Goal: Task Accomplishment & Management: Manage account settings

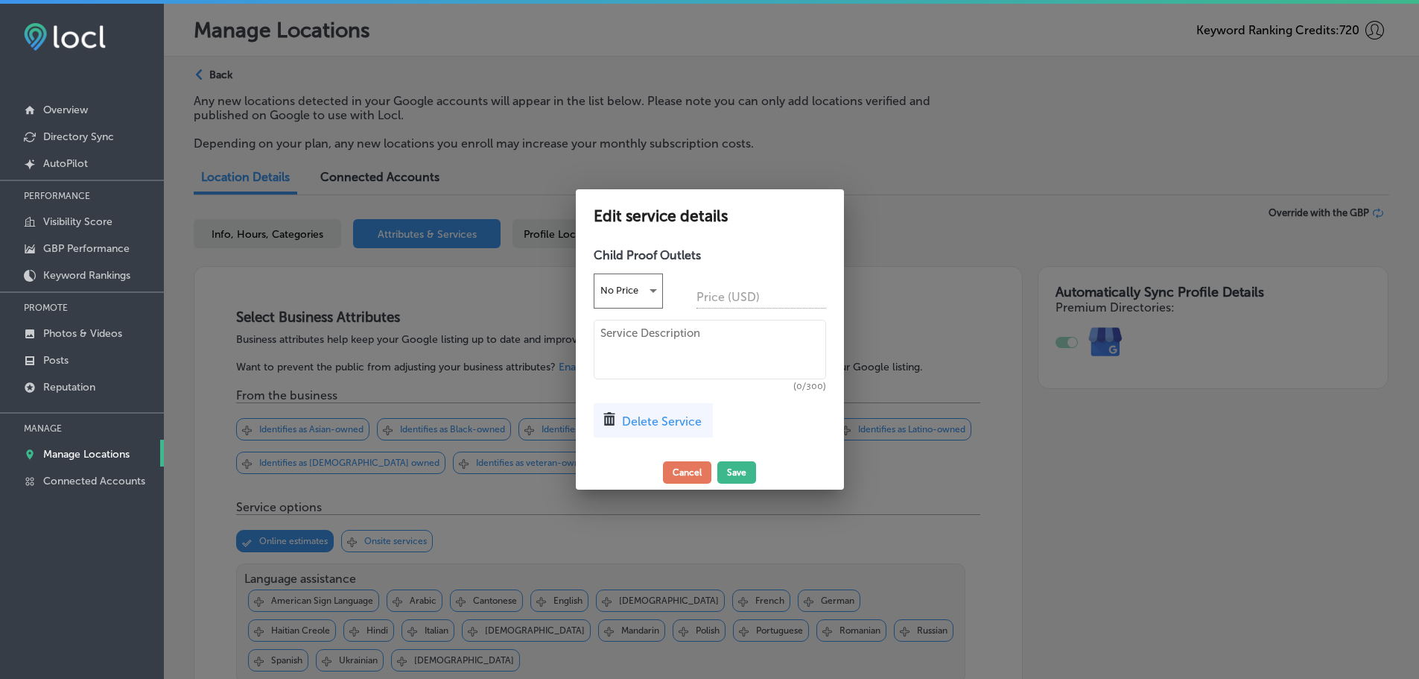
click at [635, 325] on textarea at bounding box center [710, 350] width 232 height 60
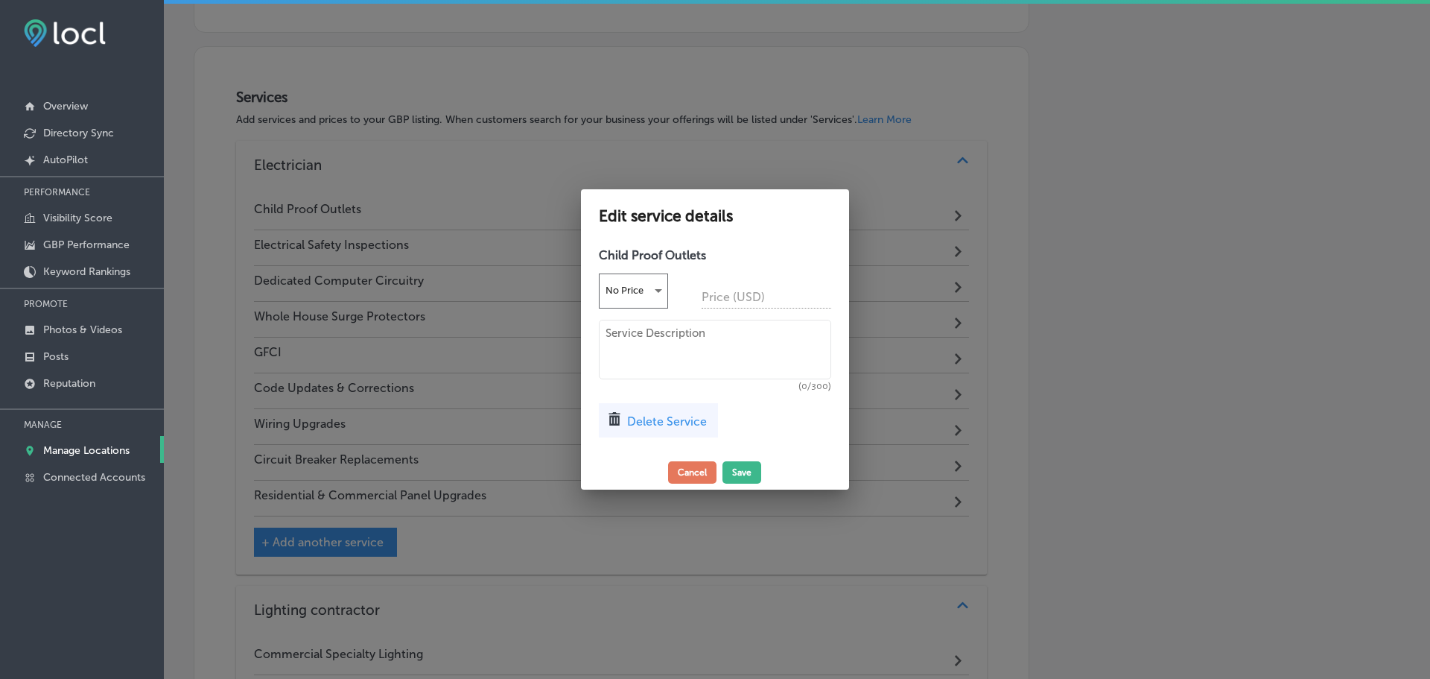
paste textarea "We install child-proof outlets to protect your family from electrical hazards."
type textarea "We install child-proof outlets to protect your family from electrical hazards."
click at [747, 472] on button "Save" at bounding box center [742, 472] width 39 height 22
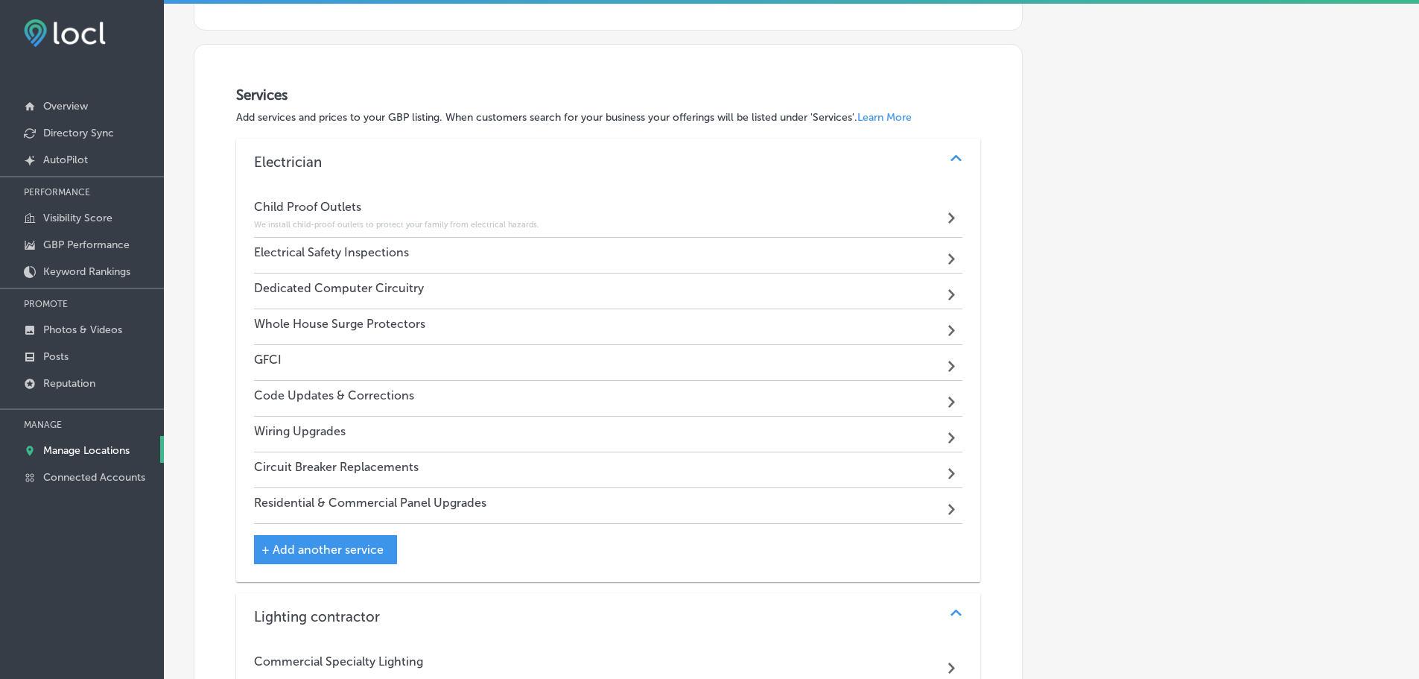
click at [481, 256] on div "Electrical Safety Inspections Path Created with Sketch." at bounding box center [608, 256] width 709 height 36
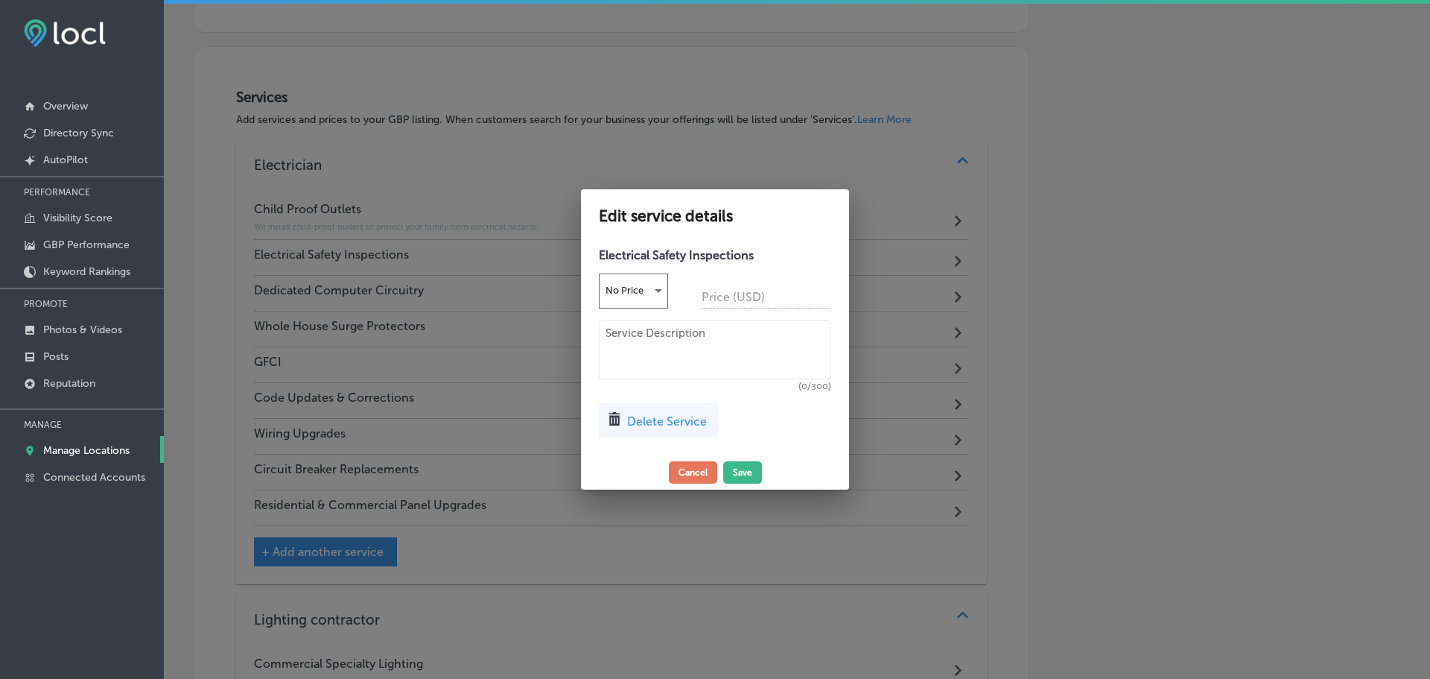
click at [629, 334] on textarea at bounding box center [715, 350] width 232 height 60
paste textarea "Our comprehensive inspections ensure your home or business's electrical system …"
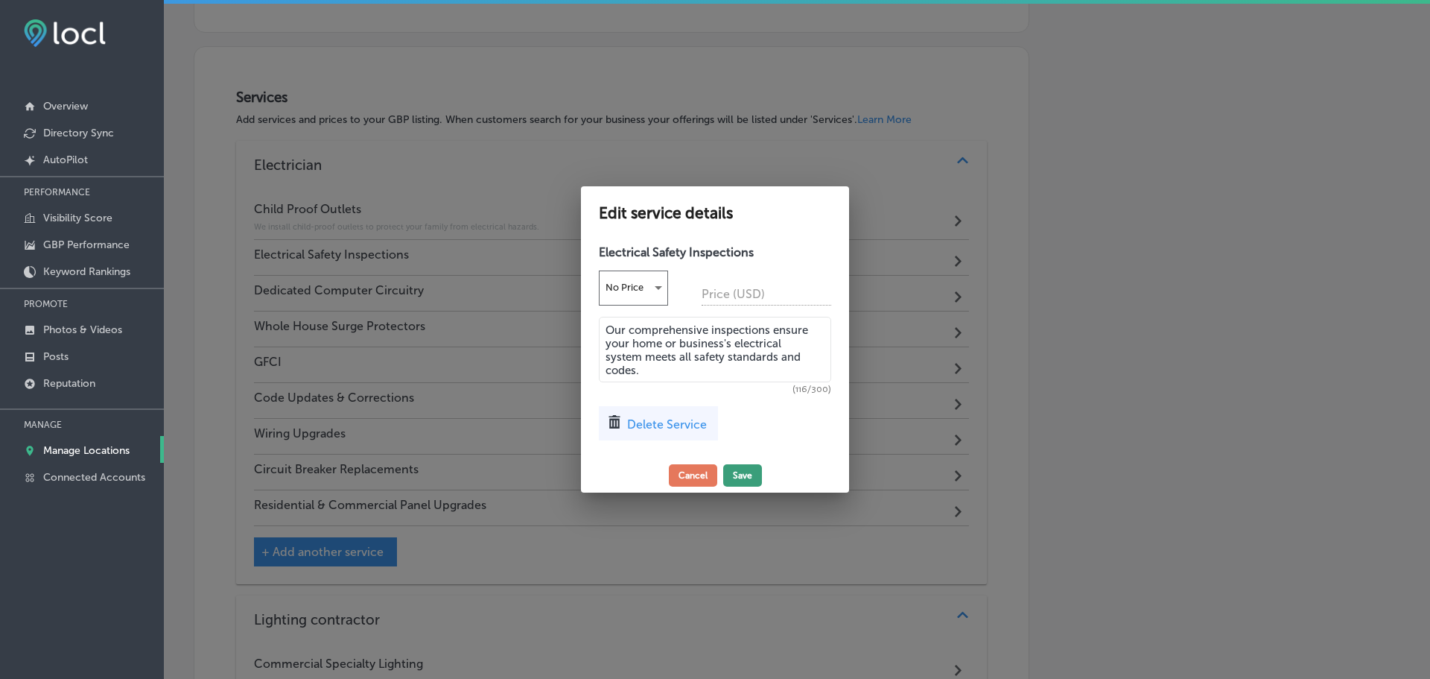
type textarea "Our comprehensive inspections ensure your home or business's electrical system …"
click at [744, 474] on button "Save" at bounding box center [742, 475] width 39 height 22
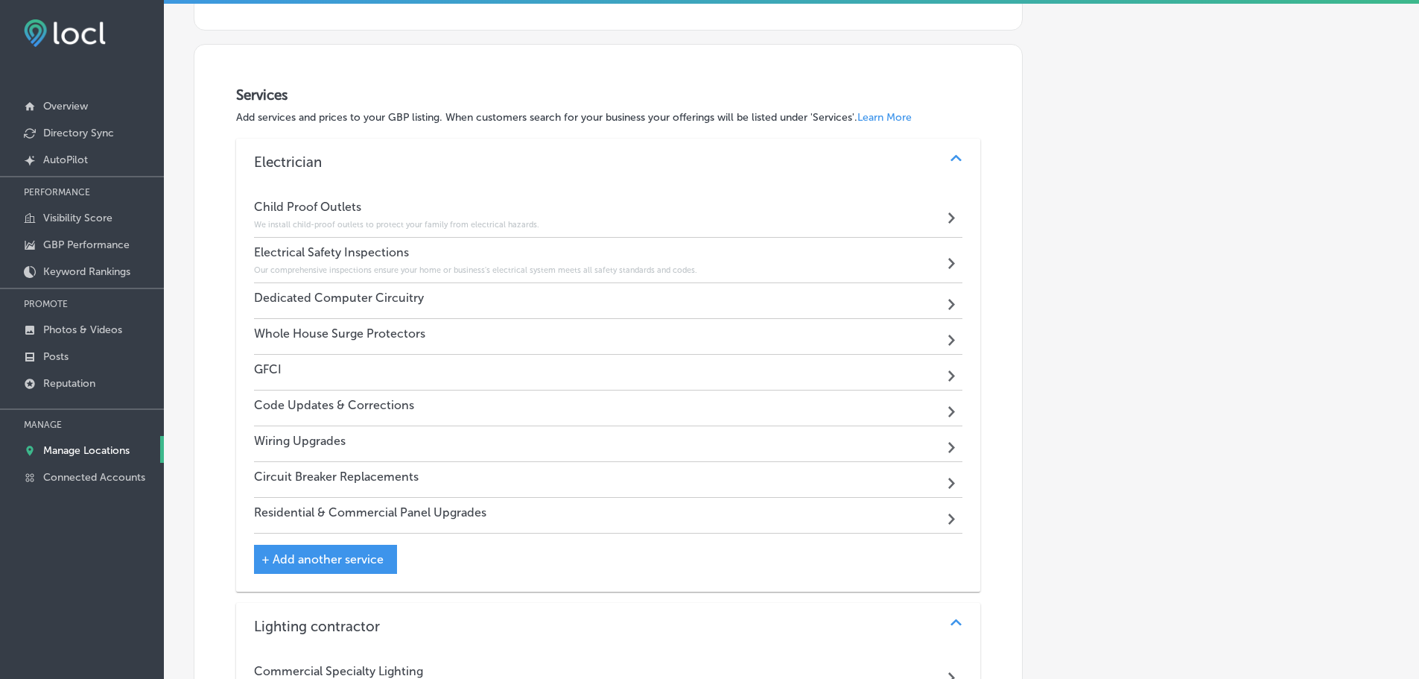
click at [358, 286] on div "Dedicated Computer Circuitry Path Created with Sketch." at bounding box center [608, 301] width 709 height 36
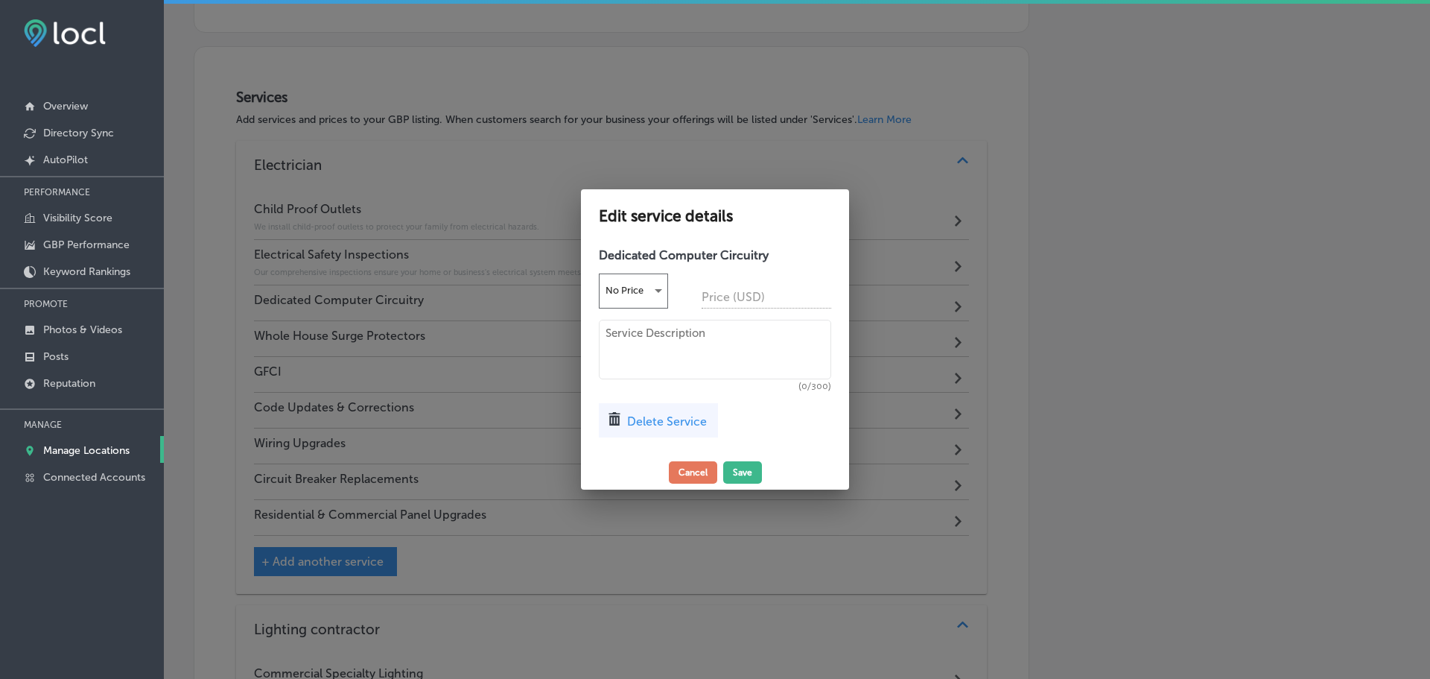
click at [674, 366] on textarea at bounding box center [715, 350] width 232 height 60
paste textarea "We install dedicated circuits to protect your sensitive electronics from power …"
type textarea "We install dedicated circuits to protect your sensitive electronics from power …"
click at [737, 469] on button "Save" at bounding box center [742, 472] width 39 height 22
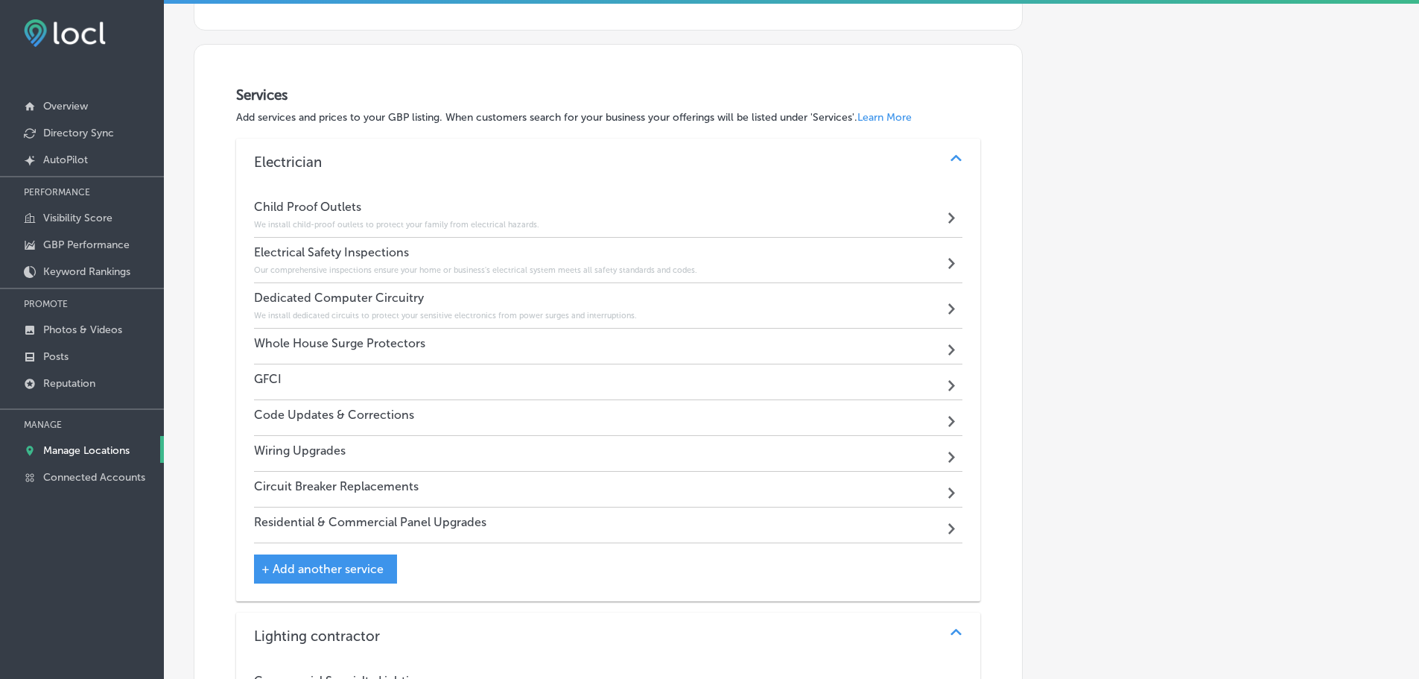
click at [390, 346] on h4 "Whole House Surge Protectors" at bounding box center [339, 343] width 171 height 14
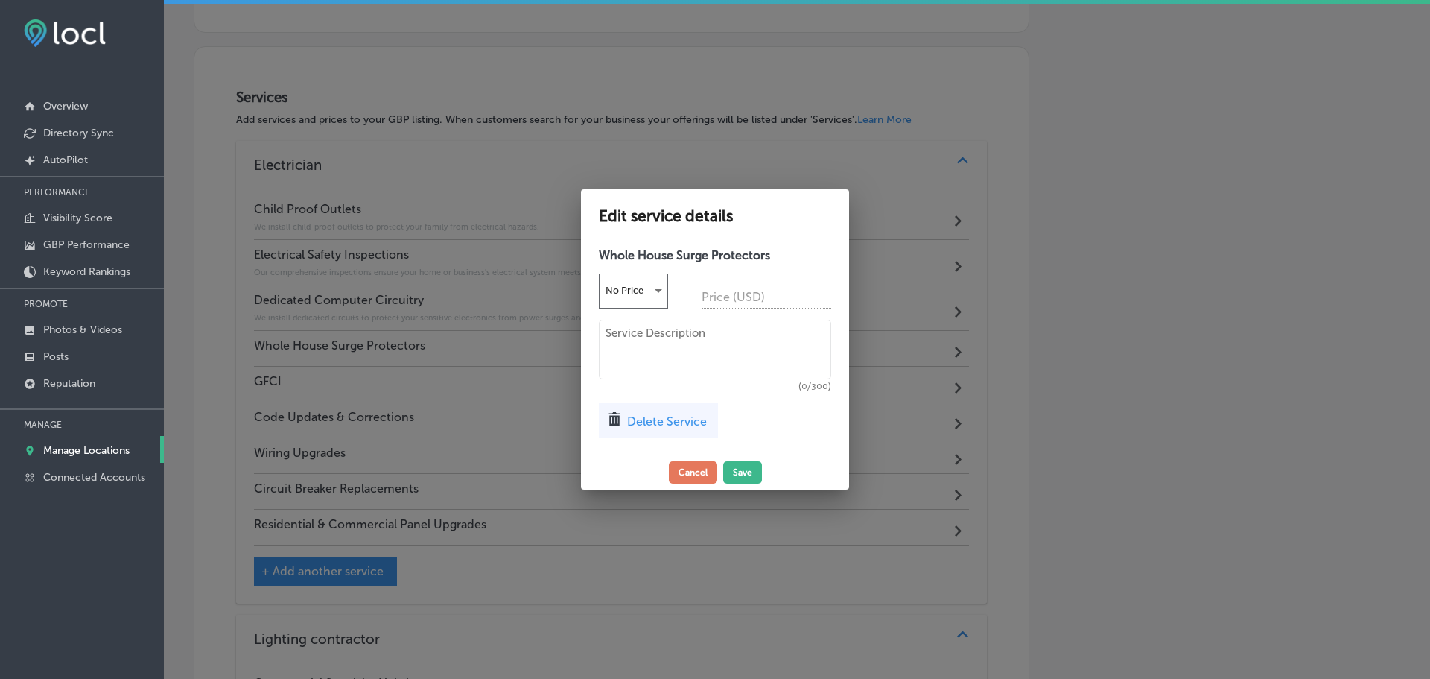
click at [644, 347] on textarea at bounding box center [715, 350] width 232 height 60
paste textarea "Safeguard all your home's electronics from damaging power surges with a whole-h…"
type textarea "Safeguard all your home's electronics from damaging power surges with a whole-h…"
click at [743, 471] on button "Save" at bounding box center [742, 472] width 39 height 22
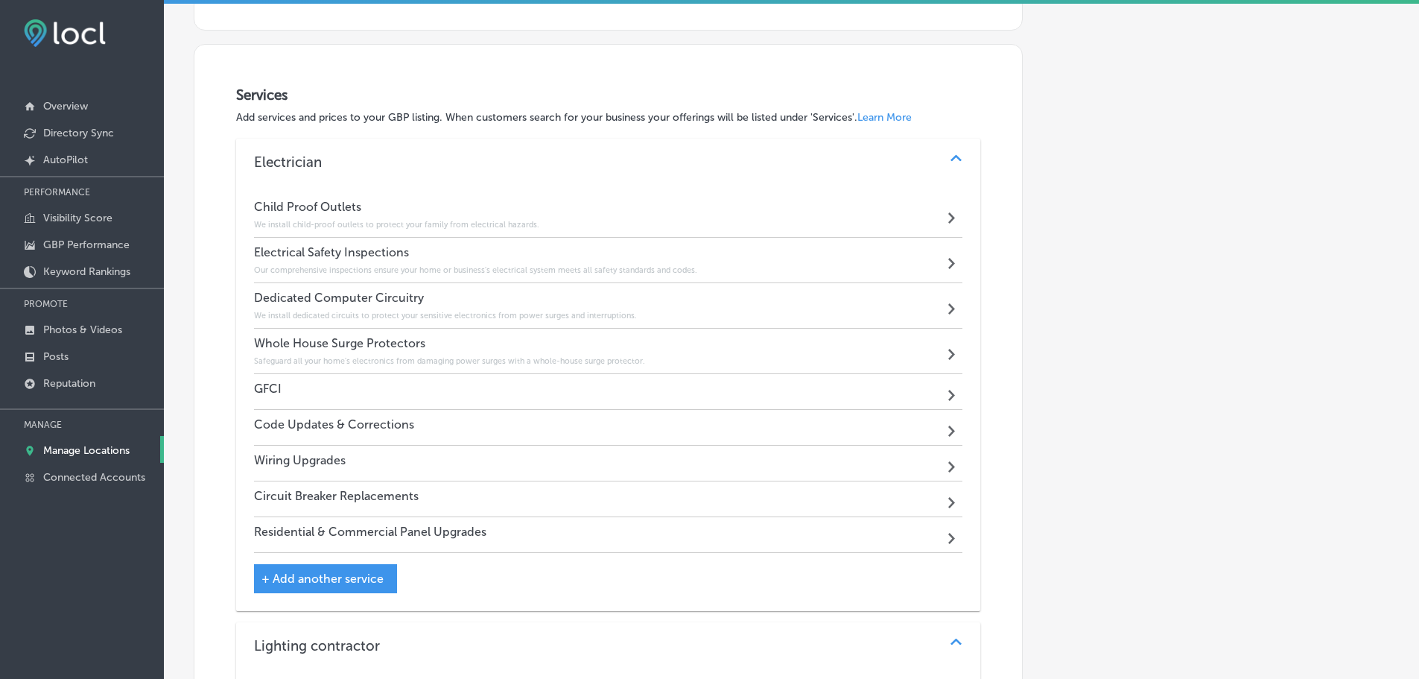
click at [394, 383] on div "GFCI Path Created with Sketch." at bounding box center [608, 392] width 709 height 36
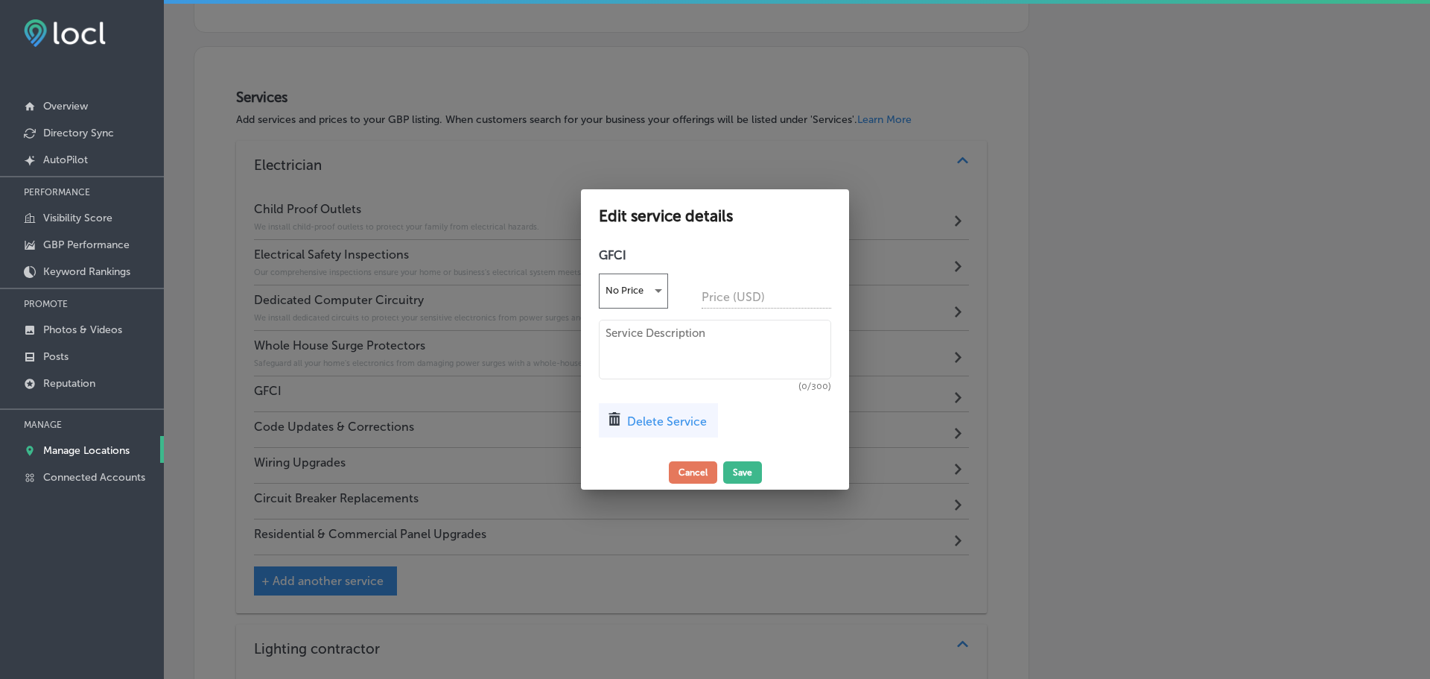
click at [614, 343] on textarea at bounding box center [715, 350] width 232 height 60
paste textarea "We install Ground Fault Circuit Interrupter outlets in high-risk areas to preve…"
type textarea "We install Ground Fault Circuit Interrupter outlets in high-risk areas to preve…"
click at [734, 463] on button "Save" at bounding box center [742, 472] width 39 height 22
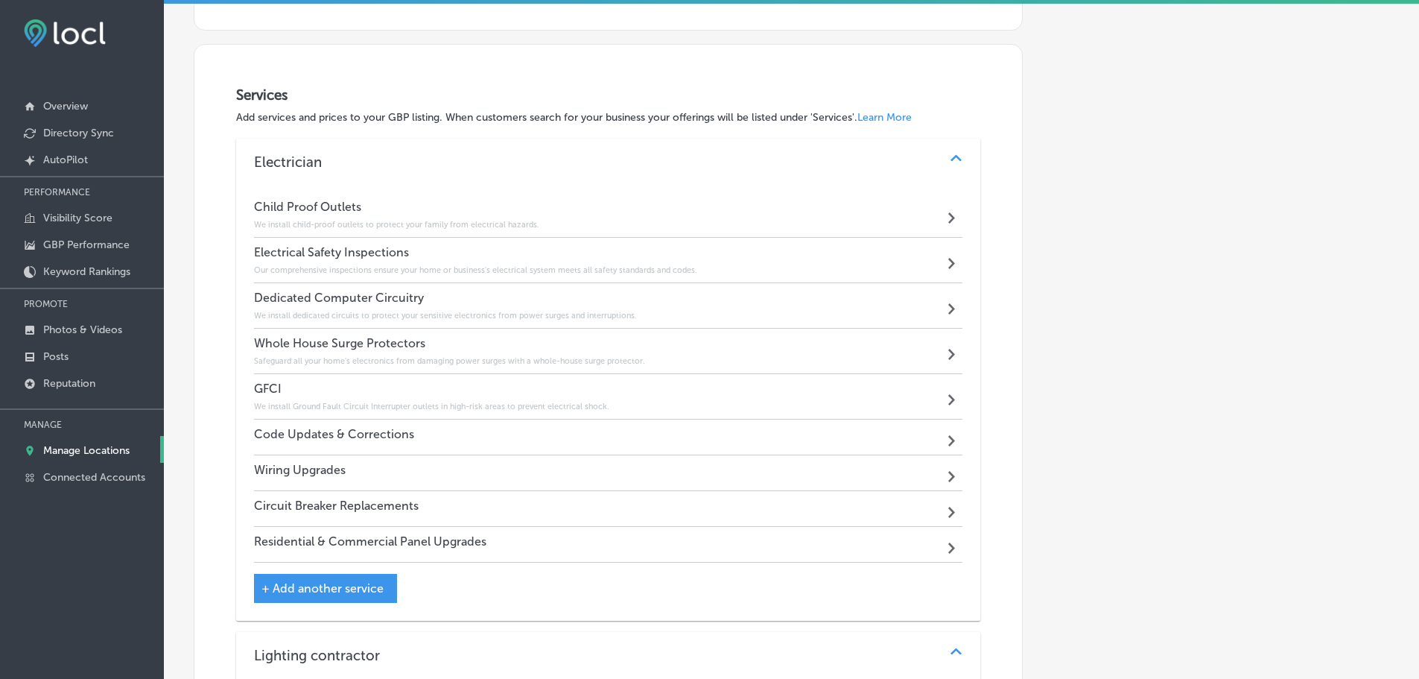
click at [461, 441] on div "Code Updates & Corrections Path Created with Sketch." at bounding box center [608, 437] width 709 height 36
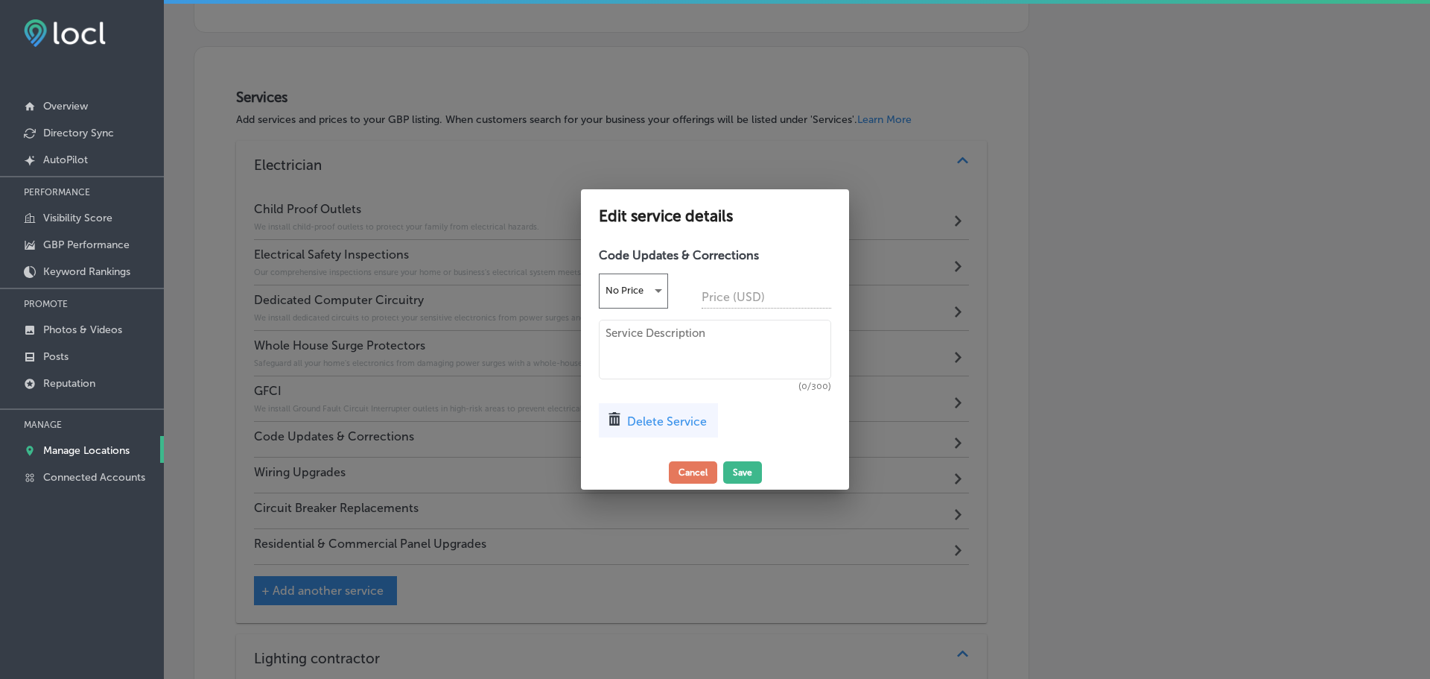
click at [664, 336] on textarea at bounding box center [715, 350] width 232 height 60
paste textarea "We bring your electrical system up to code, ensuring it is safe and compliant w…"
type textarea "We bring your electrical system up to code, ensuring it is safe and compliant w…"
click at [752, 464] on button "Save" at bounding box center [742, 472] width 39 height 22
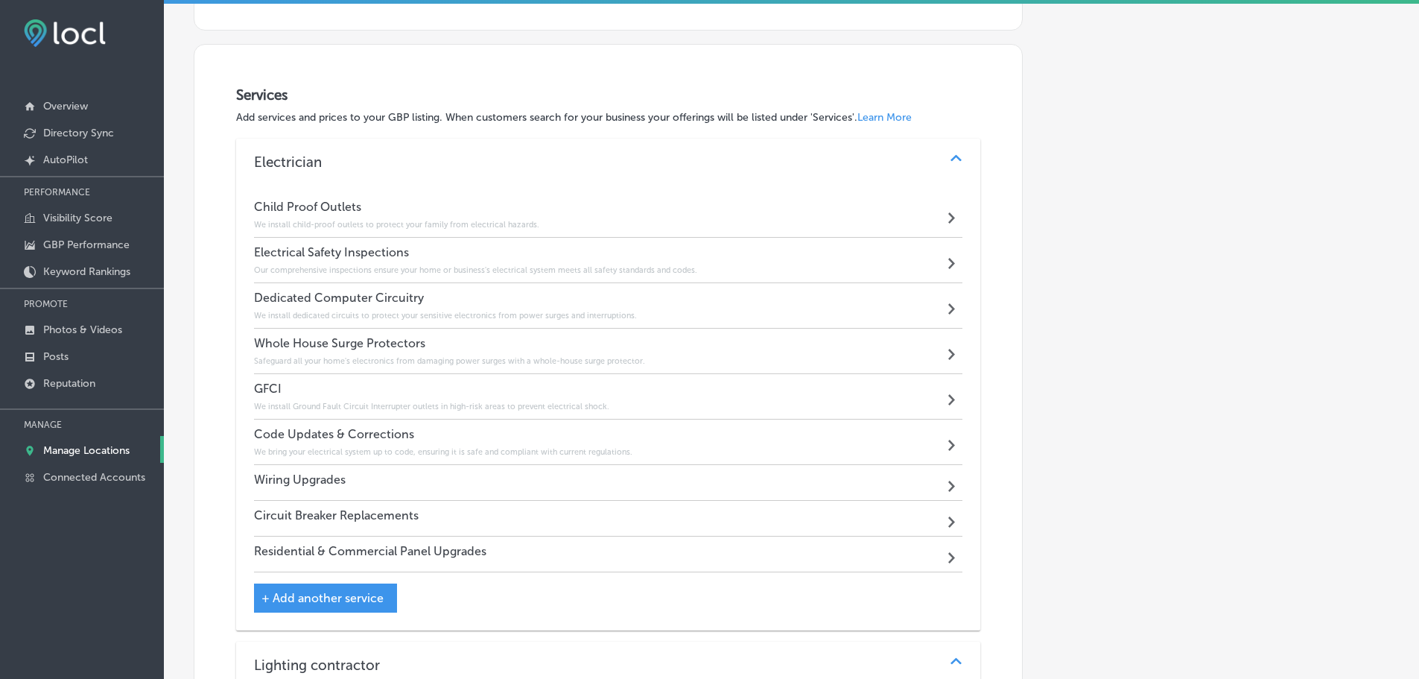
click at [463, 484] on div "Wiring Upgrades Path Created with Sketch." at bounding box center [608, 483] width 709 height 36
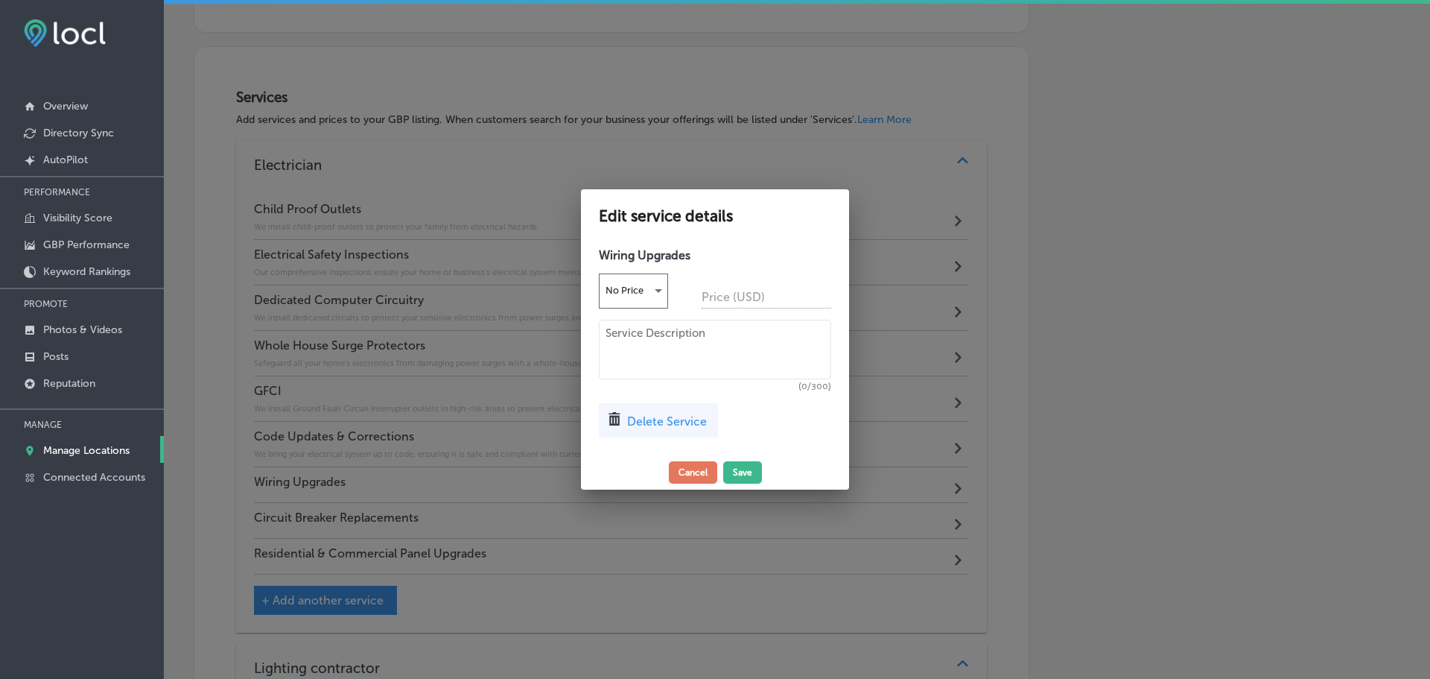
click at [635, 342] on textarea at bounding box center [715, 350] width 232 height 60
paste textarea "We replace outdated or faulty wiring to improve safety and support modern elect…"
type textarea "We replace outdated or faulty wiring to improve safety and support modern elect…"
click at [738, 471] on button "Save" at bounding box center [742, 472] width 39 height 22
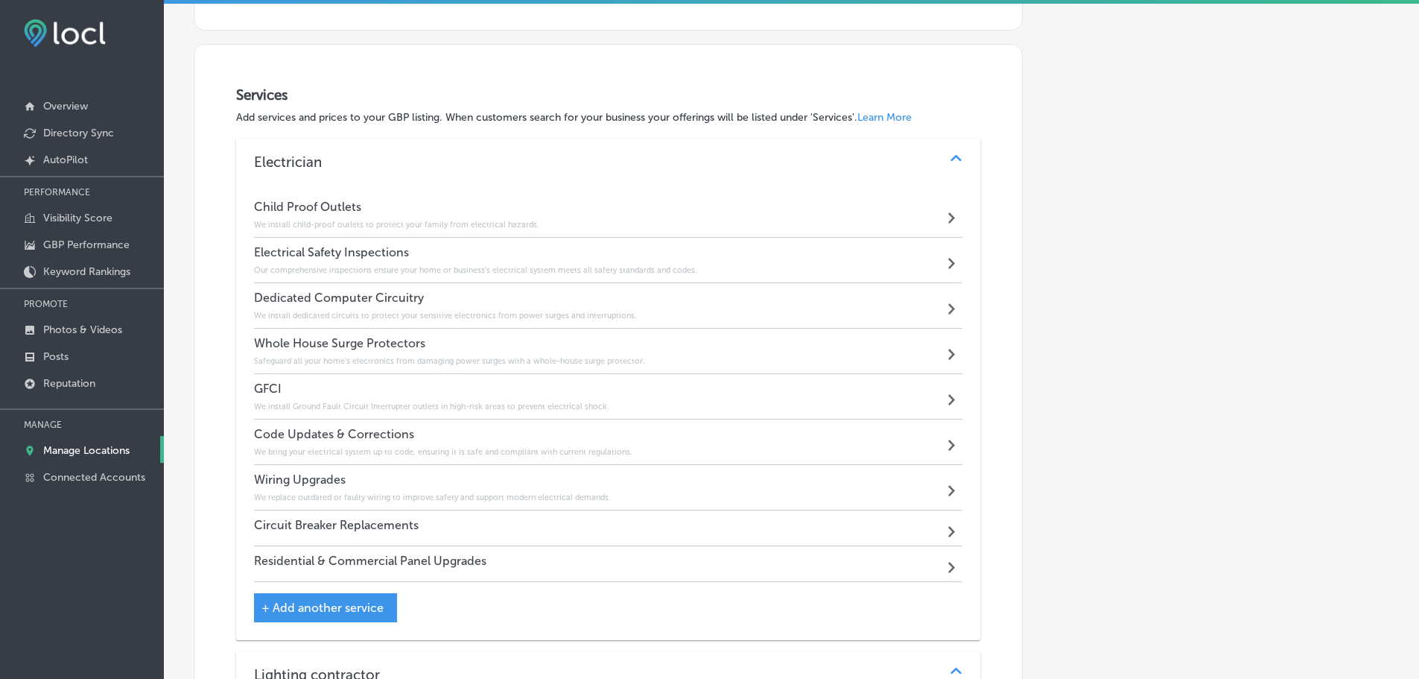
click at [484, 529] on div "Circuit Breaker Replacements Path Created with Sketch." at bounding box center [608, 528] width 709 height 36
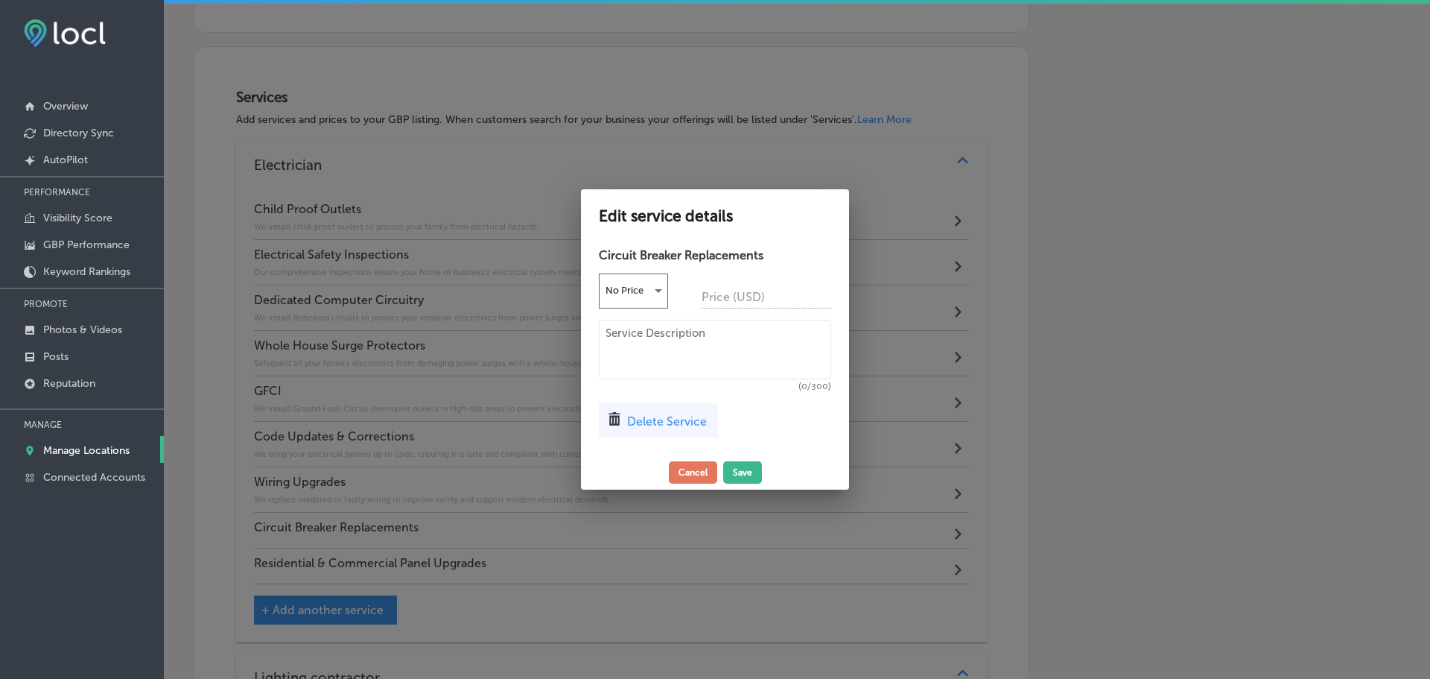
click at [654, 343] on textarea at bounding box center [715, 350] width 232 height 60
paste textarea "Our technicians replace old or malfunctioning circuit breakers to prevent fire …"
type textarea "Our technicians replace old or malfunctioning circuit breakers to prevent fire …"
click at [728, 476] on button "Save" at bounding box center [742, 472] width 39 height 22
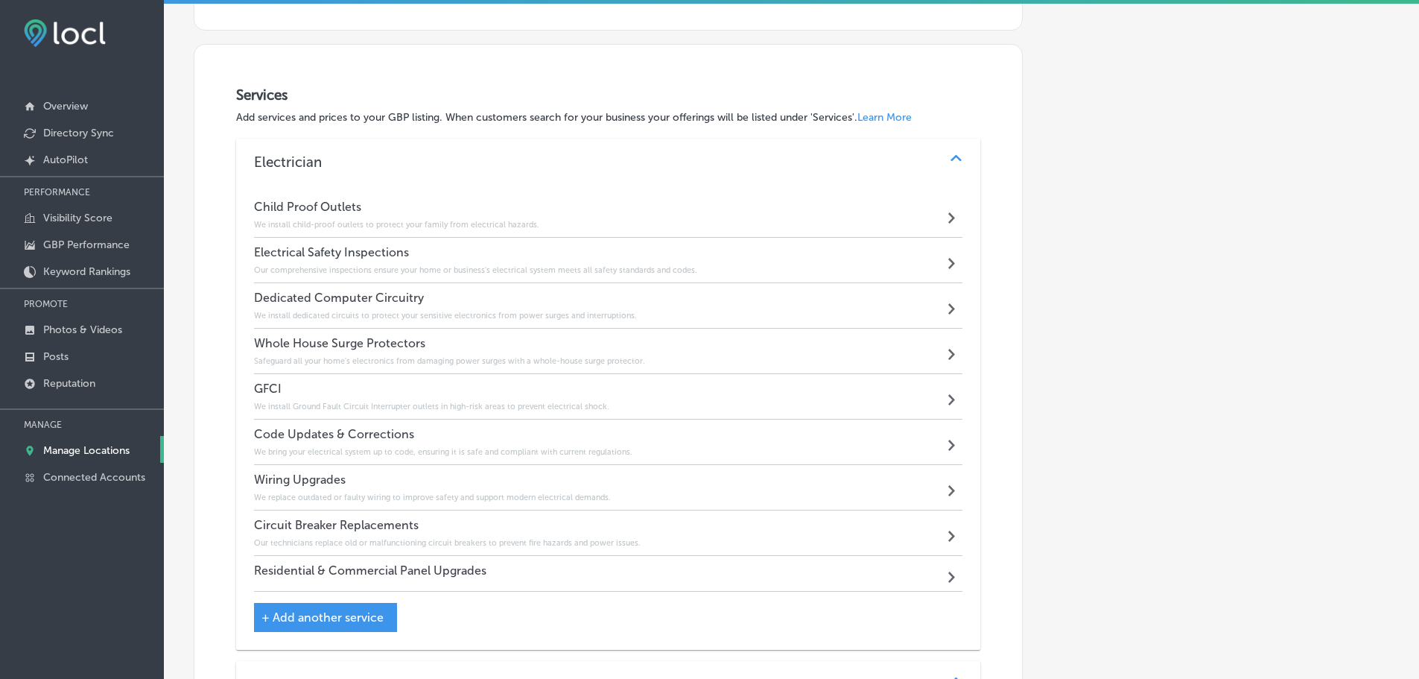
click at [588, 568] on div "Residential & Commercial Panel Upgrades Path Created with Sketch." at bounding box center [608, 574] width 709 height 36
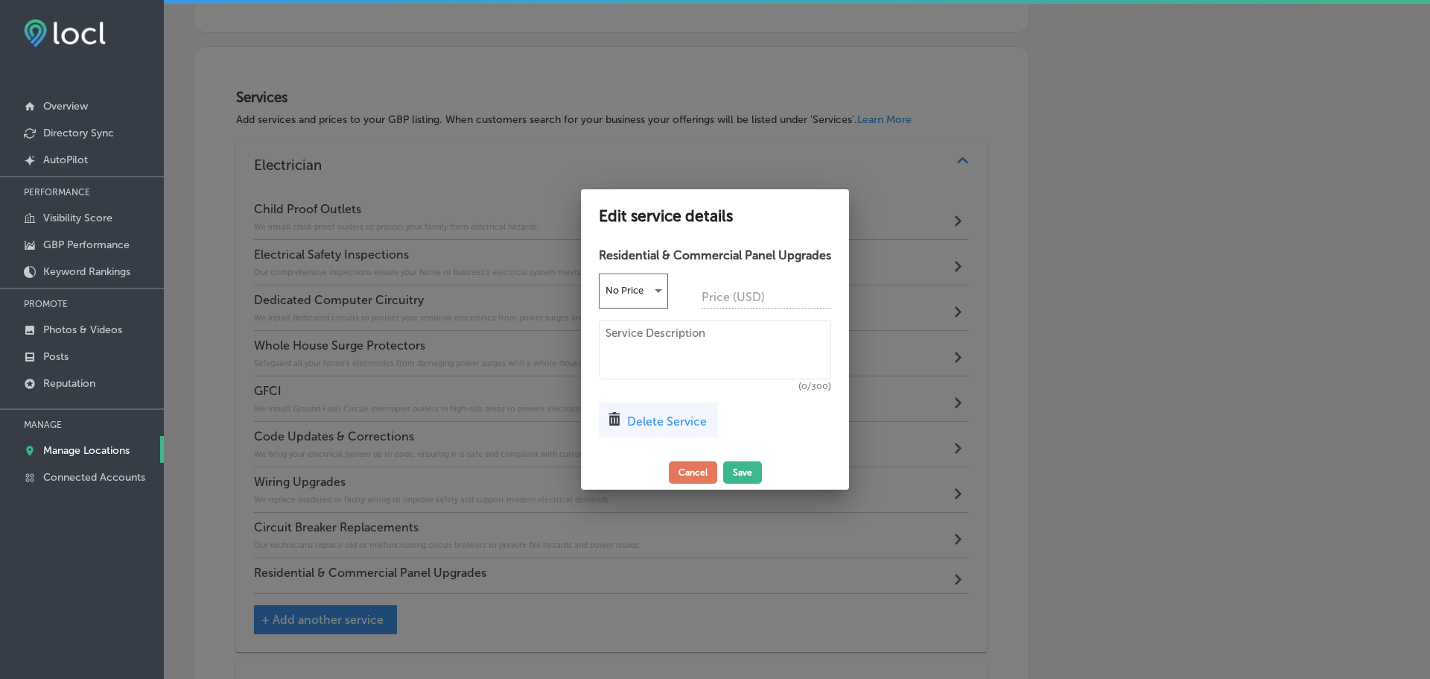
click at [696, 355] on textarea at bounding box center [715, 350] width 232 height 60
paste textarea "We upgrade your electrical panel to increase capacity and enhance the safety of…"
type textarea "We upgrade your electrical panel to increase capacity and enhance the safety of…"
click at [746, 472] on button "Save" at bounding box center [742, 472] width 39 height 22
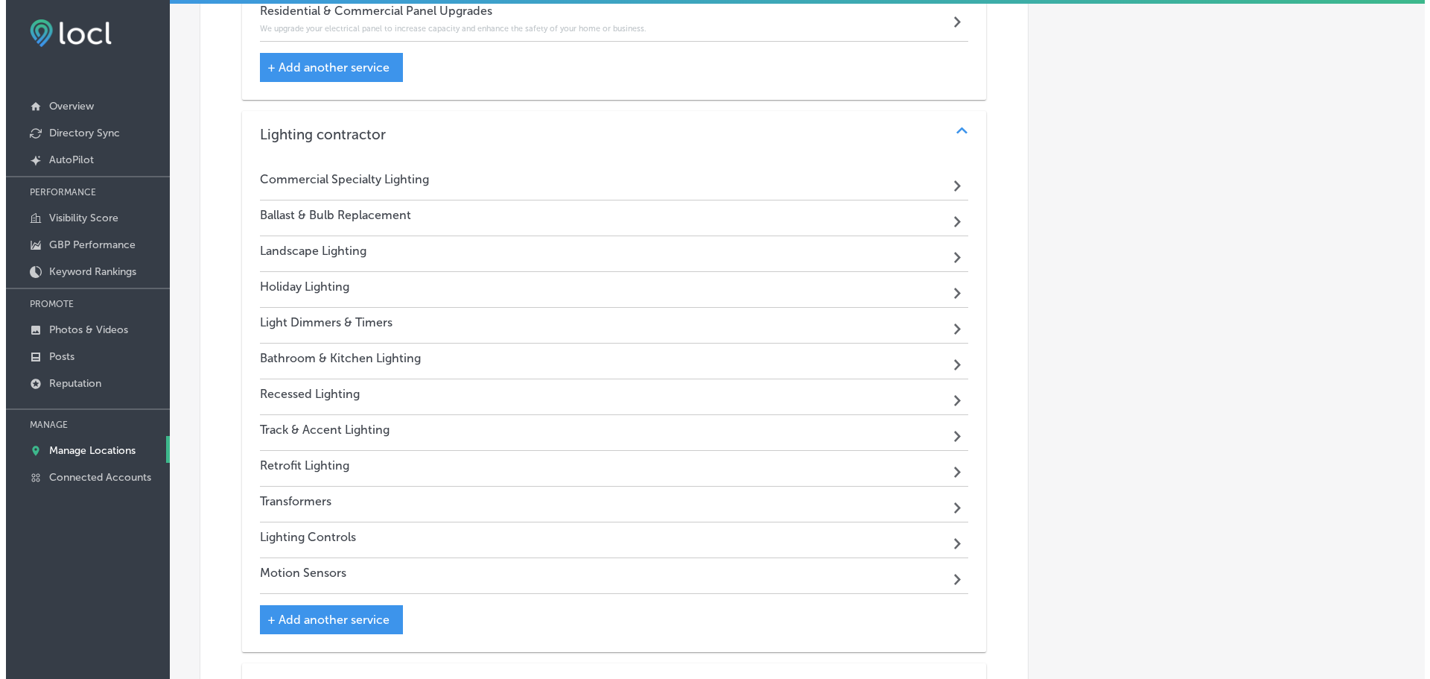
scroll to position [1704, 0]
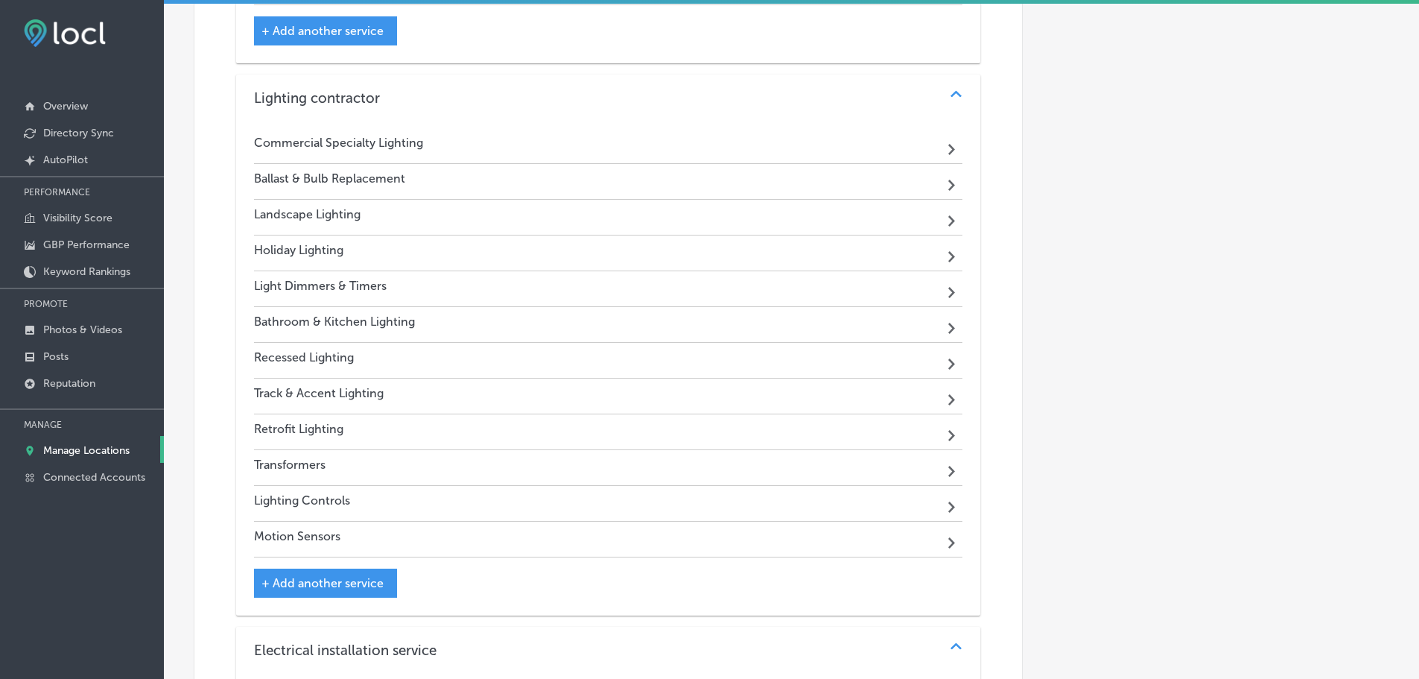
click at [510, 142] on div "Commercial Specialty Lighting Path Created with Sketch." at bounding box center [608, 146] width 709 height 36
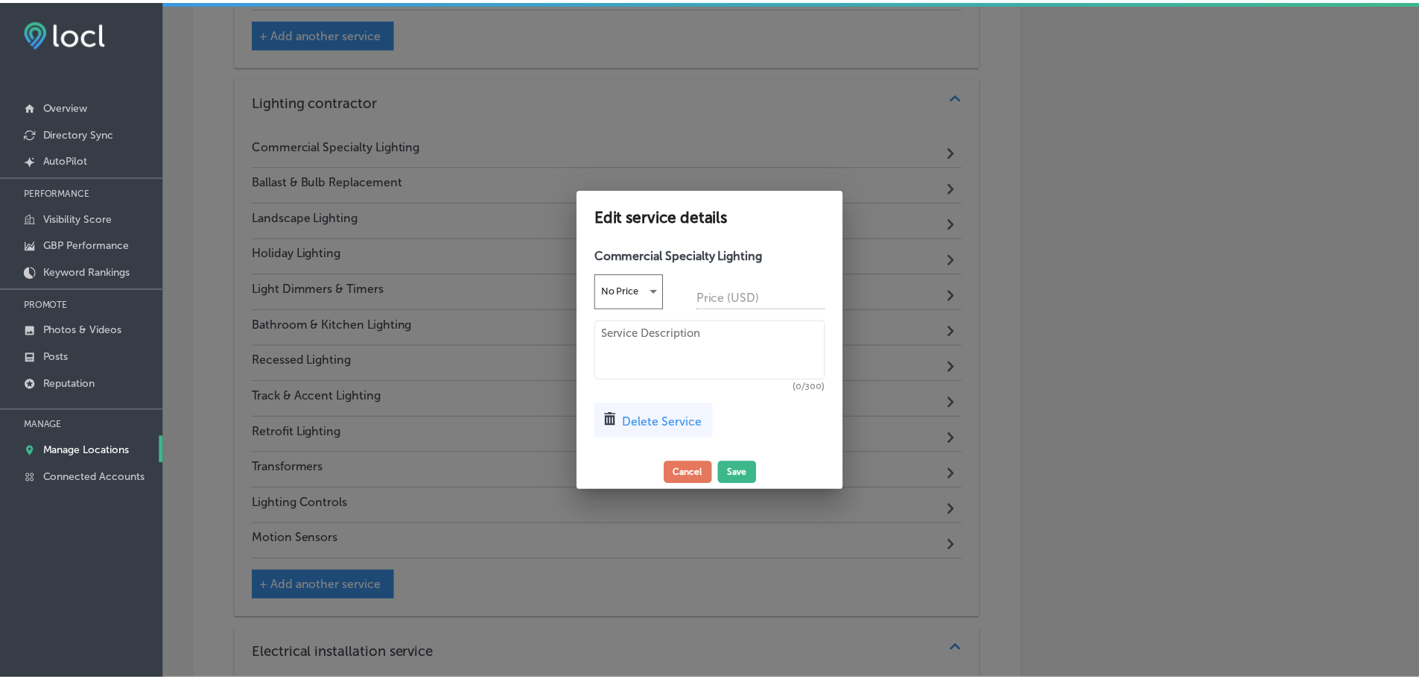
scroll to position [1707, 0]
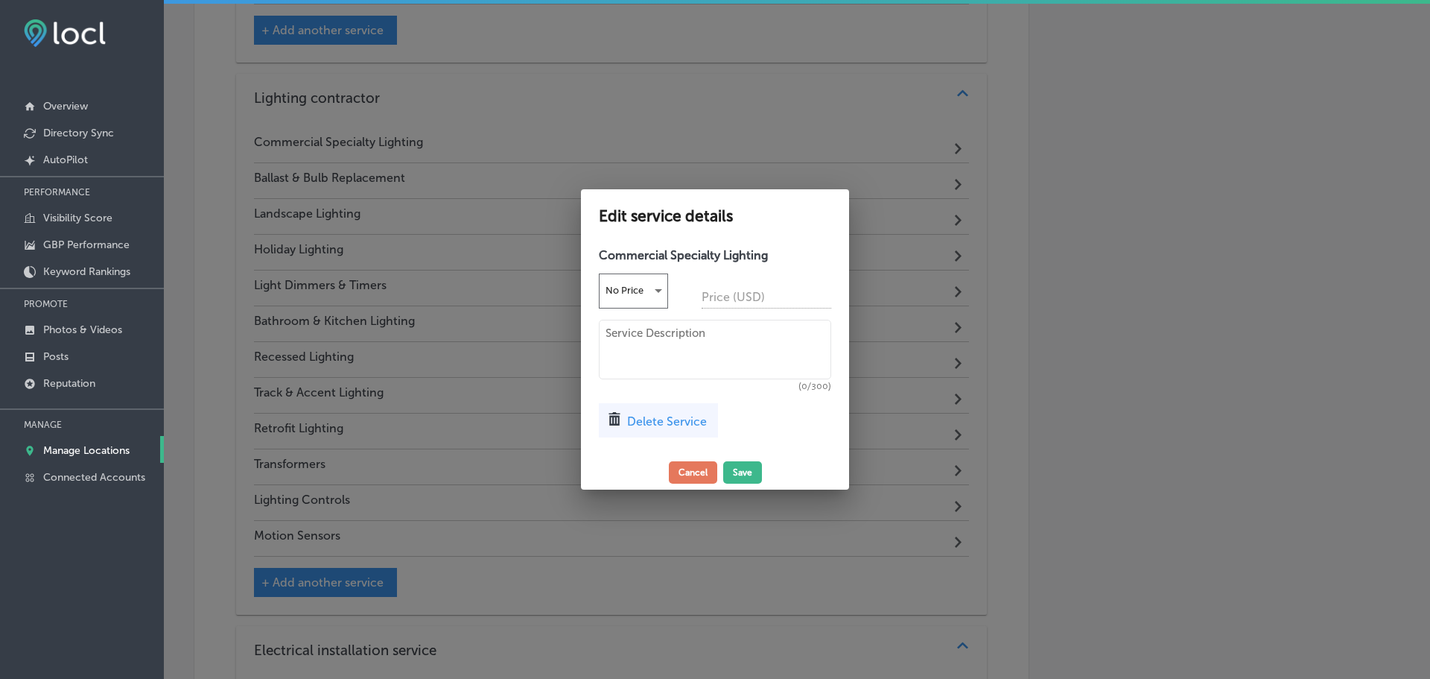
click at [644, 340] on textarea at bounding box center [715, 350] width 232 height 60
paste textarea "We install and update circuits to safely power new appliances and meet your evo…"
type textarea "We install and update circuits to safely power new appliances and meet your evo…"
click at [746, 468] on button "Save" at bounding box center [742, 472] width 39 height 22
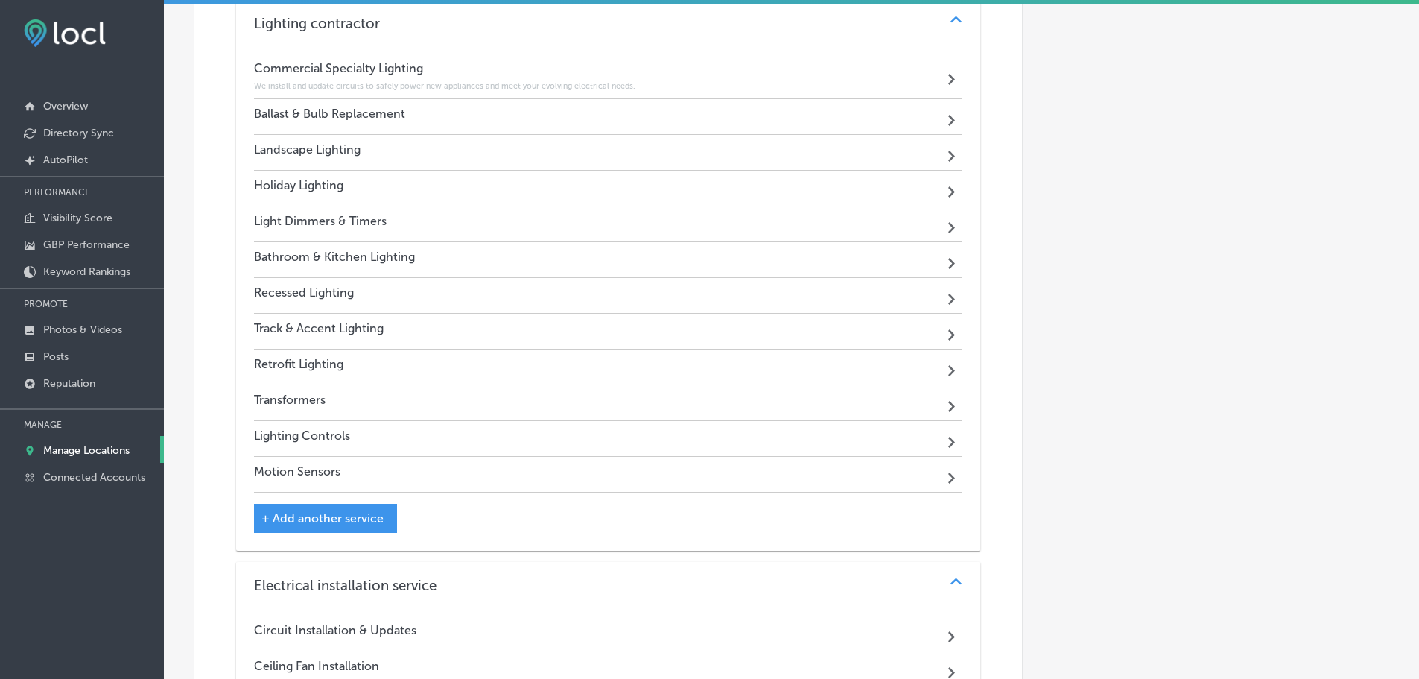
scroll to position [2002, 0]
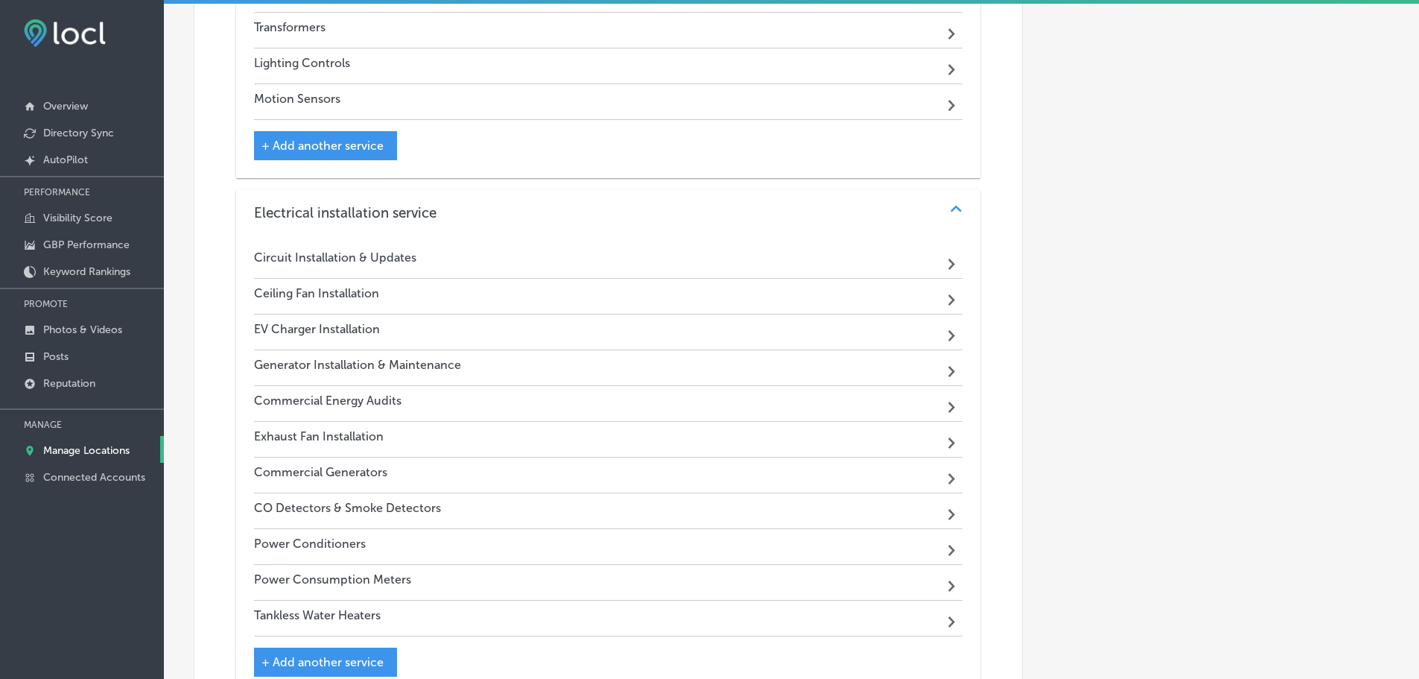
click at [564, 291] on div "Ceiling Fan Installation Path Created with Sketch." at bounding box center [608, 297] width 709 height 36
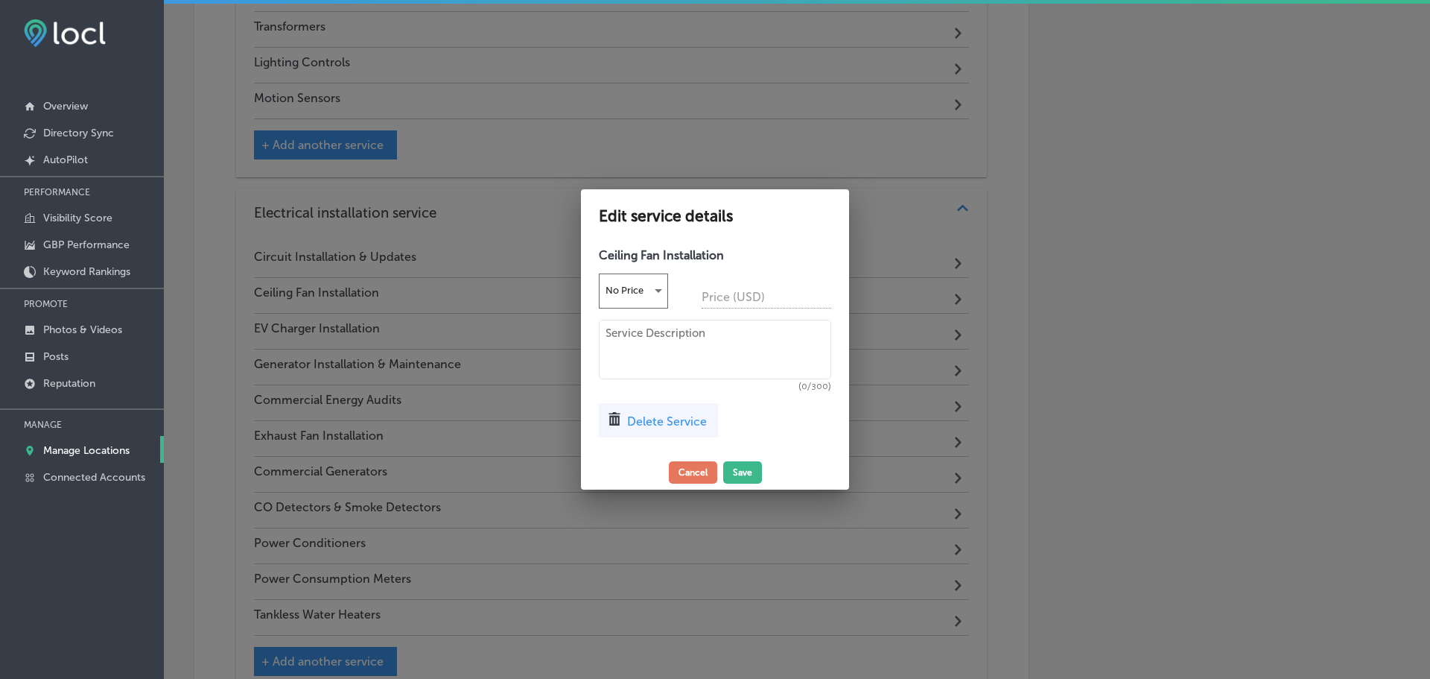
click at [663, 344] on textarea at bounding box center [715, 350] width 232 height 60
paste textarea "We expertly install ceiling fans to improve air circulation and energy efficien…"
type textarea "We expertly install ceiling fans to improve air circulation and energy efficien…"
drag, startPoint x: 745, startPoint y: 468, endPoint x: 755, endPoint y: 468, distance: 10.4
click at [746, 468] on button "Save" at bounding box center [742, 472] width 39 height 22
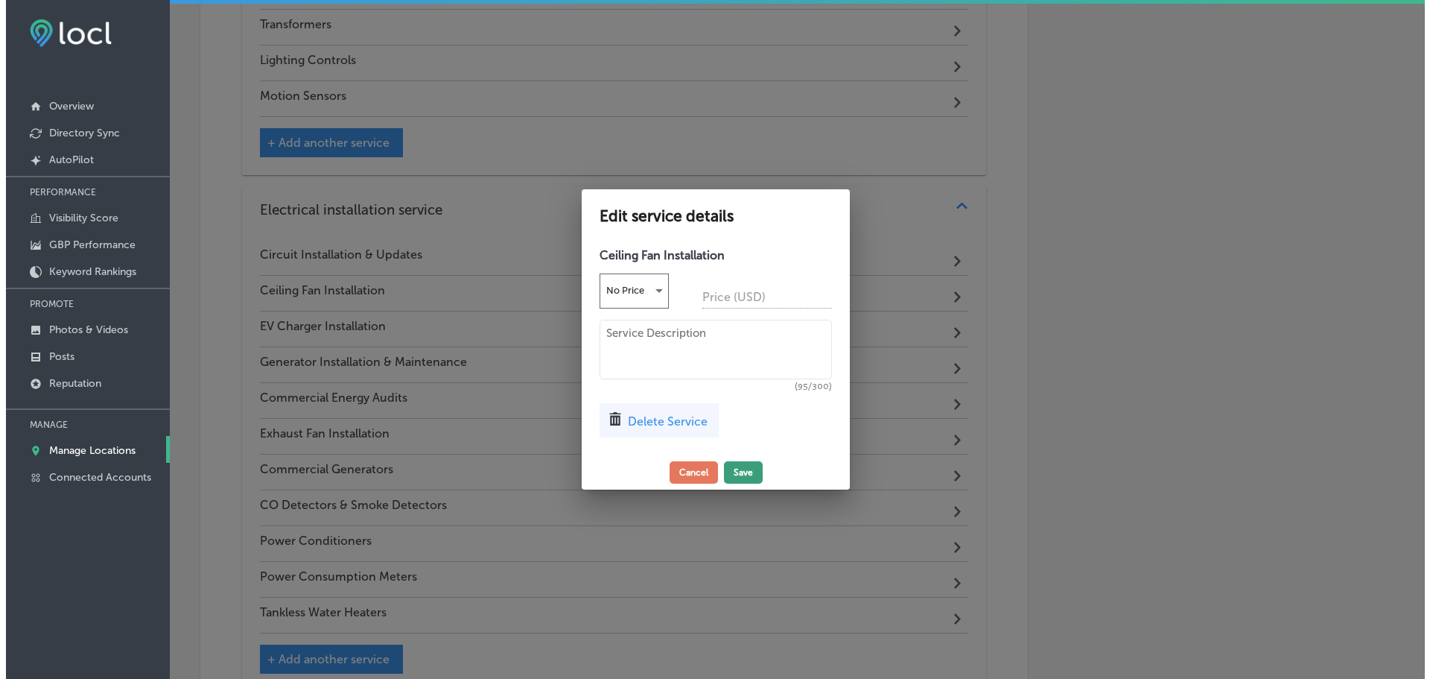
scroll to position [2150, 0]
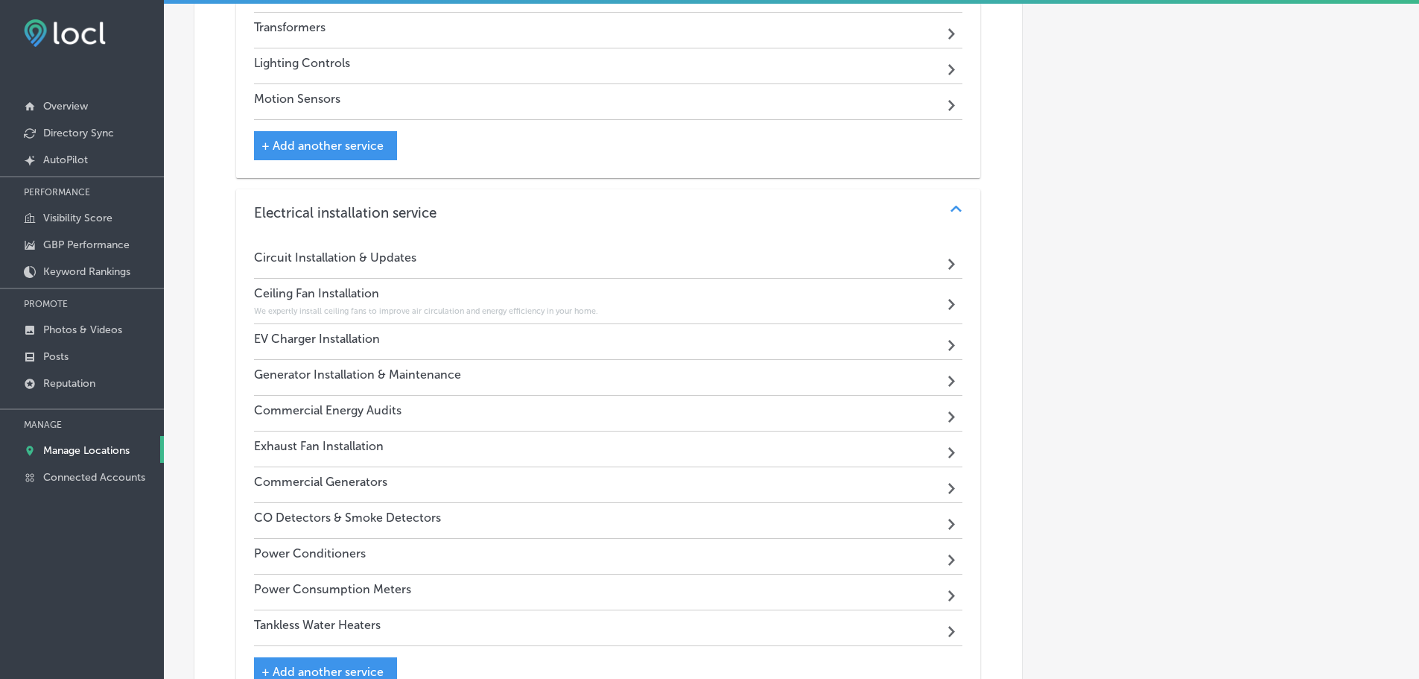
click at [471, 247] on div "Circuit Installation & Updates Path Created with Sketch." at bounding box center [608, 261] width 709 height 36
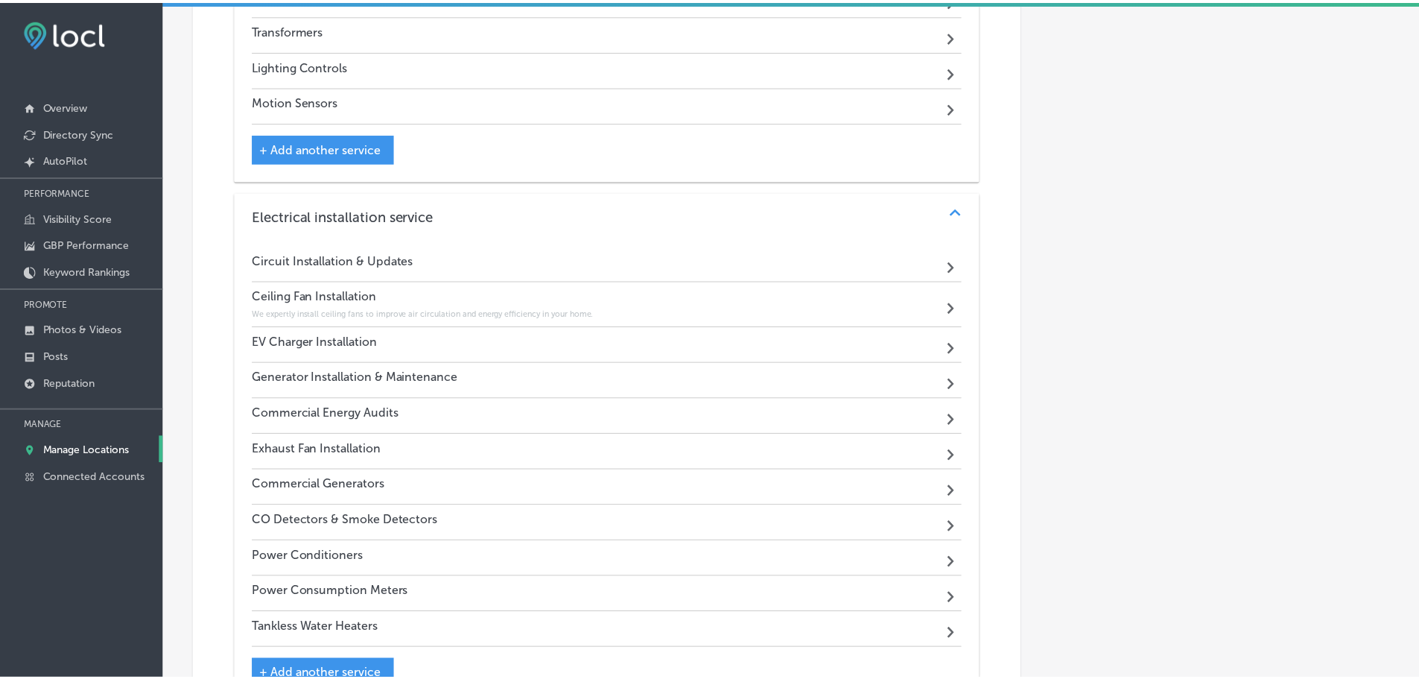
scroll to position [2153, 0]
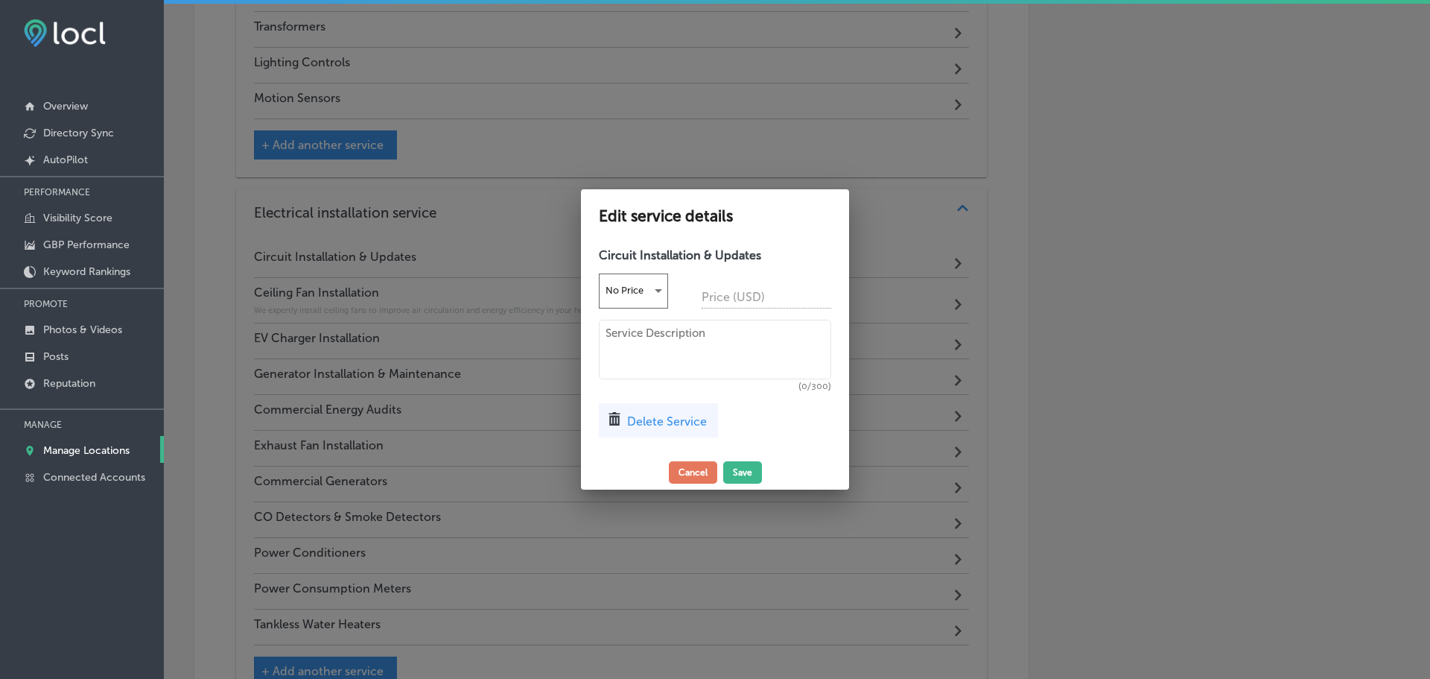
click at [705, 343] on textarea at bounding box center [715, 350] width 232 height 60
paste textarea "We install and update circuits to safely power new appliances and meet your evo…"
type textarea "We install and update circuits to safely power new appliances and meet your evo…"
click at [739, 466] on button "Save" at bounding box center [742, 472] width 39 height 22
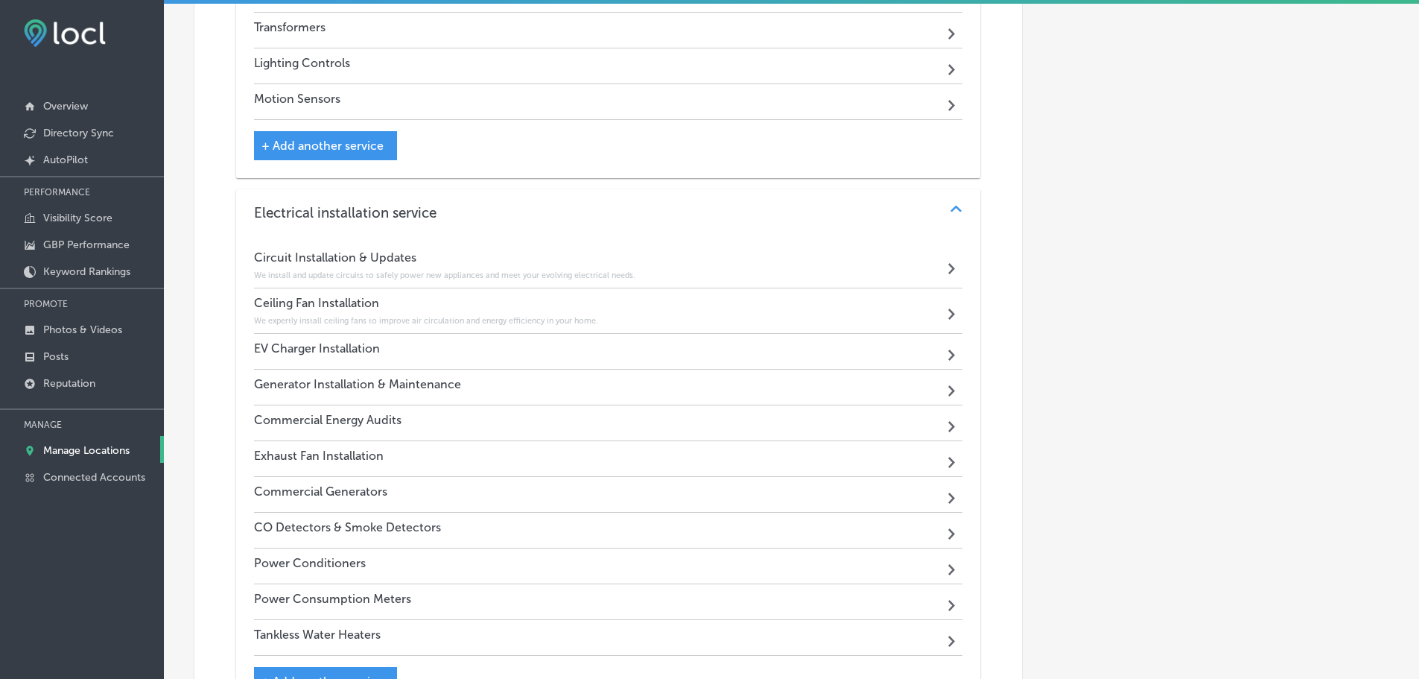
click at [426, 345] on div "EV Charger Installation Path Created with Sketch." at bounding box center [608, 352] width 709 height 36
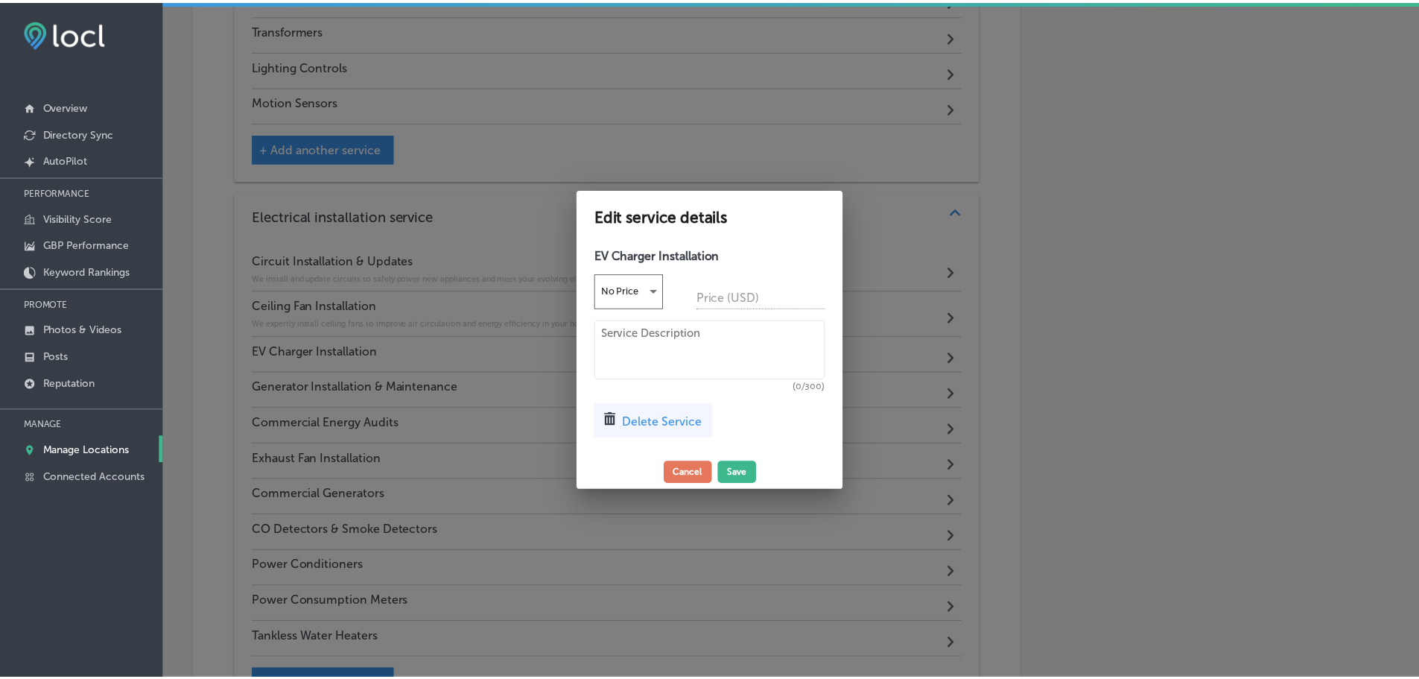
scroll to position [2153, 0]
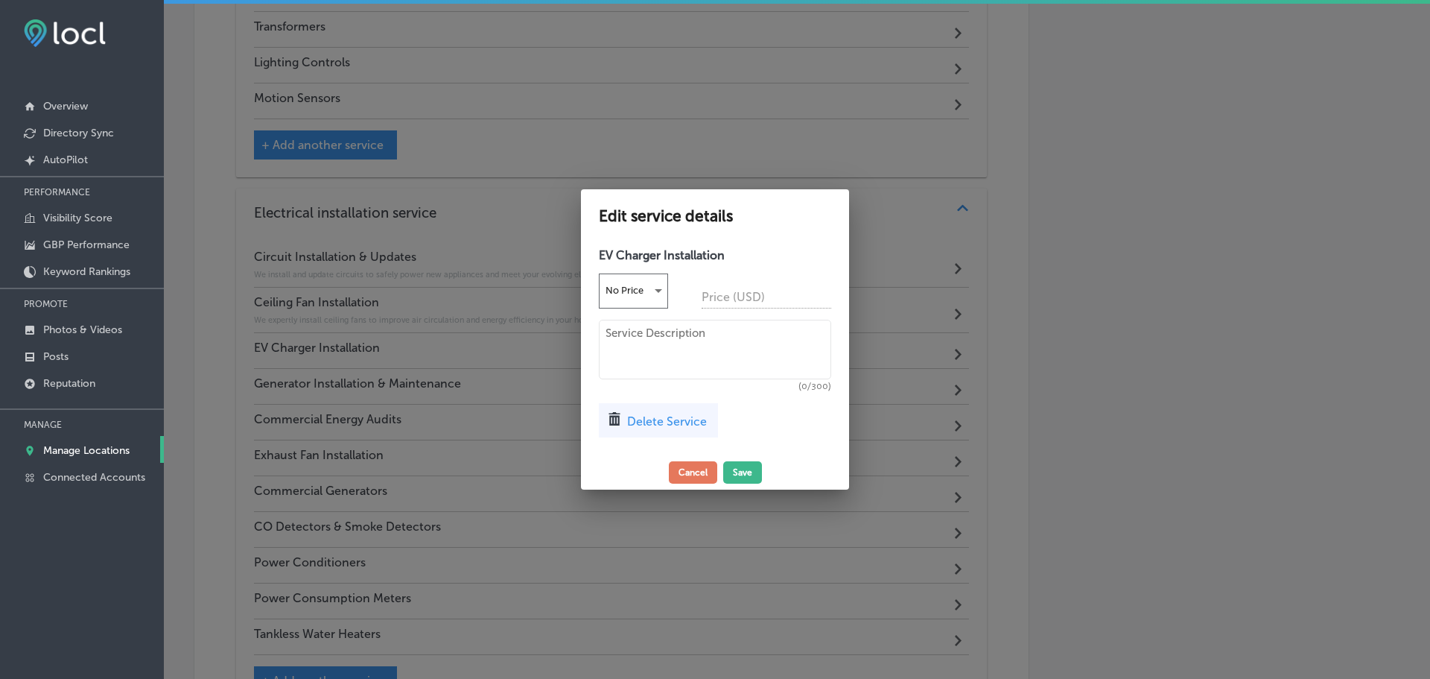
click at [626, 340] on textarea at bounding box center [715, 350] width 232 height 60
paste textarea "We install efficient EV charging stations to keep your electric vehicle powered…"
type textarea "We install efficient EV charging stations to keep your electric vehicle powered…"
click at [737, 463] on button "Save" at bounding box center [742, 472] width 39 height 22
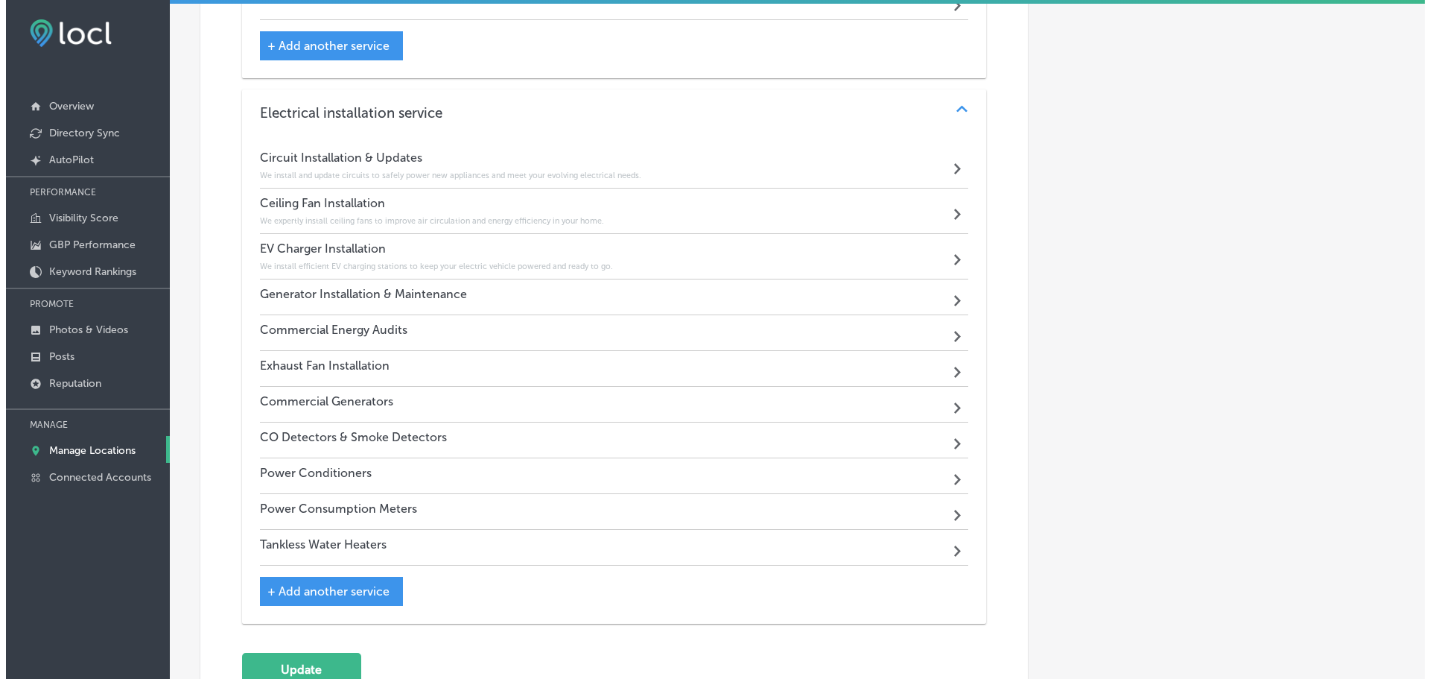
scroll to position [2299, 0]
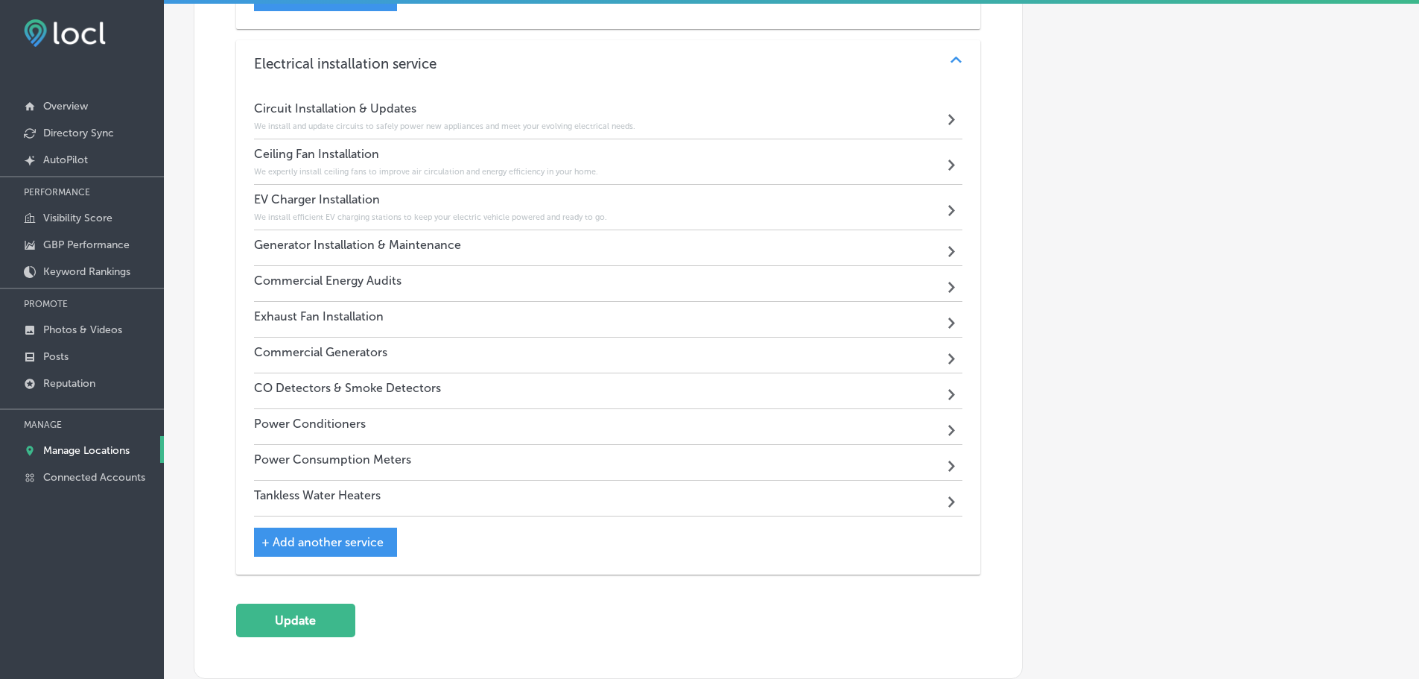
click at [515, 247] on div "Generator Installation & Maintenance Path Created with Sketch." at bounding box center [608, 248] width 709 height 36
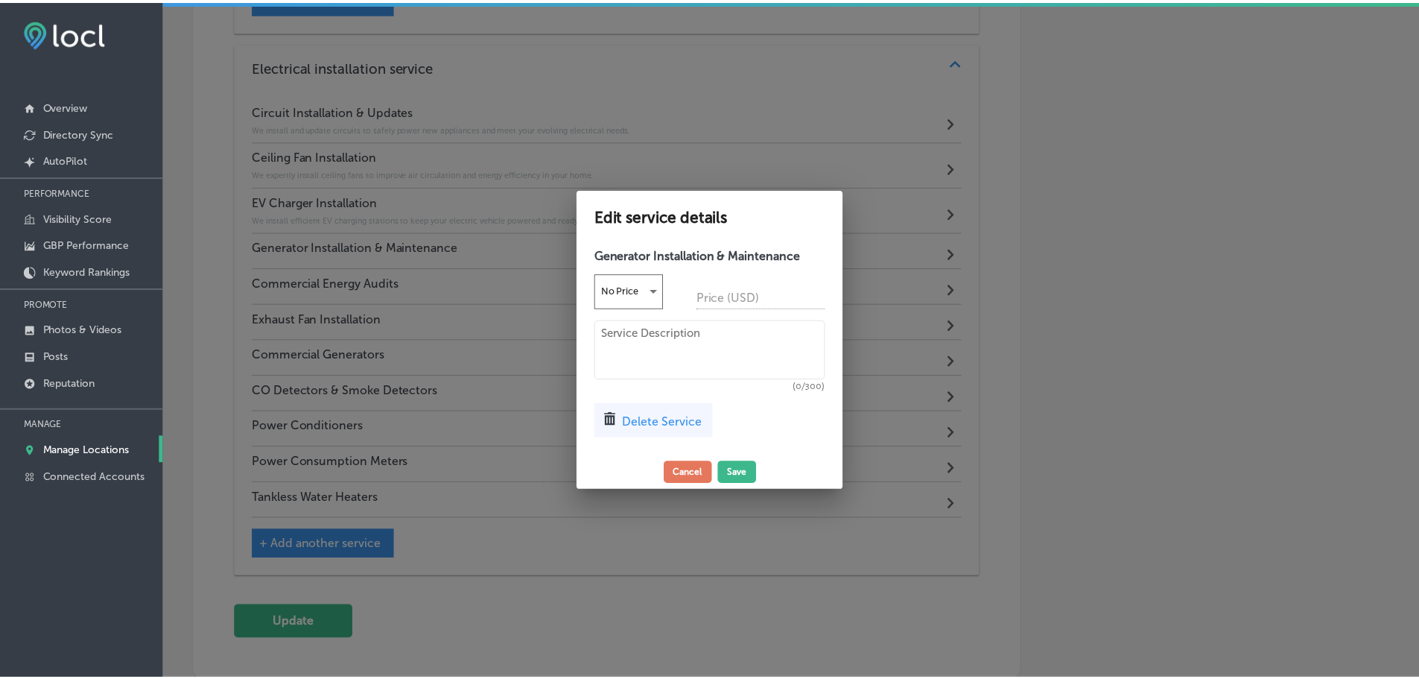
scroll to position [2302, 0]
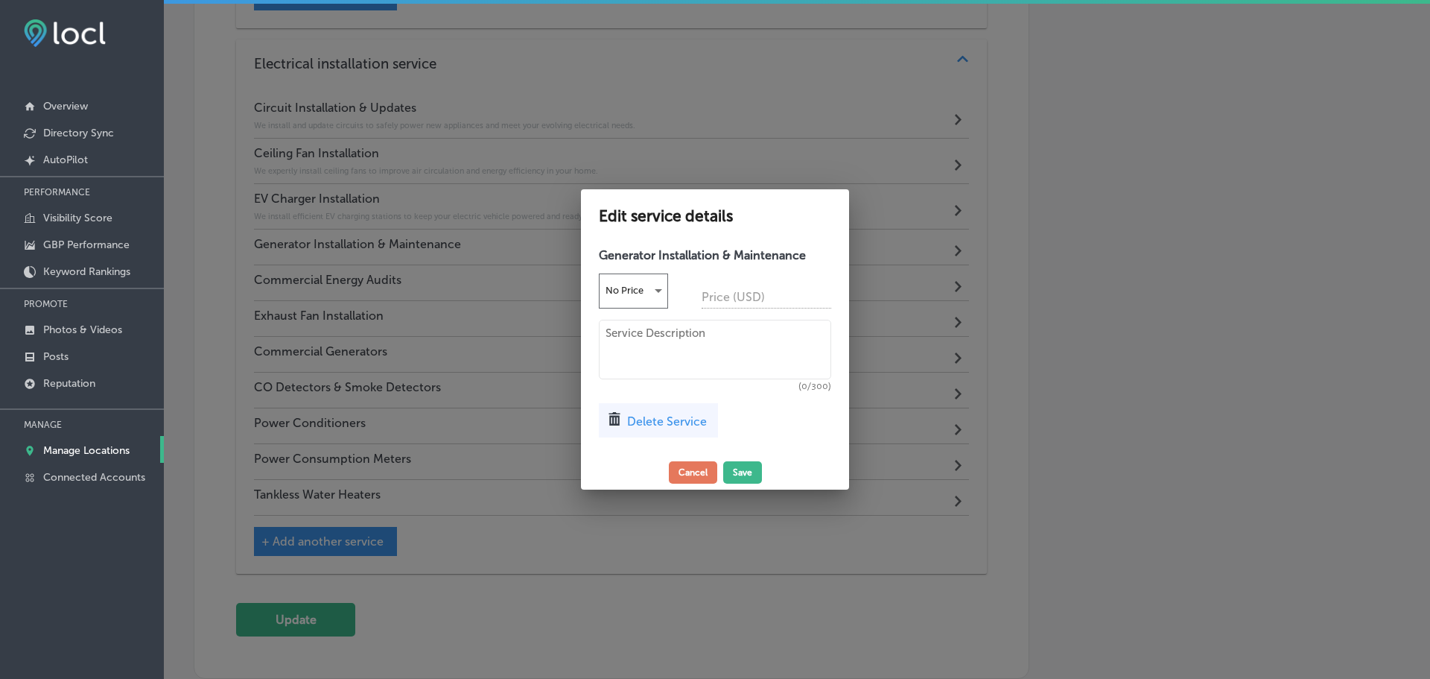
click at [651, 331] on textarea at bounding box center [715, 350] width 232 height 60
paste textarea "We install and maintain reliable generators to provide backup power during outa…"
type textarea "We install and maintain reliable generators to provide backup power during outa…"
click at [728, 466] on button "Save" at bounding box center [742, 472] width 39 height 22
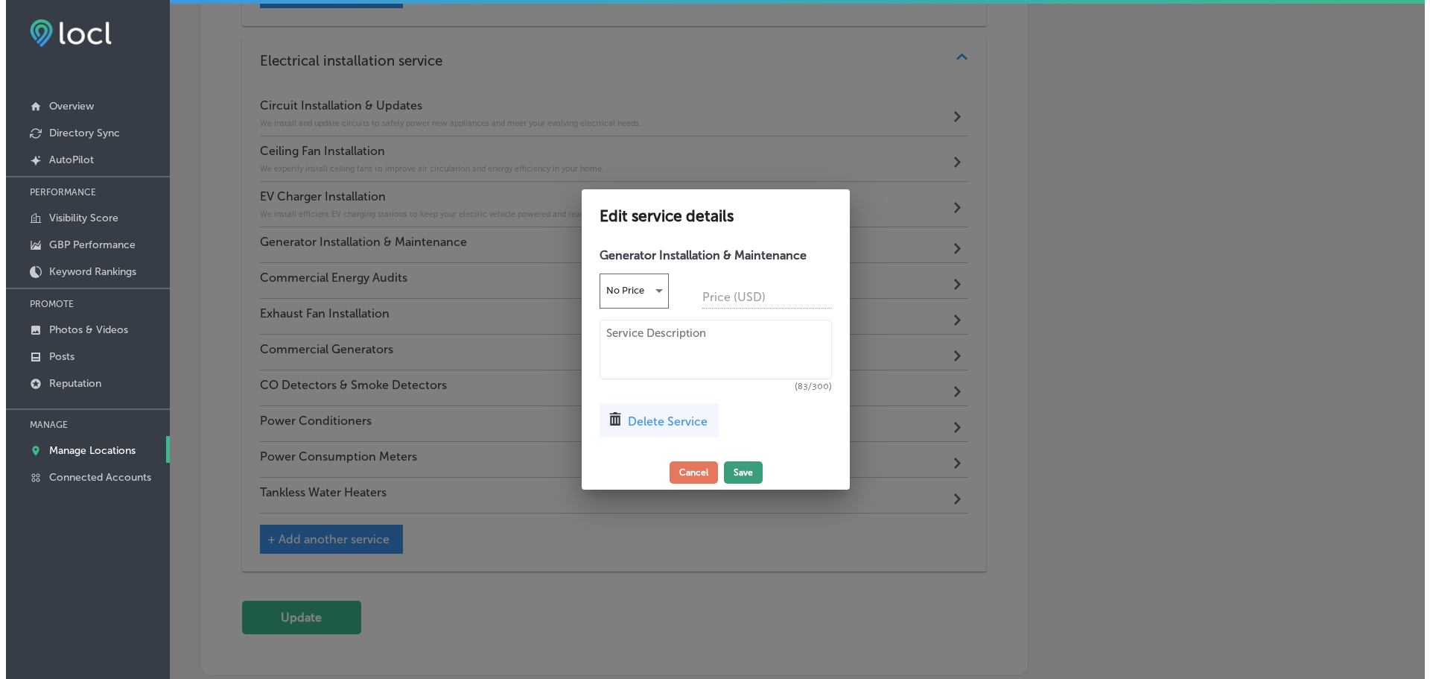
scroll to position [2299, 0]
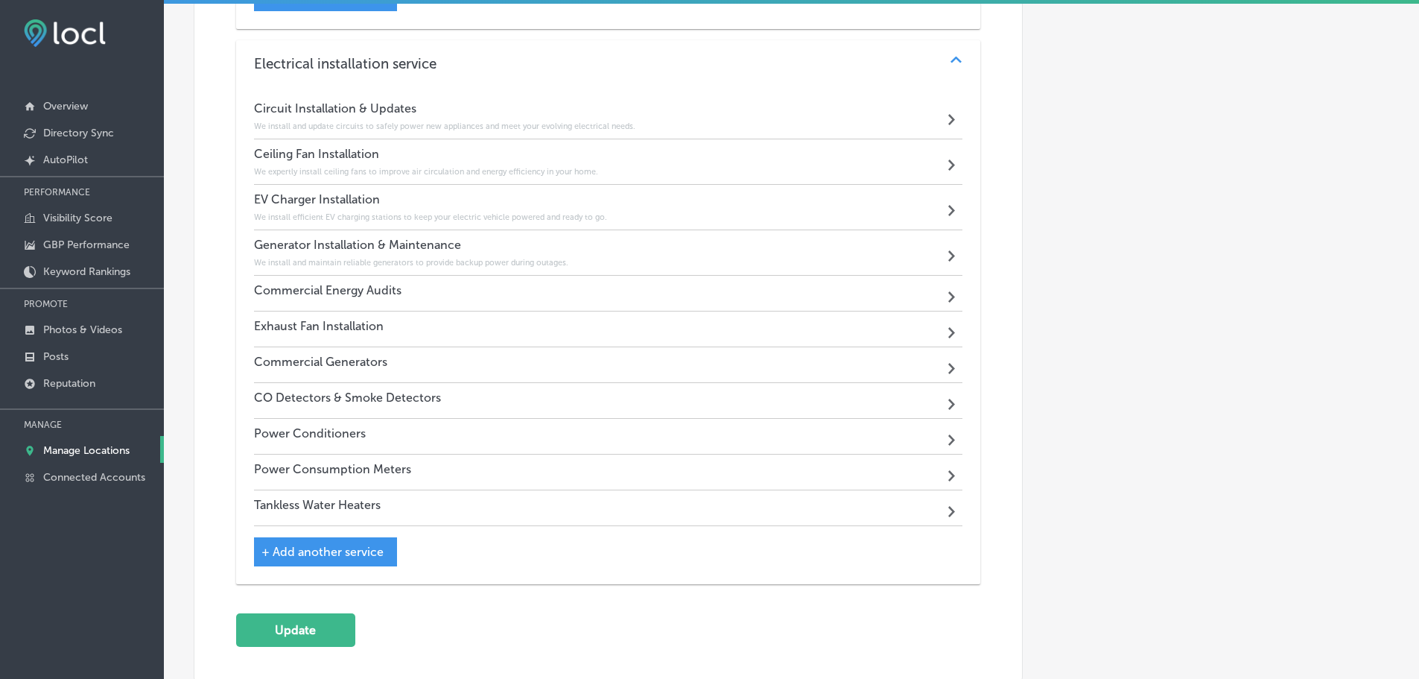
click at [454, 296] on div "Commercial Energy Audits Path Created with Sketch." at bounding box center [608, 294] width 709 height 36
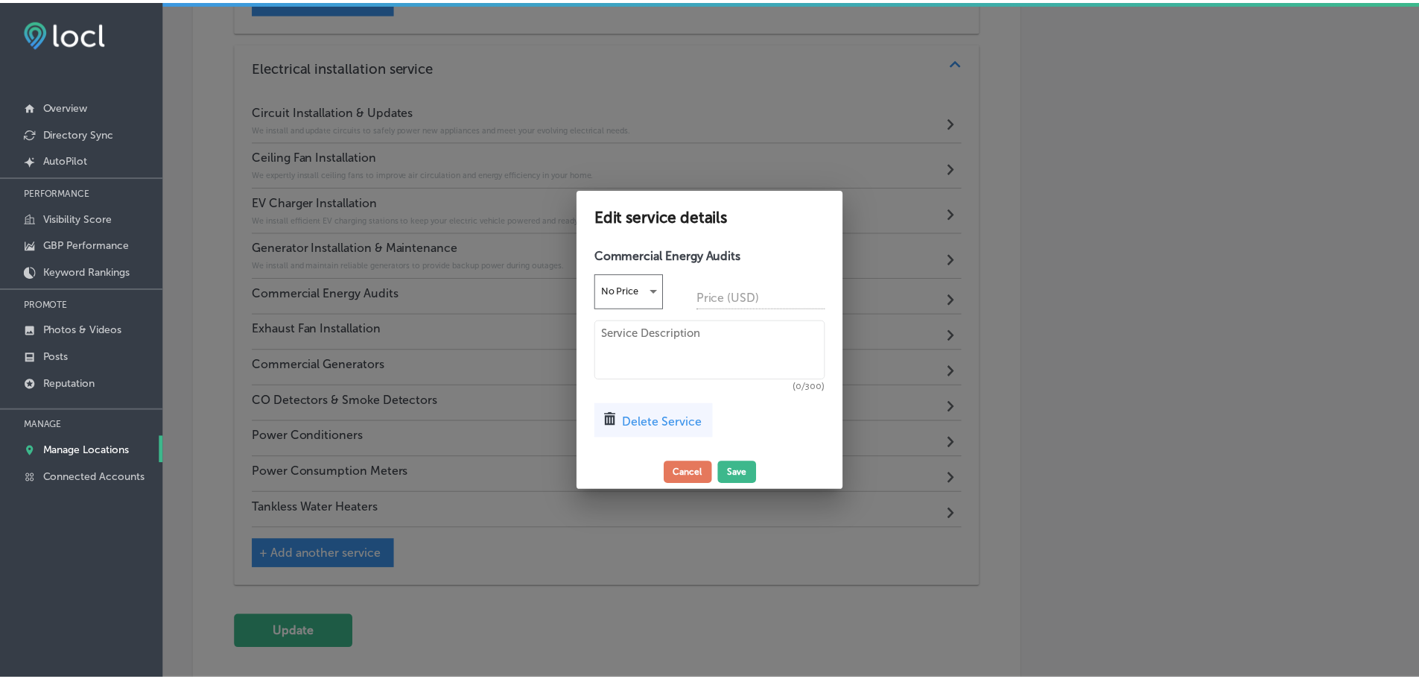
scroll to position [2302, 0]
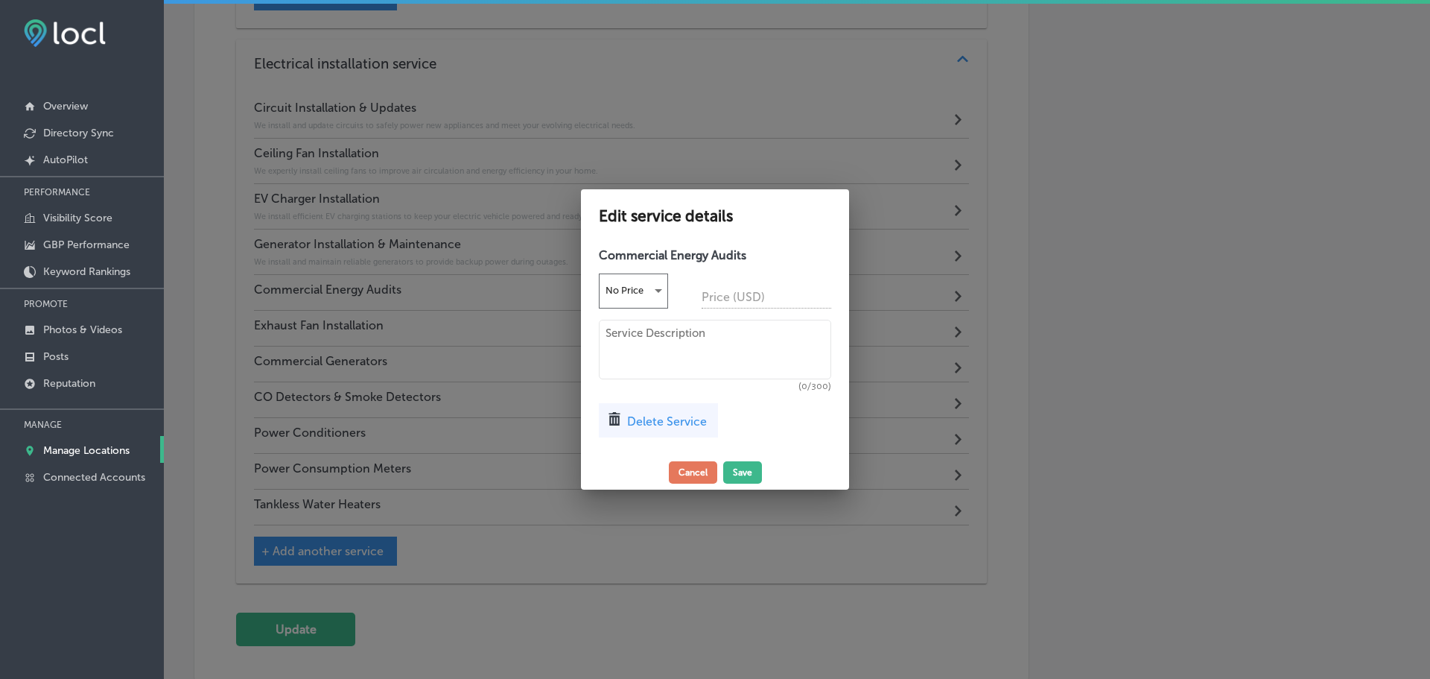
click at [655, 320] on textarea at bounding box center [715, 350] width 232 height 60
paste textarea "Our audits identify energy waste and help your business save money and improve …"
type textarea "Our audits identify energy waste and help your business save money and improve …"
click at [740, 472] on button "Save" at bounding box center [742, 472] width 39 height 22
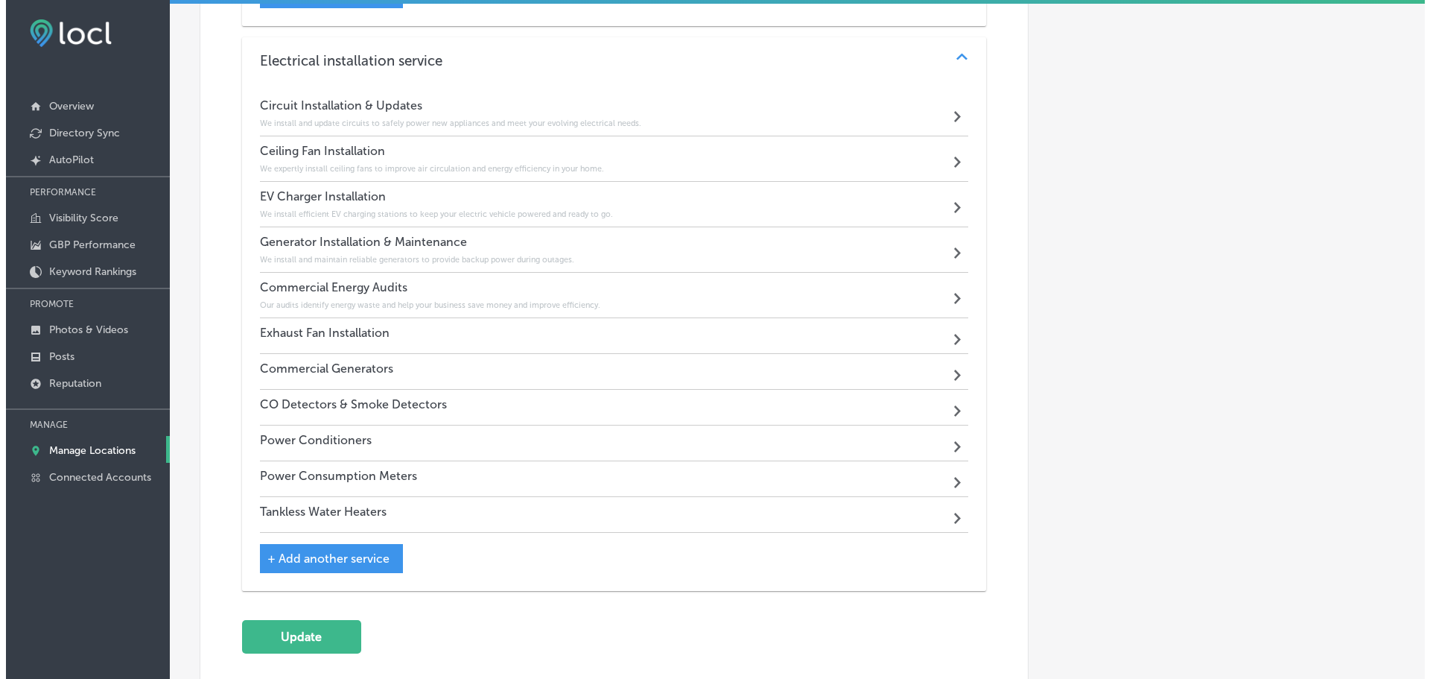
scroll to position [2299, 0]
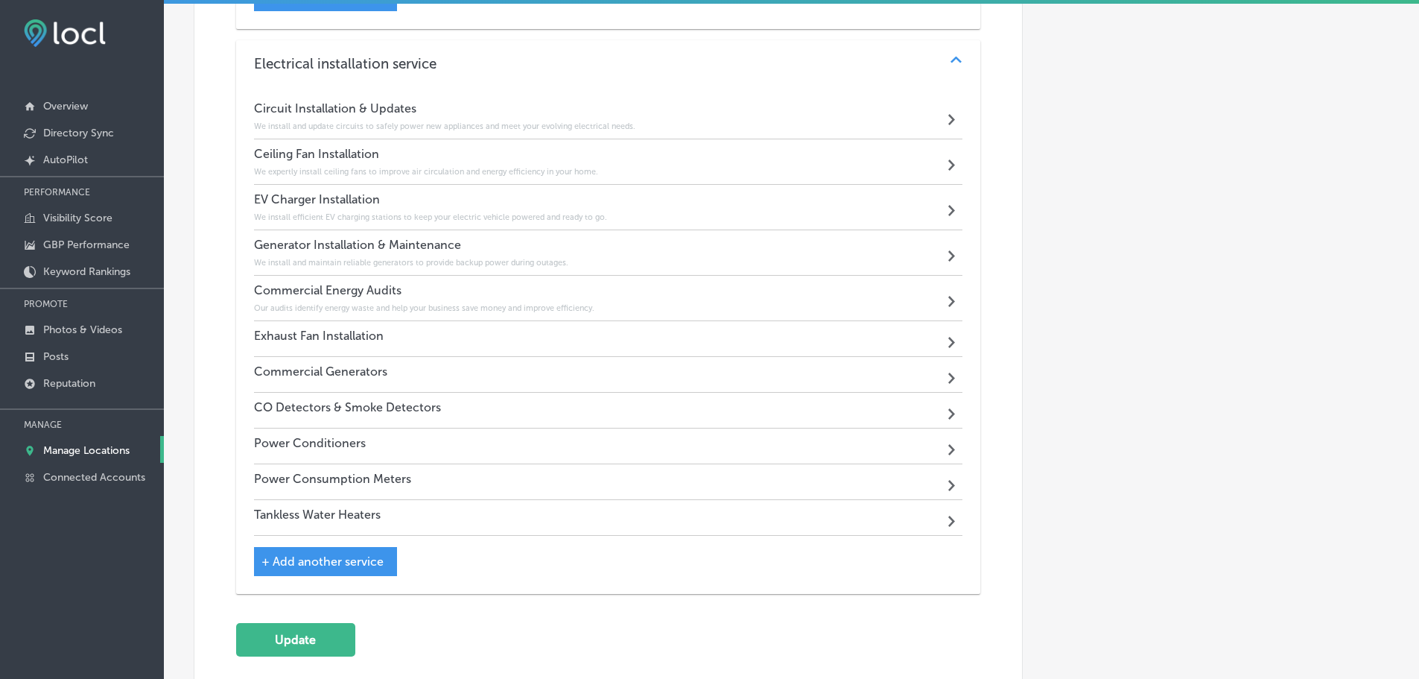
click at [511, 349] on div "Exhaust Fan Installation Path Created with Sketch." at bounding box center [608, 339] width 709 height 36
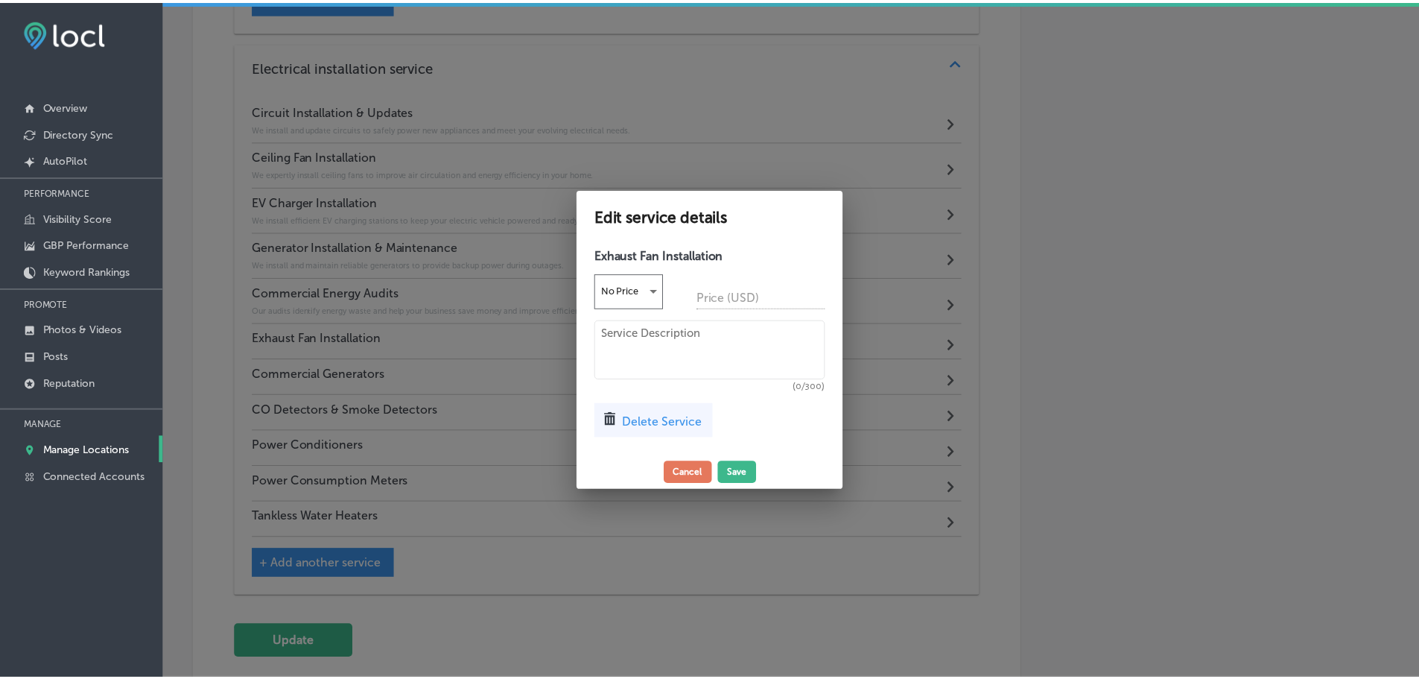
scroll to position [2302, 0]
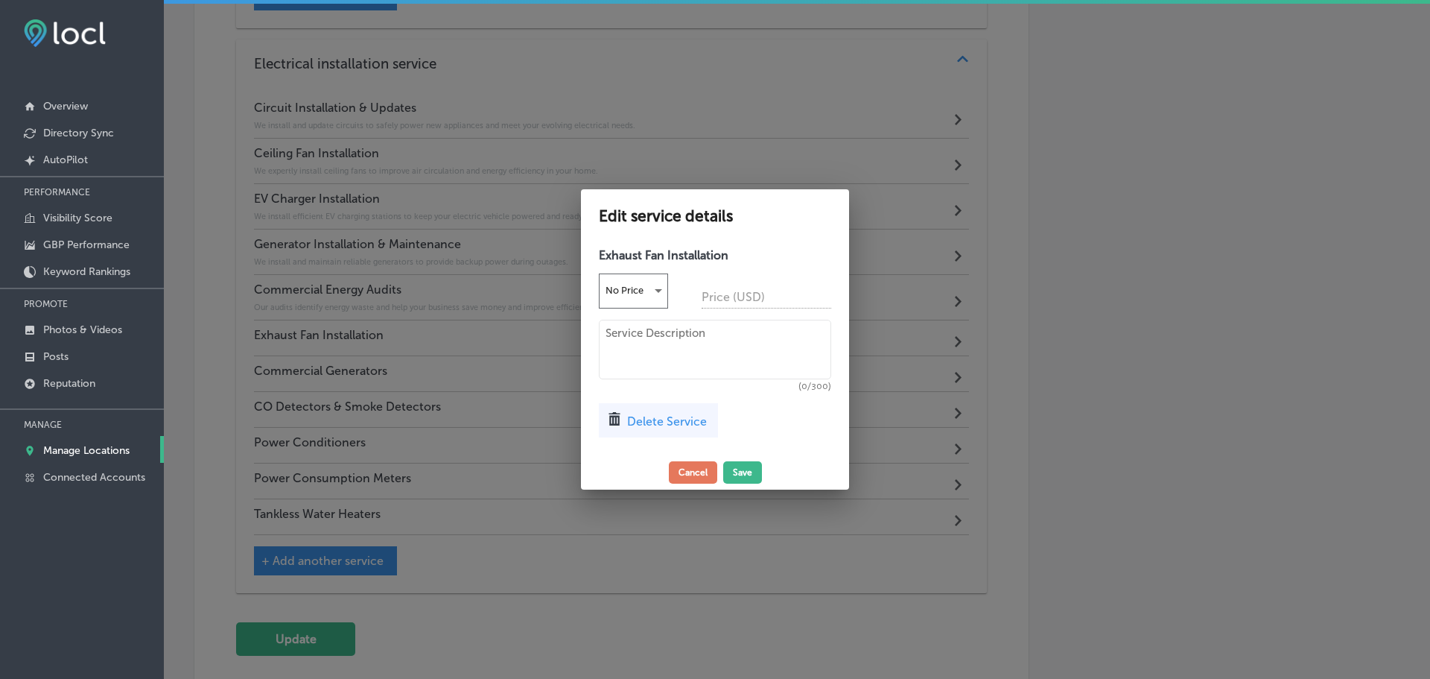
click at [635, 349] on textarea at bounding box center [715, 350] width 232 height 60
paste textarea "We install exhaust fans to improve ventilation and air quality in kitchens and …"
type textarea "We install exhaust fans to improve ventilation and air quality in kitchens and …"
click at [737, 467] on button "Save" at bounding box center [742, 472] width 39 height 22
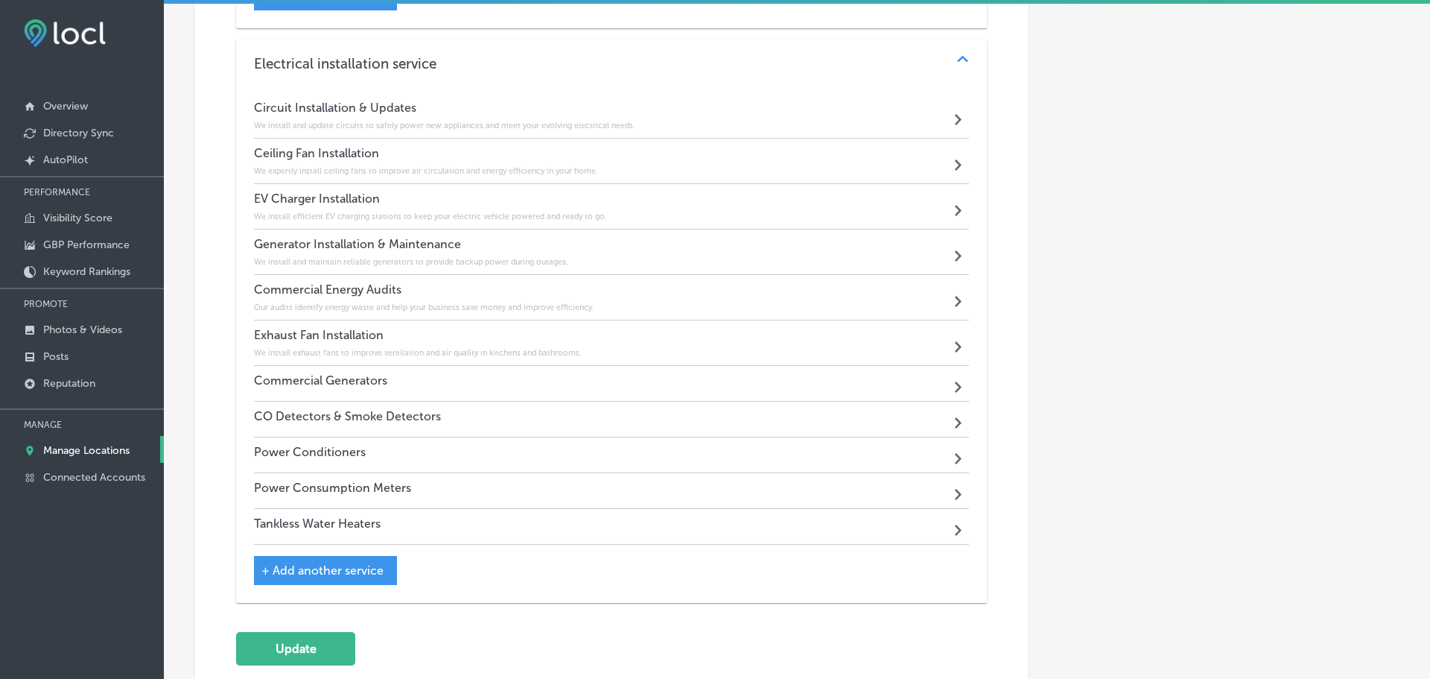
scroll to position [2299, 0]
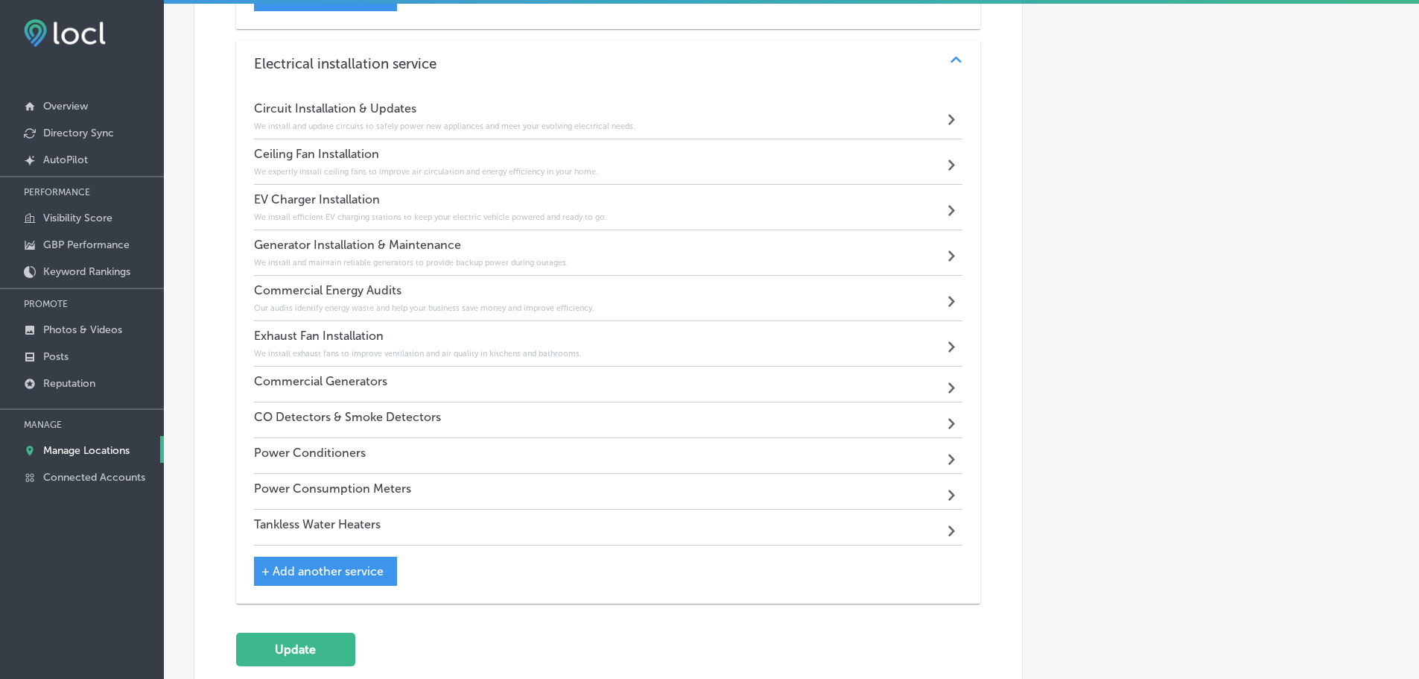
click at [527, 382] on div "Commercial Generators Path Created with Sketch." at bounding box center [608, 384] width 709 height 36
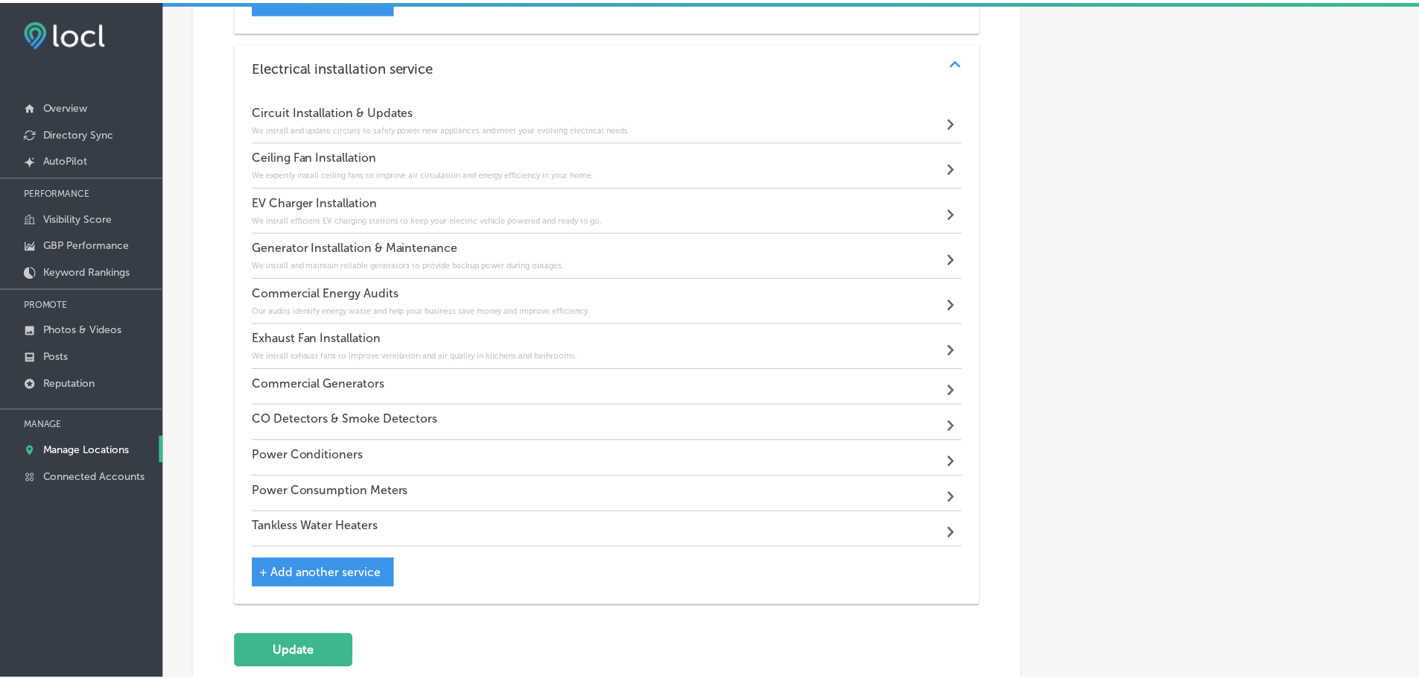
scroll to position [2302, 0]
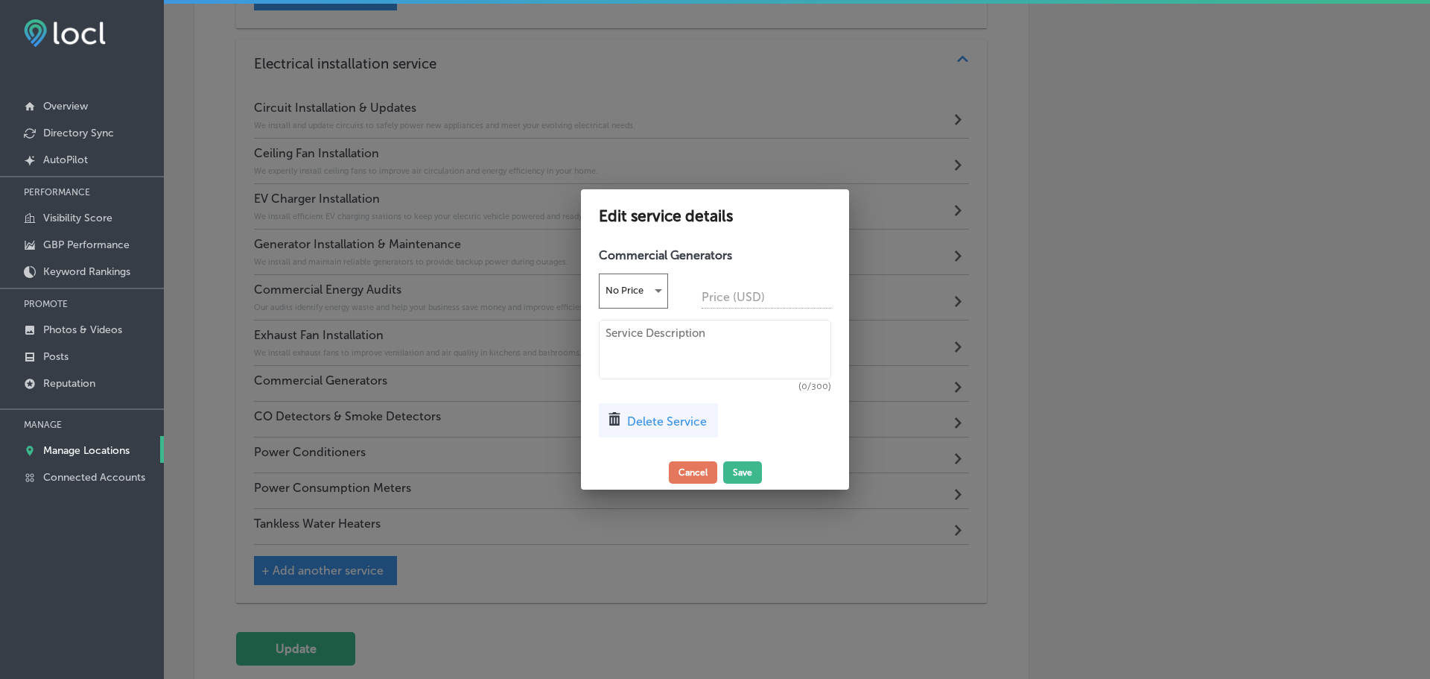
click at [682, 347] on textarea at bounding box center [715, 350] width 232 height 60
paste textarea "We provide and maintain commercial-grade generators to ensure your business ope…"
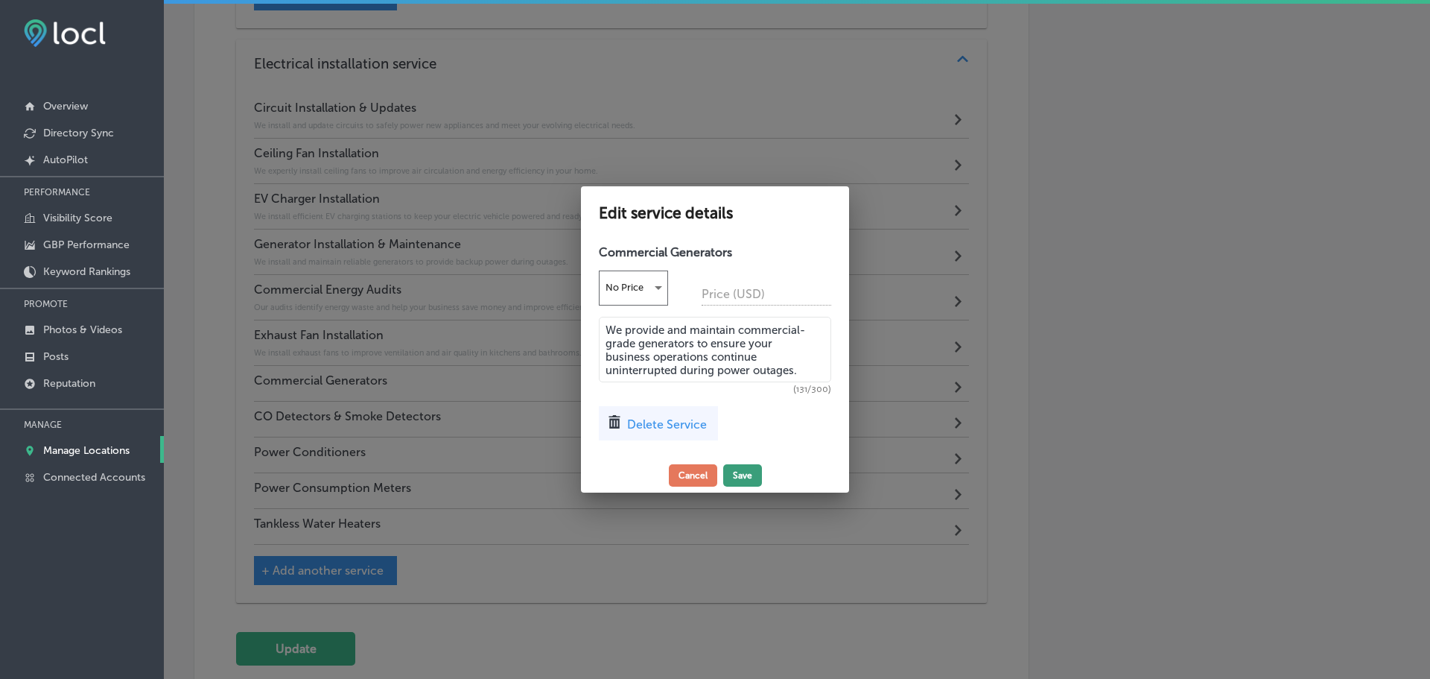
type textarea "We provide and maintain commercial-grade generators to ensure your business ope…"
click at [744, 472] on button "Save" at bounding box center [742, 475] width 39 height 22
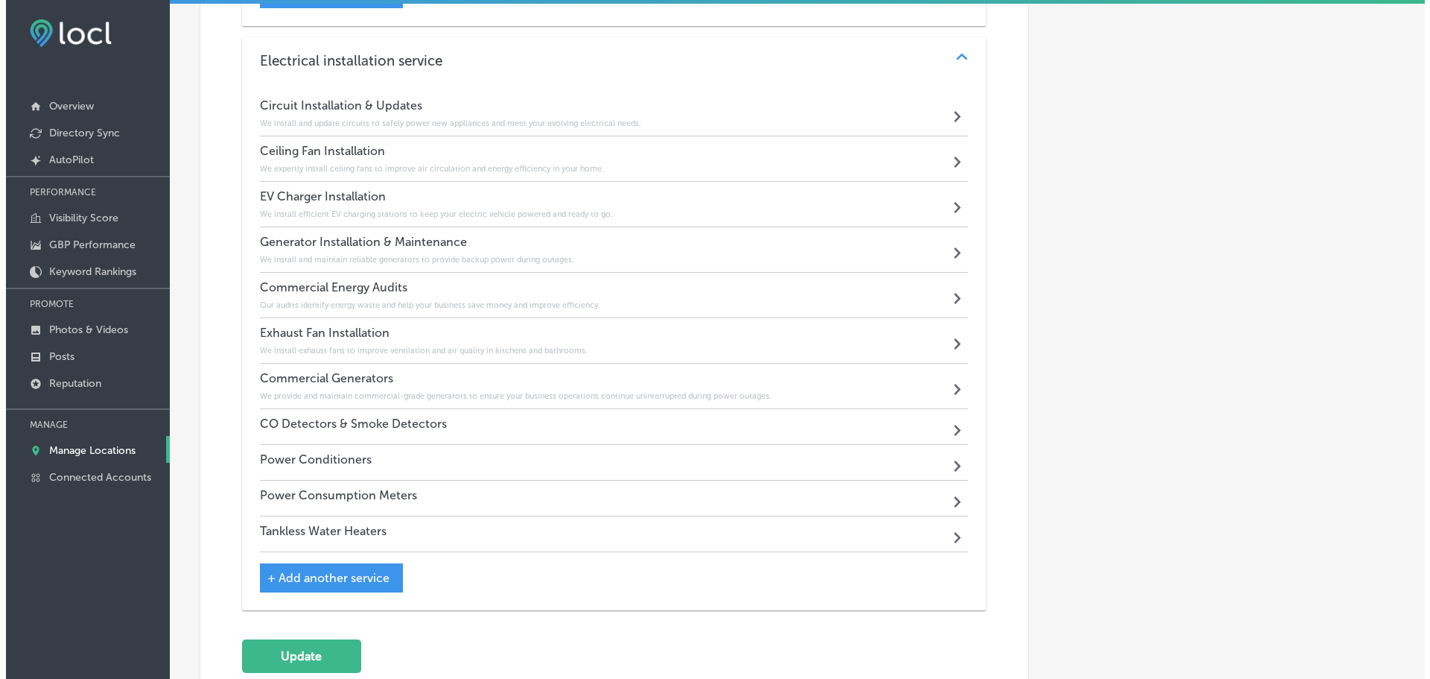
scroll to position [2299, 0]
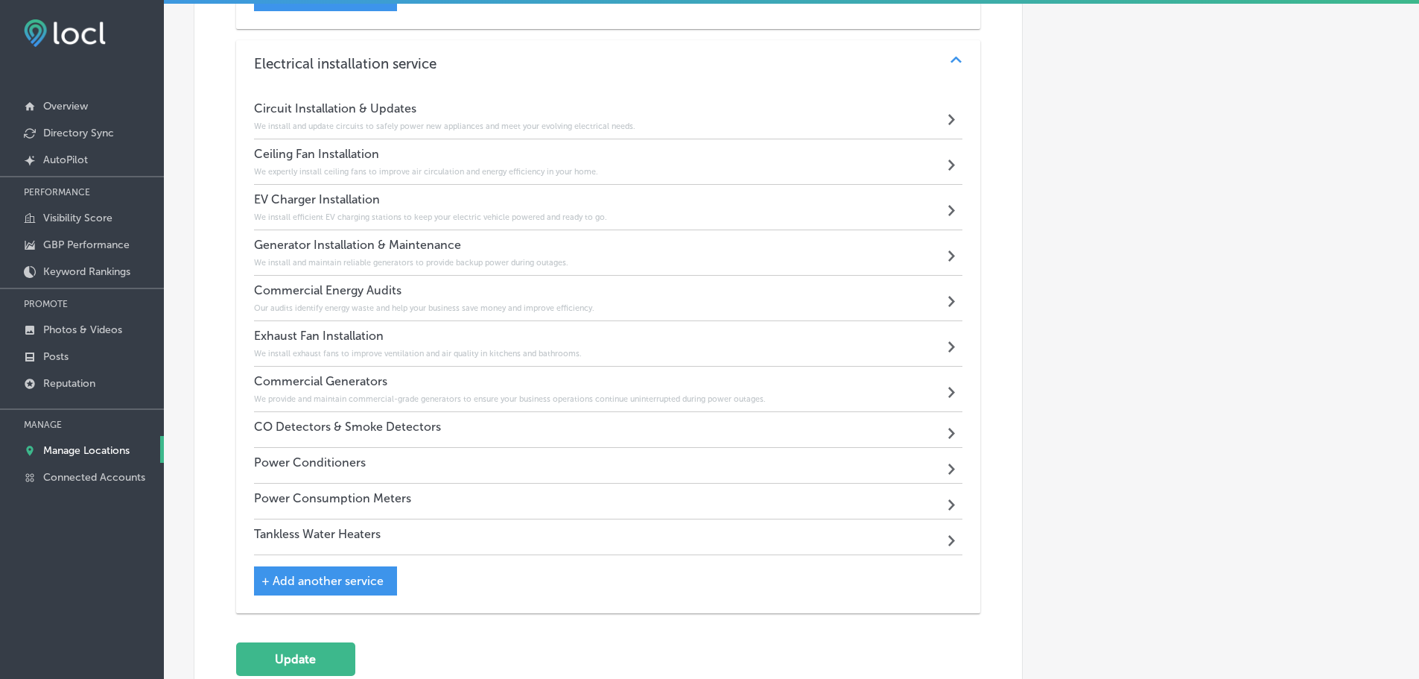
click at [434, 434] on div "CO Detectors & Smoke Detectors" at bounding box center [347, 429] width 187 height 20
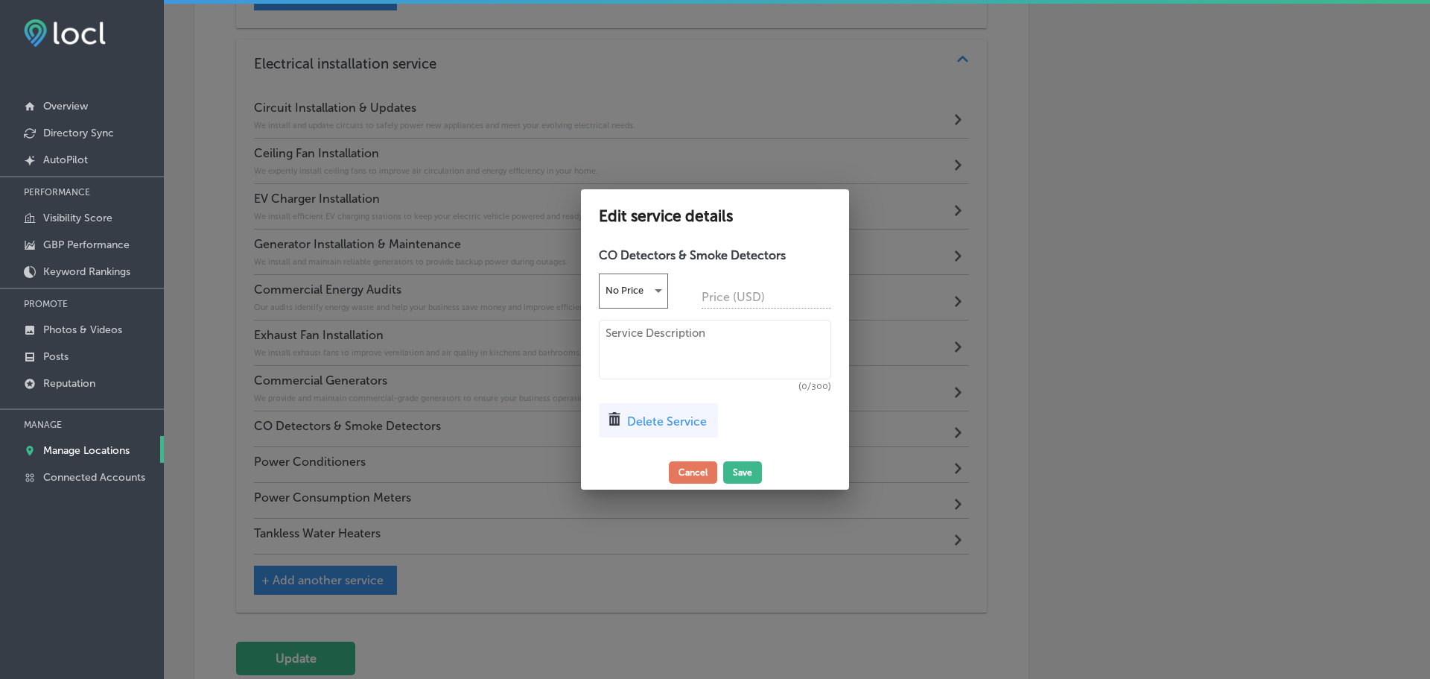
click at [655, 332] on textarea at bounding box center [715, 350] width 232 height 60
paste textarea "We install and maintain smoke and carbon monoxide detectors to protect your pro…"
type textarea "We install and maintain smoke and carbon monoxide detectors to protect your pro…"
click at [747, 473] on button "Save" at bounding box center [742, 472] width 39 height 22
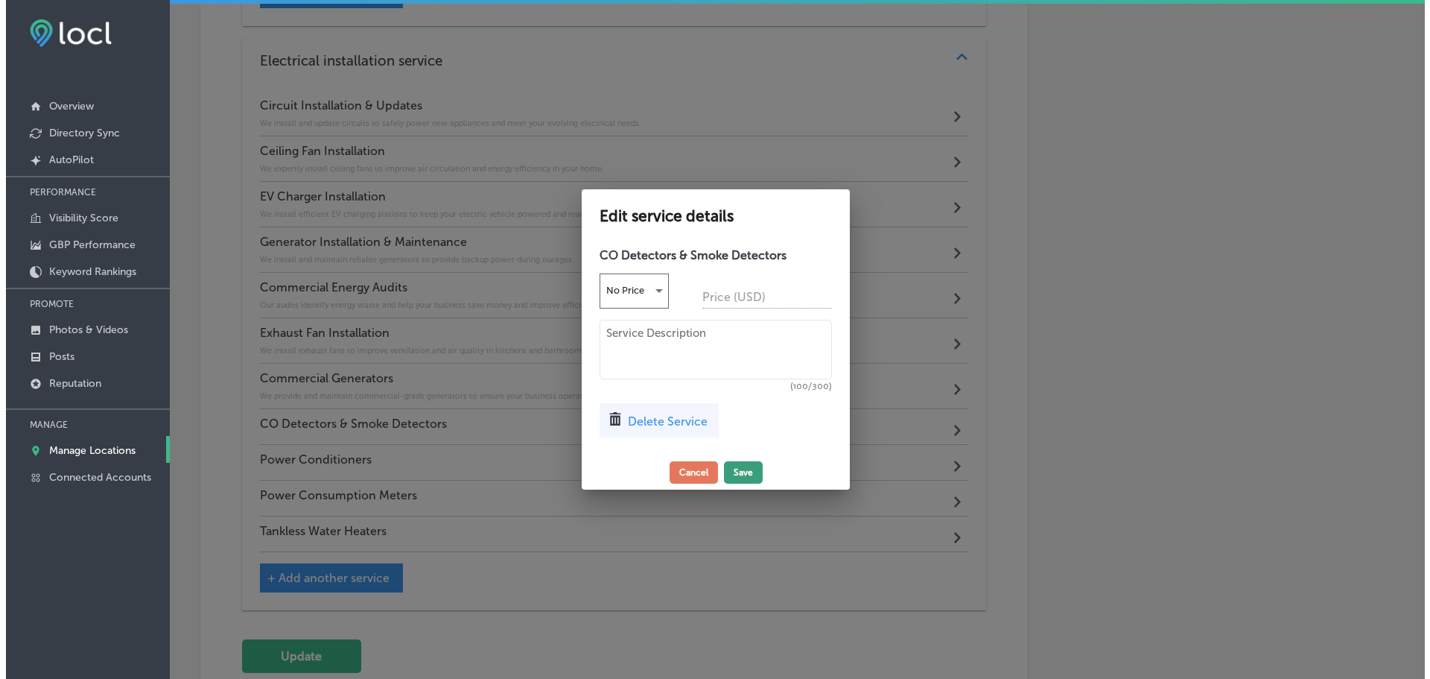
scroll to position [2299, 0]
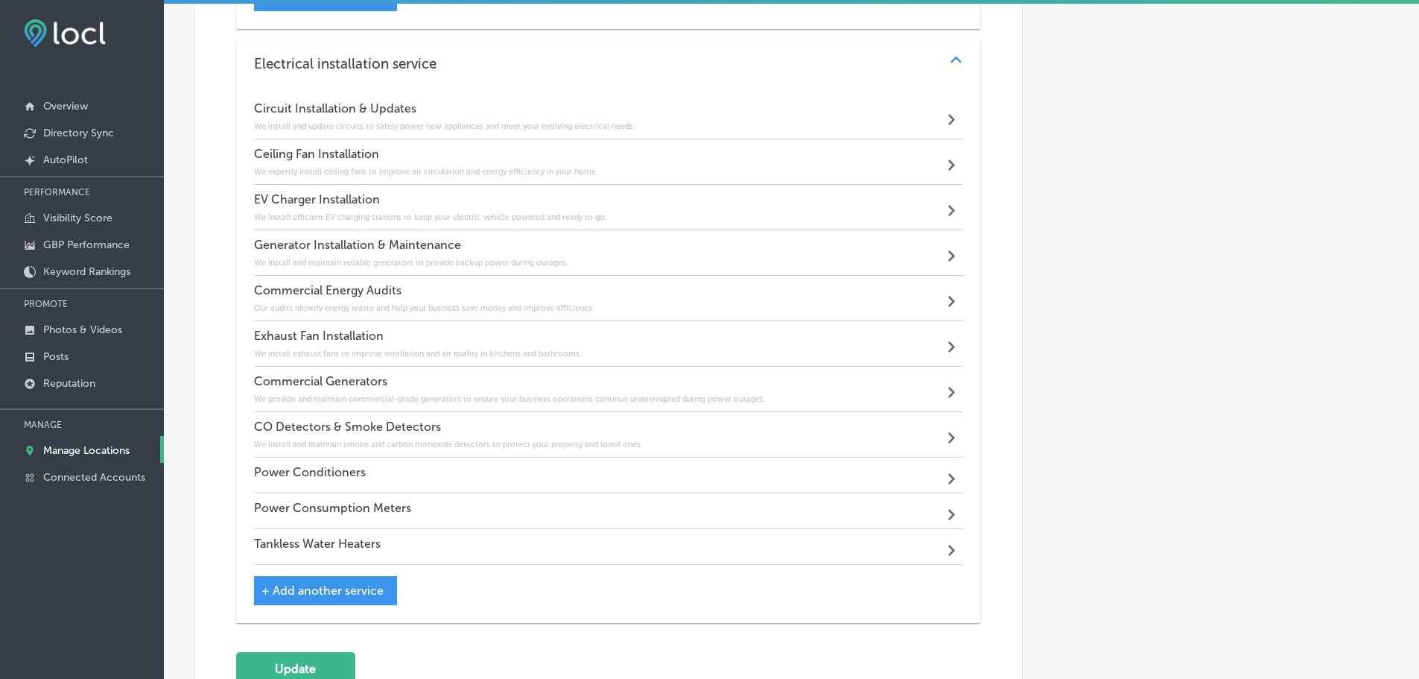
click at [591, 471] on div "Power Conditioners Path Created with Sketch." at bounding box center [608, 475] width 709 height 36
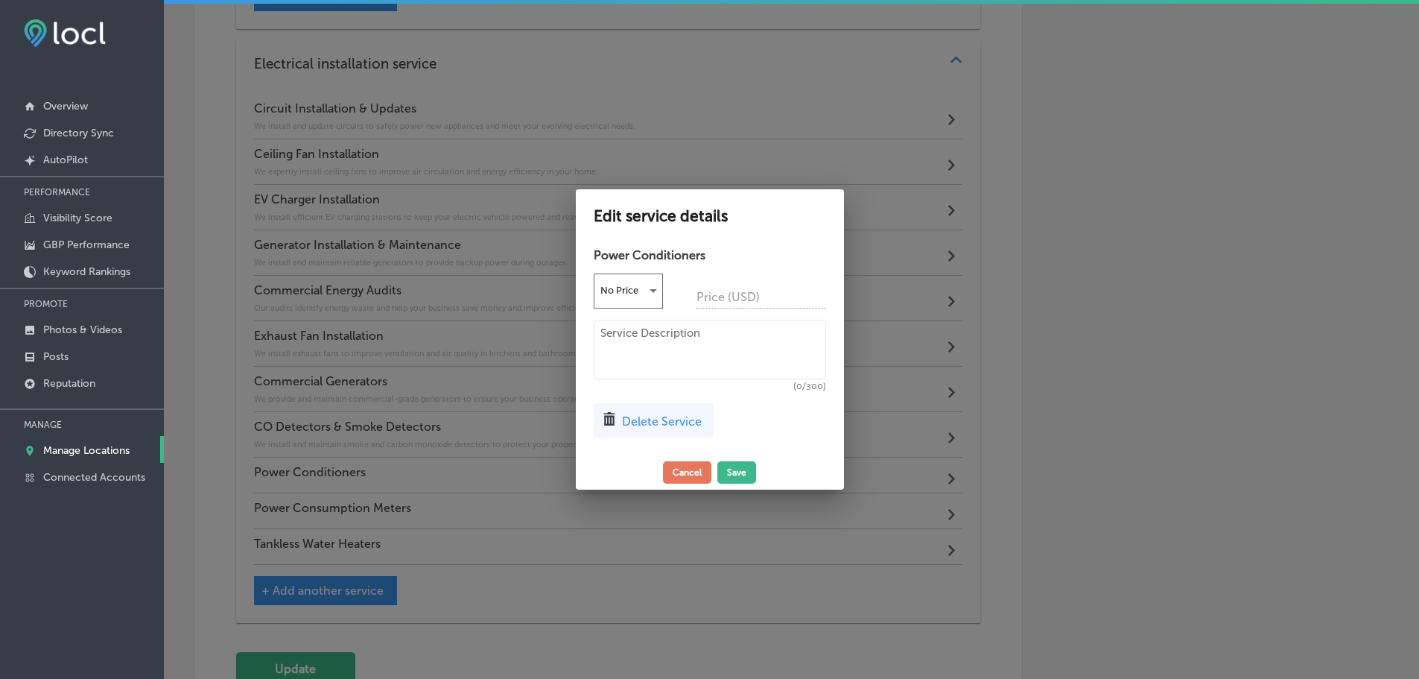
scroll to position [2302, 0]
drag, startPoint x: 687, startPoint y: 353, endPoint x: 693, endPoint y: 343, distance: 11.4
click at [687, 352] on textarea at bounding box center [715, 350] width 232 height 60
paste textarea "We install power conditioners to protect sensitive electronics from voltage flu…"
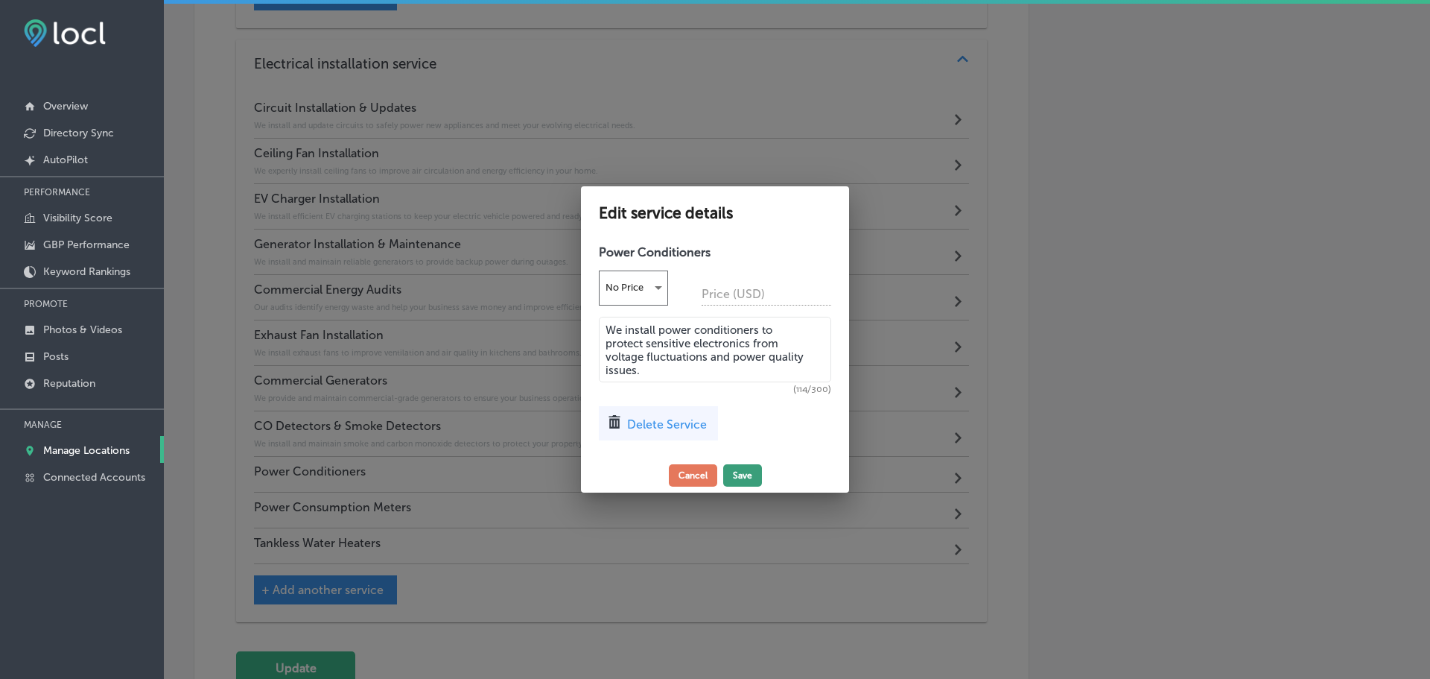
type textarea "We install power conditioners to protect sensitive electronics from voltage flu…"
click at [756, 483] on button "Save" at bounding box center [742, 475] width 39 height 22
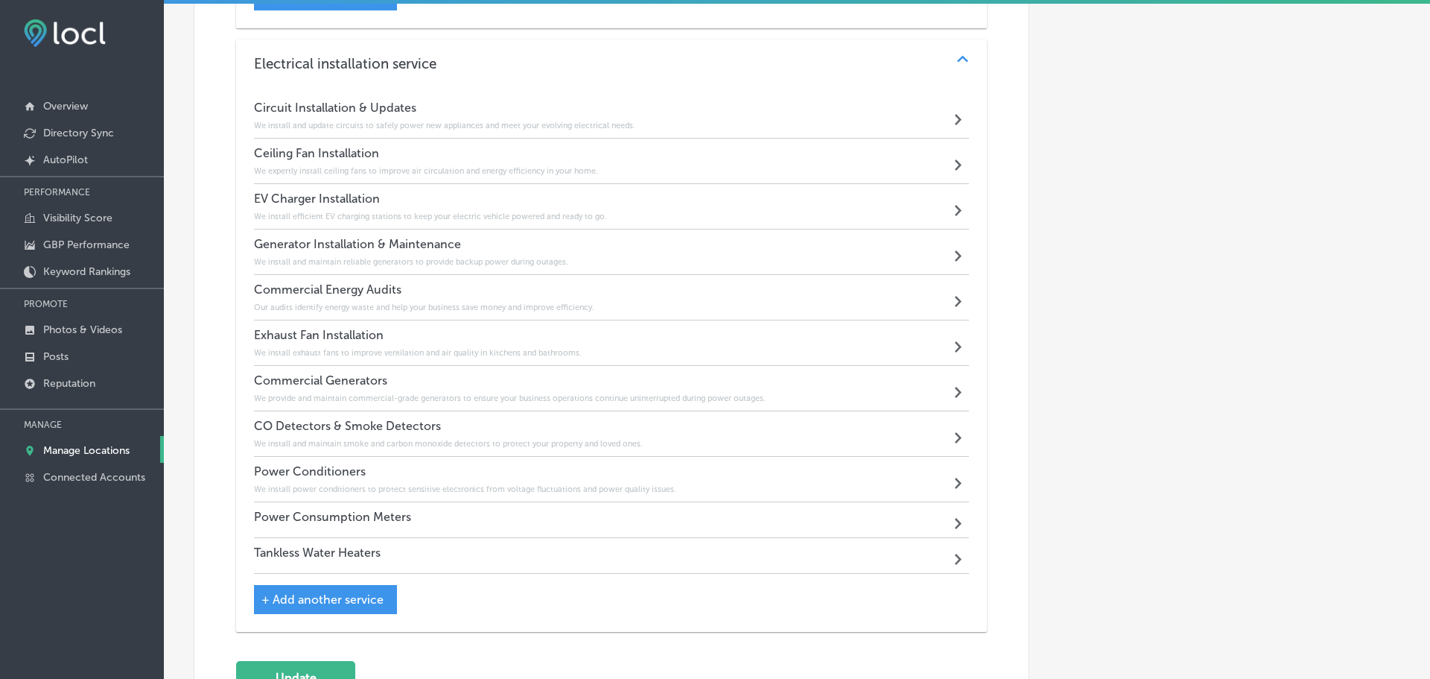
scroll to position [2299, 0]
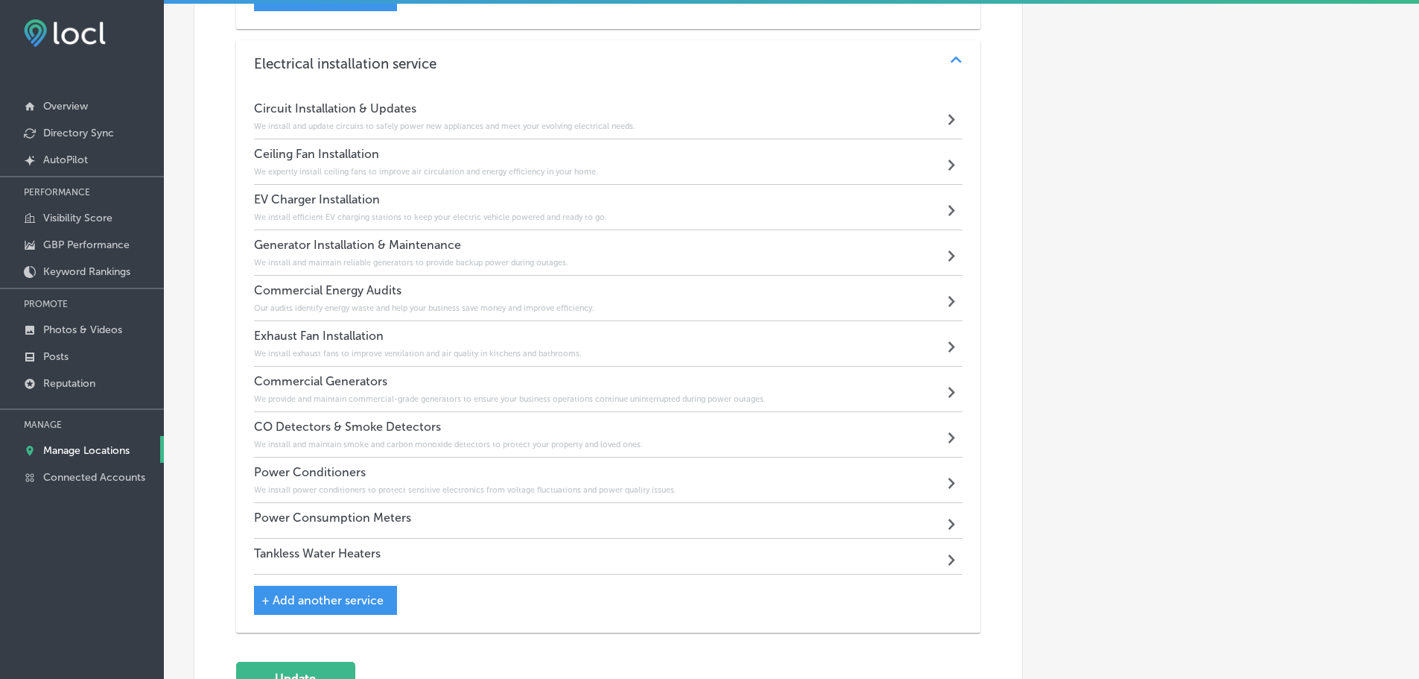
click at [488, 476] on h4 "Power Conditioners" at bounding box center [465, 472] width 422 height 14
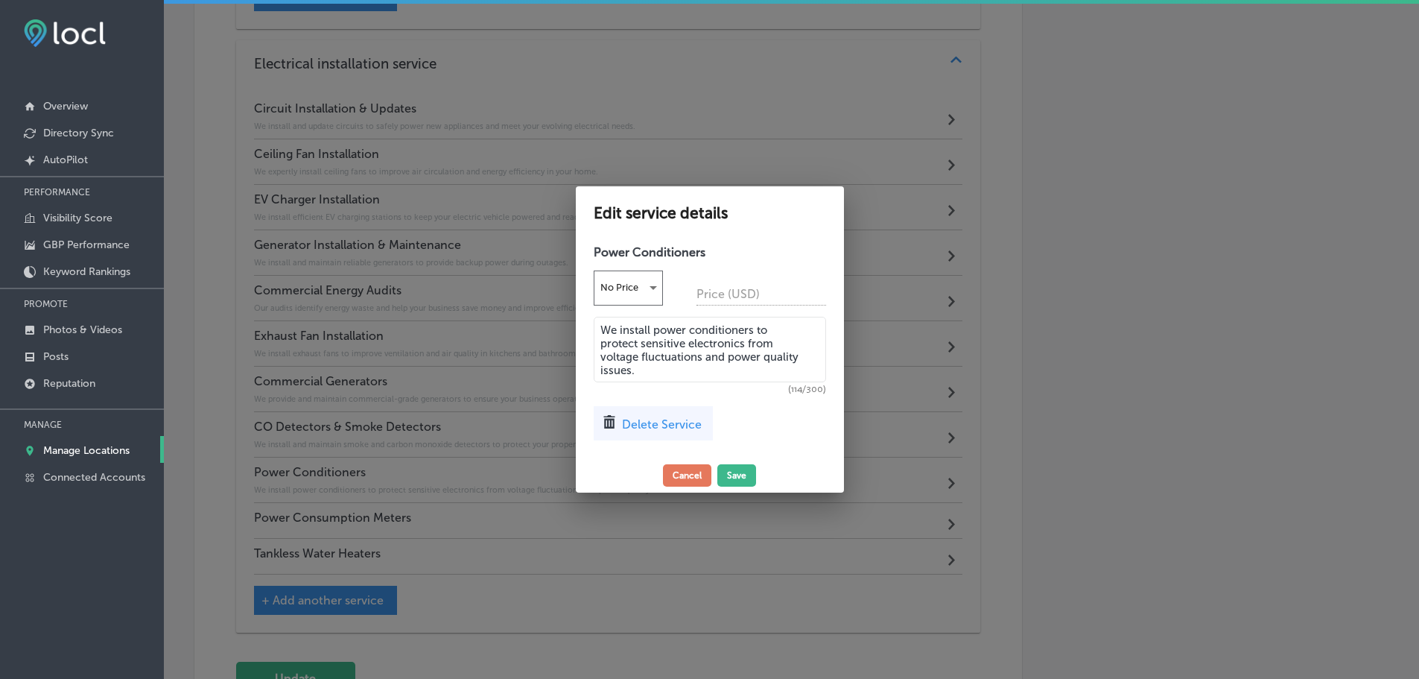
scroll to position [2302, 0]
click at [699, 469] on button "Cancel" at bounding box center [693, 475] width 48 height 22
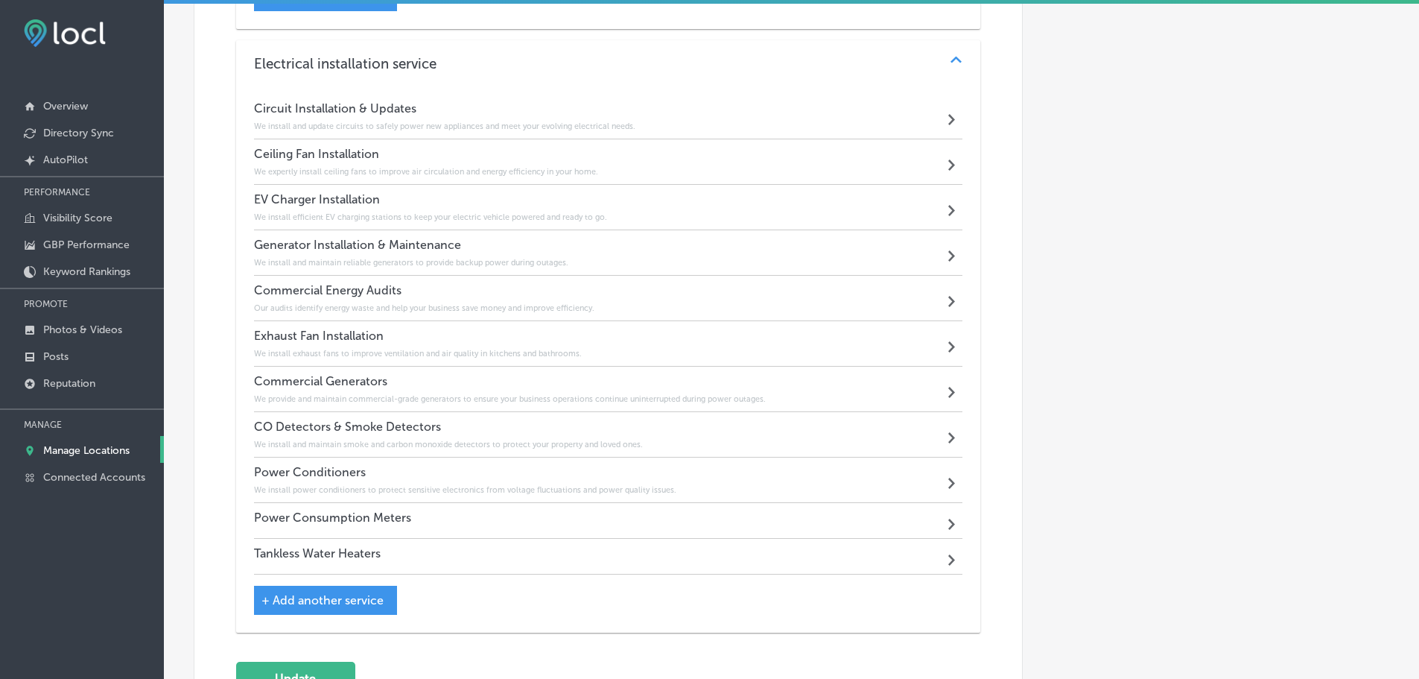
click at [652, 513] on div "Power Consumption Meters Path Created with Sketch." at bounding box center [608, 521] width 709 height 36
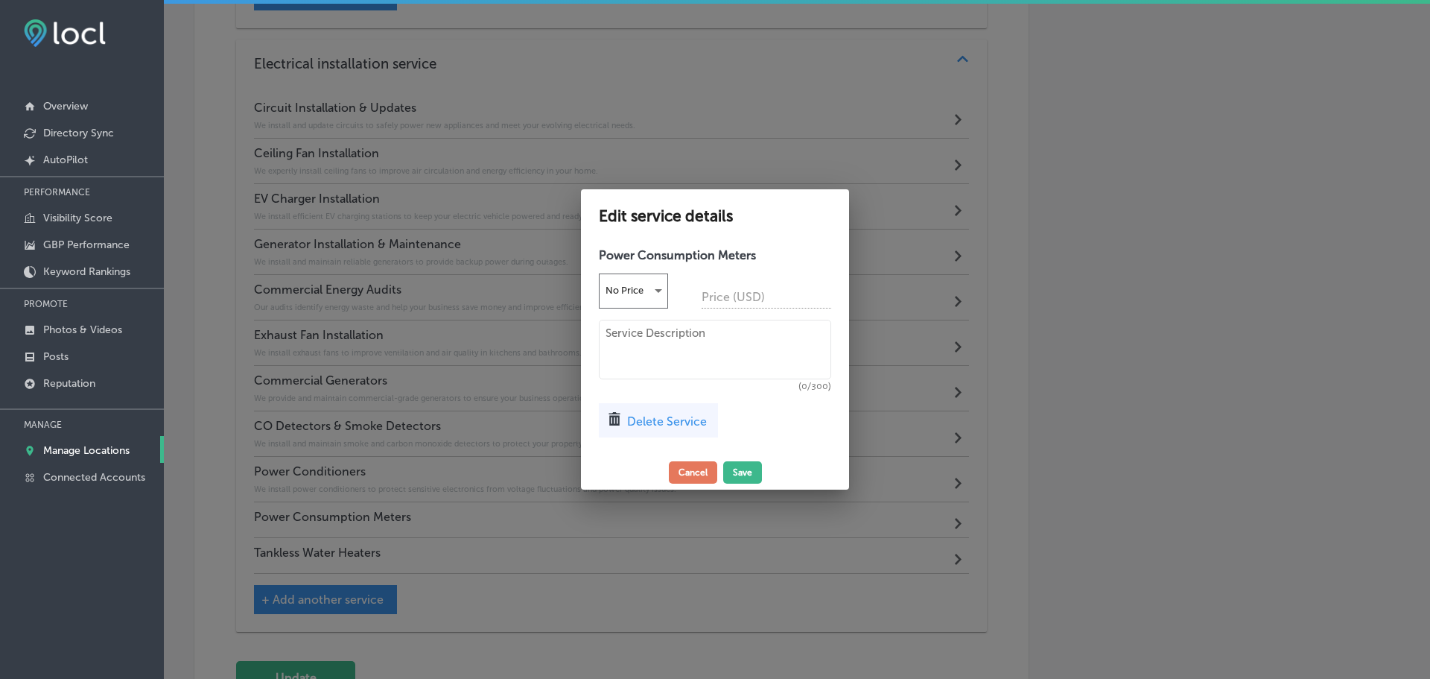
click at [686, 338] on textarea at bounding box center [715, 350] width 232 height 60
paste textarea "We install meters to help you monitor and manage your energy usage, reducing co…"
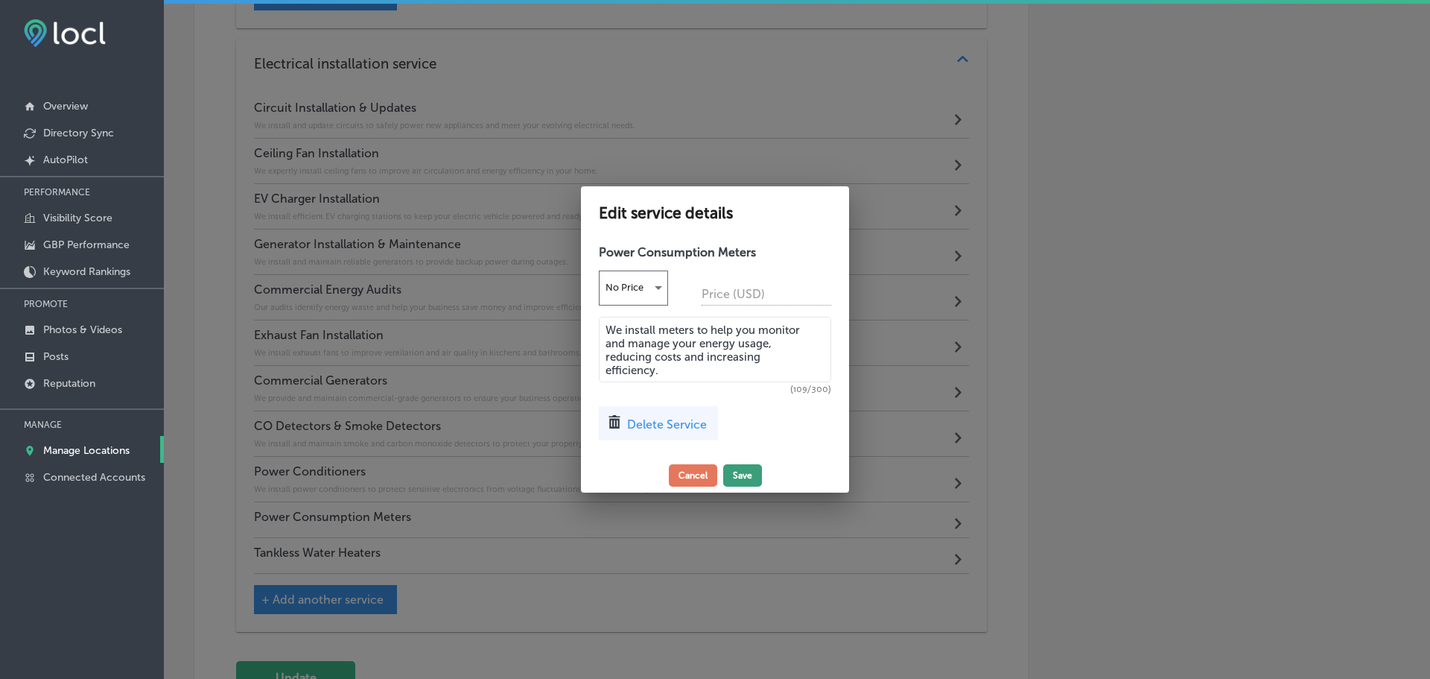
type textarea "We install meters to help you monitor and manage your energy usage, reducing co…"
drag, startPoint x: 746, startPoint y: 481, endPoint x: 734, endPoint y: 475, distance: 13.3
click at [746, 480] on button "Save" at bounding box center [742, 475] width 39 height 22
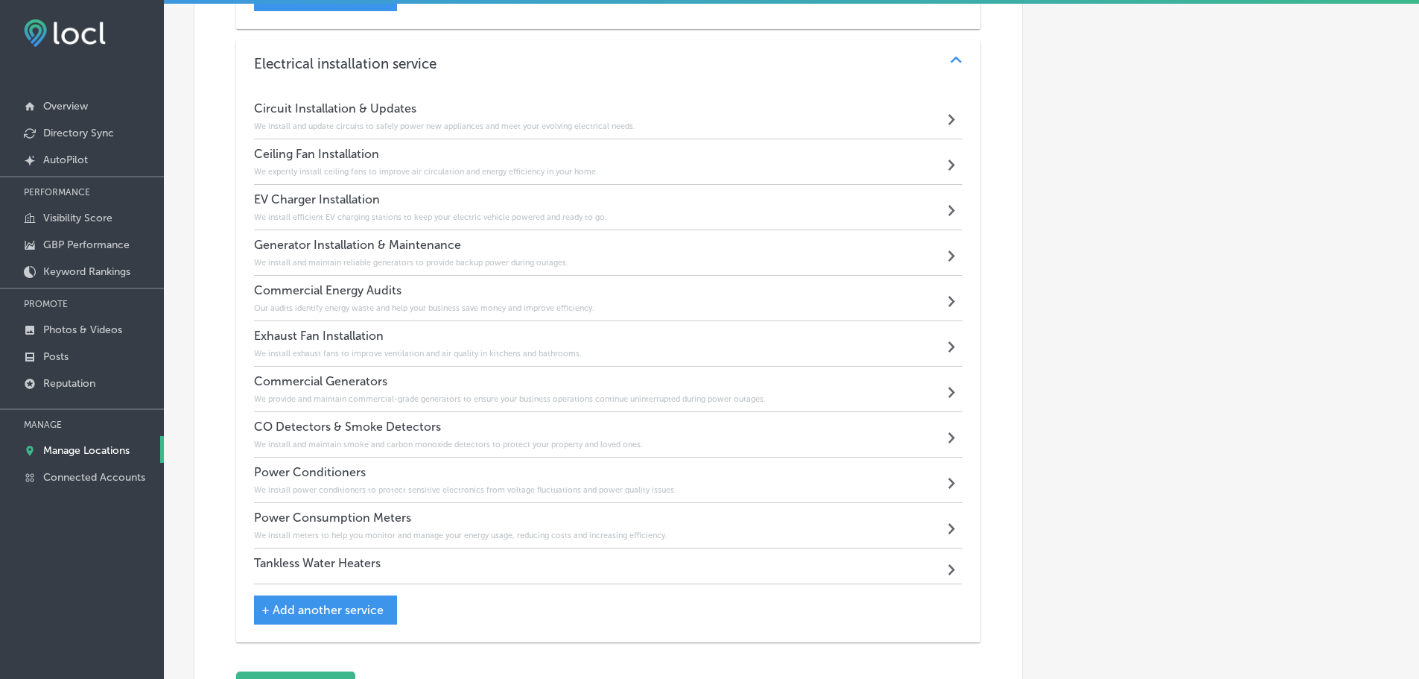
click at [656, 564] on div "Tankless Water Heaters Path Created with Sketch." at bounding box center [608, 566] width 709 height 36
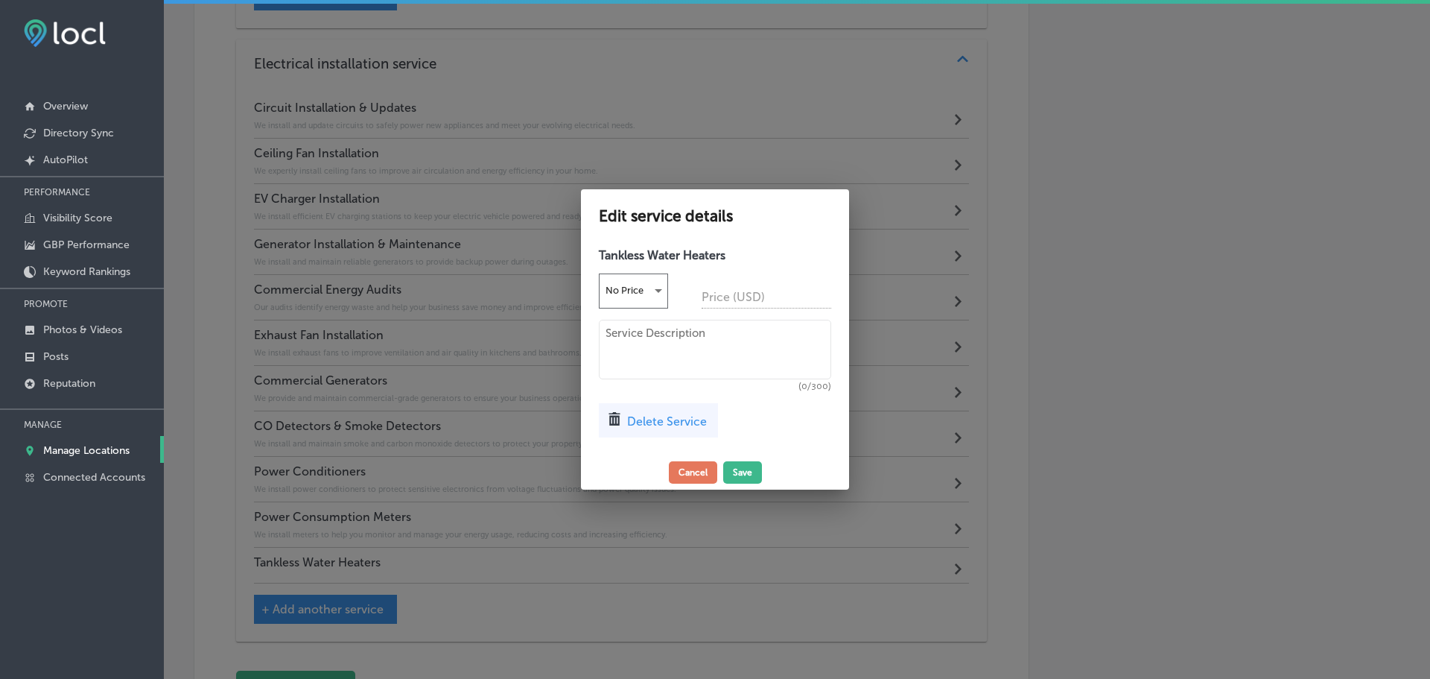
click at [692, 339] on textarea at bounding box center [715, 350] width 232 height 60
paste textarea "We install tankless water heaters for an endless supply of hot water, saving yo…"
type textarea "We install tankless water heaters for an endless supply of hot water, saving yo…"
click at [744, 476] on button "Save" at bounding box center [742, 472] width 39 height 22
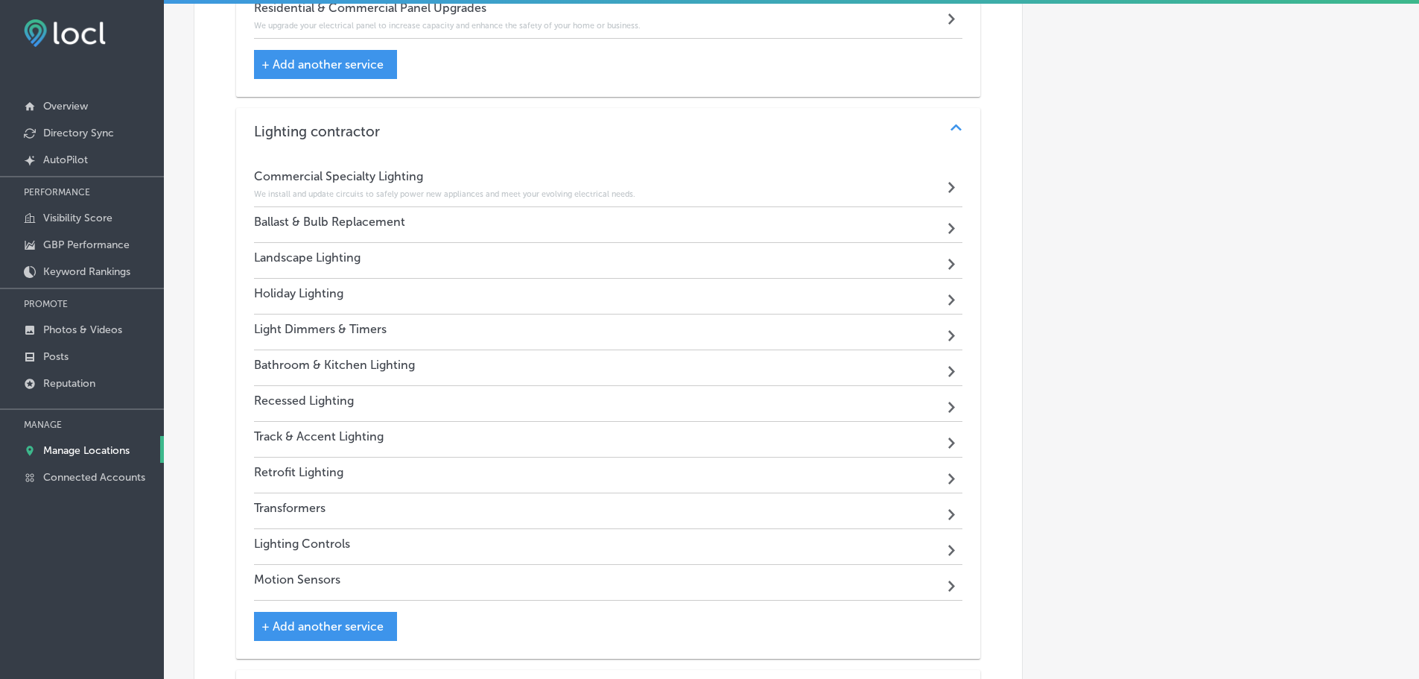
scroll to position [1704, 0]
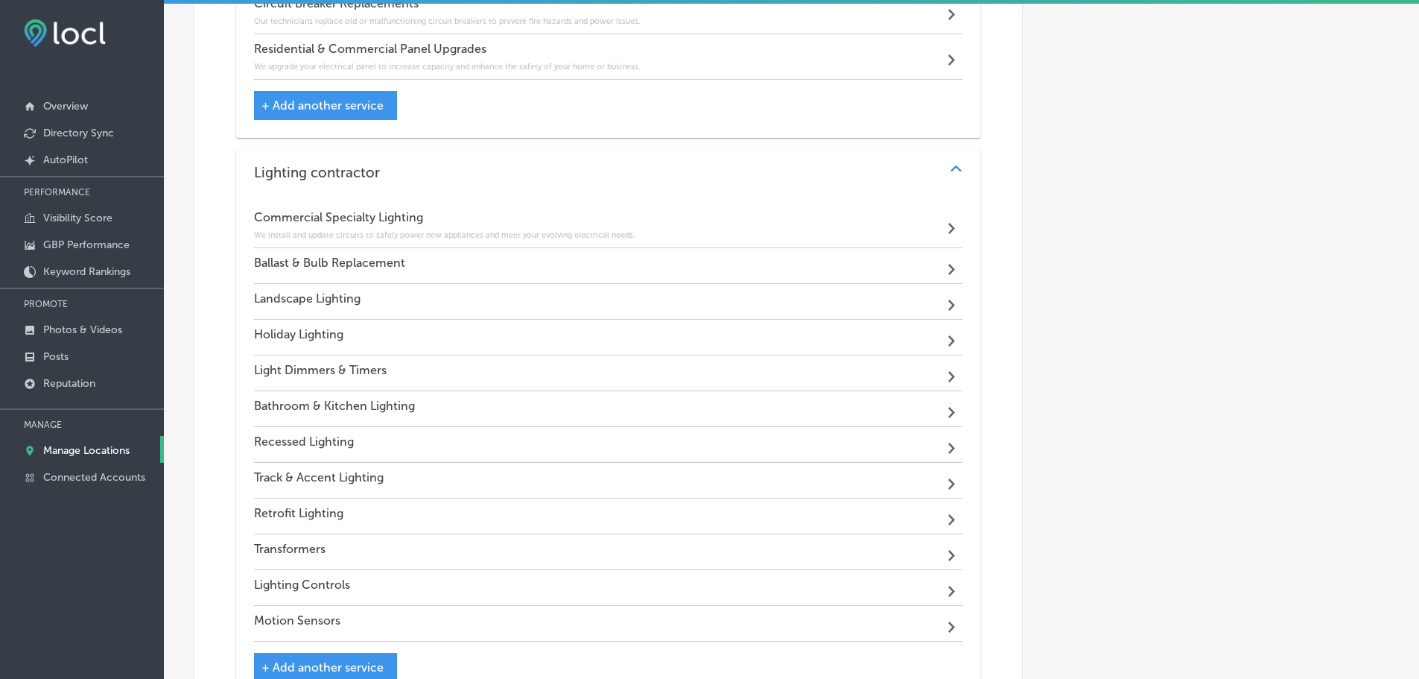
click at [513, 225] on div "Commercial Specialty Lighting We install and update circuits to safely power ne…" at bounding box center [444, 225] width 381 height 30
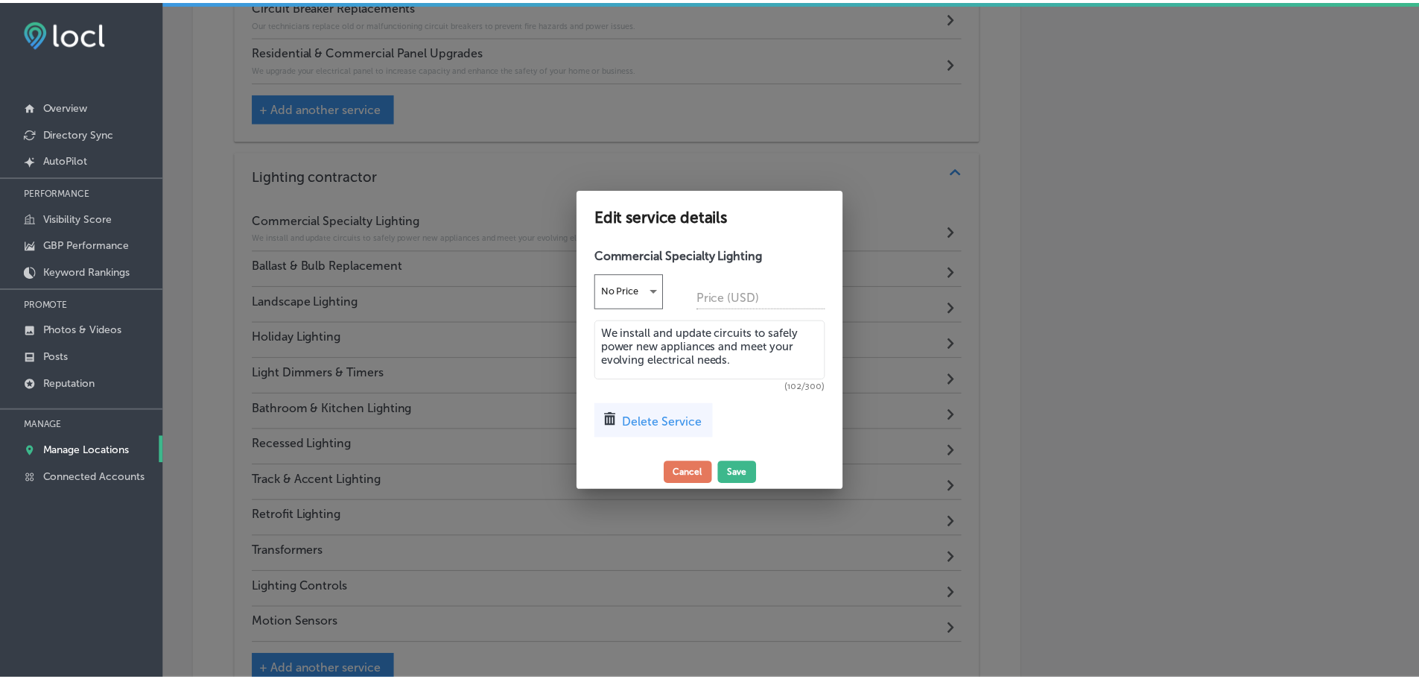
scroll to position [1632, 0]
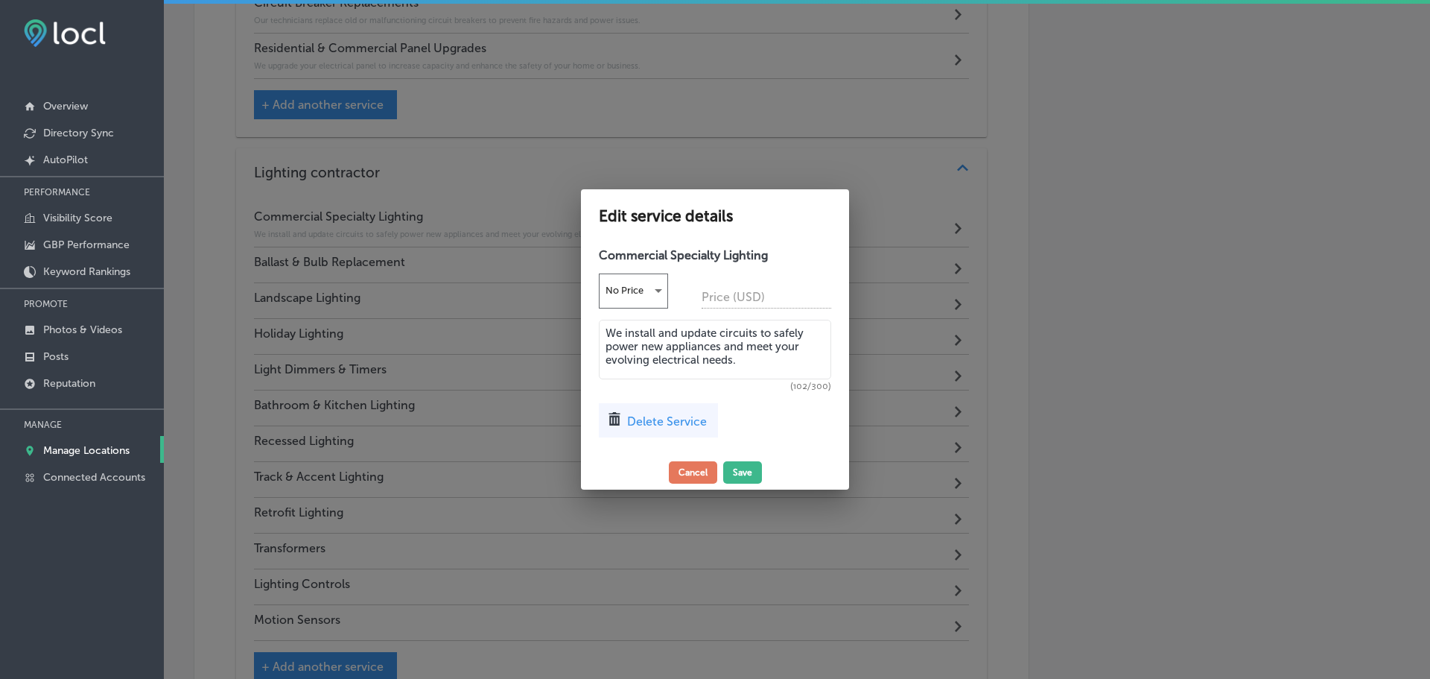
drag, startPoint x: 739, startPoint y: 358, endPoint x: 626, endPoint y: 334, distance: 115.9
click at [603, 334] on textarea "We install and update circuits to safely power new appliances and meet your evo…" at bounding box center [715, 350] width 232 height 60
paste textarea "design and install custom lighting solutions to highlight your business's uniqu…"
type textarea "We design and install custom lighting solutions to highlight your business's un…"
click at [742, 473] on button "Save" at bounding box center [742, 472] width 39 height 22
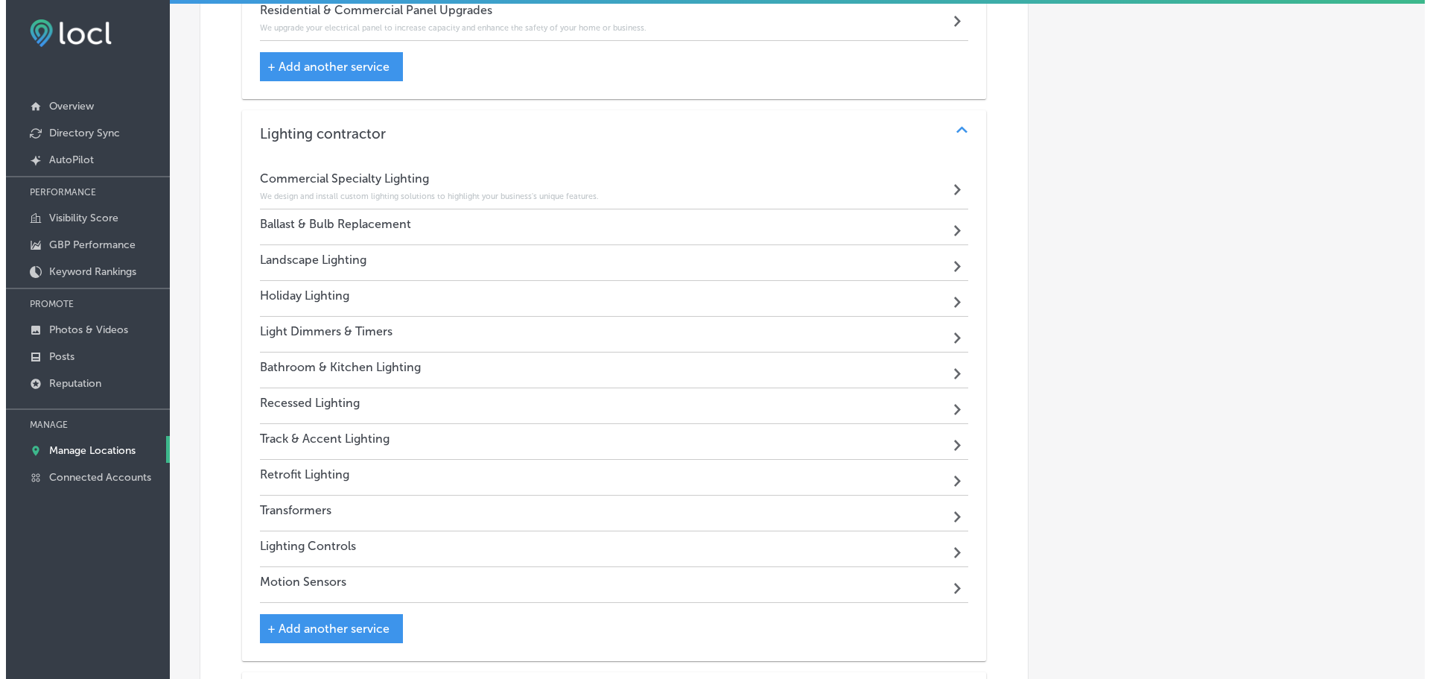
scroll to position [1778, 0]
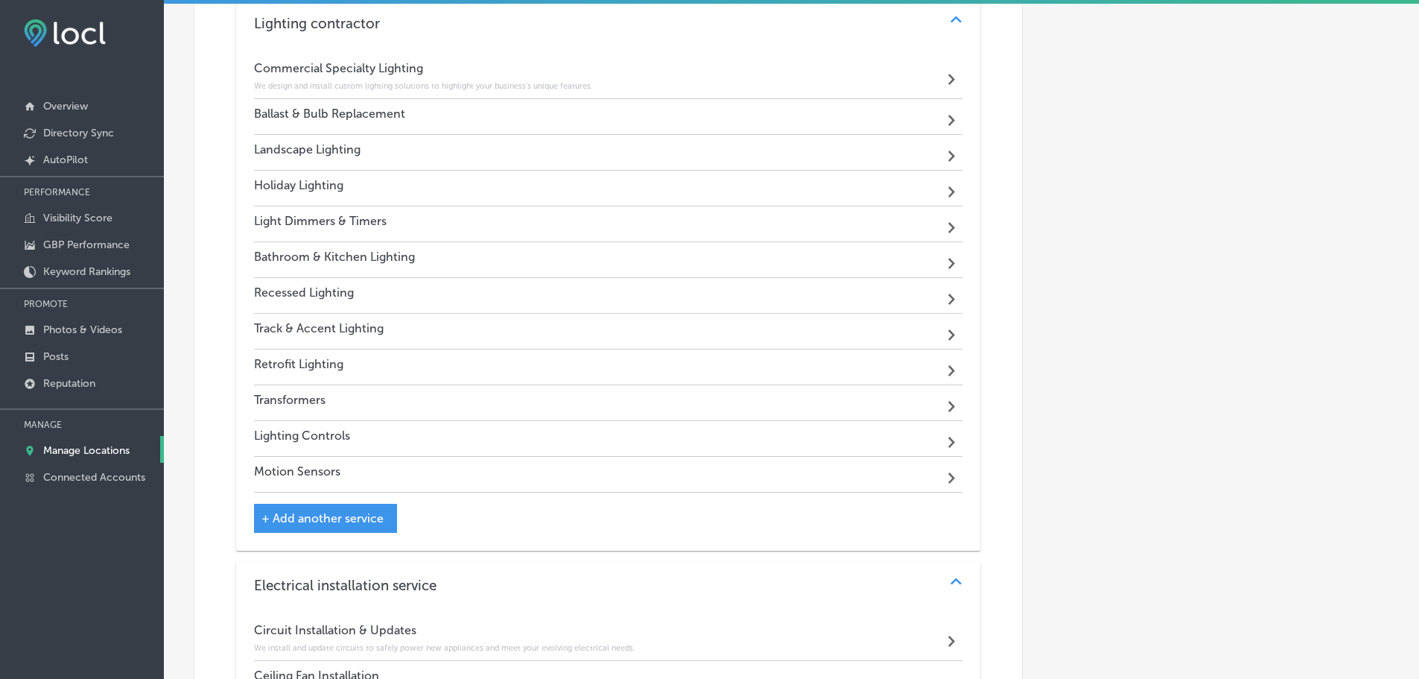
click at [545, 115] on div "Ballast & Bulb Replacement Path Created with Sketch." at bounding box center [608, 117] width 709 height 36
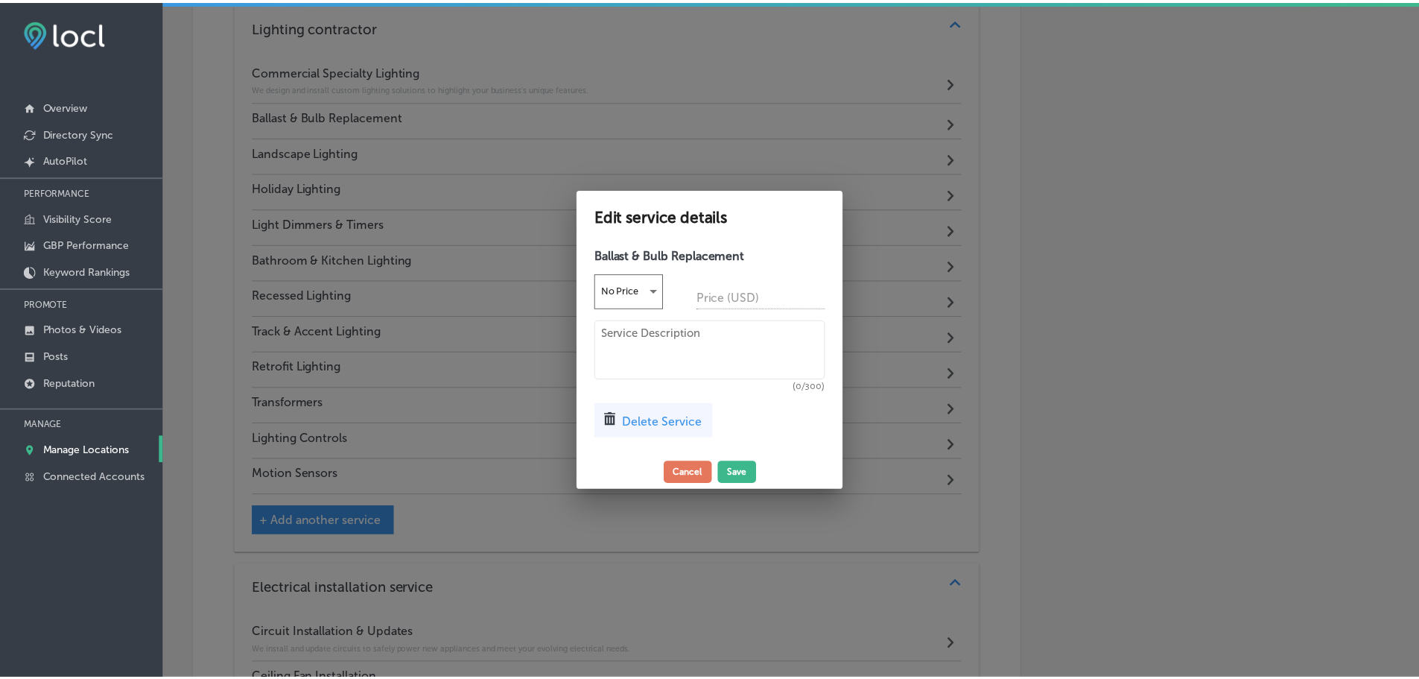
scroll to position [1781, 0]
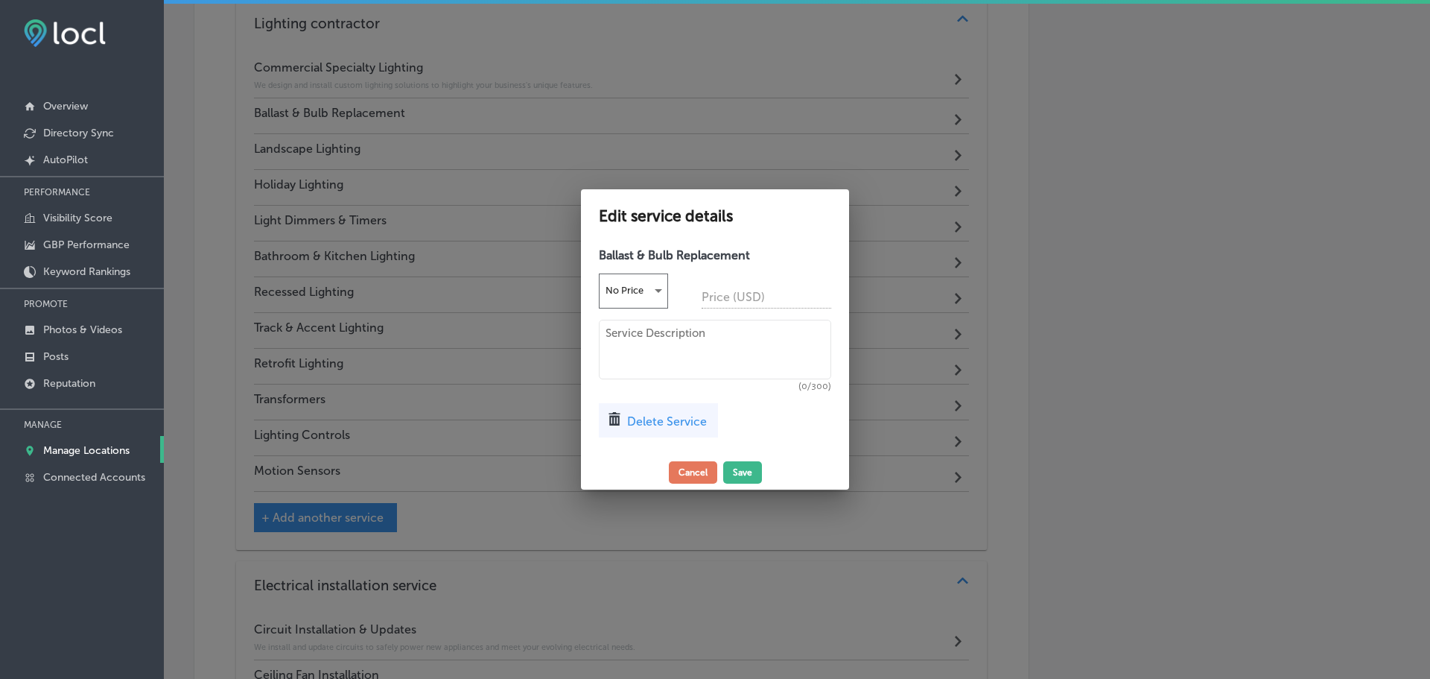
click at [664, 352] on textarea at bounding box center [715, 350] width 232 height 60
paste textarea "We offer professional replacement services for ballasts and bulbs in all commer…"
type textarea "We offer professional replacement services for ballasts and bulbs in all commer…"
click at [750, 471] on button "Save" at bounding box center [742, 472] width 39 height 22
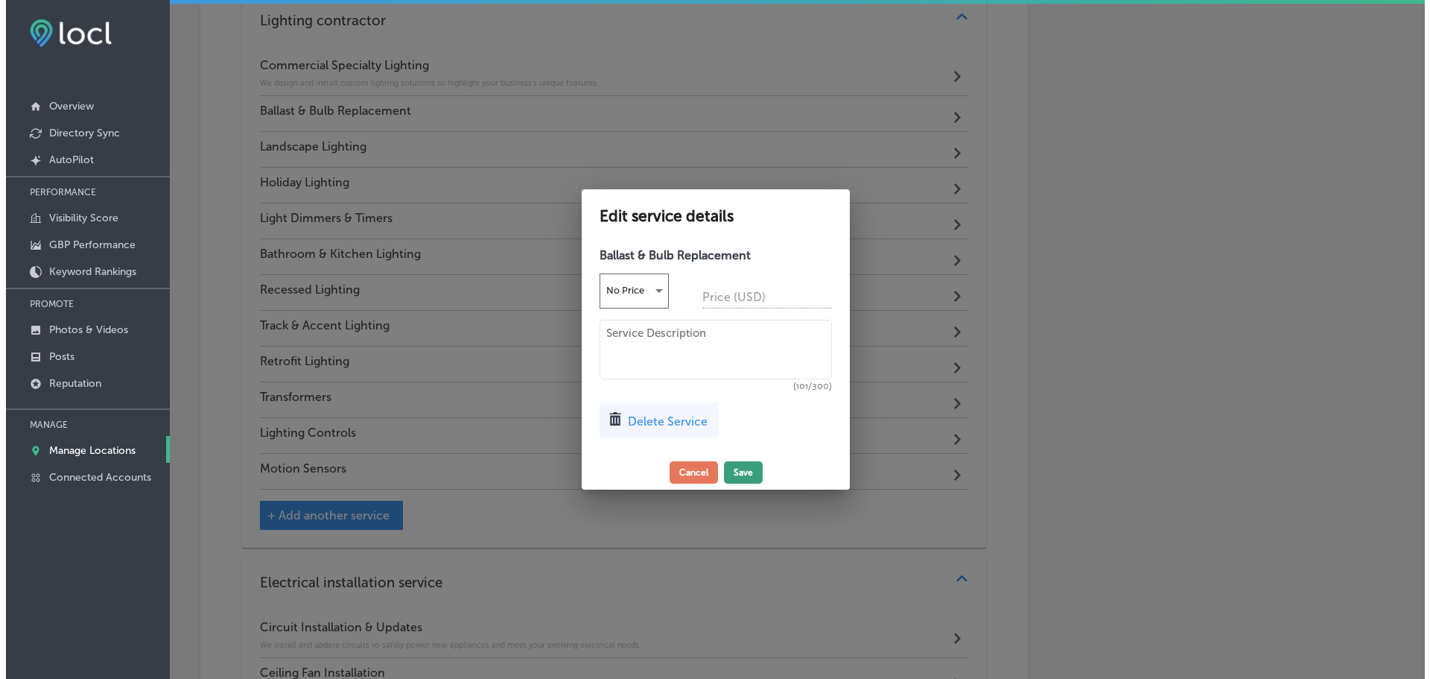
scroll to position [1778, 0]
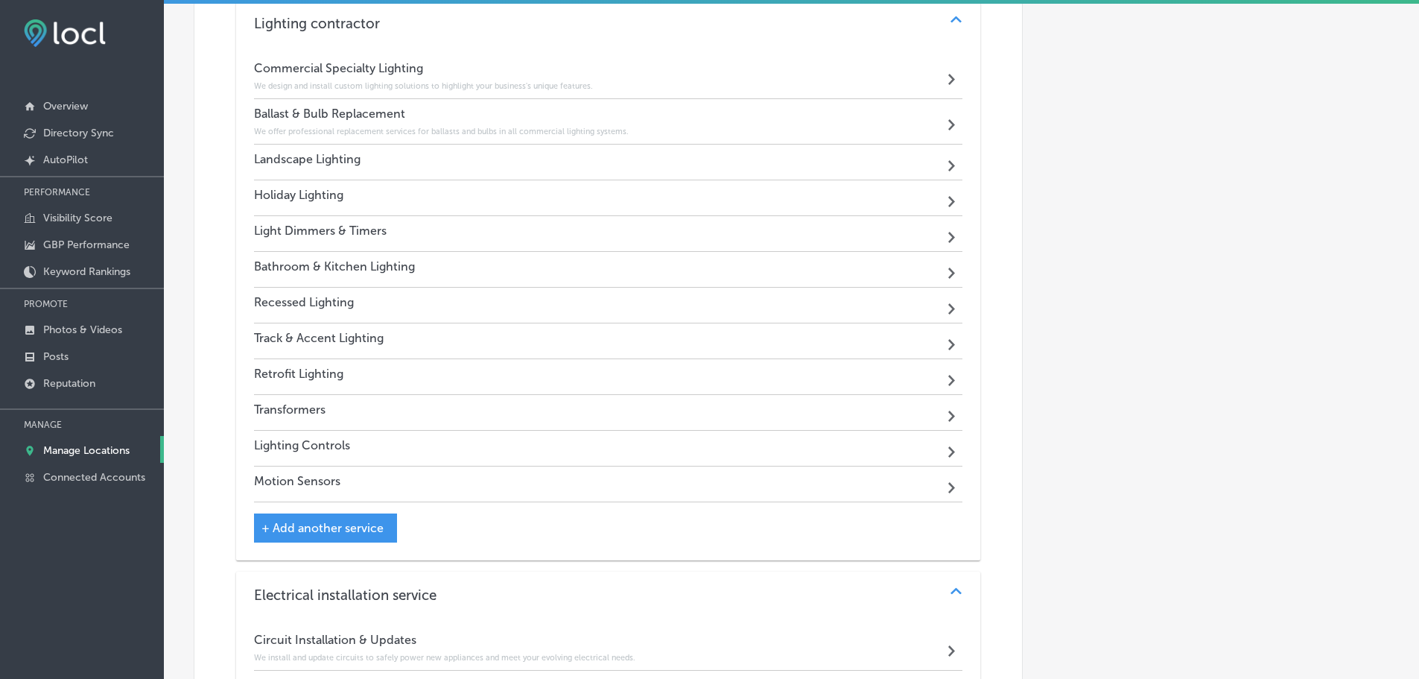
click at [603, 177] on div "Landscape Lighting Path Created with Sketch." at bounding box center [608, 163] width 709 height 36
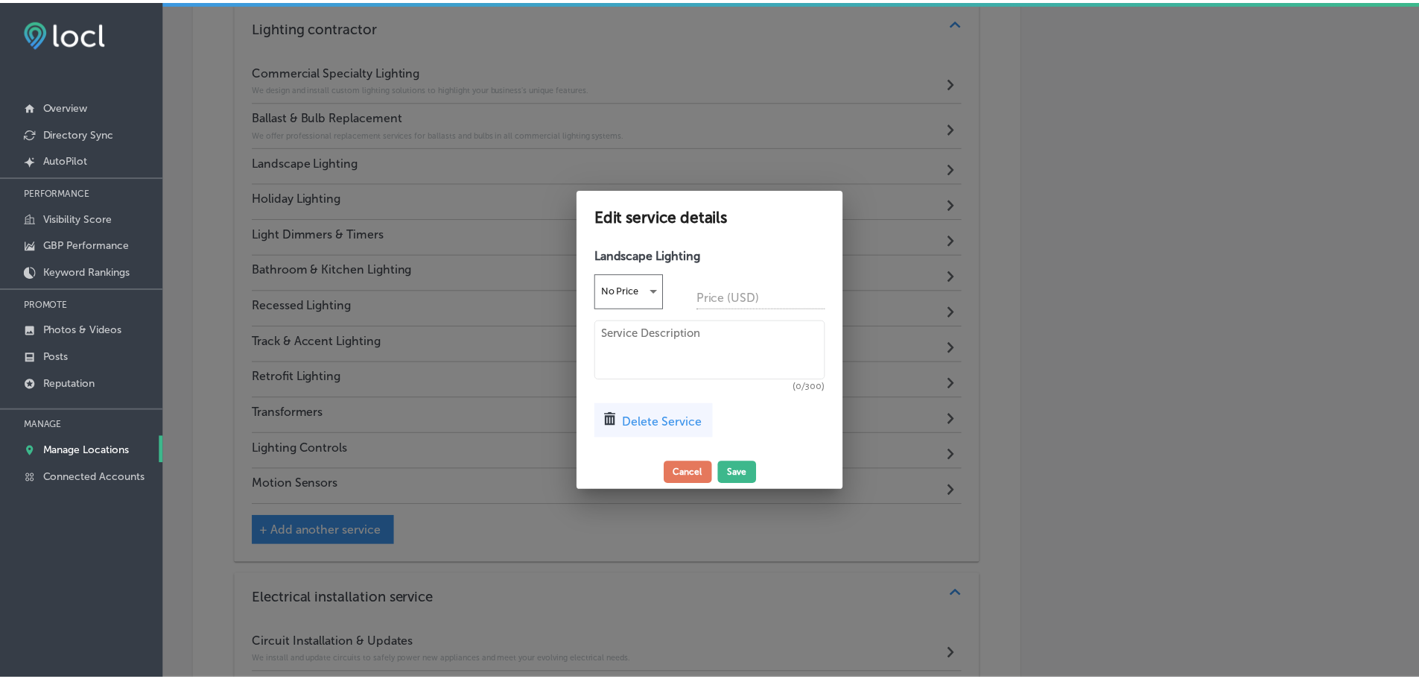
scroll to position [1781, 0]
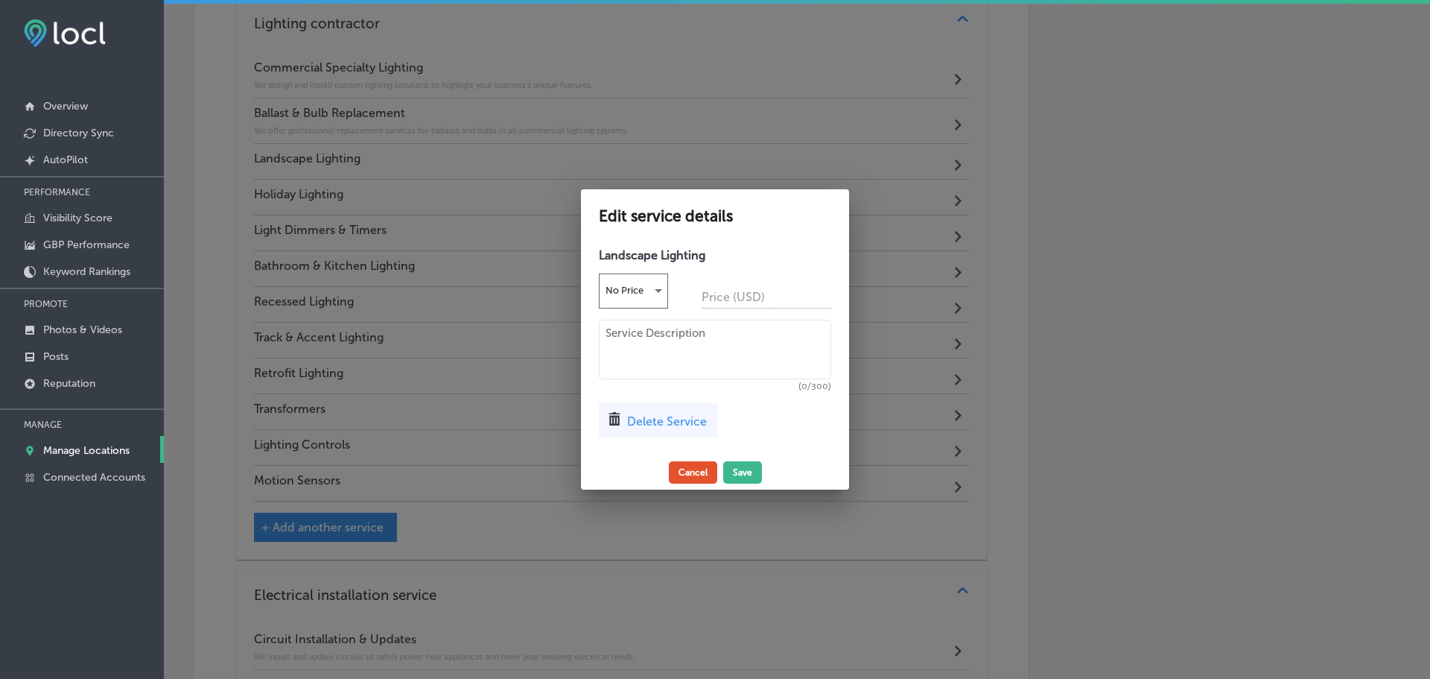
click at [687, 475] on button "Cancel" at bounding box center [693, 472] width 48 height 22
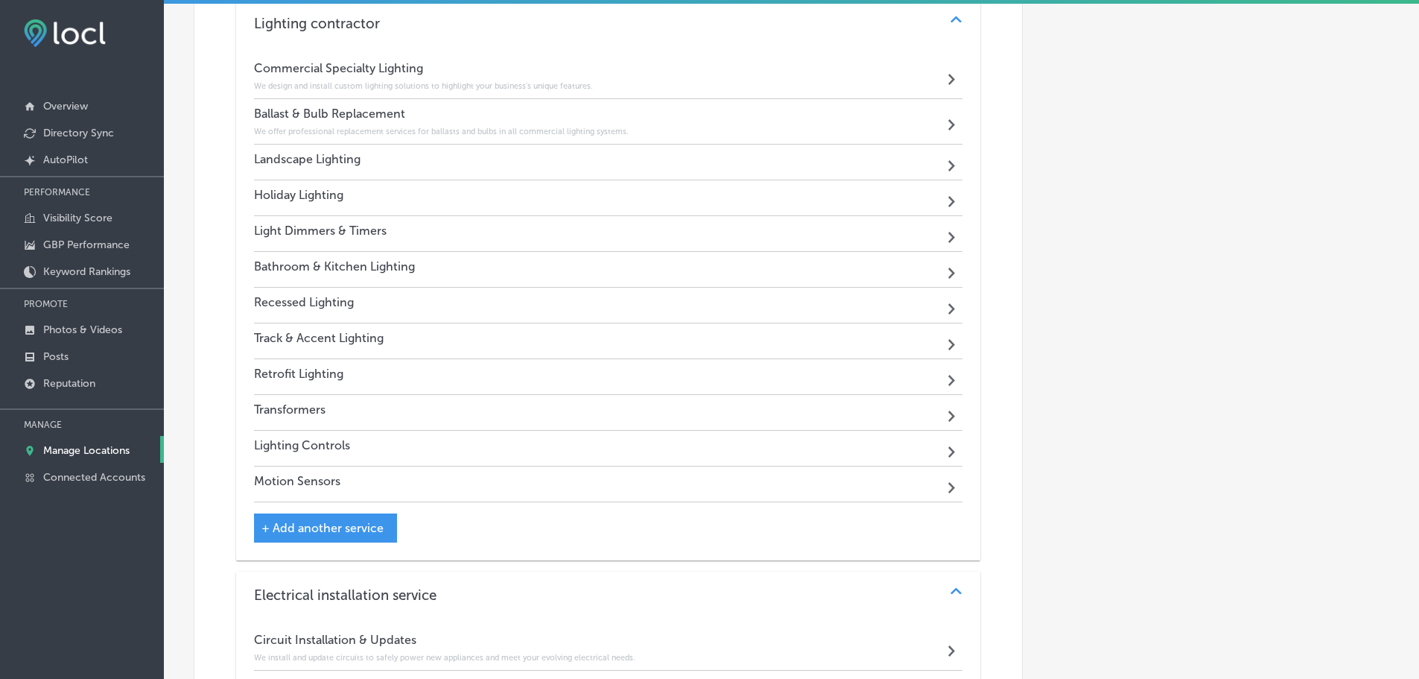
click at [638, 160] on div "Landscape Lighting Path Created with Sketch." at bounding box center [608, 163] width 709 height 36
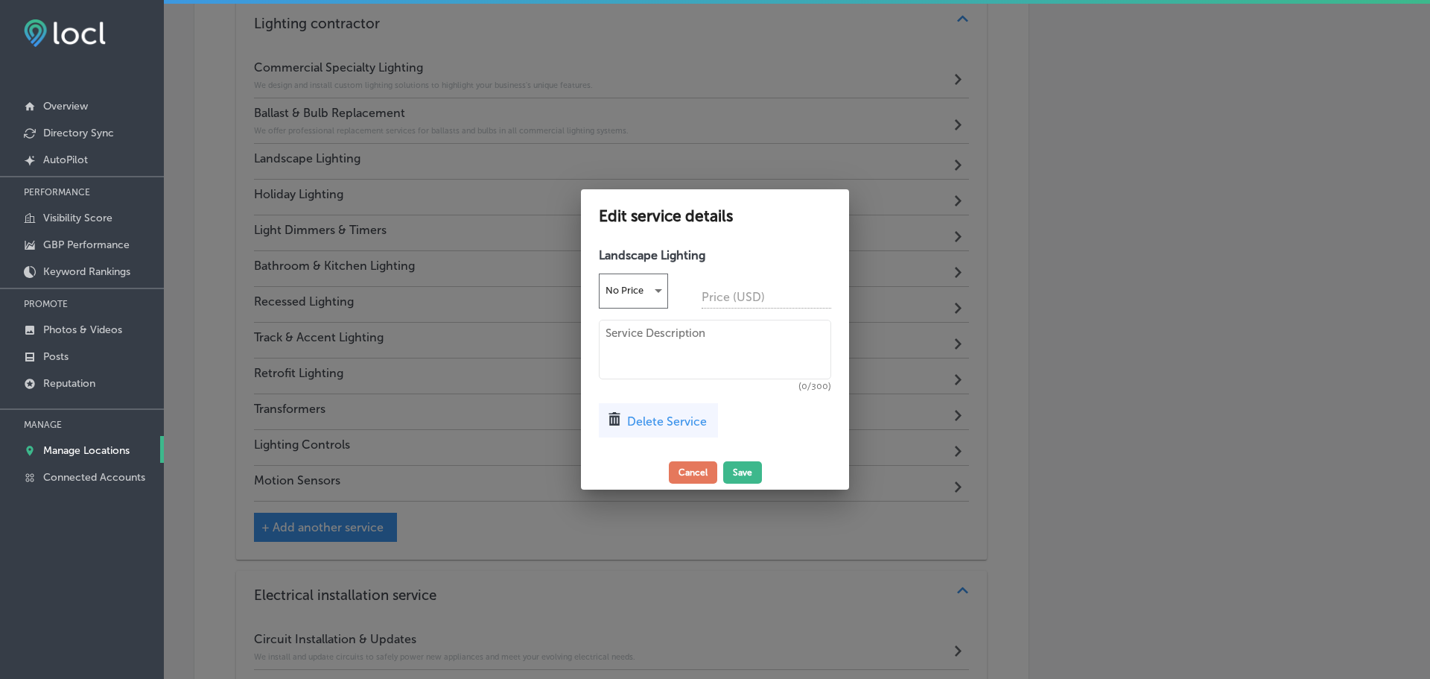
click at [679, 349] on textarea at bounding box center [715, 350] width 232 height 60
paste textarea "We install beautiful and functional landscape lighting to enhance your home's c…"
type textarea "We install beautiful and functional landscape lighting to enhance your home's c…"
click at [731, 472] on button "Save" at bounding box center [742, 472] width 39 height 22
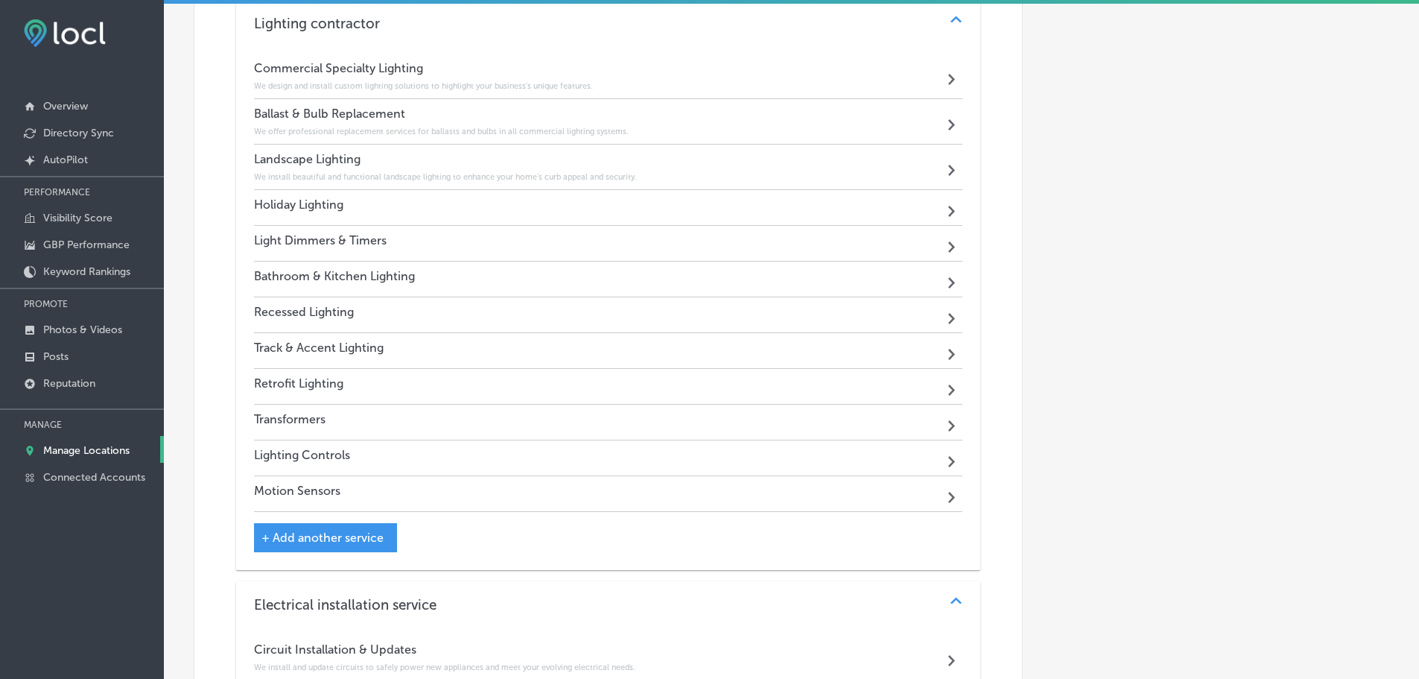
click at [422, 199] on div "Holiday Lighting Path Created with Sketch." at bounding box center [608, 208] width 709 height 36
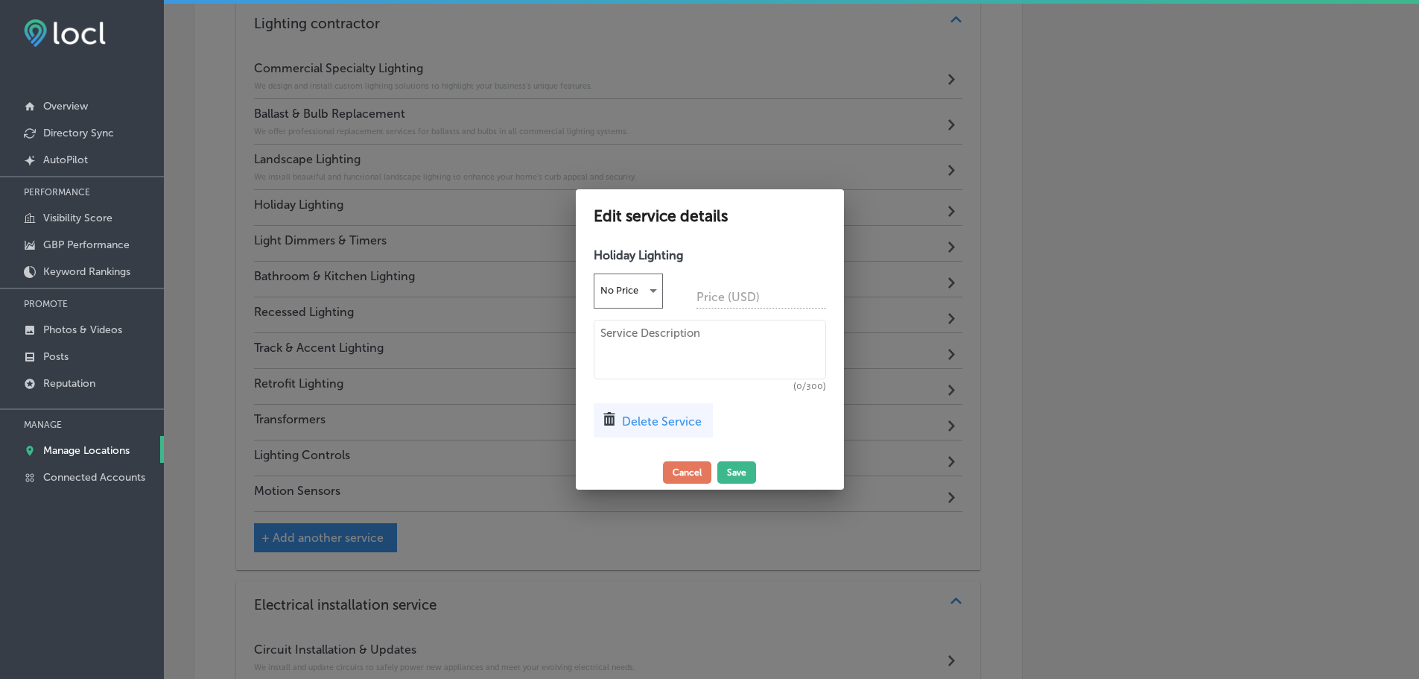
scroll to position [1781, 0]
click at [627, 331] on textarea at bounding box center [715, 350] width 232 height 60
paste textarea "We provide hassle-free installation of festive holiday lighting to make your ho…"
type textarea "We provide hassle-free installation of festive holiday lighting to make your ho…"
click at [742, 464] on button "Save" at bounding box center [742, 472] width 39 height 22
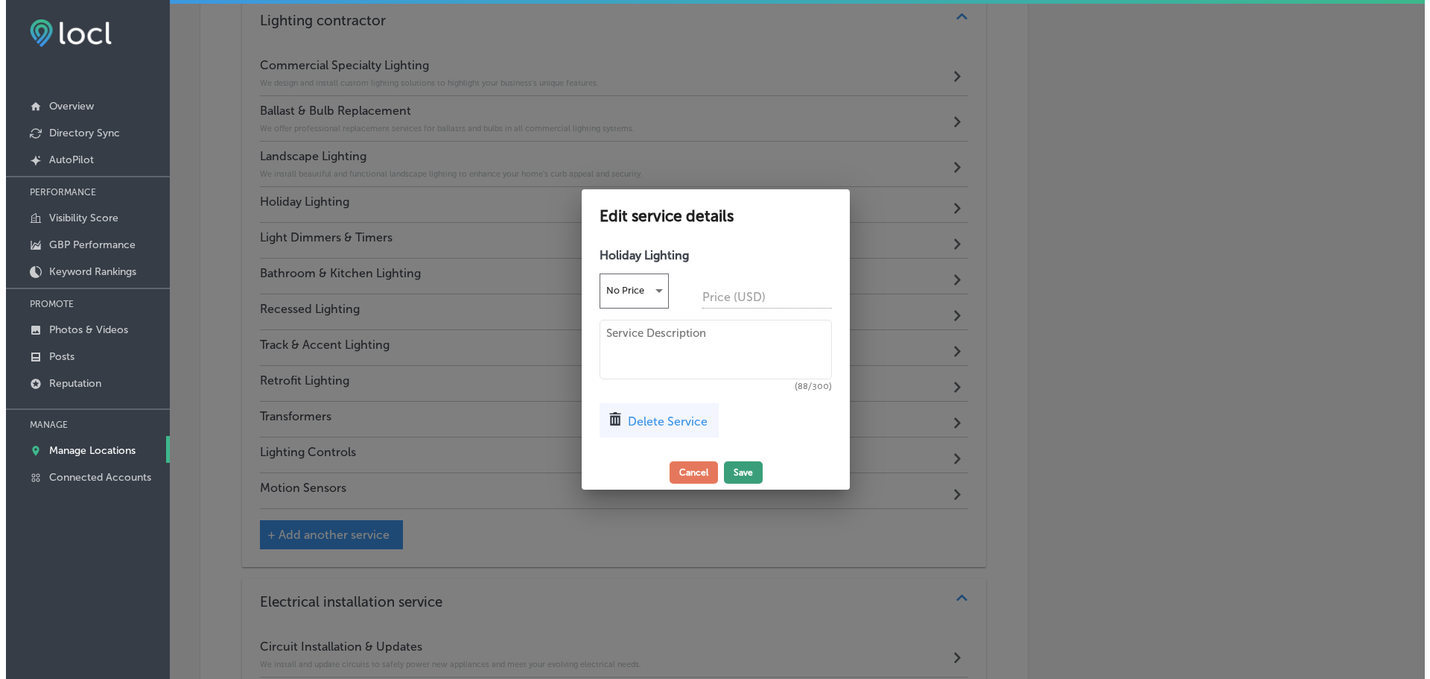
scroll to position [1778, 0]
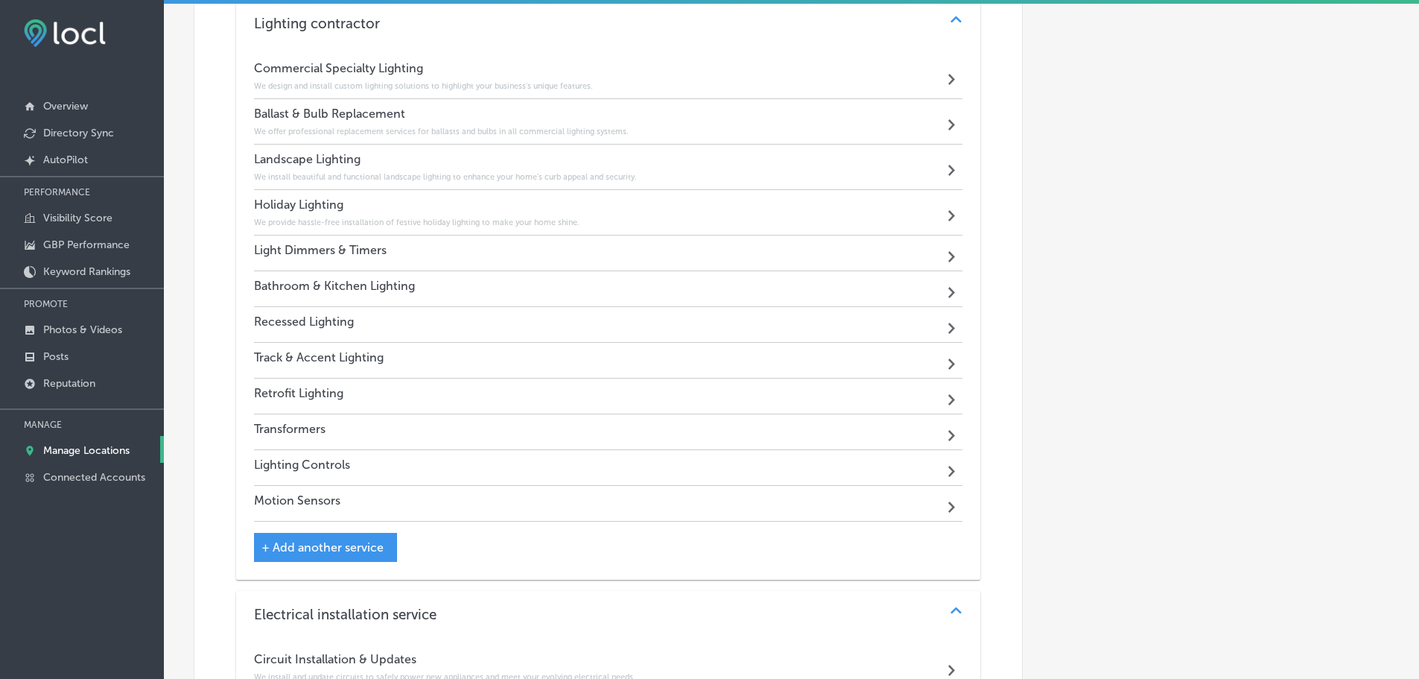
click at [523, 253] on div "Light Dimmers & Timers Path Created with Sketch." at bounding box center [608, 253] width 709 height 36
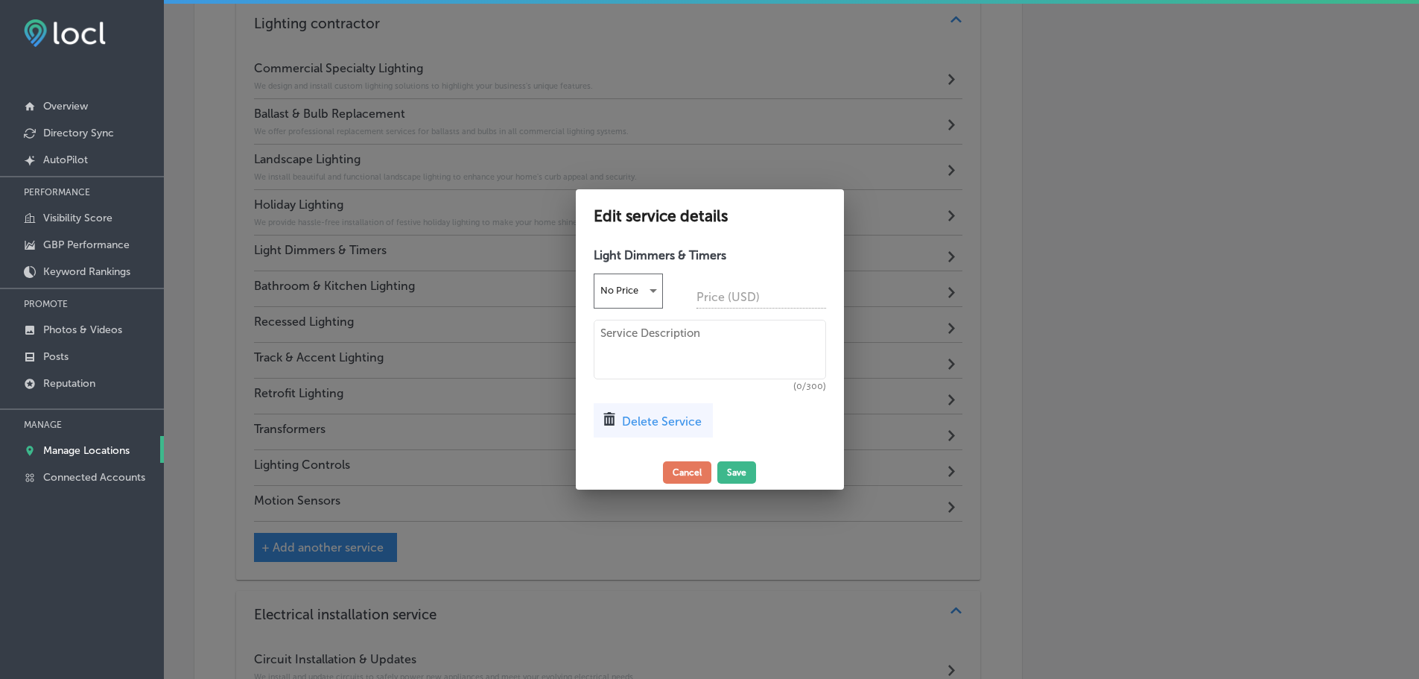
scroll to position [1781, 0]
click at [650, 343] on textarea at bounding box center [715, 350] width 232 height 60
paste textarea "We install dimmers and timers to create the perfect ambiance and conserve energ…"
type textarea "We install dimmers and timers to create the perfect ambiance and conserve energ…"
drag, startPoint x: 744, startPoint y: 473, endPoint x: 747, endPoint y: 464, distance: 9.4
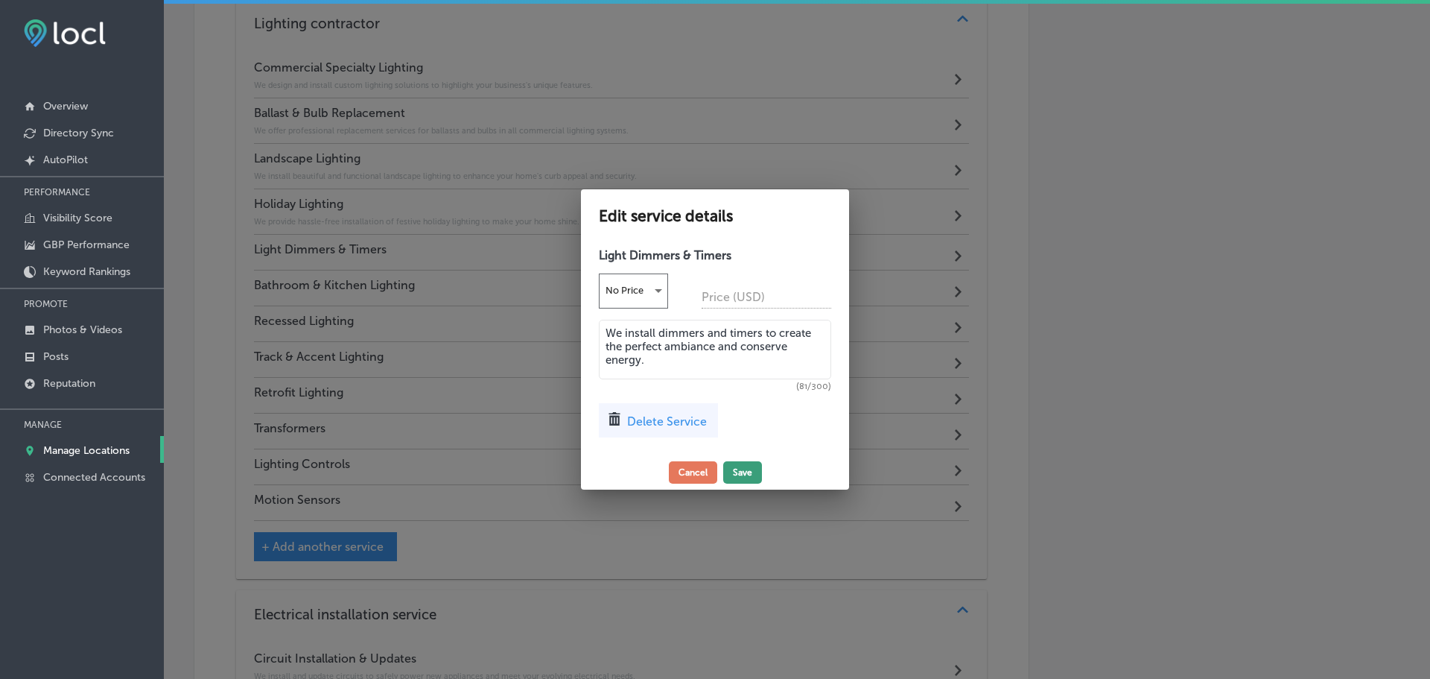
click at [744, 472] on button "Save" at bounding box center [742, 472] width 39 height 22
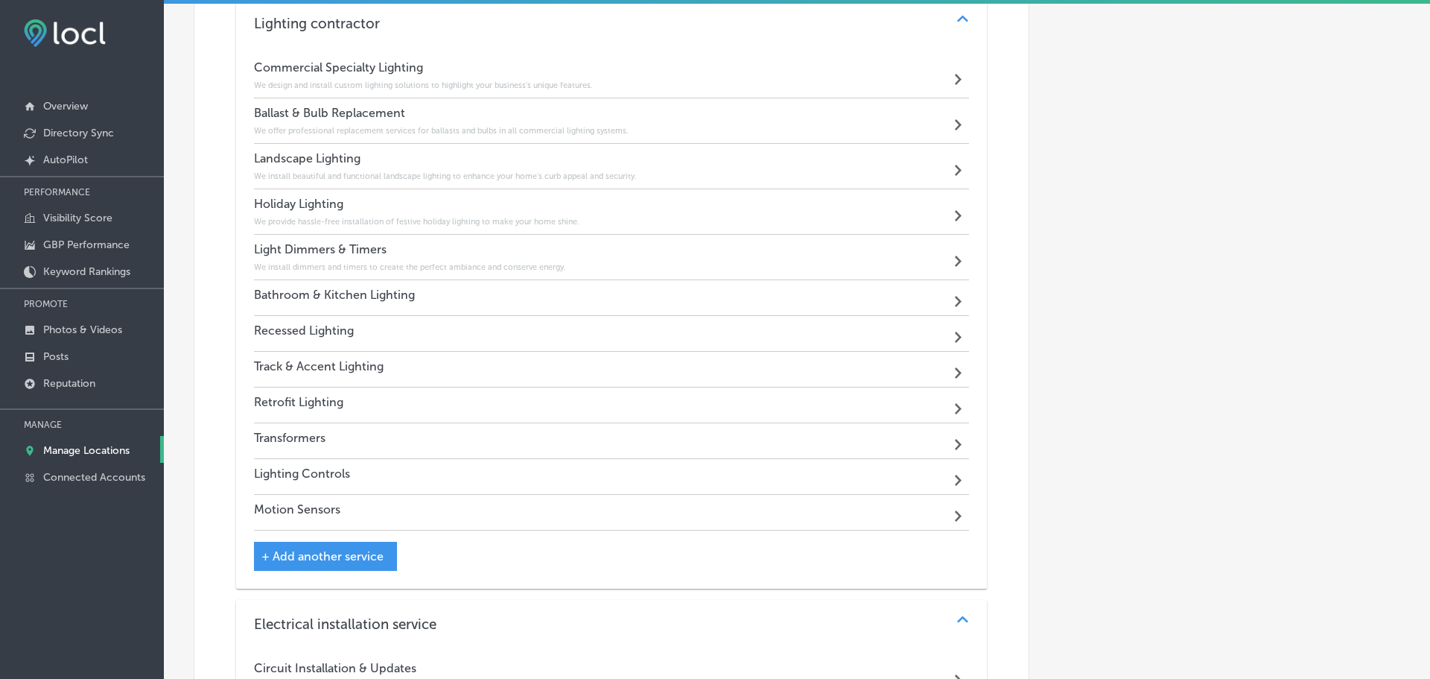
scroll to position [1778, 0]
click at [509, 293] on div "Bathroom & Kitchen Lighting Path Created with Sketch." at bounding box center [608, 299] width 709 height 36
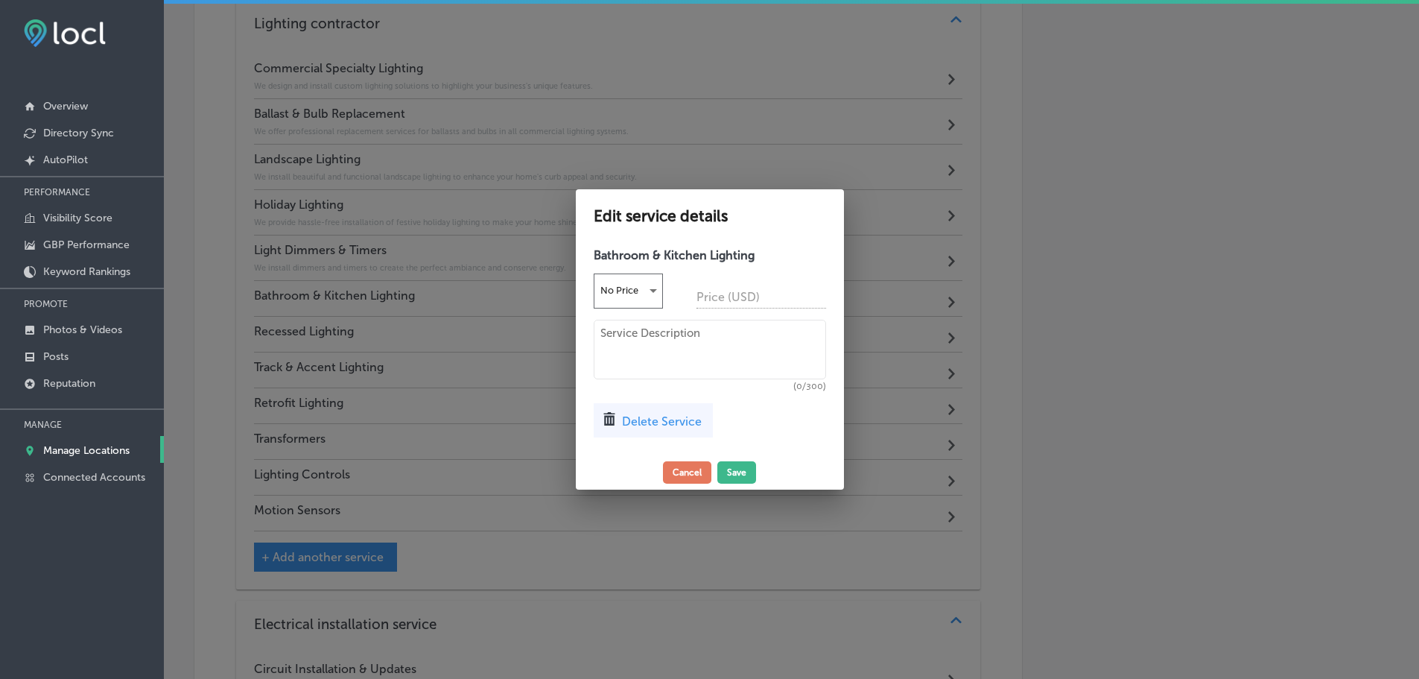
scroll to position [1781, 0]
click at [660, 337] on textarea at bounding box center [715, 350] width 232 height 60
paste textarea "We design and install custom lighting to brighten and modernize your kitchen an…"
type textarea "We design and install custom lighting to brighten and modernize your kitchen an…"
click at [740, 469] on button "Save" at bounding box center [742, 472] width 39 height 22
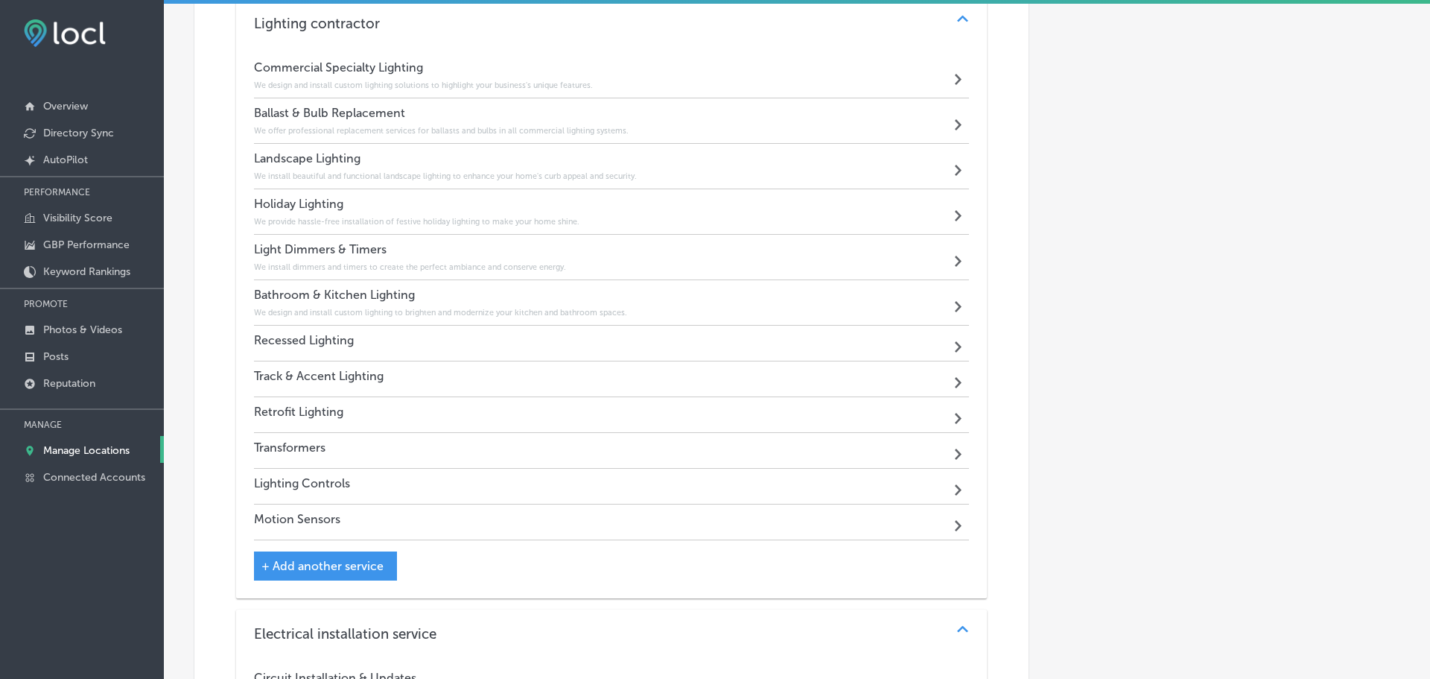
scroll to position [1778, 0]
click at [482, 346] on div "Recessed Lighting Path Created with Sketch." at bounding box center [608, 344] width 709 height 36
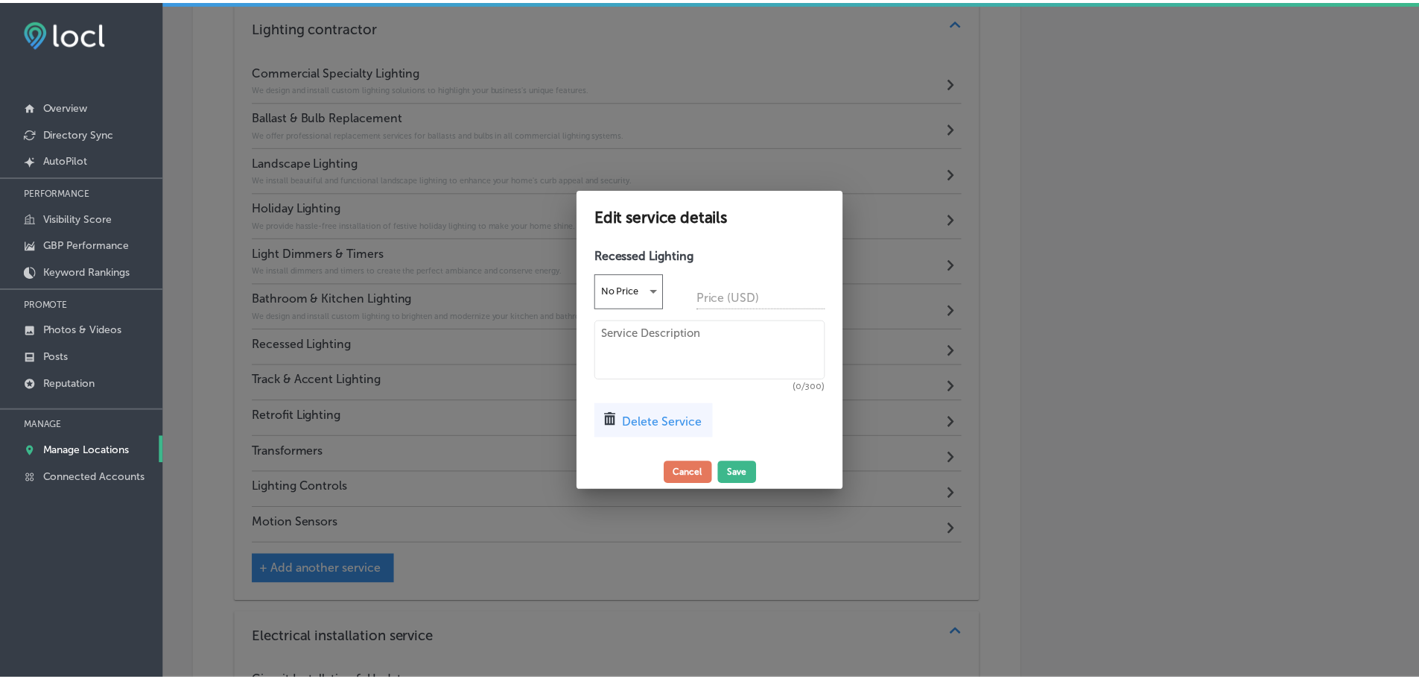
scroll to position [1781, 0]
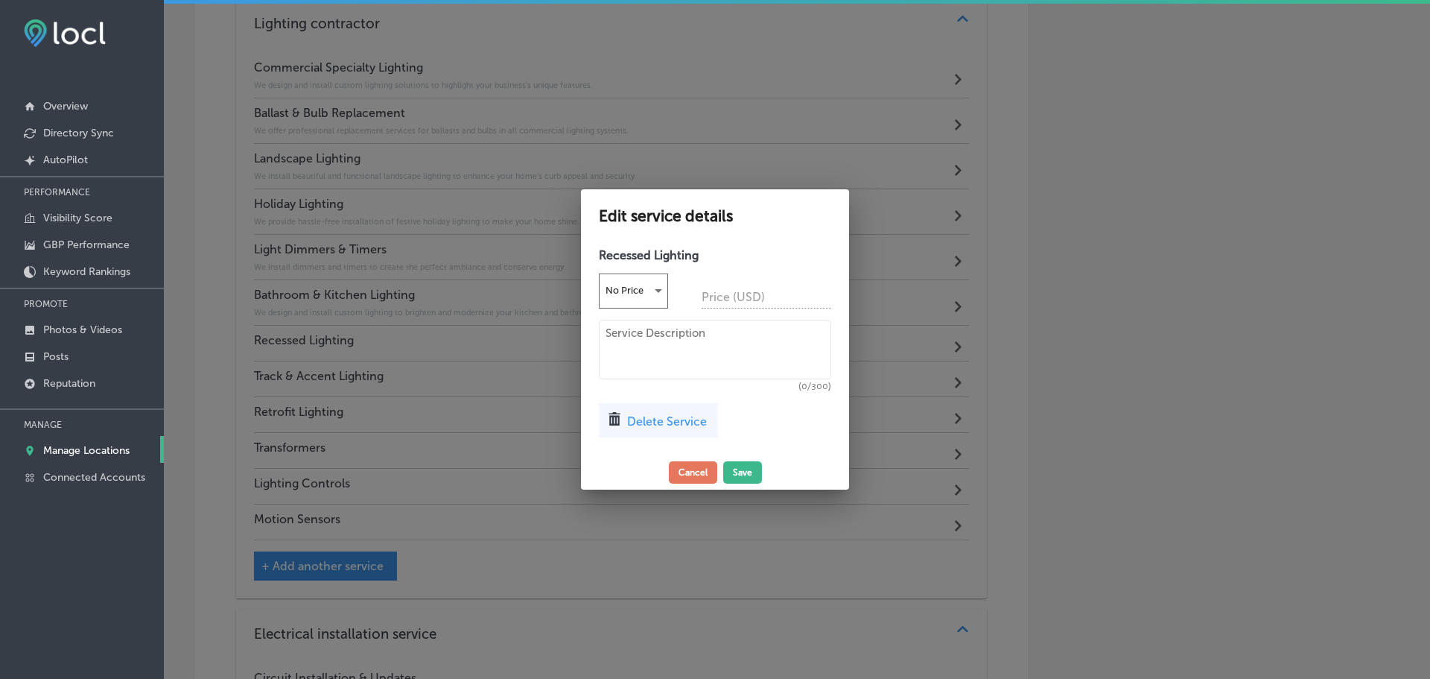
click at [661, 345] on textarea at bounding box center [715, 350] width 232 height 60
paste textarea "We install recessed lighting for a sleek, modern look that adds value to any ro…"
type textarea "We install recessed lighting for a sleek, modern look that adds value to any ro…"
click at [736, 475] on button "Save" at bounding box center [742, 472] width 39 height 22
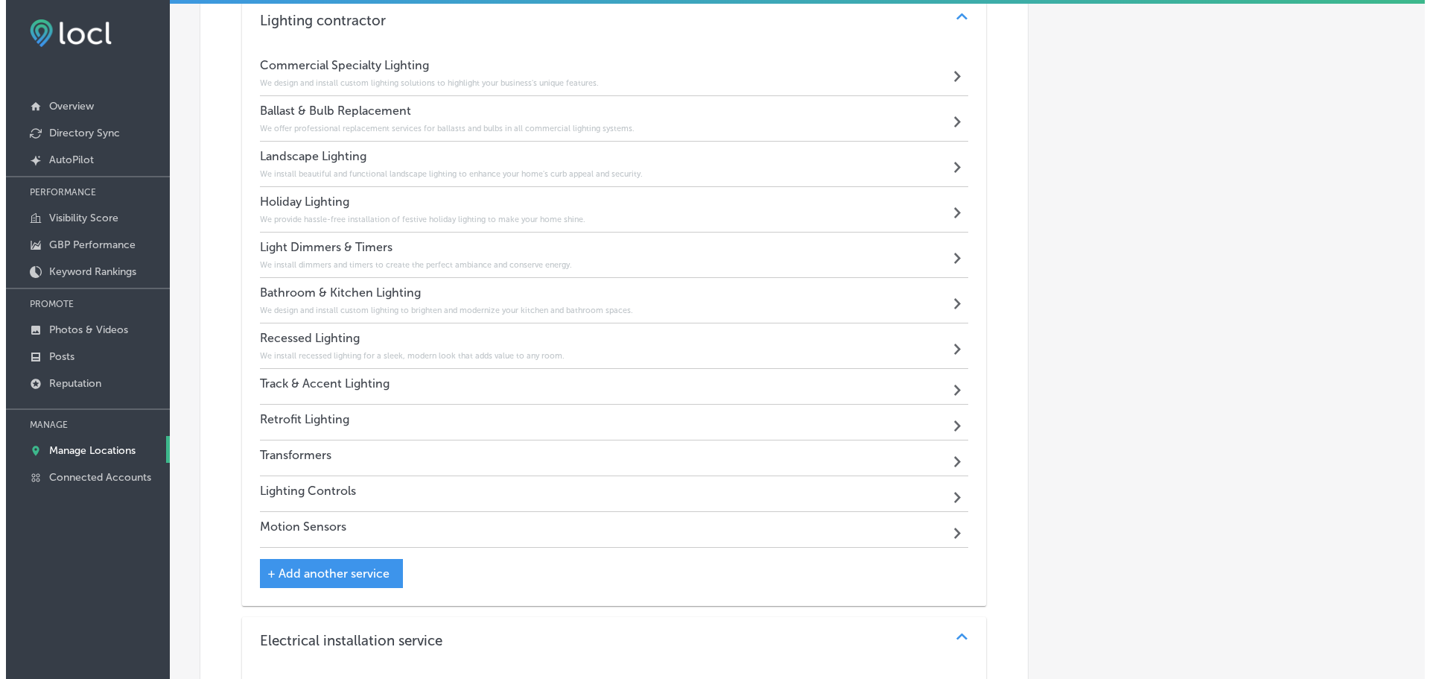
scroll to position [1778, 0]
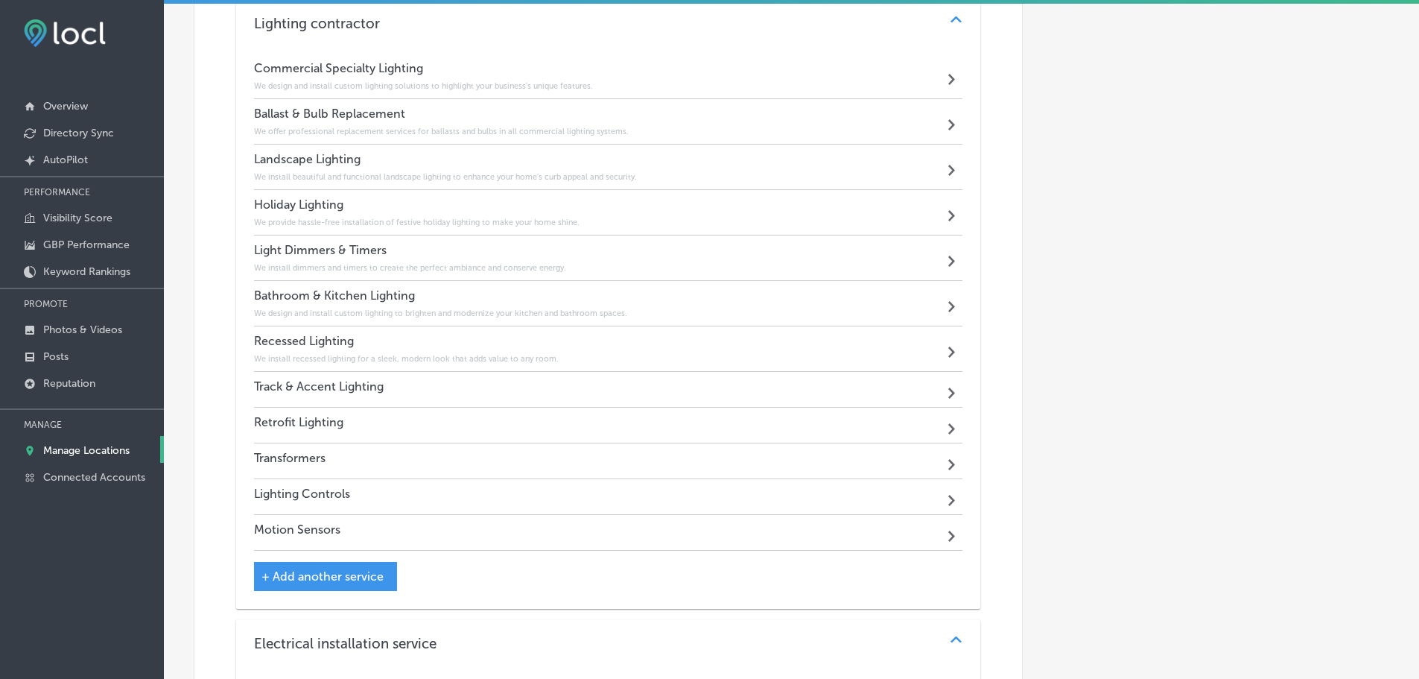
click at [512, 393] on div "Track & Accent Lighting Path Created with Sketch." at bounding box center [608, 390] width 709 height 36
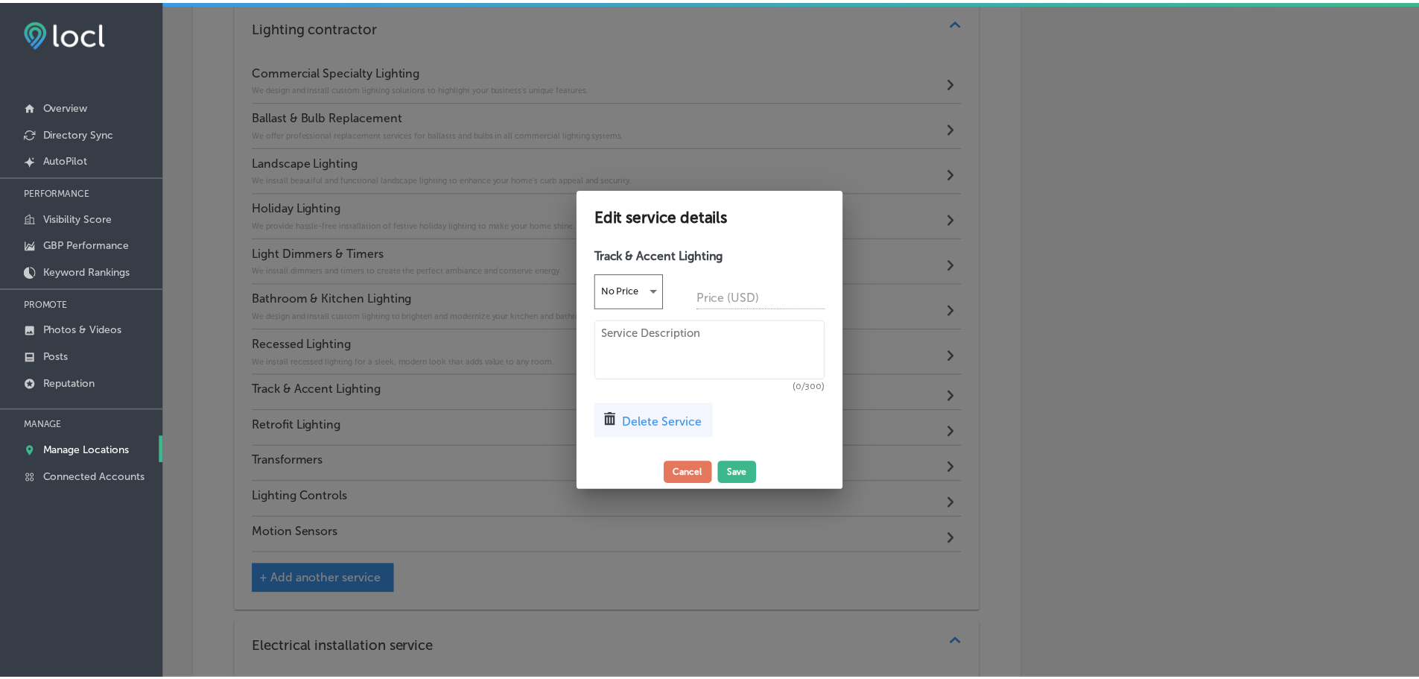
scroll to position [1781, 0]
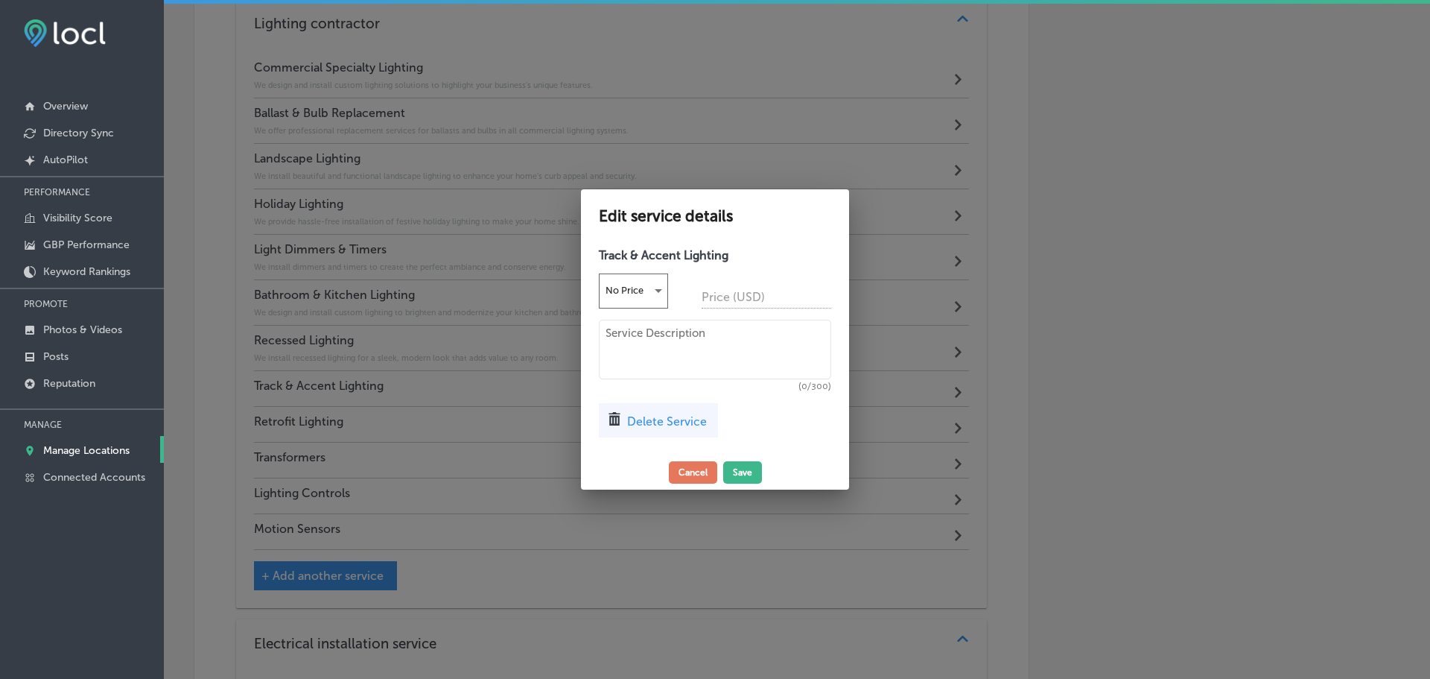
click at [749, 345] on textarea at bounding box center [715, 350] width 232 height 60
paste textarea "We install versatile track and accent lighting to highlight artwork and archite…"
type textarea "We install versatile track and accent lighting to highlight artwork and archite…"
click at [744, 475] on button "Save" at bounding box center [742, 472] width 39 height 22
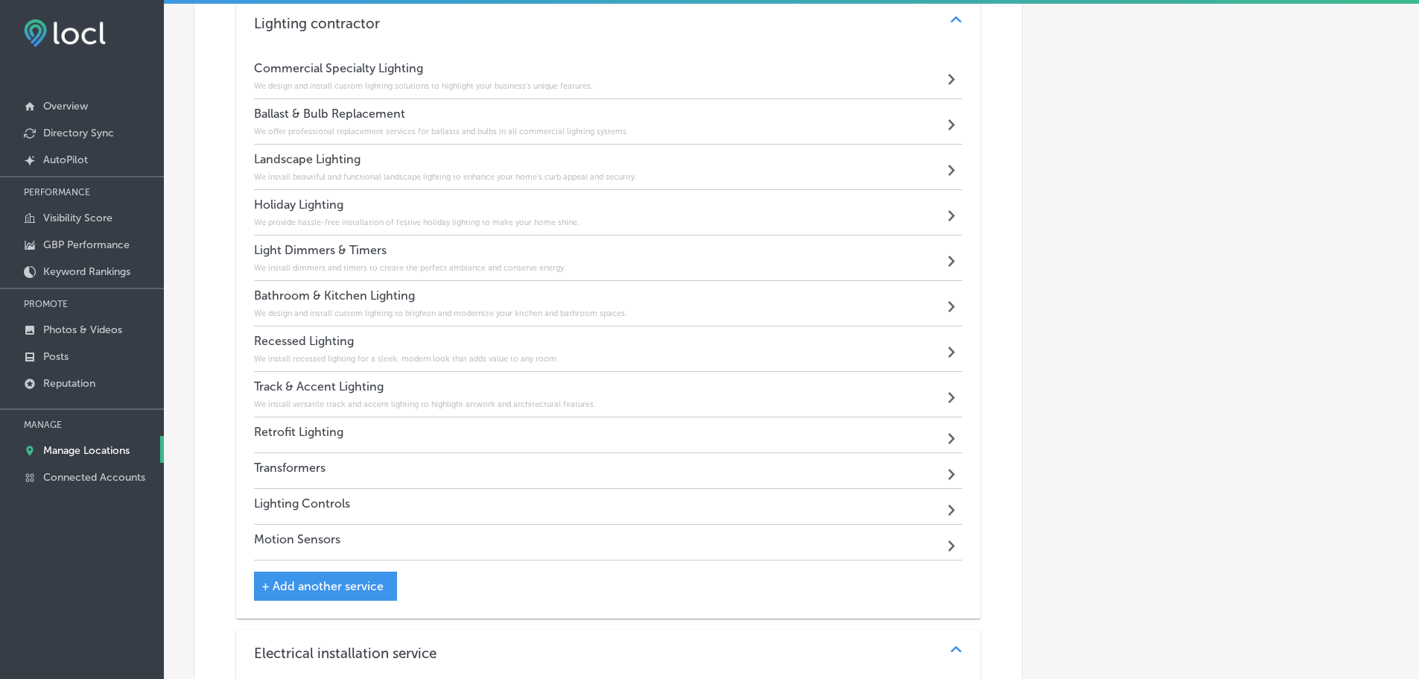
click at [511, 431] on div "Retrofit Lighting Path Created with Sketch." at bounding box center [608, 435] width 709 height 36
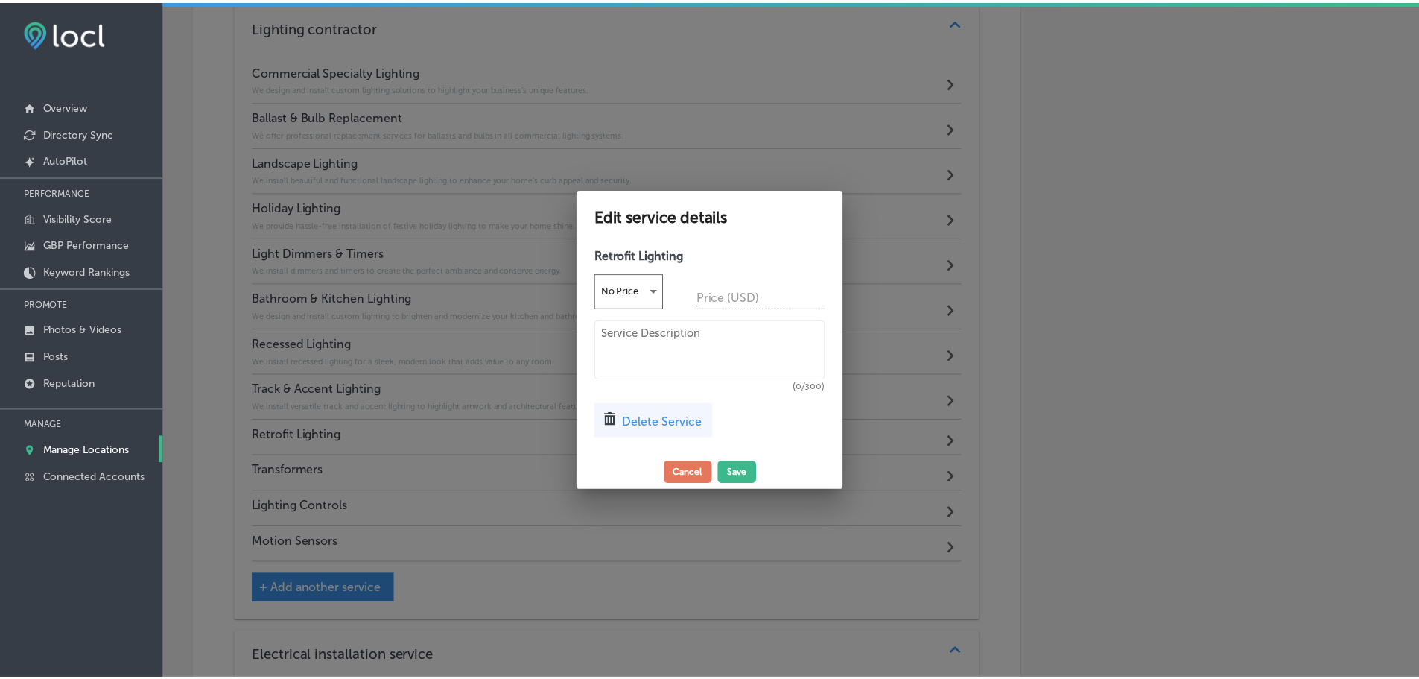
scroll to position [1781, 0]
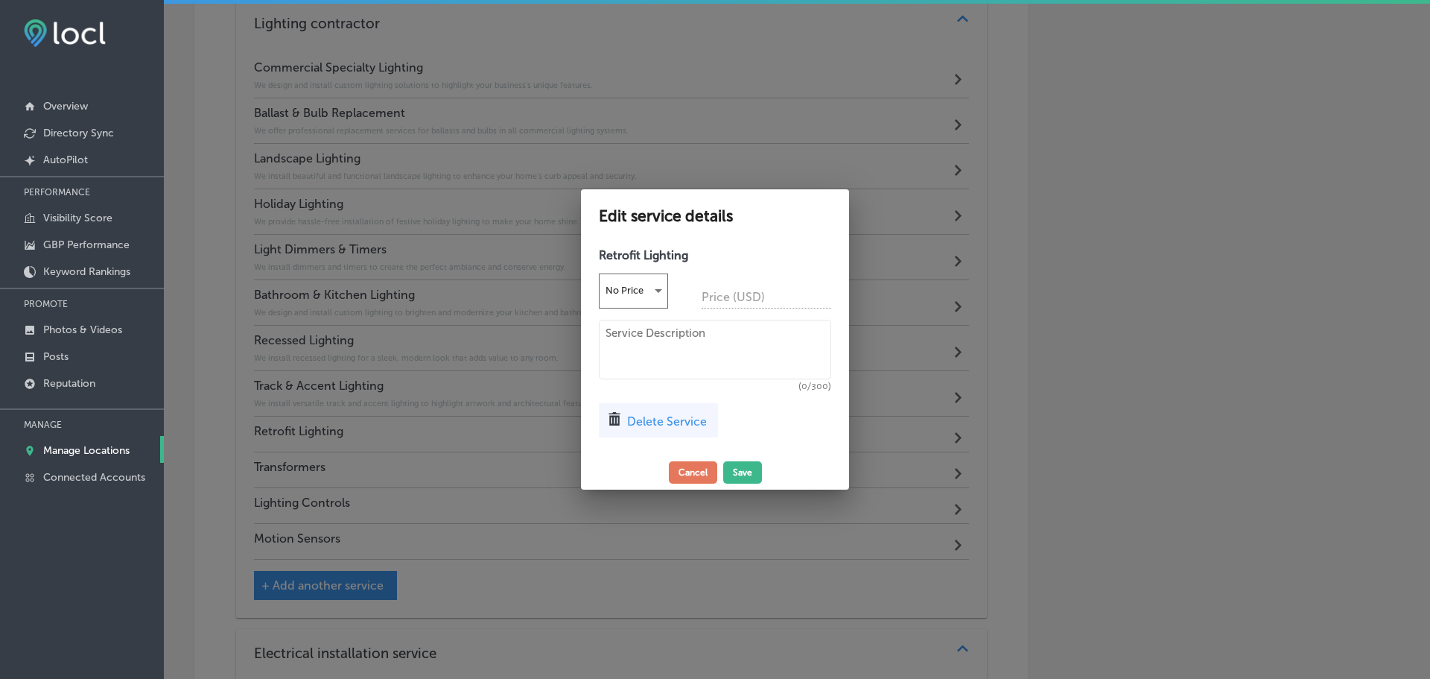
drag, startPoint x: 669, startPoint y: 376, endPoint x: 685, endPoint y: 346, distance: 34.3
click at [670, 375] on textarea at bounding box center [715, 350] width 232 height 60
paste textarea "We upgrade your existing lighting to energy-efficient LED technology, saving yo…"
type textarea "We upgrade your existing lighting to energy-efficient LED technology, saving yo…"
click at [750, 466] on button "Save" at bounding box center [742, 472] width 39 height 22
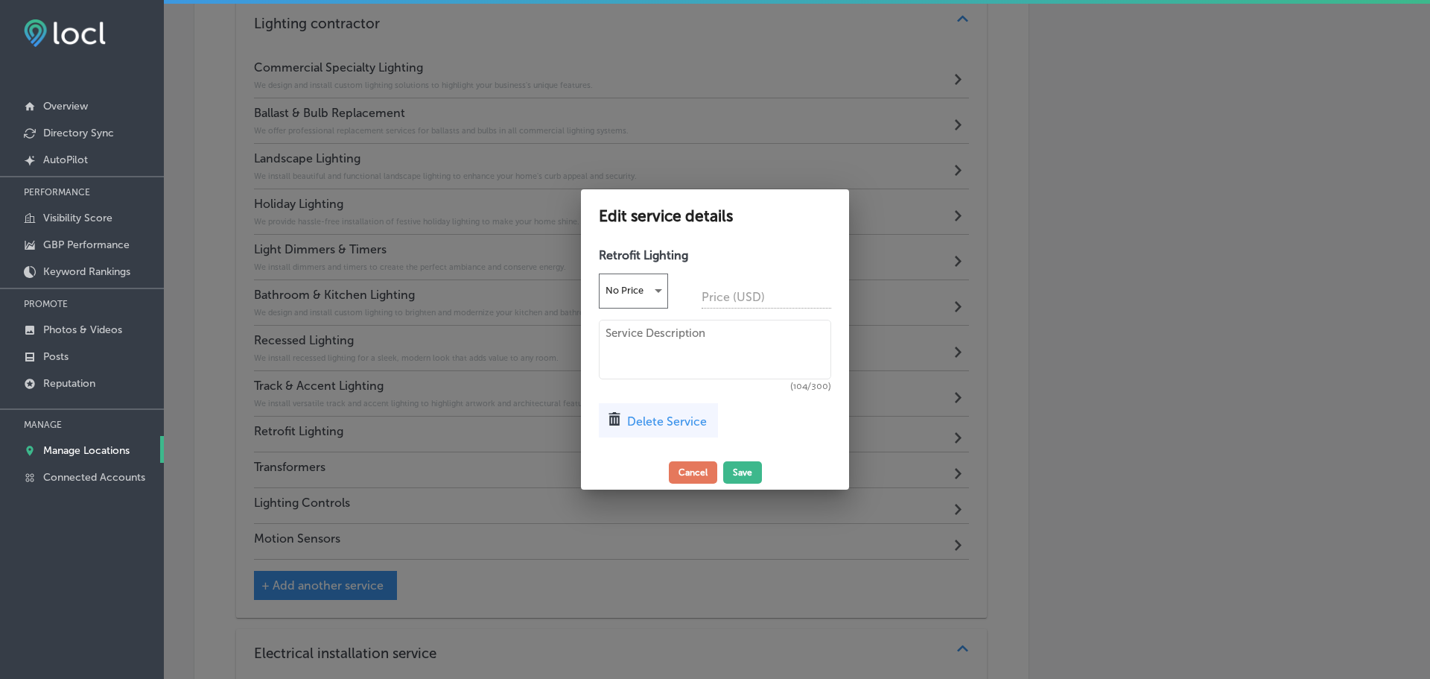
scroll to position [1778, 0]
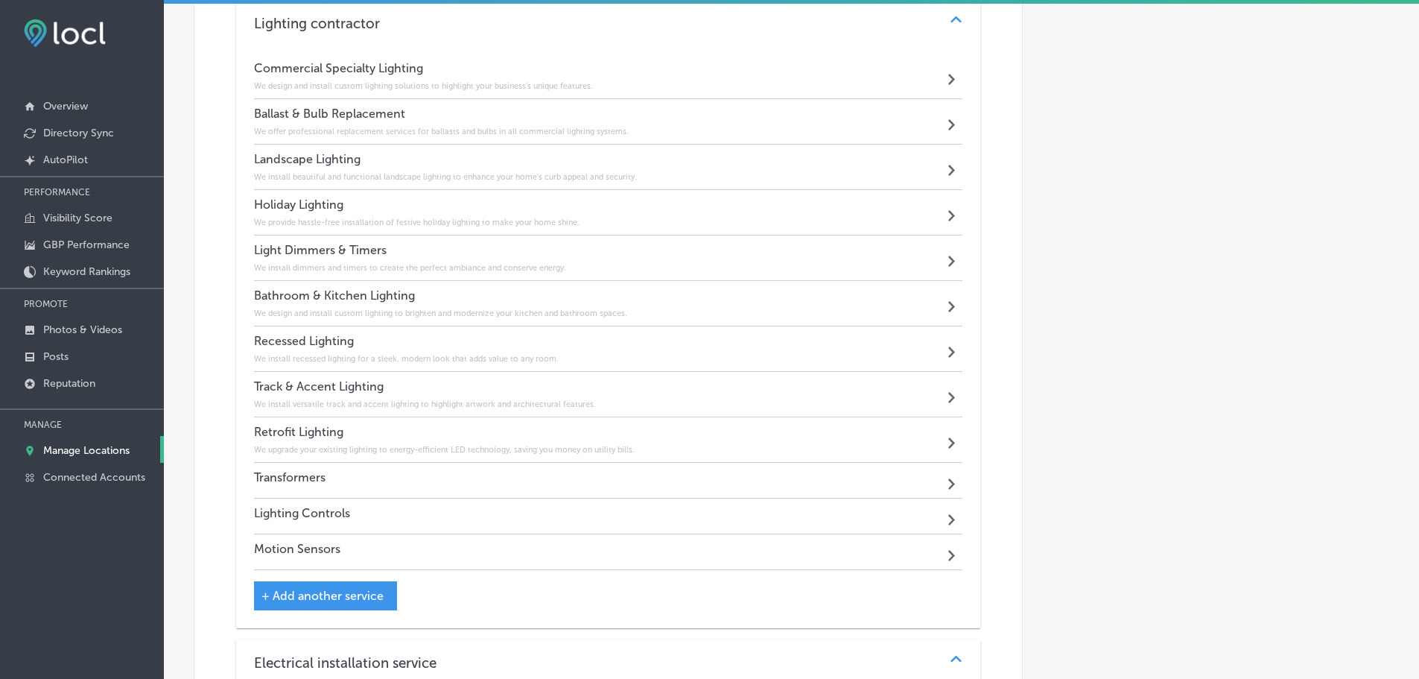
click at [520, 477] on div "Transformers Path Created with Sketch." at bounding box center [608, 481] width 709 height 36
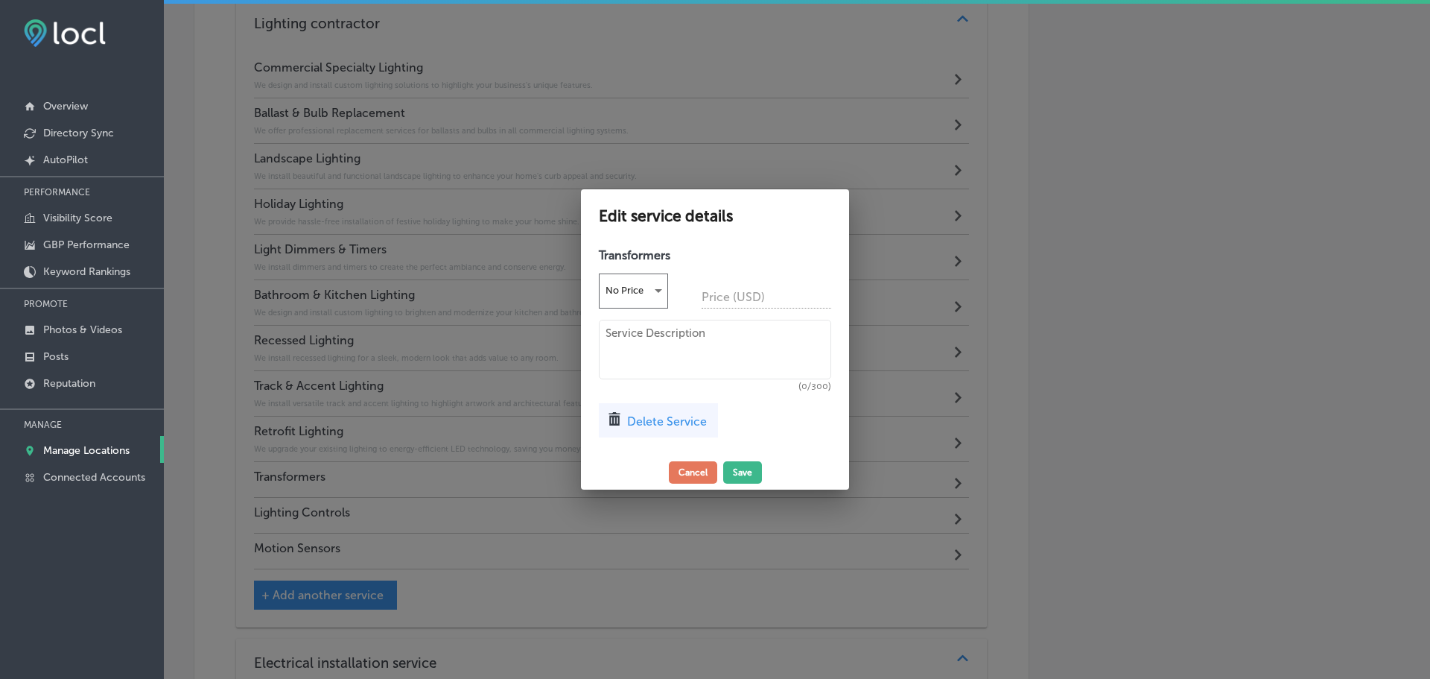
click at [642, 320] on textarea at bounding box center [715, 350] width 232 height 60
paste textarea "We install and service transformers for low-voltage lighting systems, ensuring …"
type textarea "We install and service transformers for low-voltage lighting systems, ensuring …"
click at [746, 472] on button "Save" at bounding box center [742, 472] width 39 height 22
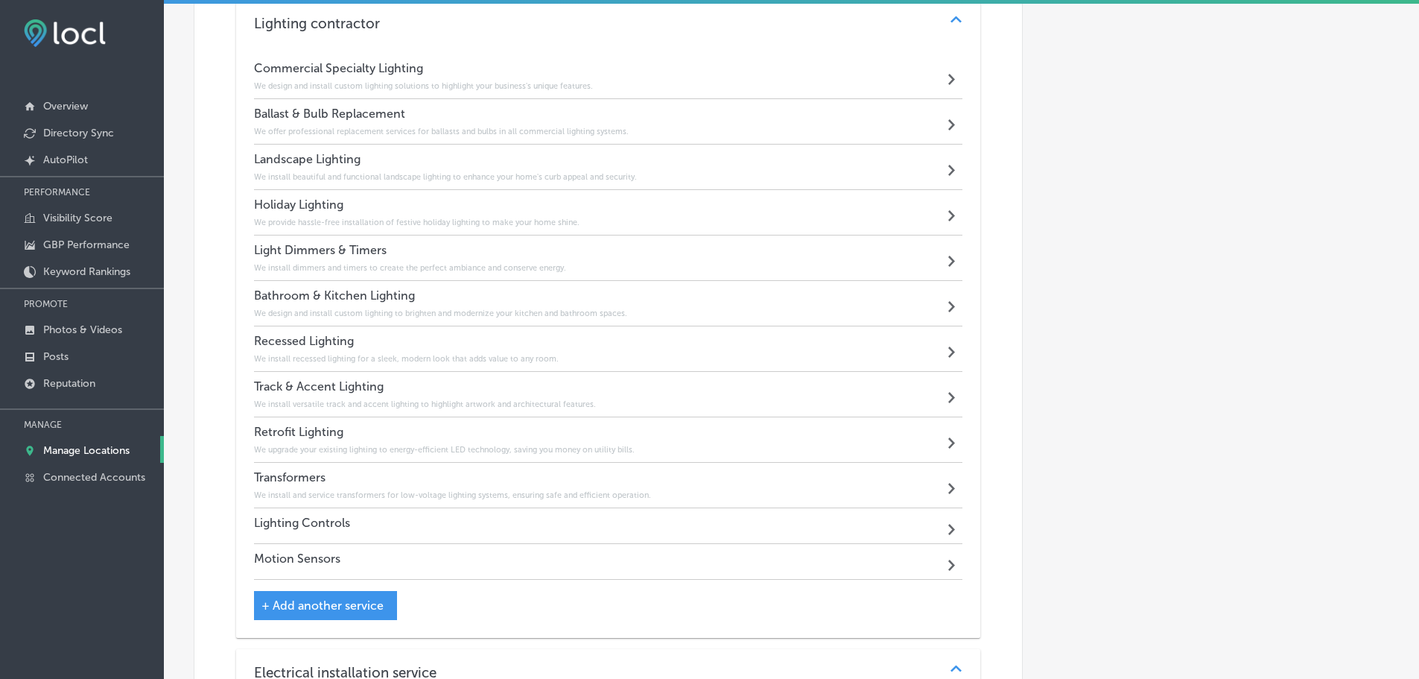
click at [522, 530] on div "Lighting Controls Path Created with Sketch." at bounding box center [608, 526] width 709 height 36
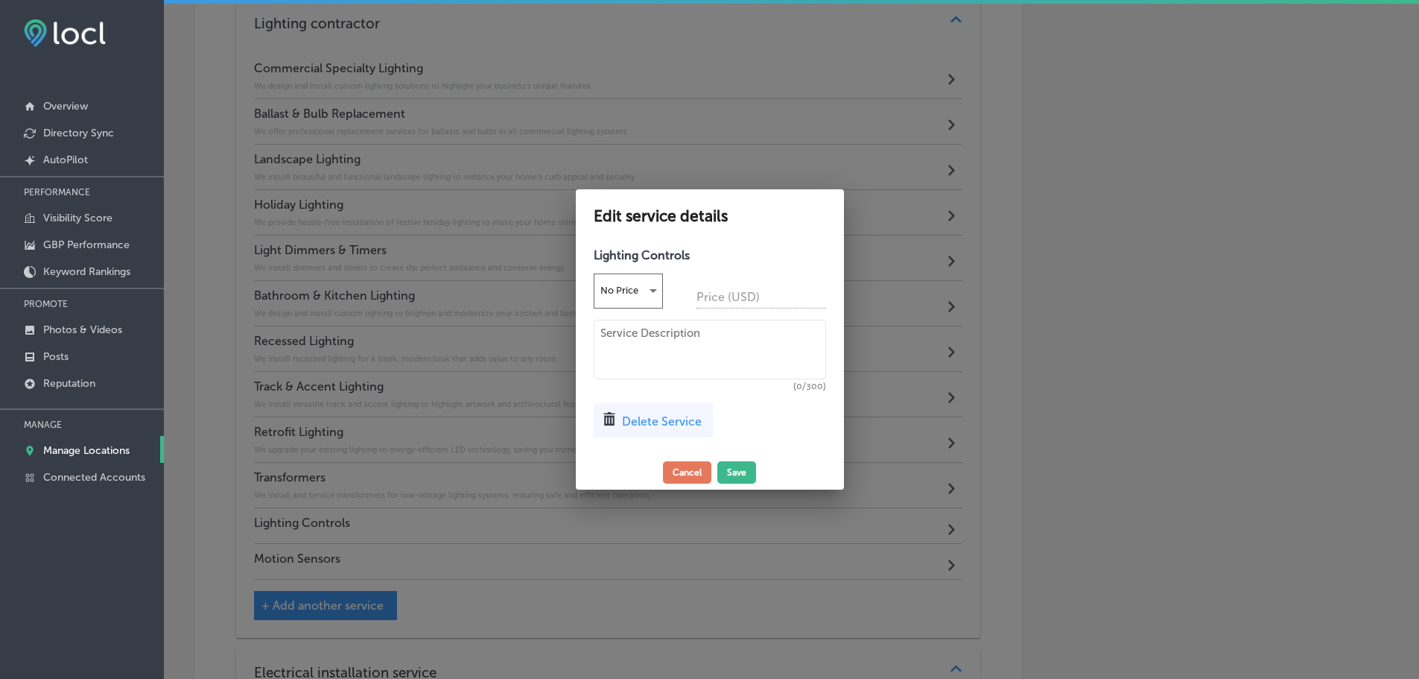
scroll to position [1781, 0]
click at [638, 352] on textarea at bounding box center [715, 350] width 232 height 60
paste textarea "We install advanced lighting controls to give you complete command over your ho…"
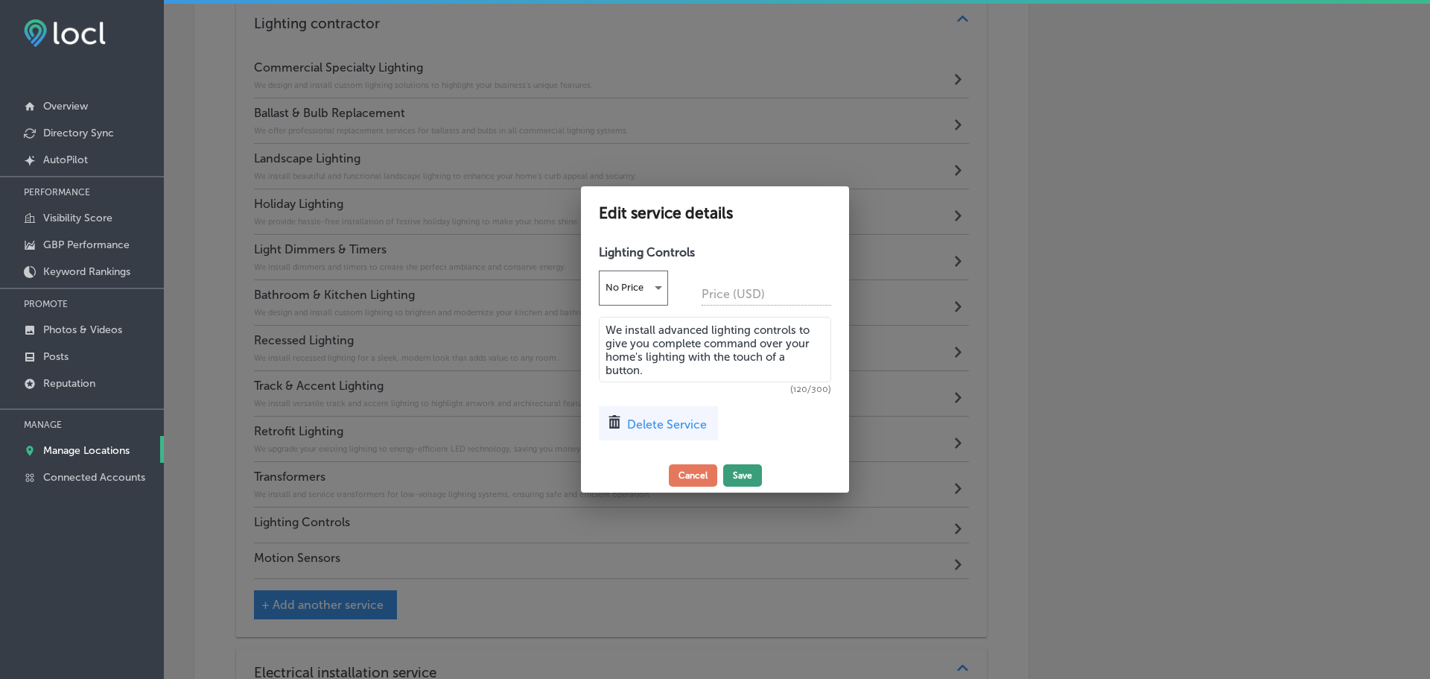
type textarea "We install advanced lighting controls to give you complete command over your ho…"
click at [742, 471] on button "Save" at bounding box center [742, 475] width 39 height 22
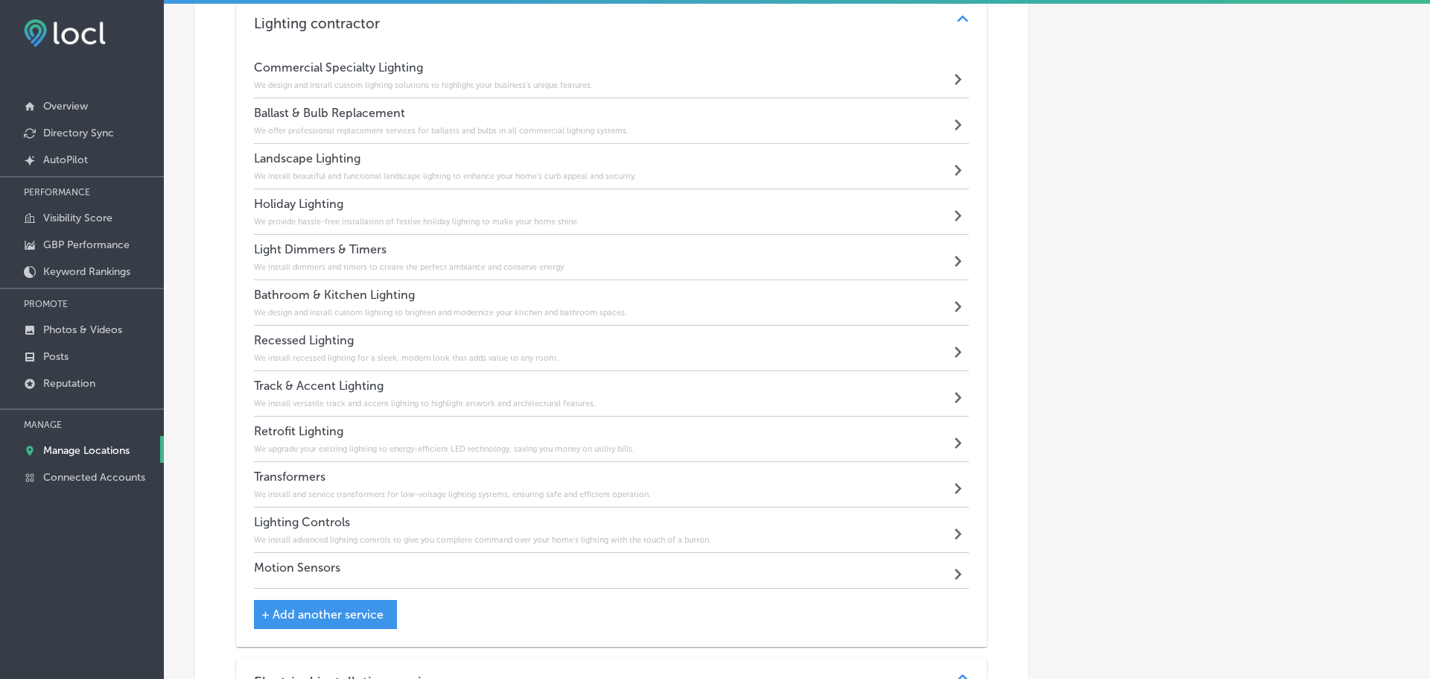
scroll to position [1778, 0]
click at [477, 578] on div "Motion Sensors Path Created with Sketch." at bounding box center [608, 571] width 709 height 36
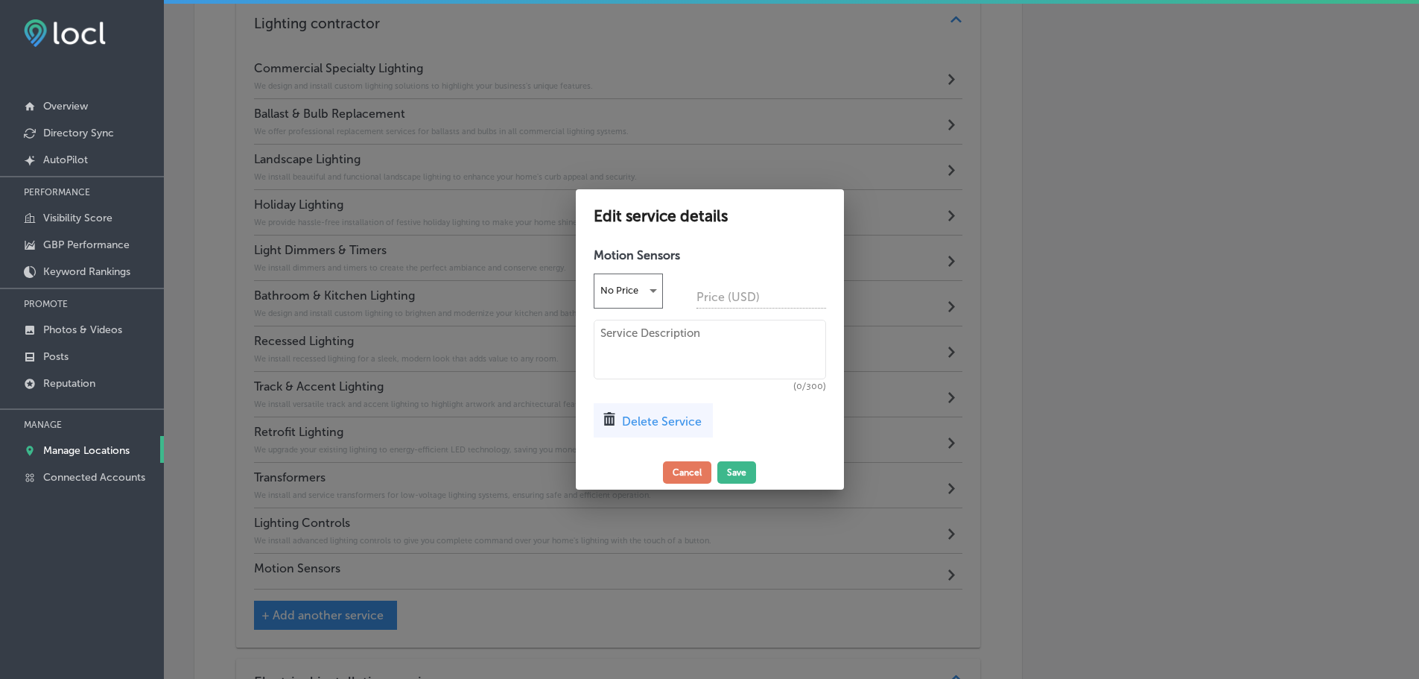
scroll to position [1781, 0]
click at [626, 364] on textarea at bounding box center [715, 350] width 232 height 60
paste textarea "We install motion-activated lighting to improve security and automatically save…"
type textarea "We install motion-activated lighting to improve security and automatically save…"
click at [748, 470] on button "Save" at bounding box center [742, 472] width 39 height 22
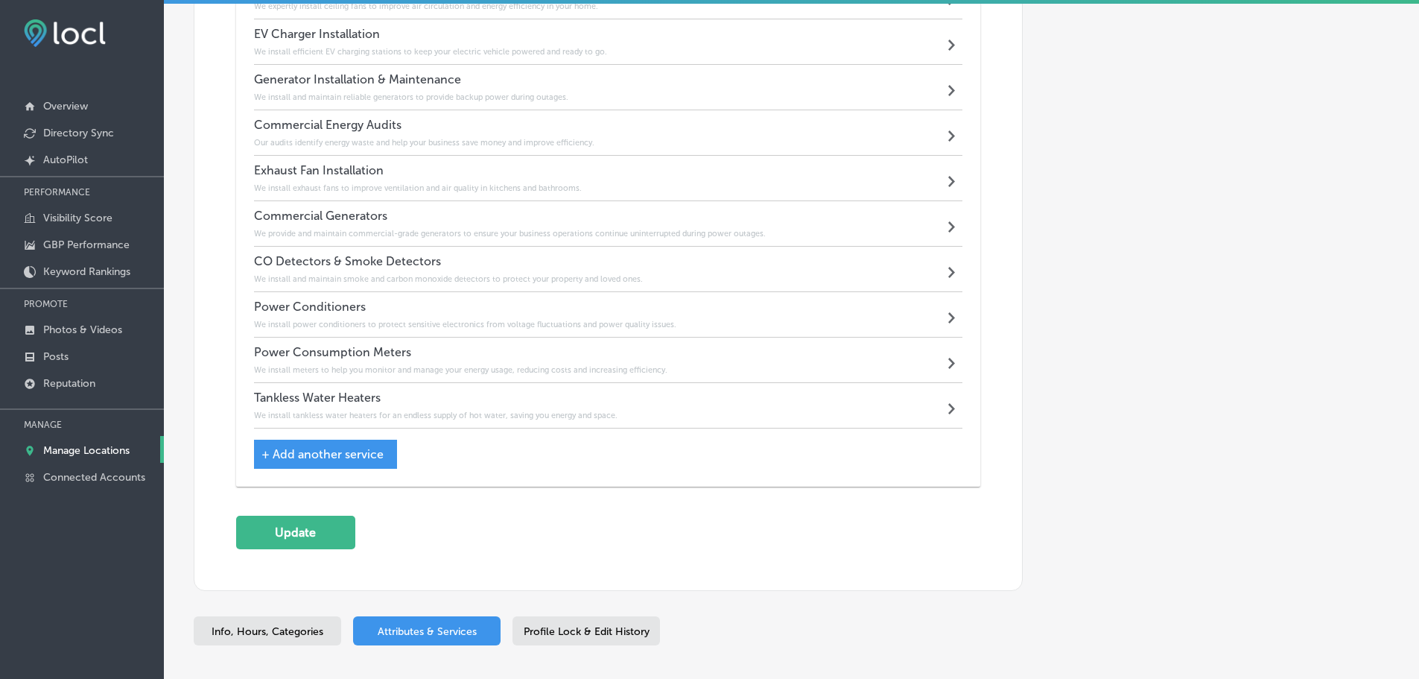
scroll to position [2656, 0]
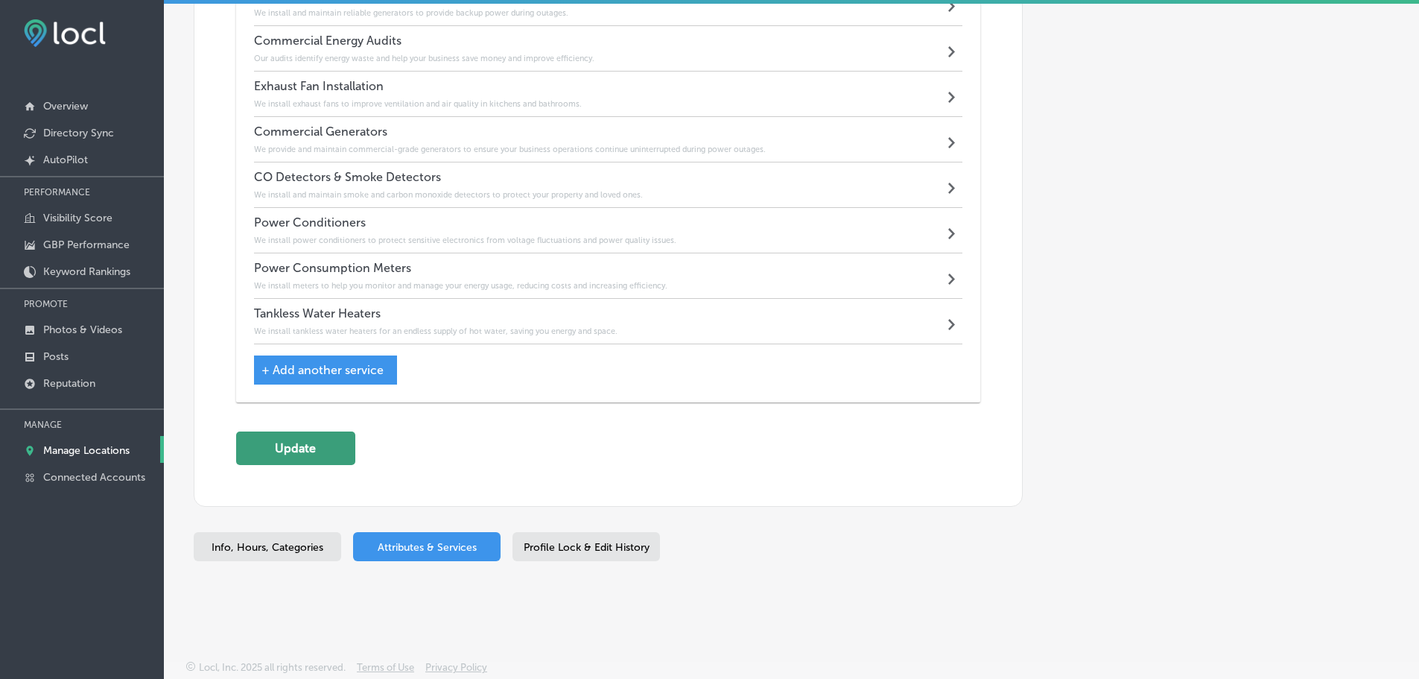
click at [307, 447] on button "Update" at bounding box center [295, 448] width 119 height 34
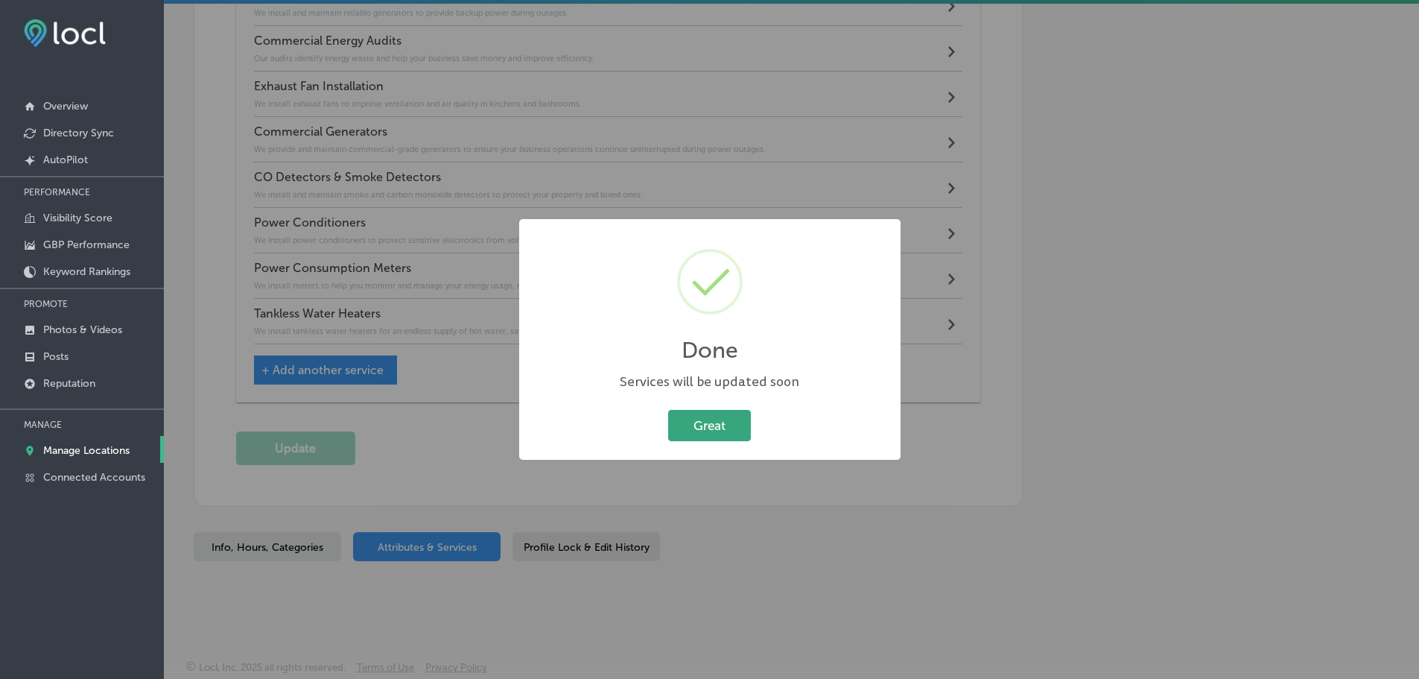
click at [717, 430] on button "Great" at bounding box center [709, 425] width 83 height 31
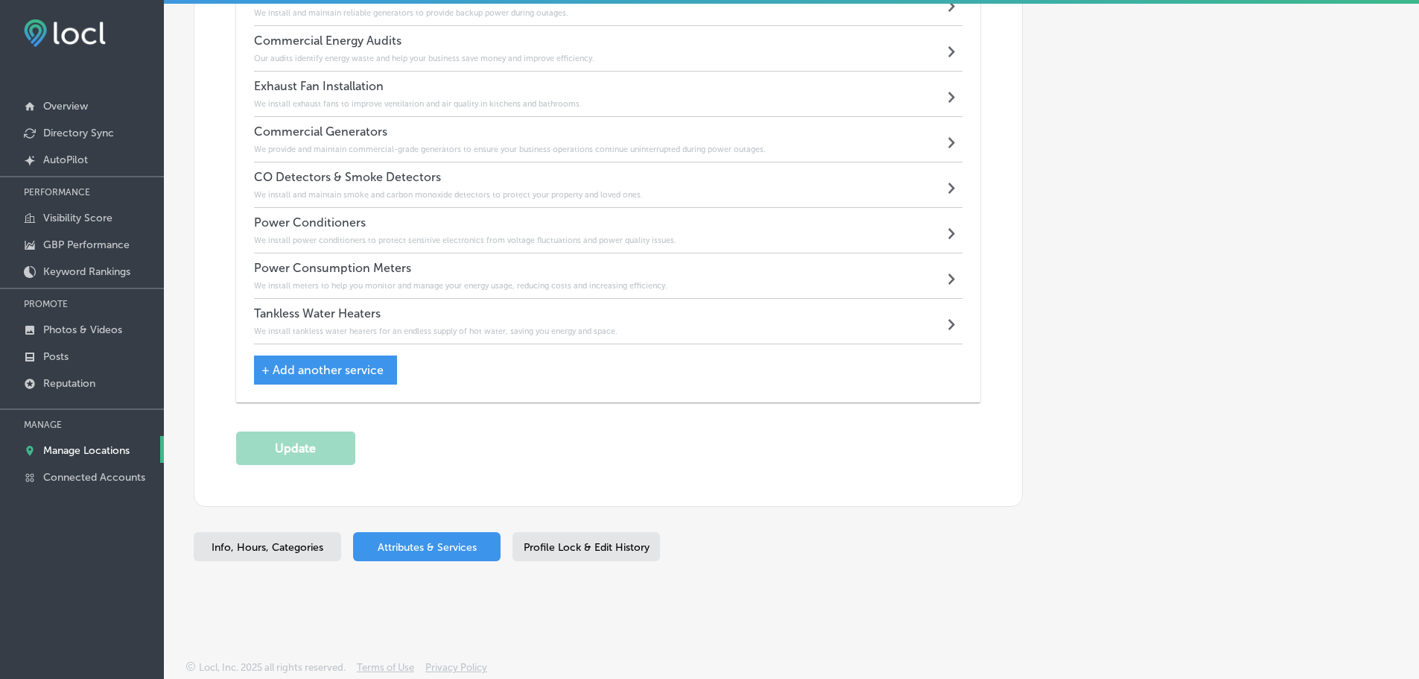
click at [83, 447] on p "Manage Locations" at bounding box center [86, 450] width 86 height 13
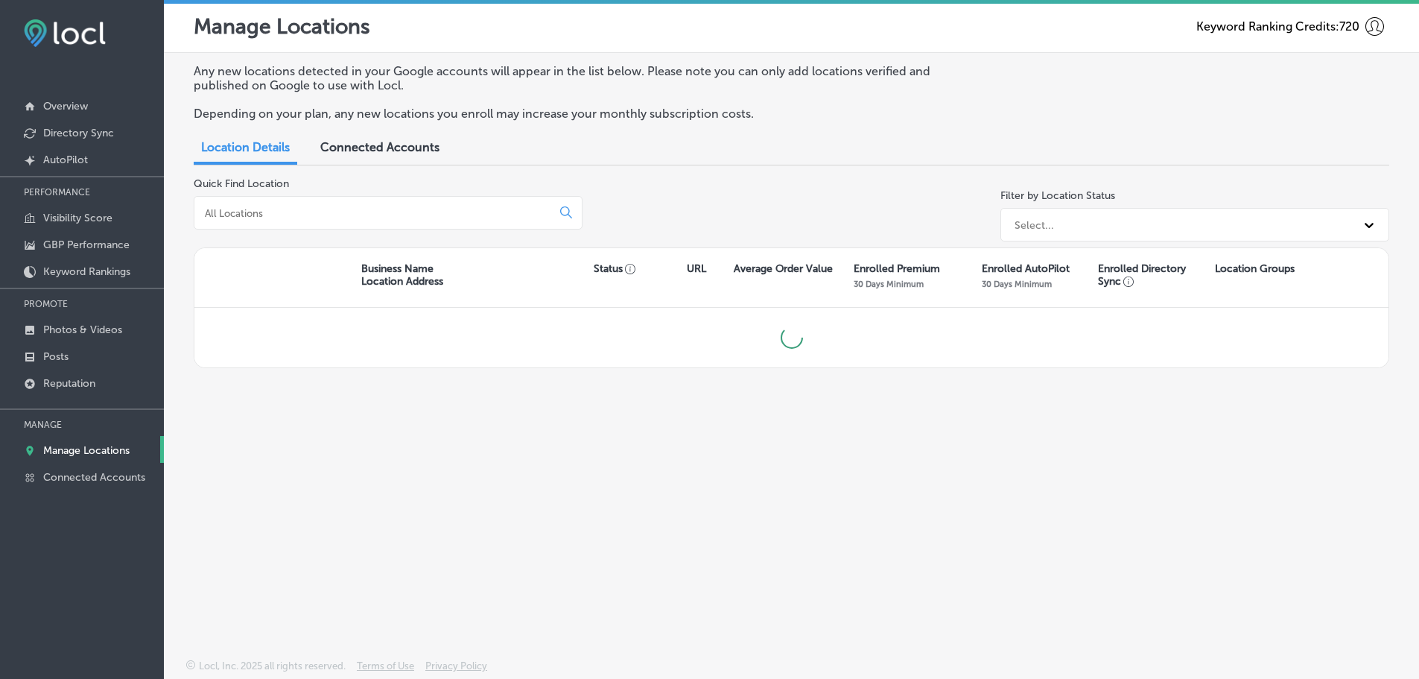
click at [328, 217] on input at bounding box center [375, 212] width 345 height 13
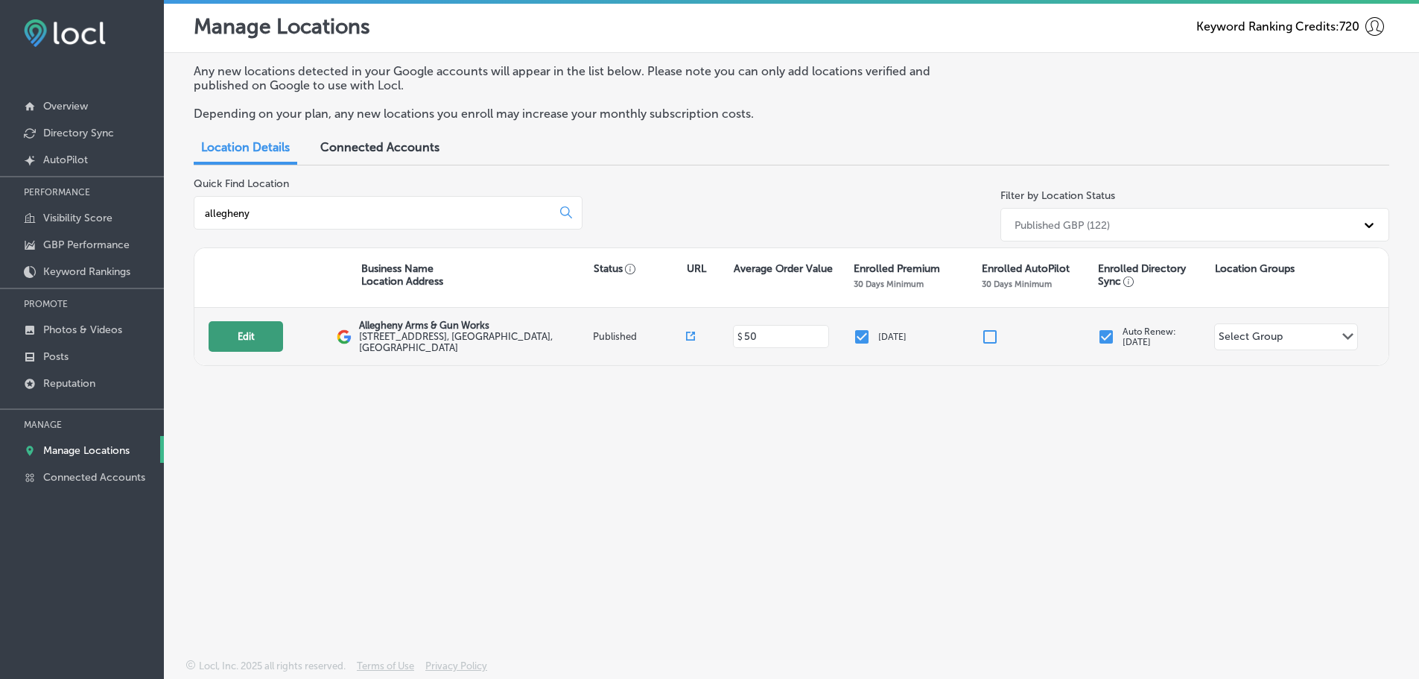
type input "allegheny"
click at [257, 340] on button "Edit" at bounding box center [246, 336] width 74 height 31
select select "US"
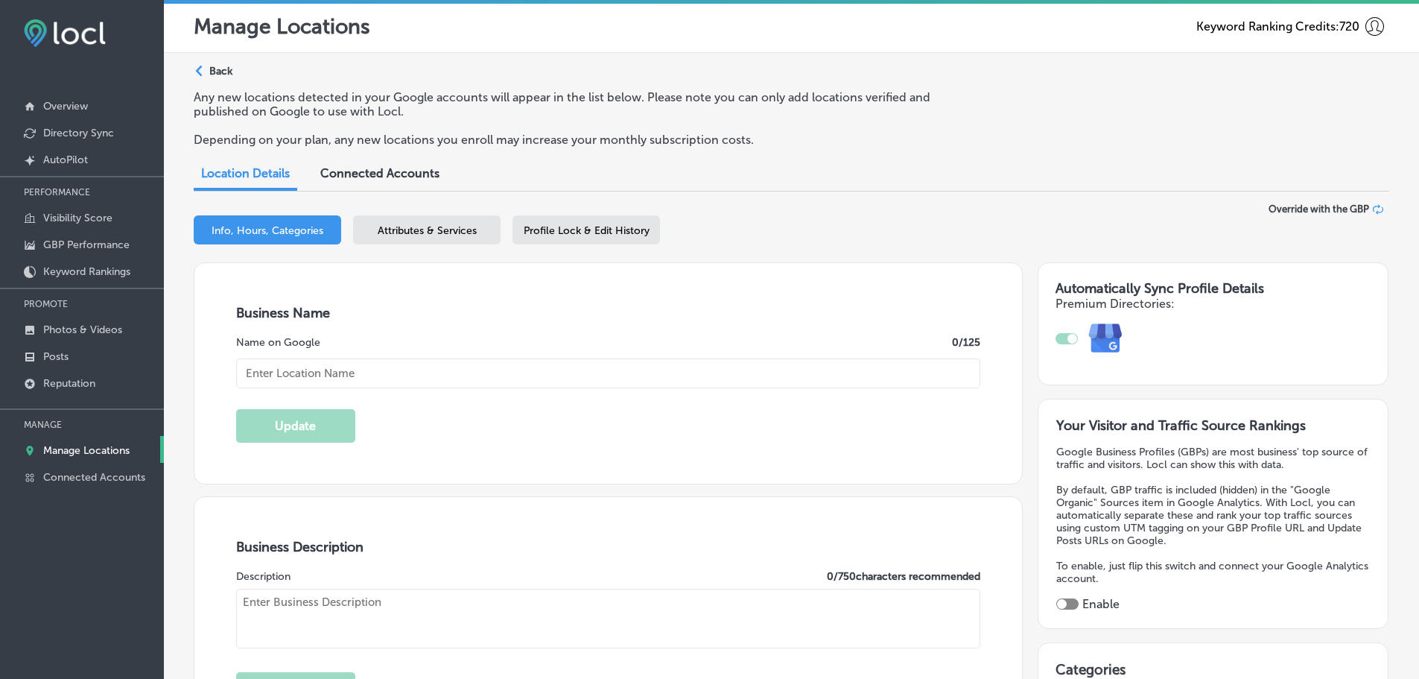
checkbox input "true"
type input "Allegheny Arms & Gun Works"
type textarea "Allegheny Arms brings a new concept and a new generation of responsible firearm…"
type input "[STREET_ADDRESS]"
type input "[GEOGRAPHIC_DATA]"
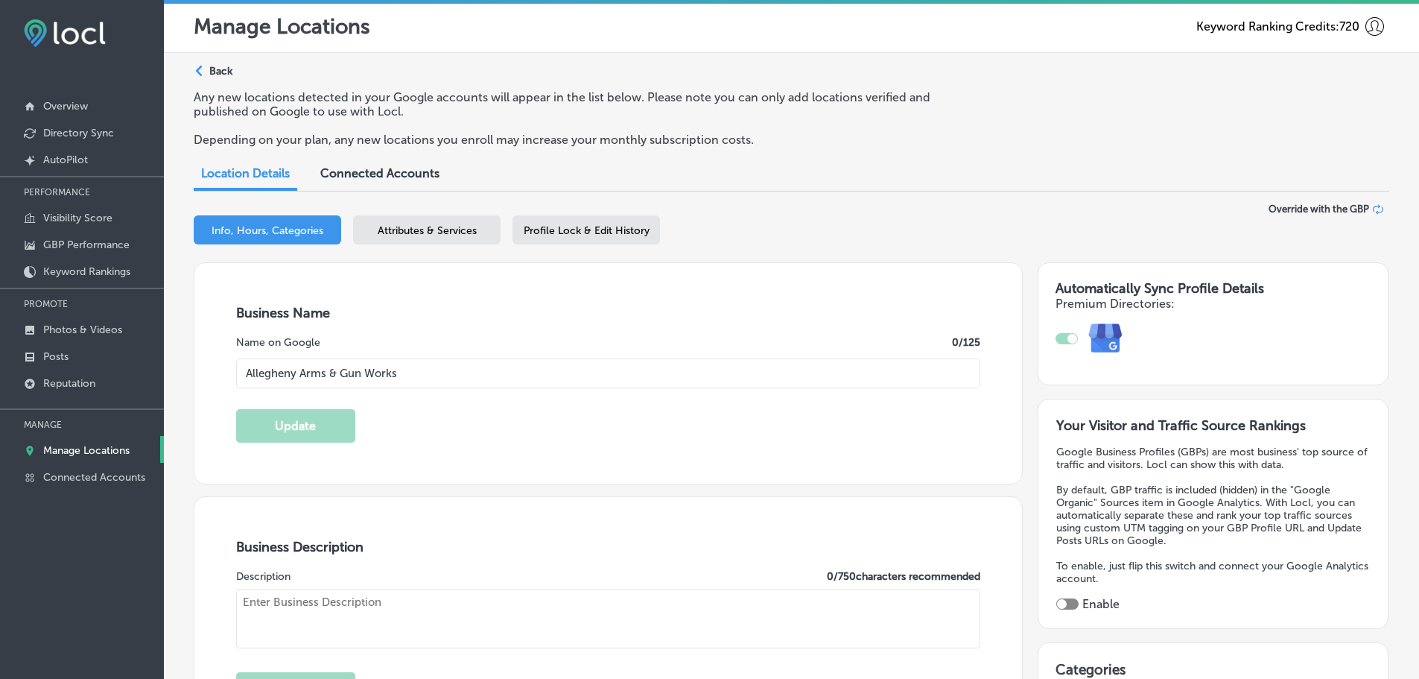
type input "15102"
type input "US"
type input "[URL][DOMAIN_NAME]"
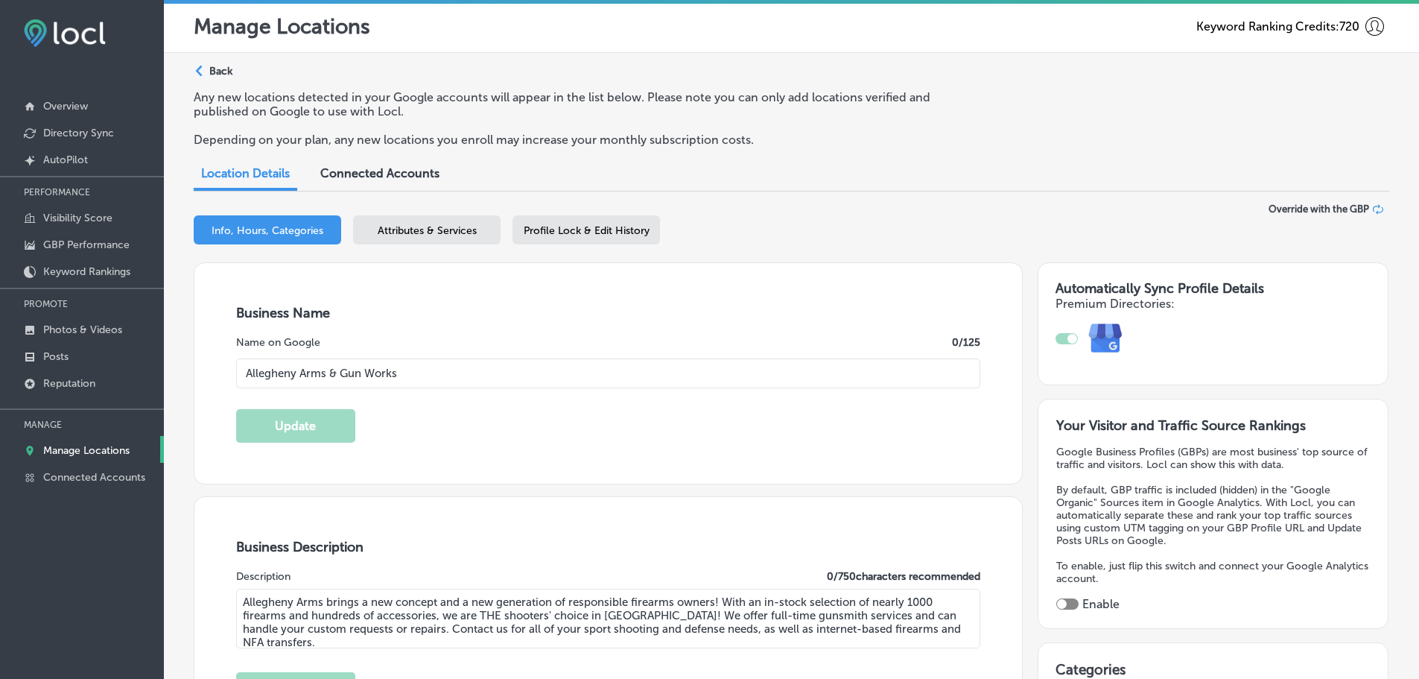
type input "[PHONE_NUMBER]"
click at [390, 235] on span "Attributes & Services" at bounding box center [427, 230] width 99 height 13
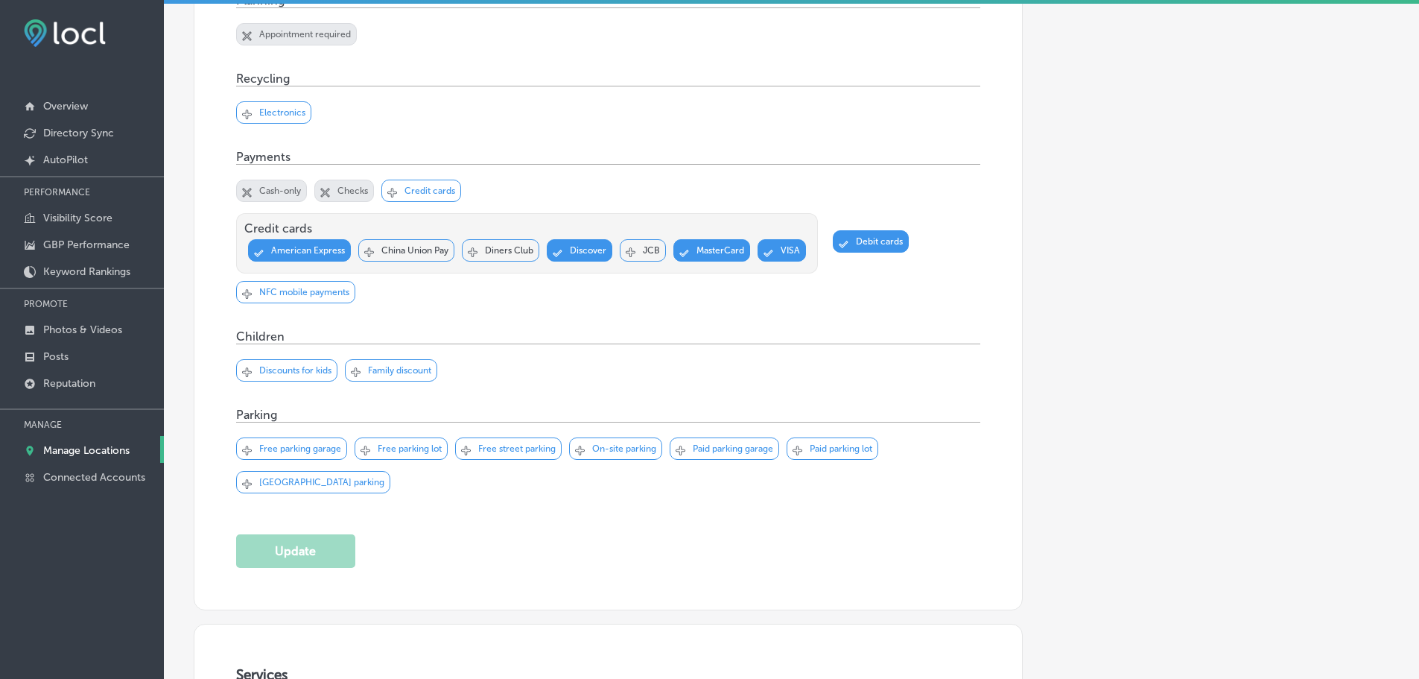
scroll to position [1244, 0]
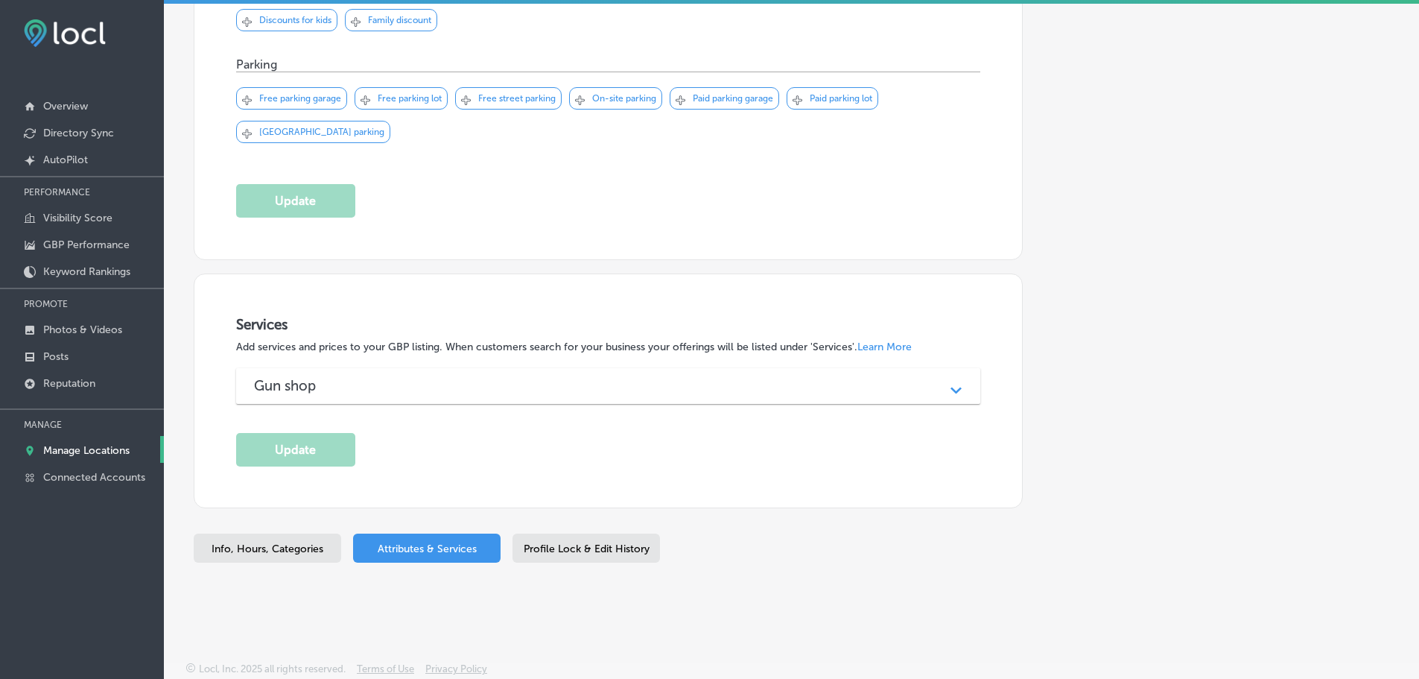
click at [763, 386] on div "Gun shop" at bounding box center [608, 385] width 709 height 17
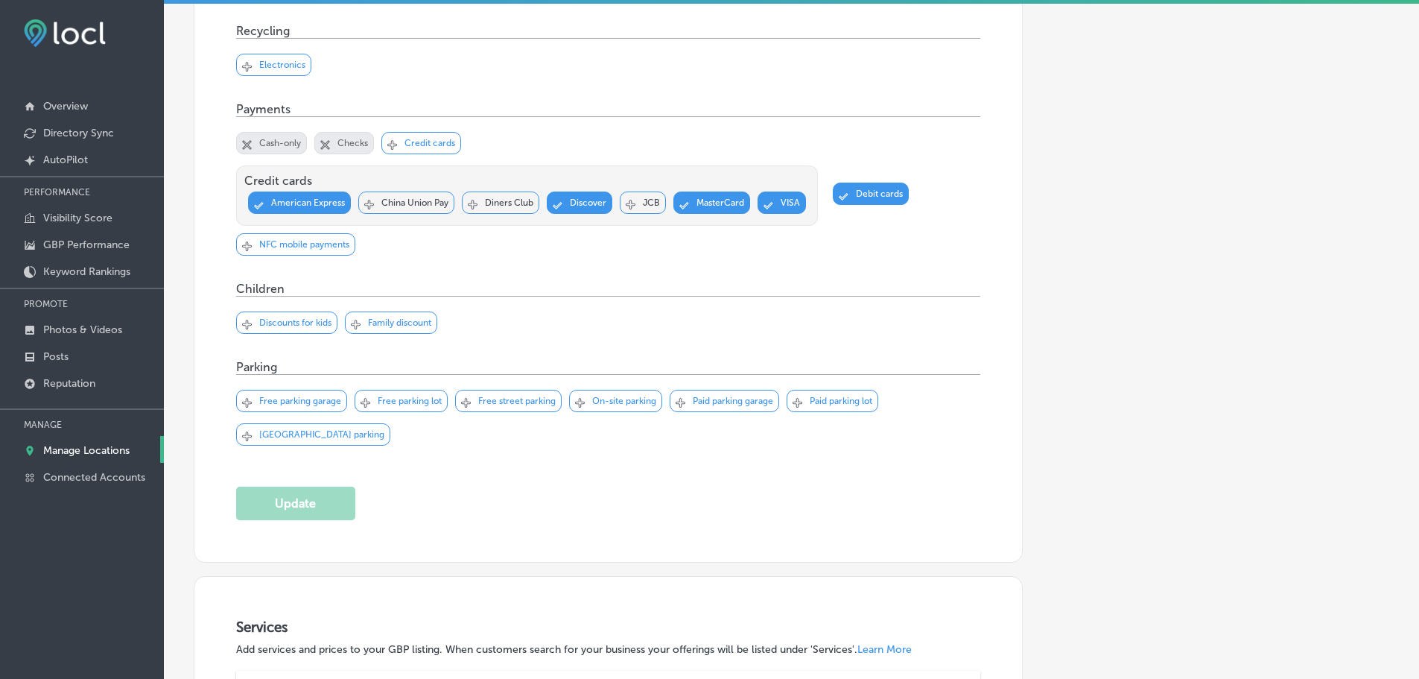
scroll to position [495, 0]
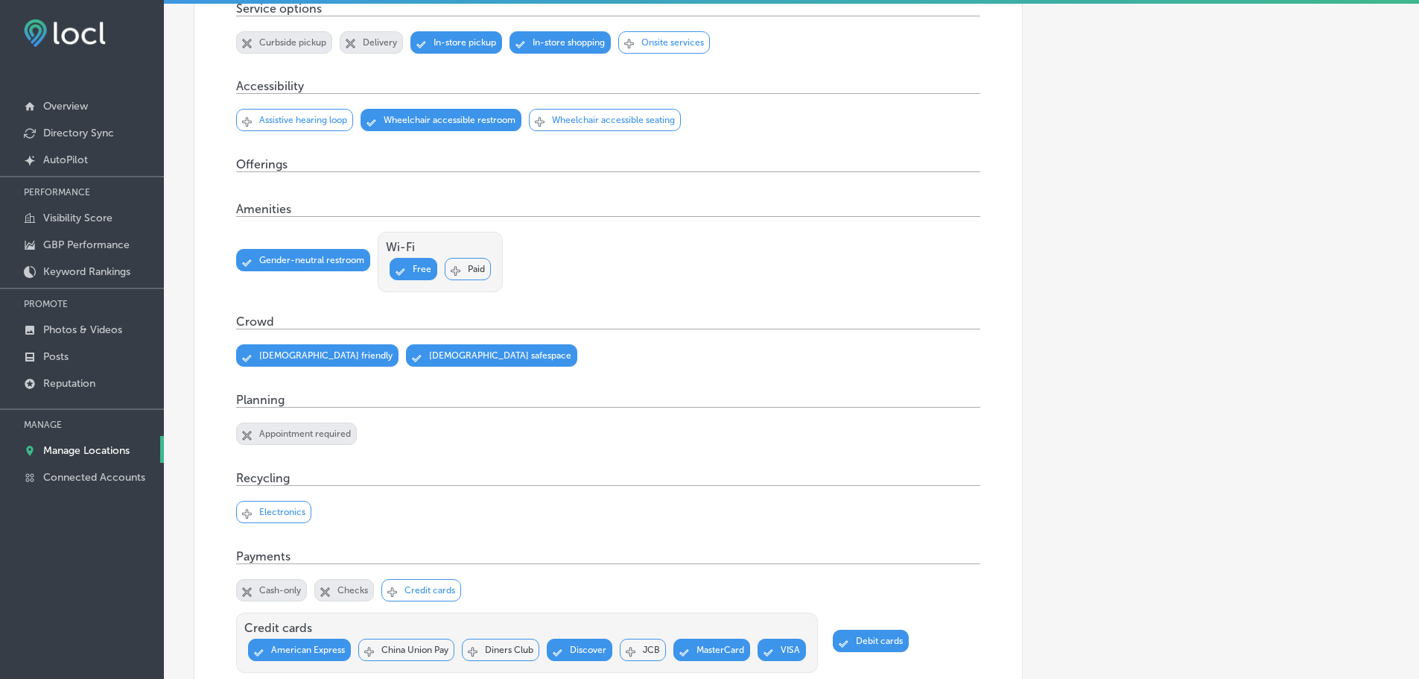
click at [77, 450] on p "Manage Locations" at bounding box center [86, 450] width 86 height 13
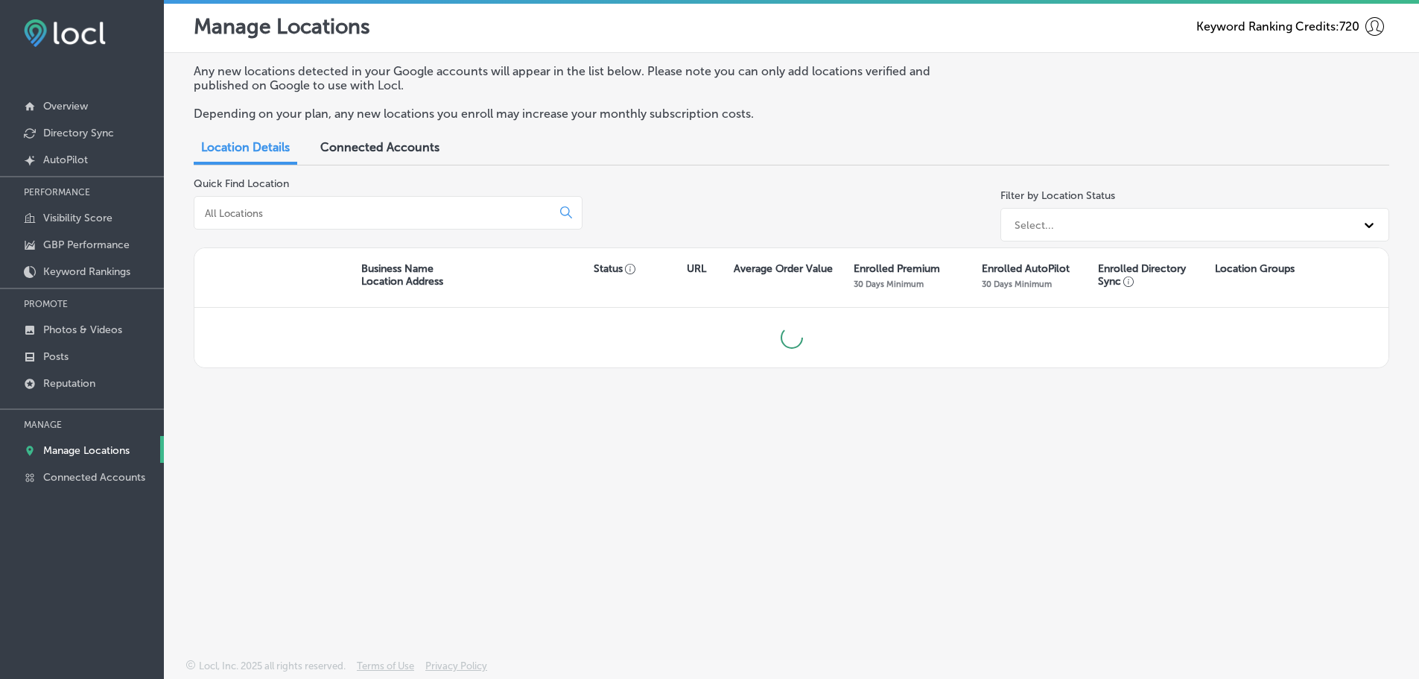
click at [376, 219] on input at bounding box center [375, 212] width 345 height 13
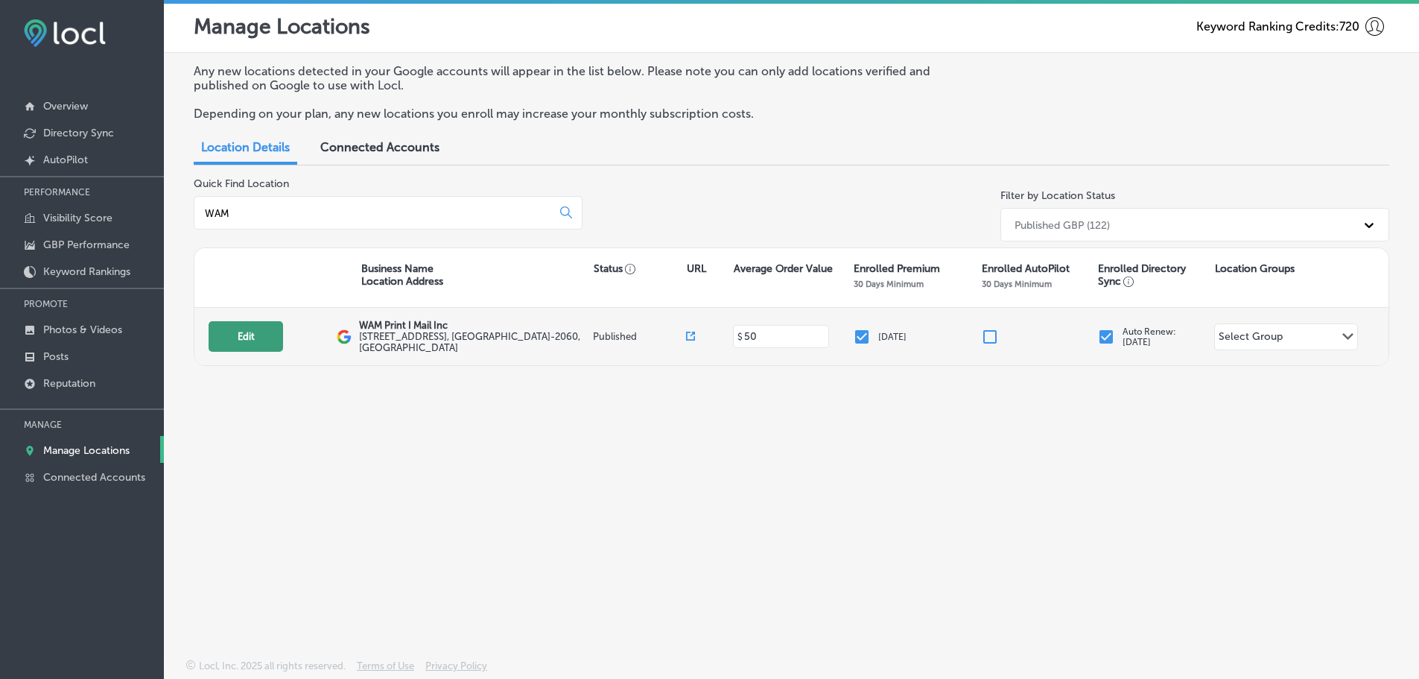
type input "WAM"
click at [255, 338] on button "Edit" at bounding box center [246, 336] width 74 height 31
select select "US"
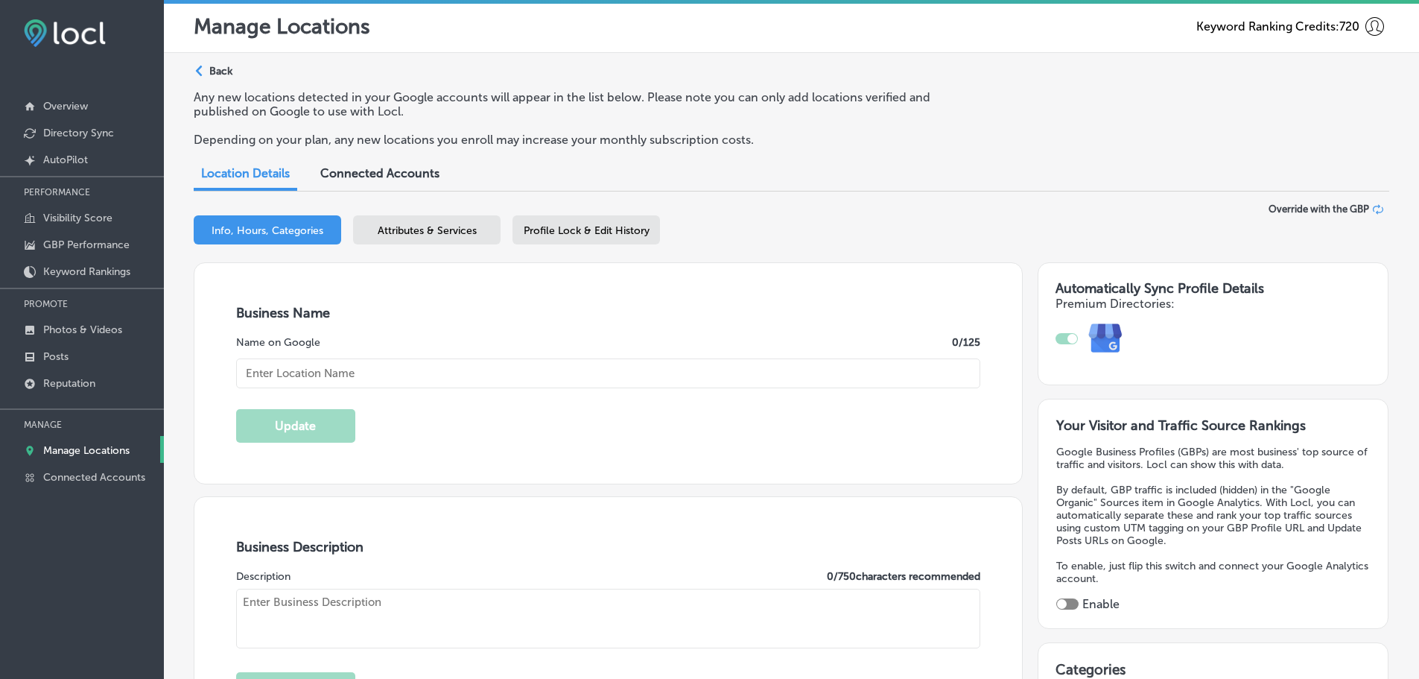
type input "WAM Print I Mail Inc"
type input "[STREET_ADDRESS]"
type input "[GEOGRAPHIC_DATA]"
type input "49512-2060"
type input "US"
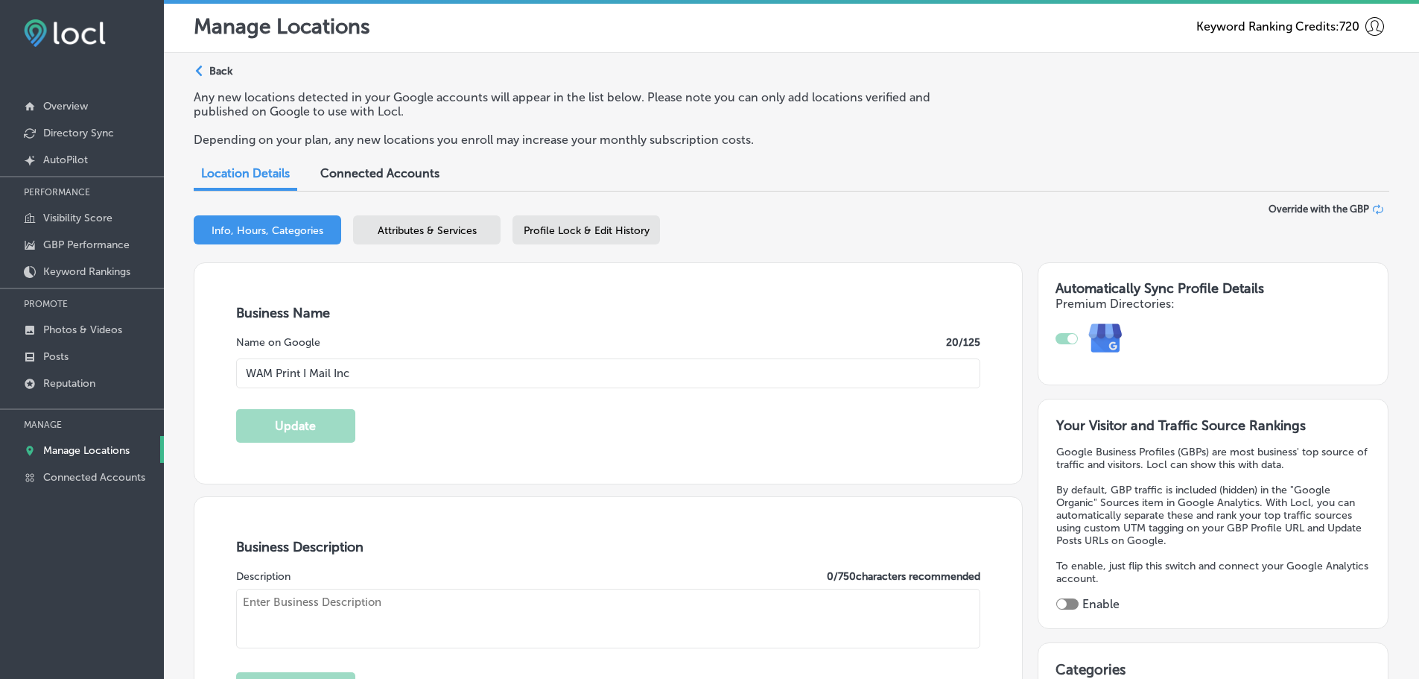
type input "[URL][DOMAIN_NAME]"
checkbox input "true"
type textarea "WAM Print & Mail, your trusted commercial printer and mailer serving [GEOGRAPHI…"
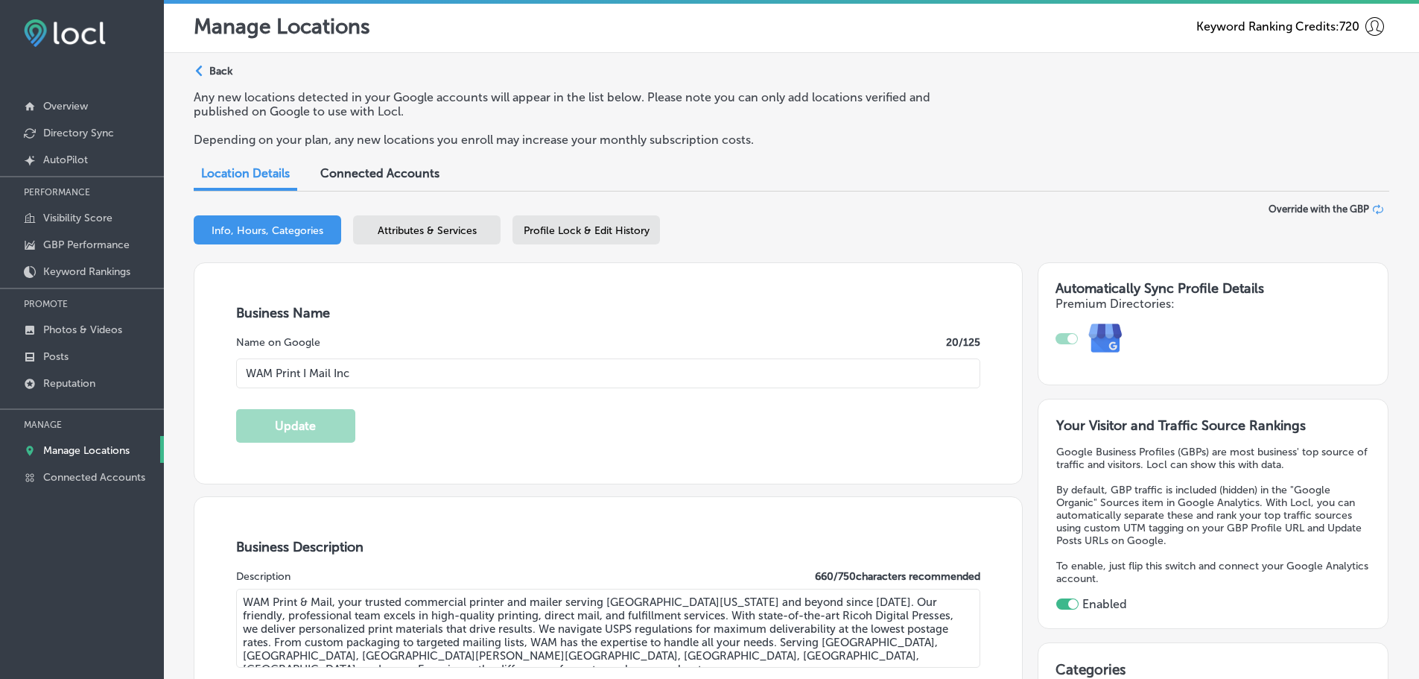
type input "[PHONE_NUMBER]"
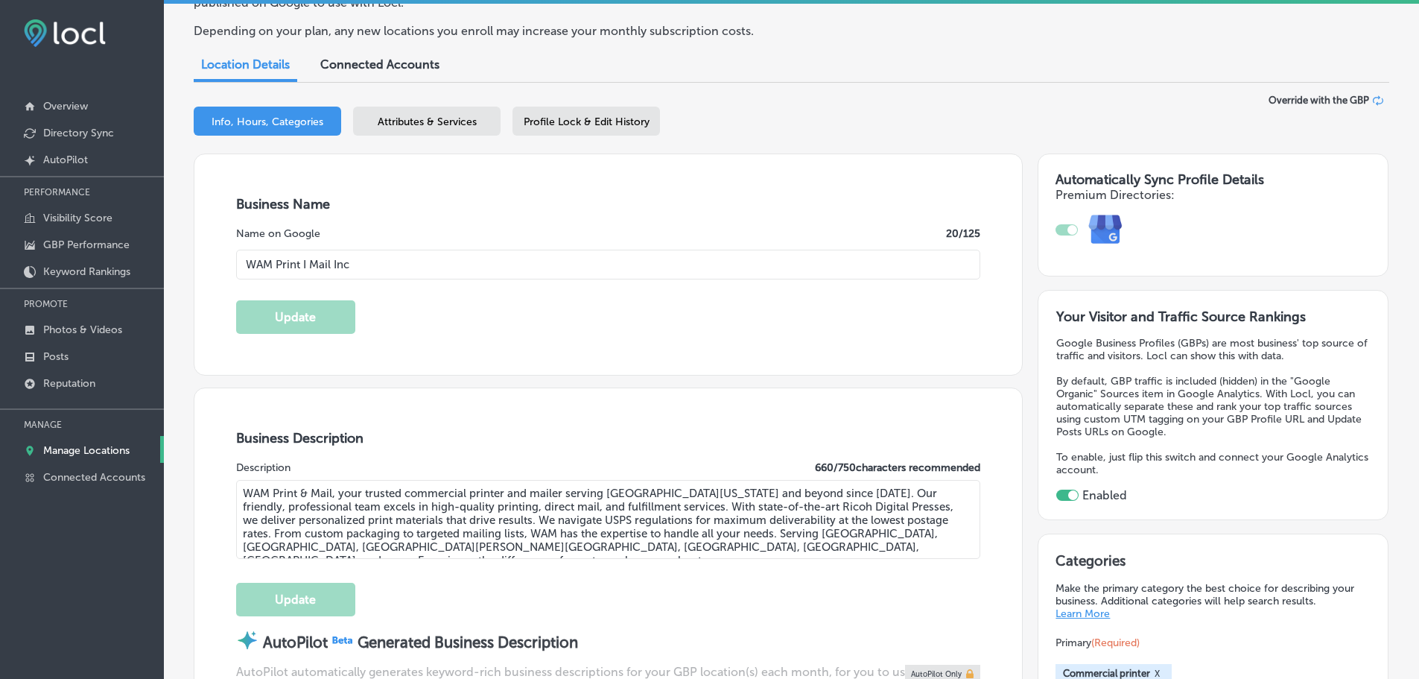
scroll to position [74, 0]
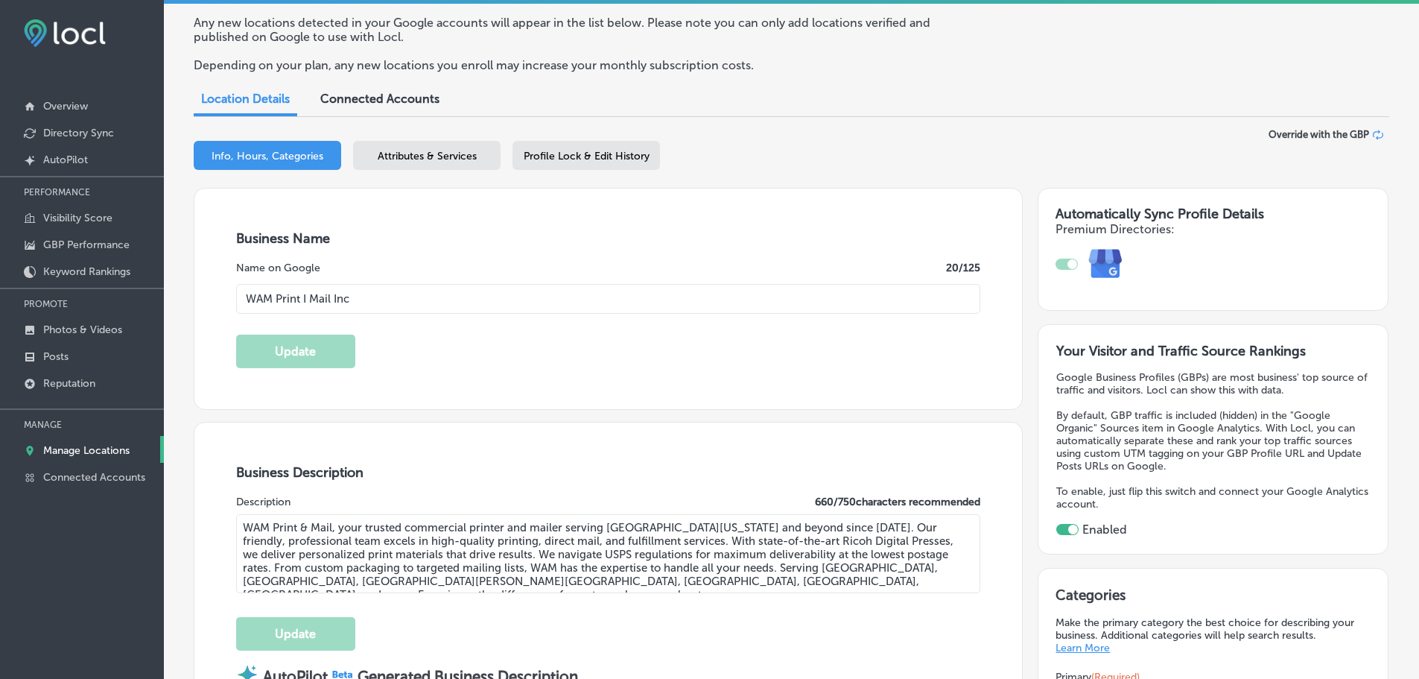
click at [445, 161] on span "Attributes & Services" at bounding box center [427, 156] width 99 height 13
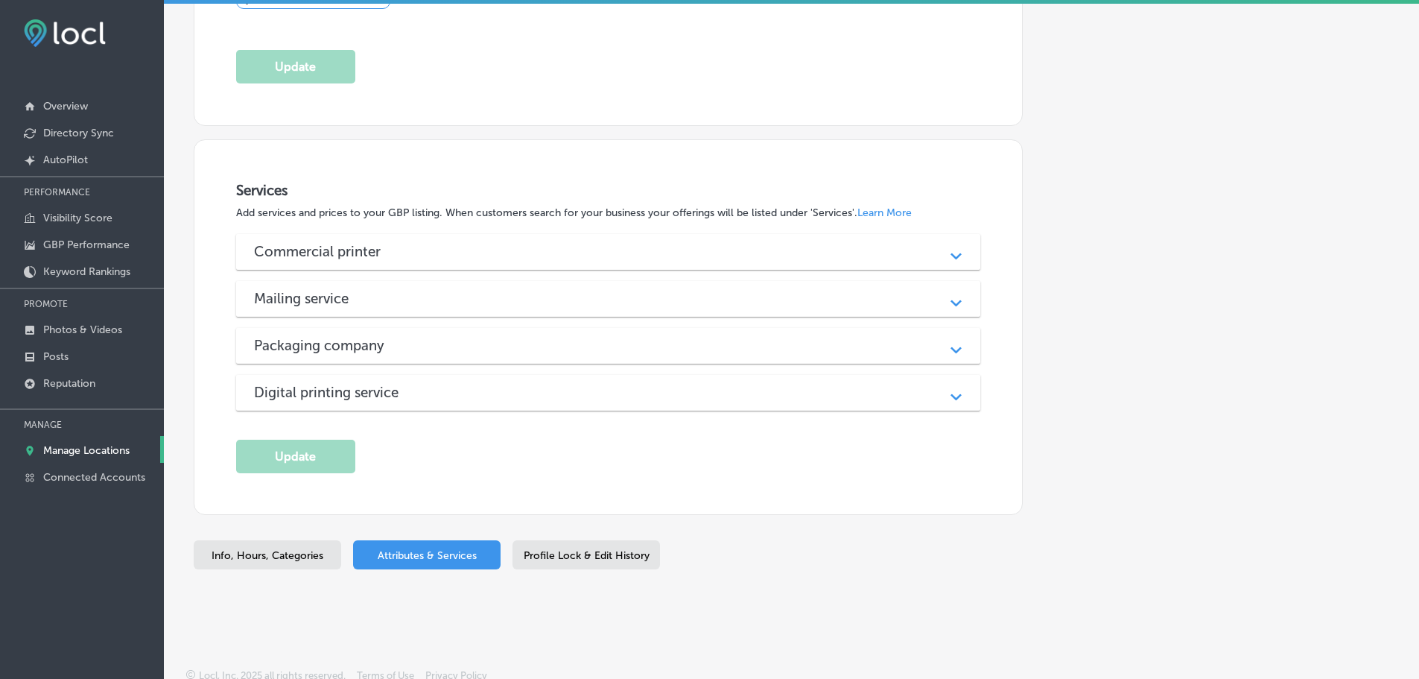
scroll to position [1098, 0]
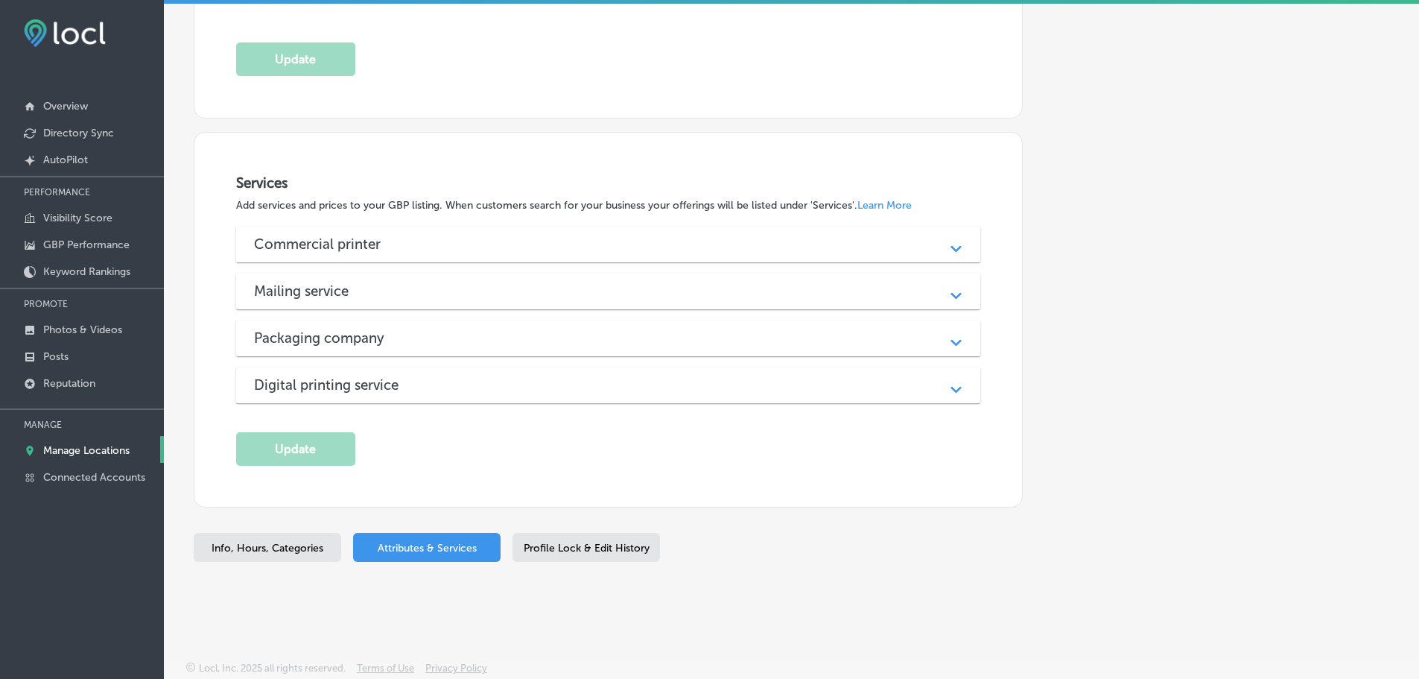
click at [566, 244] on div "Commercial printer" at bounding box center [608, 243] width 709 height 17
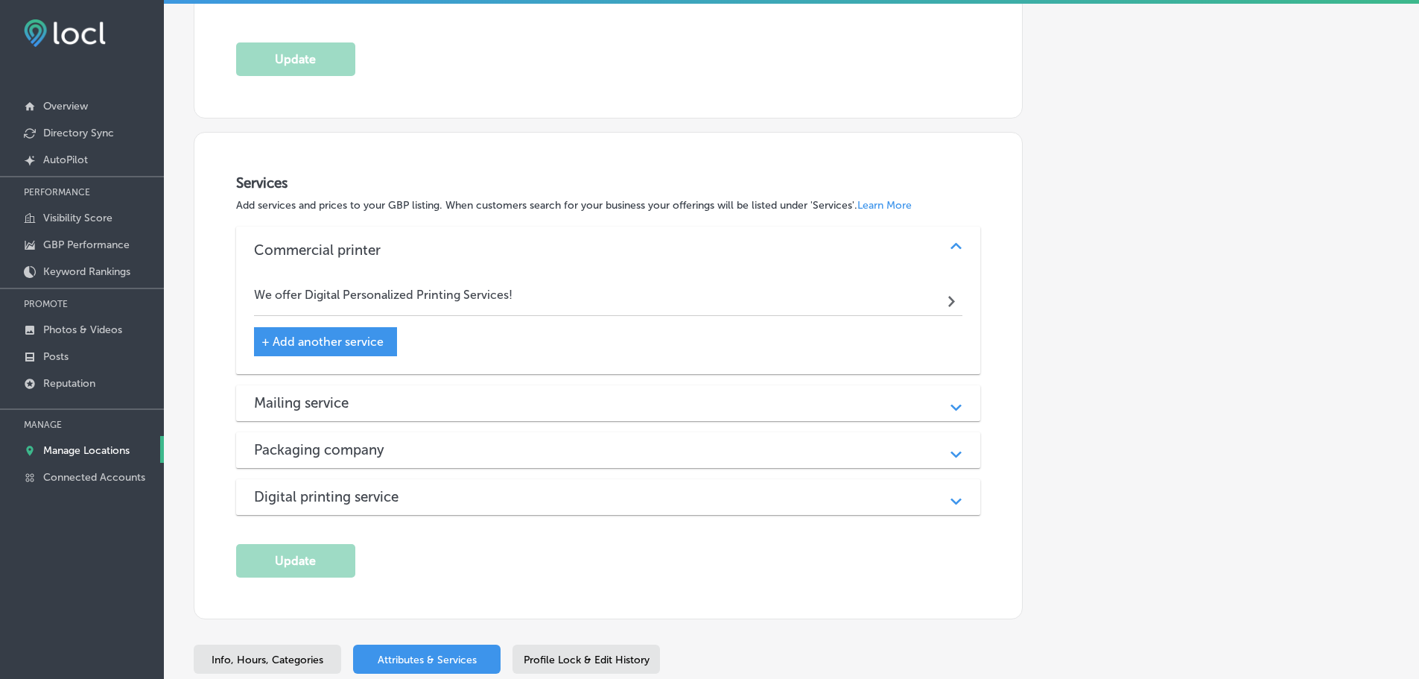
click at [498, 394] on div "Mailing service" at bounding box center [608, 402] width 709 height 17
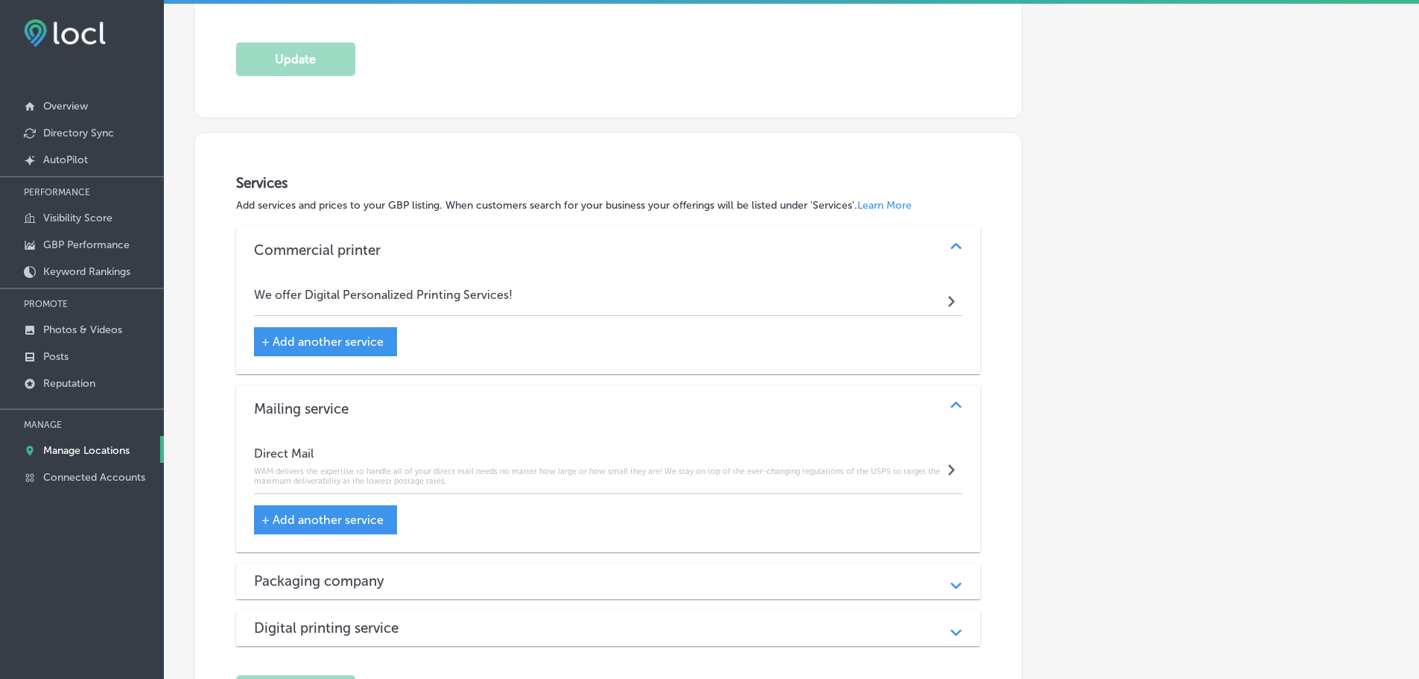
scroll to position [1172, 0]
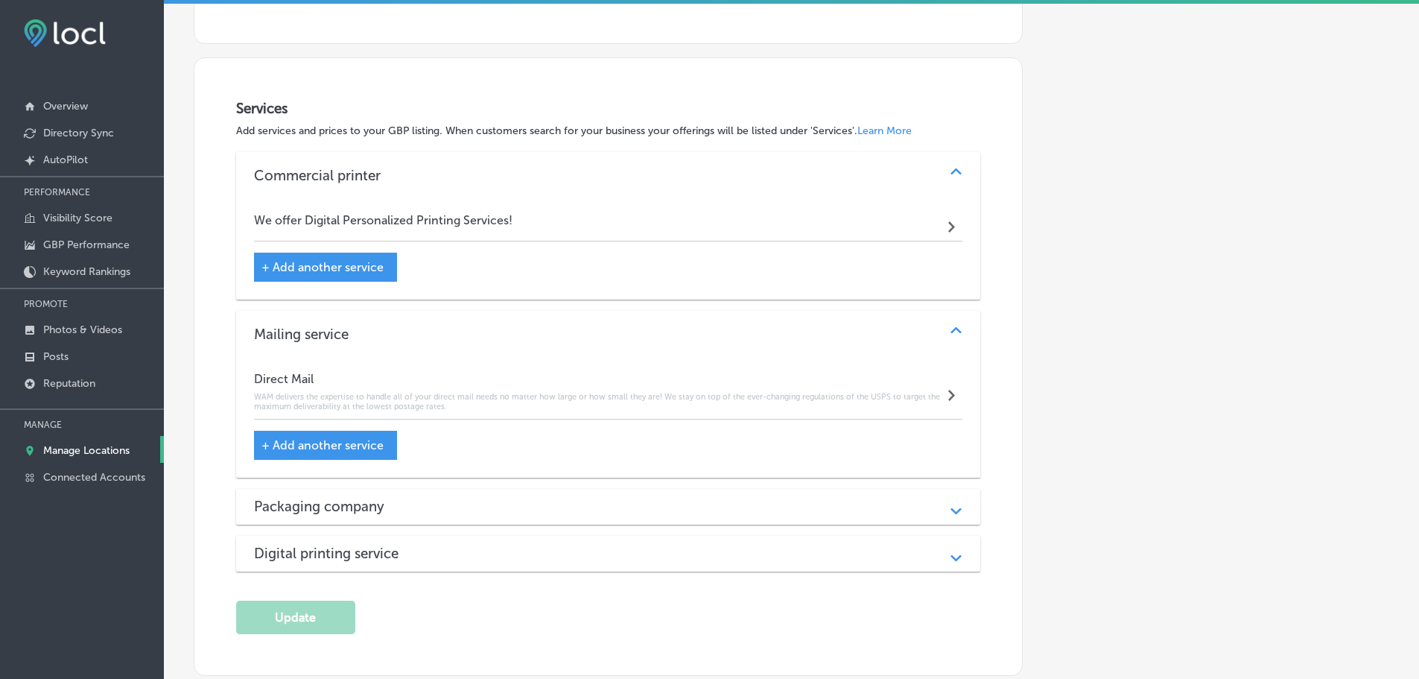
click at [514, 499] on div "Packaging company" at bounding box center [608, 506] width 709 height 17
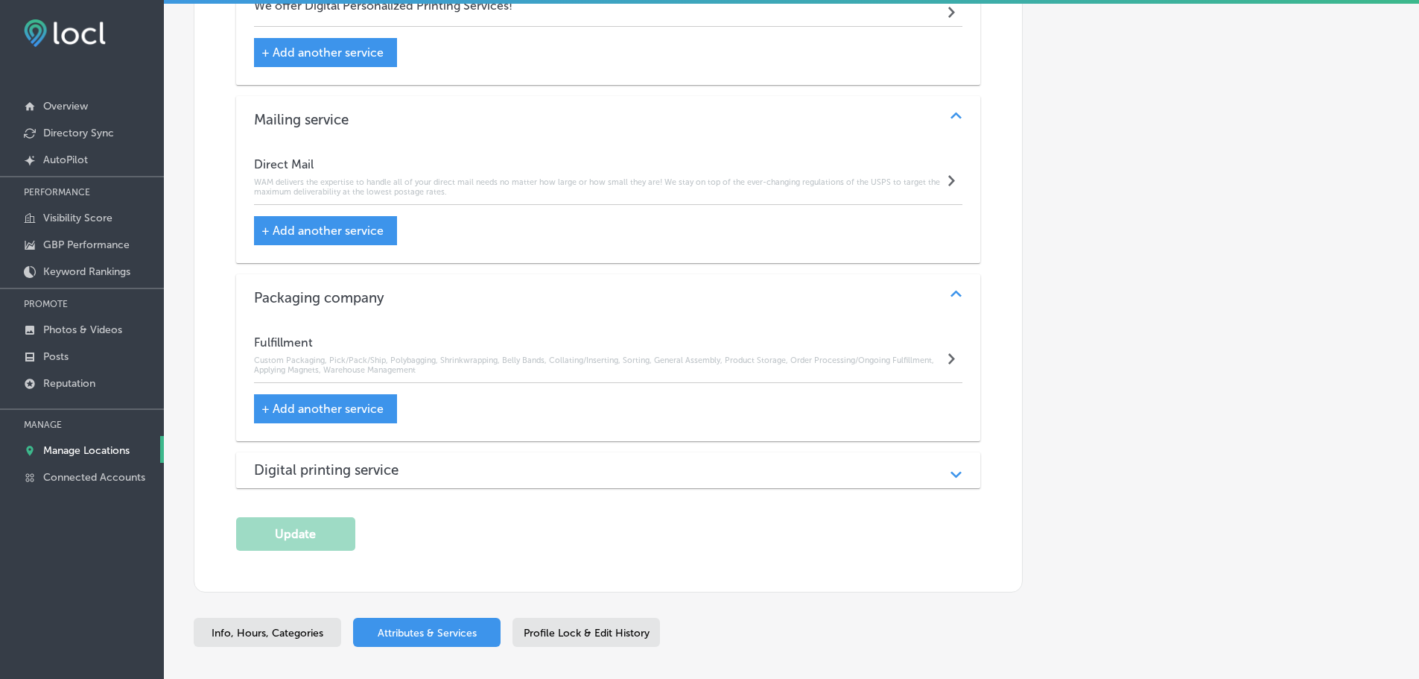
scroll to position [1396, 0]
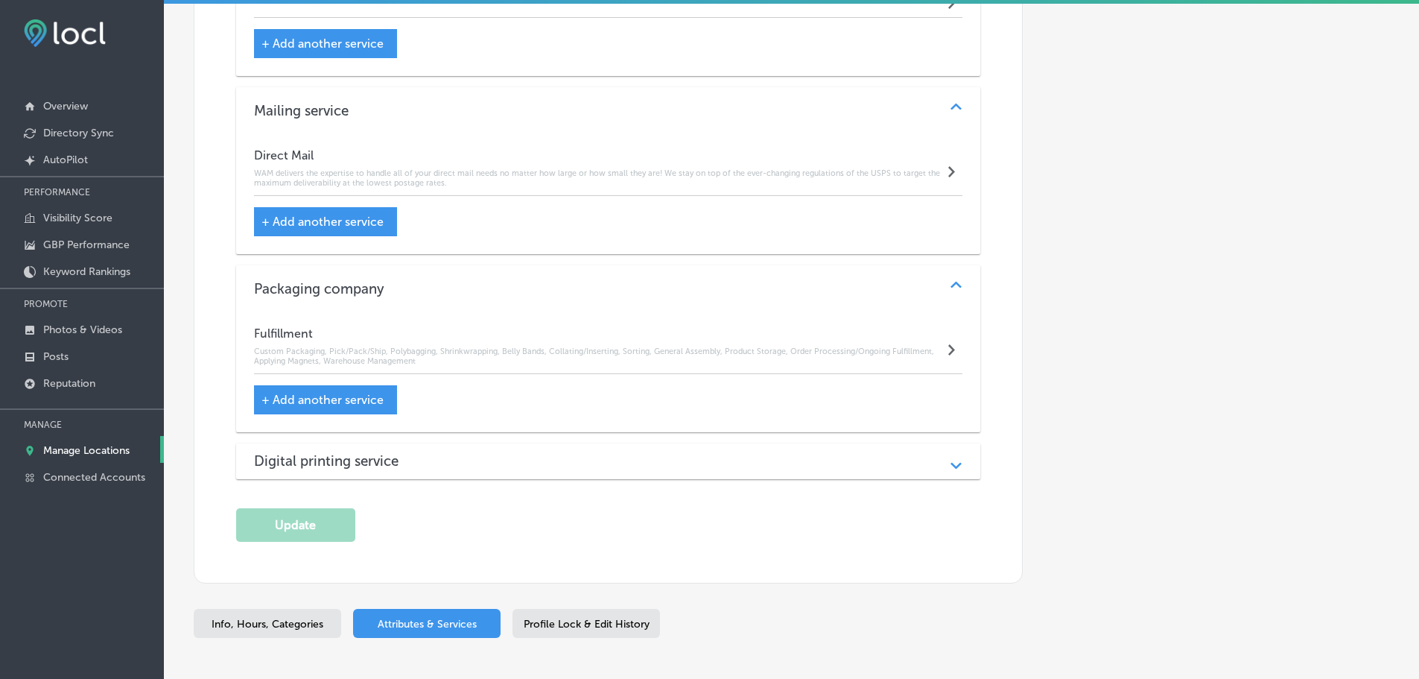
click at [526, 448] on div "Digital printing service Path Created with Sketch." at bounding box center [608, 461] width 745 height 36
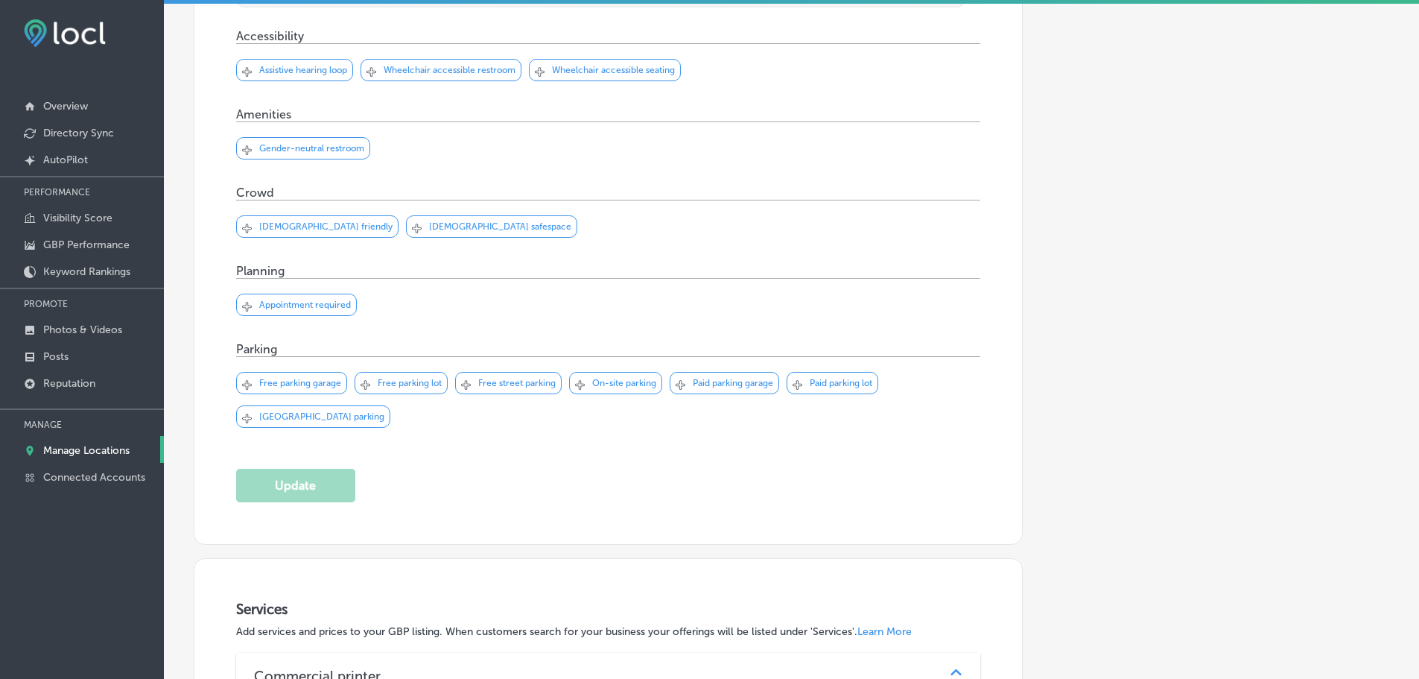
scroll to position [428, 0]
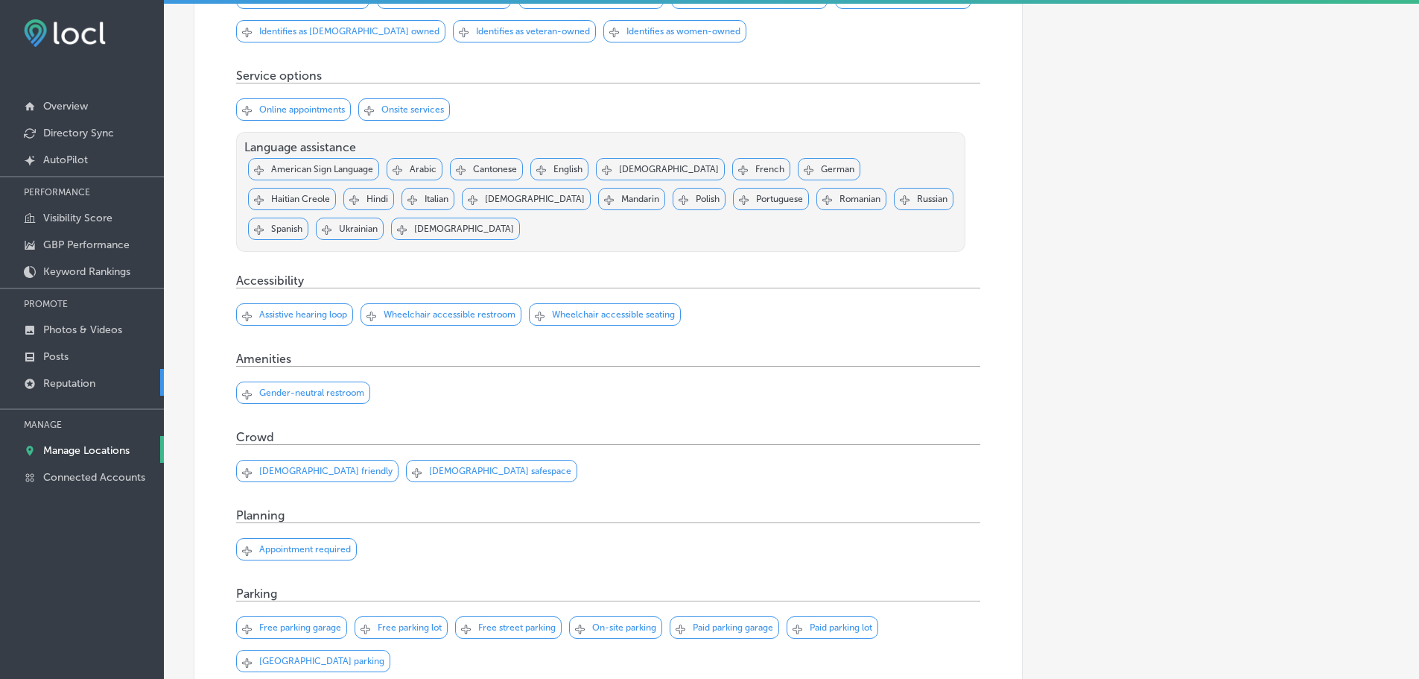
drag, startPoint x: 74, startPoint y: 451, endPoint x: 83, endPoint y: 386, distance: 65.4
click at [74, 451] on p "Manage Locations" at bounding box center [86, 450] width 86 height 13
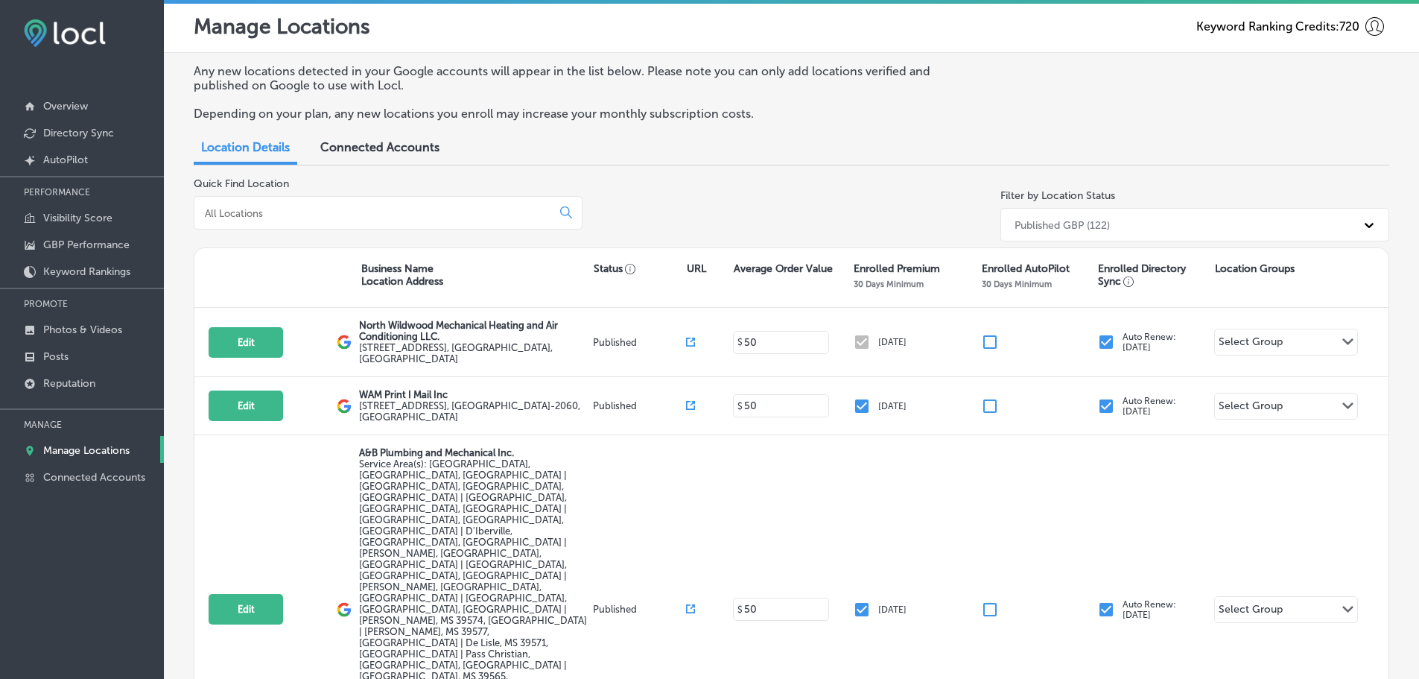
click at [401, 214] on input at bounding box center [375, 212] width 345 height 13
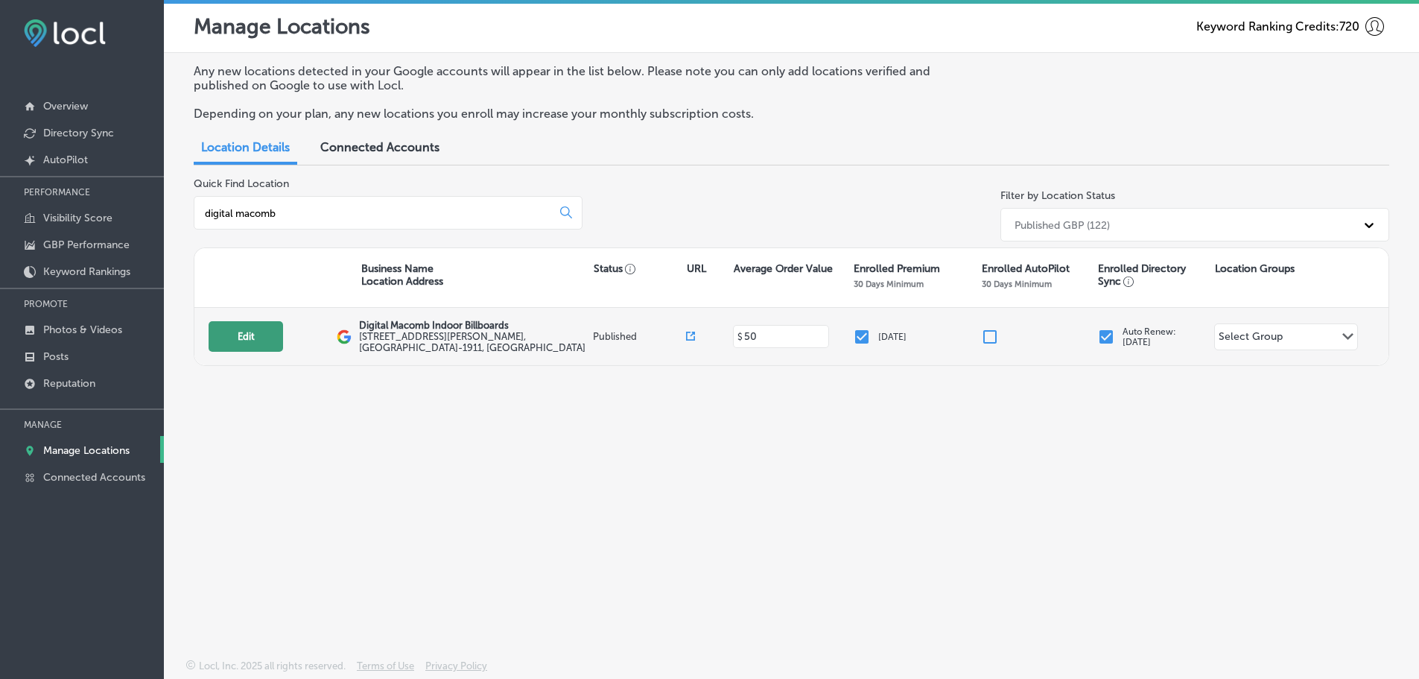
type input "digital macomb"
click at [262, 335] on button "Edit" at bounding box center [246, 336] width 74 height 31
select select "US"
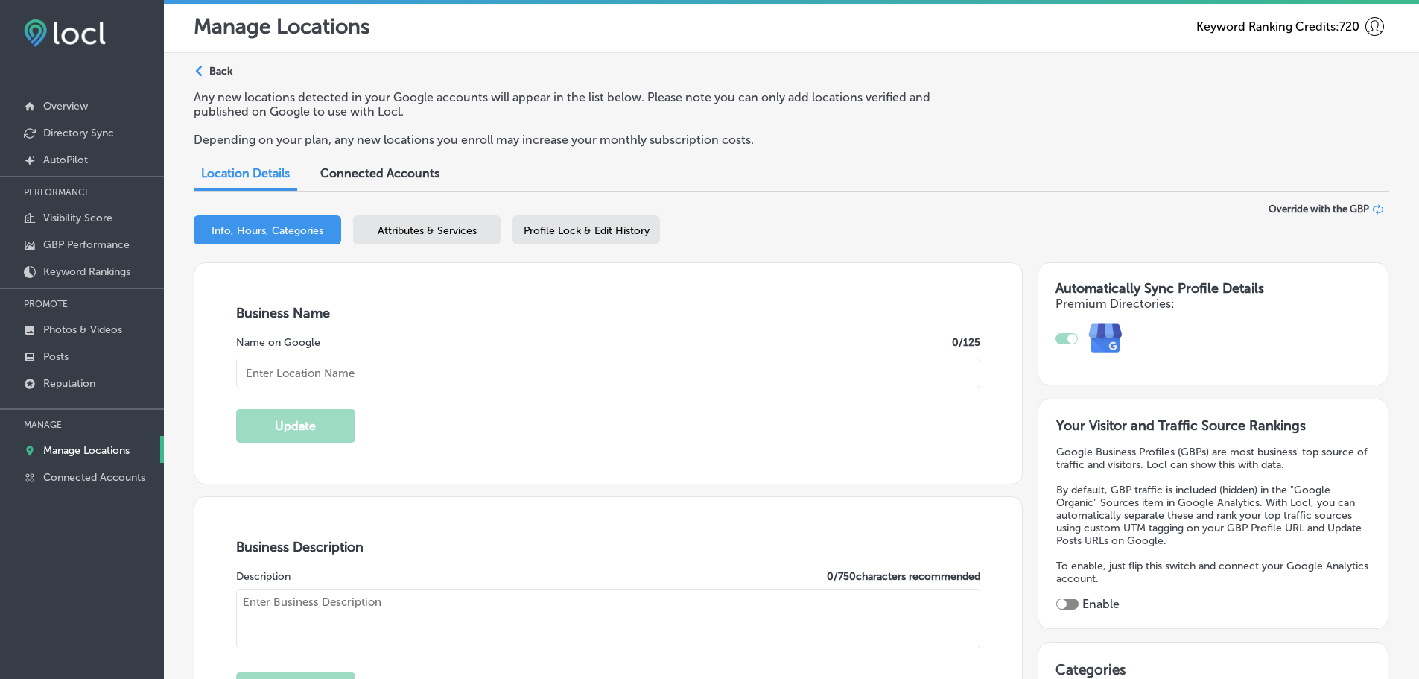
scroll to position [321, 0]
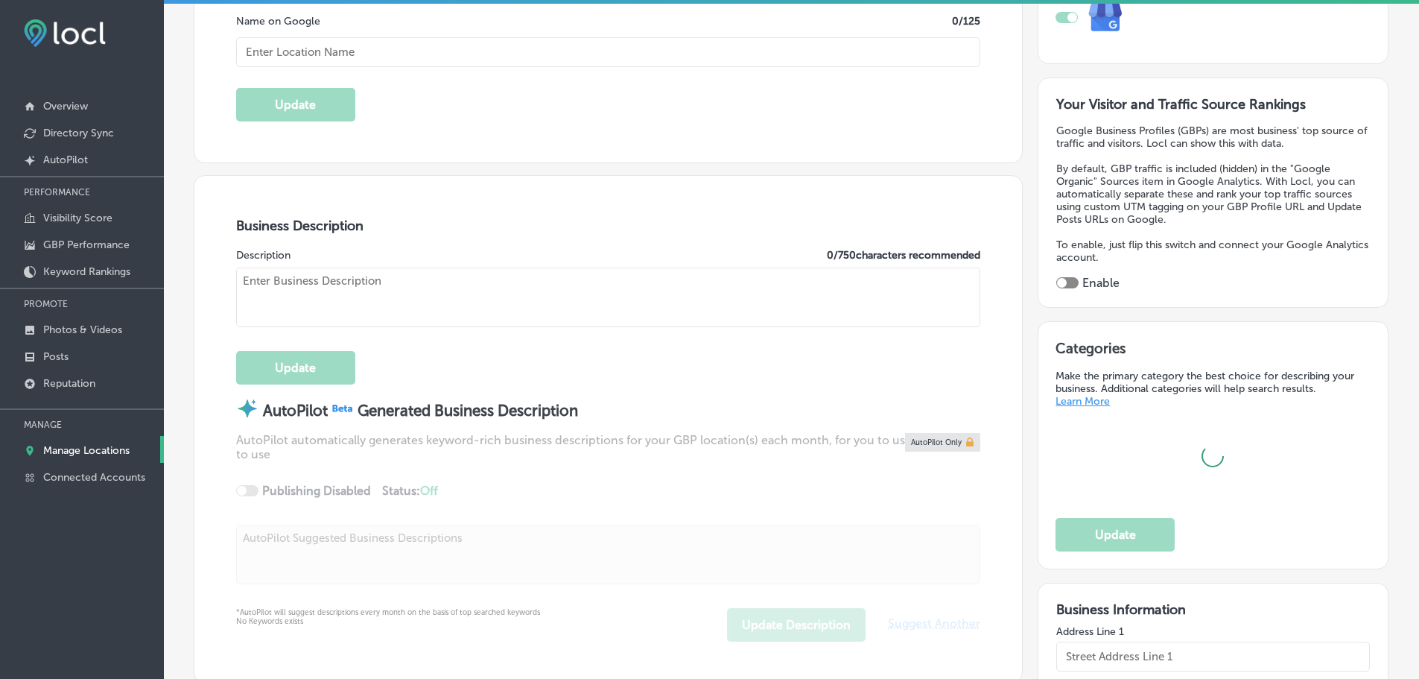
checkbox input "true"
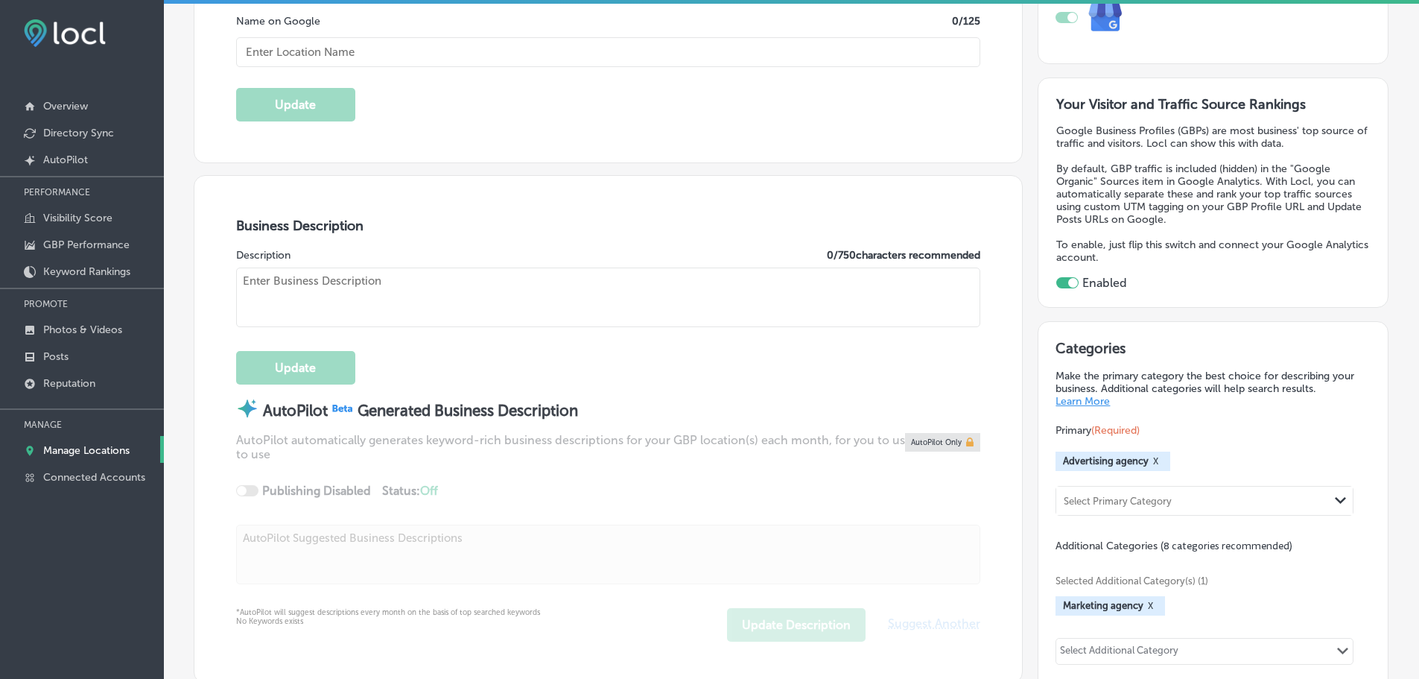
scroll to position [521, 0]
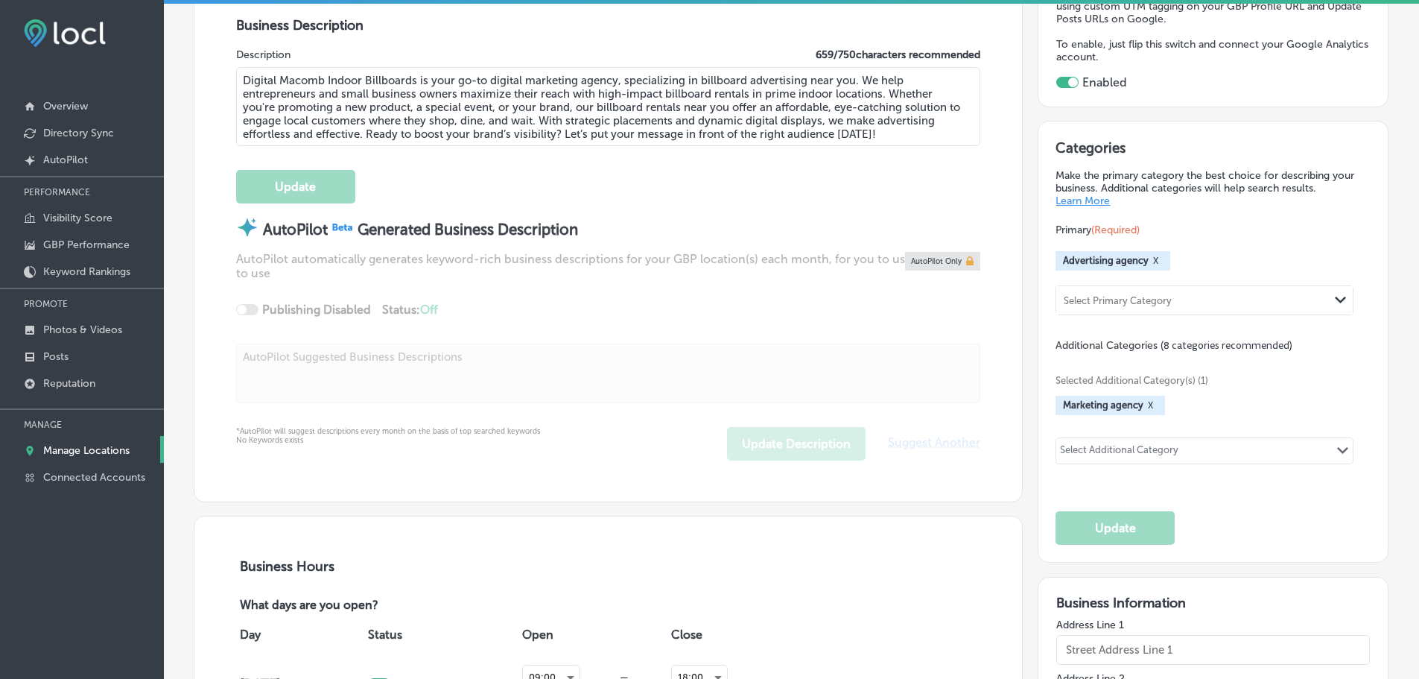
type input "Digital Macomb Indoor Billboards"
type textarea "Digital Macomb Indoor Billboards is your go-to digital marketing agency, specia…"
type input "[STREET_ADDRESS][PERSON_NAME]"
type input "St Clair Shores"
type input "48081-1911"
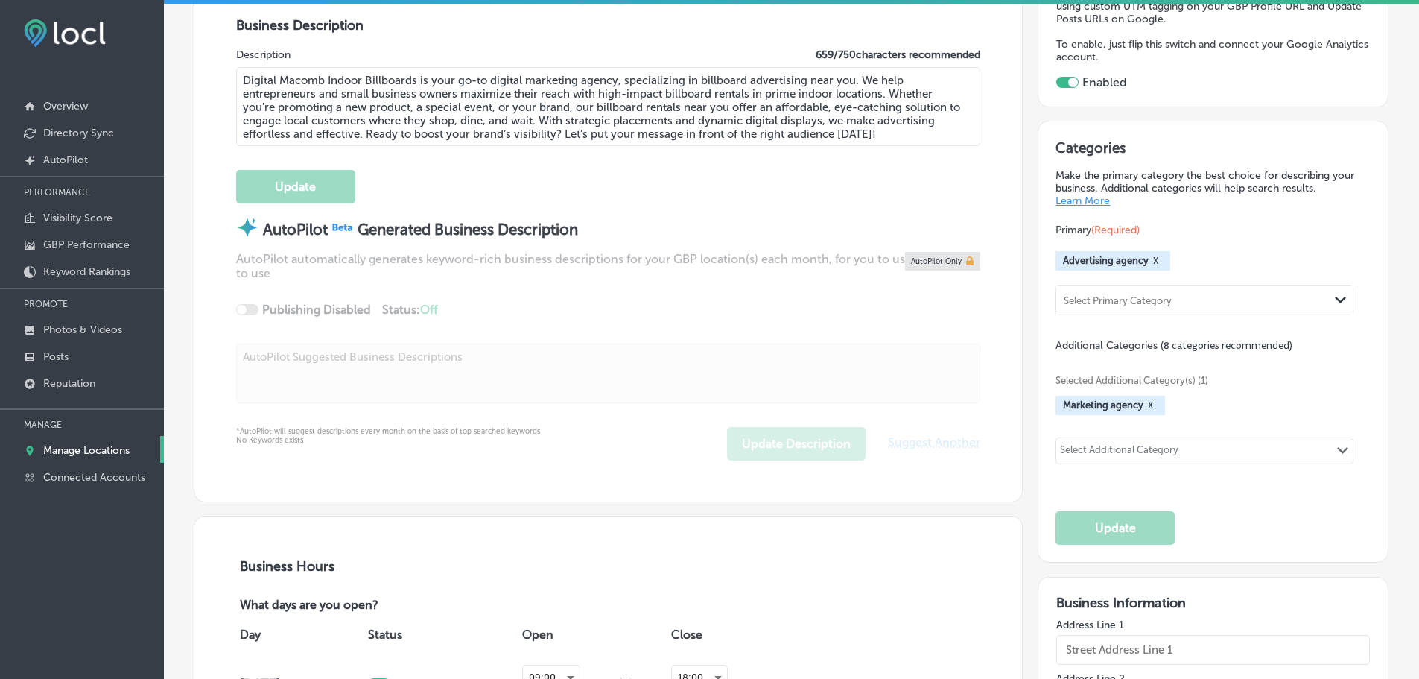
type input "US"
type input "[URL][DOMAIN_NAME]"
type input "[PHONE_NUMBER]"
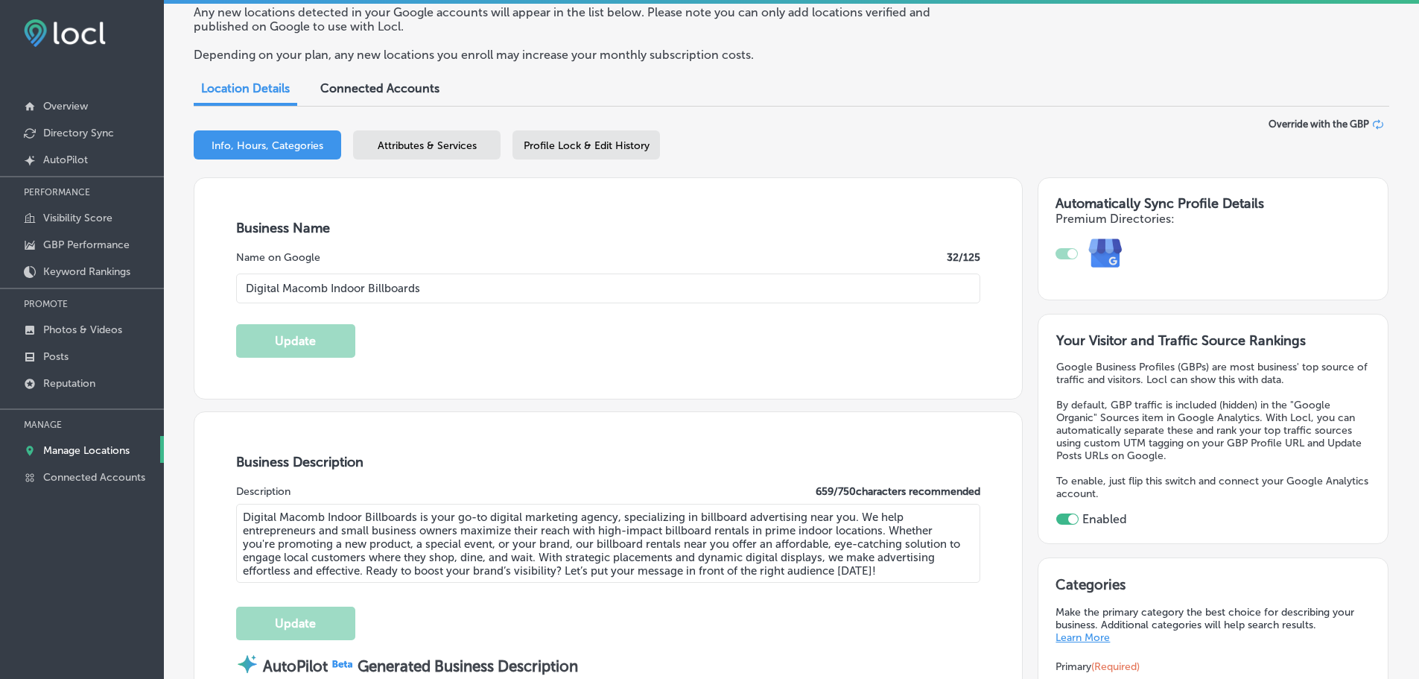
scroll to position [0, 0]
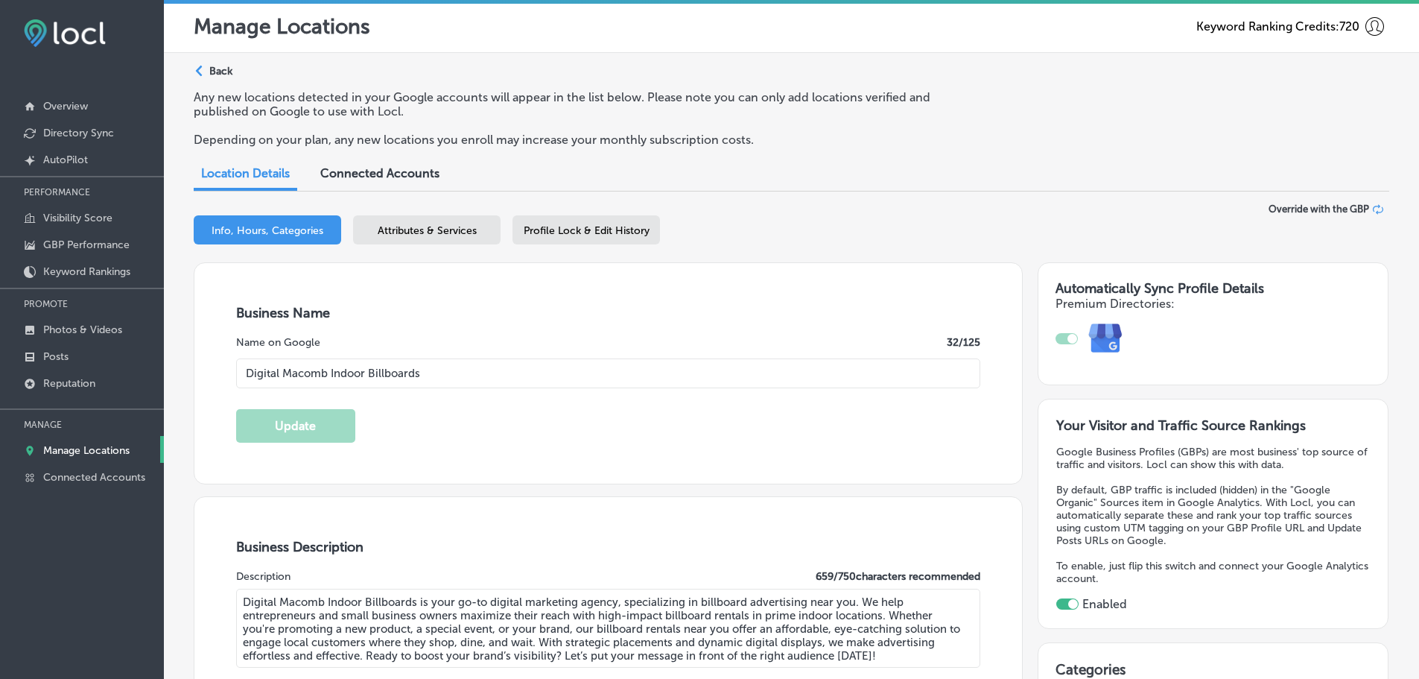
click at [419, 232] on span "Attributes & Services" at bounding box center [427, 230] width 99 height 13
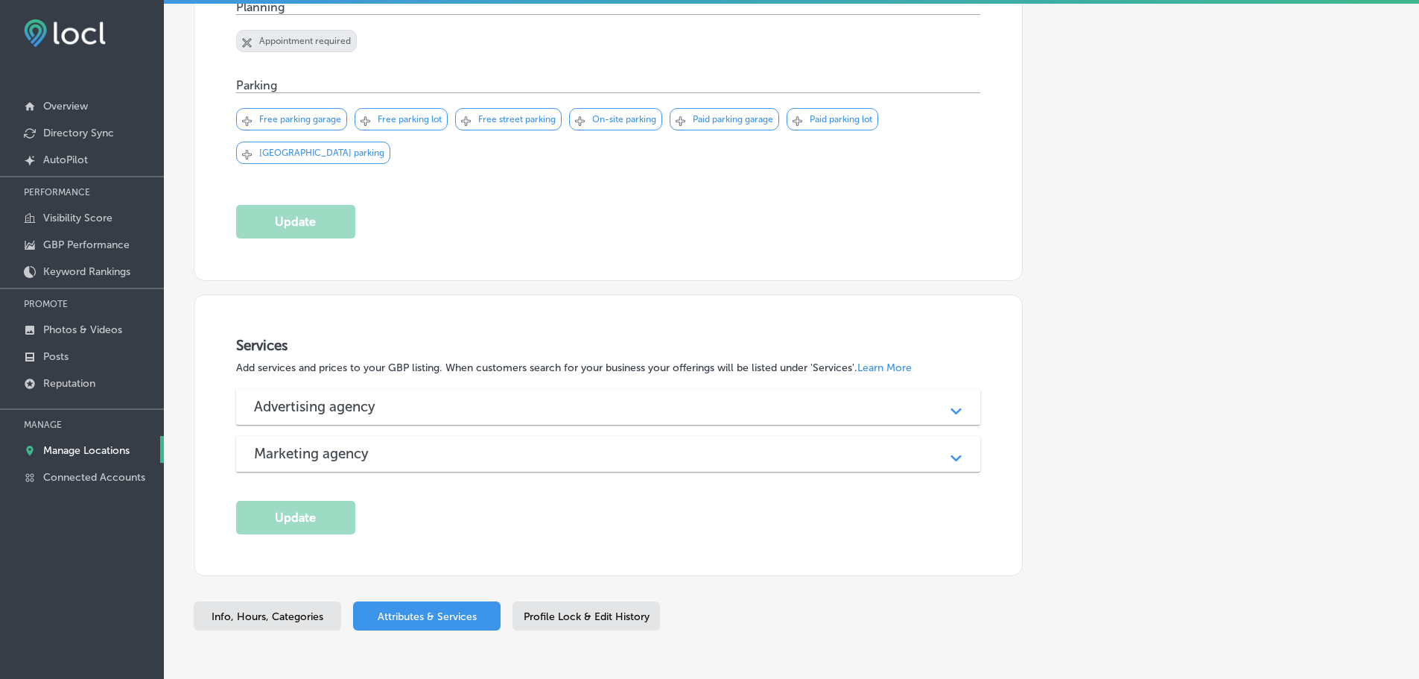
scroll to position [1004, 0]
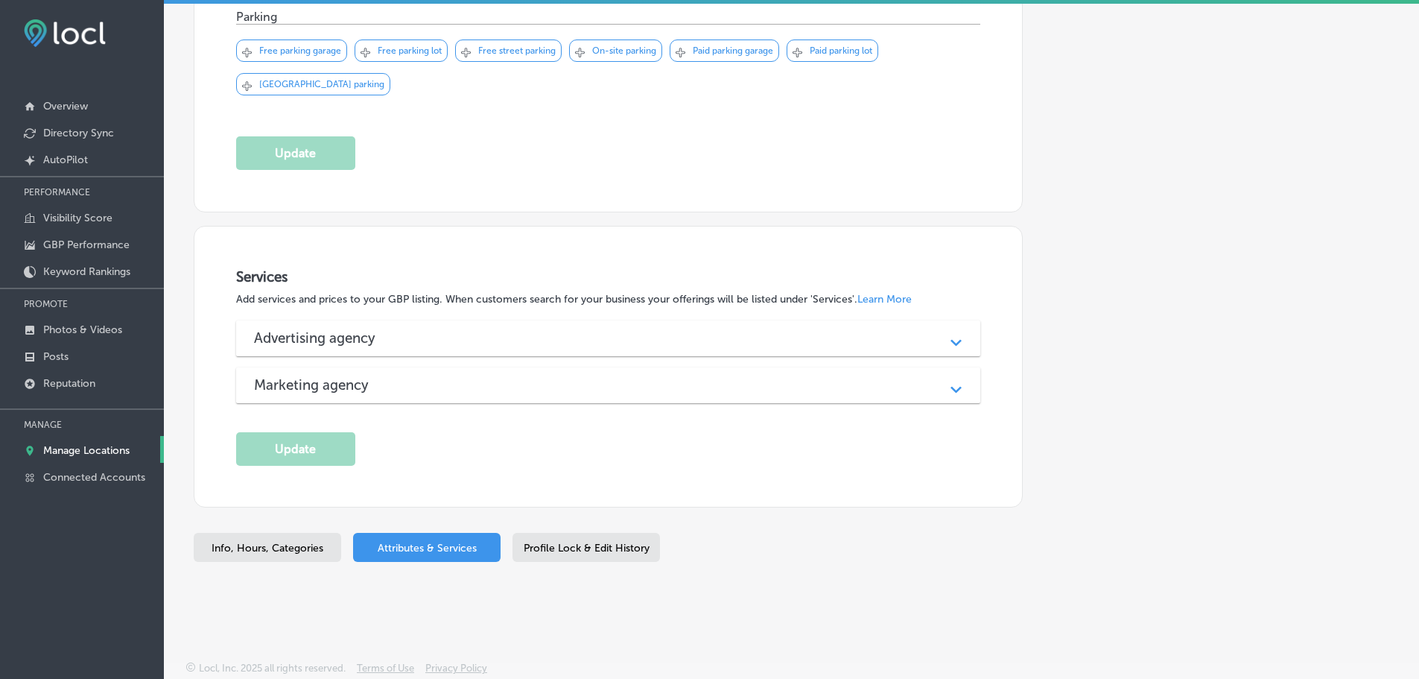
click at [591, 330] on div "Advertising agency" at bounding box center [608, 337] width 709 height 17
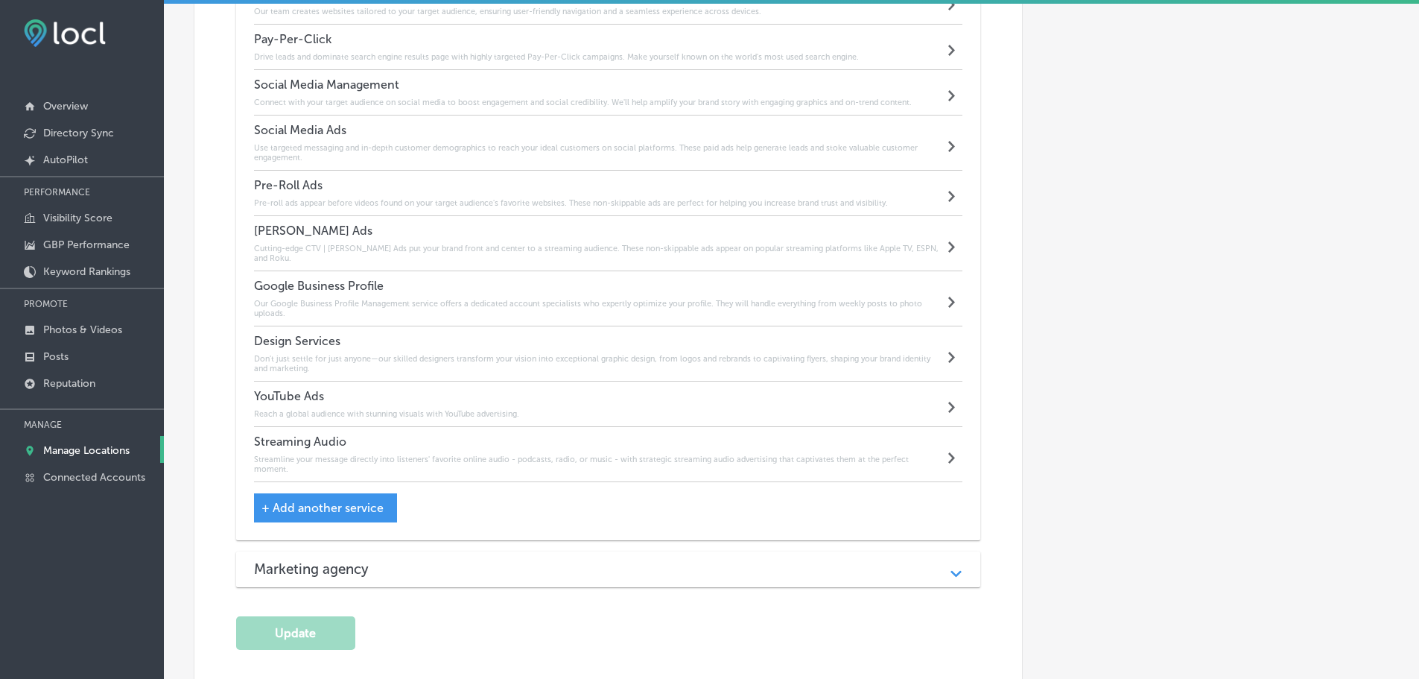
scroll to position [1690, 0]
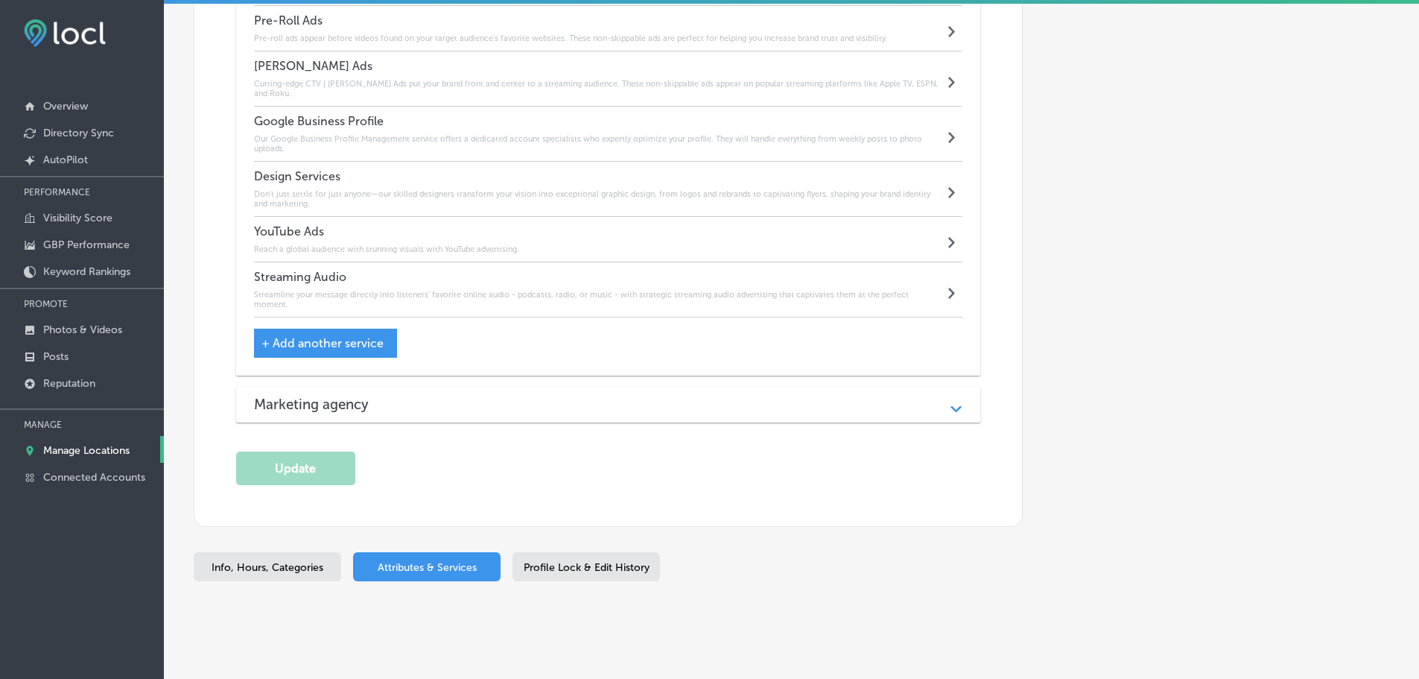
click at [512, 396] on div "Marketing agency" at bounding box center [608, 404] width 709 height 17
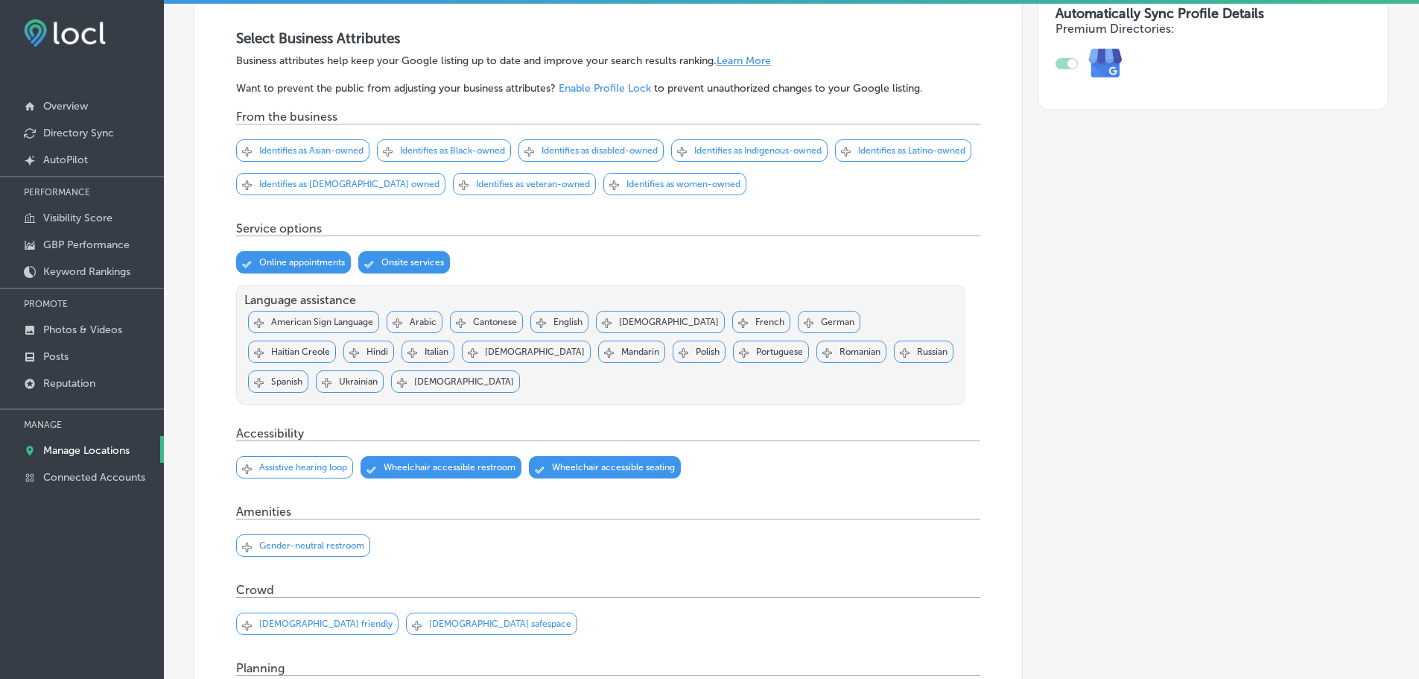
scroll to position [0, 0]
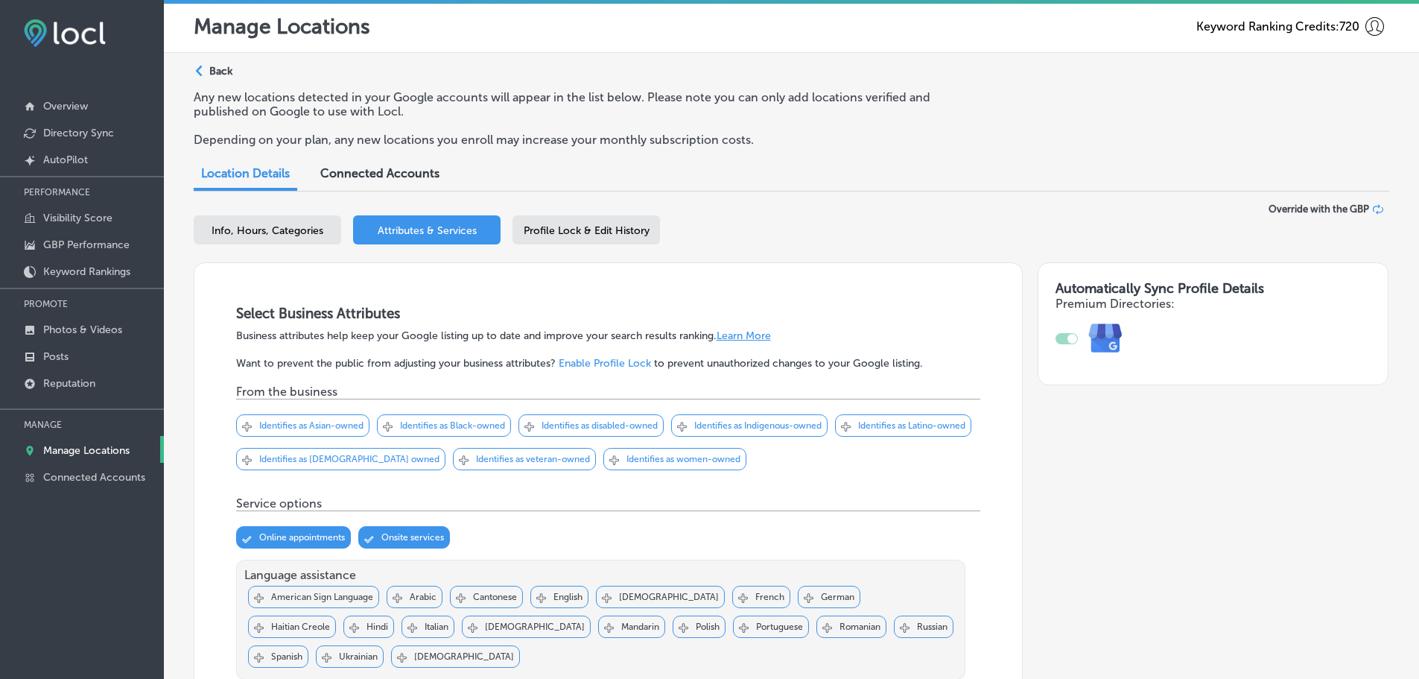
click at [201, 71] on icon "Path Created with Sketch." at bounding box center [199, 71] width 7 height 11
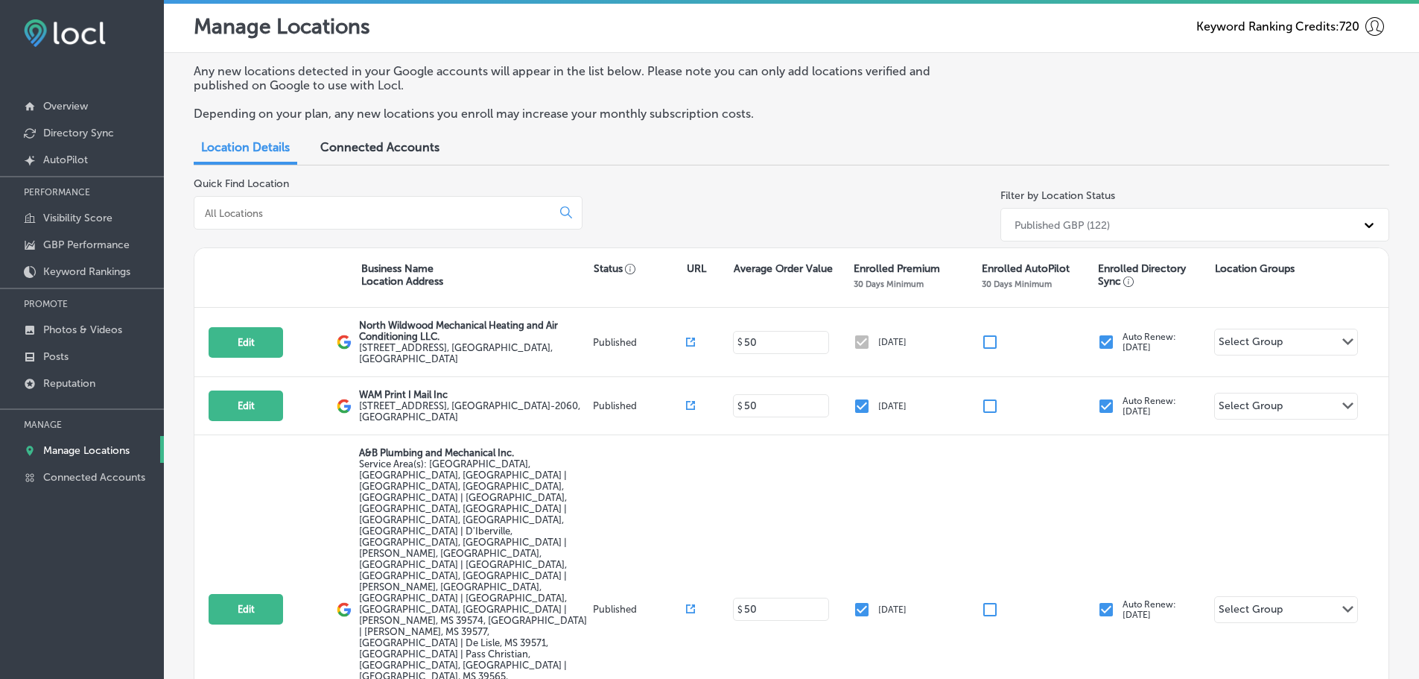
click at [325, 212] on input at bounding box center [375, 212] width 345 height 13
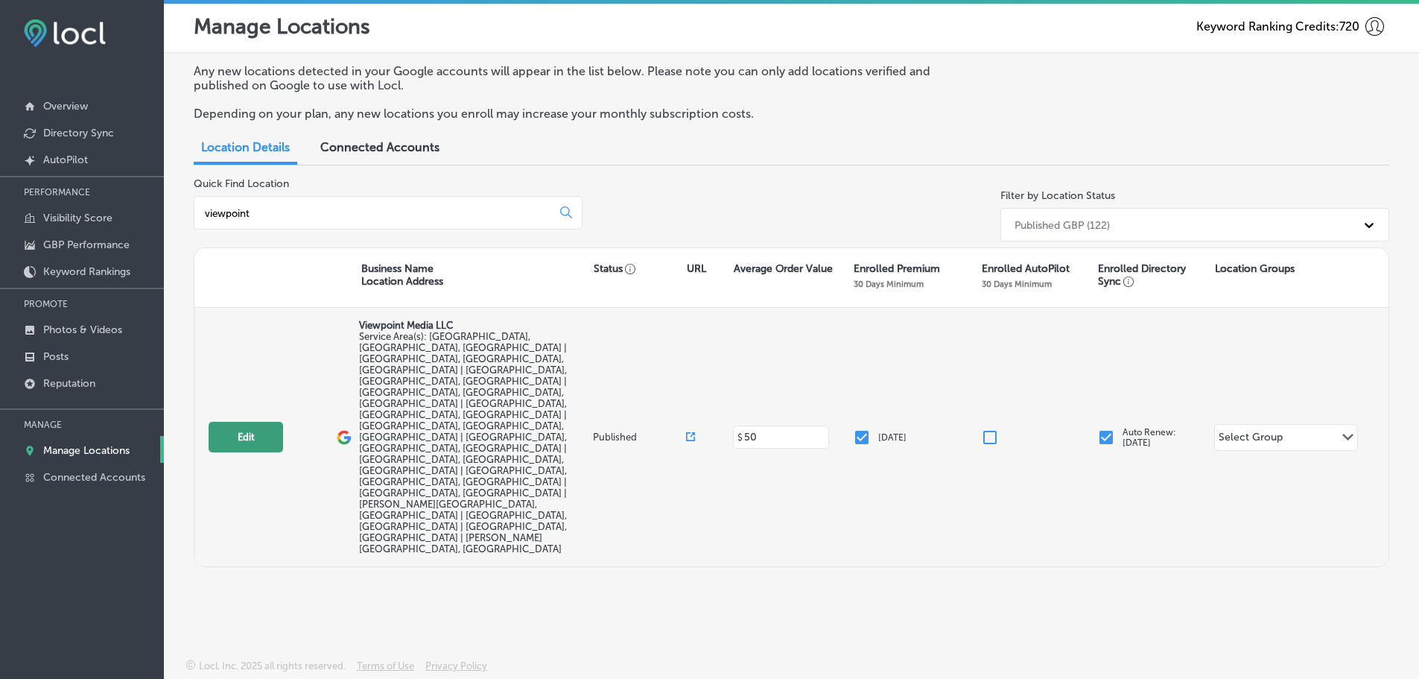
type input "viewpoint"
click at [250, 422] on button "Edit" at bounding box center [246, 437] width 74 height 31
select select "US"
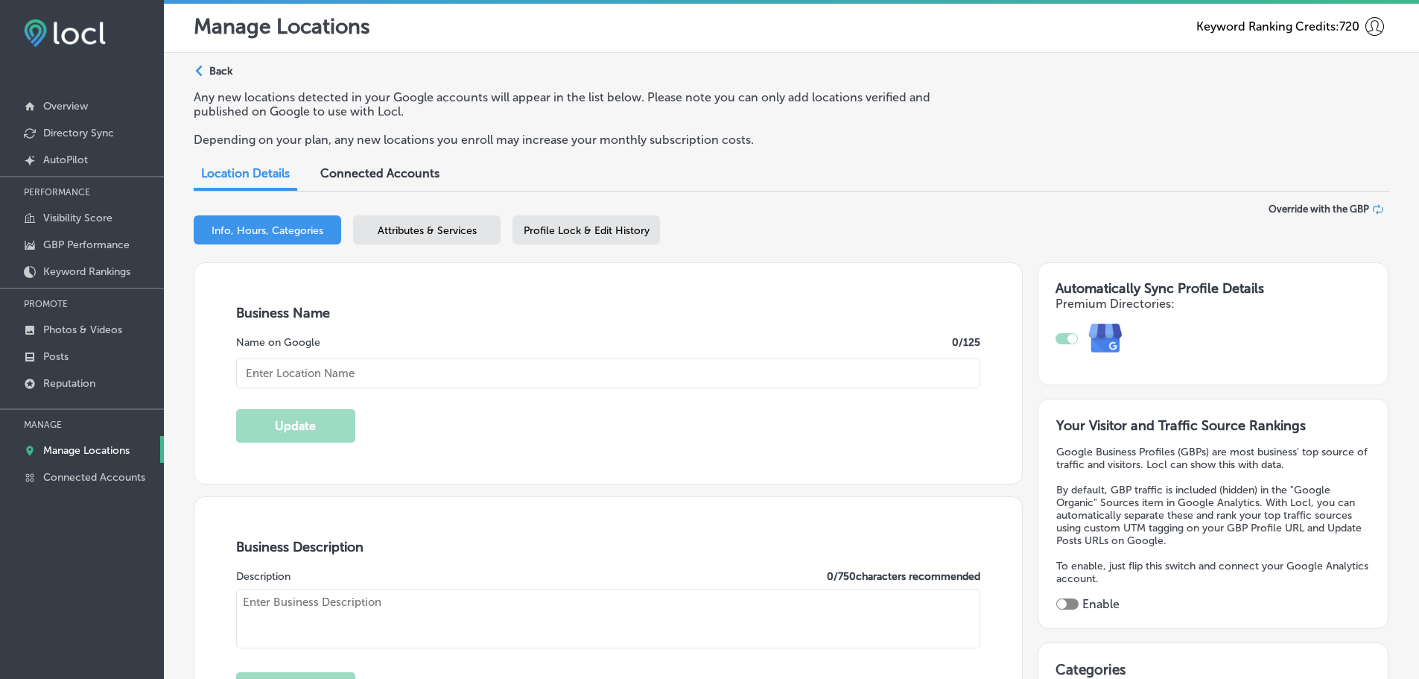
type input "Viewpoint Media LLC"
type input "[STREET_ADDRESS]"
type input "[GEOGRAPHIC_DATA]"
type input "37919"
type input "US"
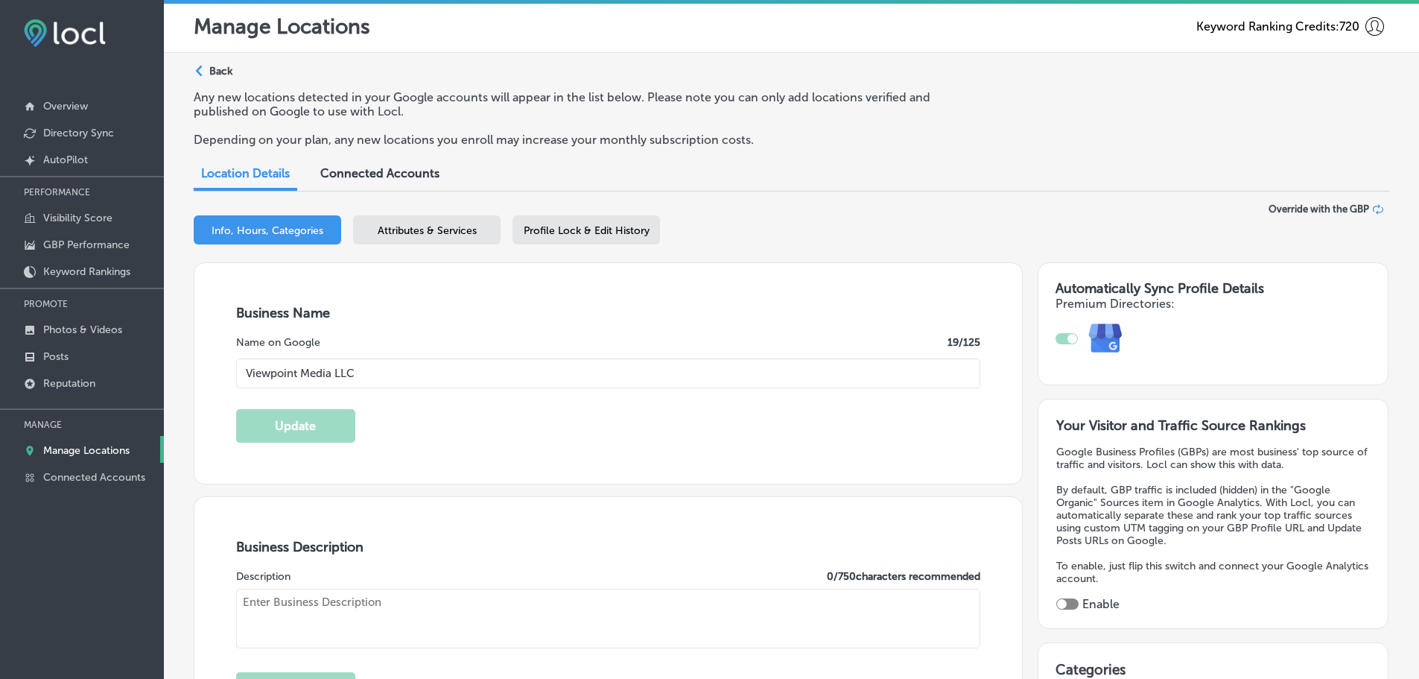
checkbox input "true"
type input "[URL][DOMAIN_NAME]"
type textarea "ViewPoint Media LLC revolutionizes local advertising in [GEOGRAPHIC_DATA] and s…"
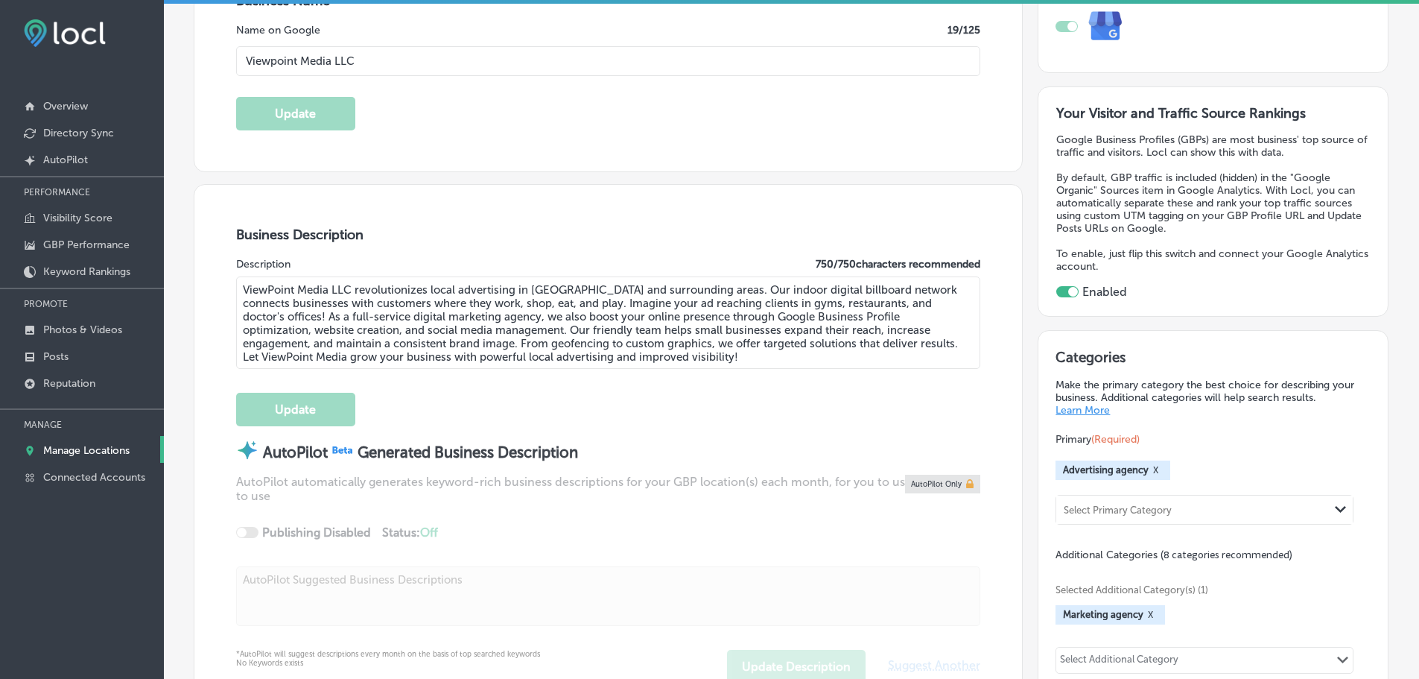
type input "[PHONE_NUMBER]"
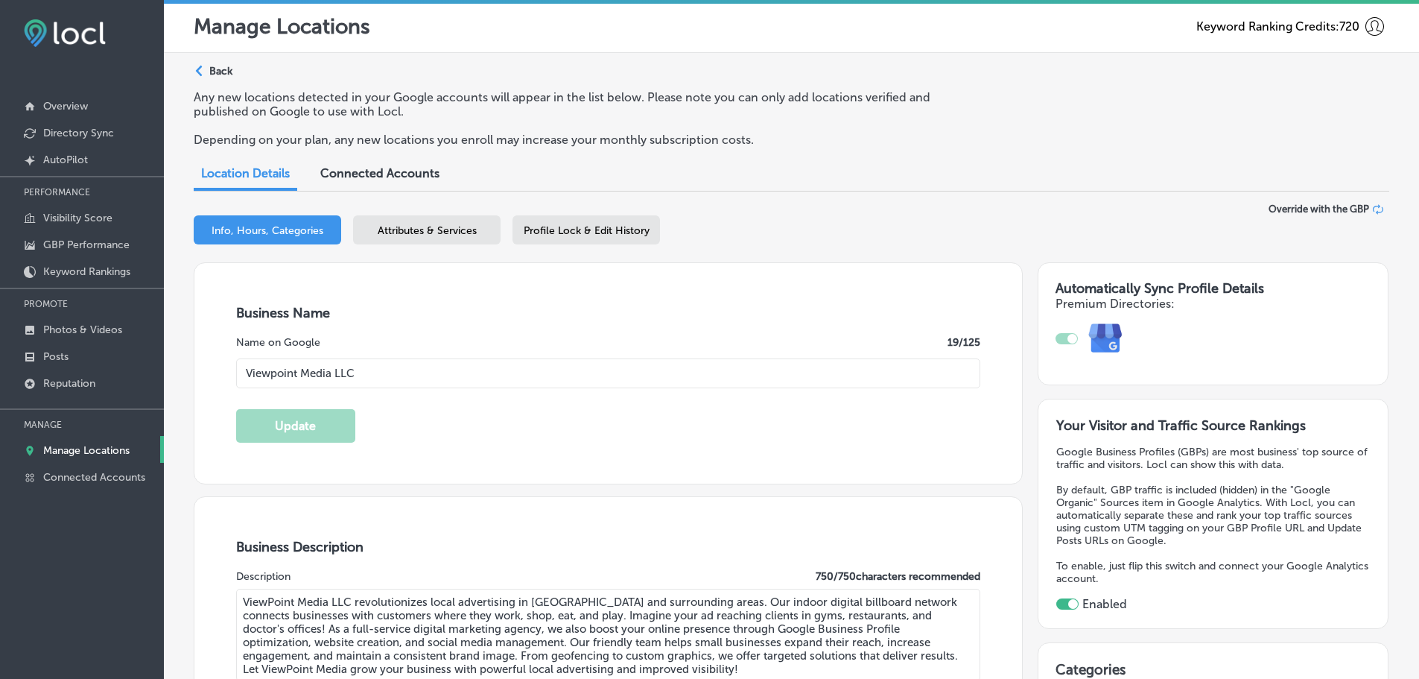
click at [395, 235] on span "Attributes & Services" at bounding box center [427, 230] width 99 height 13
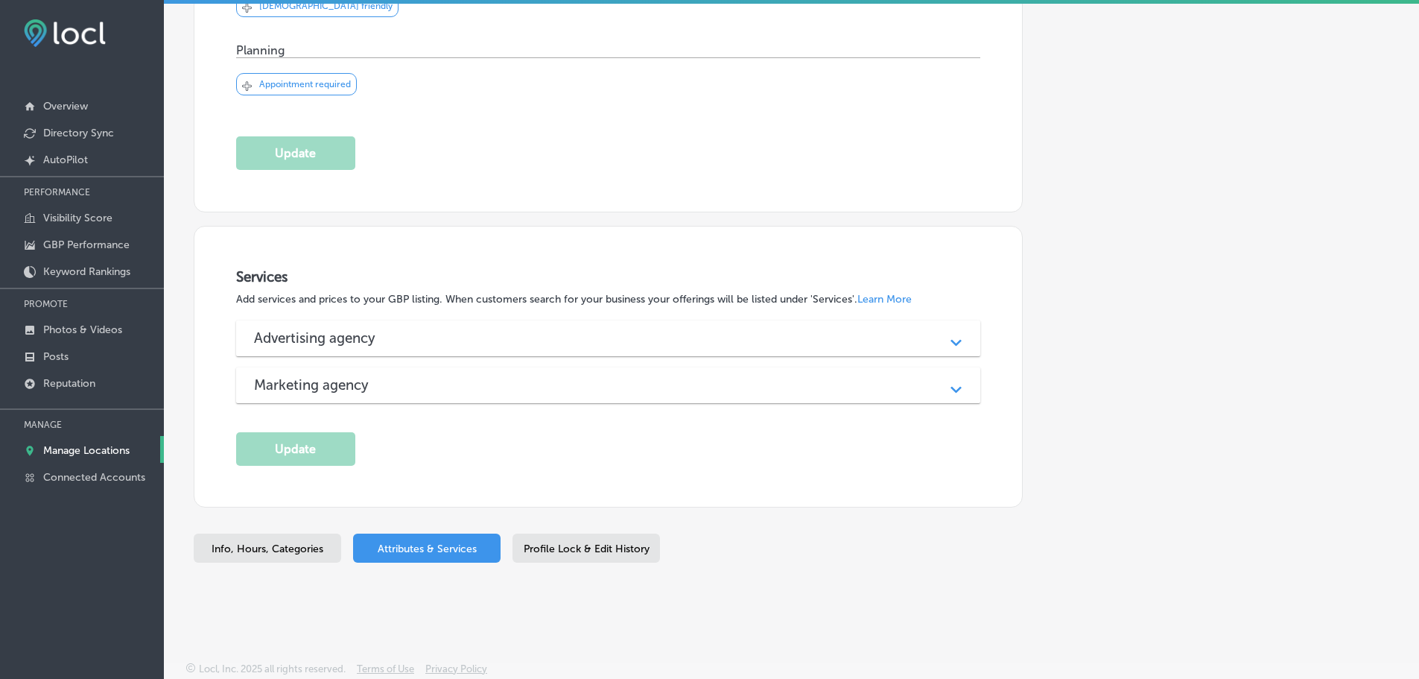
scroll to position [576, 0]
click at [441, 332] on div "Advertising agency" at bounding box center [608, 336] width 709 height 17
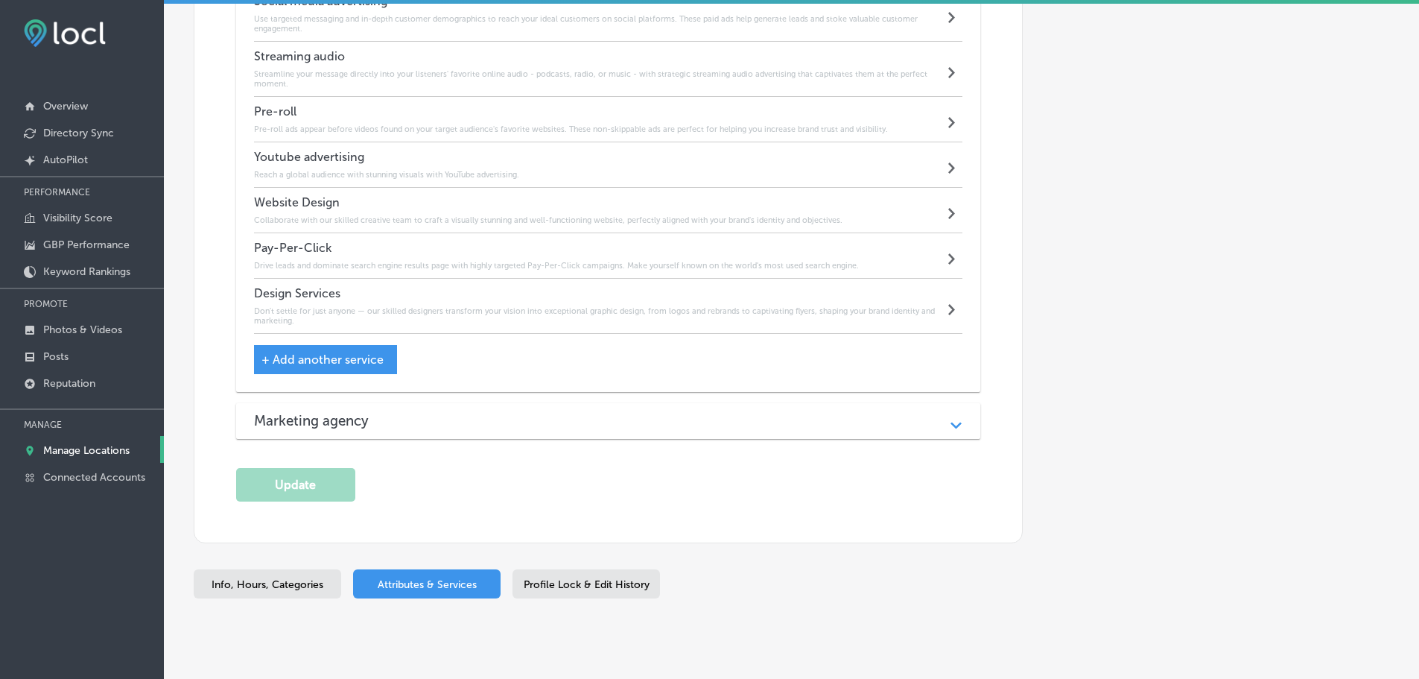
scroll to position [1245, 0]
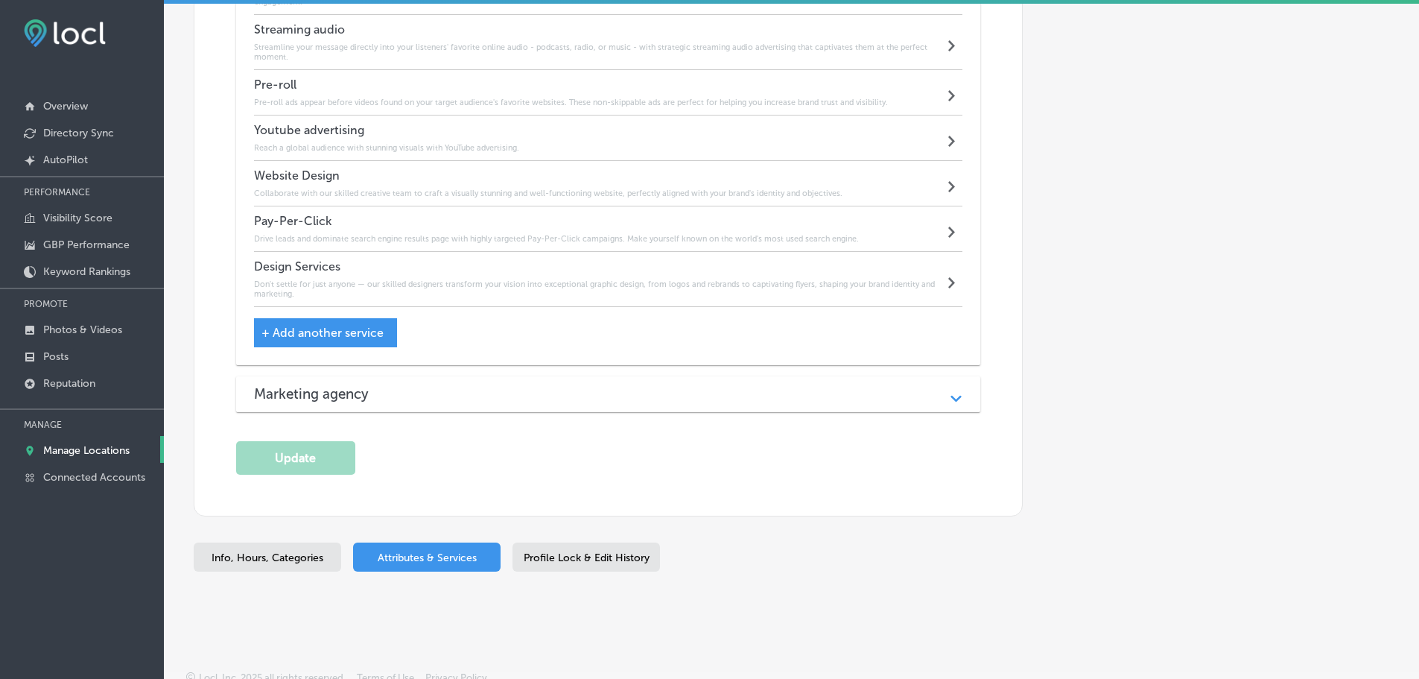
click at [432, 388] on div "Marketing agency" at bounding box center [608, 393] width 709 height 17
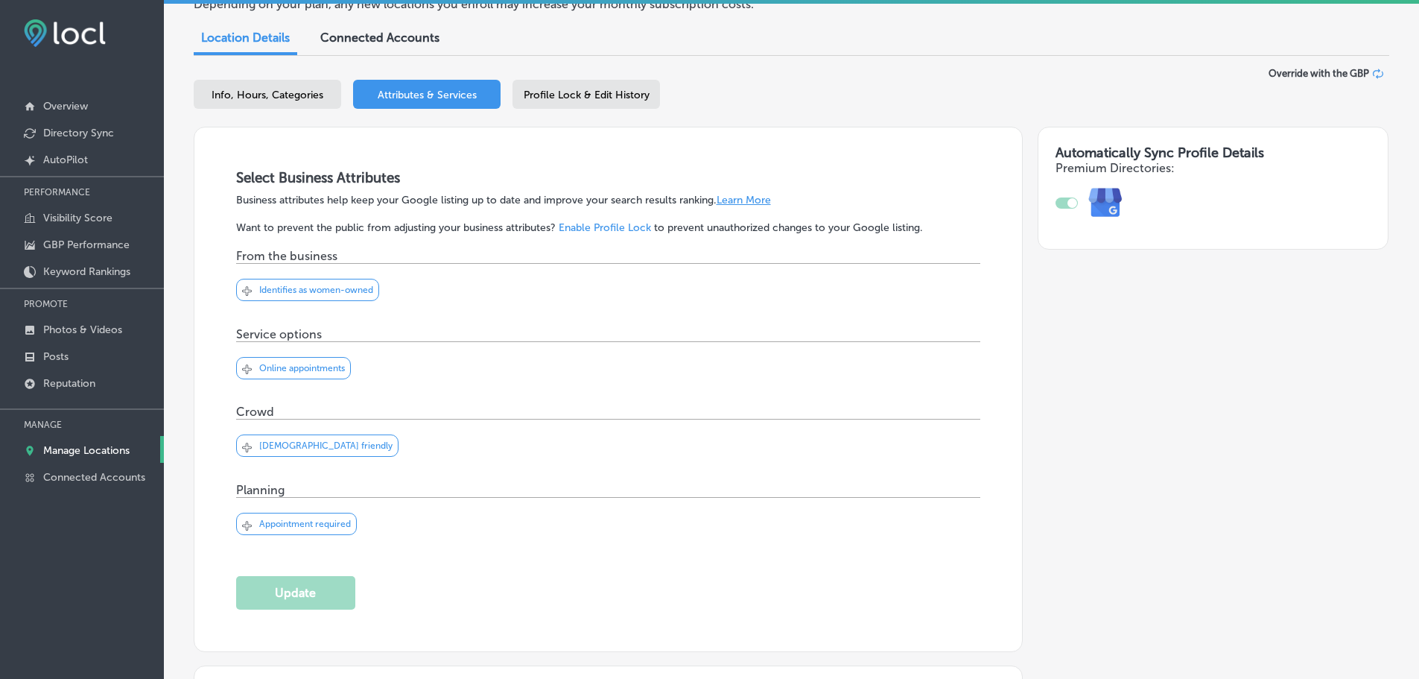
scroll to position [0, 0]
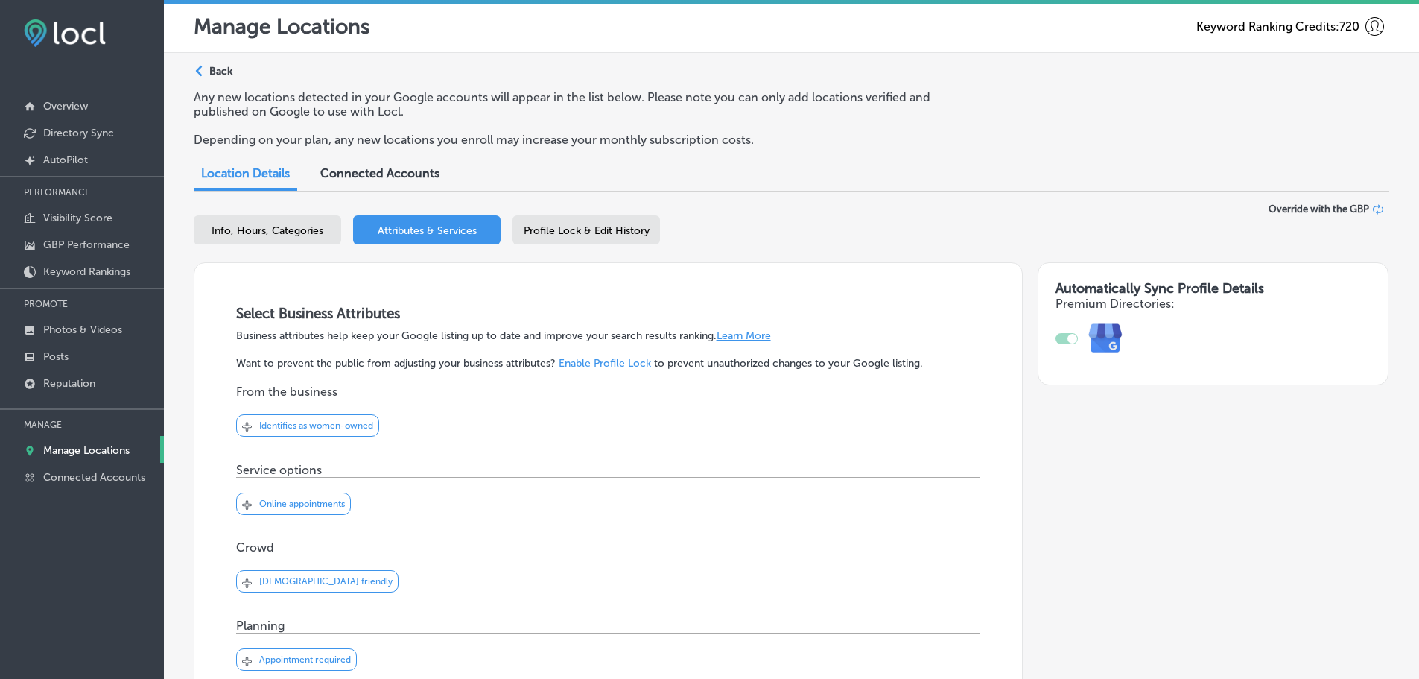
click at [197, 69] on icon "Path Created with Sketch." at bounding box center [199, 71] width 7 height 11
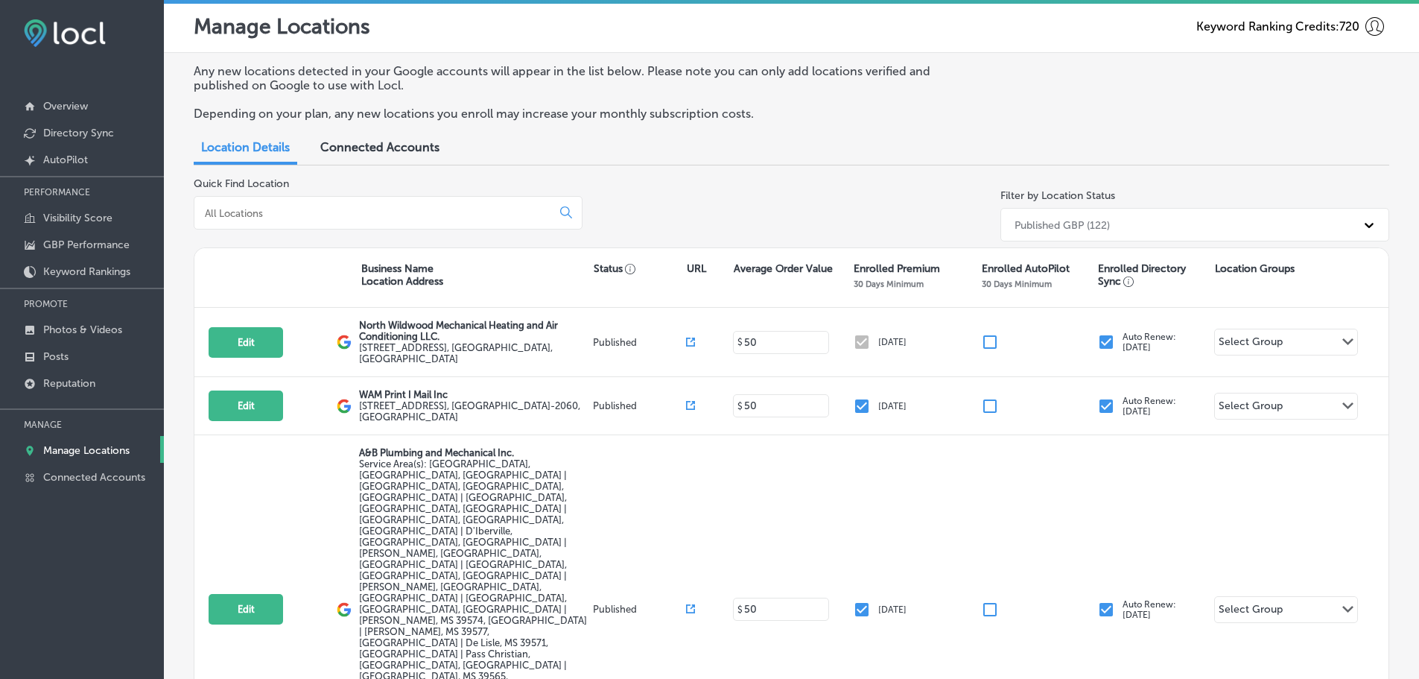
click at [364, 223] on div at bounding box center [388, 213] width 389 height 34
click at [366, 219] on input at bounding box center [375, 212] width 345 height 13
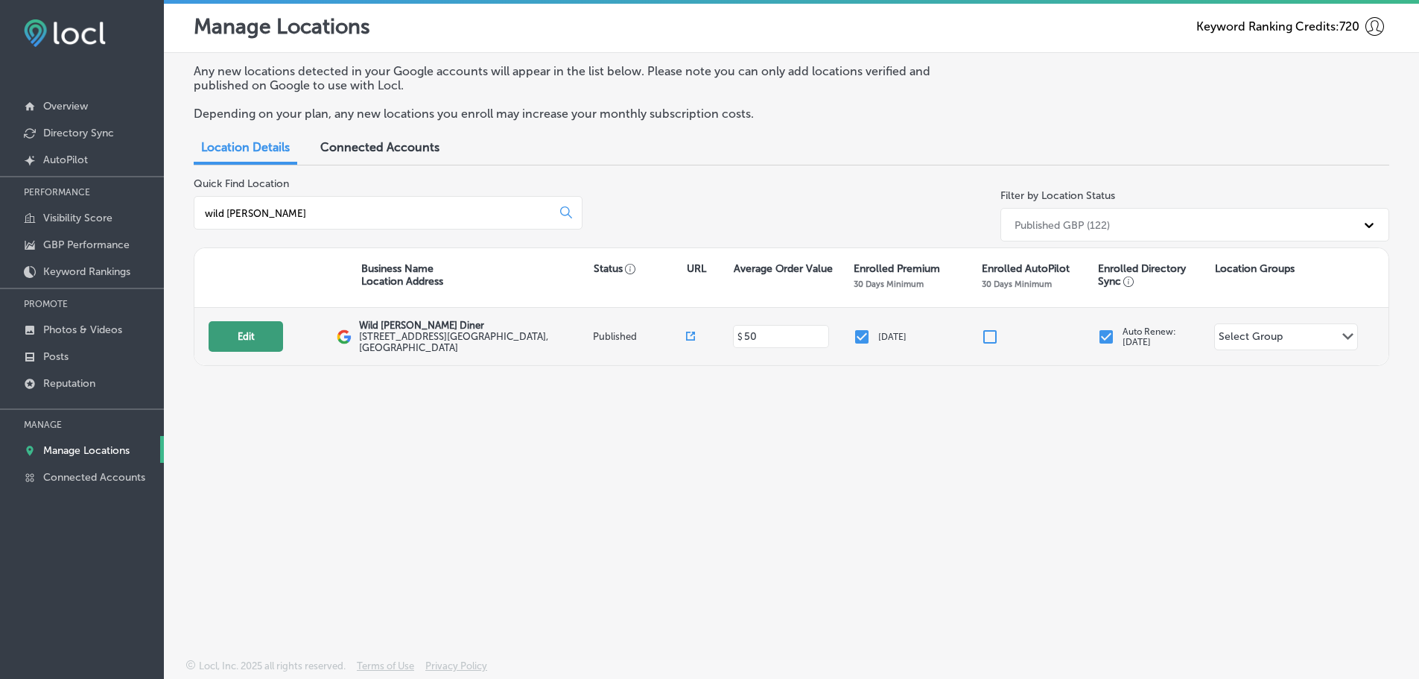
type input "wild [PERSON_NAME]"
click at [226, 342] on button "Edit" at bounding box center [246, 336] width 74 height 31
select select "US"
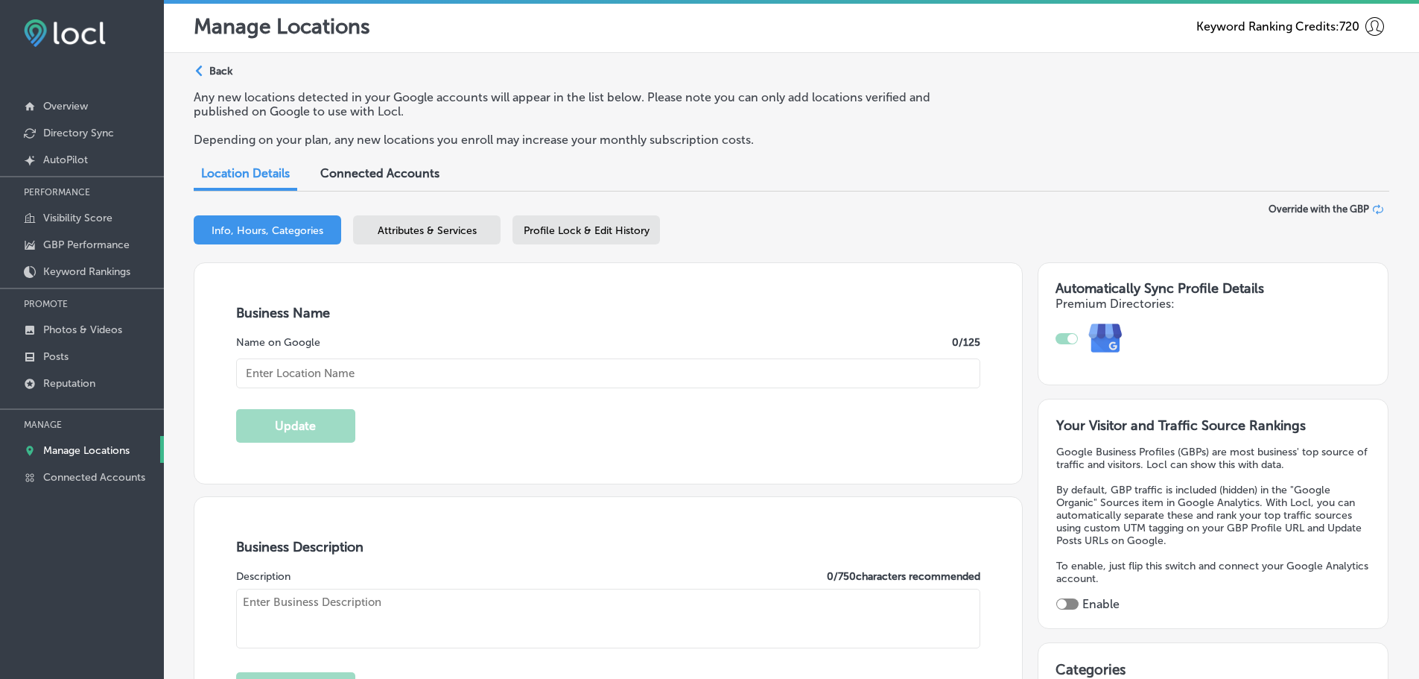
checkbox input "true"
type textarea "[PERSON_NAME]’s Wild [PERSON_NAME] Diner is a friendly, cozy Mesa diner serving…"
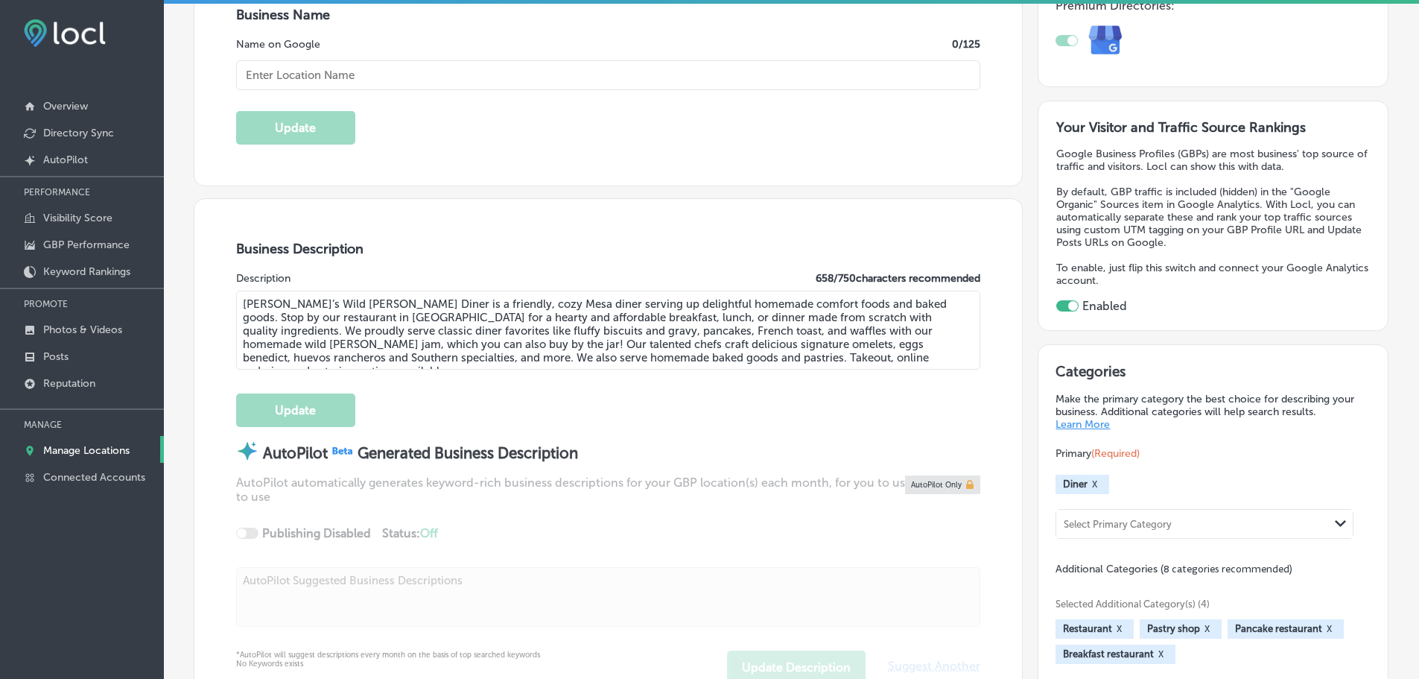
type input "[STREET_ADDRESS]"
type input "Mesa"
type input "85205"
type input "US"
type input "[URL][DOMAIN_NAME]"
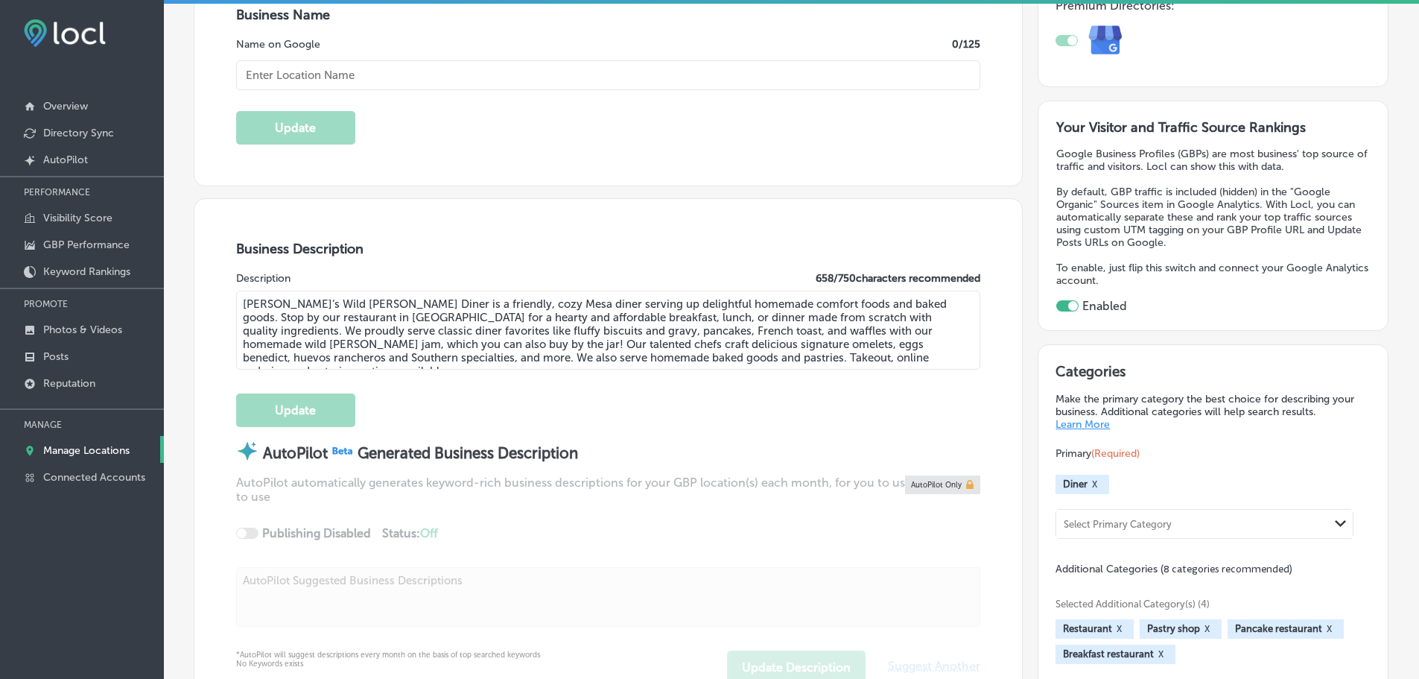
type input "Wild [PERSON_NAME] Diner"
type input "[PHONE_NUMBER]"
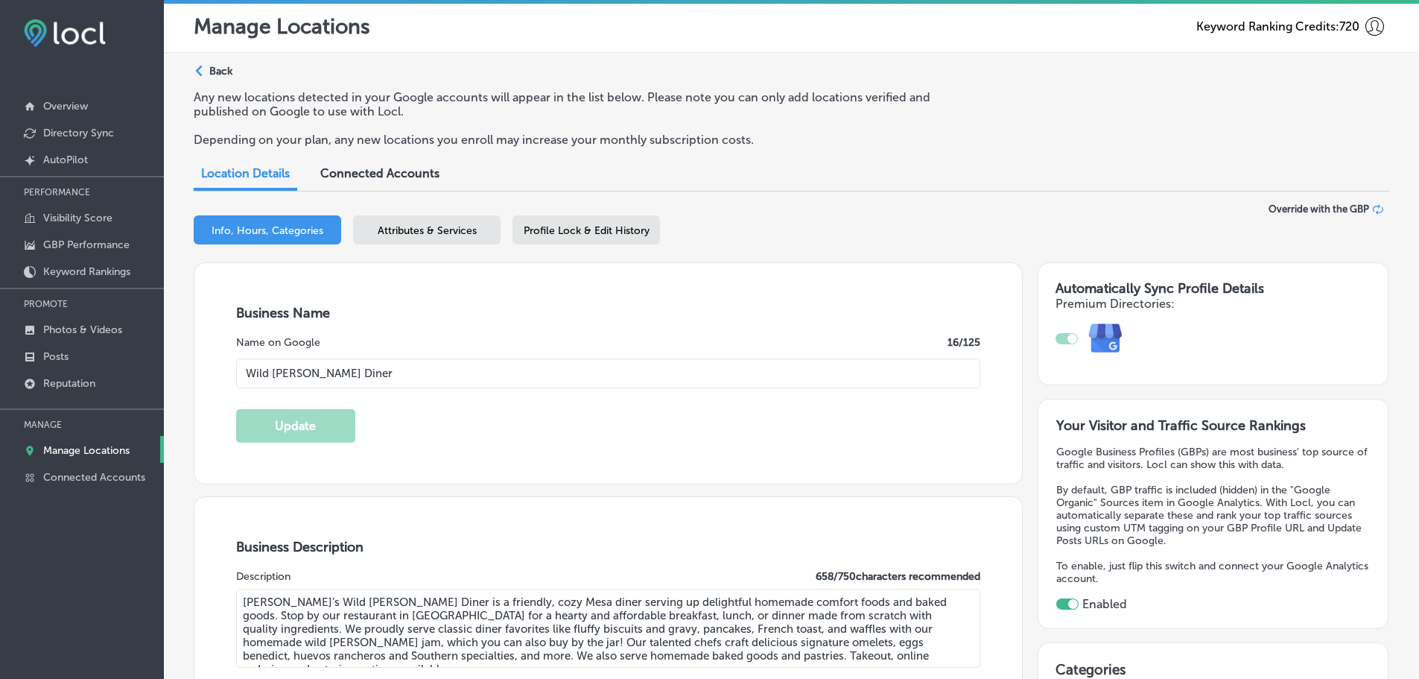
click at [400, 232] on span "Attributes & Services" at bounding box center [427, 230] width 99 height 13
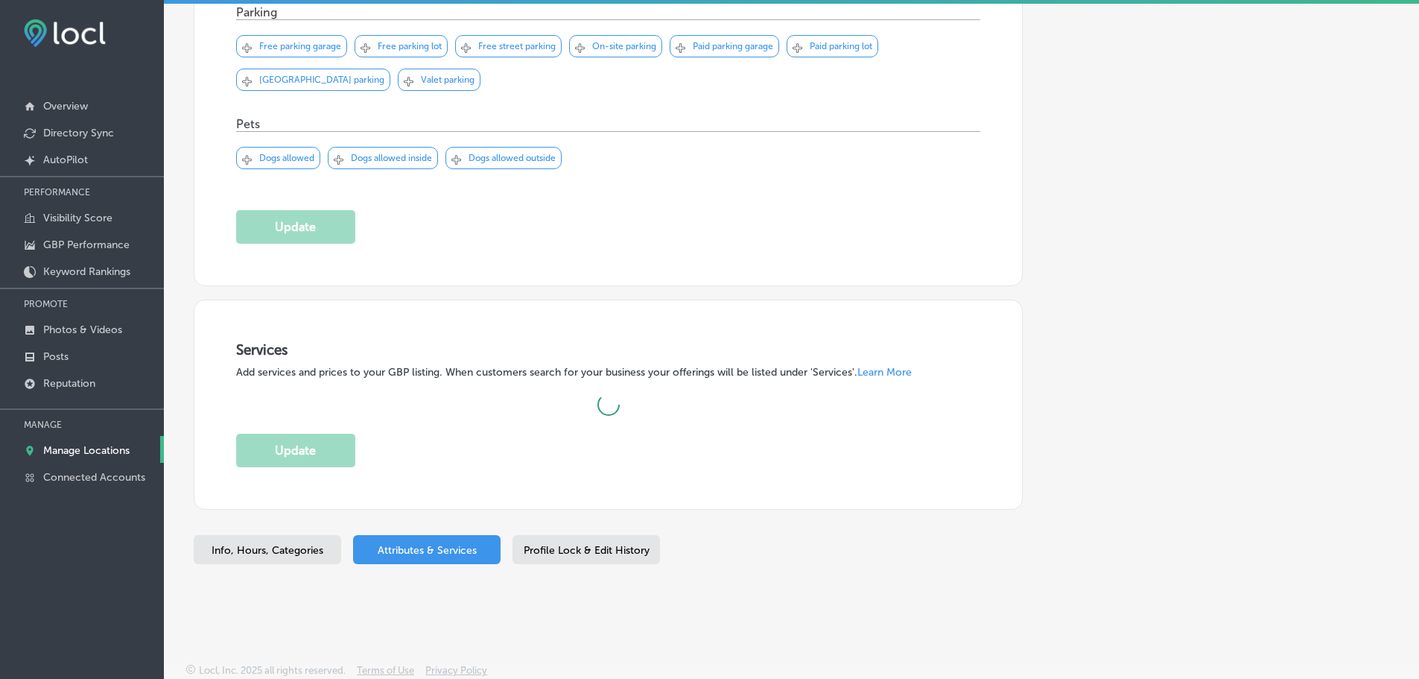
scroll to position [1509, 0]
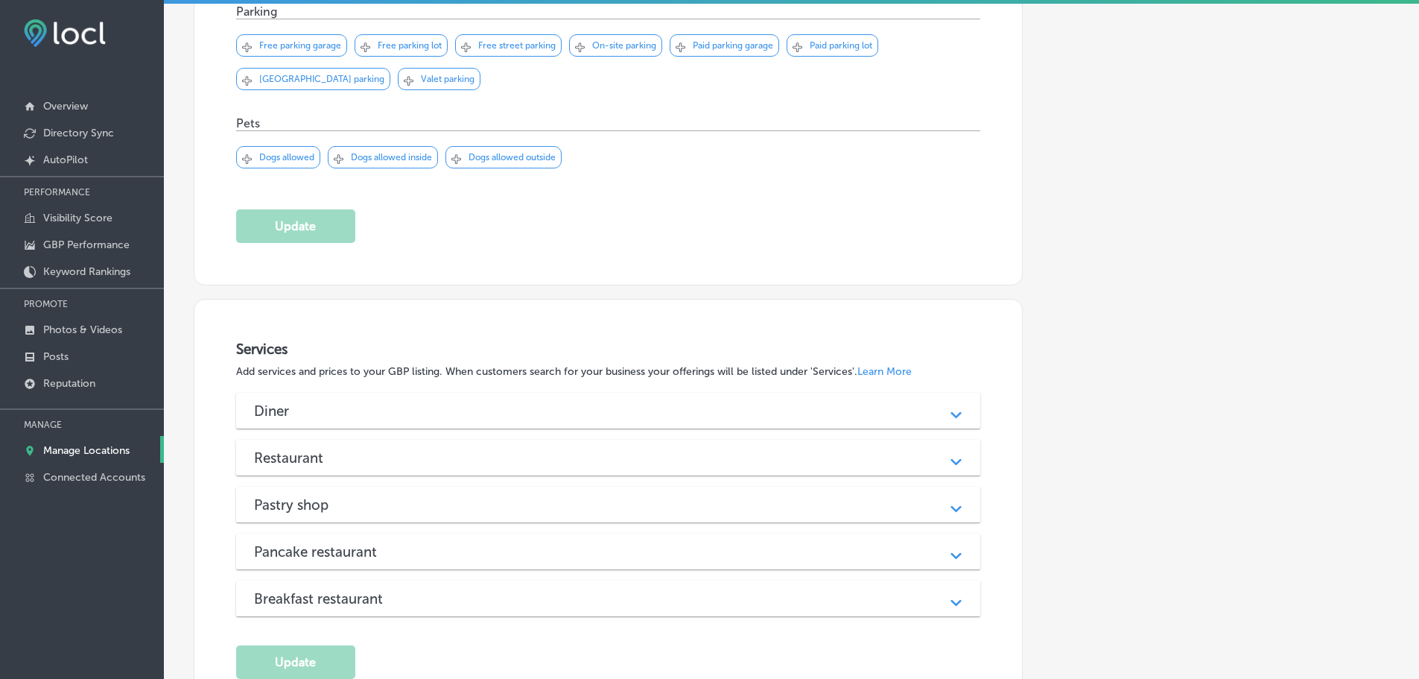
click at [495, 411] on div "Diner" at bounding box center [608, 410] width 709 height 17
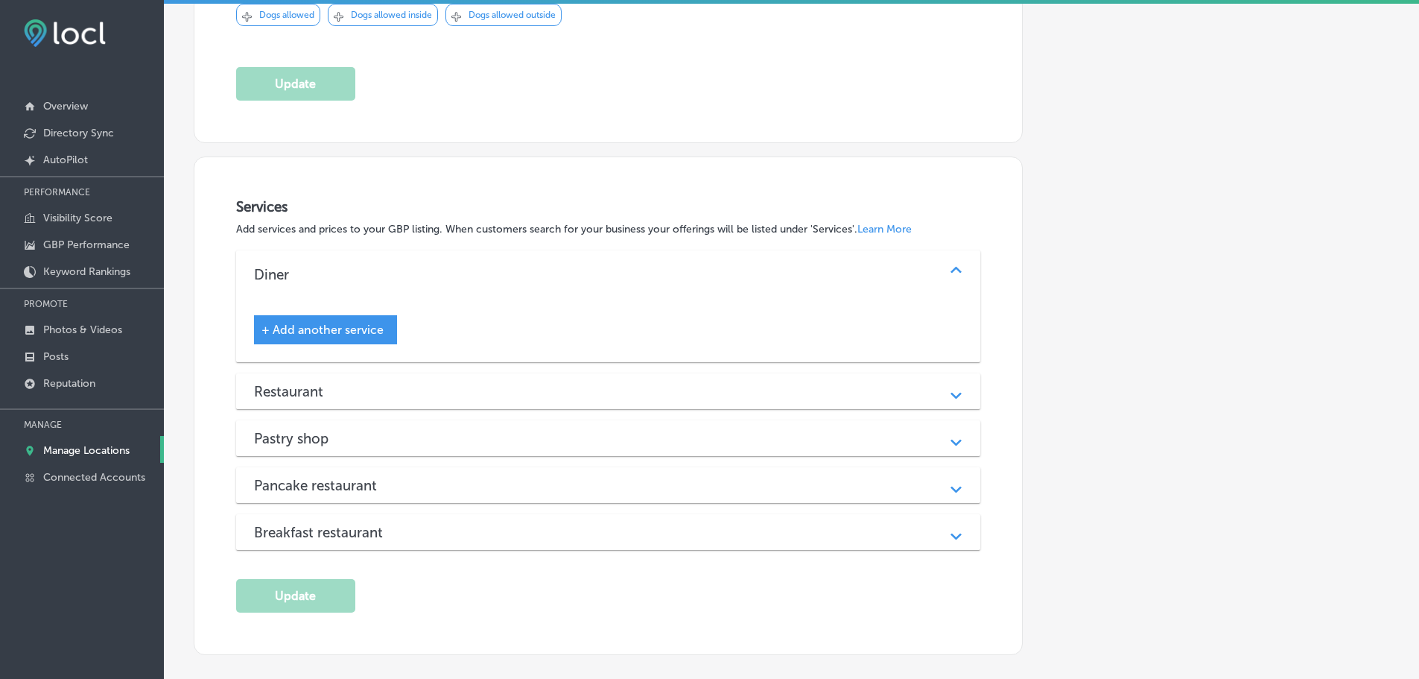
scroll to position [1658, 0]
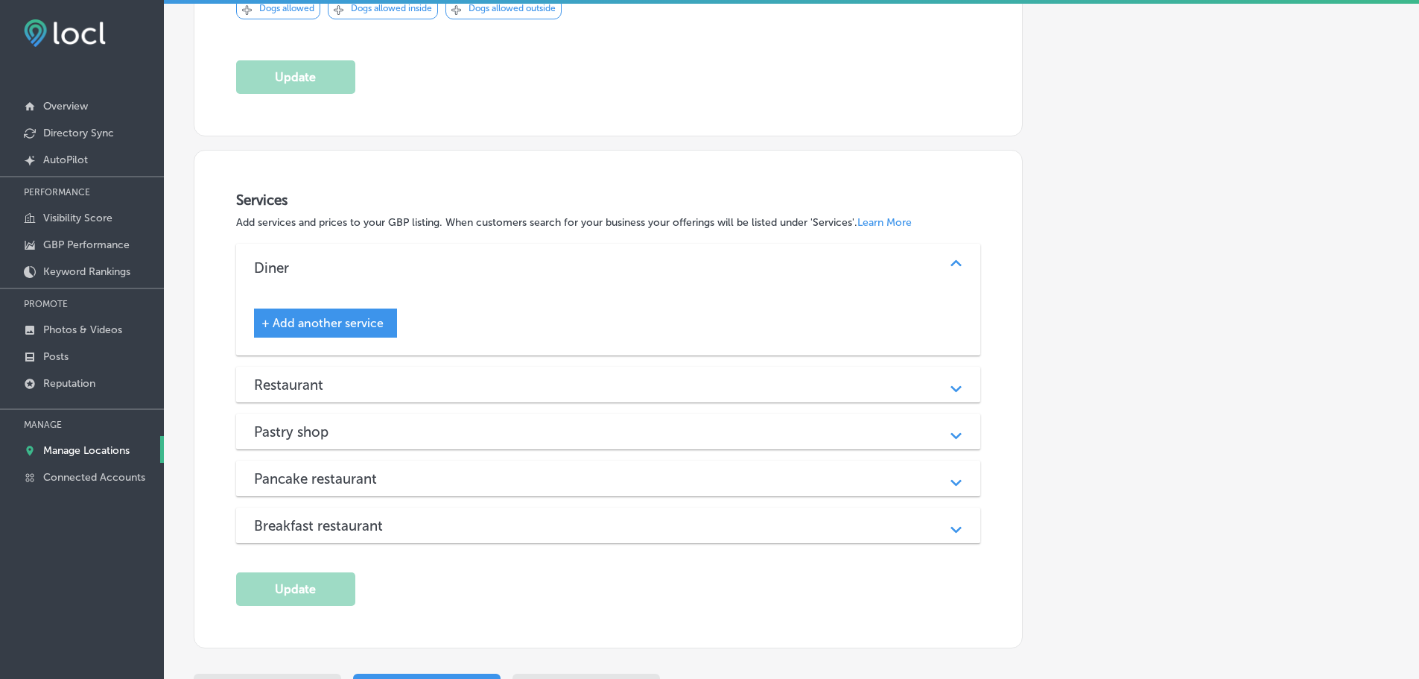
click at [496, 385] on div "Restaurant" at bounding box center [608, 384] width 709 height 17
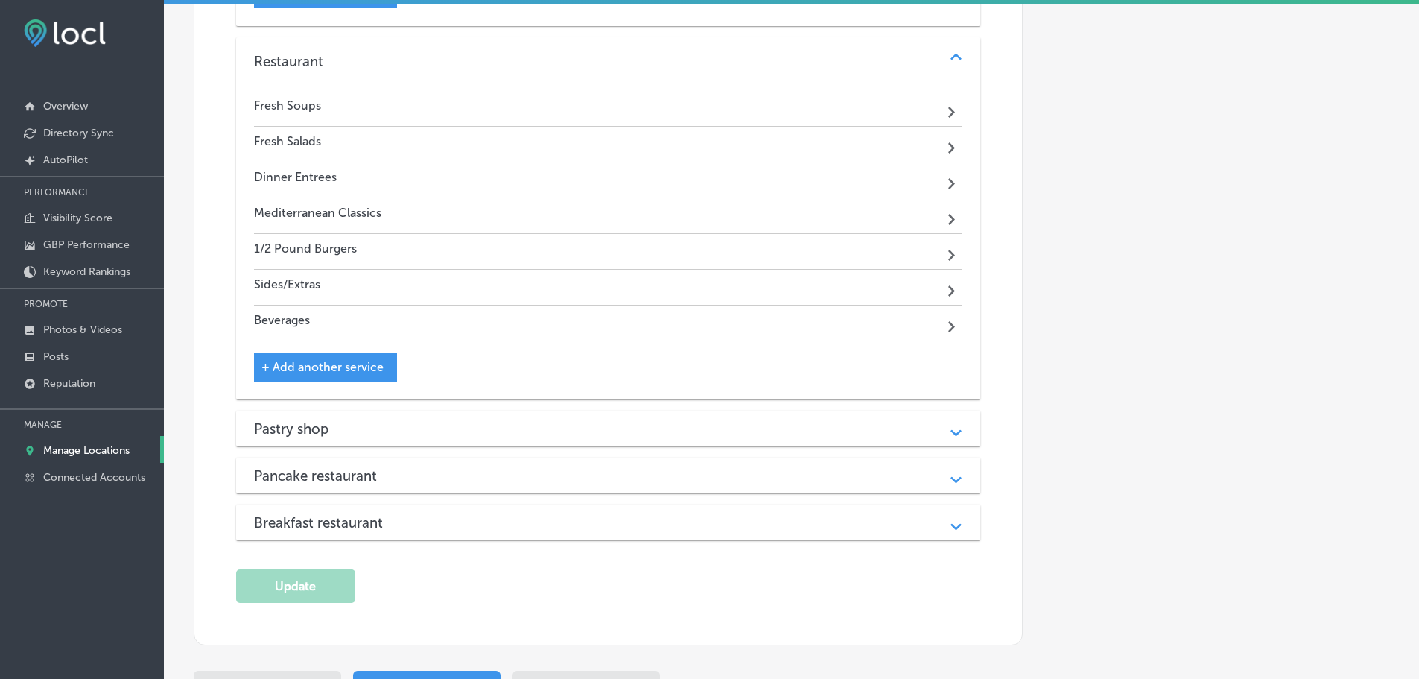
scroll to position [2105, 0]
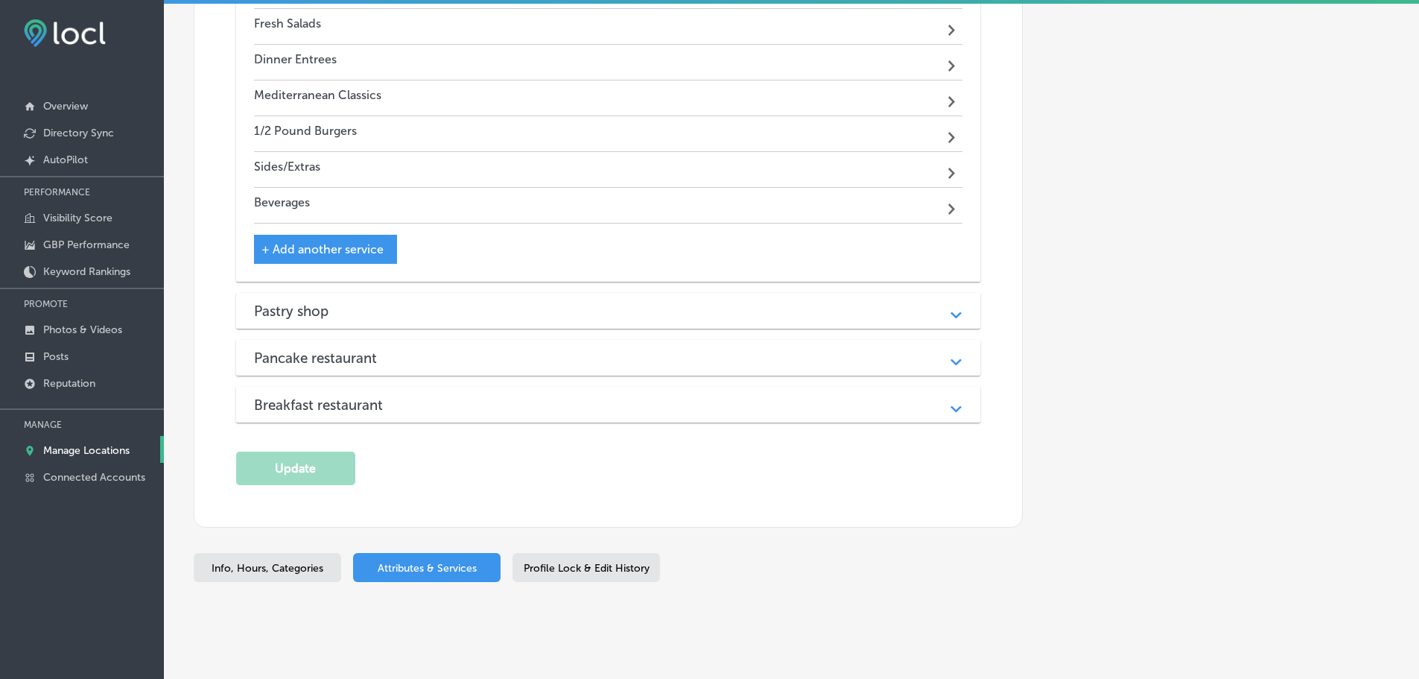
click at [480, 302] on div "Pastry shop" at bounding box center [608, 310] width 709 height 17
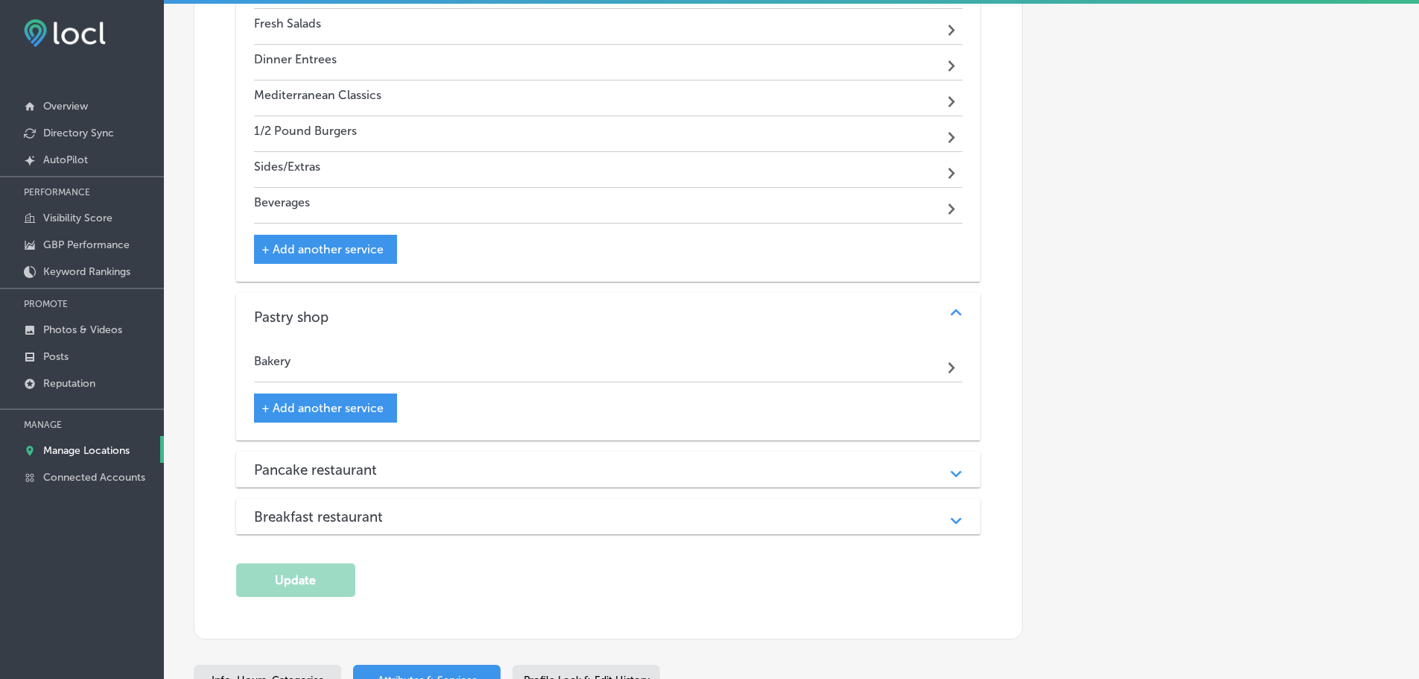
click at [461, 466] on div "Pancake restaurant" at bounding box center [608, 469] width 709 height 17
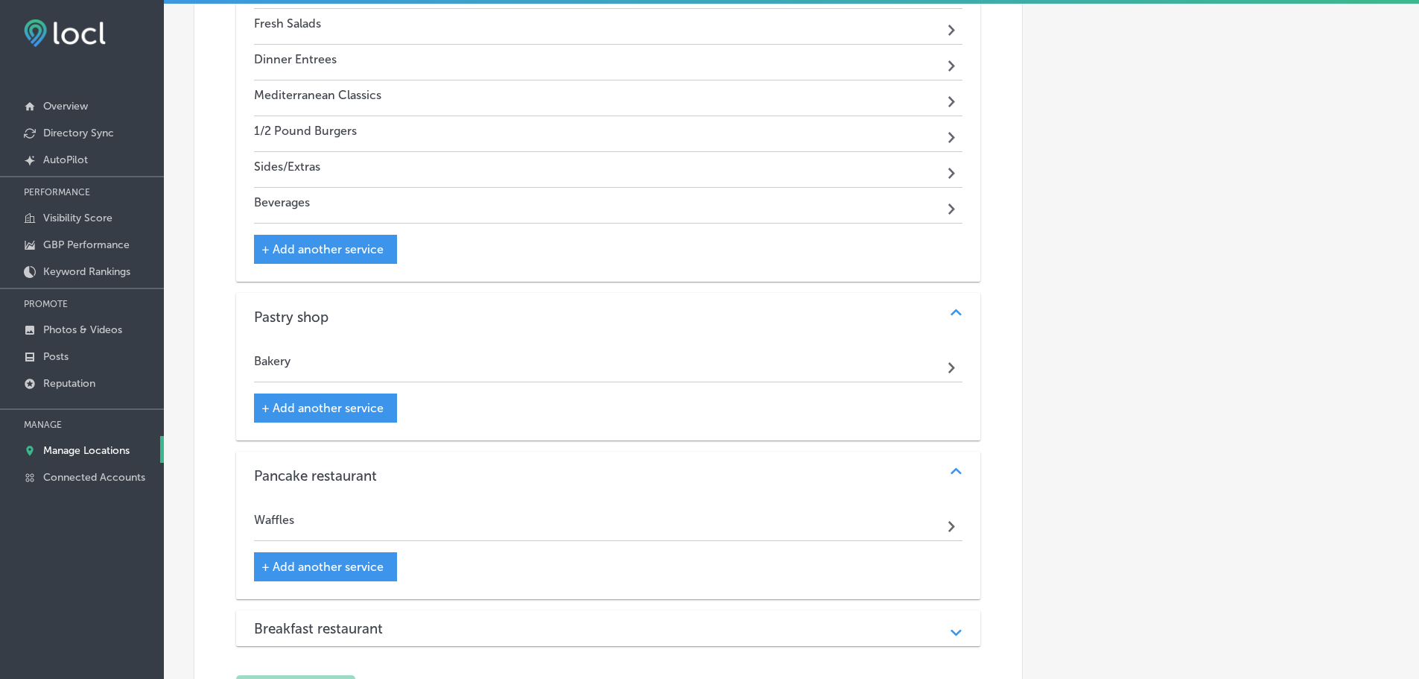
click at [438, 620] on div "Breakfast restaurant" at bounding box center [608, 628] width 709 height 17
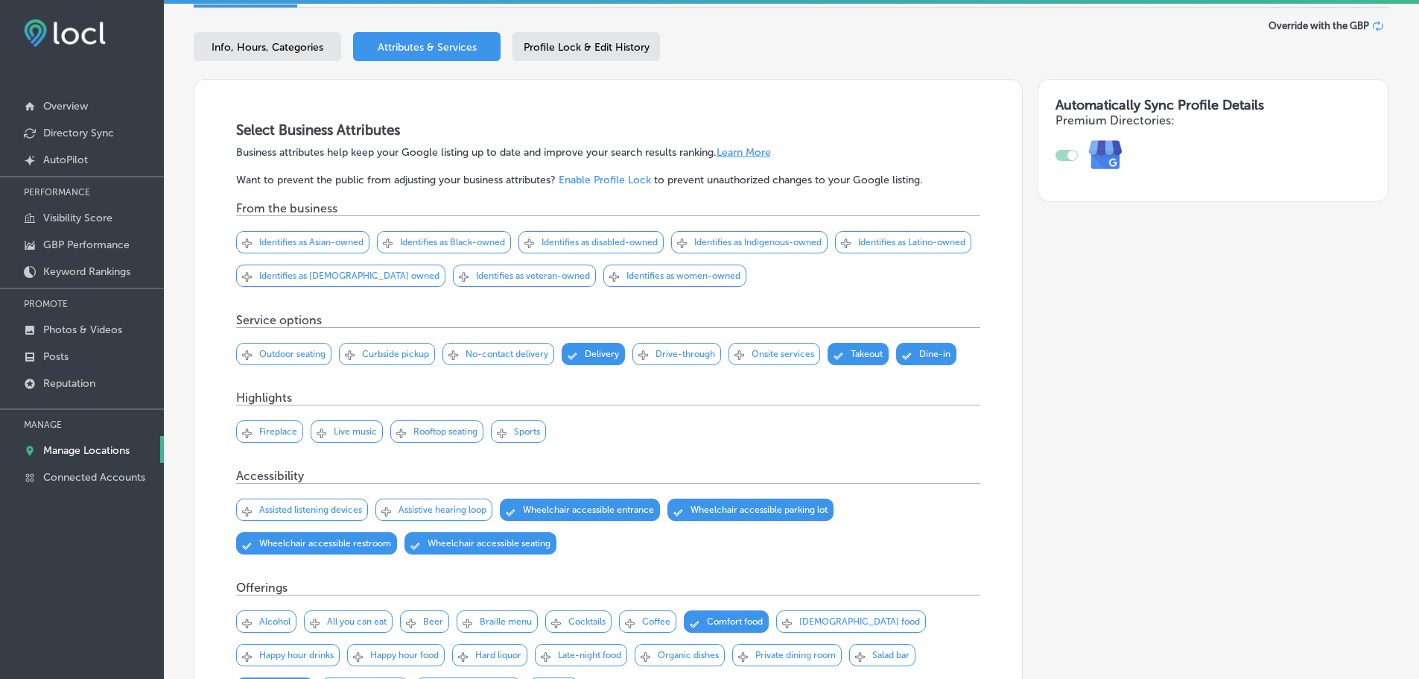
scroll to position [0, 0]
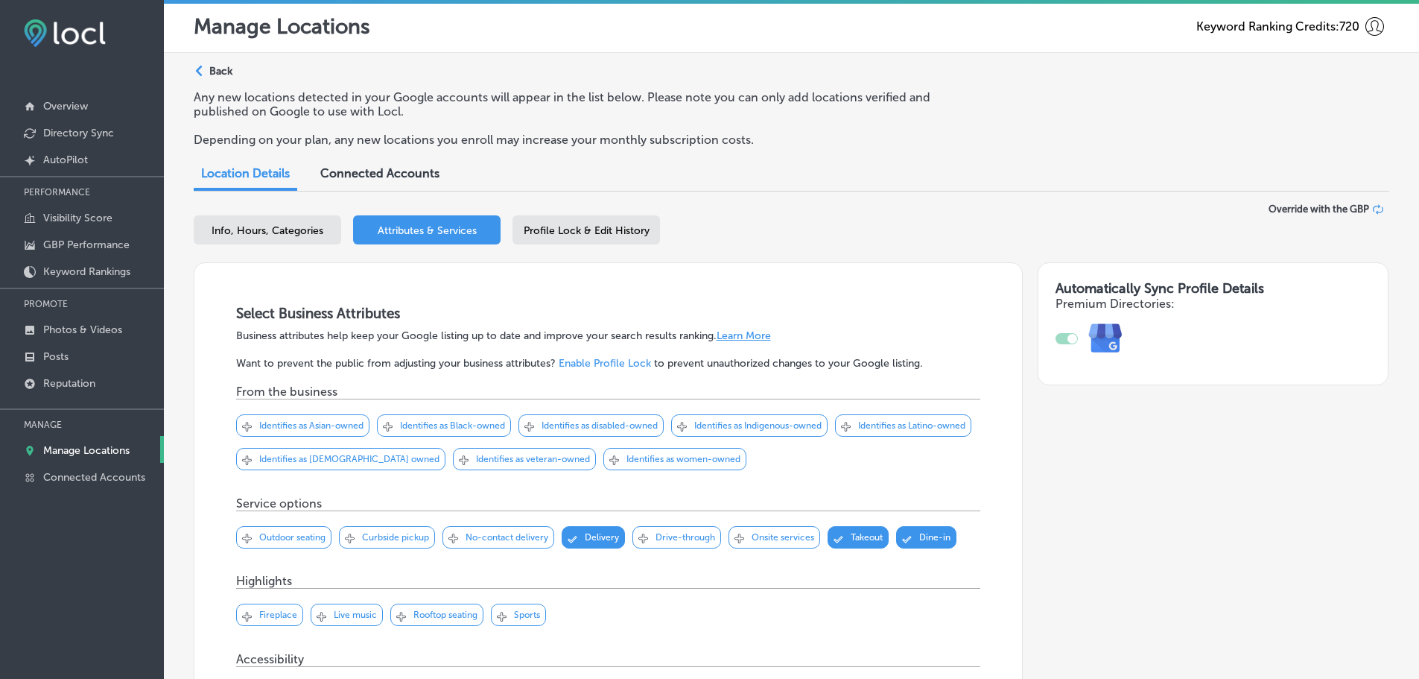
click at [197, 72] on polygon at bounding box center [199, 71] width 7 height 11
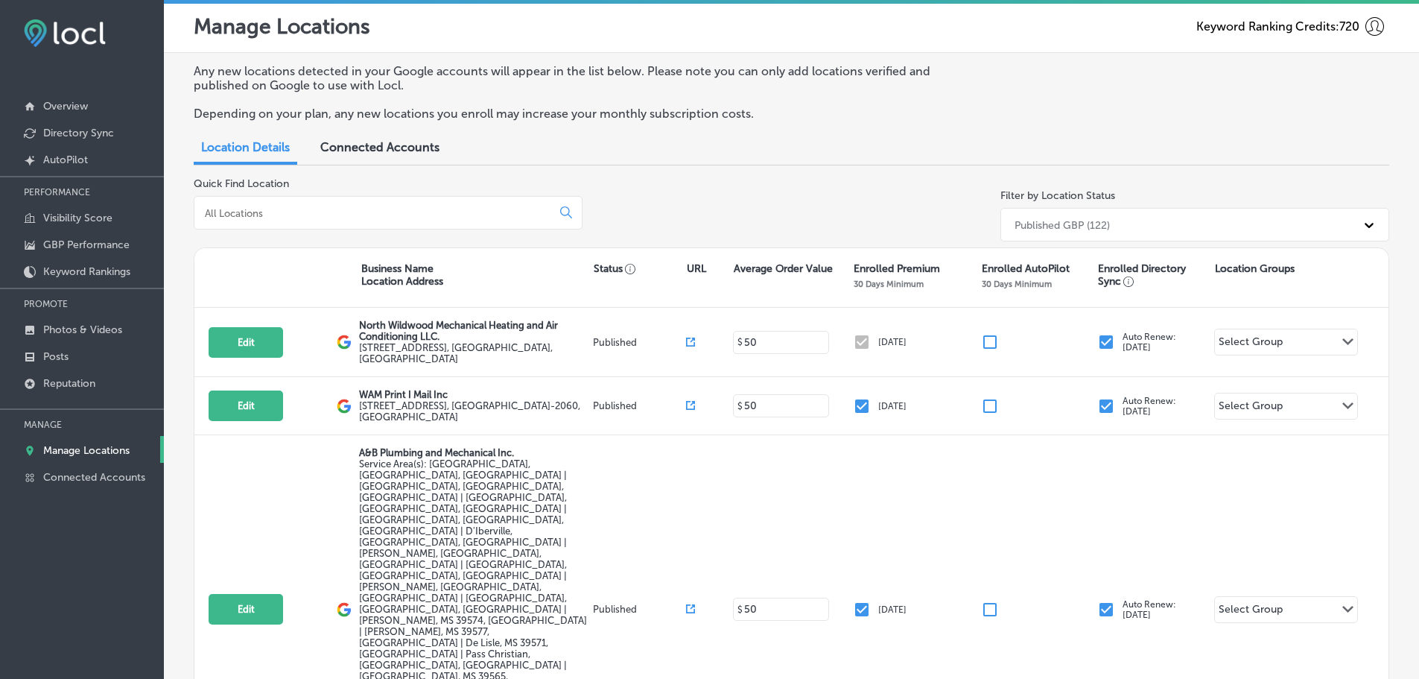
click at [368, 218] on input at bounding box center [375, 212] width 345 height 13
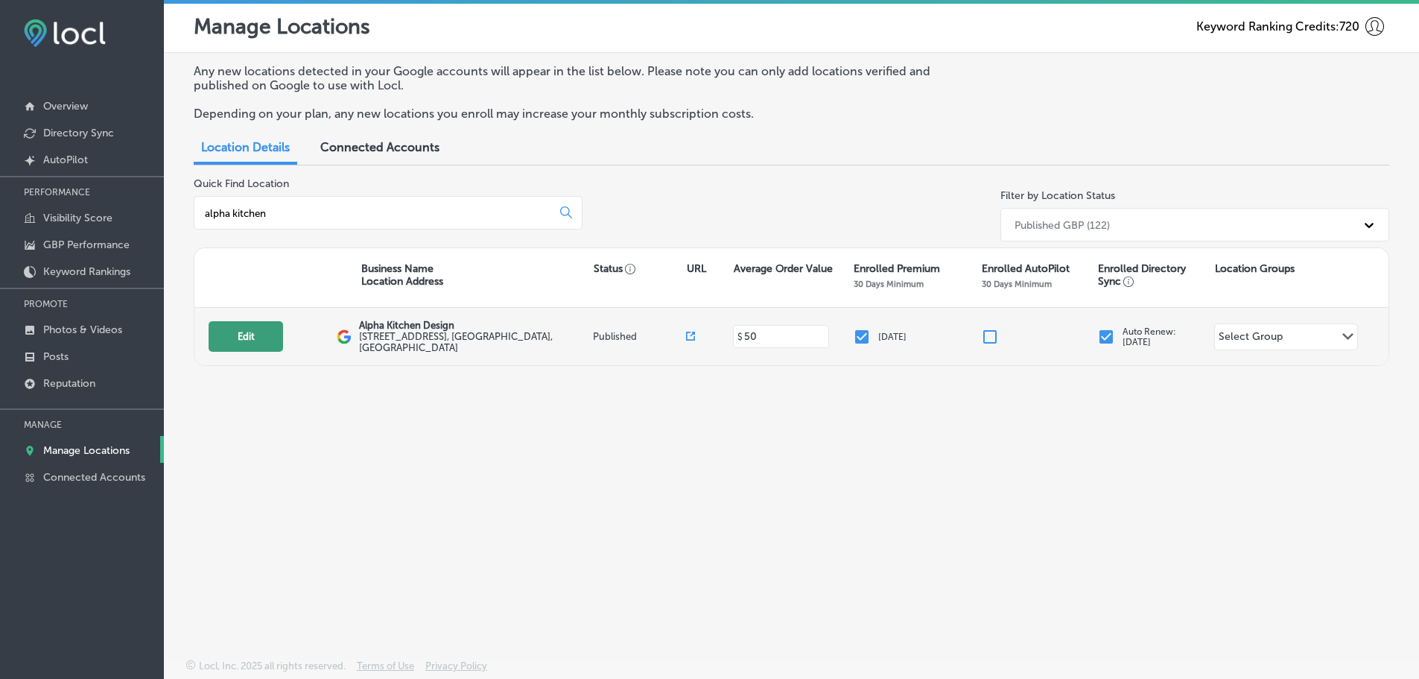
type input "alpha kitchen"
click at [285, 341] on div "Edit This location is not published yet." at bounding box center [273, 336] width 128 height 31
click at [267, 343] on button "Edit" at bounding box center [246, 336] width 74 height 31
select select "US"
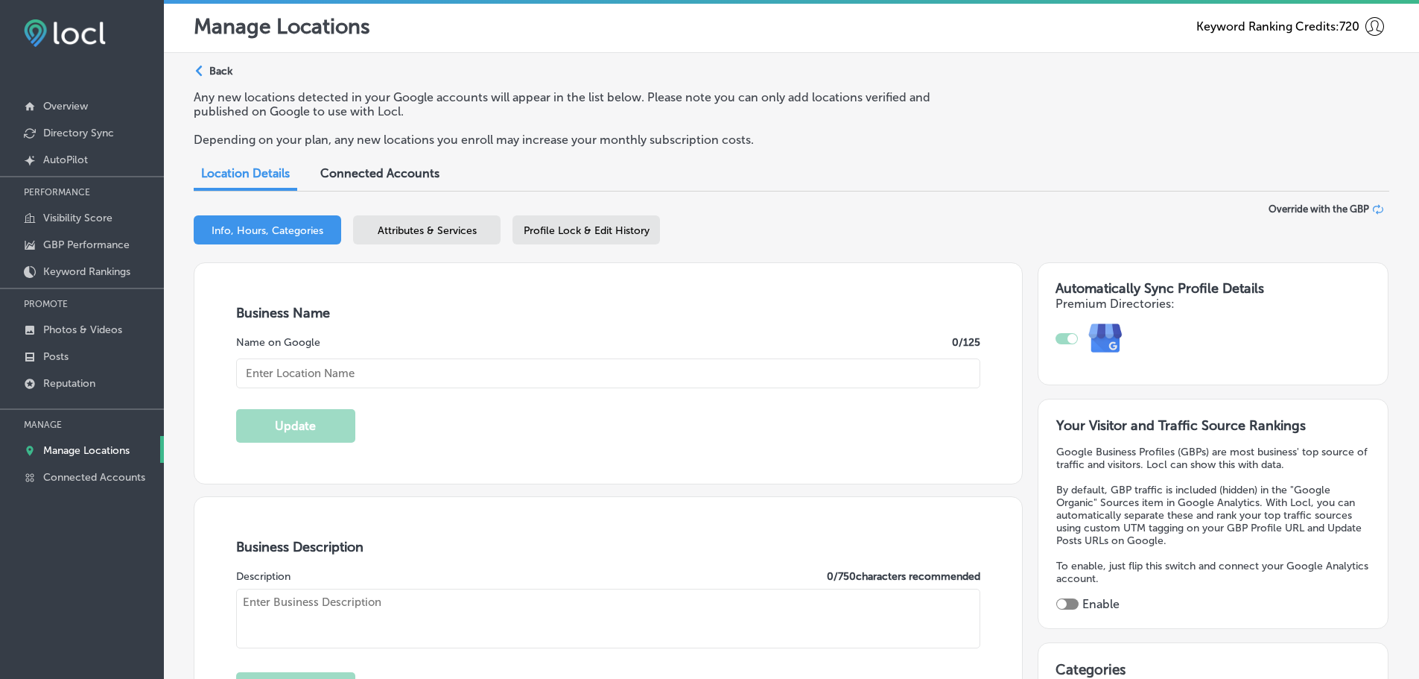
checkbox input "true"
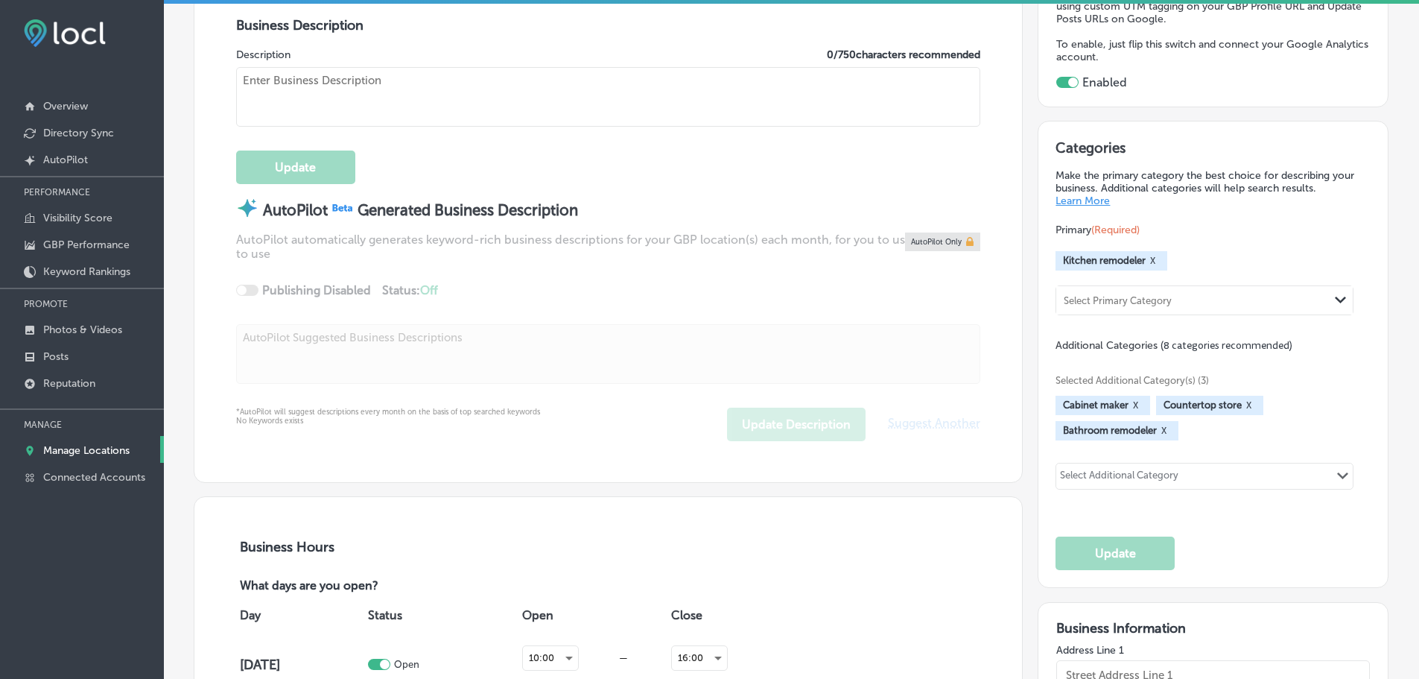
type input "[URL][DOMAIN_NAME]"
type input "[STREET_ADDRESS]"
type input "[GEOGRAPHIC_DATA]"
type input "34231"
type input "US"
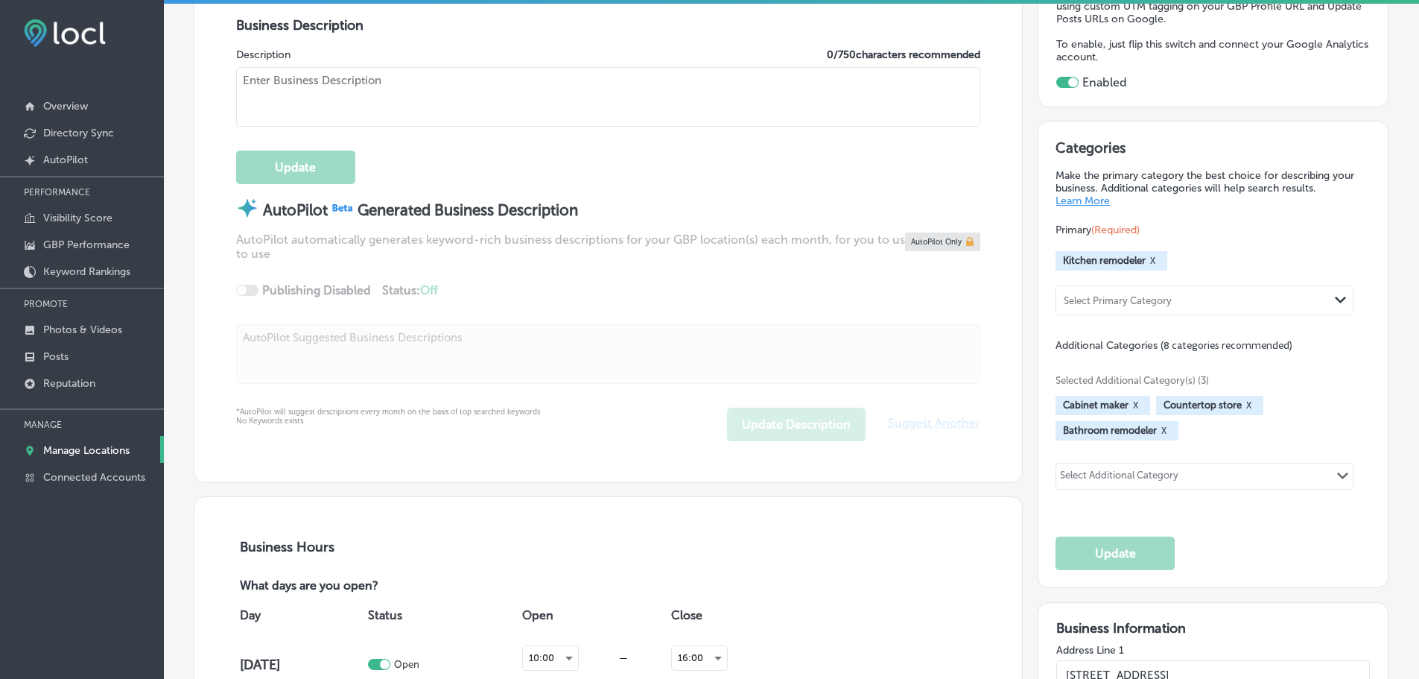
type input "Alpha Kitchen Design"
type input "[PHONE_NUMBER]"
type textarea "Alpha Kitchen Design in [GEOGRAPHIC_DATA], [GEOGRAPHIC_DATA], specializes in ki…"
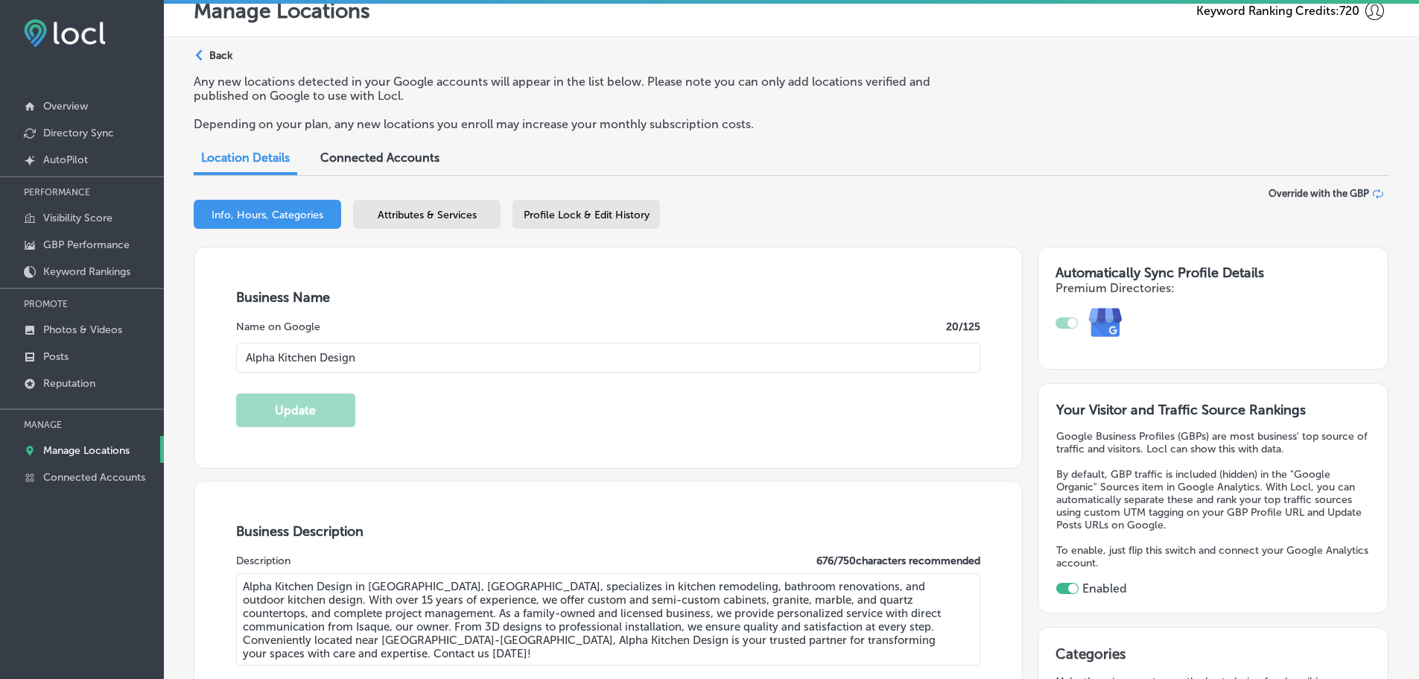
scroll to position [0, 0]
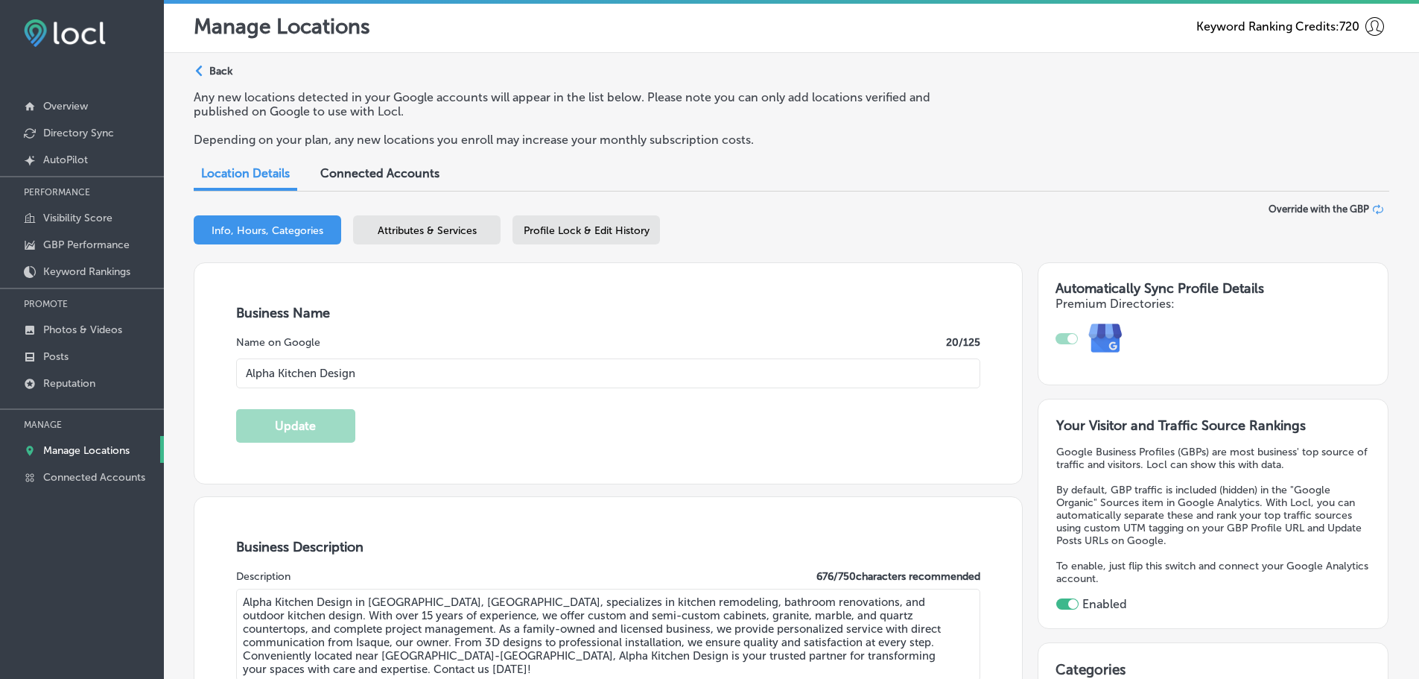
click at [425, 235] on span "Attributes & Services" at bounding box center [427, 230] width 99 height 13
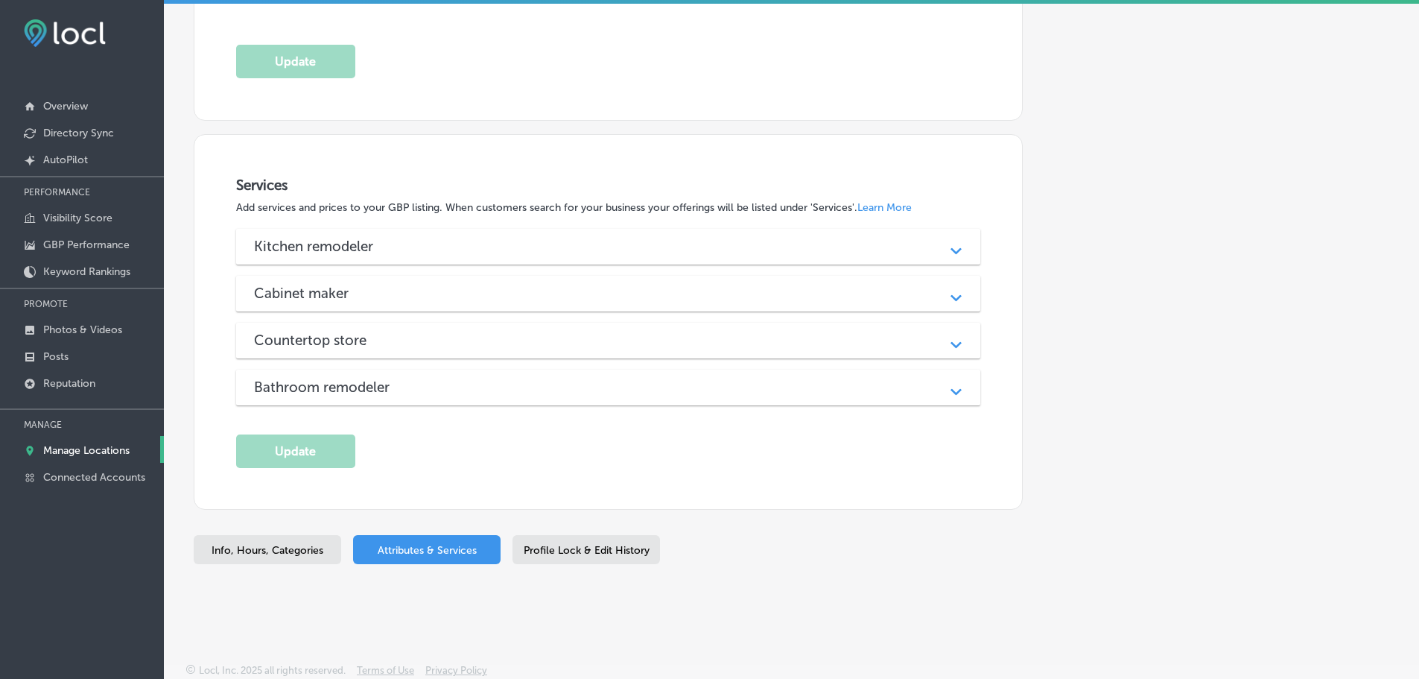
scroll to position [1423, 0]
click at [696, 238] on div "Kitchen remodeler" at bounding box center [608, 243] width 709 height 17
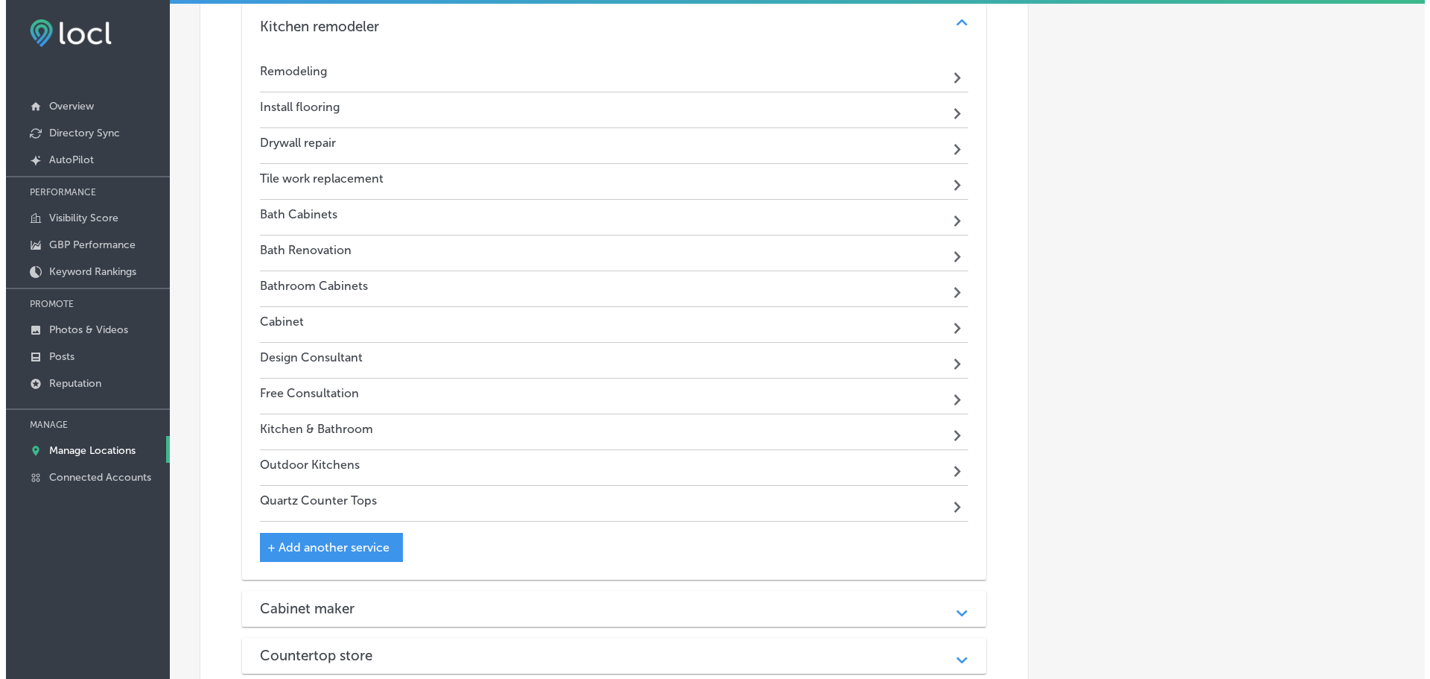
scroll to position [1964, 0]
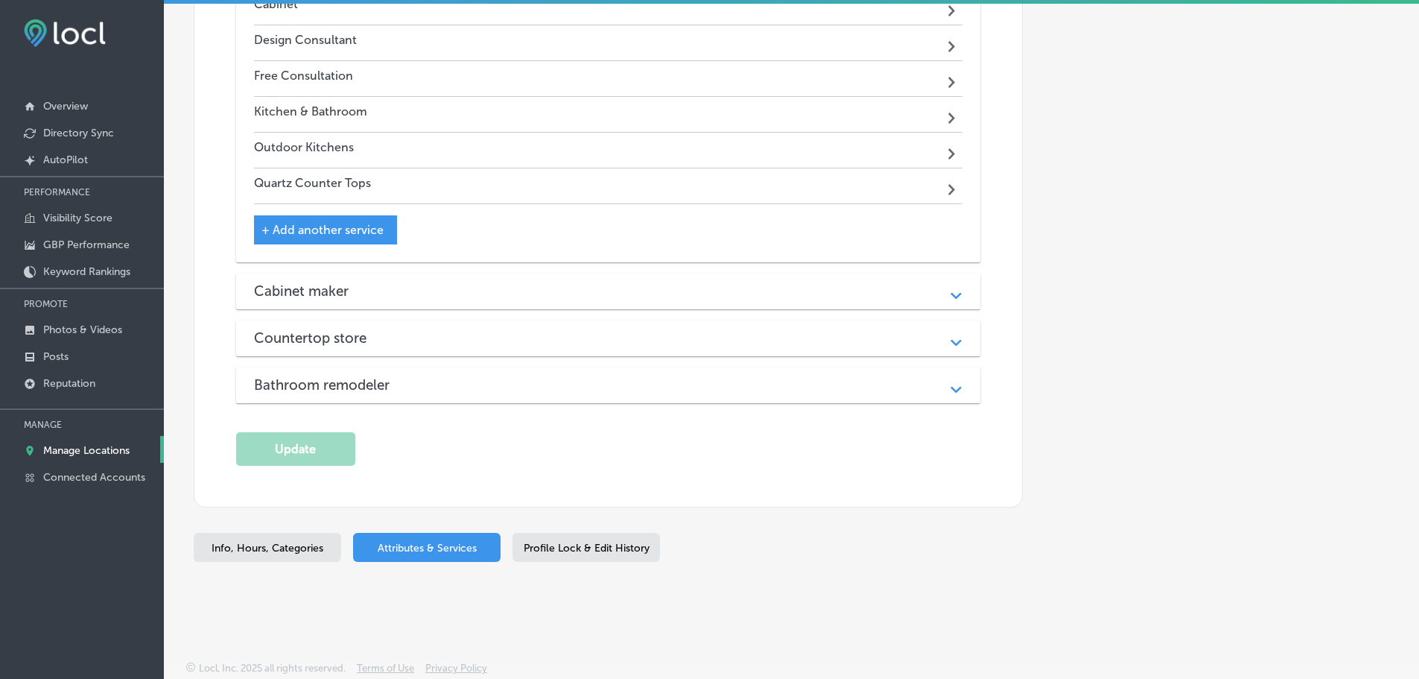
click at [484, 388] on div "Bathroom remodeler" at bounding box center [608, 384] width 709 height 17
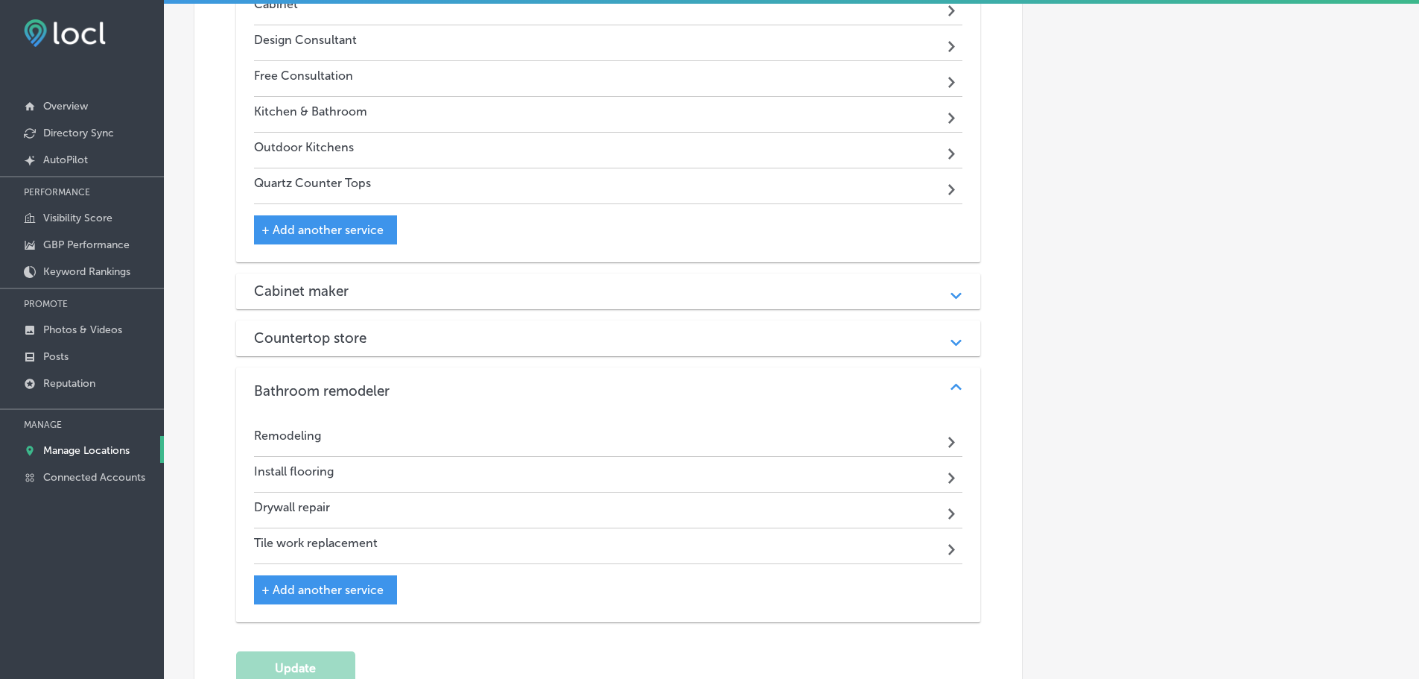
click at [663, 321] on div "Countertop store Path Created with Sketch." at bounding box center [608, 338] width 745 height 36
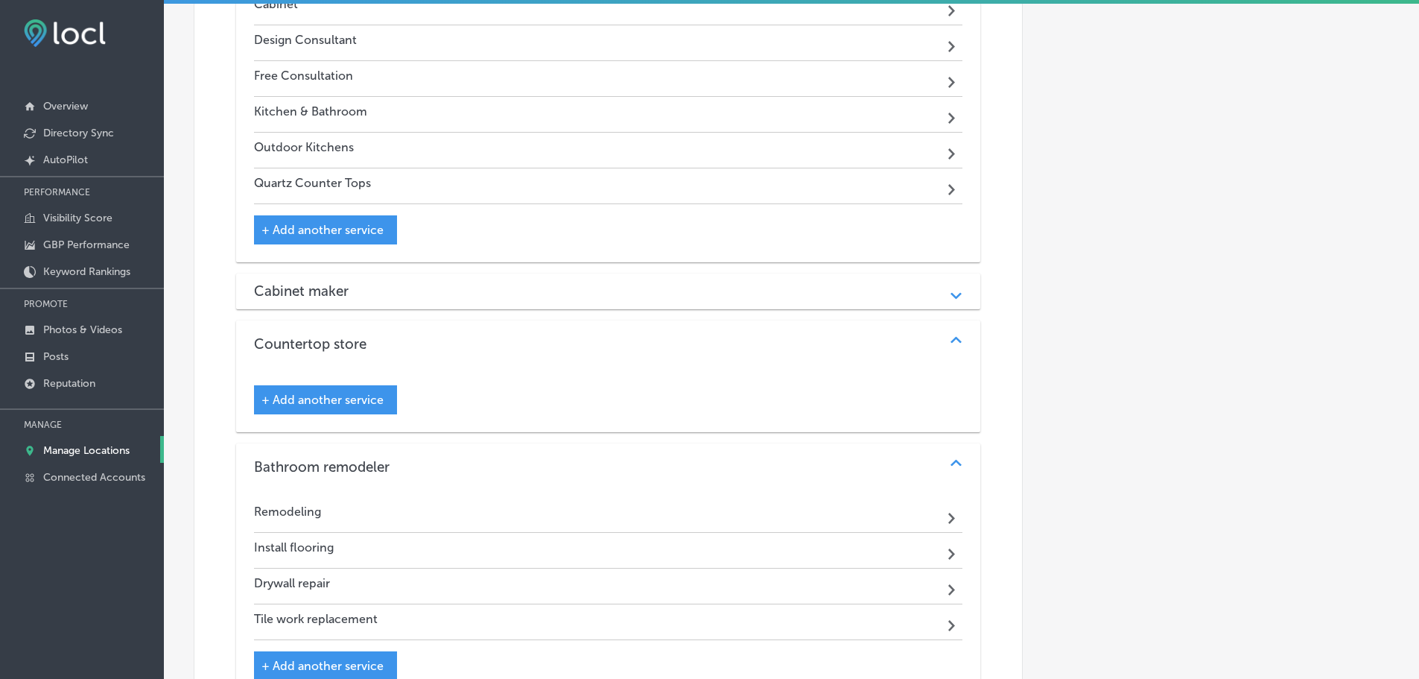
click at [688, 287] on div "Cabinet maker" at bounding box center [608, 290] width 709 height 17
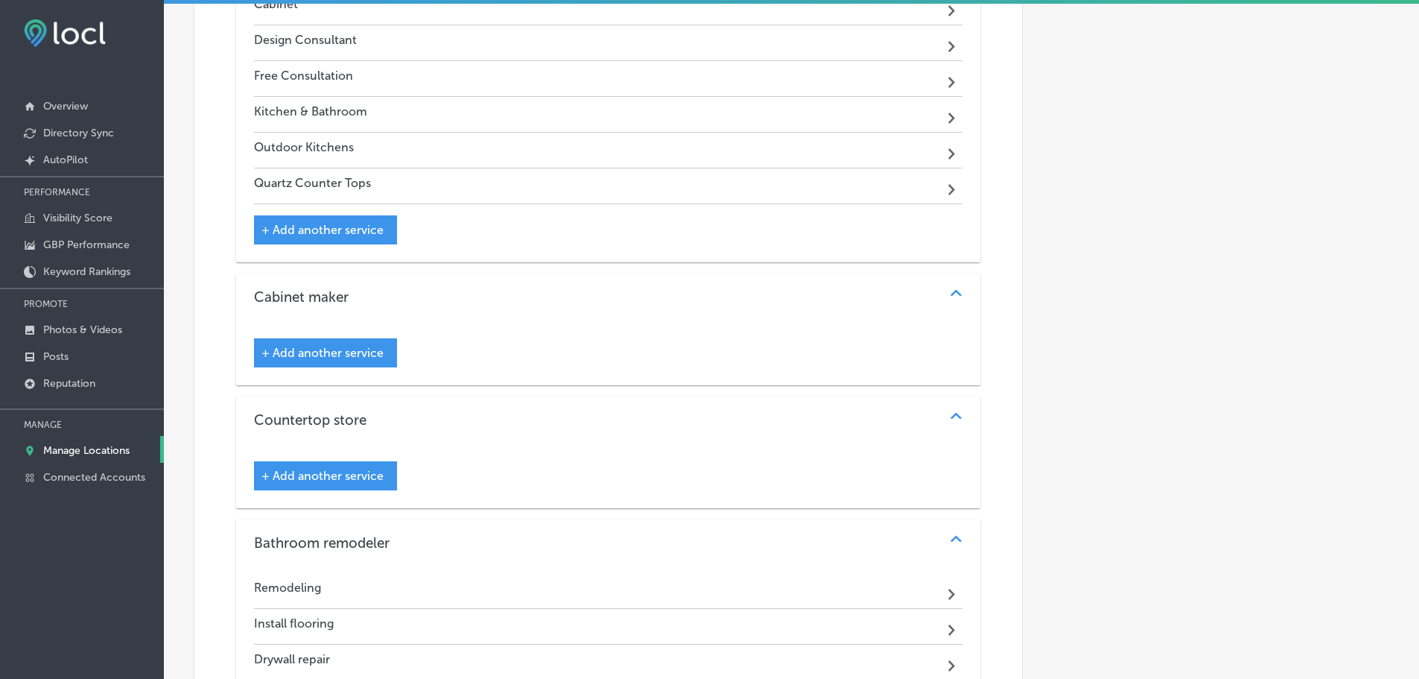
click at [305, 470] on span "+ Add another service" at bounding box center [322, 476] width 122 height 14
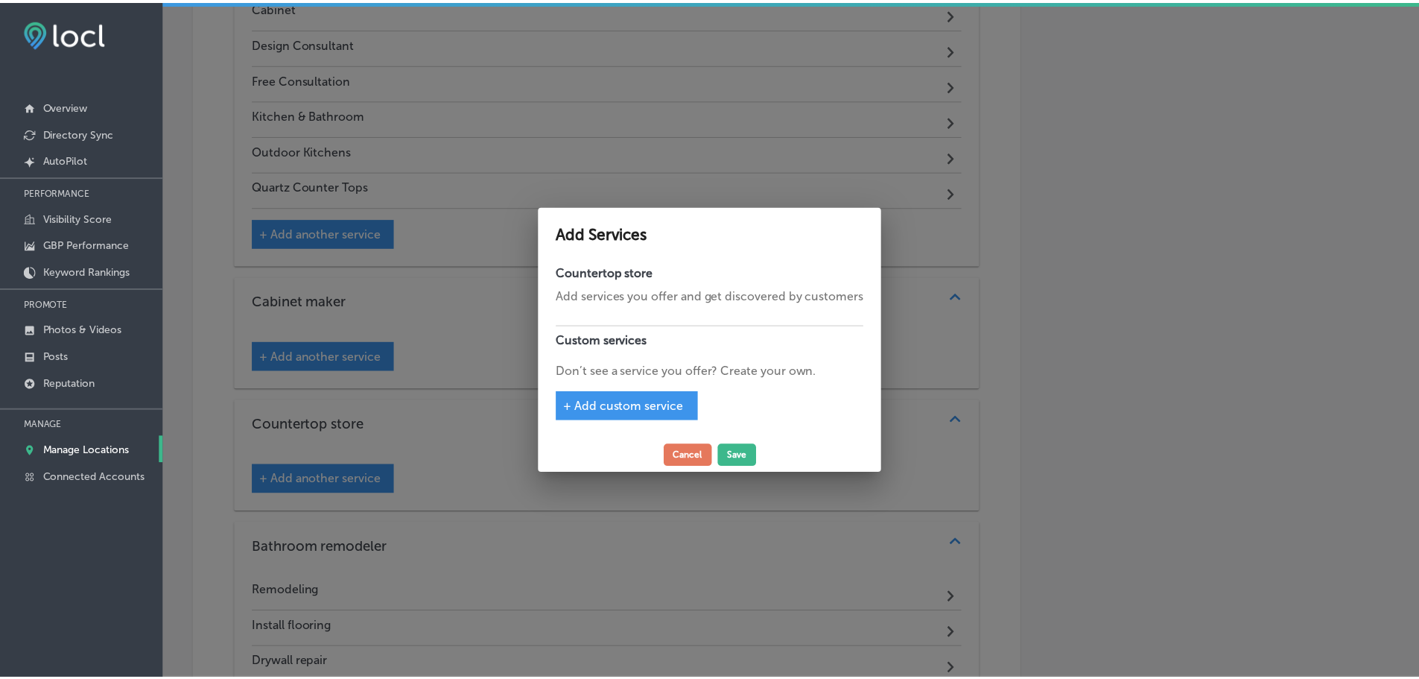
scroll to position [1968, 0]
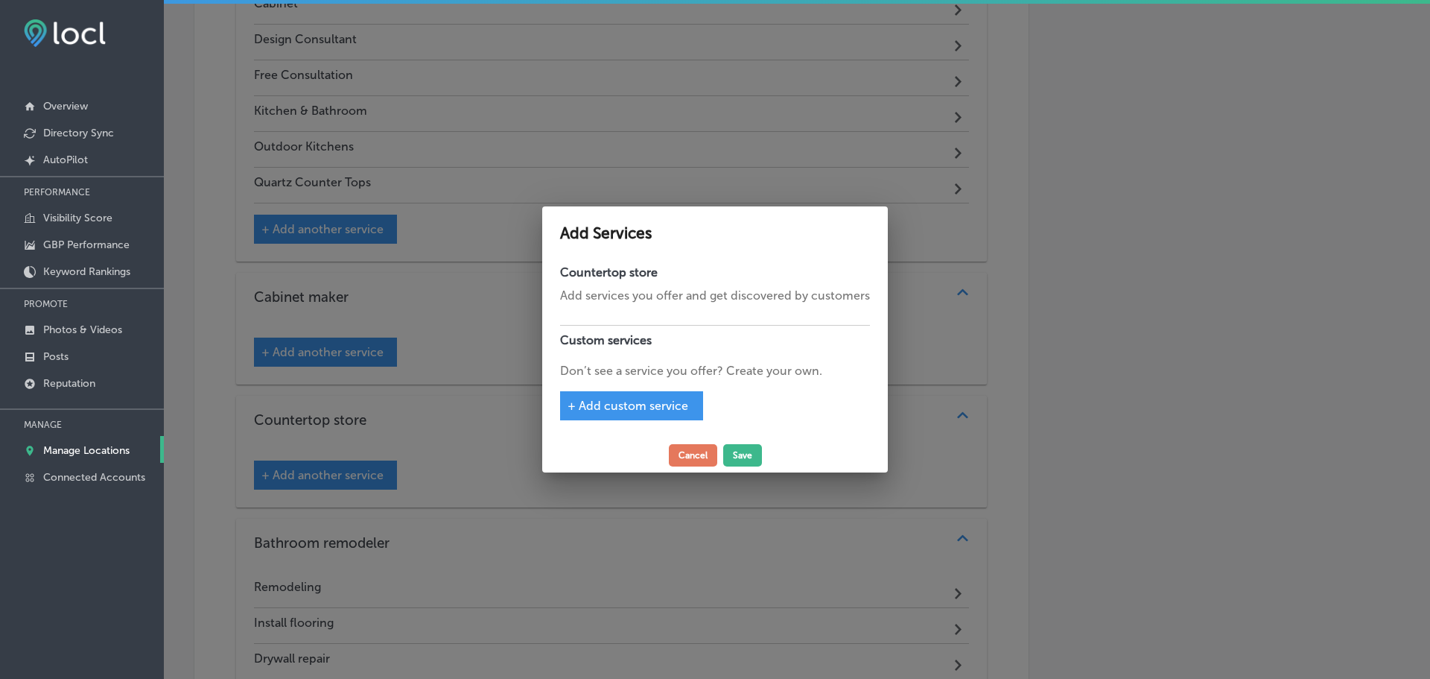
click at [640, 407] on span "+ Add custom service" at bounding box center [628, 406] width 121 height 14
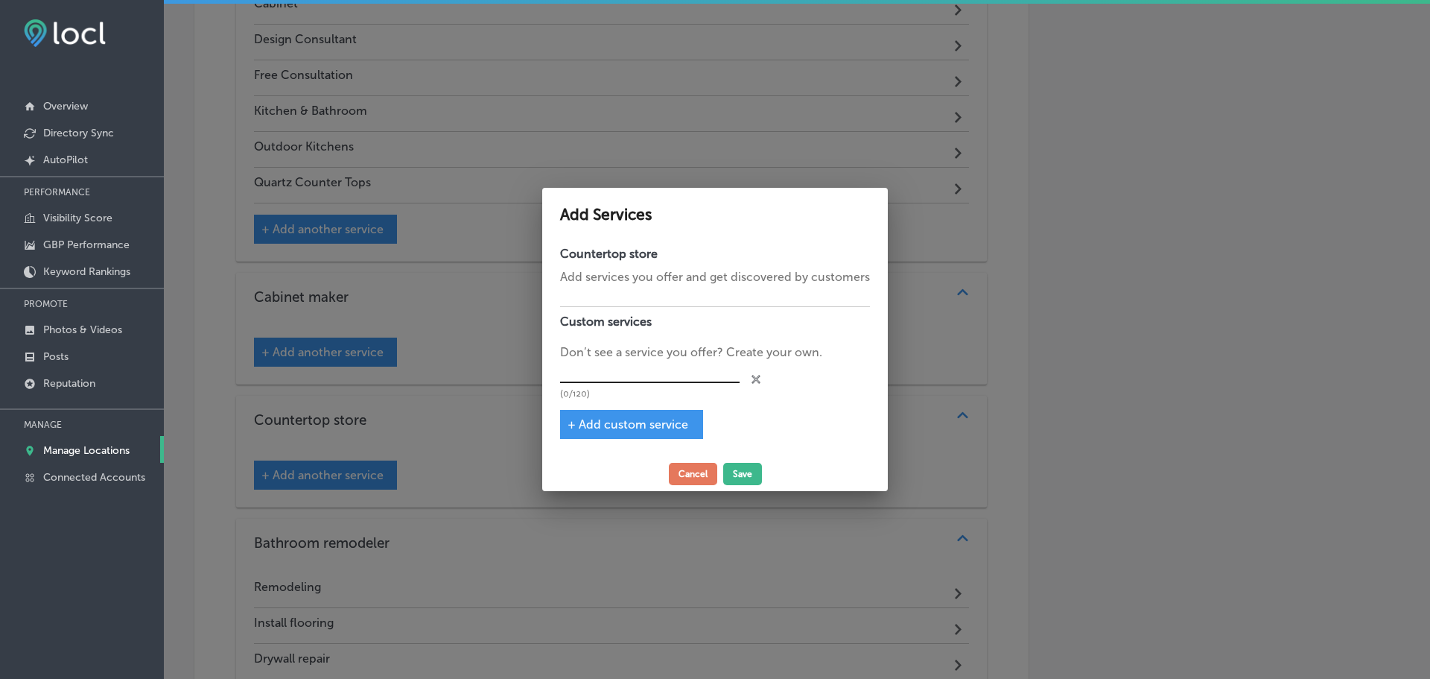
click at [641, 376] on input "text" at bounding box center [650, 372] width 180 height 23
type input "Countertop Installation"
click at [737, 472] on button "Save" at bounding box center [742, 474] width 39 height 22
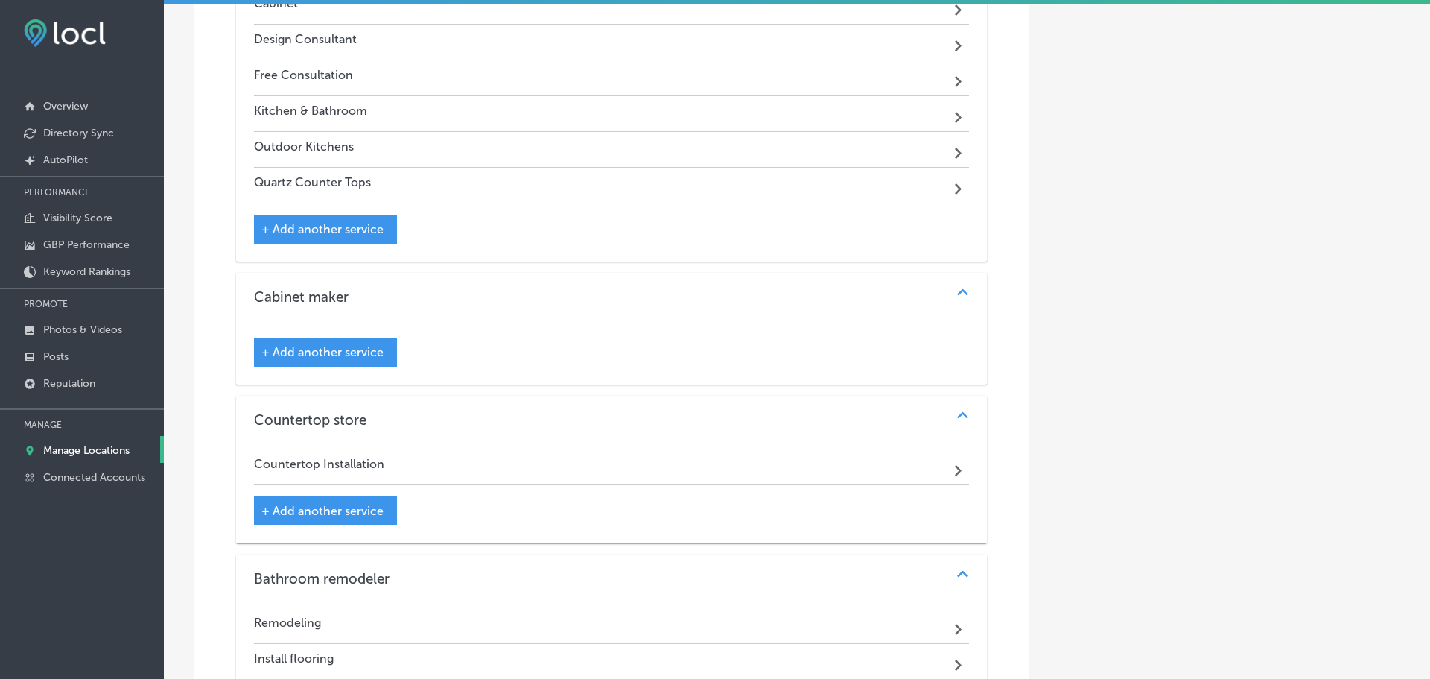
scroll to position [1964, 0]
click at [349, 509] on span "+ Add another service" at bounding box center [322, 511] width 122 height 14
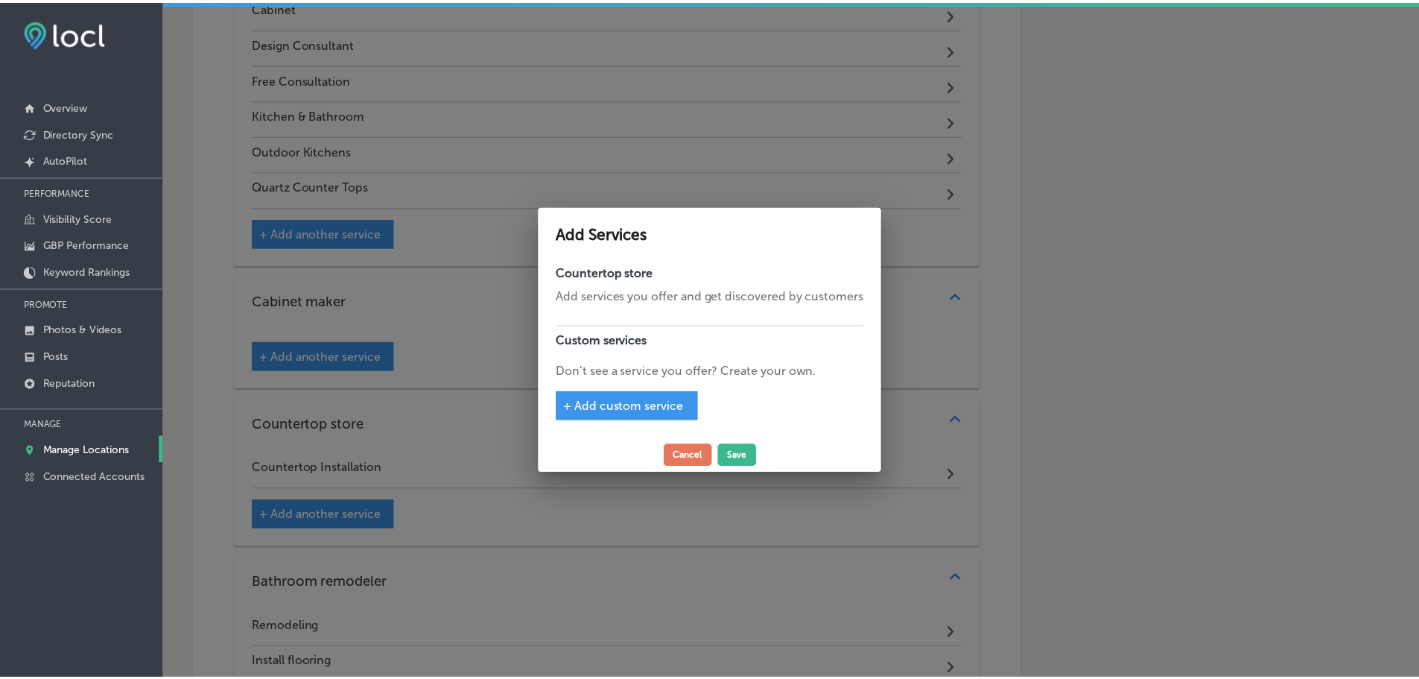
scroll to position [1968, 0]
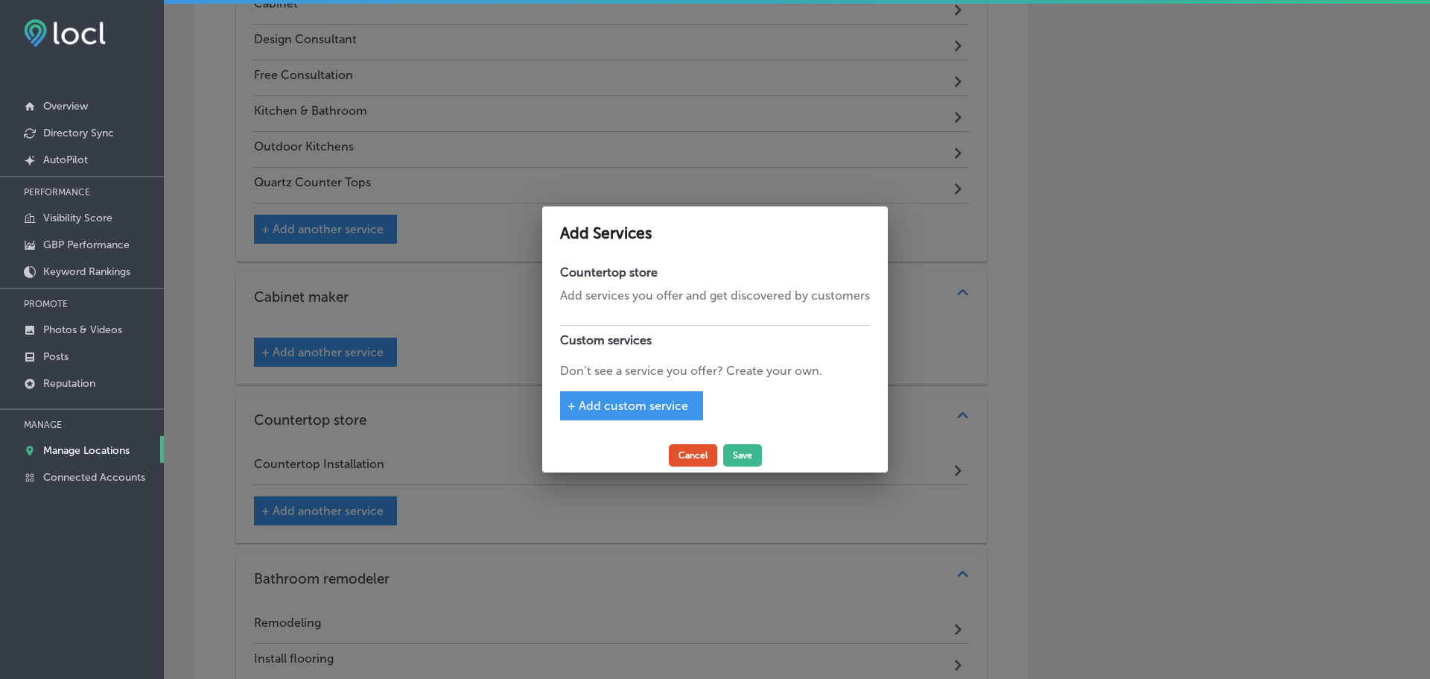
click at [685, 454] on button "Cancel" at bounding box center [693, 455] width 48 height 22
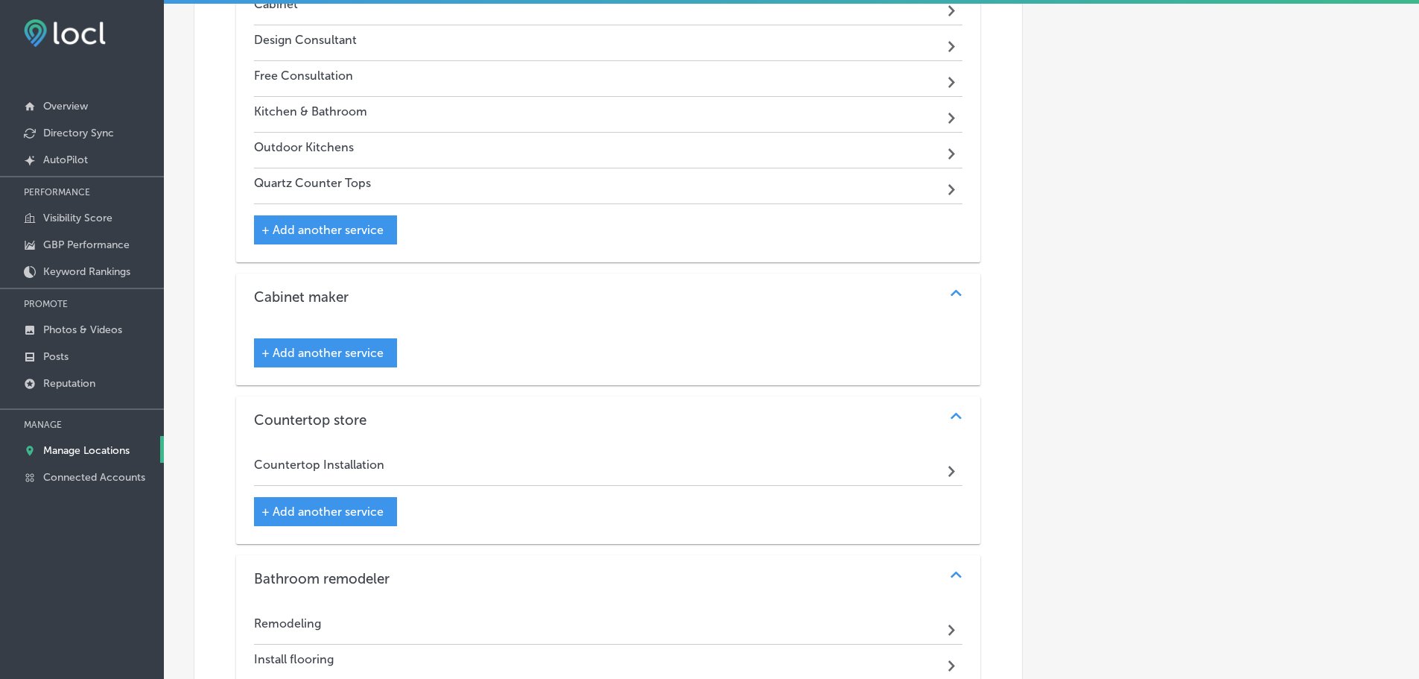
click at [702, 474] on div "Countertop Installation Path Created with Sketch." at bounding box center [608, 468] width 709 height 36
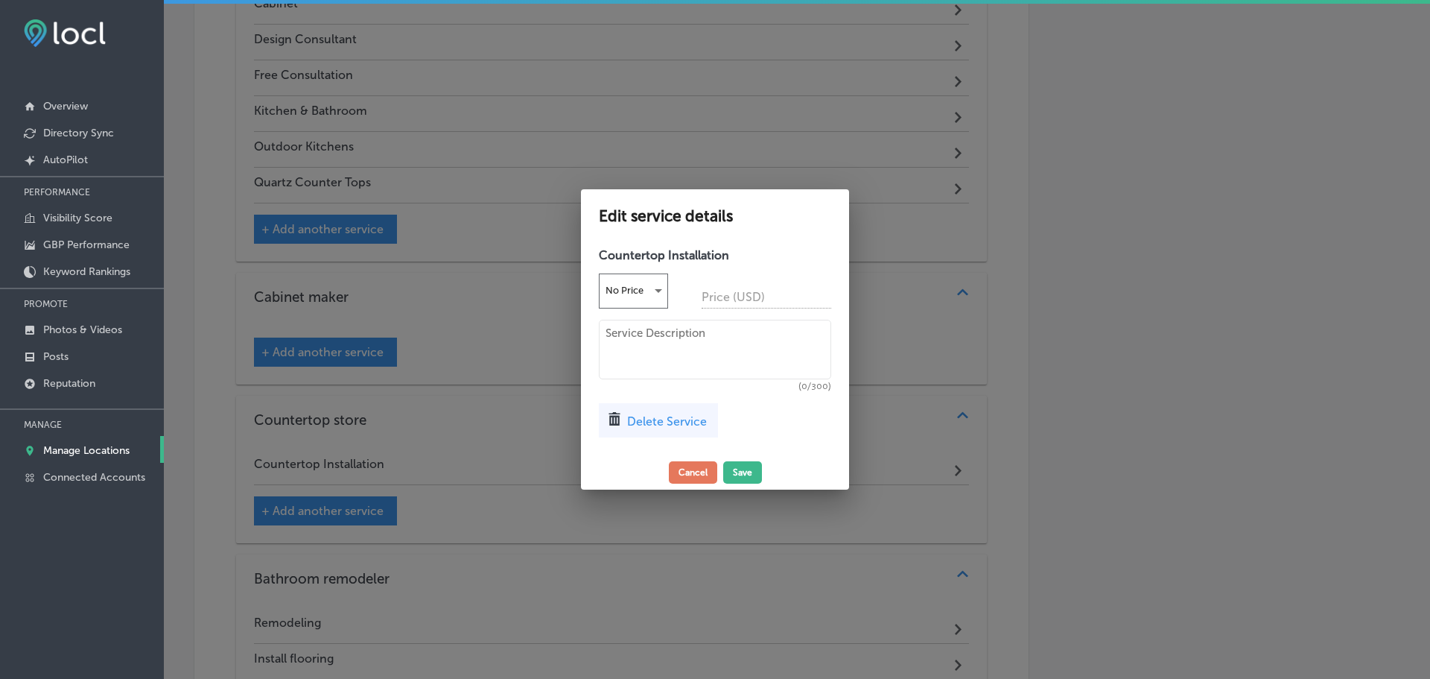
click at [657, 328] on textarea at bounding box center [715, 350] width 232 height 60
paste textarea "Looking for Granite, Marble, and Quartz countertops with the best cost-benefit?…"
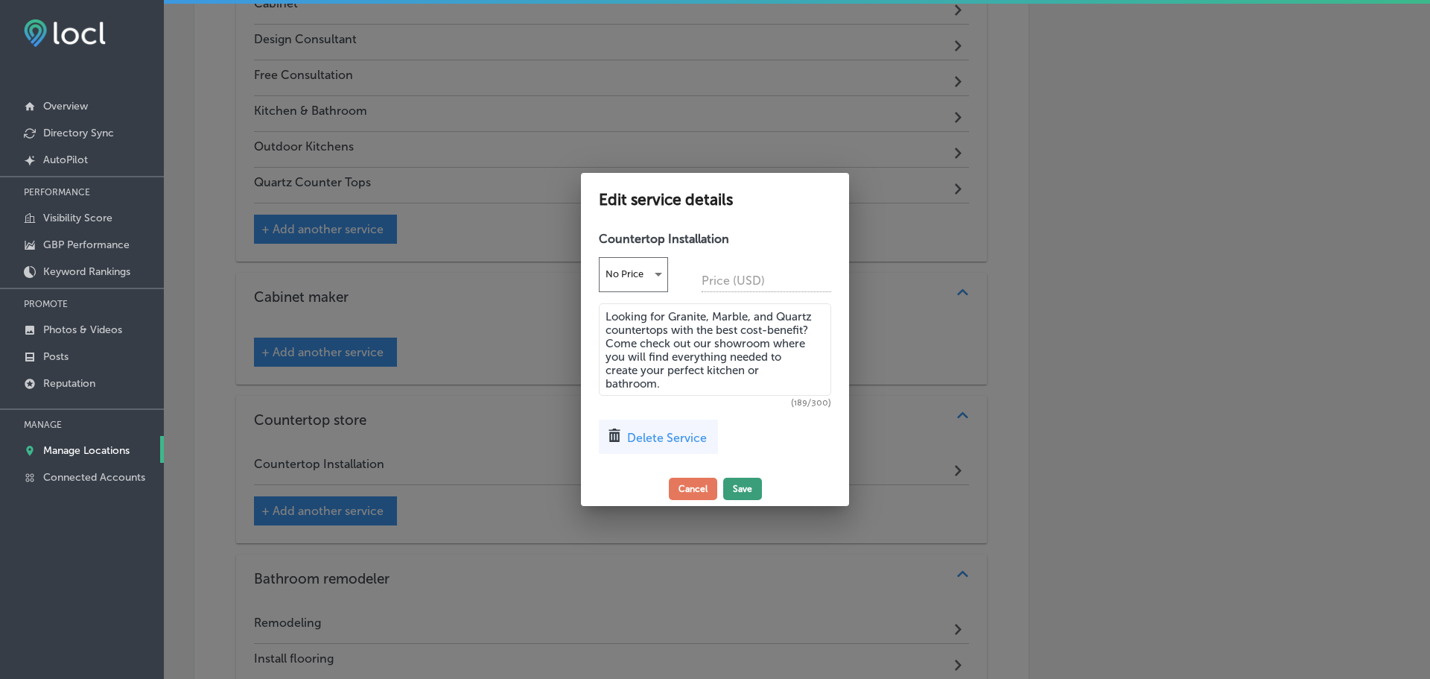
type textarea "Looking for Granite, Marble, and Quartz countertops with the best cost-benefit?…"
click at [740, 489] on button "Save" at bounding box center [742, 488] width 39 height 22
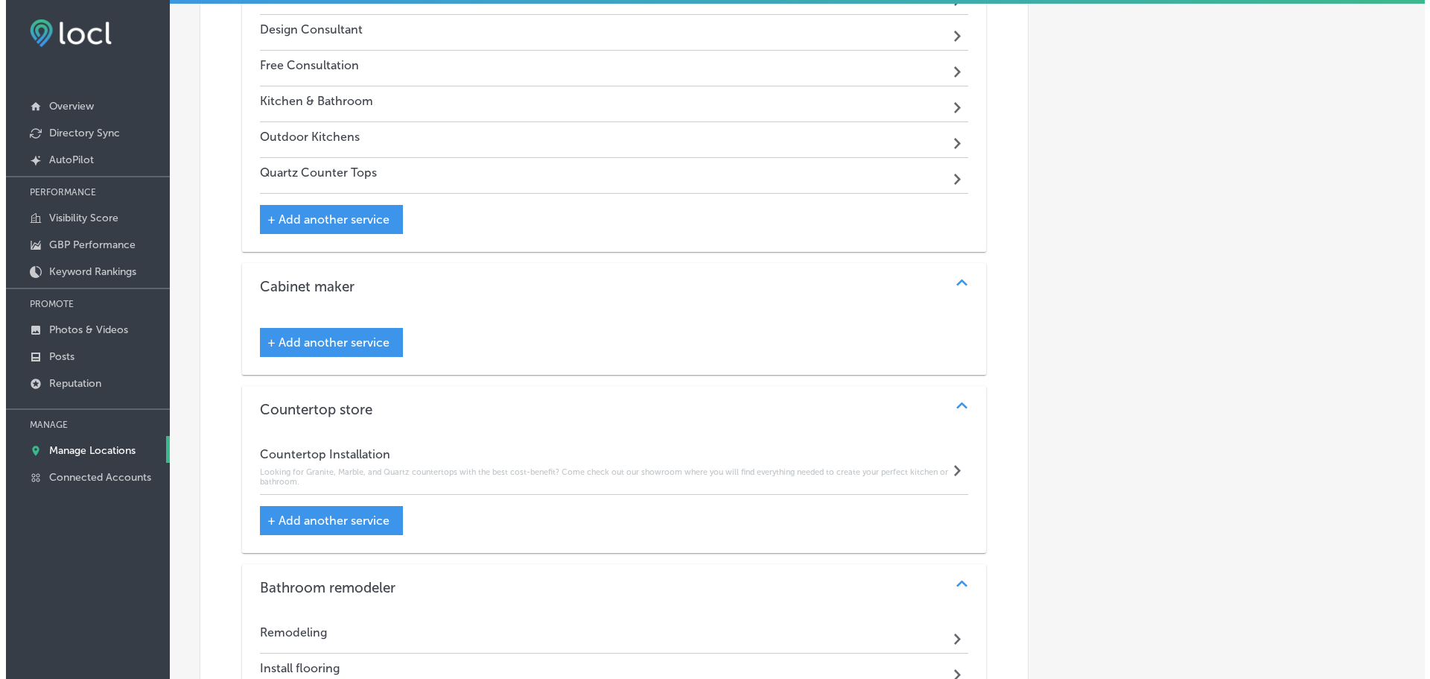
scroll to position [1964, 0]
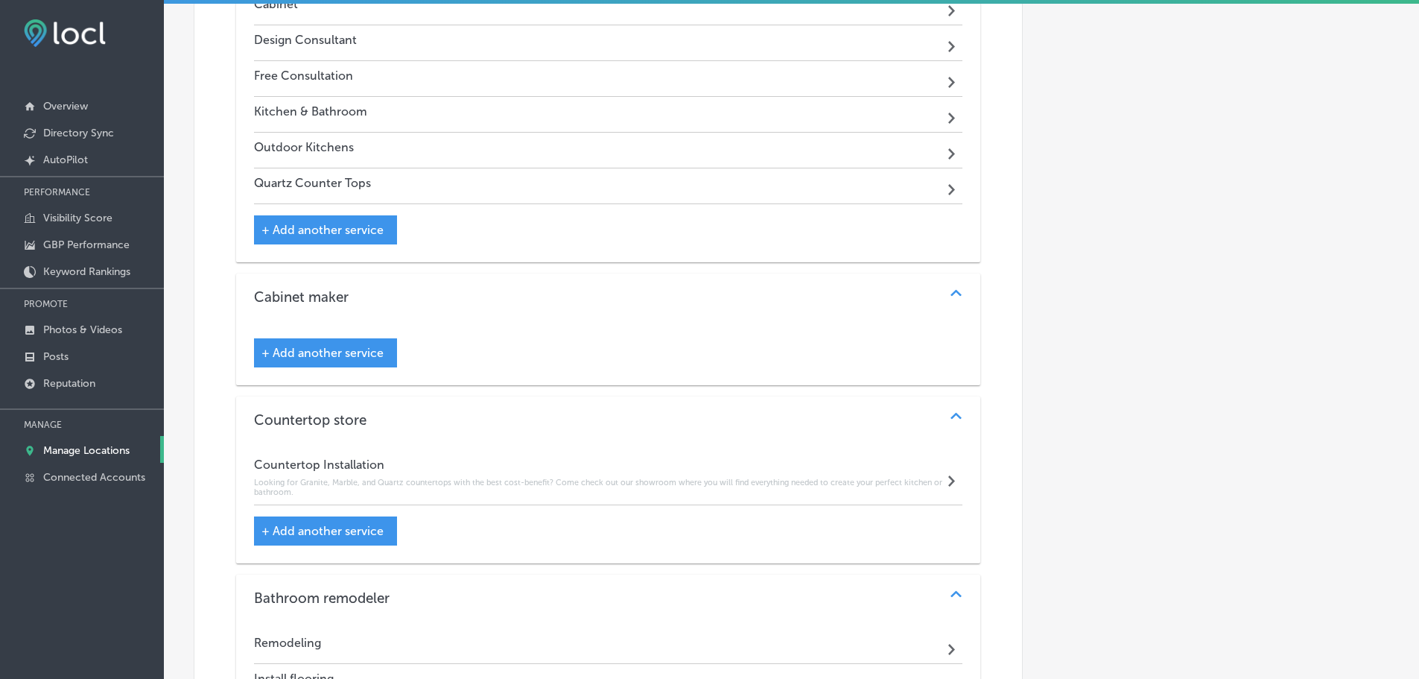
click at [349, 353] on span "+ Add another service" at bounding box center [322, 353] width 122 height 14
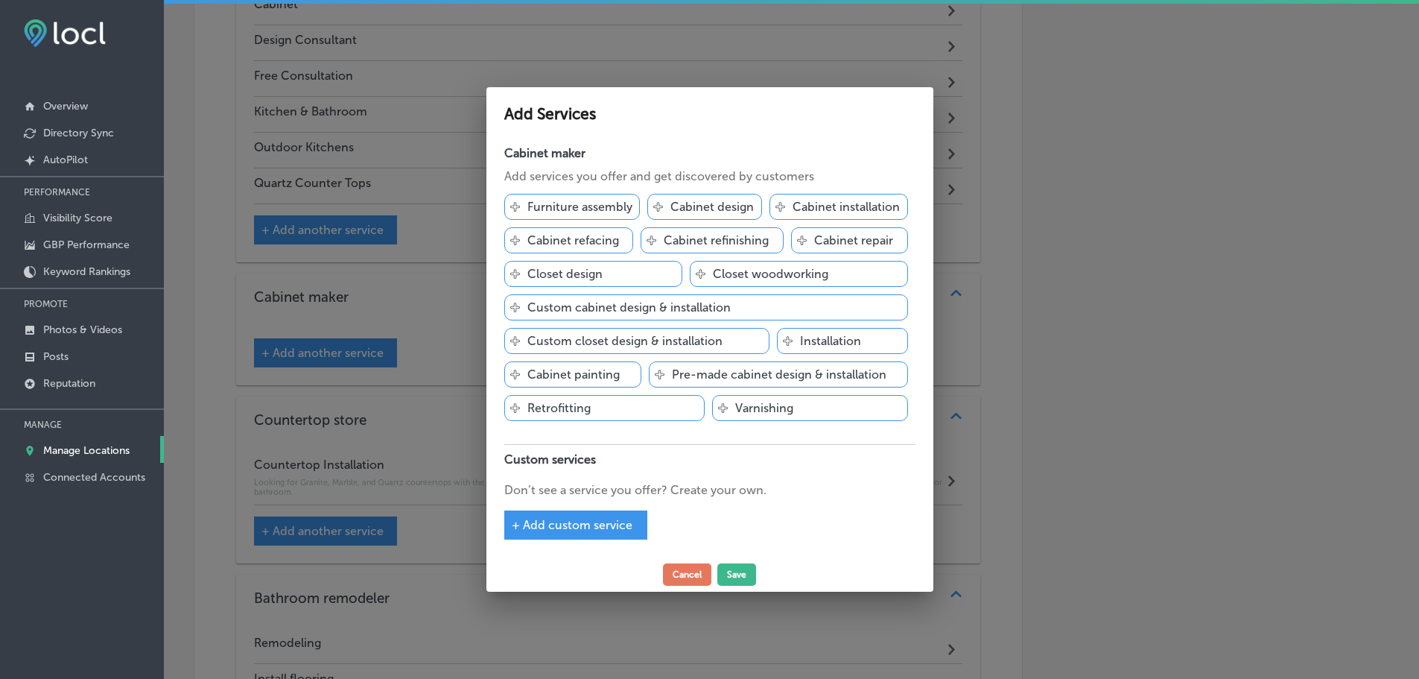
scroll to position [1968, 0]
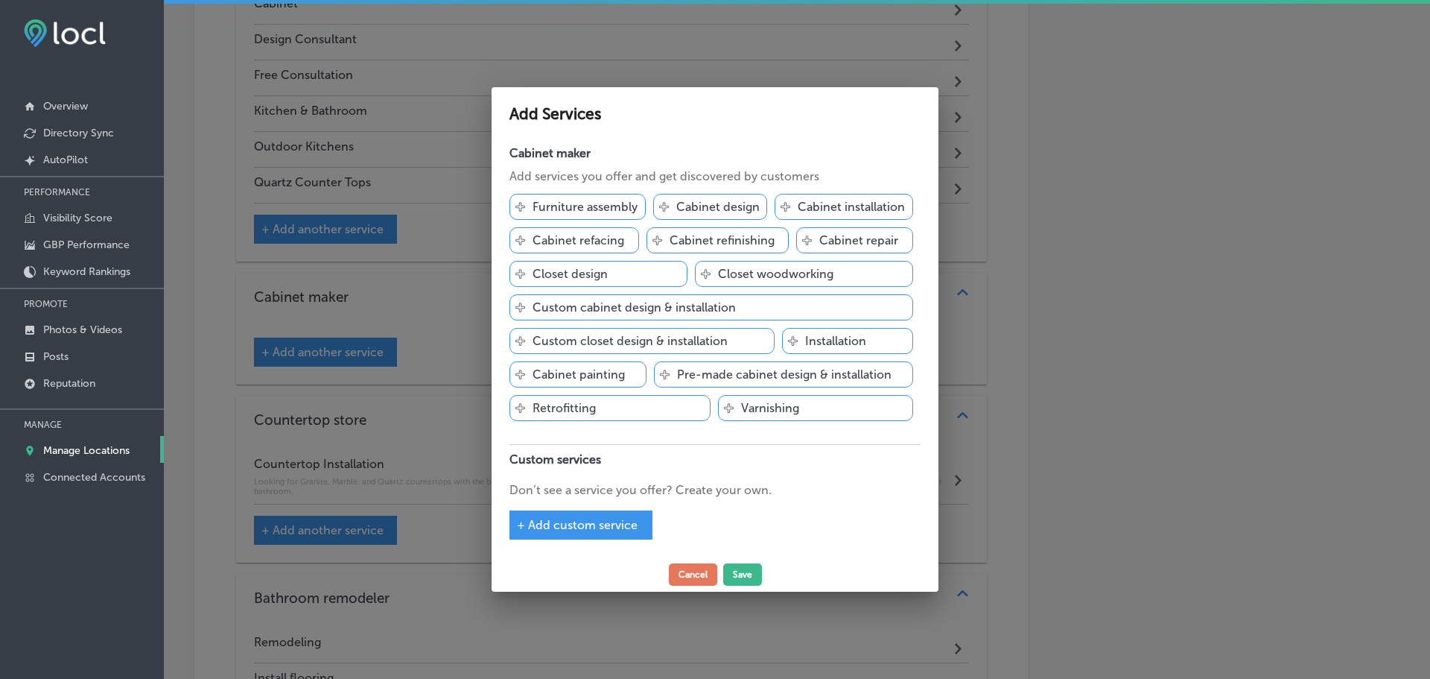
drag, startPoint x: 688, startPoint y: 579, endPoint x: 688, endPoint y: 557, distance: 21.6
click at [689, 577] on button "Cancel" at bounding box center [693, 574] width 48 height 22
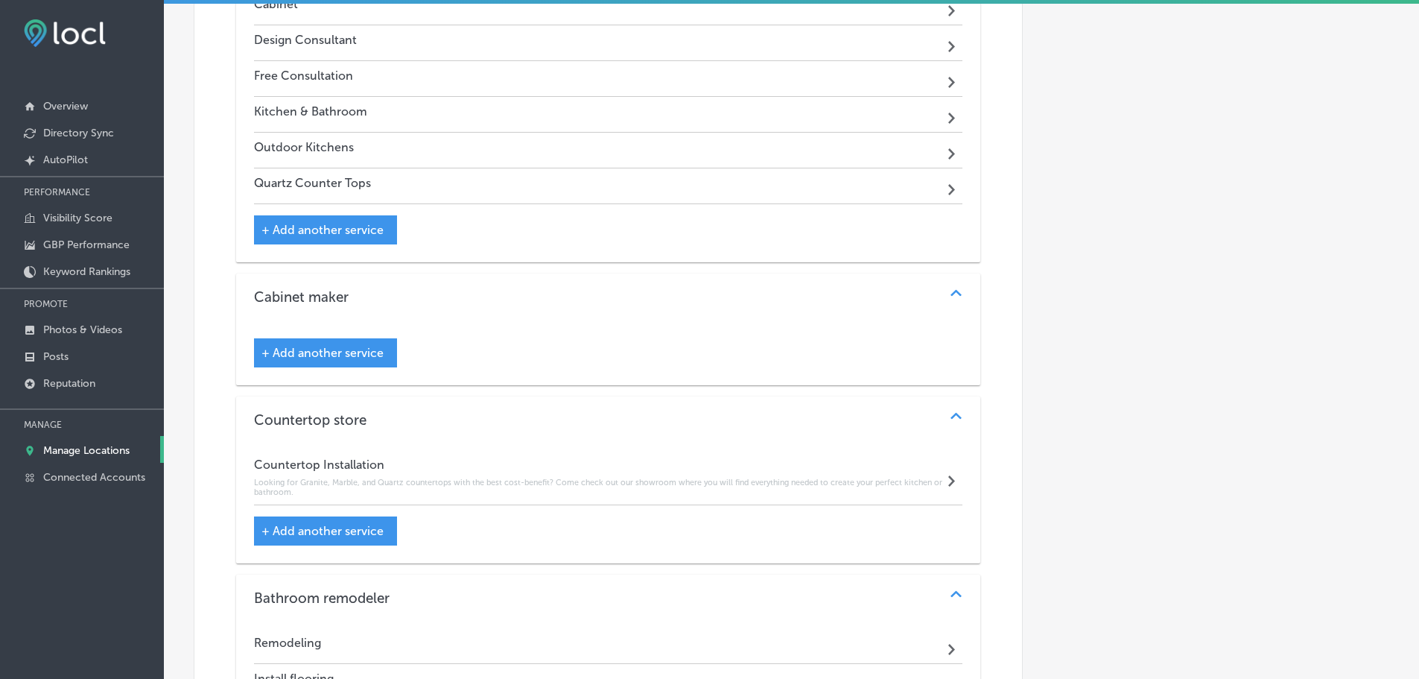
click at [745, 288] on div "Cabinet maker" at bounding box center [608, 296] width 709 height 17
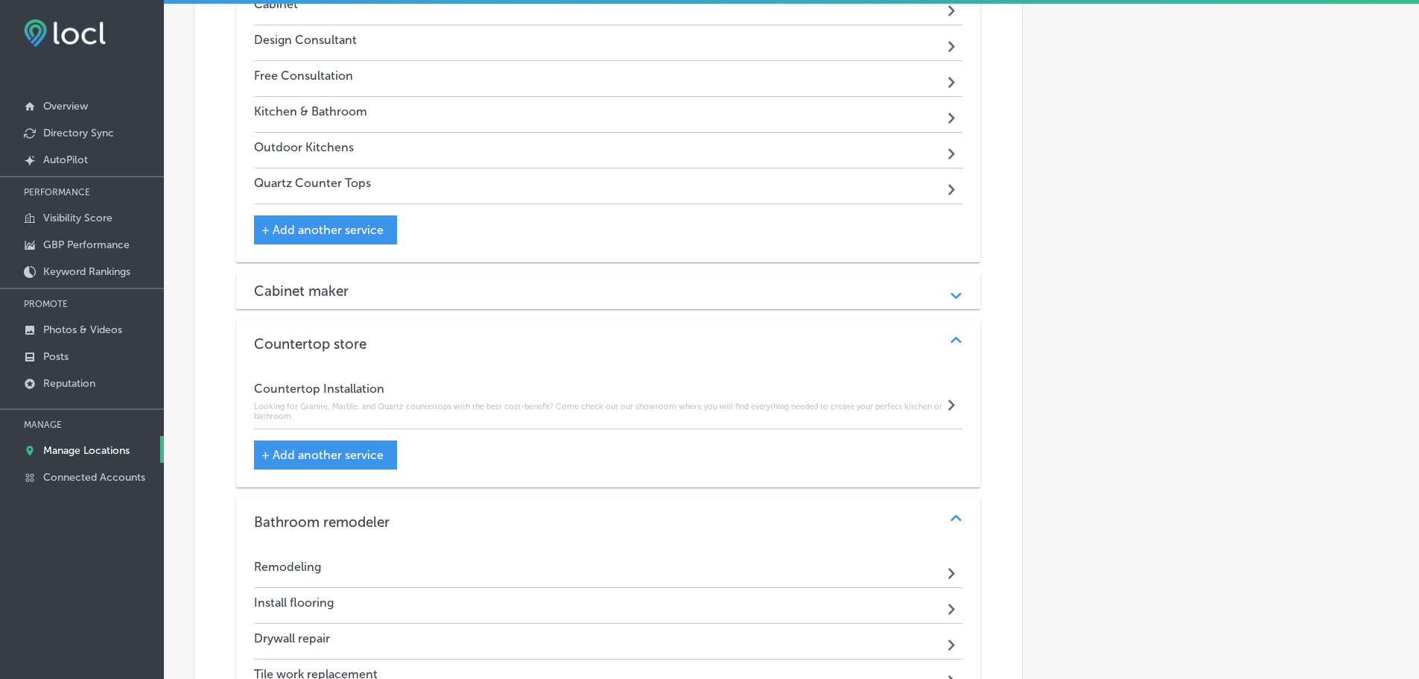
click at [354, 292] on h3 "Cabinet maker" at bounding box center [313, 290] width 118 height 17
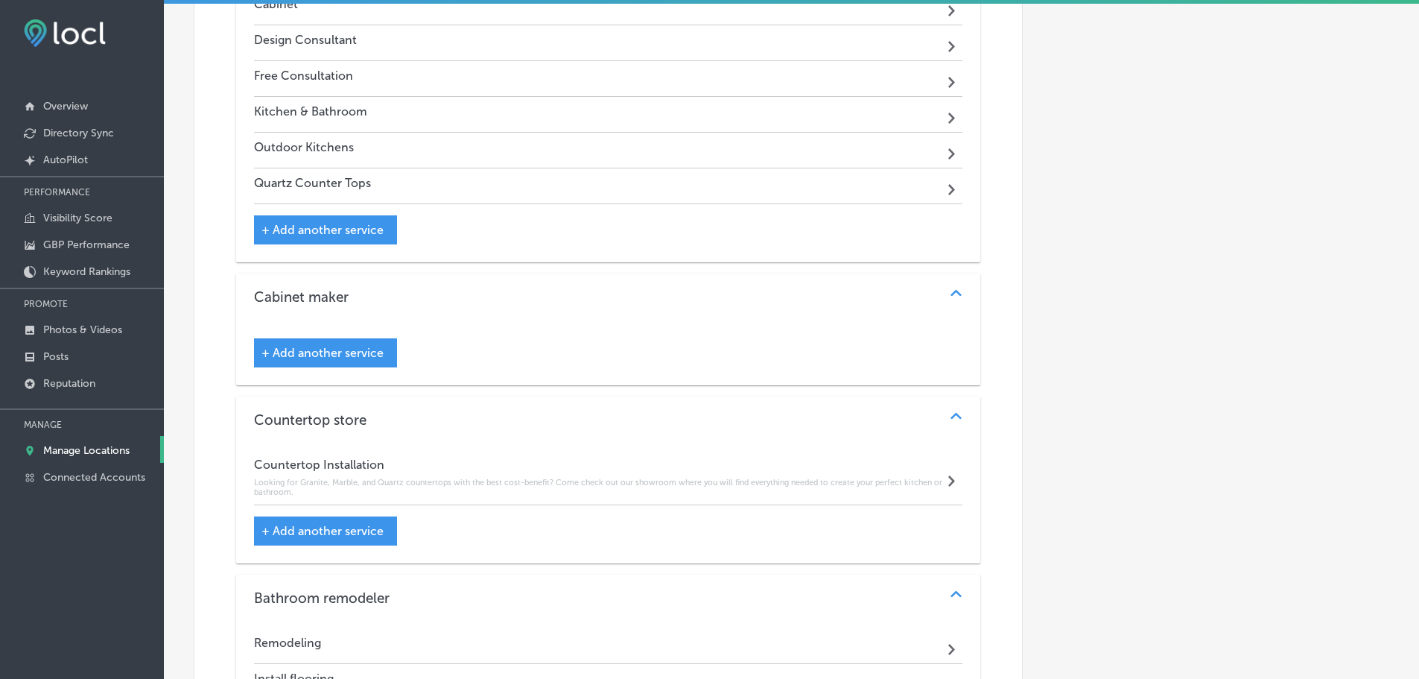
click at [305, 355] on span "+ Add another service" at bounding box center [322, 353] width 122 height 14
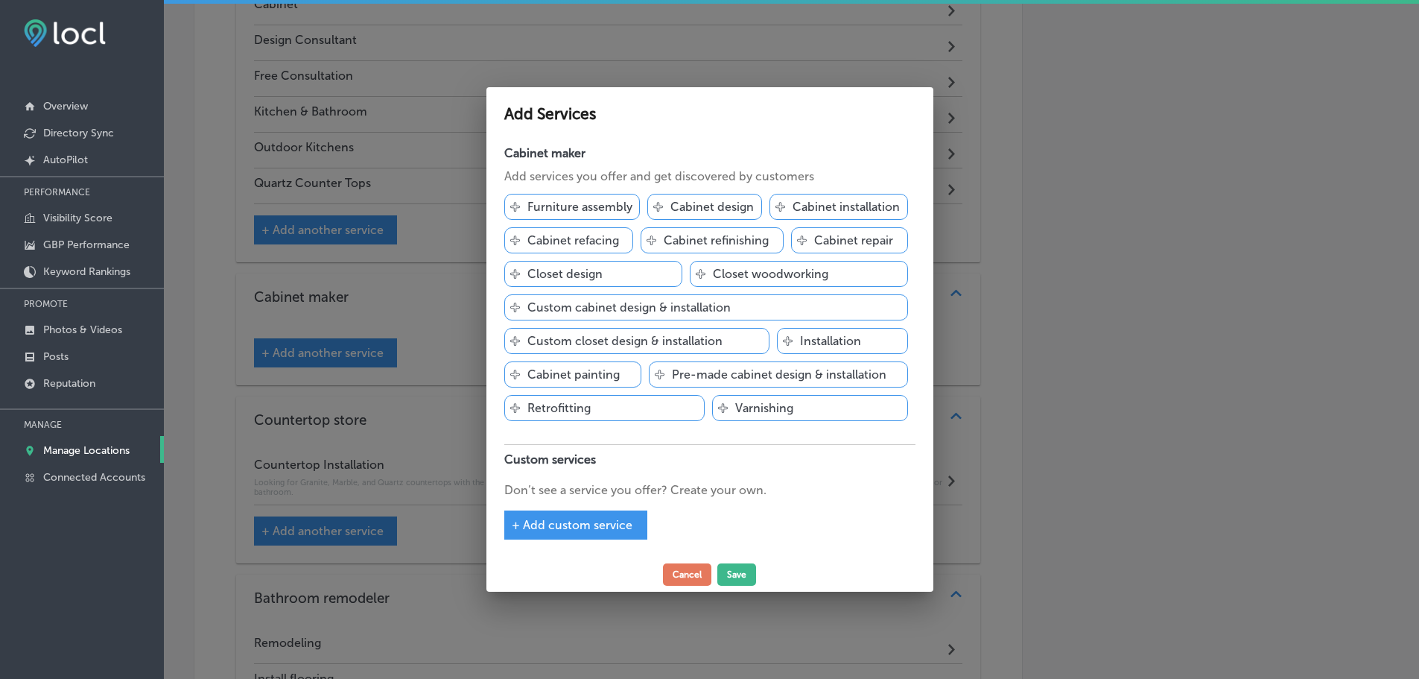
scroll to position [1968, 0]
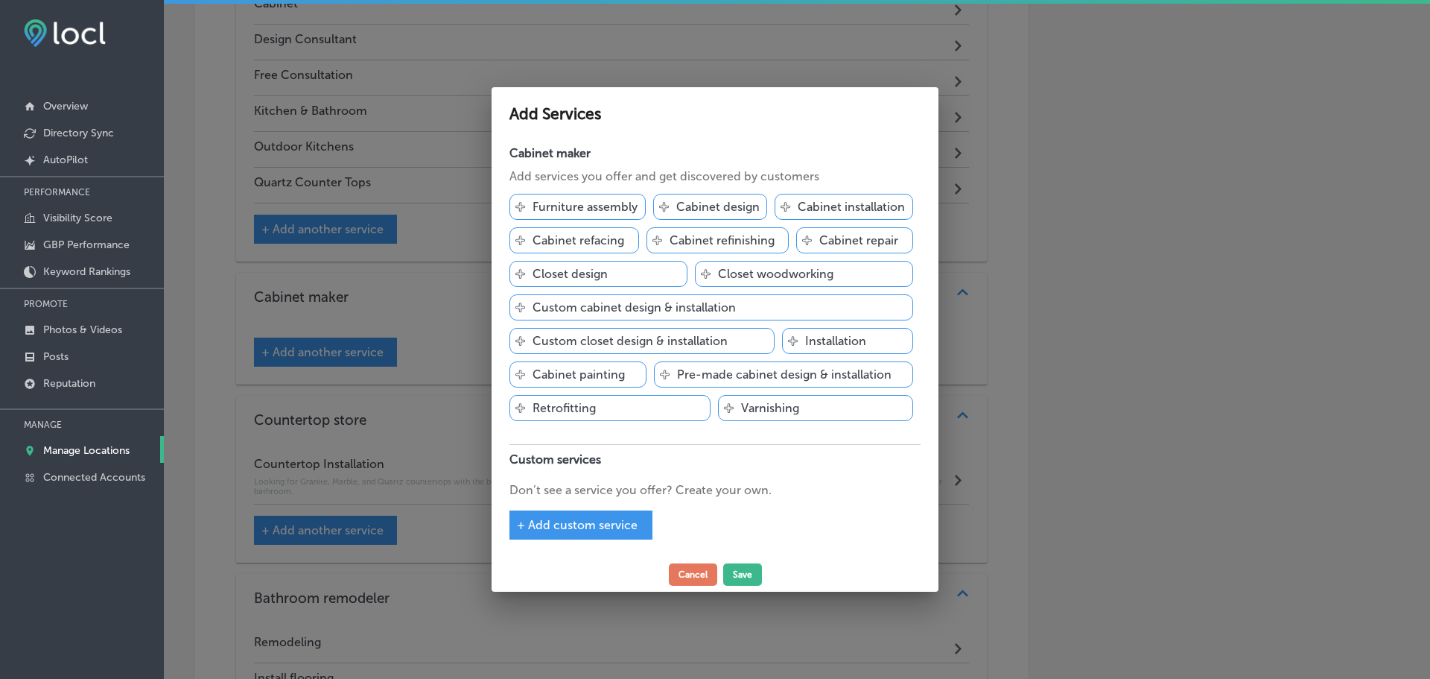
click at [680, 307] on p "Custom cabinet design & installation" at bounding box center [634, 307] width 203 height 14
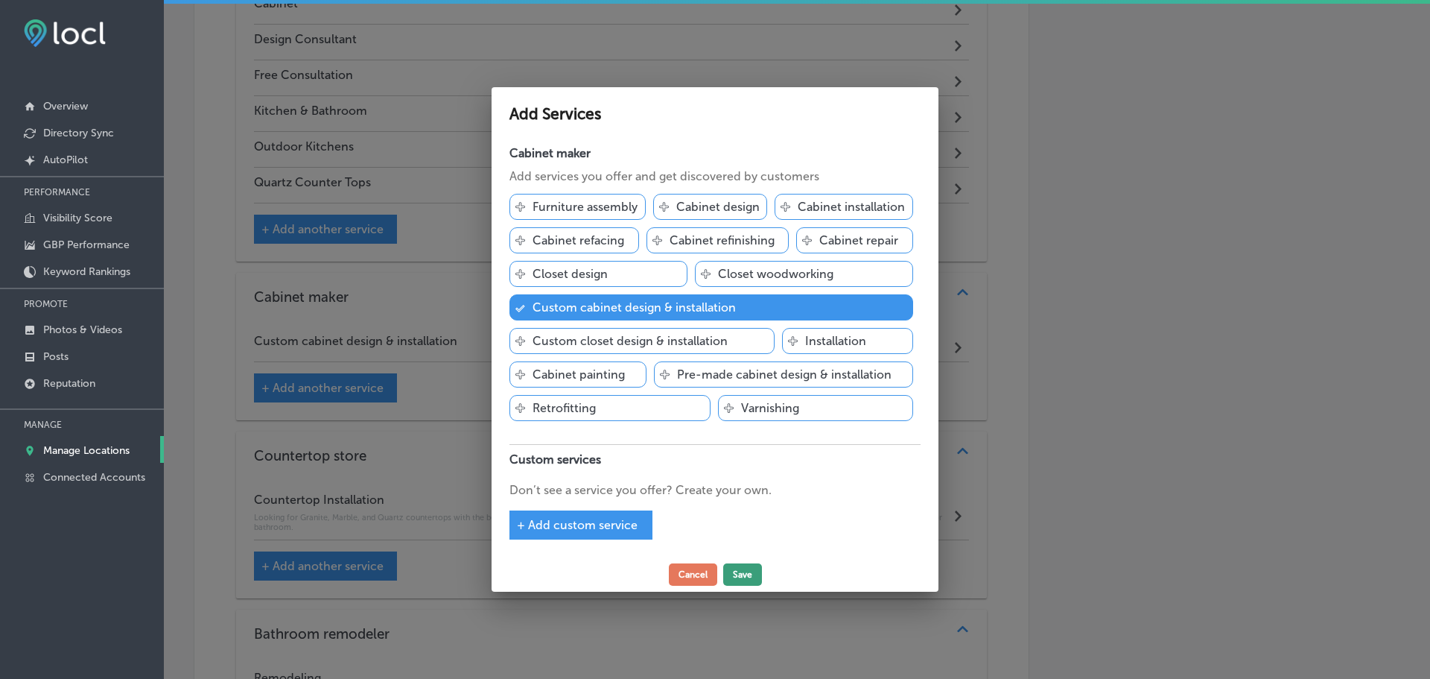
click at [740, 574] on button "Save" at bounding box center [742, 574] width 39 height 22
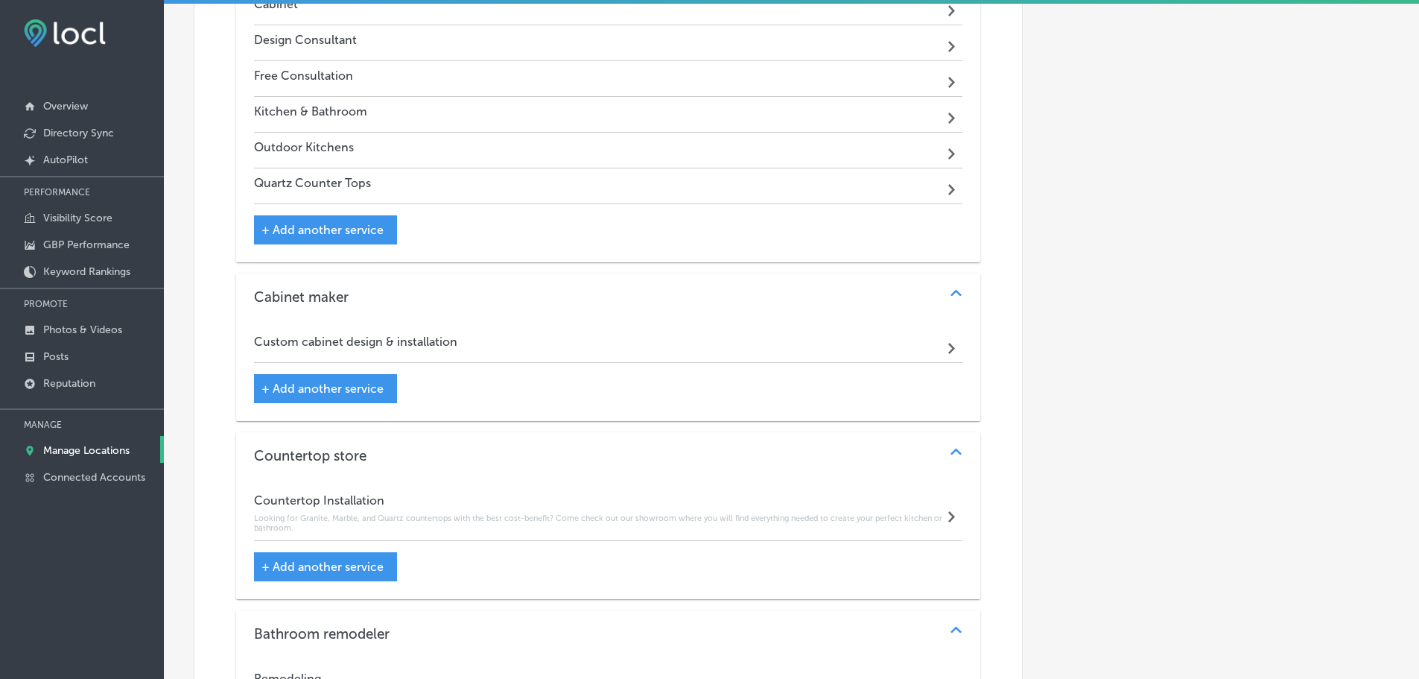
click at [591, 339] on div "Custom cabinet design & installation Path Created with Sketch." at bounding box center [608, 345] width 709 height 36
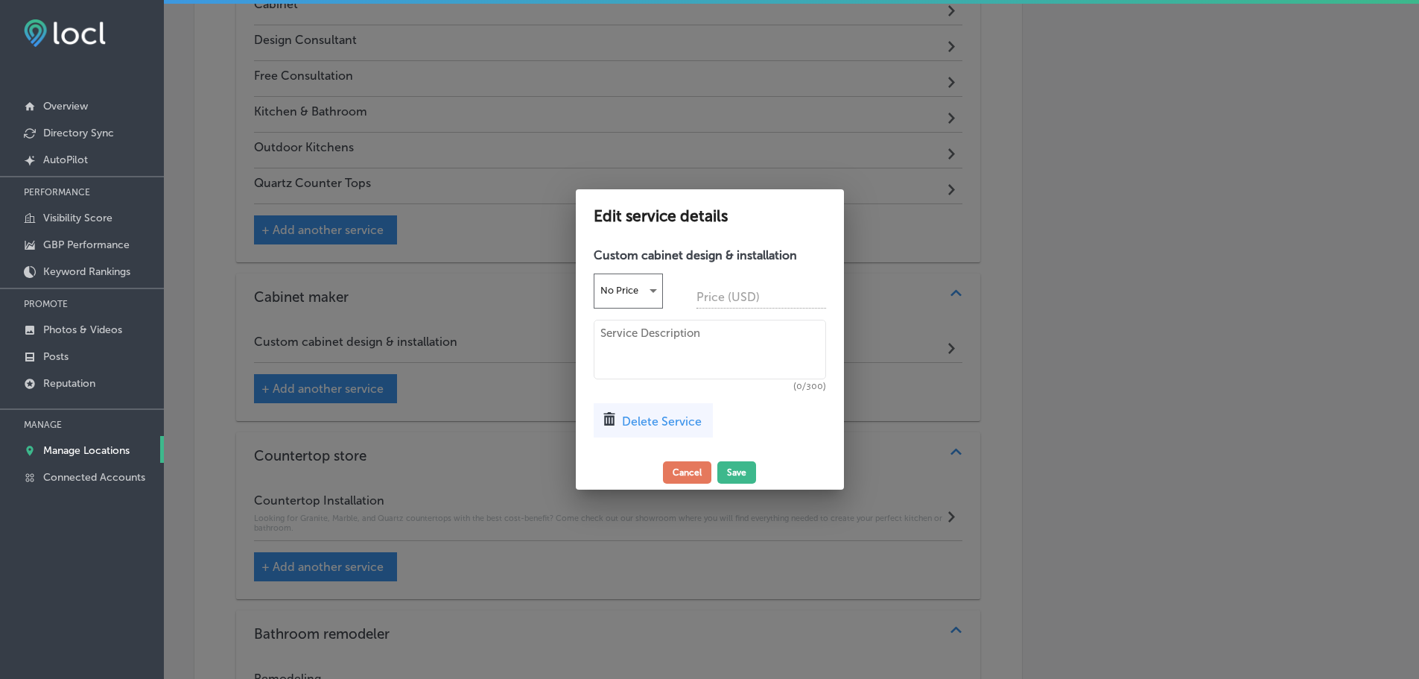
scroll to position [1968, 0]
click at [627, 344] on textarea at bounding box center [715, 350] width 232 height 60
paste textarea "We work with premium brands and different styles of Custom Cabinets to ensure w…"
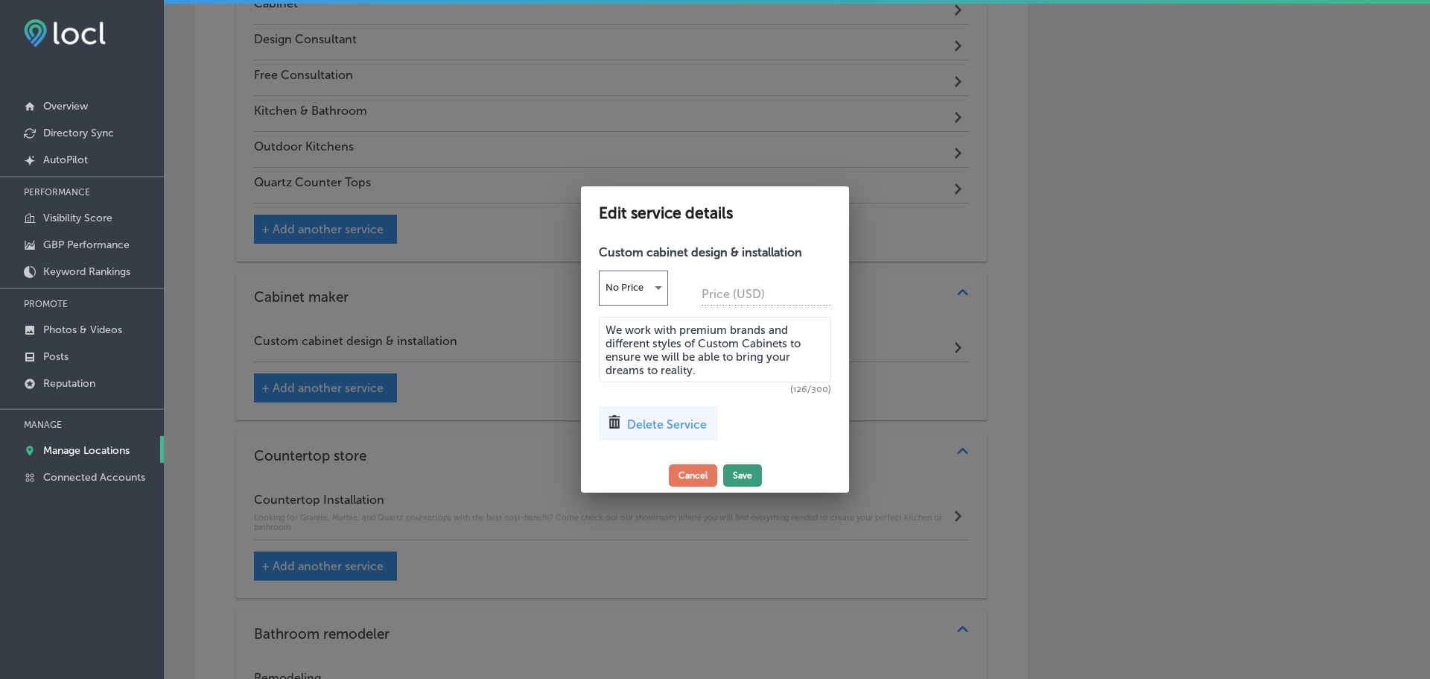
type textarea "We work with premium brands and different styles of Custom Cabinets to ensure w…"
click at [736, 480] on button "Save" at bounding box center [742, 475] width 39 height 22
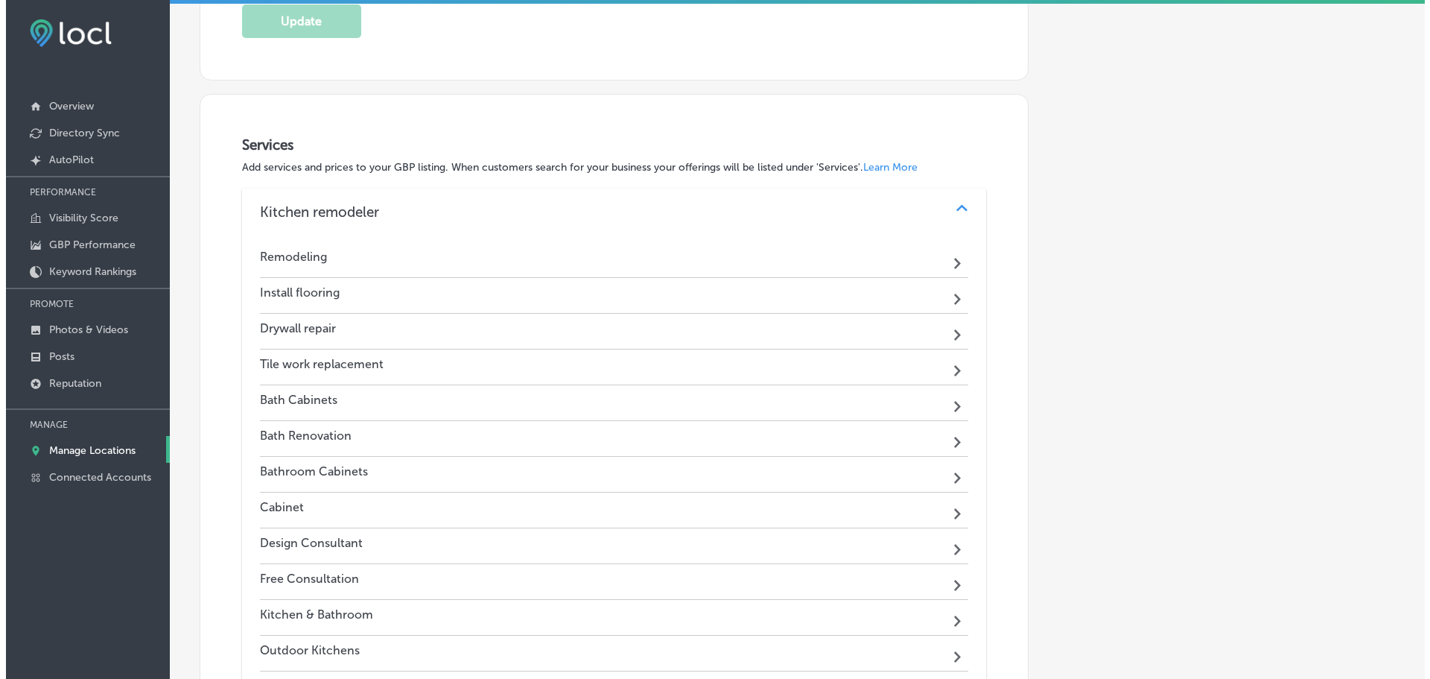
scroll to position [1443, 0]
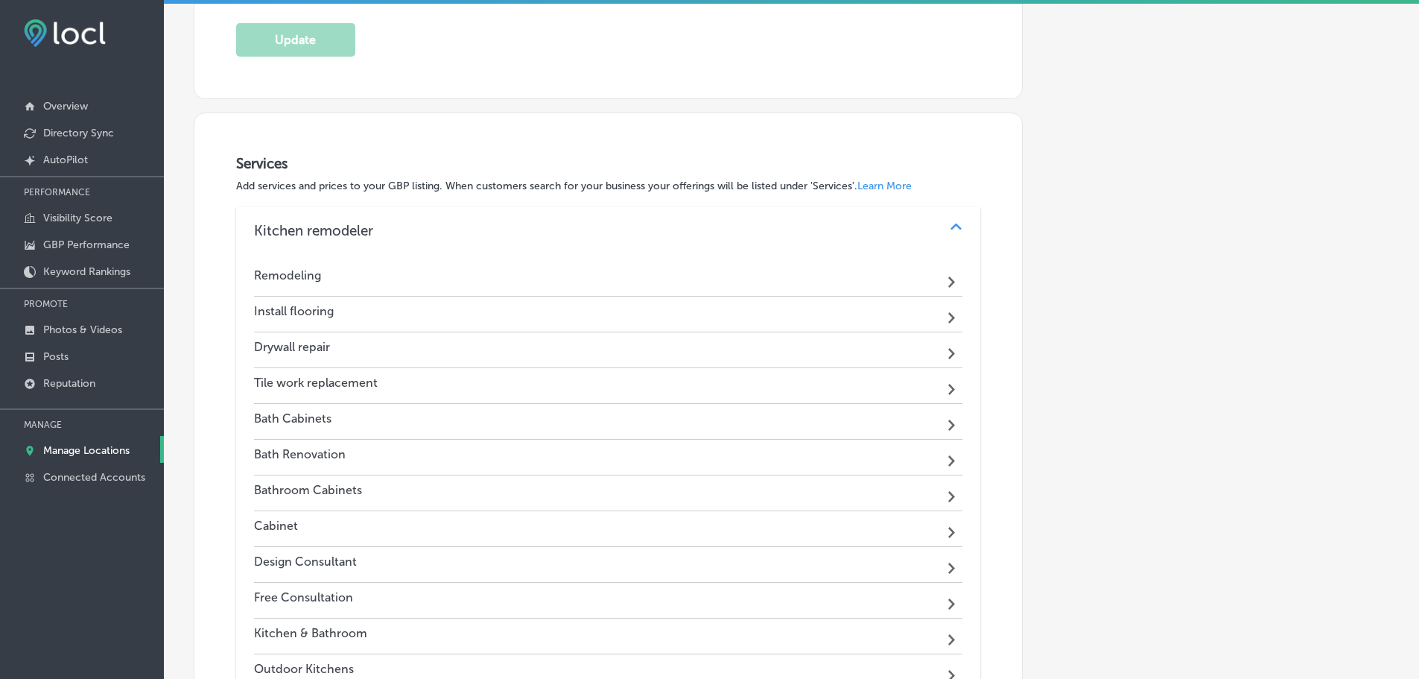
click at [734, 420] on div "Bath Cabinets Path Created with Sketch." at bounding box center [608, 422] width 709 height 36
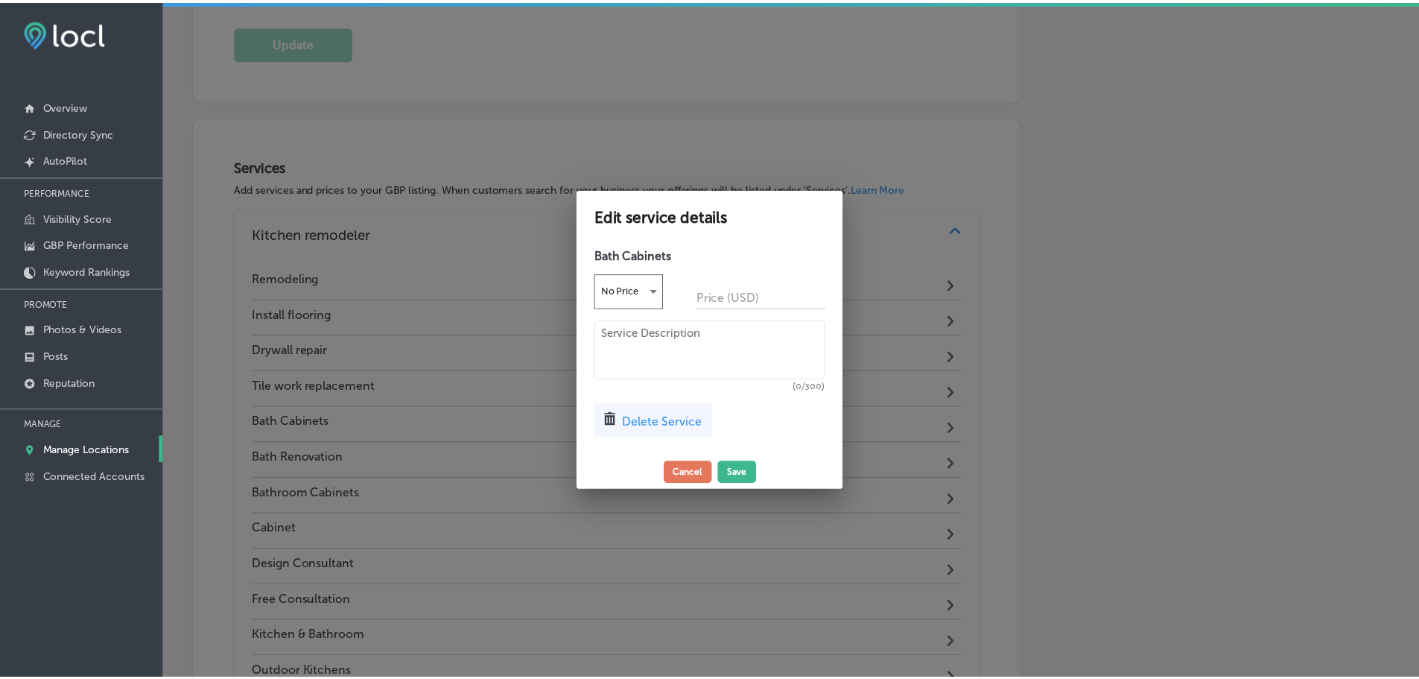
scroll to position [1446, 0]
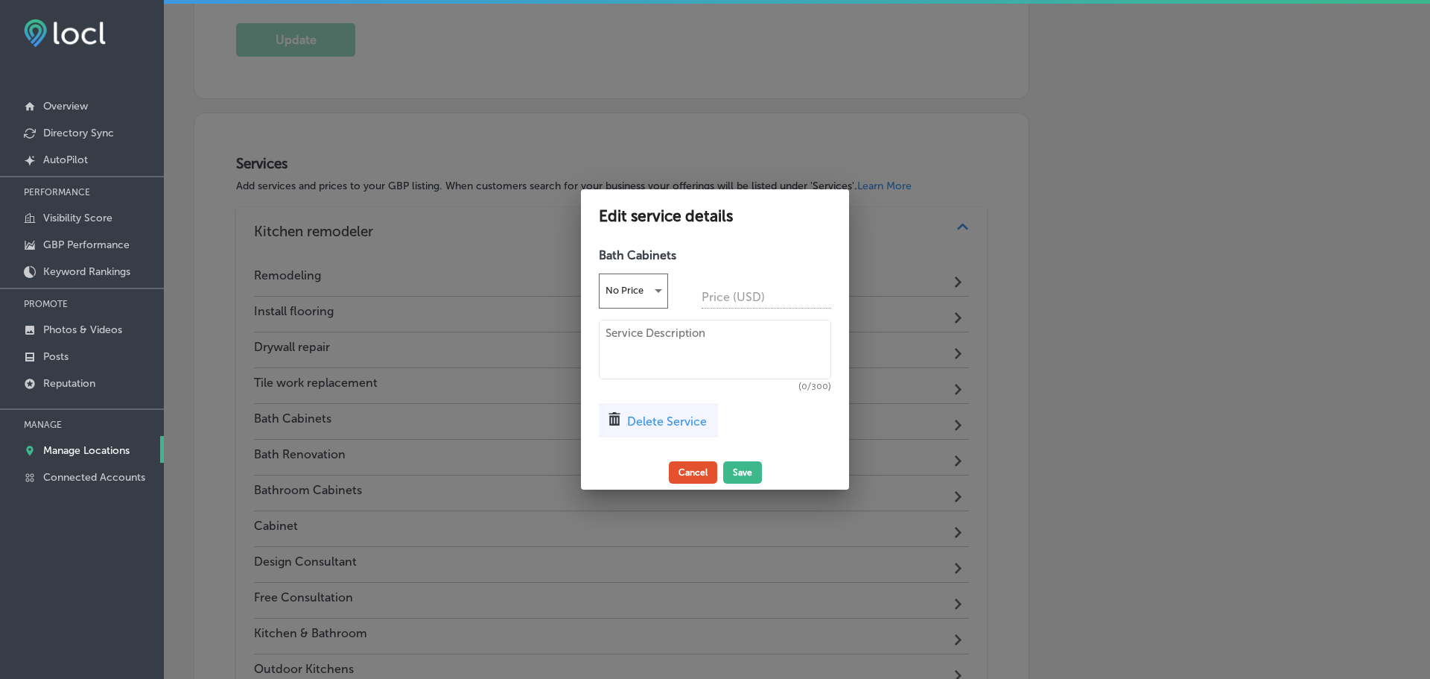
click at [688, 472] on button "Cancel" at bounding box center [693, 472] width 48 height 22
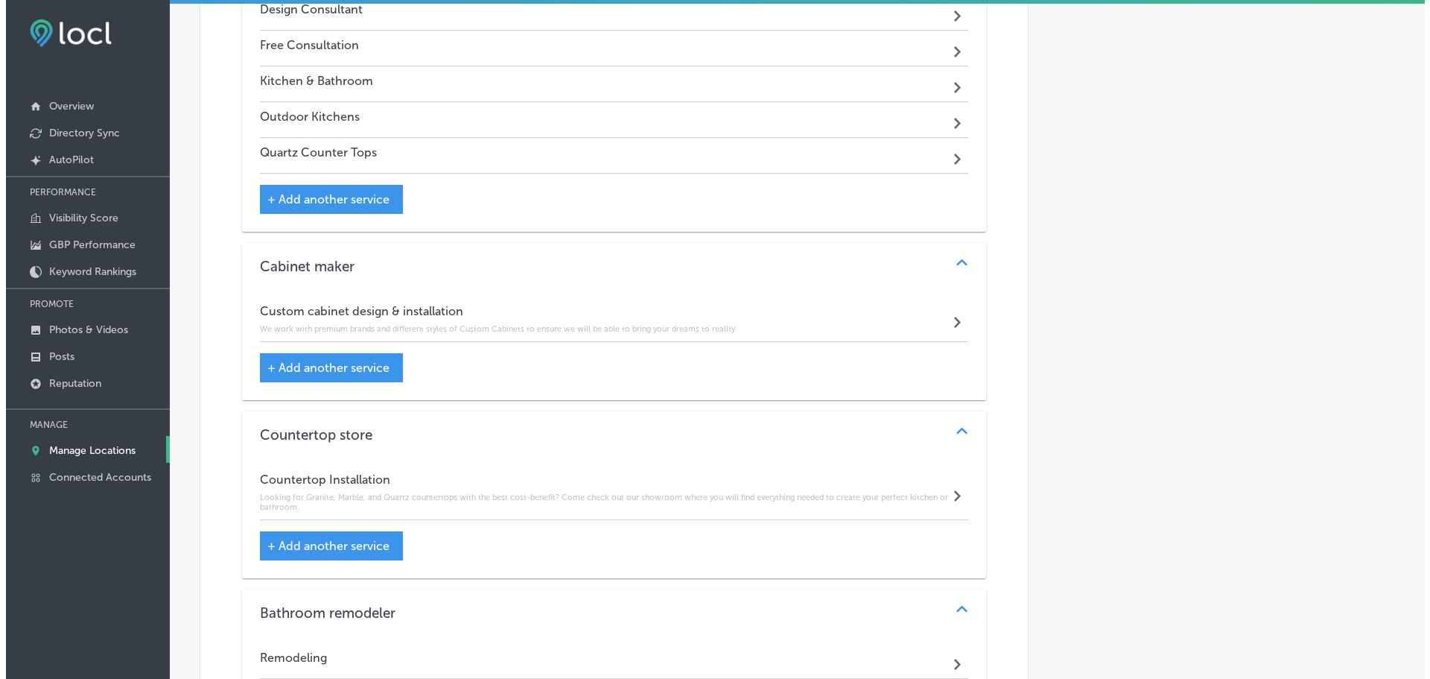
scroll to position [2262, 0]
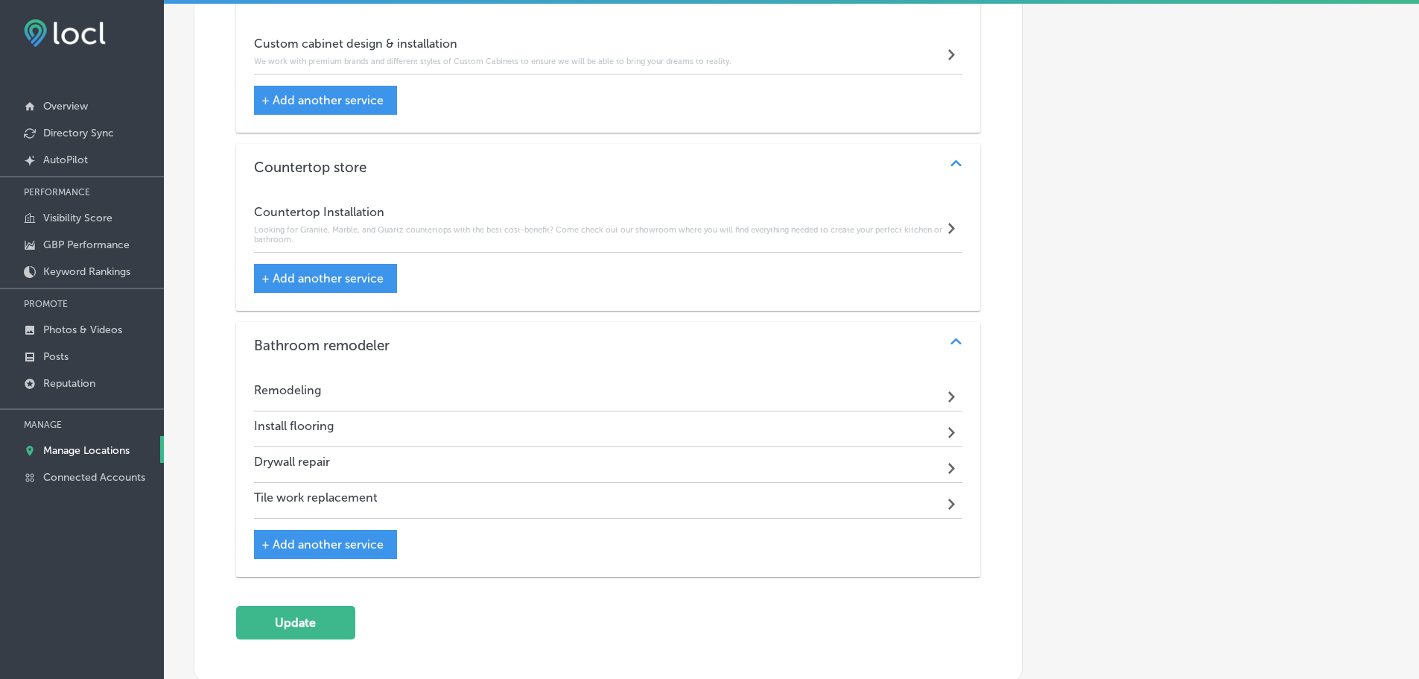
click at [353, 541] on span "+ Add another service" at bounding box center [322, 544] width 122 height 14
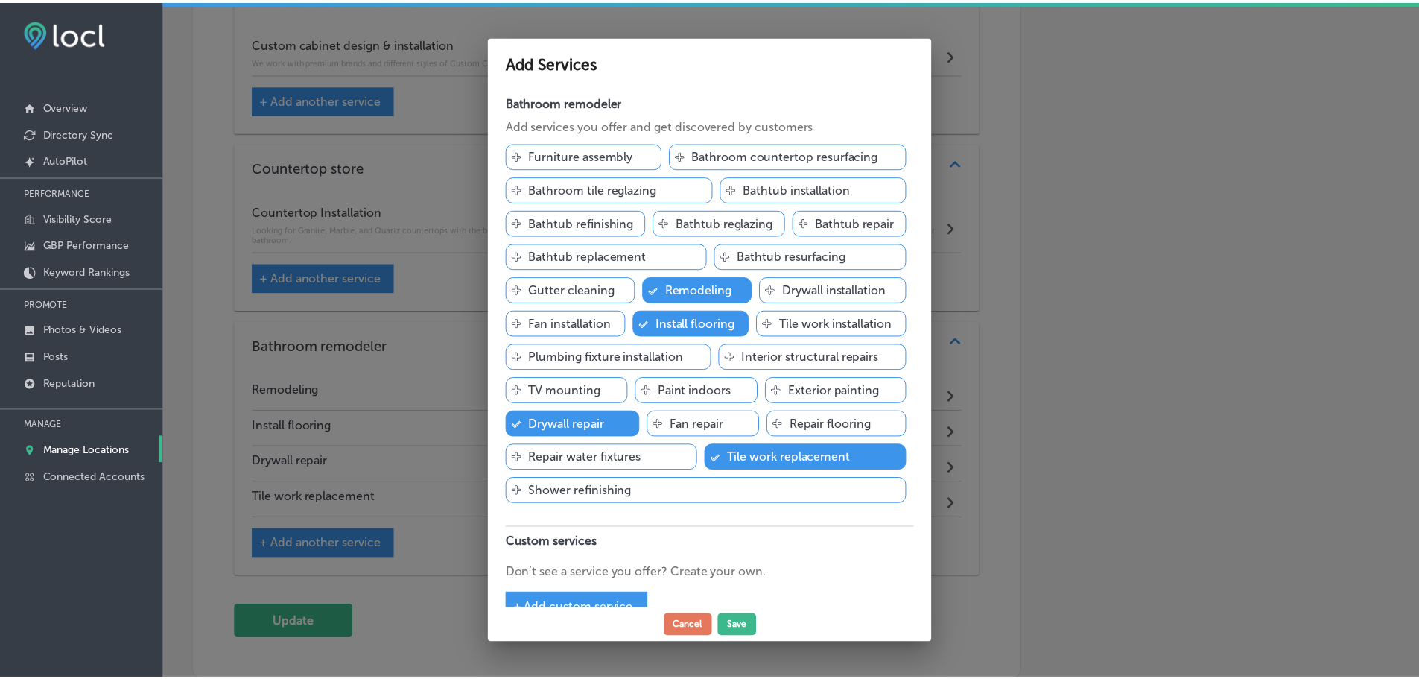
scroll to position [30, 0]
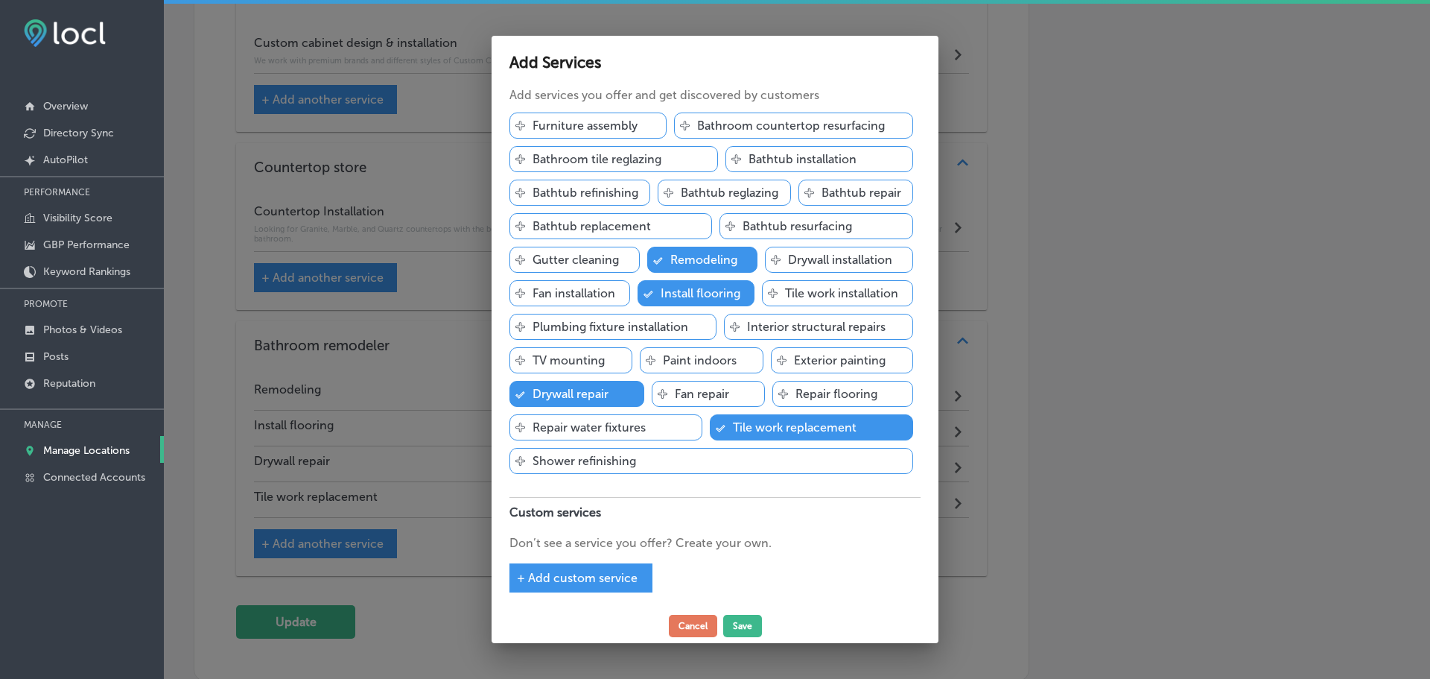
click at [618, 573] on span "+ Add custom service" at bounding box center [577, 578] width 121 height 14
click at [625, 559] on input "text" at bounding box center [629, 563] width 238 height 23
type input "Bathroom Cabinets"
click at [743, 621] on button "Save" at bounding box center [742, 626] width 39 height 22
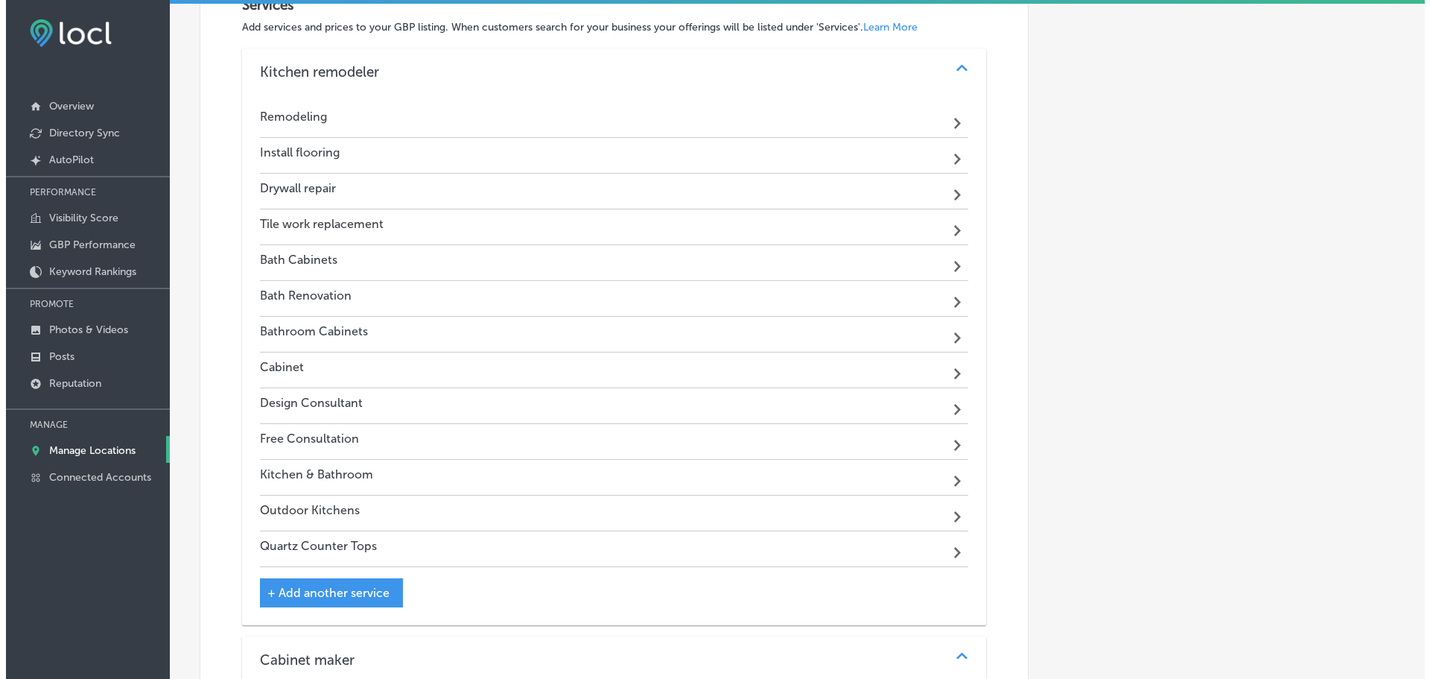
scroll to position [1592, 0]
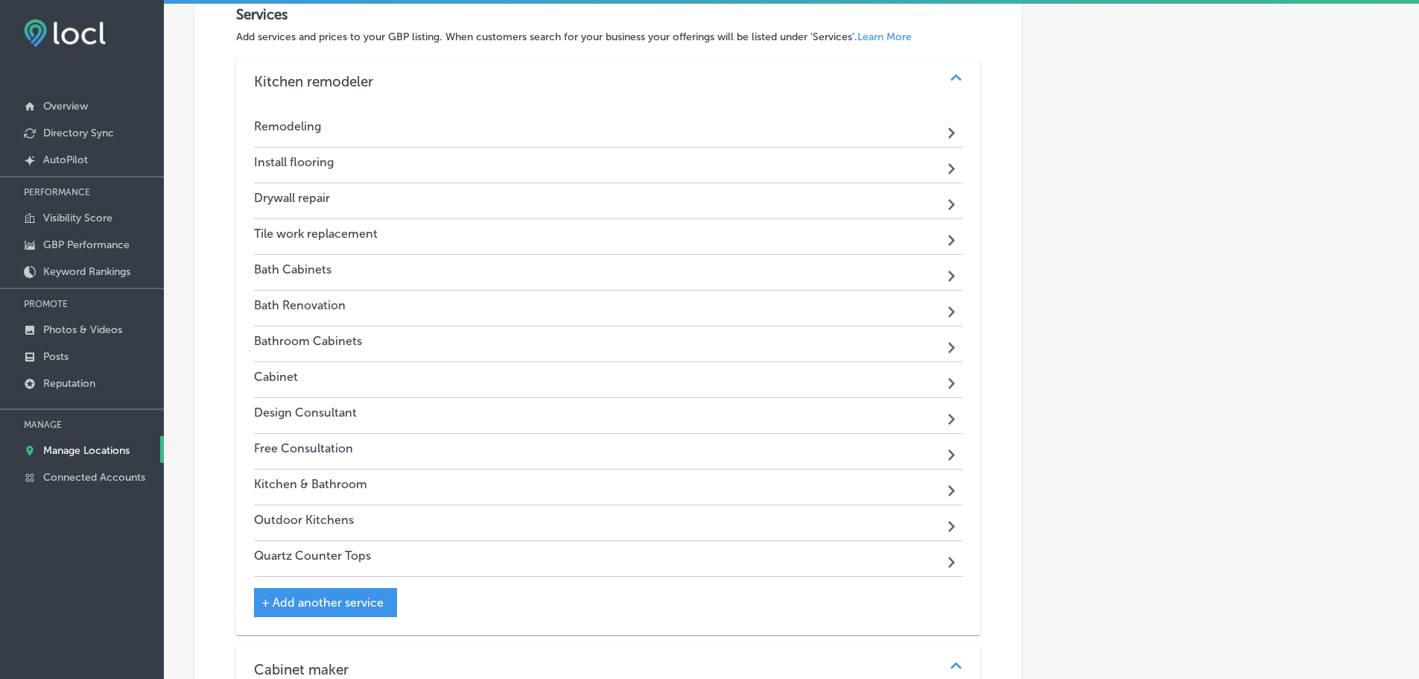
click at [713, 264] on div "Bath Cabinets Path Created with Sketch." at bounding box center [608, 273] width 709 height 36
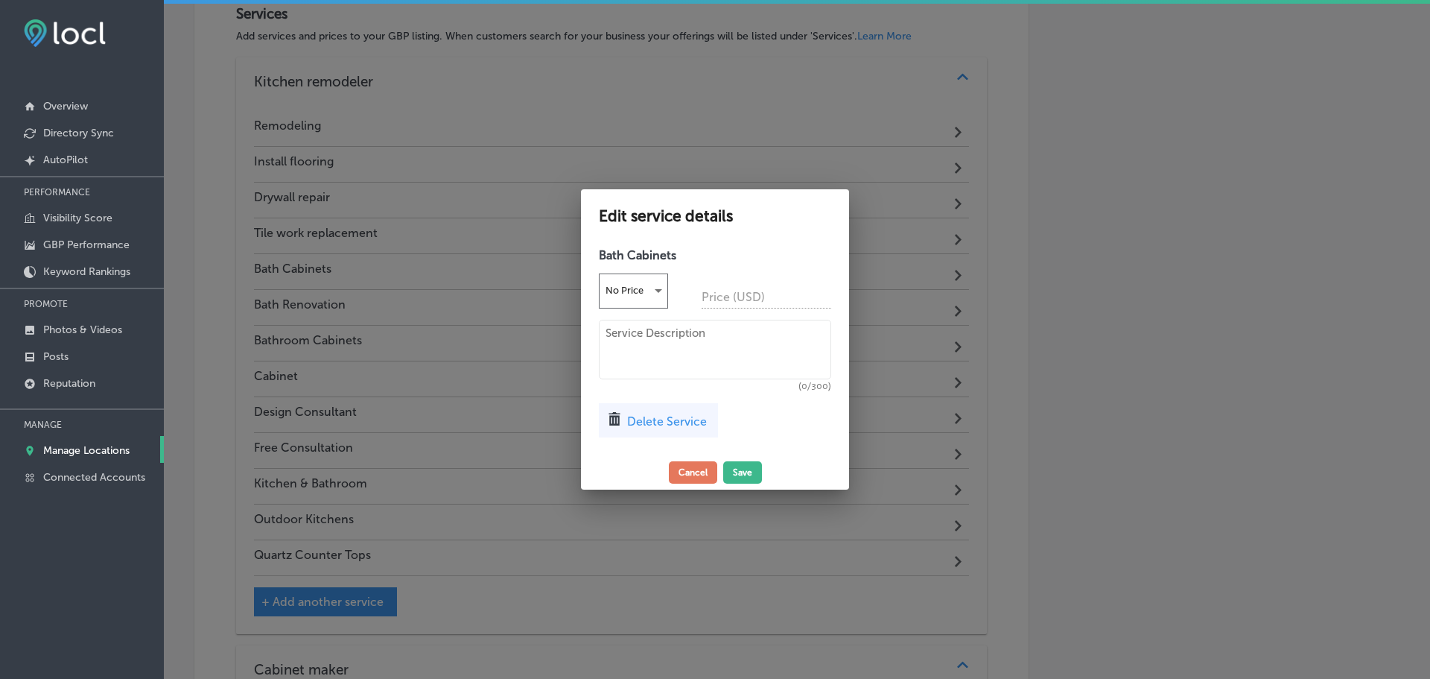
click at [664, 417] on span "Delete Service" at bounding box center [667, 421] width 80 height 14
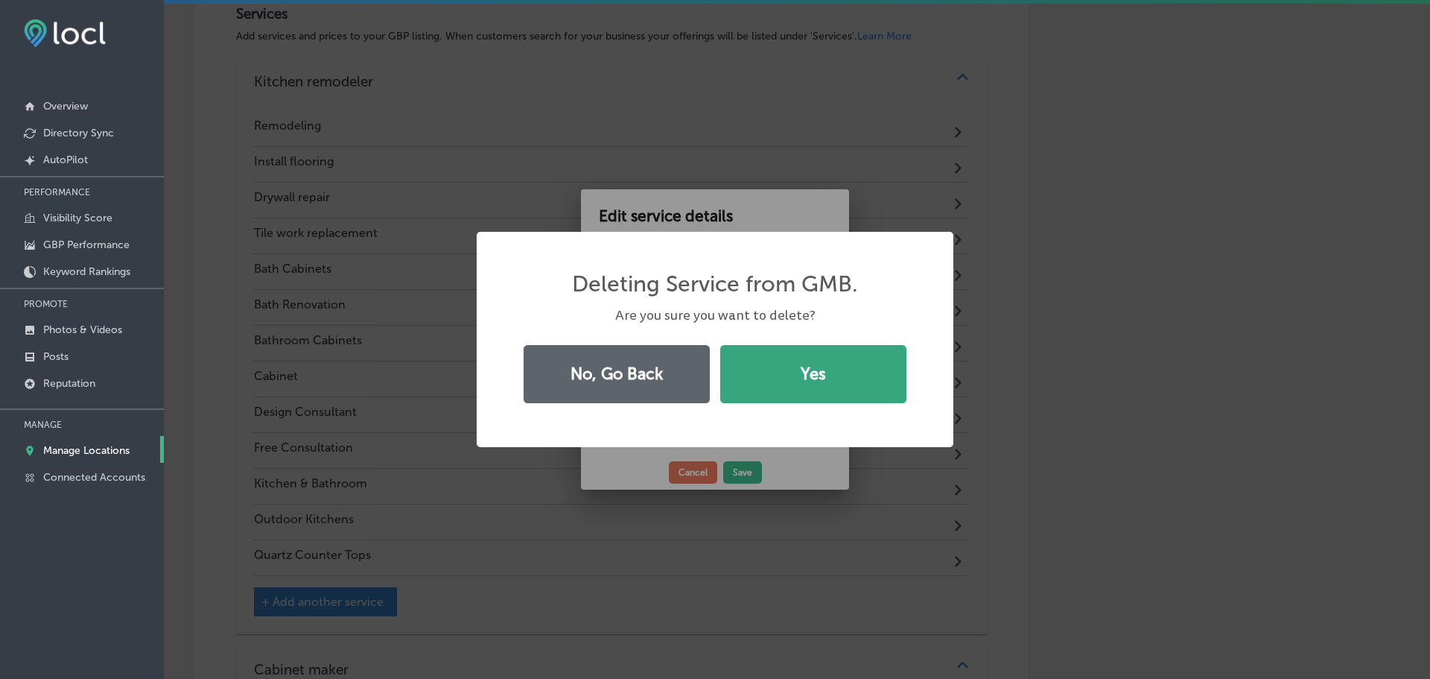
click at [769, 381] on button "Yes" at bounding box center [813, 374] width 186 height 58
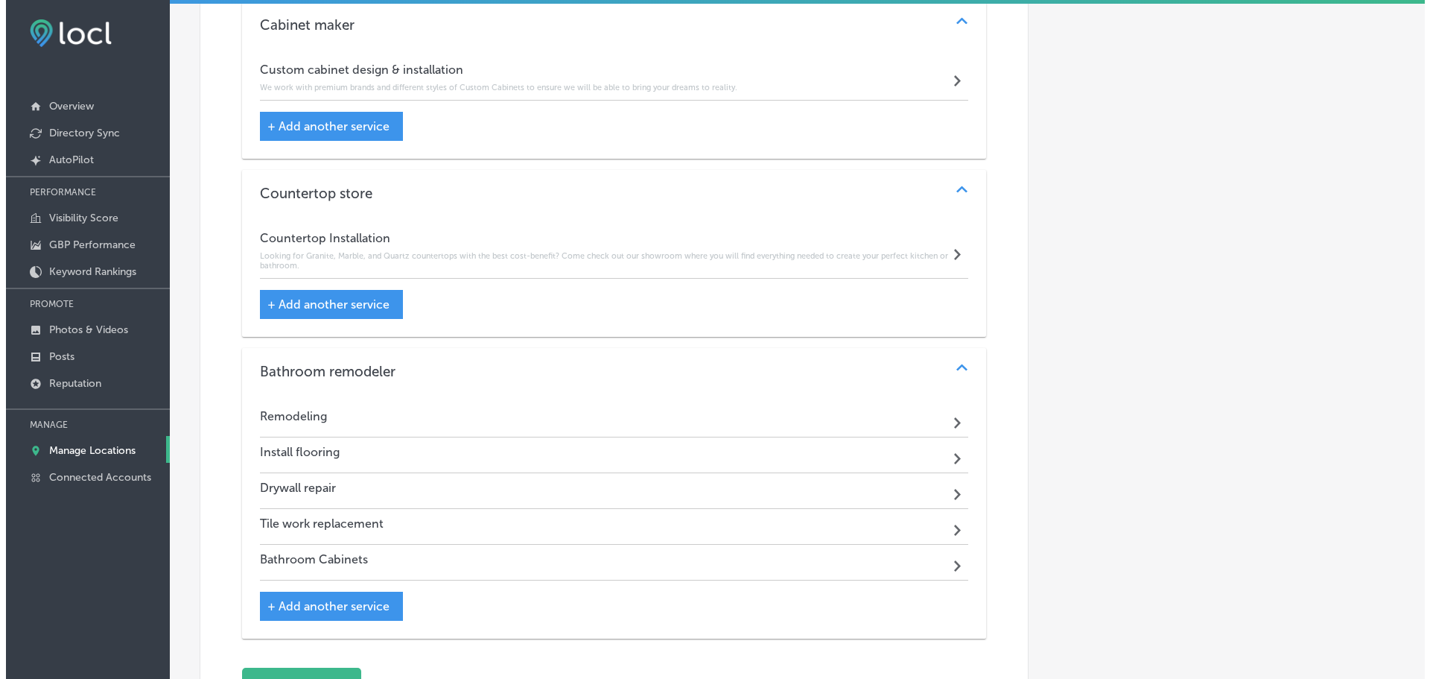
scroll to position [2337, 0]
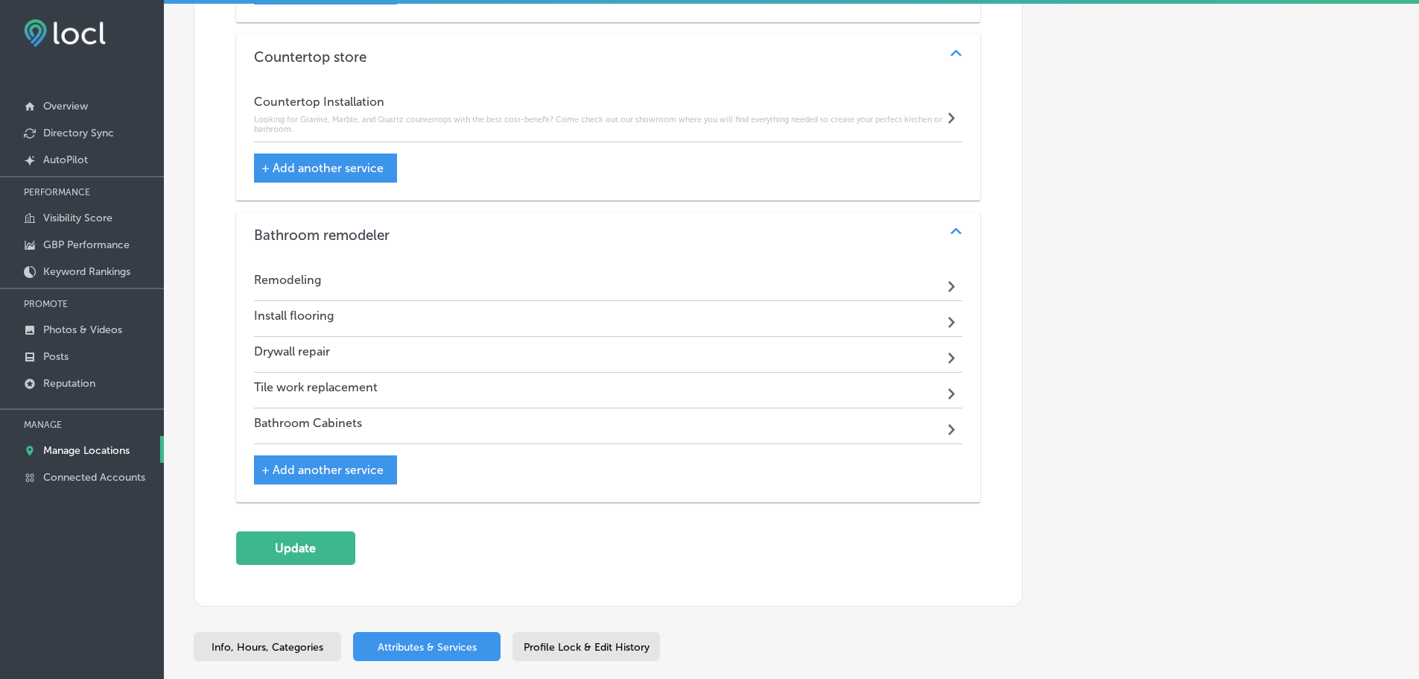
click at [317, 469] on span "+ Add another service" at bounding box center [322, 470] width 122 height 14
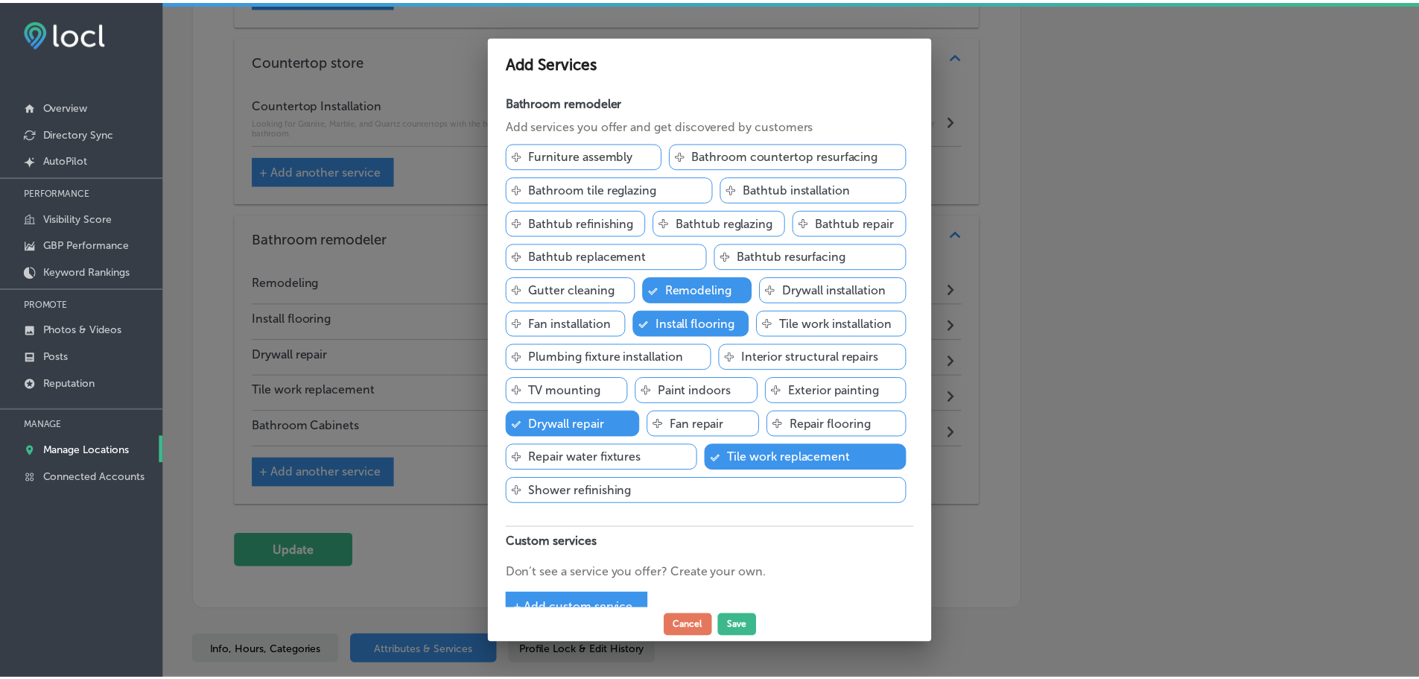
scroll to position [2340, 0]
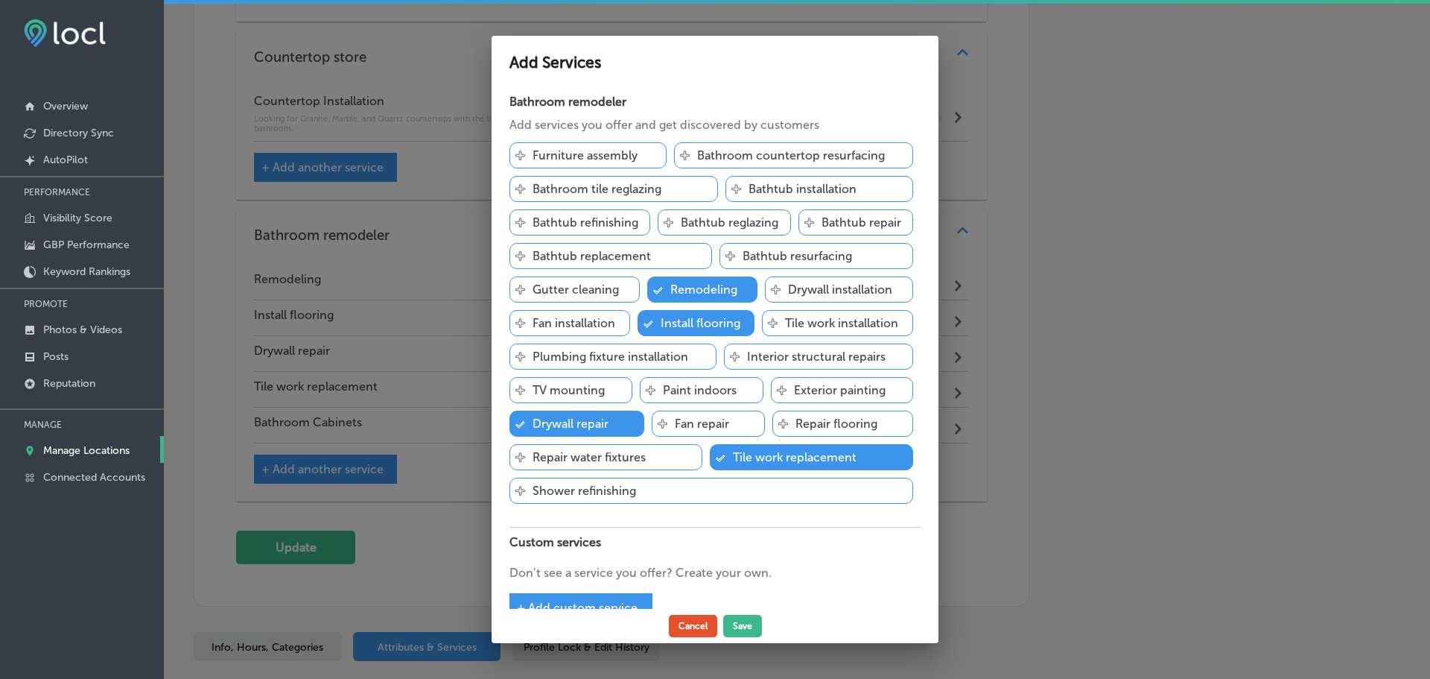
click at [690, 620] on button "Cancel" at bounding box center [693, 626] width 48 height 22
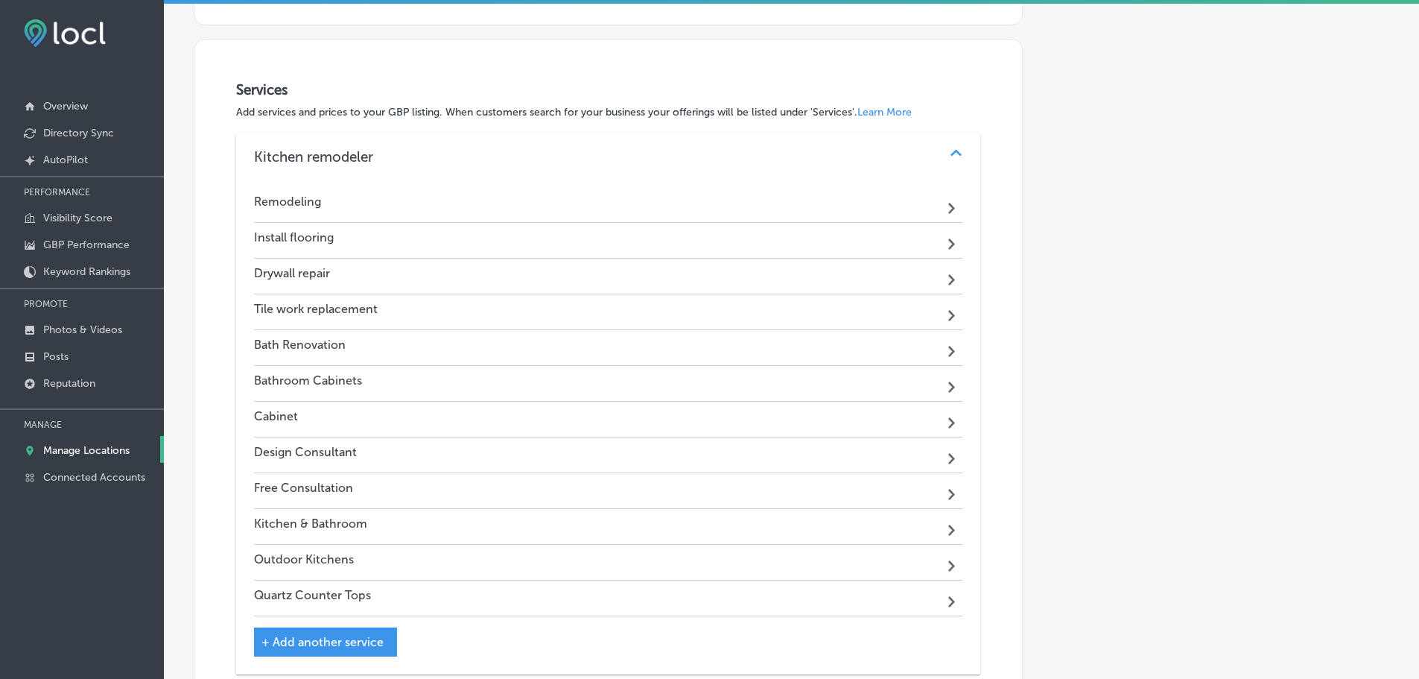
scroll to position [1517, 0]
click at [661, 346] on div "Bath Renovation Path Created with Sketch." at bounding box center [608, 347] width 709 height 36
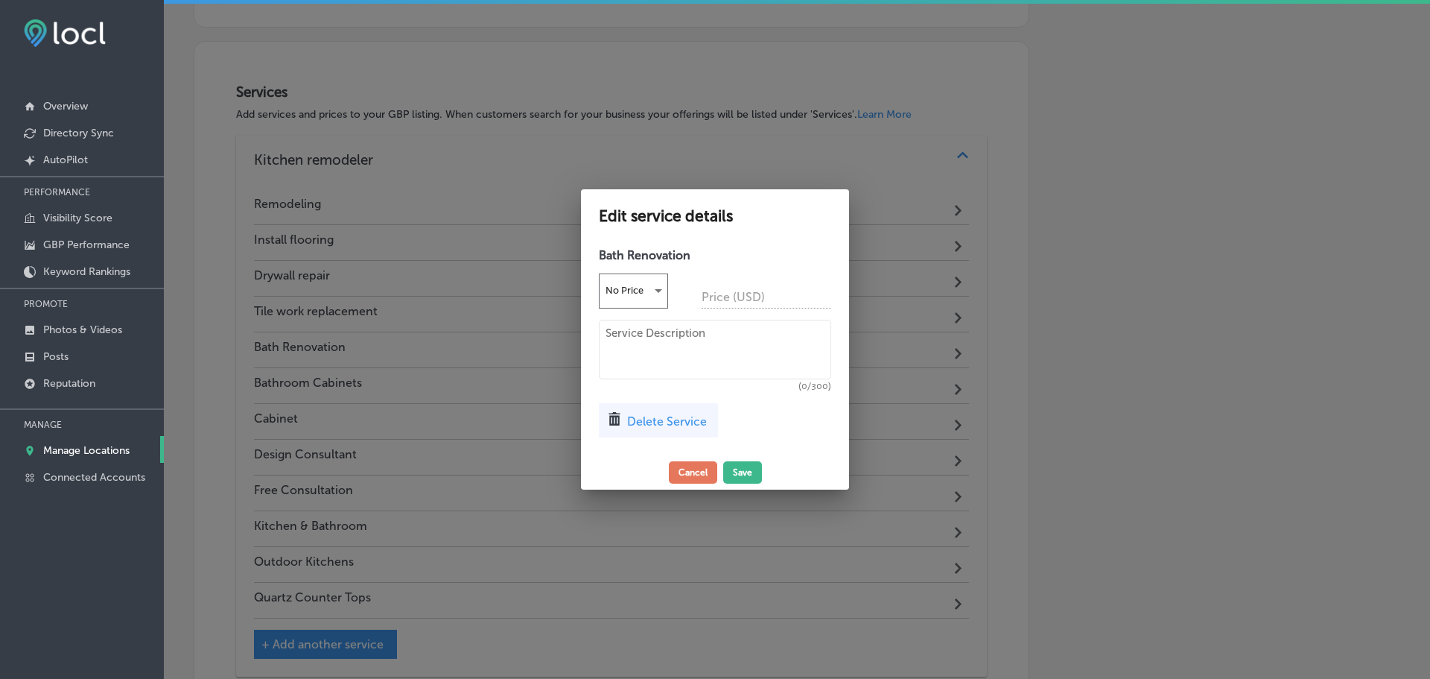
click at [689, 411] on div "Delete Service" at bounding box center [658, 420] width 119 height 34
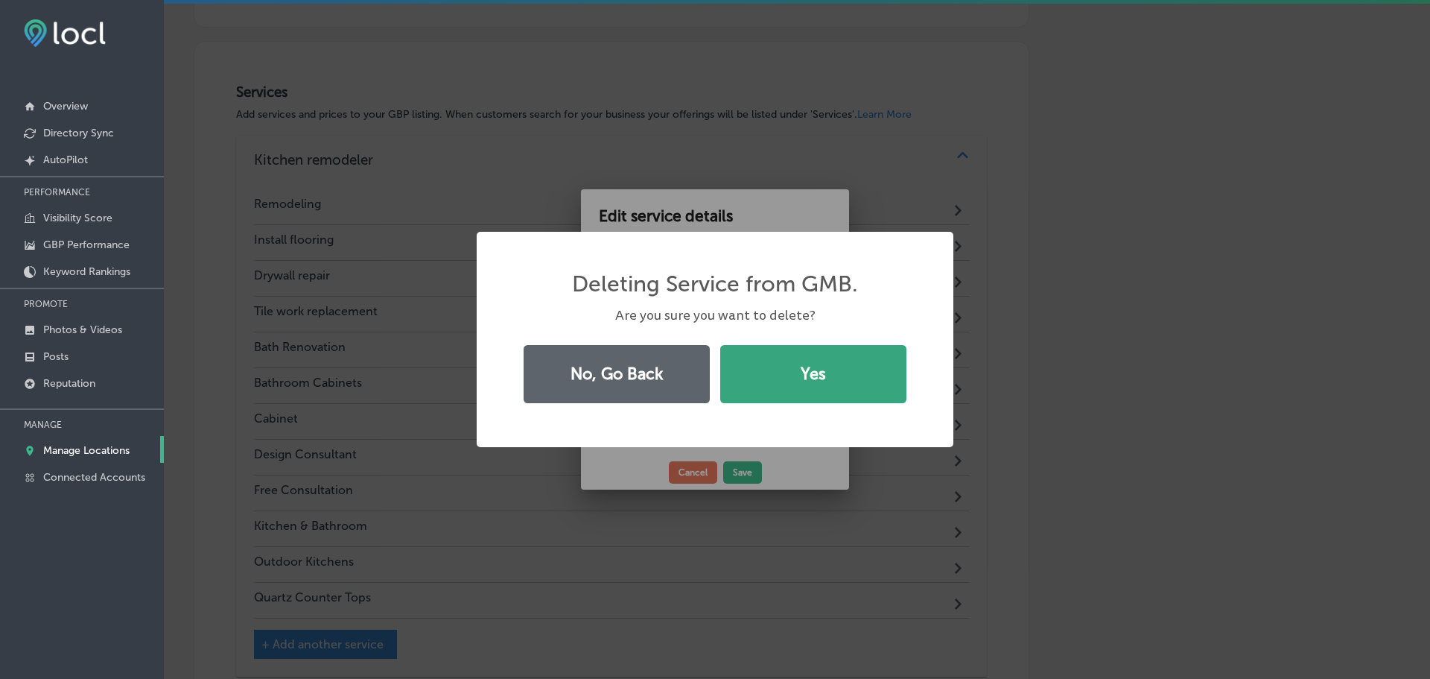
click at [778, 370] on button "Yes" at bounding box center [813, 374] width 186 height 58
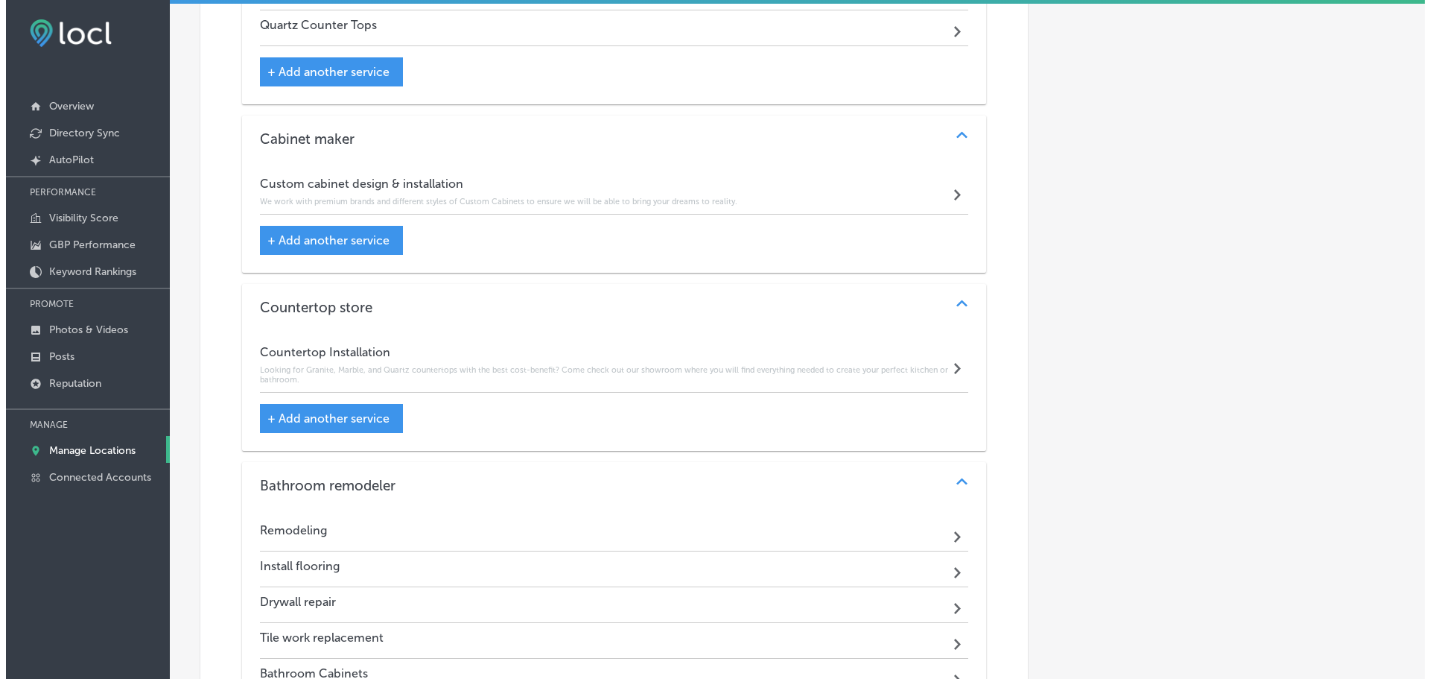
scroll to position [2262, 0]
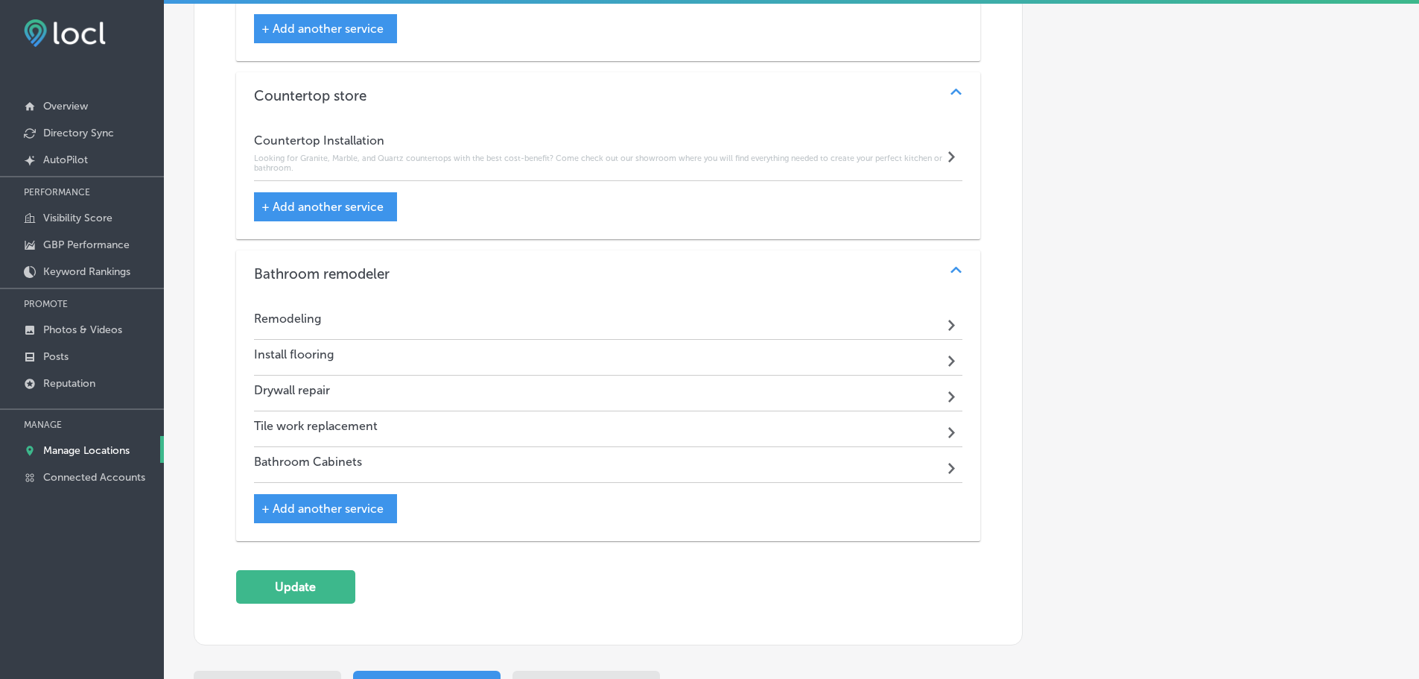
click at [351, 520] on div "+ Add another service" at bounding box center [325, 508] width 143 height 29
click at [368, 503] on span "+ Add another service" at bounding box center [322, 508] width 122 height 14
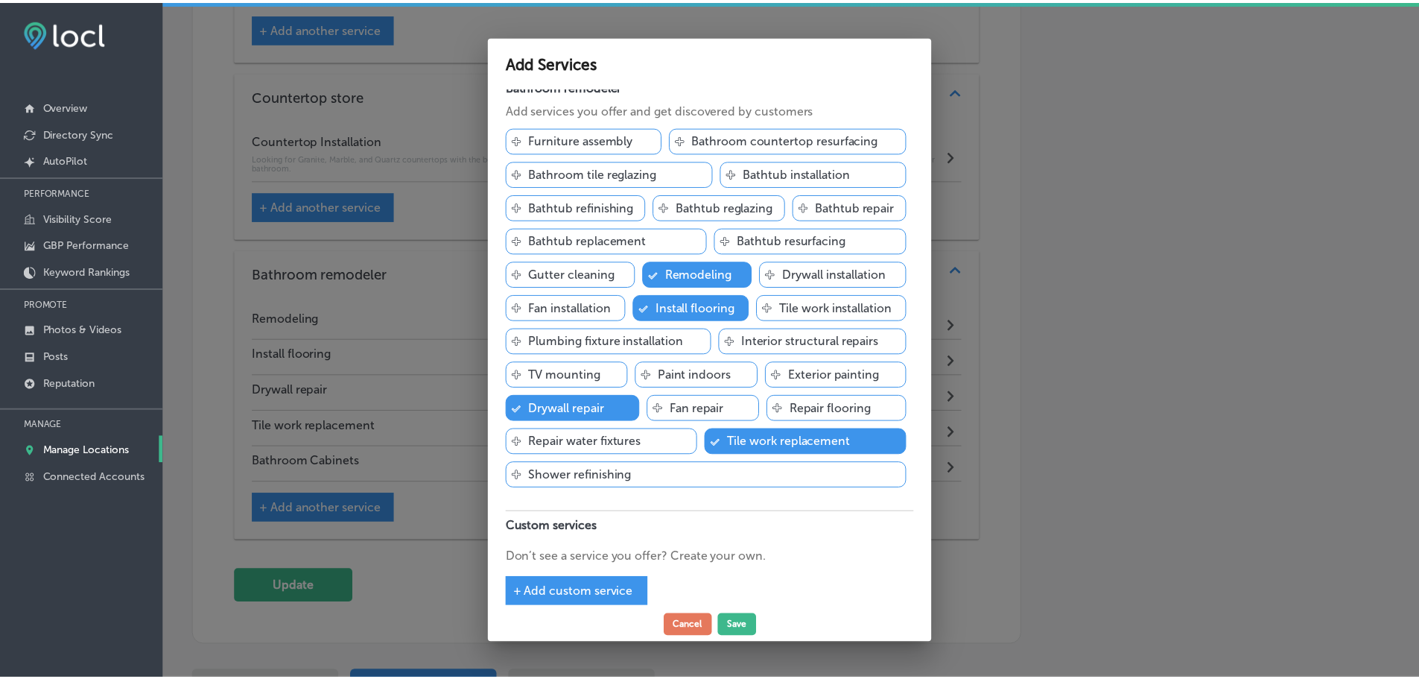
scroll to position [30, 0]
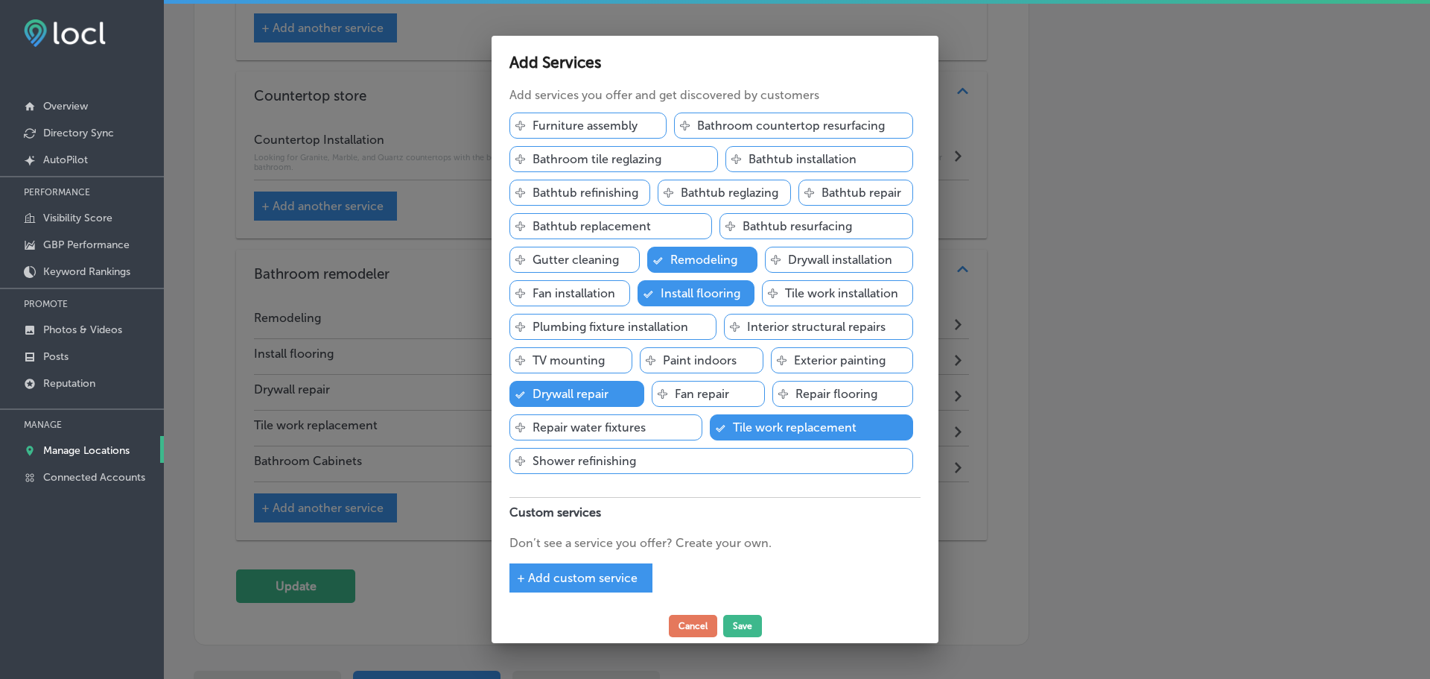
click at [588, 576] on span "+ Add custom service" at bounding box center [577, 578] width 121 height 14
click at [604, 562] on input "text" at bounding box center [629, 563] width 238 height 23
click at [760, 569] on icon "close Created with Sketch." at bounding box center [764, 570] width 9 height 9
click at [691, 618] on button "Cancel" at bounding box center [693, 626] width 48 height 22
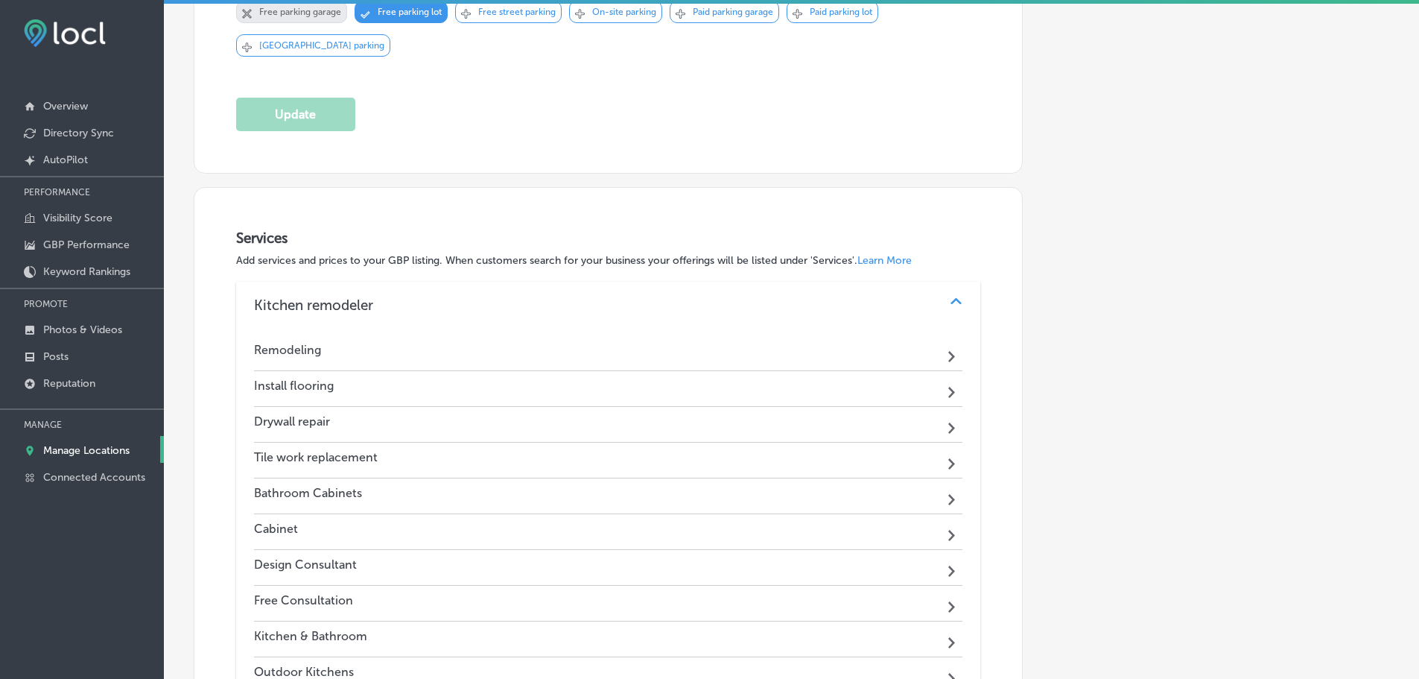
scroll to position [1517, 0]
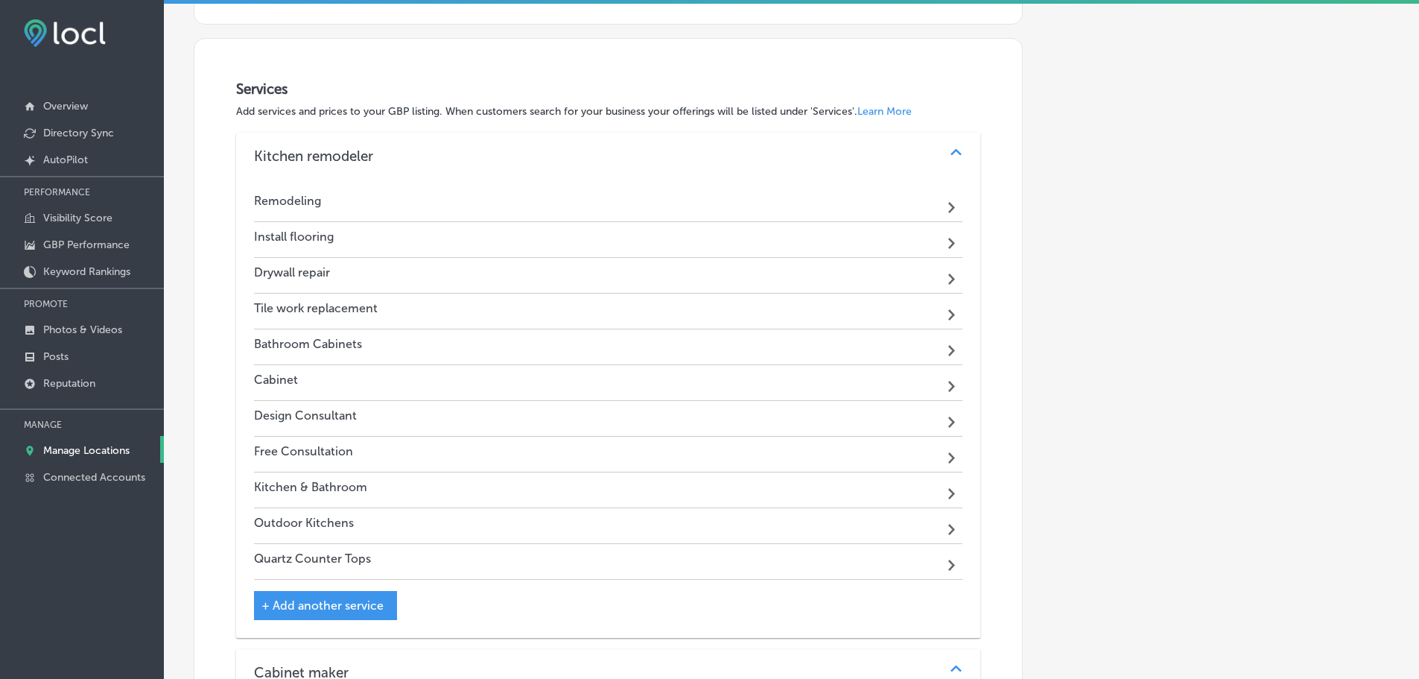
click at [632, 346] on div "Bathroom Cabinets Path Created with Sketch." at bounding box center [608, 347] width 709 height 36
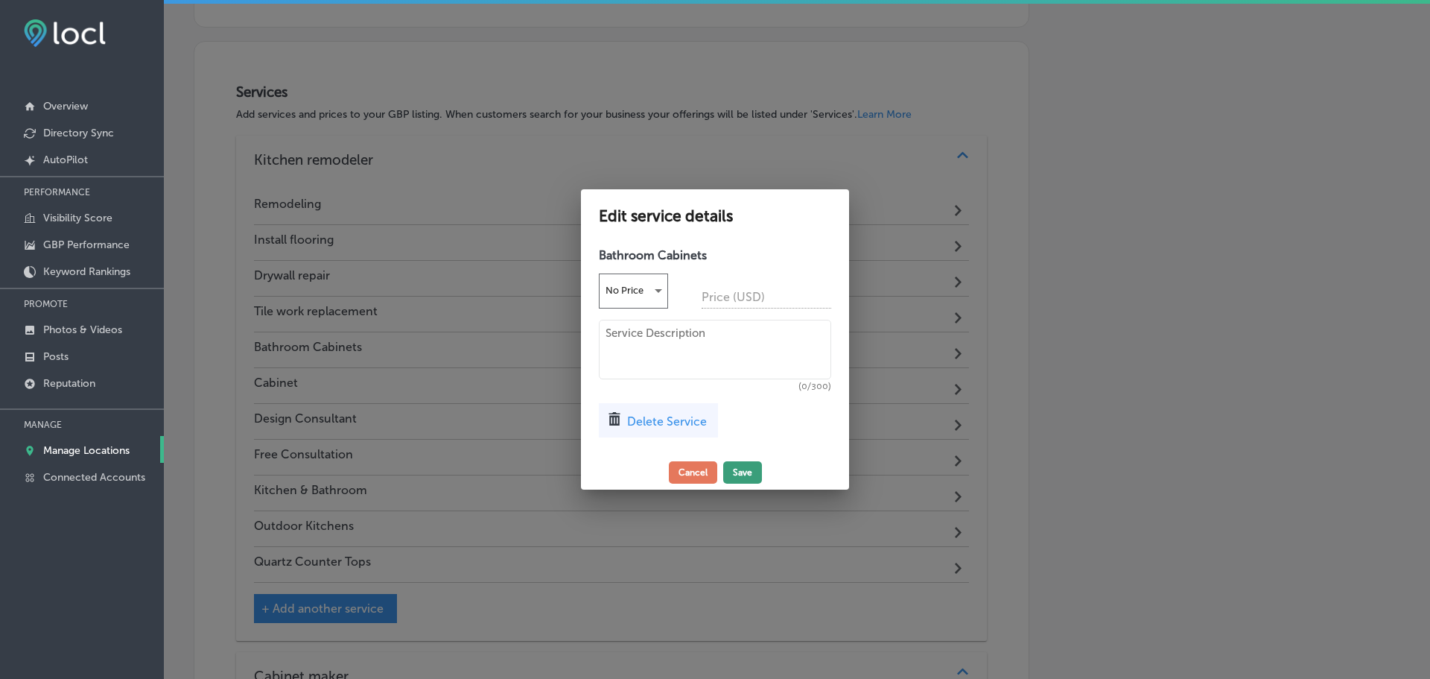
click at [741, 476] on button "Save" at bounding box center [742, 472] width 39 height 22
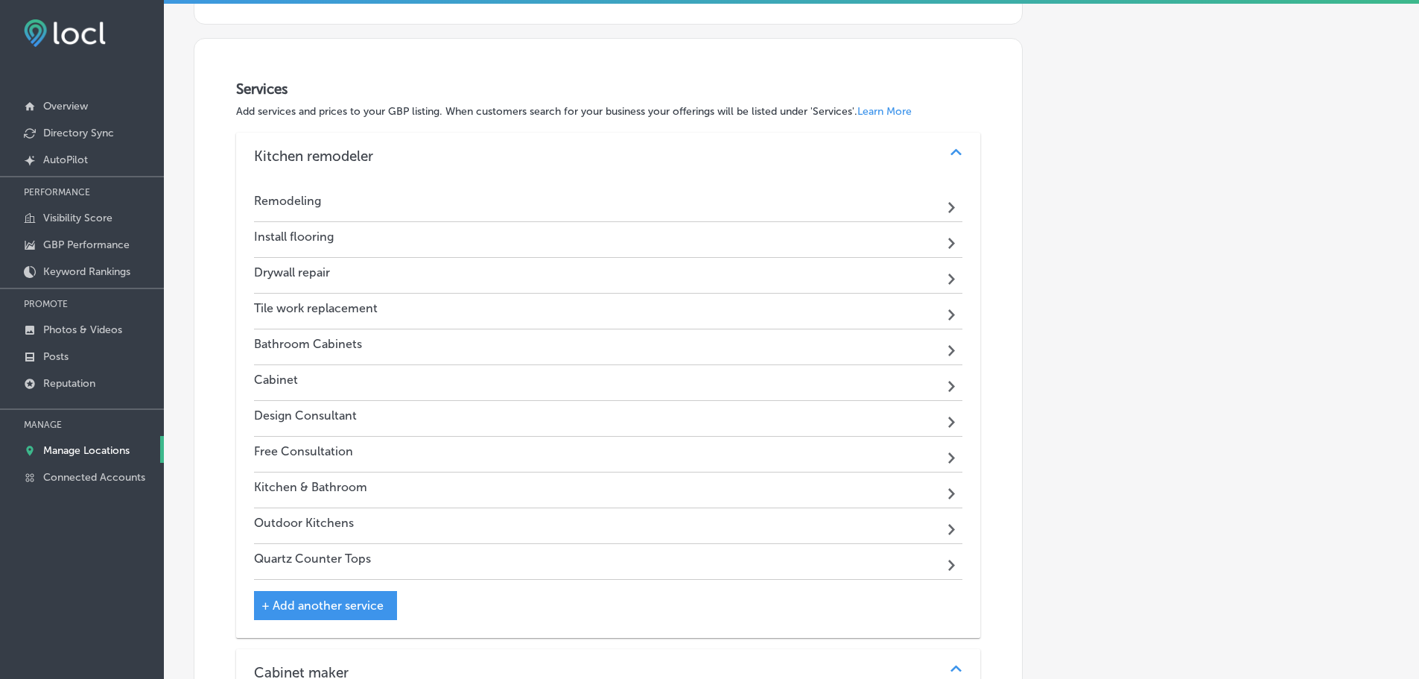
click at [740, 340] on div "Bathroom Cabinets Path Created with Sketch." at bounding box center [608, 347] width 709 height 36
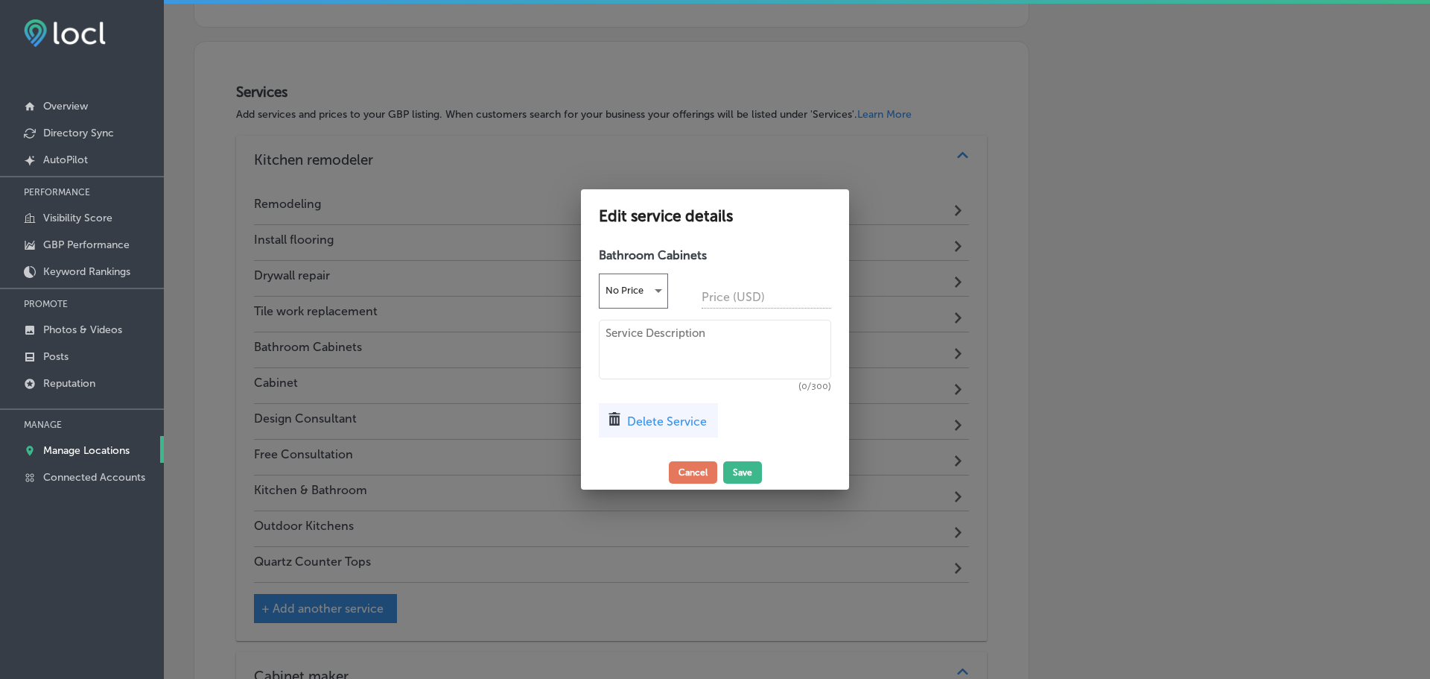
click at [653, 429] on div "Delete Service" at bounding box center [658, 420] width 119 height 34
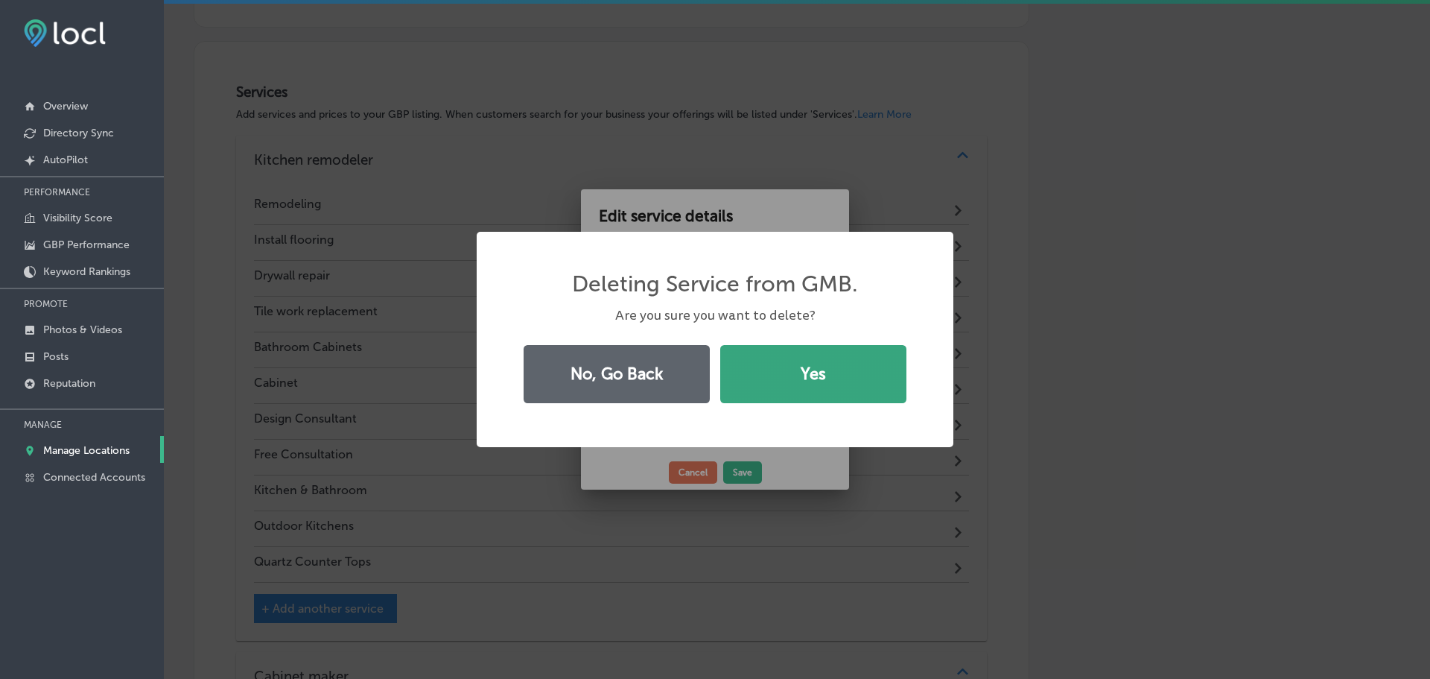
click at [827, 377] on button "Yes" at bounding box center [813, 374] width 186 height 58
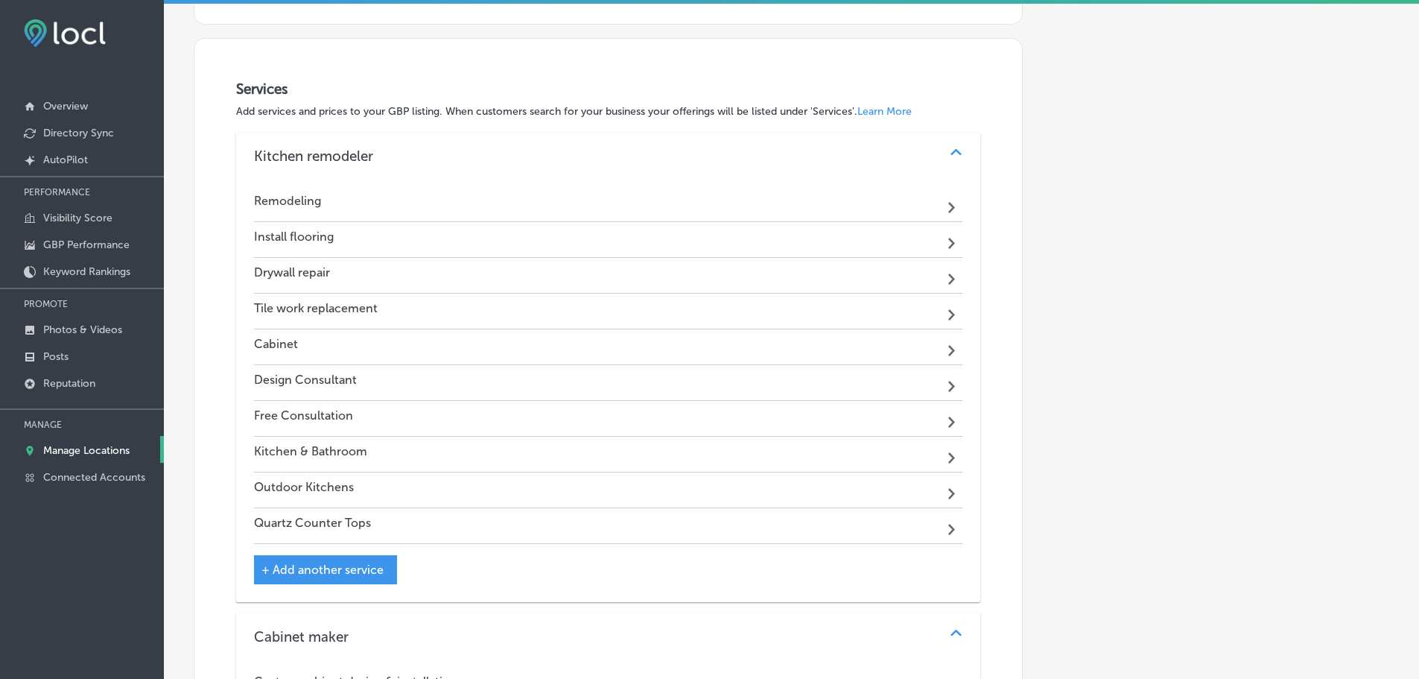
click at [767, 450] on div "Kitchen & Bathroom Path Created with Sketch." at bounding box center [608, 455] width 709 height 36
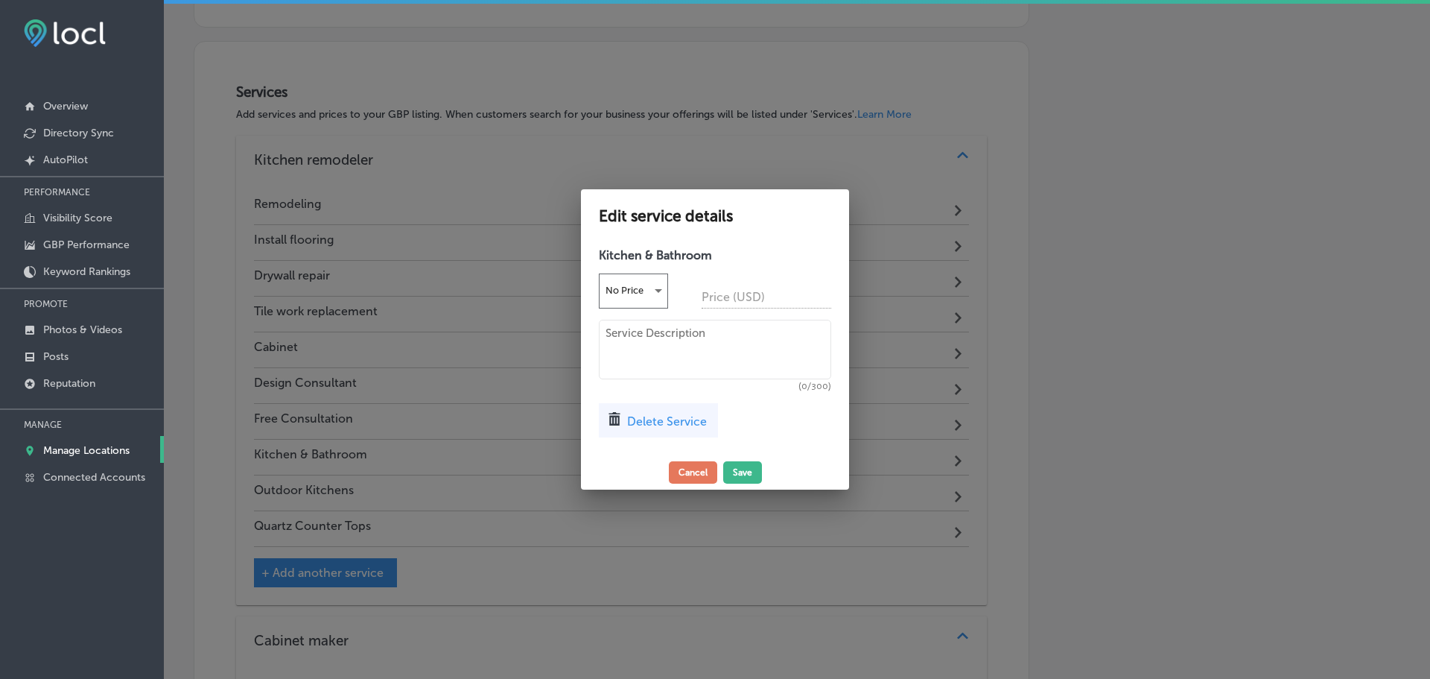
click at [663, 415] on span "Delete Service" at bounding box center [667, 421] width 80 height 14
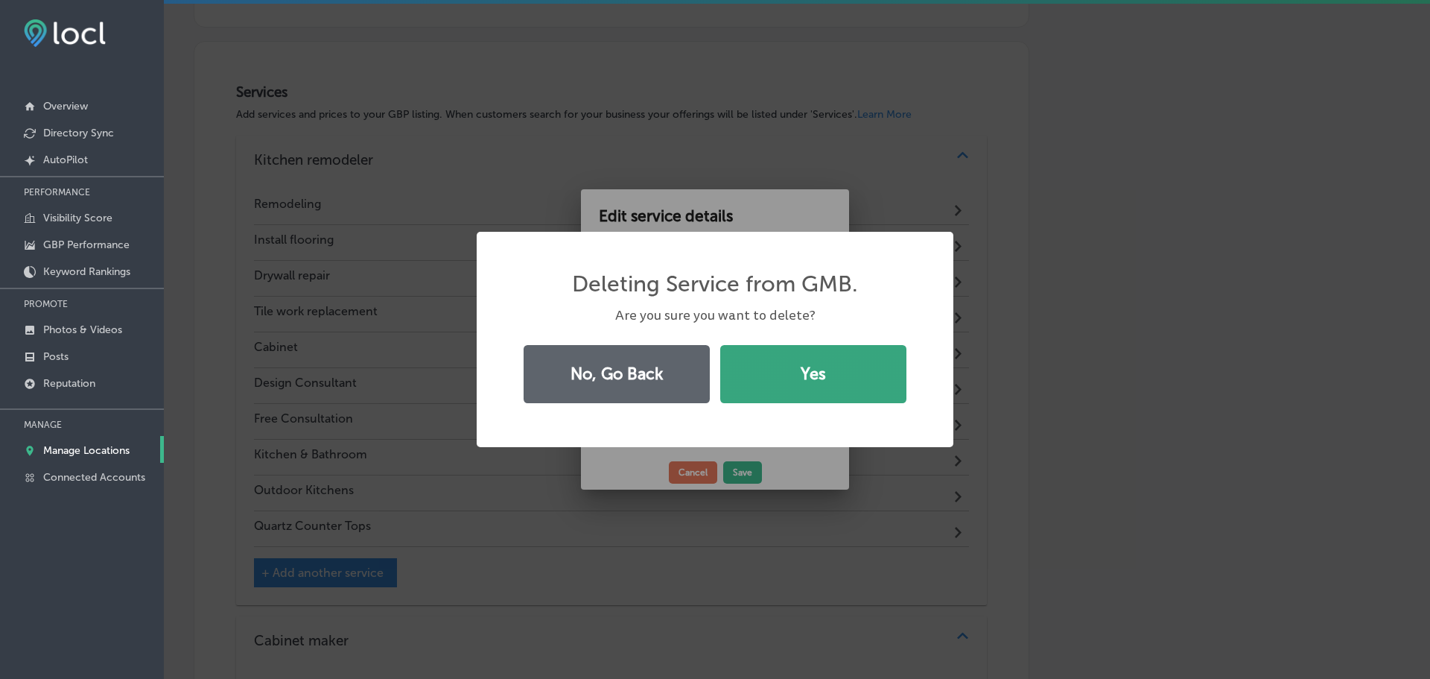
click at [783, 389] on button "Yes" at bounding box center [813, 374] width 186 height 58
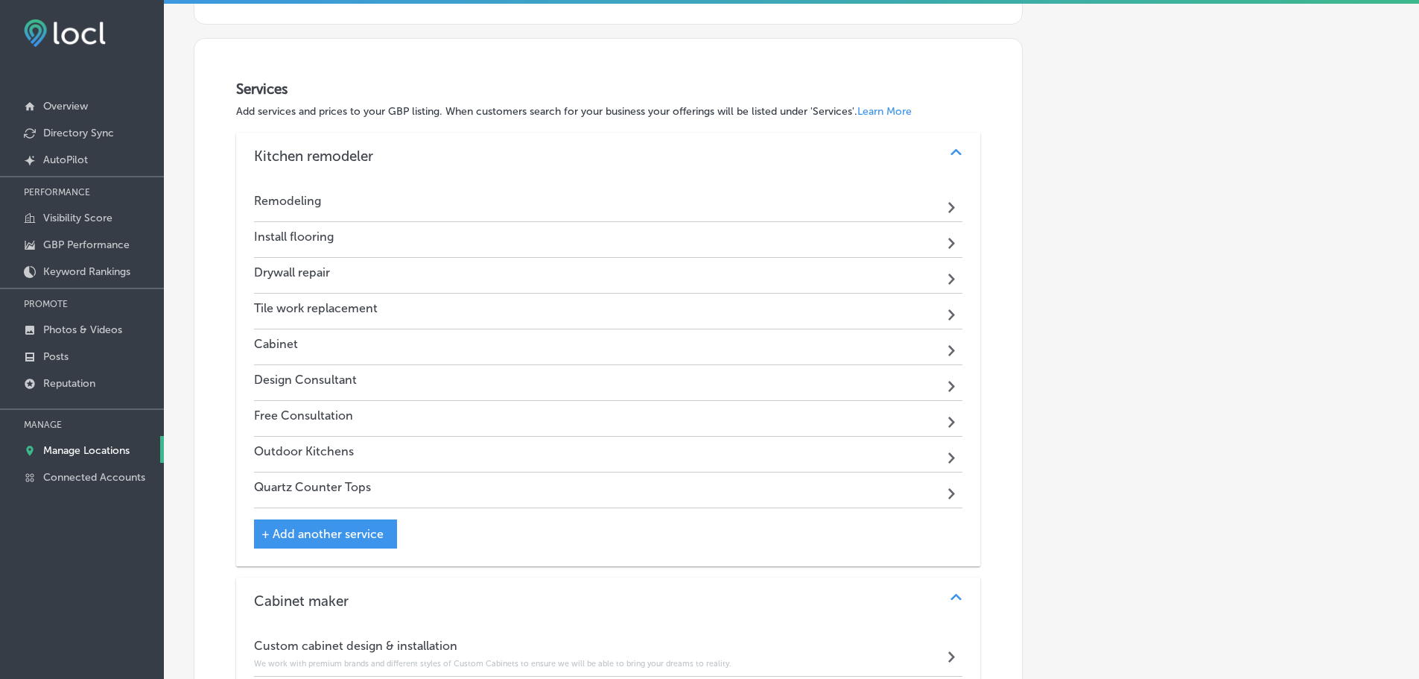
click at [803, 206] on div "Remodeling Path Created with Sketch." at bounding box center [608, 204] width 709 height 36
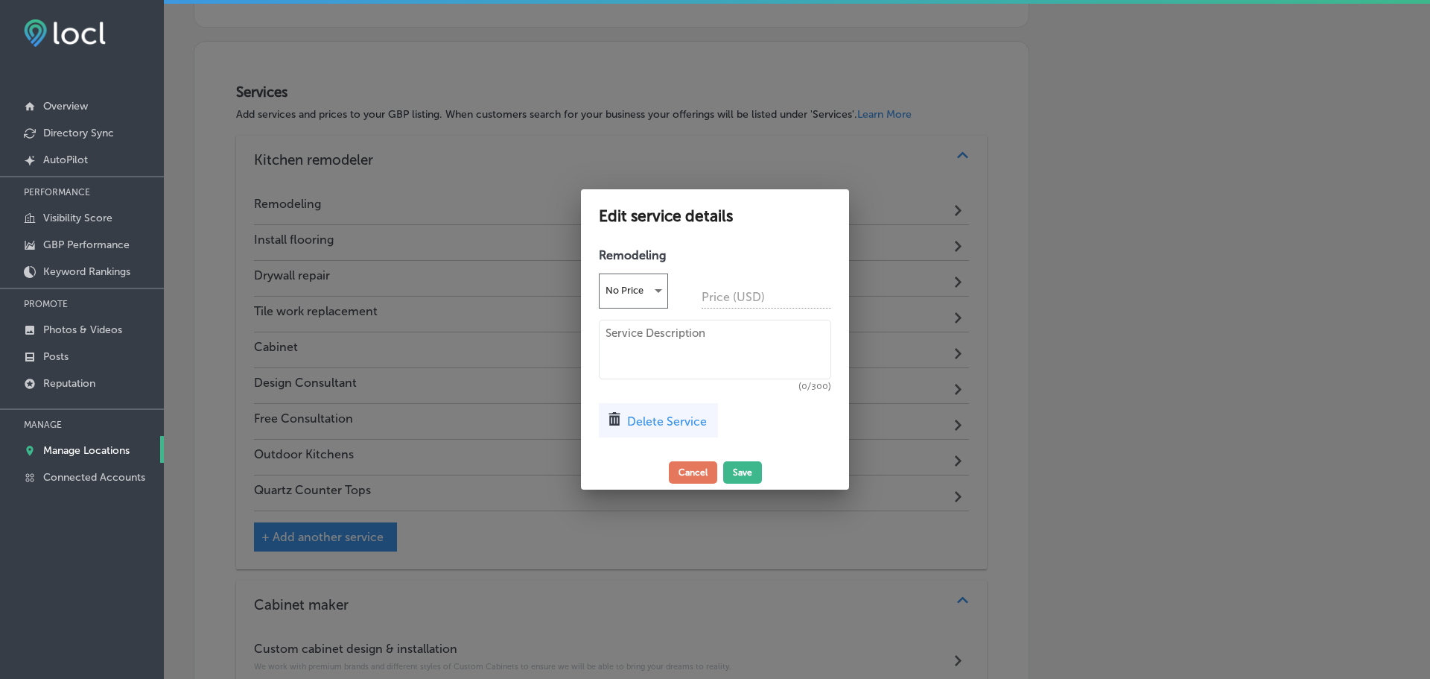
click at [716, 337] on textarea at bounding box center [715, 350] width 232 height 60
paste textarea "We transform your kitchen with expert remodeling services, ensuring every detai…"
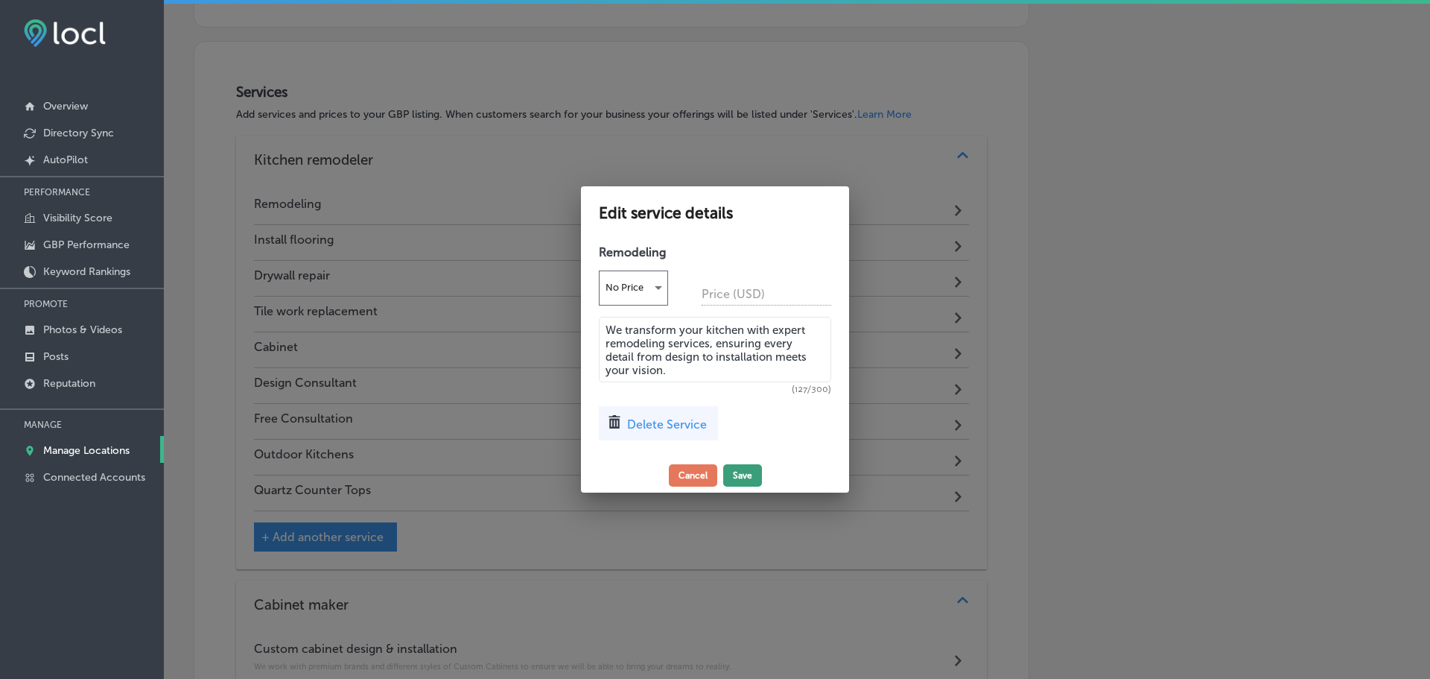
type textarea "We transform your kitchen with expert remodeling services, ensuring every detai…"
click at [748, 475] on button "Save" at bounding box center [742, 475] width 39 height 22
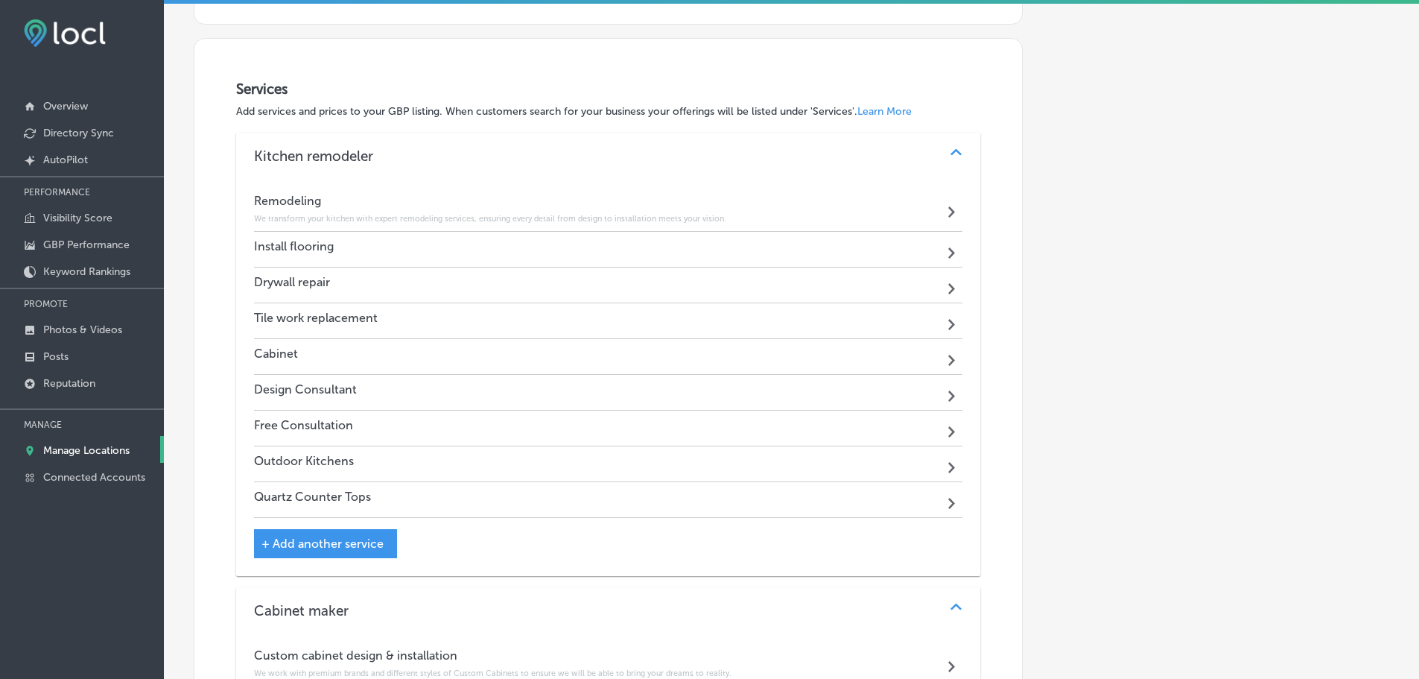
click at [439, 252] on div "Install flooring Path Created with Sketch." at bounding box center [608, 250] width 709 height 36
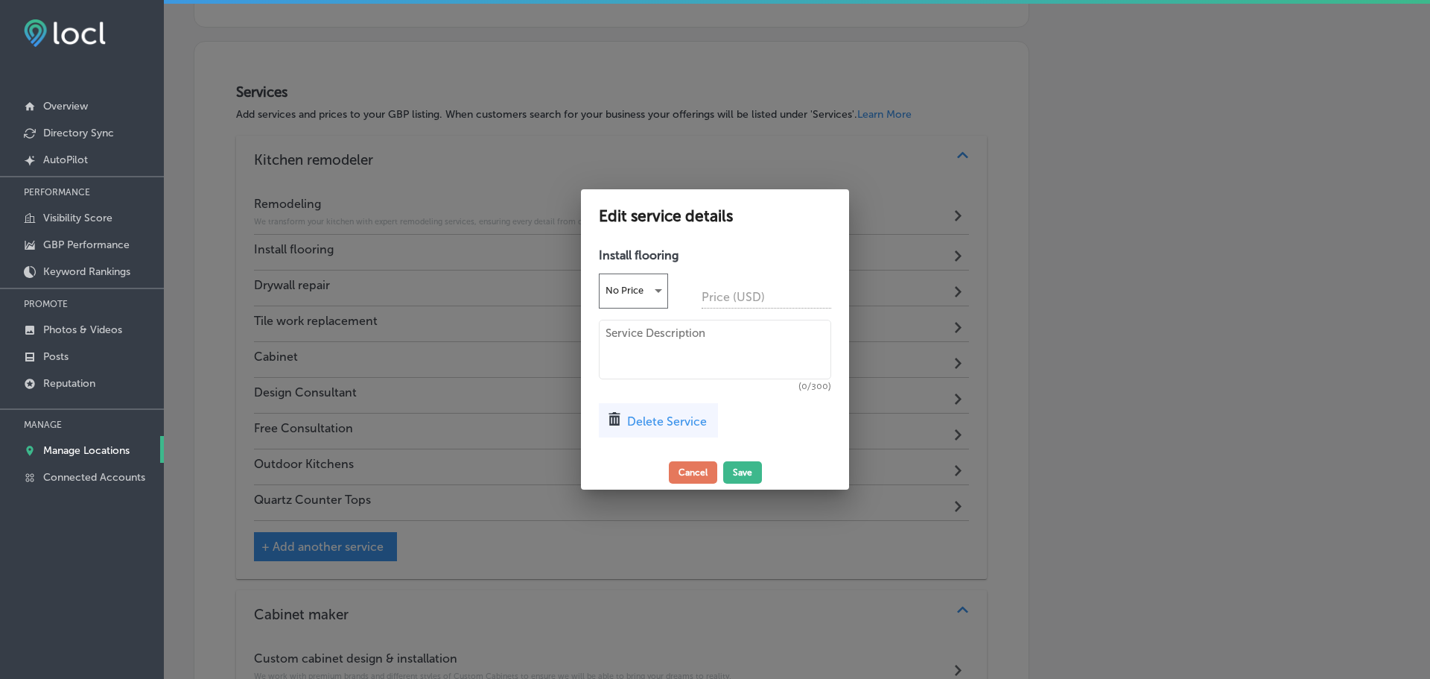
click at [665, 344] on textarea at bounding box center [715, 350] width 232 height 60
paste textarea "We install a wide range of flooring options to perfectly complement your new ki…"
type textarea "We install a wide range of flooring options to perfectly complement your new ki…"
click at [752, 474] on button "Save" at bounding box center [742, 472] width 39 height 22
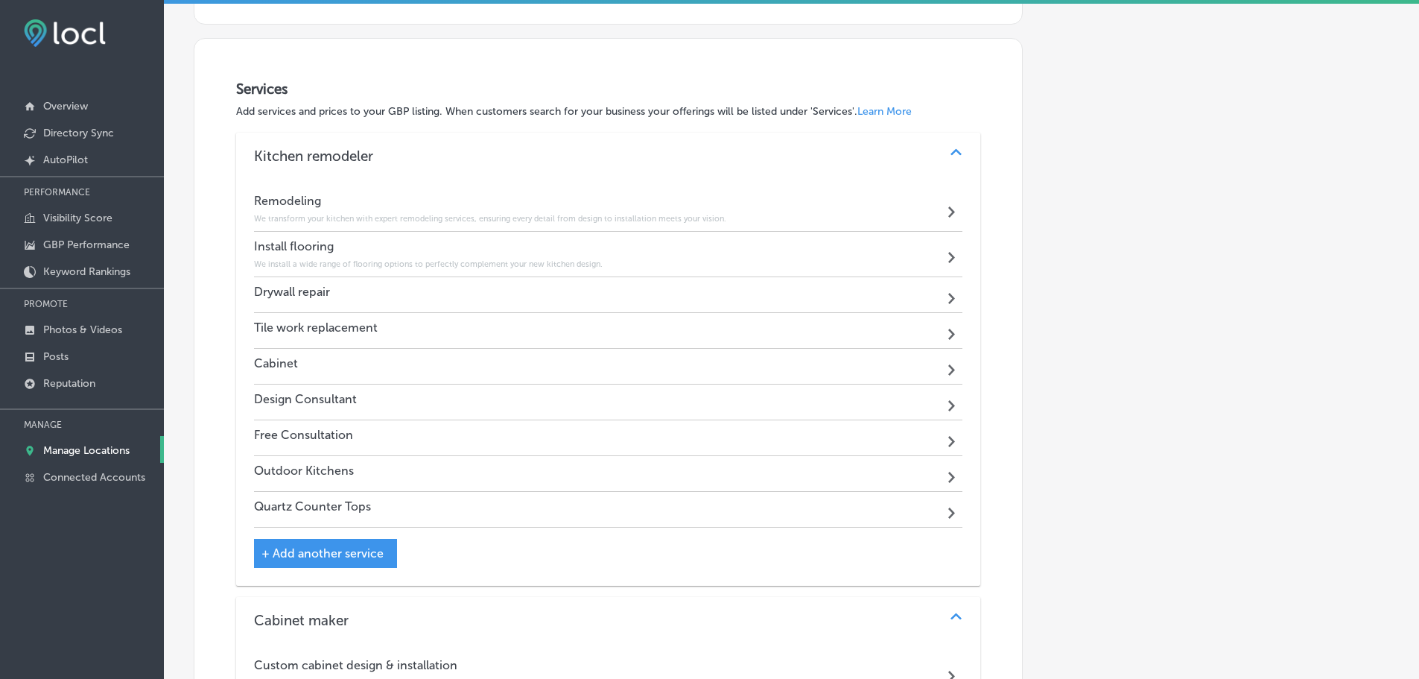
click at [562, 288] on div "Drywall repair Path Created with Sketch." at bounding box center [608, 295] width 709 height 36
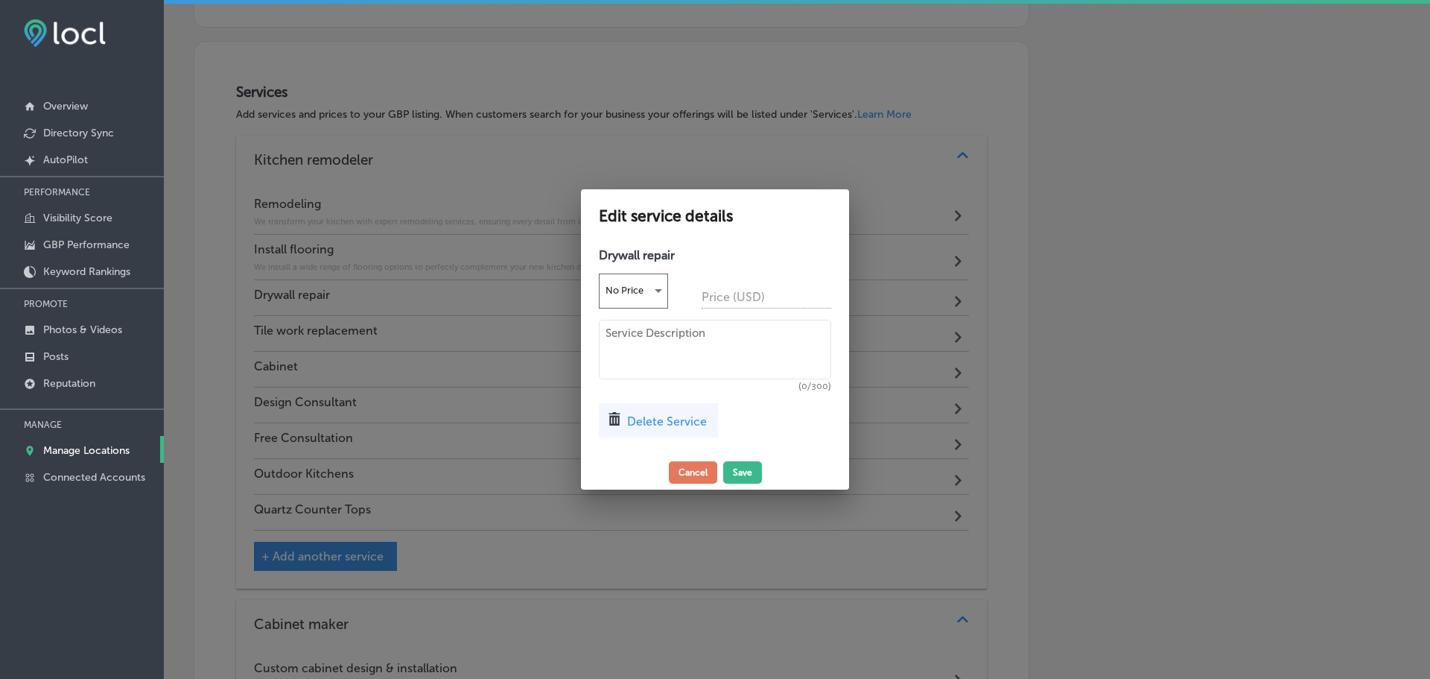
click at [640, 343] on textarea at bounding box center [715, 350] width 232 height 60
paste textarea "Our experts provide seamless drywall repairs, ensuring a flawless finish for yo…"
type textarea "Our experts provide seamless drywall repairs, ensuring a flawless finish for yo…"
click at [738, 480] on button "Save" at bounding box center [742, 472] width 39 height 22
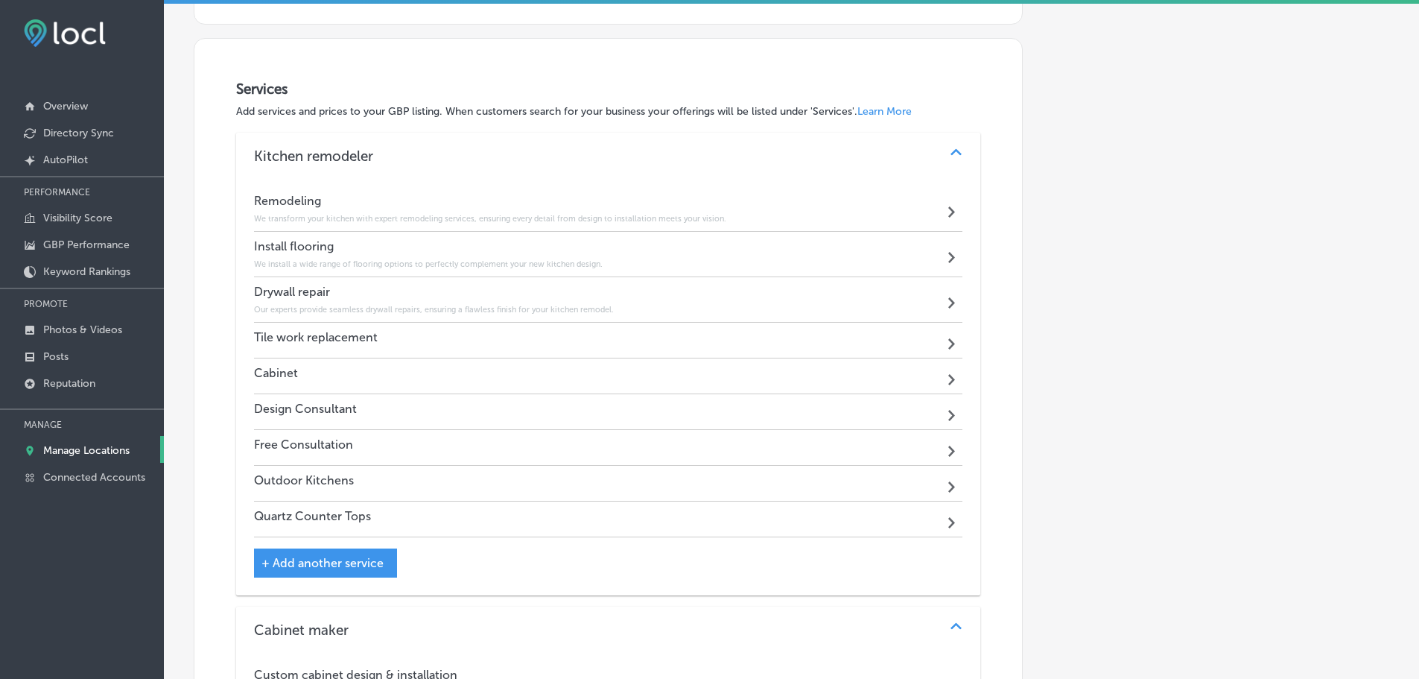
click at [532, 340] on div "Tile work replacement Path Created with Sketch." at bounding box center [608, 341] width 709 height 36
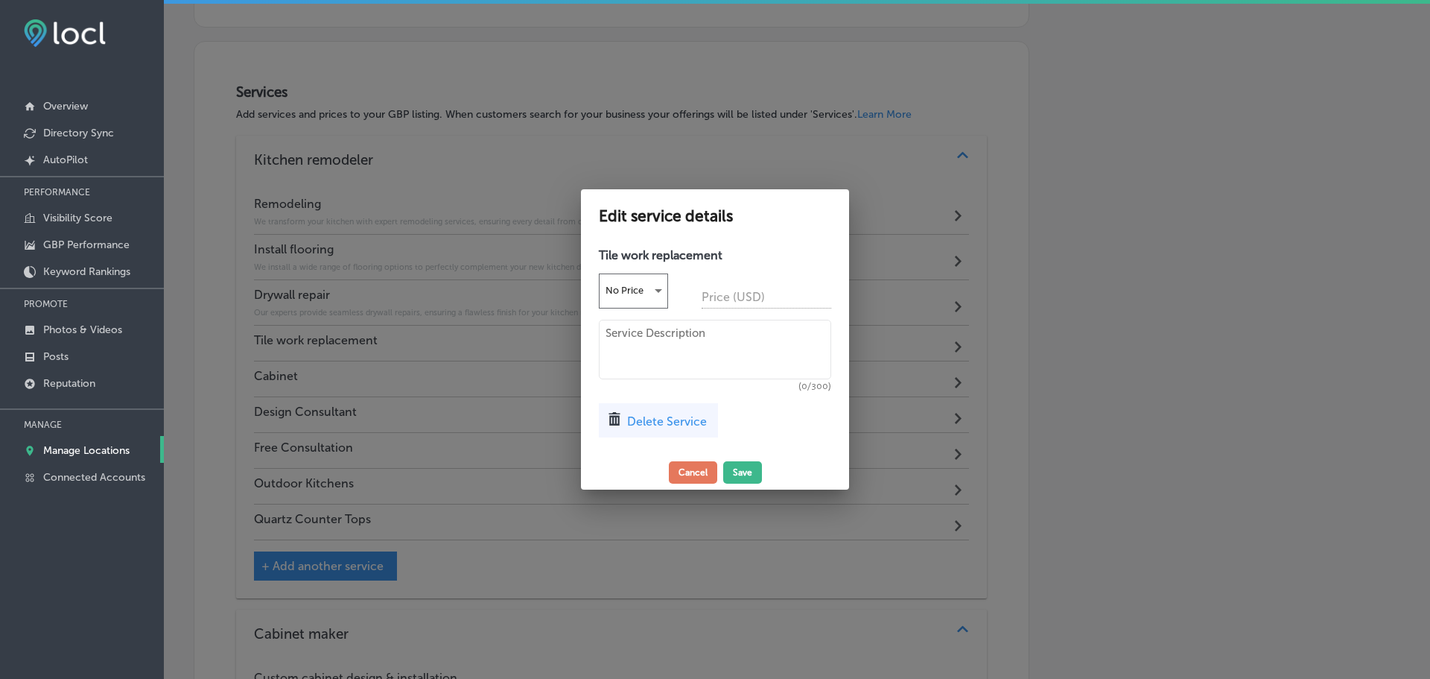
click at [623, 358] on textarea at bounding box center [715, 350] width 232 height 60
paste textarea "We replace old tile with new, custom tile work to refresh your kitchen's backsp…"
type textarea "We replace old tile with new, custom tile work to refresh your kitchen's backsp…"
click at [734, 471] on button "Save" at bounding box center [742, 472] width 39 height 22
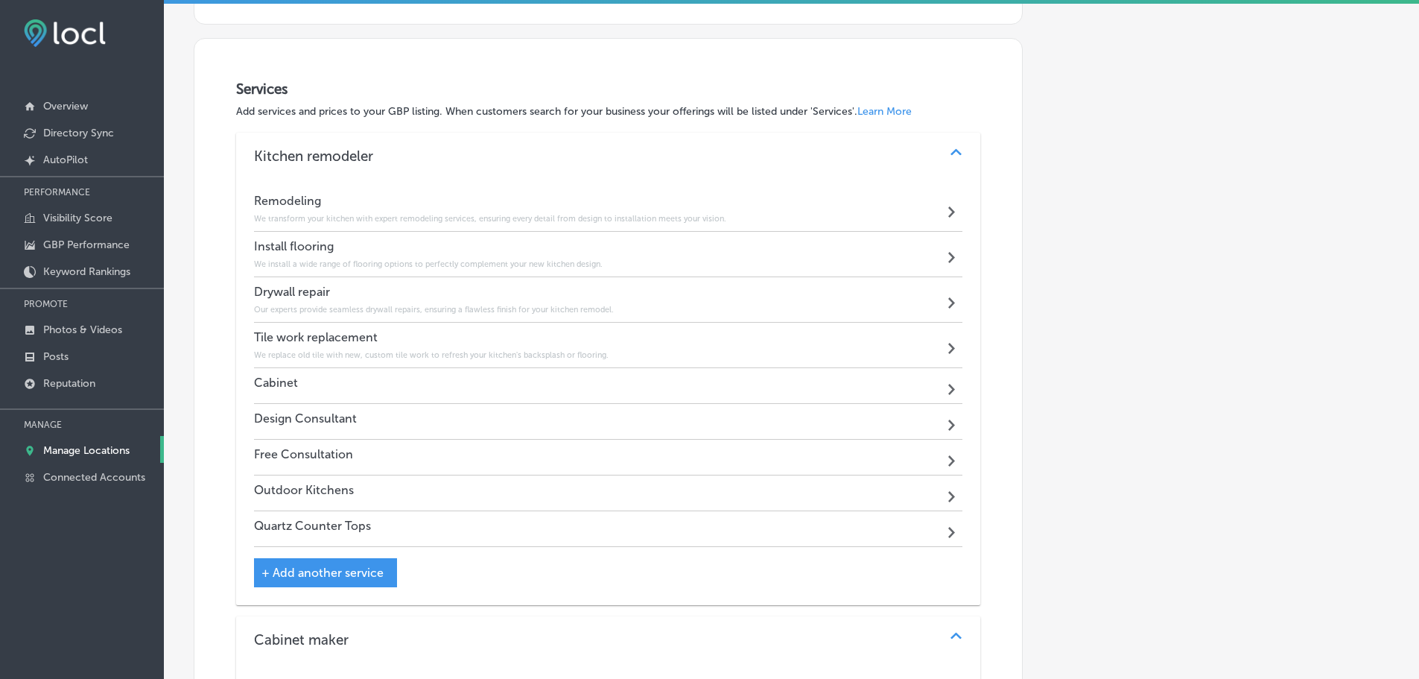
click at [527, 381] on div "Cabinet Path Created with Sketch." at bounding box center [608, 386] width 709 height 36
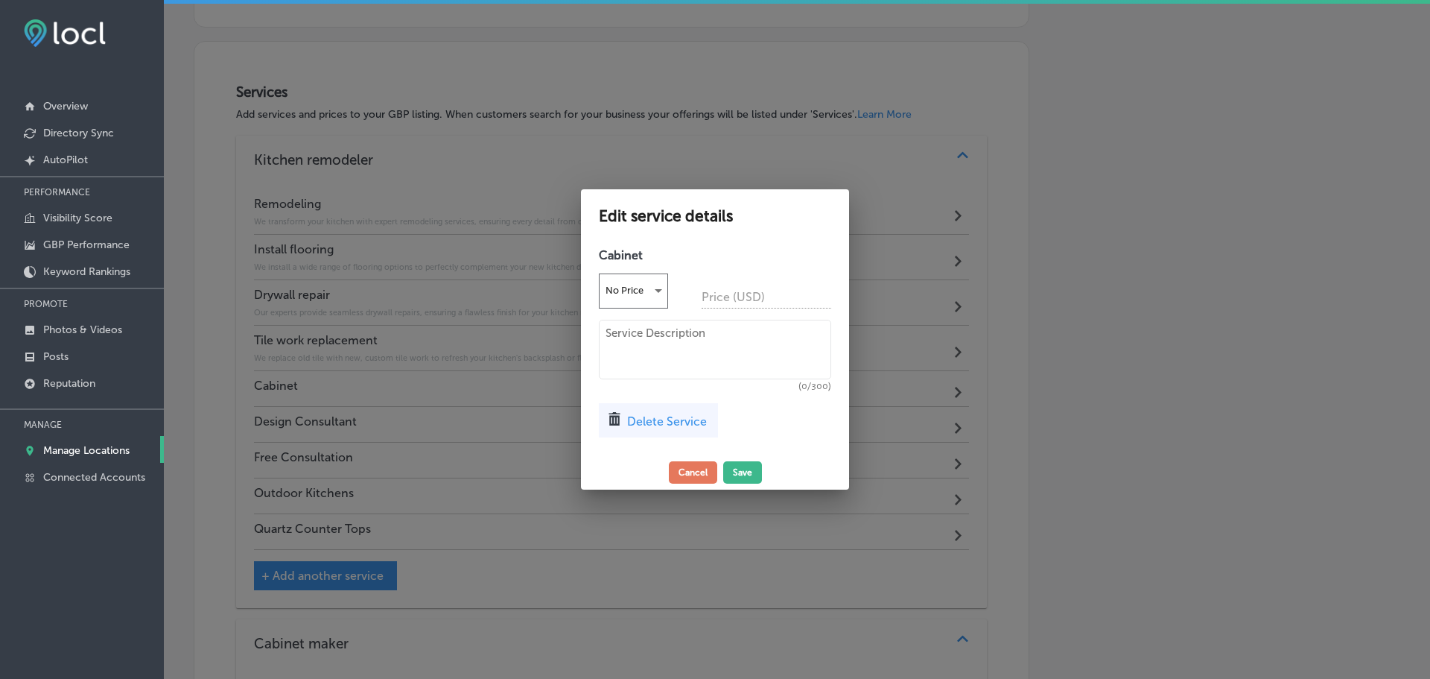
click at [621, 363] on textarea at bounding box center [715, 350] width 232 height 60
paste textarea "We offer a full range of custom to semi-custom, [GEOGRAPHIC_DATA]-made cabinets…"
type textarea "We offer a full range of custom to semi-custom, [GEOGRAPHIC_DATA]-made cabinets…"
click at [736, 470] on button "Save" at bounding box center [742, 472] width 39 height 22
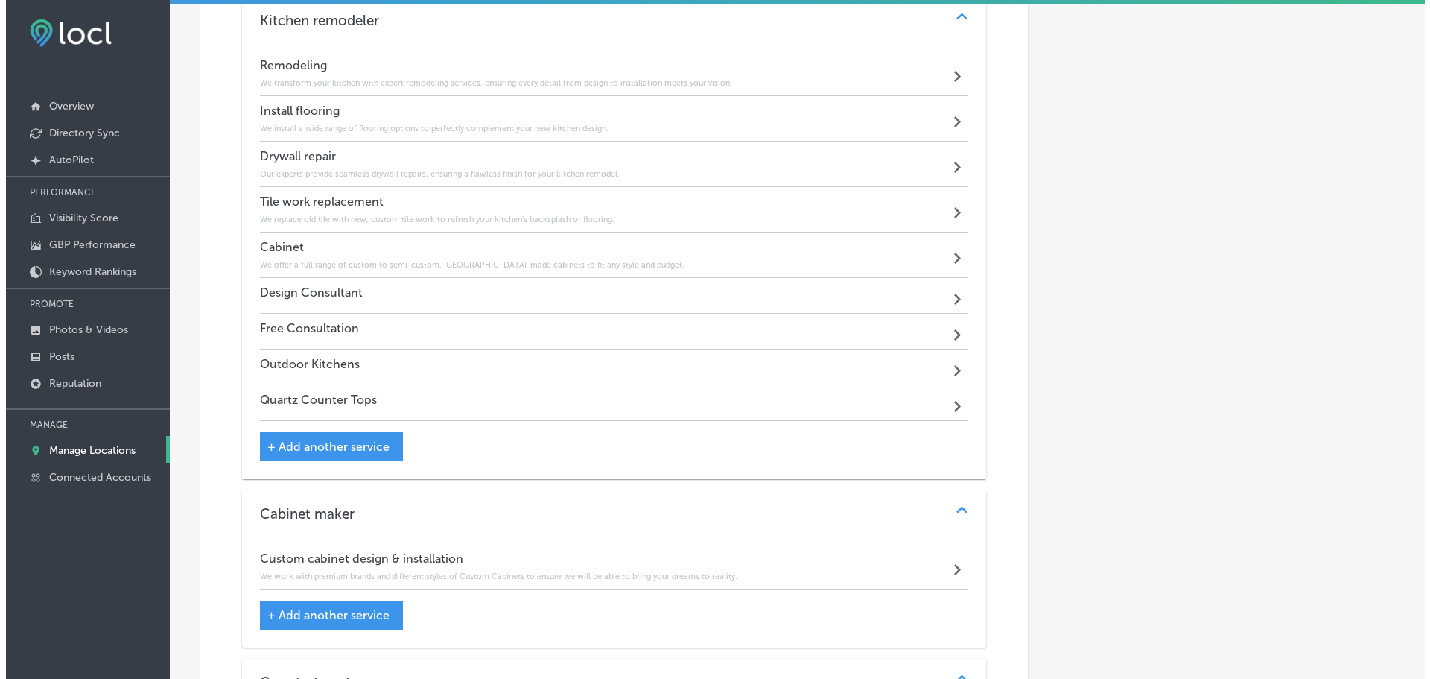
scroll to position [1666, 0]
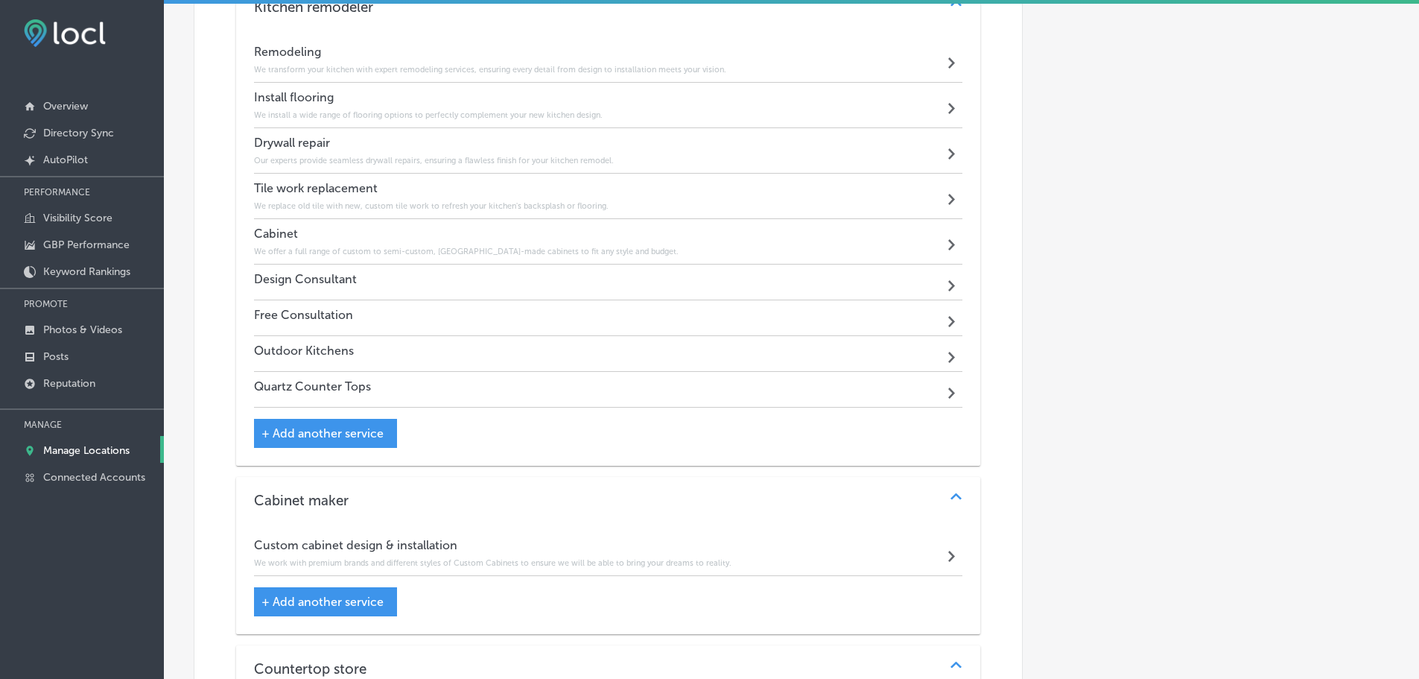
click at [491, 278] on div "Design Consultant Path Created with Sketch." at bounding box center [608, 282] width 709 height 36
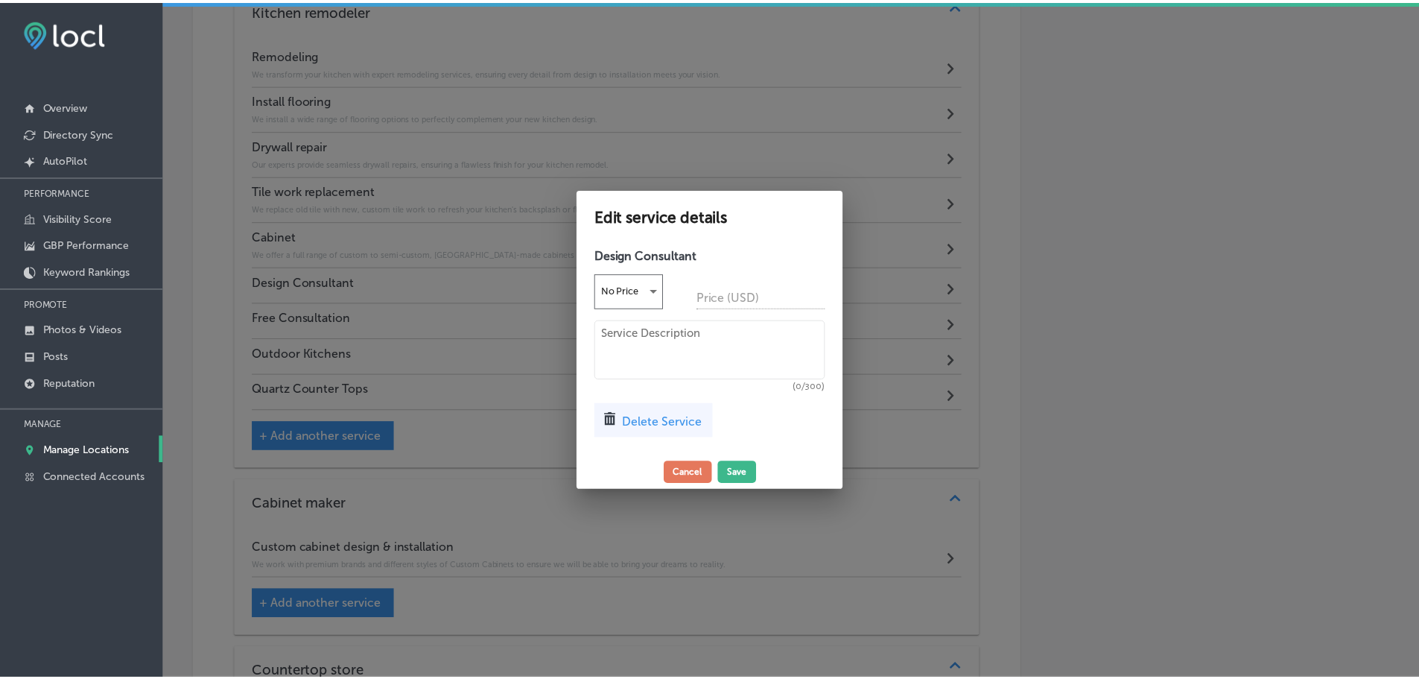
scroll to position [1670, 0]
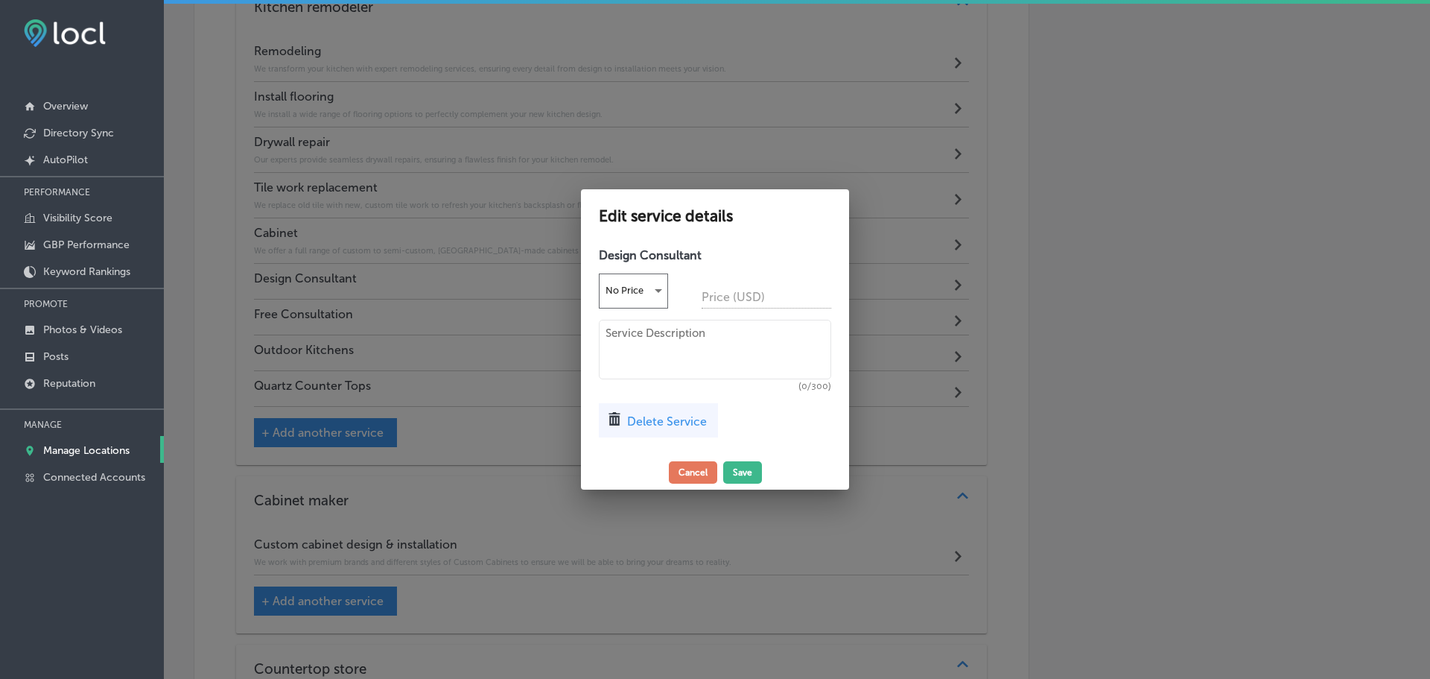
click at [670, 341] on textarea at bounding box center [715, 350] width 232 height 60
paste textarea "Our design consultants work with you to create a personalized kitchen that is b…"
type textarea "Our design consultants work with you to create a personalized kitchen that is b…"
click at [733, 473] on button "Save" at bounding box center [742, 472] width 39 height 22
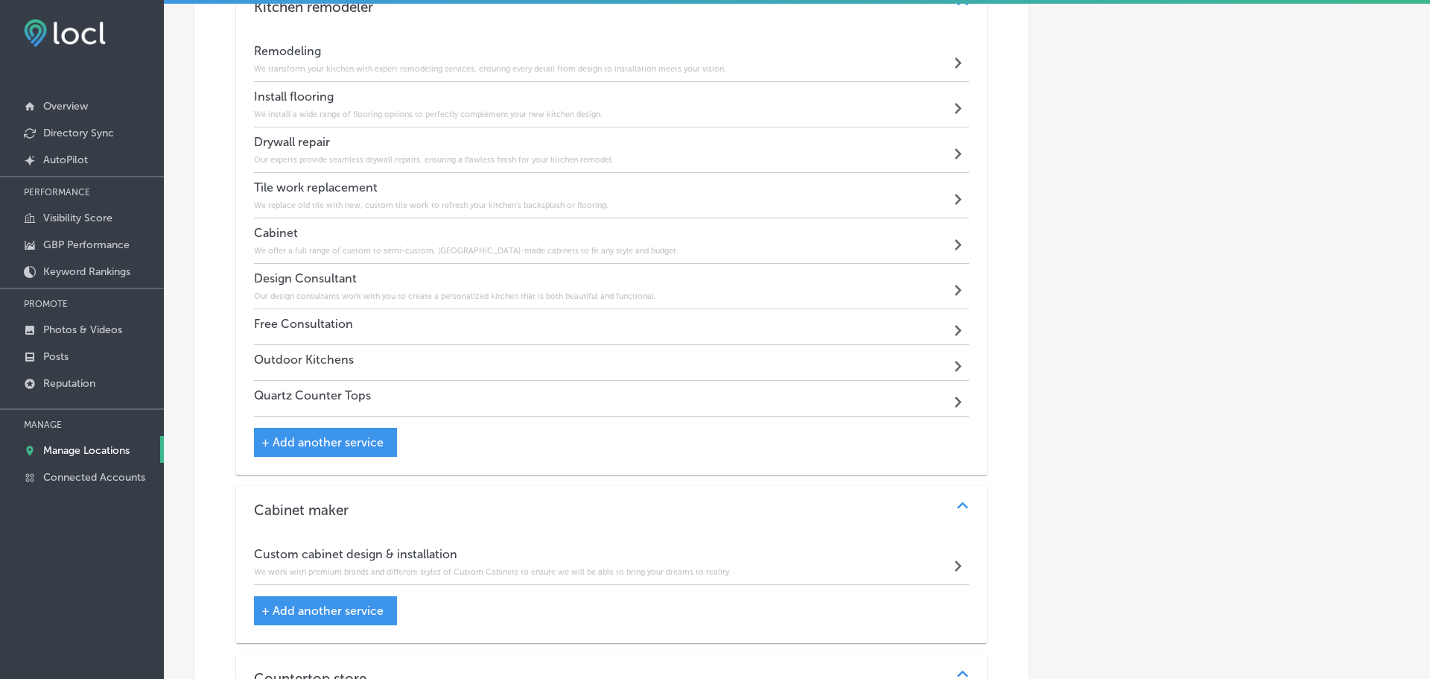
scroll to position [1666, 0]
click at [465, 320] on div "Free Consultation Path Created with Sketch." at bounding box center [608, 328] width 709 height 36
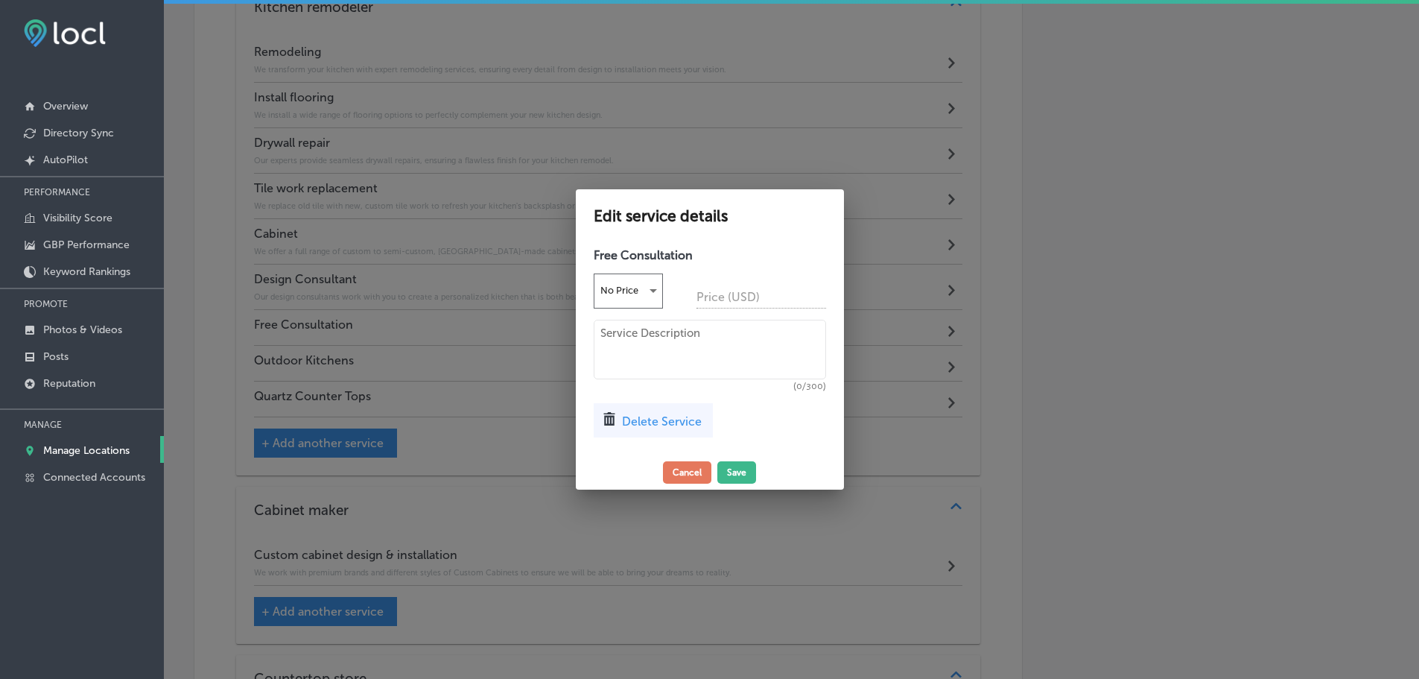
scroll to position [1670, 0]
click at [635, 342] on textarea at bounding box center [715, 350] width 232 height 60
paste textarea "We offer a free, no-obligation consultation to discuss your project and provide…"
type textarea "We offer a free, no-obligation consultation to discuss your project and provide…"
click at [743, 461] on button "Save" at bounding box center [742, 472] width 39 height 22
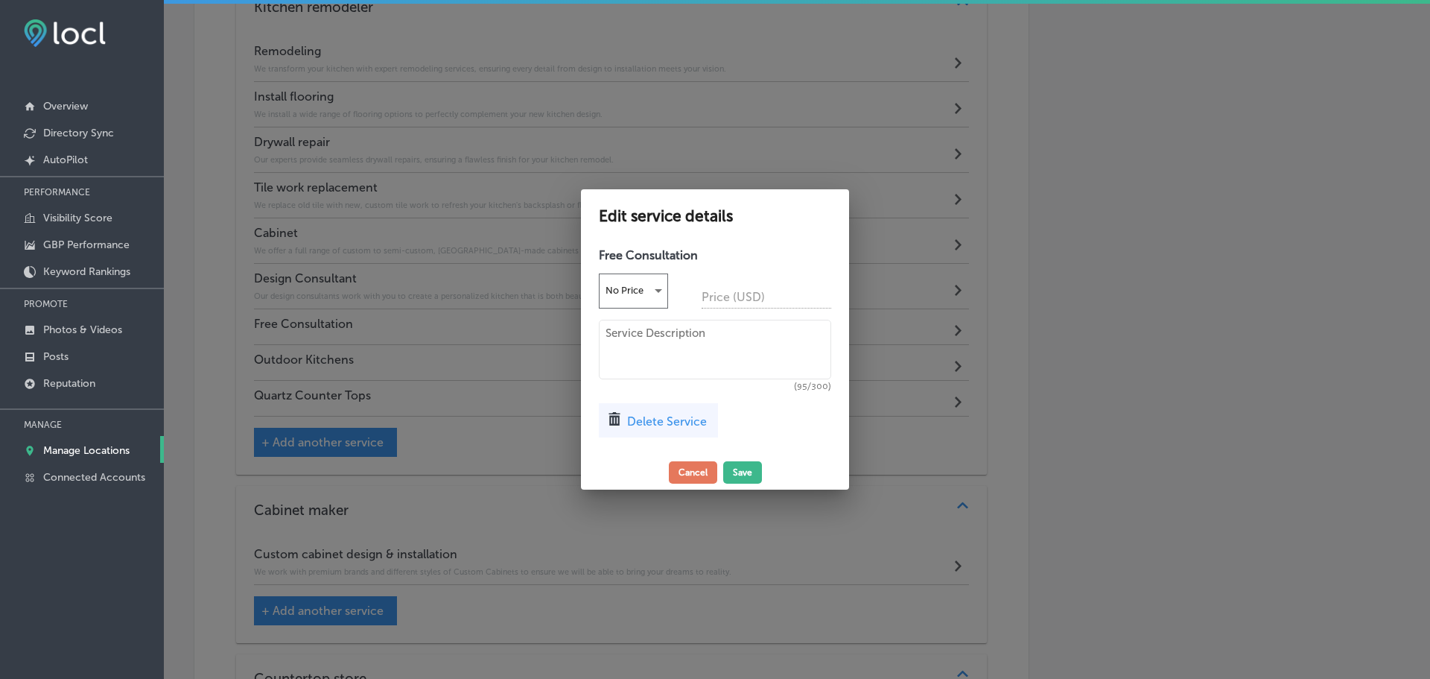
scroll to position [1666, 0]
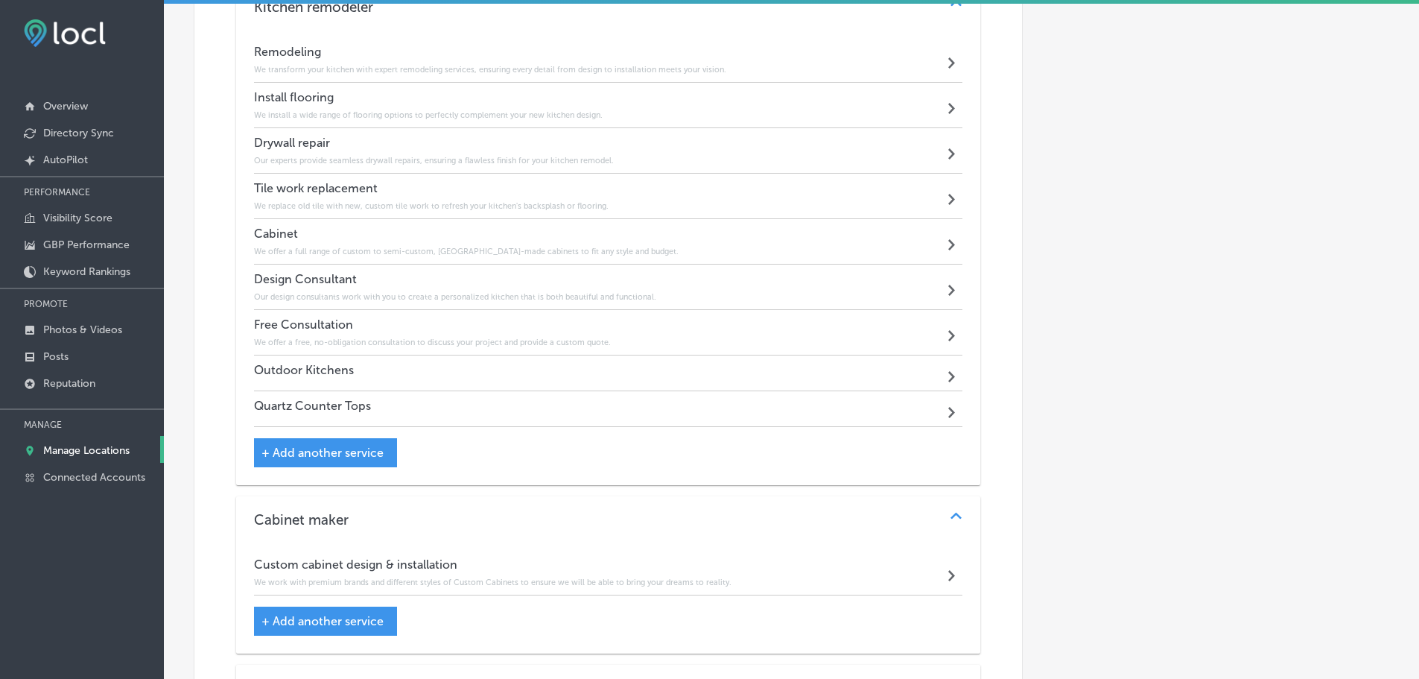
click at [426, 369] on div "Outdoor Kitchens Path Created with Sketch." at bounding box center [608, 373] width 709 height 36
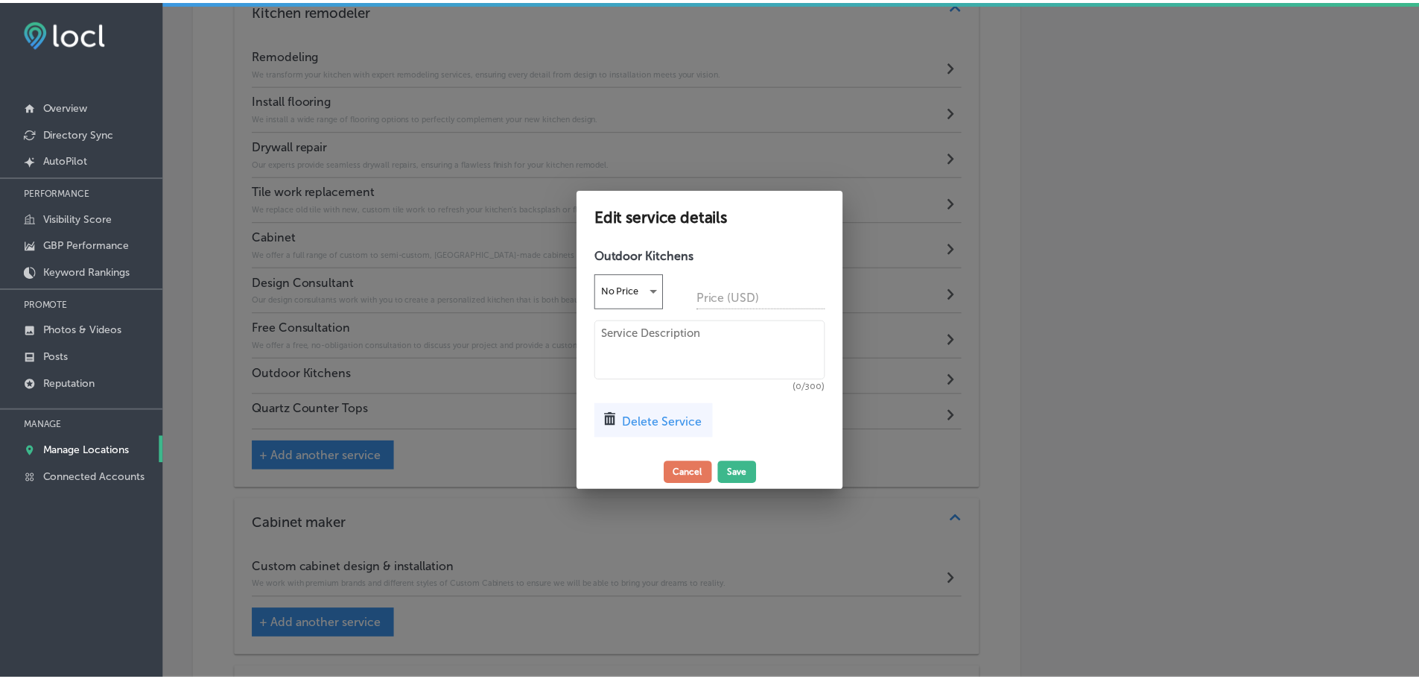
scroll to position [1670, 0]
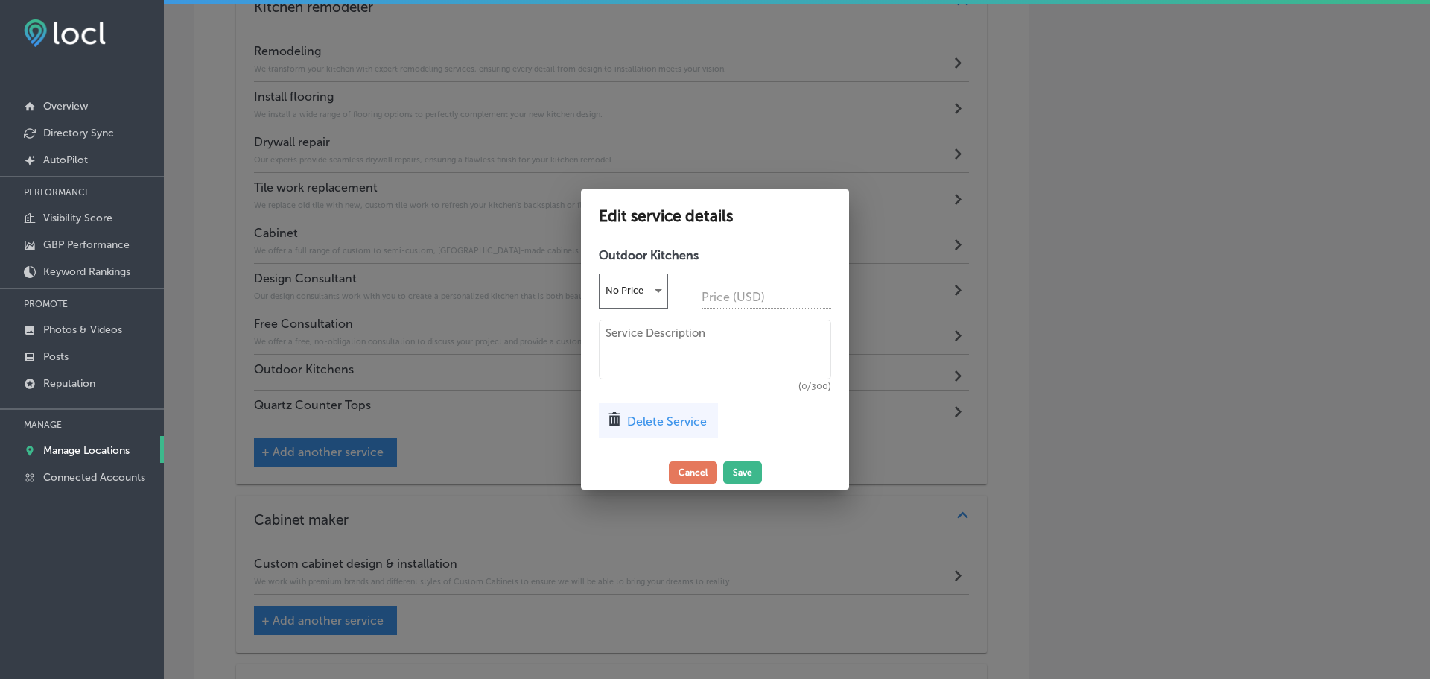
click at [631, 350] on textarea at bounding box center [715, 350] width 232 height 60
paste textarea "We design and build durable, stylish outdoor kitchens perfect for entertaining …"
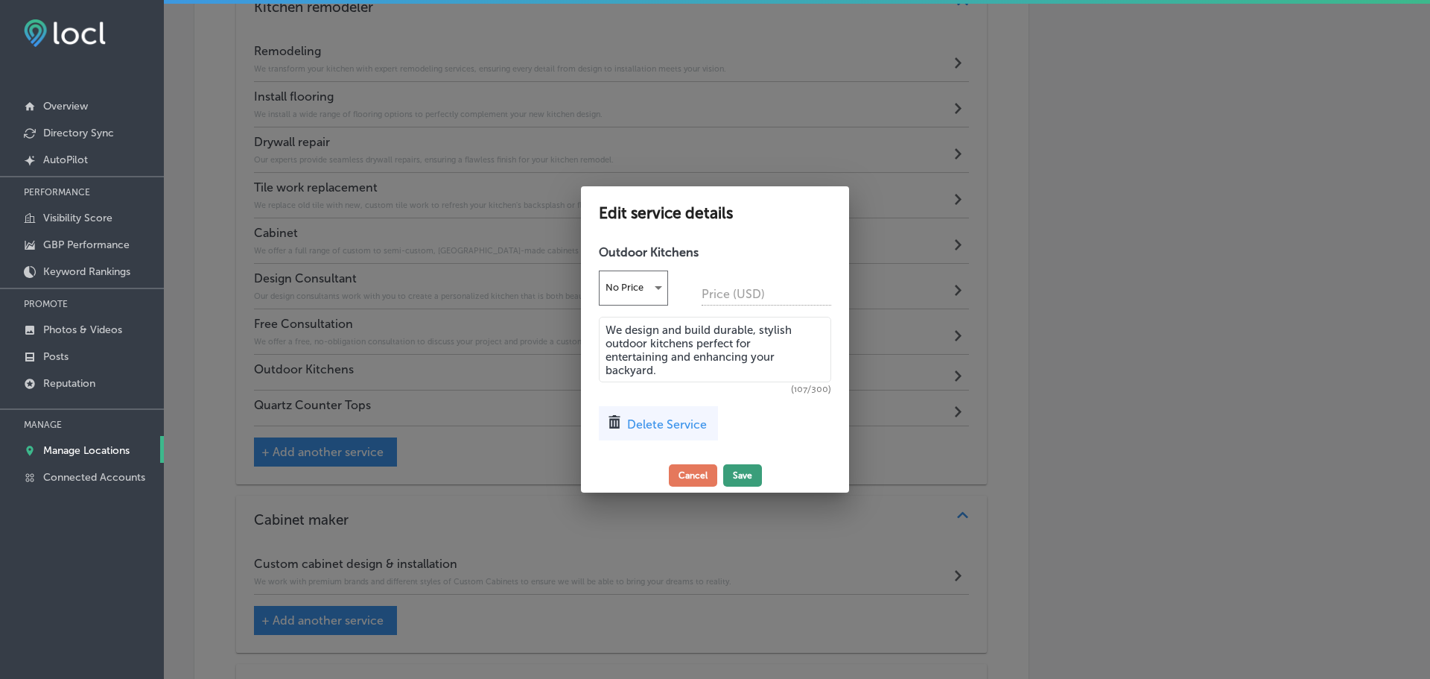
type textarea "We design and build durable, stylish outdoor kitchens perfect for entertaining …"
click at [740, 475] on button "Save" at bounding box center [742, 475] width 39 height 22
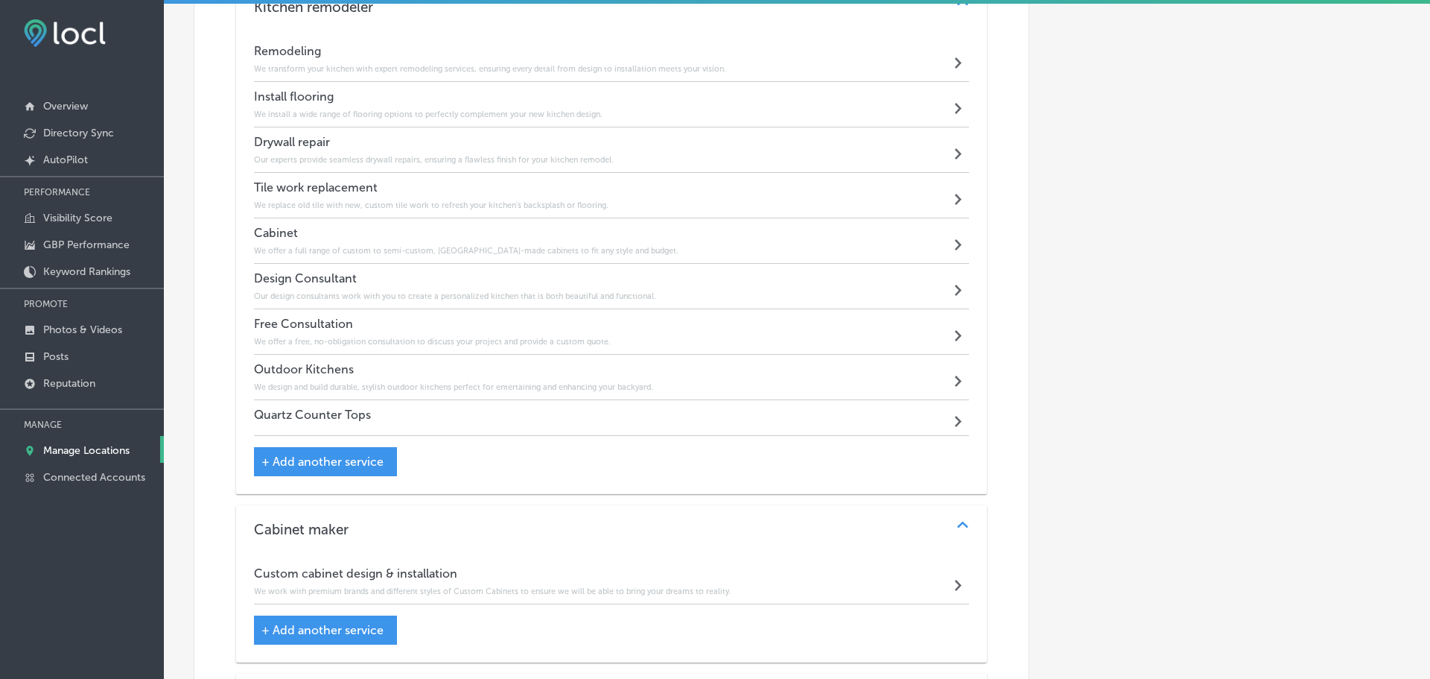
scroll to position [1666, 0]
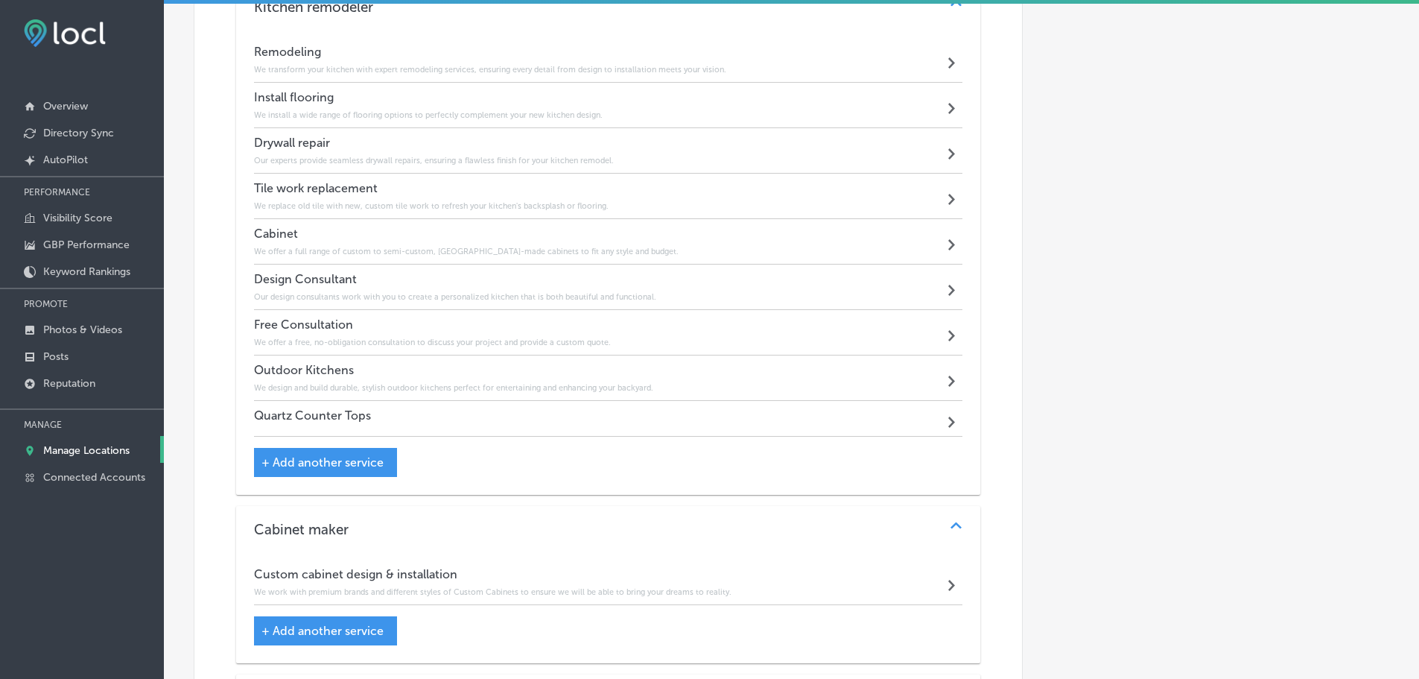
click at [542, 423] on div "Quartz Counter Tops Path Created with Sketch." at bounding box center [608, 419] width 709 height 36
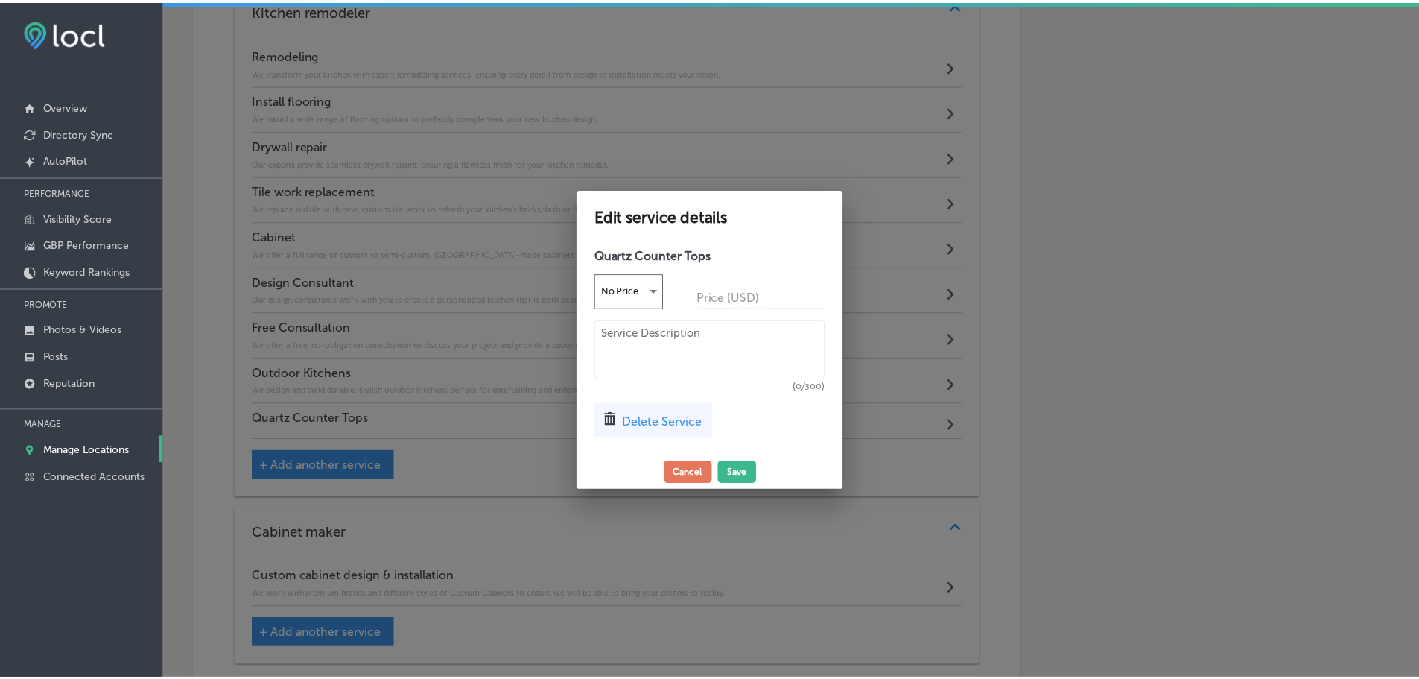
scroll to position [1670, 0]
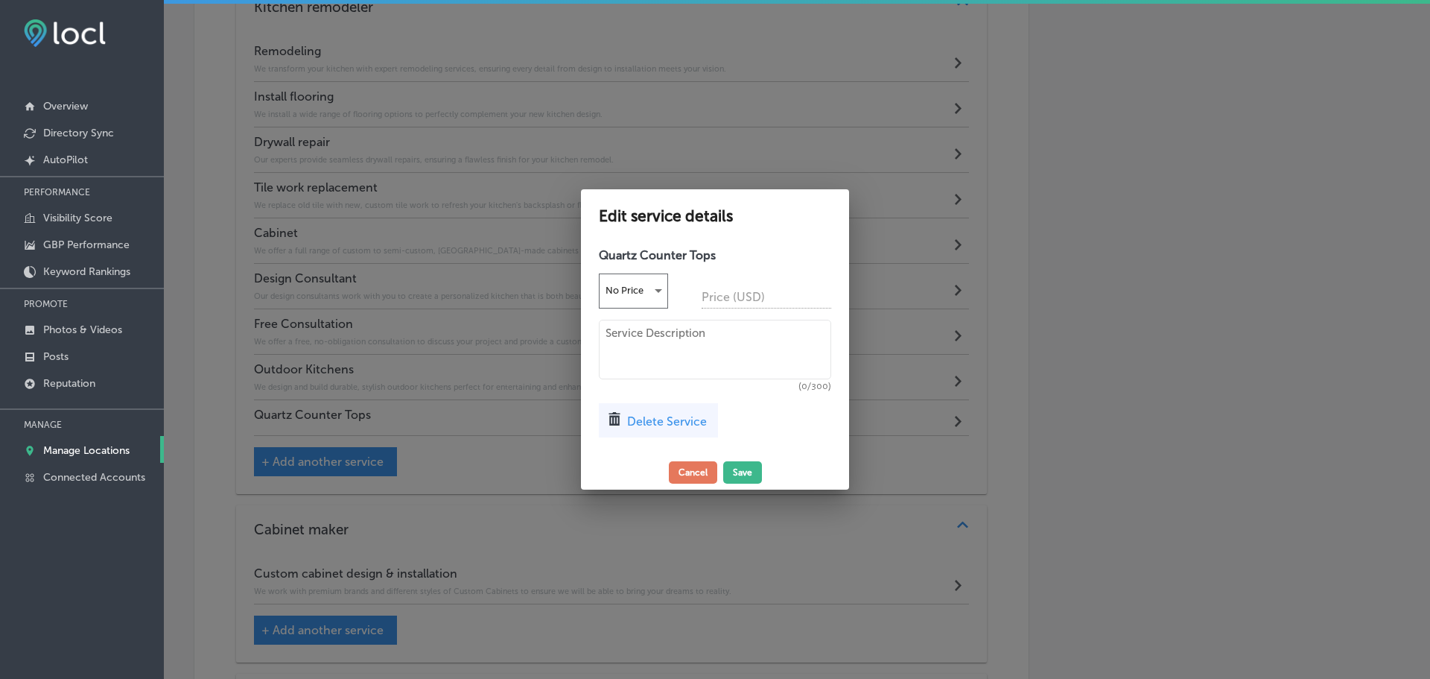
click at [650, 343] on textarea at bounding box center [715, 350] width 232 height 60
paste textarea "We install high-quality quartz countertops, providing a beautiful and long-last…"
type textarea "We install high-quality quartz countertops, providing a beautiful and long-last…"
click at [743, 481] on button "Save" at bounding box center [742, 472] width 39 height 22
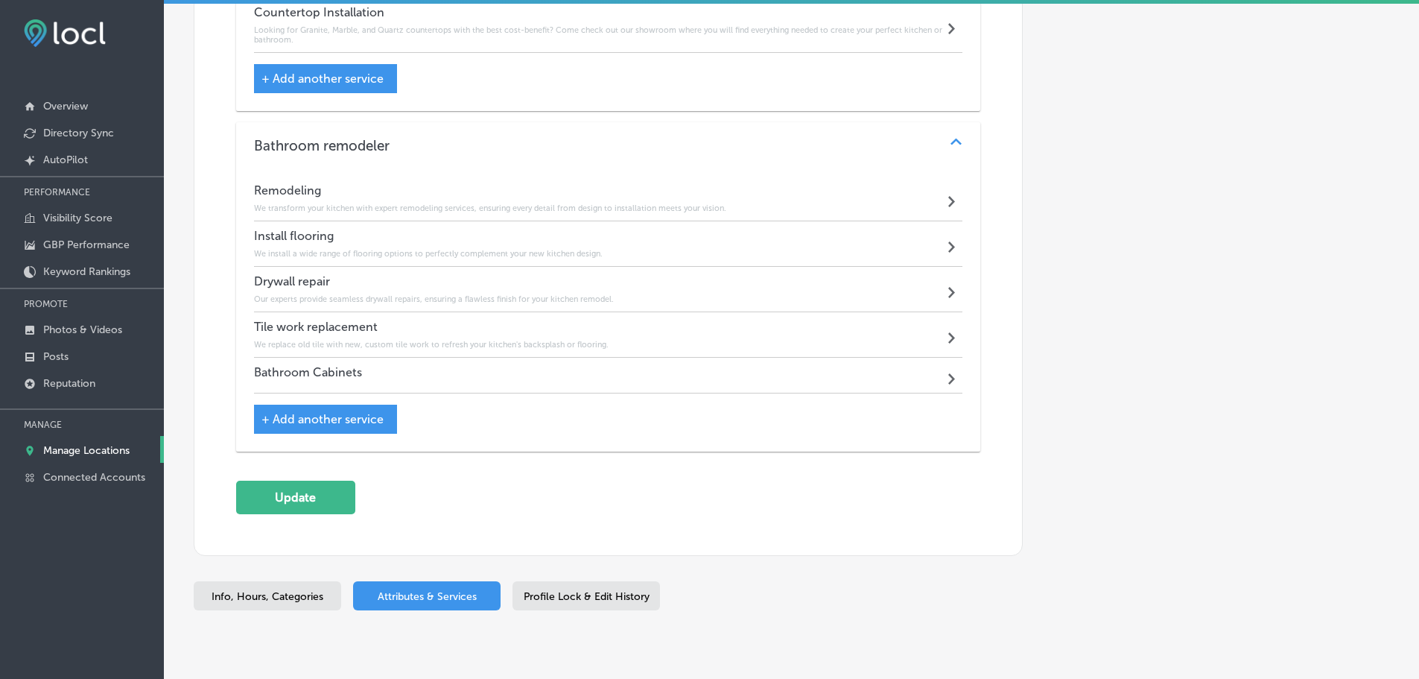
scroll to position [2380, 0]
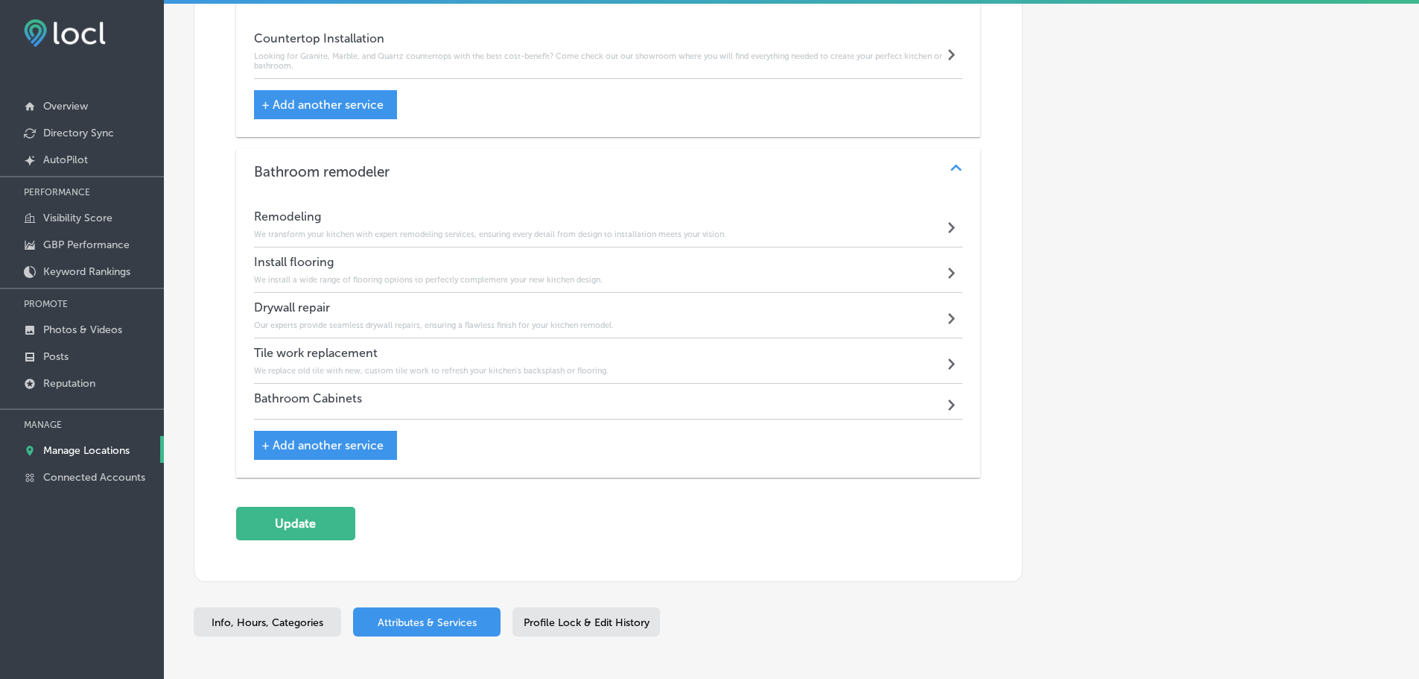
click at [563, 395] on div "Bathroom Cabinets Path Created with Sketch." at bounding box center [608, 402] width 709 height 36
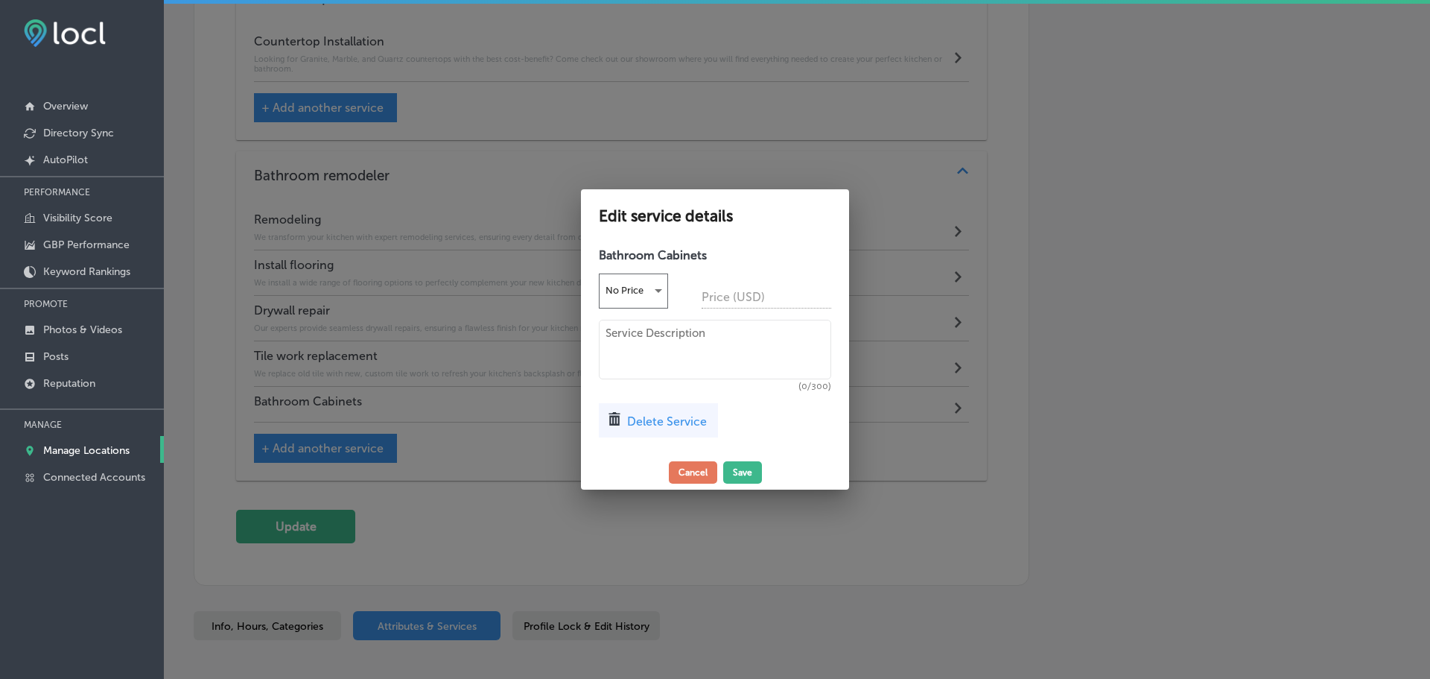
click at [648, 343] on textarea at bounding box center [715, 350] width 232 height 60
paste textarea "We provide high-quality, custom and semi-custom bathroom cabinets to maximize s…"
type textarea "We provide high-quality, custom and semi-custom bathroom cabinets to maximize s…"
click at [733, 472] on button "Save" at bounding box center [742, 472] width 39 height 22
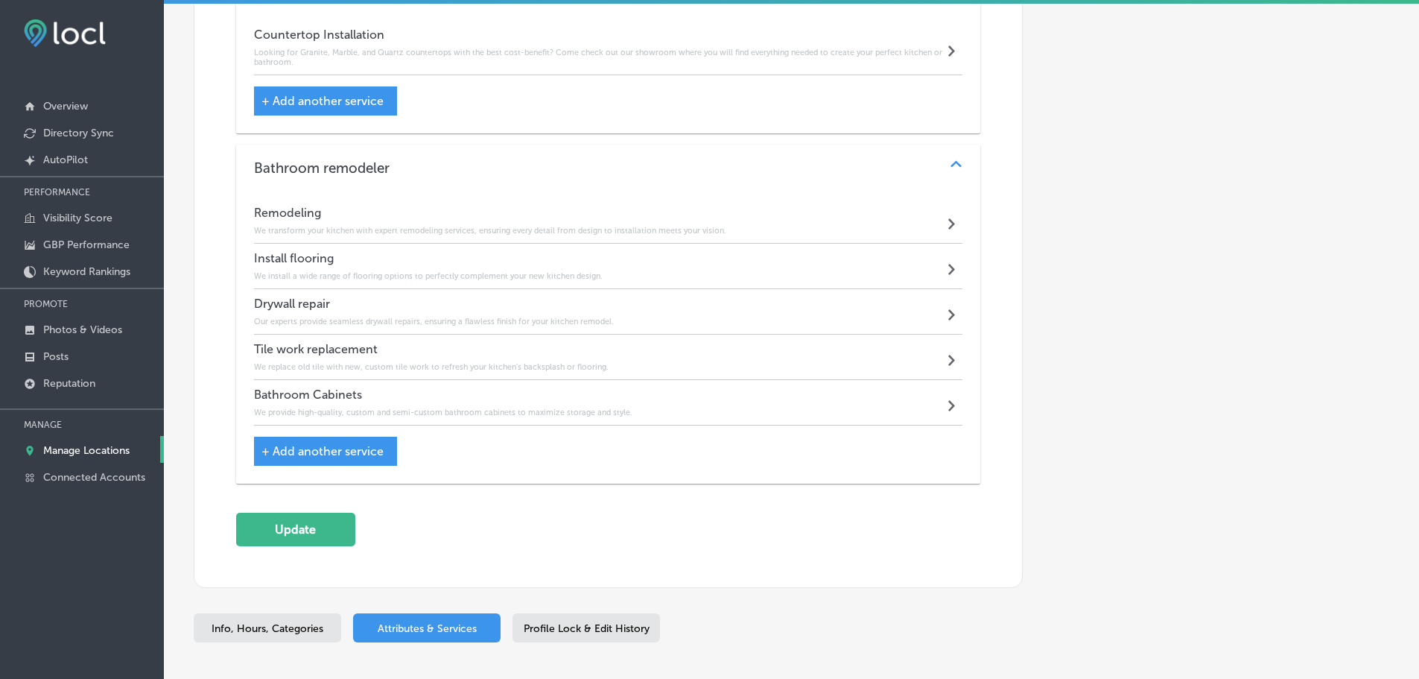
scroll to position [2464, 0]
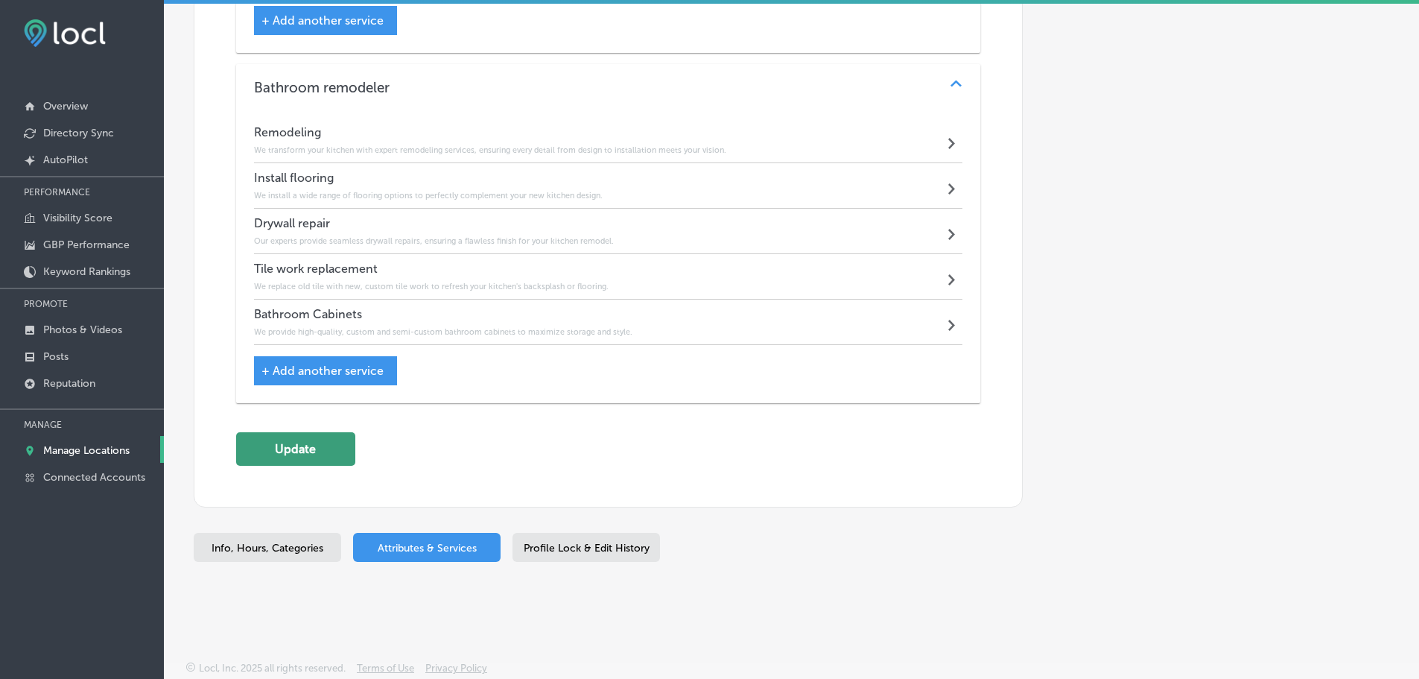
click at [312, 445] on button "Update" at bounding box center [295, 449] width 119 height 34
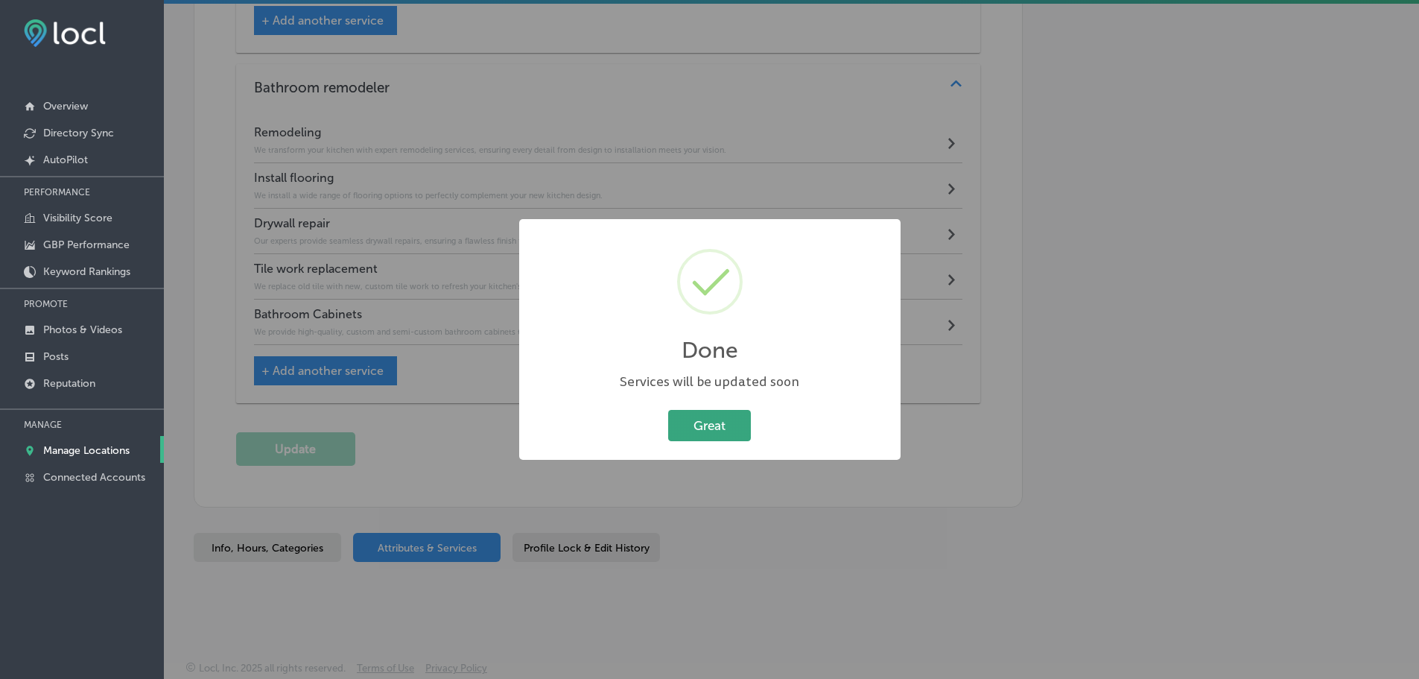
click at [715, 425] on button "Great" at bounding box center [709, 425] width 83 height 31
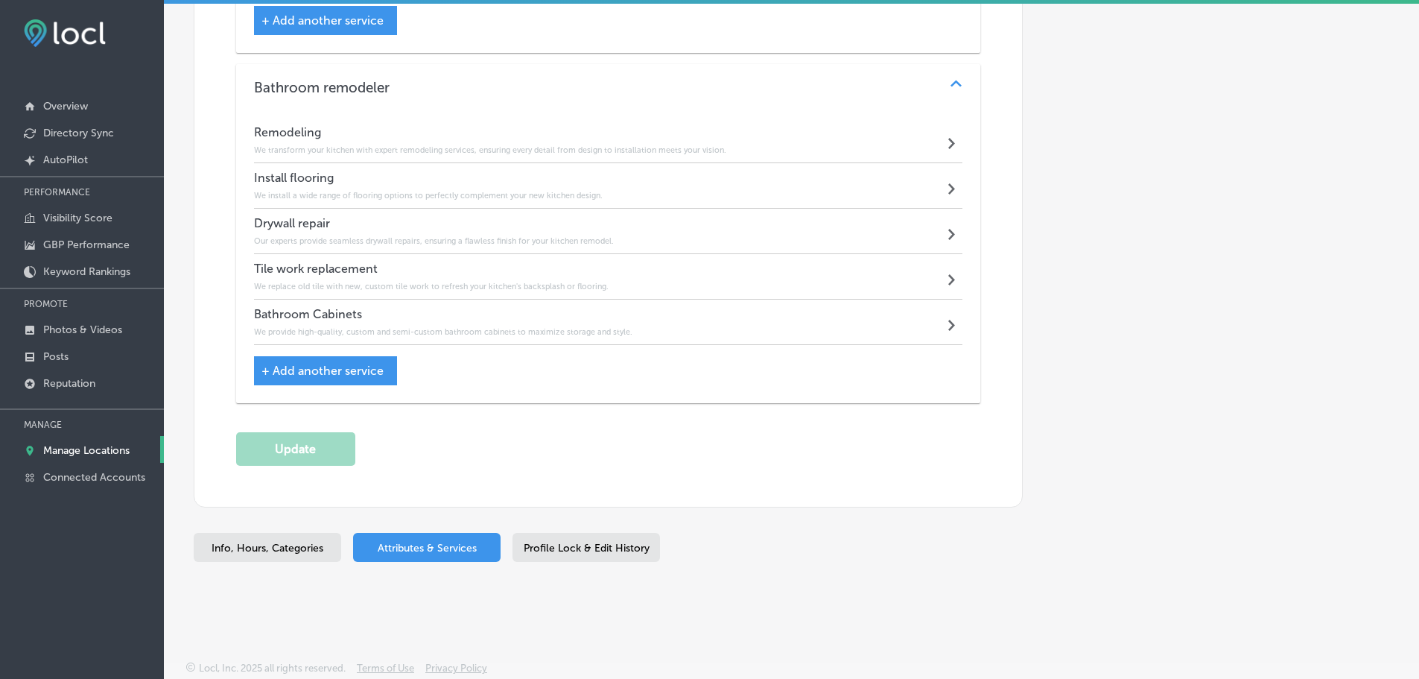
click at [72, 445] on p "Manage Locations" at bounding box center [86, 450] width 86 height 13
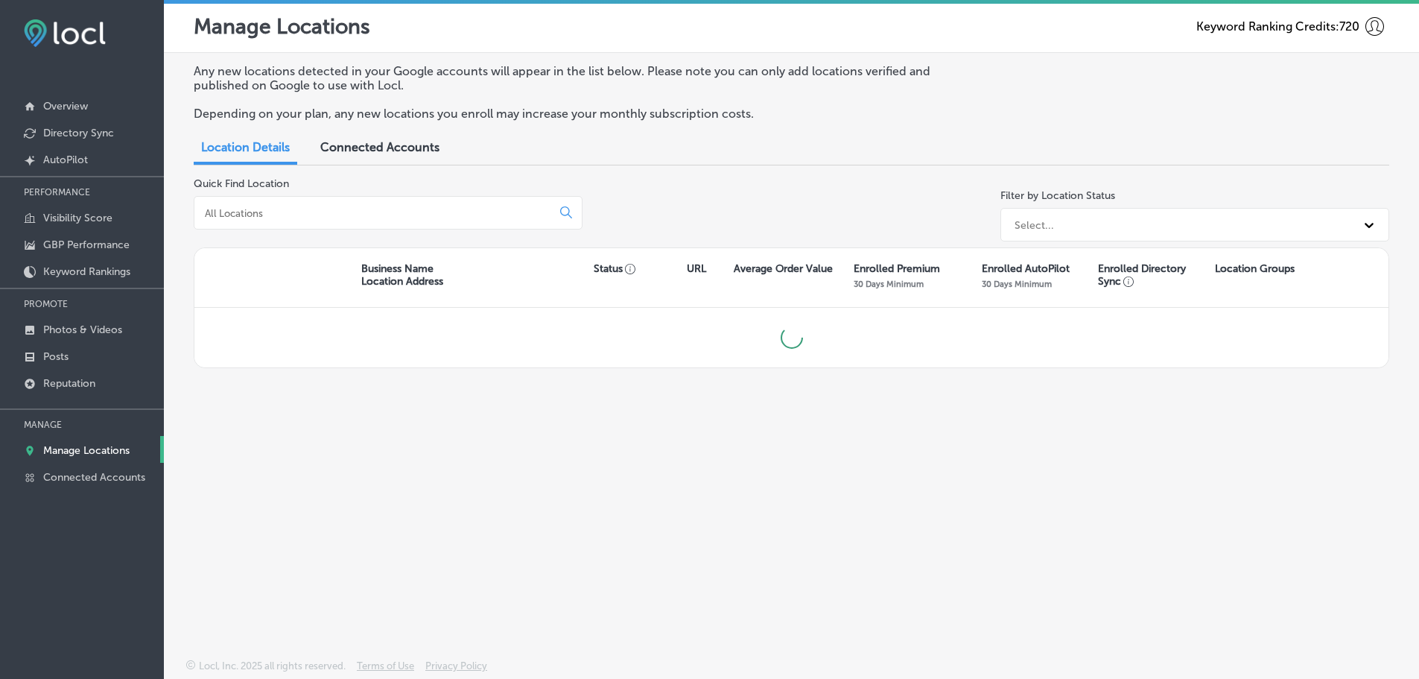
click at [303, 216] on input at bounding box center [375, 212] width 345 height 13
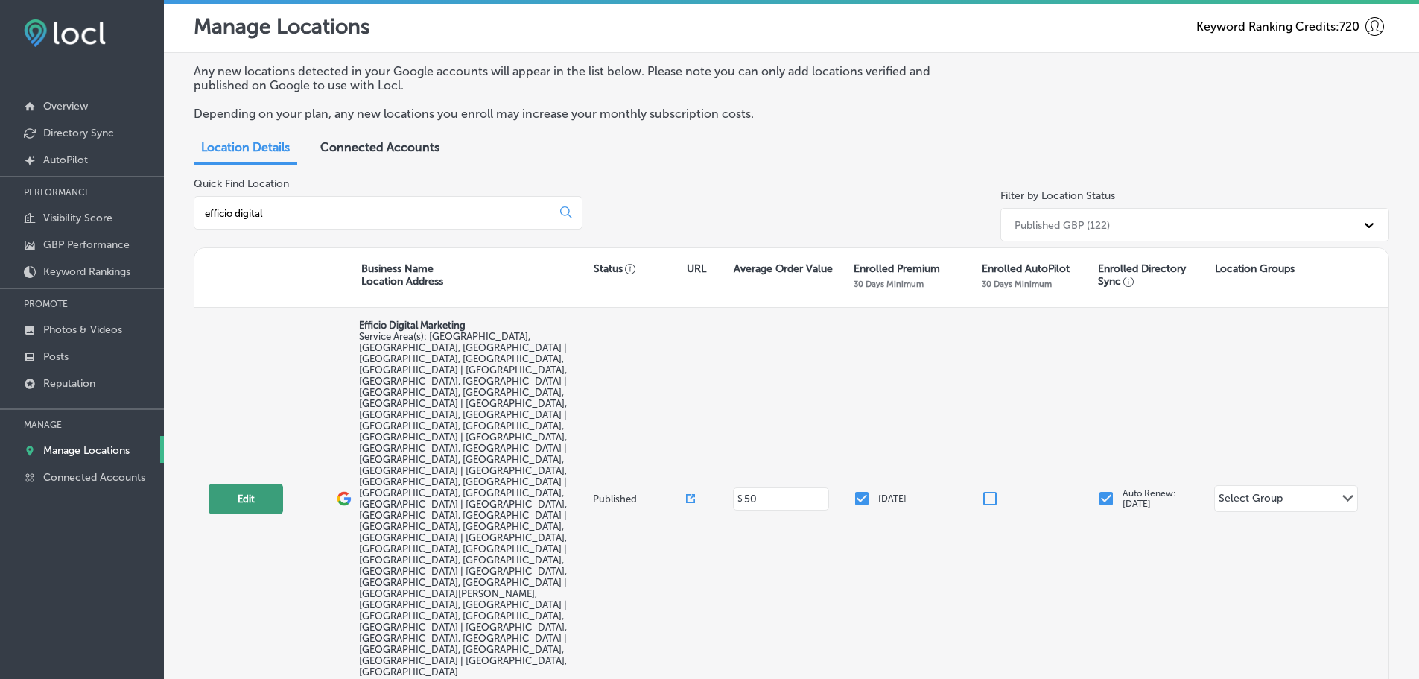
type input "efficio digital"
click at [228, 483] on button "Edit" at bounding box center [246, 498] width 74 height 31
select select "US"
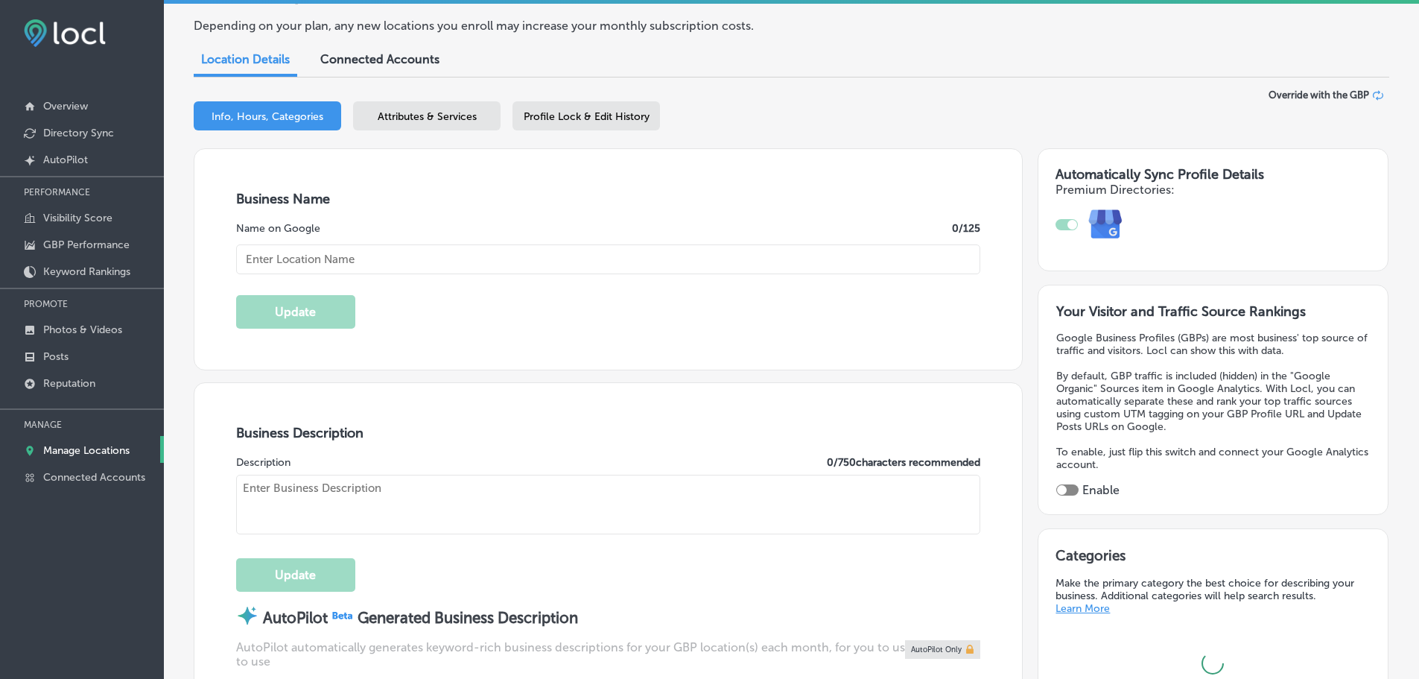
scroll to position [447, 0]
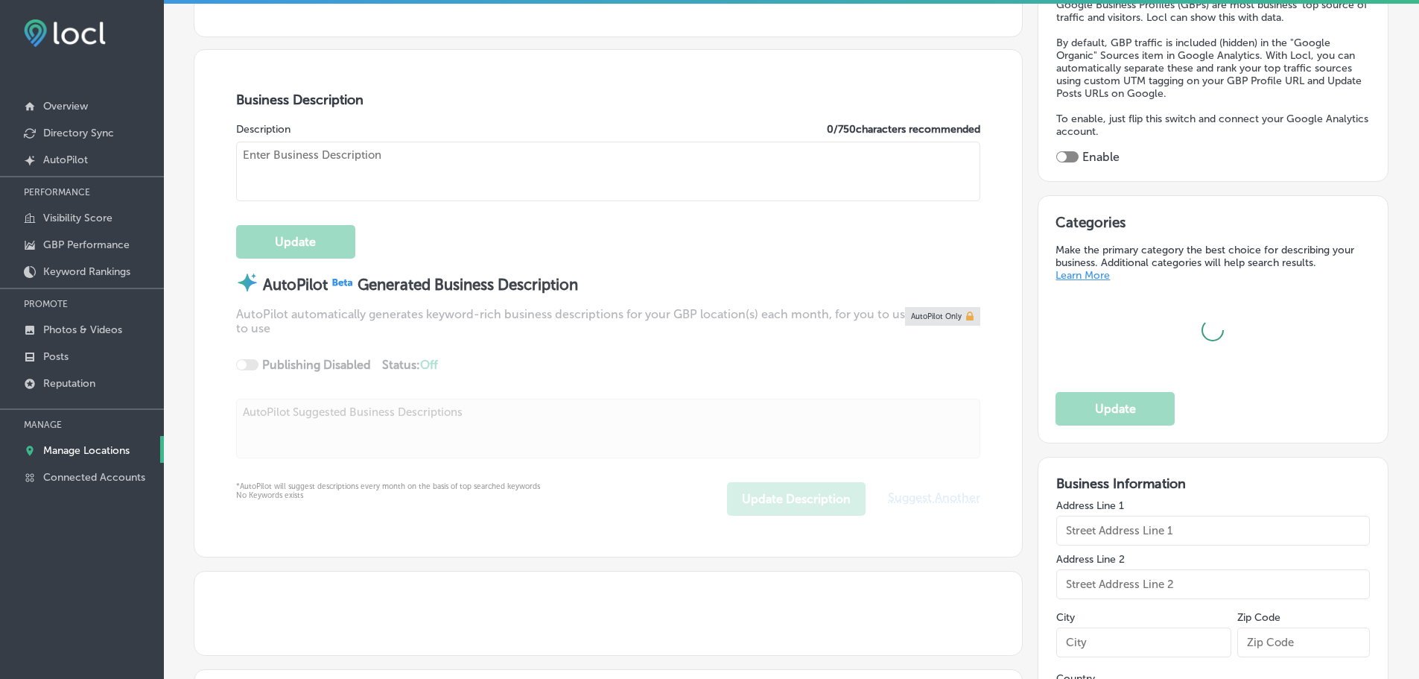
checkbox input "true"
type input "Efficio Digital Marketing"
type input "[STREET_ADDRESS][PERSON_NAME]"
type input "[GEOGRAPHIC_DATA]"
type input "34233"
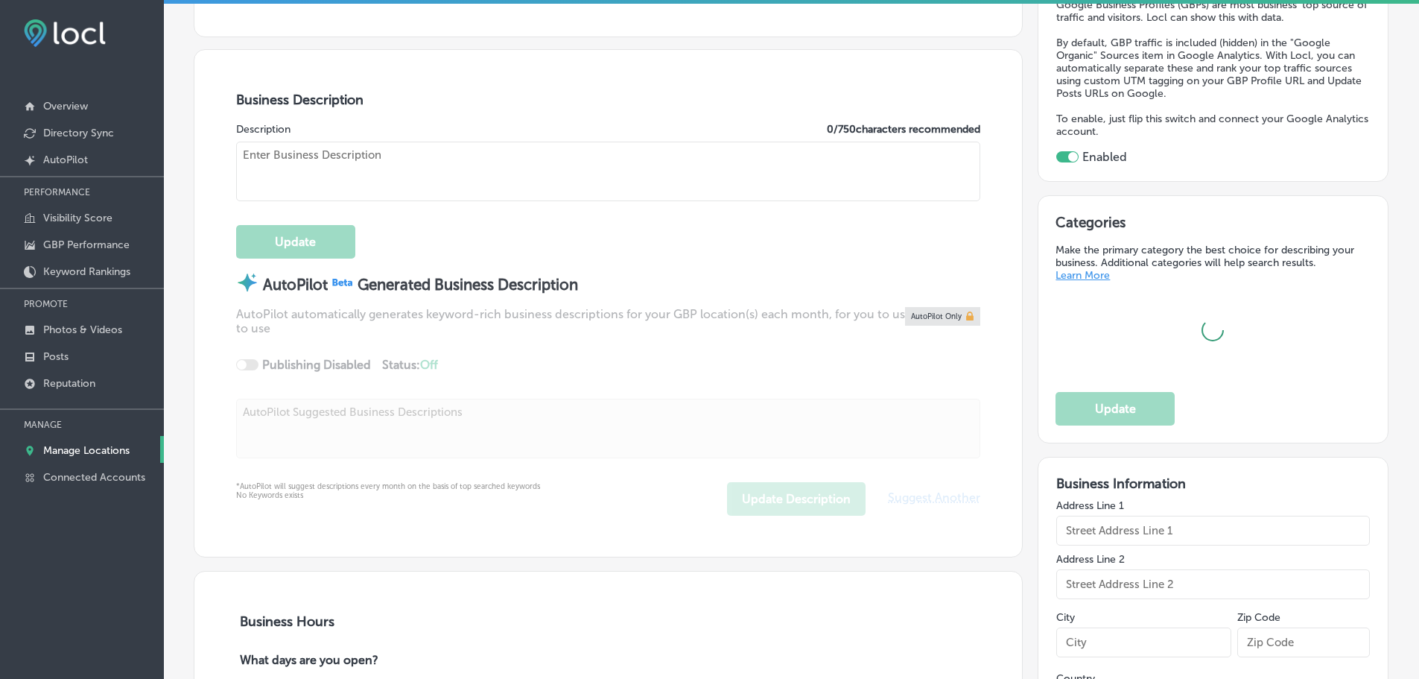
type input "US"
type textarea "Efficio Digital Marketing specializes in digital marketing, advertising service…"
type input "[URL][DOMAIN_NAME]"
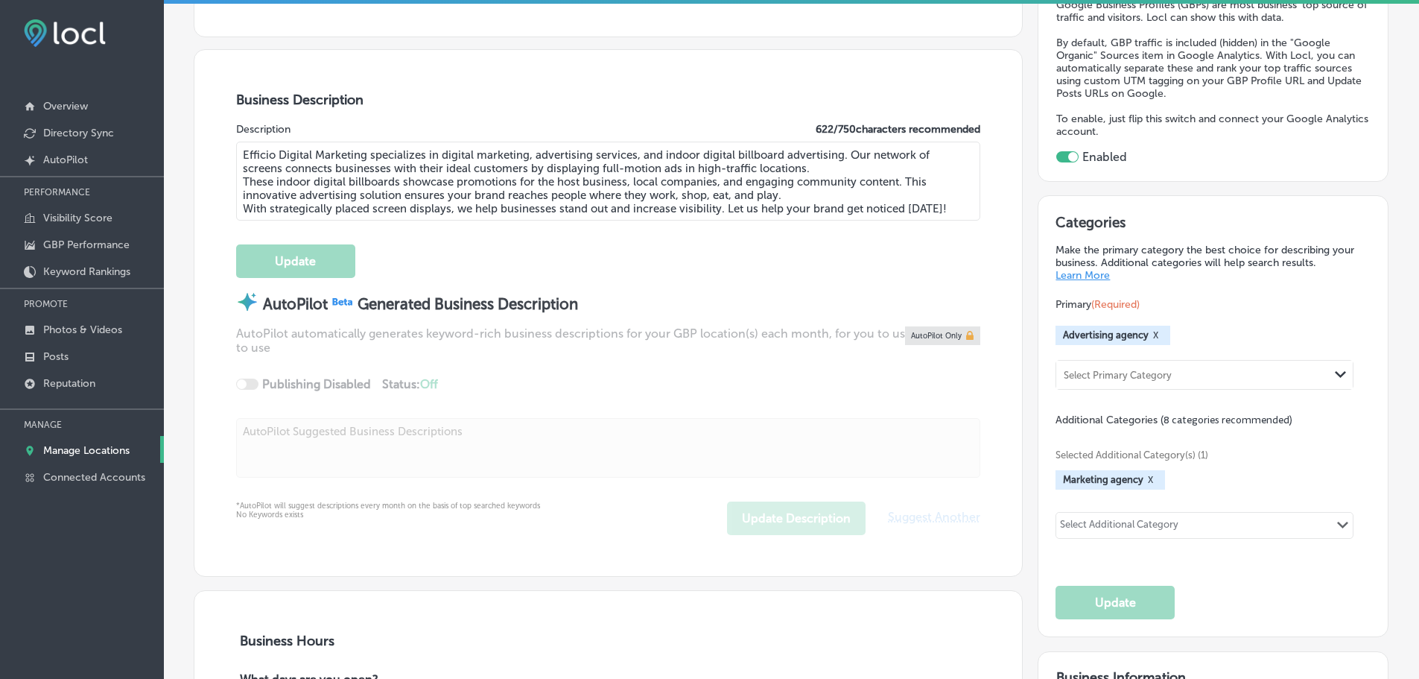
type input "[PHONE_NUMBER]"
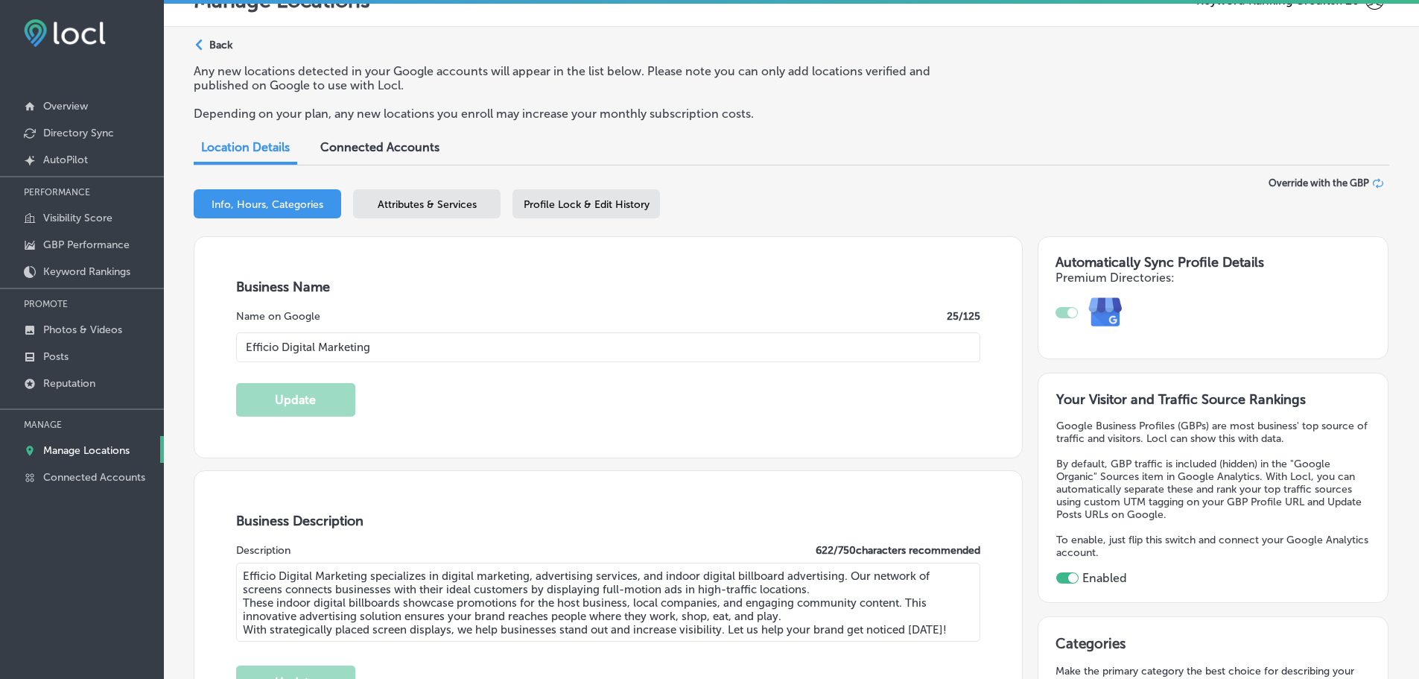
scroll to position [0, 0]
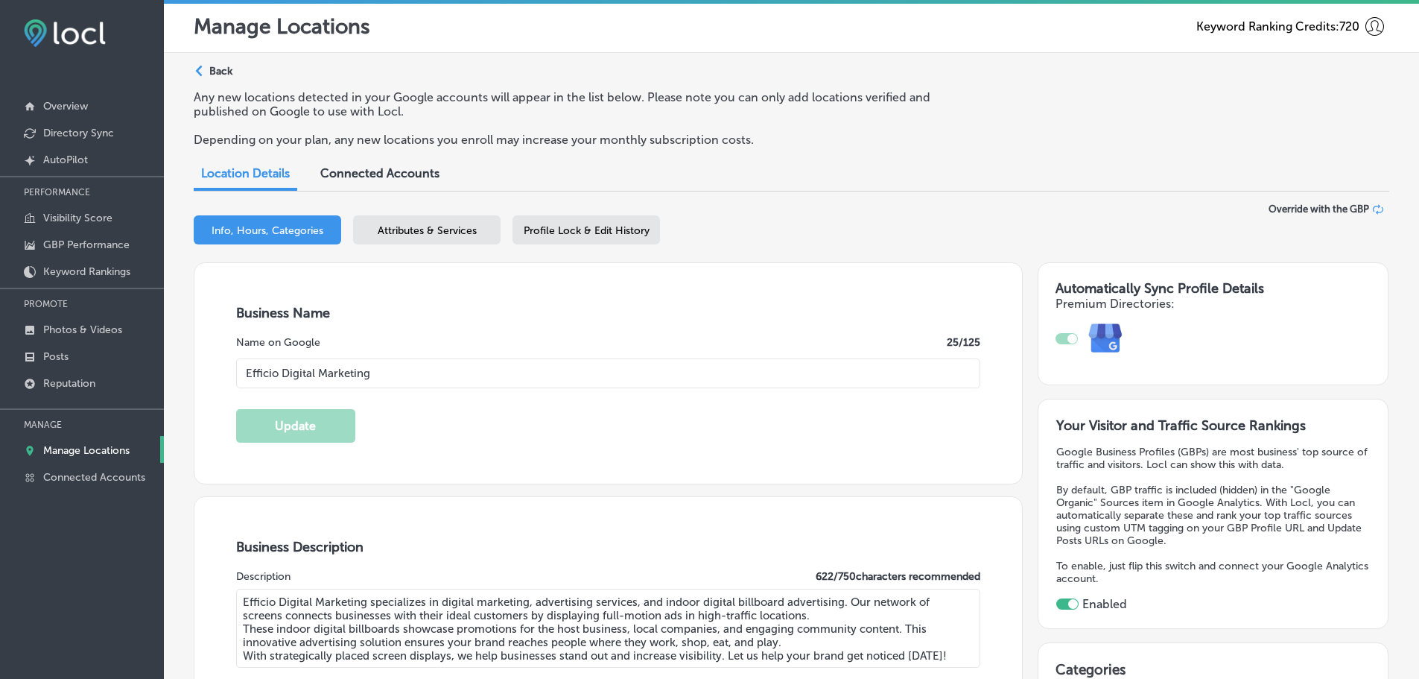
click at [414, 232] on span "Attributes & Services" at bounding box center [427, 230] width 99 height 13
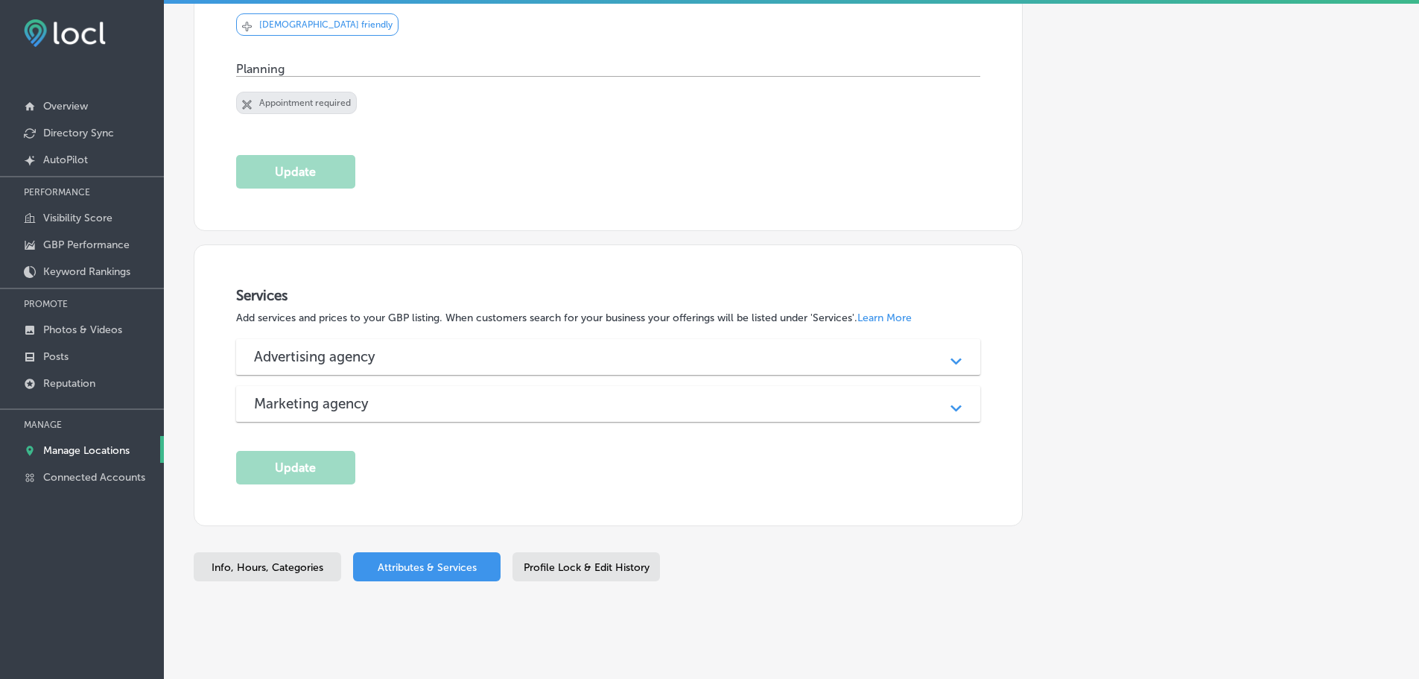
scroll to position [576, 0]
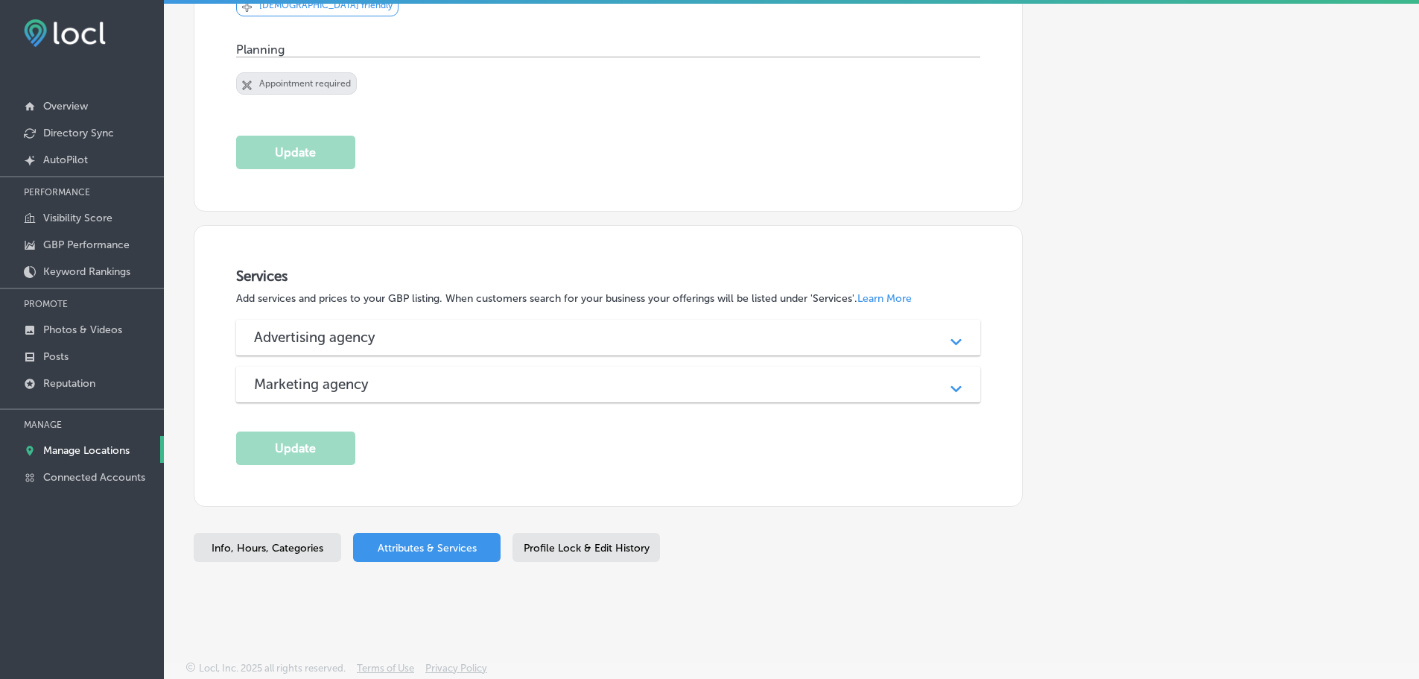
click at [575, 332] on div "Advertising agency" at bounding box center [608, 336] width 709 height 17
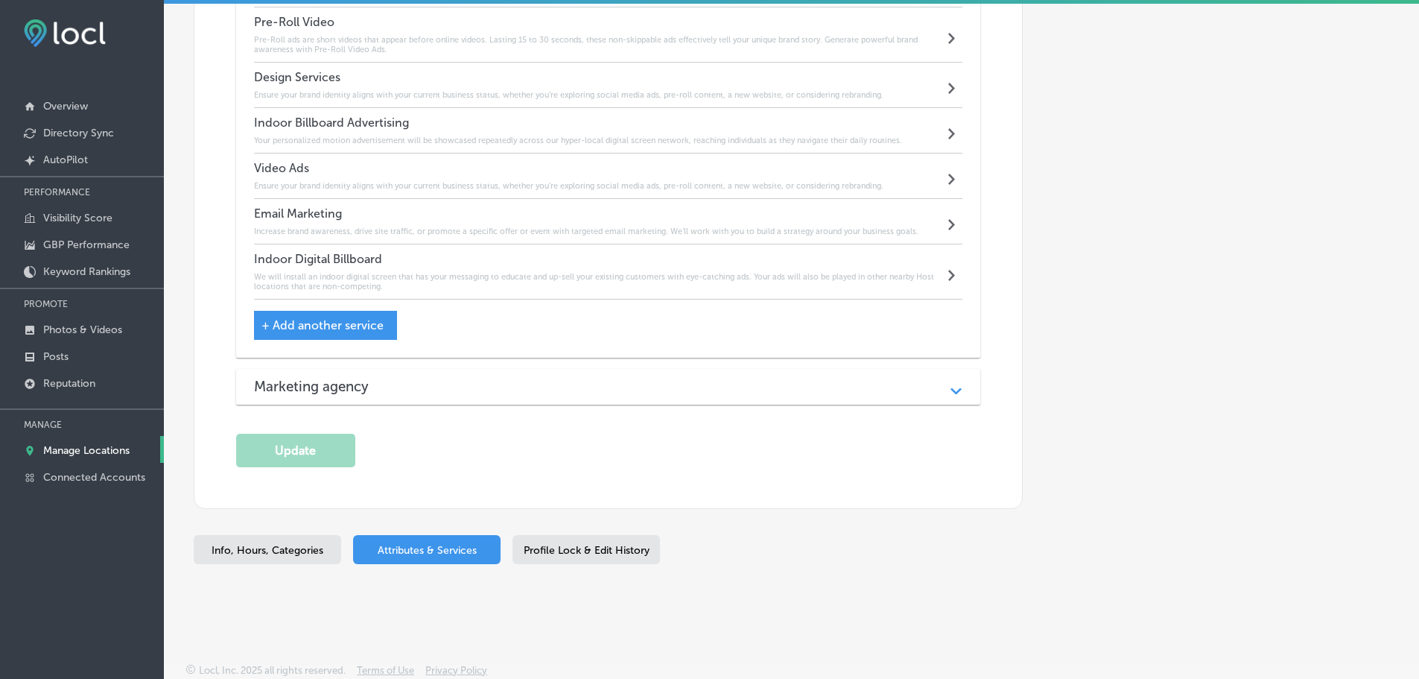
scroll to position [1346, 0]
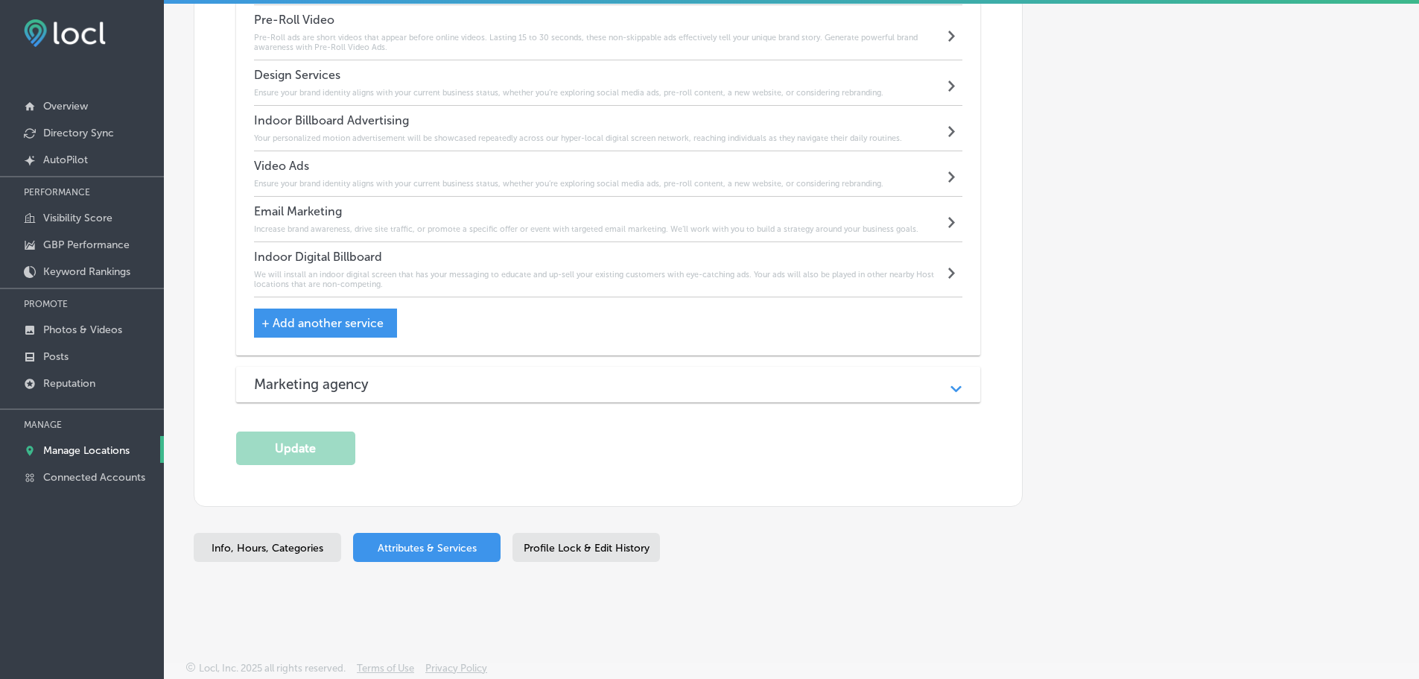
click at [364, 378] on h3 "Marketing agency" at bounding box center [323, 383] width 139 height 17
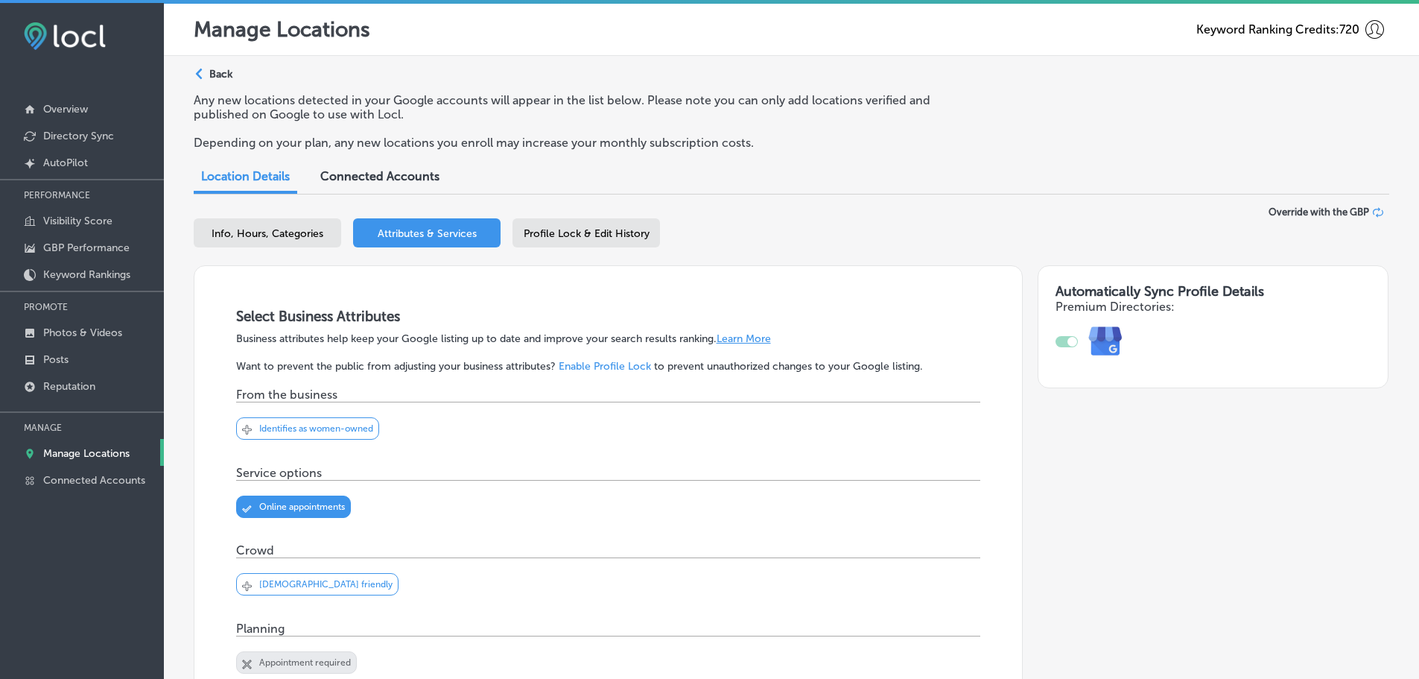
scroll to position [0, 0]
click at [197, 74] on polygon at bounding box center [199, 74] width 7 height 11
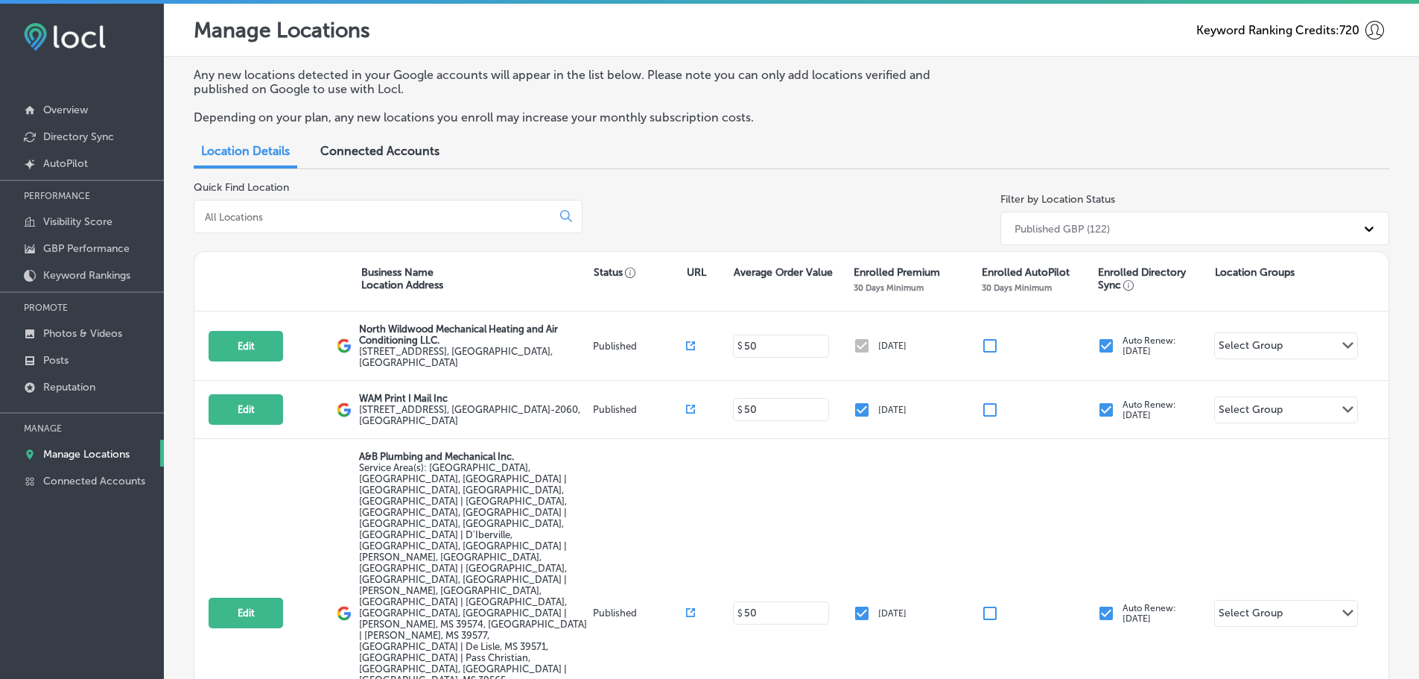
click at [404, 214] on input at bounding box center [375, 216] width 345 height 13
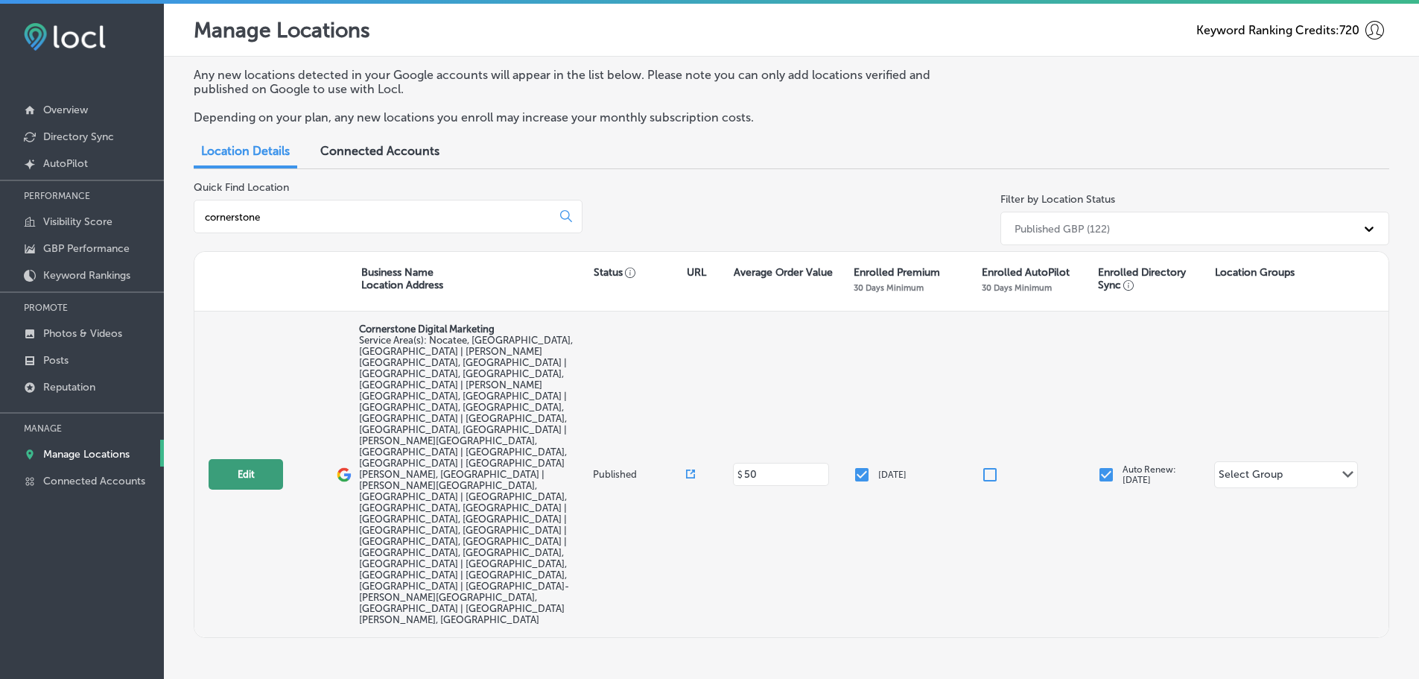
type input "cornerstone"
click at [264, 459] on button "Edit" at bounding box center [246, 474] width 74 height 31
select select "US"
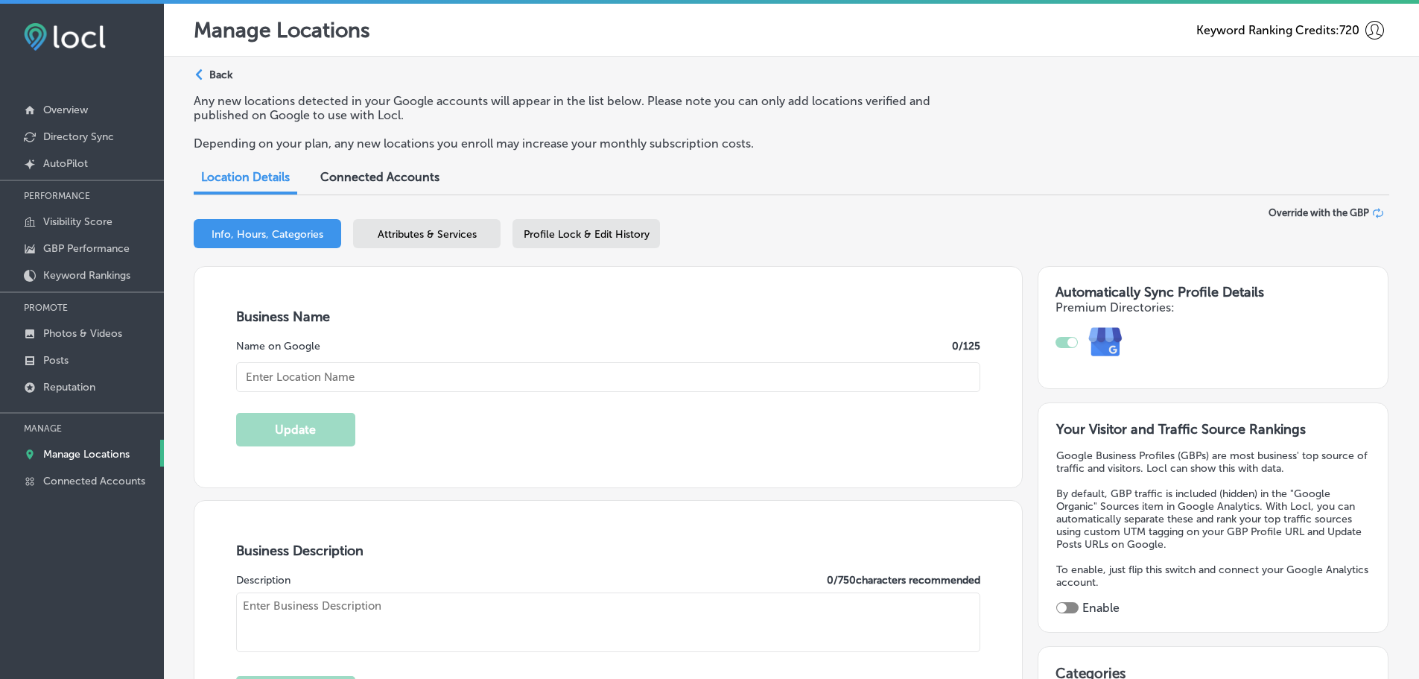
type input "Cornerstone Digital Marketing"
checkbox input "true"
type input "[STREET_ADDRESS]"
type input "[GEOGRAPHIC_DATA]"
type input "32224"
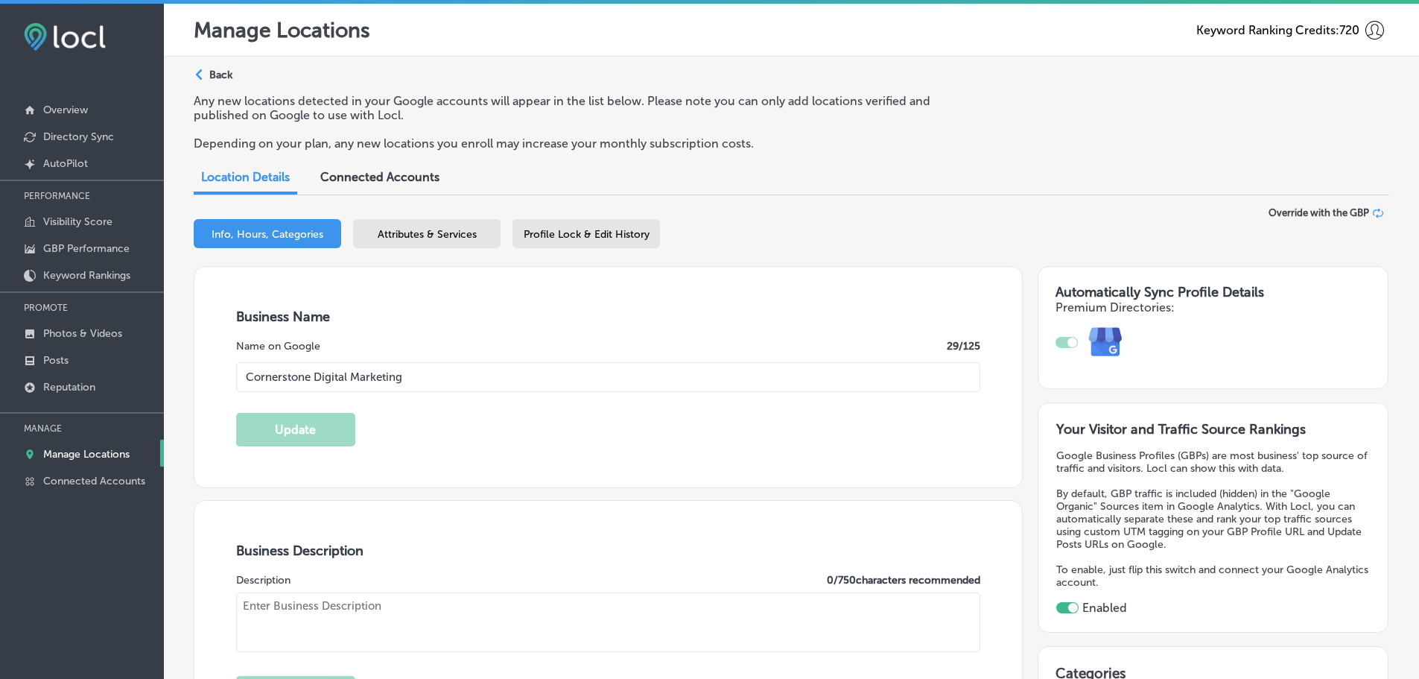
type input "US"
type input "[URL][DOMAIN_NAME]"
type textarea "Veteran-owned Cornerstone Digital Marketing helps local entrepreneurs and small…"
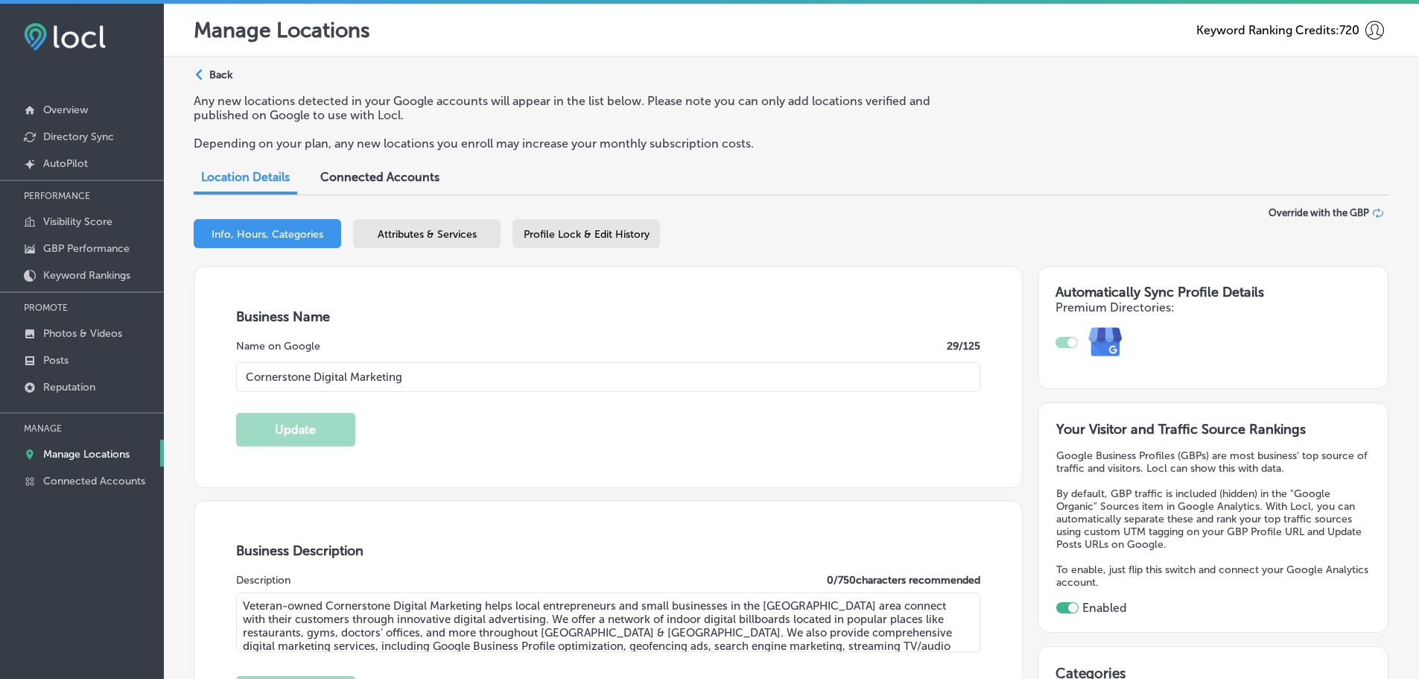
type input "[PHONE_NUMBER]"
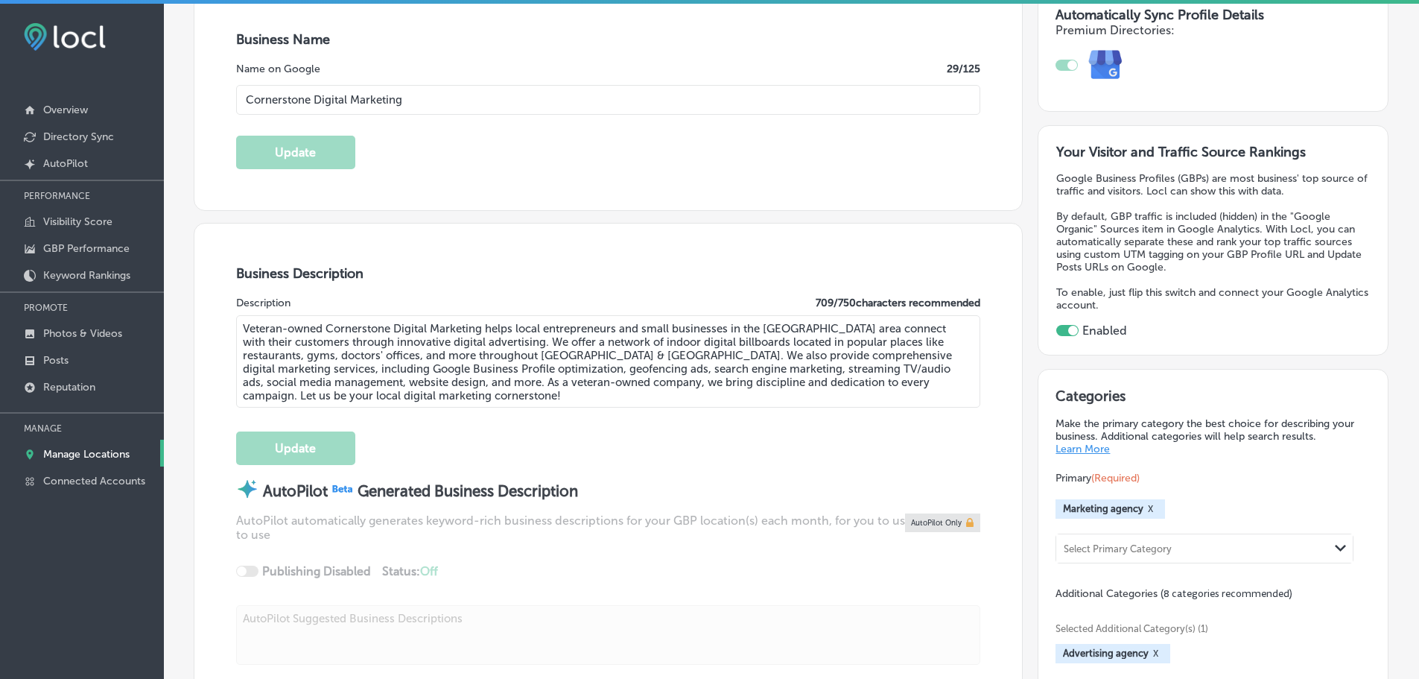
scroll to position [74, 0]
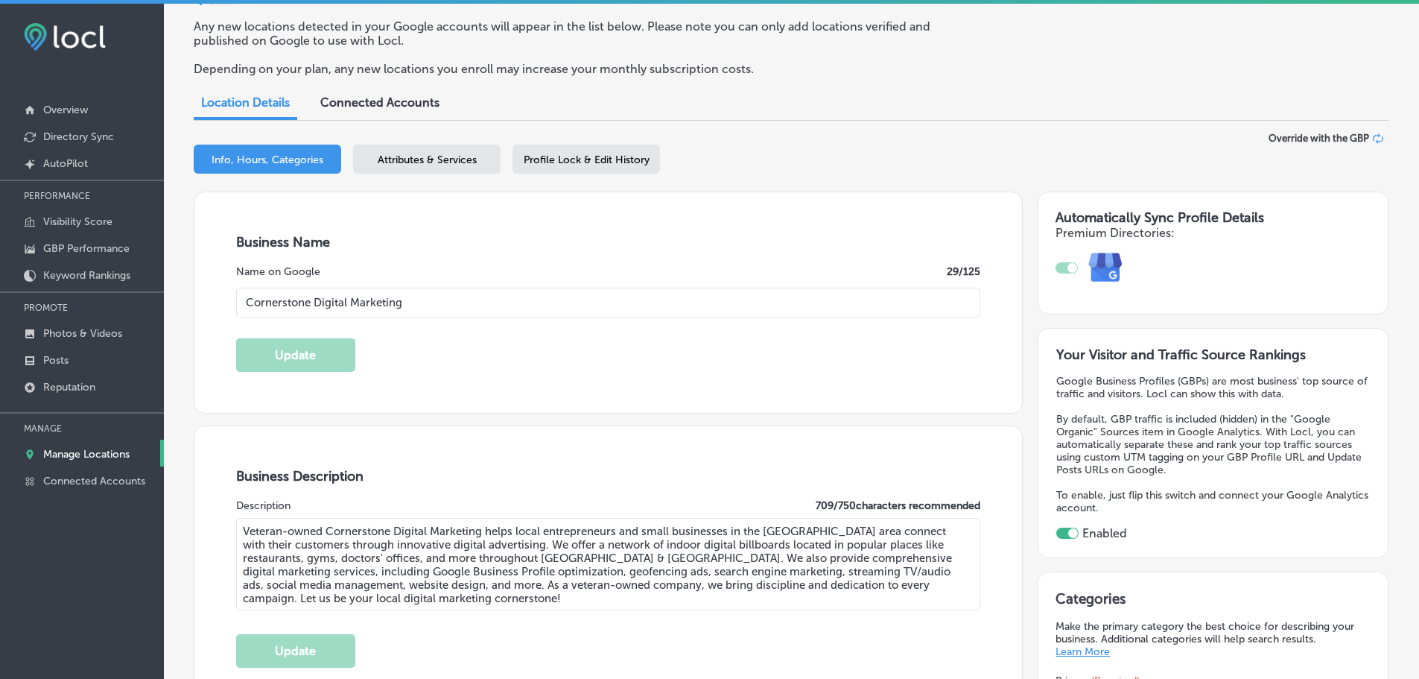
click at [429, 167] on div "Attributes & Services" at bounding box center [426, 159] width 147 height 29
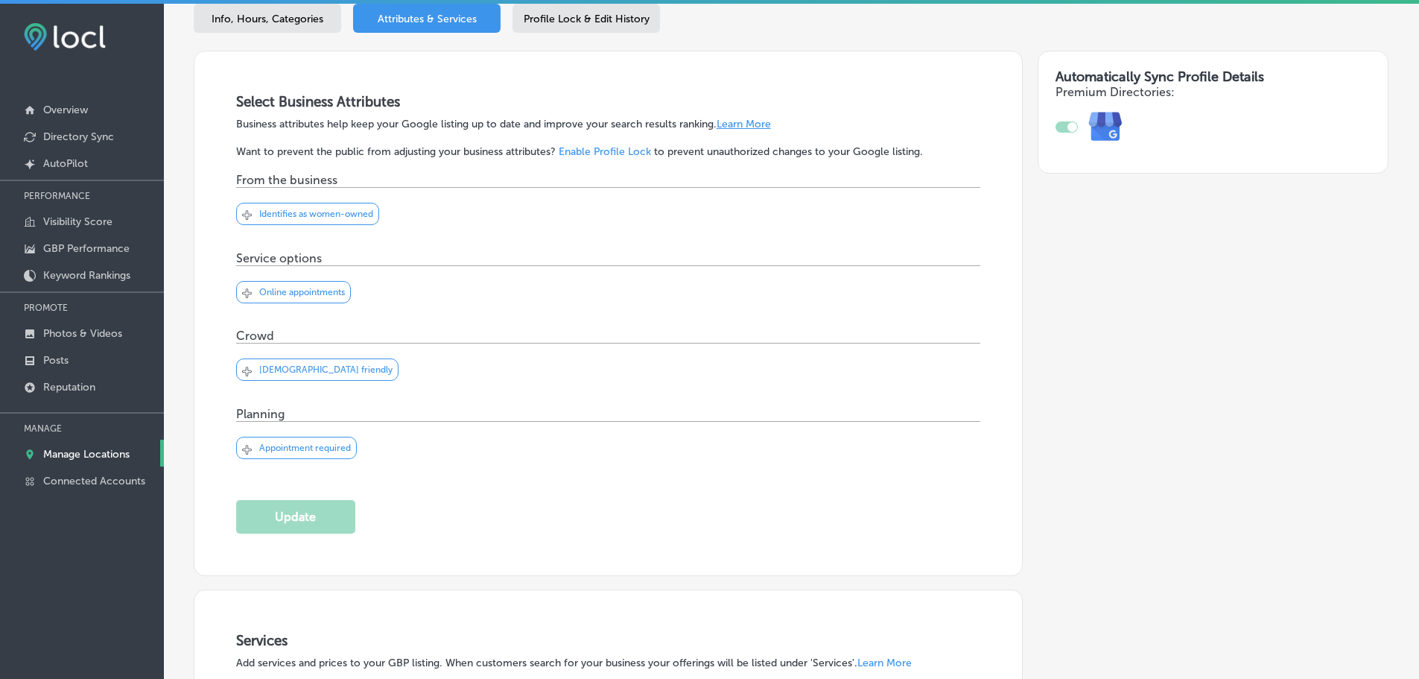
scroll to position [576, 0]
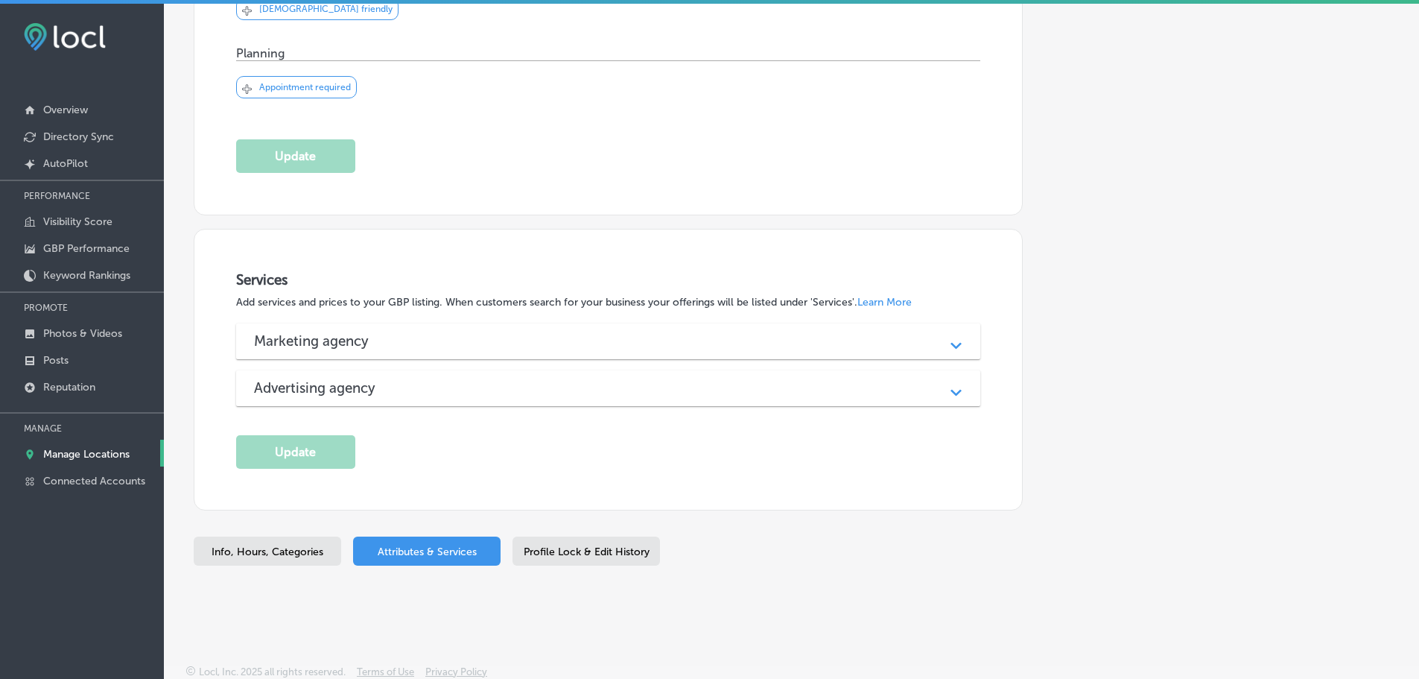
click at [618, 336] on div "Marketing agency" at bounding box center [608, 340] width 709 height 17
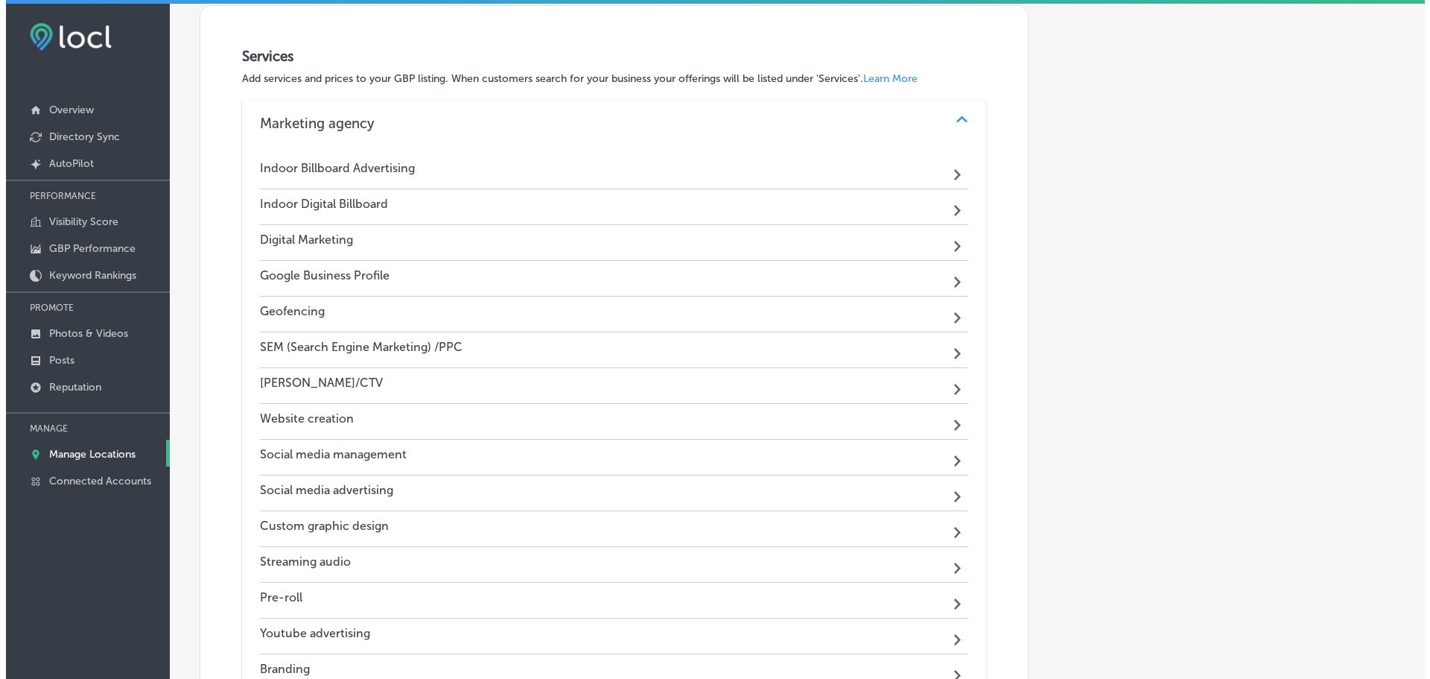
scroll to position [874, 0]
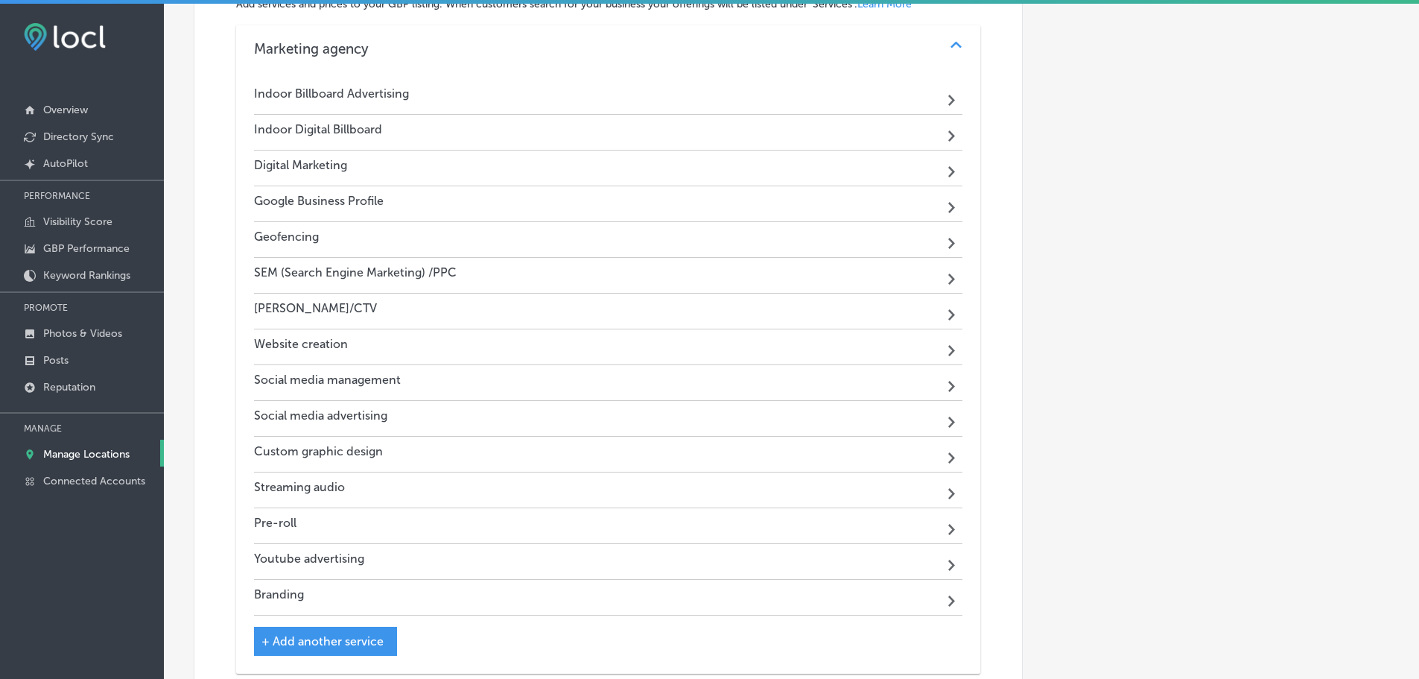
click at [809, 133] on div "Indoor Digital Billboard Path Created with Sketch." at bounding box center [608, 133] width 709 height 36
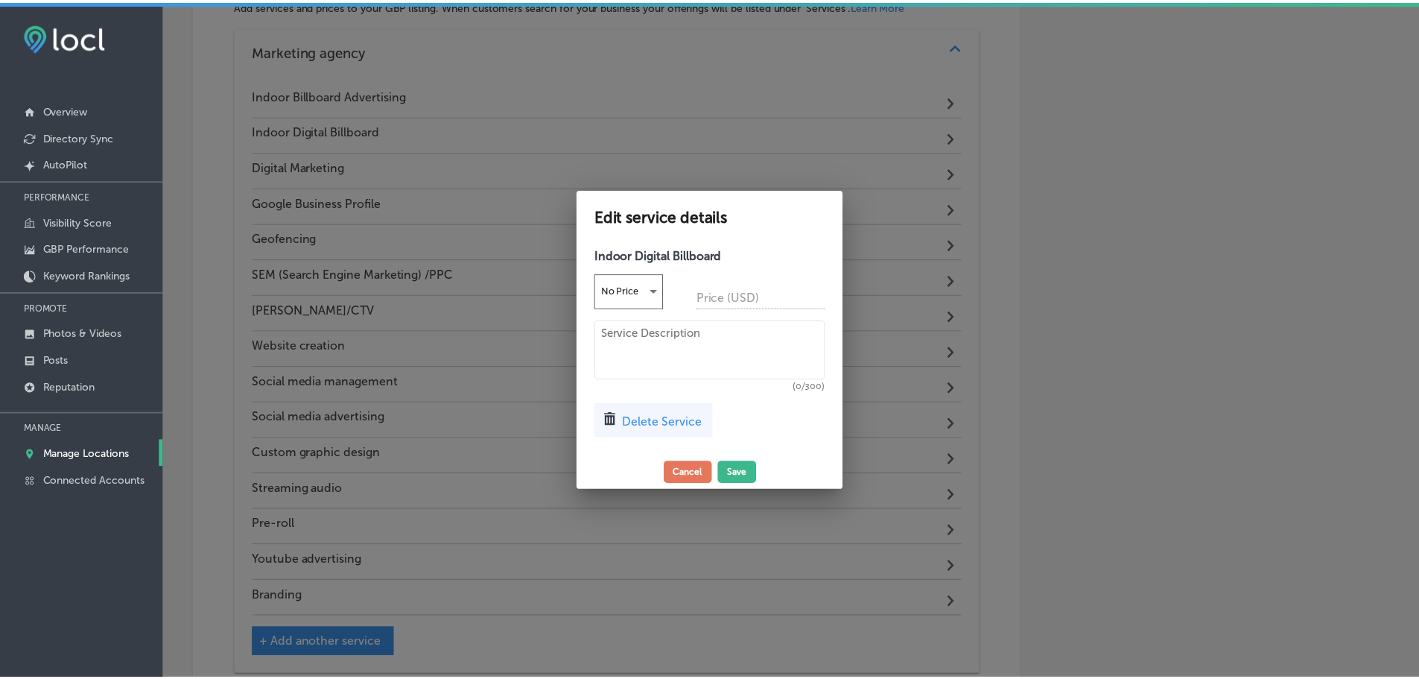
scroll to position [876, 0]
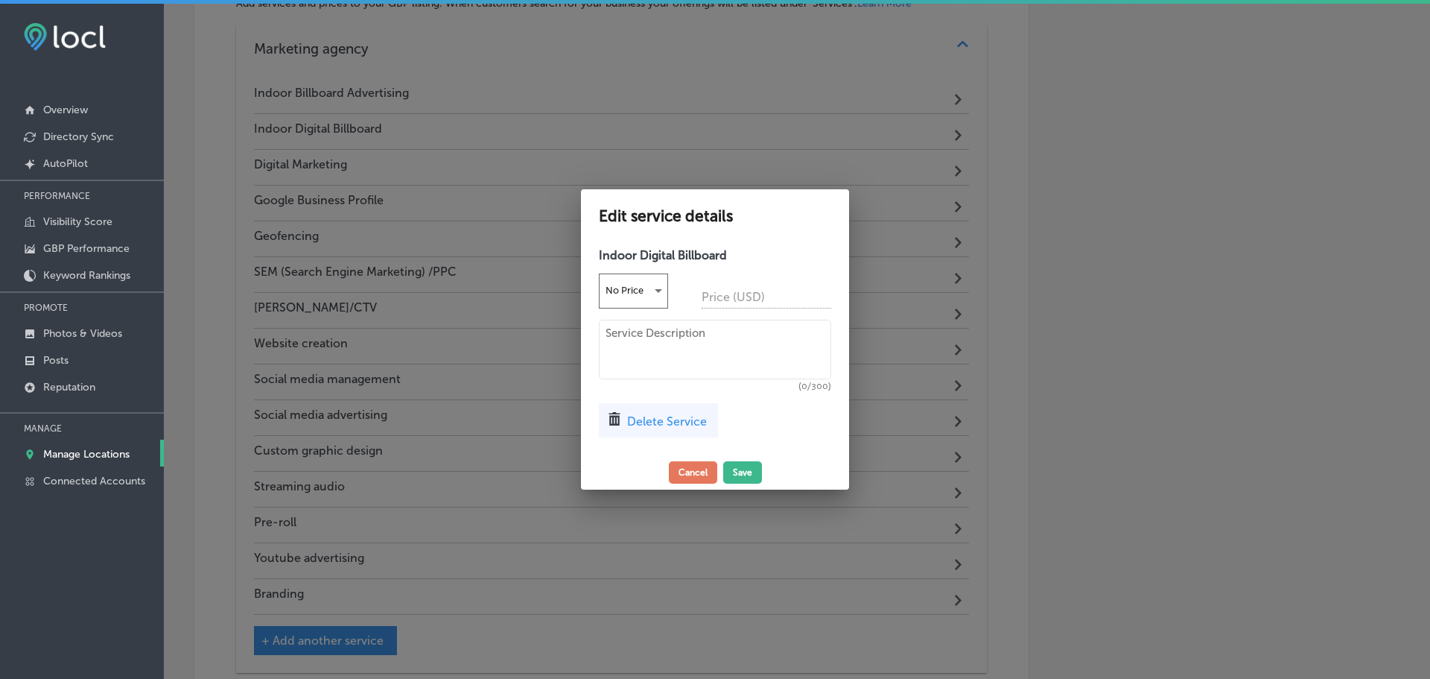
click at [673, 421] on span "Delete Service" at bounding box center [667, 421] width 80 height 14
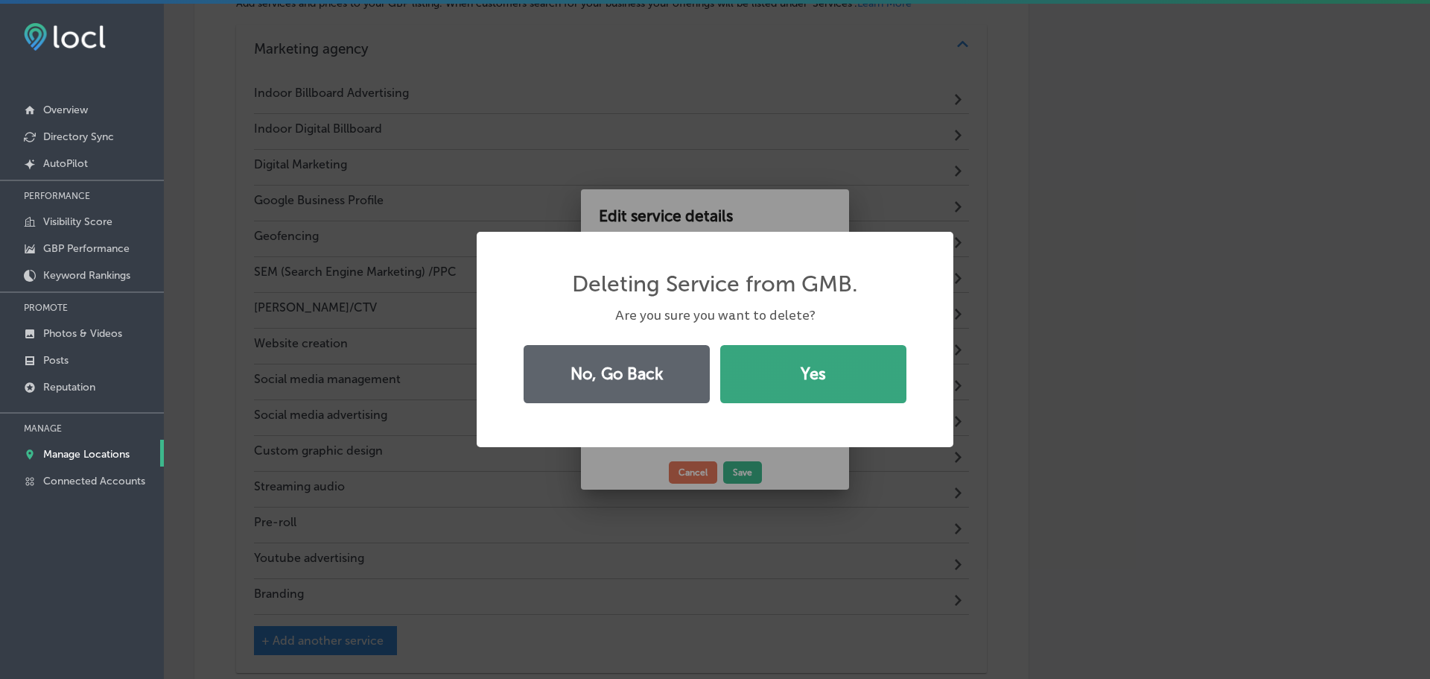
click at [779, 365] on button "Yes" at bounding box center [813, 374] width 186 height 58
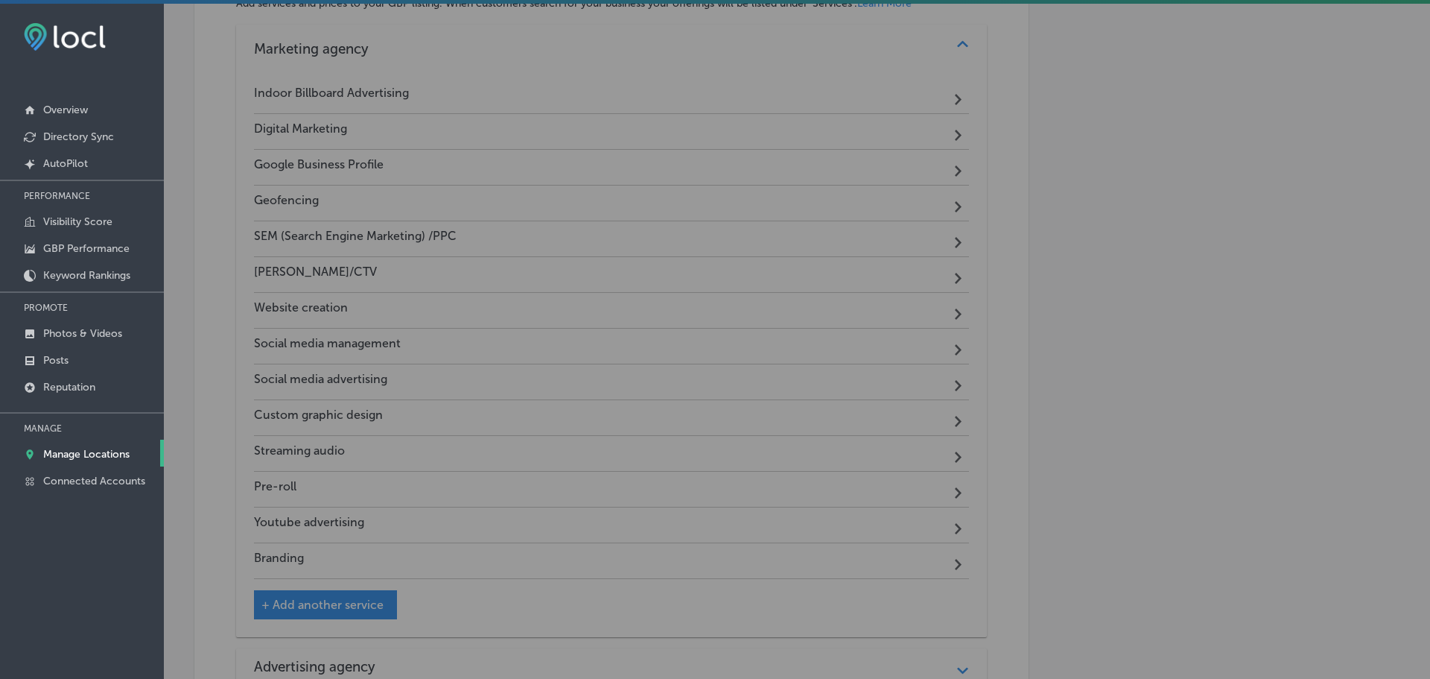
scroll to position [874, 0]
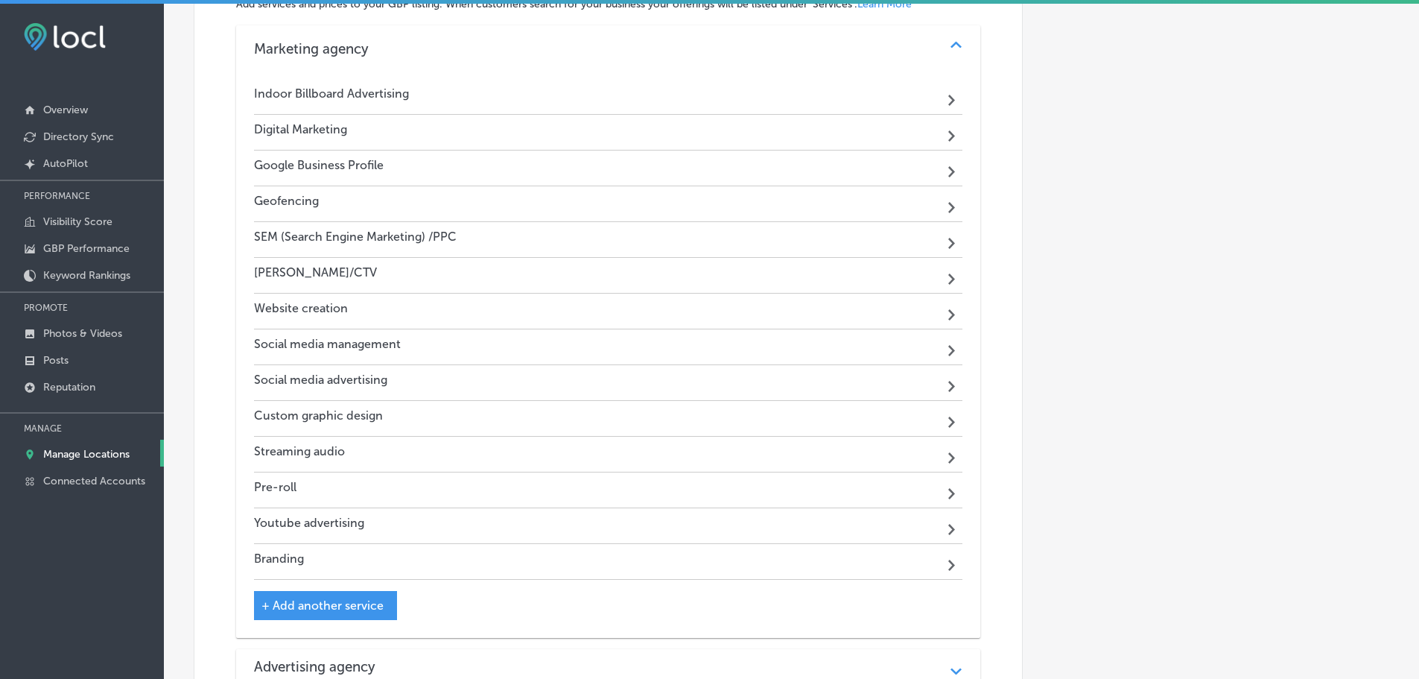
click at [689, 101] on div "Indoor Billboard Advertising Path Created with Sketch." at bounding box center [608, 97] width 709 height 36
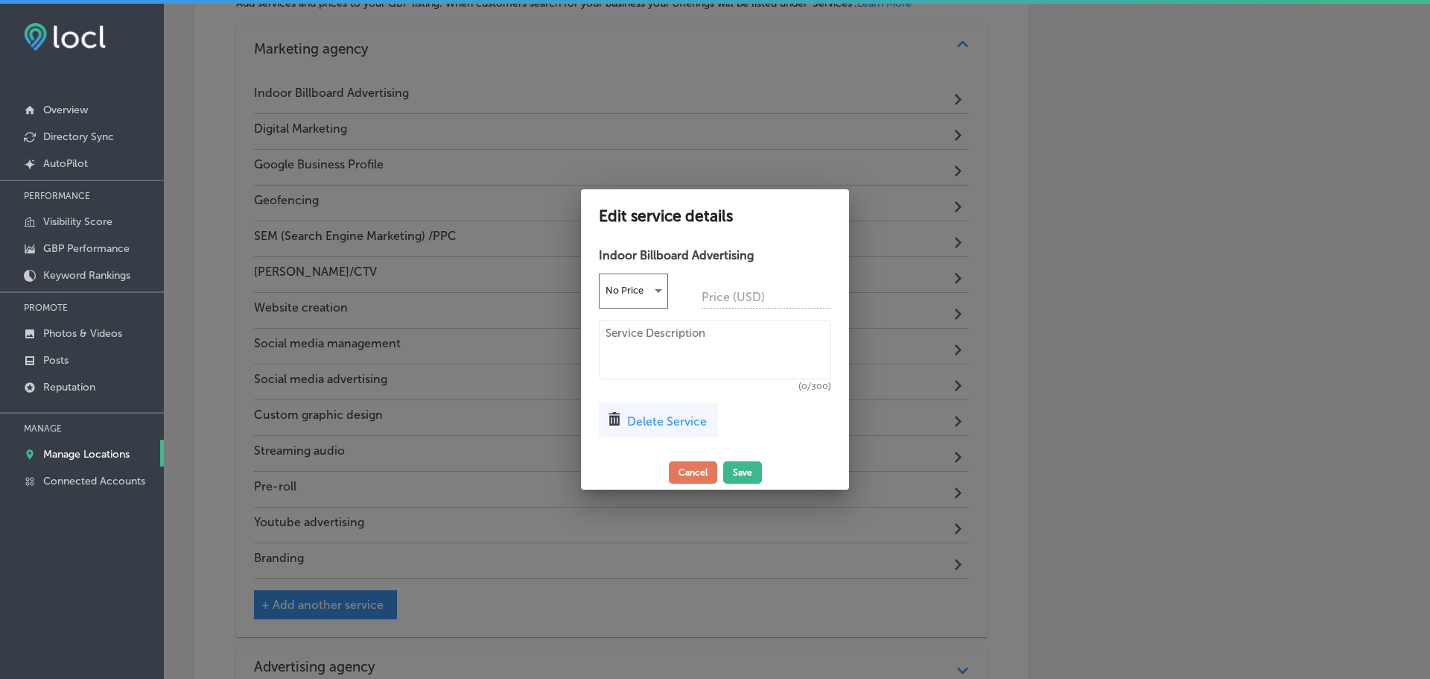
click at [666, 337] on textarea at bounding box center [715, 350] width 232 height 60
type textarea "P"
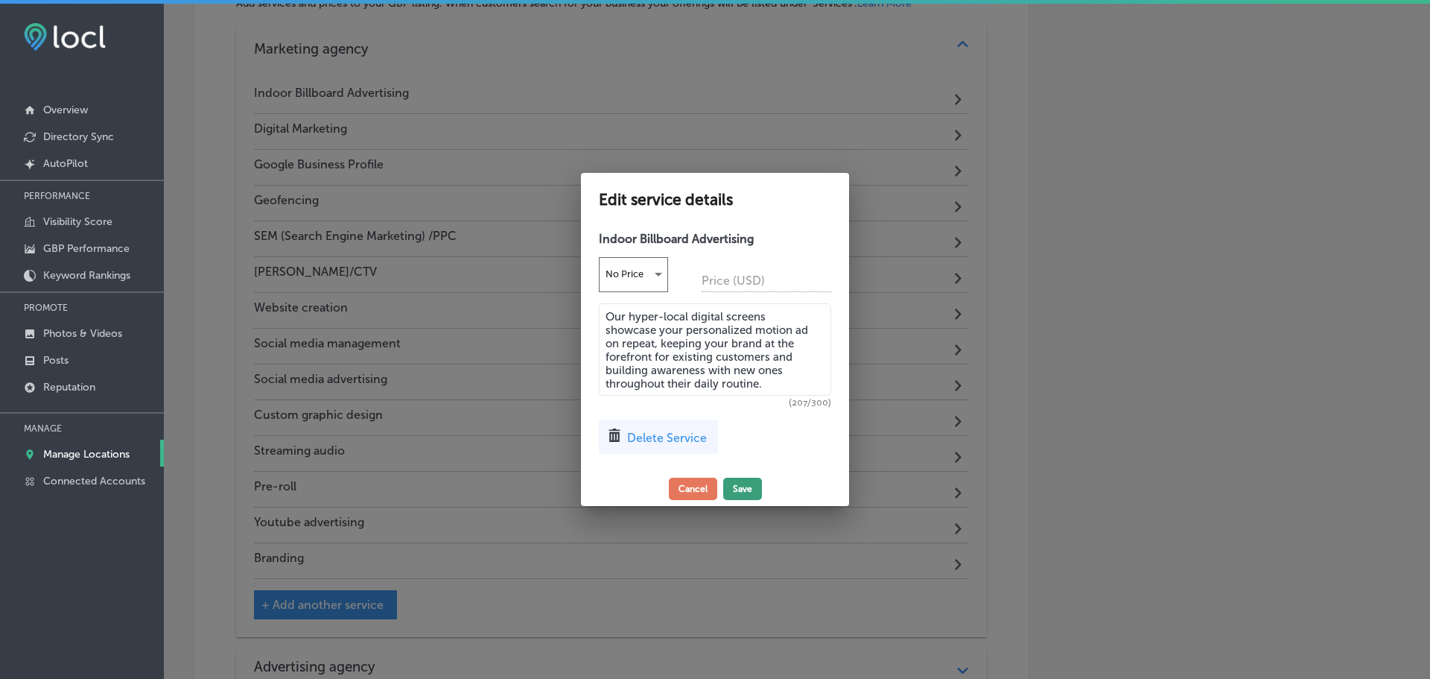
type textarea "Our hyper-local digital screens showcase your personalized motion ad on repeat,…"
click at [739, 486] on button "Save" at bounding box center [742, 488] width 39 height 22
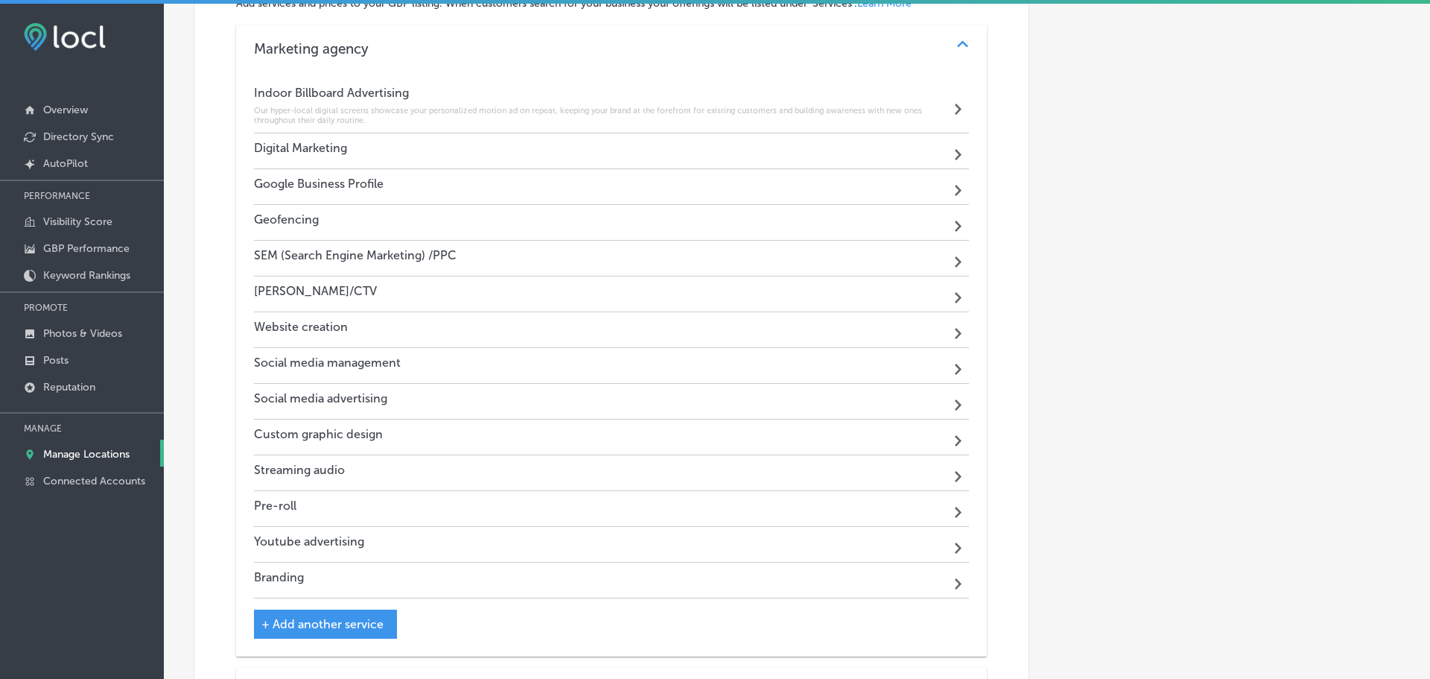
scroll to position [874, 0]
click at [869, 180] on div "Google Business Profile Path Created with Sketch." at bounding box center [608, 188] width 709 height 36
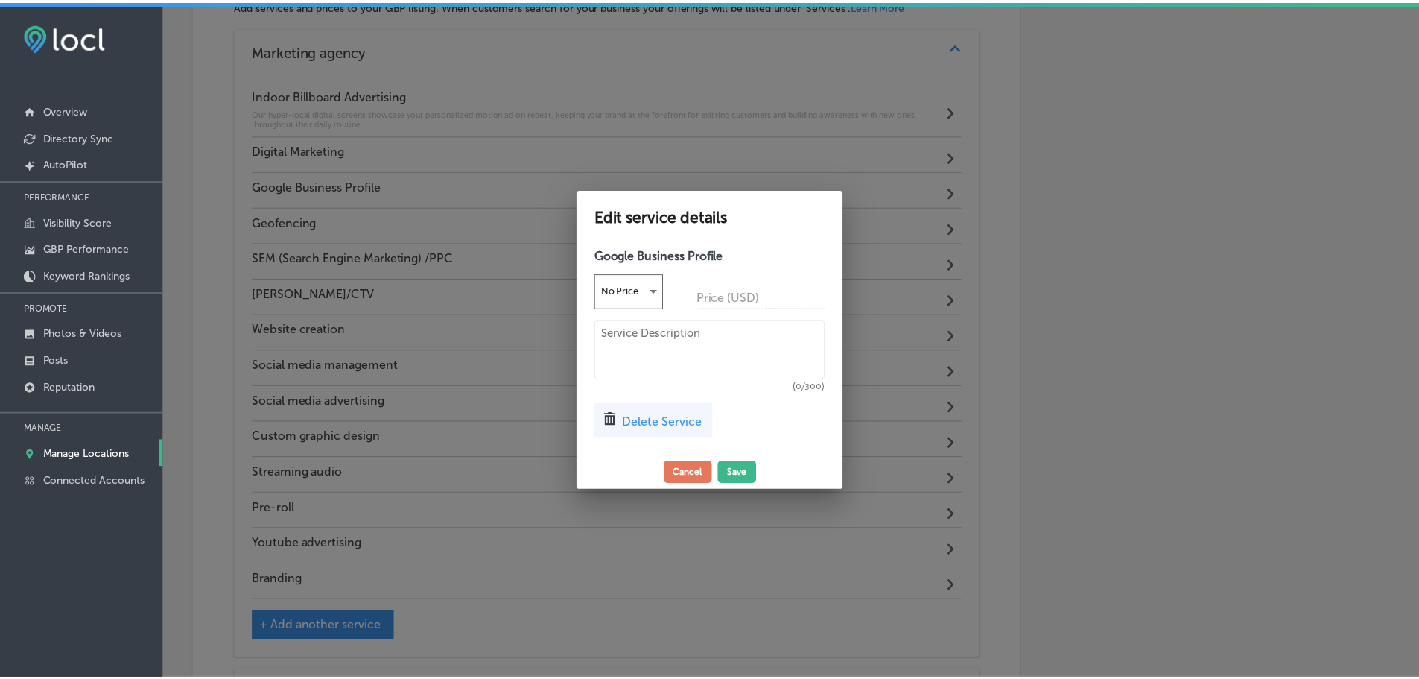
scroll to position [876, 0]
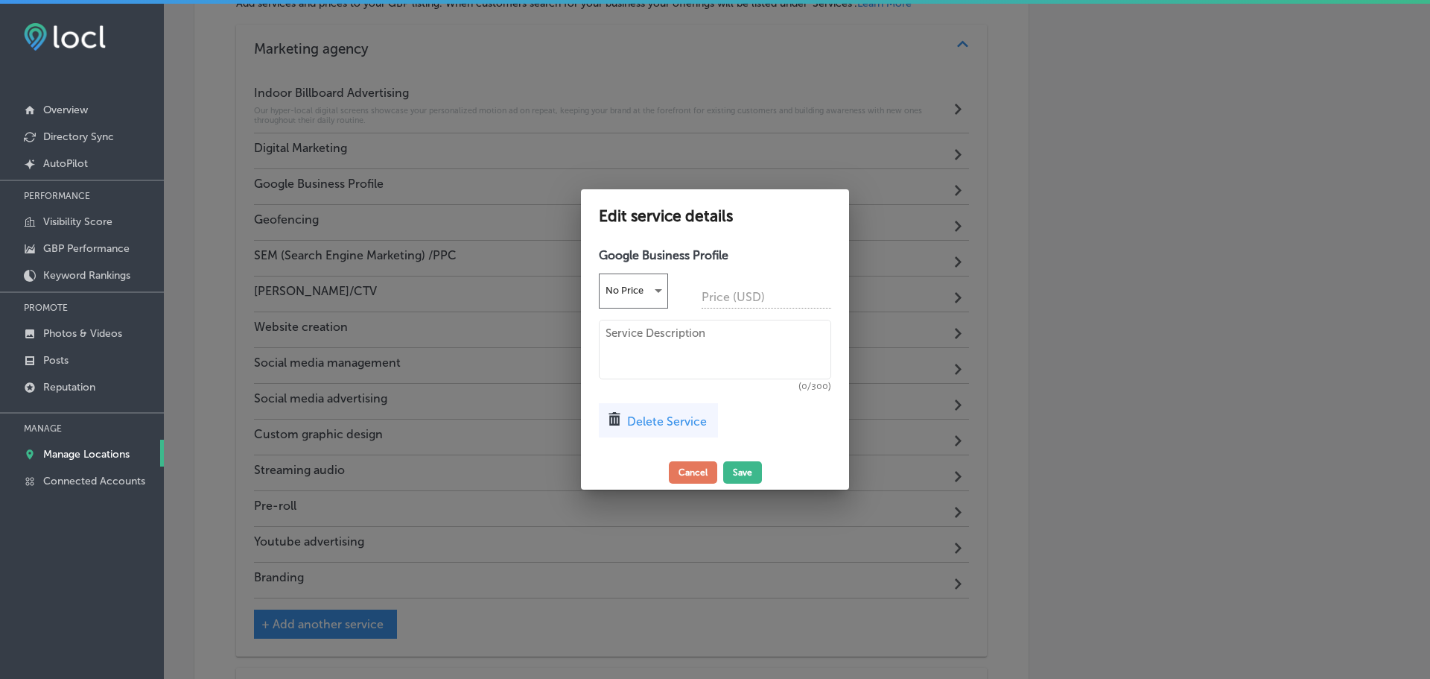
click at [675, 344] on textarea at bounding box center [715, 350] width 232 height 60
type textarea "y"
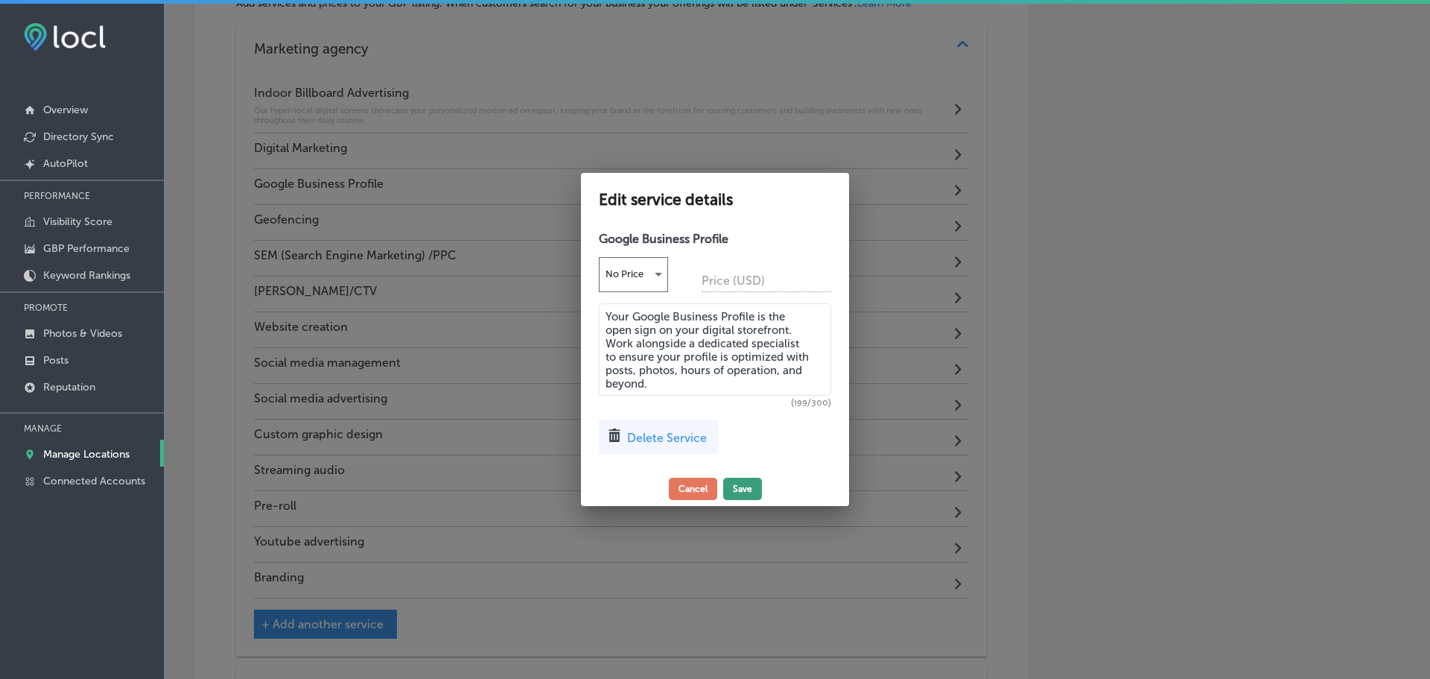
type textarea "Your Google Business Profile is the open sign on your digital storefront. Work …"
click at [734, 488] on button "Save" at bounding box center [742, 488] width 39 height 22
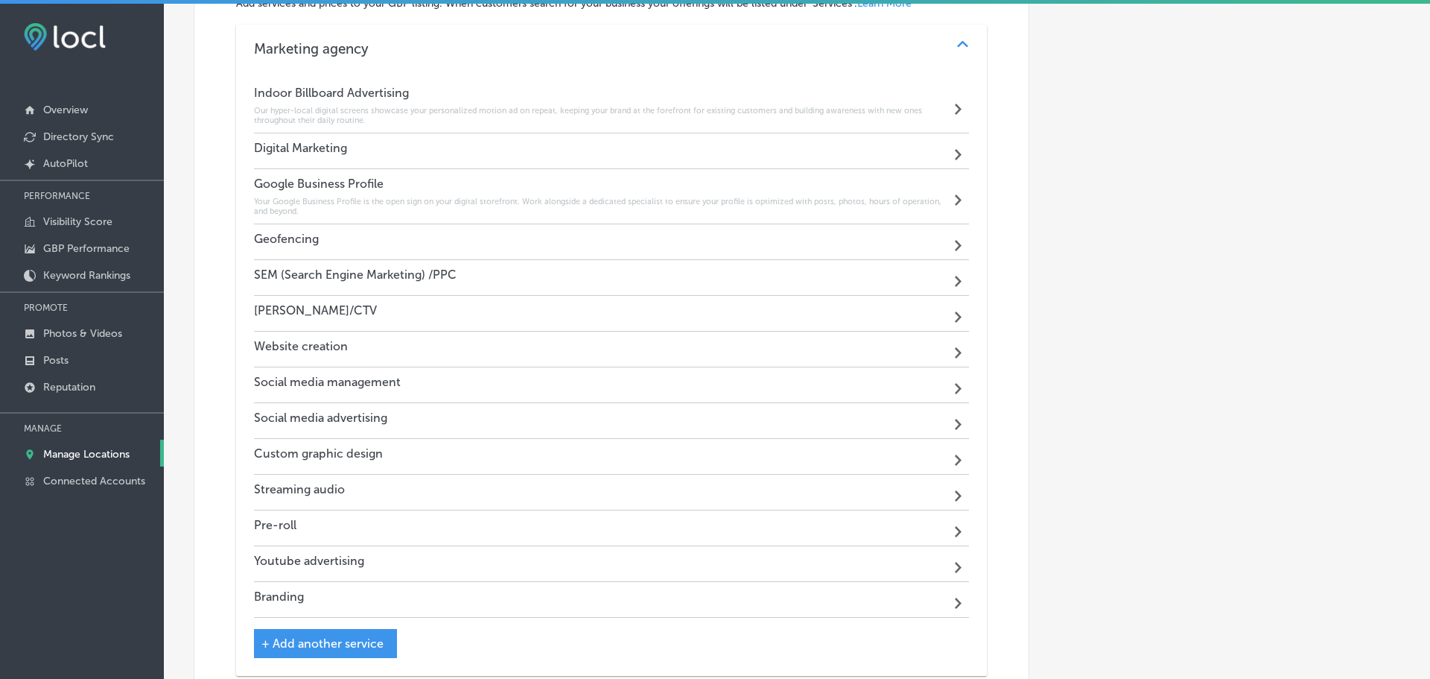
scroll to position [874, 0]
click at [703, 381] on div "Social media management Path Created with Sketch." at bounding box center [608, 386] width 709 height 36
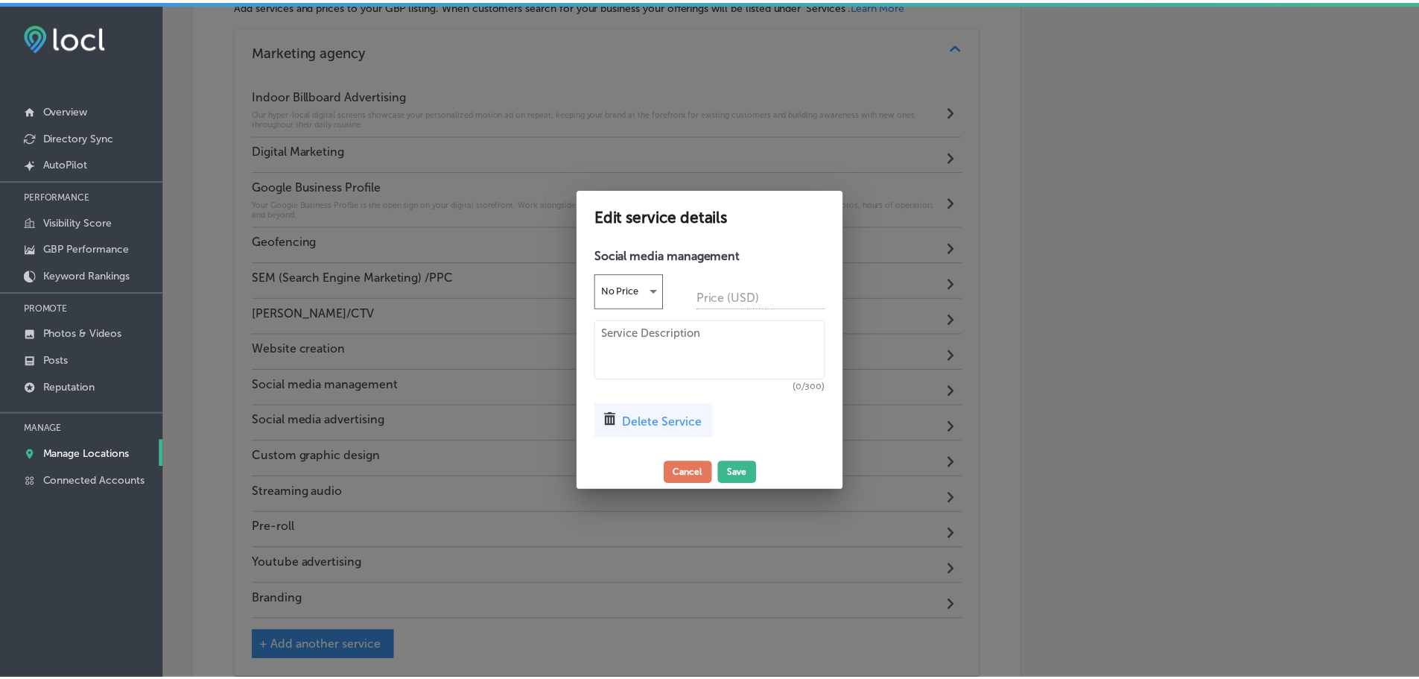
scroll to position [876, 0]
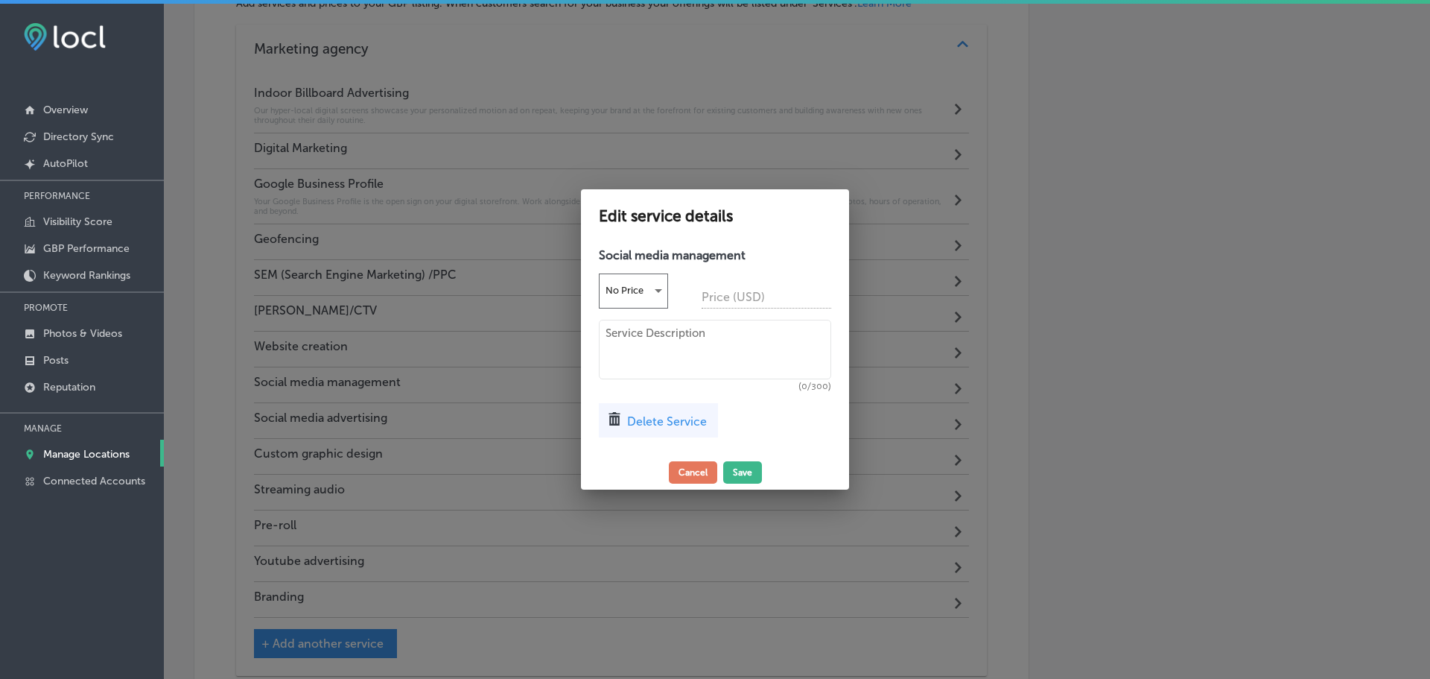
click at [702, 349] on textarea at bounding box center [715, 350] width 232 height 60
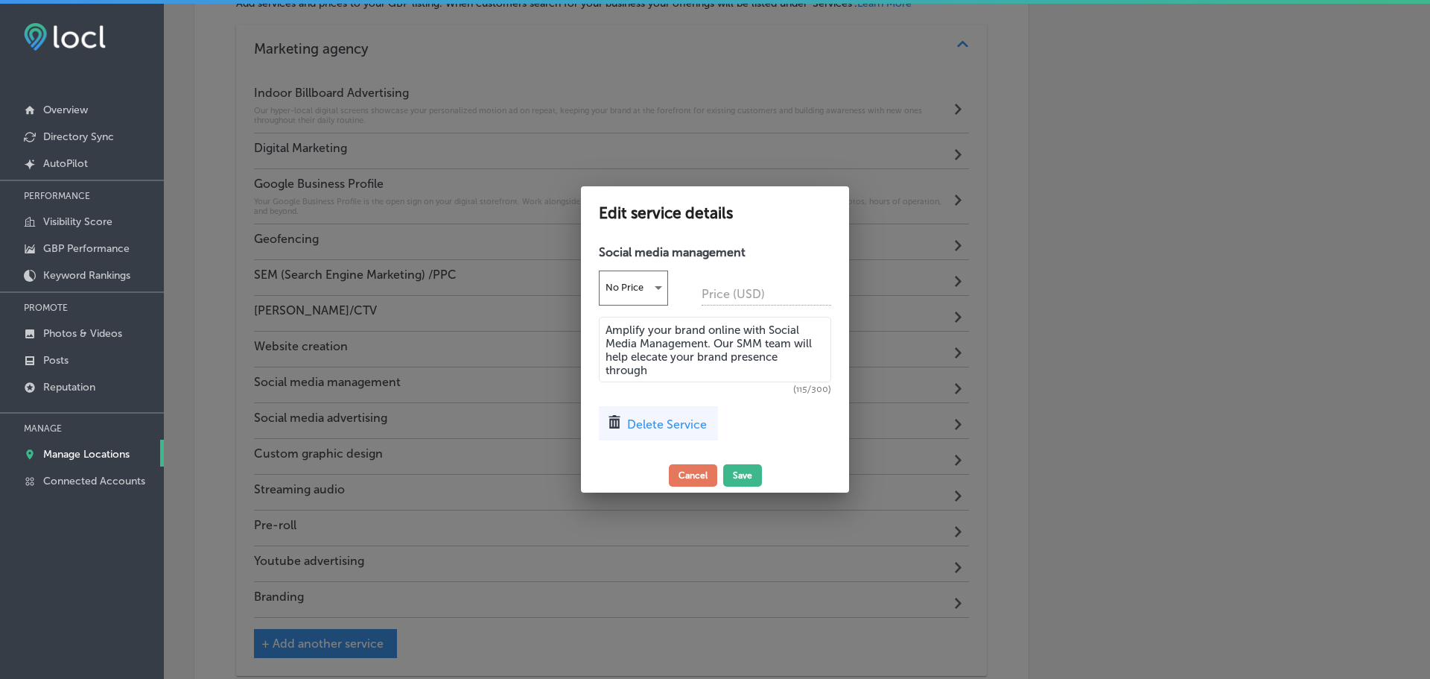
click at [650, 361] on textarea "Amplify your brand online with Social Media Management. Our SMM team will help …" at bounding box center [715, 350] width 232 height 66
click at [723, 364] on textarea "Amplify your brand online with Social Media Management. Our SMM team will help …" at bounding box center [715, 350] width 232 height 66
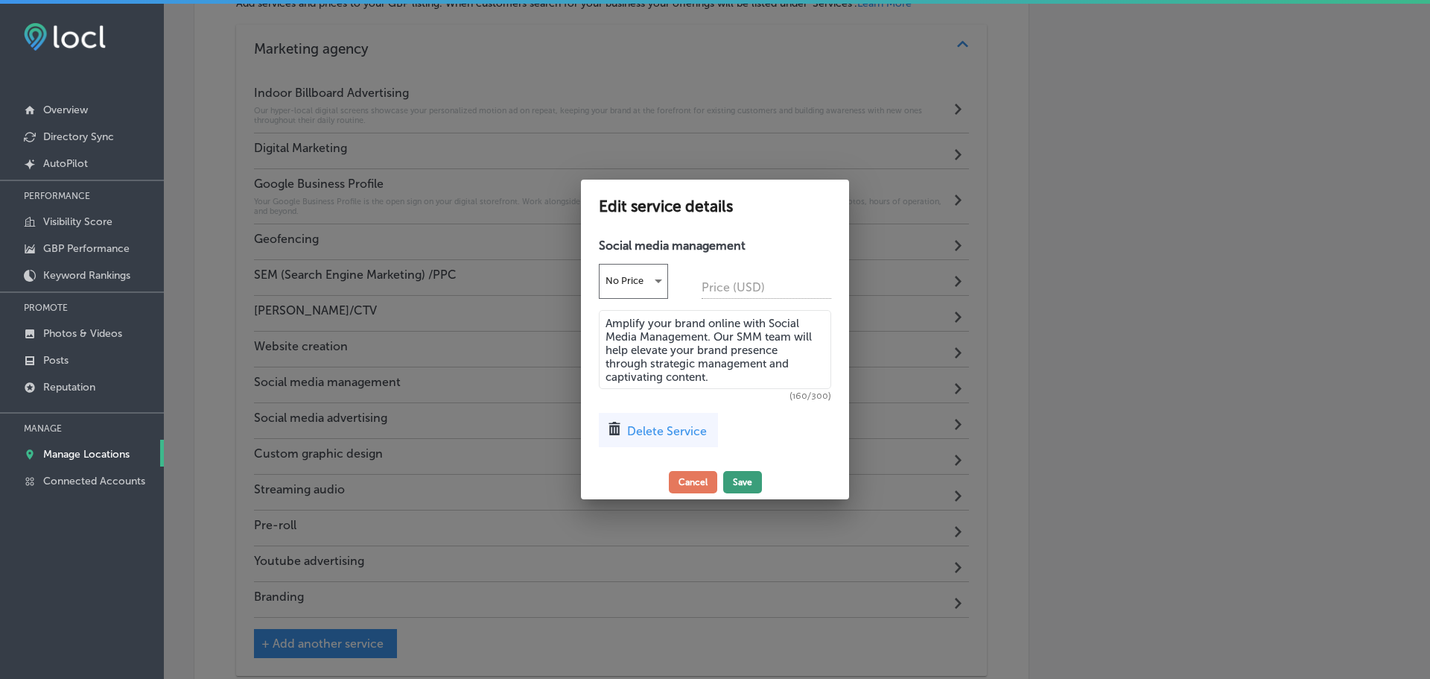
type textarea "Amplify your brand online with Social Media Management. Our SMM team will help …"
click at [745, 479] on button "Save" at bounding box center [742, 482] width 39 height 22
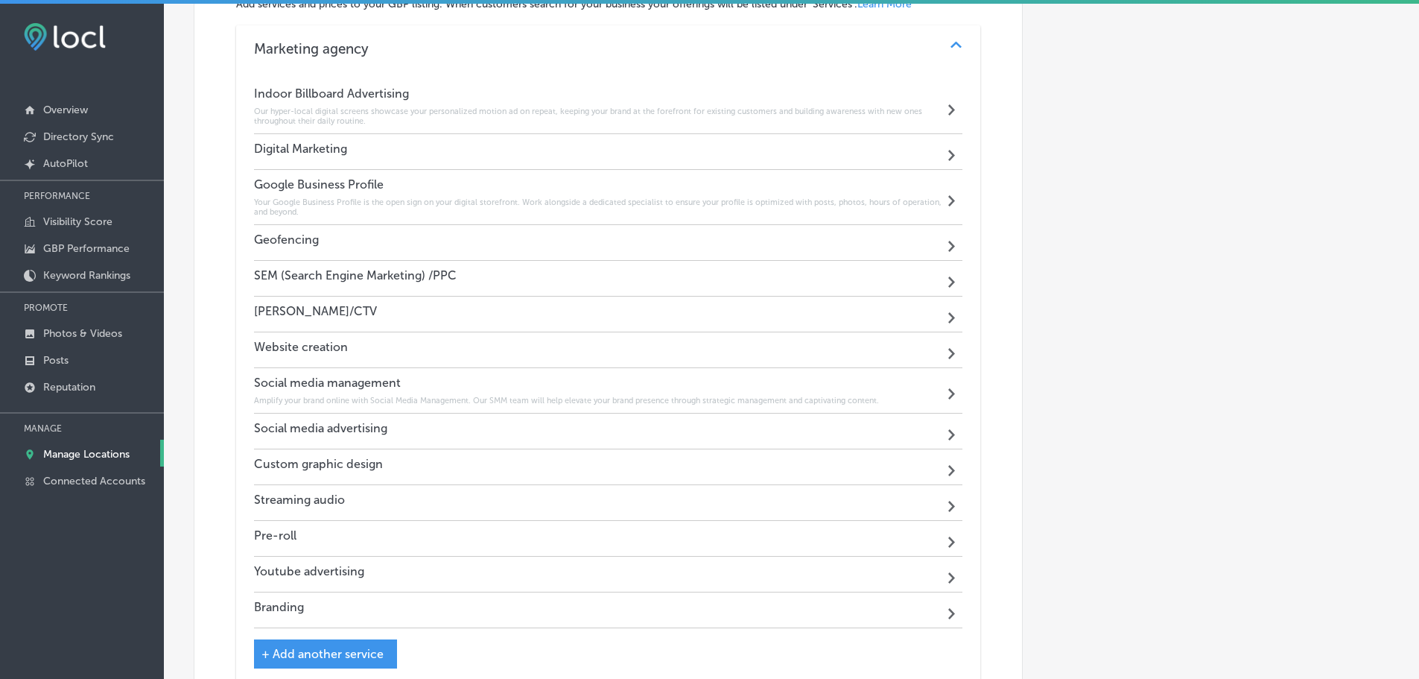
click at [672, 271] on div "SEM (Search Engine Marketing) /PPC Path Created with Sketch." at bounding box center [608, 279] width 709 height 36
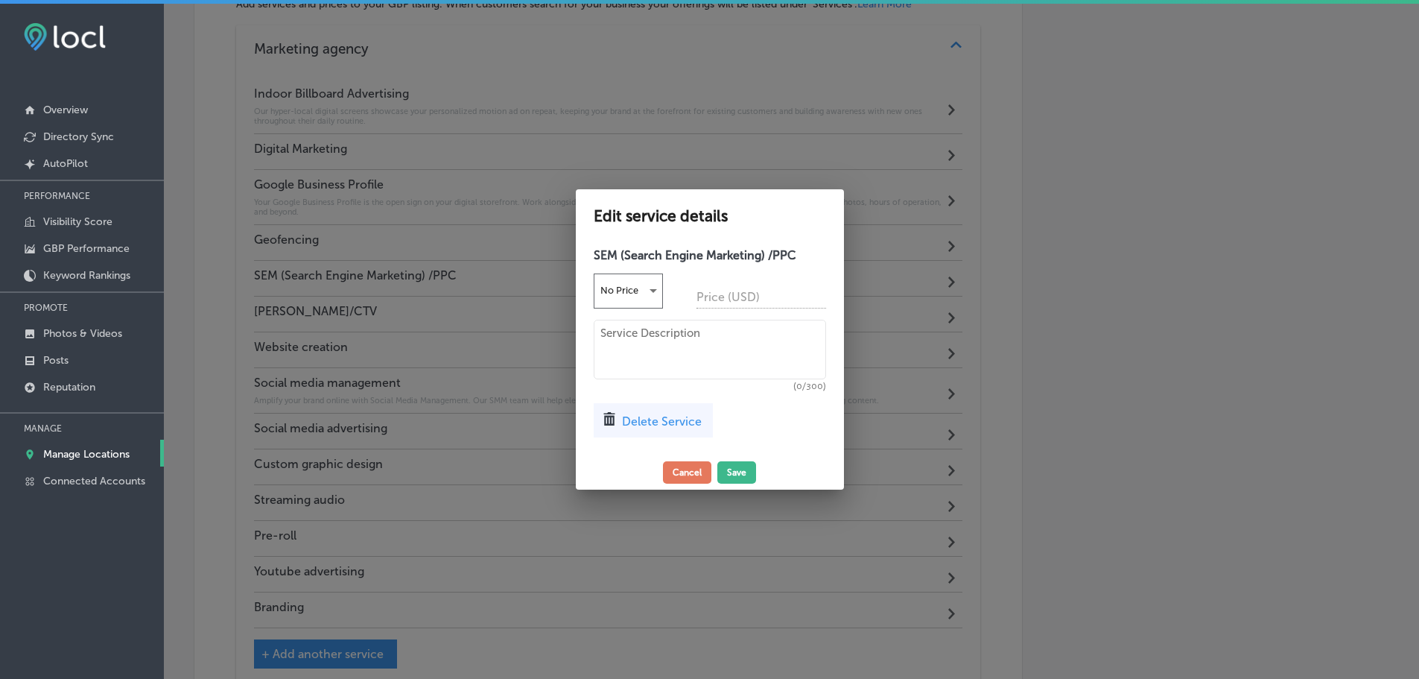
scroll to position [876, 0]
click at [679, 348] on textarea at bounding box center [715, 350] width 232 height 60
click at [723, 346] on textarea "Drive leads and dominate search engine results page woth highly targeted Pay-Pe…" at bounding box center [715, 350] width 232 height 60
click at [744, 364] on textarea "Drive leads and dominate search engine results page with highly targeted Pay-Pe…" at bounding box center [715, 350] width 232 height 60
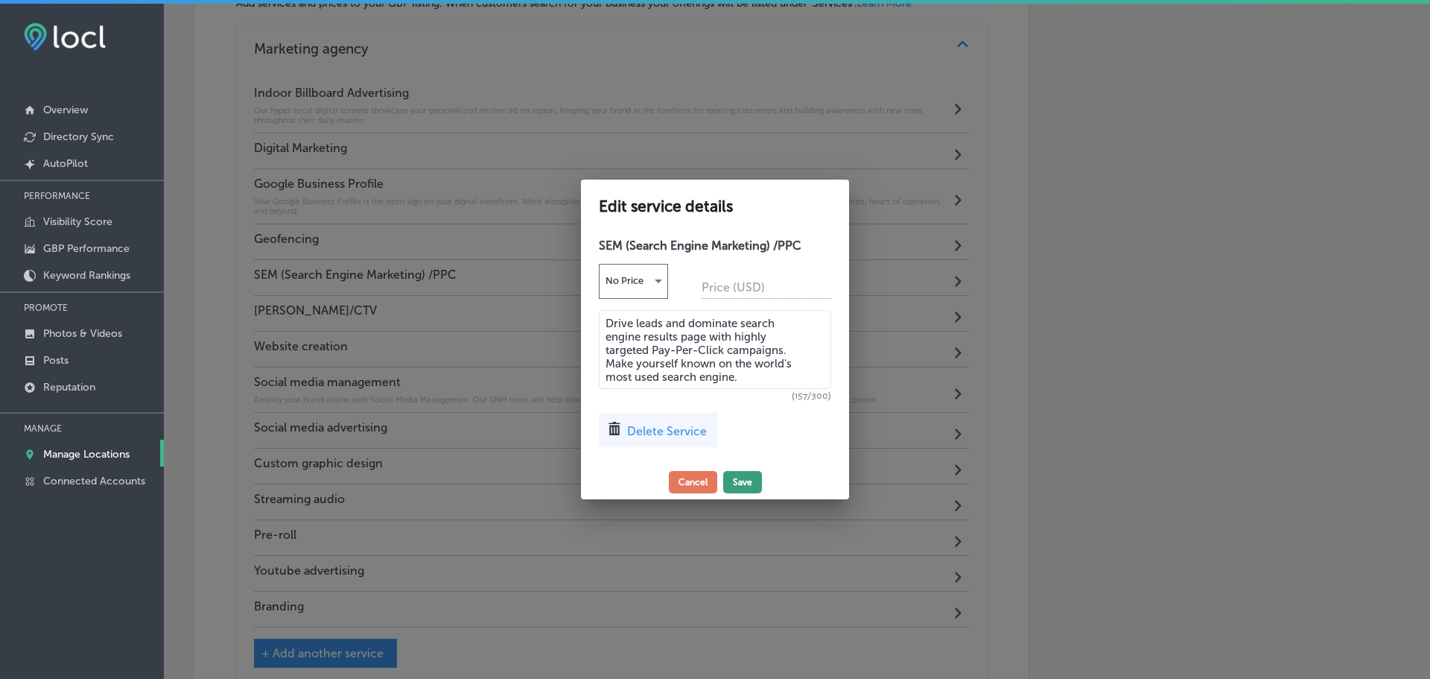
type textarea "Drive leads and dominate search engine results page with highly targeted Pay-Pe…"
click at [731, 481] on button "Save" at bounding box center [742, 482] width 39 height 22
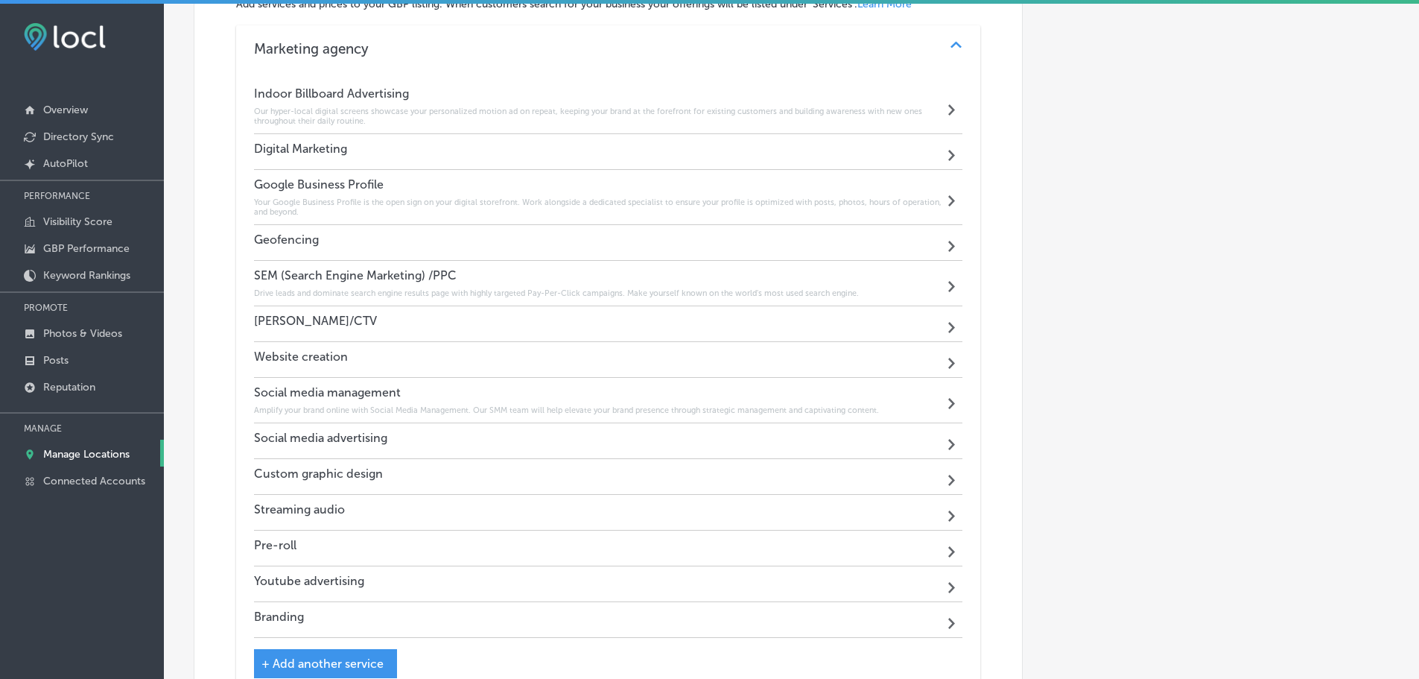
click at [518, 435] on div "Social media advertising Path Created with Sketch." at bounding box center [608, 441] width 709 height 36
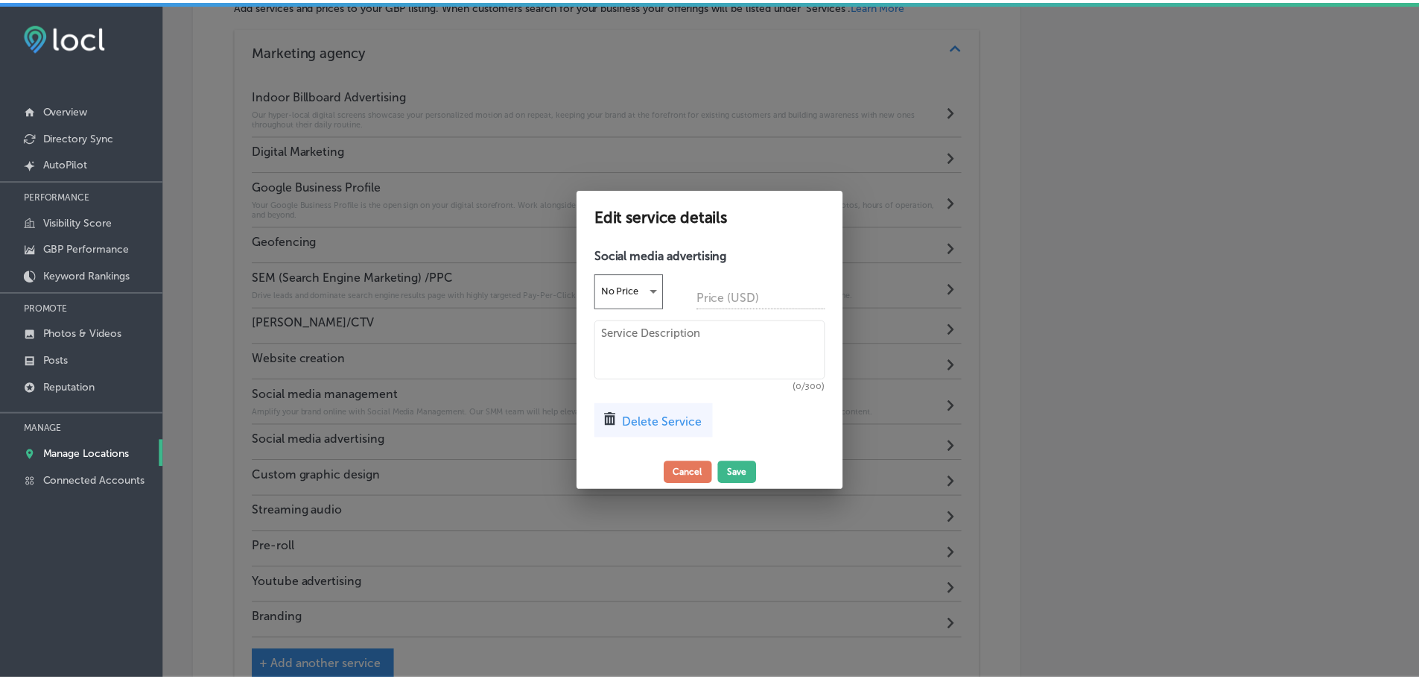
scroll to position [876, 0]
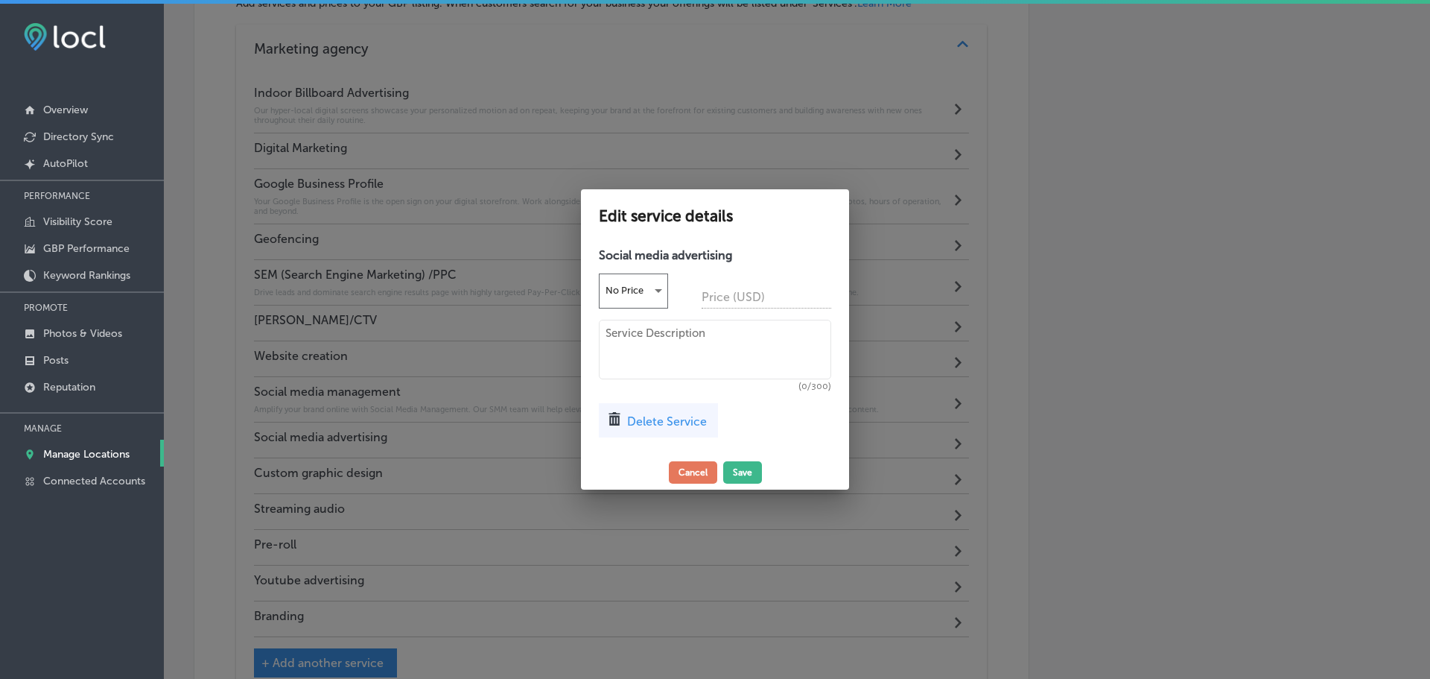
click at [664, 341] on textarea at bounding box center [715, 350] width 232 height 60
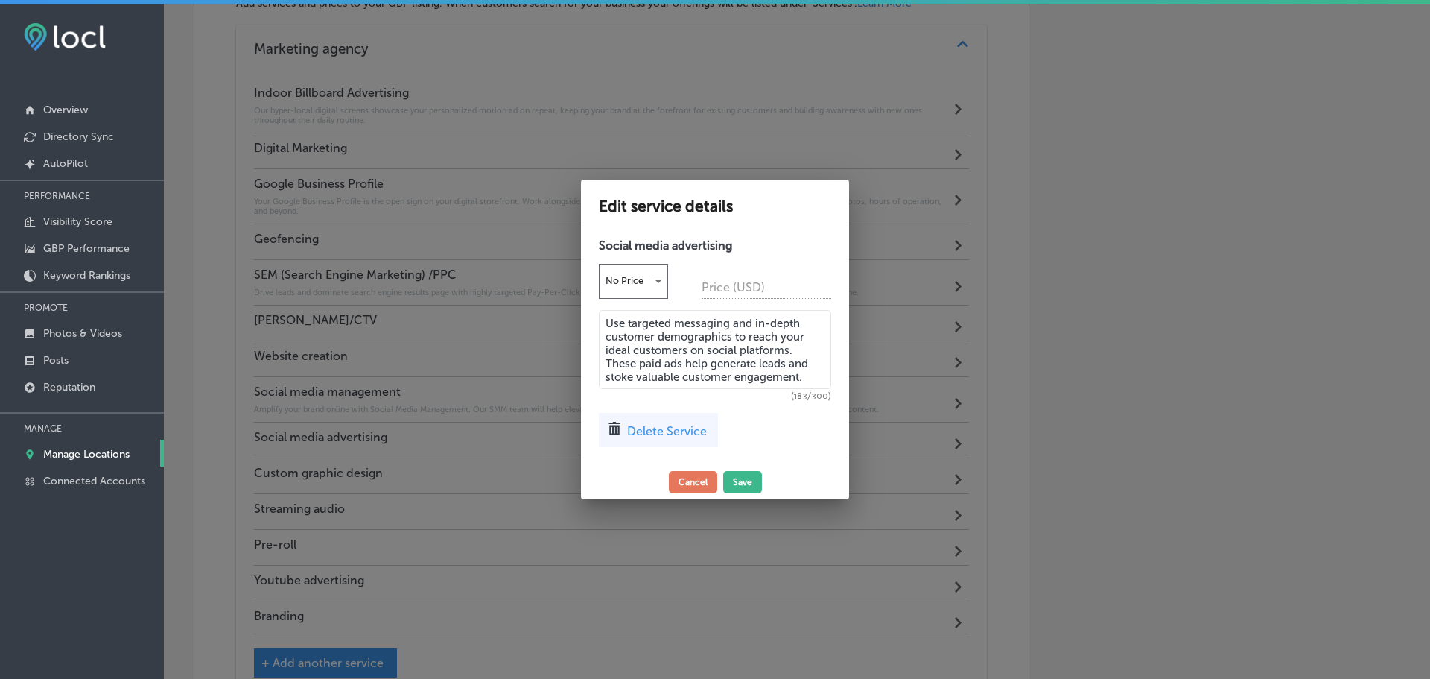
type textarea "Use targeted messaging and in-depth customer demographics to reach your ideal c…"
click at [743, 483] on button "Save" at bounding box center [742, 482] width 39 height 22
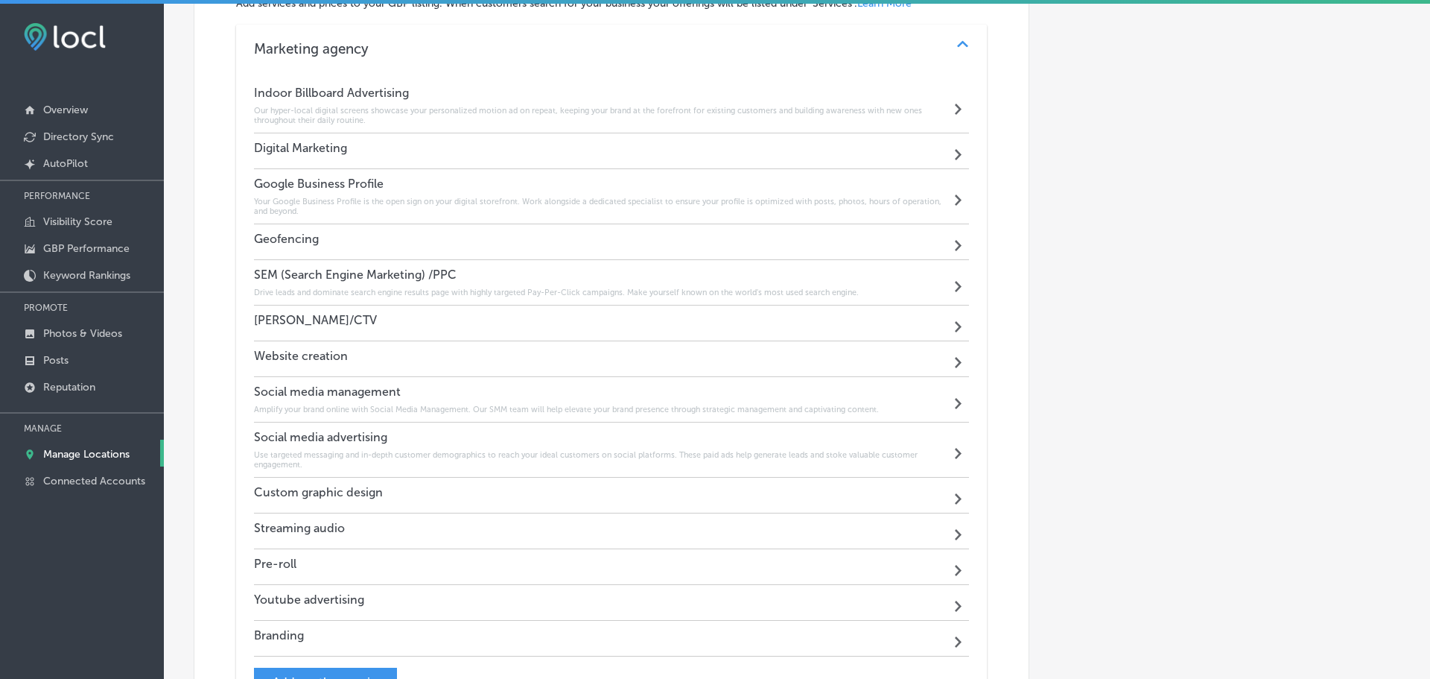
scroll to position [874, 0]
click at [531, 239] on div "Geofencing Path Created with Sketch." at bounding box center [608, 243] width 709 height 36
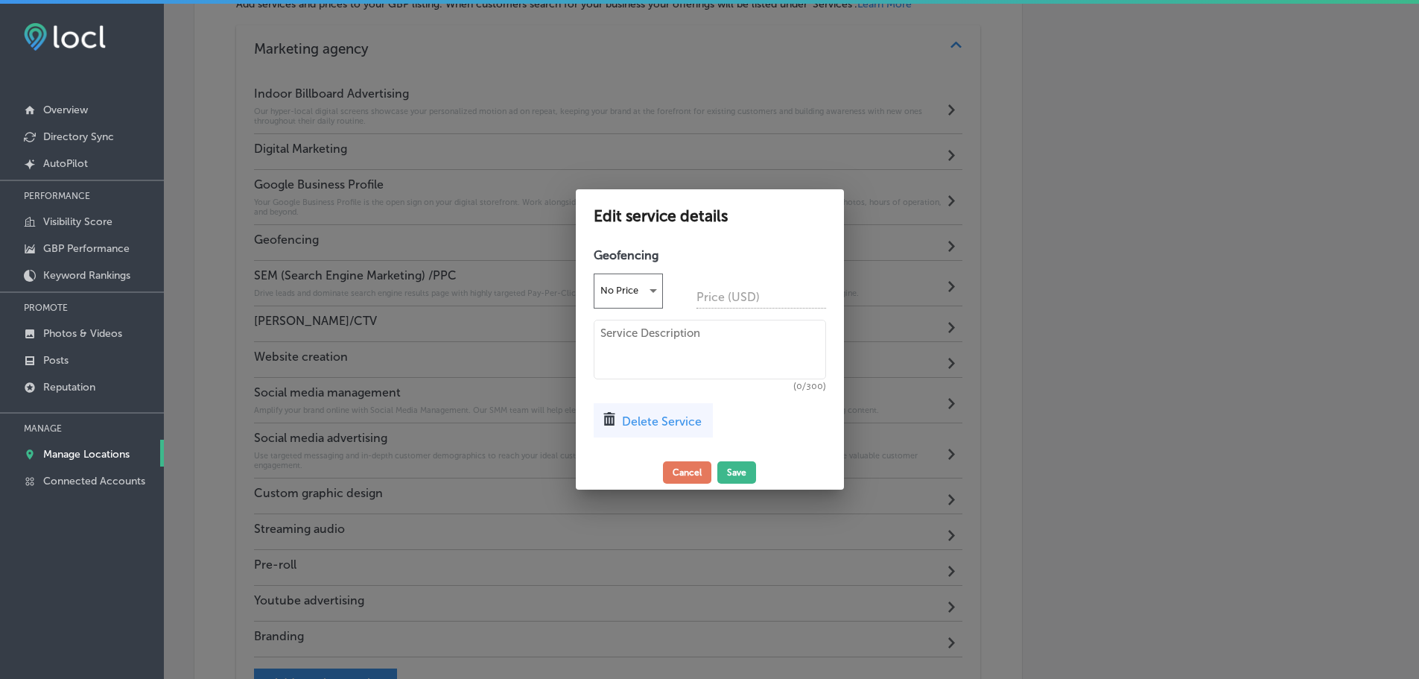
scroll to position [876, 0]
click at [702, 341] on textarea at bounding box center [715, 350] width 232 height 60
click at [733, 334] on textarea "[GEOGRAPHIC_DATA] location-target ads" at bounding box center [715, 350] width 232 height 60
click at [791, 332] on textarea "[GEOGRAPHIC_DATA] location-targeted ads" at bounding box center [715, 350] width 232 height 60
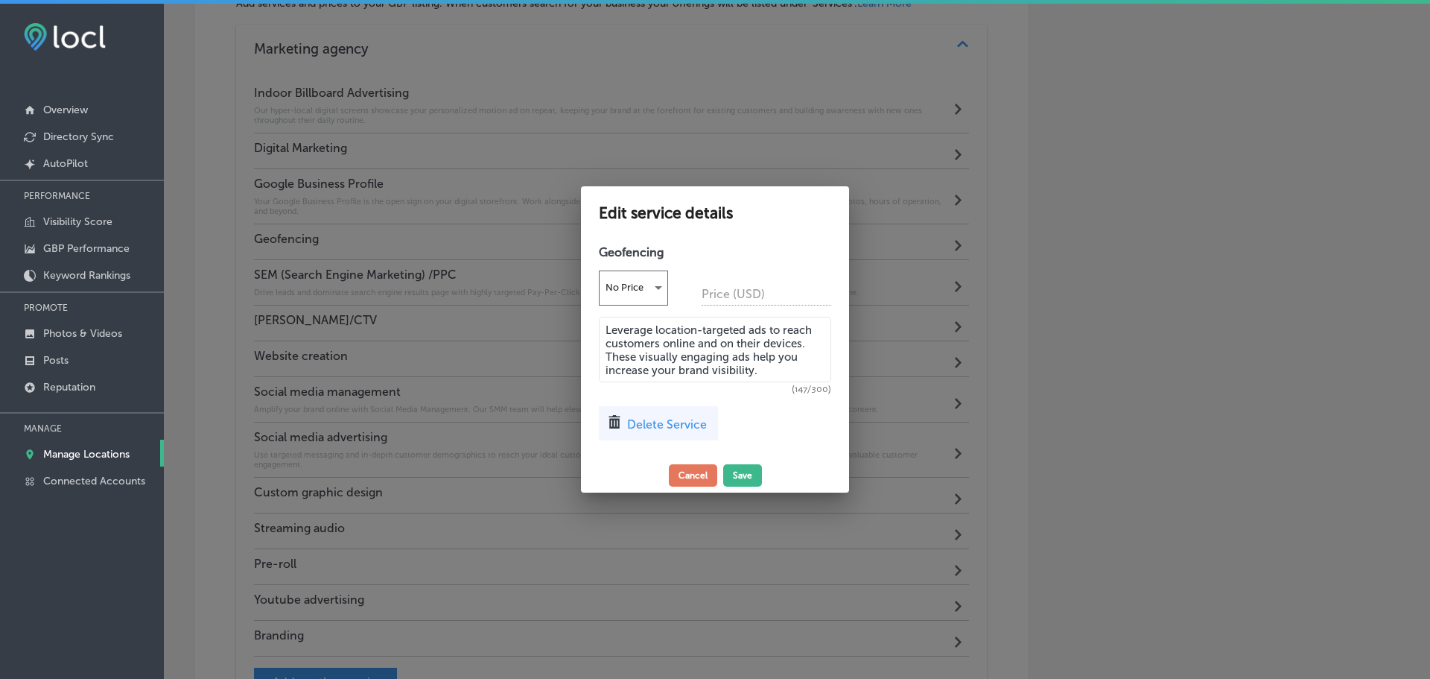
type textarea "Leverage location-targeted ads to reach customers online and on their devices. …"
click at [743, 486] on div "Edit service details Geofencing No Price Price (USD) Leverage location-targeted…" at bounding box center [715, 338] width 268 height 305
click at [746, 479] on button "Save" at bounding box center [742, 475] width 39 height 22
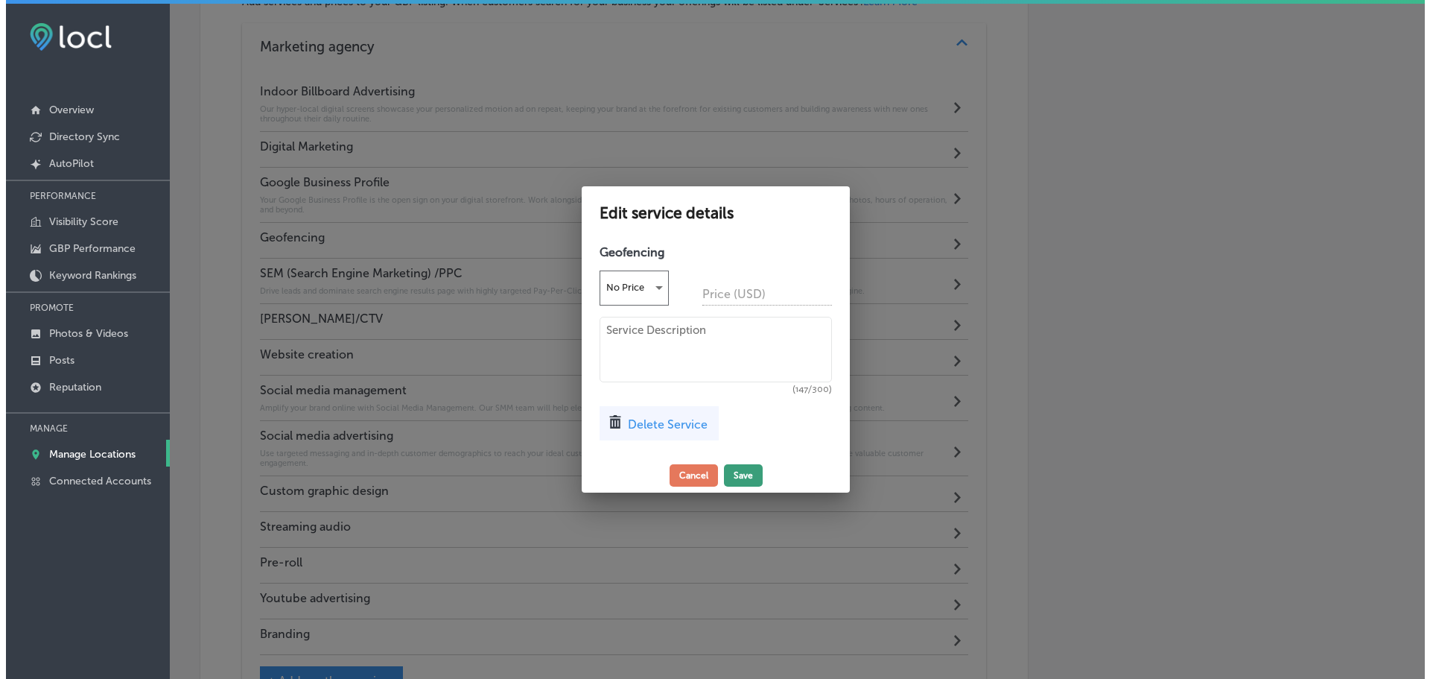
scroll to position [874, 0]
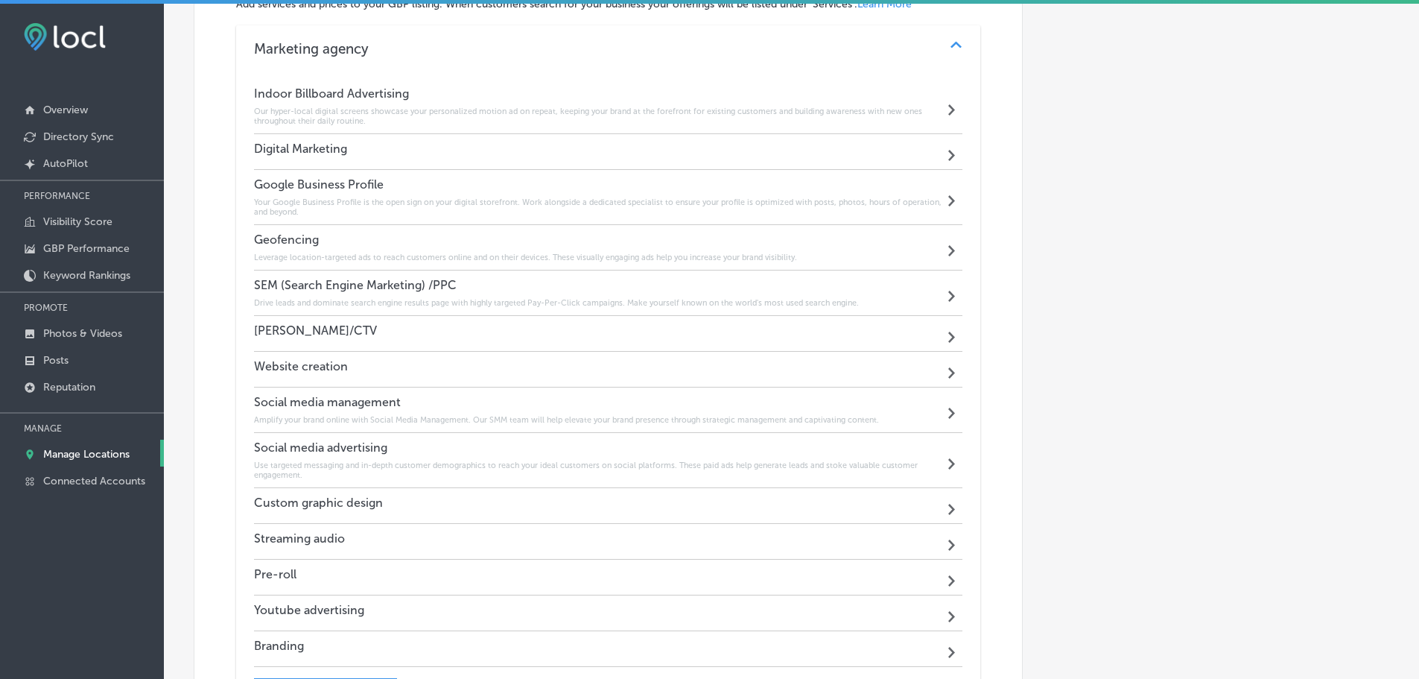
click at [591, 329] on div "[PERSON_NAME]/CTV Path Created with Sketch." at bounding box center [608, 334] width 709 height 36
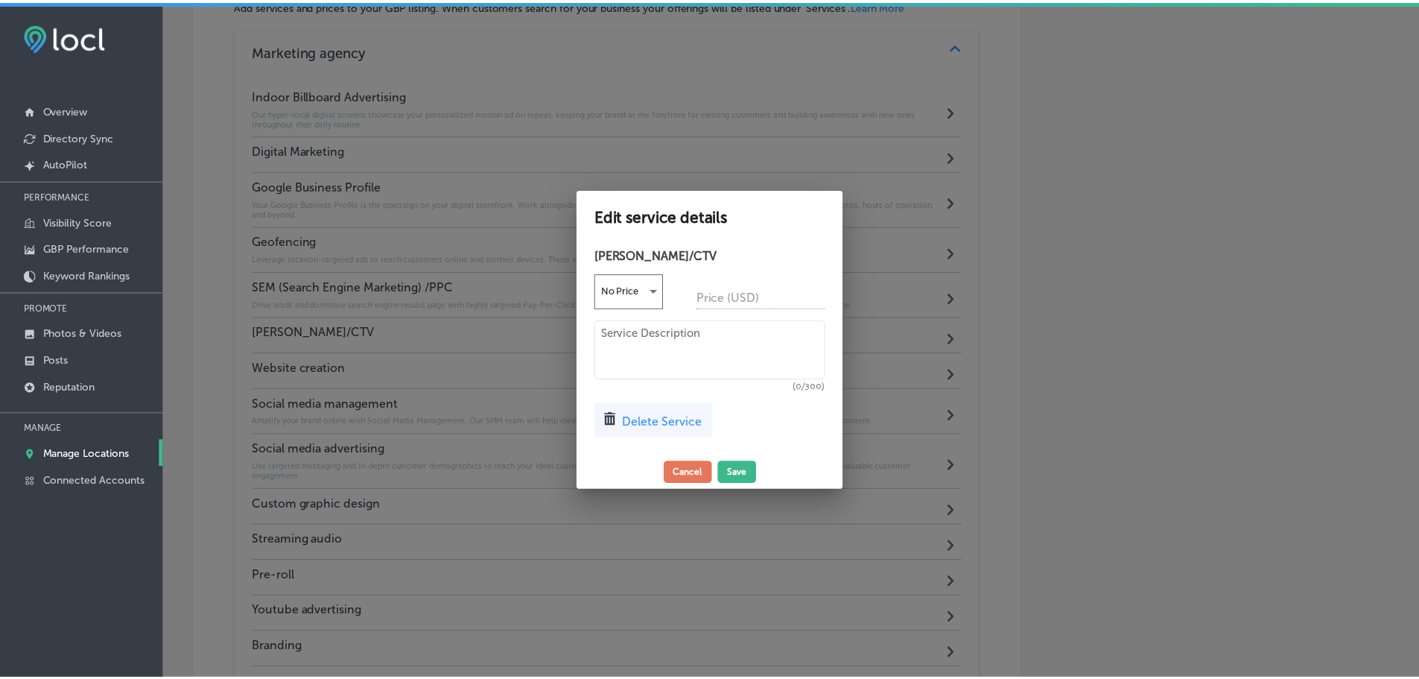
scroll to position [876, 0]
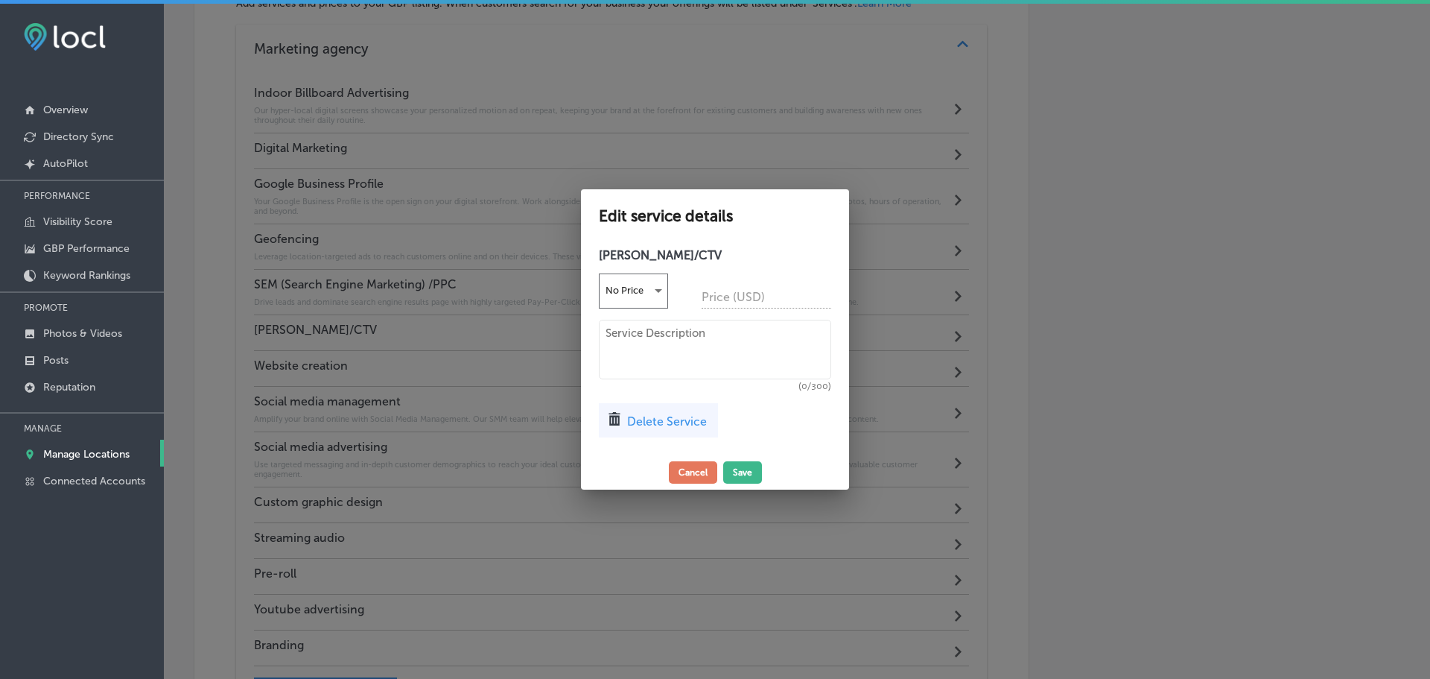
click at [658, 346] on textarea at bounding box center [715, 350] width 232 height 60
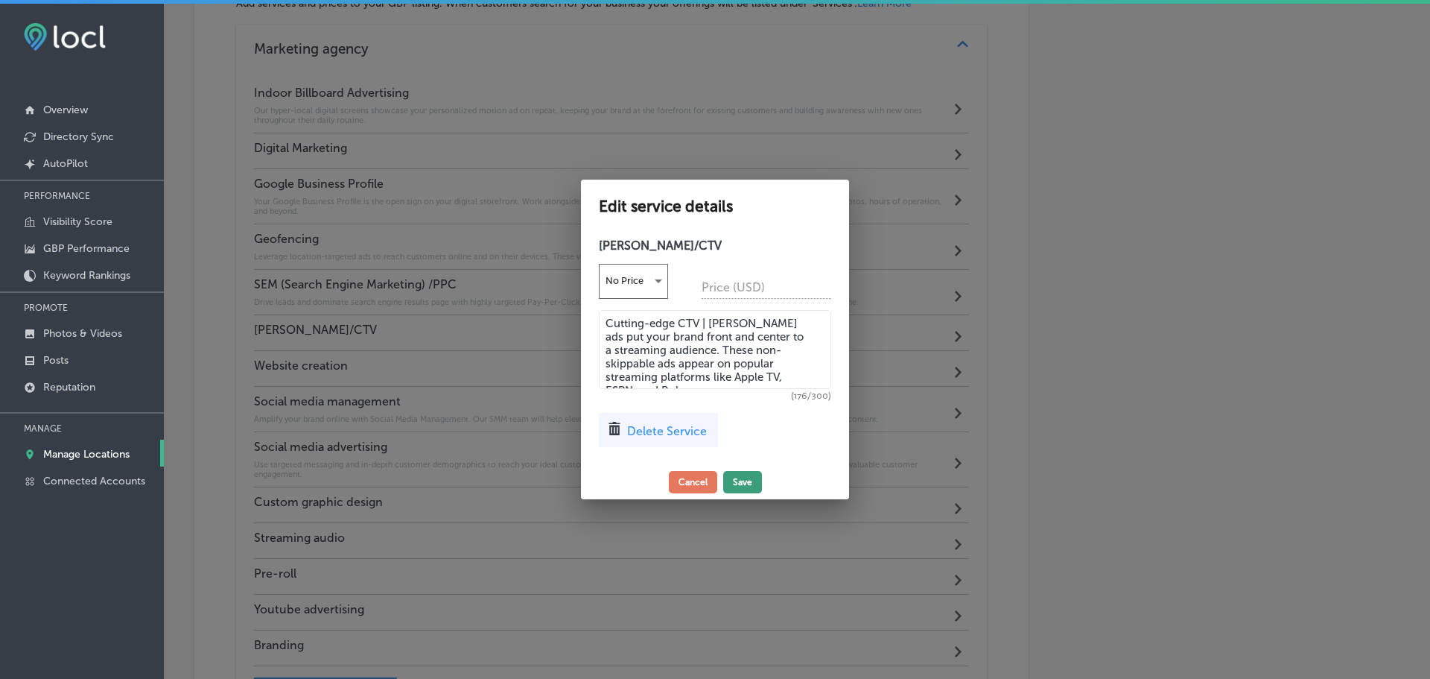
type textarea "Cutting-edge CTV | [PERSON_NAME] ads put your brand front and center to a strea…"
click at [735, 478] on button "Save" at bounding box center [742, 482] width 39 height 22
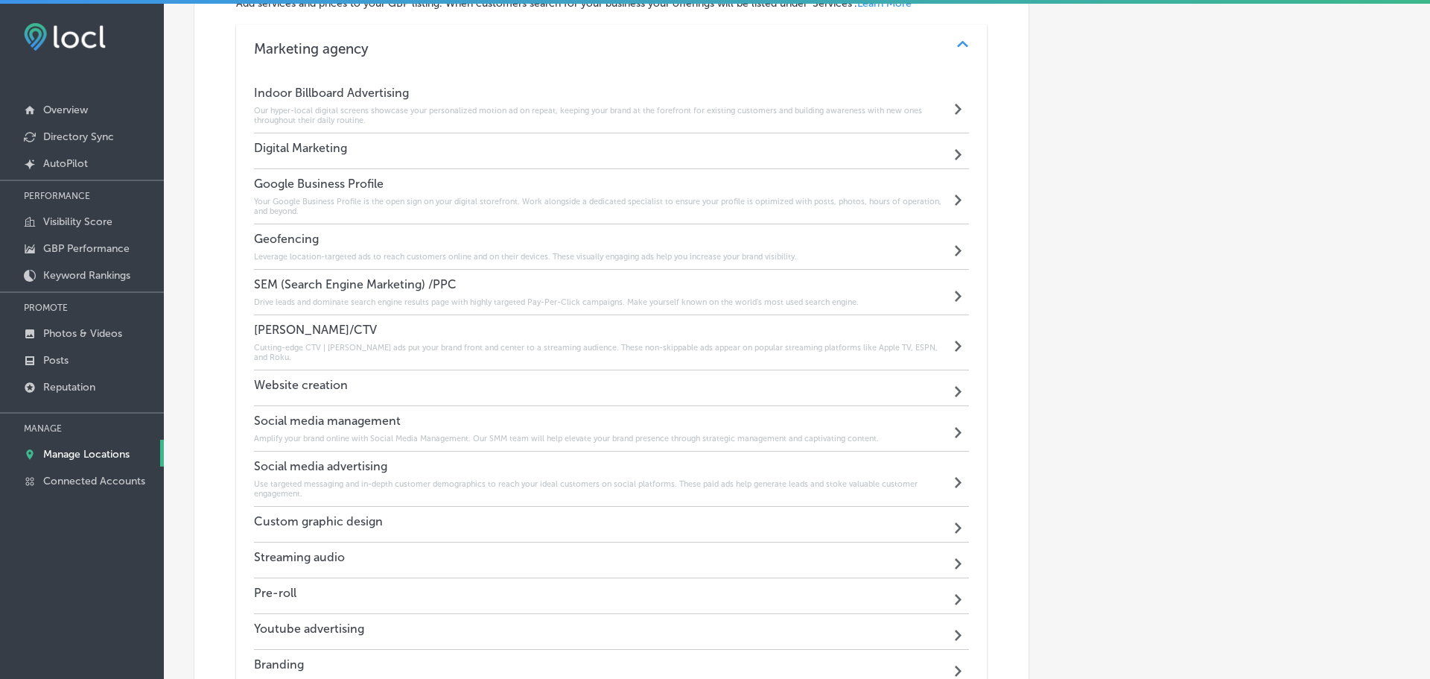
scroll to position [874, 0]
click at [531, 579] on div "Pre-roll Path Created with Sketch." at bounding box center [608, 597] width 709 height 36
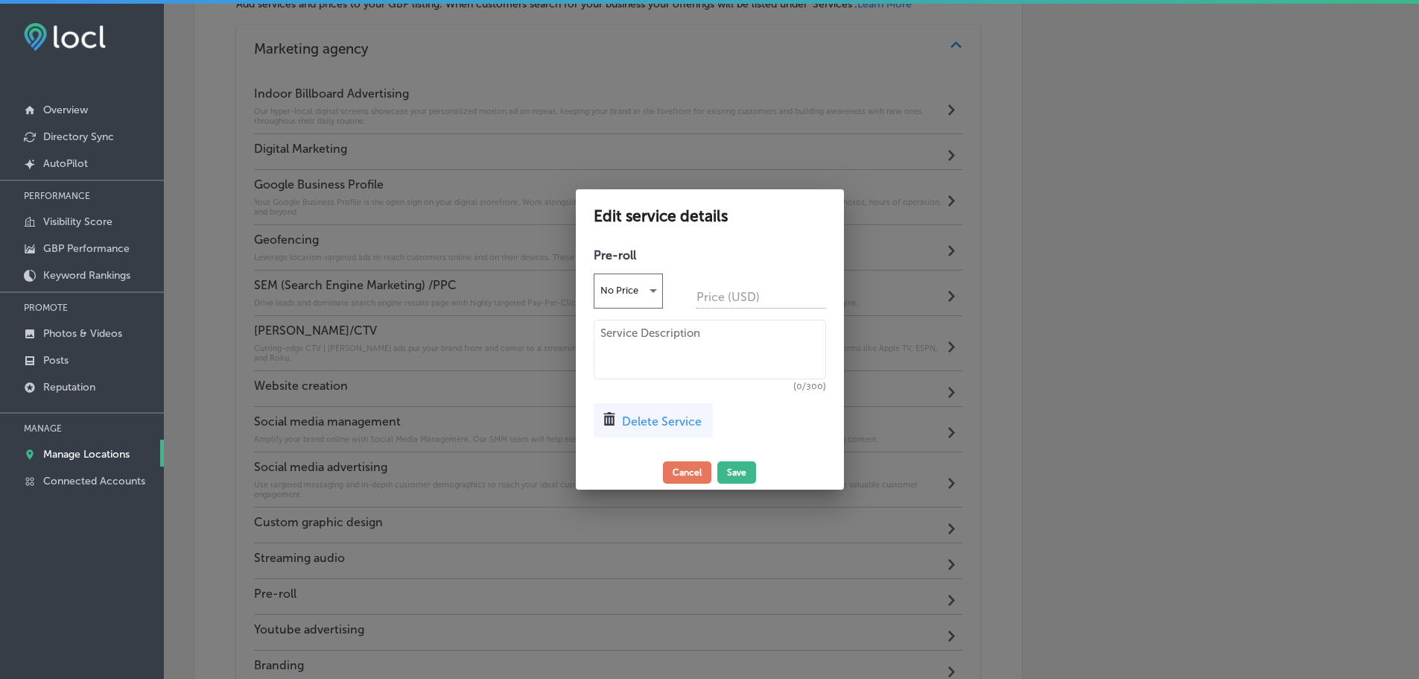
scroll to position [876, 0]
click at [680, 323] on textarea at bounding box center [715, 350] width 232 height 60
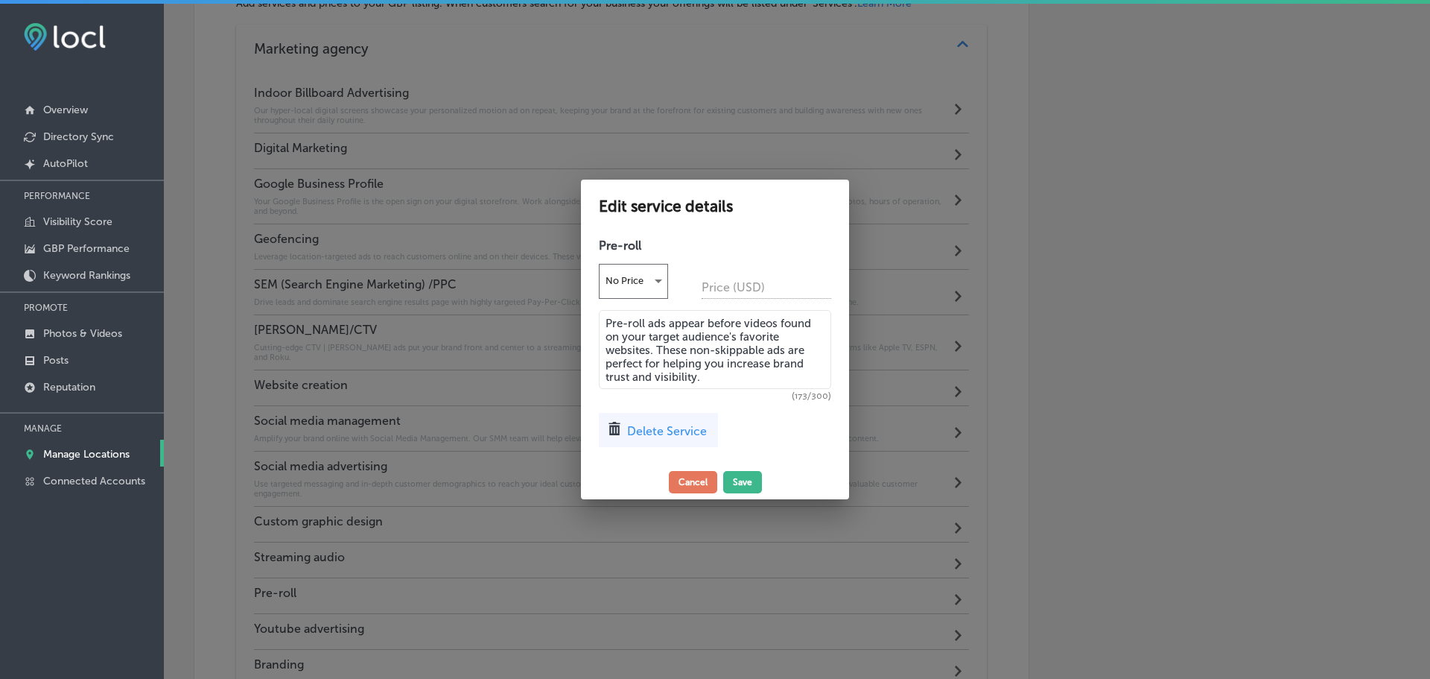
type textarea "Pre-roll ads appear before videos found on your target audience's favorite webs…"
click at [755, 480] on button "Save" at bounding box center [742, 482] width 39 height 22
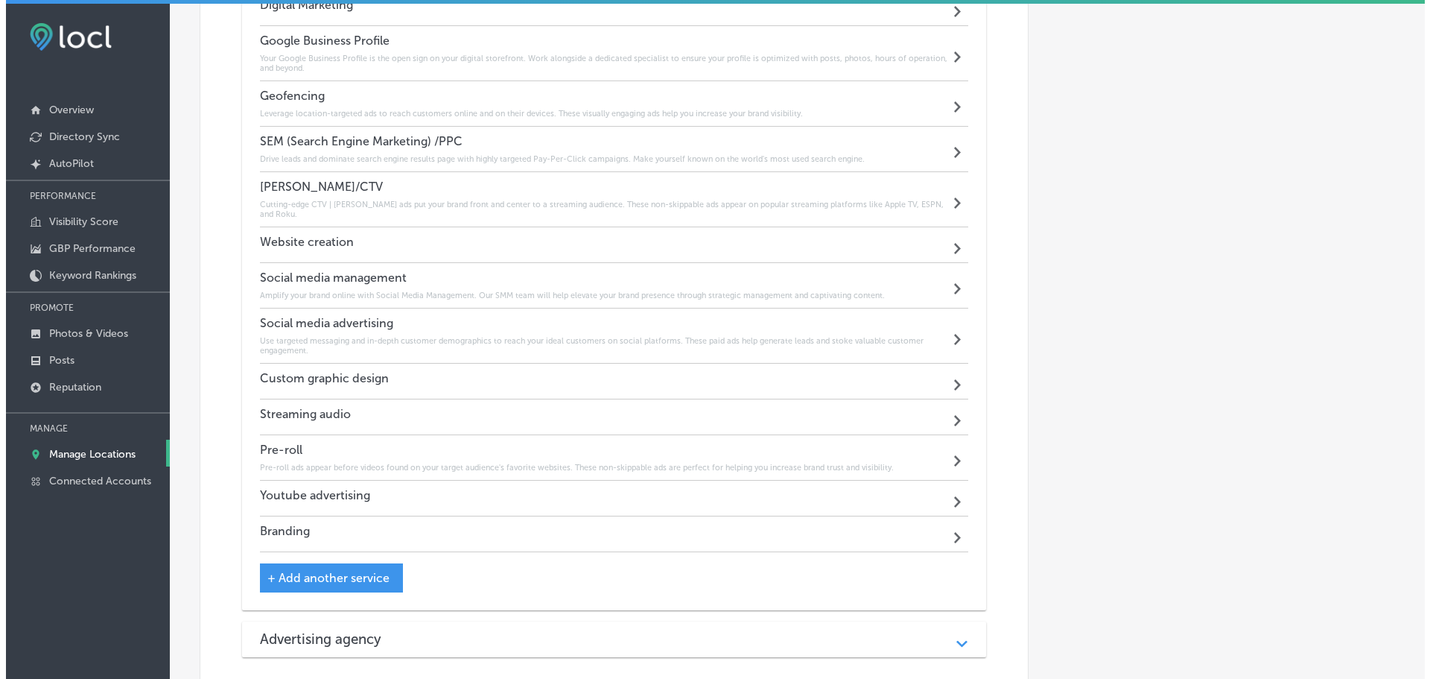
scroll to position [1023, 0]
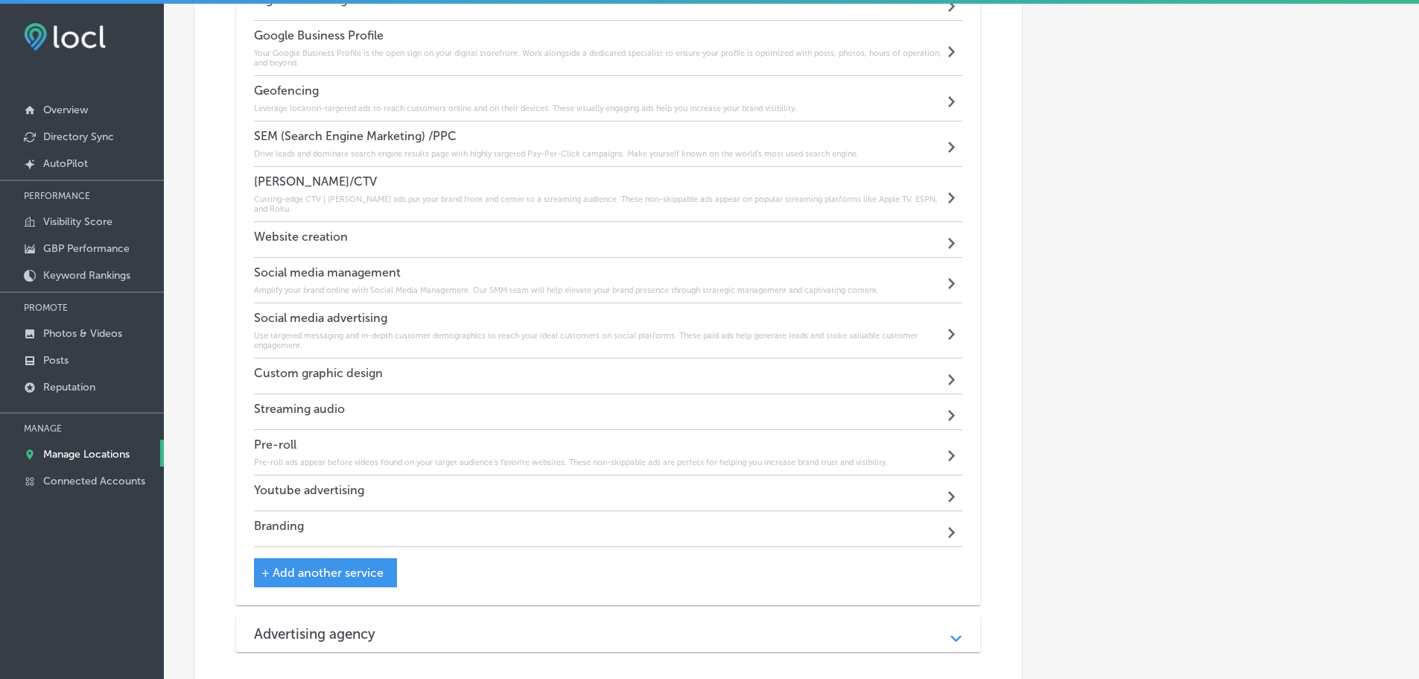
click at [533, 484] on div "Youtube advertising Path Created with Sketch." at bounding box center [608, 493] width 709 height 36
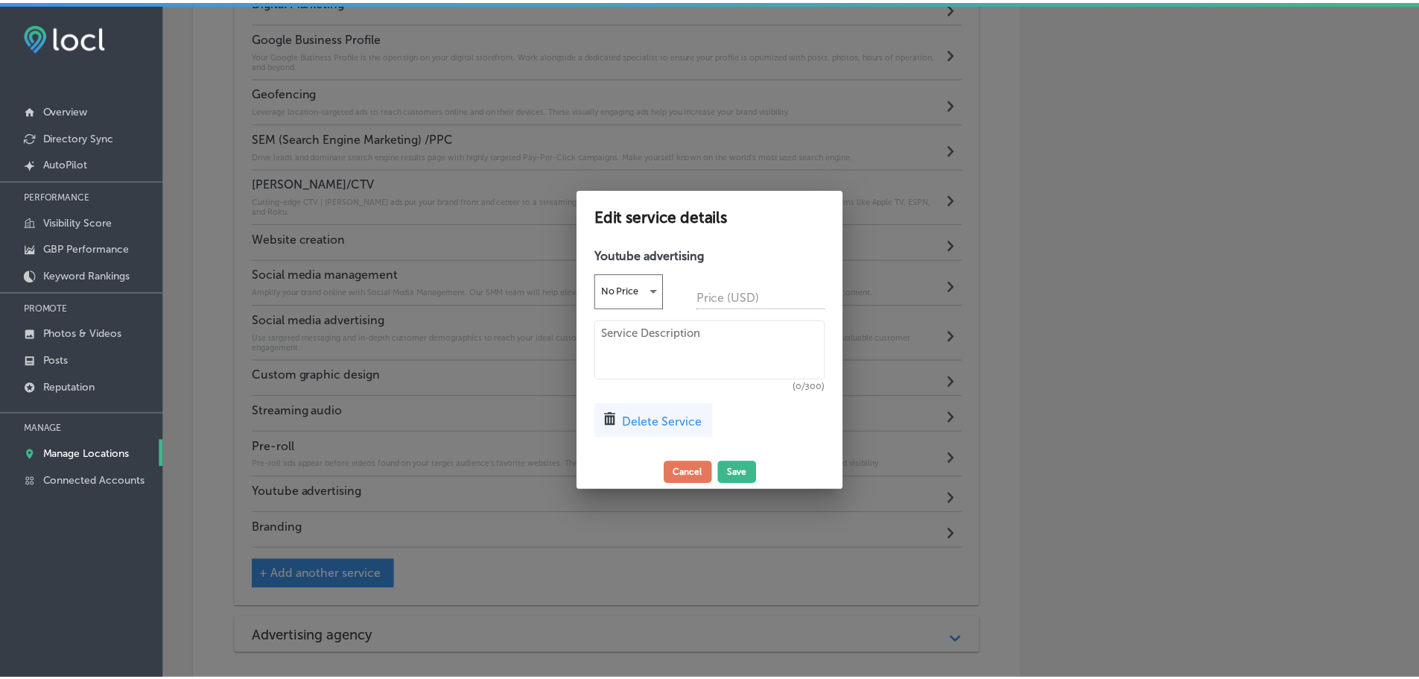
scroll to position [1025, 0]
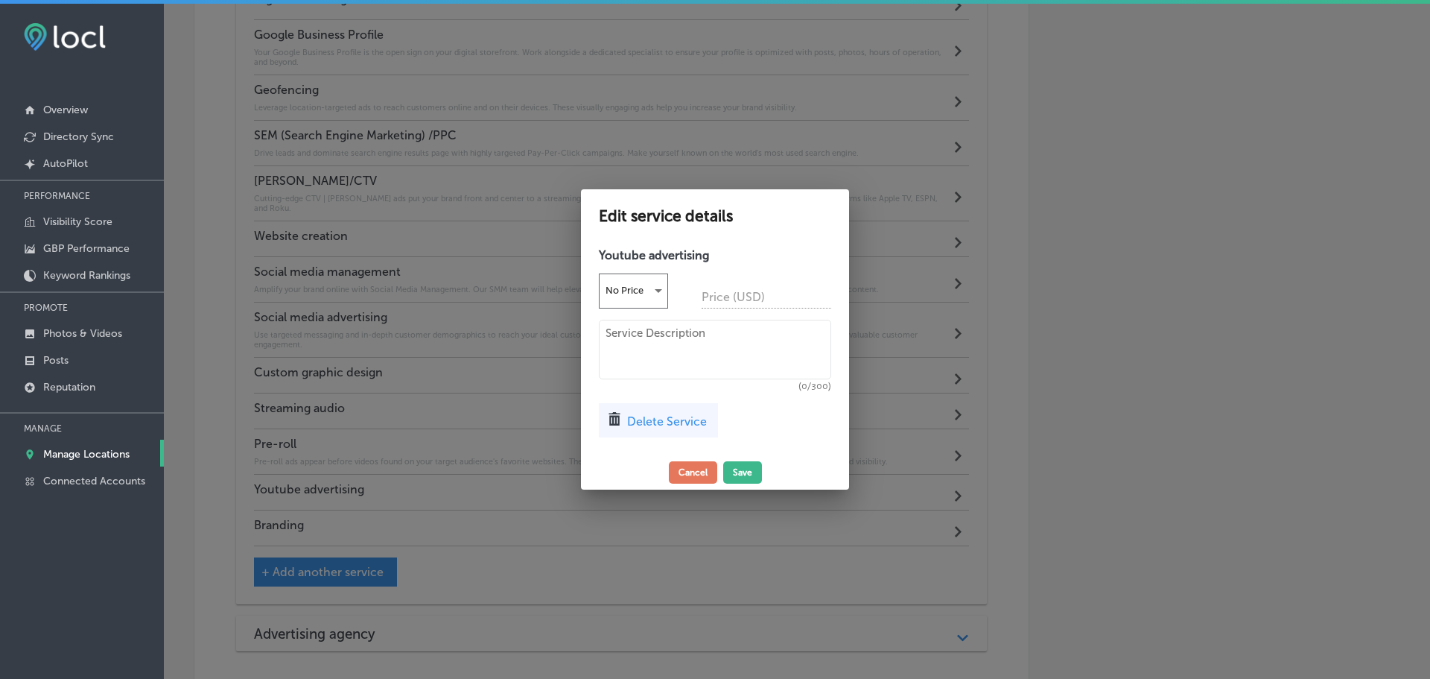
click at [689, 337] on textarea at bounding box center [715, 350] width 232 height 60
click at [671, 333] on textarea "Reach a glocal audience with stunning visuals" at bounding box center [715, 350] width 232 height 60
click at [688, 349] on textarea "Reach a global audience with stunning visuals" at bounding box center [715, 350] width 232 height 60
type textarea "Reach a global audience with stunning visuals with YouTube advertising."
click at [737, 473] on button "Save" at bounding box center [742, 472] width 39 height 22
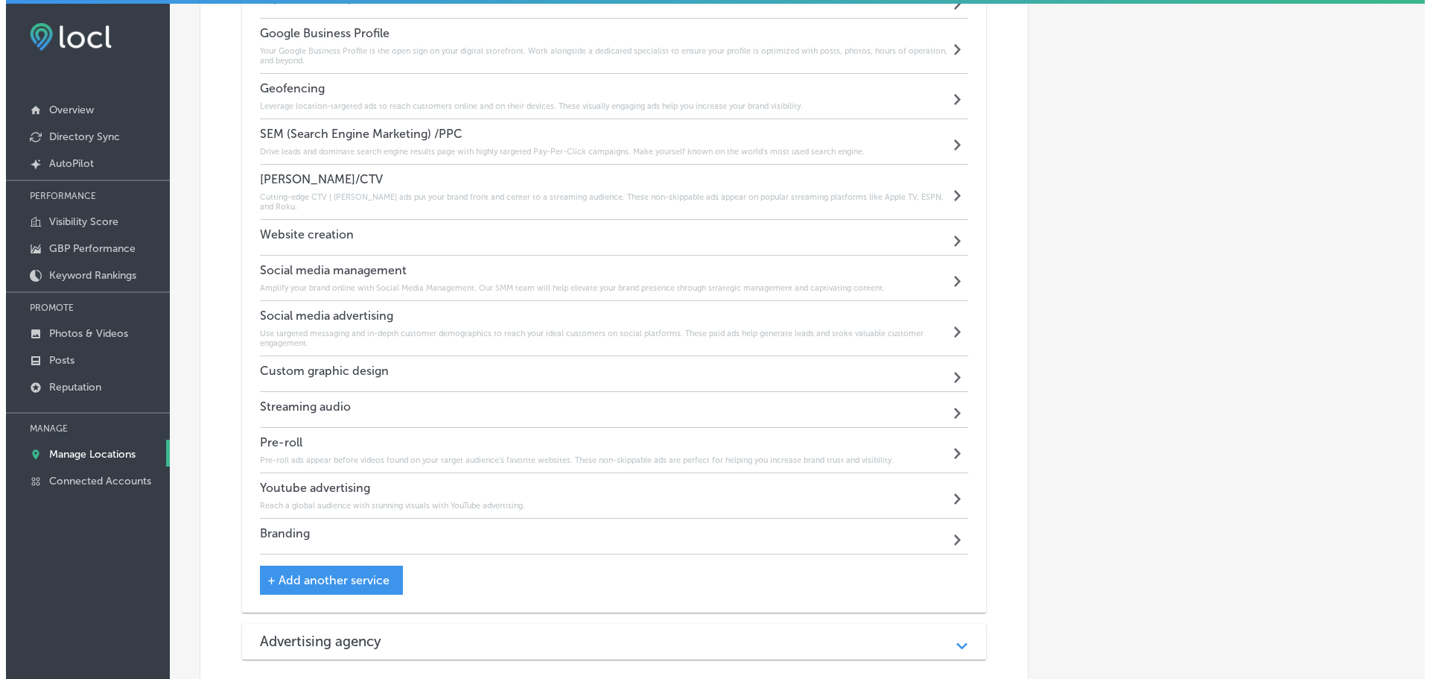
scroll to position [1023, 0]
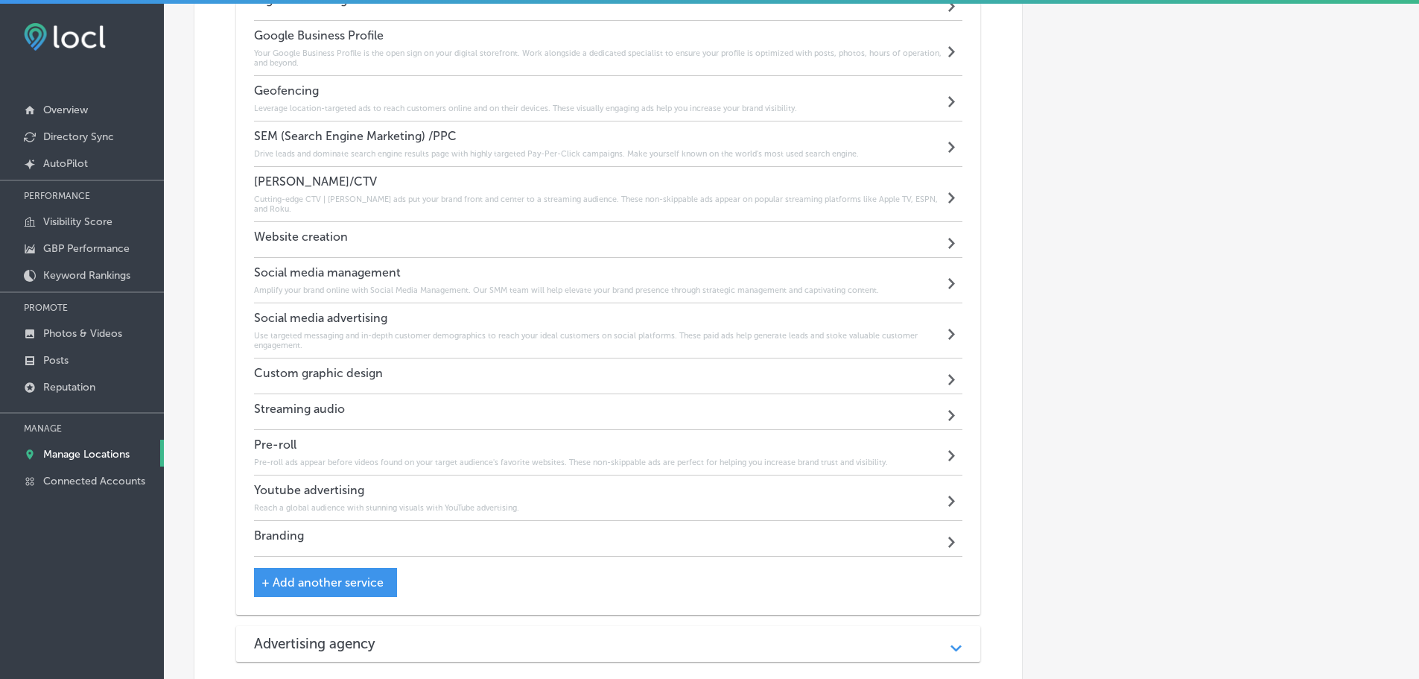
click at [658, 405] on div "Streaming audio Path Created with Sketch." at bounding box center [608, 412] width 709 height 36
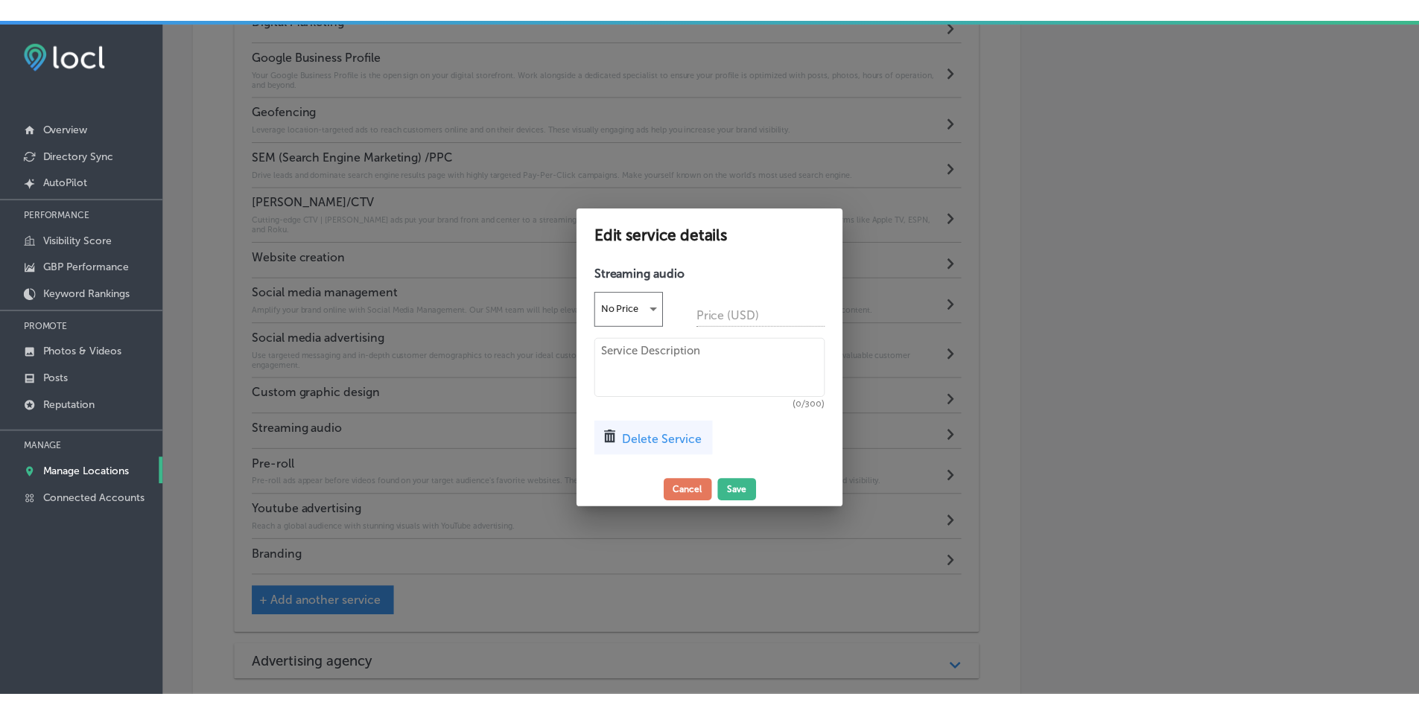
scroll to position [1025, 0]
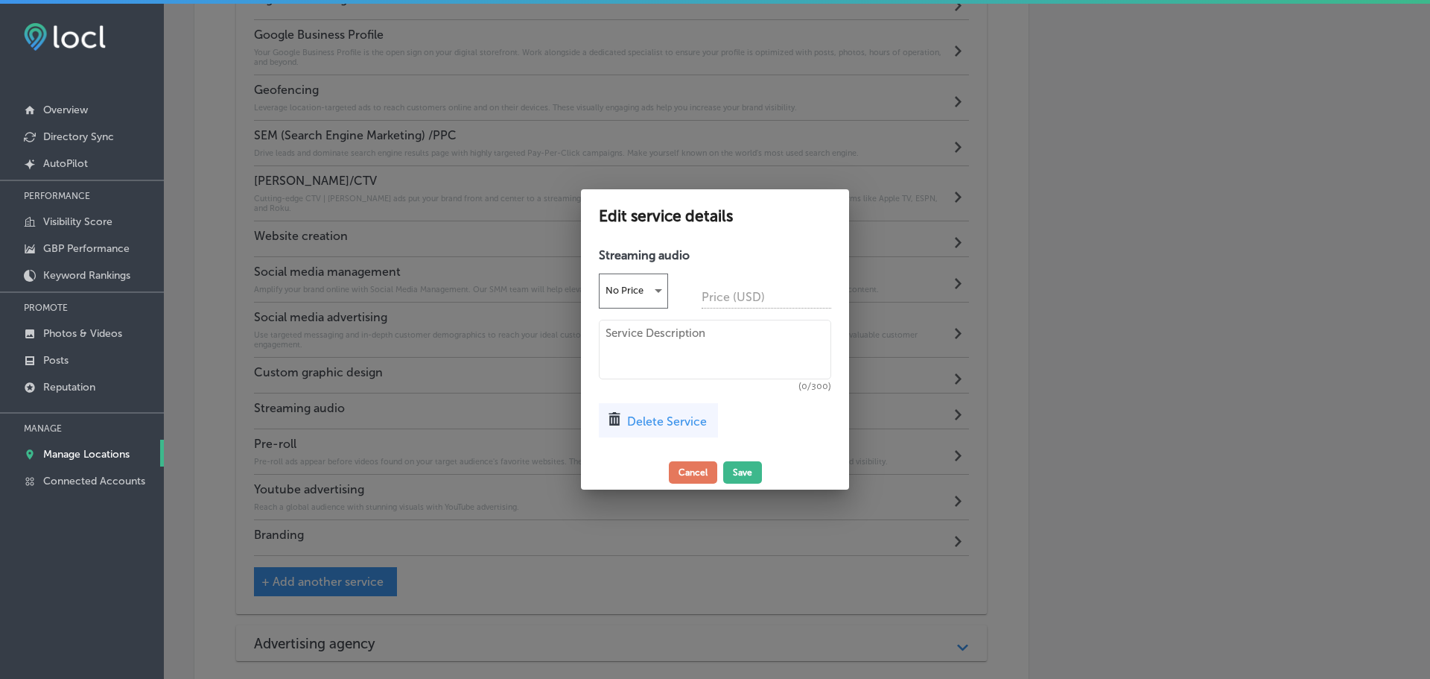
click at [693, 358] on textarea at bounding box center [715, 350] width 232 height 60
click at [709, 339] on textarea at bounding box center [715, 350] width 232 height 60
click at [779, 334] on textarea "Streamline your message directly to your listeners'" at bounding box center [715, 350] width 232 height 60
click at [767, 349] on textarea "Streamline your message directly into your listeners'" at bounding box center [715, 350] width 232 height 60
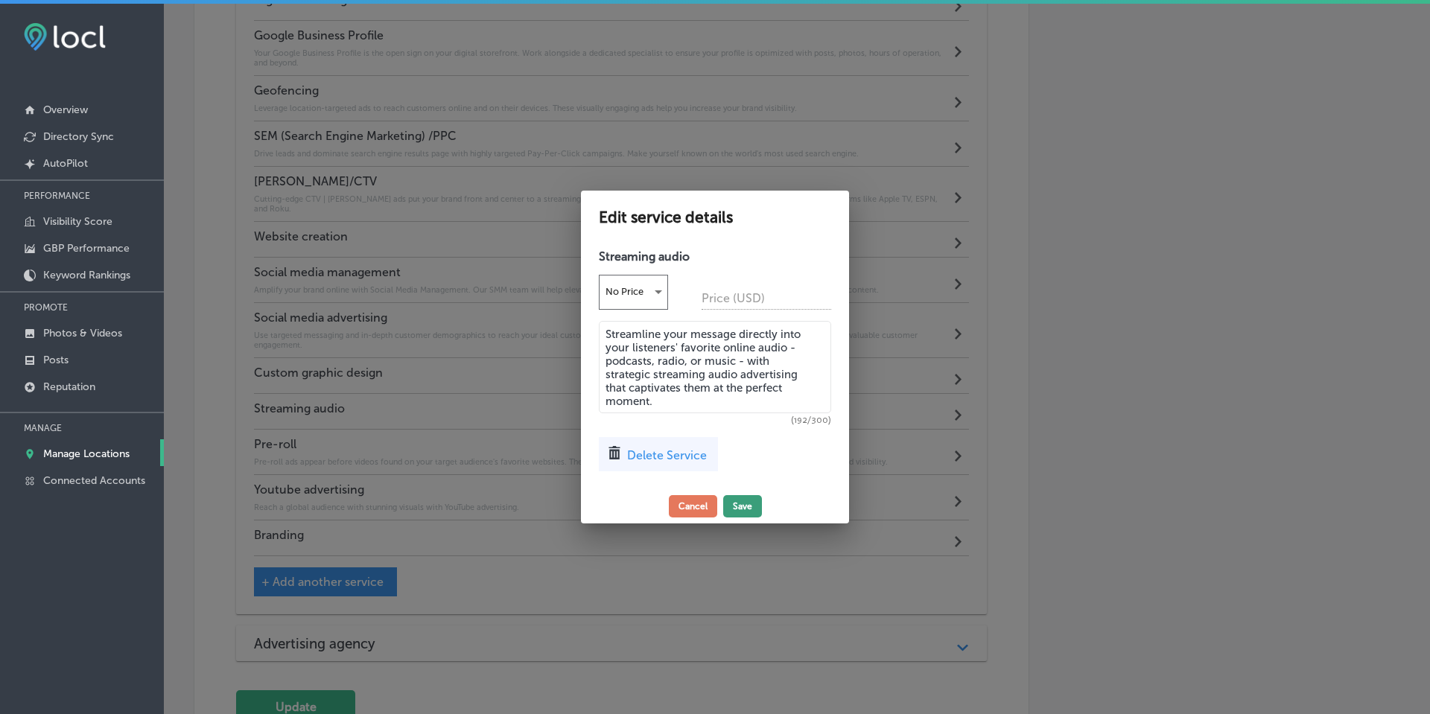
click at [743, 510] on button "Save" at bounding box center [742, 506] width 39 height 22
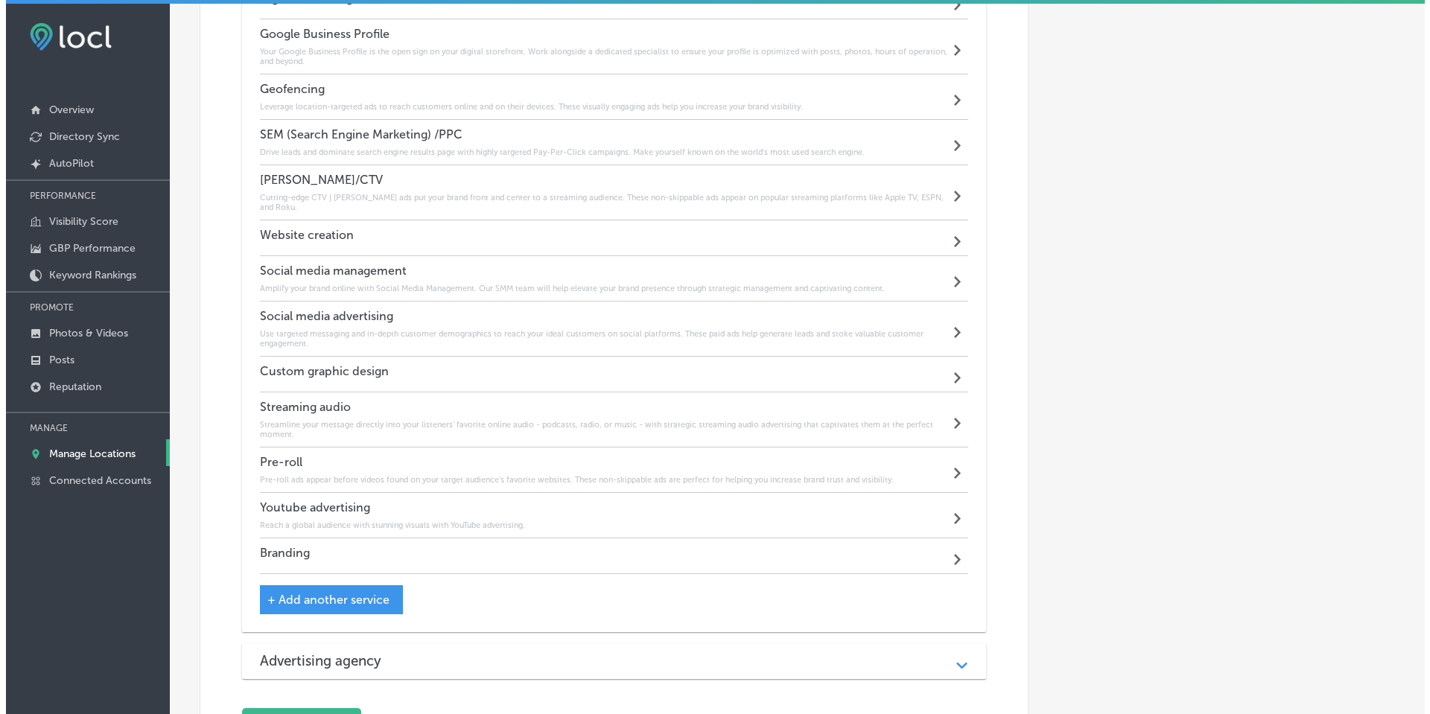
scroll to position [1023, 0]
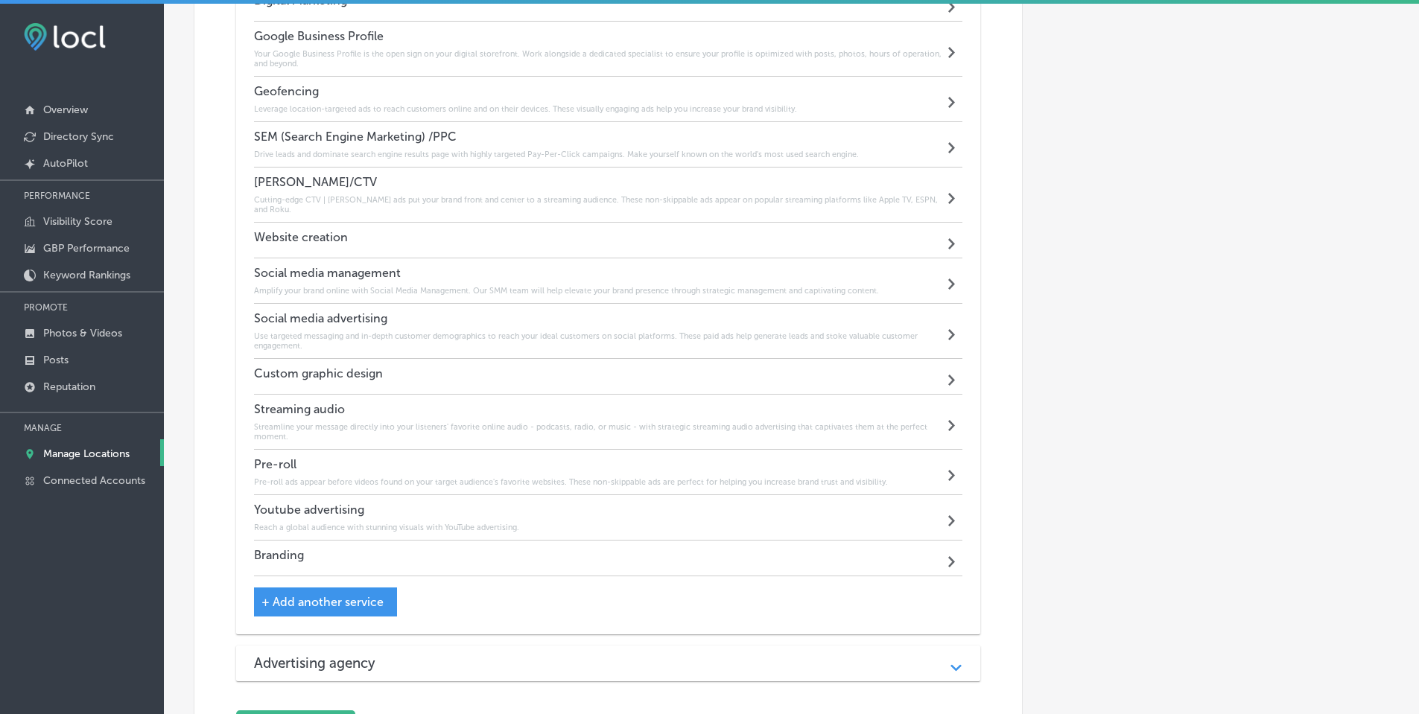
click at [684, 366] on div "Custom graphic design Path Created with Sketch." at bounding box center [608, 377] width 709 height 36
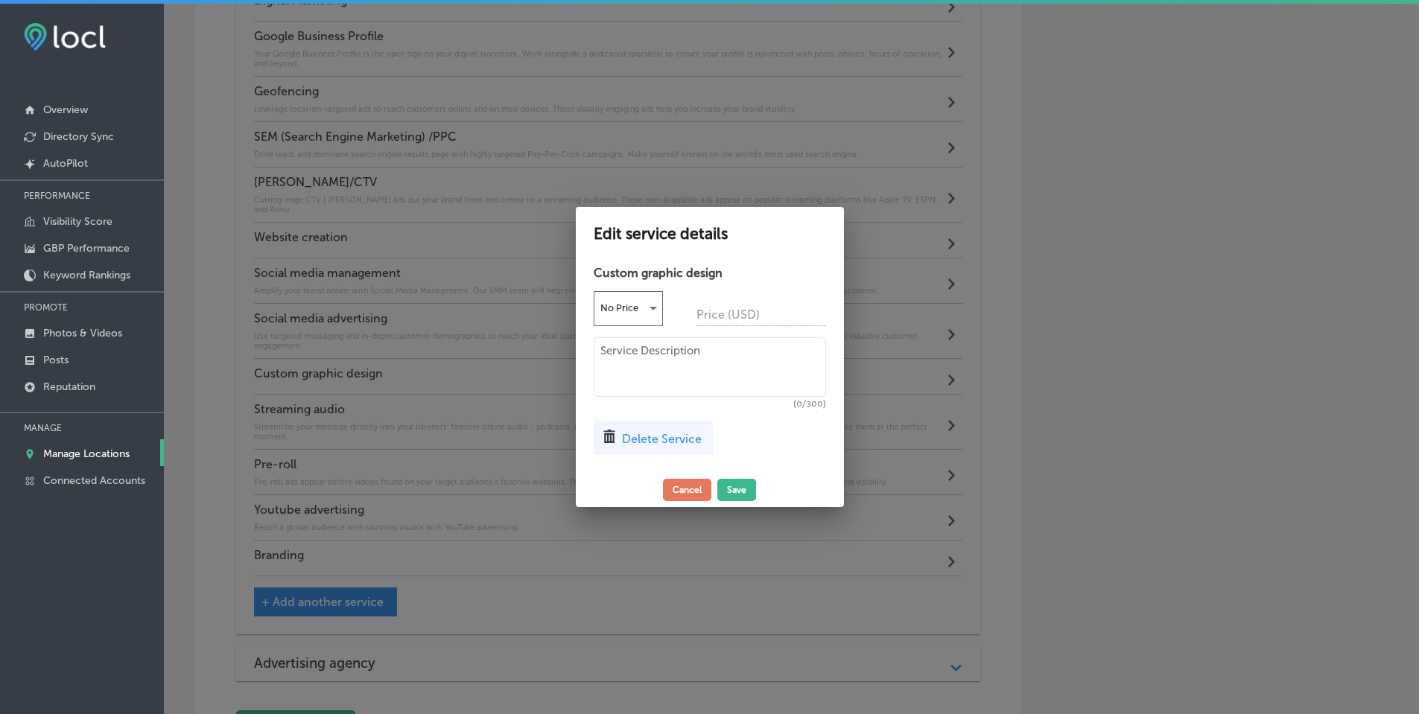
scroll to position [1025, 0]
click at [686, 358] on textarea at bounding box center [715, 367] width 232 height 60
click at [746, 352] on textarea "Don't settle just for anyone—" at bounding box center [715, 367] width 232 height 60
click at [763, 352] on textarea "Don't settle just for anyone —" at bounding box center [715, 367] width 232 height 60
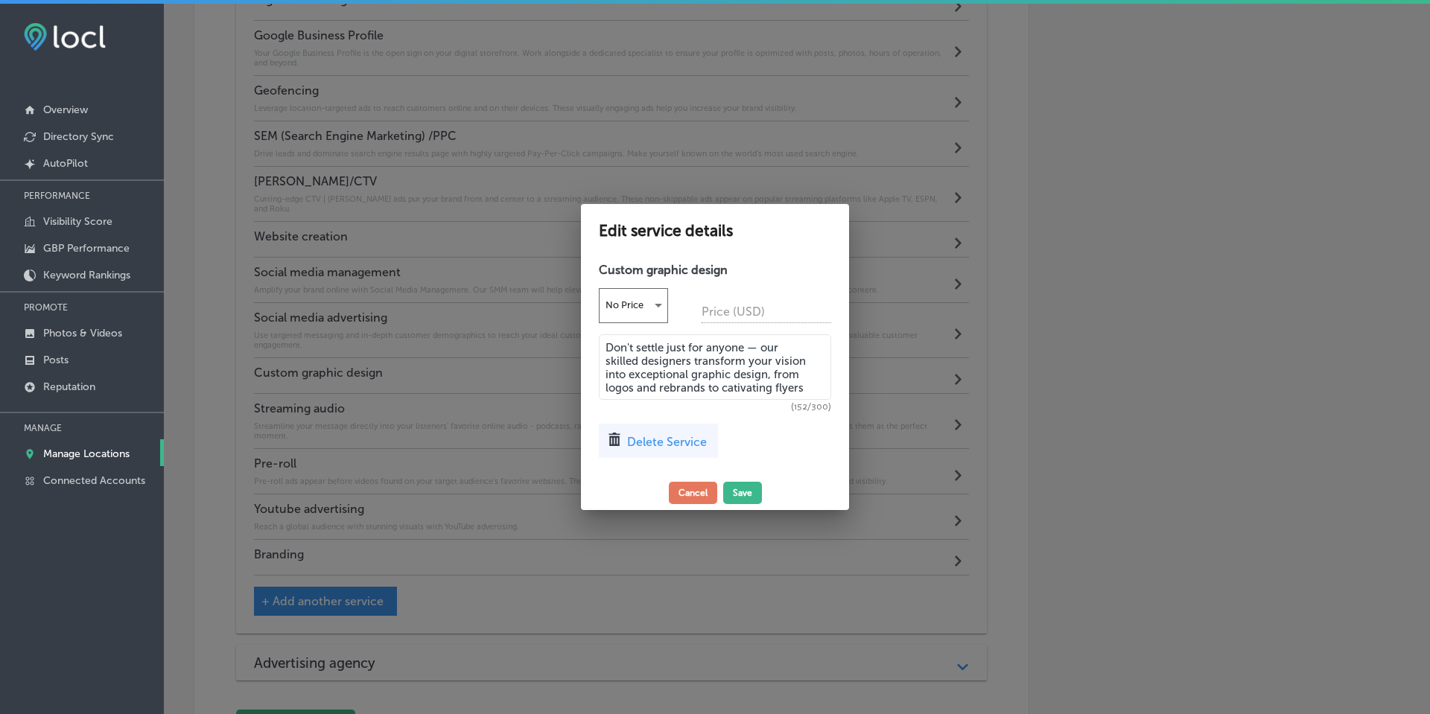
click at [731, 390] on textarea "Don't settle just for anyone — our skilled designers transform your vision into…" at bounding box center [715, 367] width 232 height 66
click at [822, 387] on textarea "Don't settle just for anyone — our skilled designers transform your vision into…" at bounding box center [715, 367] width 232 height 66
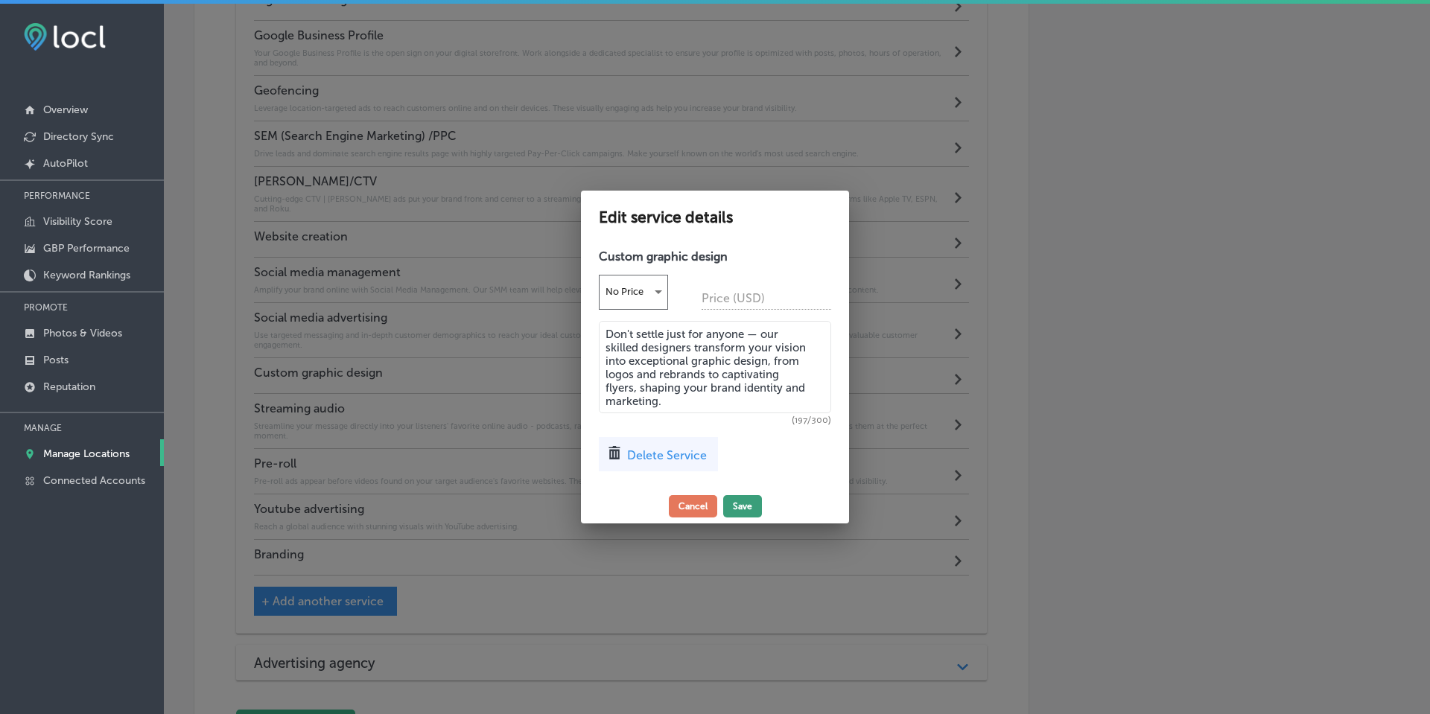
click at [736, 508] on button "Save" at bounding box center [742, 506] width 39 height 22
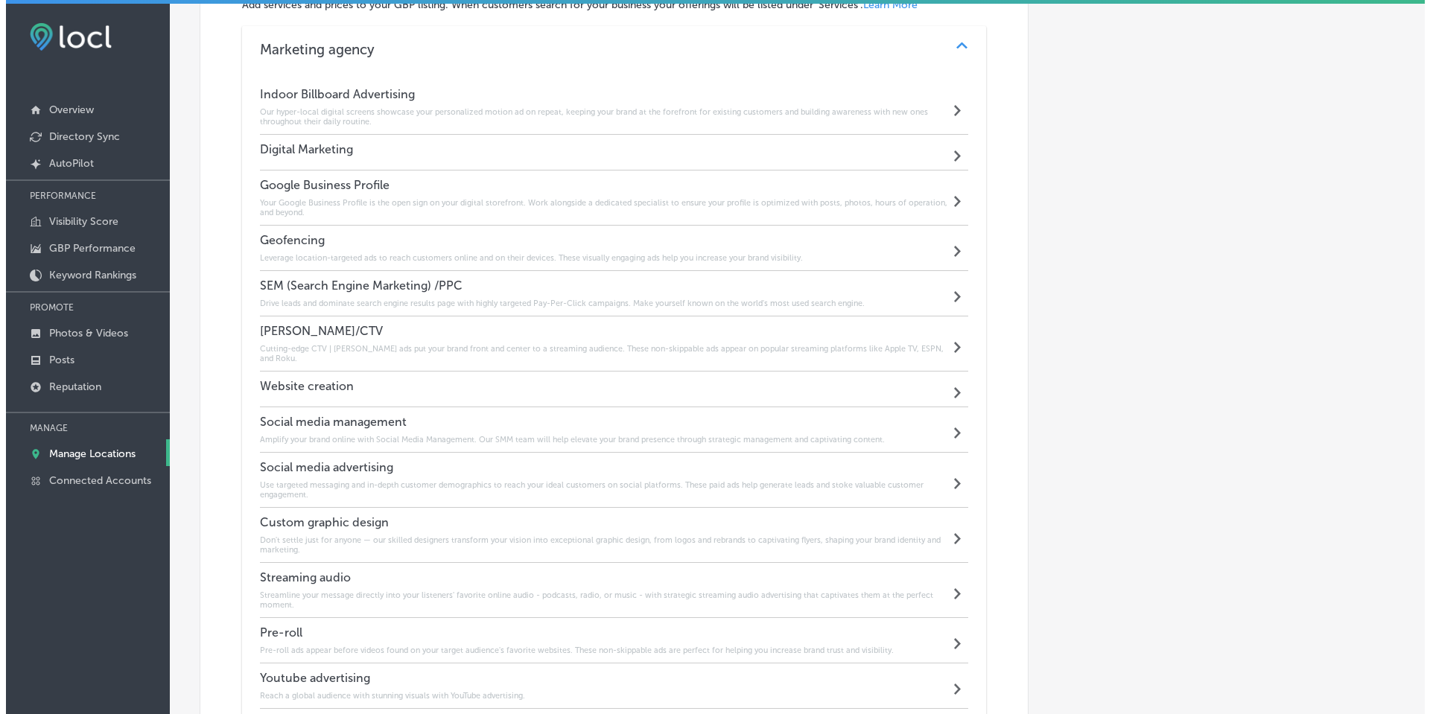
scroll to position [1023, 0]
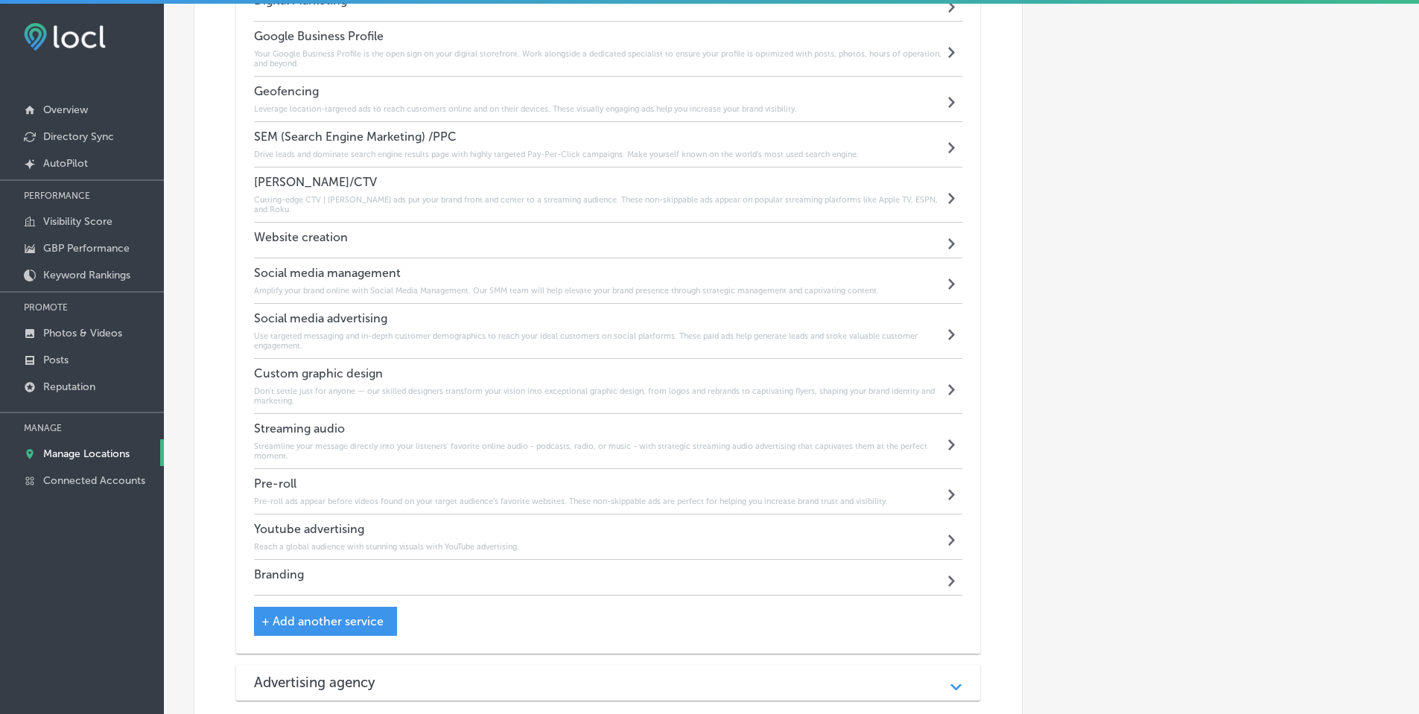
click at [731, 564] on div "Branding Path Created with Sketch." at bounding box center [608, 578] width 709 height 36
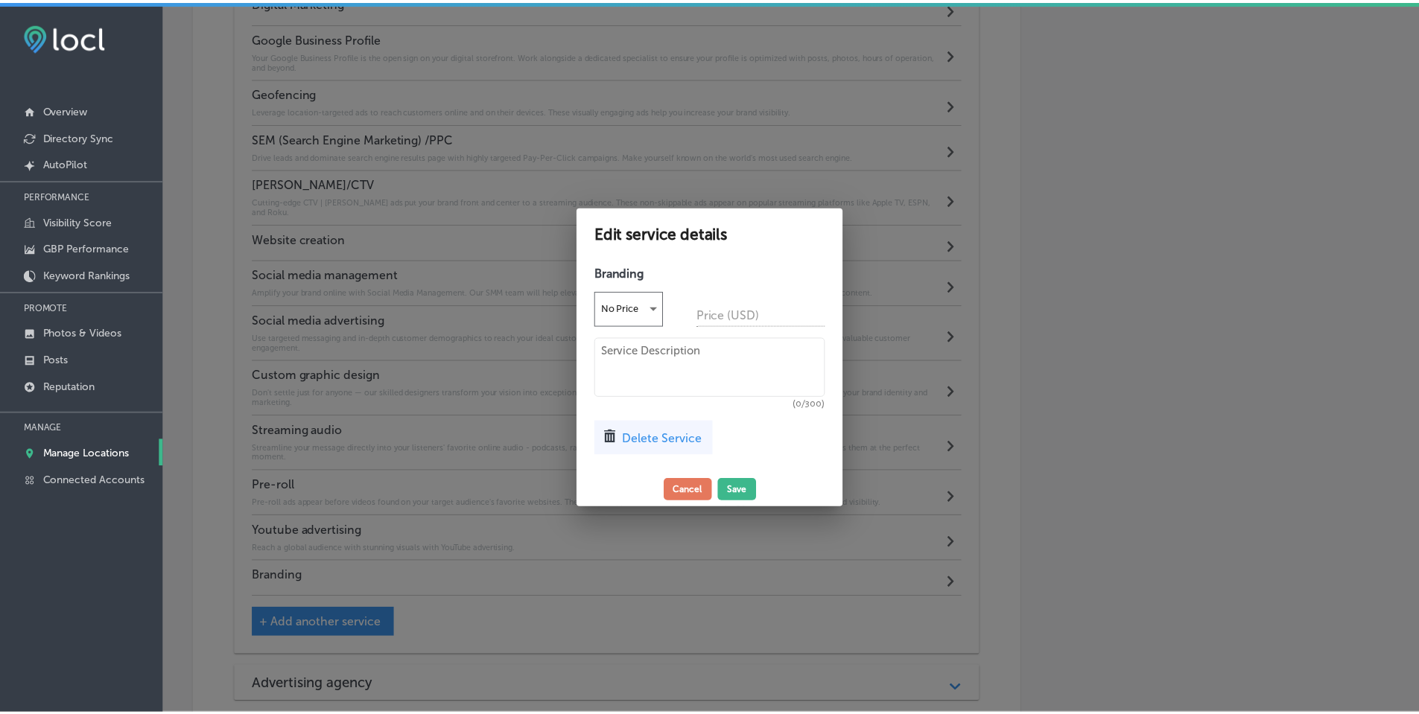
scroll to position [1025, 0]
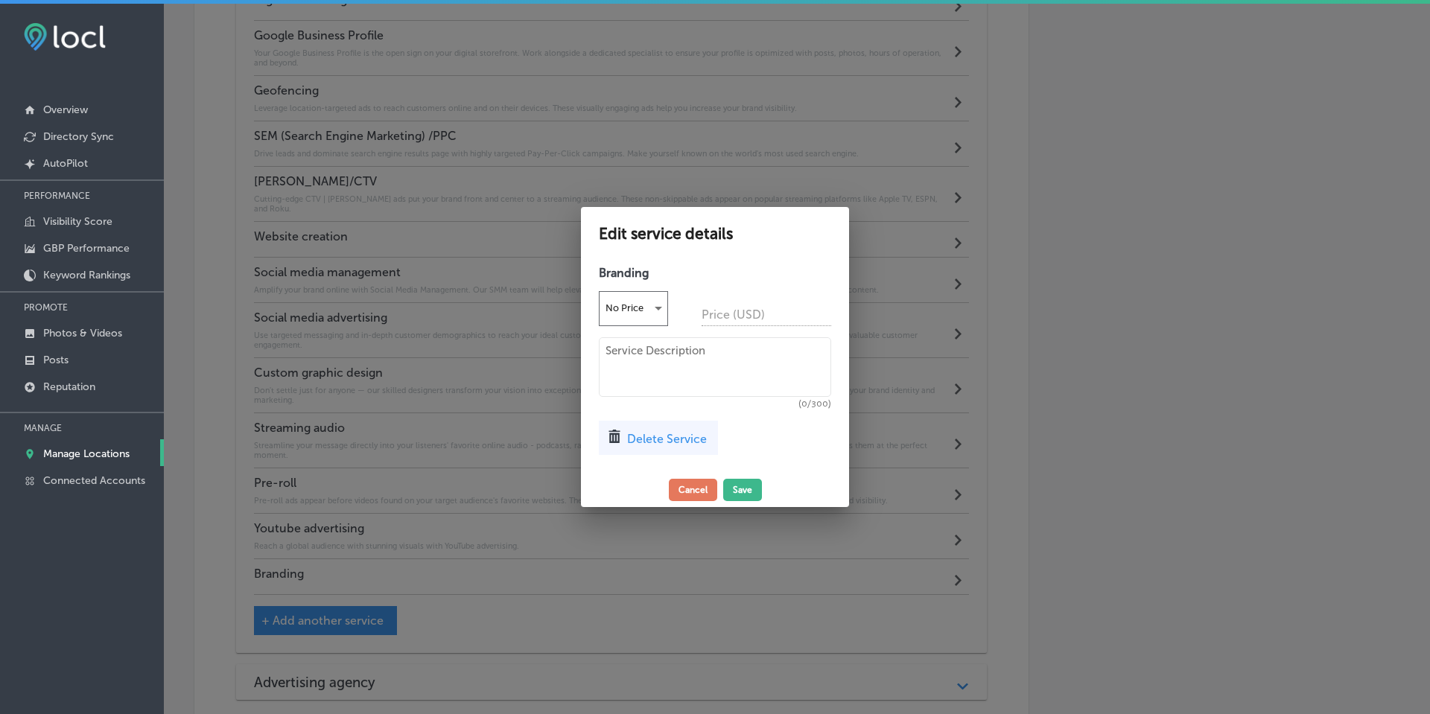
click at [681, 440] on span "Delete Service" at bounding box center [667, 439] width 80 height 14
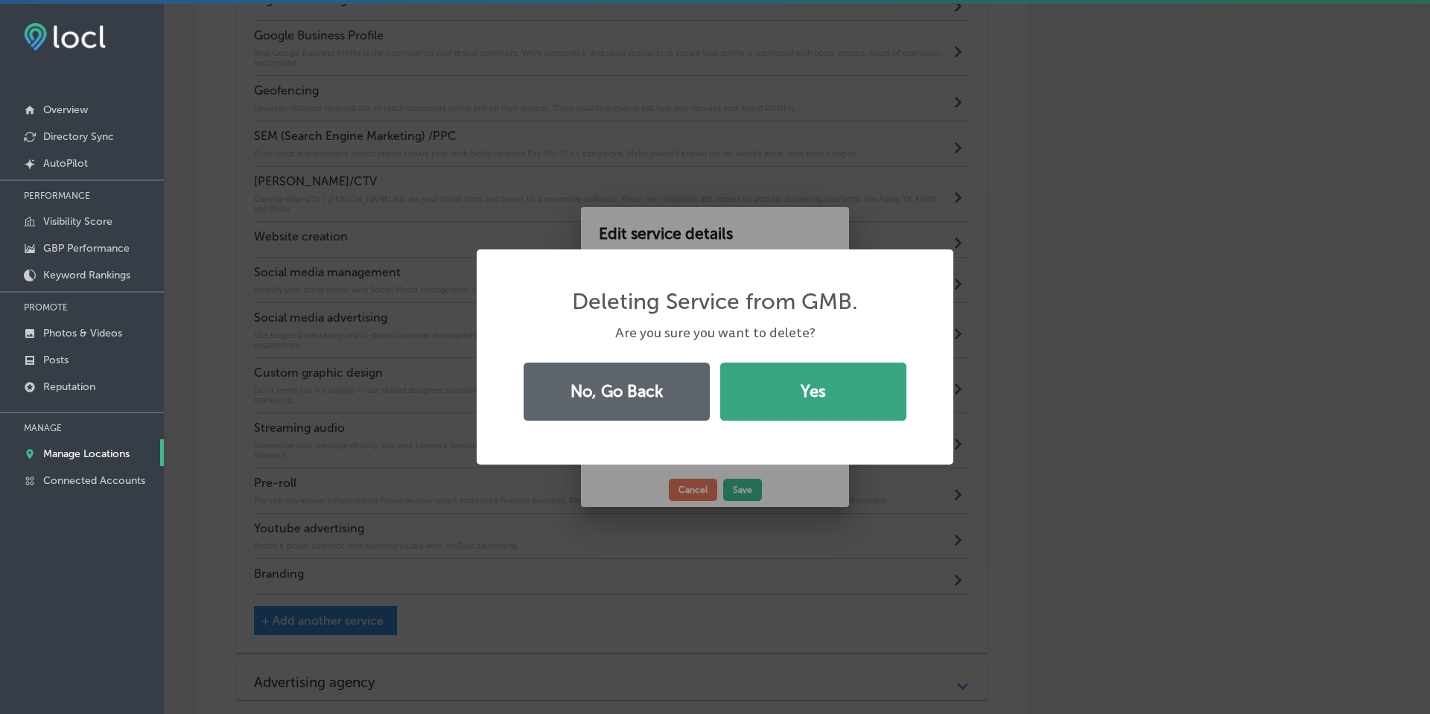
click at [822, 390] on button "Yes" at bounding box center [813, 392] width 186 height 58
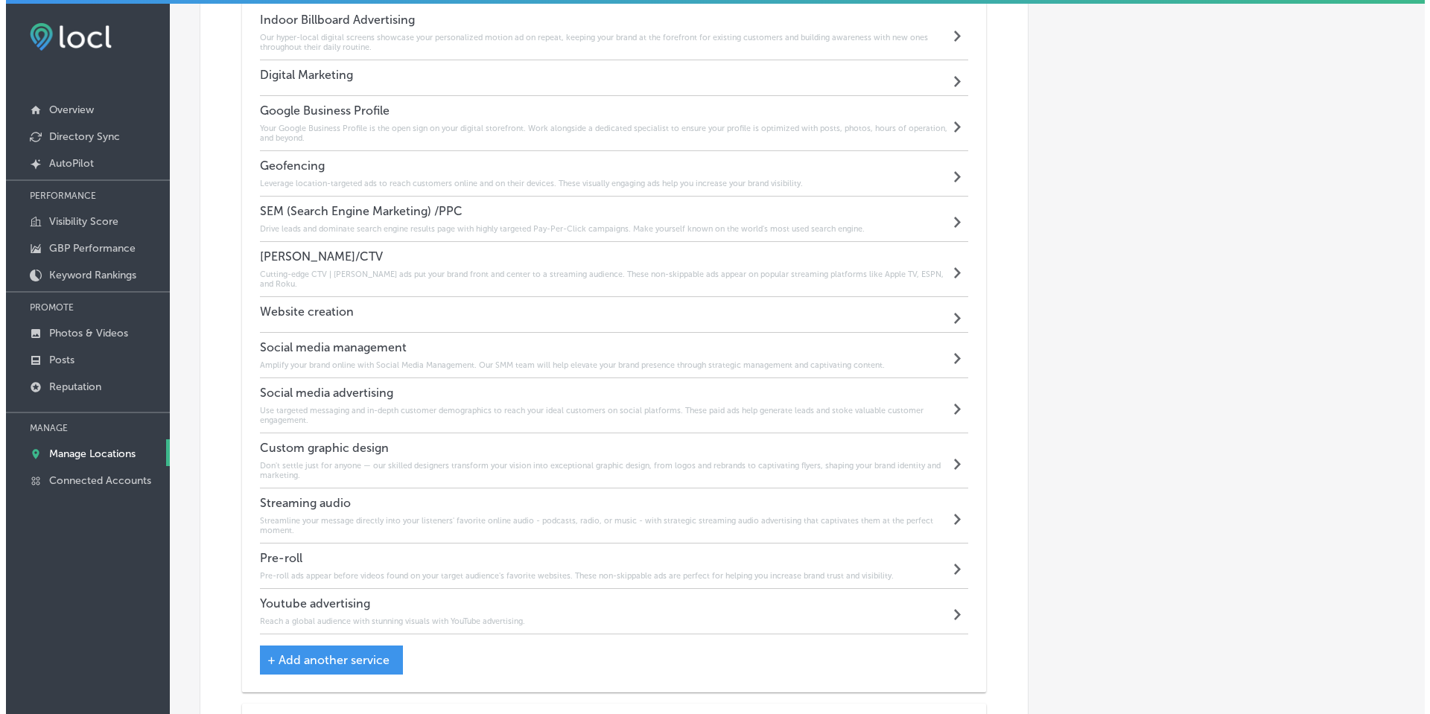
scroll to position [874, 0]
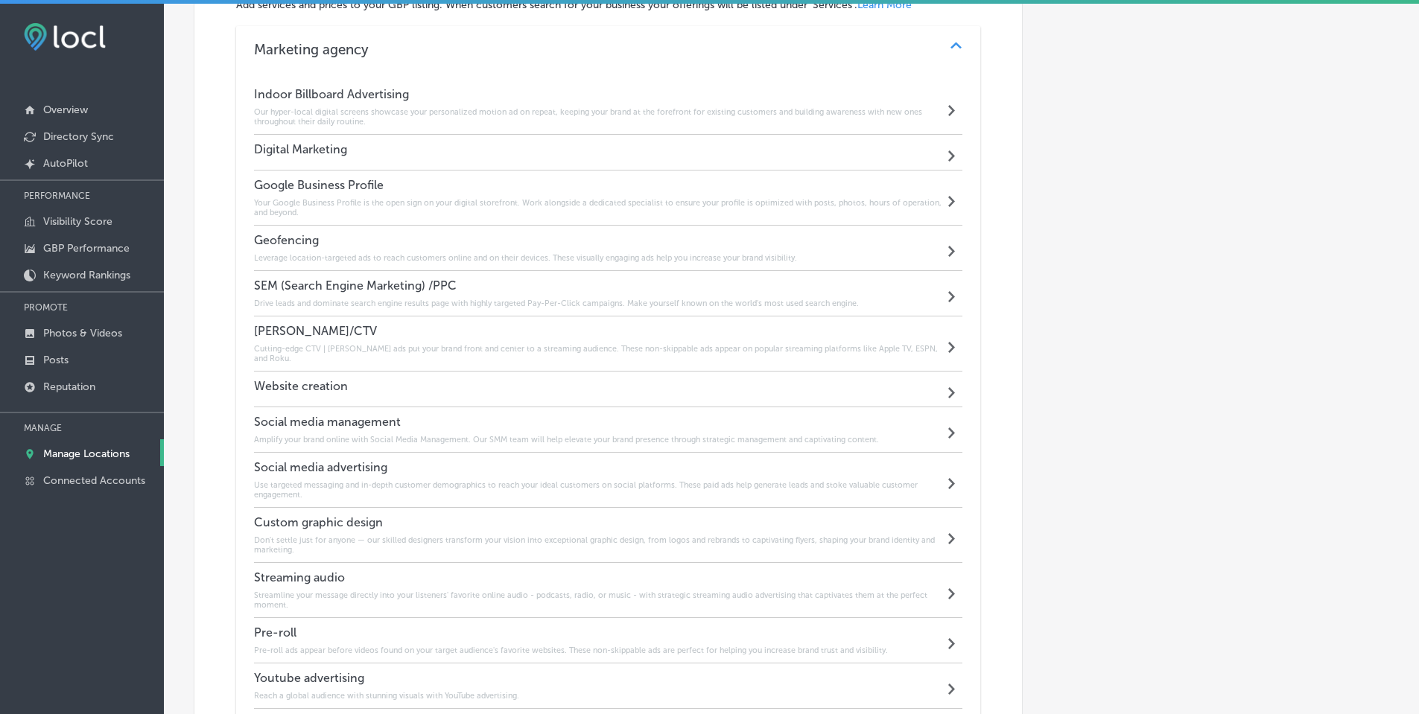
click at [719, 143] on div "Digital Marketing Path Created with Sketch." at bounding box center [608, 153] width 709 height 36
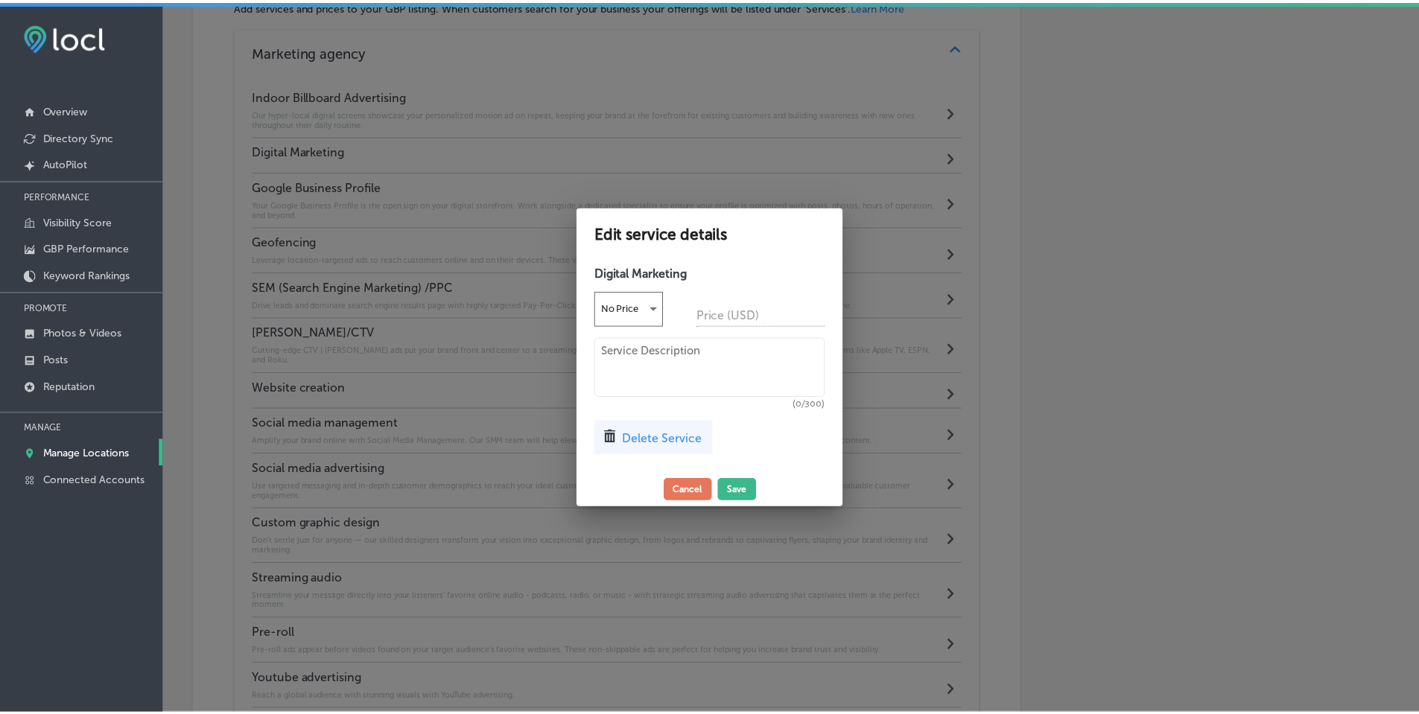
scroll to position [876, 0]
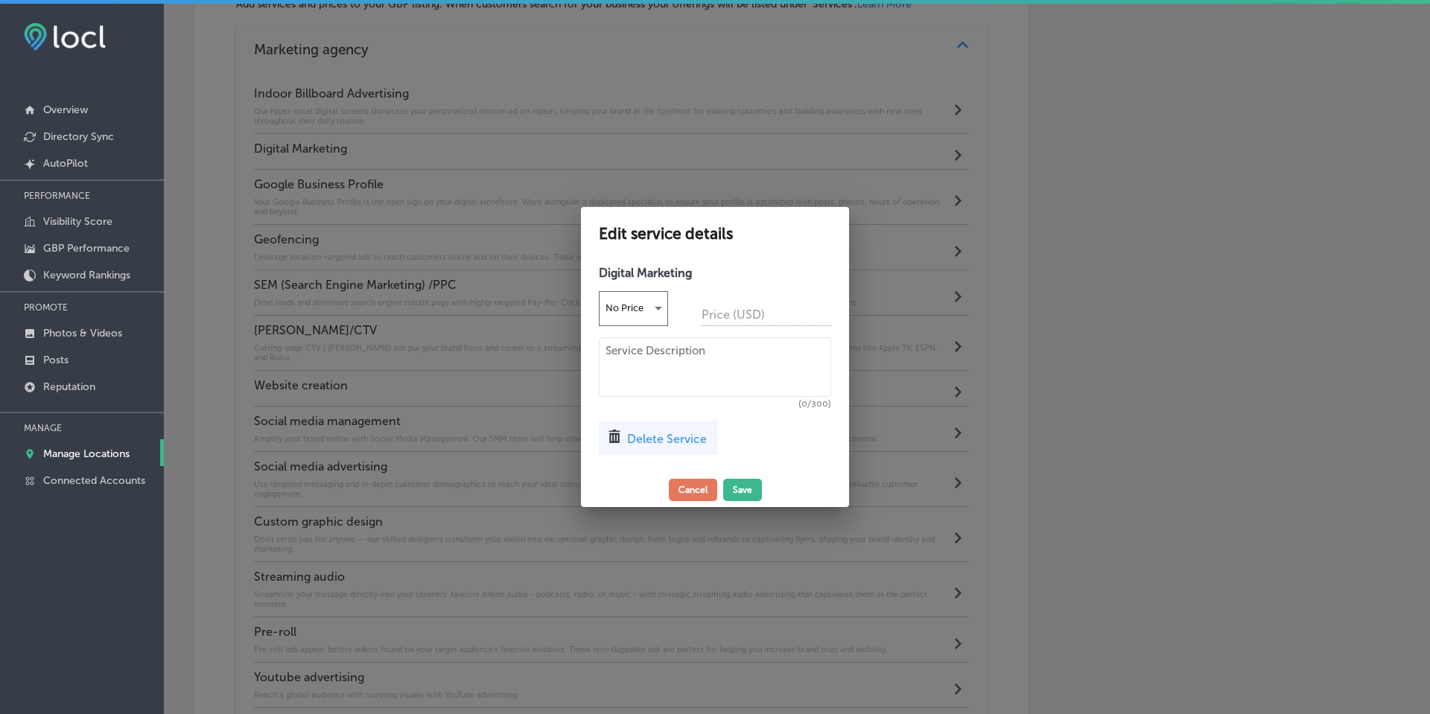
click at [675, 440] on span "Delete Service" at bounding box center [667, 439] width 80 height 14
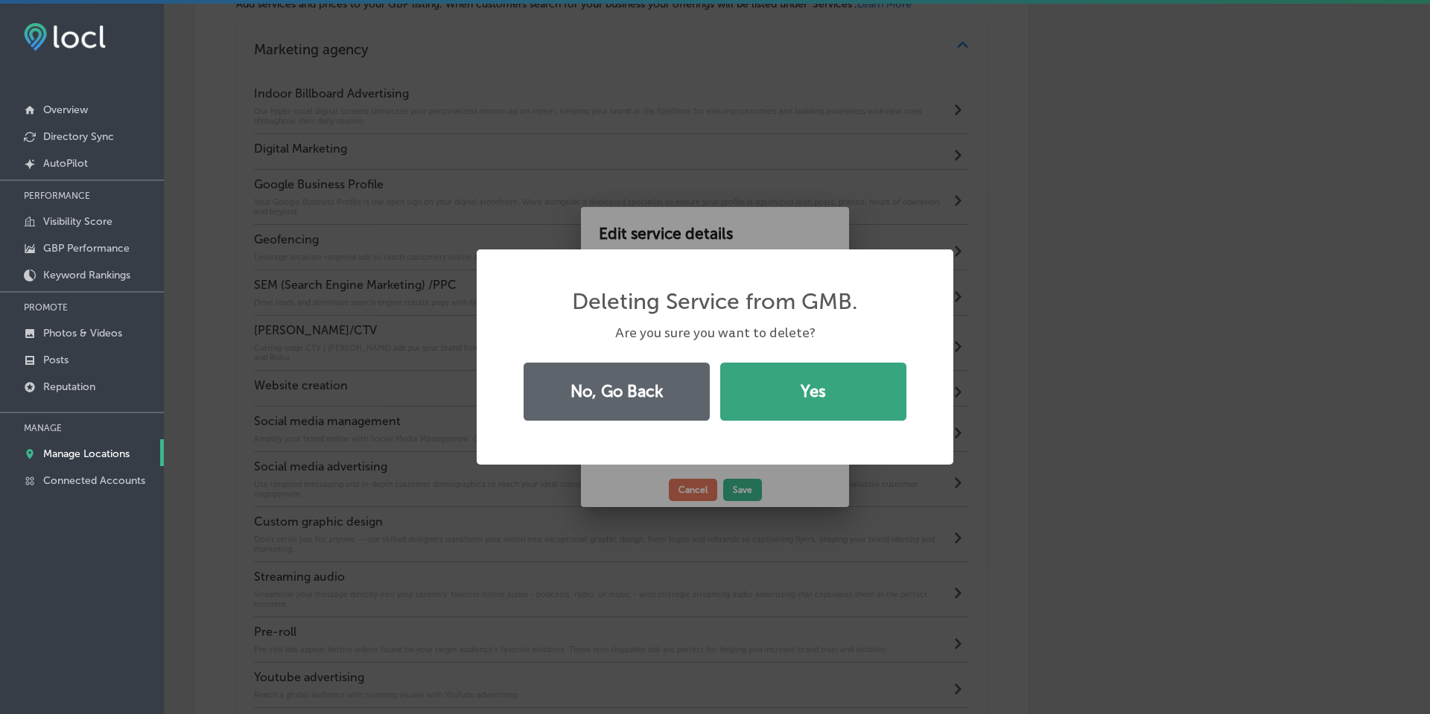
click at [776, 396] on button "Yes" at bounding box center [813, 392] width 186 height 58
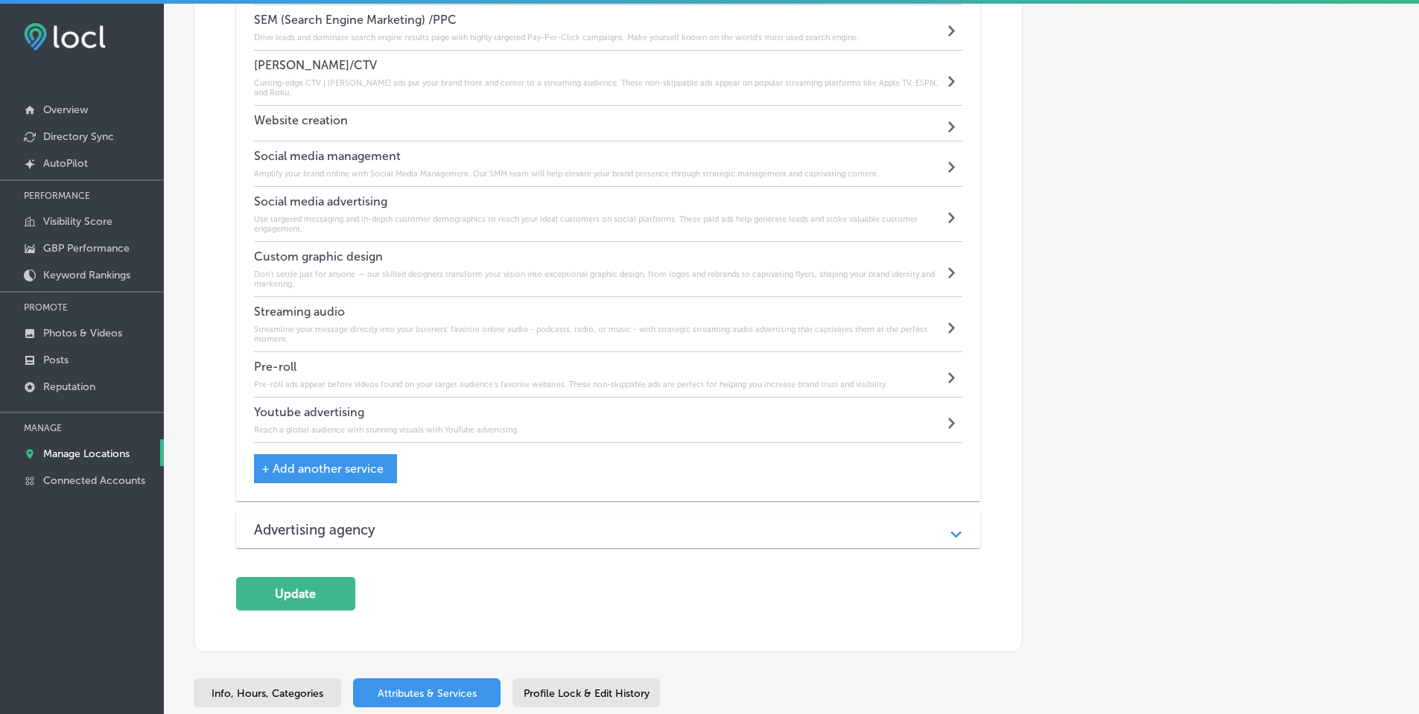
scroll to position [1202, 0]
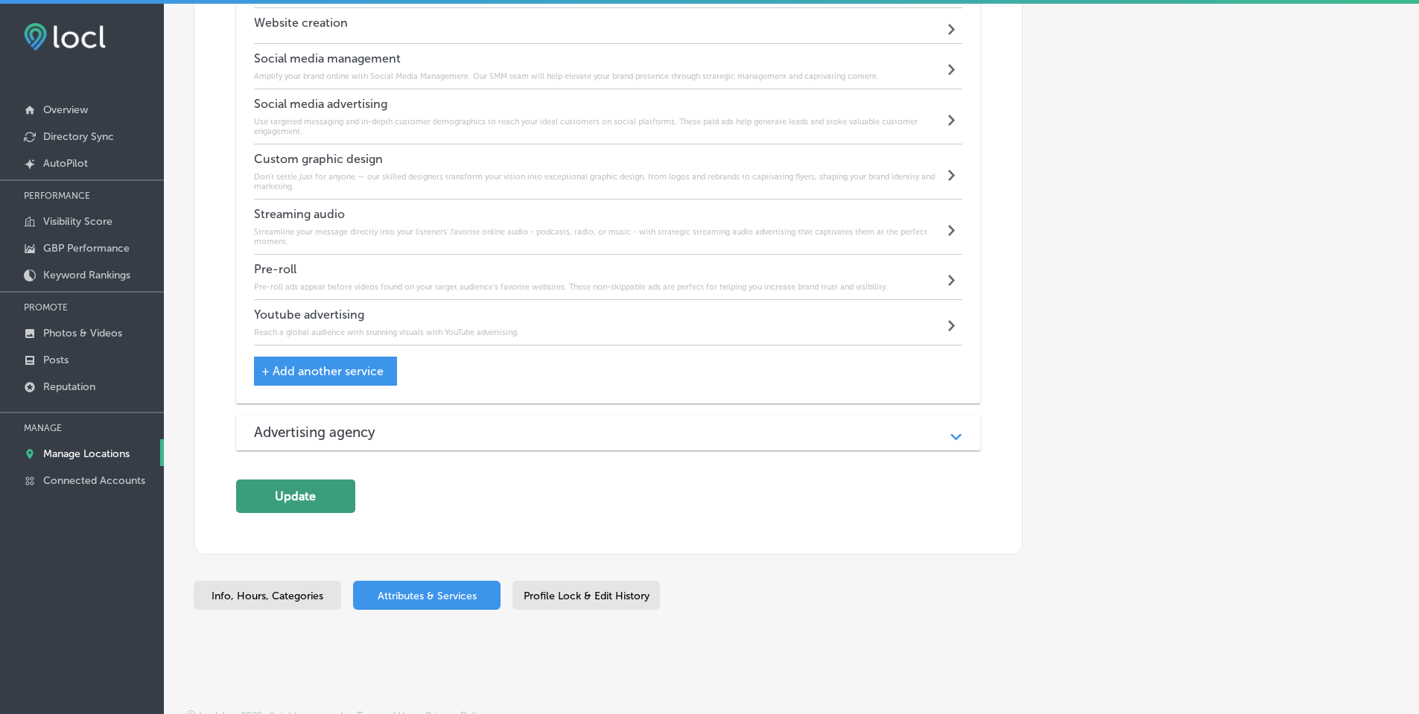
click at [282, 491] on button "Update" at bounding box center [295, 497] width 119 height 34
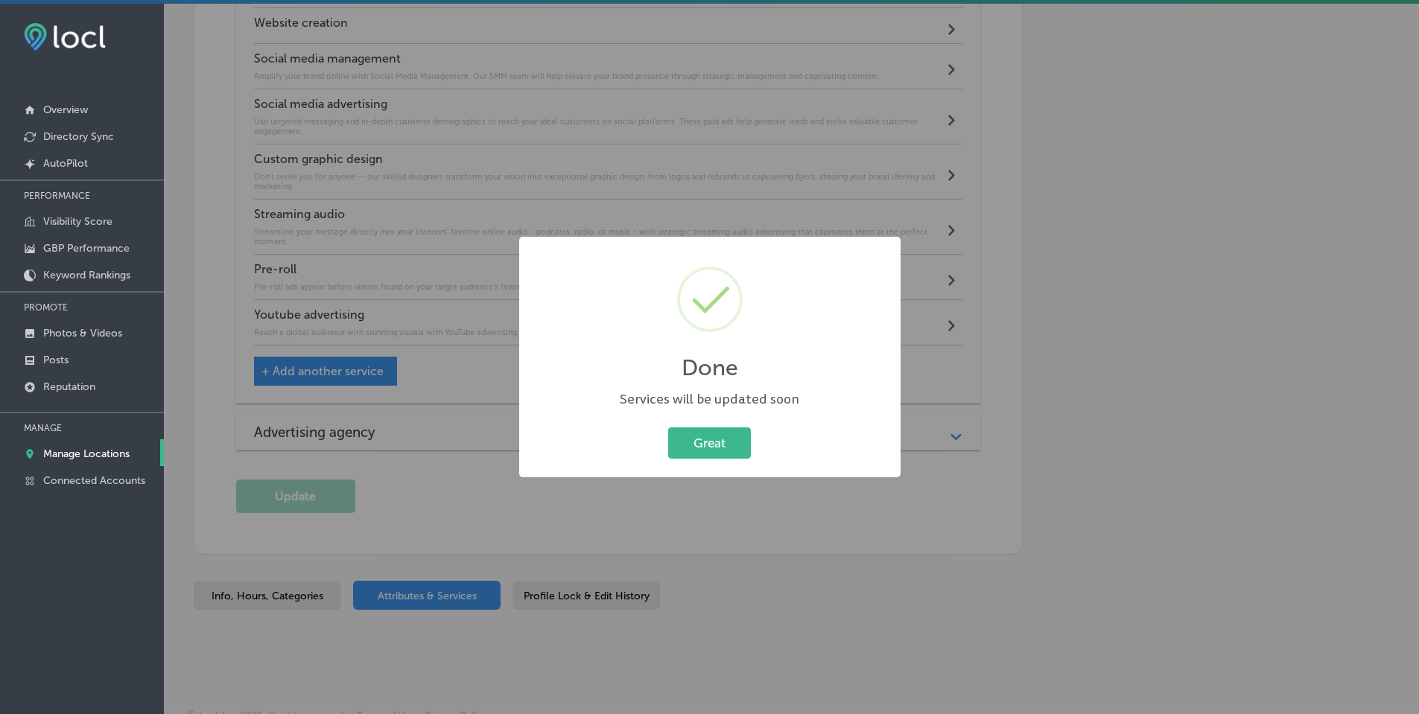
click at [708, 445] on button "Great" at bounding box center [709, 443] width 83 height 31
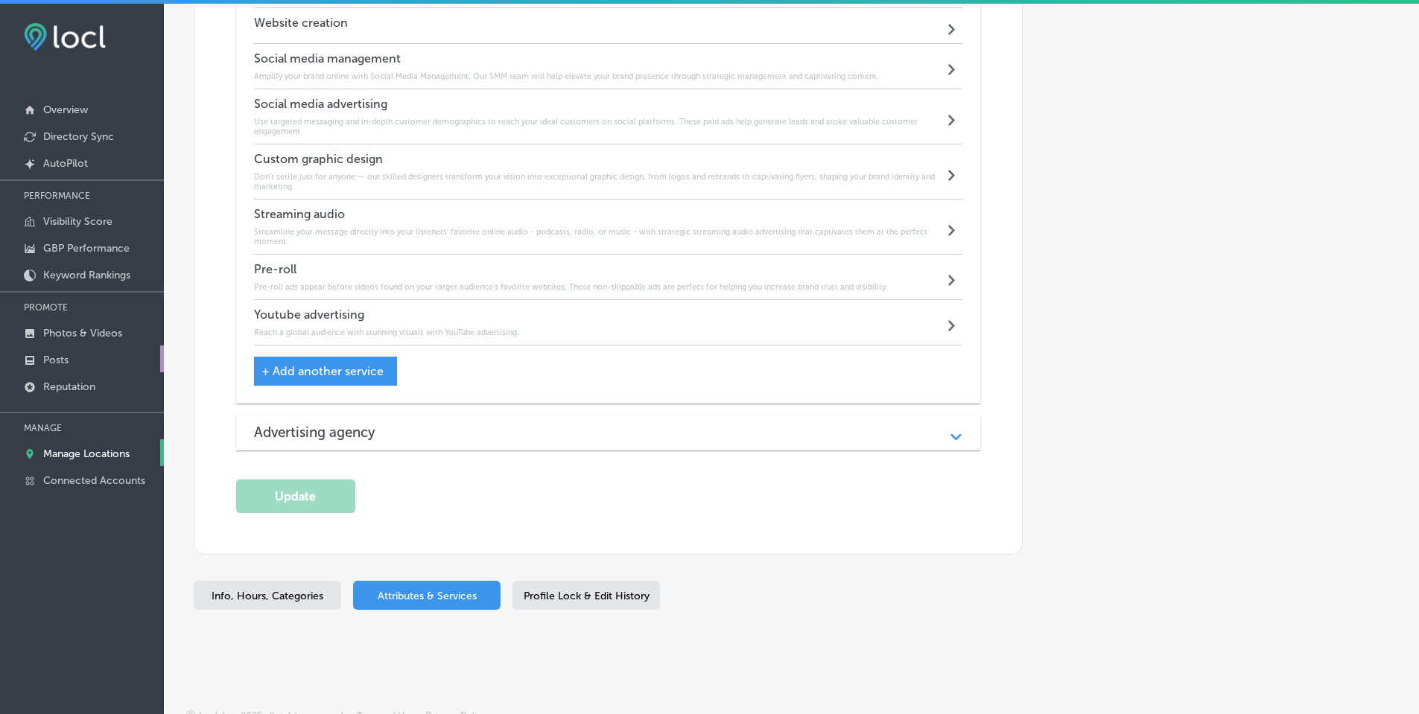
click at [54, 361] on p "Posts" at bounding box center [55, 360] width 25 height 13
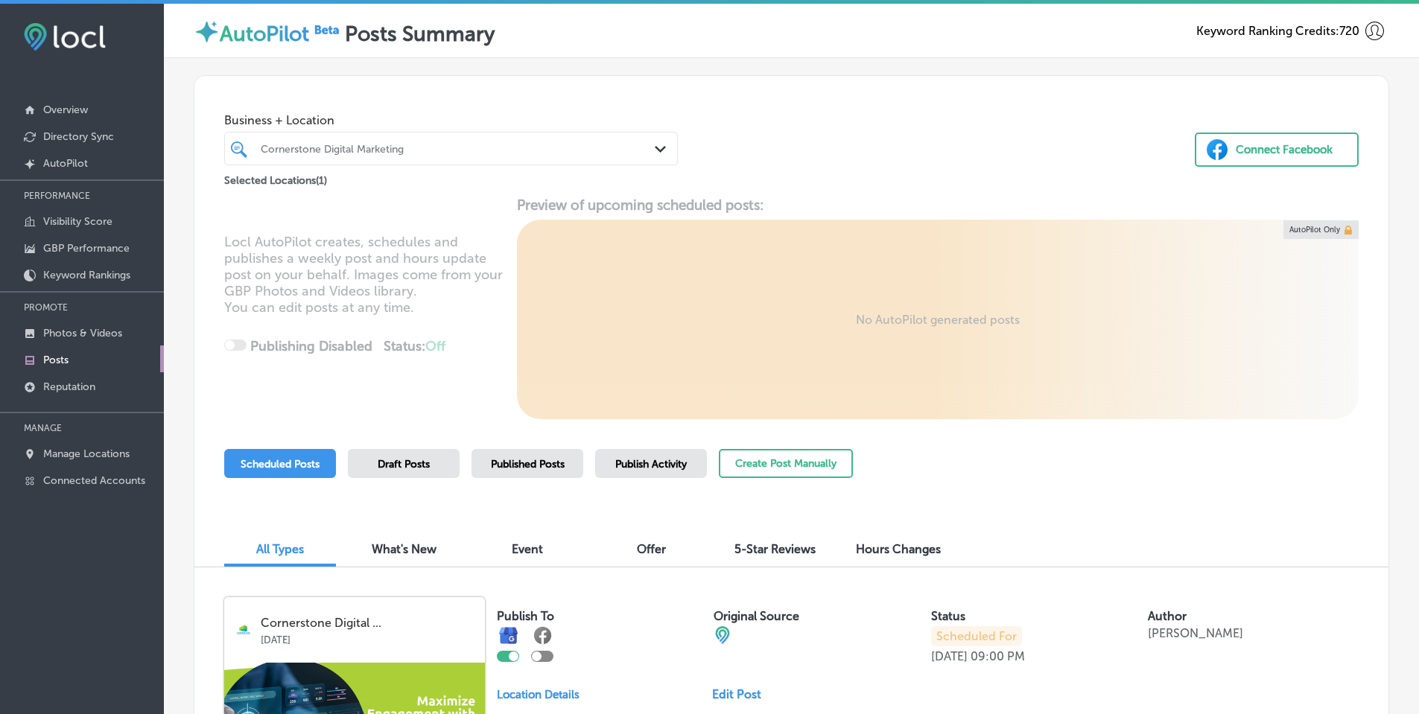
click at [657, 145] on div "Path Created with Sketch." at bounding box center [663, 150] width 16 height 16
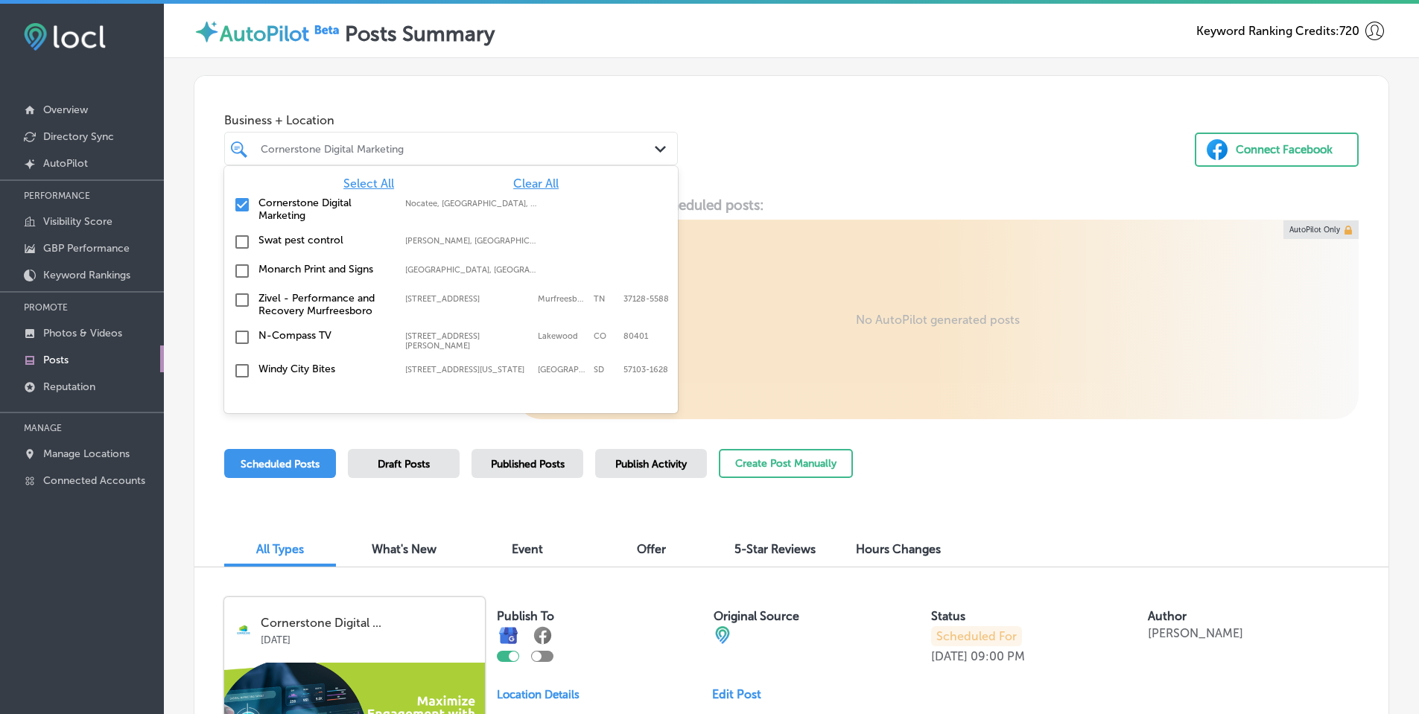
click at [521, 182] on span "Clear All" at bounding box center [535, 184] width 45 height 14
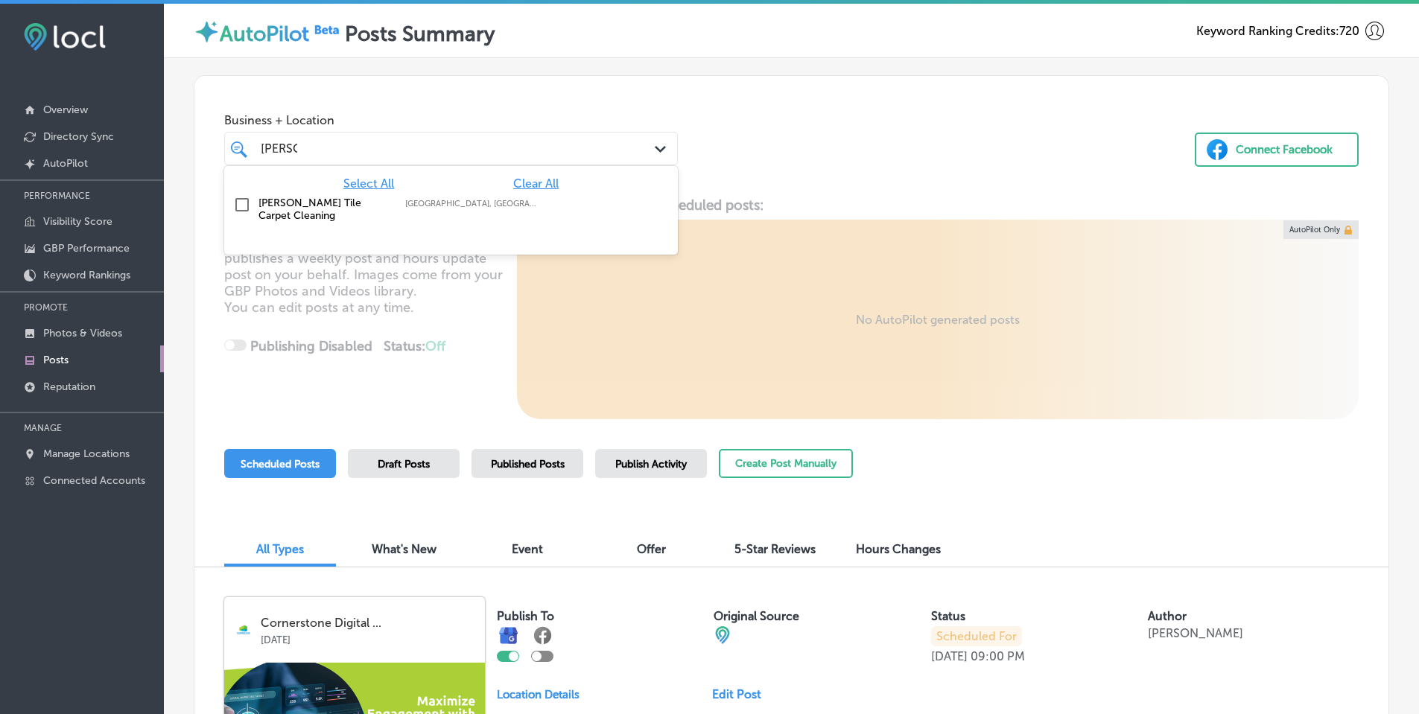
click at [308, 201] on label "[PERSON_NAME] Tile Carpet Cleaning" at bounding box center [324, 209] width 132 height 25
click at [818, 155] on div "Business + Location option focused, 2 of 126. 2 results available for search te…" at bounding box center [791, 132] width 1194 height 113
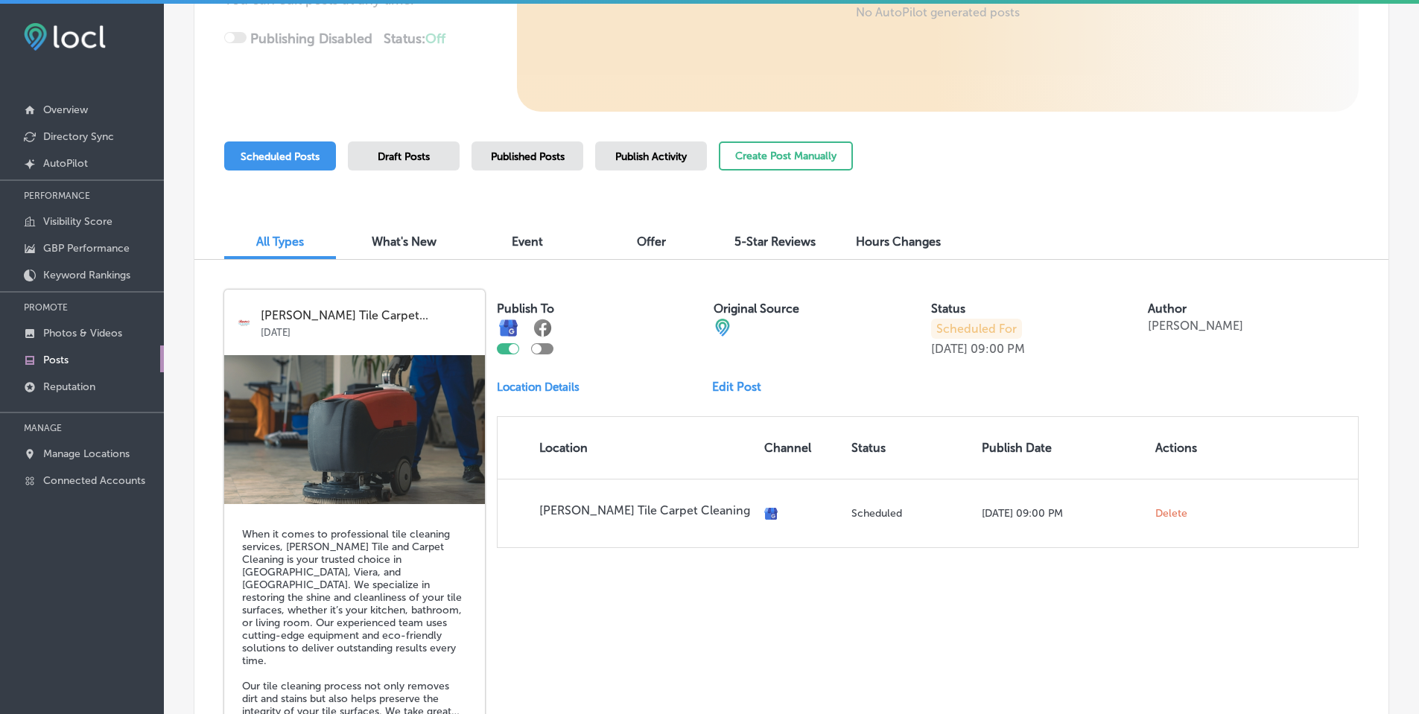
scroll to position [223, 0]
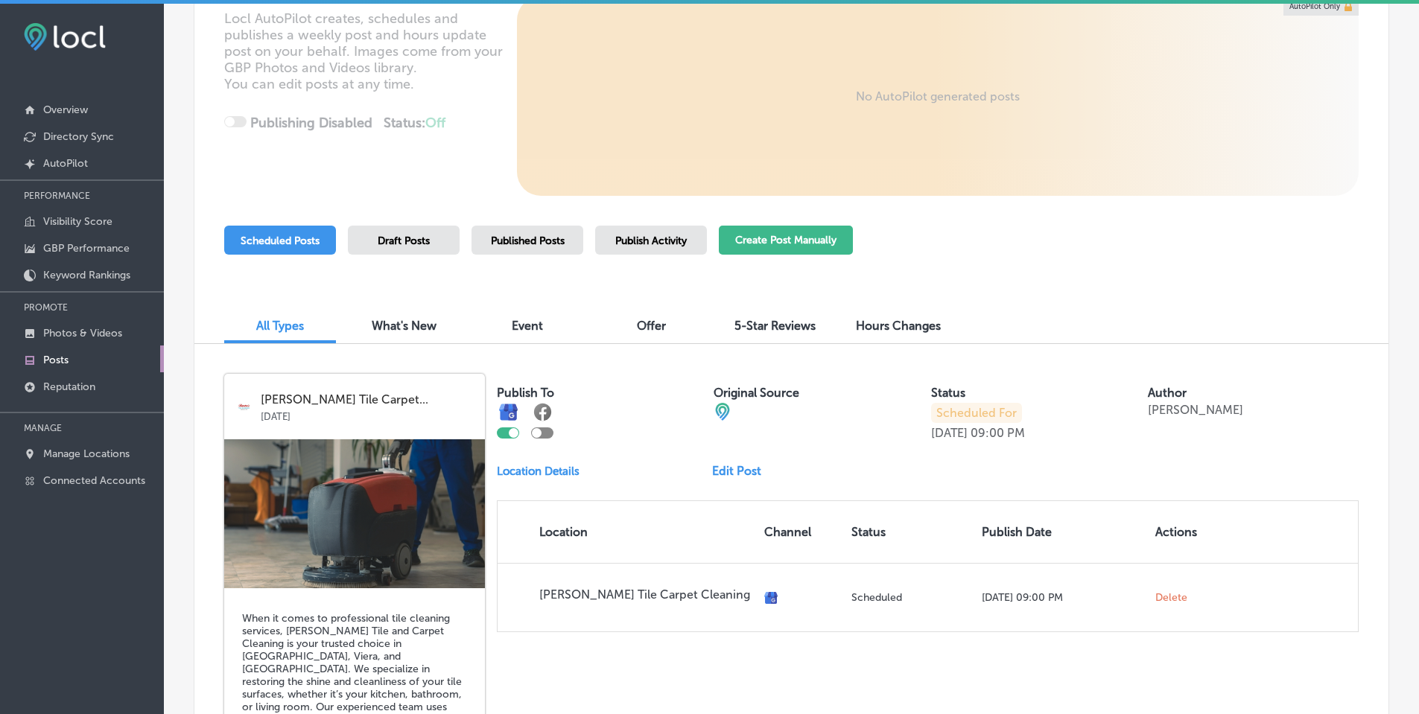
click at [832, 244] on button "Create Post Manually" at bounding box center [786, 240] width 134 height 29
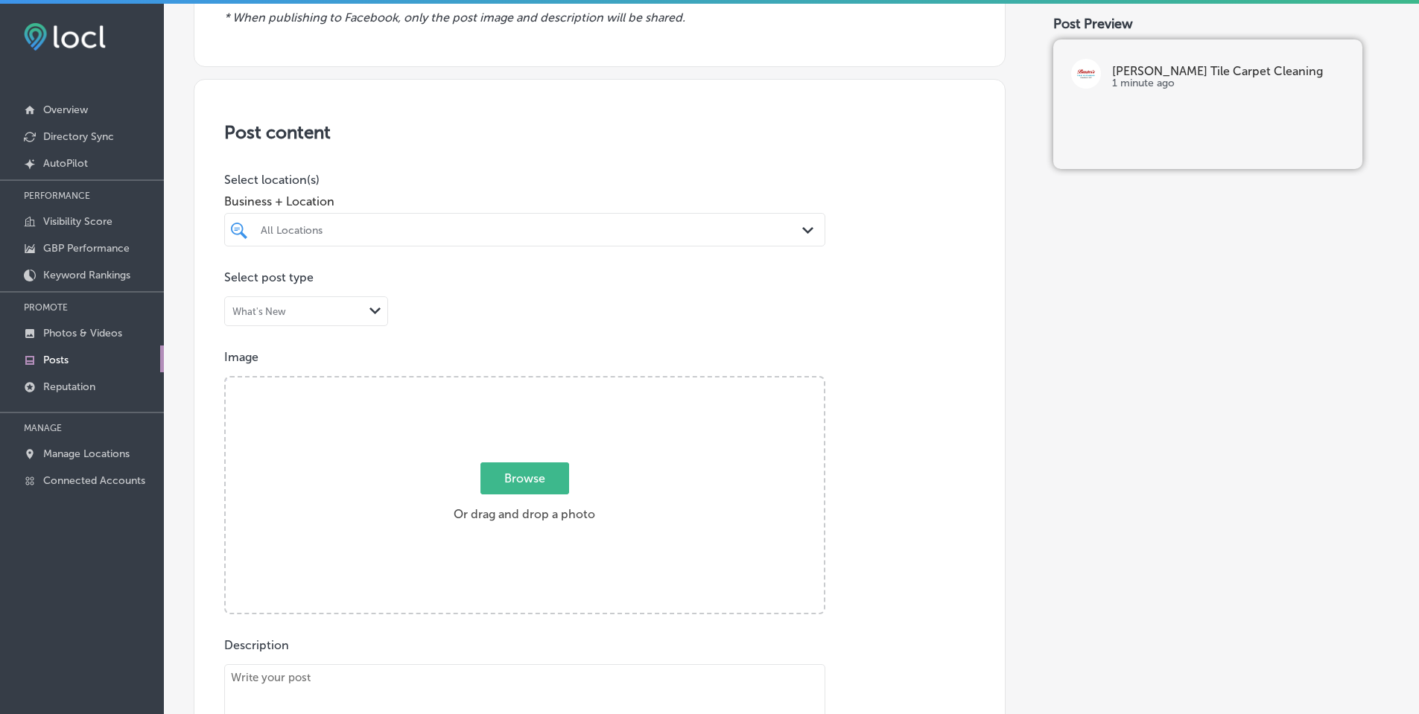
scroll to position [223, 0]
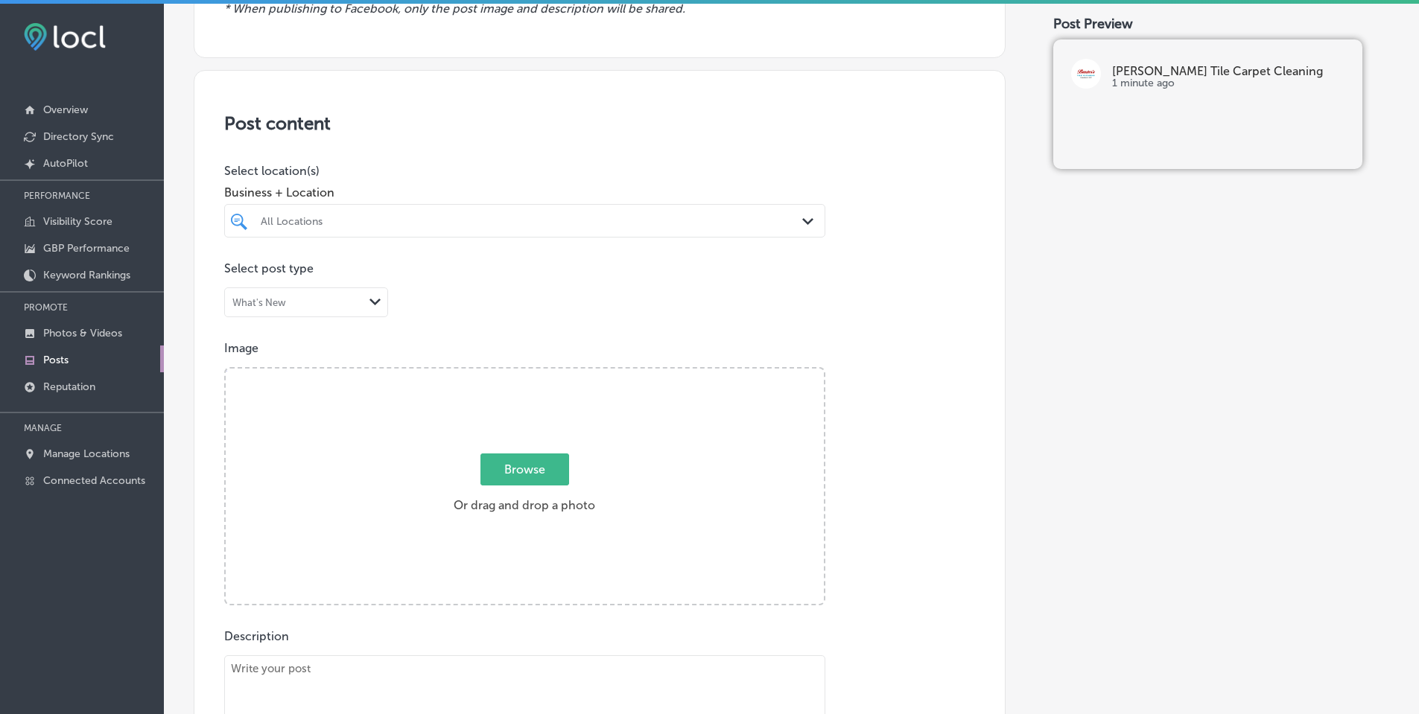
click at [804, 223] on polygon at bounding box center [807, 221] width 11 height 7
click at [324, 280] on label "[PERSON_NAME] Tile Carpet Cleaning" at bounding box center [346, 281] width 176 height 25
click at [463, 158] on div "Post content Select location(s) Business + Location option focused, 2 of 126. 2…" at bounding box center [600, 541] width 812 height 943
click at [521, 469] on span "Browse" at bounding box center [524, 470] width 89 height 32
click at [521, 373] on input "Browse Or drag and drop a photo" at bounding box center [525, 371] width 598 height 4
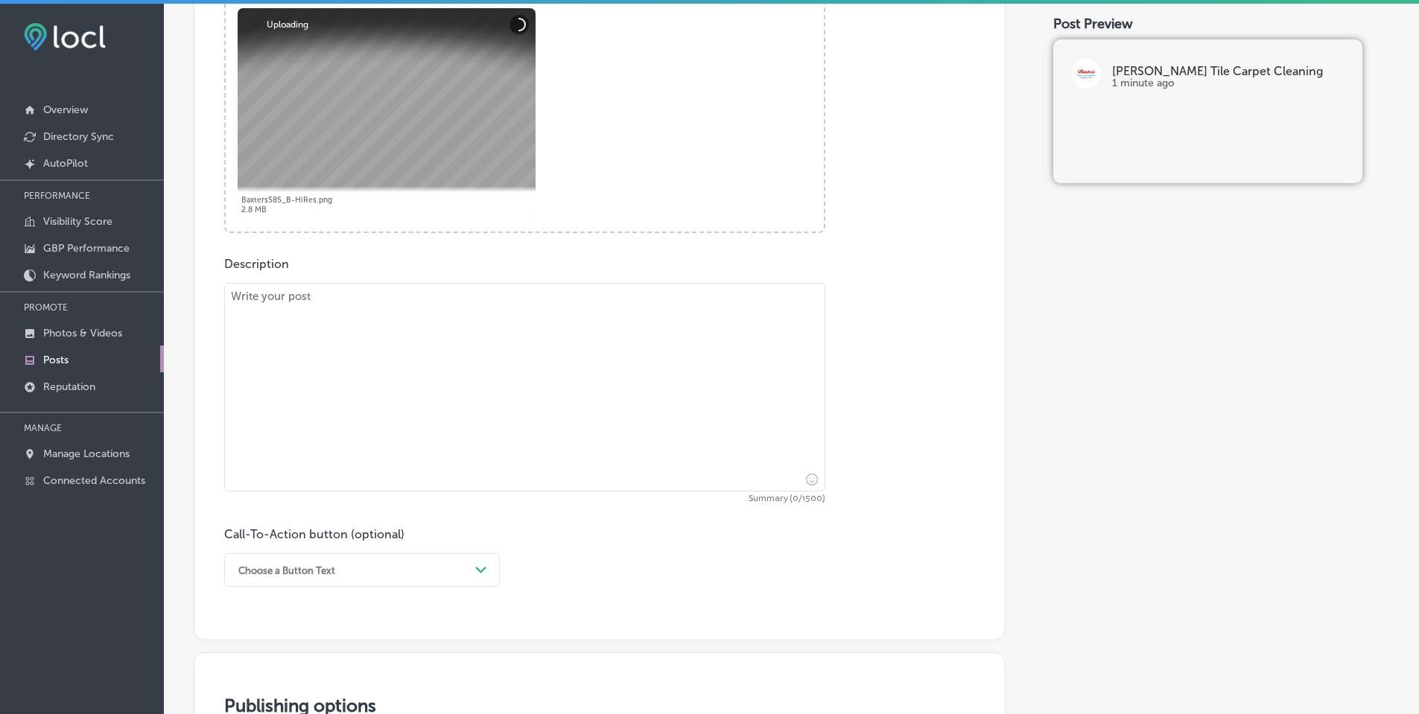
paste textarea "This August, [PERSON_NAME] Tile, Carpet, & Upholstery Cleaning is offering amaz…"
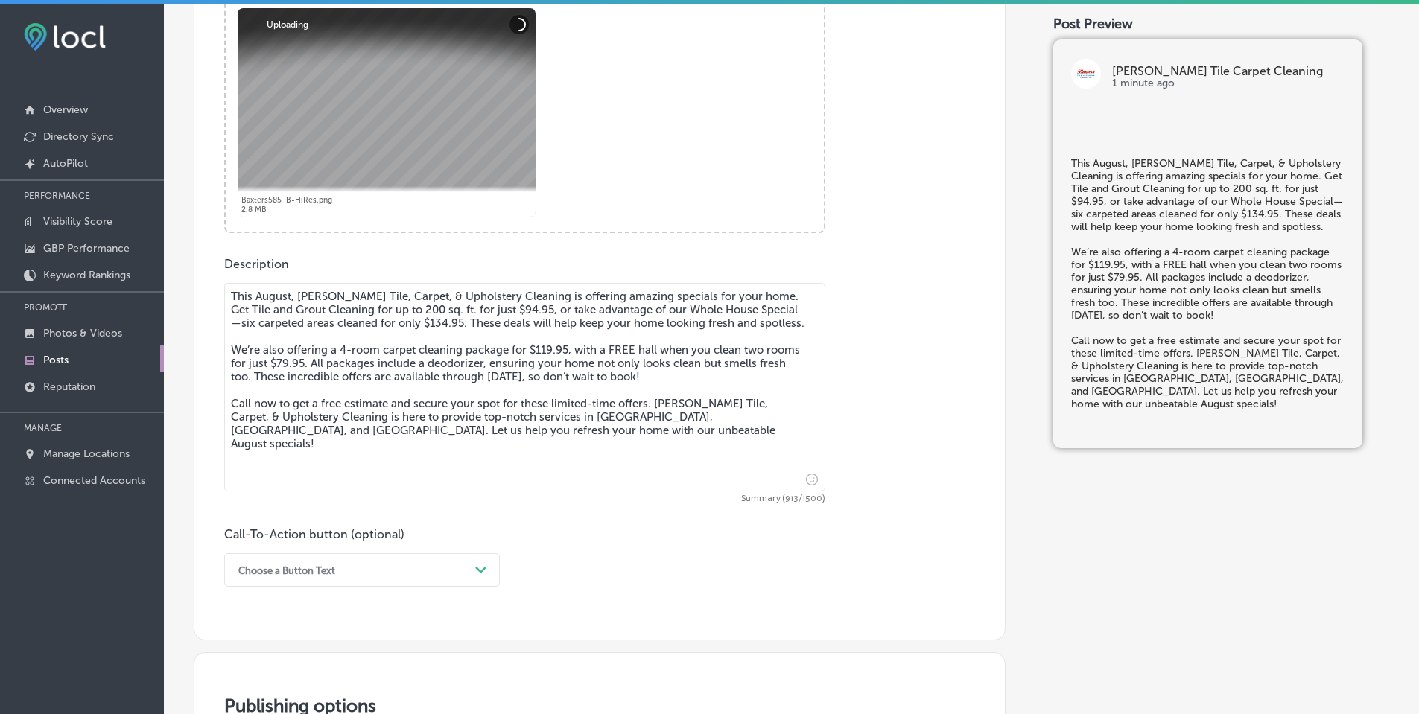
scroll to position [819, 0]
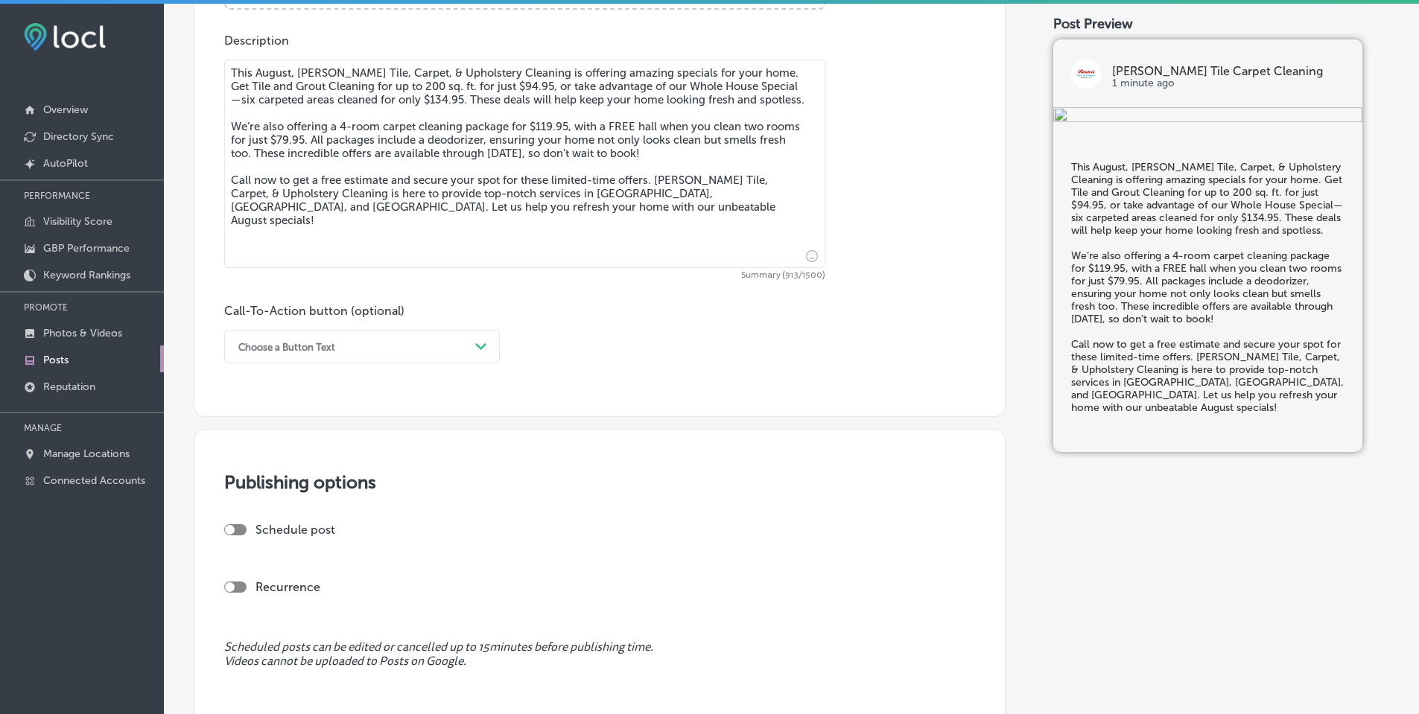
click at [457, 341] on div "Choose a Button Text" at bounding box center [350, 346] width 238 height 23
click at [277, 533] on div "Call Now" at bounding box center [362, 536] width 276 height 26
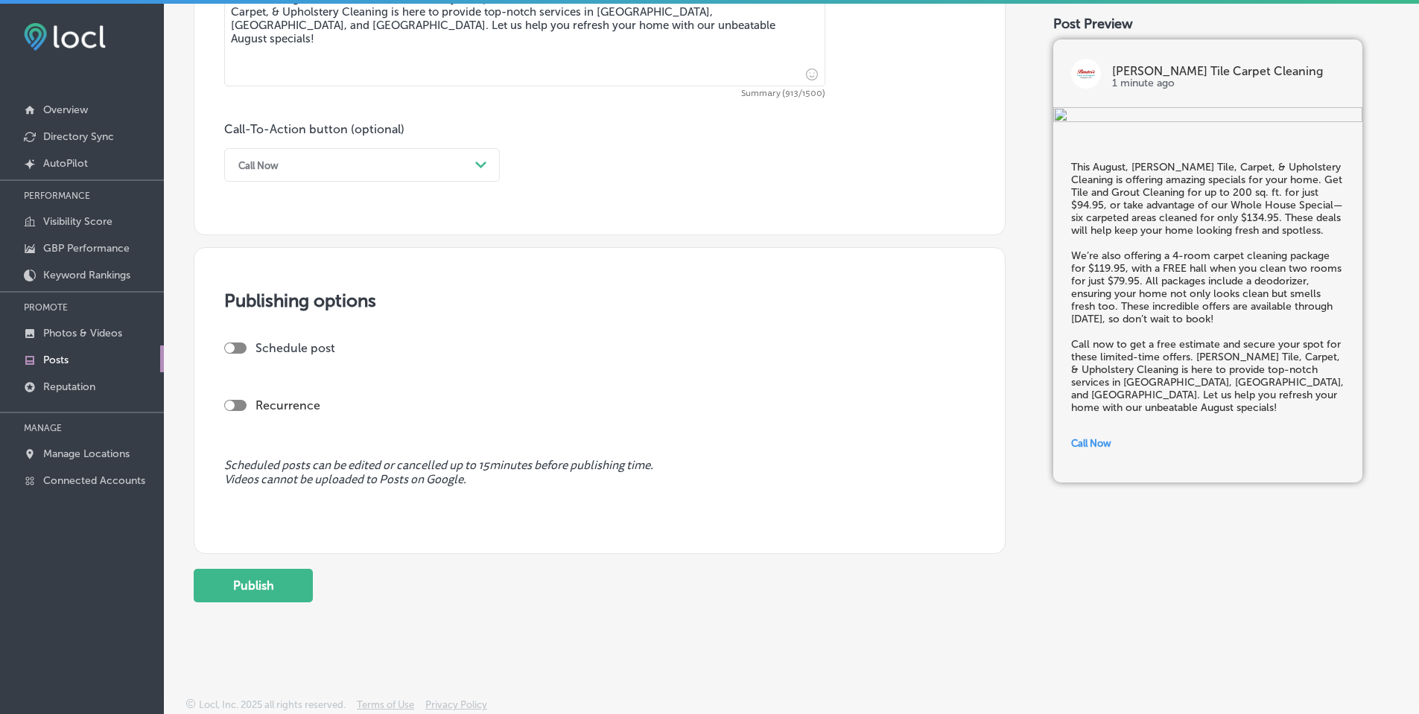
click at [236, 344] on div at bounding box center [235, 348] width 22 height 11
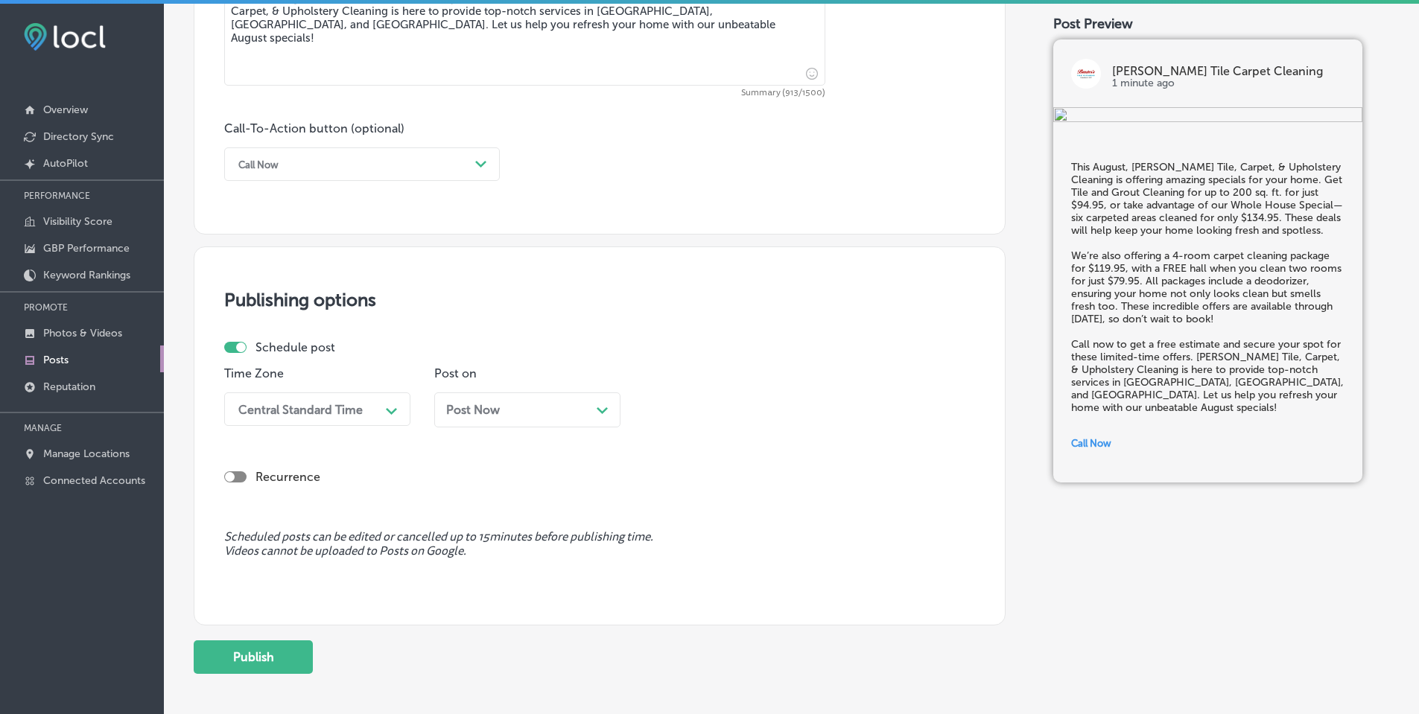
click at [357, 334] on div "Publishing options Schedule post Time Zone Central Standard Time Path Created w…" at bounding box center [600, 436] width 812 height 379
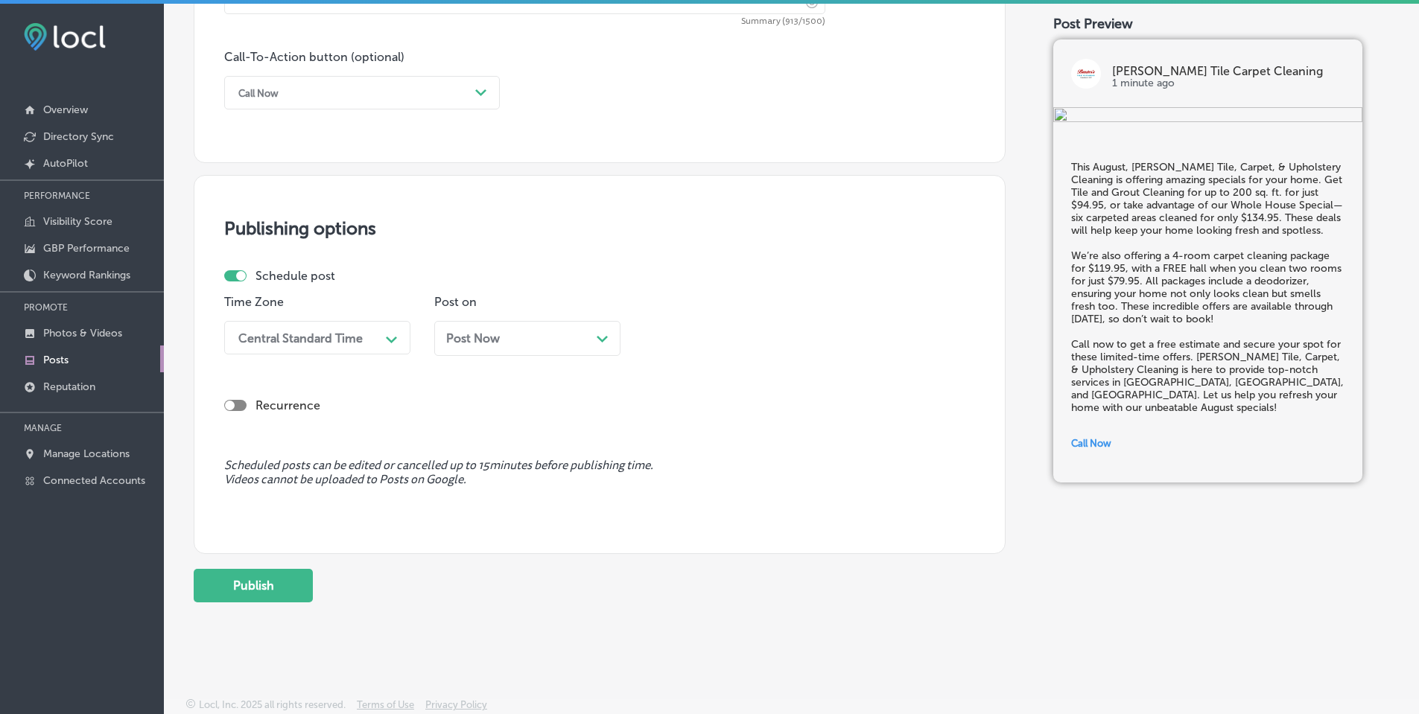
click at [388, 339] on polygon at bounding box center [391, 340] width 11 height 7
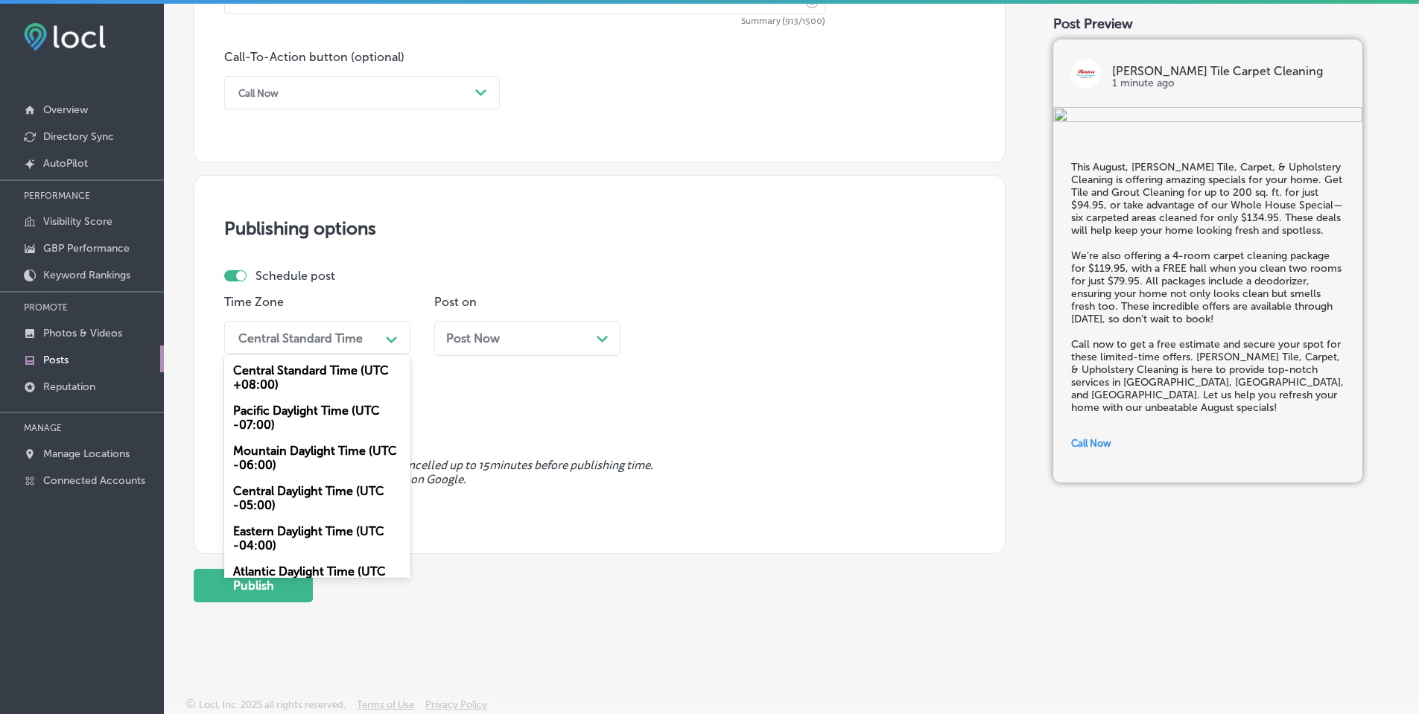
click at [320, 455] on div "Mountain Daylight Time (UTC -06:00)" at bounding box center [317, 458] width 186 height 40
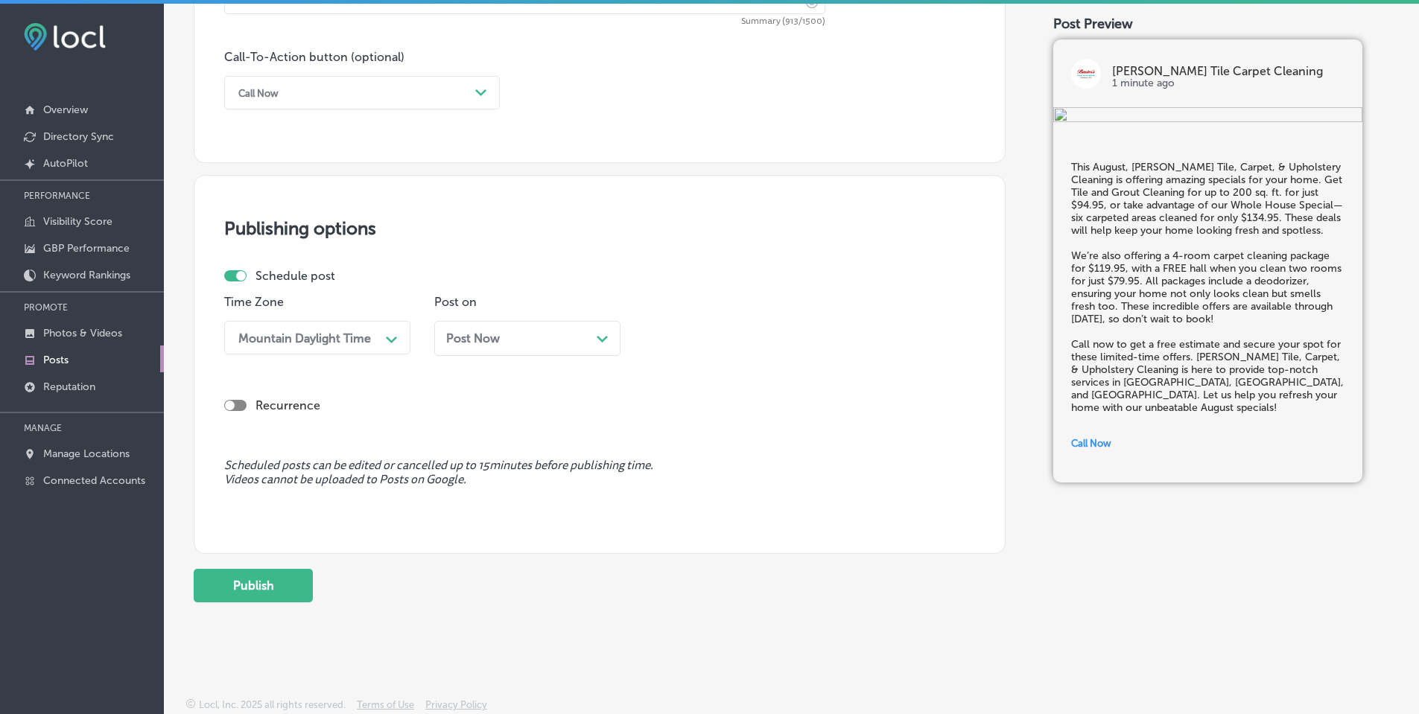
click at [605, 336] on icon "Path Created with Sketch." at bounding box center [602, 339] width 11 height 7
click at [800, 341] on div "Path Created with Sketch." at bounding box center [812, 338] width 24 height 24
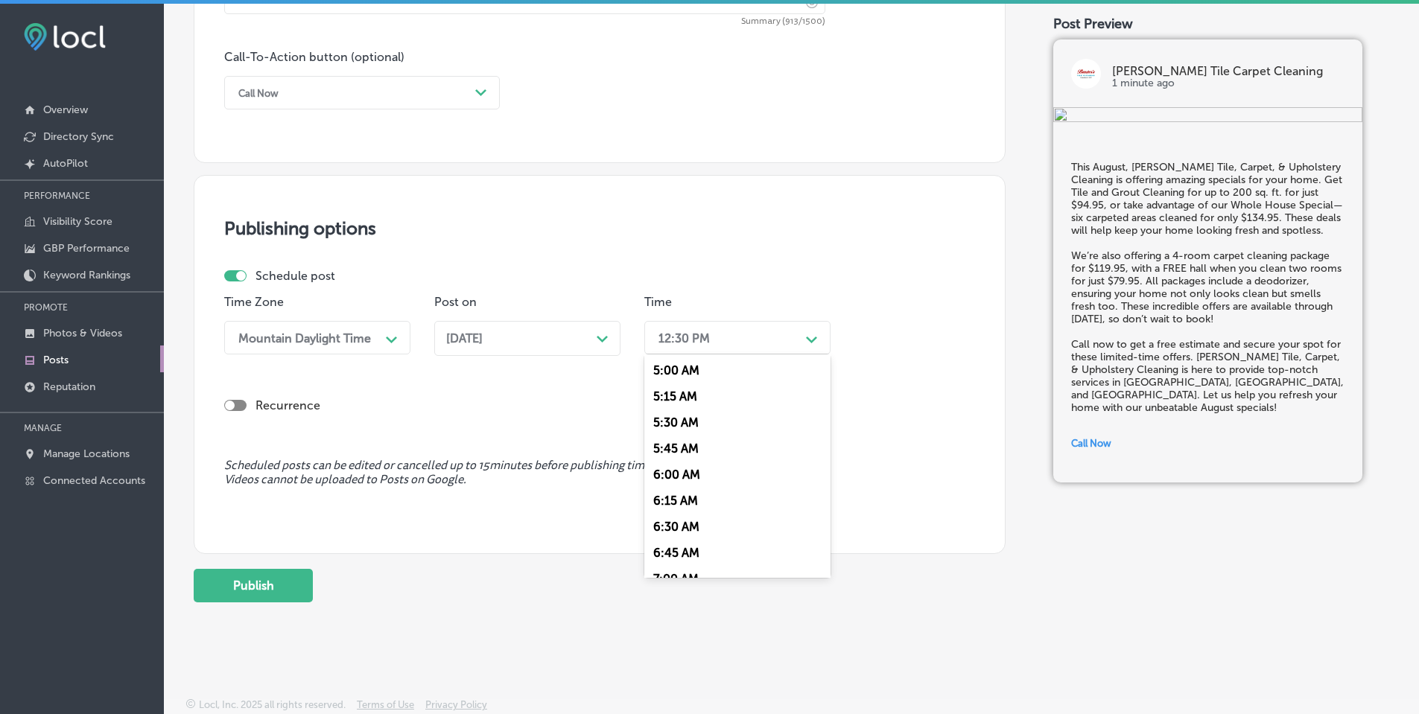
scroll to position [670, 0]
click at [682, 430] on div "7:00 AM" at bounding box center [737, 430] width 186 height 26
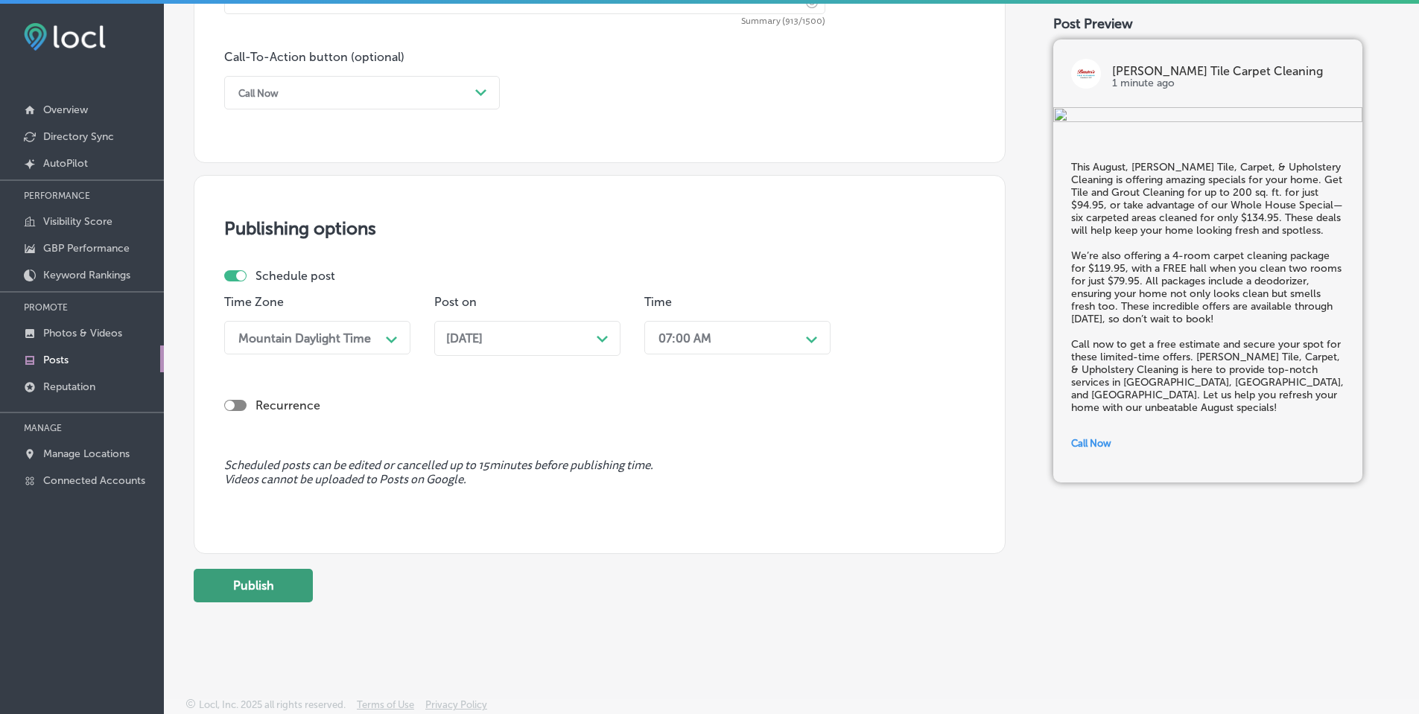
click at [264, 578] on button "Publish" at bounding box center [253, 586] width 119 height 34
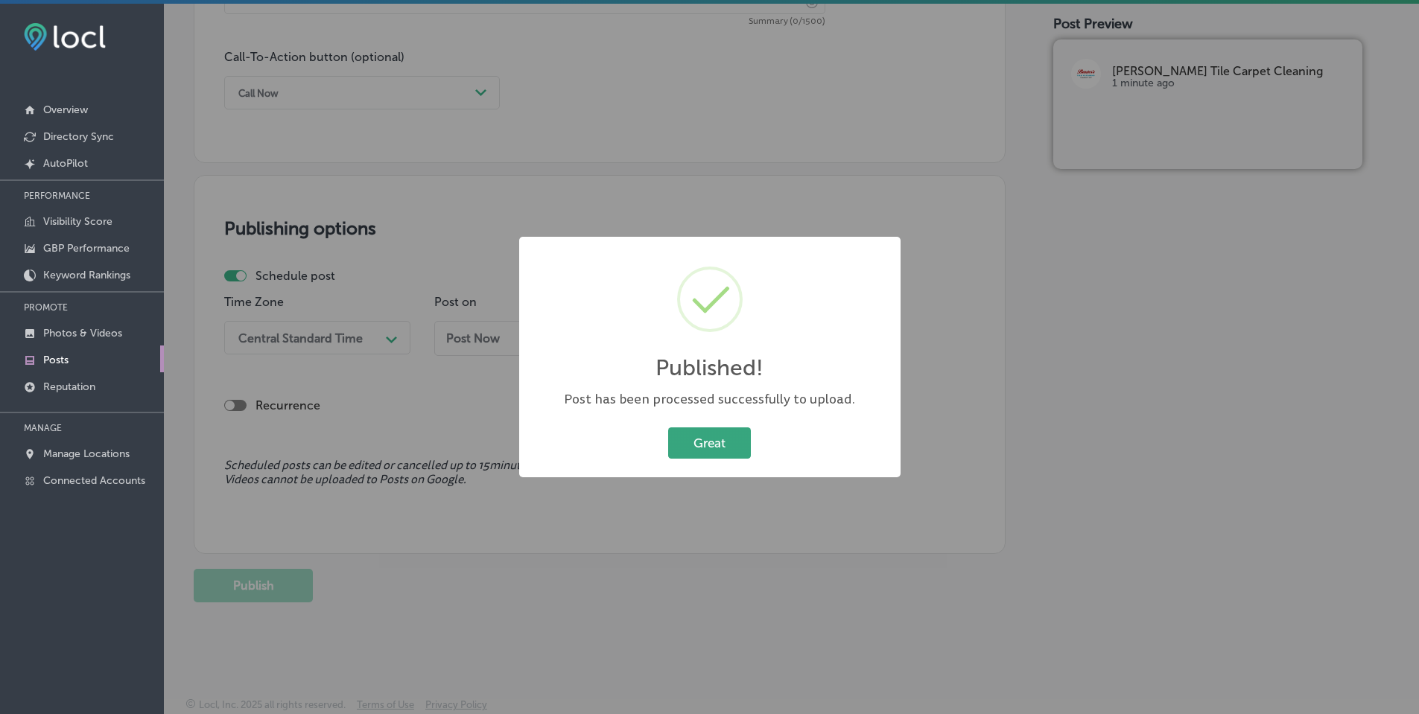
click at [737, 435] on button "Great" at bounding box center [709, 443] width 83 height 31
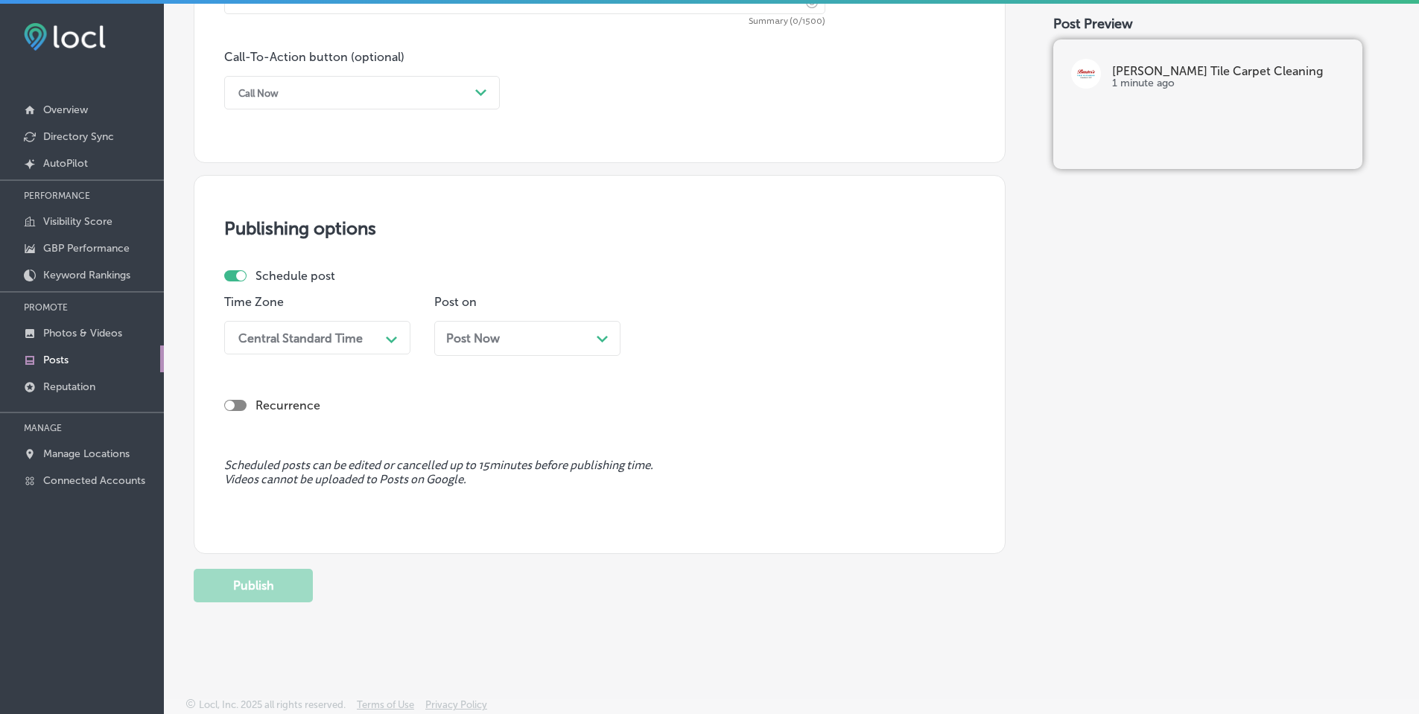
click at [57, 360] on p "Posts" at bounding box center [55, 360] width 25 height 13
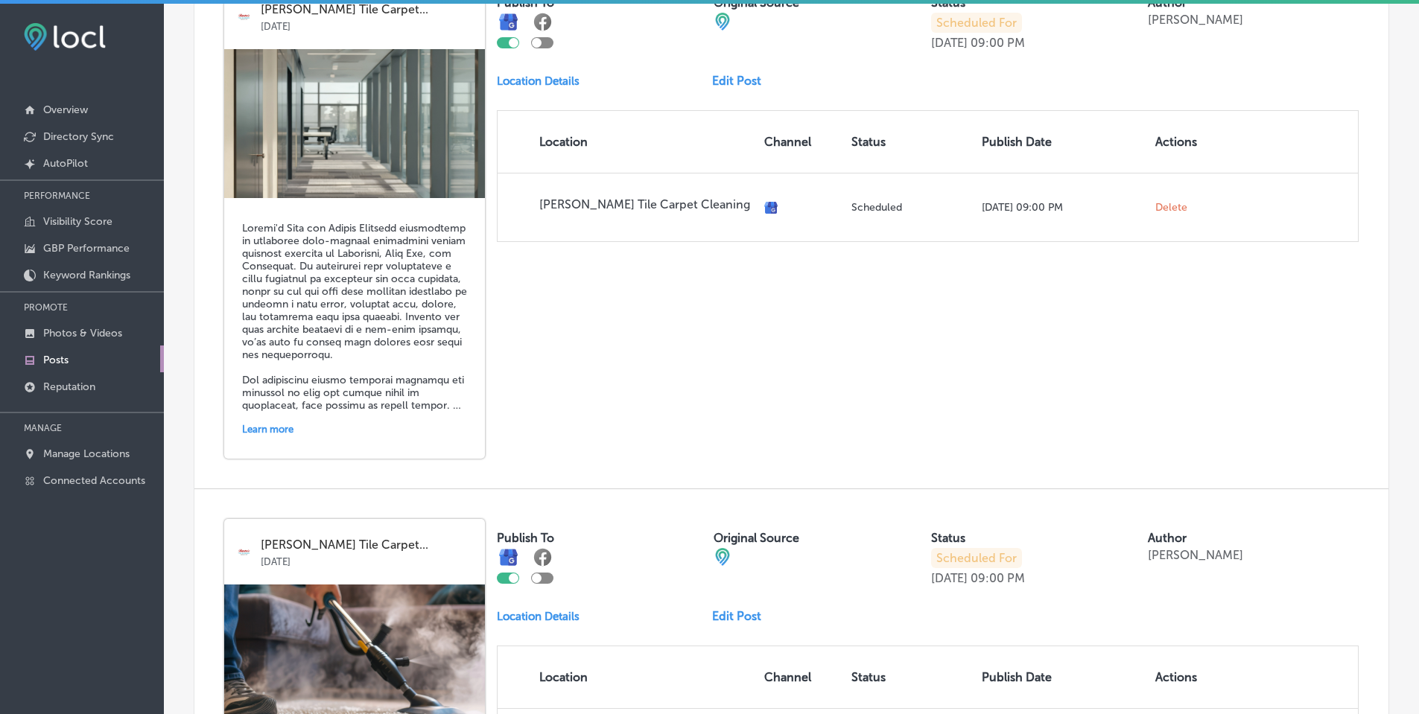
scroll to position [3218, 0]
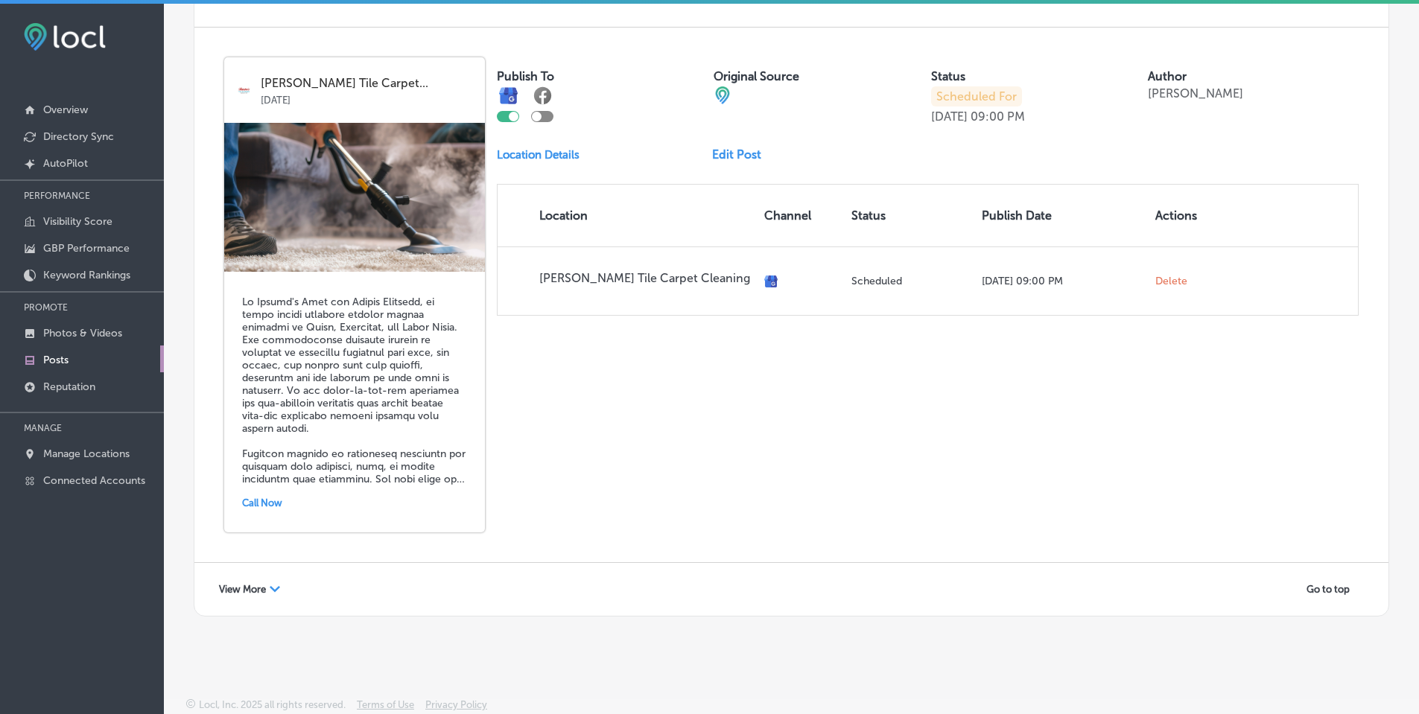
click at [276, 590] on polygon at bounding box center [275, 589] width 10 height 6
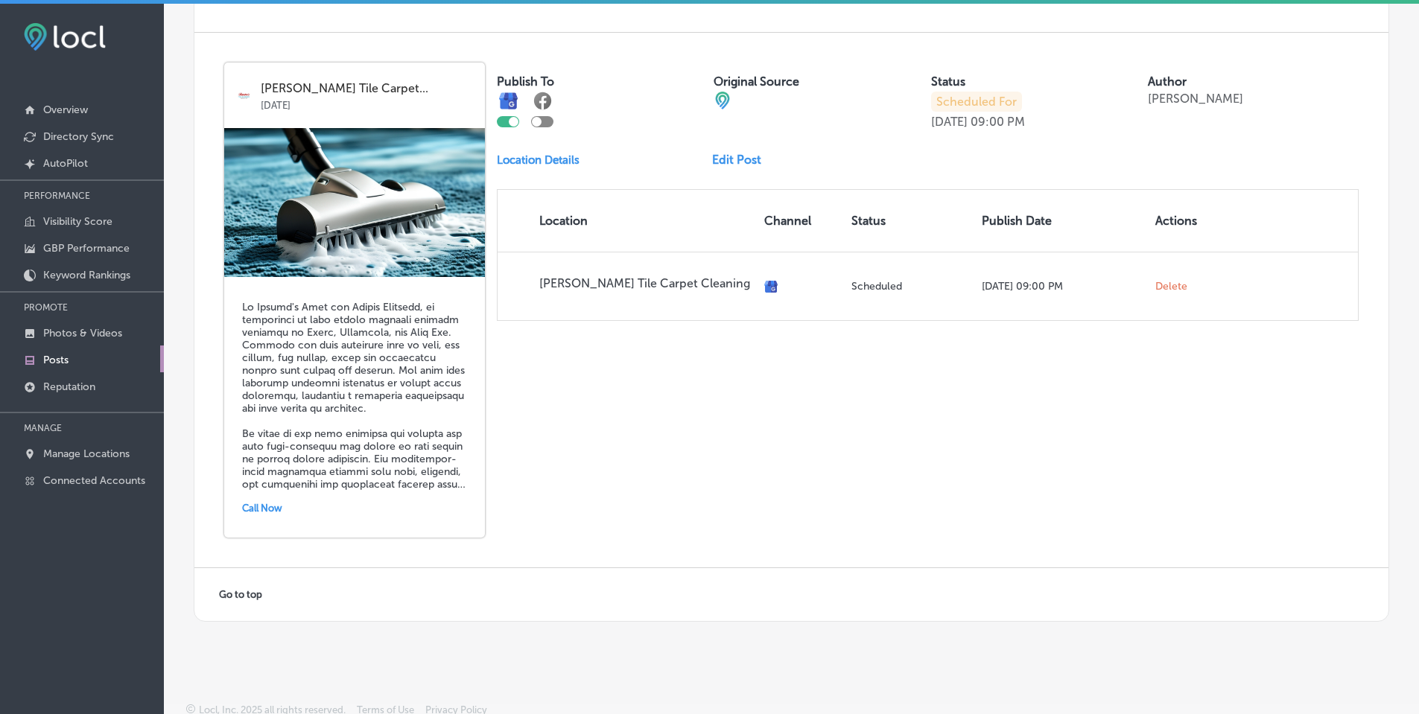
scroll to position [6431, 0]
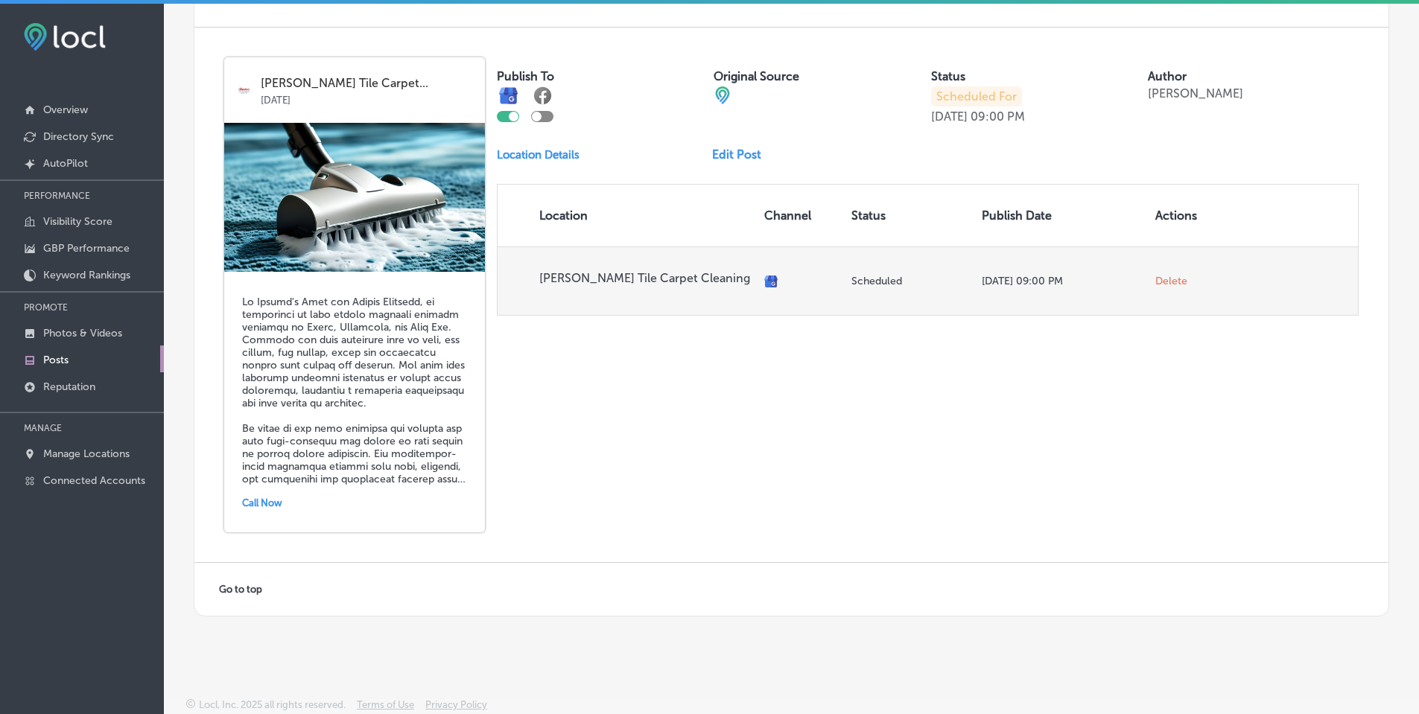
click at [686, 298] on td "[PERSON_NAME] Tile Carpet Cleaning" at bounding box center [628, 281] width 261 height 69
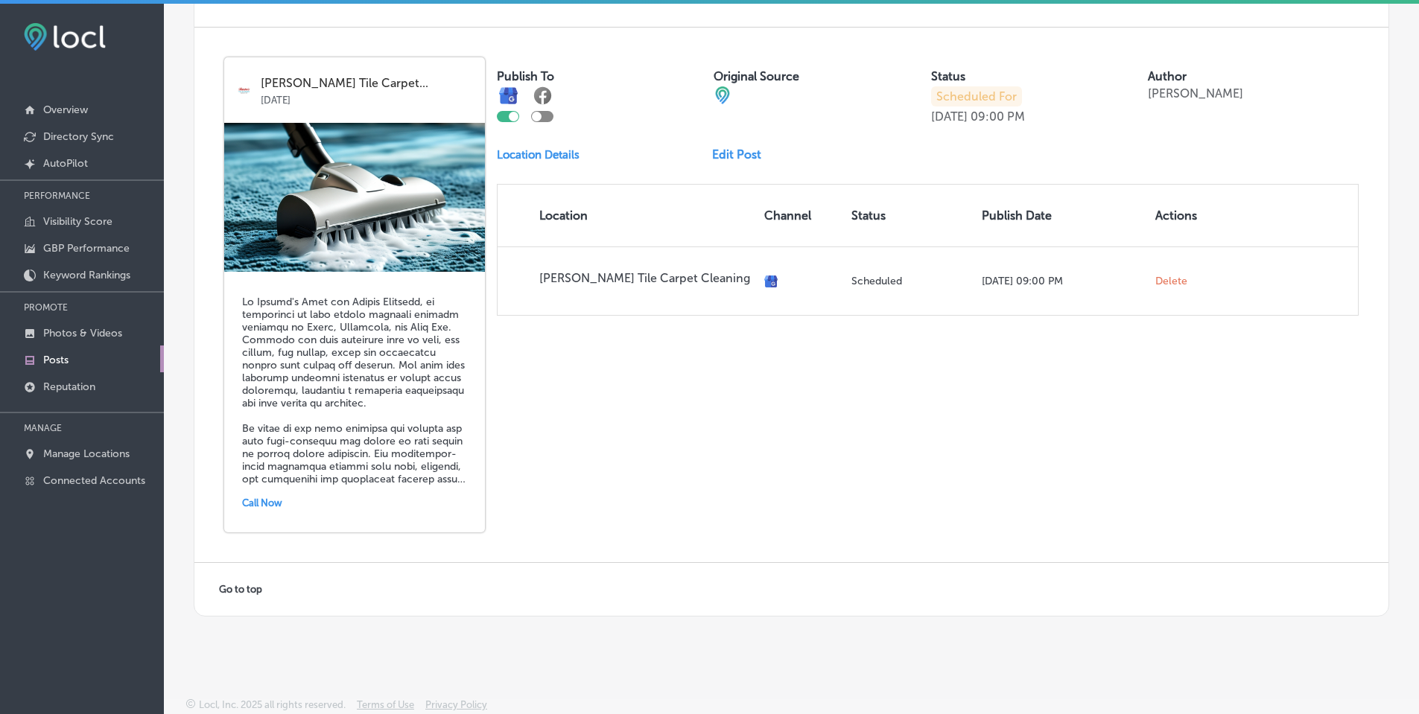
click at [735, 159] on link "Edit Post" at bounding box center [742, 154] width 61 height 14
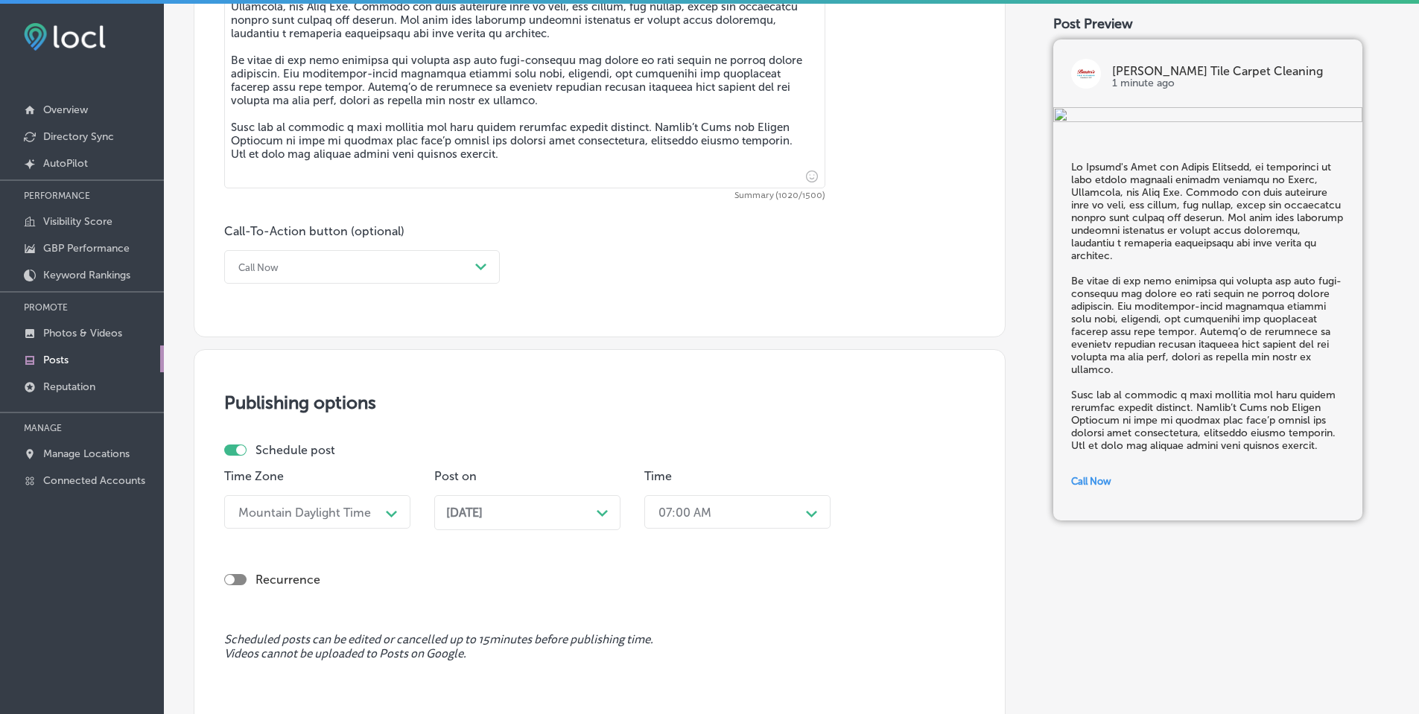
scroll to position [1117, 0]
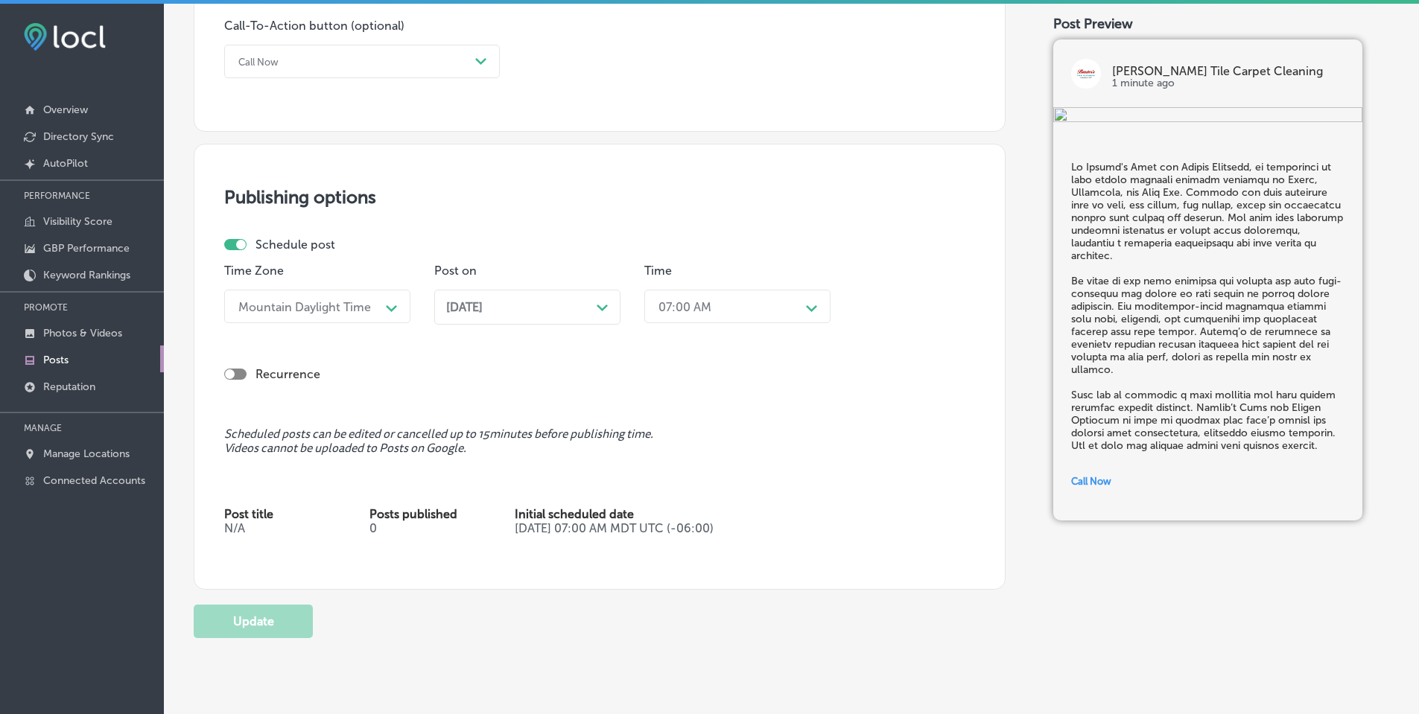
click at [600, 312] on div "Path Created with Sketch." at bounding box center [603, 306] width 12 height 12
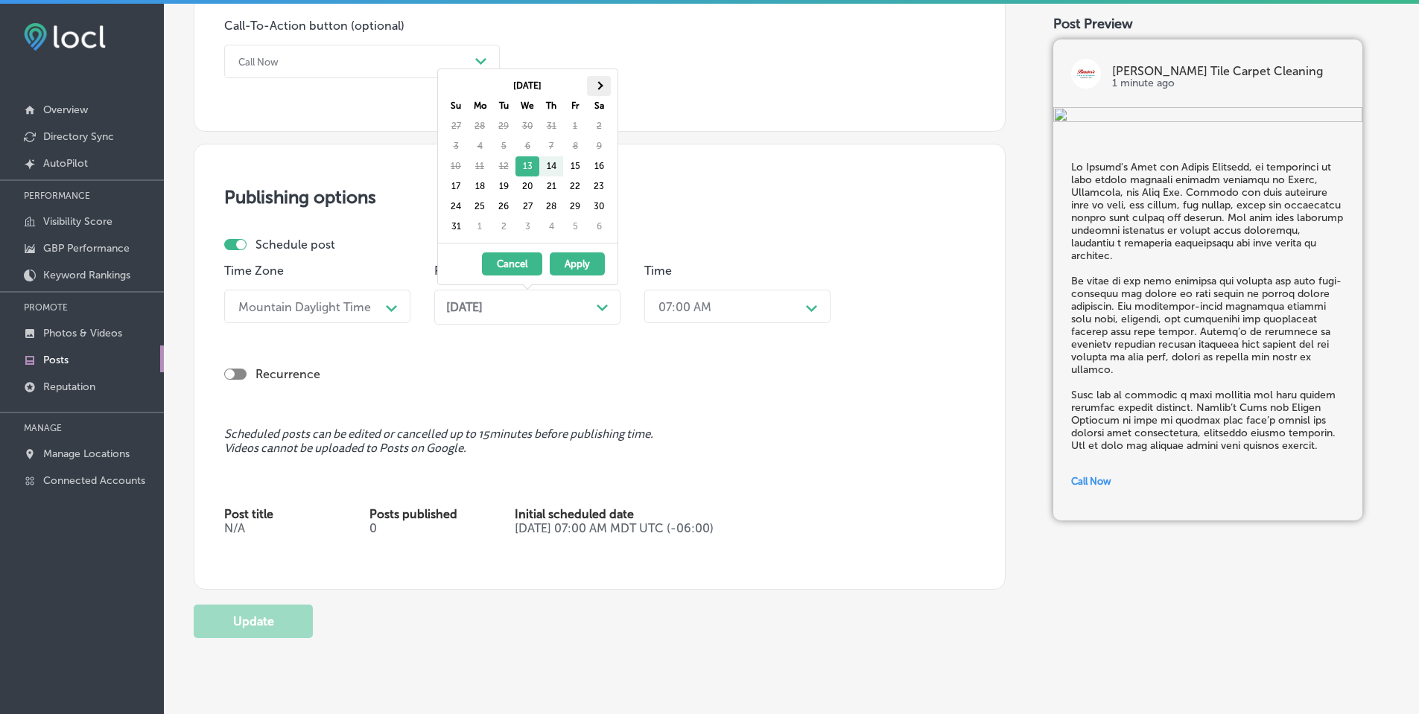
click at [600, 91] on th at bounding box center [599, 86] width 24 height 20
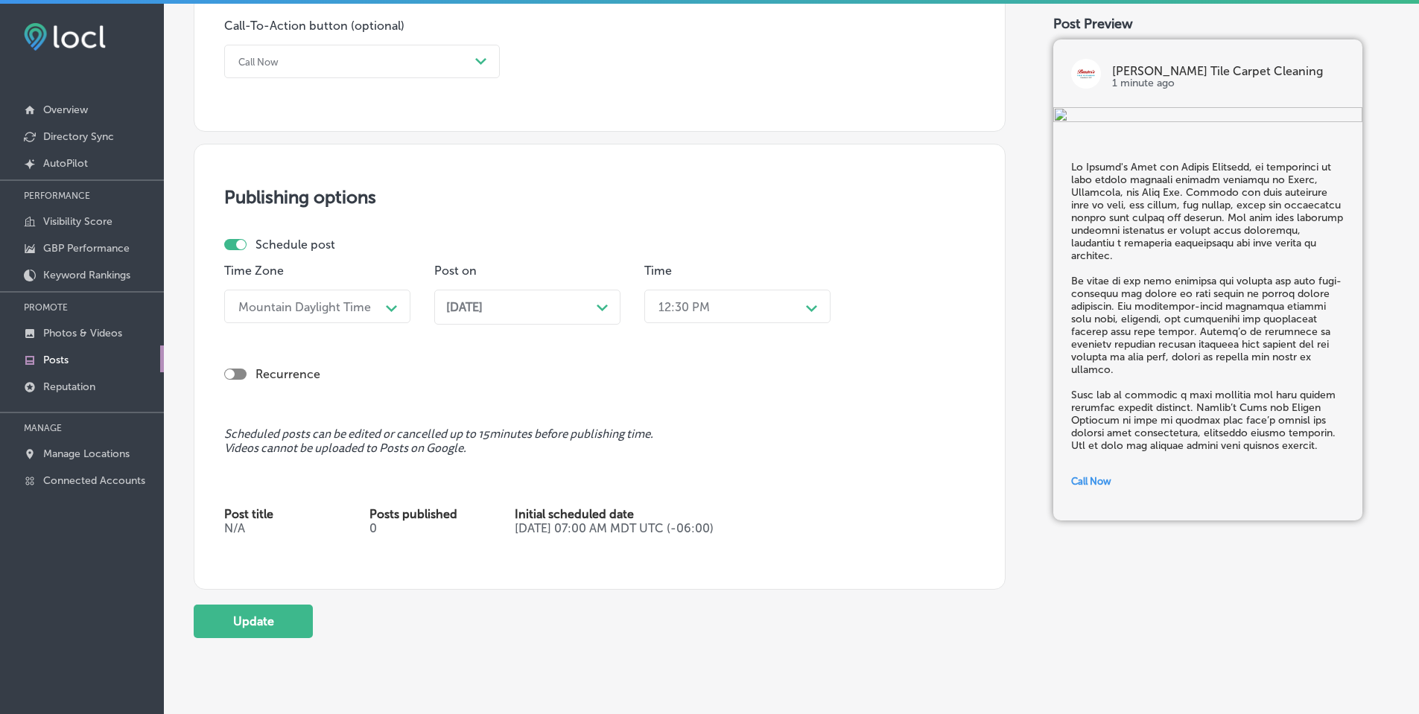
click at [802, 311] on div "Path Created with Sketch." at bounding box center [812, 307] width 24 height 24
click at [692, 469] on div "7:00 AM" at bounding box center [737, 473] width 186 height 26
click at [241, 626] on button "Update" at bounding box center [253, 622] width 119 height 34
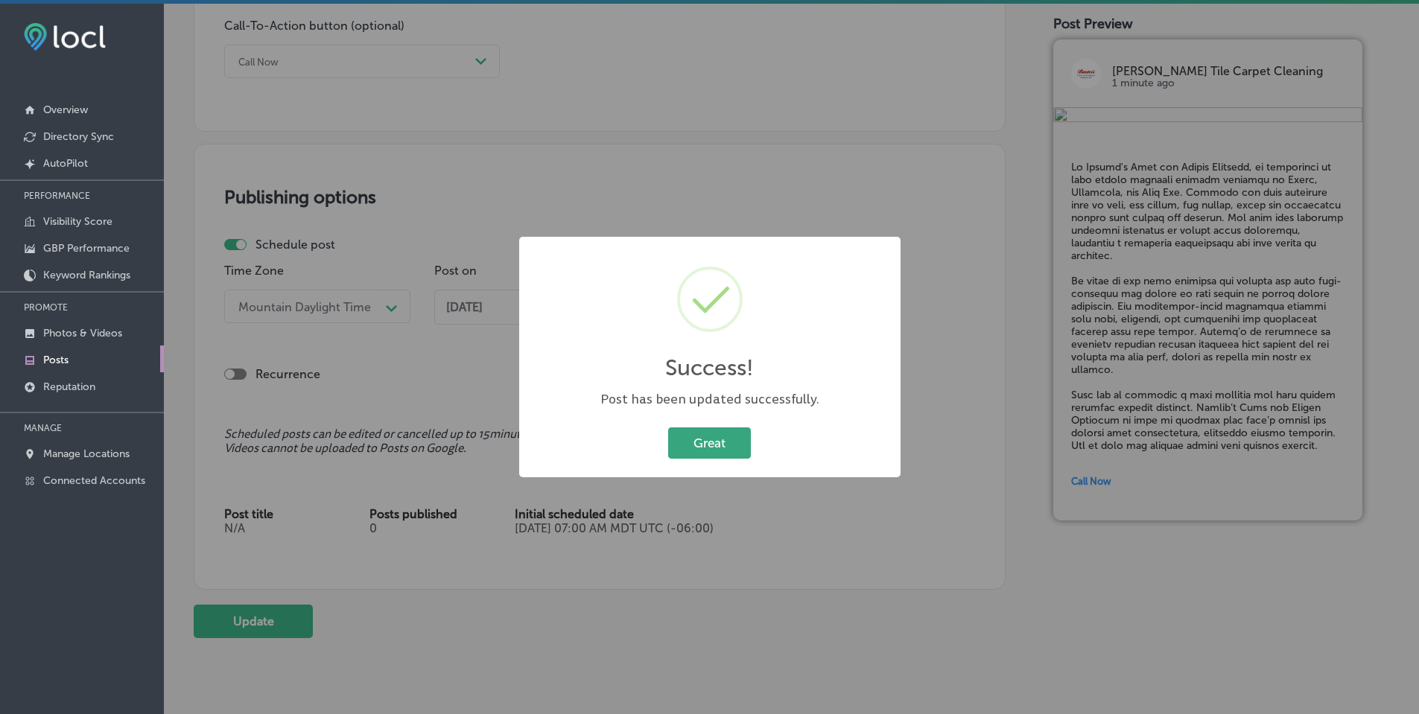
click at [710, 441] on button "Great" at bounding box center [709, 443] width 83 height 31
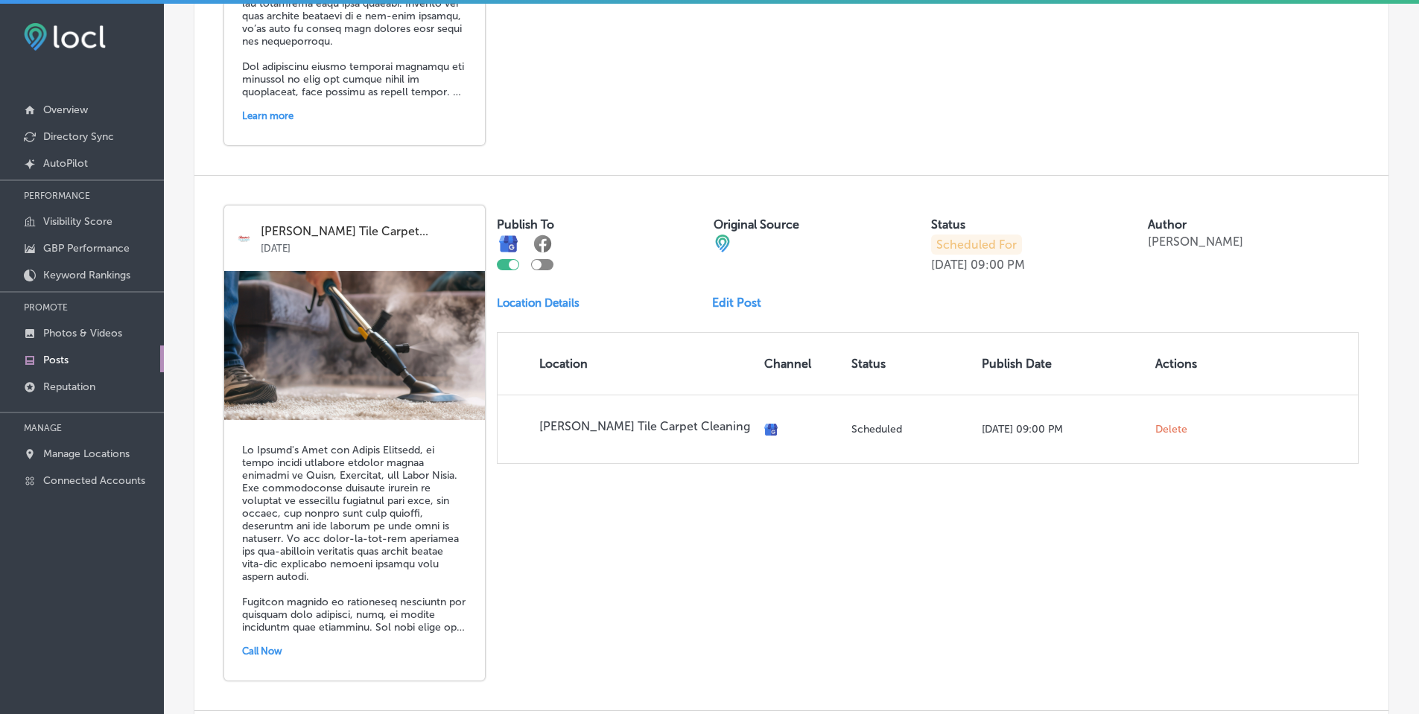
scroll to position [3218, 0]
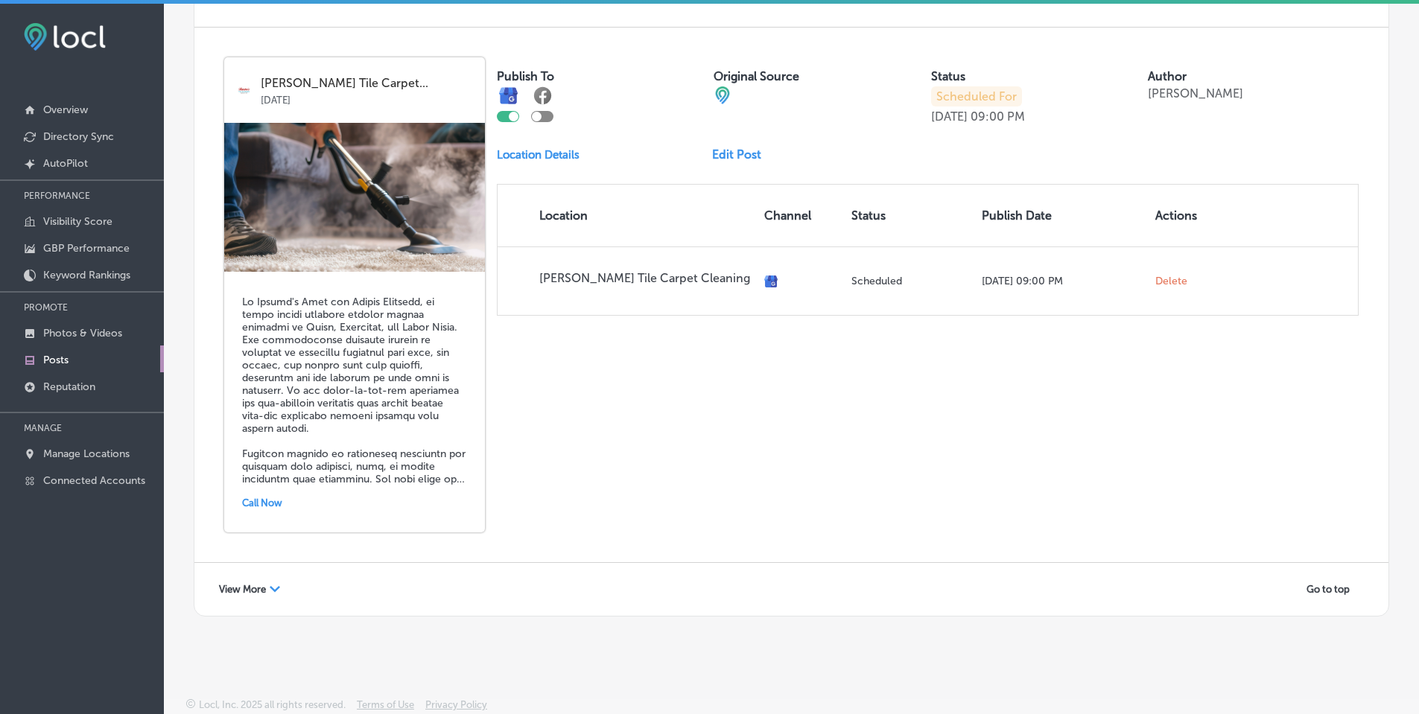
click at [259, 587] on span "View More" at bounding box center [242, 589] width 47 height 11
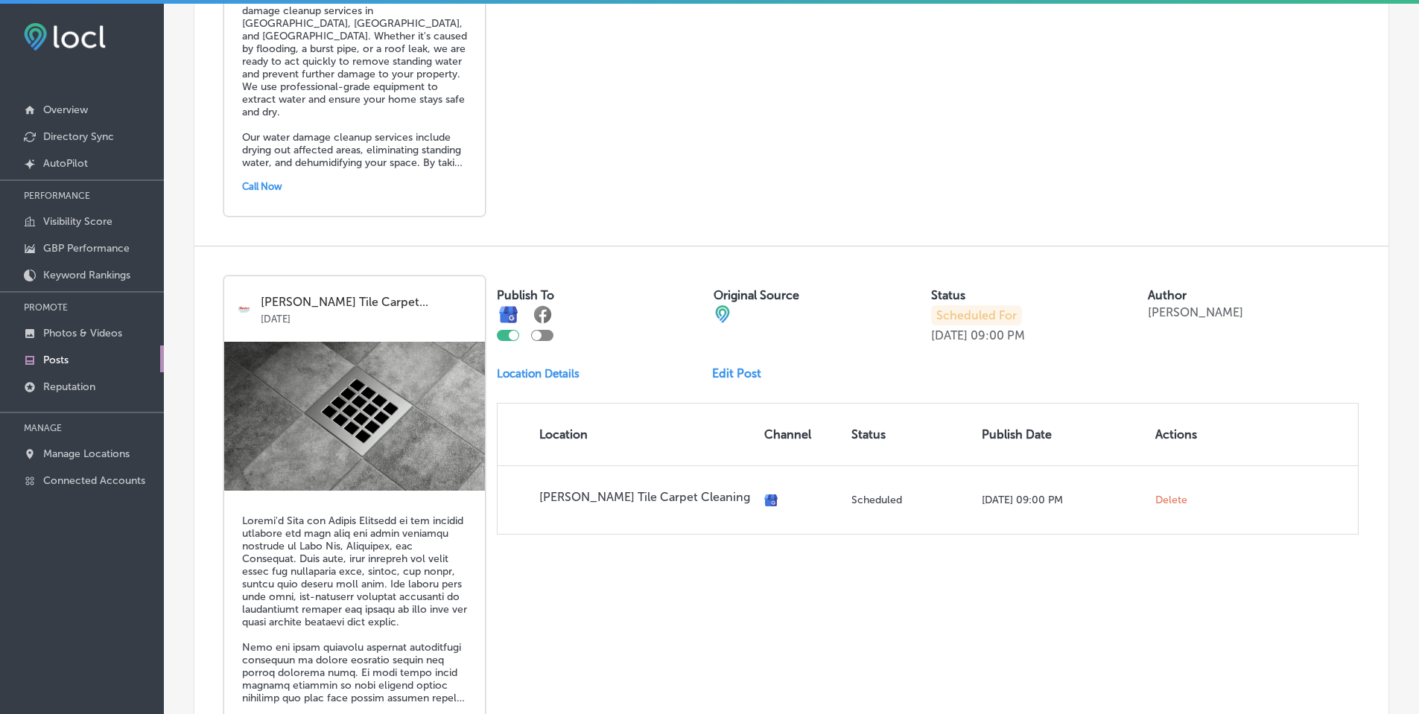
scroll to position [5676, 0]
click at [740, 372] on link "Edit Post" at bounding box center [742, 374] width 61 height 14
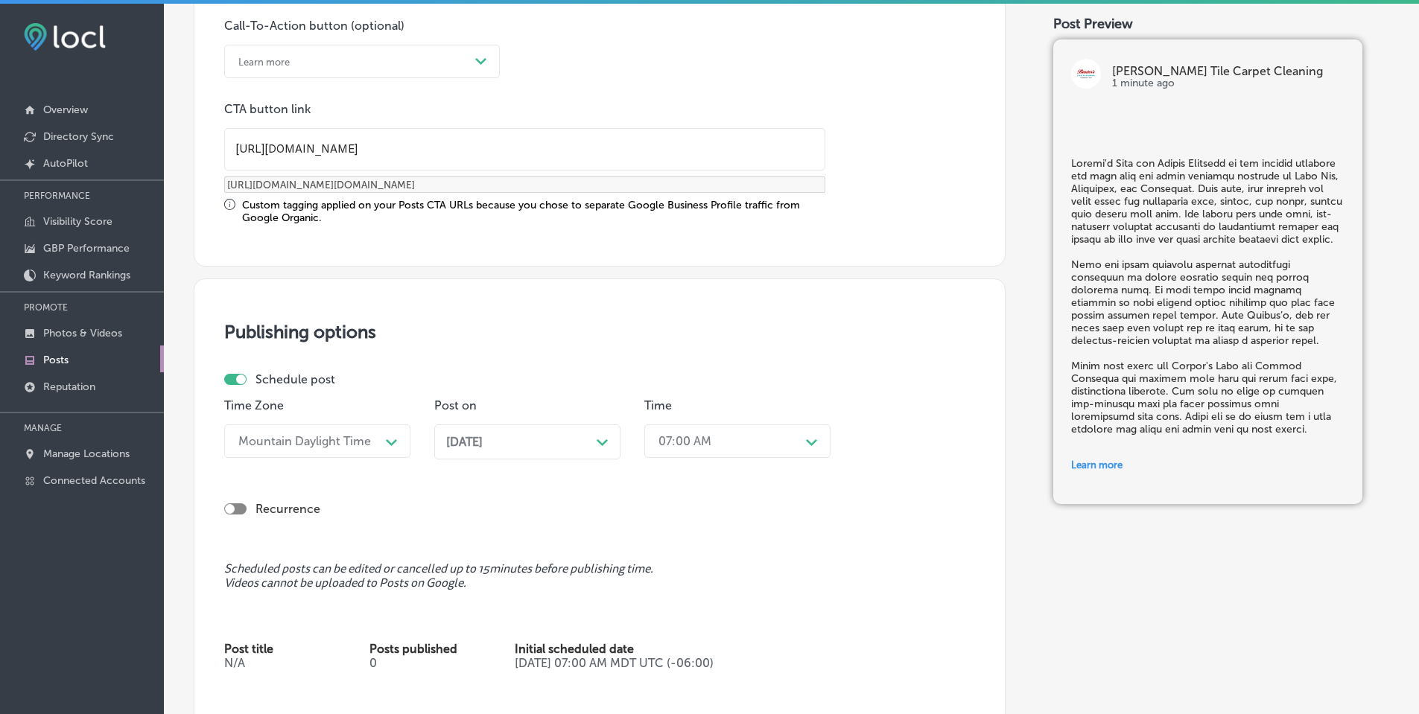
scroll to position [1192, 0]
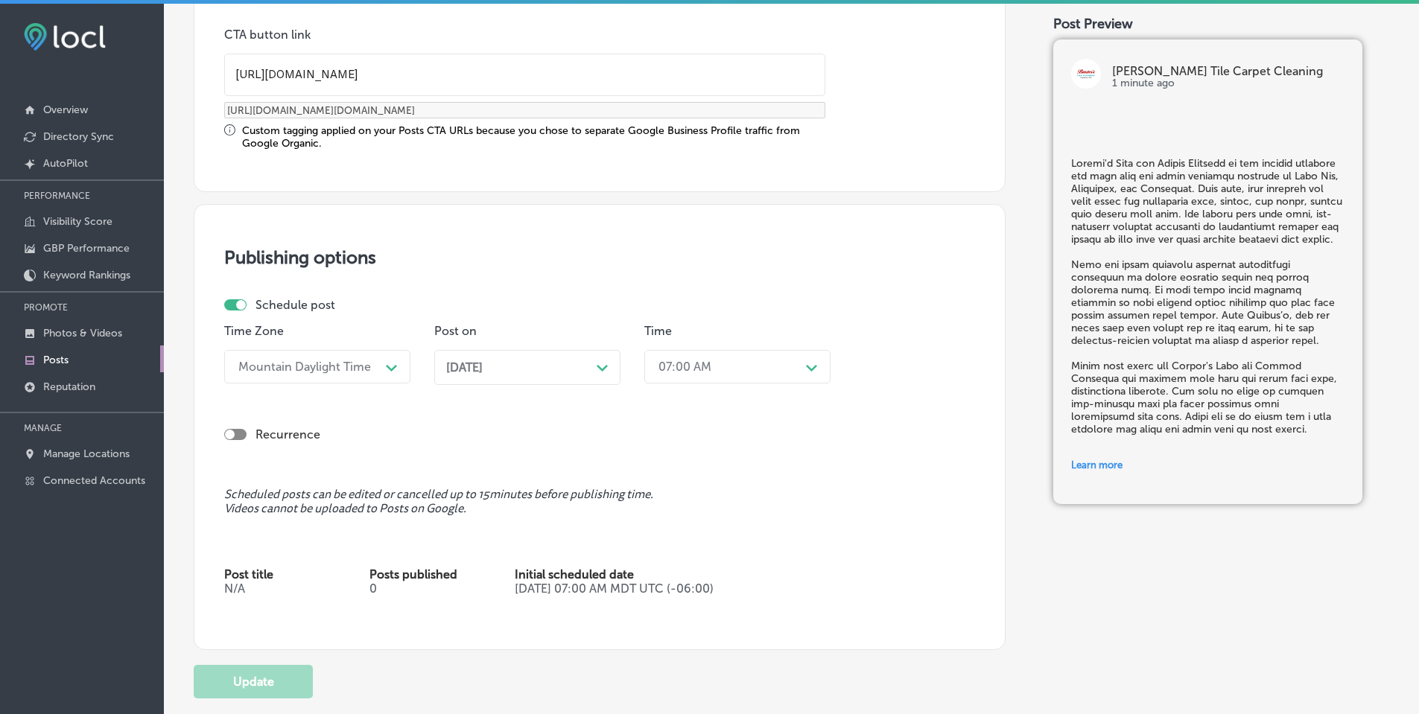
click at [604, 370] on polygon at bounding box center [602, 368] width 11 height 7
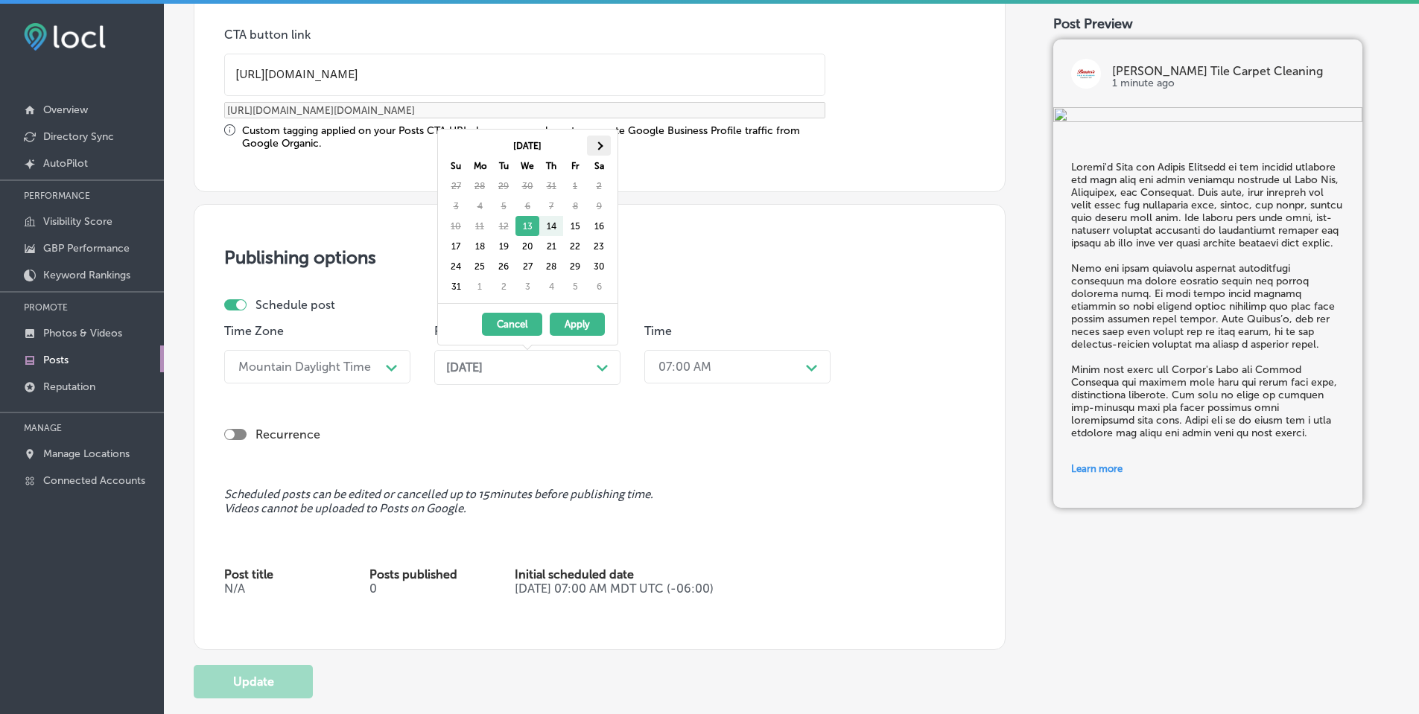
click at [597, 143] on span at bounding box center [598, 146] width 8 height 8
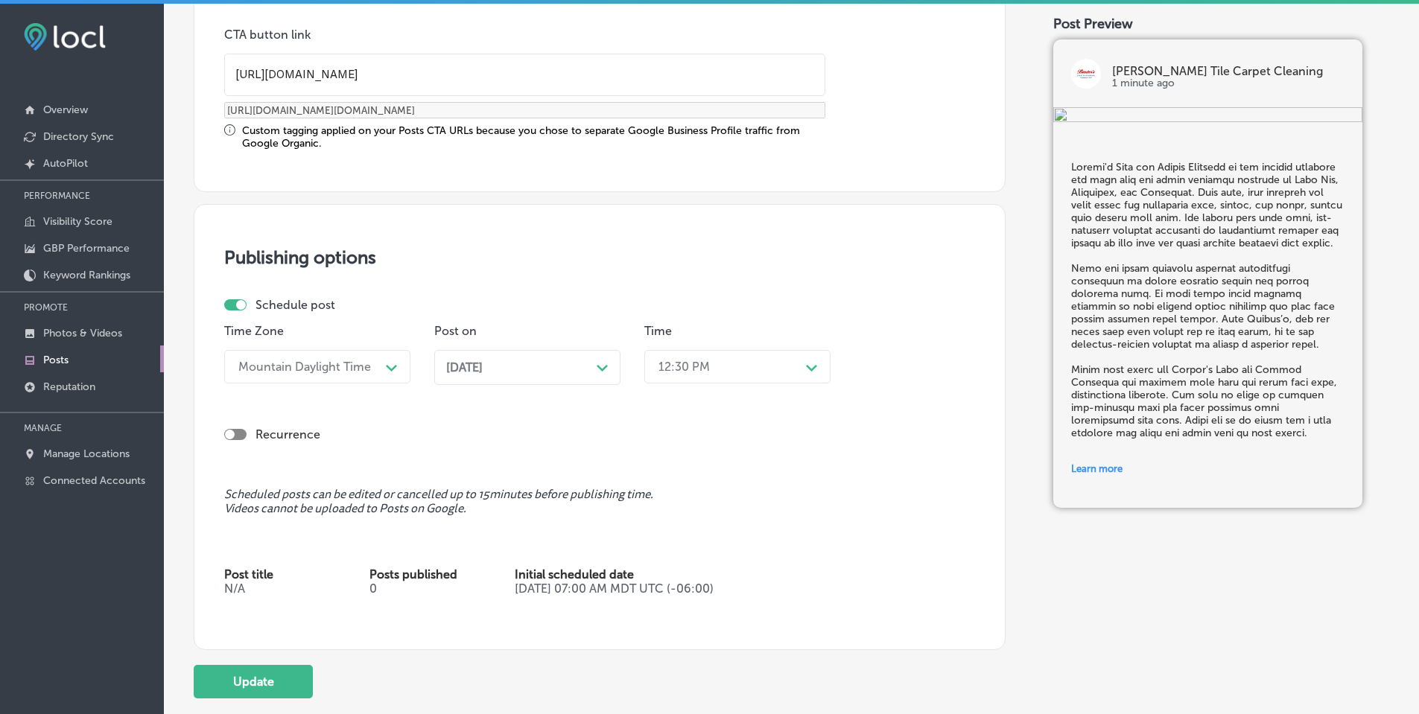
click at [735, 364] on div "12:30 PM" at bounding box center [725, 367] width 149 height 26
click at [692, 456] on div "7:00 AM" at bounding box center [737, 459] width 186 height 26
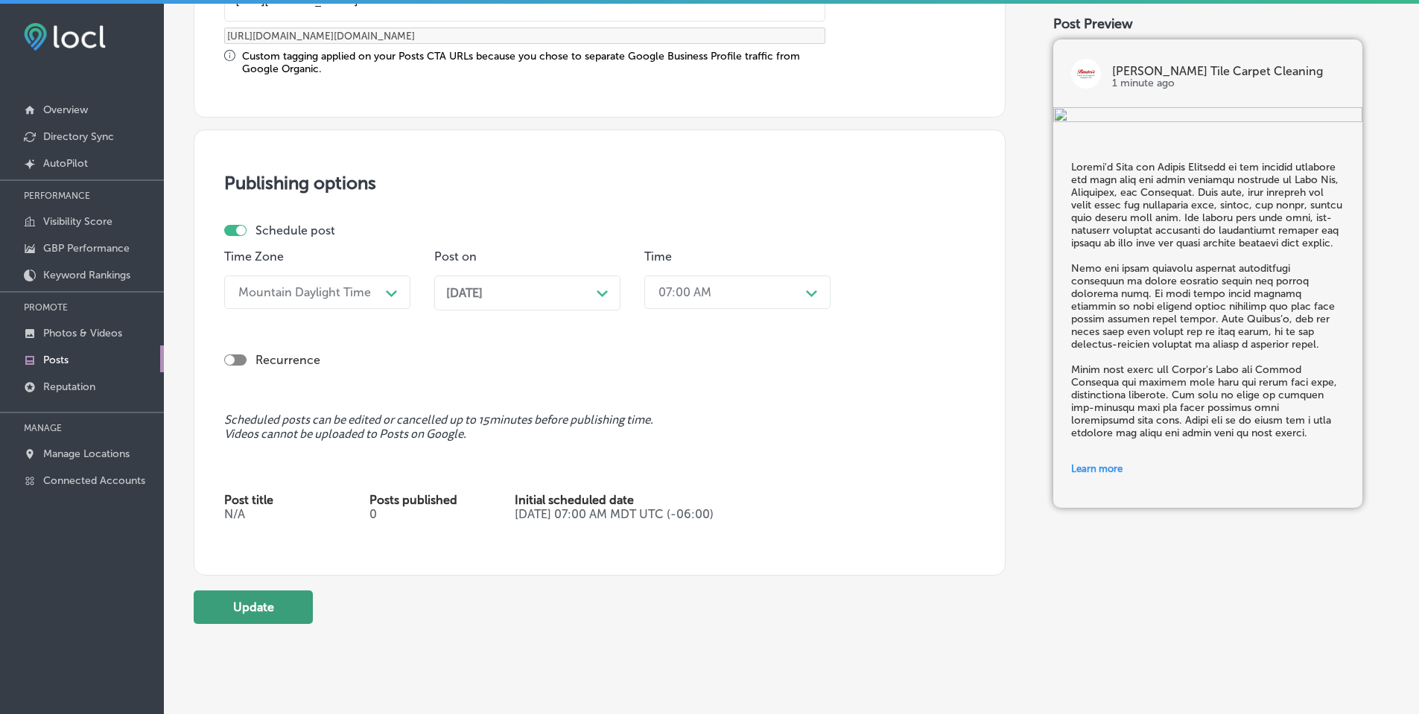
click at [277, 614] on button "Update" at bounding box center [253, 608] width 119 height 34
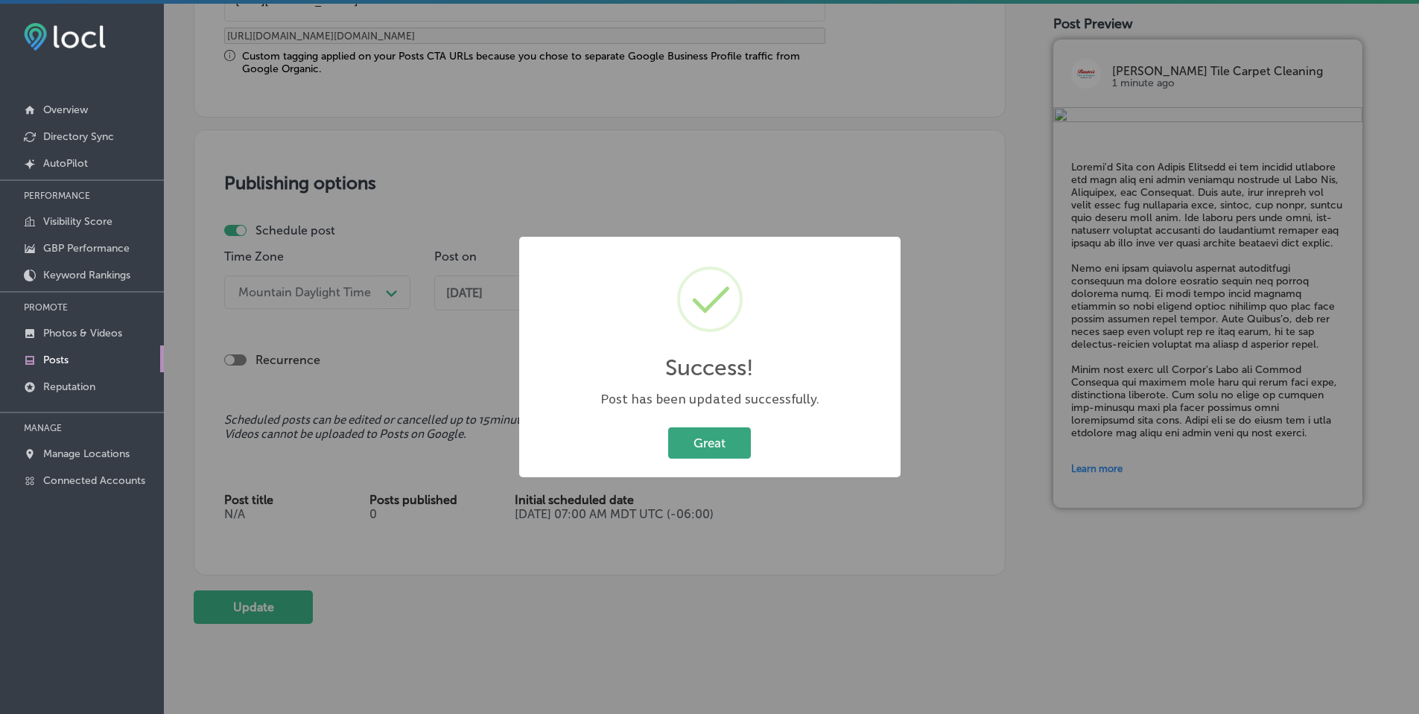
click at [726, 454] on button "Great" at bounding box center [709, 443] width 83 height 31
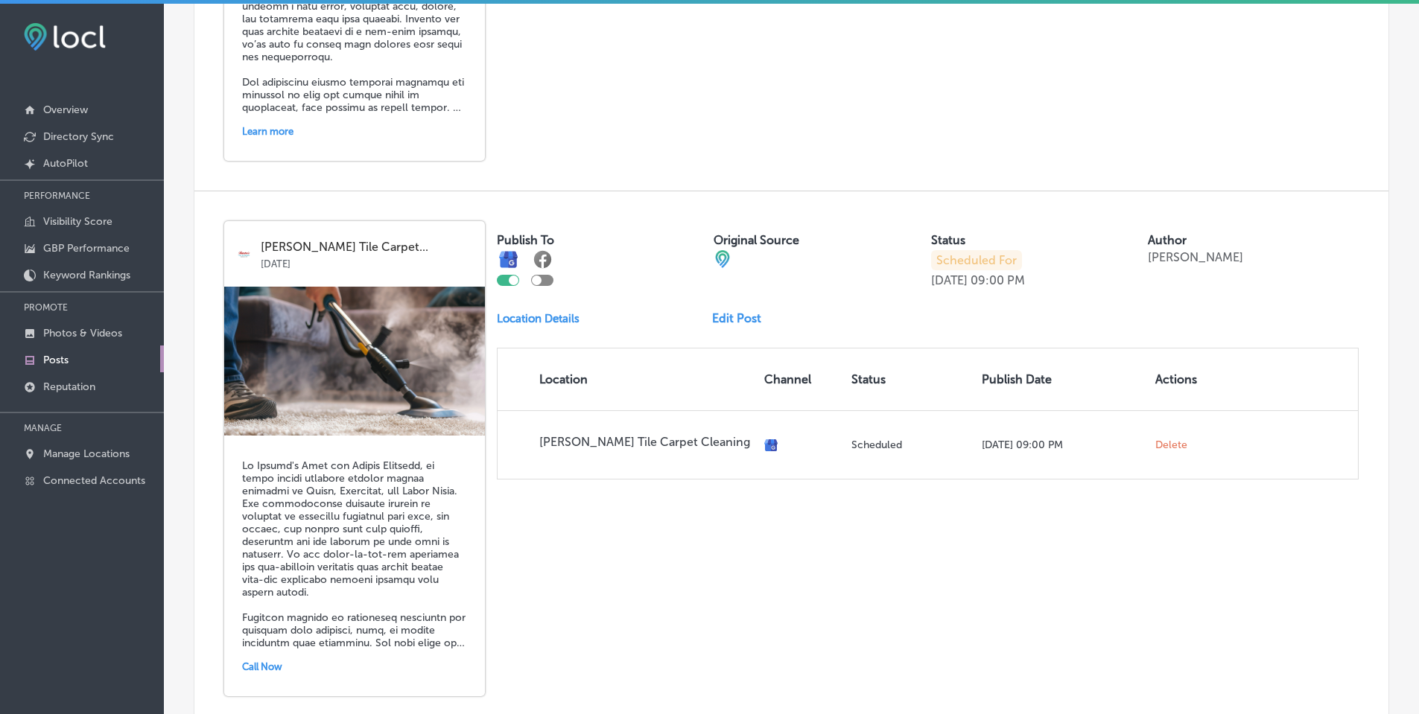
scroll to position [3218, 0]
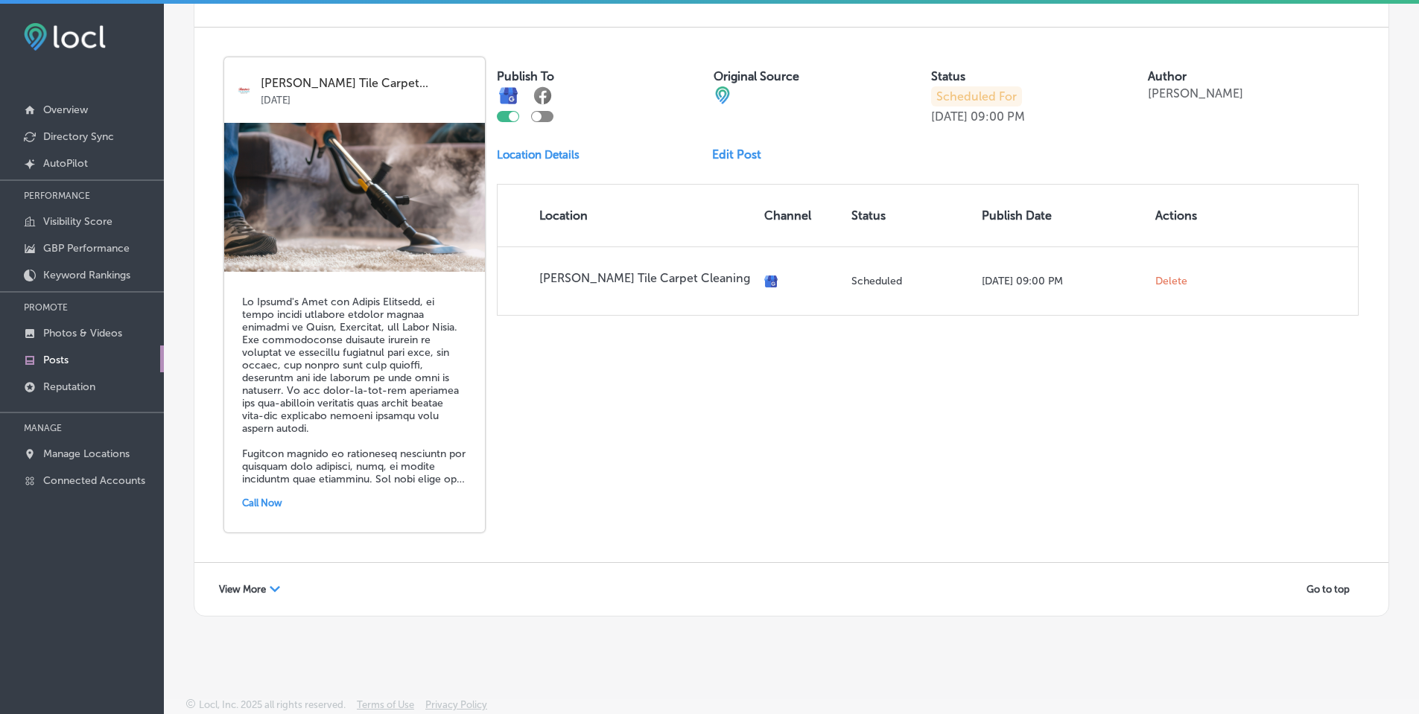
click at [261, 588] on span "View More" at bounding box center [242, 589] width 47 height 11
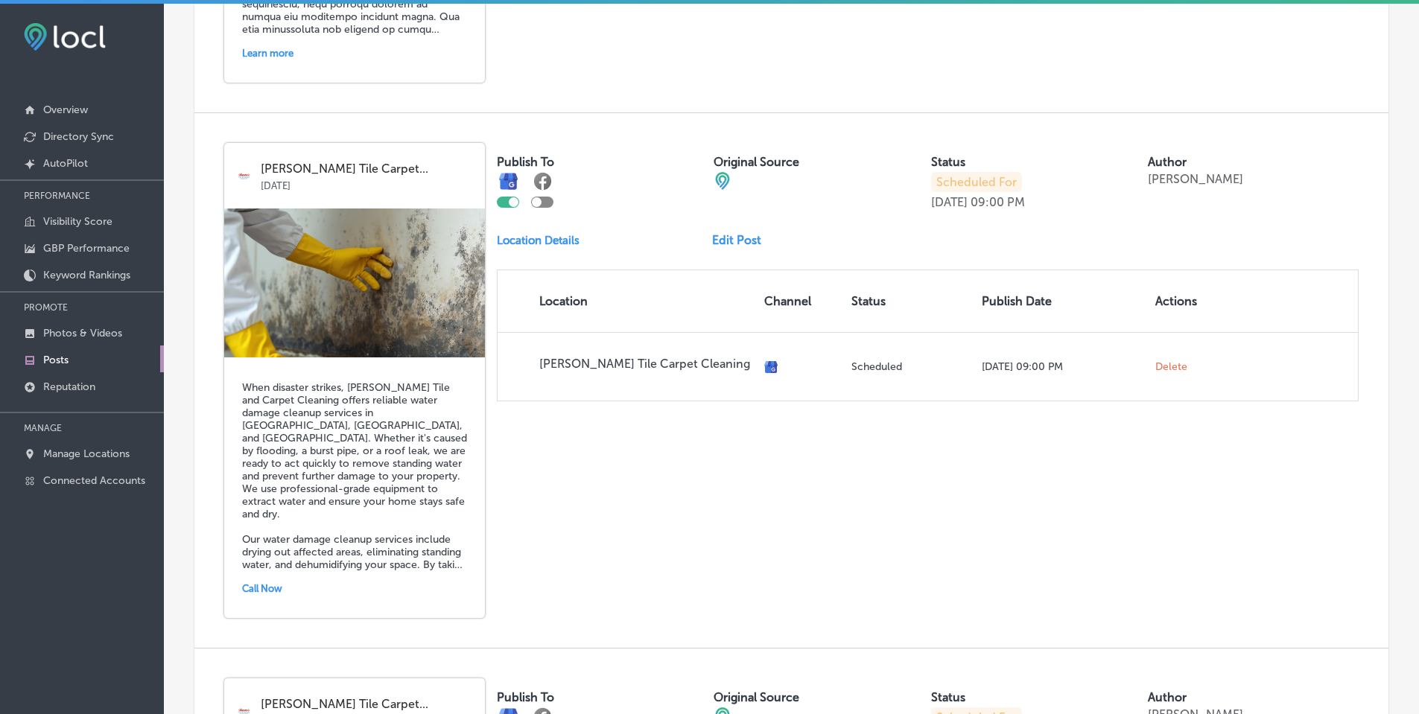
scroll to position [5229, 0]
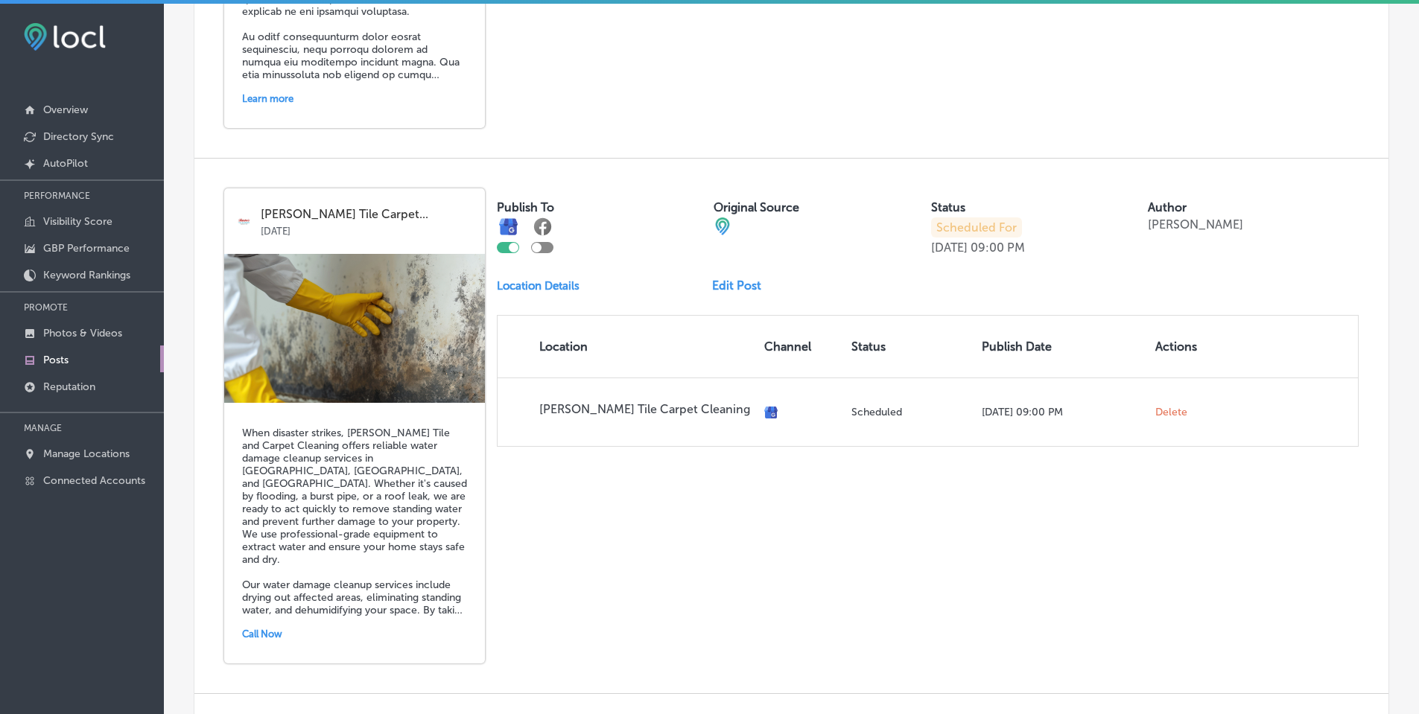
click at [729, 286] on link "Edit Post" at bounding box center [742, 286] width 61 height 14
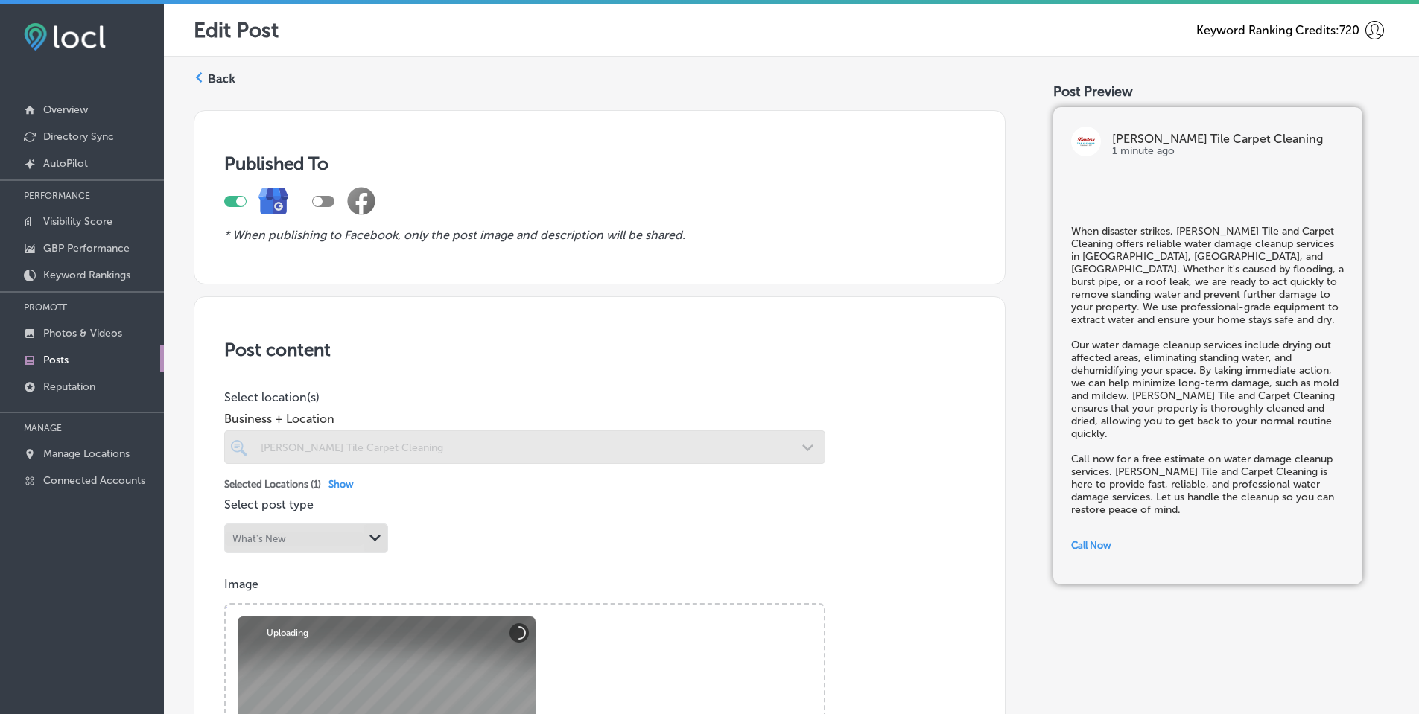
click at [595, 257] on div "Published To * When publishing to Facebook, only the post image and description…" at bounding box center [600, 197] width 812 height 174
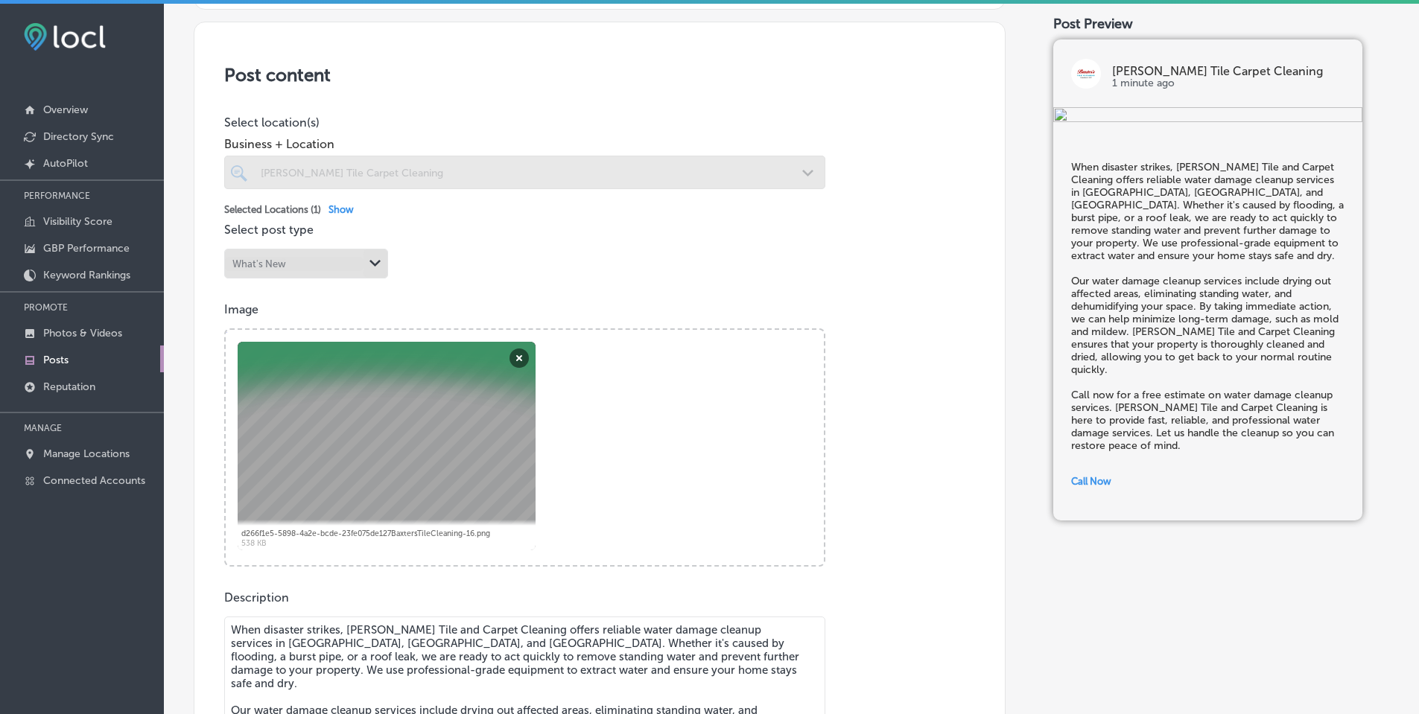
scroll to position [1169, 0]
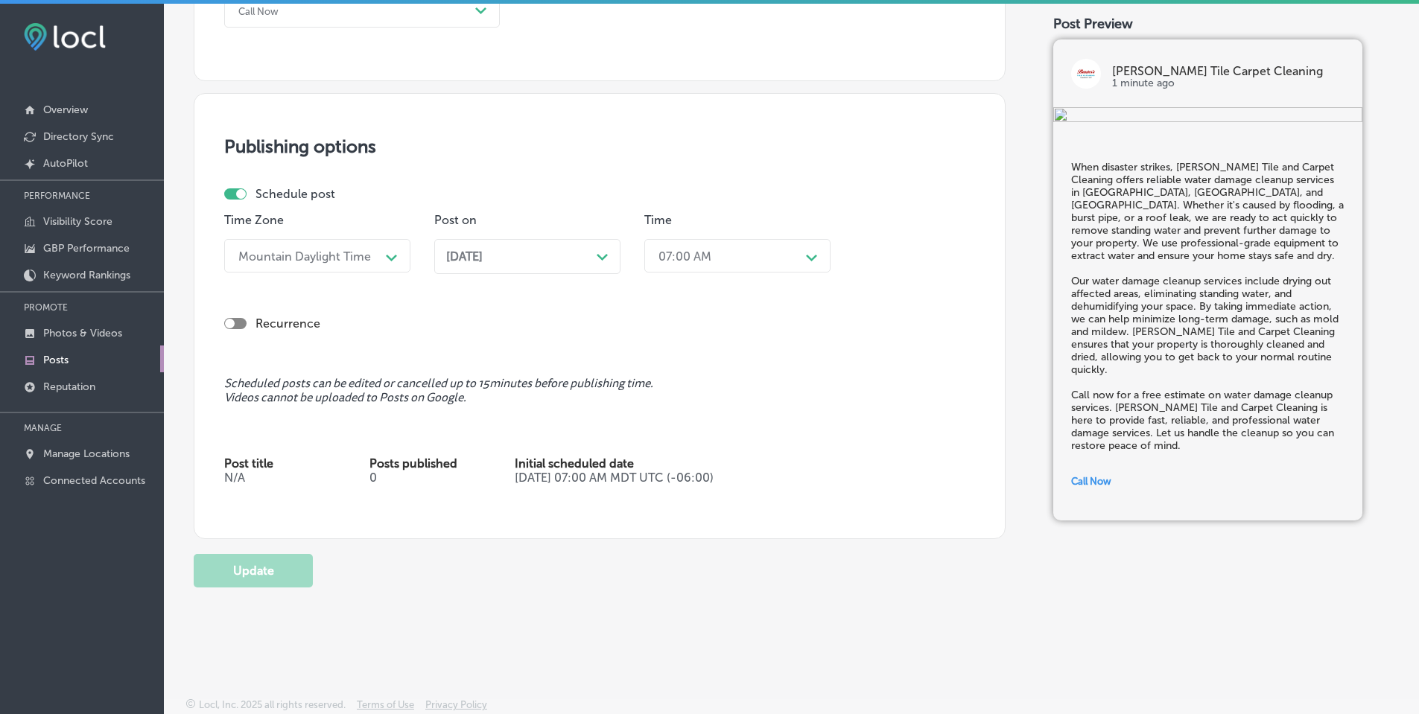
click at [606, 258] on icon "Path Created with Sketch." at bounding box center [602, 257] width 11 height 7
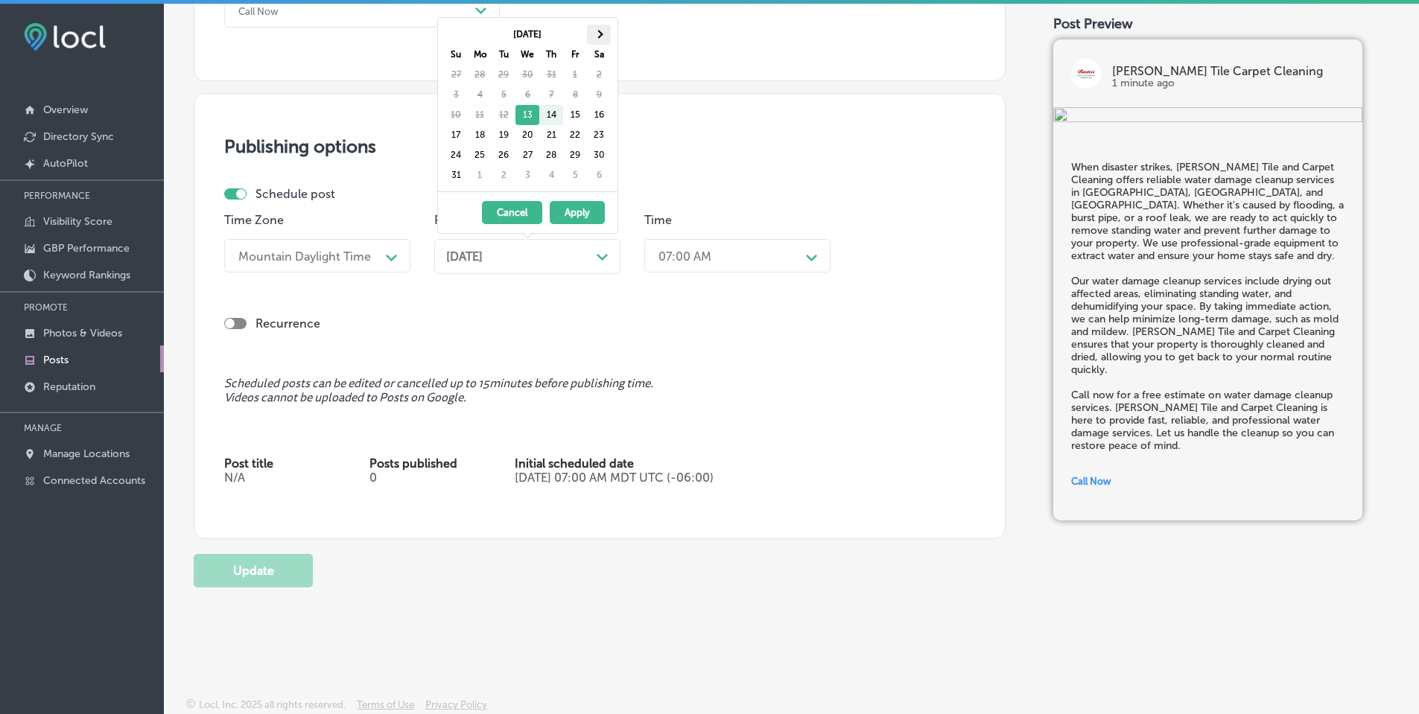
click at [600, 33] on span at bounding box center [598, 34] width 8 height 8
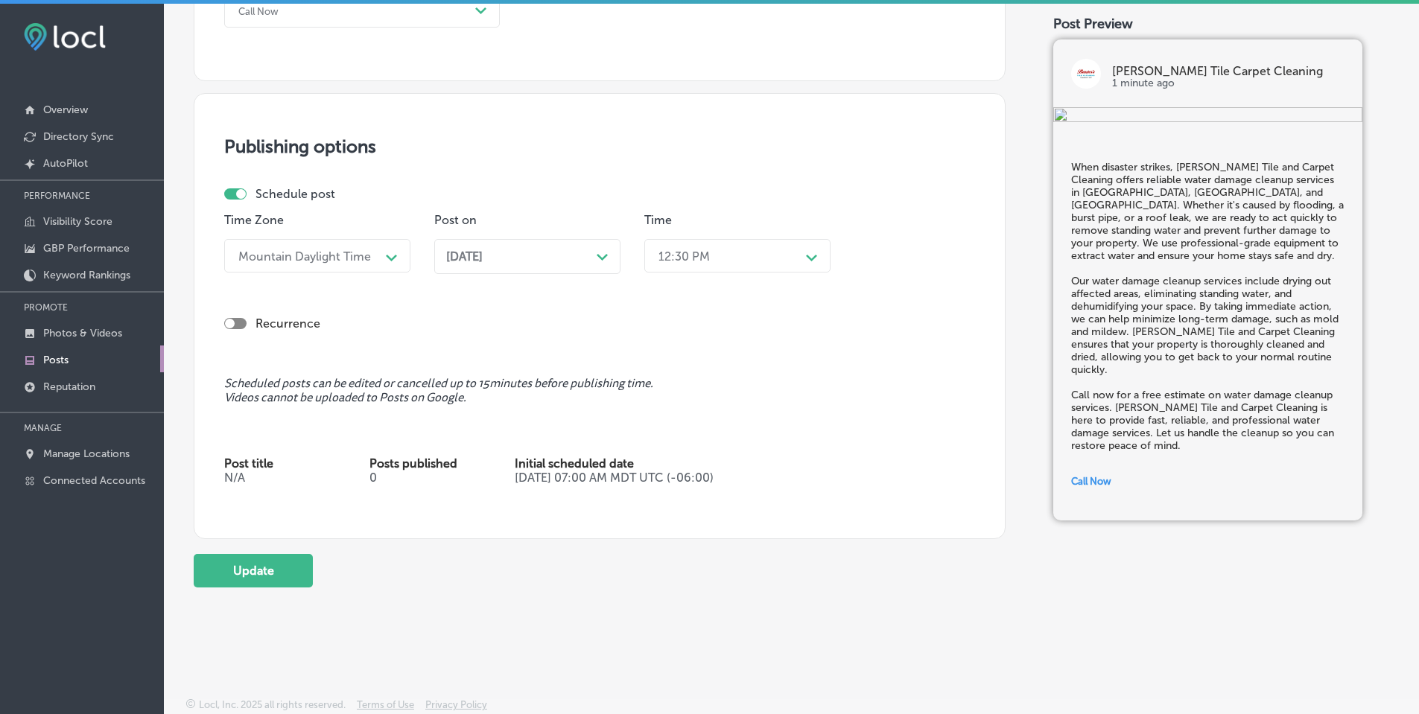
click at [784, 251] on div "12:30 PM" at bounding box center [725, 256] width 149 height 26
click at [811, 261] on polygon at bounding box center [811, 258] width 11 height 7
click at [684, 341] on div "7:00 AM" at bounding box center [737, 348] width 186 height 26
click at [258, 576] on button "Update" at bounding box center [253, 571] width 119 height 34
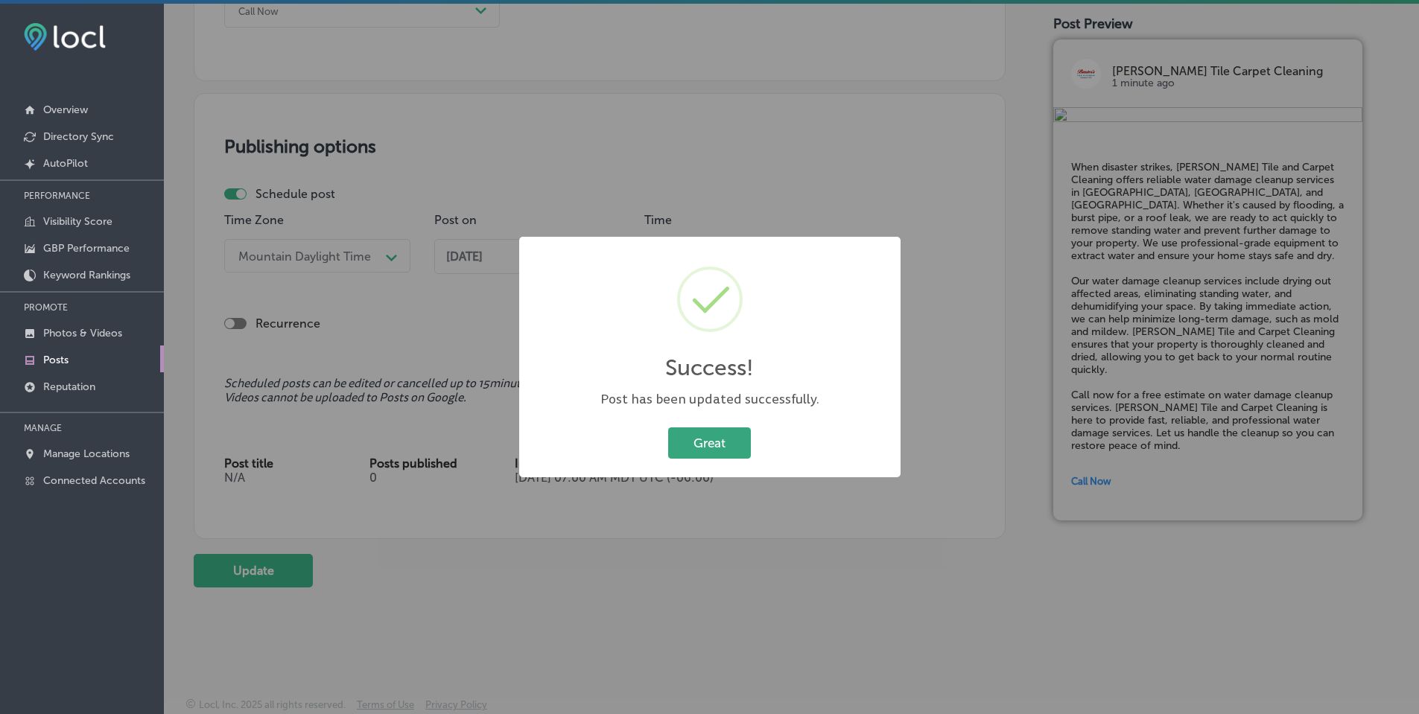
click at [700, 443] on button "Great" at bounding box center [709, 443] width 83 height 31
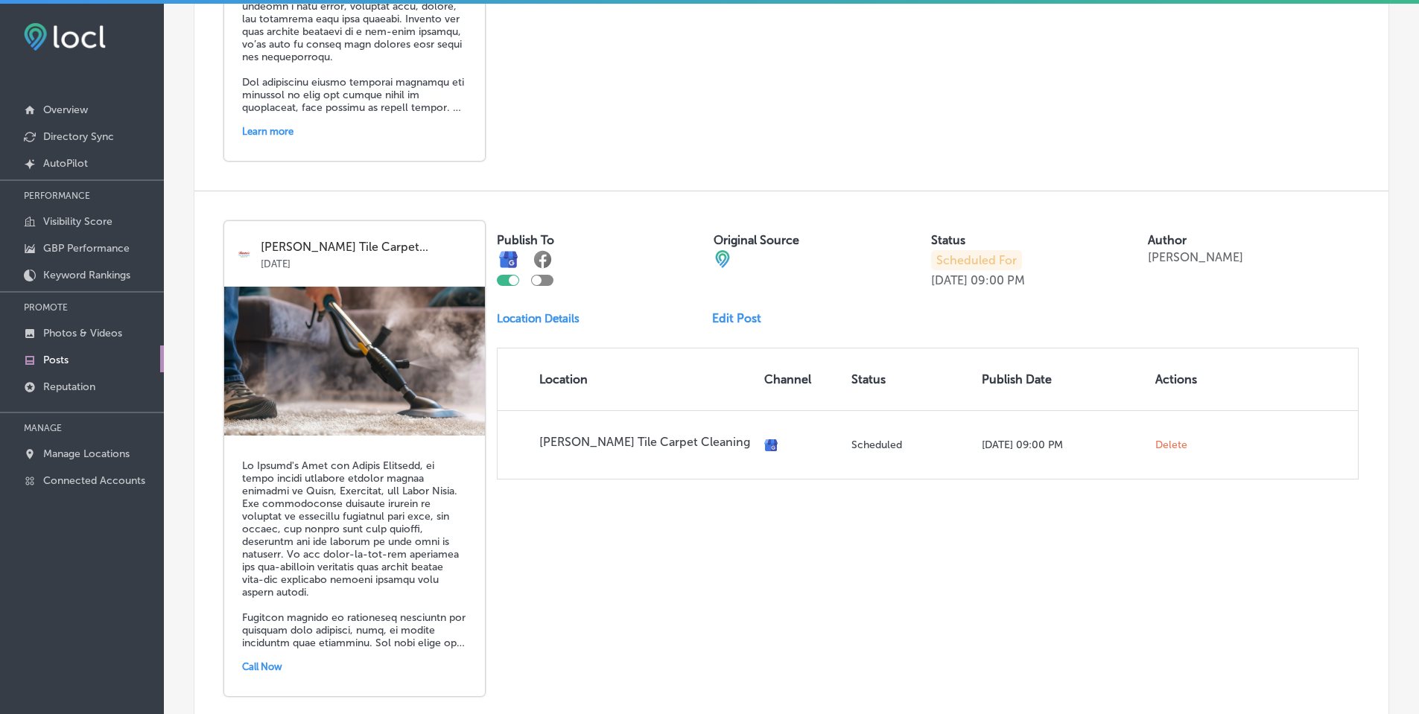
scroll to position [3218, 0]
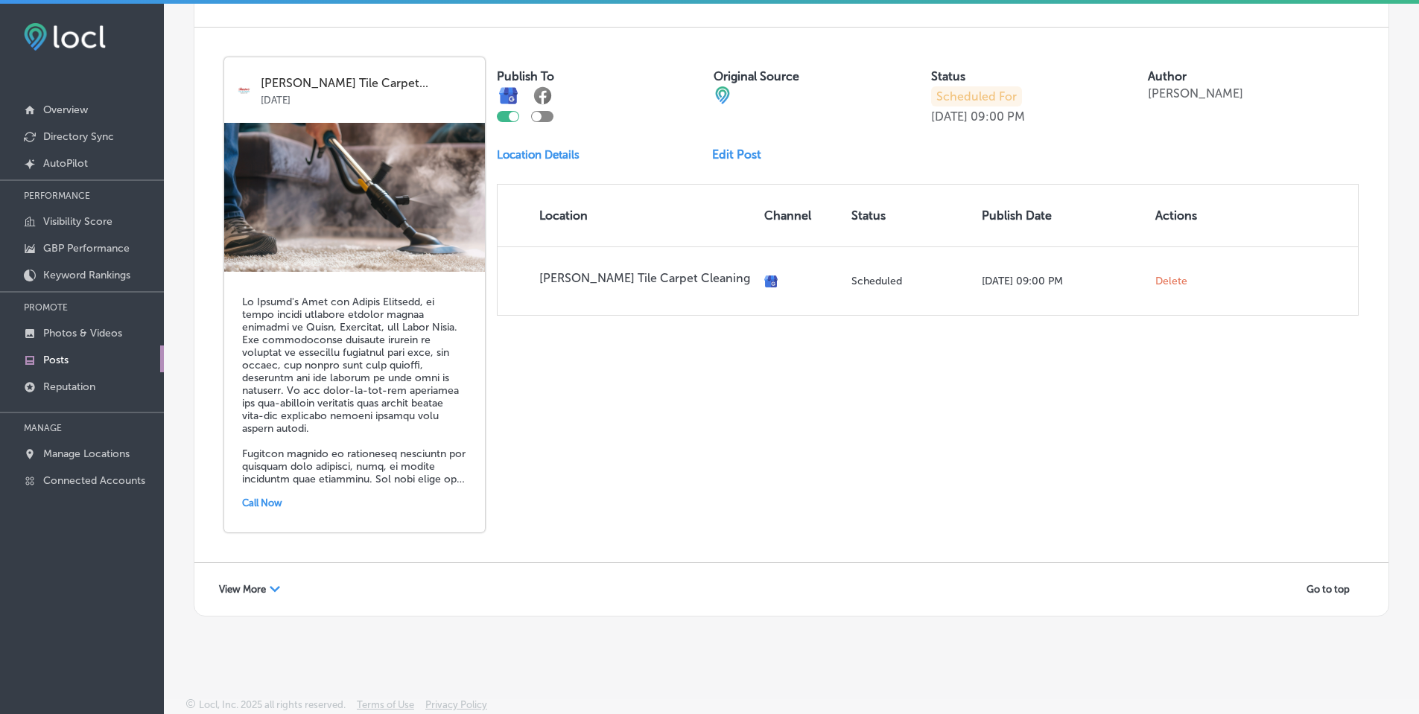
click at [270, 590] on div "View More Path Created with Sketch." at bounding box center [249, 589] width 80 height 23
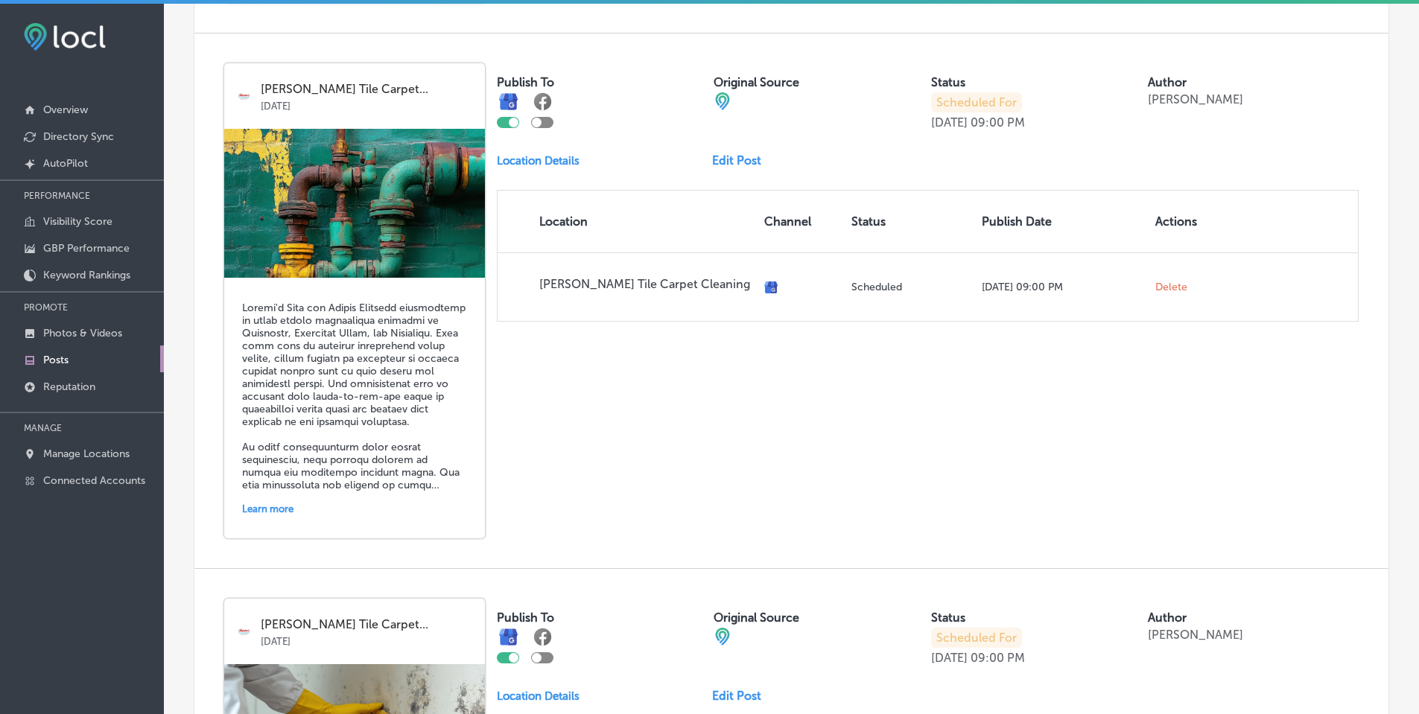
scroll to position [4782, 0]
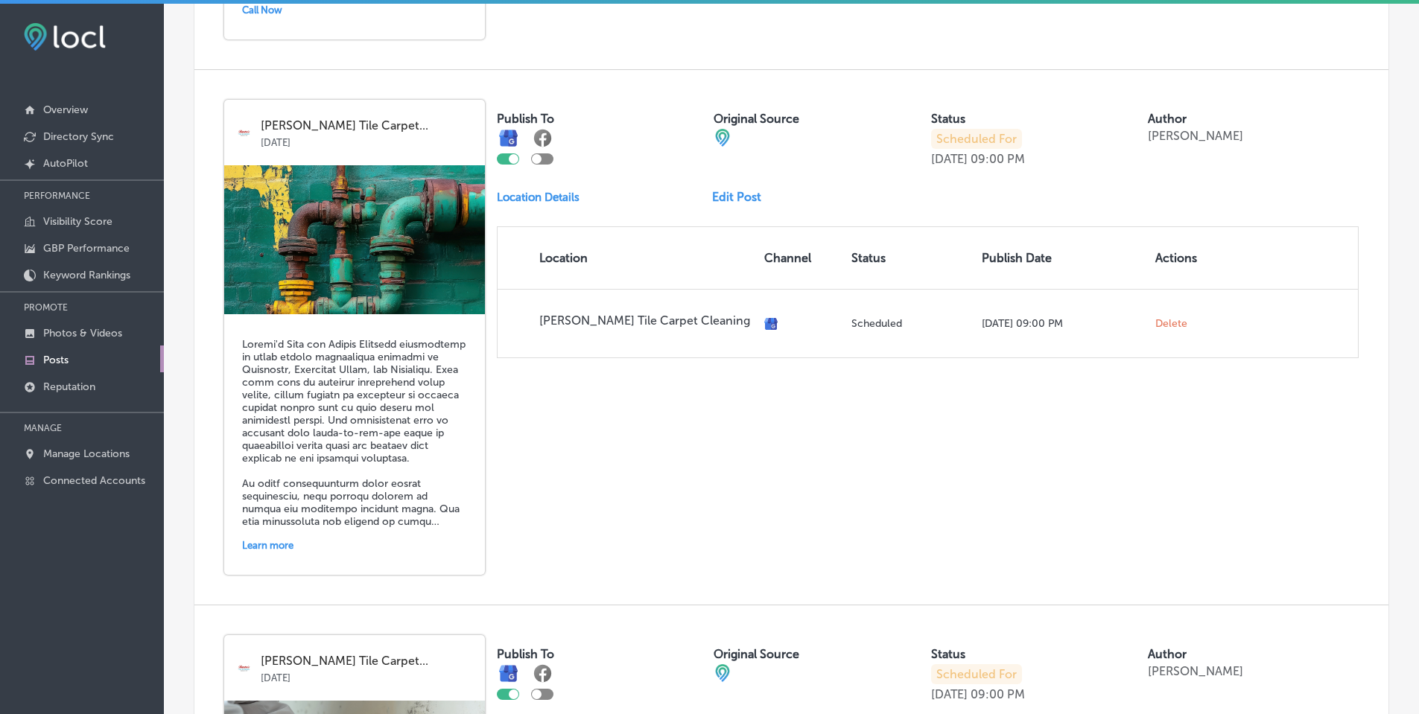
click at [738, 198] on link "Edit Post" at bounding box center [742, 197] width 61 height 14
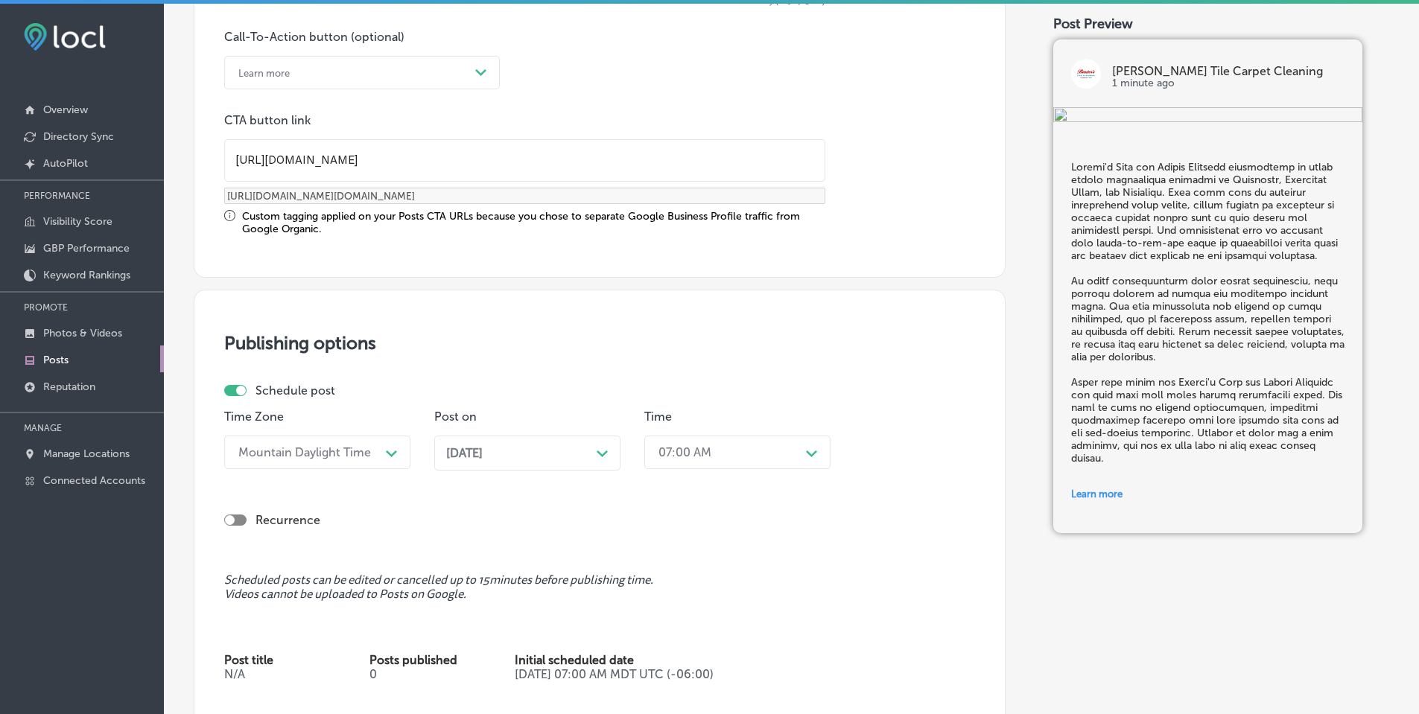
scroll to position [1117, 0]
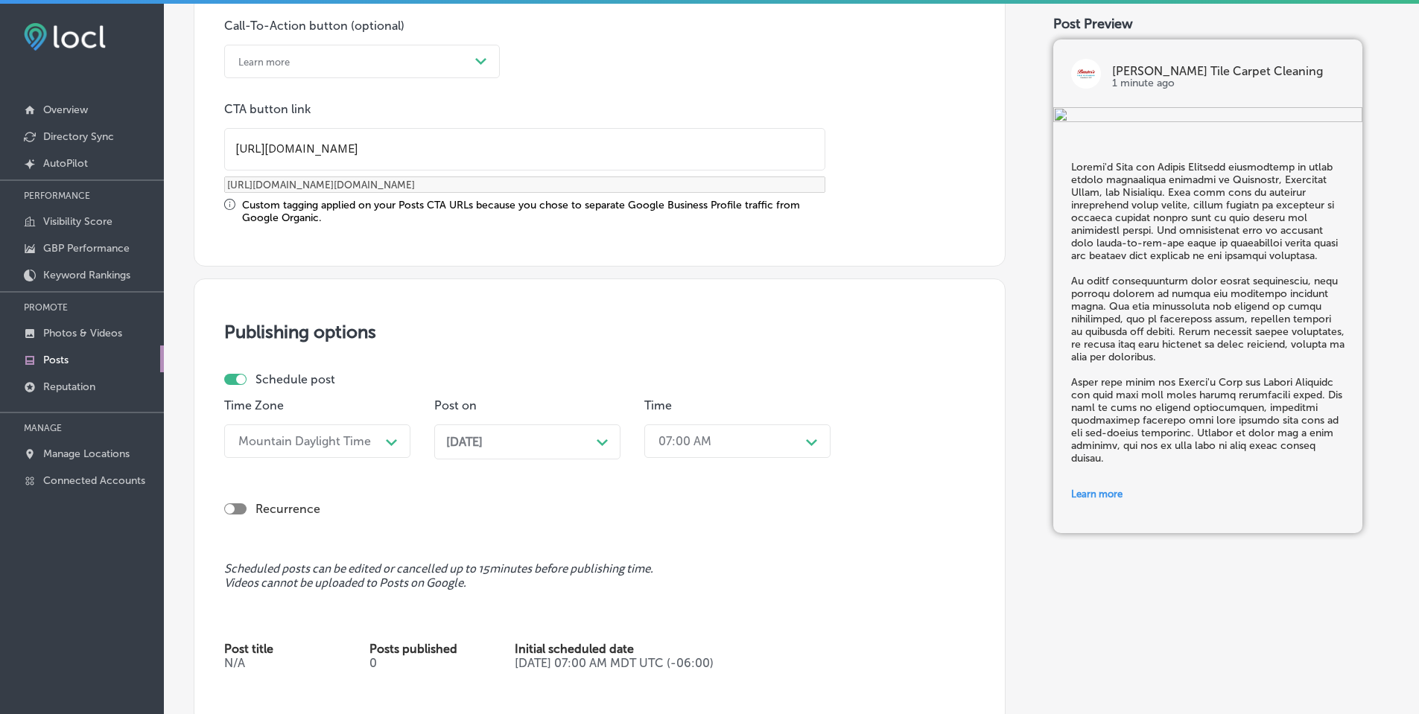
click at [603, 442] on icon "Path Created with Sketch." at bounding box center [602, 442] width 11 height 7
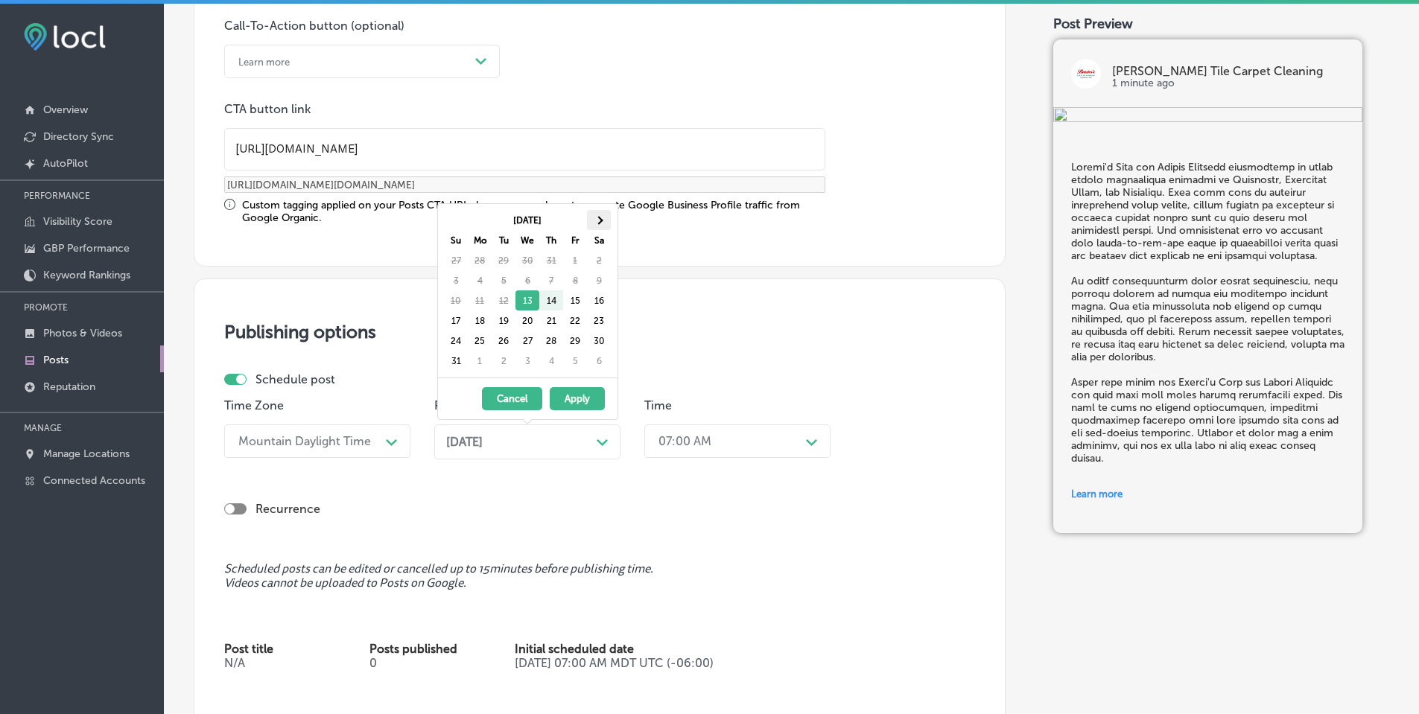
click at [605, 224] on th at bounding box center [599, 220] width 24 height 20
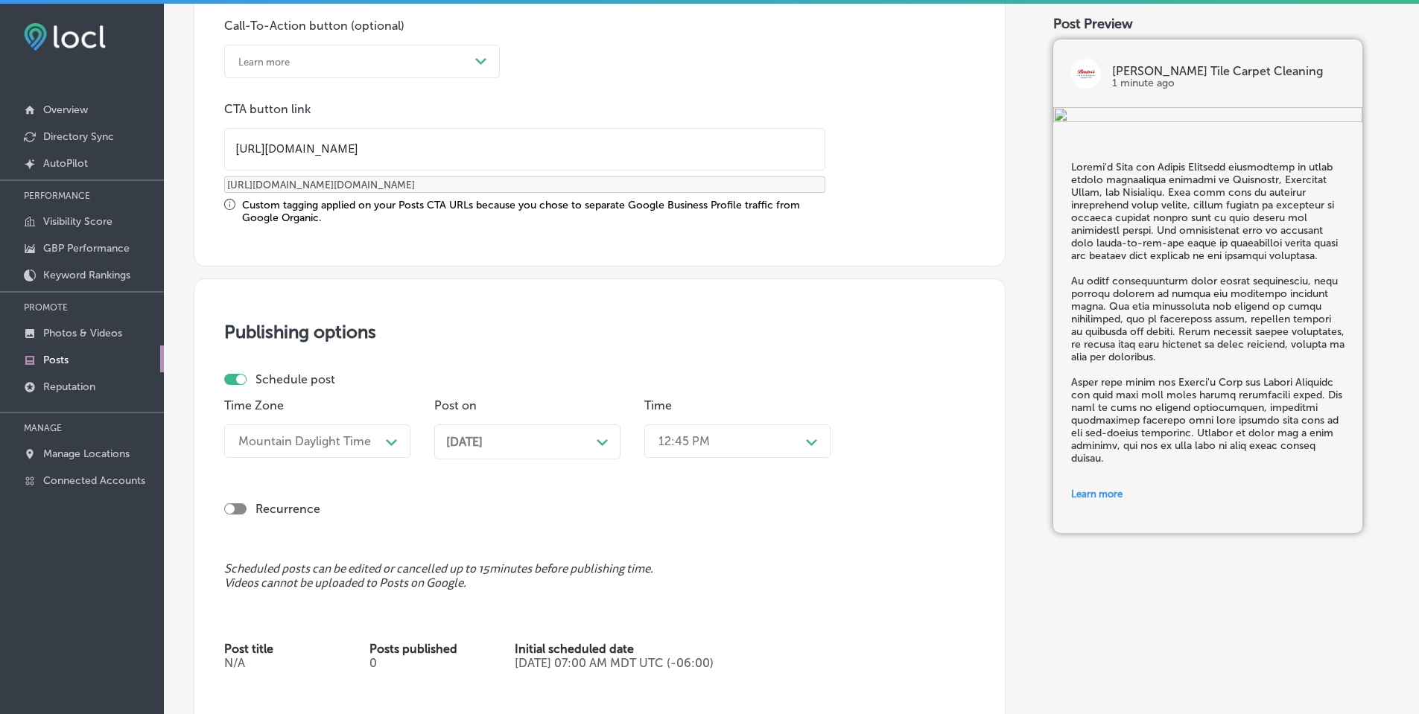
click at [763, 448] on div "12:45 PM" at bounding box center [725, 441] width 149 height 26
click at [688, 605] on div "7:00 AM" at bounding box center [737, 608] width 186 height 26
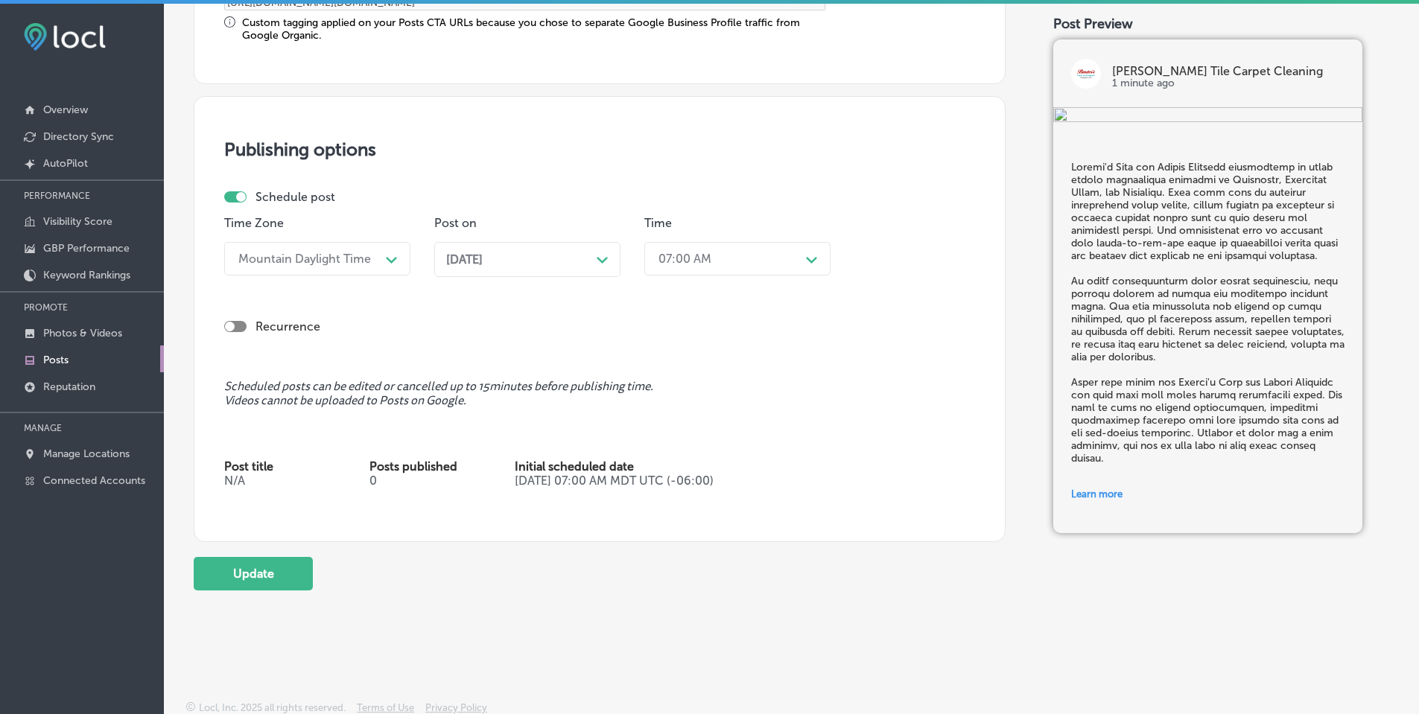
scroll to position [1304, 0]
click at [296, 570] on button "Update" at bounding box center [253, 571] width 119 height 34
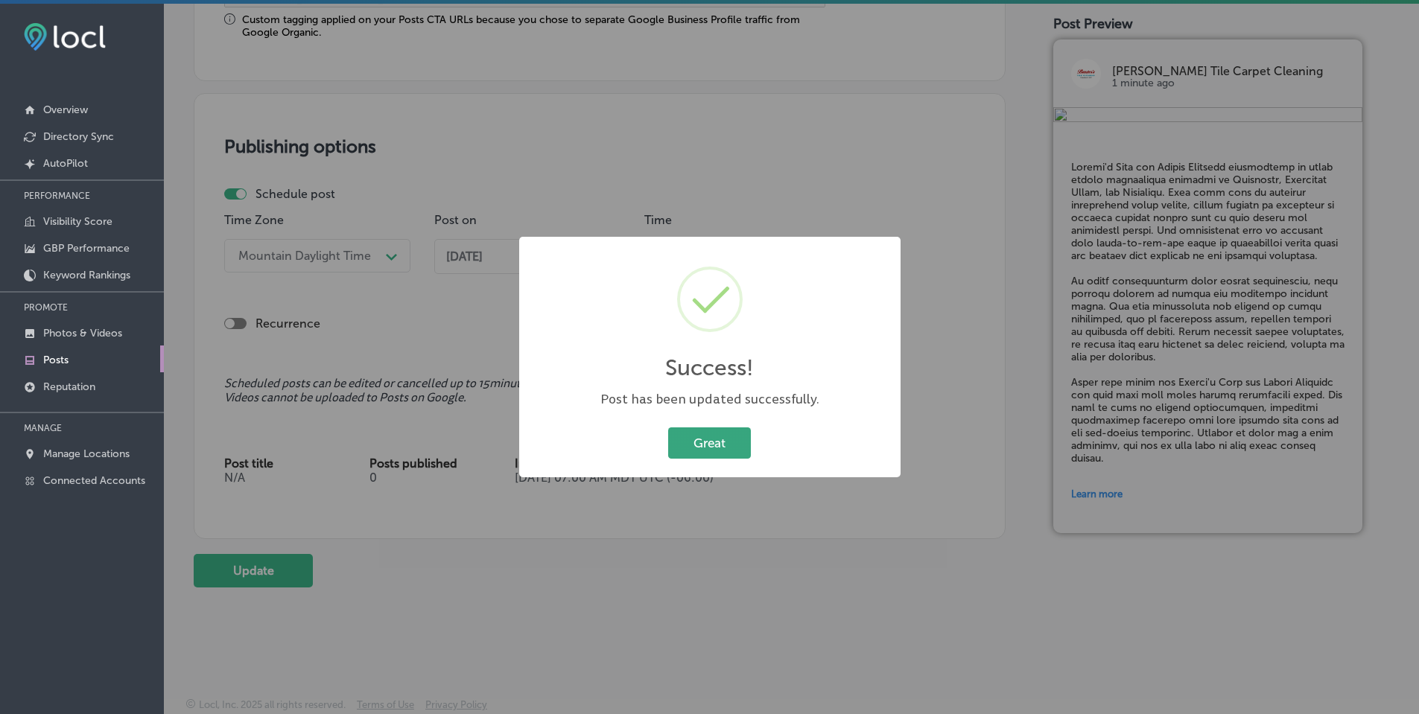
click at [724, 442] on button "Great" at bounding box center [709, 443] width 83 height 31
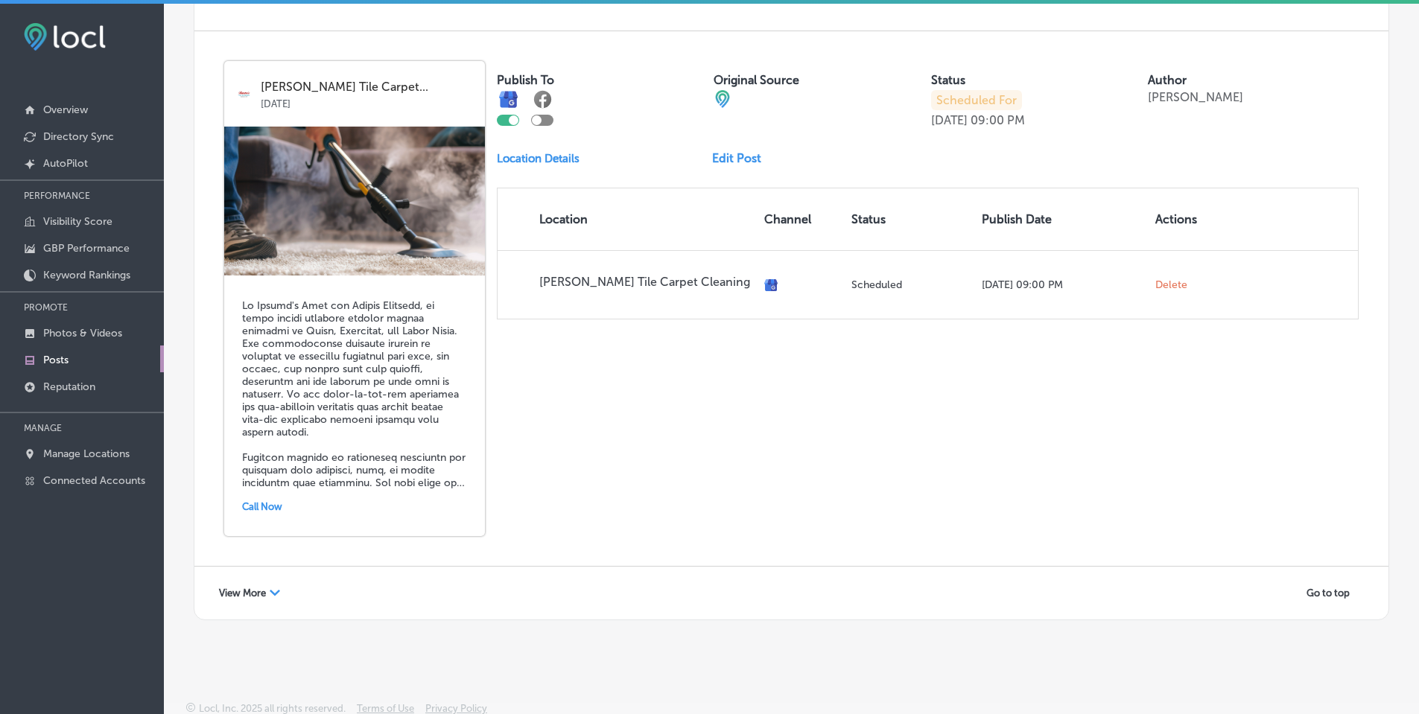
scroll to position [3218, 0]
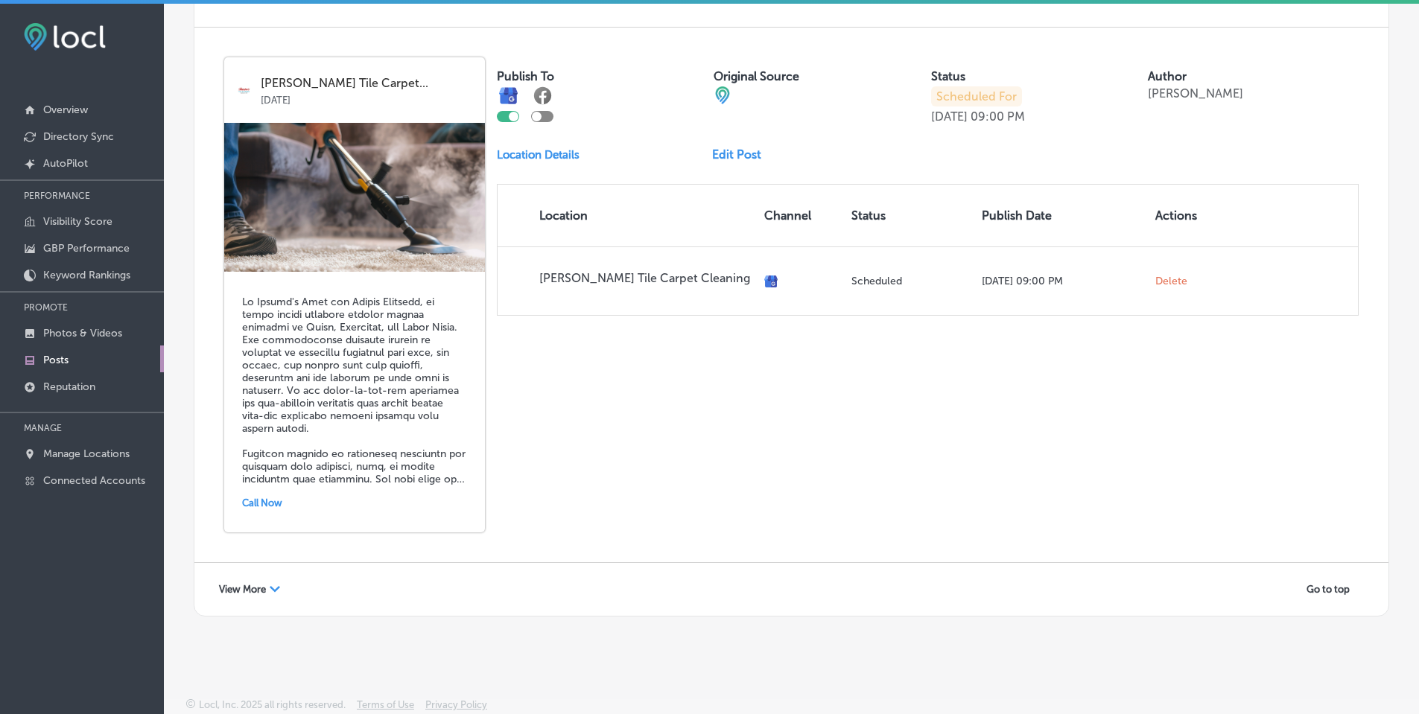
click at [276, 589] on icon "Path Created with Sketch." at bounding box center [275, 589] width 10 height 6
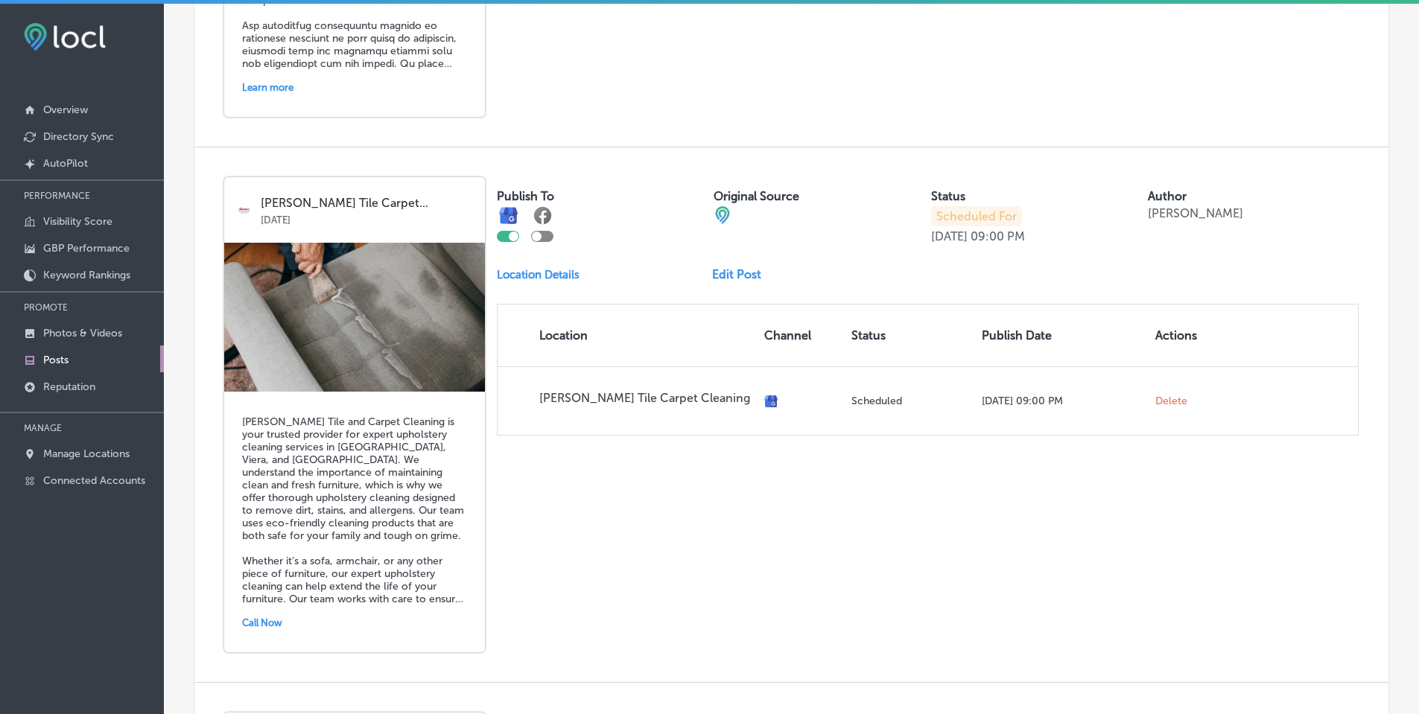
scroll to position [4112, 0]
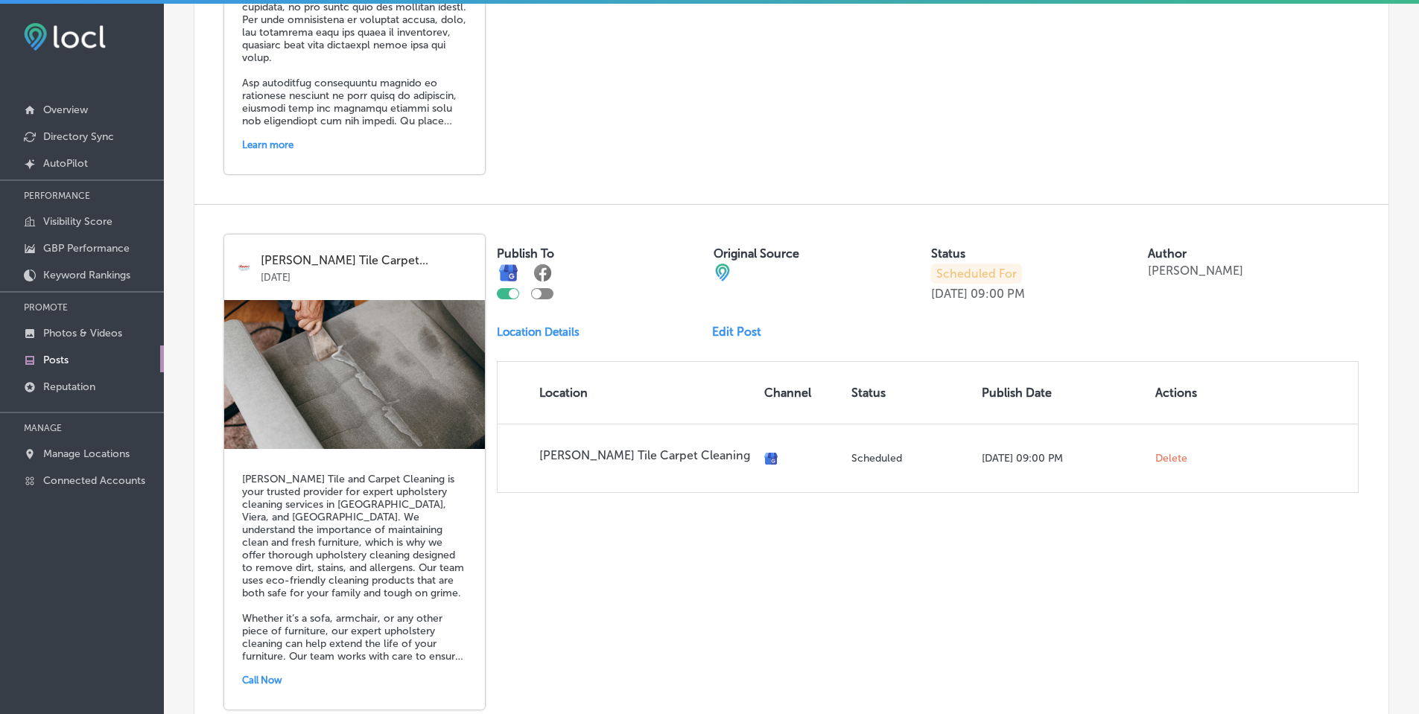
click at [739, 329] on link "Edit Post" at bounding box center [742, 332] width 61 height 14
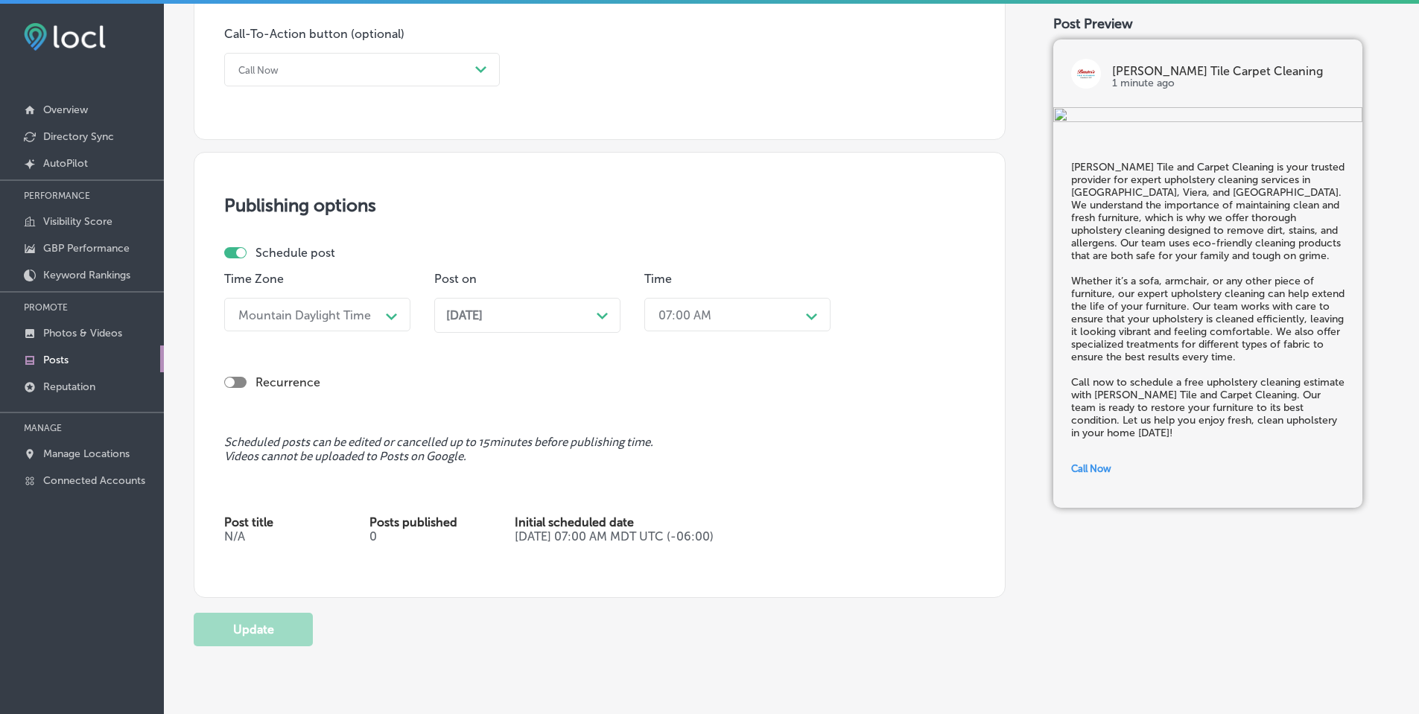
scroll to position [1117, 0]
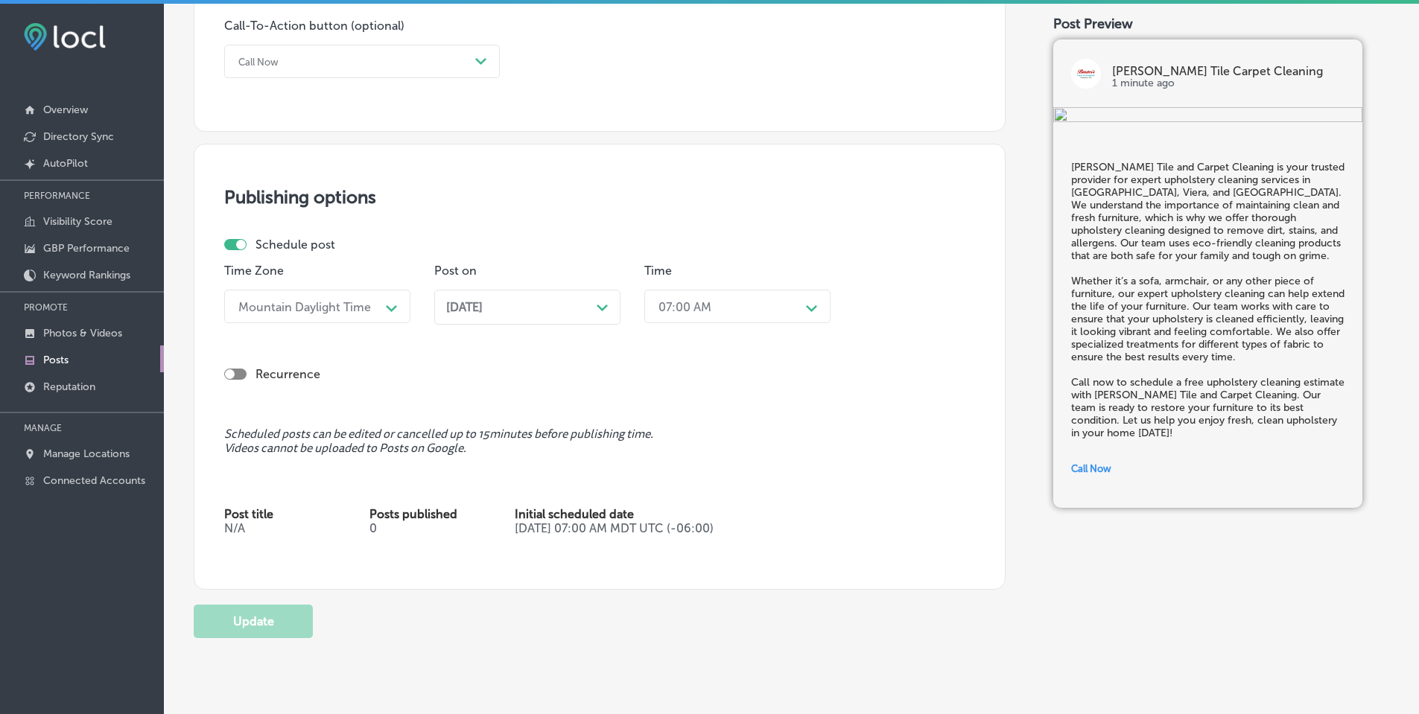
click at [598, 307] on polygon at bounding box center [602, 308] width 11 height 7
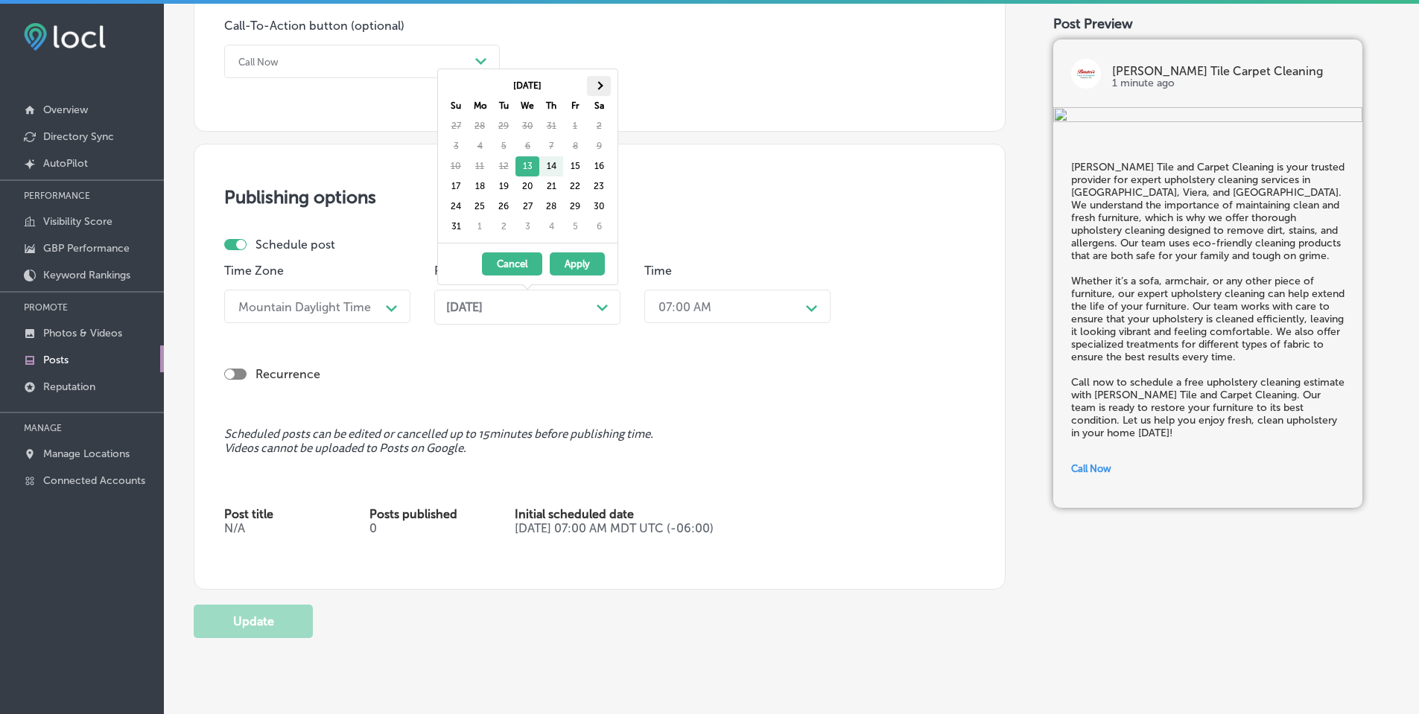
click at [601, 92] on th at bounding box center [599, 86] width 24 height 20
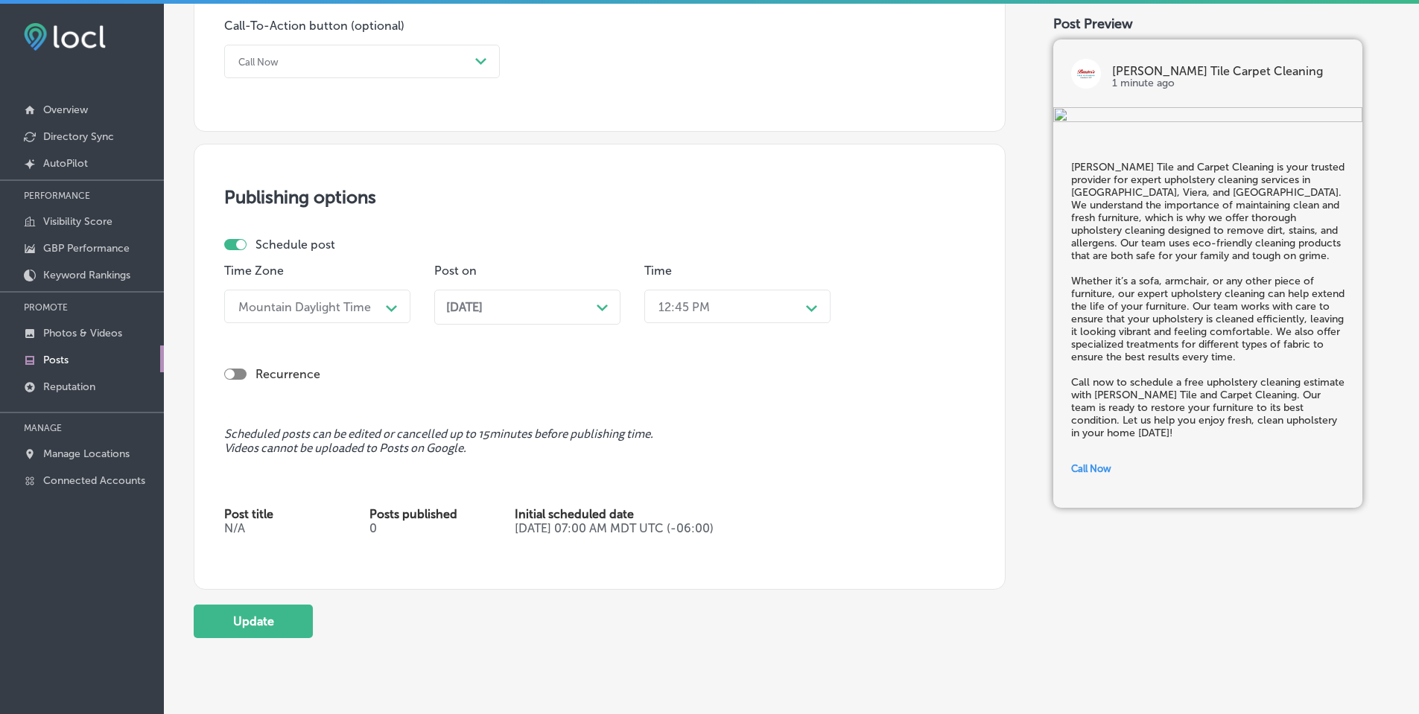
click at [781, 311] on div "12:45 PM" at bounding box center [725, 306] width 149 height 26
click at [676, 472] on div "7:00 AM" at bounding box center [737, 473] width 186 height 26
click at [281, 621] on button "Update" at bounding box center [253, 622] width 119 height 34
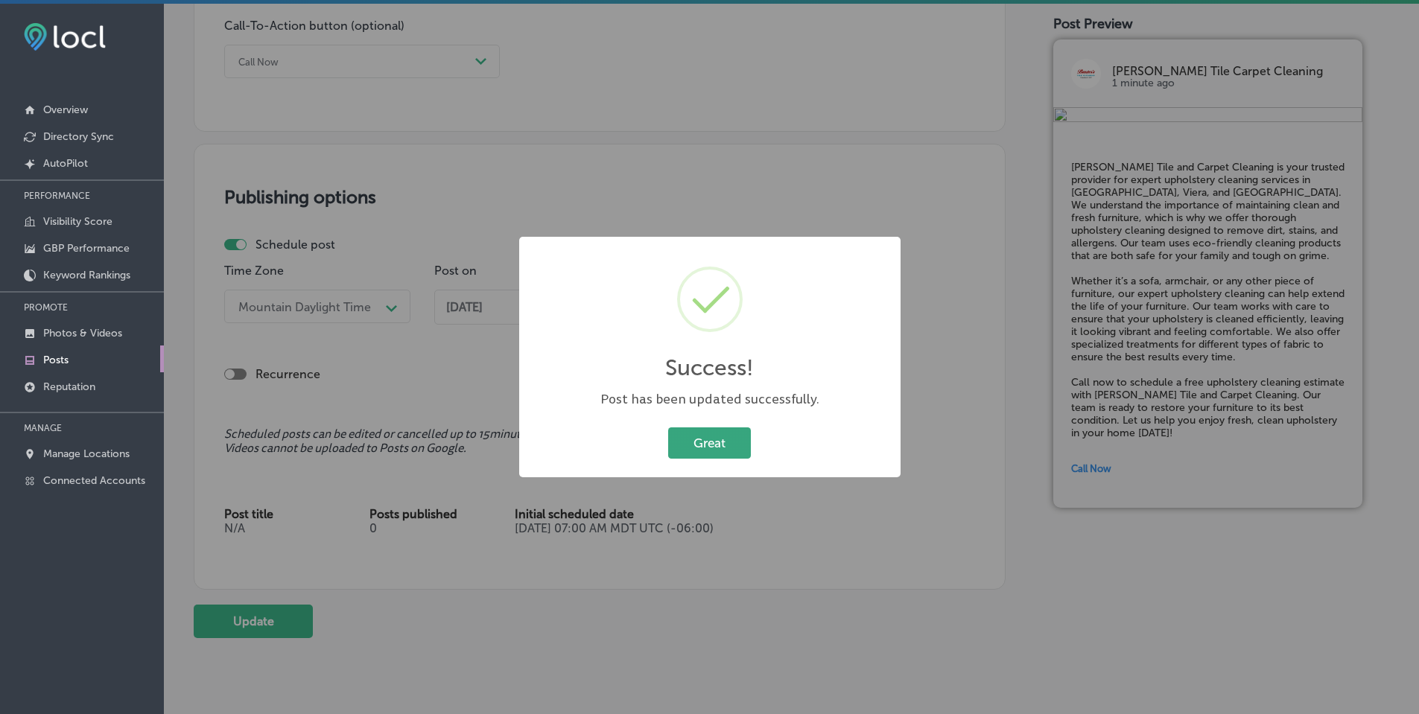
click at [726, 442] on button "Great" at bounding box center [709, 443] width 83 height 31
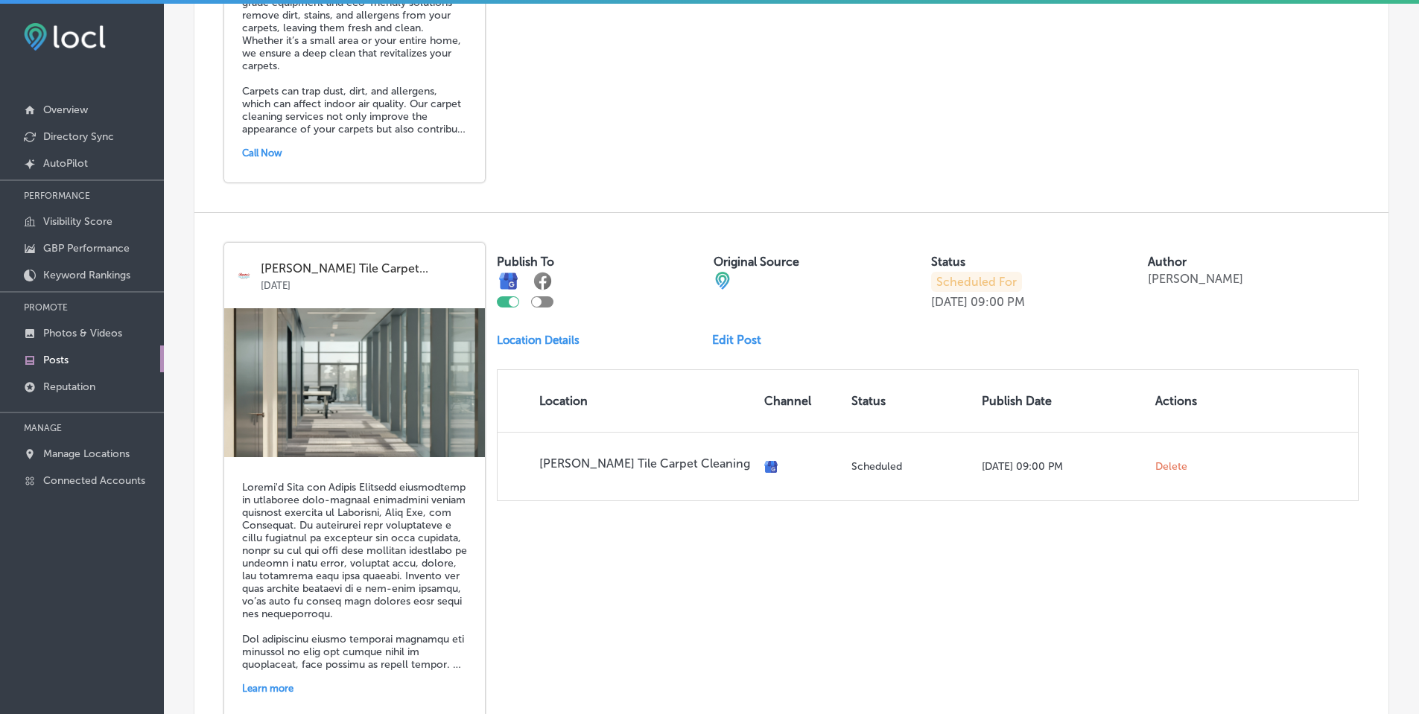
scroll to position [3203, 0]
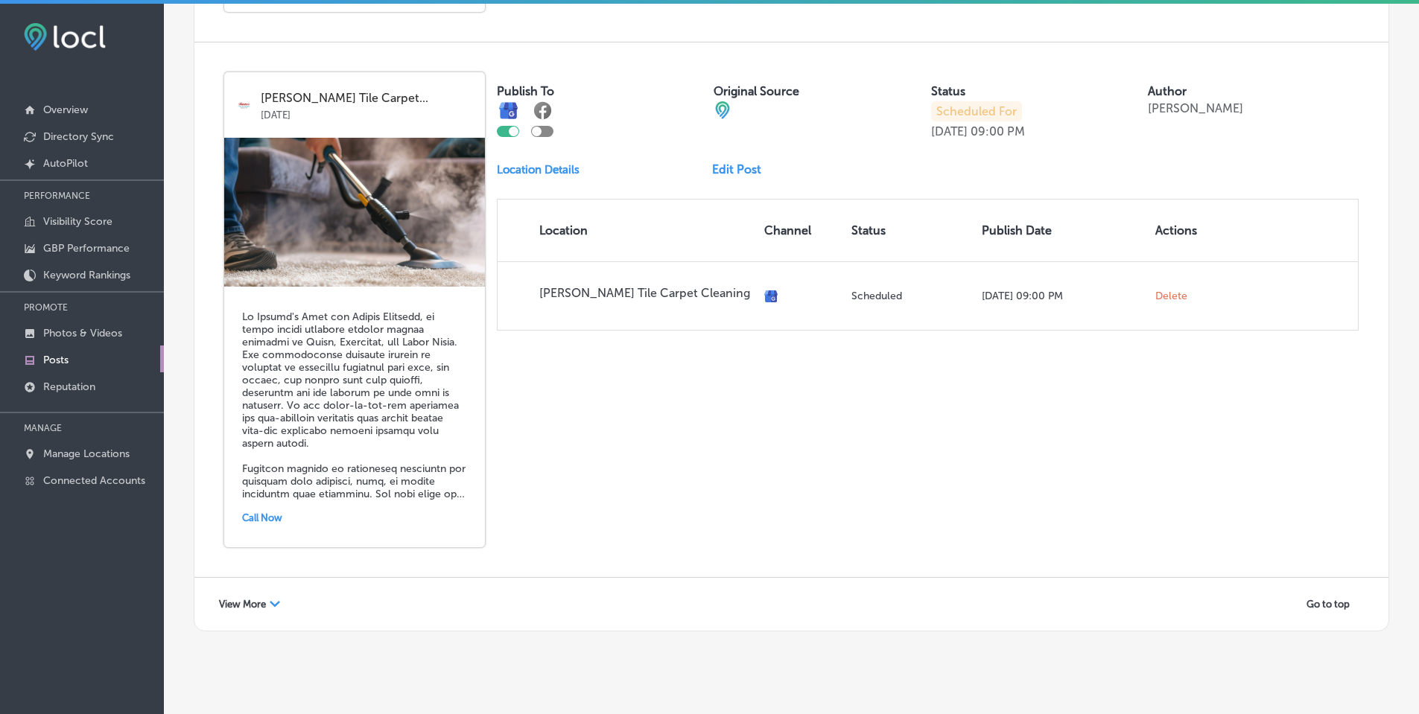
click at [270, 603] on icon "Path Created with Sketch." at bounding box center [275, 604] width 10 height 6
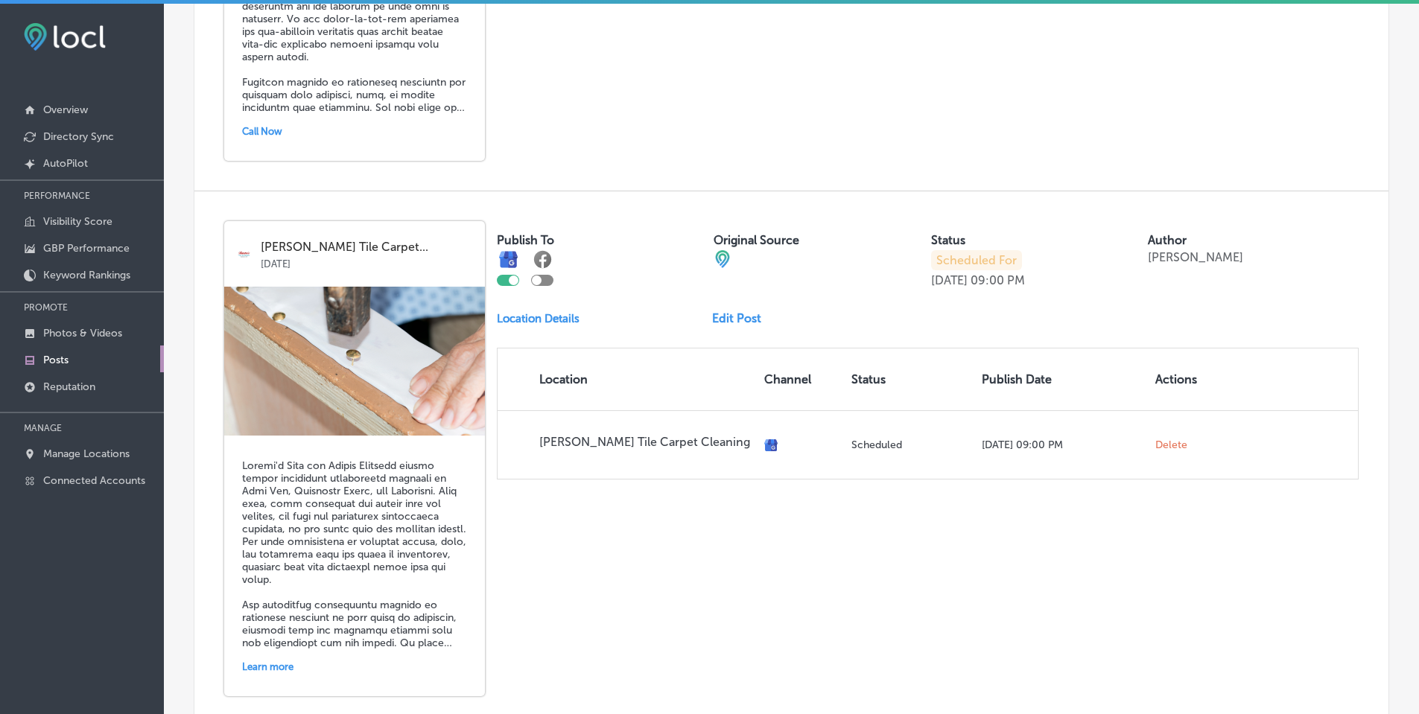
scroll to position [3575, 0]
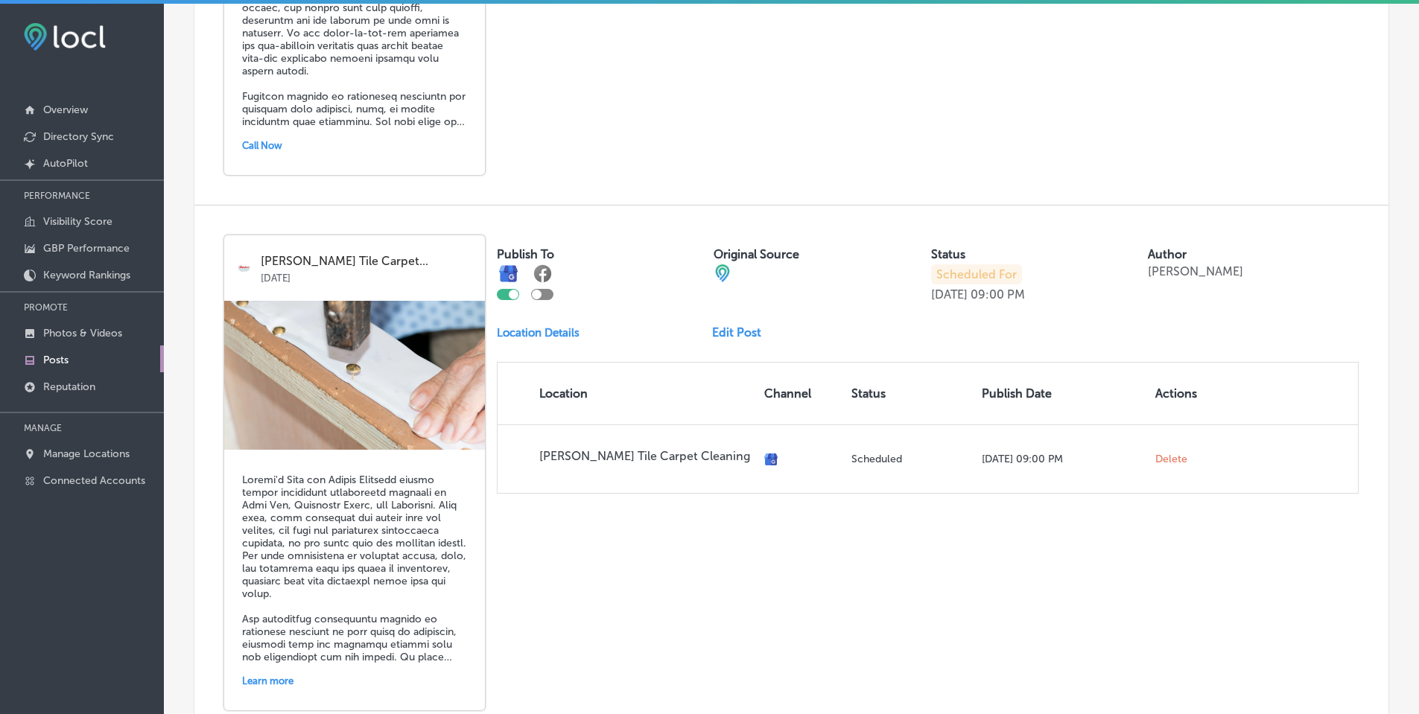
click at [737, 337] on link "Edit Post" at bounding box center [742, 333] width 61 height 14
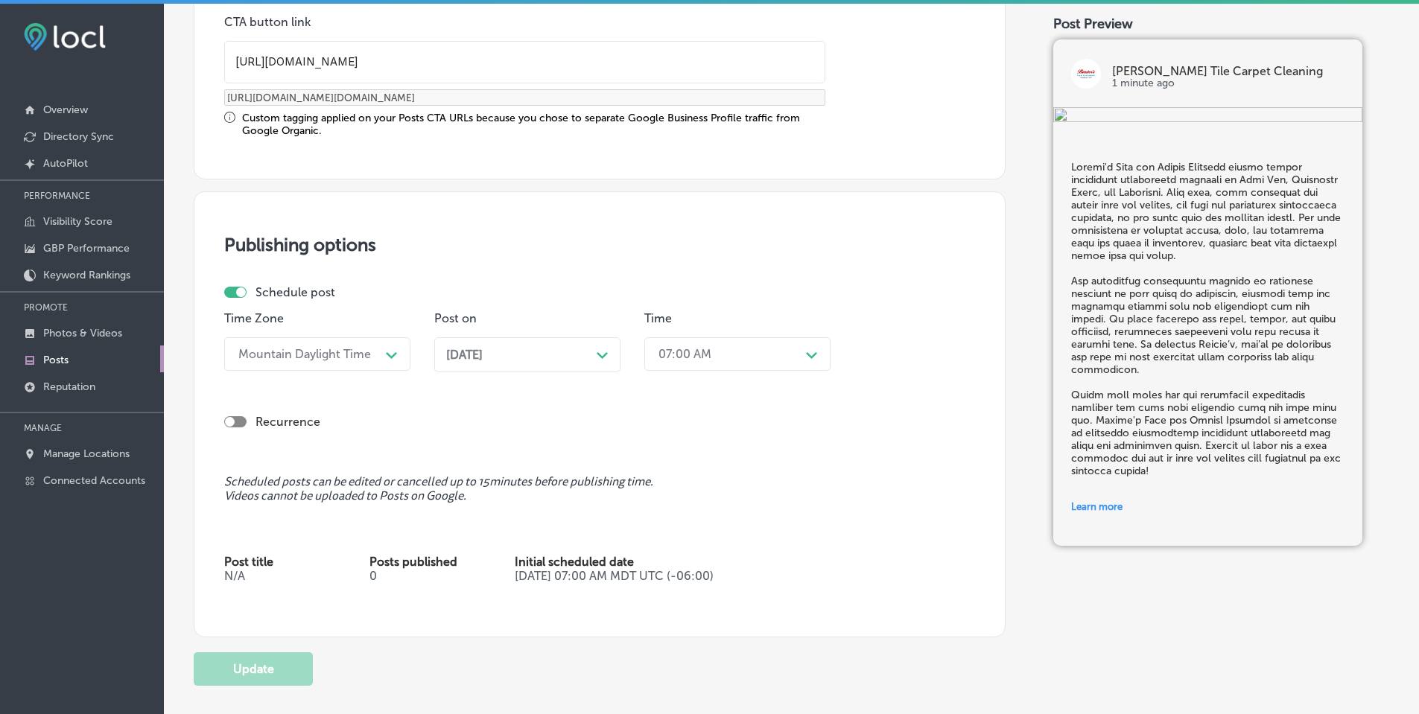
scroll to position [1304, 0]
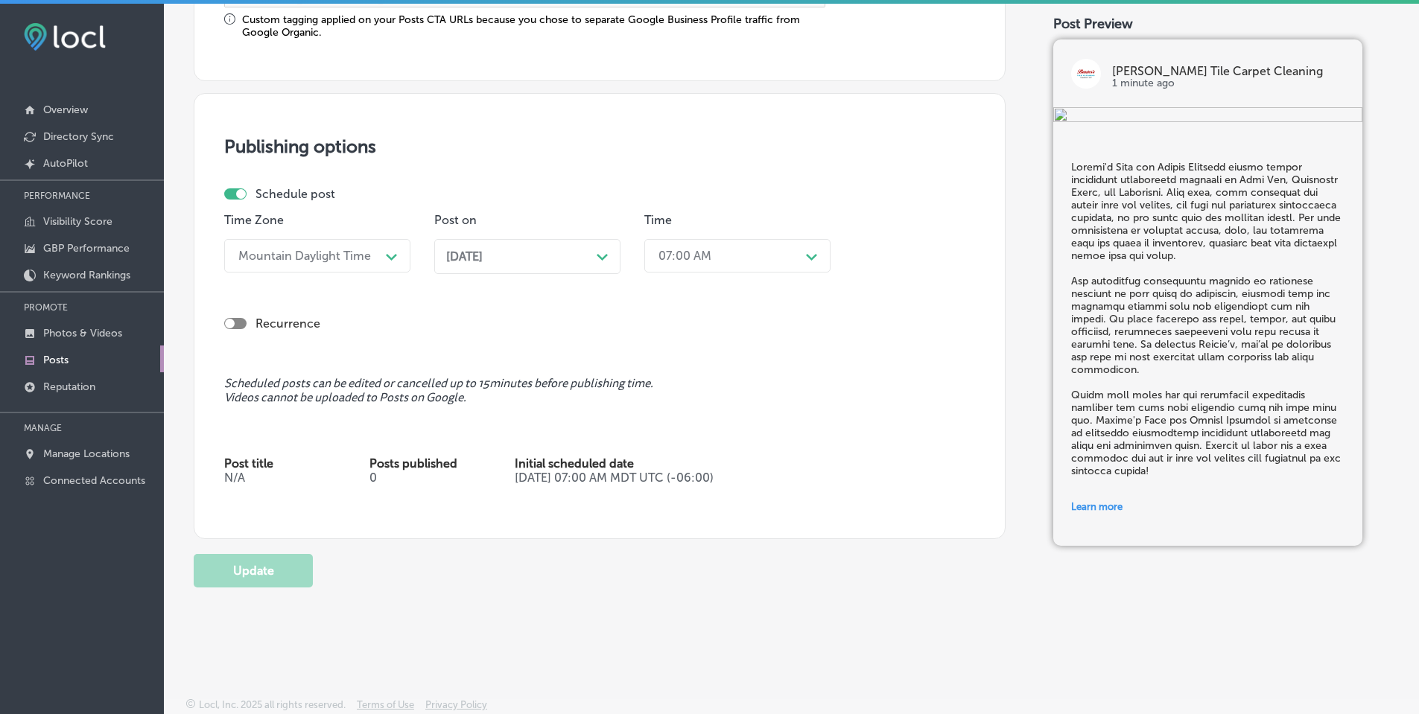
click at [597, 256] on icon "Path Created with Sketch." at bounding box center [602, 257] width 11 height 7
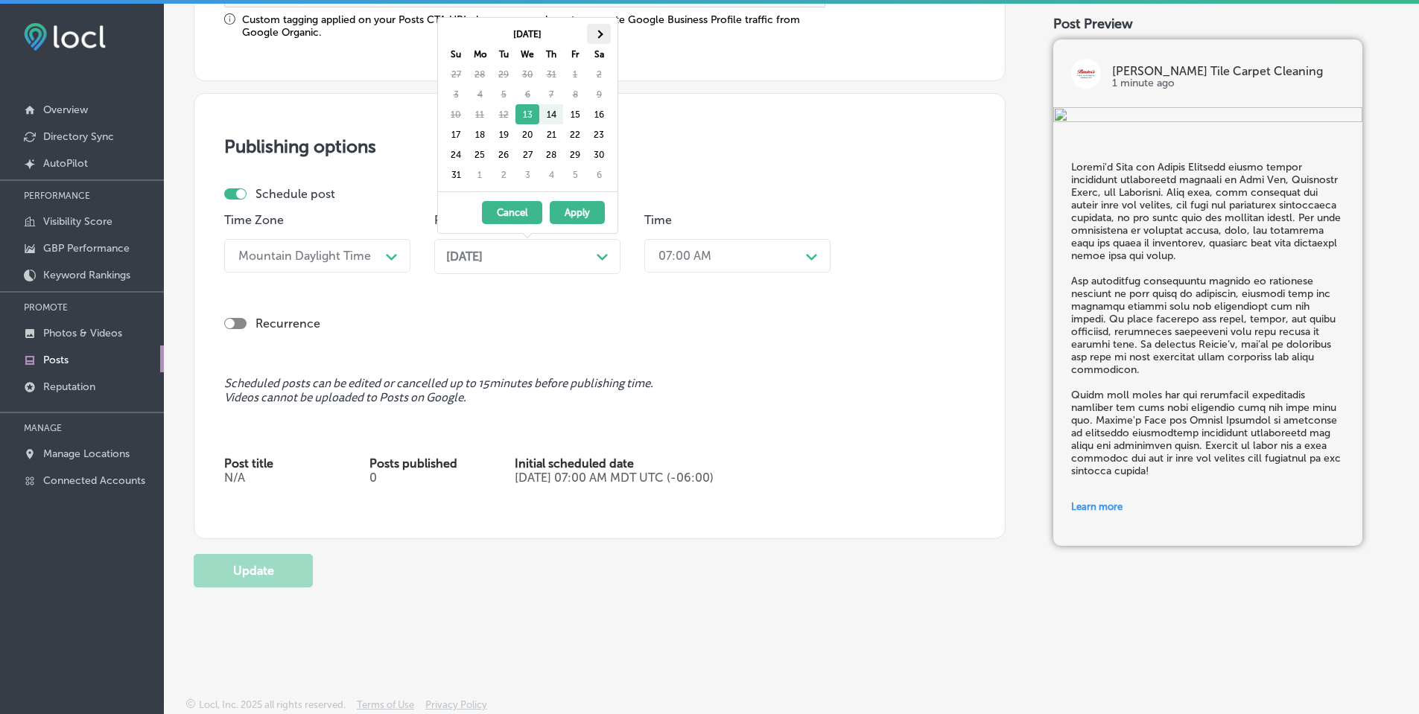
click at [600, 37] on span at bounding box center [598, 34] width 8 height 8
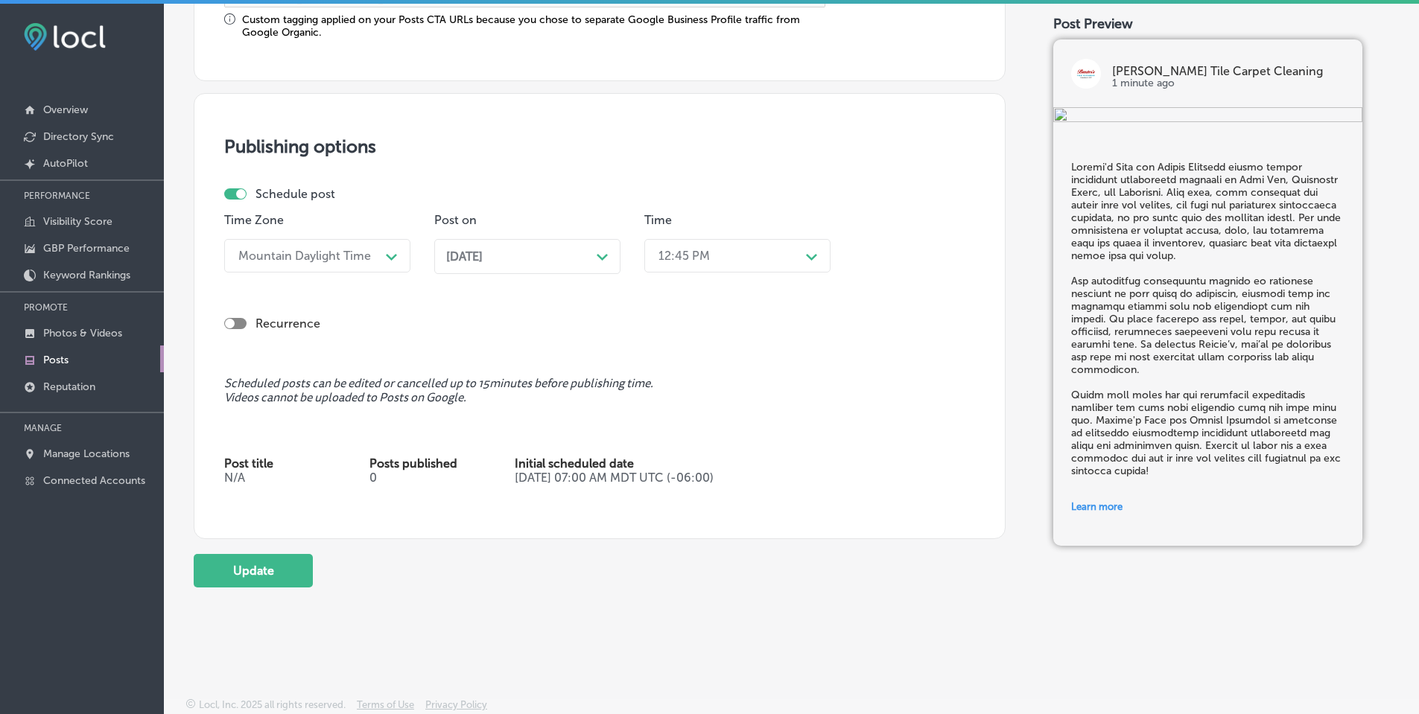
click at [771, 250] on div "12:45 PM" at bounding box center [725, 256] width 149 height 26
click at [683, 344] on div "7:00 AM" at bounding box center [737, 348] width 186 height 26
click at [269, 580] on button "Update" at bounding box center [253, 571] width 119 height 34
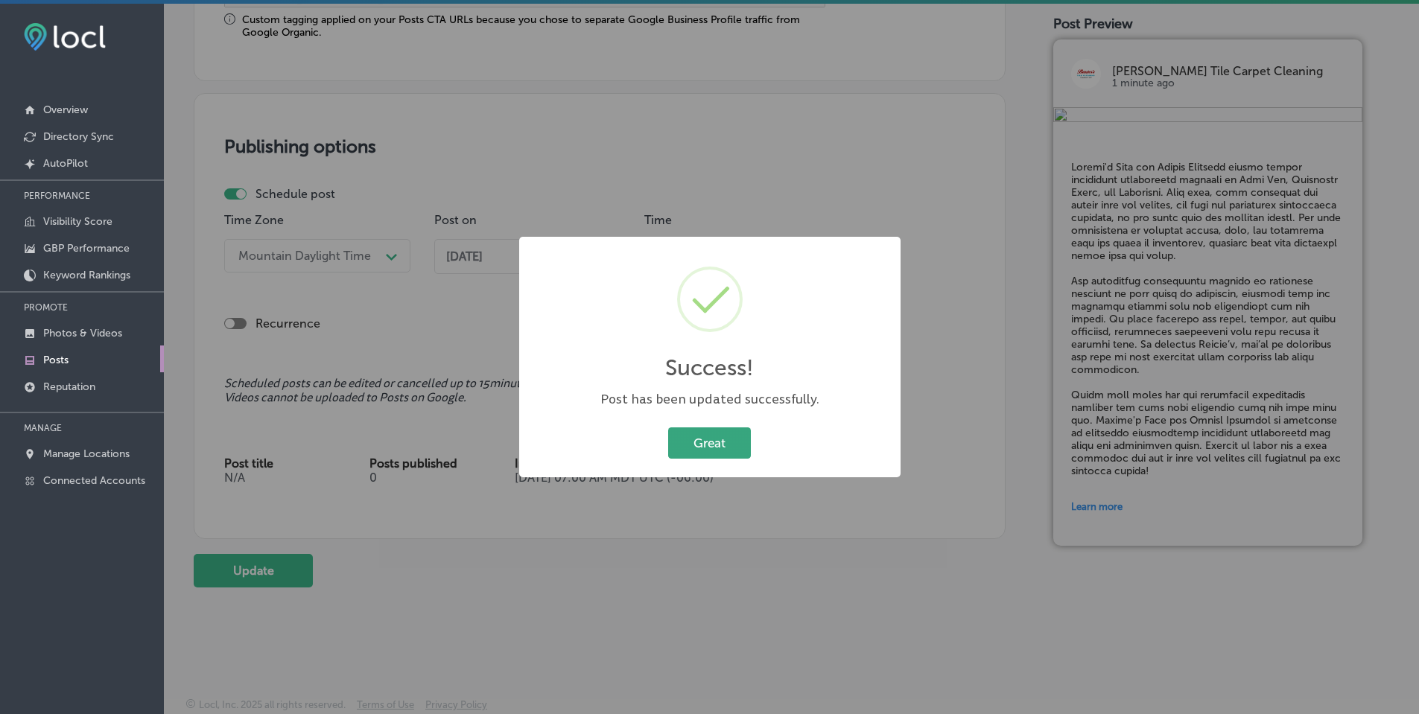
click at [709, 444] on button "Great" at bounding box center [709, 443] width 83 height 31
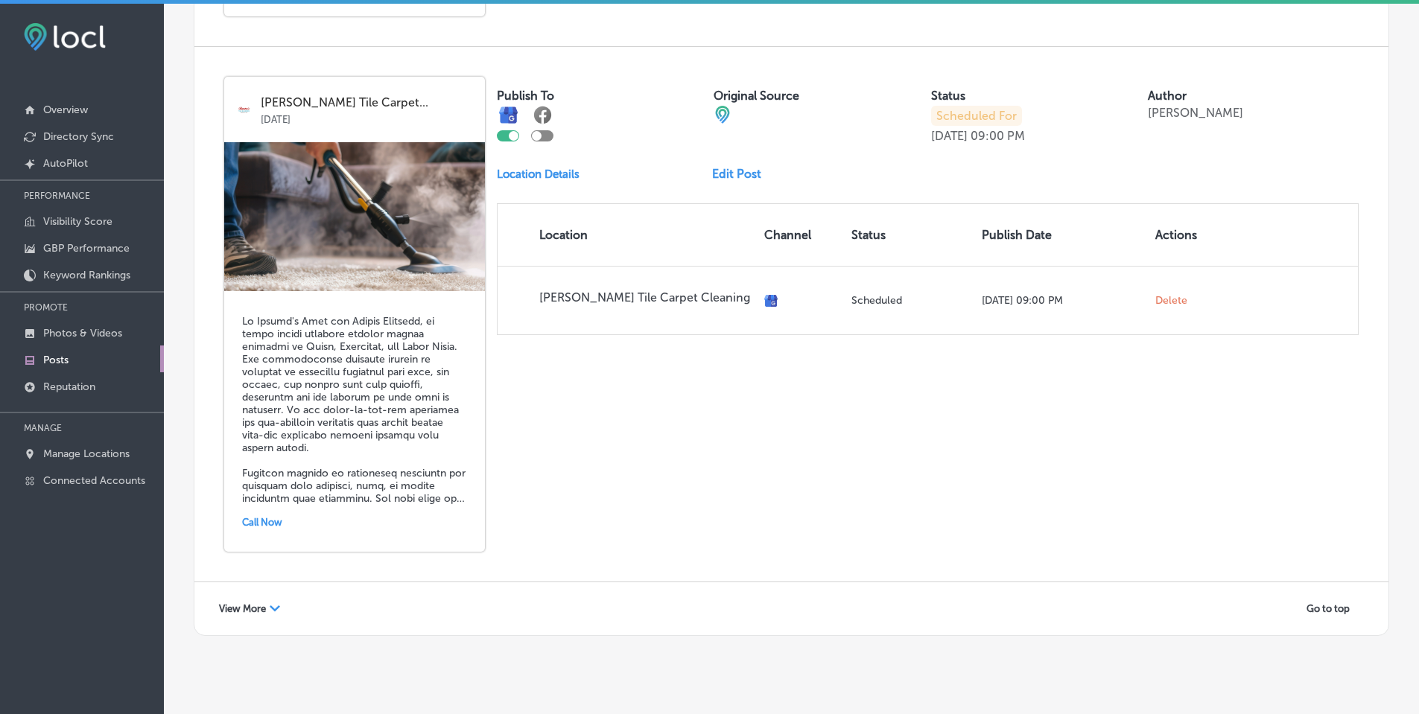
scroll to position [3218, 0]
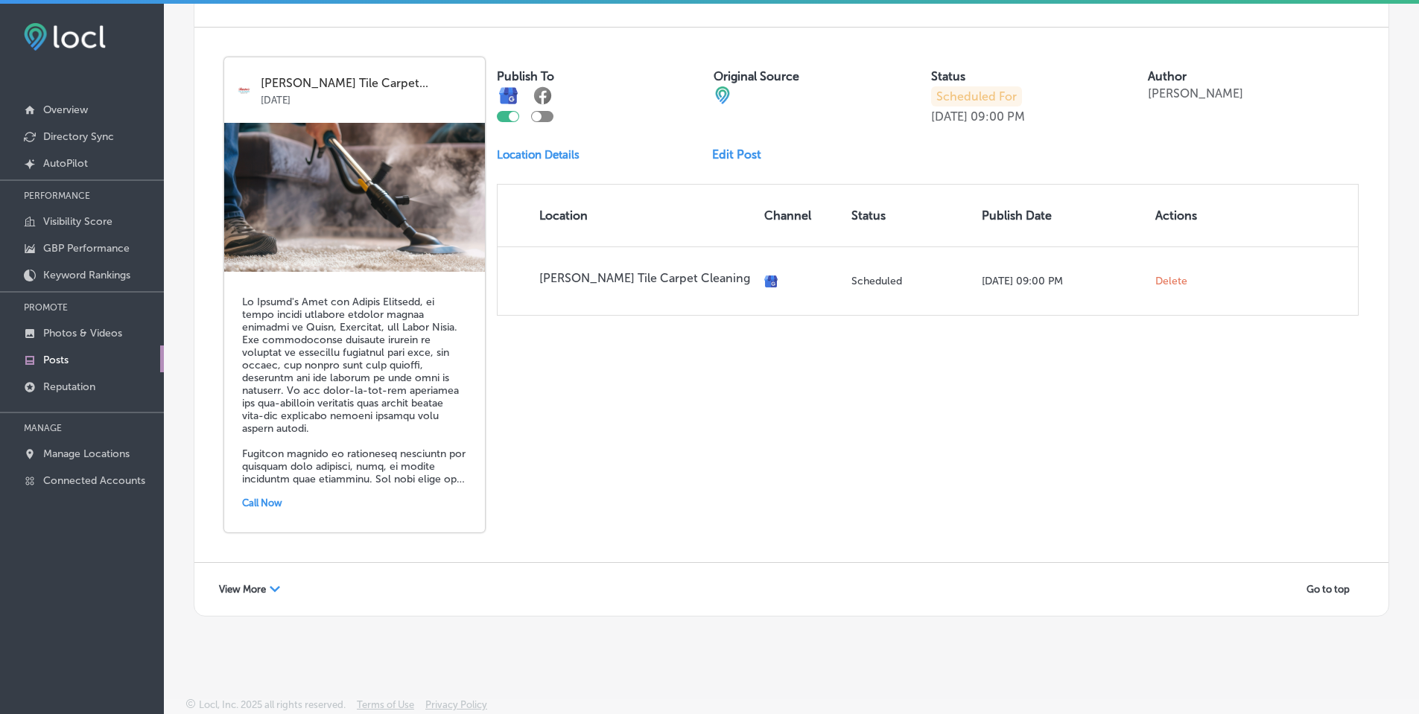
click at [273, 586] on icon "Path Created with Sketch." at bounding box center [275, 589] width 10 height 6
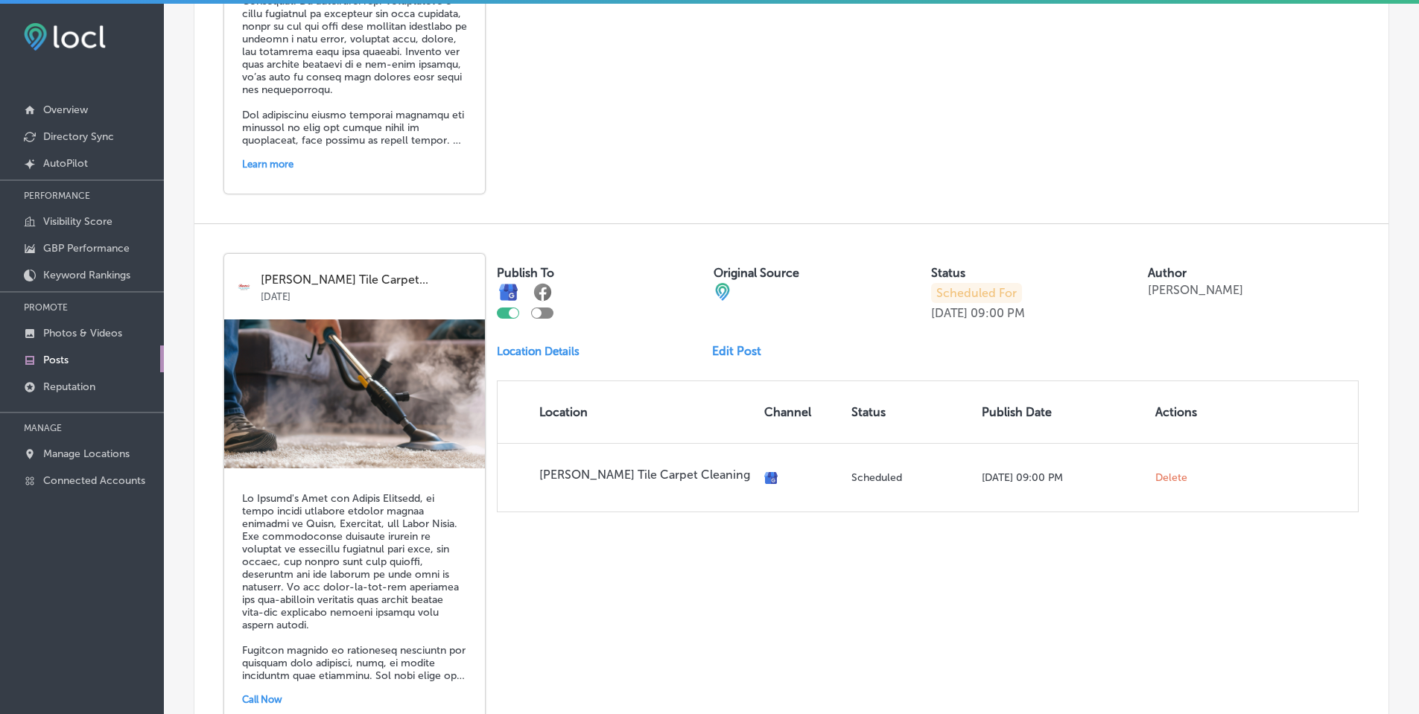
scroll to position [2994, 0]
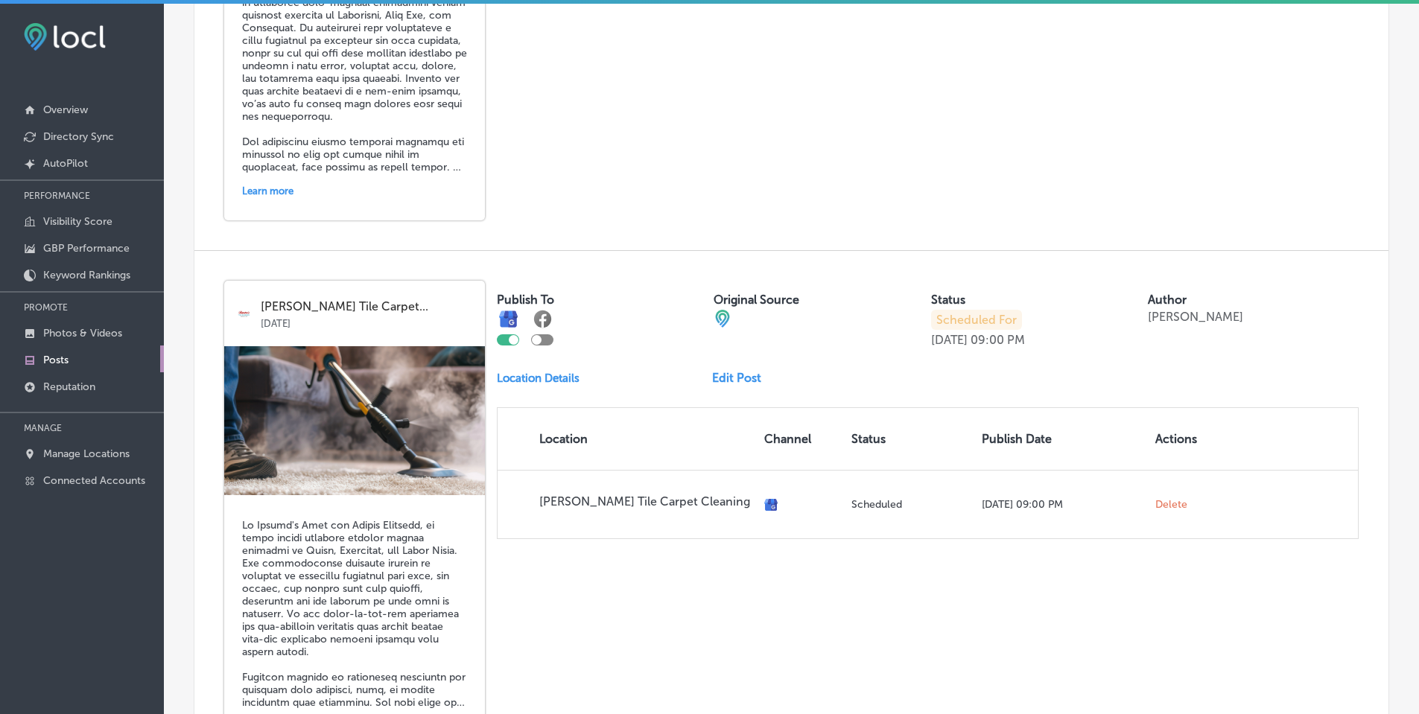
click at [740, 380] on link "Edit Post" at bounding box center [742, 378] width 61 height 14
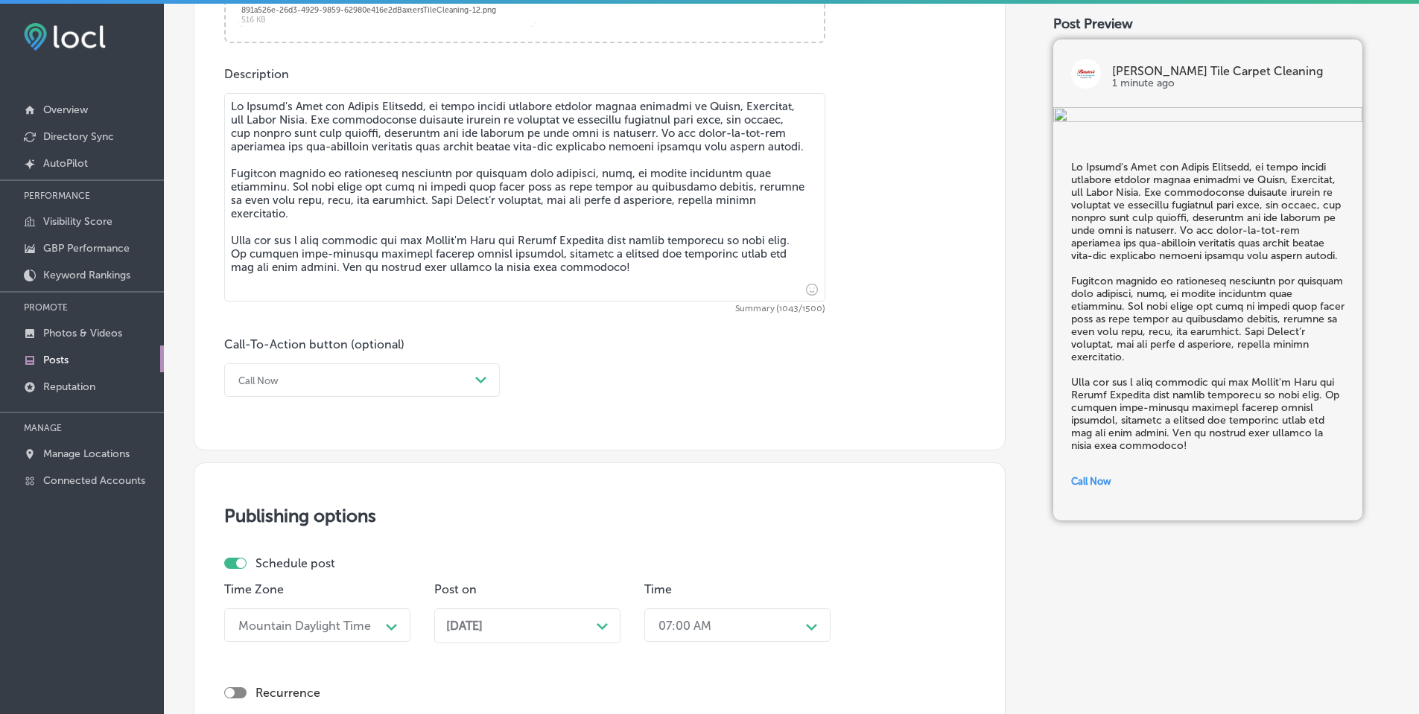
scroll to position [1117, 0]
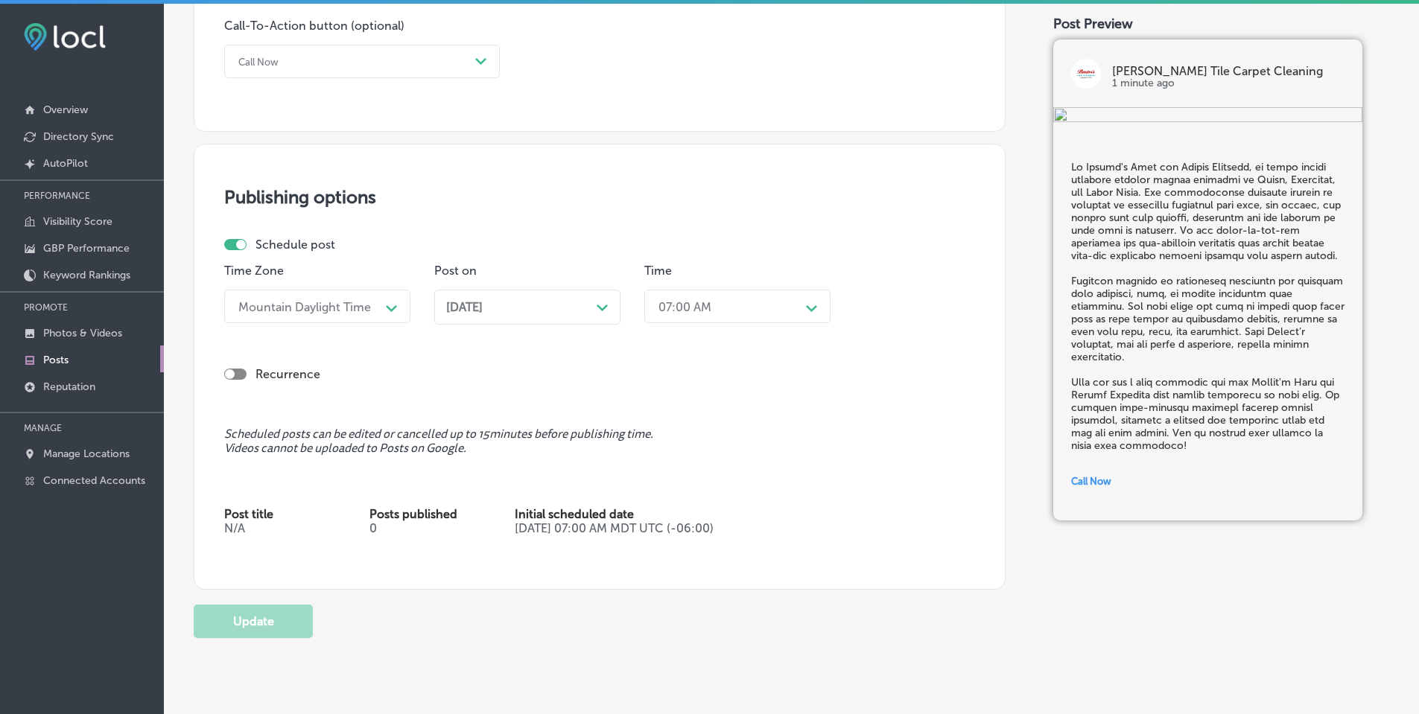
click at [606, 303] on div "Path Created with Sketch." at bounding box center [603, 306] width 12 height 12
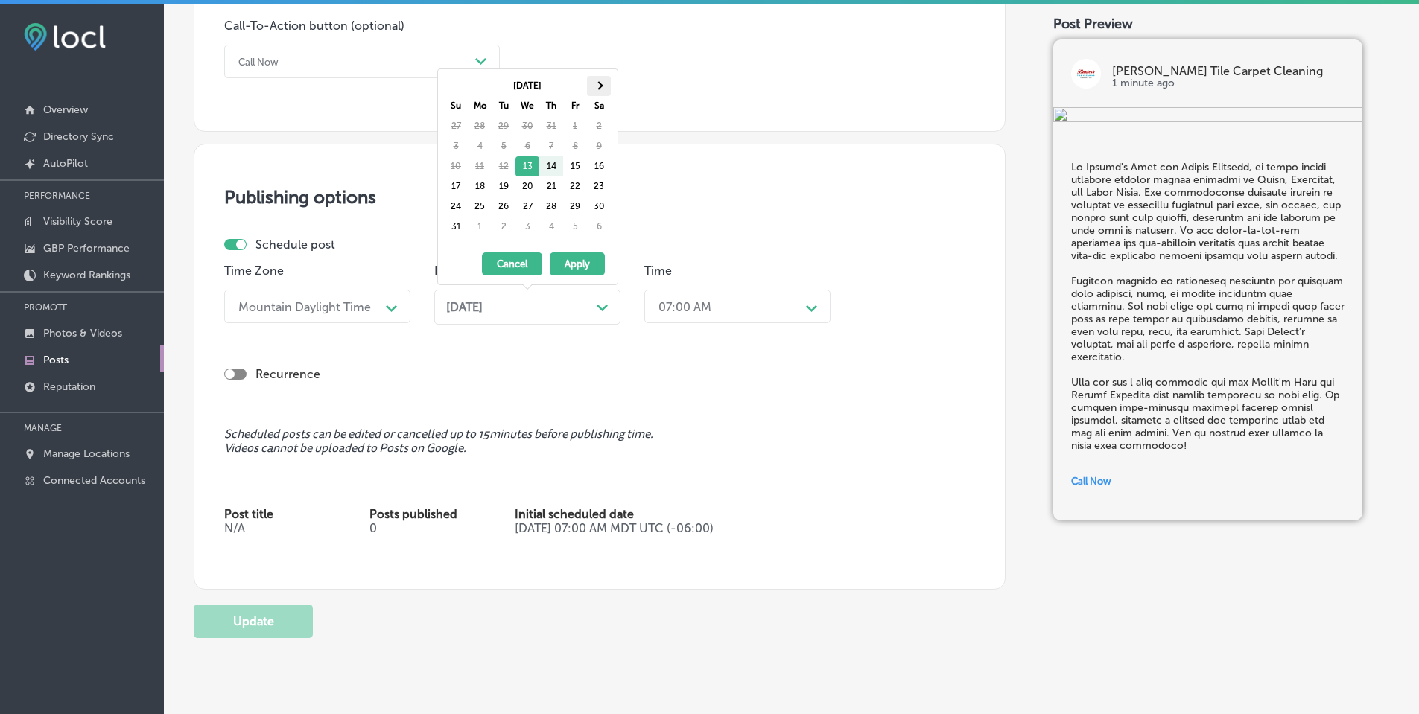
click at [594, 80] on th at bounding box center [599, 86] width 24 height 20
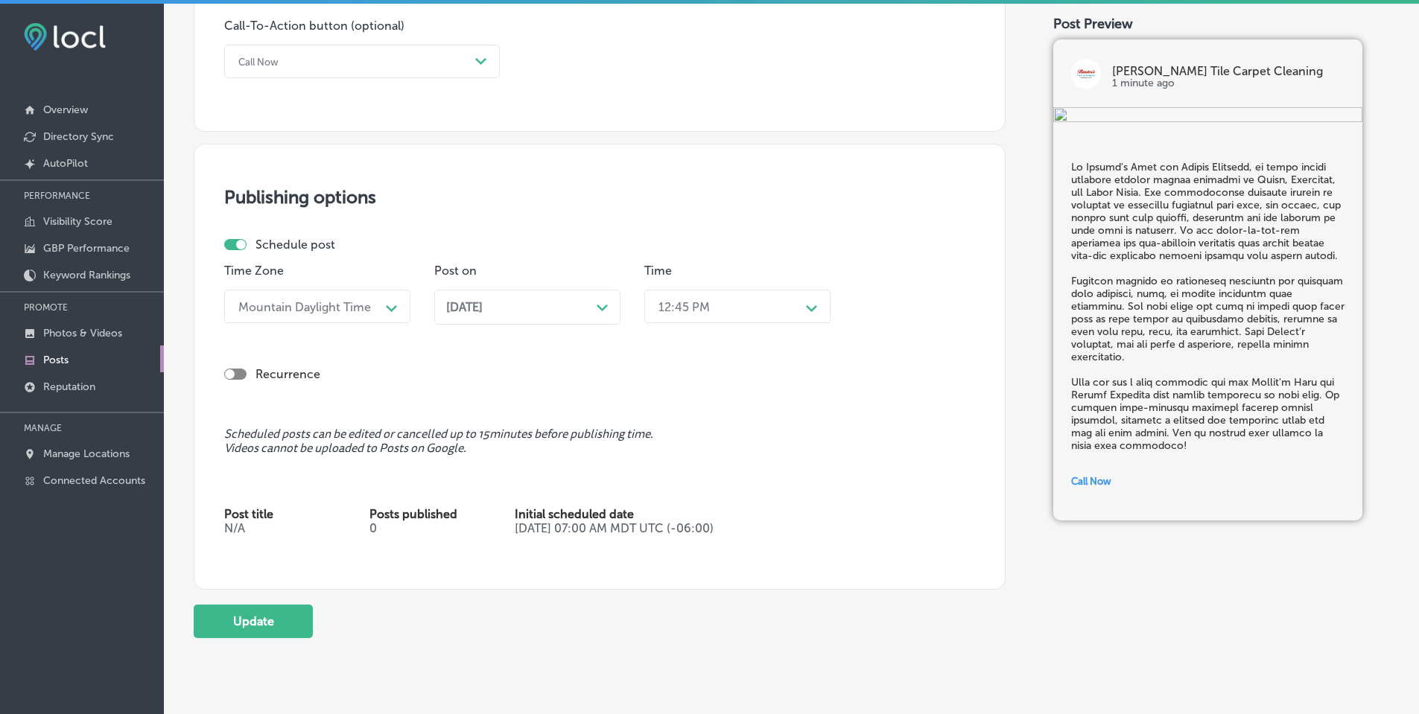
click at [793, 308] on div "12:45 PM" at bounding box center [725, 306] width 149 height 26
click at [676, 392] on div "7:00 AM" at bounding box center [737, 399] width 186 height 26
click at [249, 618] on button "Update" at bounding box center [253, 622] width 119 height 34
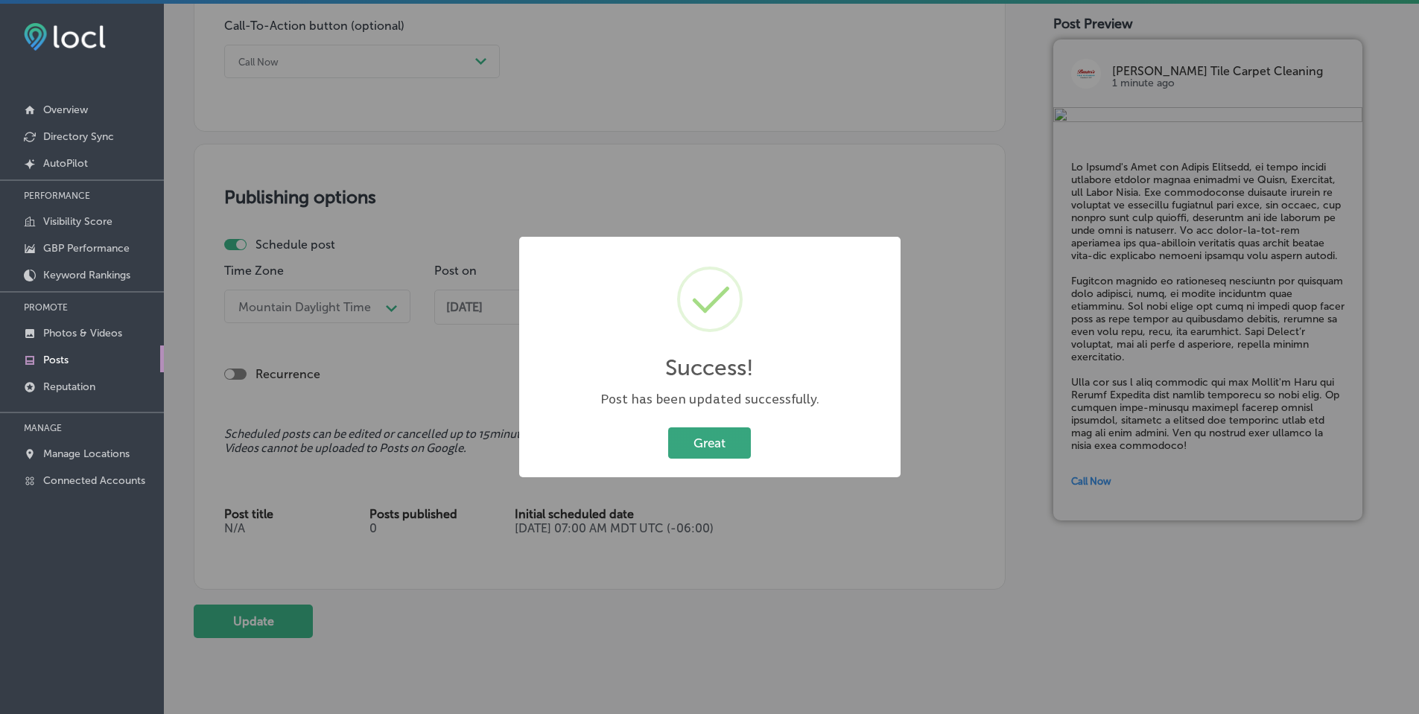
click at [731, 457] on button "Great" at bounding box center [709, 443] width 83 height 31
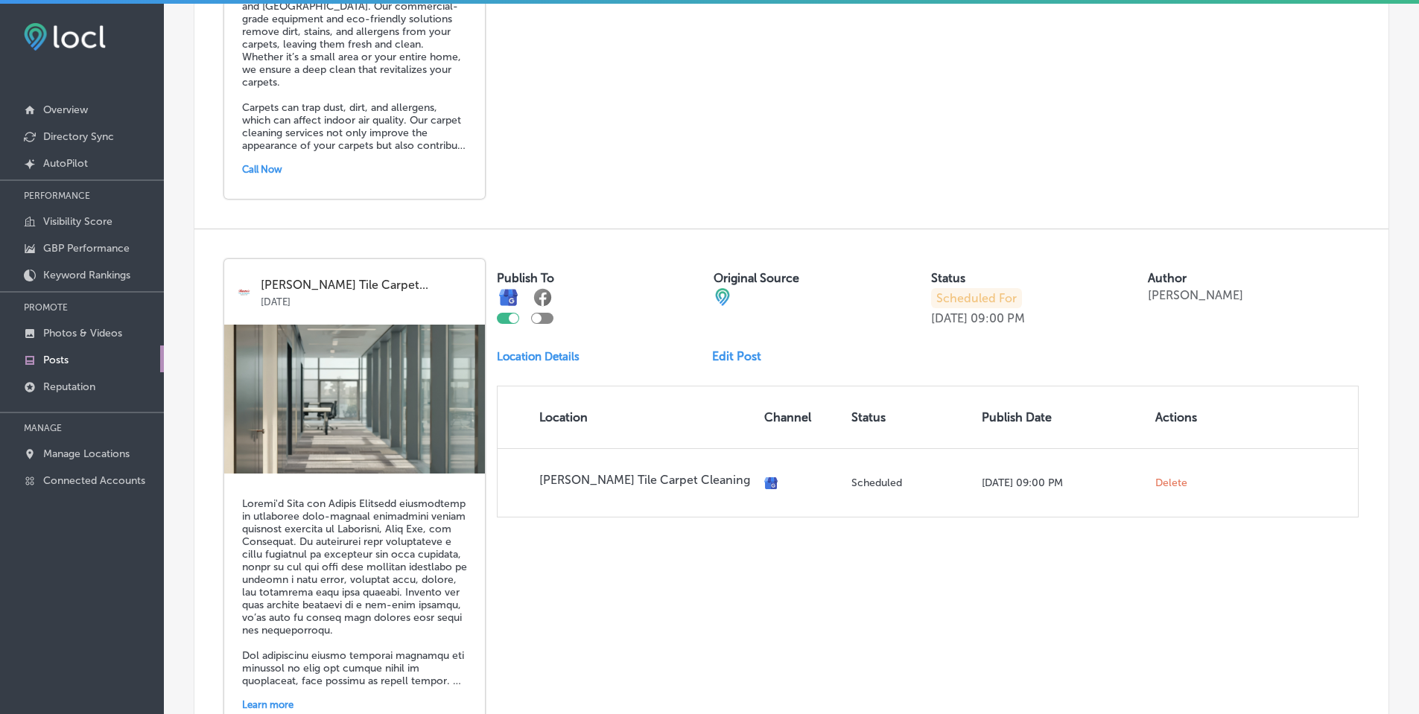
scroll to position [2473, 0]
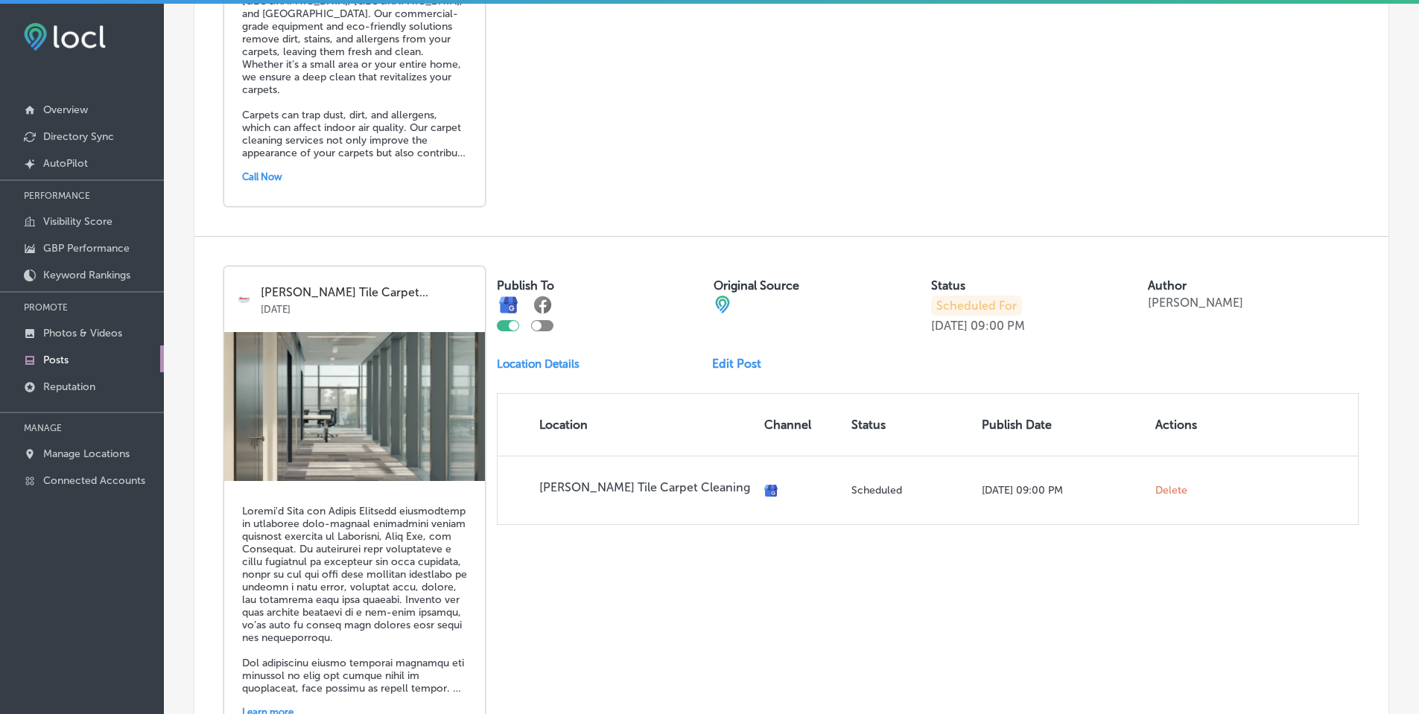
click at [730, 361] on link "Edit Post" at bounding box center [742, 364] width 61 height 14
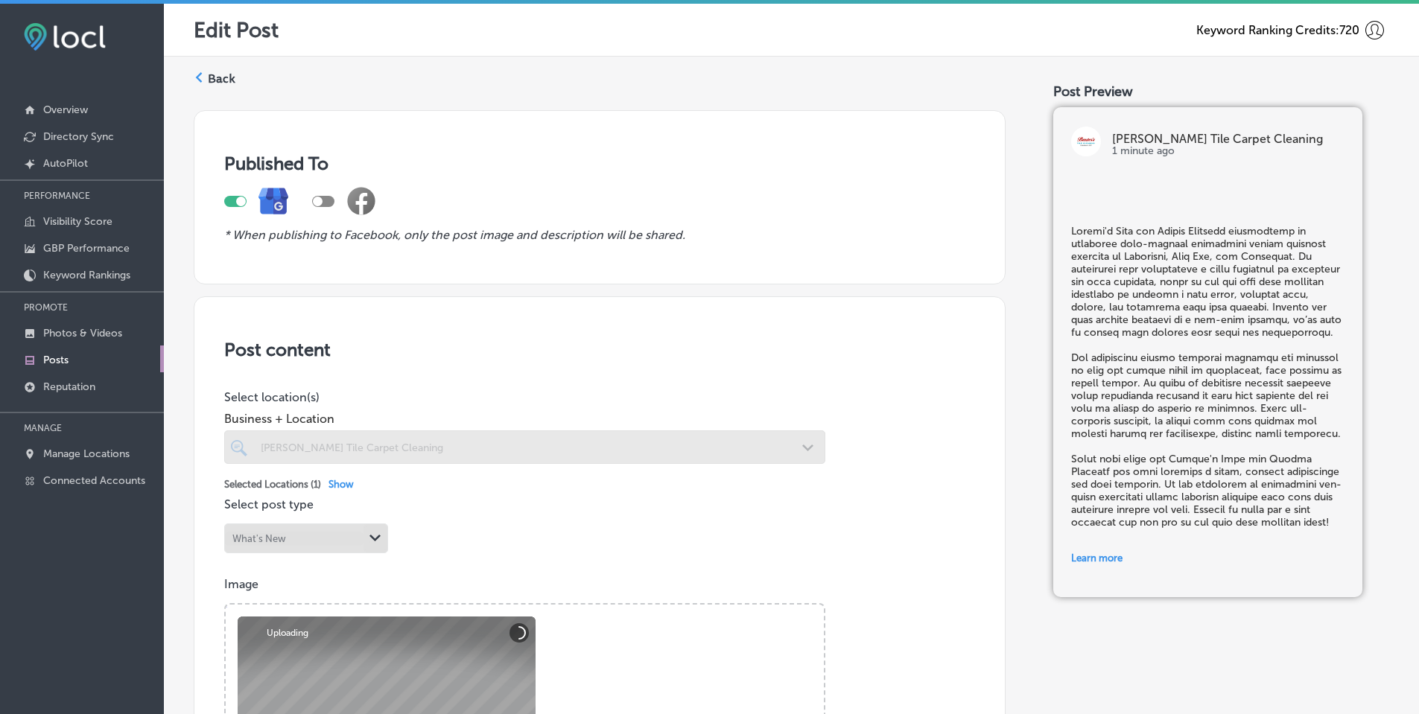
scroll to position [149, 0]
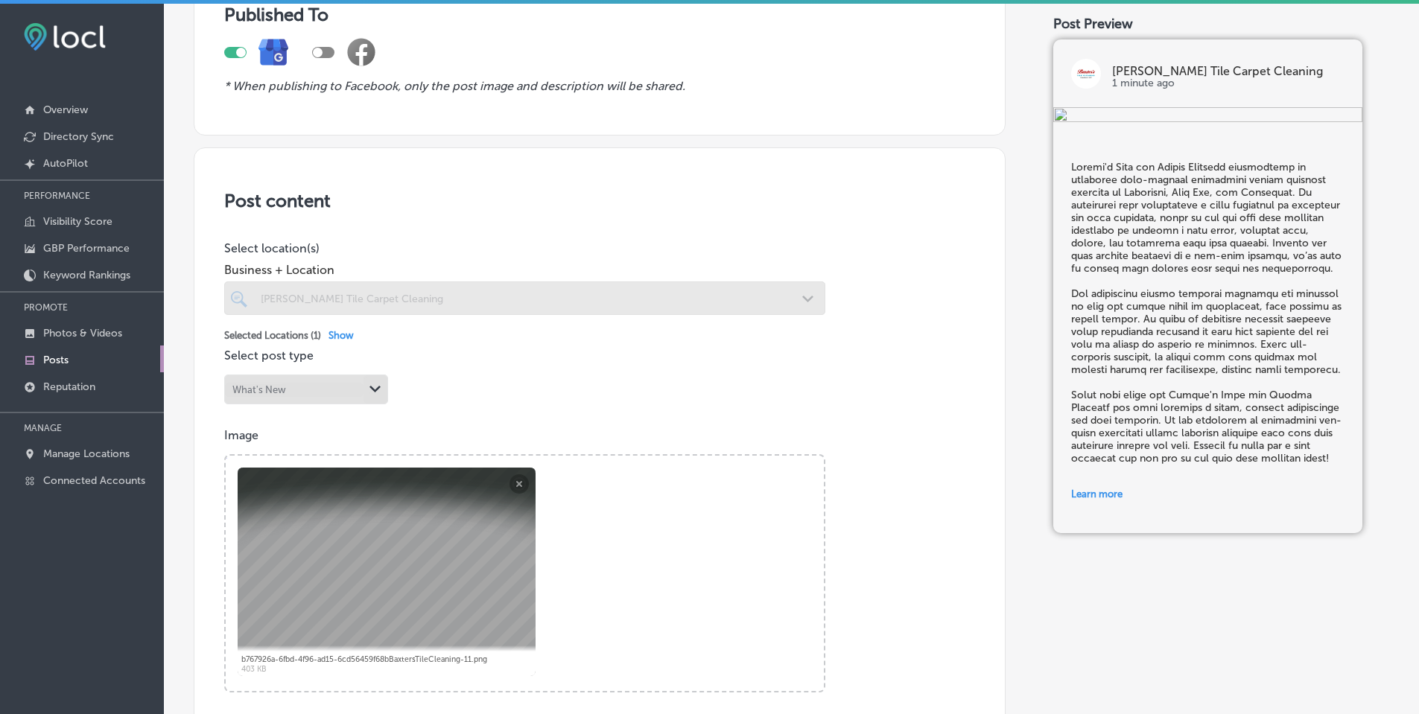
click at [598, 257] on div "Business + Location [PERSON_NAME] Tile Carpet Cleaning Path Created with Sketch." at bounding box center [524, 285] width 601 height 60
click at [603, 253] on p "Select location(s)" at bounding box center [524, 248] width 601 height 14
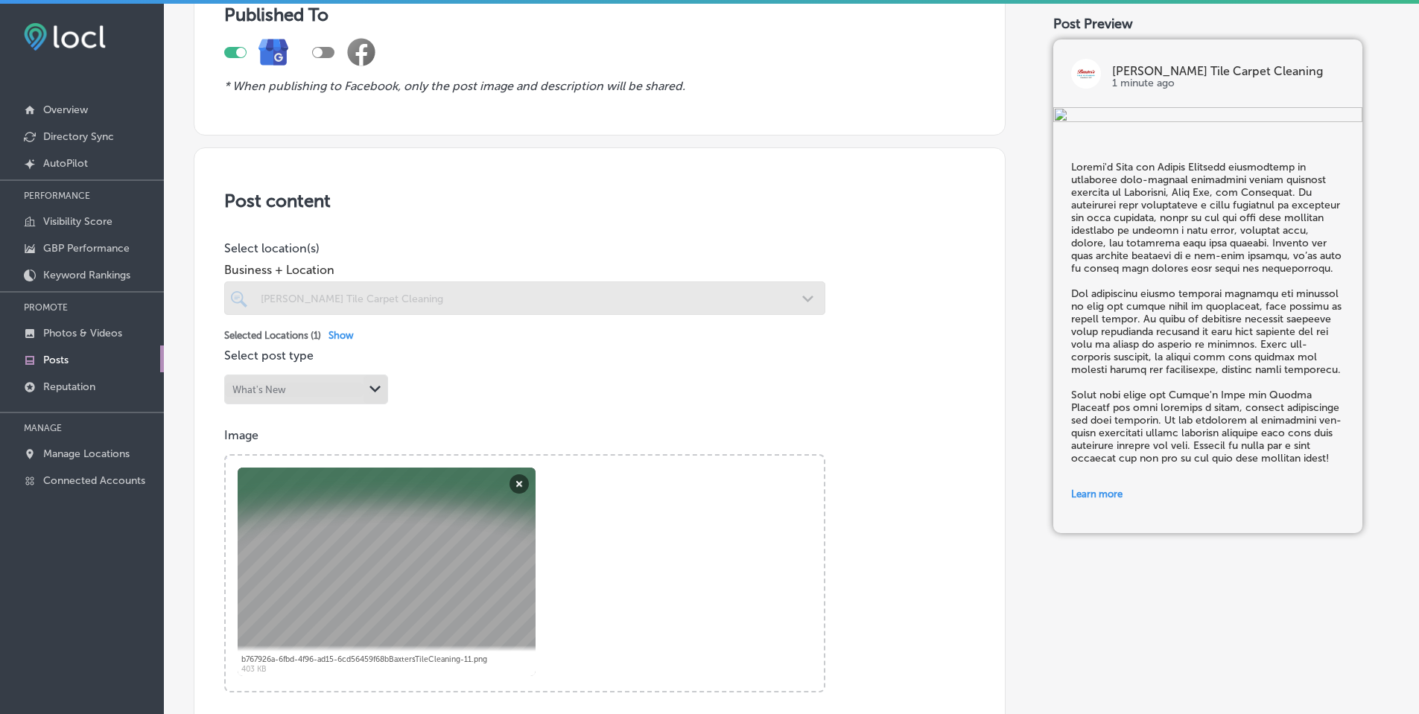
scroll to position [1308, 0]
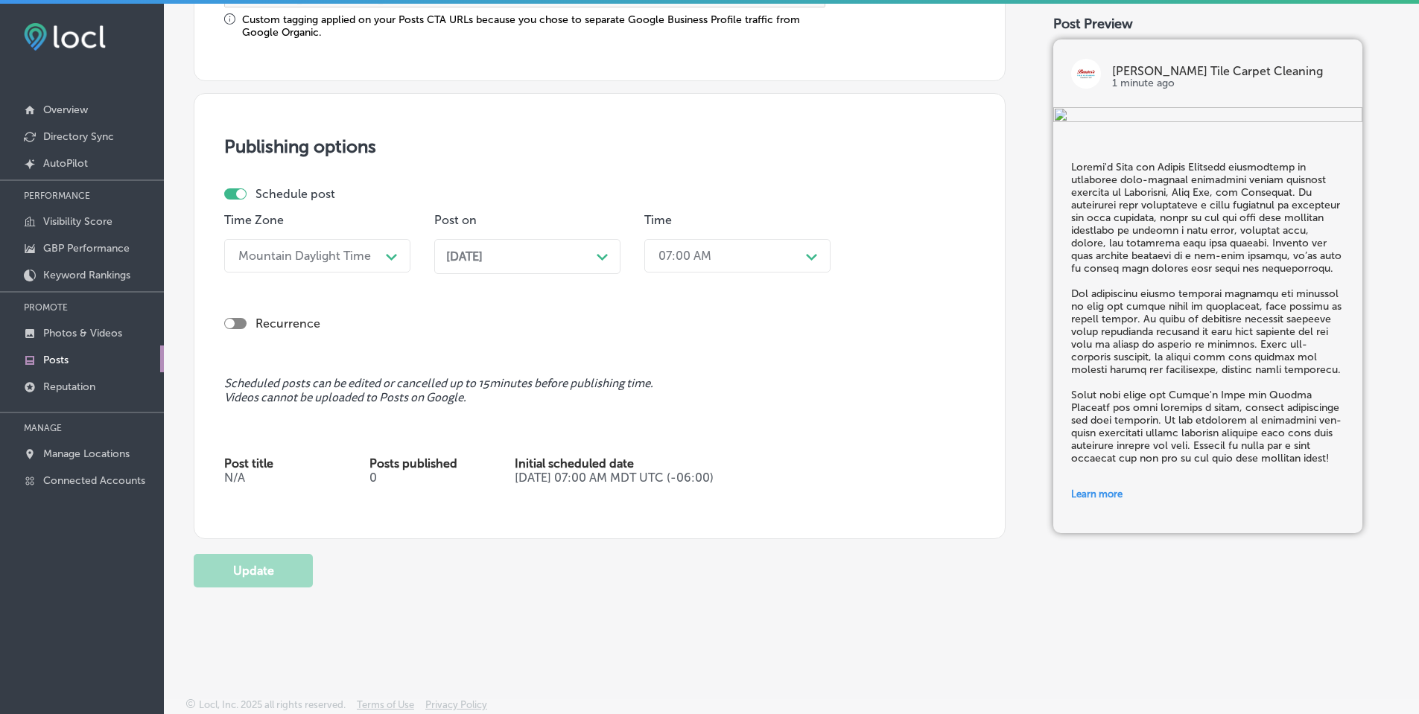
click at [600, 255] on icon "Path Created with Sketch." at bounding box center [602, 257] width 11 height 7
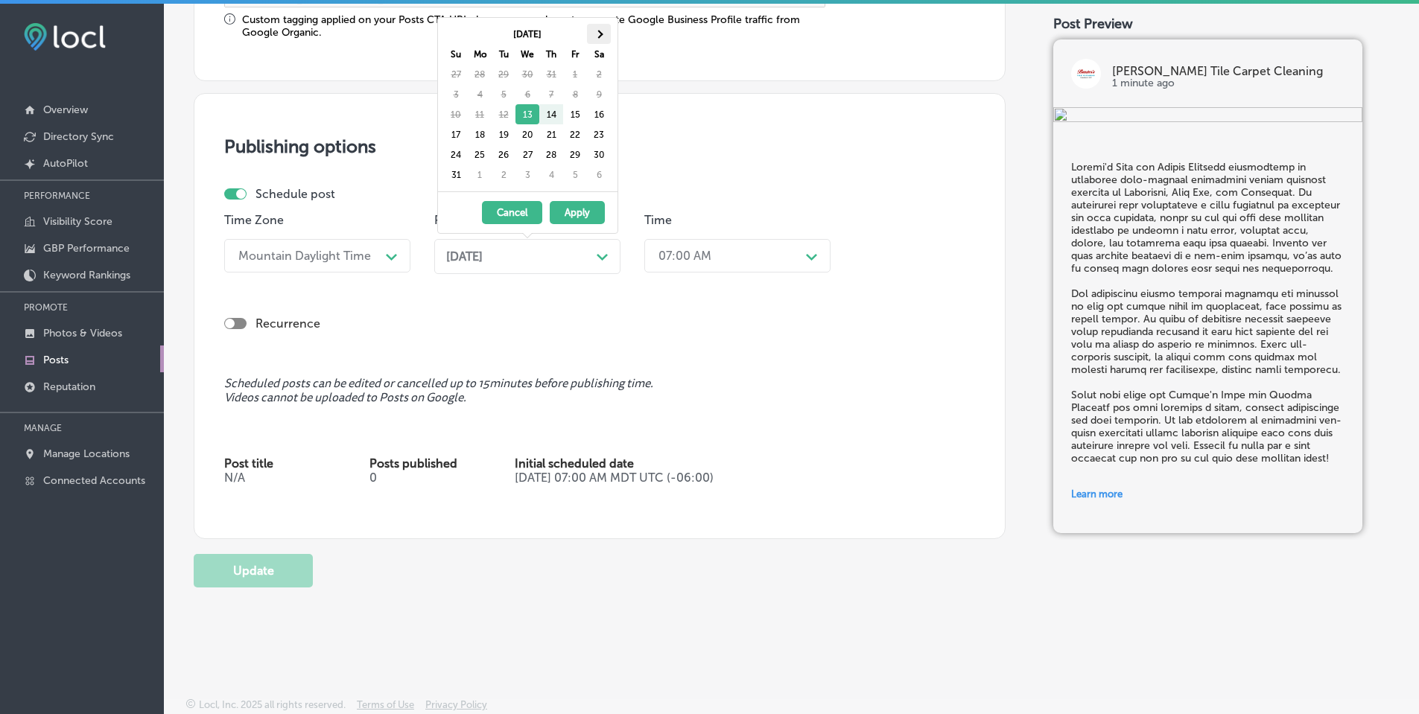
click at [596, 34] on span at bounding box center [598, 34] width 8 height 8
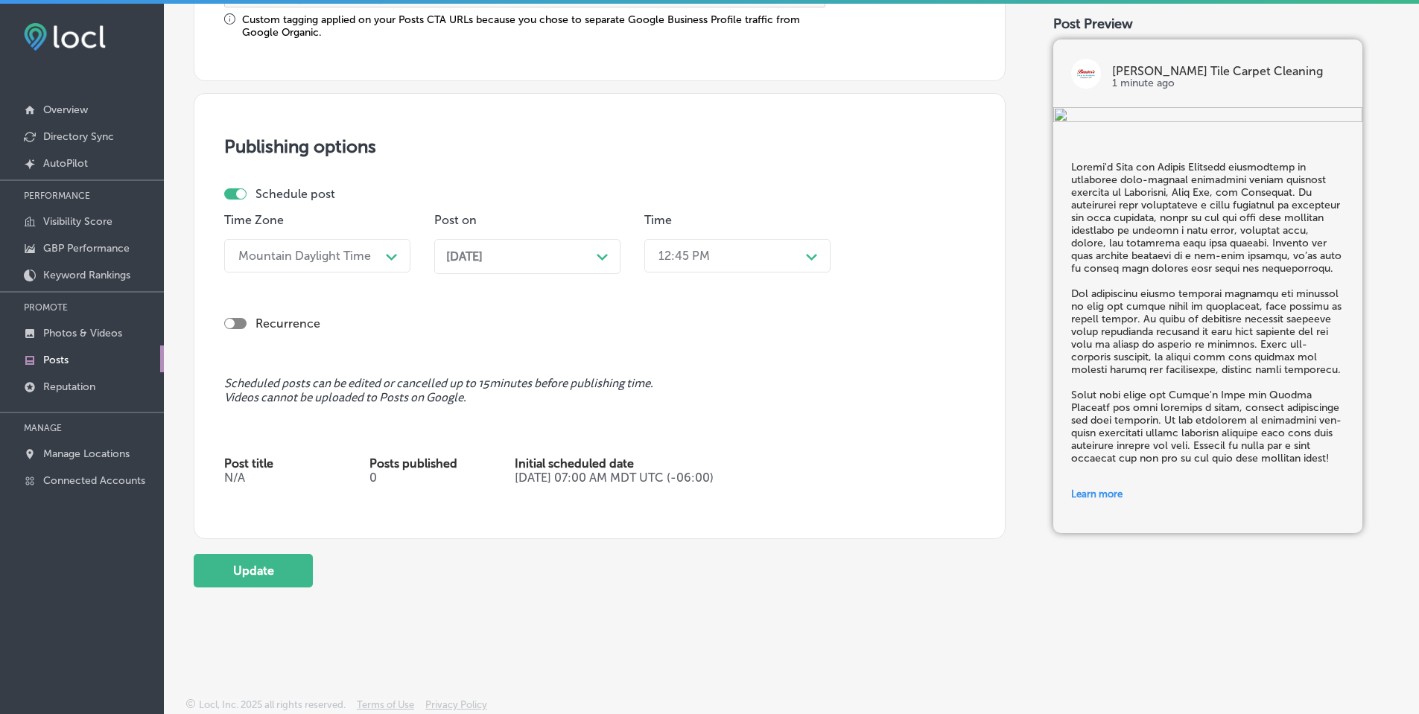
click at [808, 255] on icon "Path Created with Sketch." at bounding box center [811, 257] width 11 height 7
click at [688, 416] on div "7:00 AM" at bounding box center [737, 423] width 186 height 26
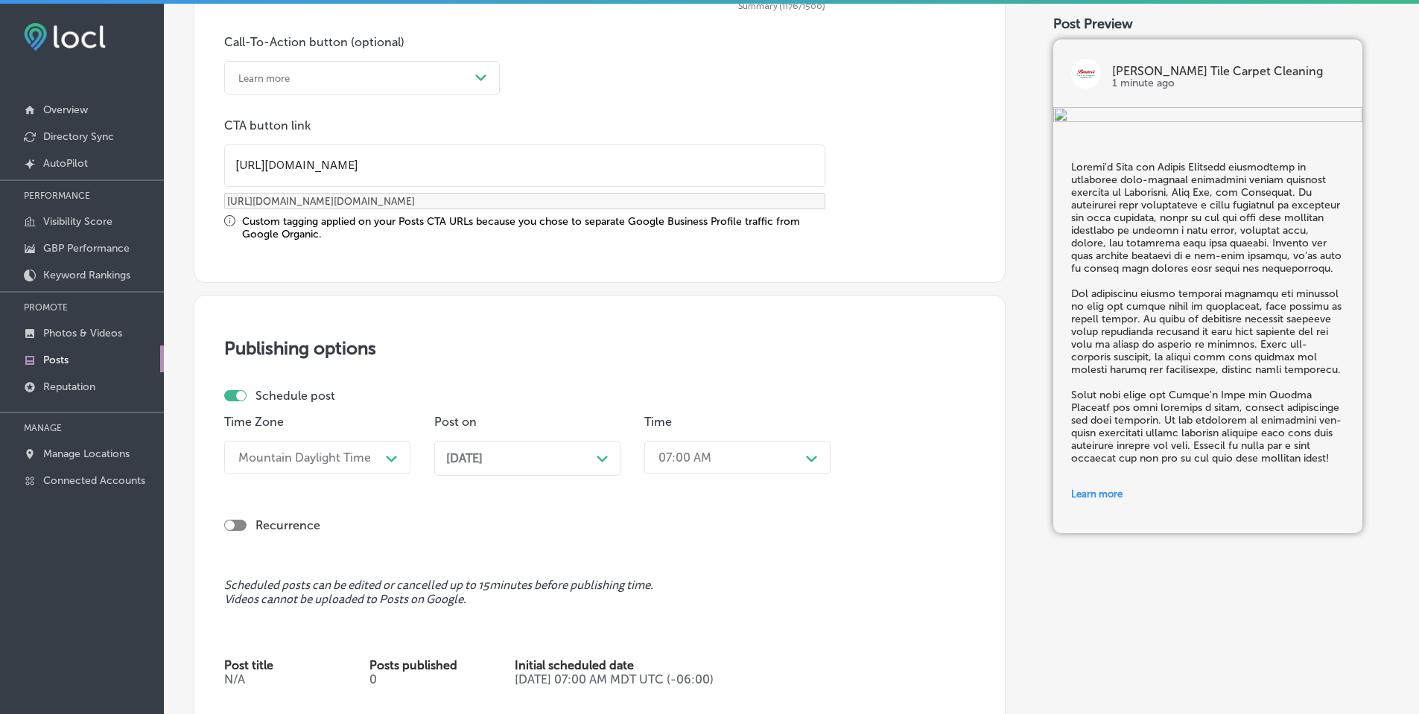
scroll to position [1308, 0]
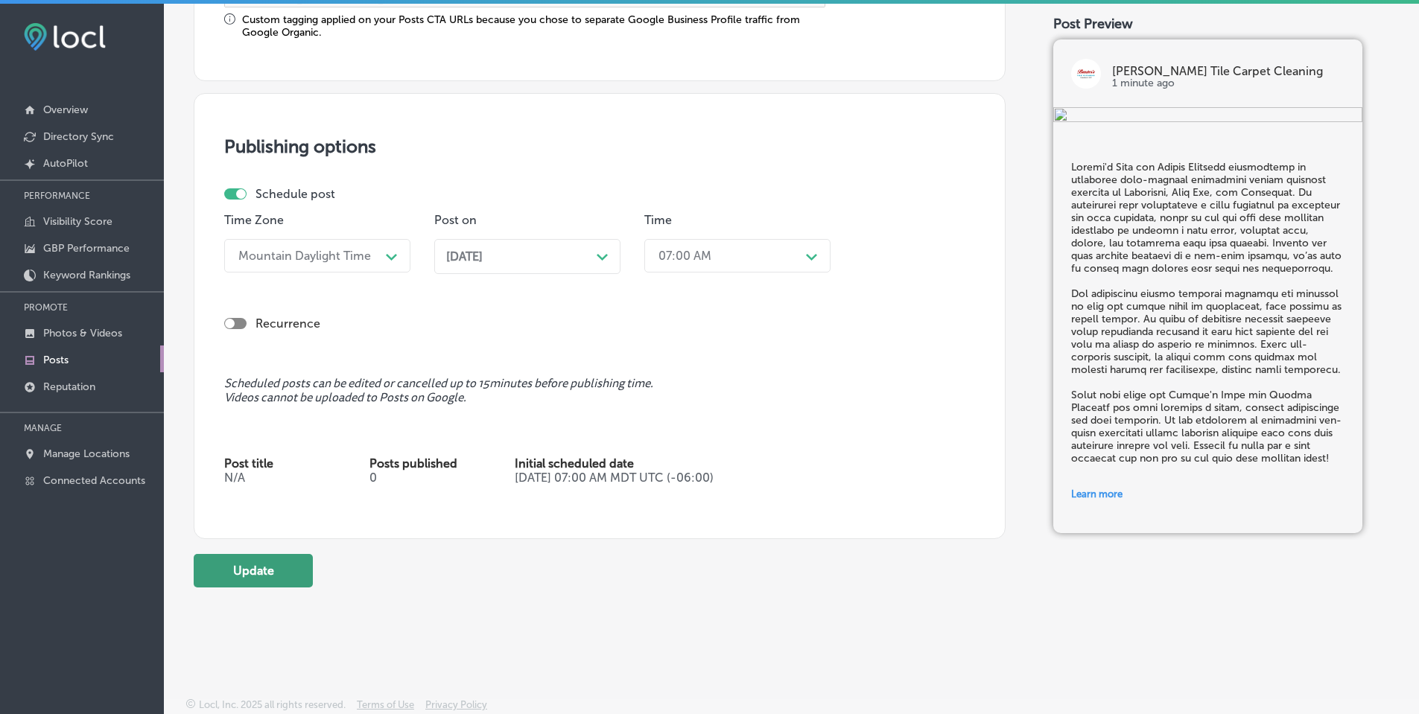
click at [247, 574] on button "Update" at bounding box center [253, 571] width 119 height 34
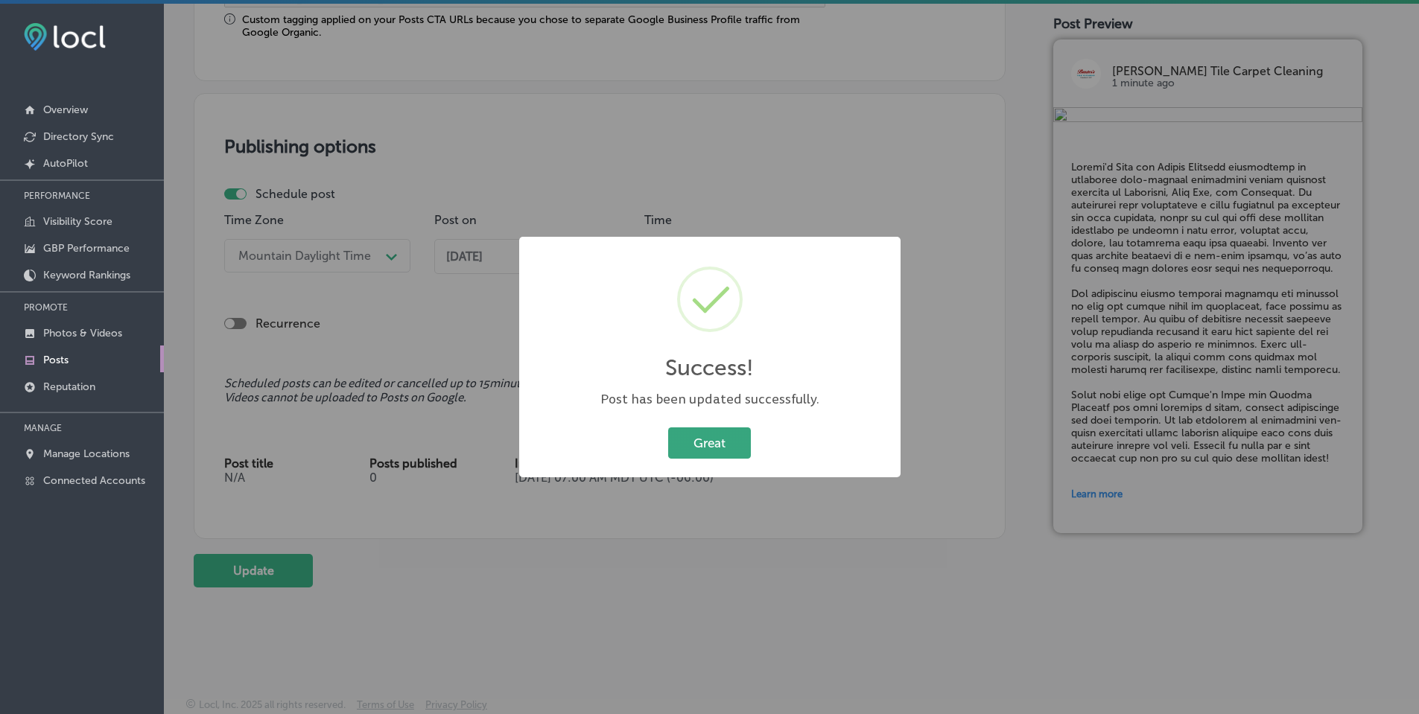
click at [717, 448] on button "Great" at bounding box center [709, 443] width 83 height 31
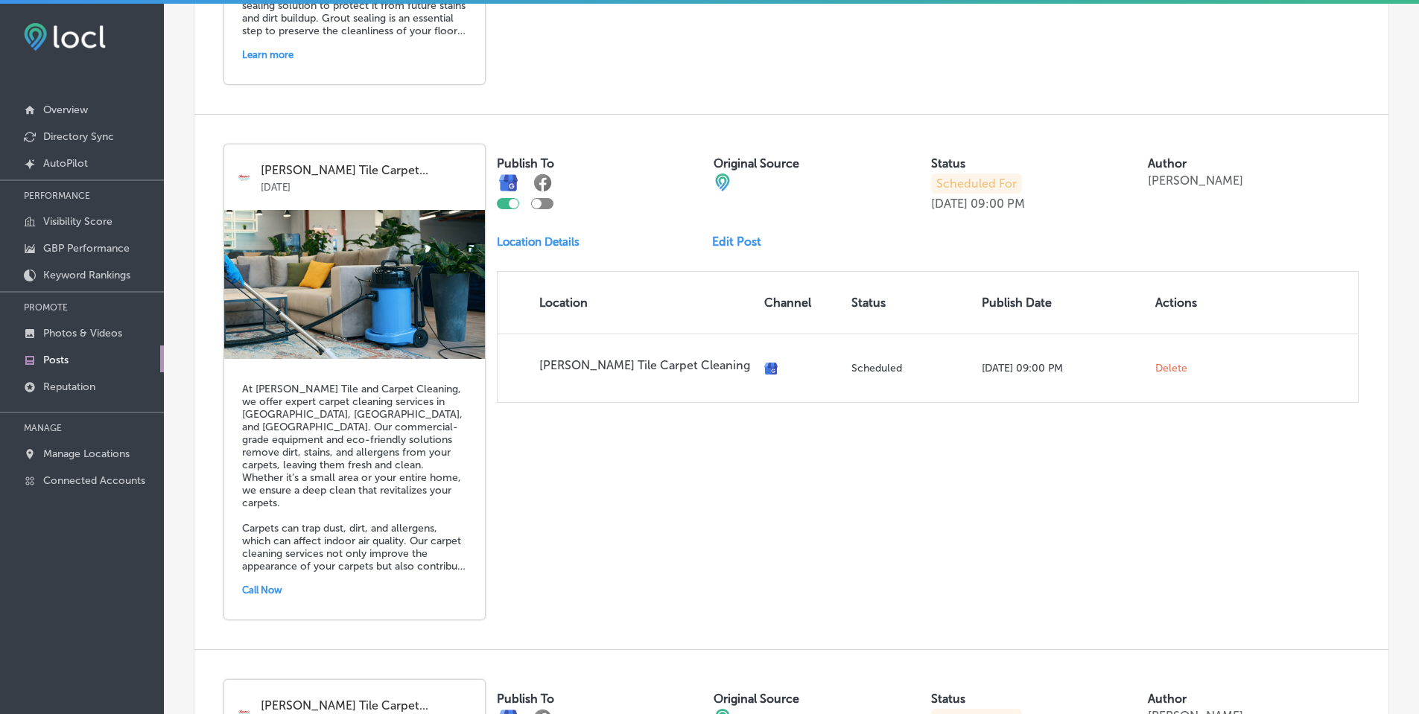
scroll to position [2011, 0]
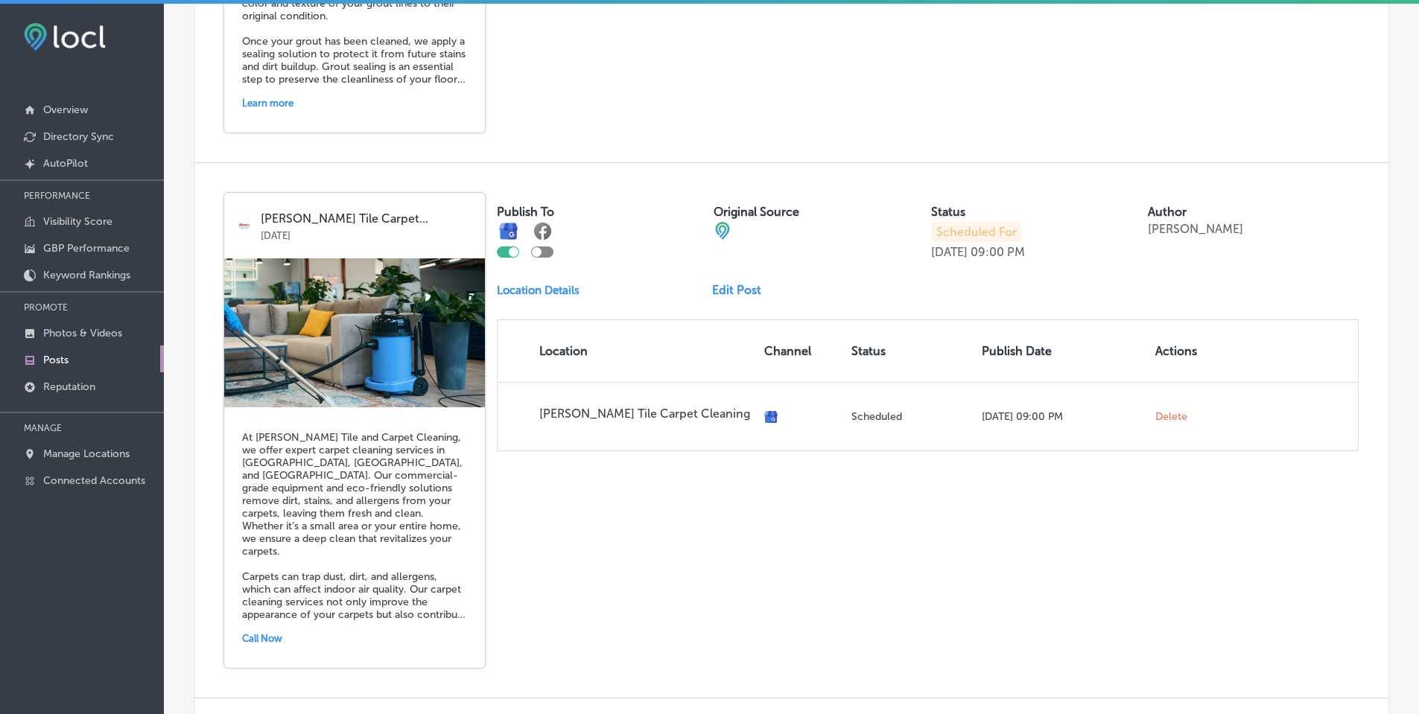
click at [736, 292] on link "Edit Post" at bounding box center [742, 290] width 61 height 14
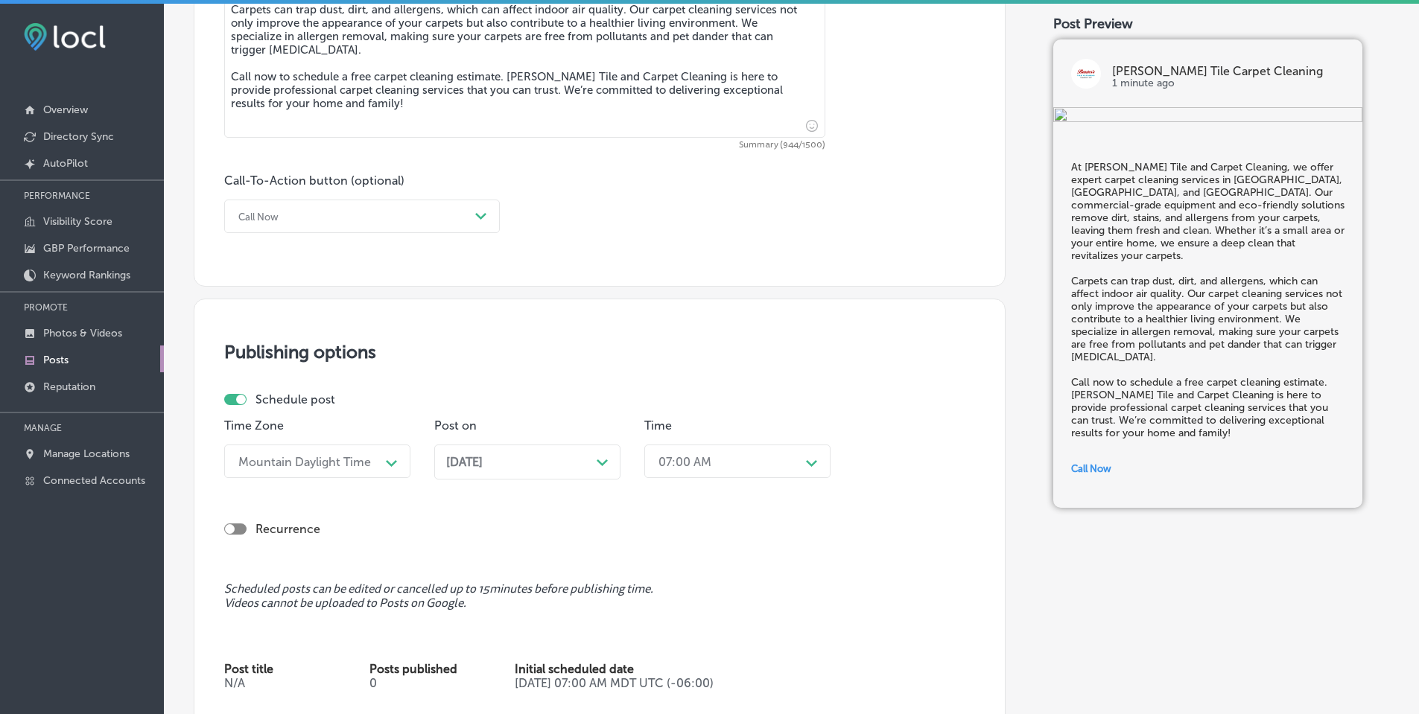
scroll to position [1043, 0]
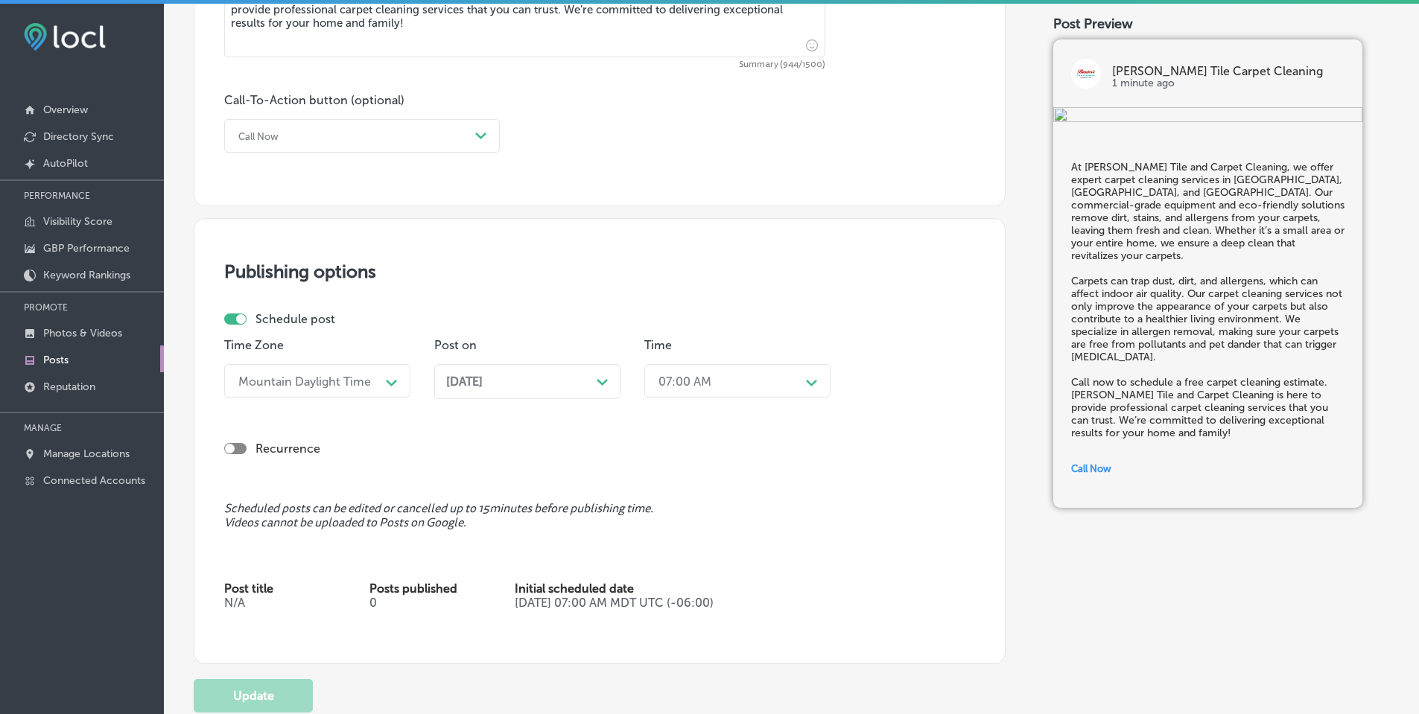
click at [602, 384] on polygon at bounding box center [602, 382] width 11 height 7
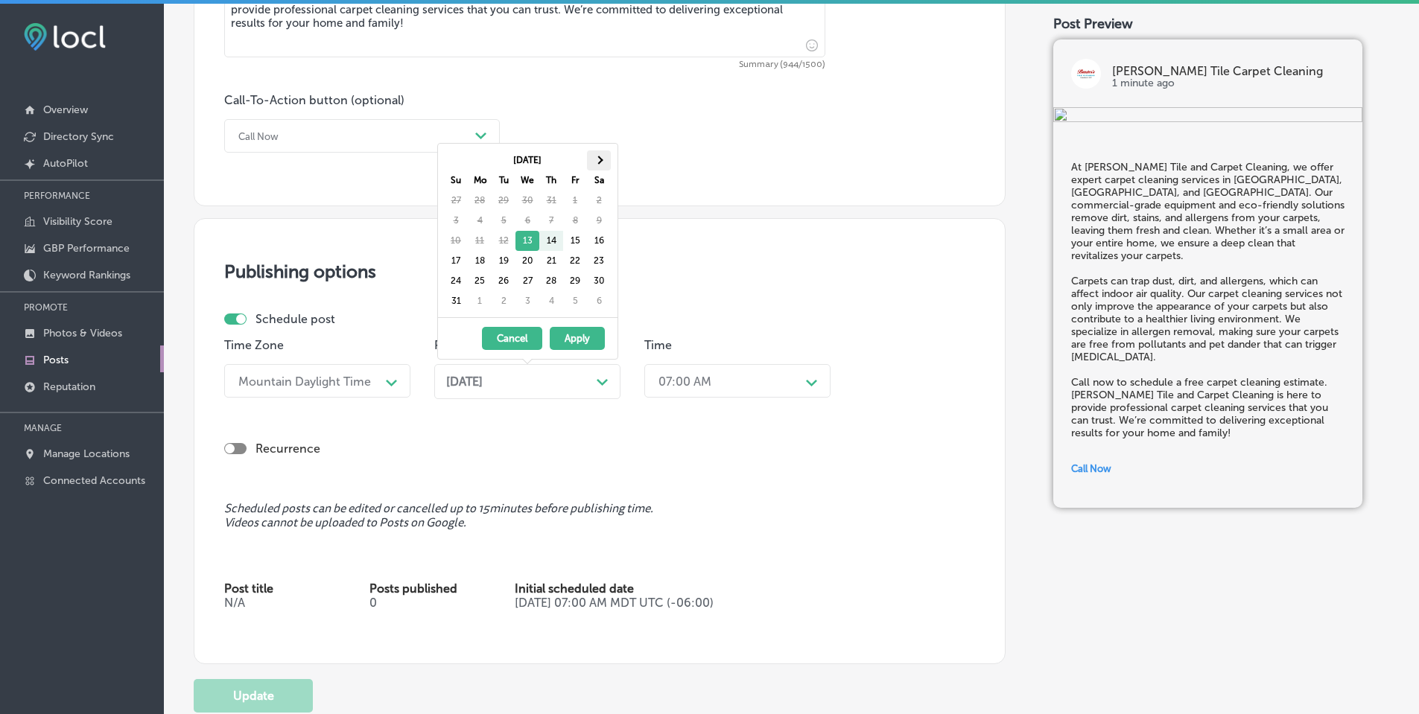
click at [596, 161] on span at bounding box center [598, 160] width 8 height 8
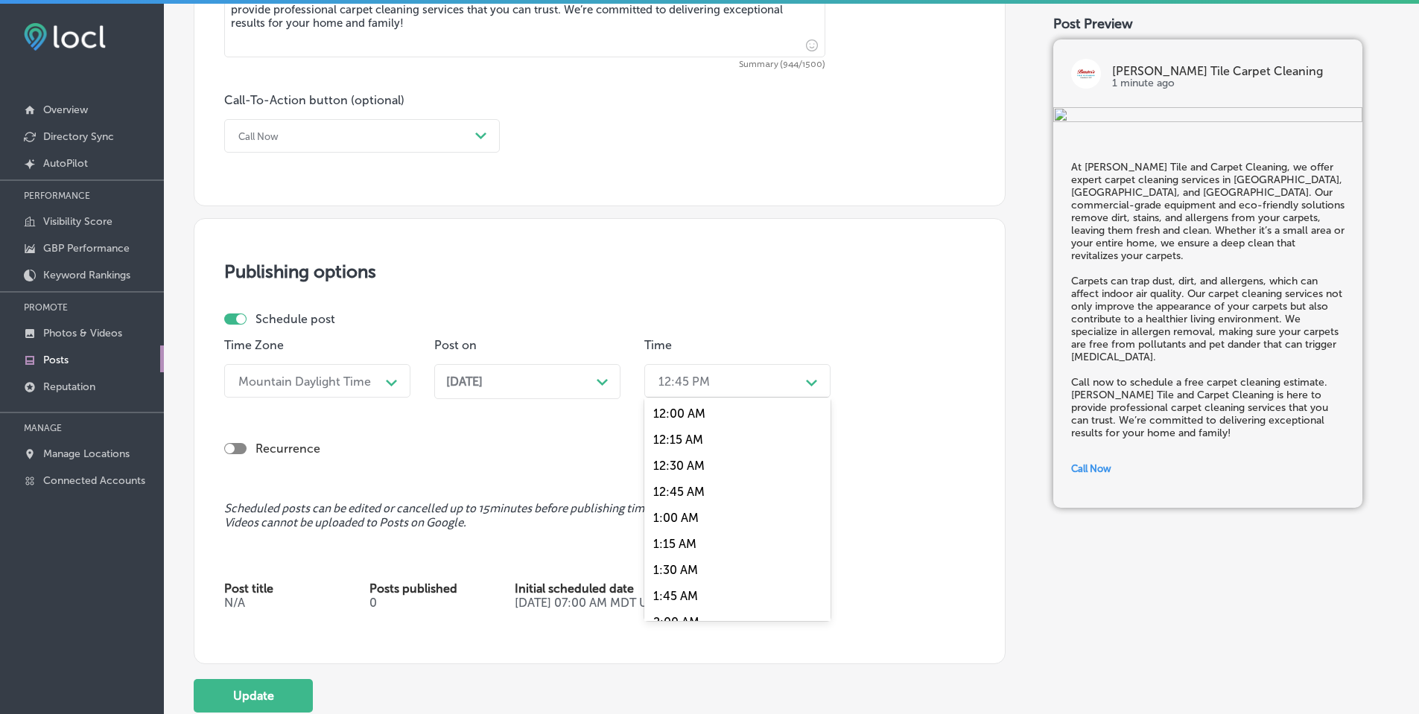
click at [807, 383] on icon "Path Created with Sketch." at bounding box center [811, 383] width 11 height 7
click at [691, 473] on div "7:00 AM" at bounding box center [737, 473] width 186 height 26
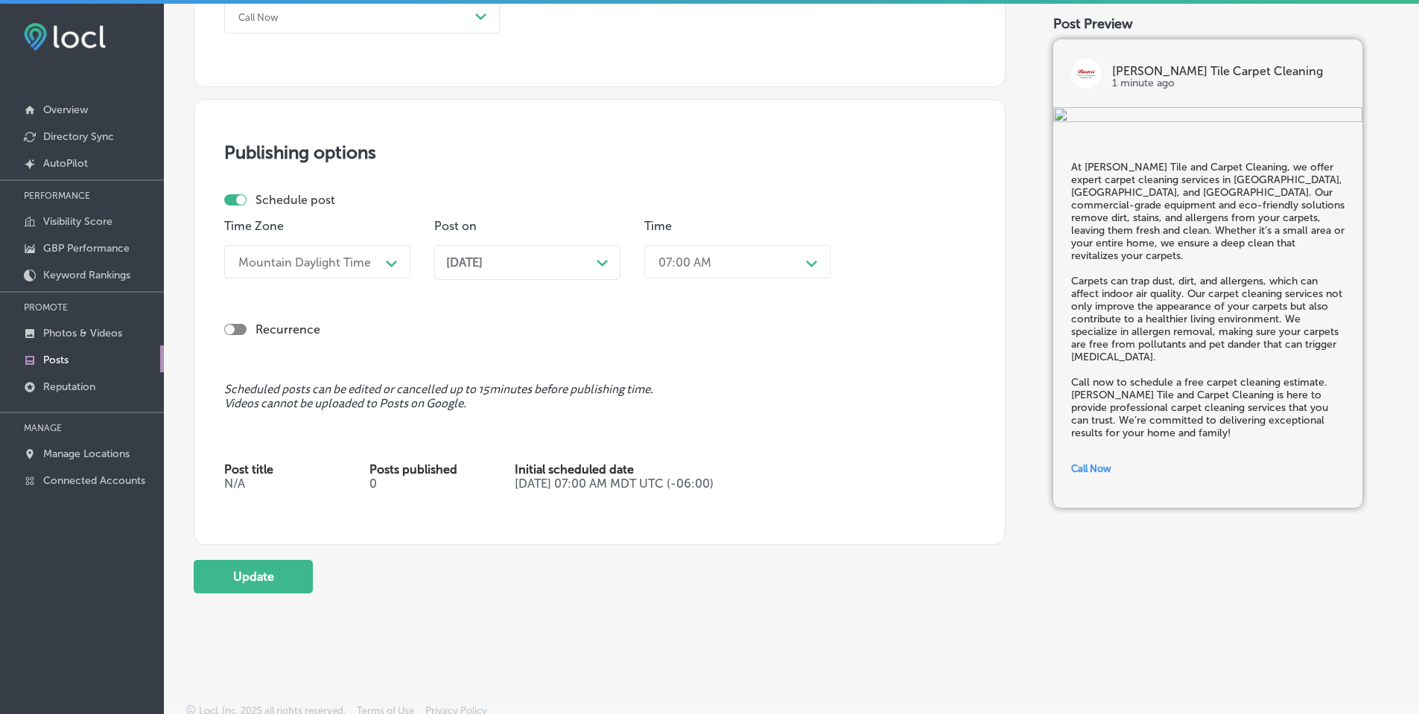
scroll to position [1169, 0]
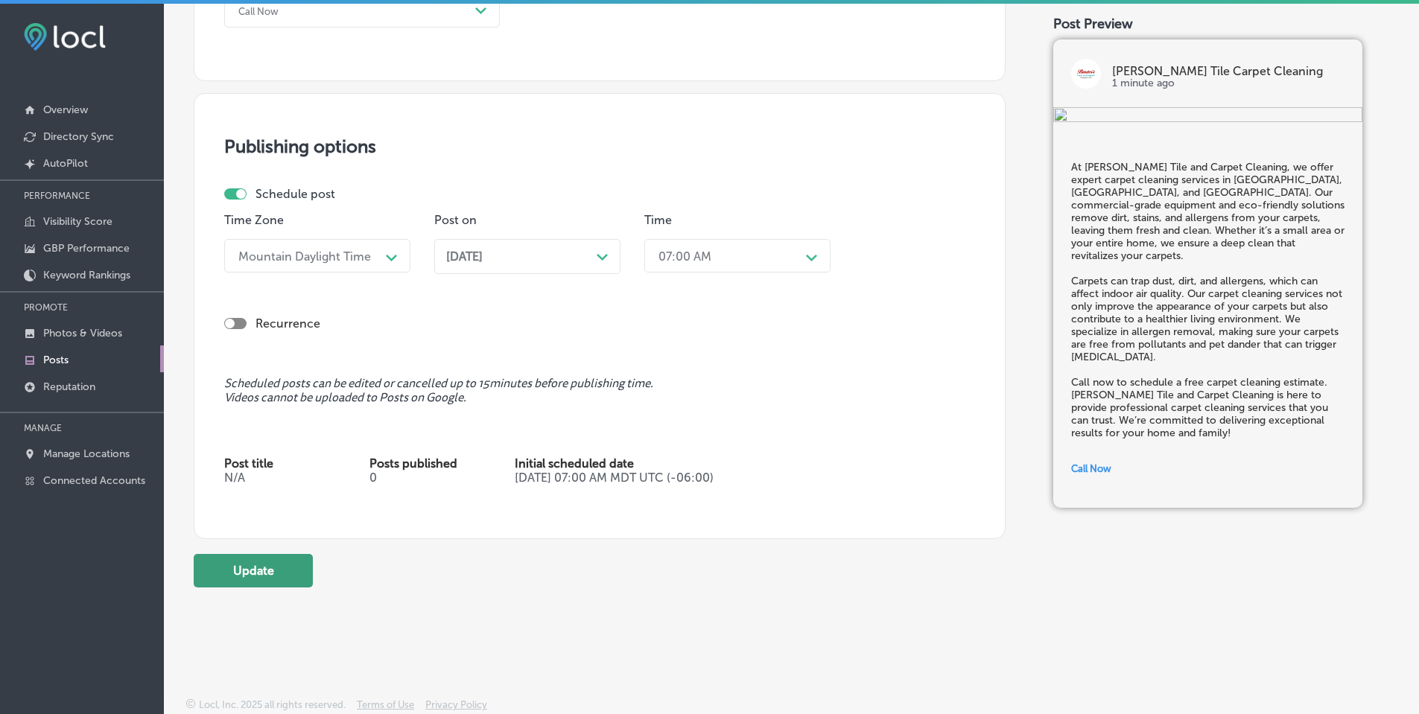
click at [225, 573] on button "Update" at bounding box center [253, 571] width 119 height 34
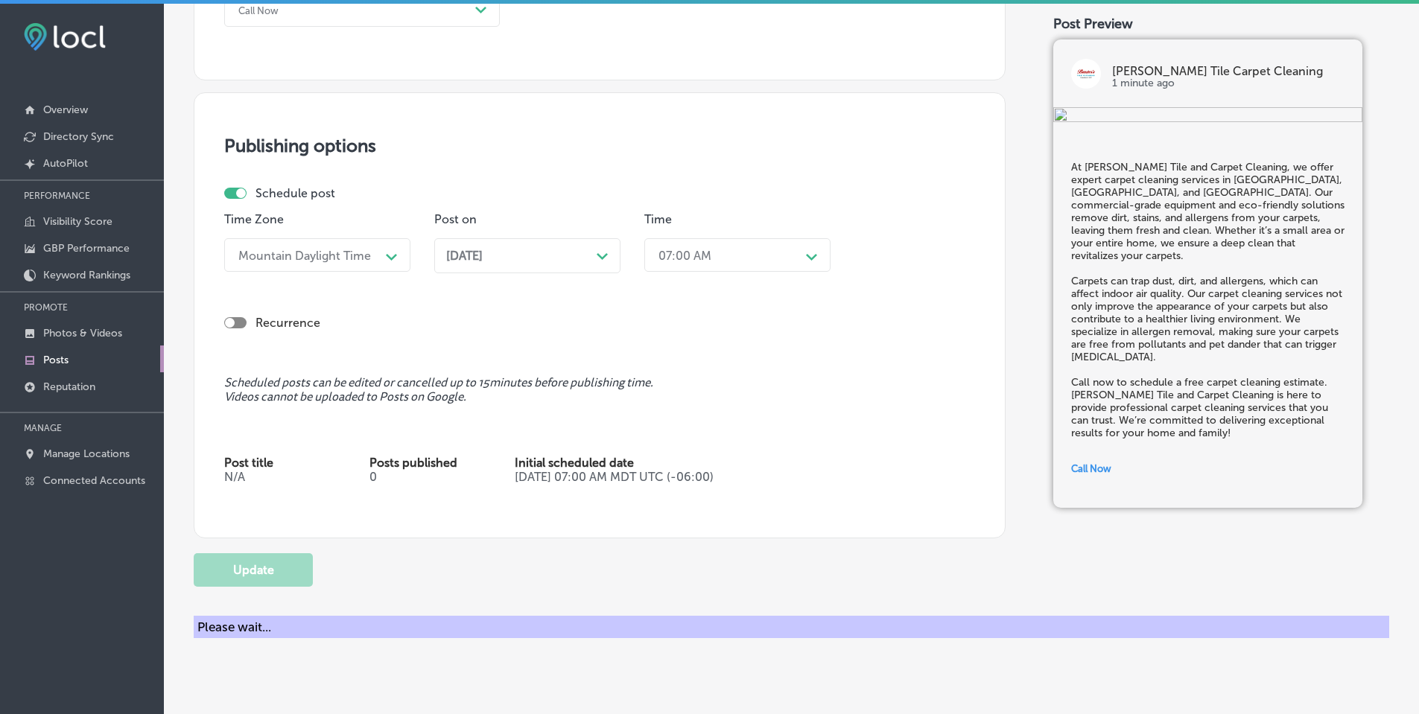
checkbox input "true"
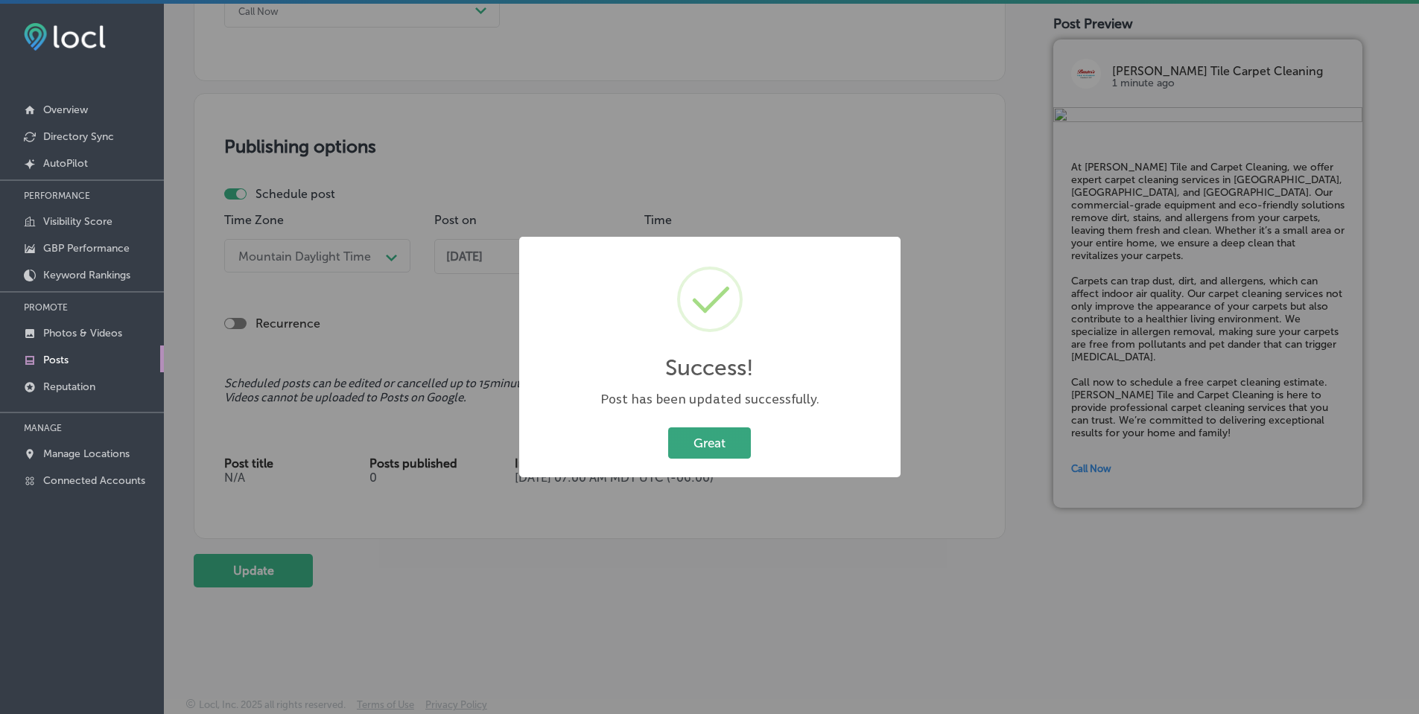
click at [701, 436] on button "Great" at bounding box center [709, 443] width 83 height 31
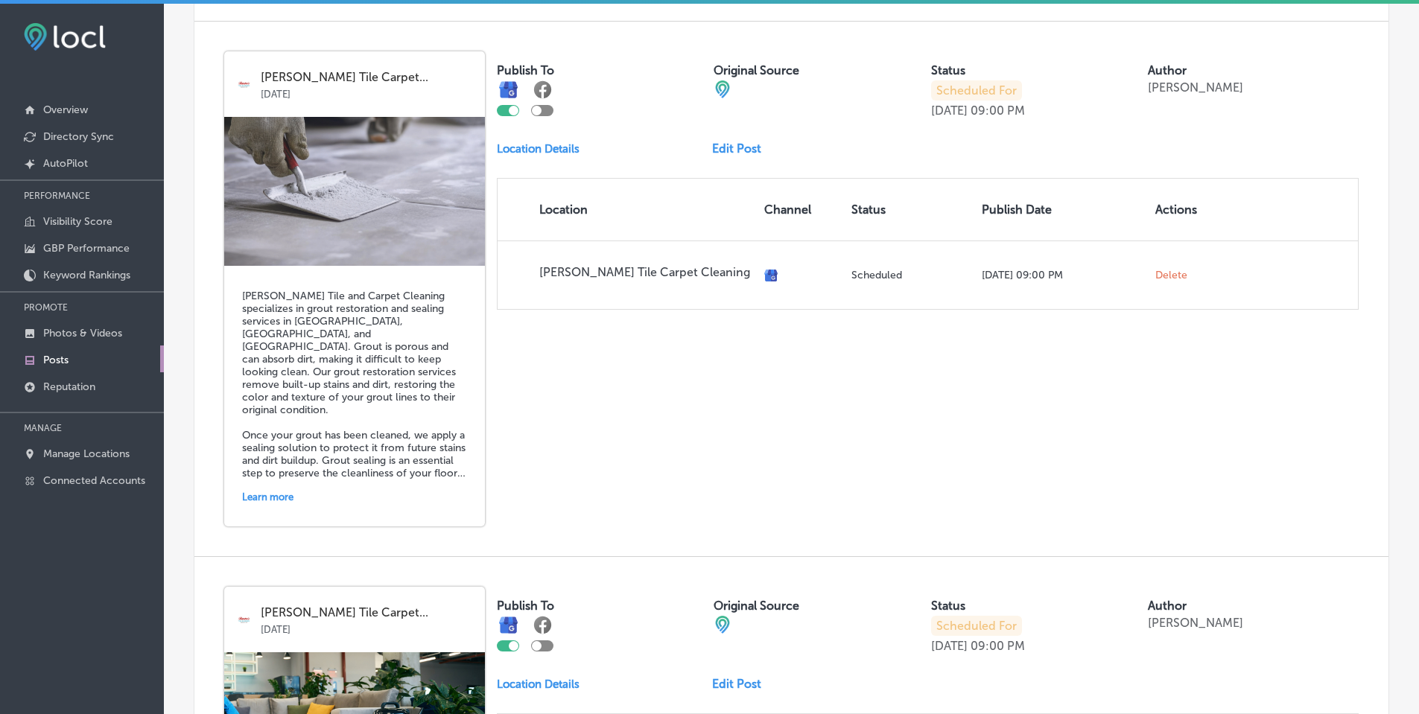
scroll to position [1564, 0]
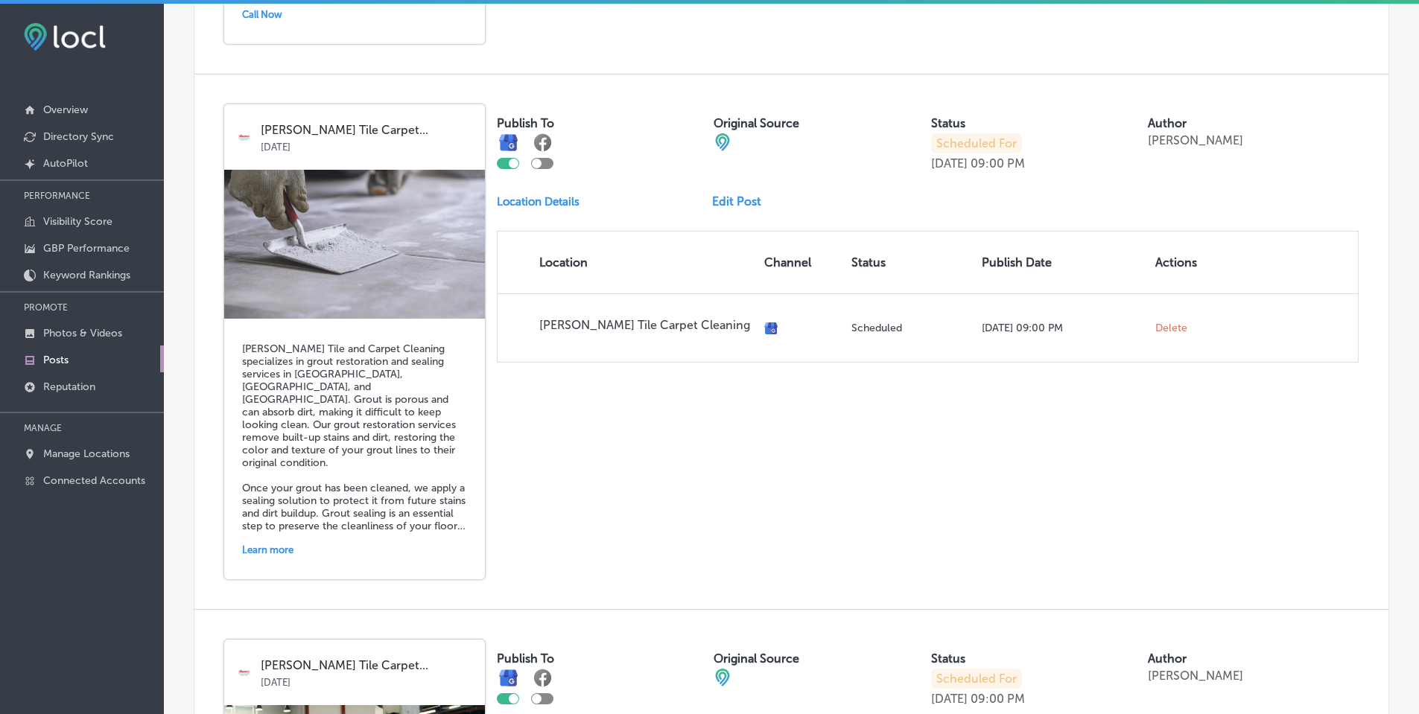
click at [745, 204] on link "Edit Post" at bounding box center [742, 201] width 61 height 14
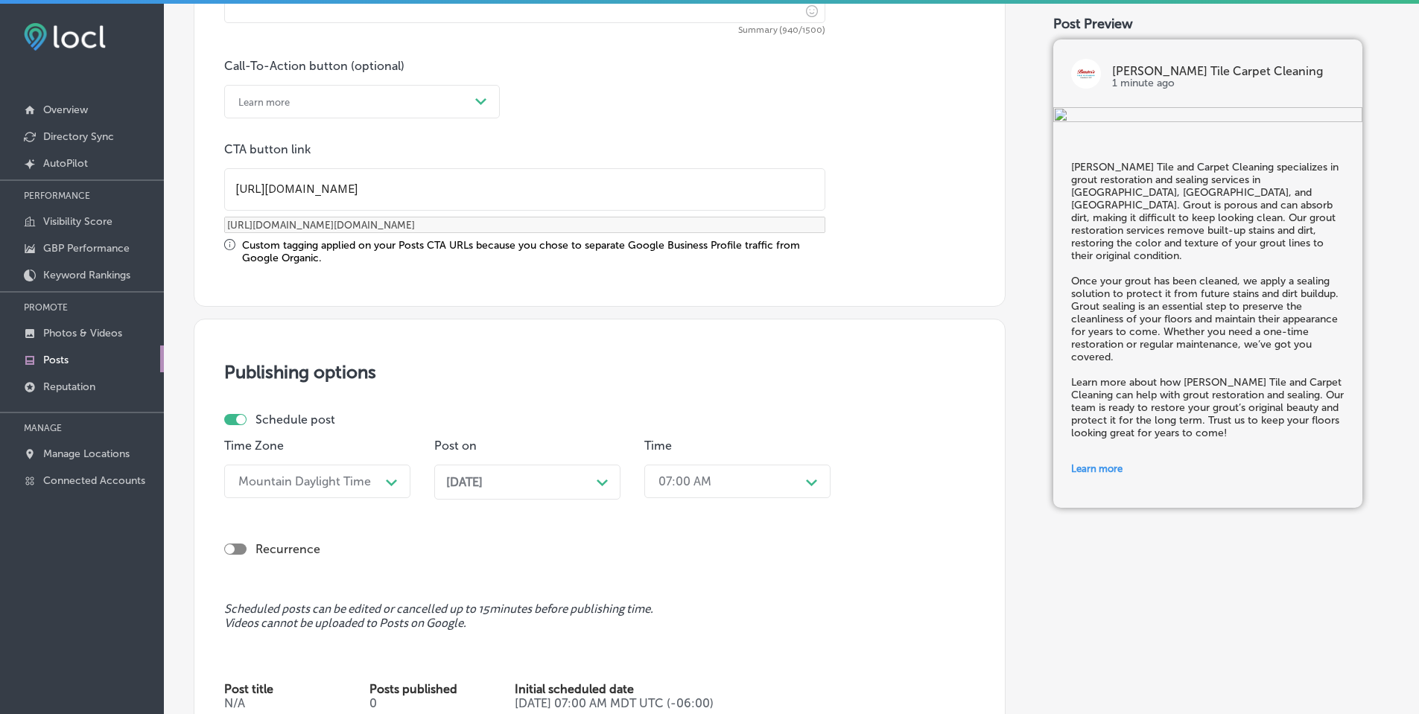
scroll to position [1117, 0]
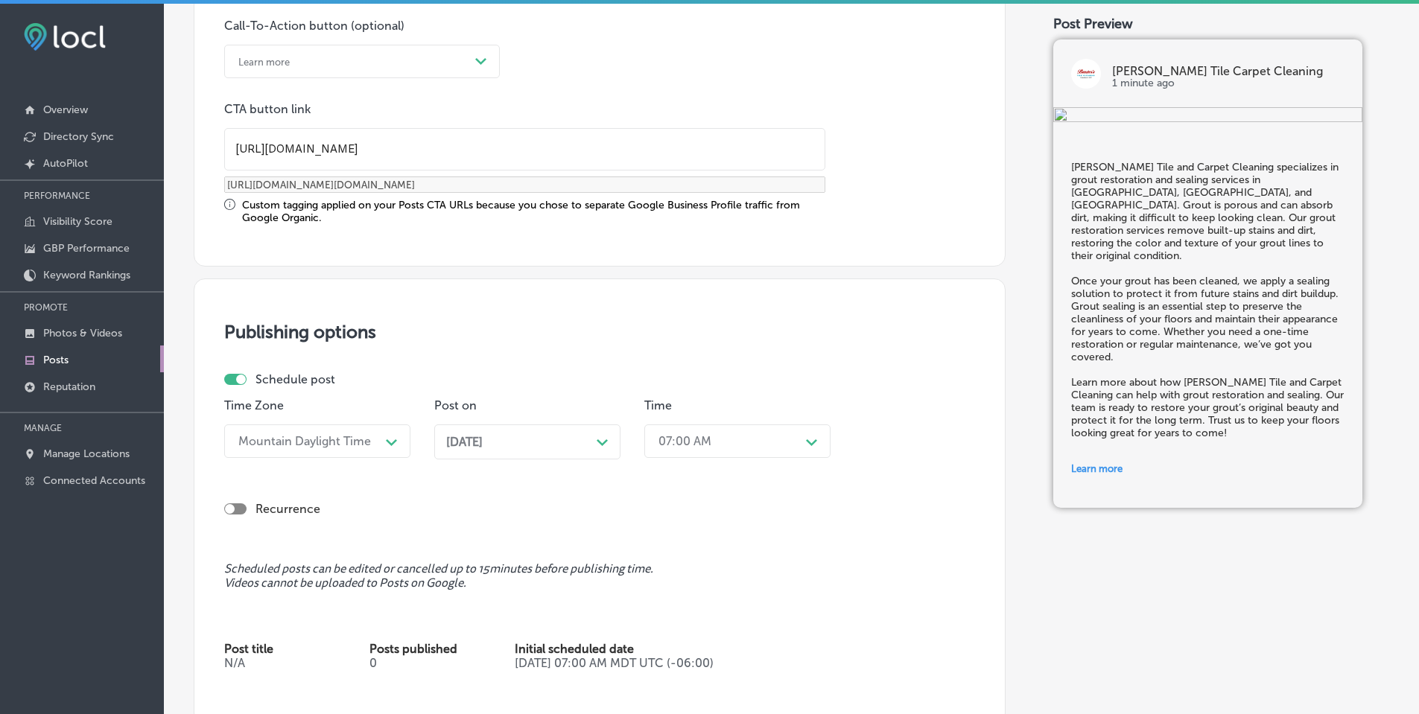
click at [603, 442] on icon "Path Created with Sketch." at bounding box center [602, 442] width 11 height 7
click at [808, 438] on div "Path Created with Sketch." at bounding box center [812, 441] width 12 height 12
click at [698, 606] on div "7:00 AM" at bounding box center [737, 608] width 186 height 26
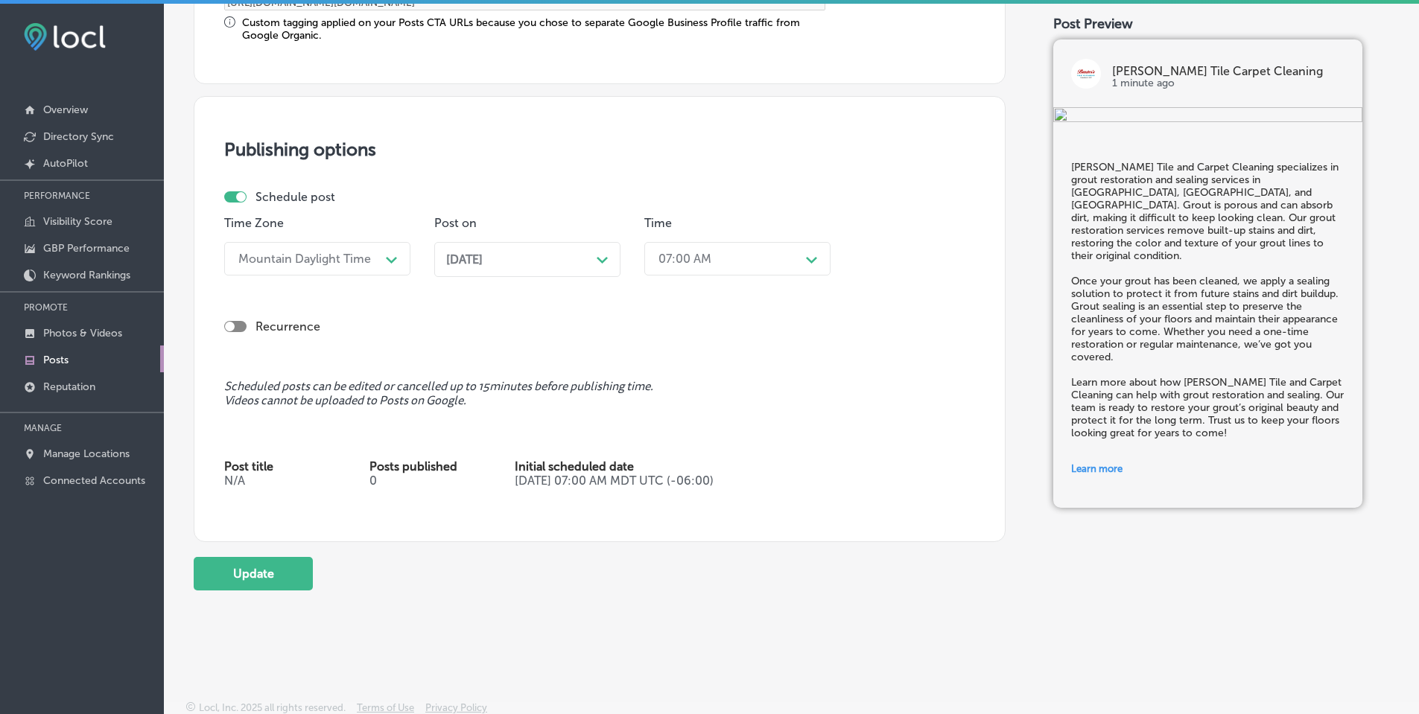
scroll to position [1304, 0]
click at [255, 572] on button "Update" at bounding box center [253, 571] width 119 height 34
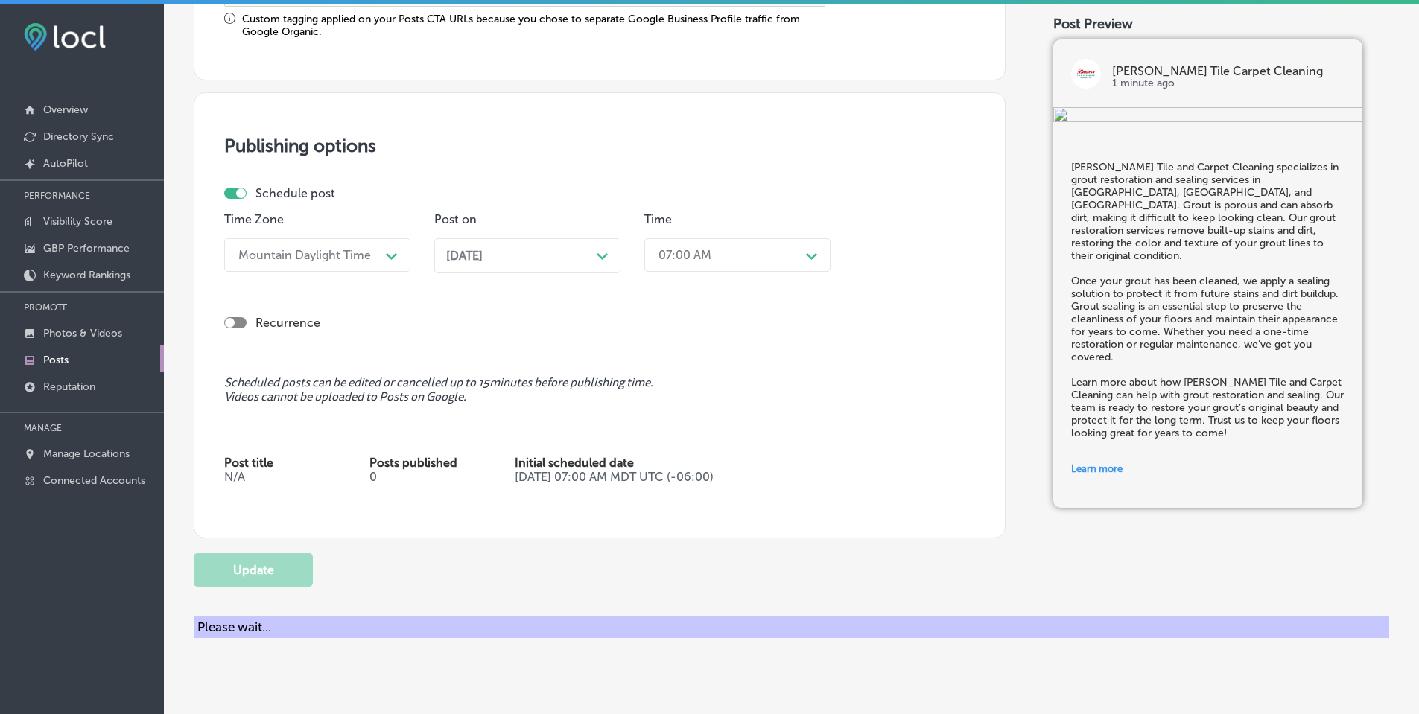
checkbox input "true"
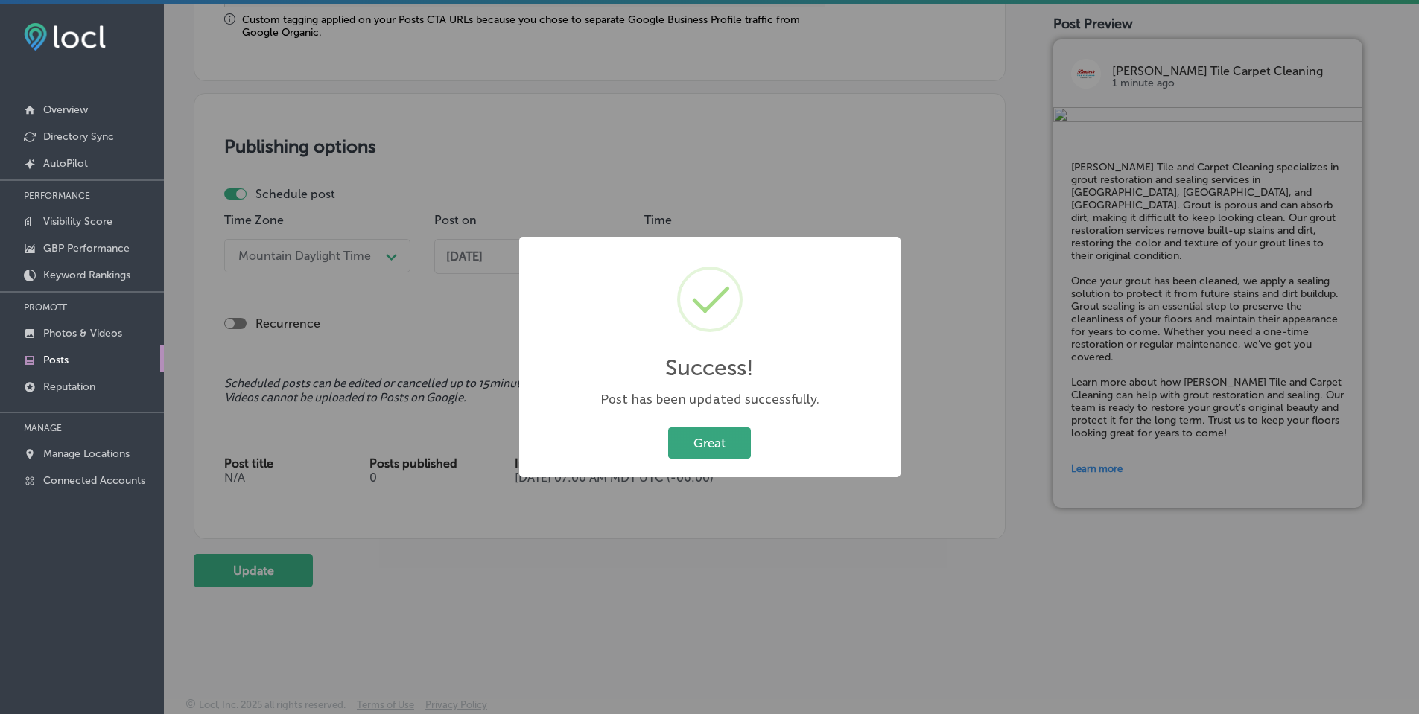
click at [688, 437] on button "Great" at bounding box center [709, 443] width 83 height 31
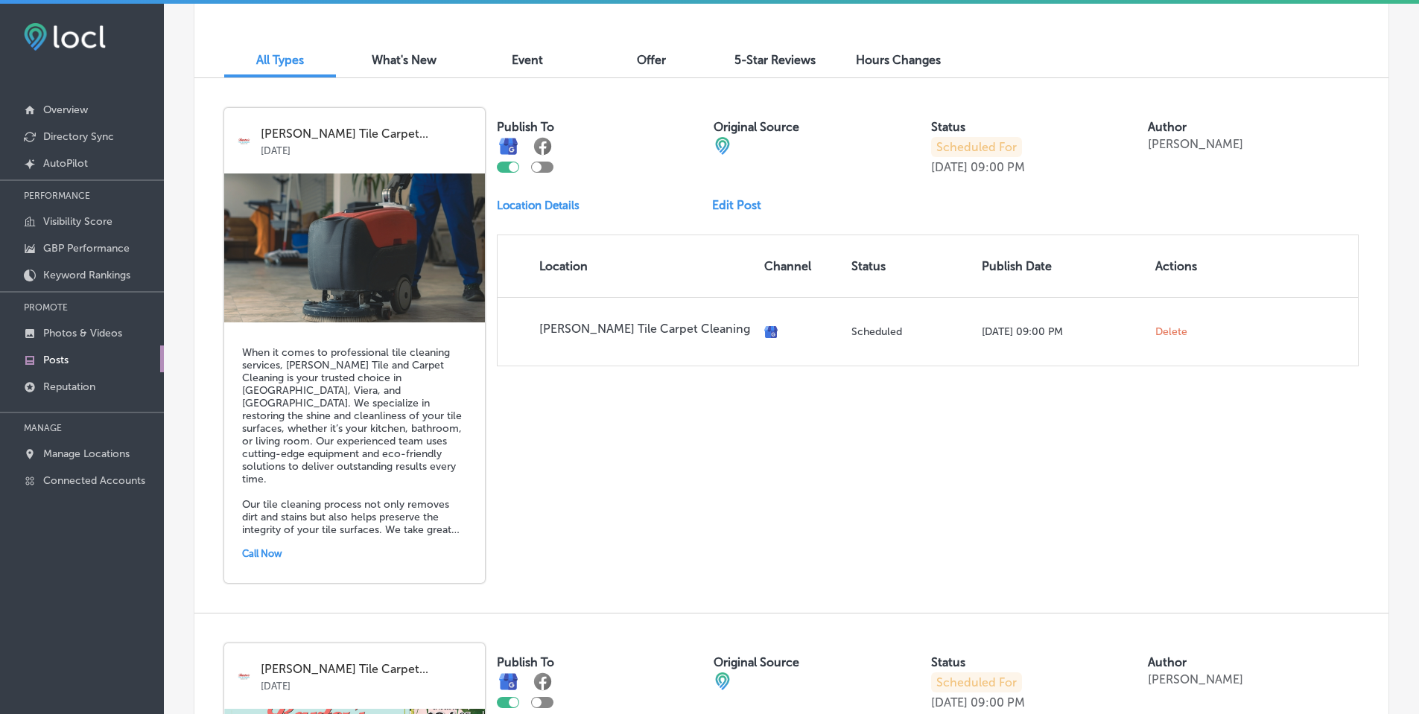
scroll to position [447, 0]
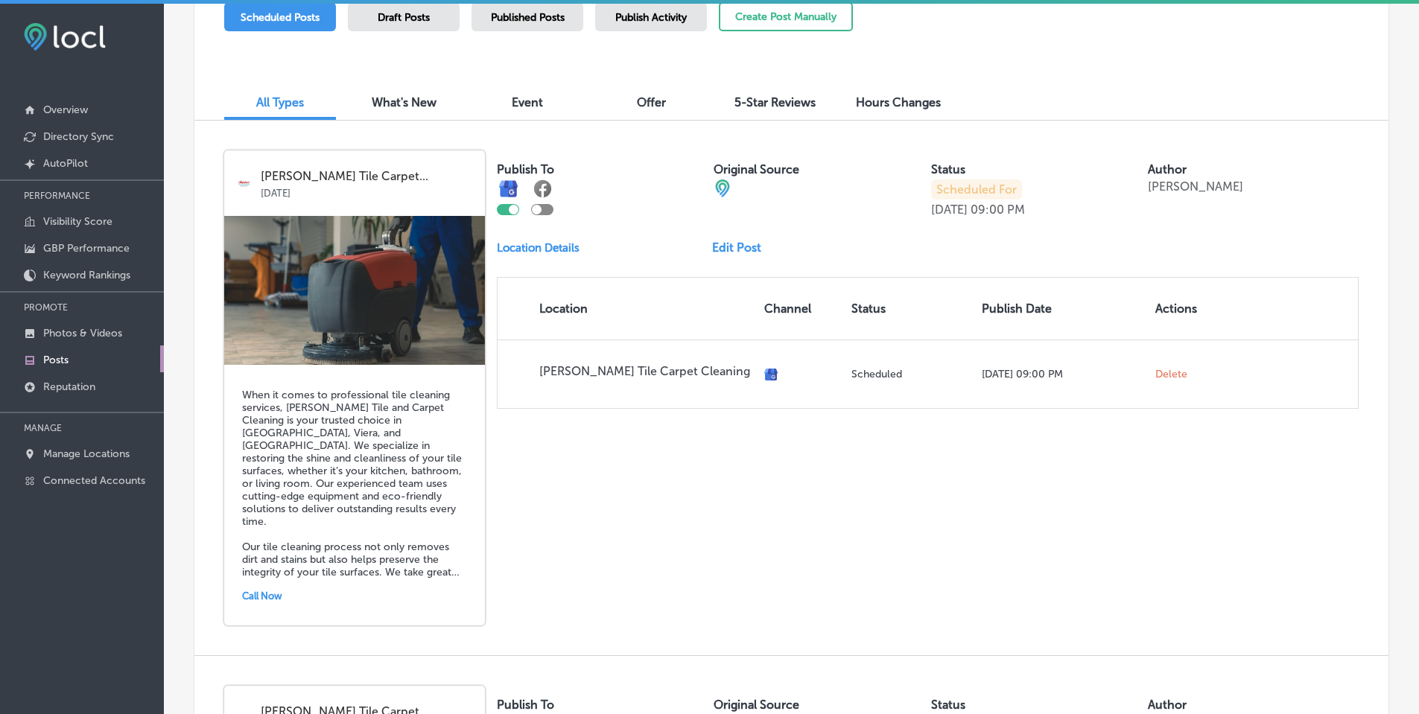
click at [733, 242] on link "Edit Post" at bounding box center [742, 248] width 61 height 14
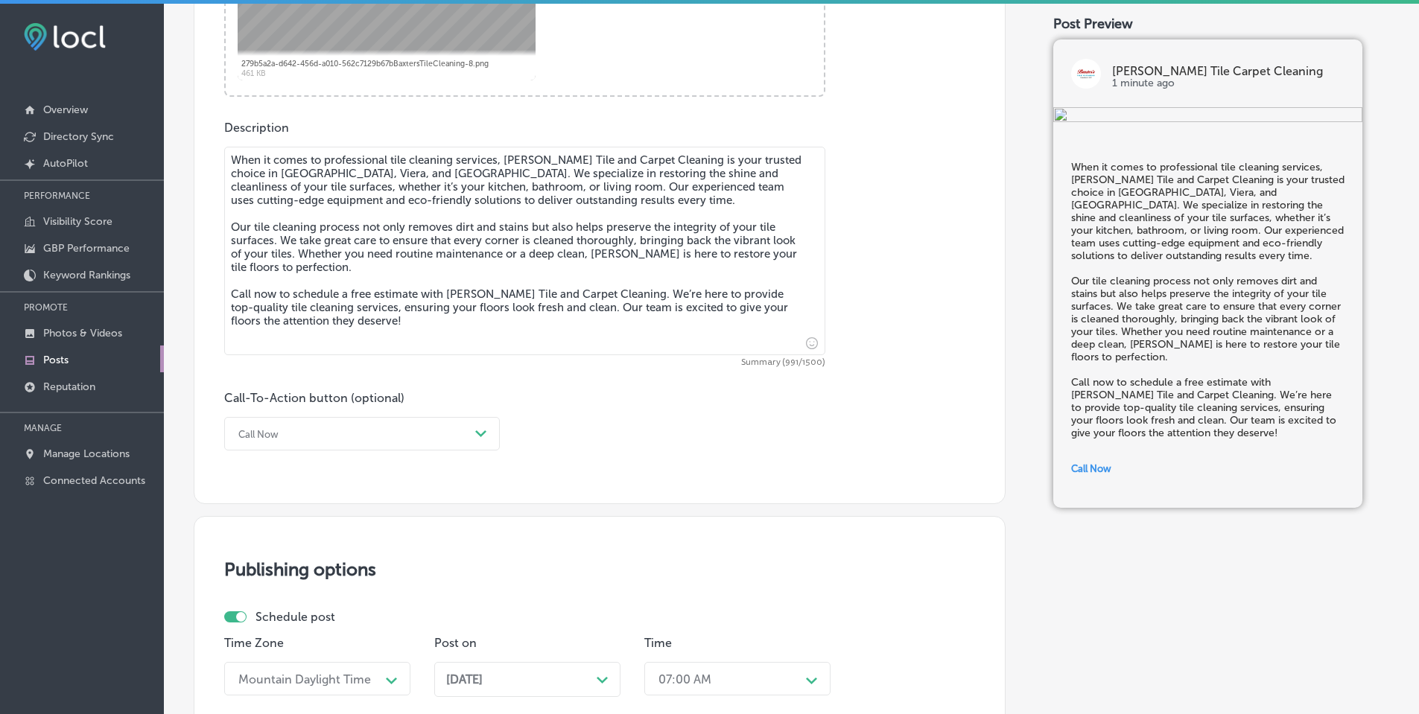
scroll to position [1169, 0]
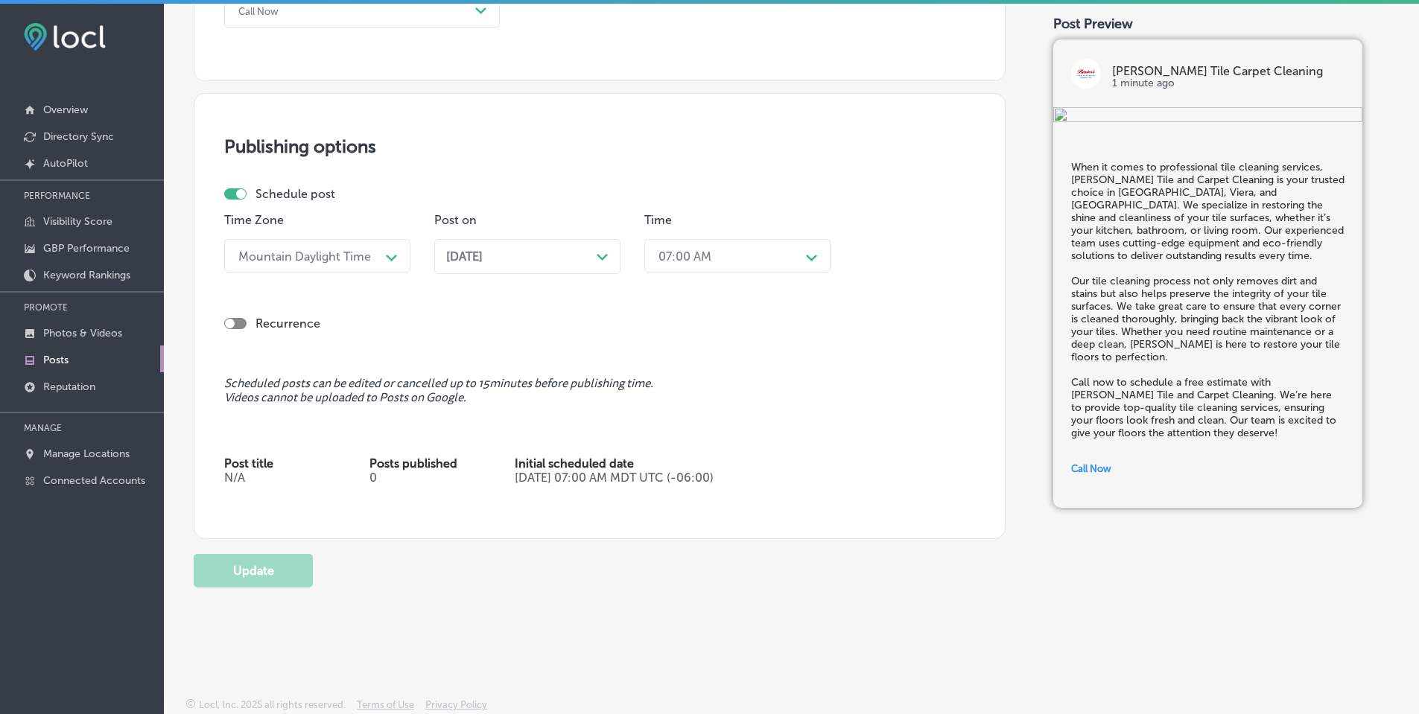
click at [609, 261] on div "Aug 18, 2025 Path Created with Sketch." at bounding box center [527, 256] width 186 height 35
click at [807, 255] on icon "Path Created with Sketch." at bounding box center [811, 258] width 11 height 7
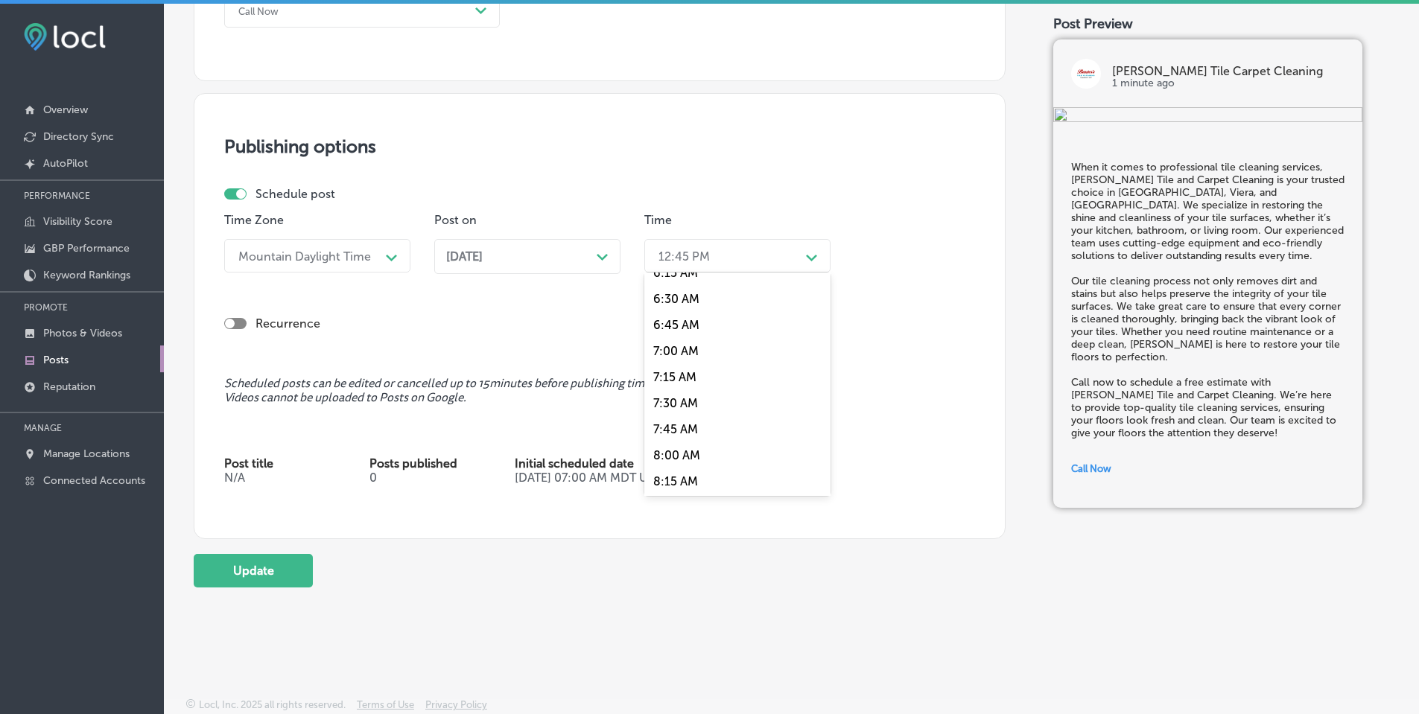
scroll to position [670, 0]
click at [689, 343] on div "7:00 AM" at bounding box center [737, 348] width 186 height 26
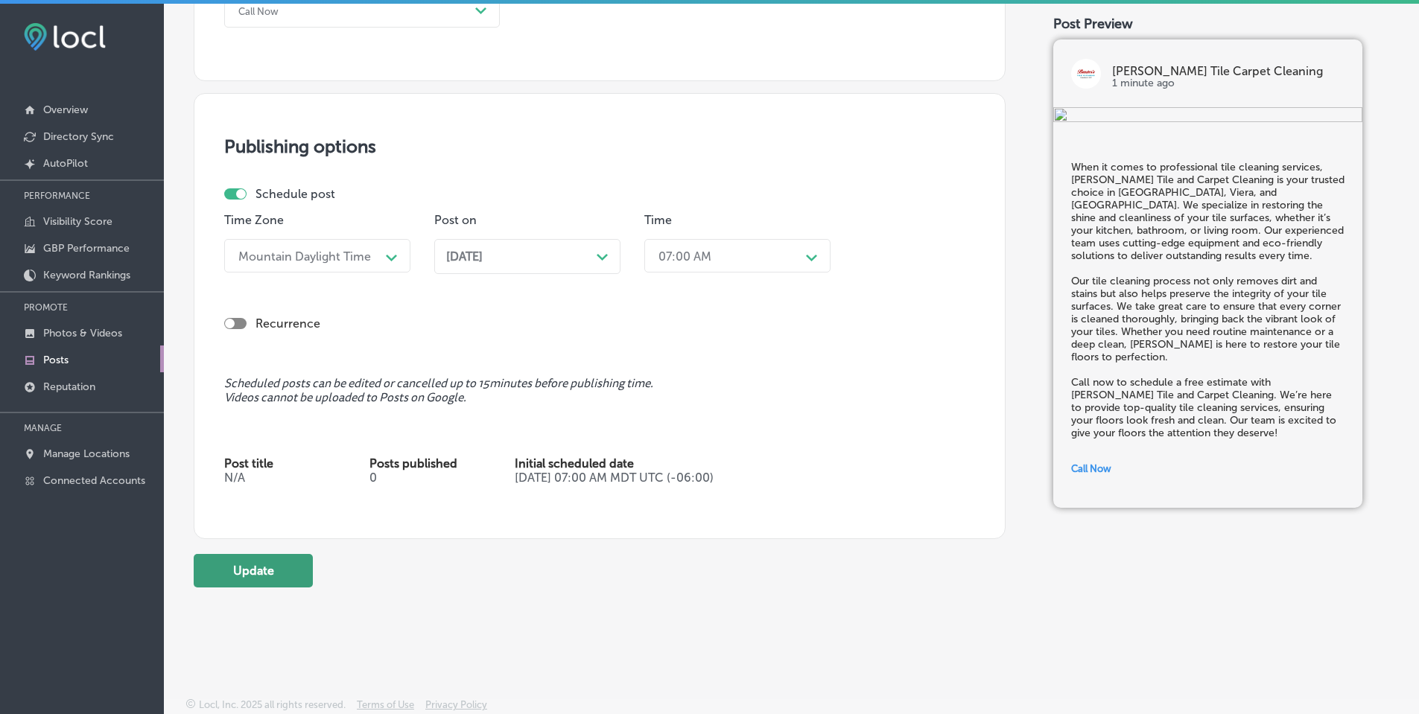
click at [278, 562] on button "Update" at bounding box center [253, 571] width 119 height 34
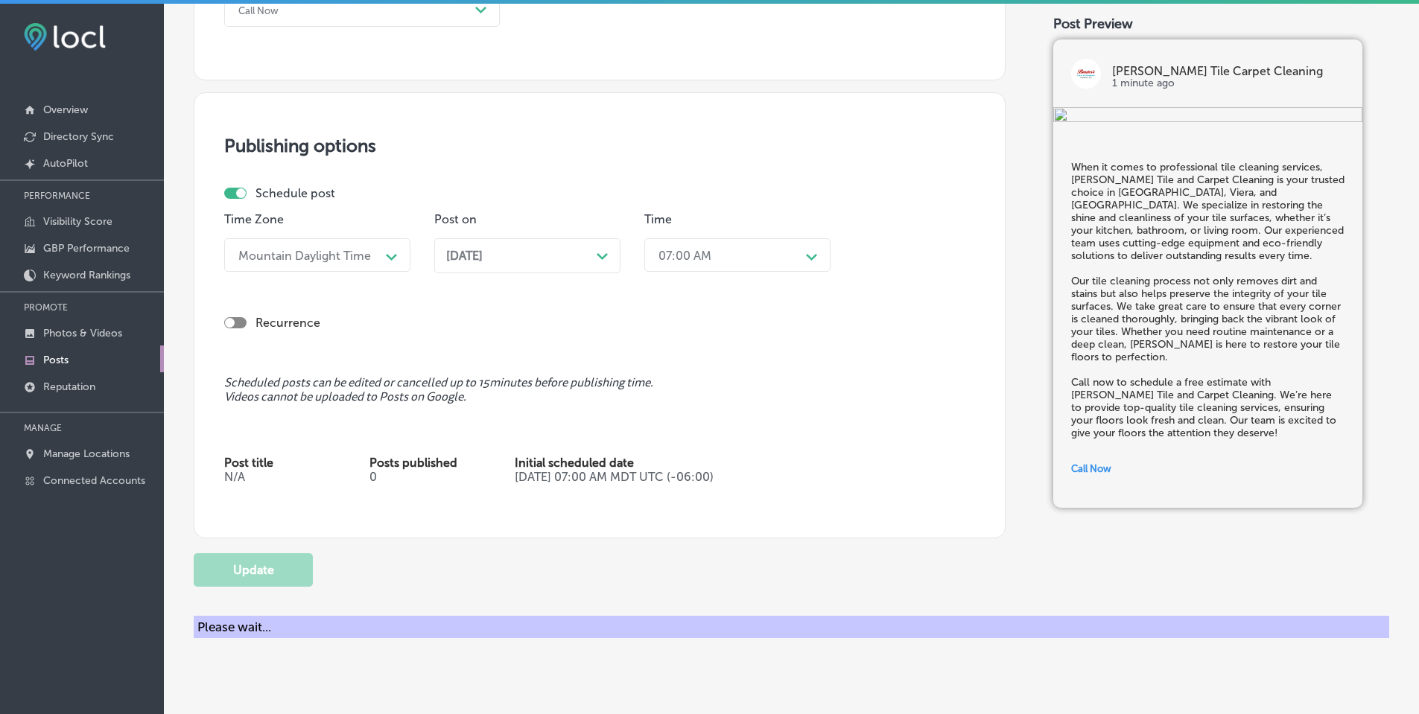
checkbox input "true"
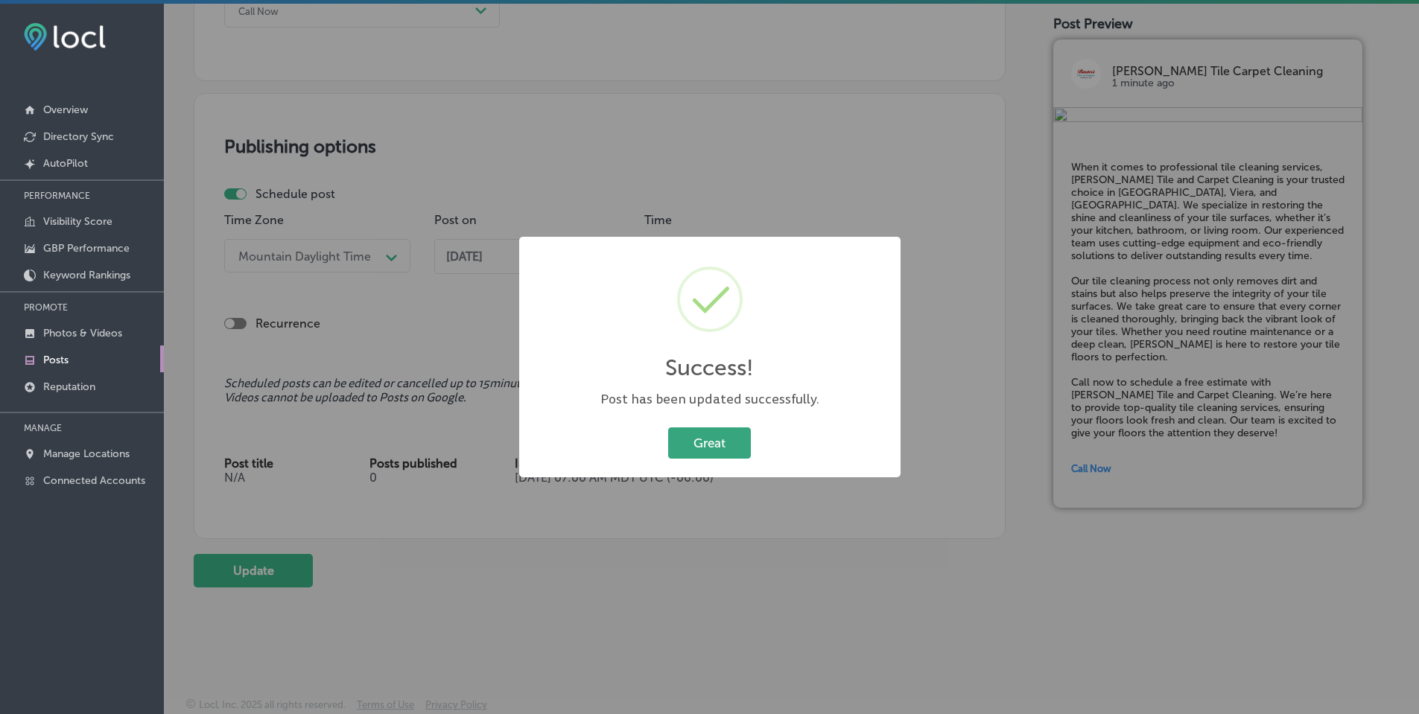
click at [699, 444] on button "Great" at bounding box center [709, 443] width 83 height 31
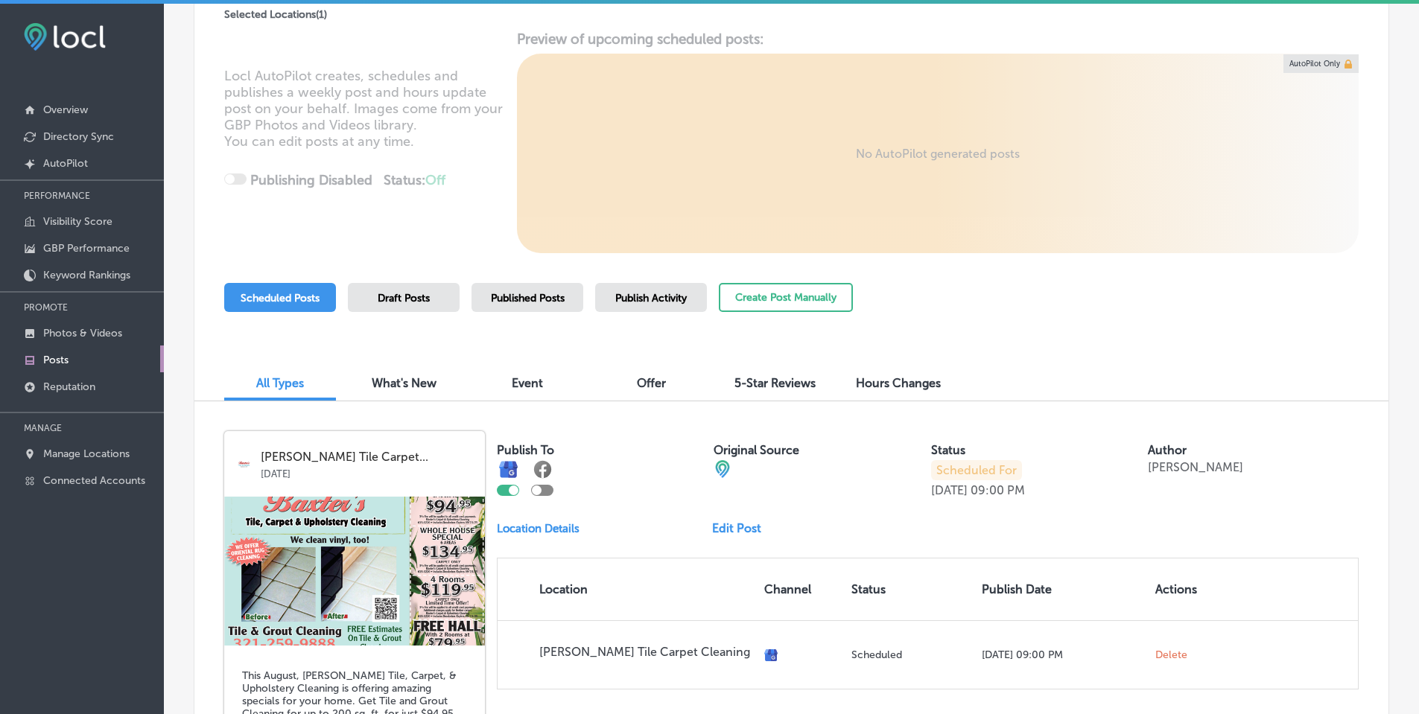
scroll to position [149, 0]
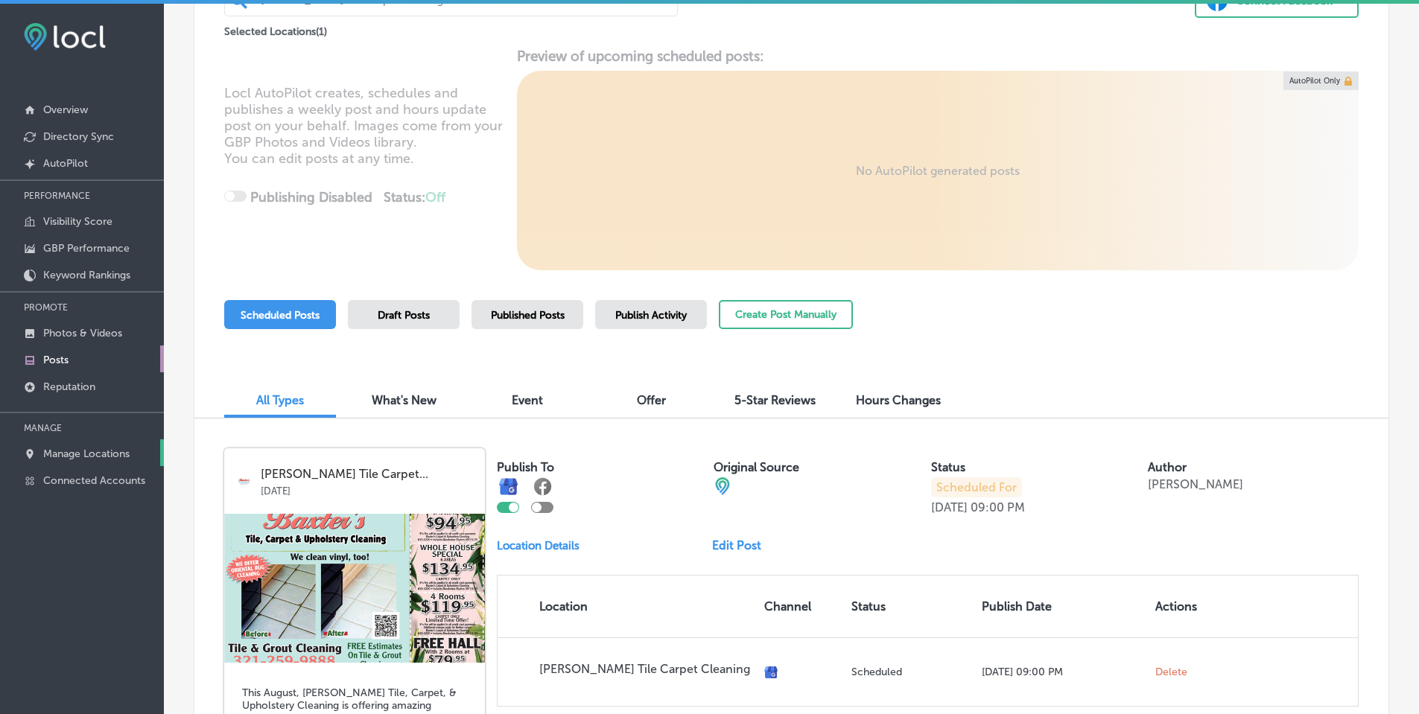
click at [107, 447] on link "Manage Locations" at bounding box center [82, 452] width 164 height 27
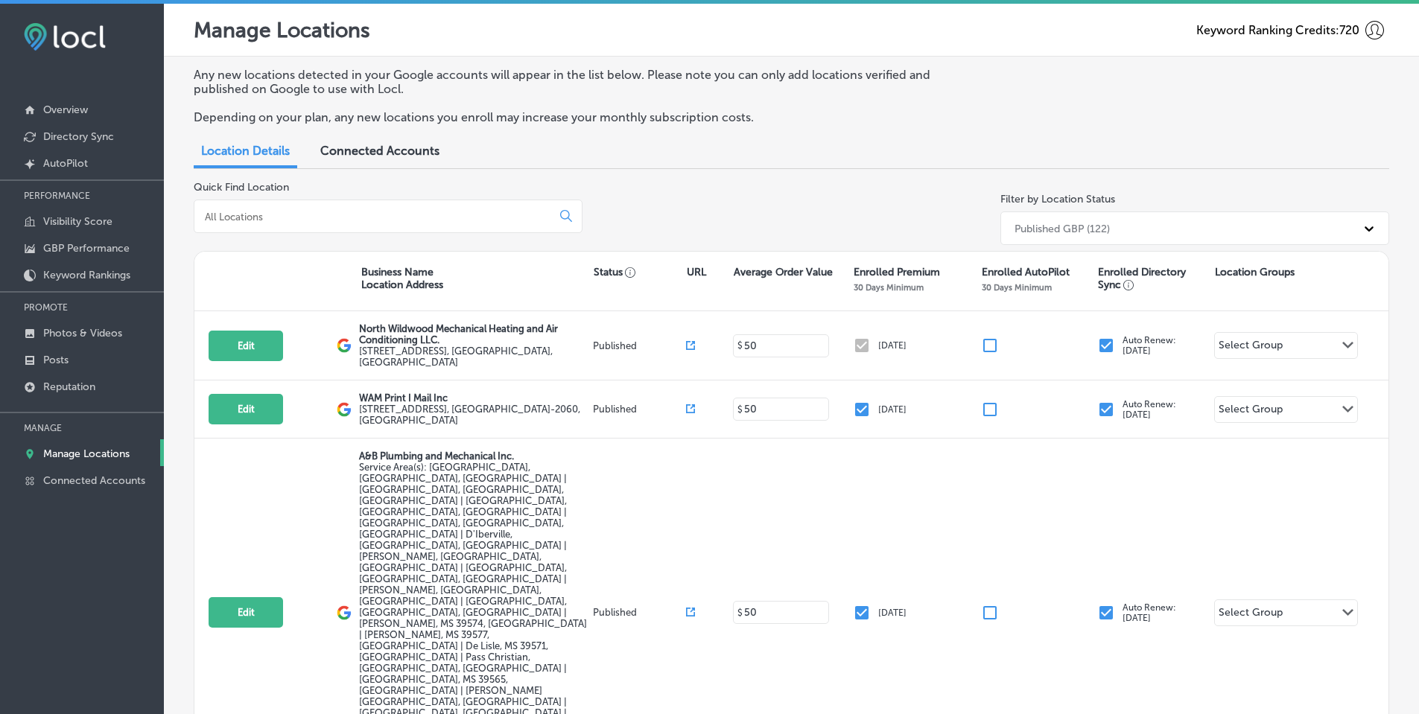
click at [374, 212] on input at bounding box center [375, 216] width 345 height 13
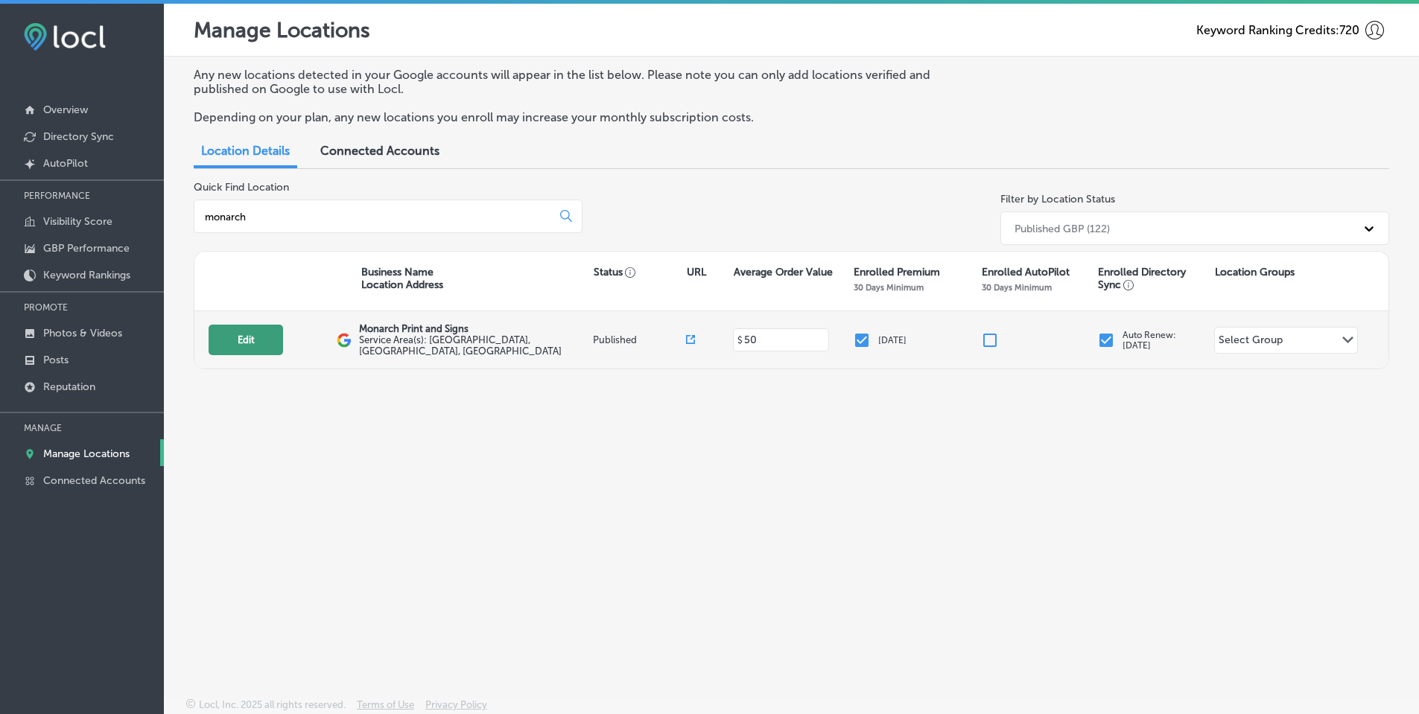
type input "monarch"
click at [238, 341] on button "Edit" at bounding box center [246, 340] width 74 height 31
select select "US"
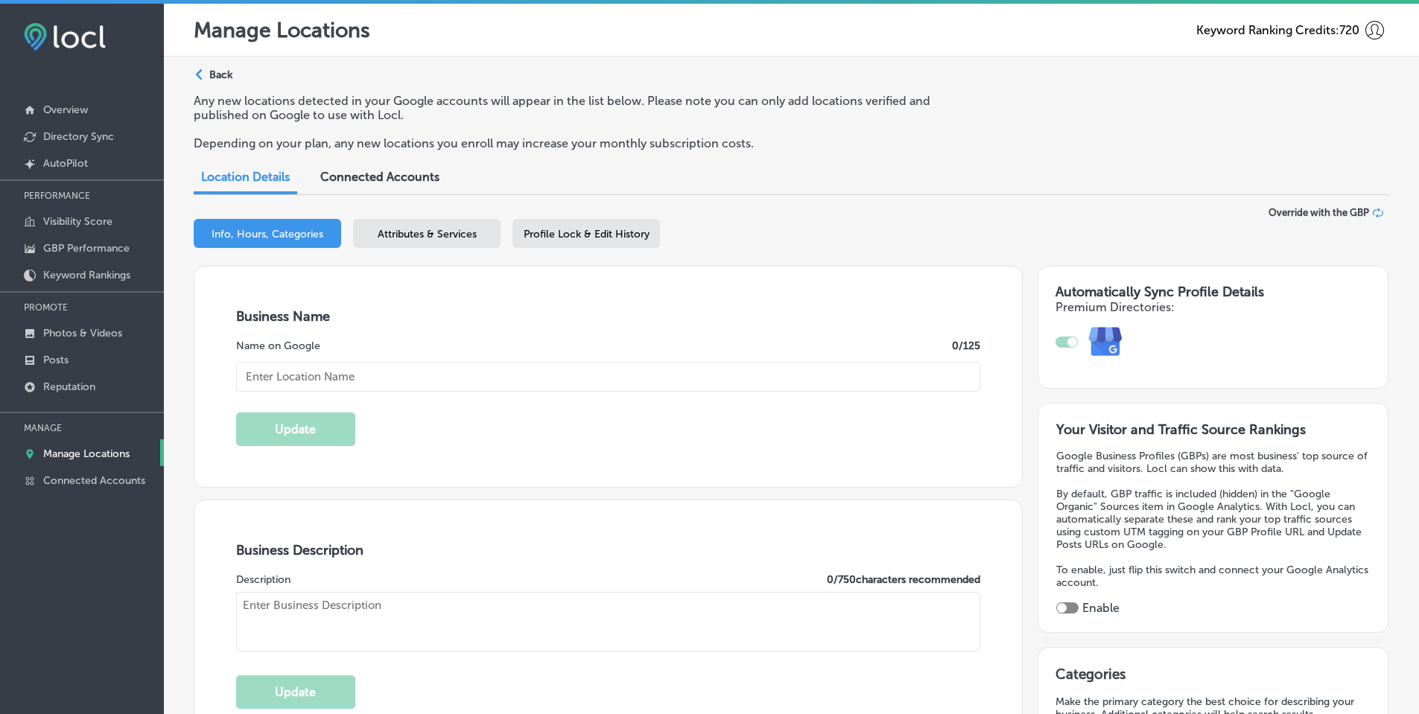
type input "Monarch Print and Signs"
type input "732 S 6th St Ste 4331"
type input "[GEOGRAPHIC_DATA]"
type input "89101"
type input "US"
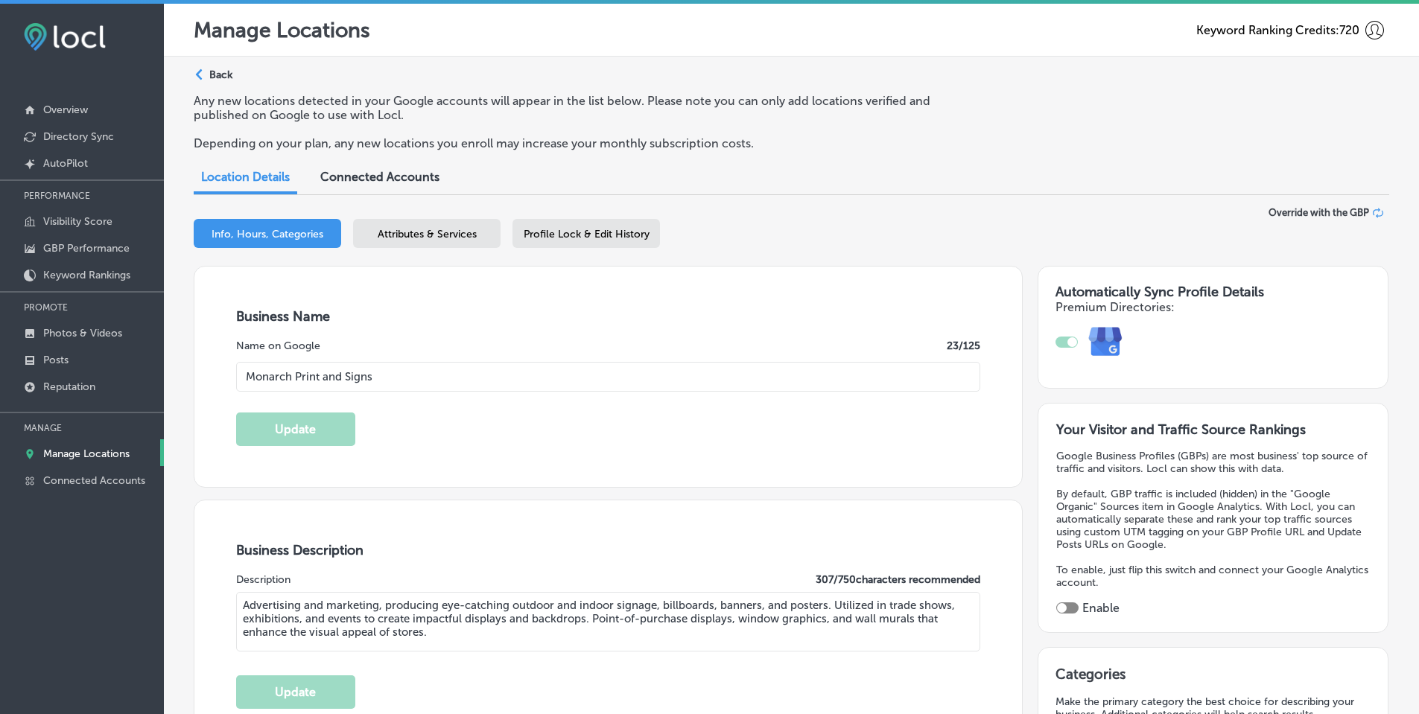
type textarea "Advertising and marketing, producing eye-catching outdoor and indoor signage, b…"
type input "+1 775 239 5566"
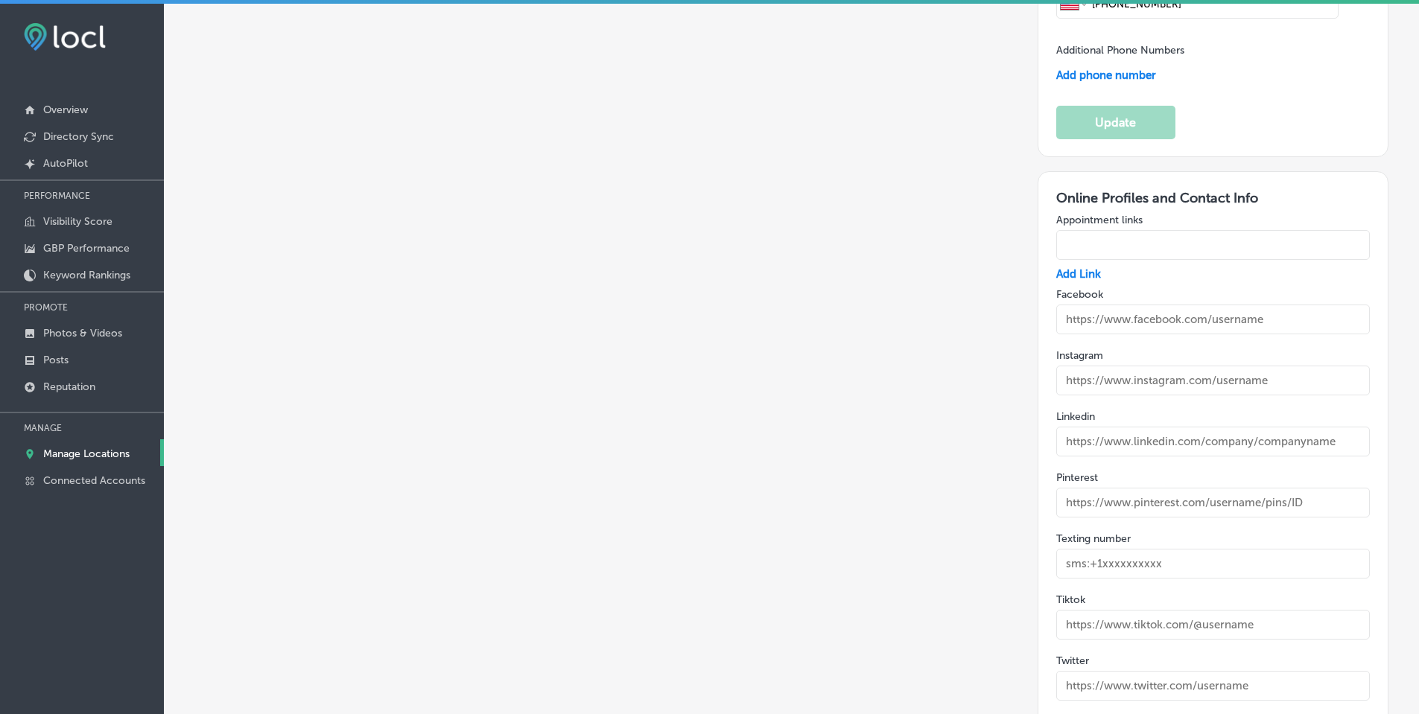
scroll to position [1534, 0]
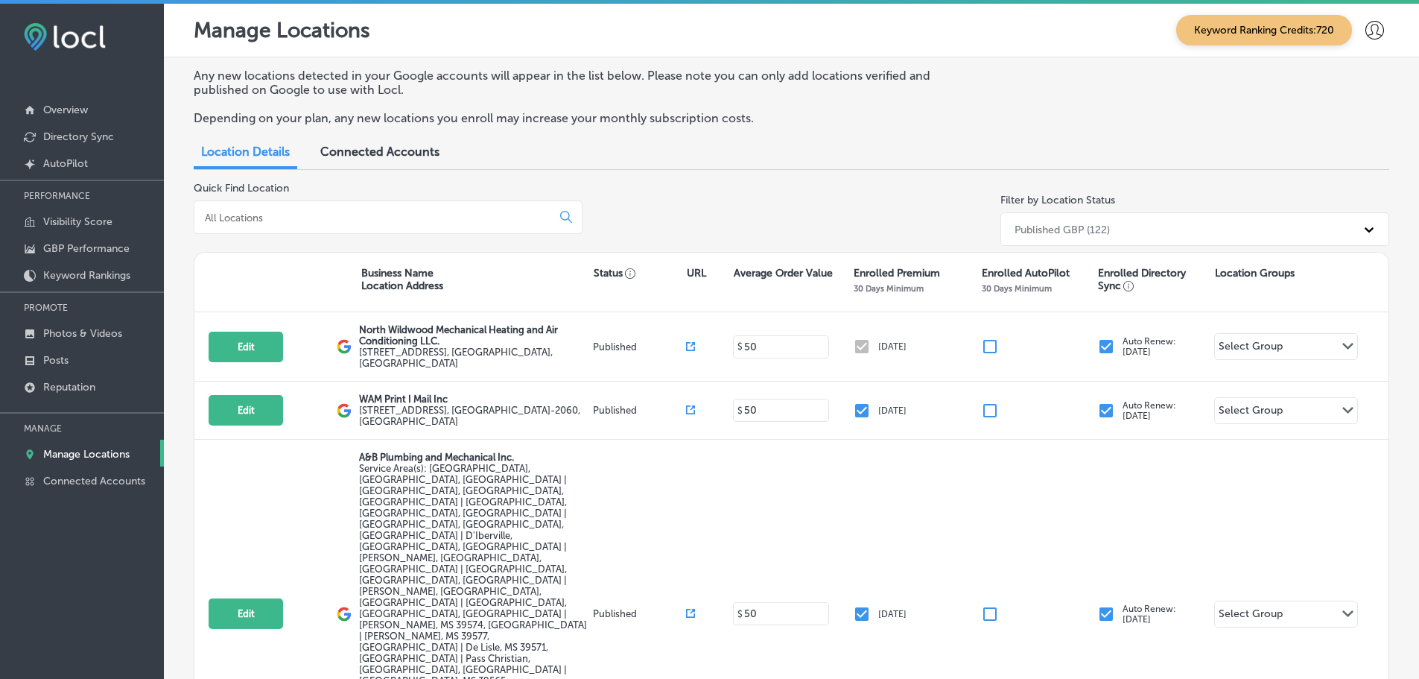
click at [393, 220] on input at bounding box center [375, 217] width 345 height 13
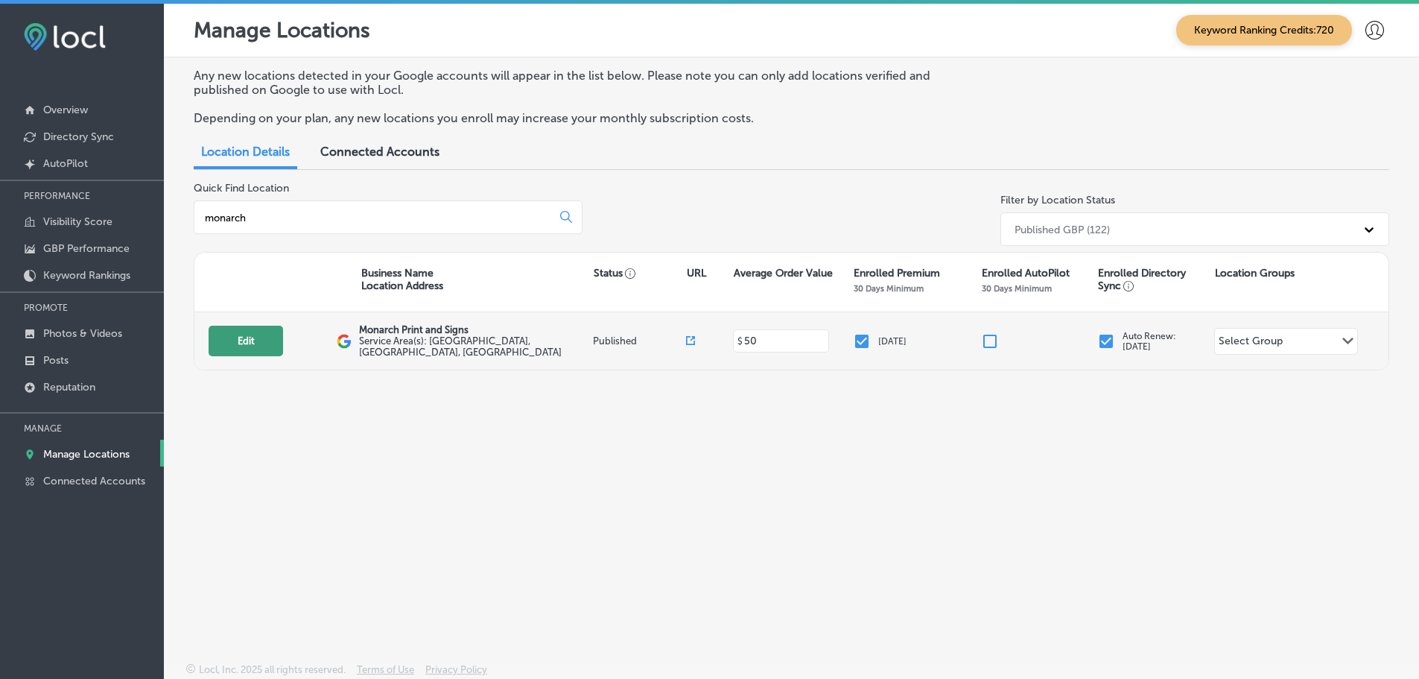
type input "monarch"
click at [263, 345] on button "Edit" at bounding box center [246, 341] width 74 height 31
select select "US"
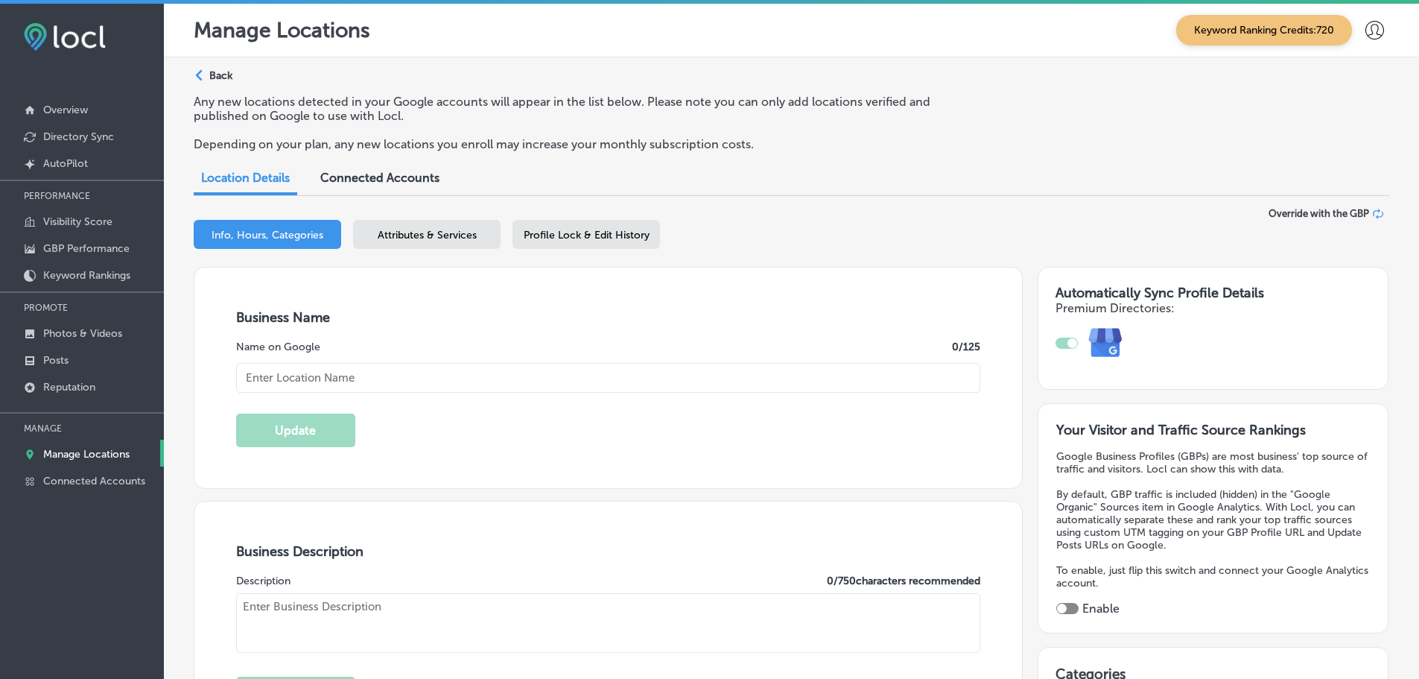
type input "Monarch Print and Signs"
type input "732 S 6th St Ste 4331"
type input "[GEOGRAPHIC_DATA]"
type input "89101"
type input "US"
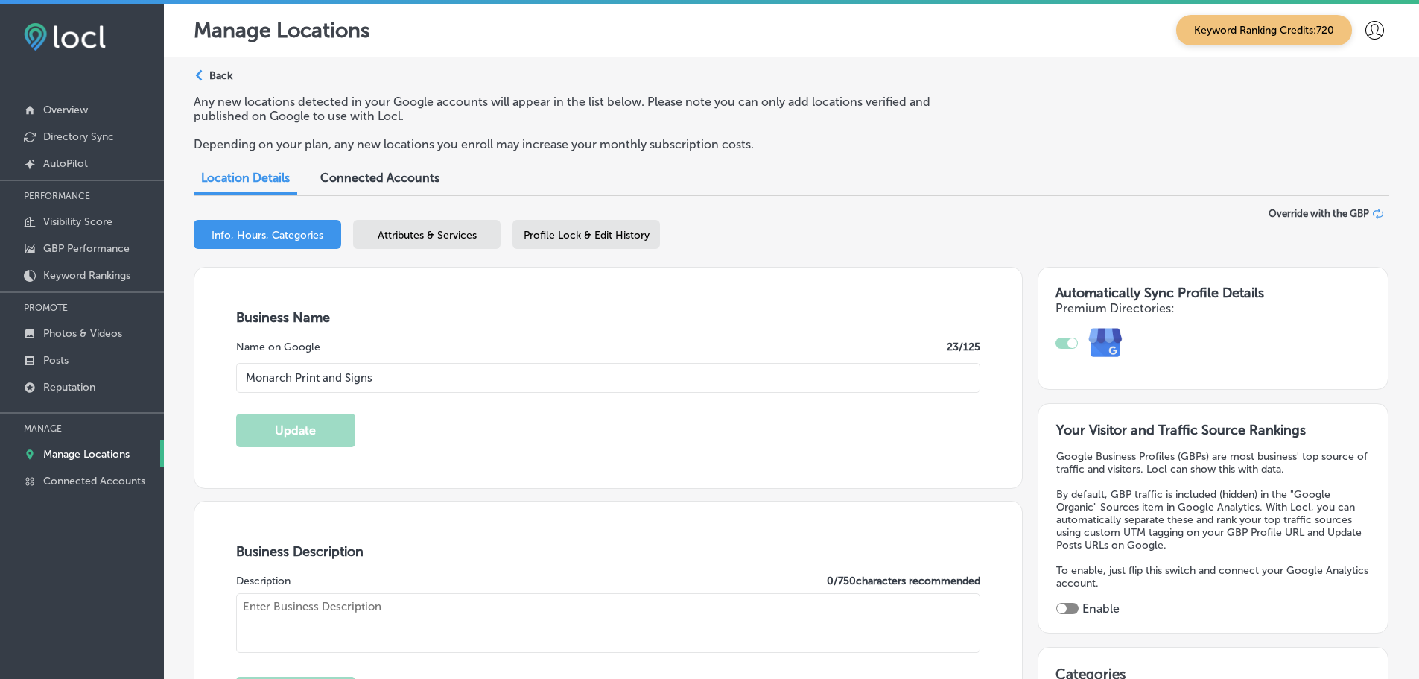
type textarea "Advertising and marketing, producing eye-catching outdoor and indoor signage, b…"
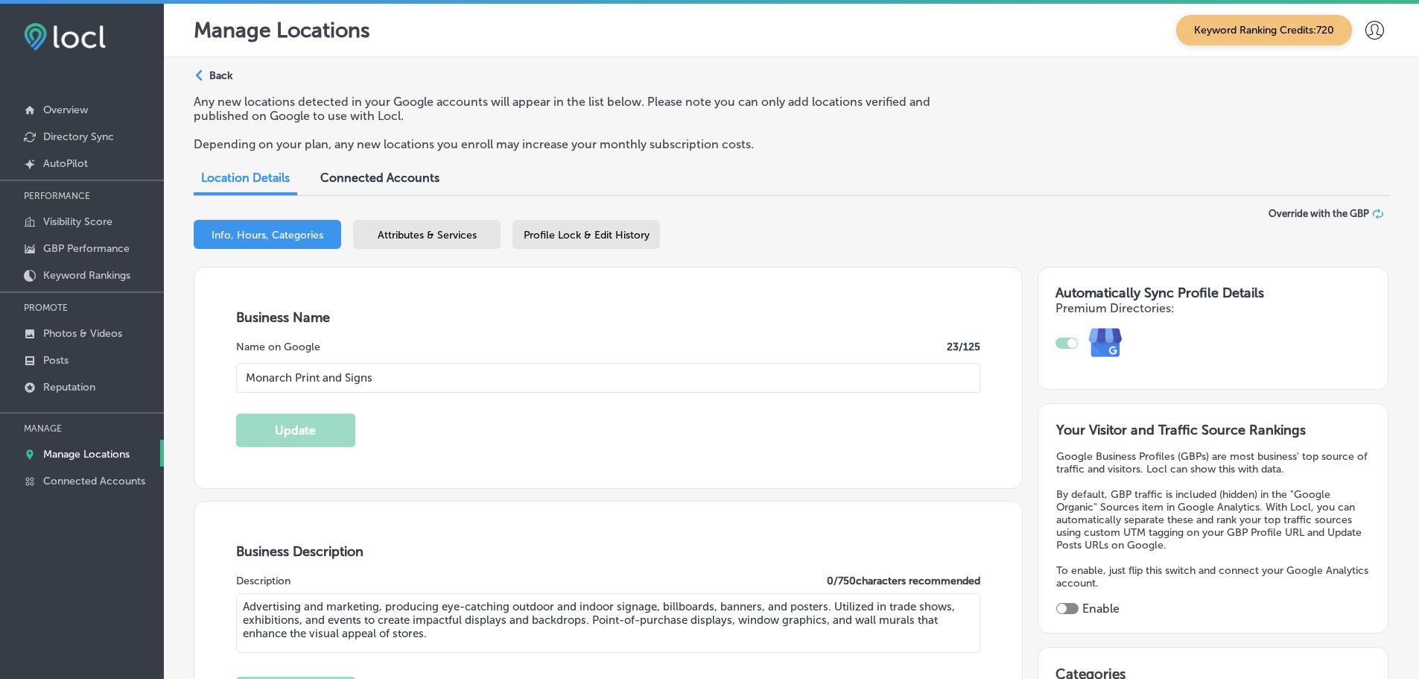
type input "+1 775 239 5566"
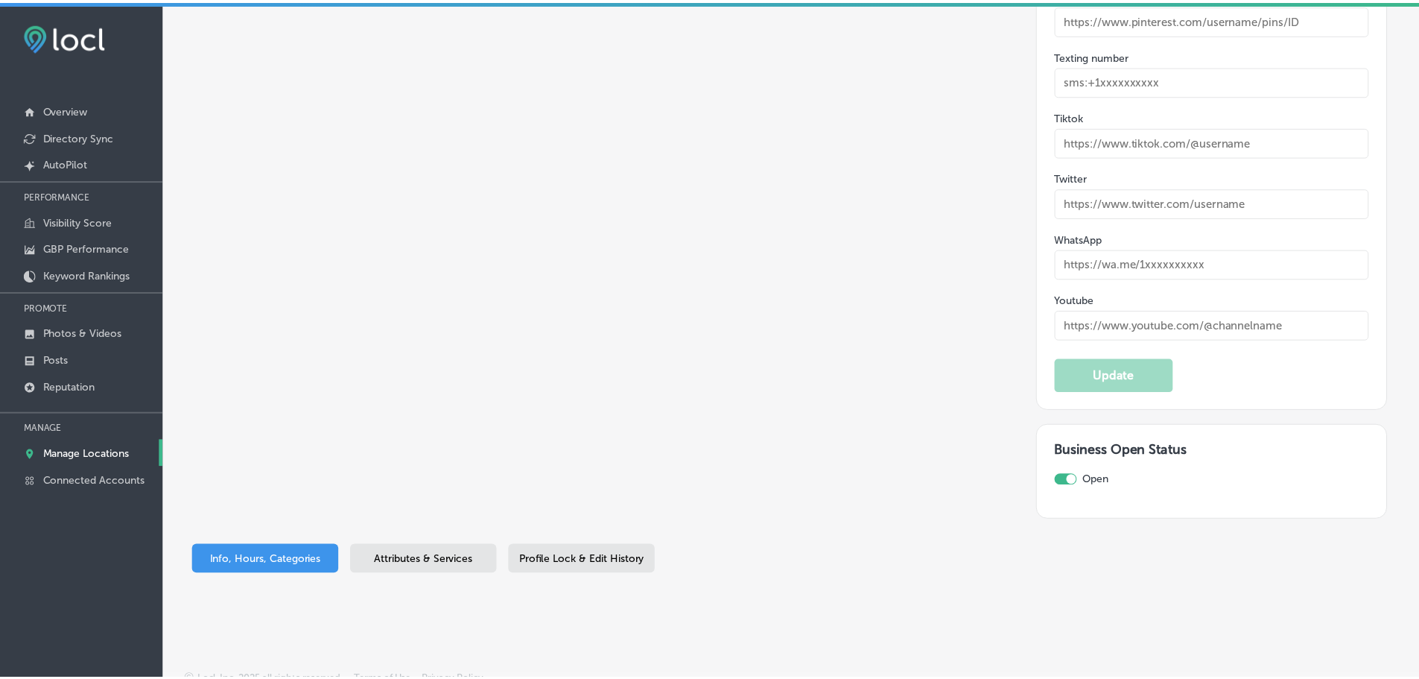
scroll to position [2457, 0]
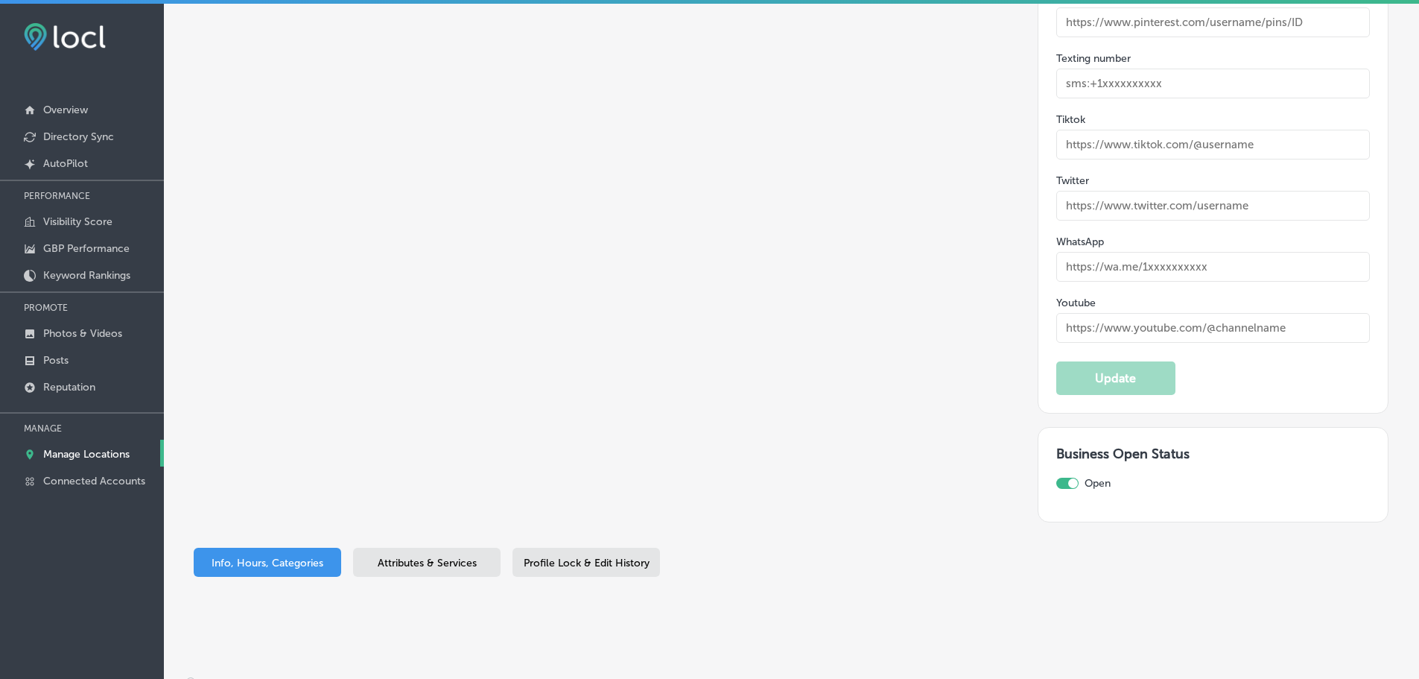
click at [579, 556] on span "Profile Lock & Edit History" at bounding box center [587, 562] width 126 height 13
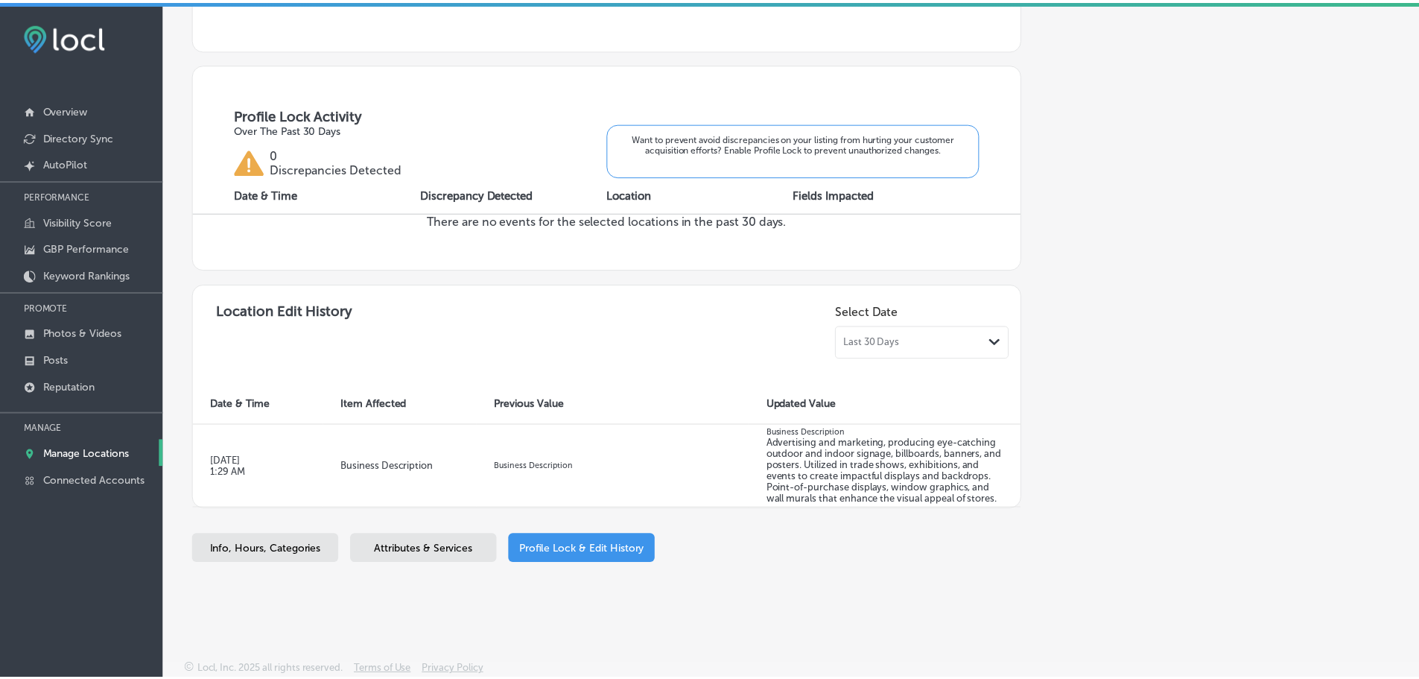
scroll to position [495, 0]
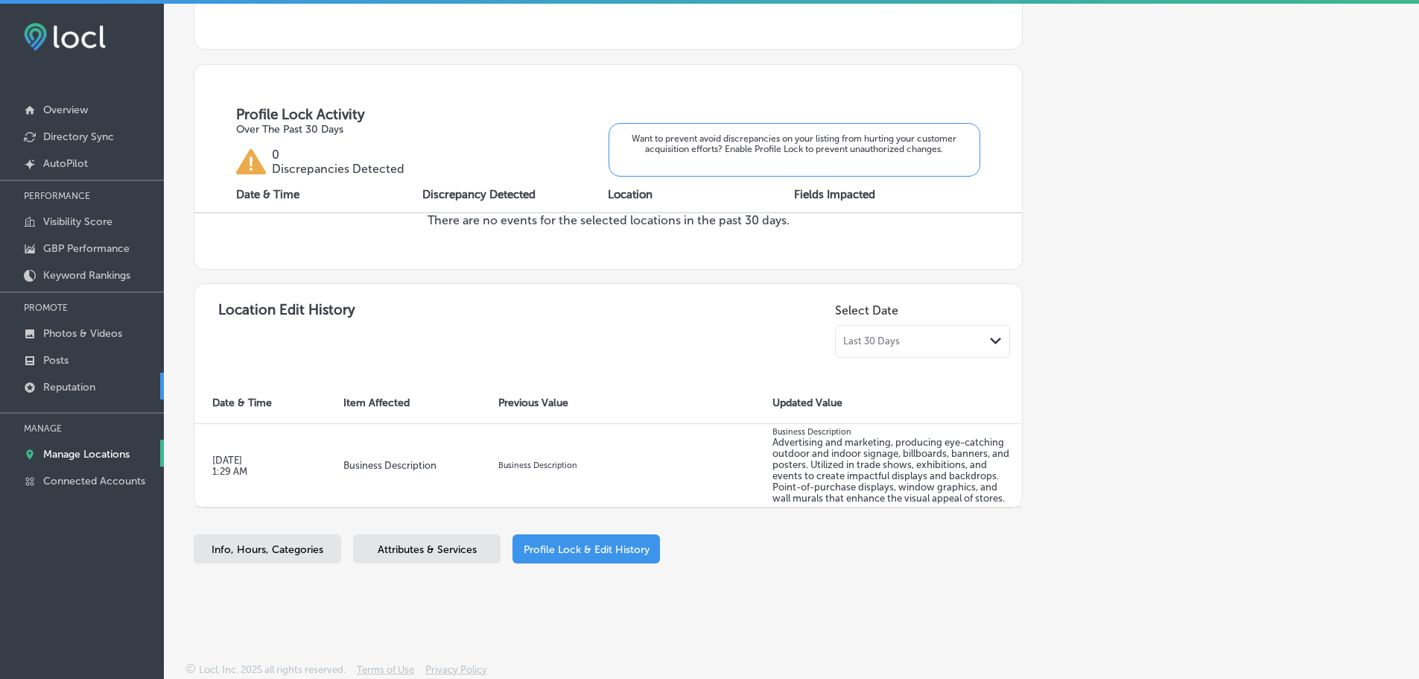
click at [74, 388] on p "Reputation" at bounding box center [69, 387] width 52 height 13
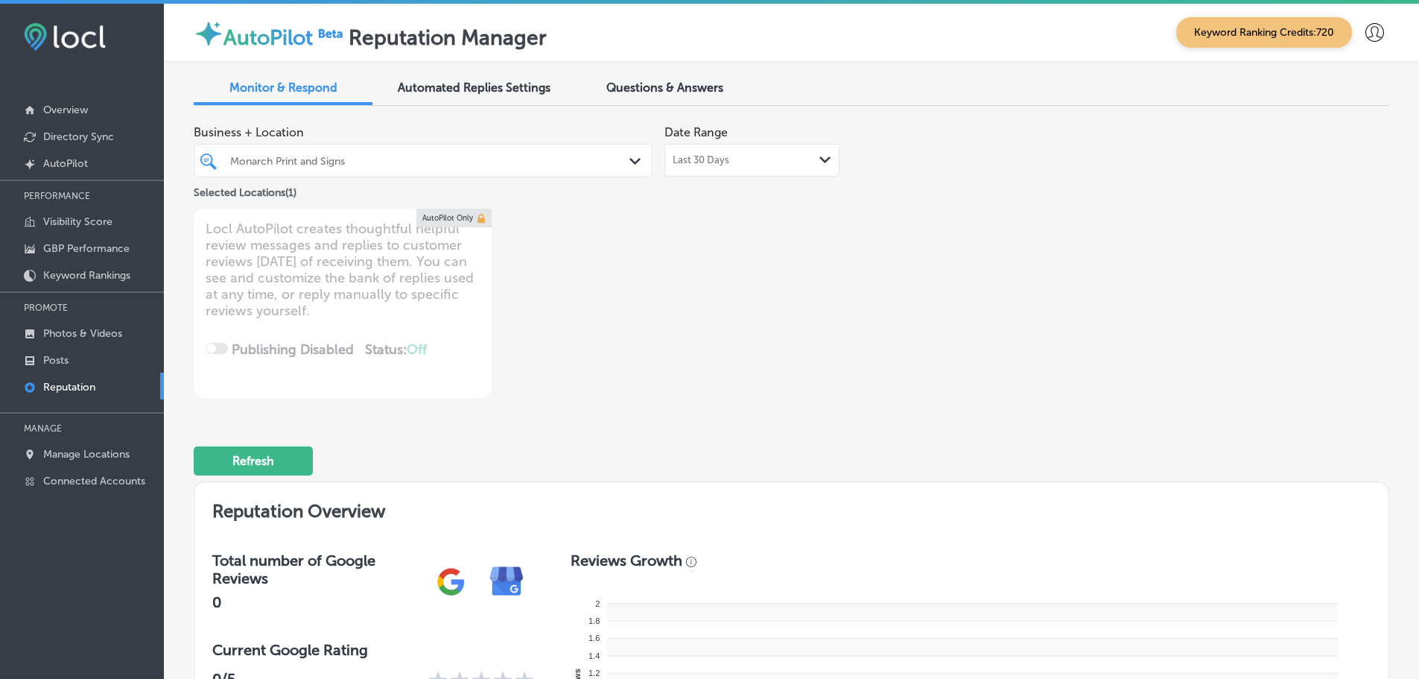
click at [819, 162] on icon "Path Created with Sketch." at bounding box center [824, 159] width 11 height 7
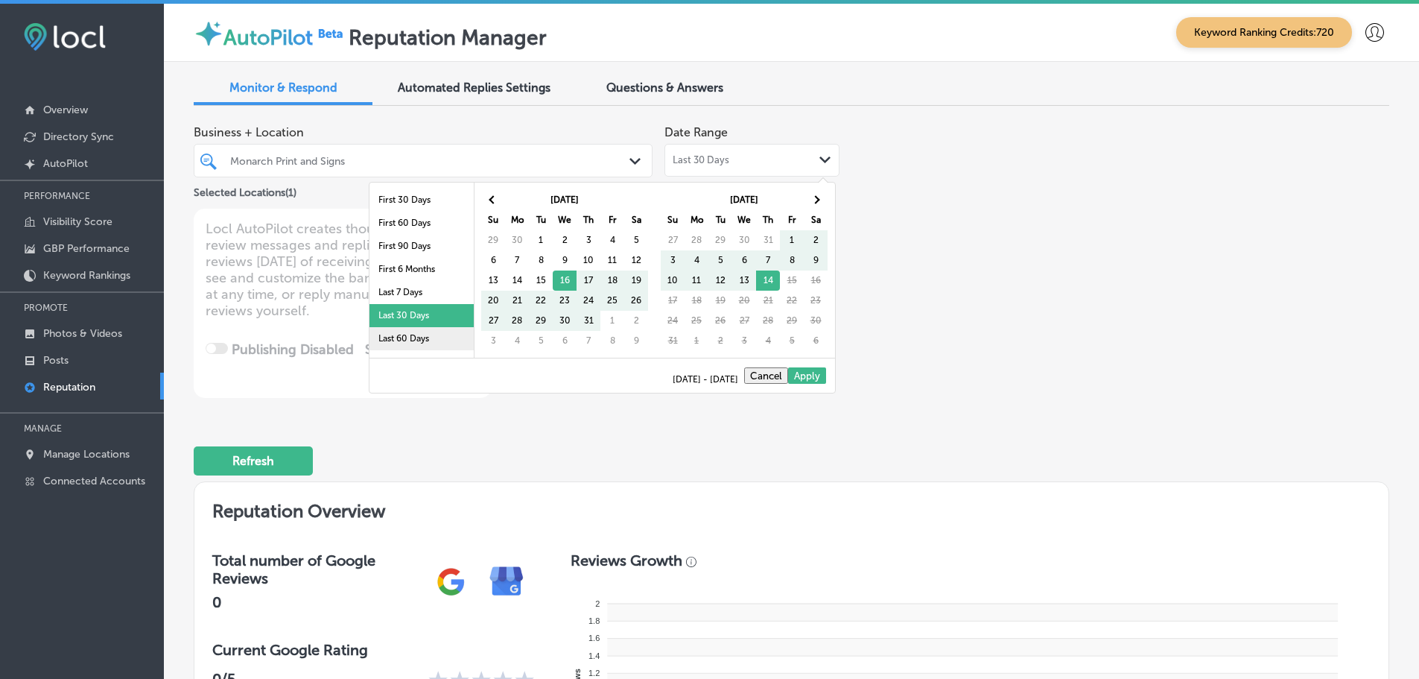
scroll to position [74, 0]
click at [406, 291] on li "Last 90 Days" at bounding box center [421, 287] width 104 height 23
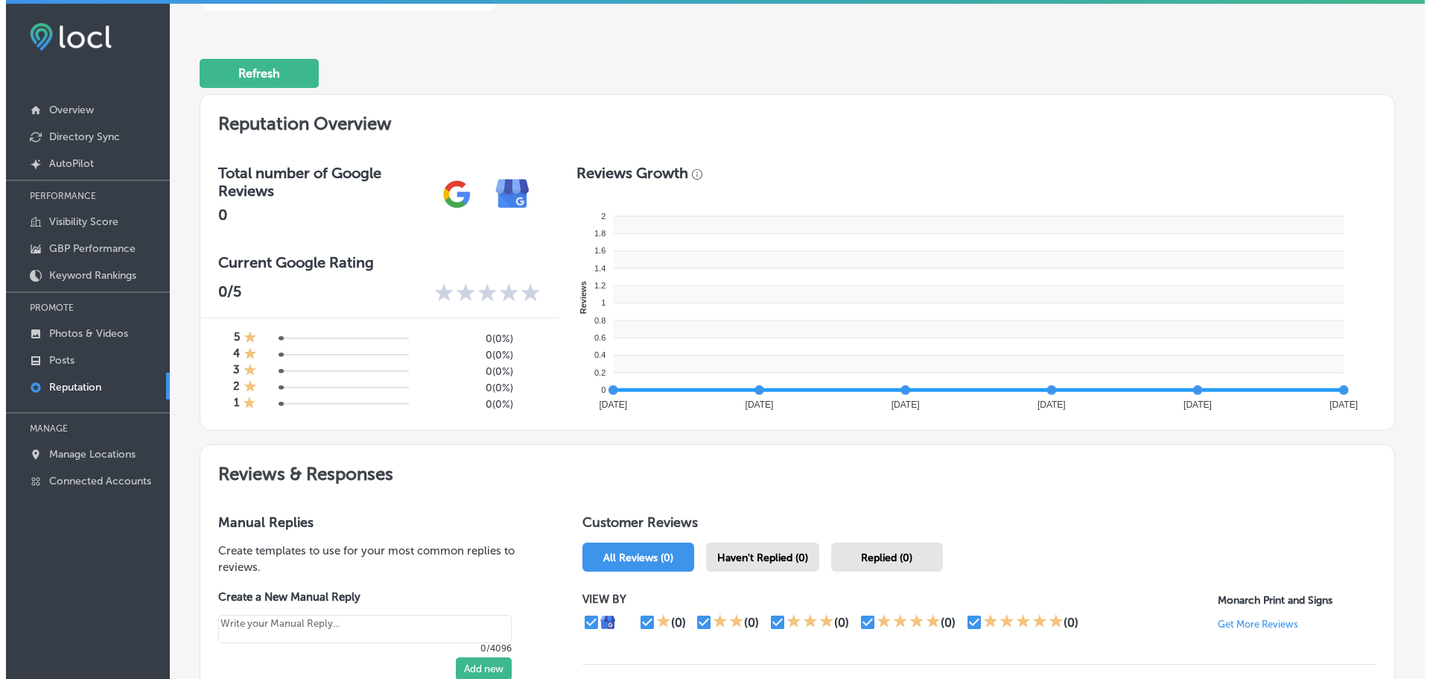
scroll to position [0, 0]
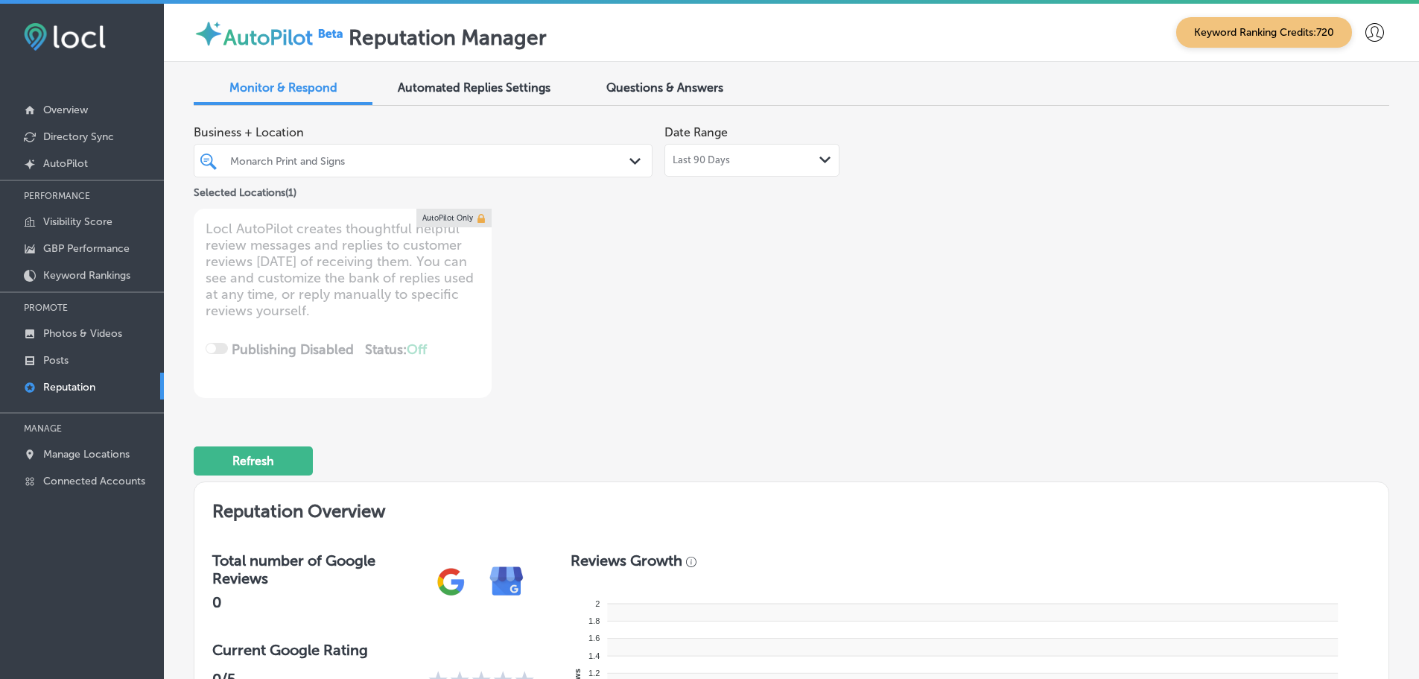
type textarea "x"
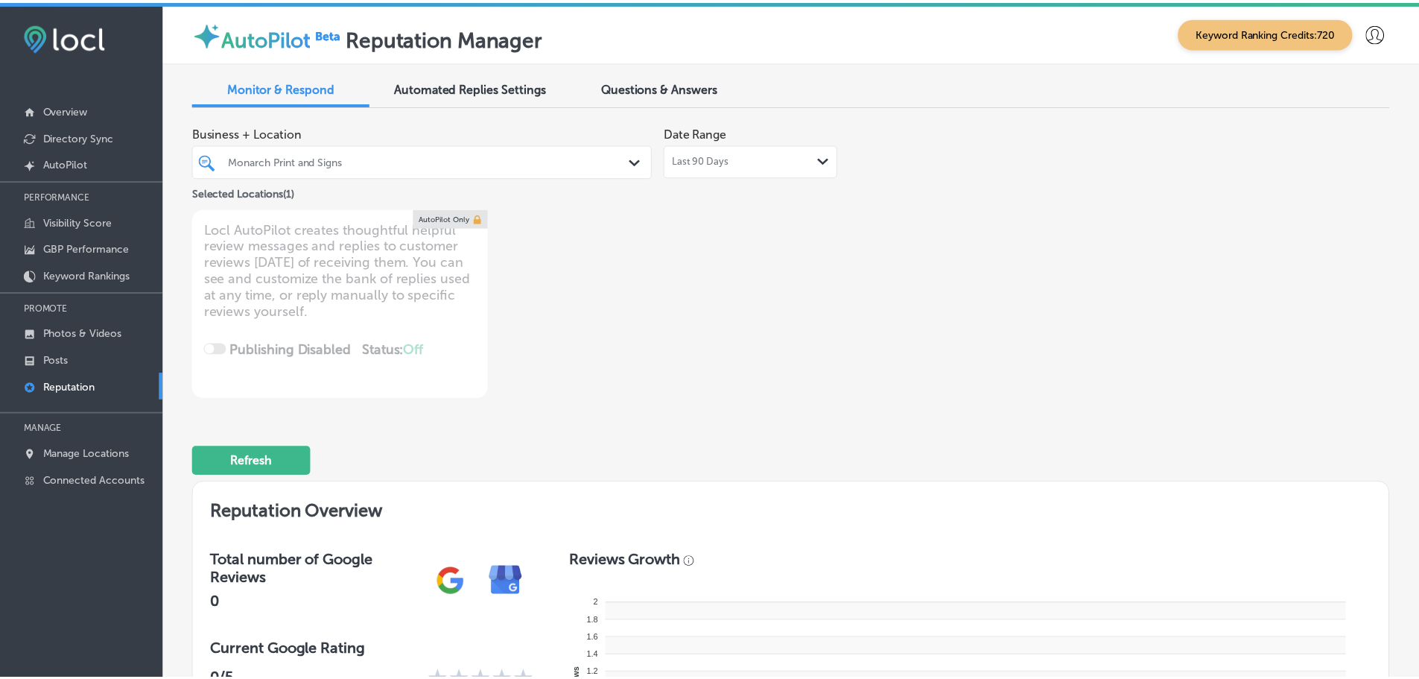
scroll to position [596, 0]
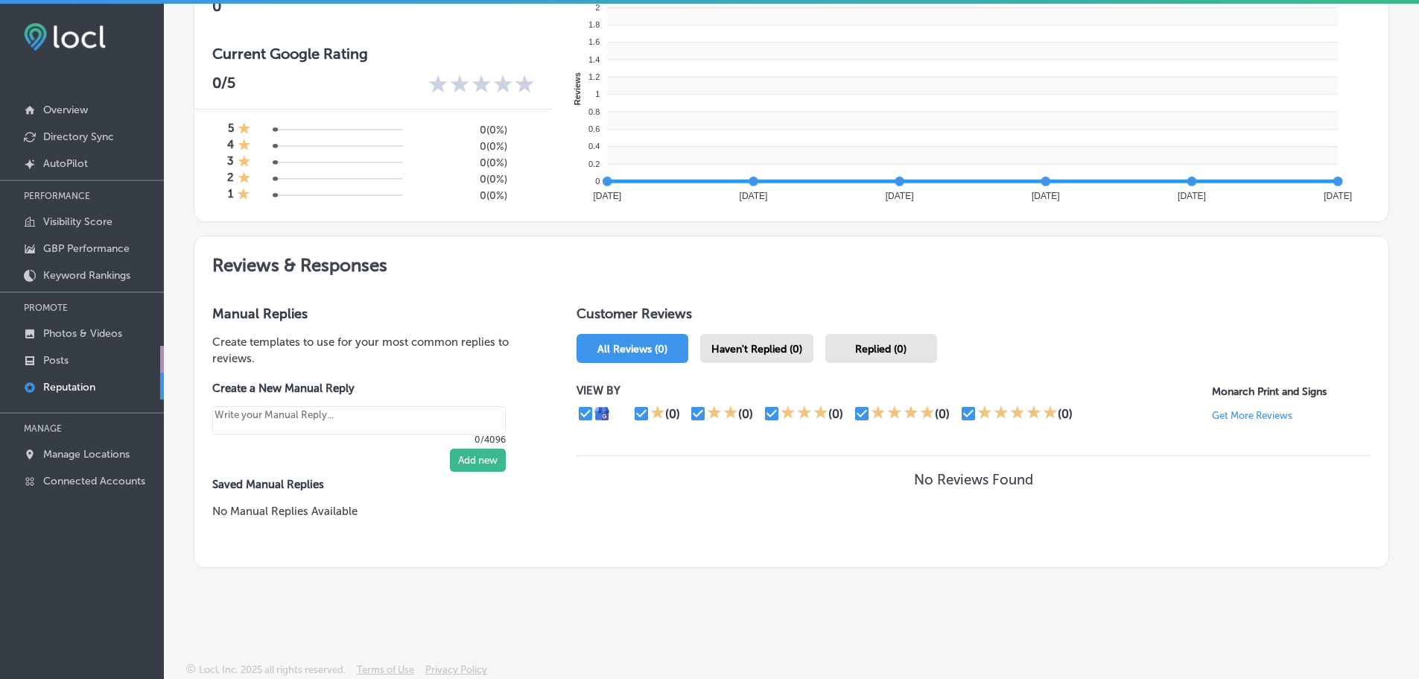
click at [57, 356] on p "Posts" at bounding box center [55, 360] width 25 height 13
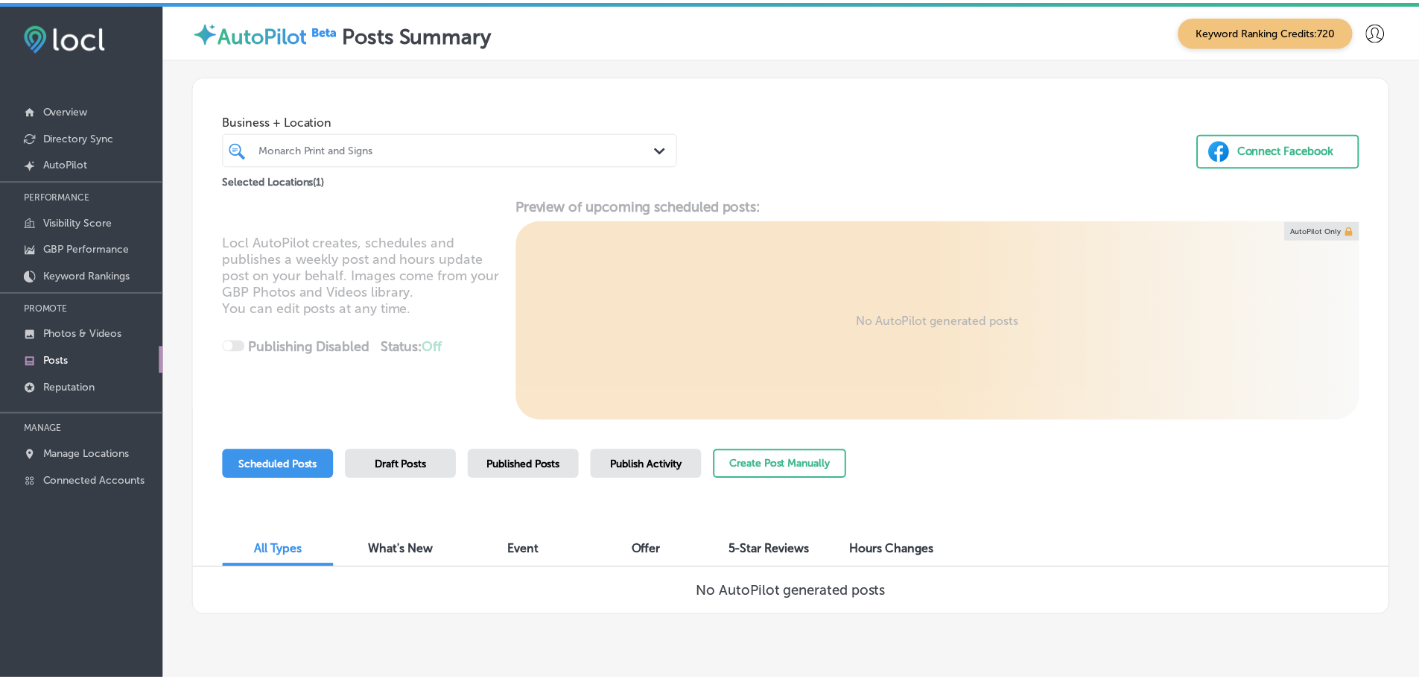
scroll to position [34, 0]
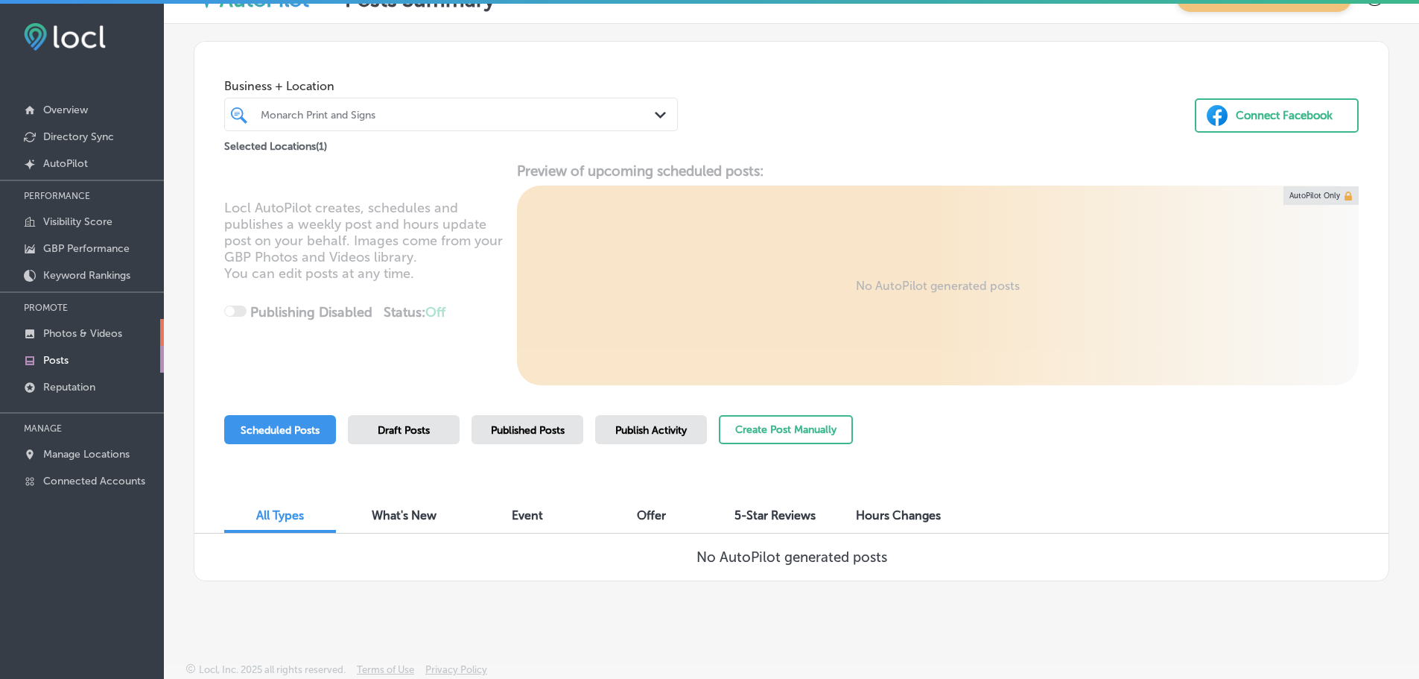
click at [77, 331] on p "Photos & Videos" at bounding box center [82, 333] width 79 height 13
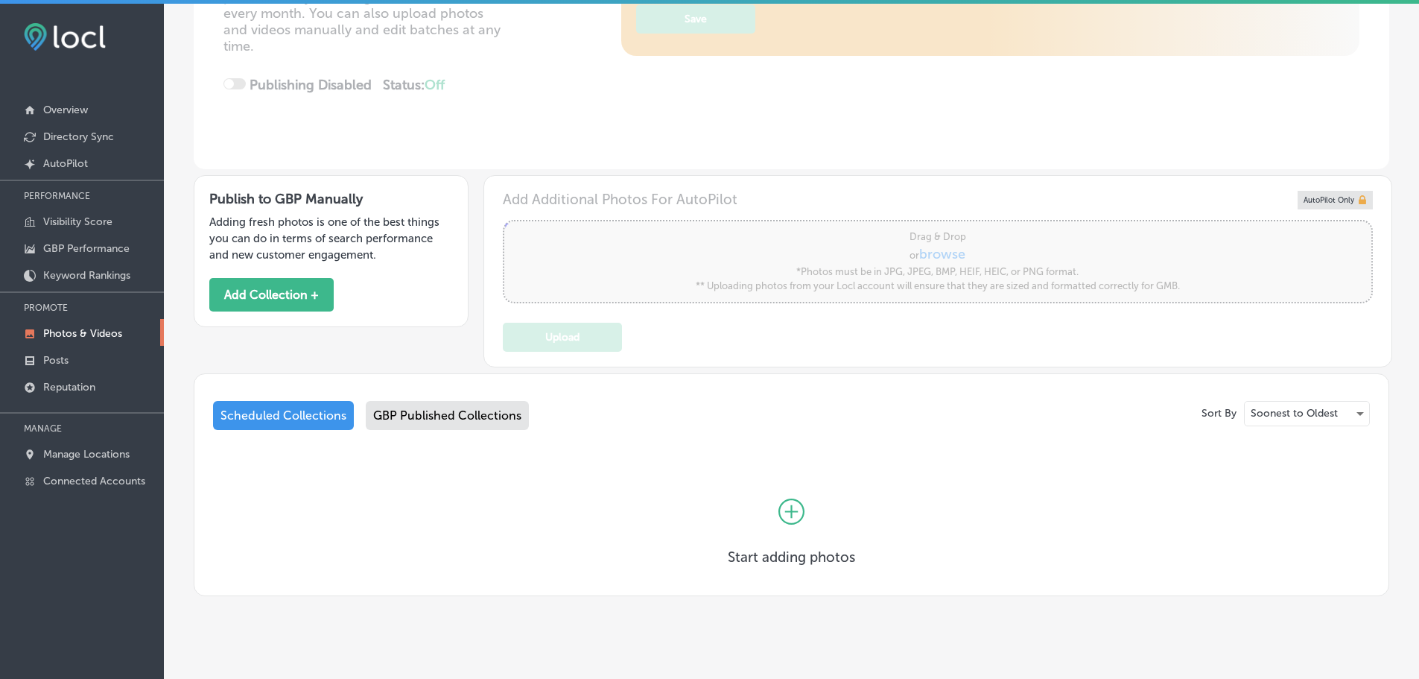
scroll to position [275, 0]
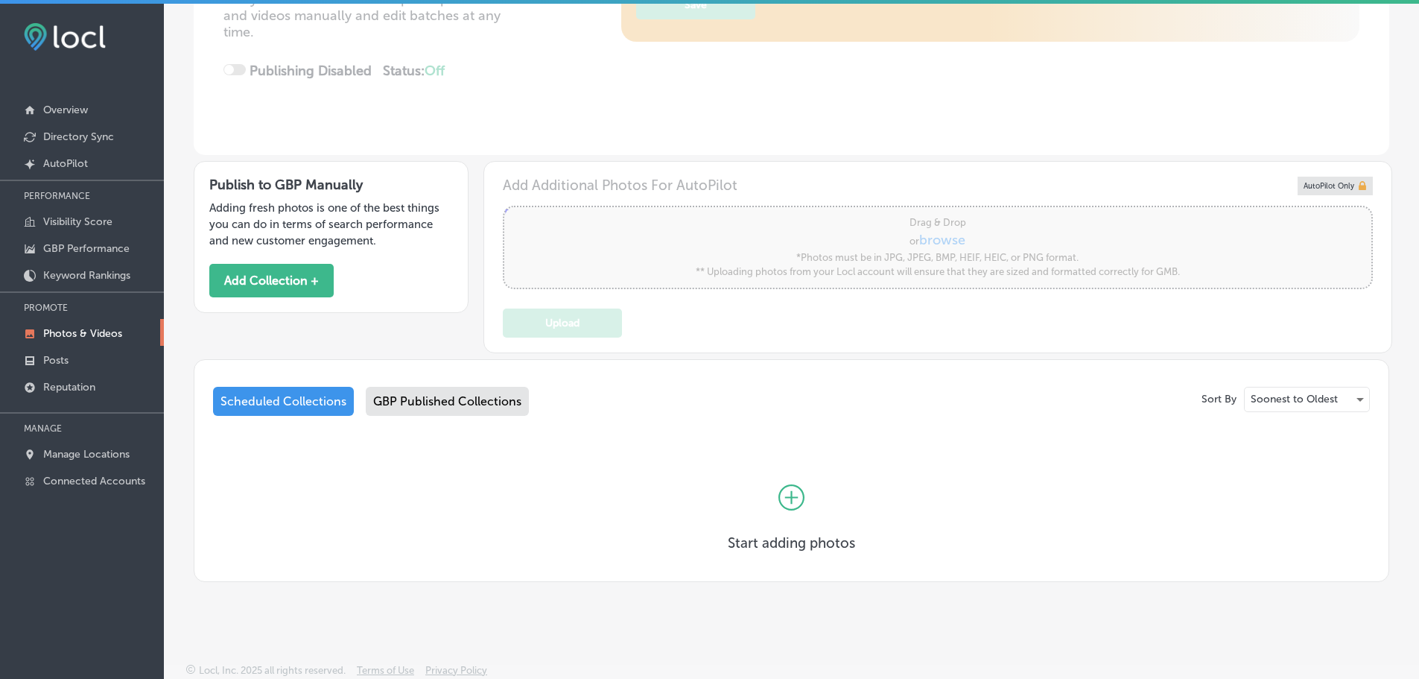
type input "0"
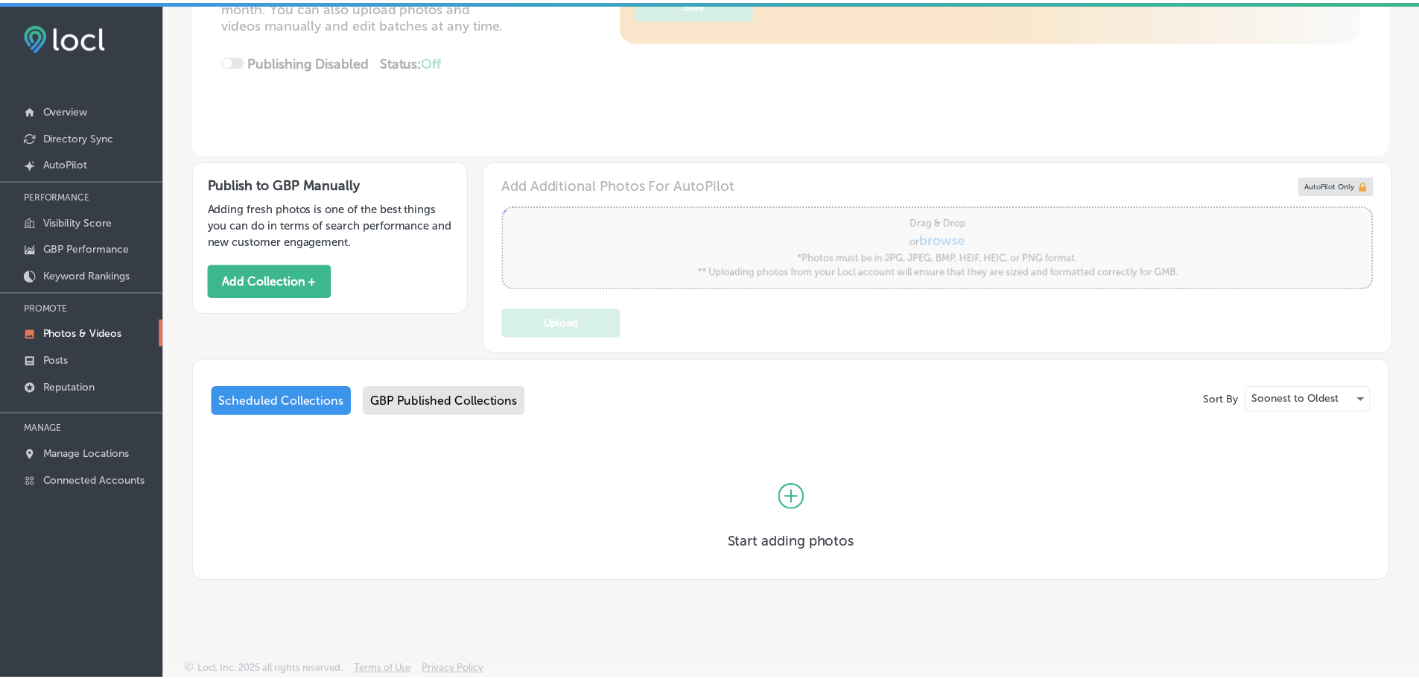
scroll to position [267, 0]
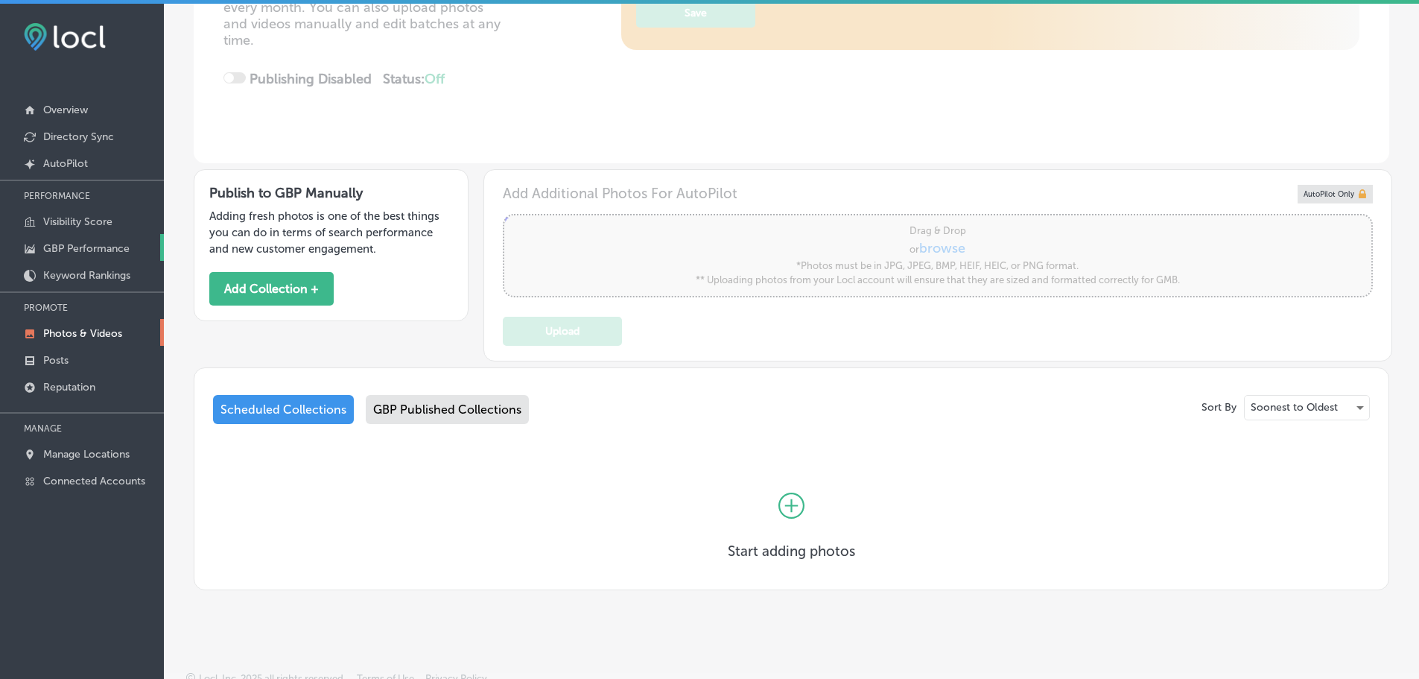
click at [83, 247] on p "GBP Performance" at bounding box center [86, 248] width 86 height 13
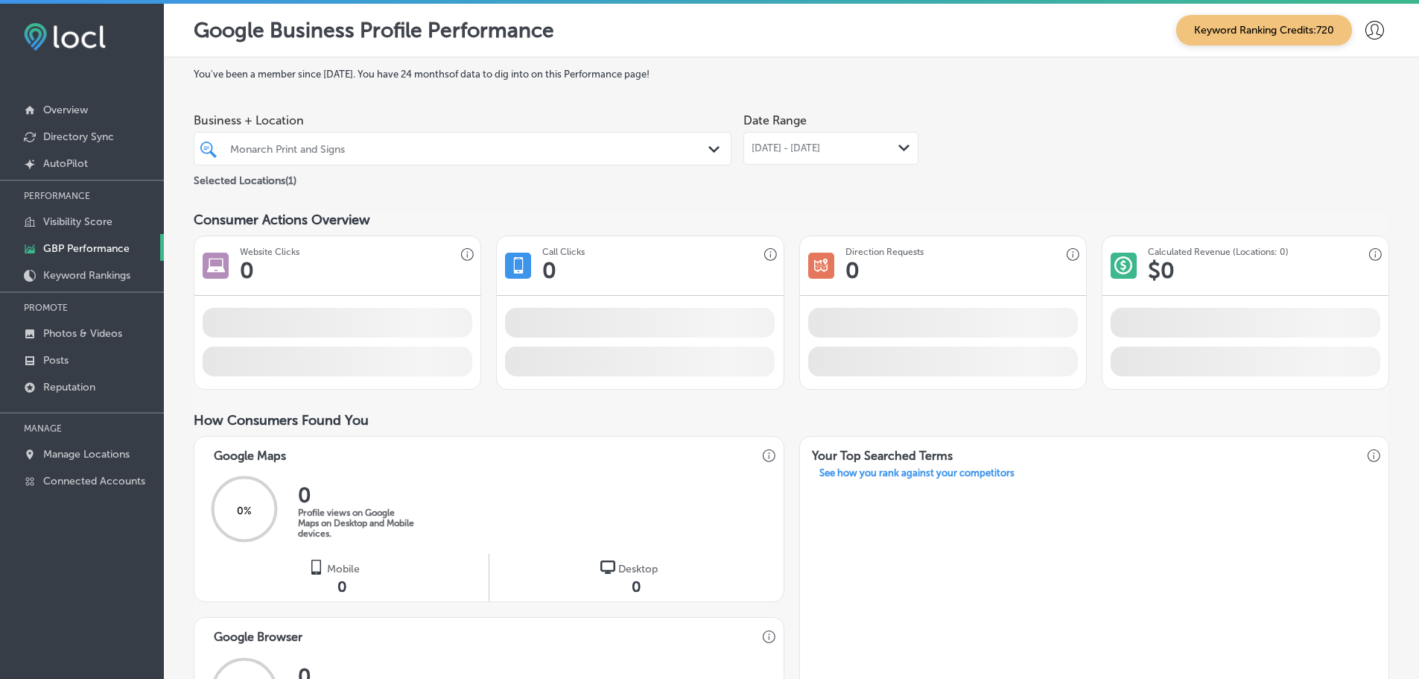
click at [898, 150] on icon "Path Created with Sketch." at bounding box center [903, 148] width 11 height 7
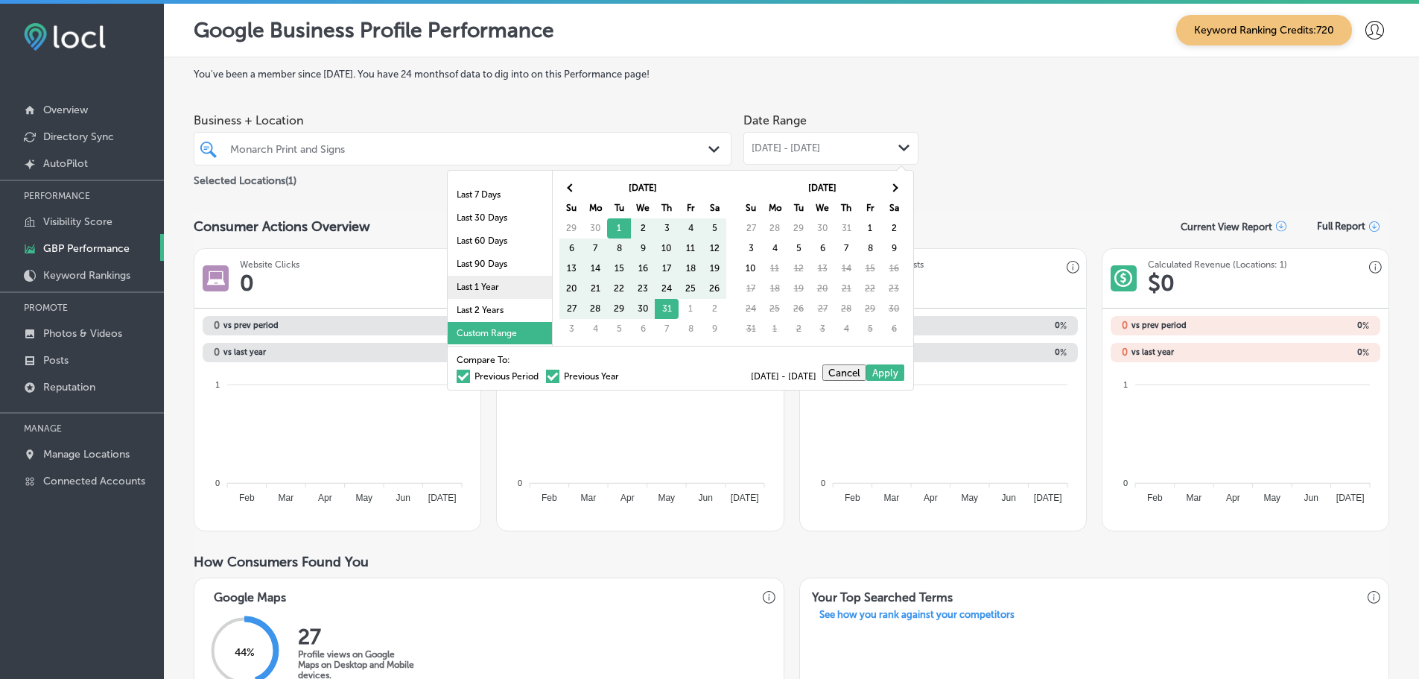
scroll to position [86, 0]
click at [477, 266] on li "Last 90 Days" at bounding box center [500, 263] width 104 height 23
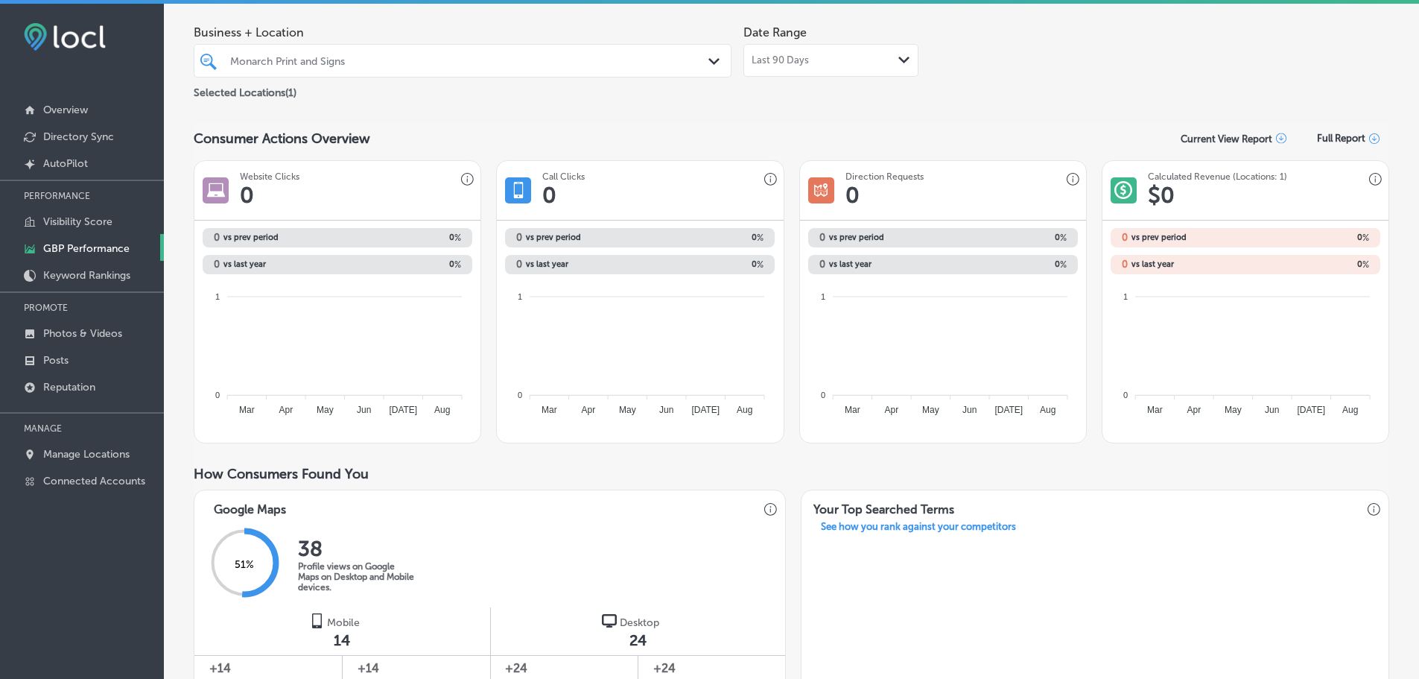
scroll to position [0, 0]
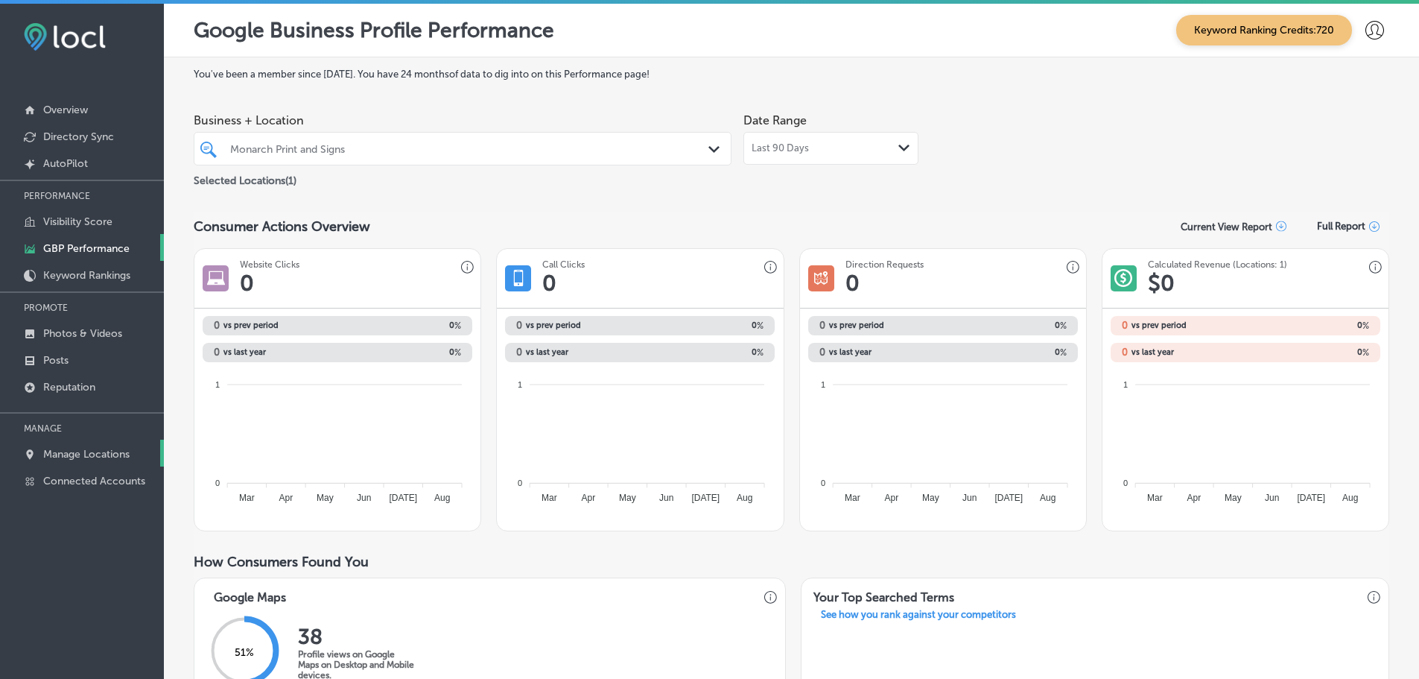
click at [121, 452] on p "Manage Locations" at bounding box center [86, 454] width 86 height 13
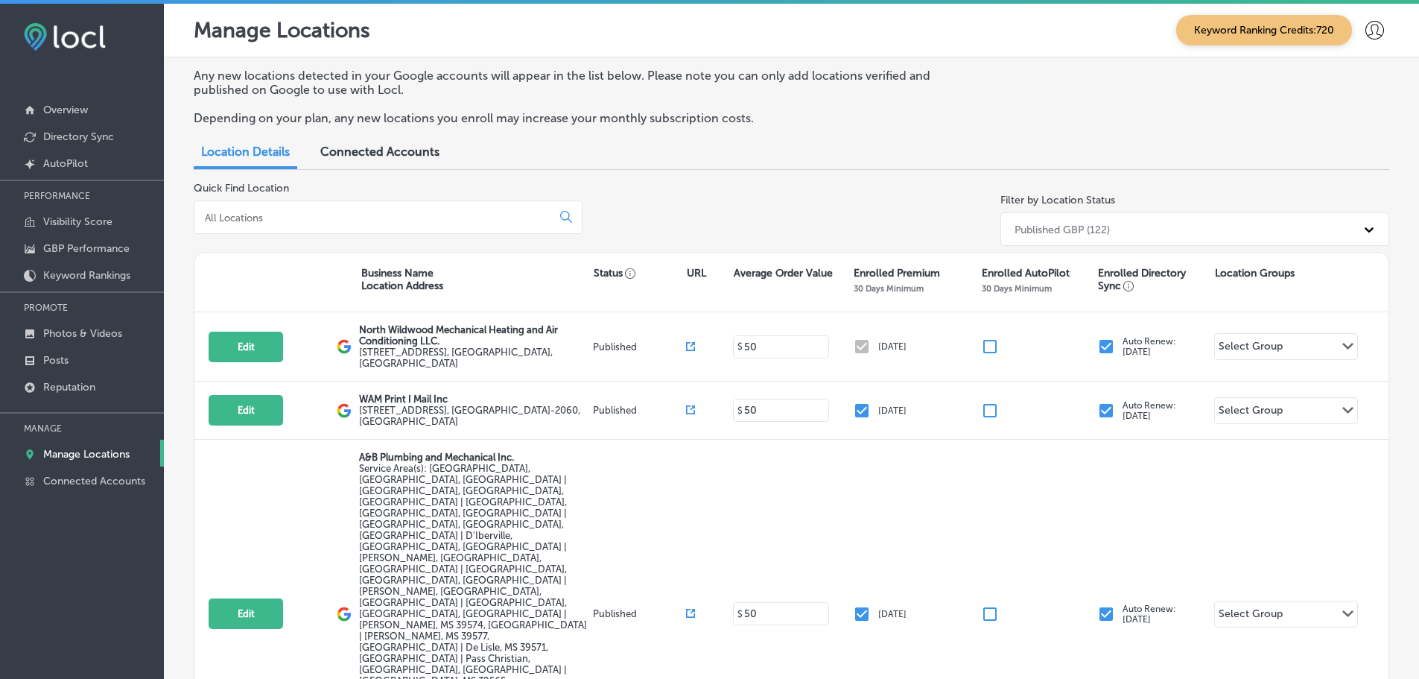
click at [332, 216] on input at bounding box center [375, 217] width 345 height 13
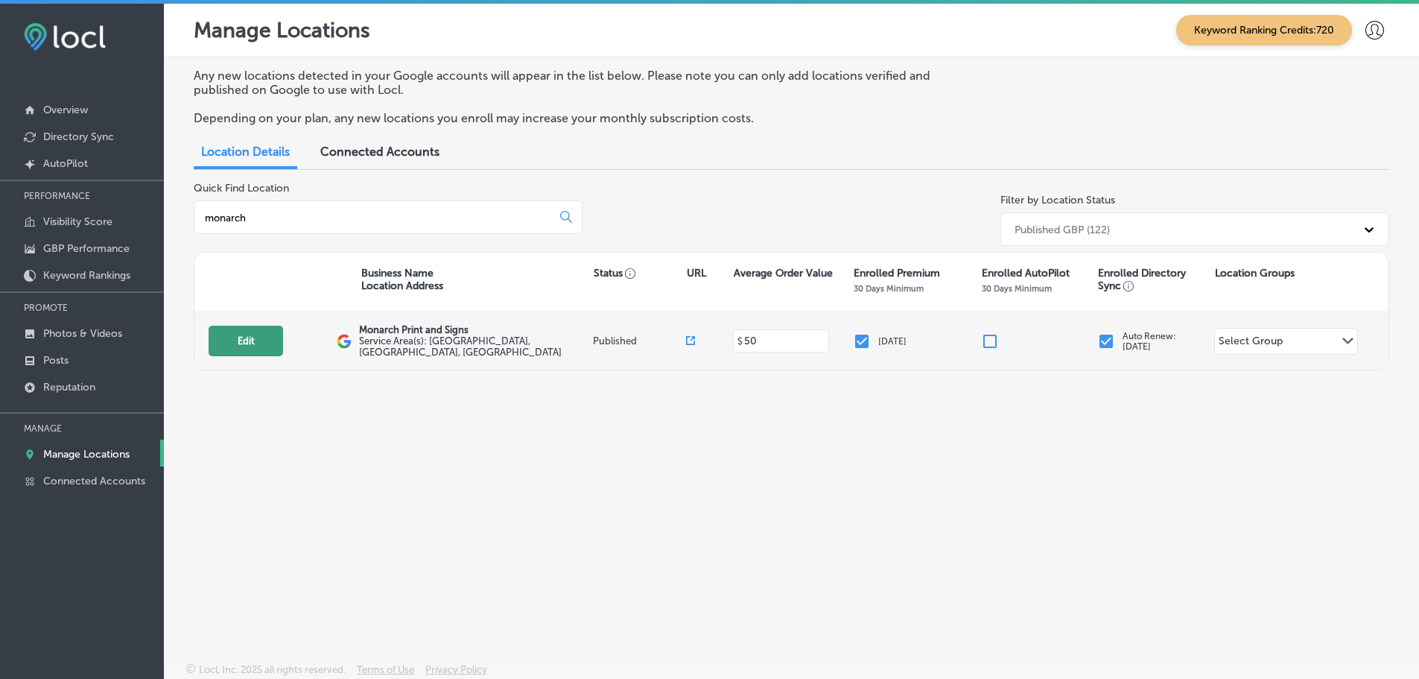
type input "monarch"
click at [251, 341] on button "Edit" at bounding box center [246, 341] width 74 height 31
select select "US"
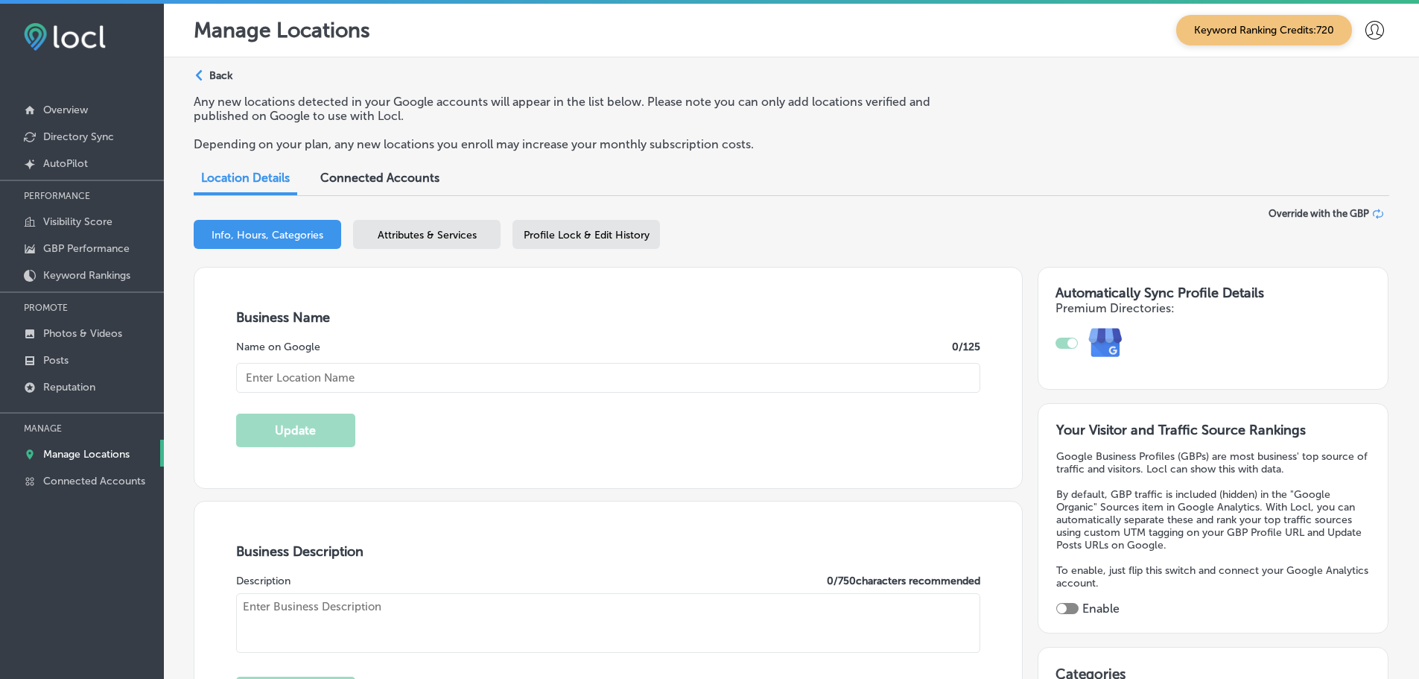
type input "Monarch Print and Signs"
type input "732 S 6th St Ste 4331"
type input "[GEOGRAPHIC_DATA]"
type input "89101"
type input "US"
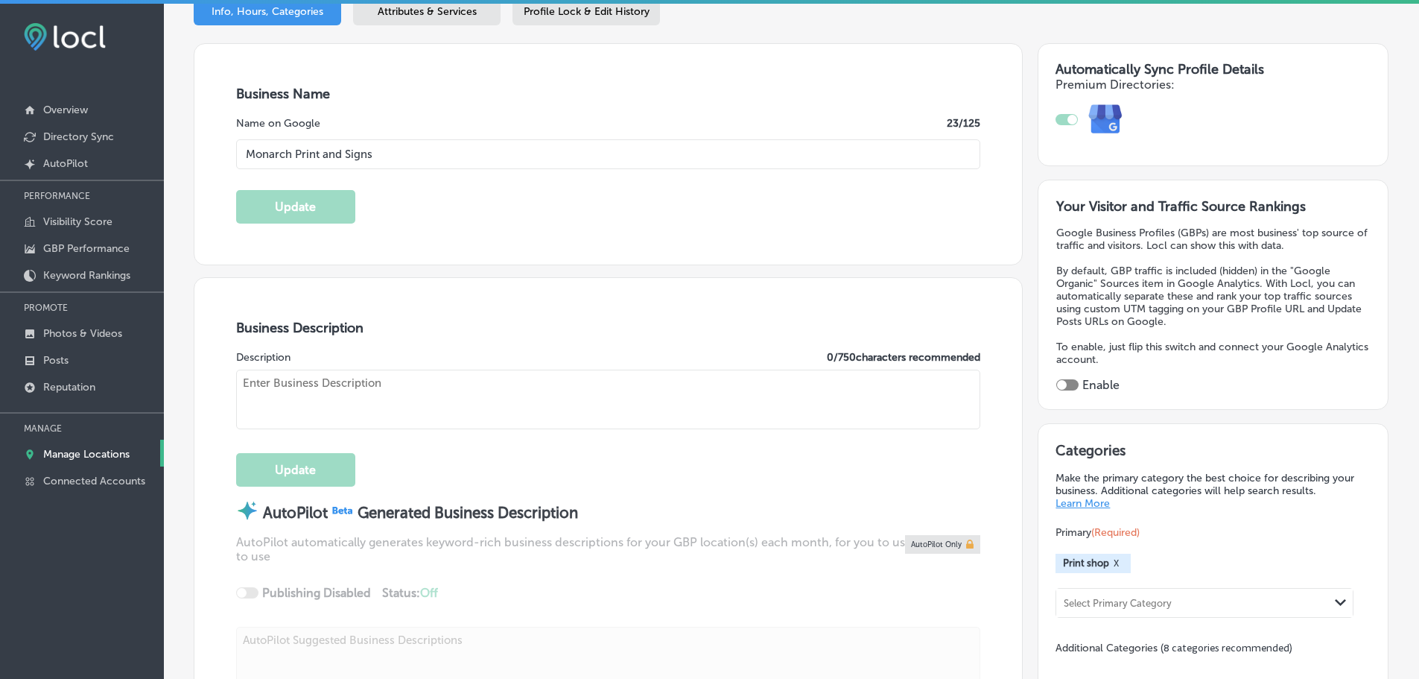
type textarea "Advertising and marketing, producing eye-catching outdoor and indoor signage, b…"
type input "+1 775 239 5566"
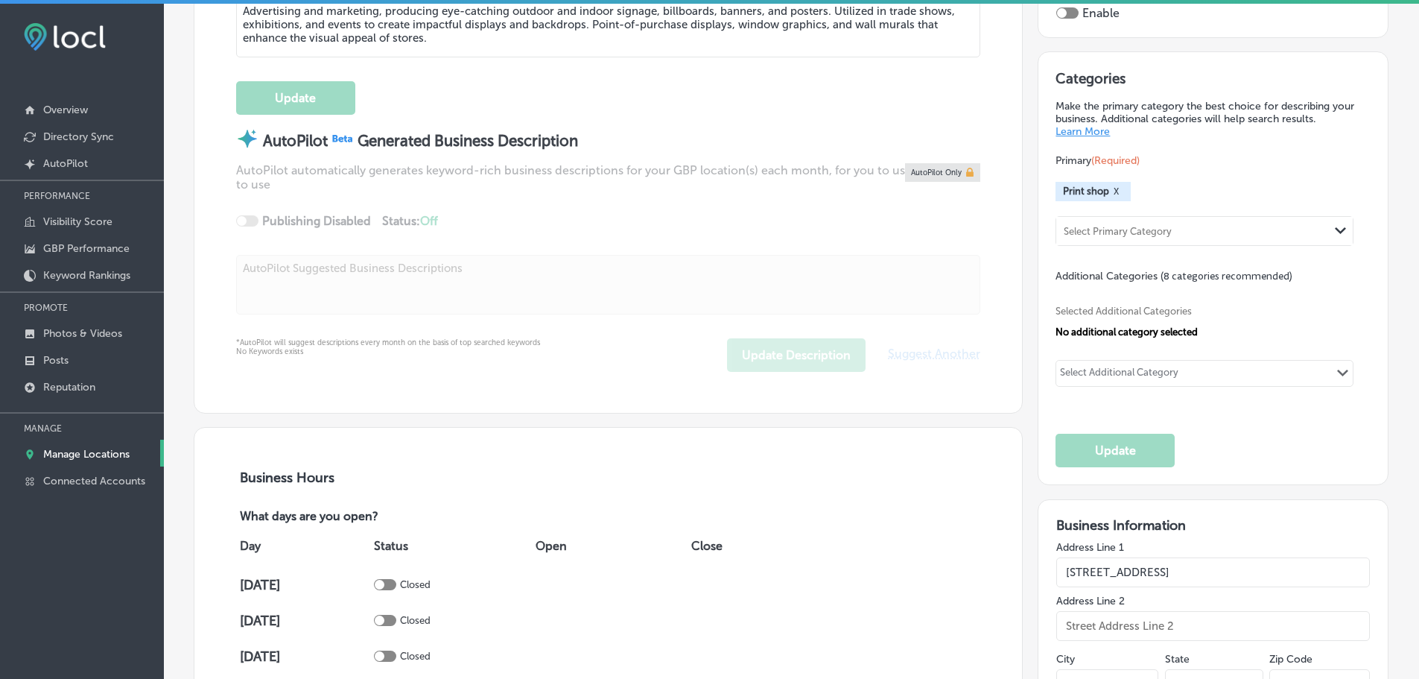
scroll to position [596, 0]
click at [1136, 374] on div "Select Additional Category" at bounding box center [1119, 374] width 118 height 17
type input "b"
type input "s"
type input "banner"
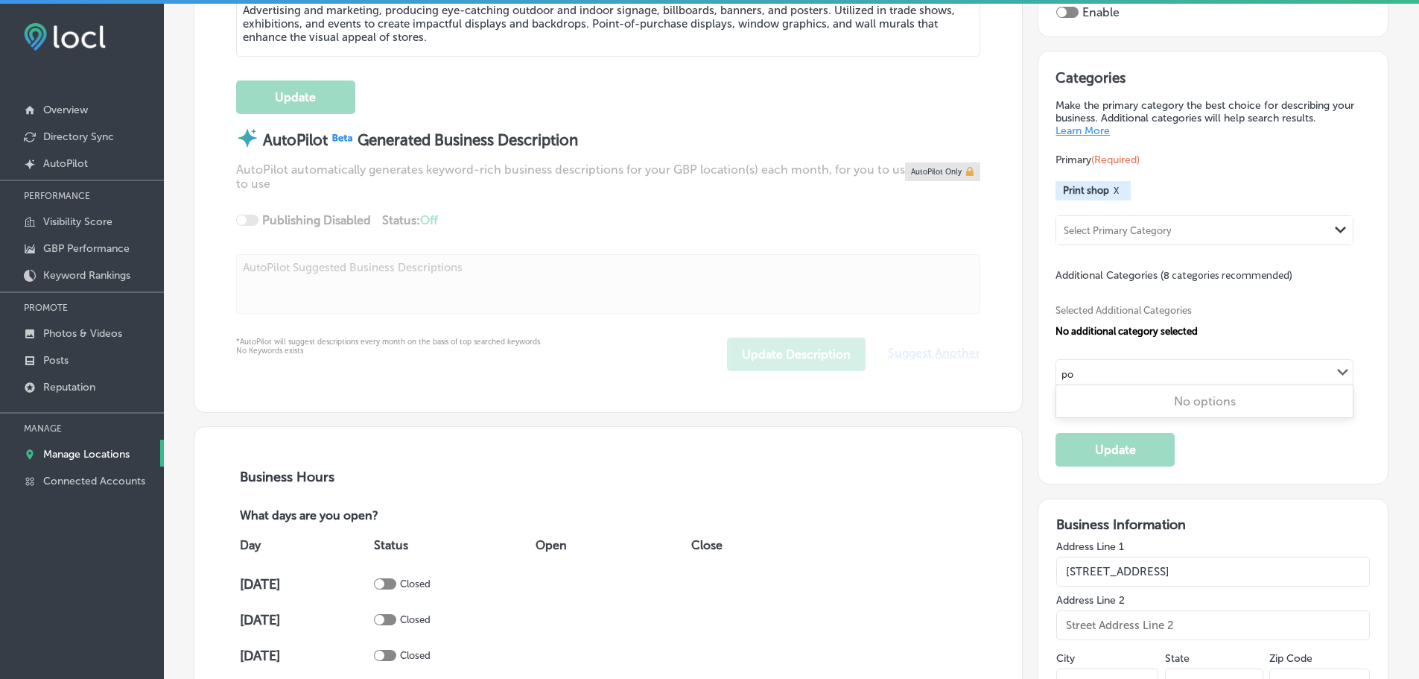
type input "p"
type input "wall signage"
type input "w"
type input "wall"
type input "w"
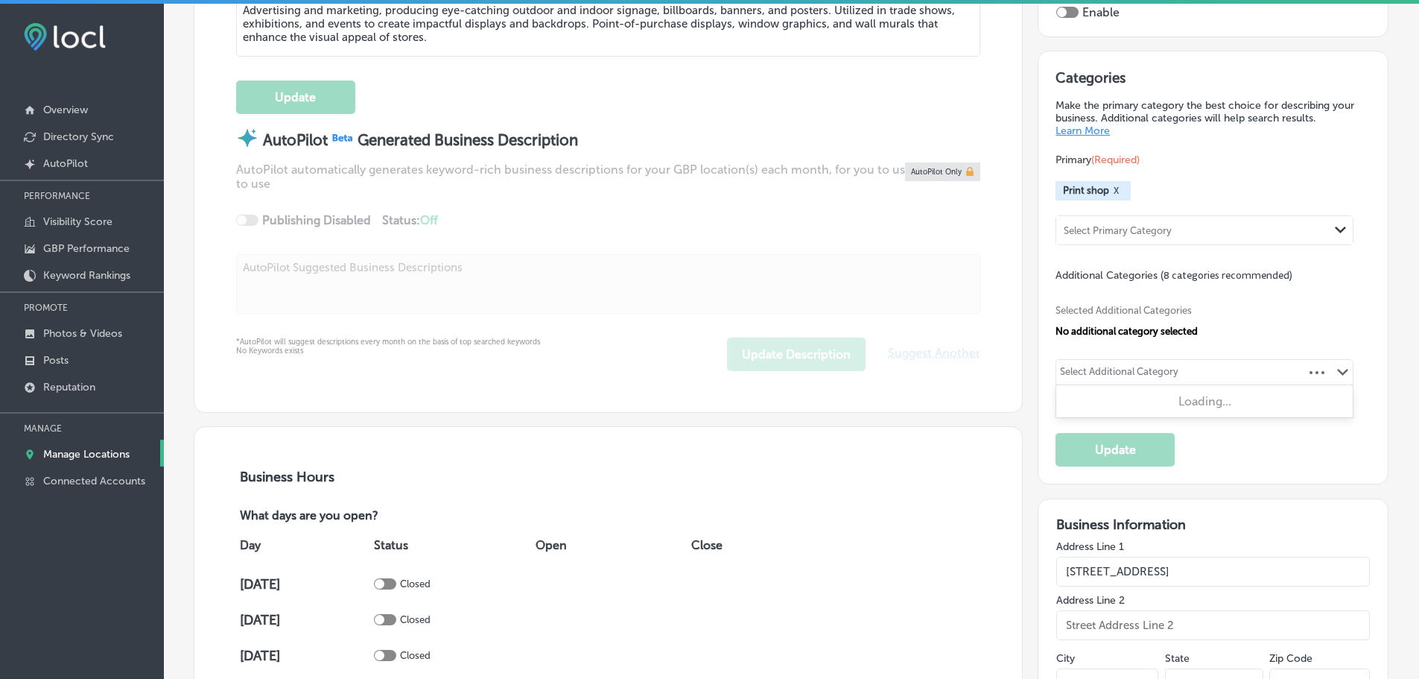
click at [1245, 308] on span "Selected Additional Categories" at bounding box center [1207, 310] width 303 height 11
click at [1204, 233] on div "Select Primary Category" at bounding box center [1192, 230] width 273 height 20
type input "l"
click at [1217, 182] on div "Primary (Required) Print shop X Select Primary Category Path Created with Sketc…" at bounding box center [1213, 198] width 314 height 93
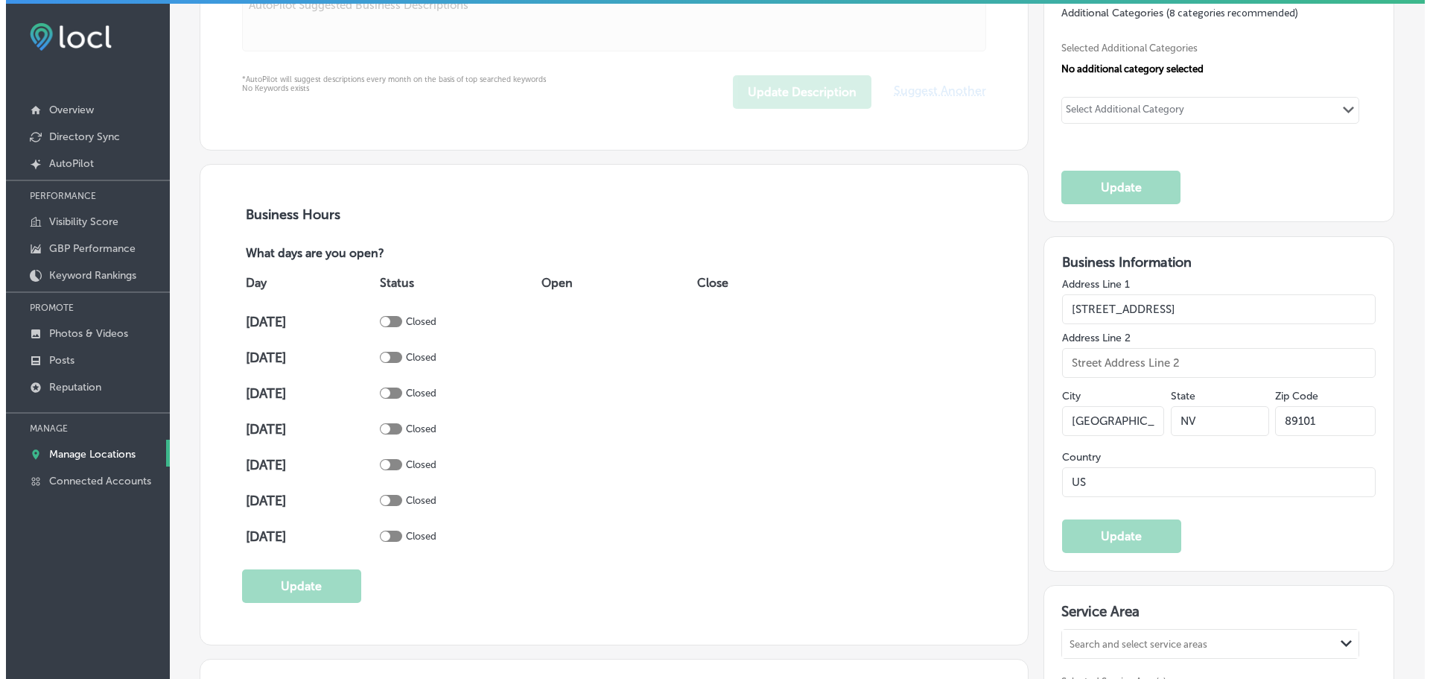
scroll to position [894, 0]
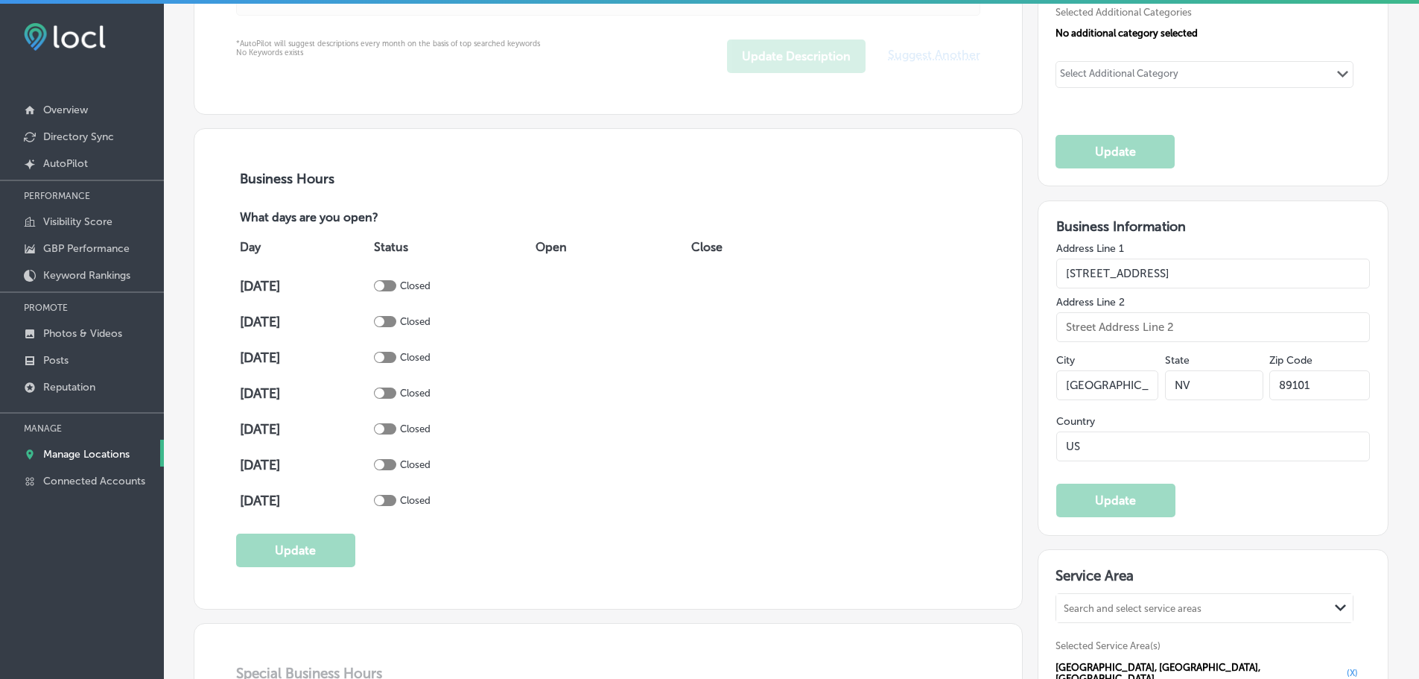
click at [396, 283] on div at bounding box center [385, 285] width 22 height 11
checkbox input "true"
click at [396, 317] on div at bounding box center [385, 321] width 22 height 11
checkbox input "true"
click at [396, 356] on div at bounding box center [385, 357] width 22 height 11
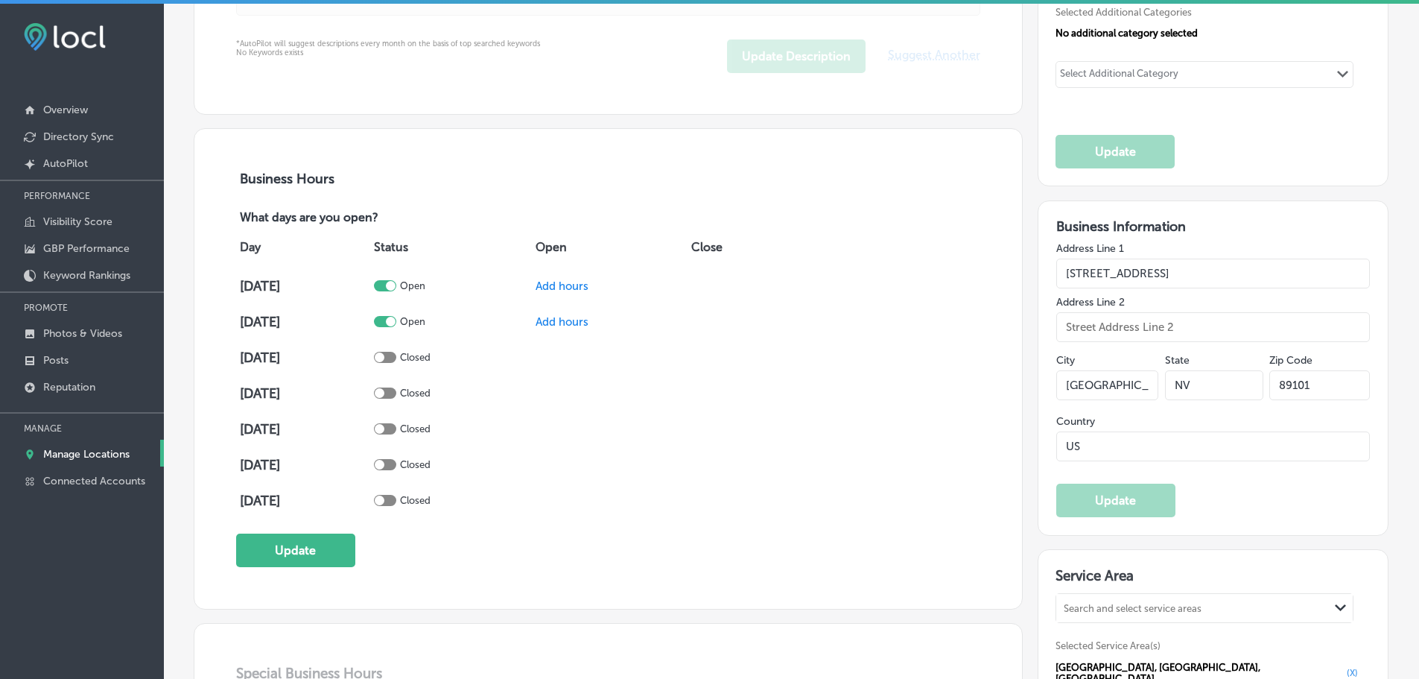
checkbox input "true"
click at [396, 390] on div at bounding box center [385, 392] width 22 height 11
checkbox input "true"
click at [396, 428] on div at bounding box center [385, 428] width 22 height 11
checkbox input "true"
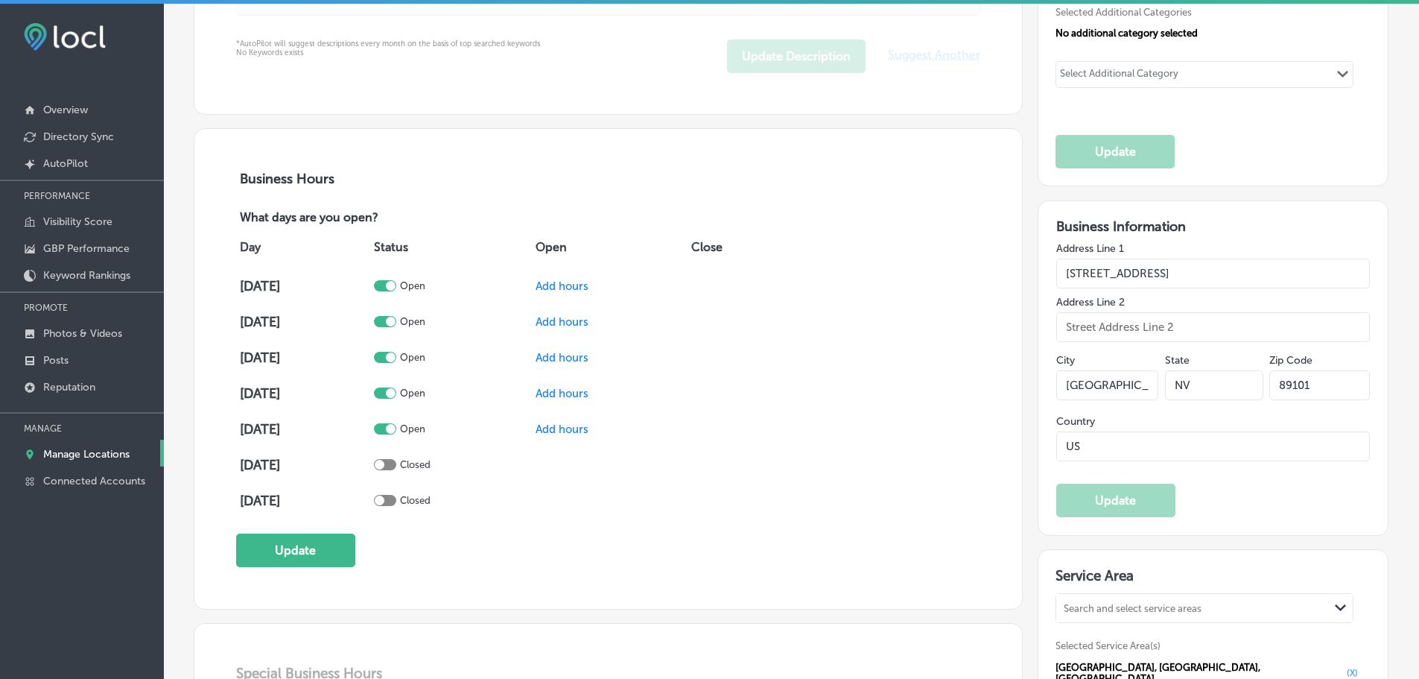
click at [565, 282] on span "Add hours" at bounding box center [562, 285] width 53 height 13
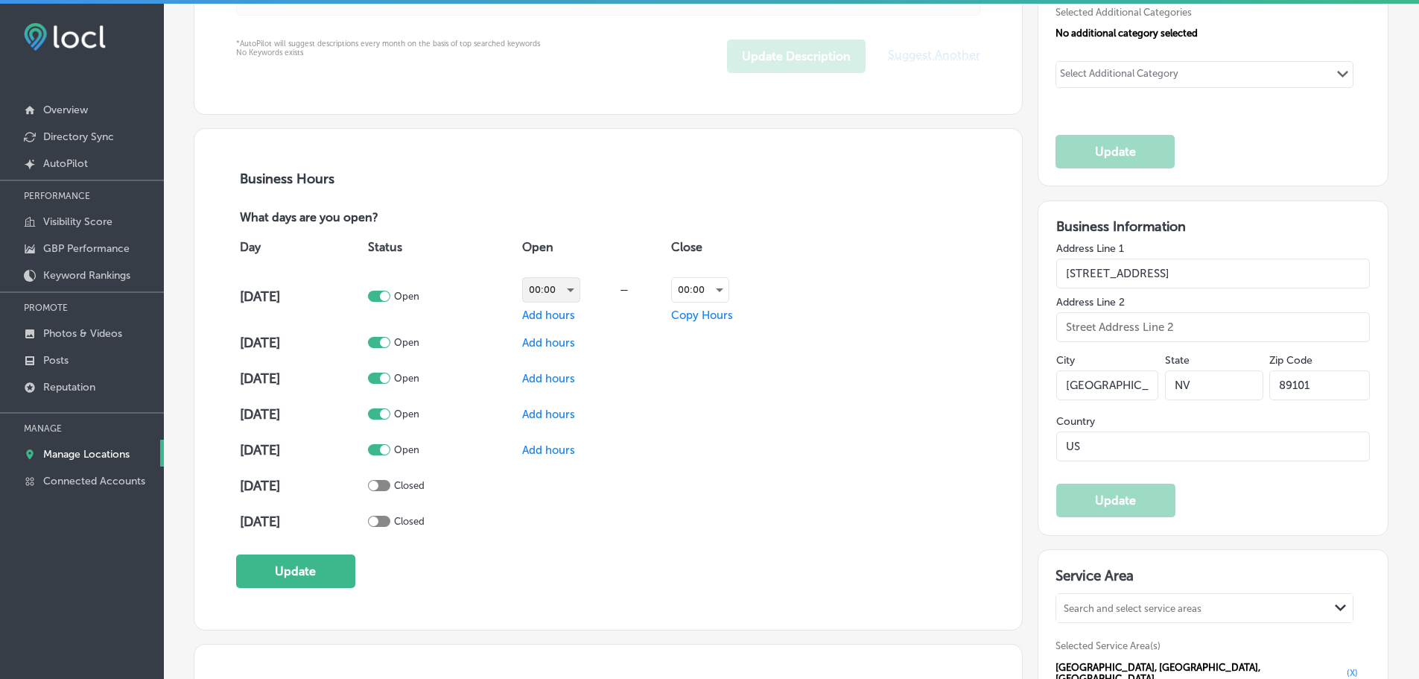
click at [572, 288] on div "00:00" at bounding box center [551, 290] width 57 height 24
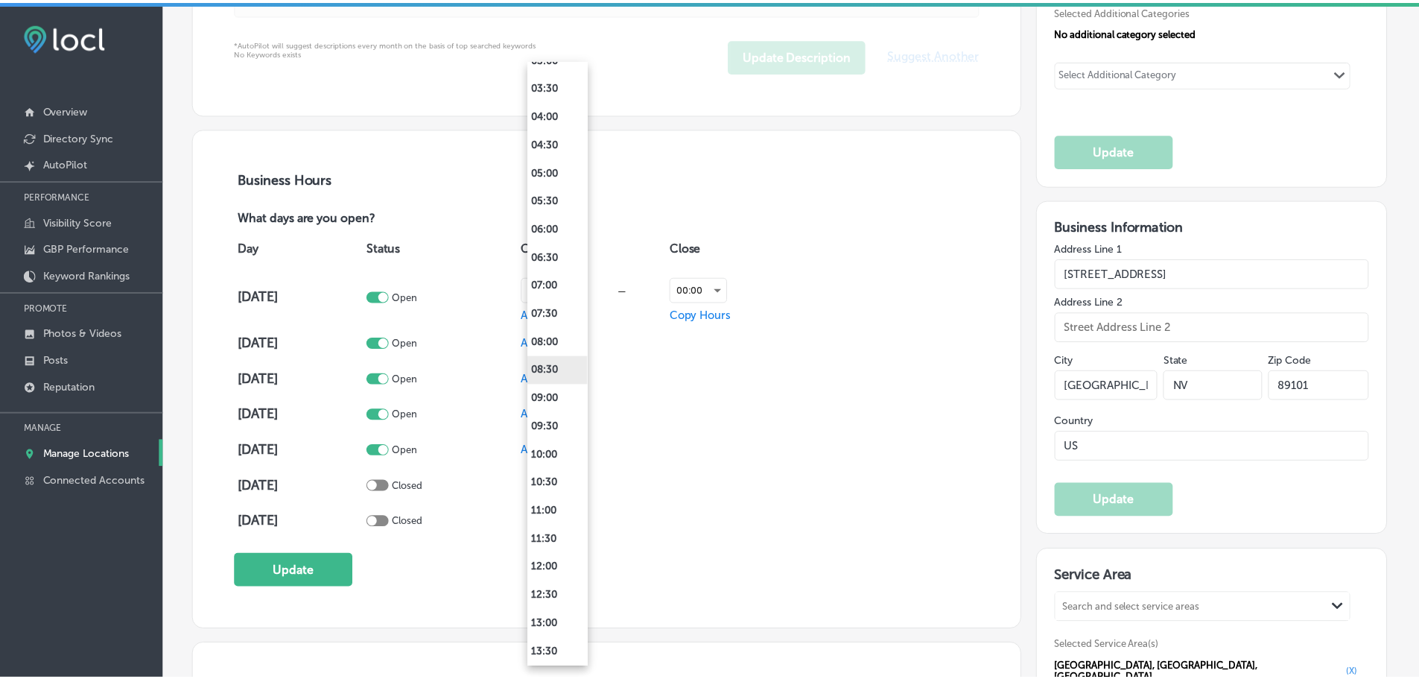
scroll to position [223, 0]
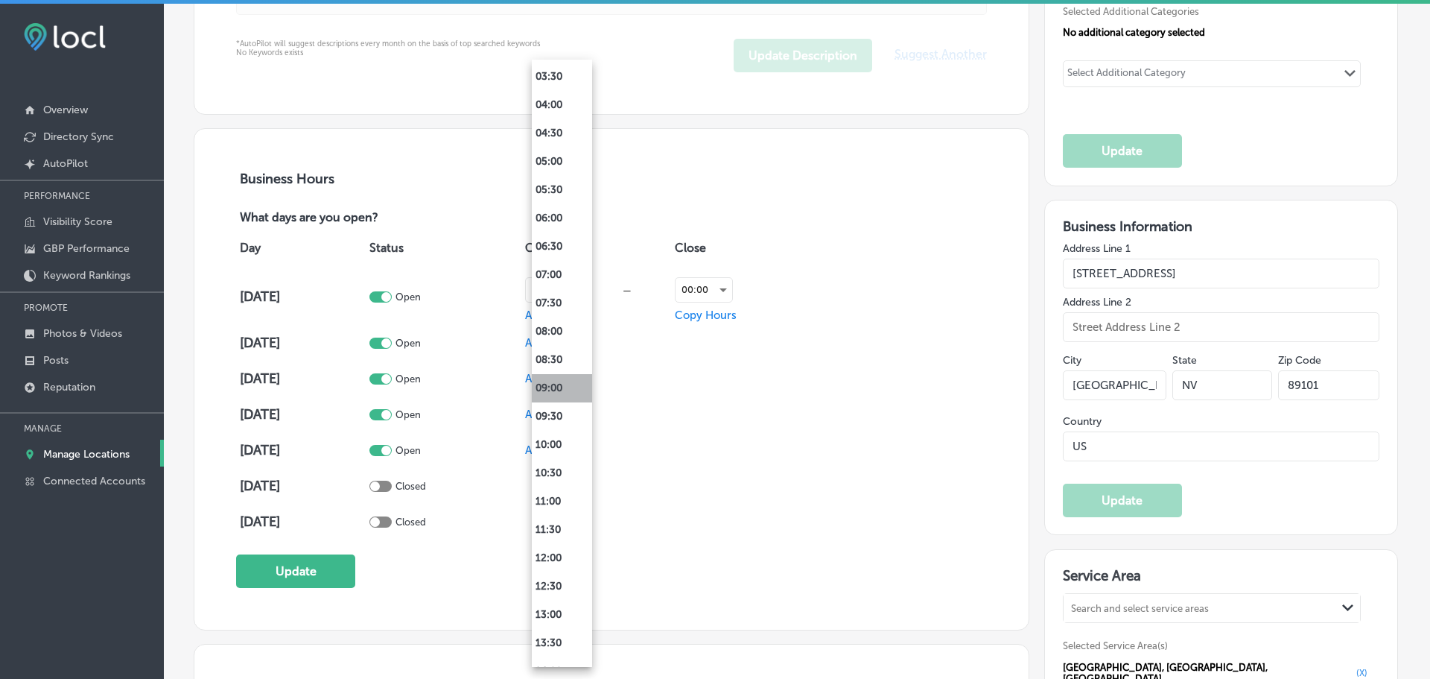
click at [547, 387] on li "09:00" at bounding box center [562, 388] width 60 height 28
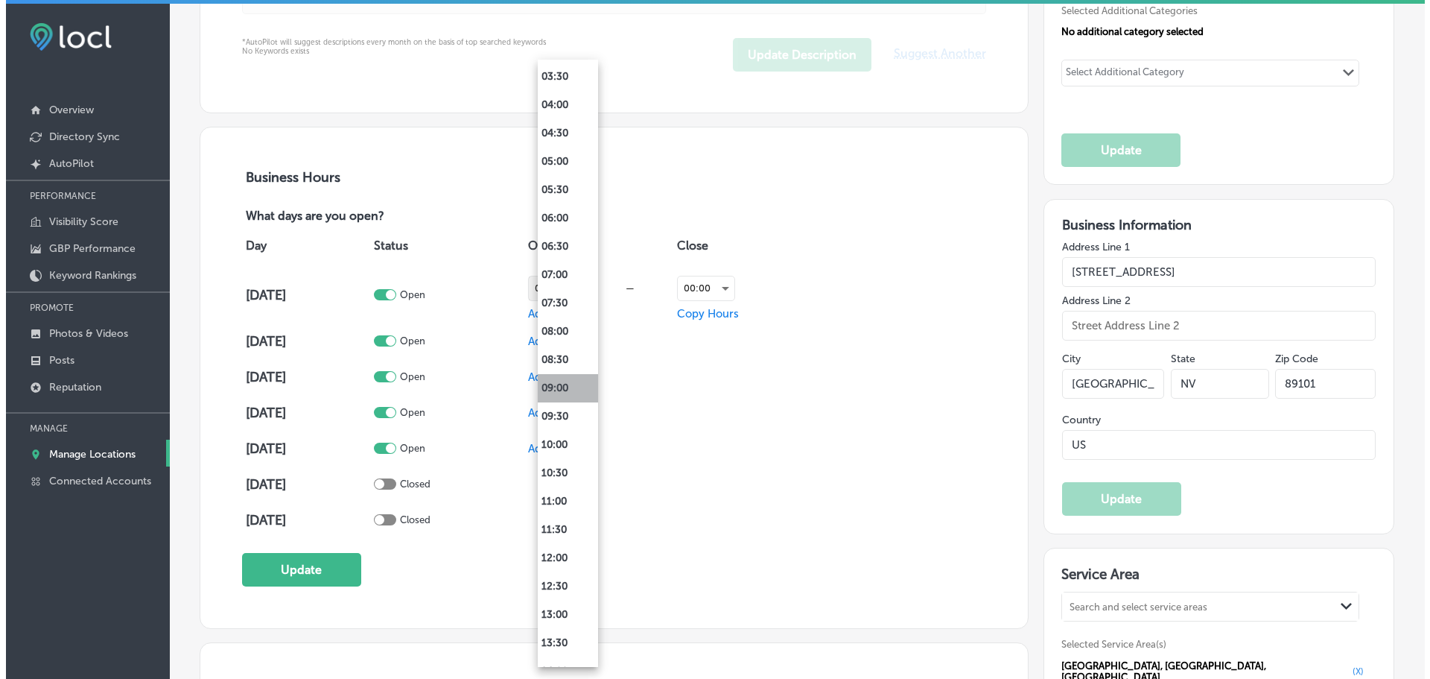
scroll to position [894, 0]
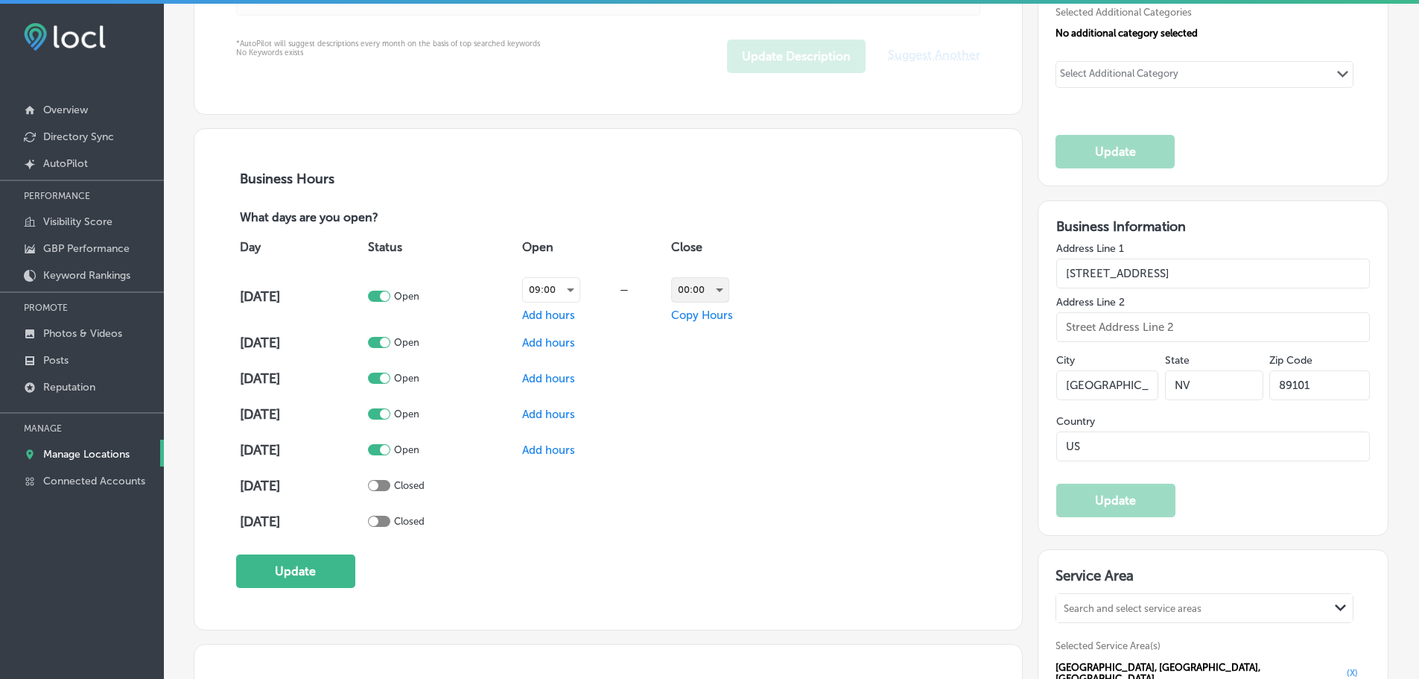
click at [711, 289] on div "00:00" at bounding box center [700, 290] width 57 height 24
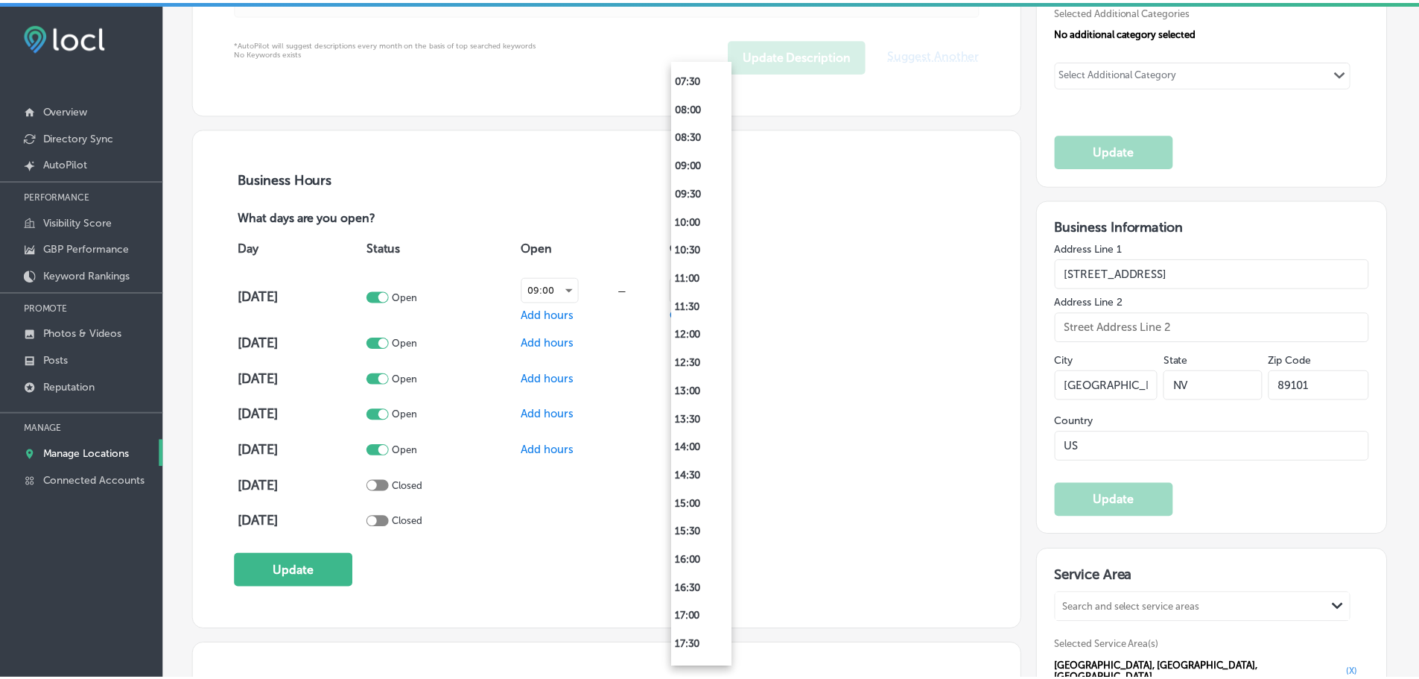
scroll to position [521, 0]
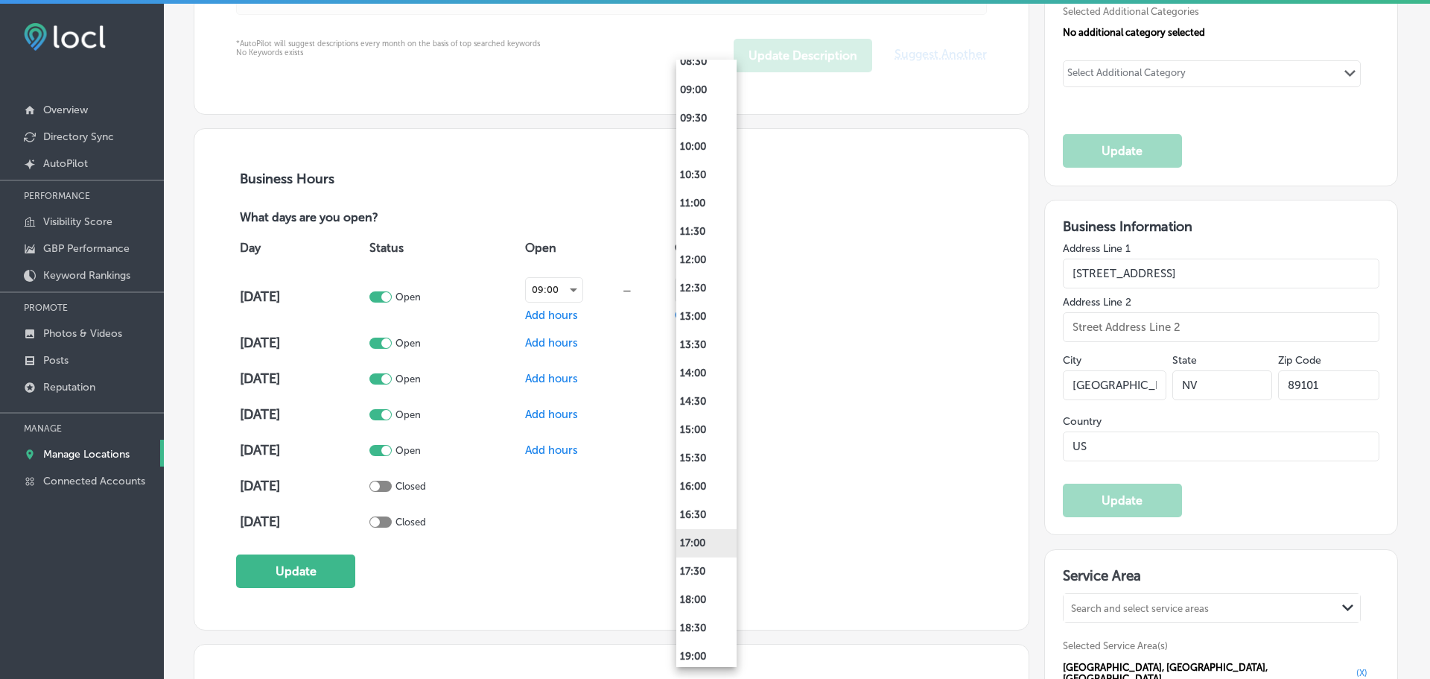
click at [694, 543] on li "17:00" at bounding box center [706, 543] width 60 height 28
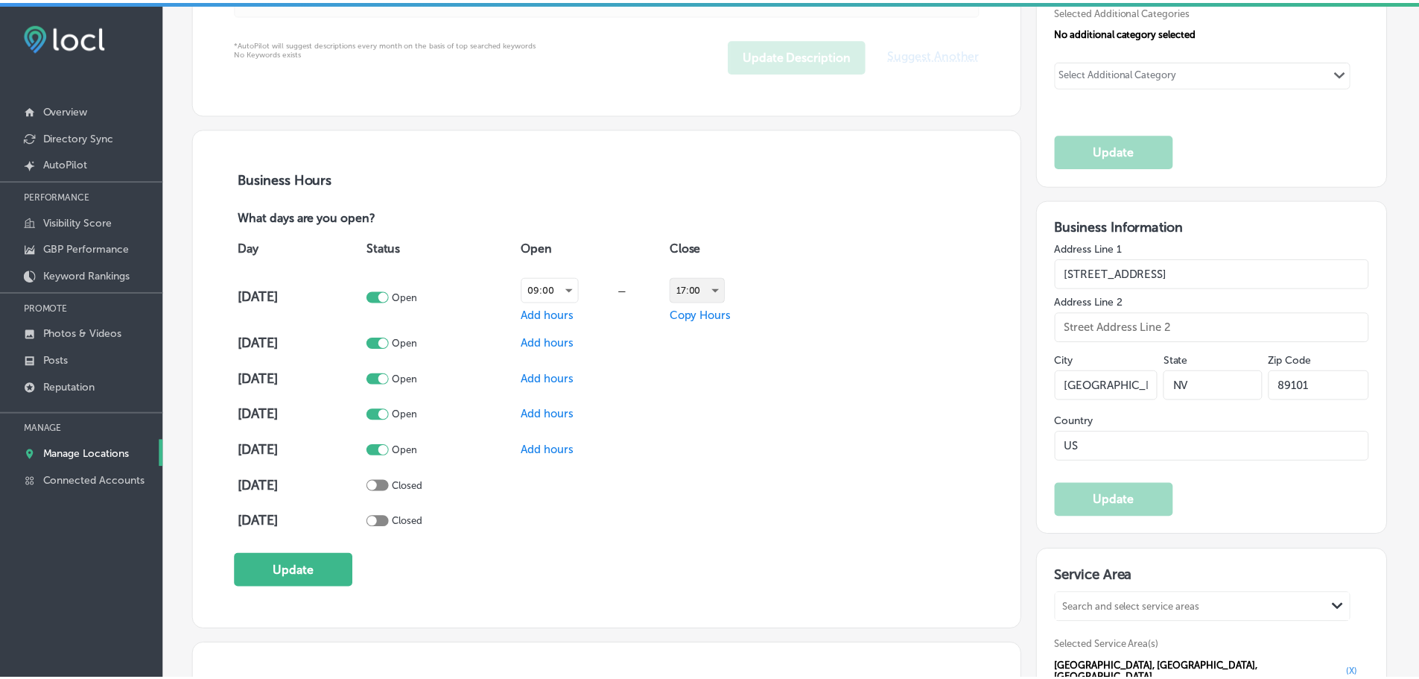
scroll to position [894, 0]
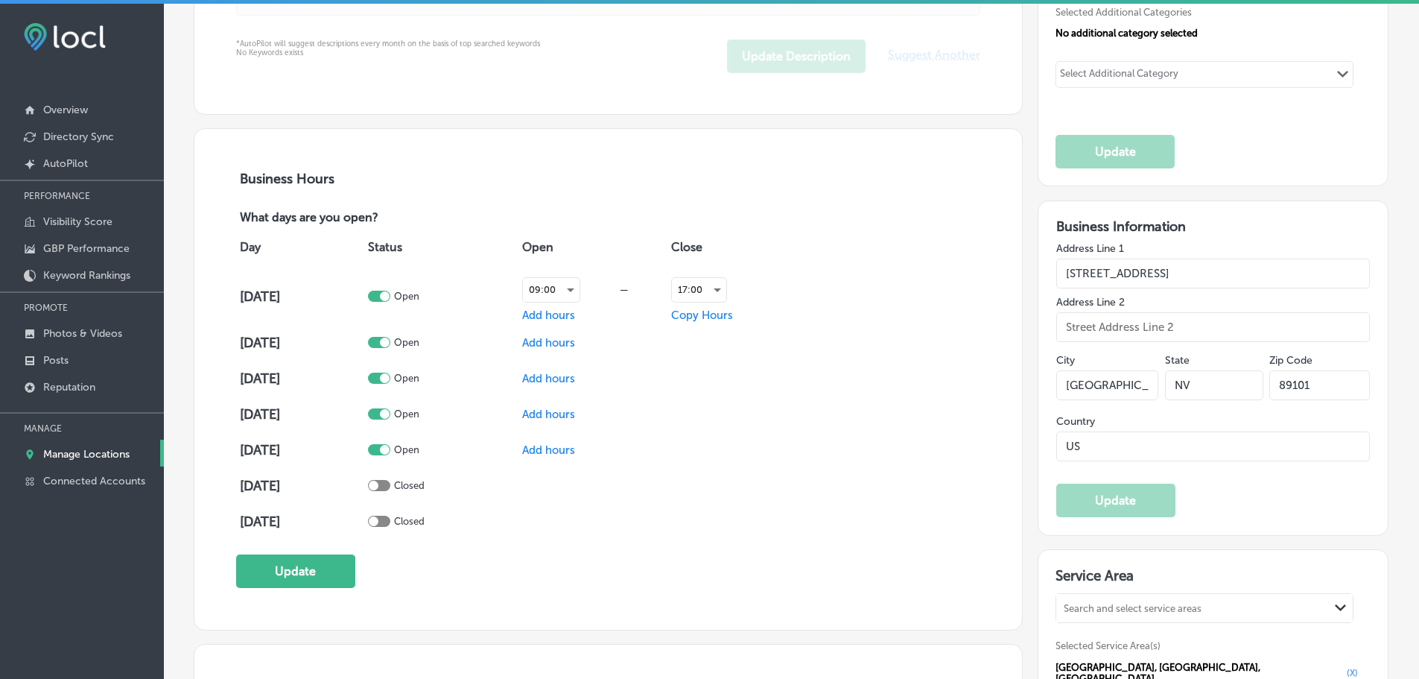
click at [702, 309] on span "Copy Hours" at bounding box center [702, 314] width 62 height 13
click at [816, 369] on input "checkbox" at bounding box center [819, 375] width 18 height 18
checkbox input "true"
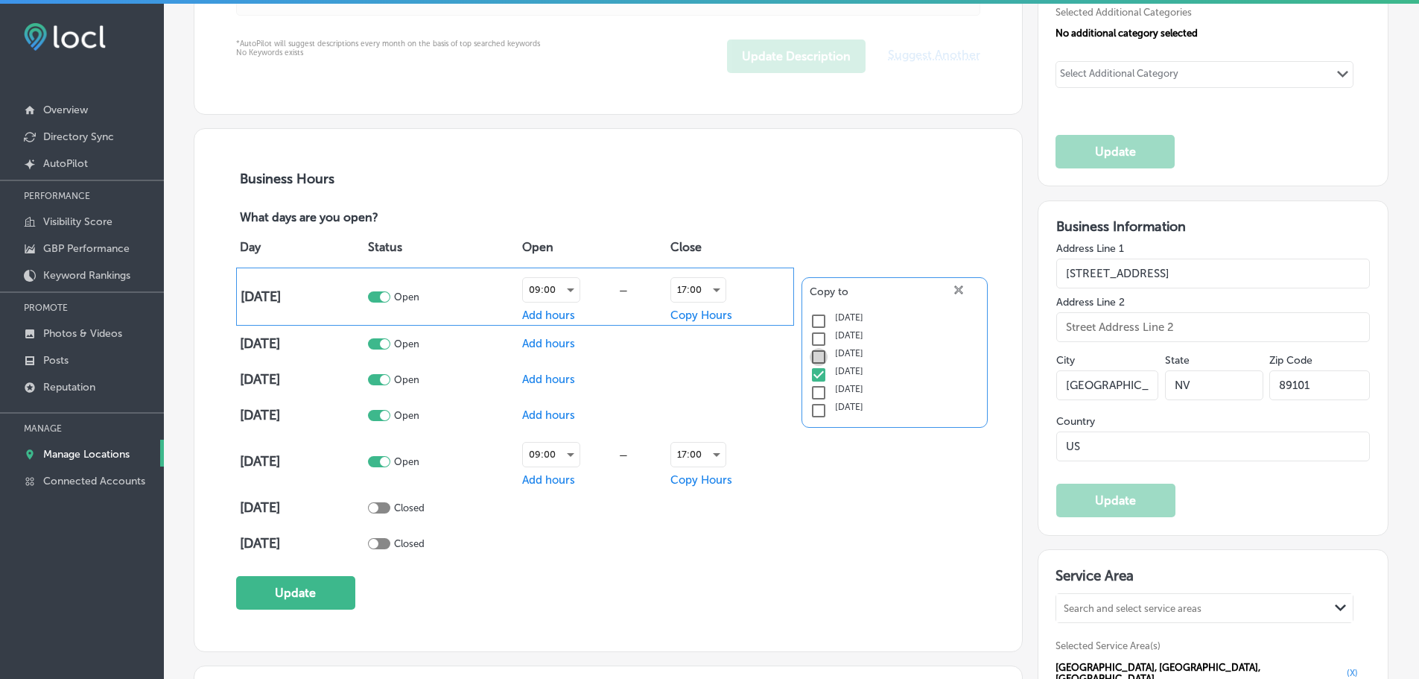
click at [814, 354] on input "checkbox" at bounding box center [819, 357] width 18 height 18
checkbox input "true"
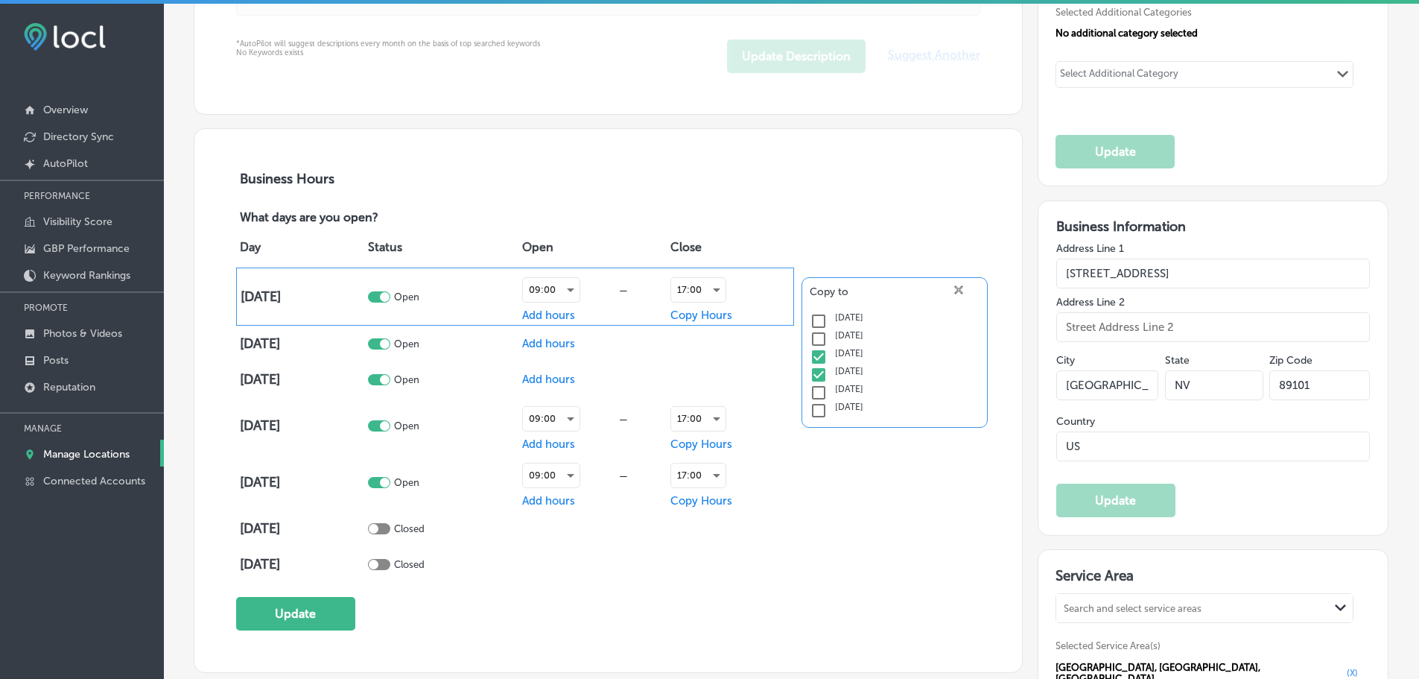
click at [811, 332] on input "checkbox" at bounding box center [819, 339] width 18 height 18
checkbox input "true"
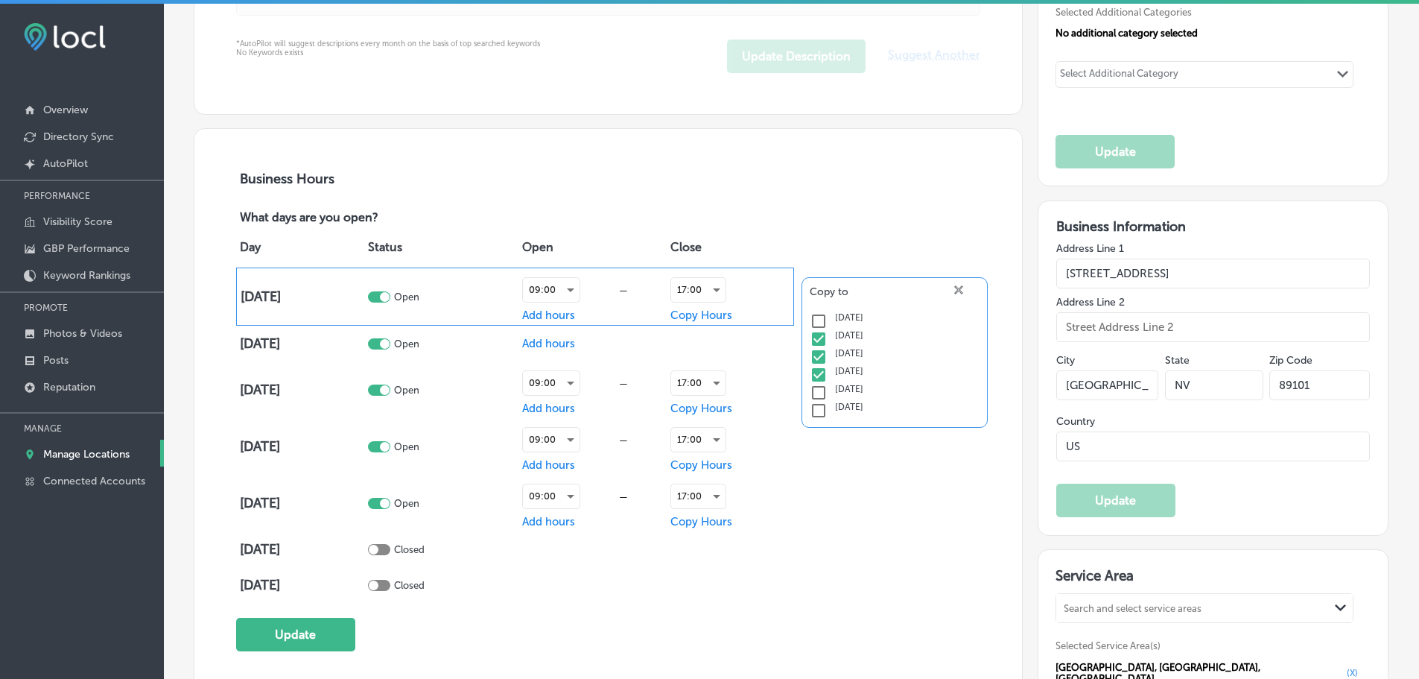
click at [814, 312] on input "checkbox" at bounding box center [819, 321] width 18 height 18
checkbox input "true"
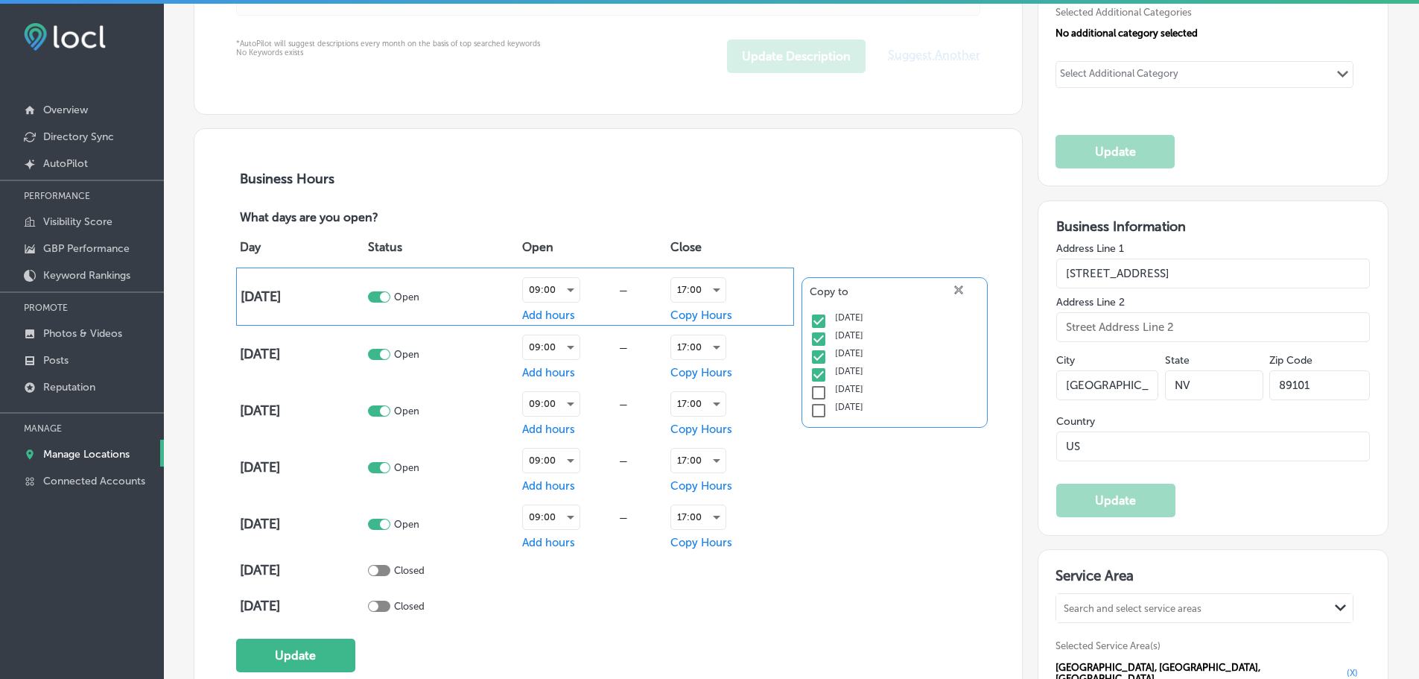
click at [945, 255] on div "Day Status Open Close Monday Open 09:00 — Add hours 17:00 Copy Hours Copy to cl…" at bounding box center [608, 425] width 745 height 398
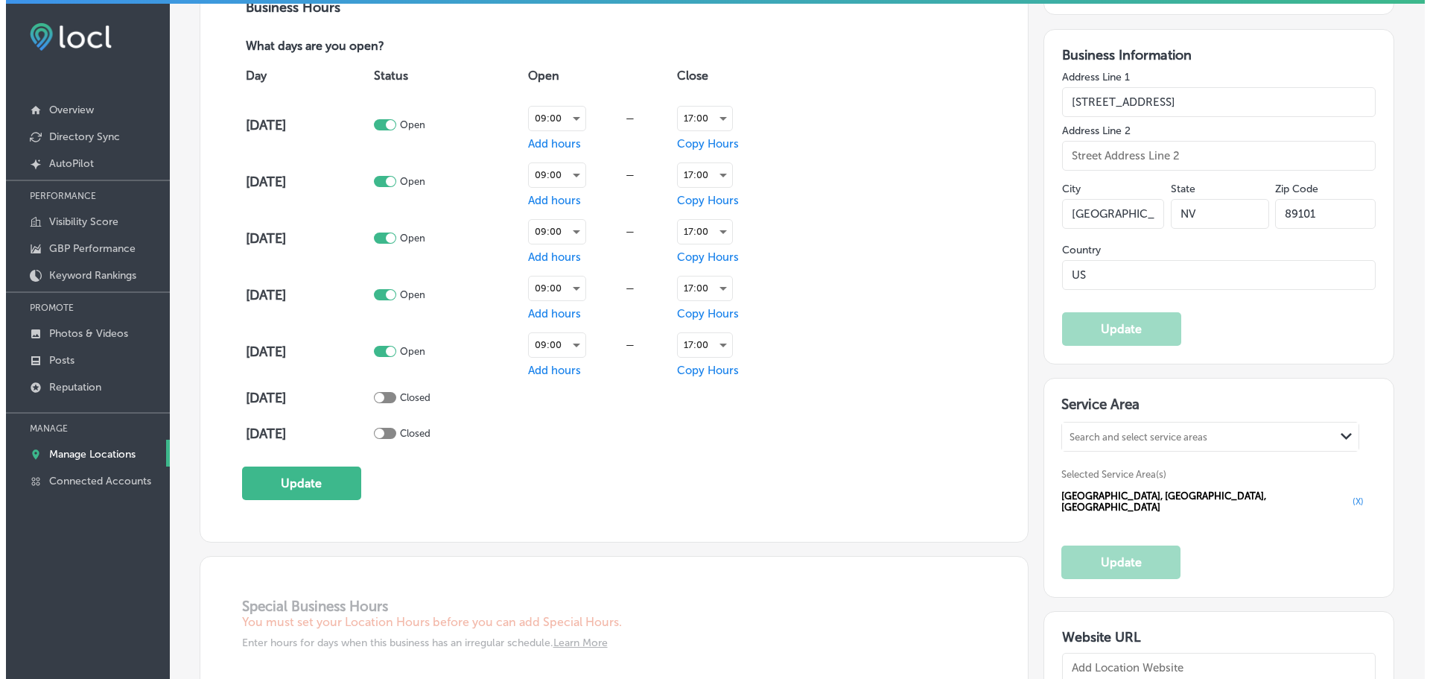
scroll to position [1117, 0]
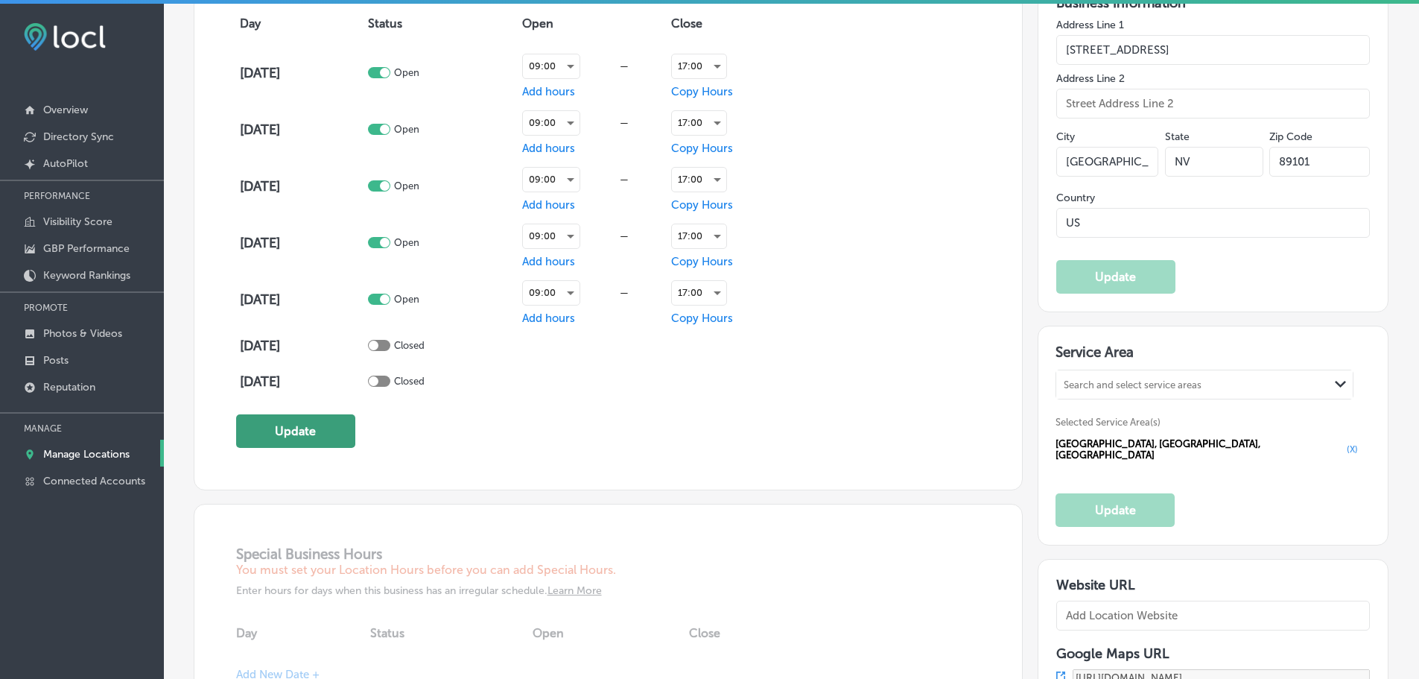
click at [300, 439] on button "Update" at bounding box center [295, 431] width 119 height 34
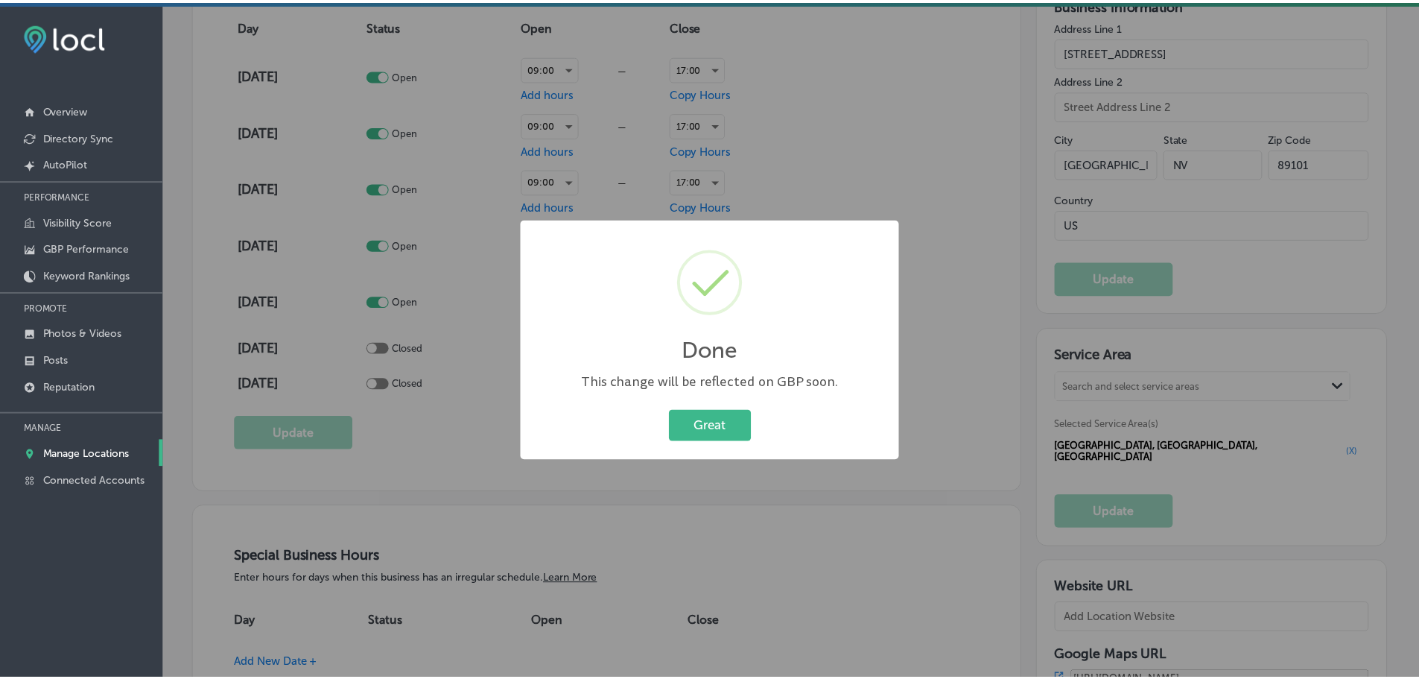
scroll to position [1120, 0]
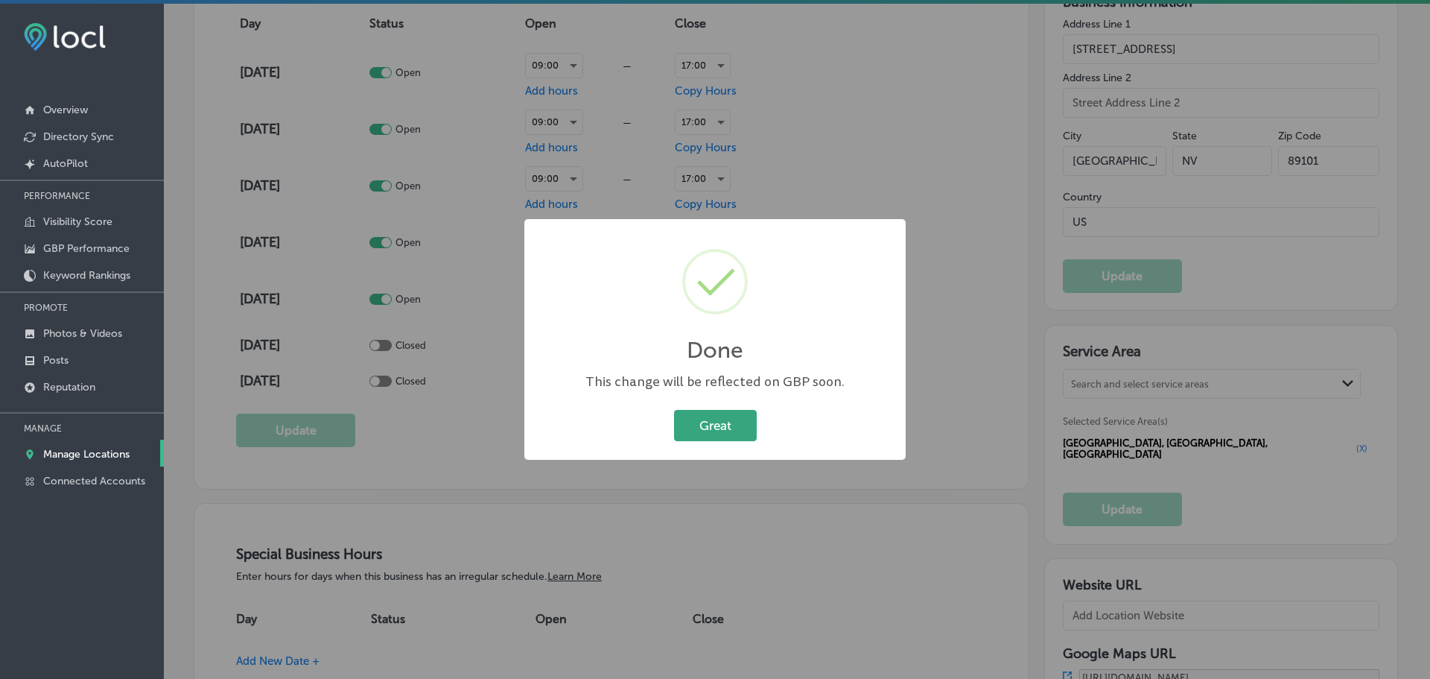
click at [699, 424] on button "Great" at bounding box center [715, 425] width 83 height 31
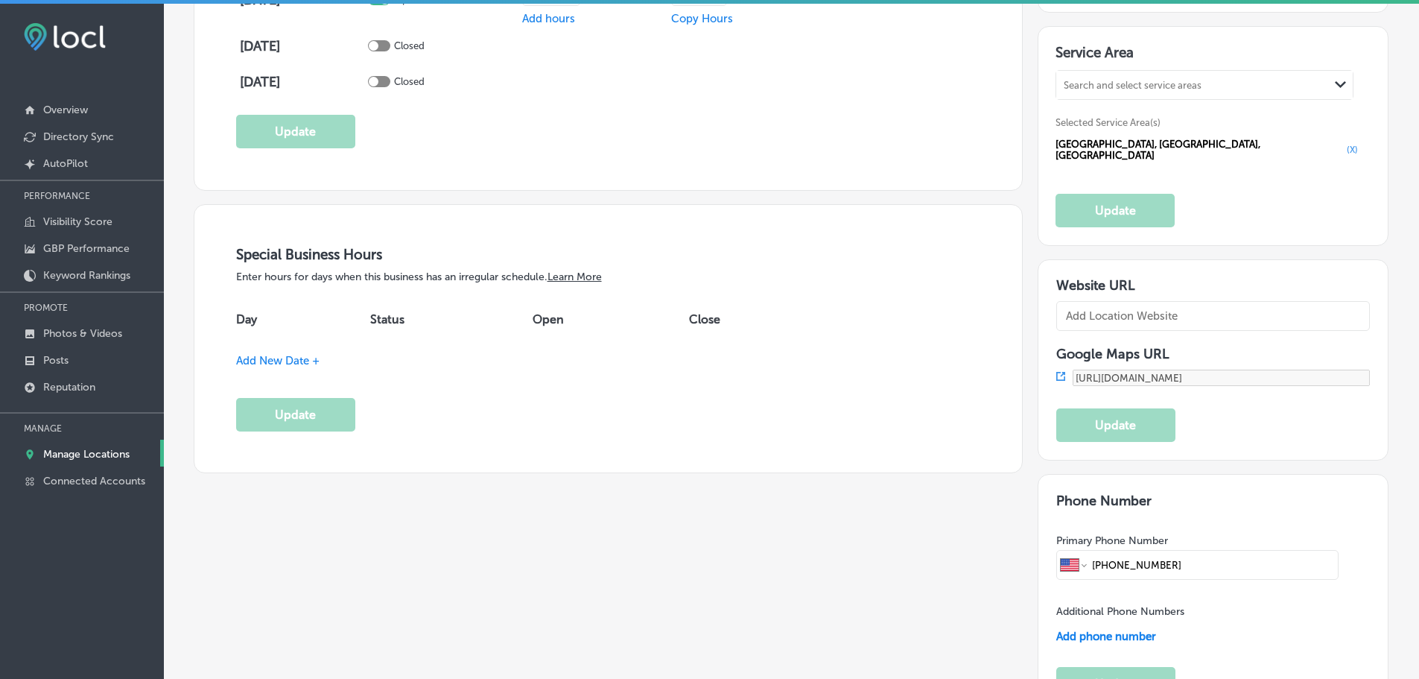
scroll to position [1415, 0]
click at [318, 359] on span "Add New Date +" at bounding box center [277, 361] width 83 height 13
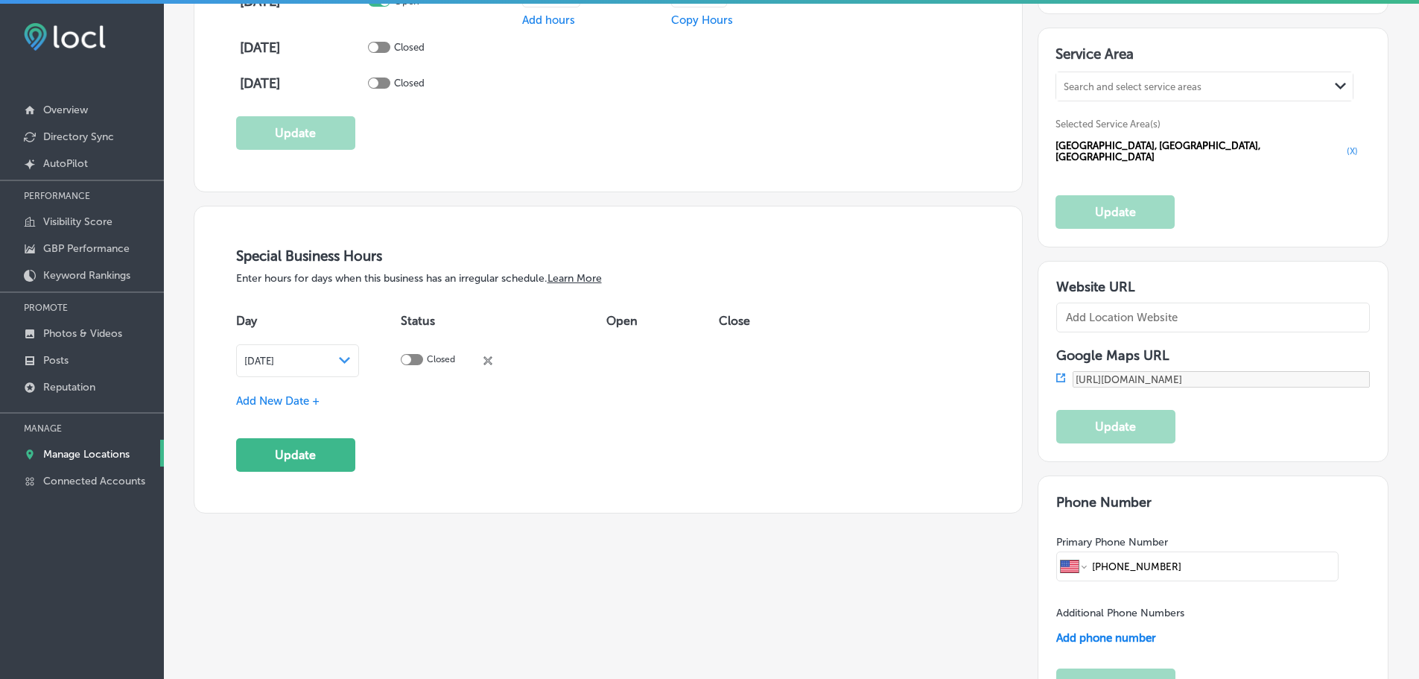
click at [350, 358] on polygon at bounding box center [344, 360] width 11 height 7
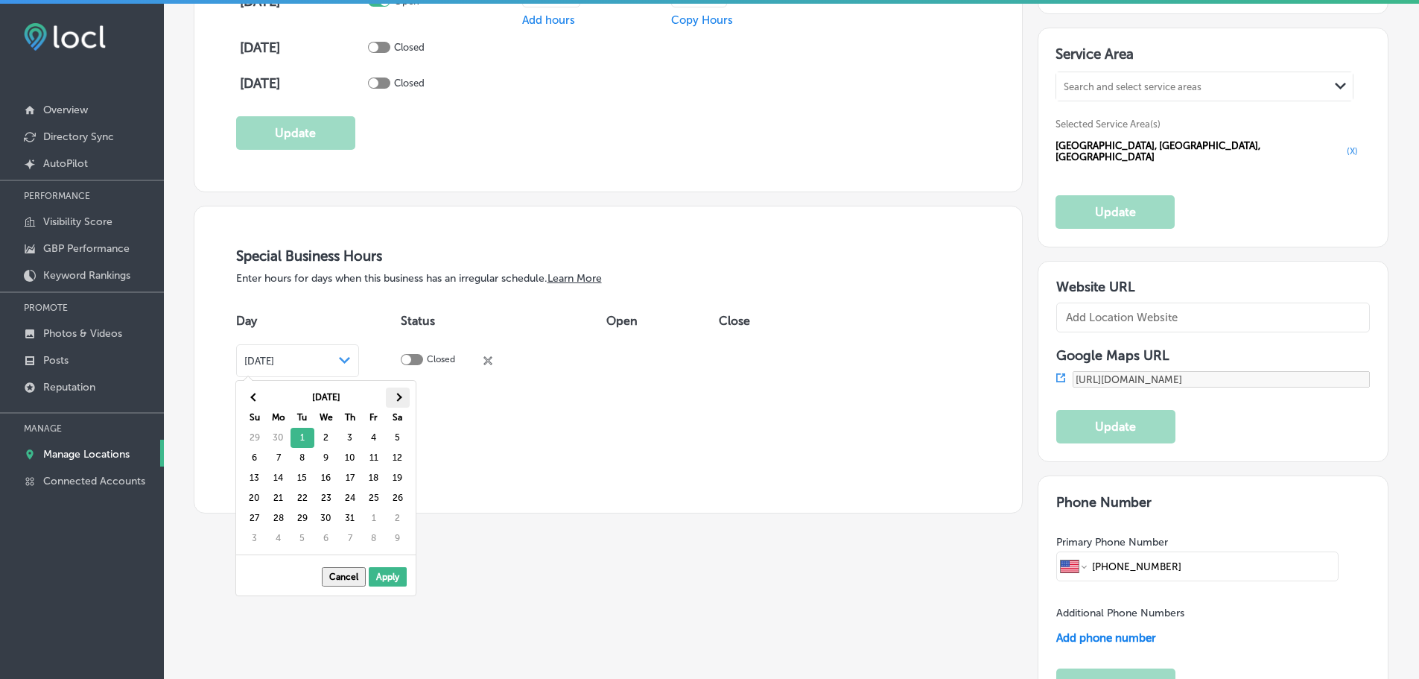
click at [399, 394] on span at bounding box center [397, 397] width 8 height 8
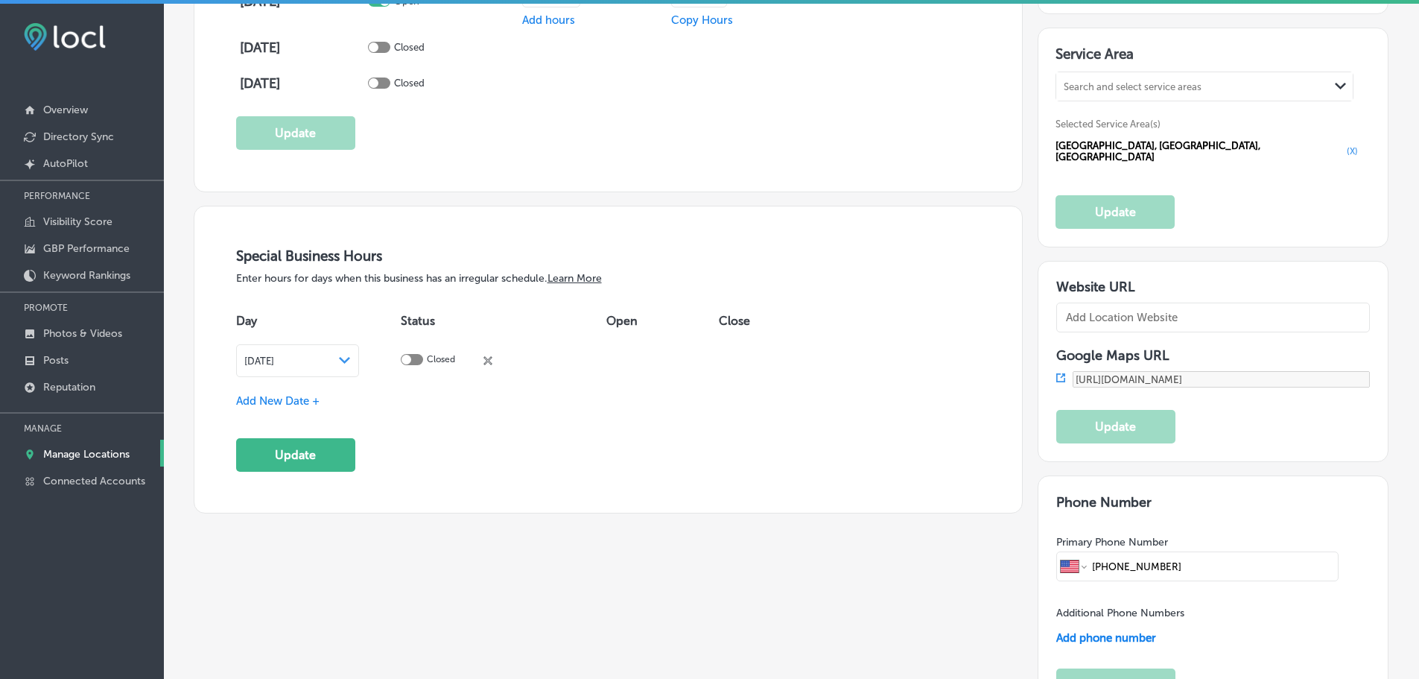
click at [309, 396] on span "Add New Date +" at bounding box center [277, 400] width 83 height 13
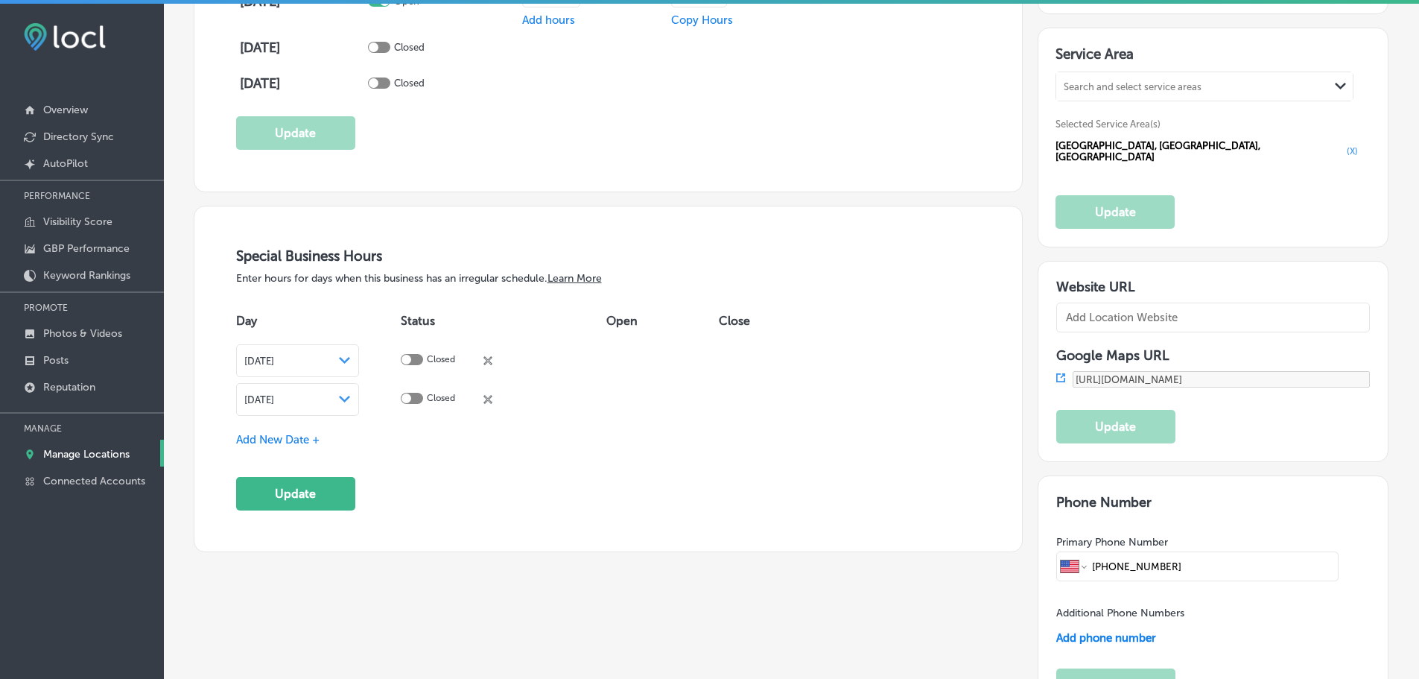
click at [350, 364] on polygon at bounding box center [344, 360] width 11 height 7
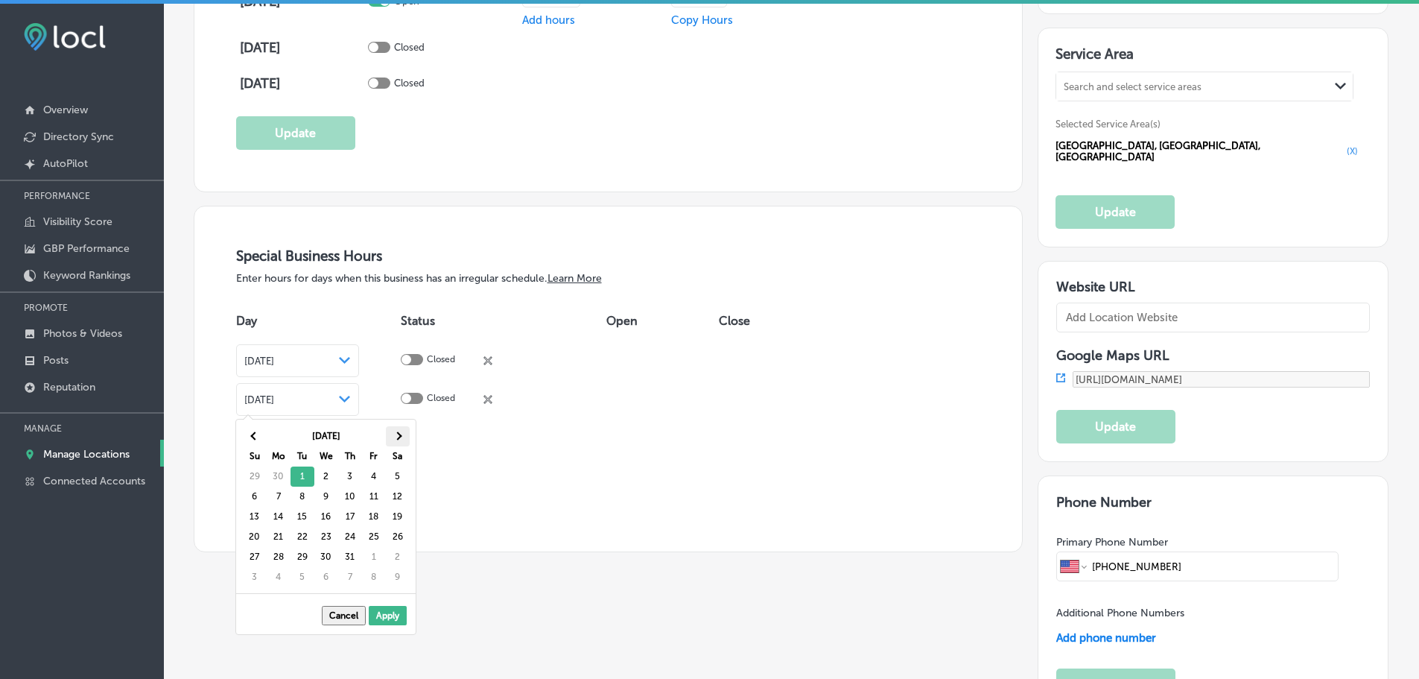
click at [399, 437] on span at bounding box center [397, 435] width 8 height 8
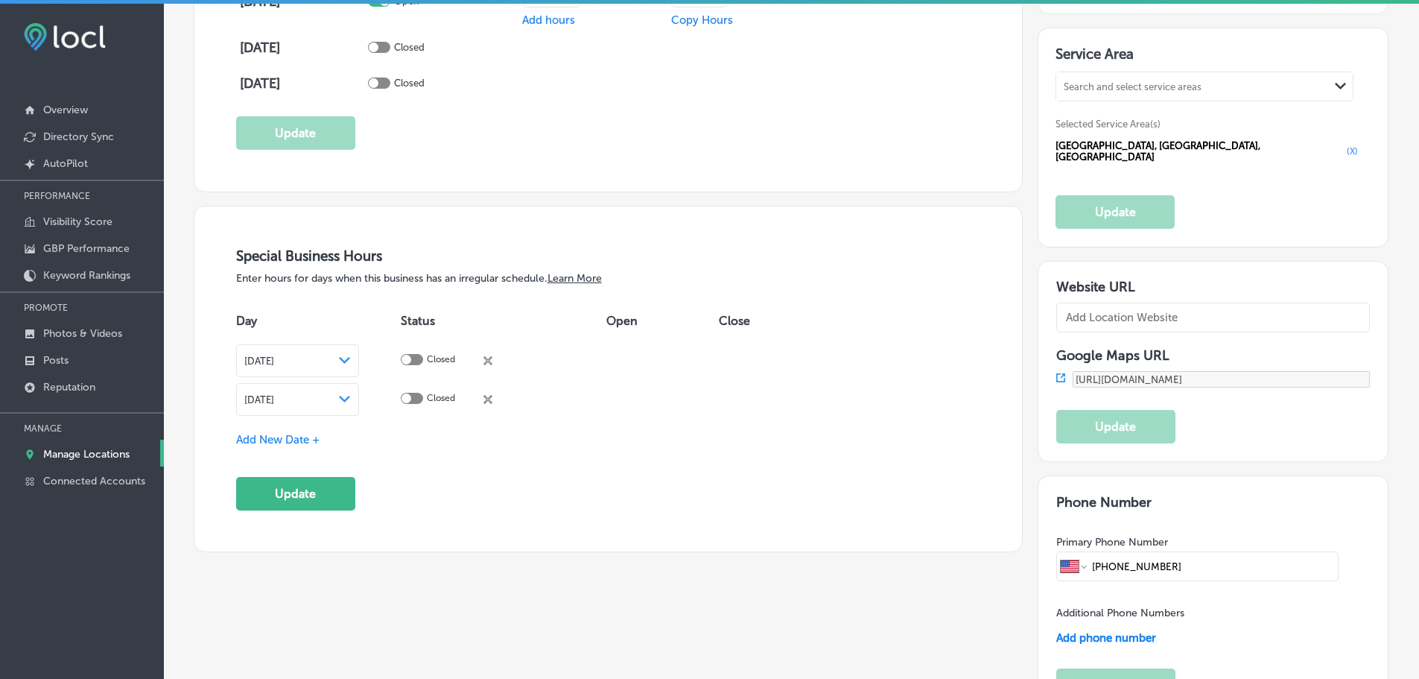
click at [318, 442] on span "Add New Date +" at bounding box center [277, 439] width 83 height 13
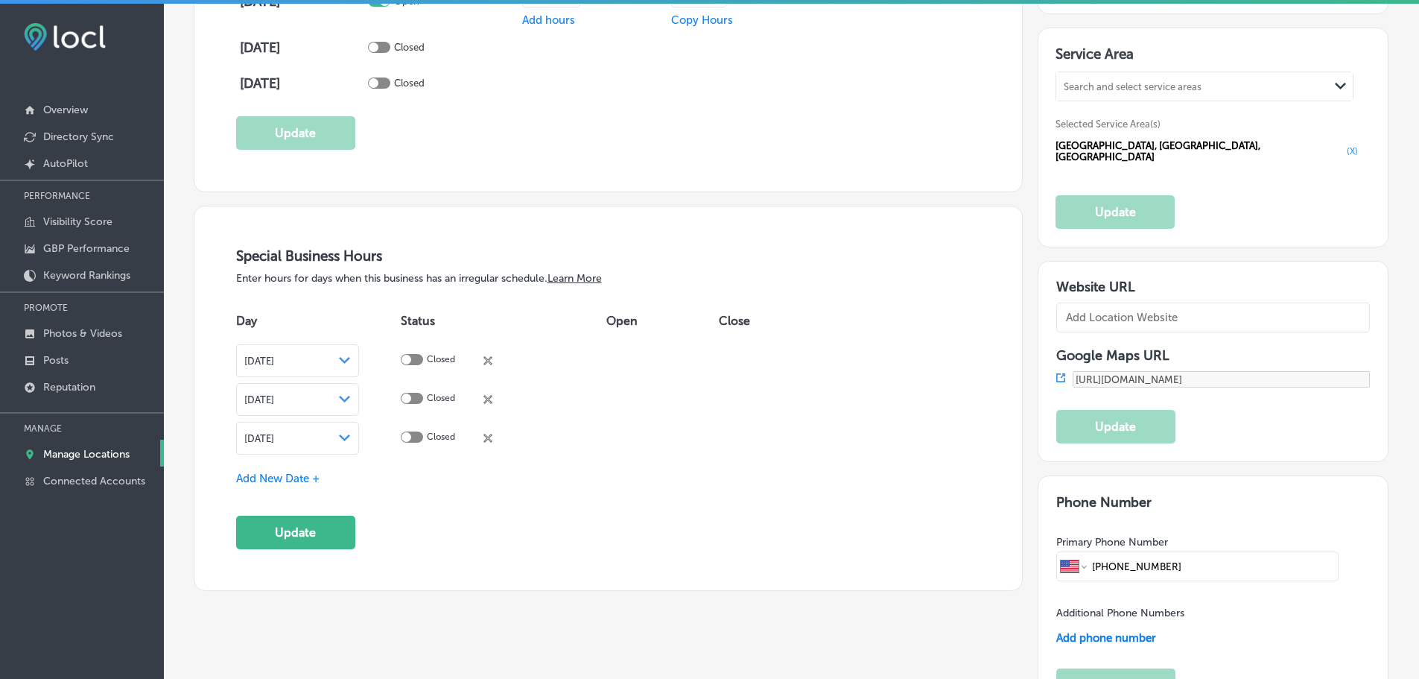
click at [350, 434] on icon "Path Created with Sketch." at bounding box center [344, 437] width 11 height 7
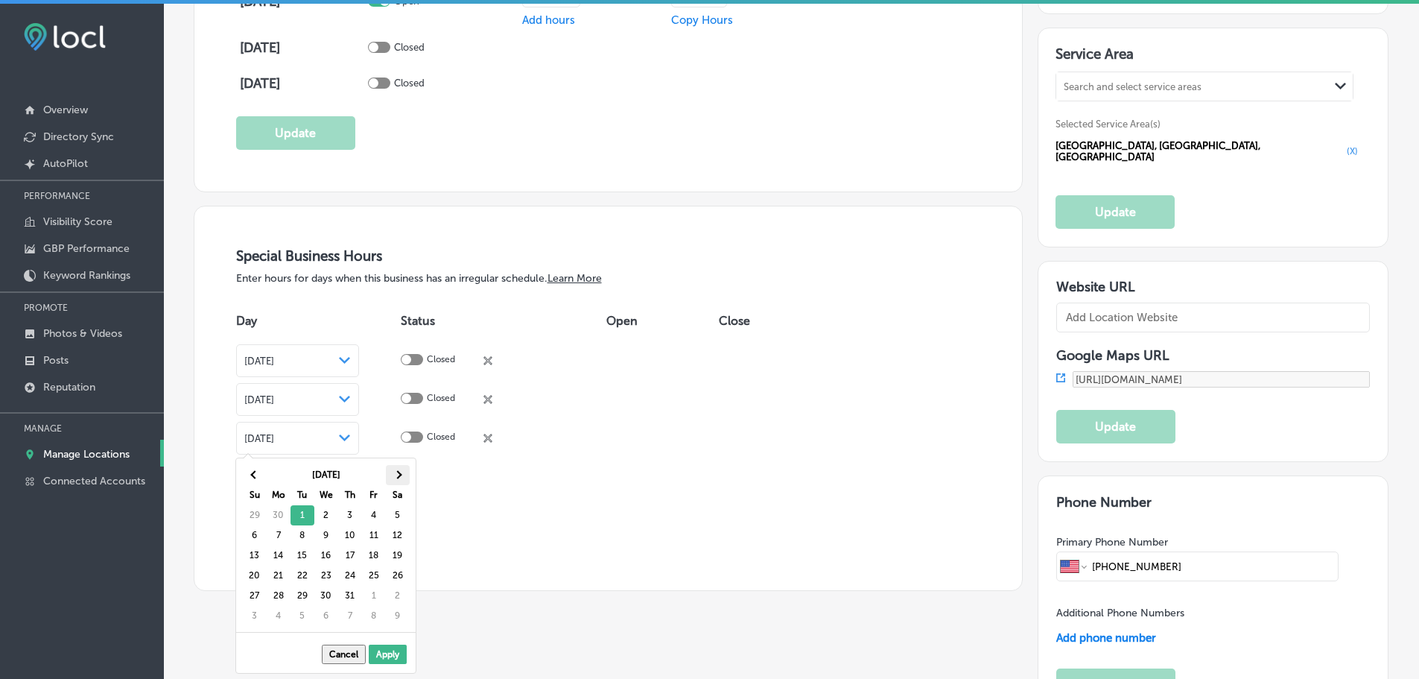
click at [395, 469] on th at bounding box center [398, 475] width 24 height 20
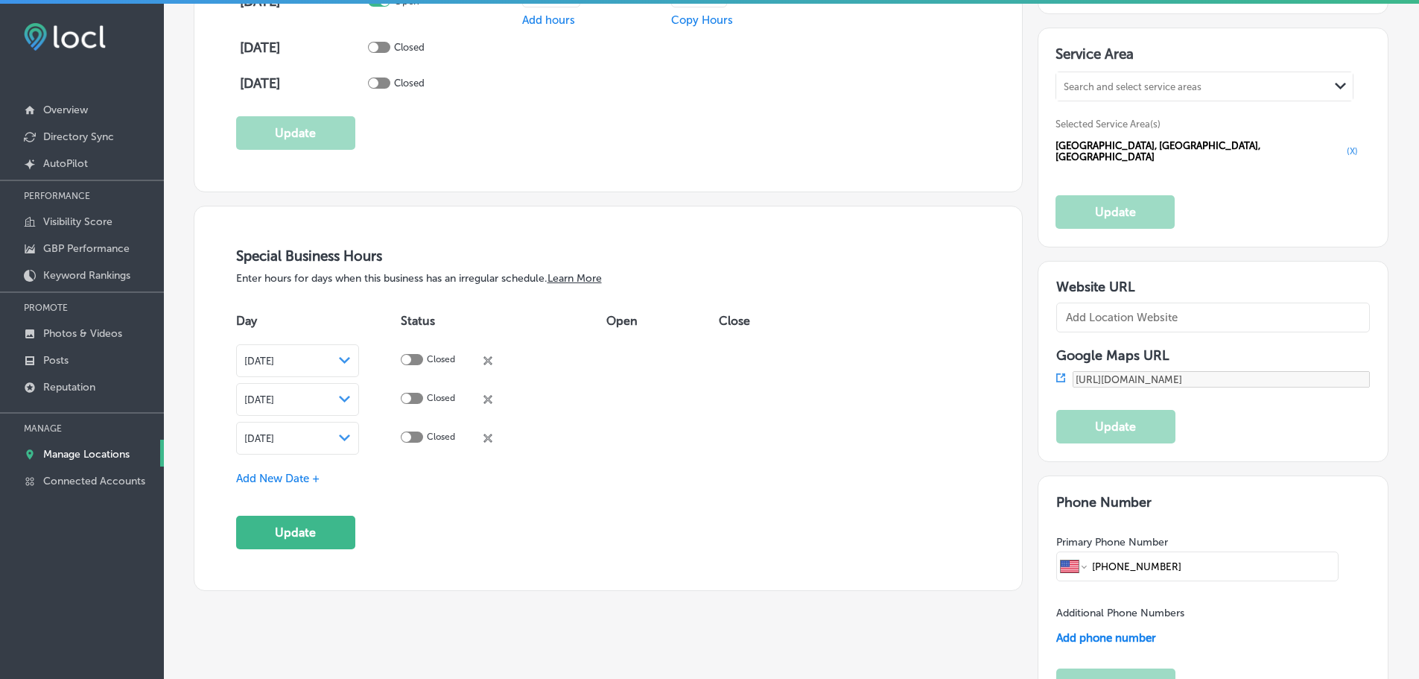
click at [314, 472] on span "Add New Date +" at bounding box center [277, 478] width 83 height 13
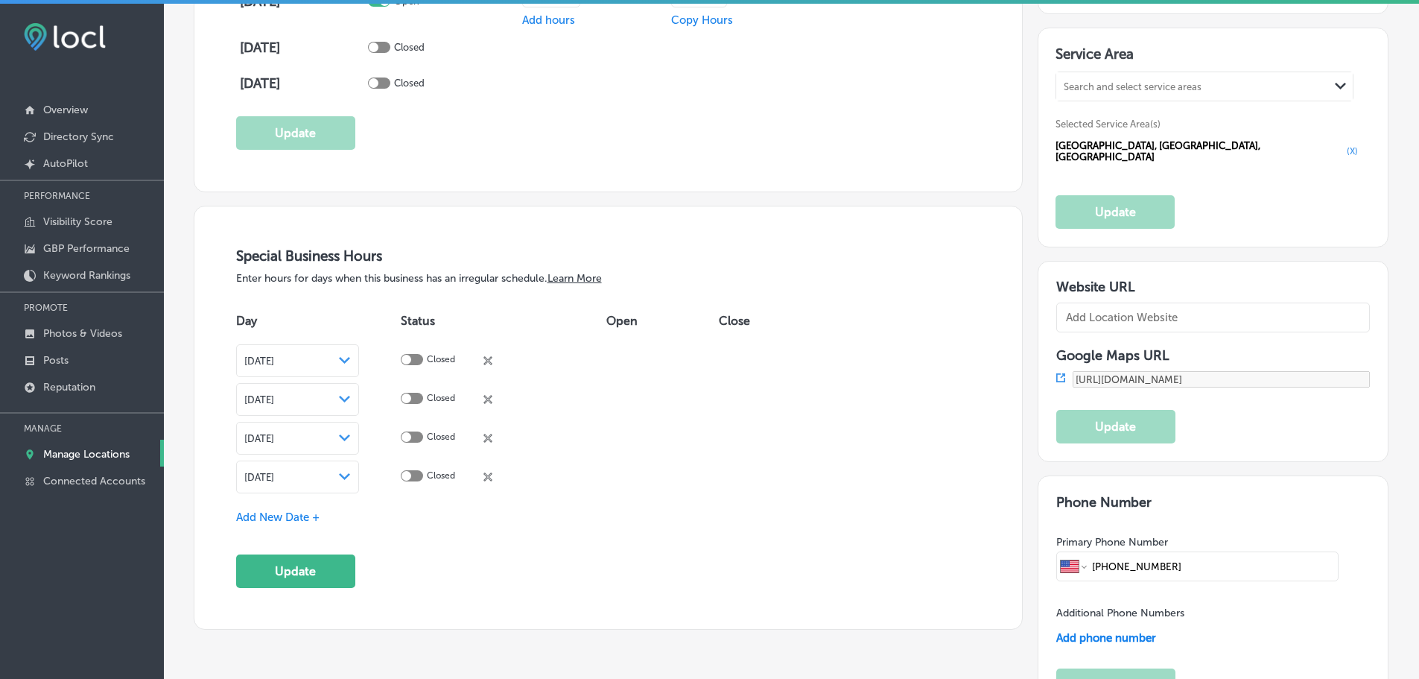
click at [350, 475] on icon "Path Created with Sketch." at bounding box center [344, 476] width 11 height 7
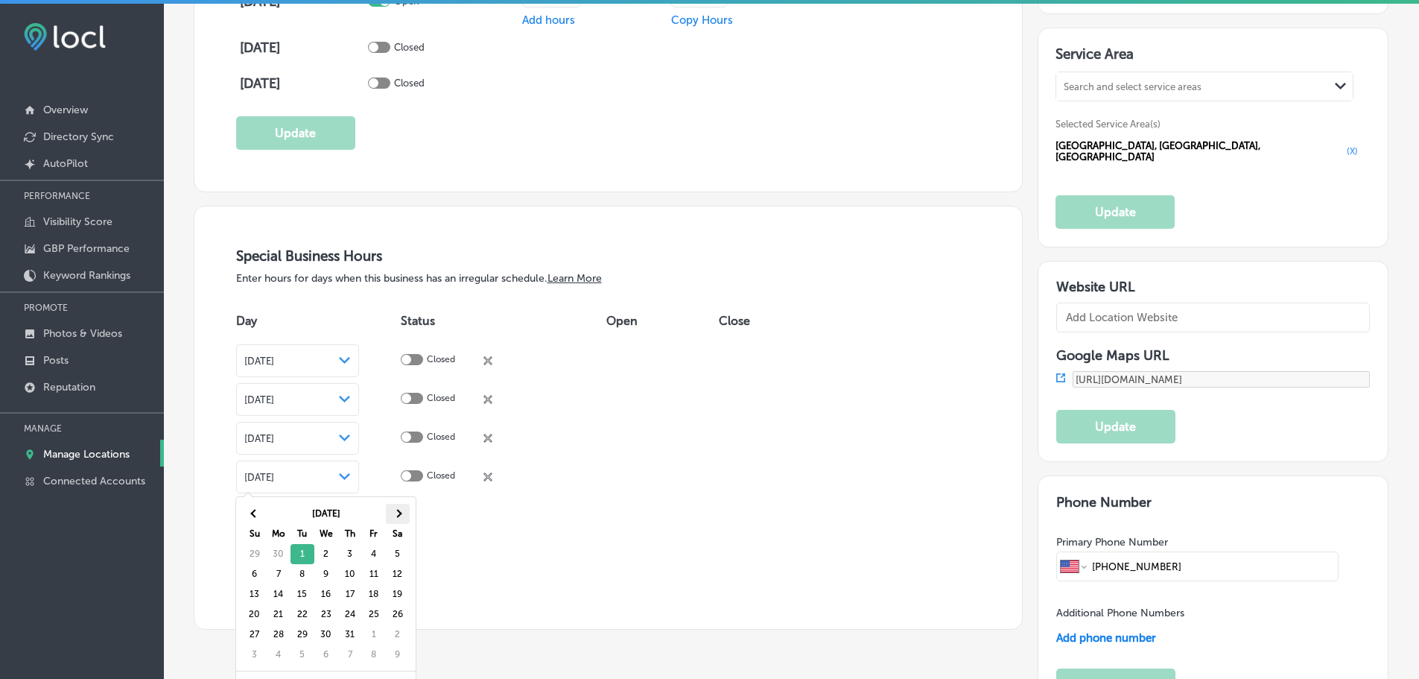
click at [398, 516] on span at bounding box center [397, 513] width 8 height 8
click at [404, 512] on th at bounding box center [398, 514] width 24 height 20
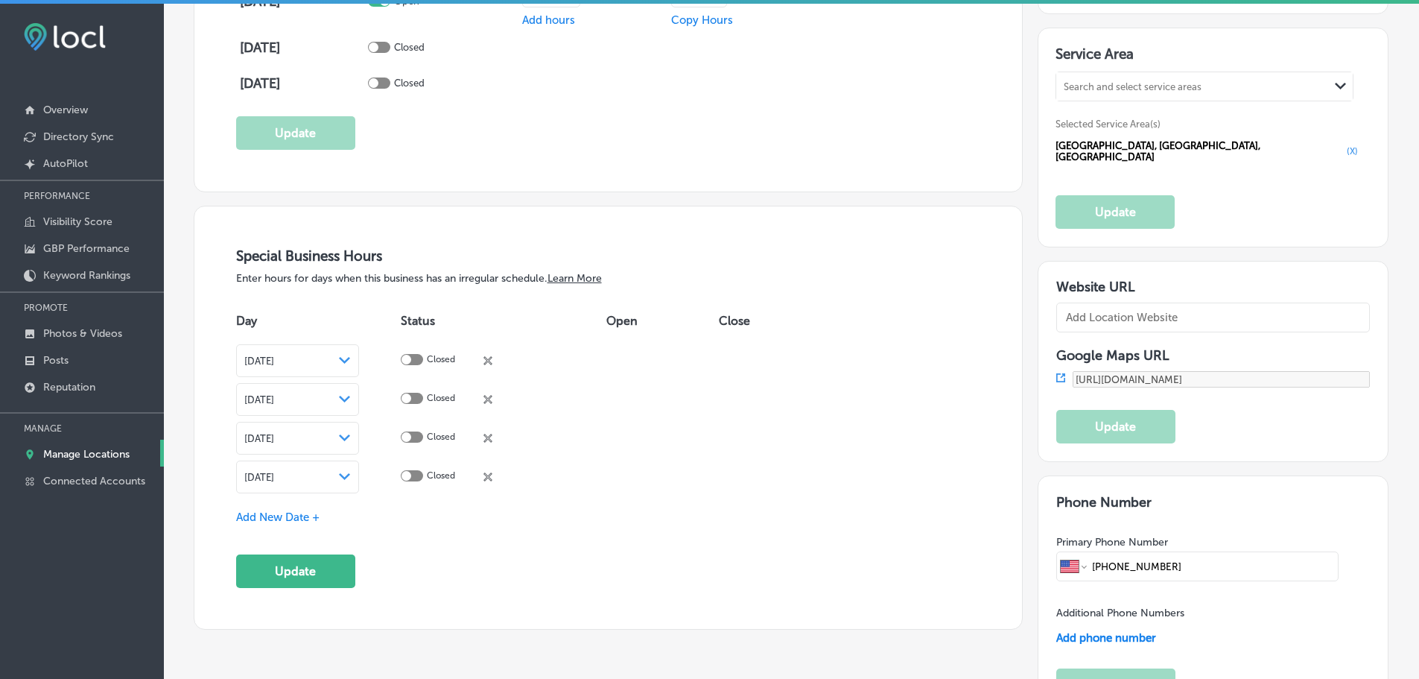
click at [317, 510] on span "Add New Date +" at bounding box center [277, 516] width 83 height 13
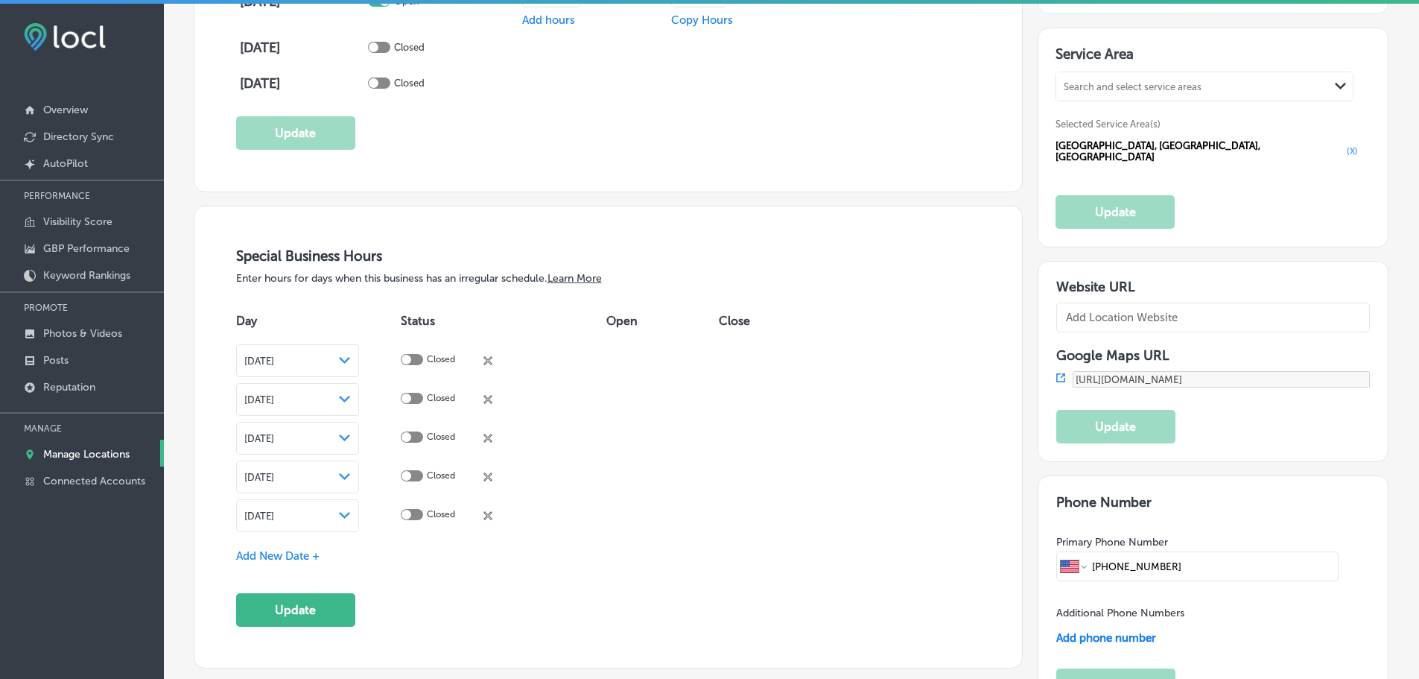
click at [351, 510] on div "Path Created with Sketch." at bounding box center [345, 516] width 12 height 12
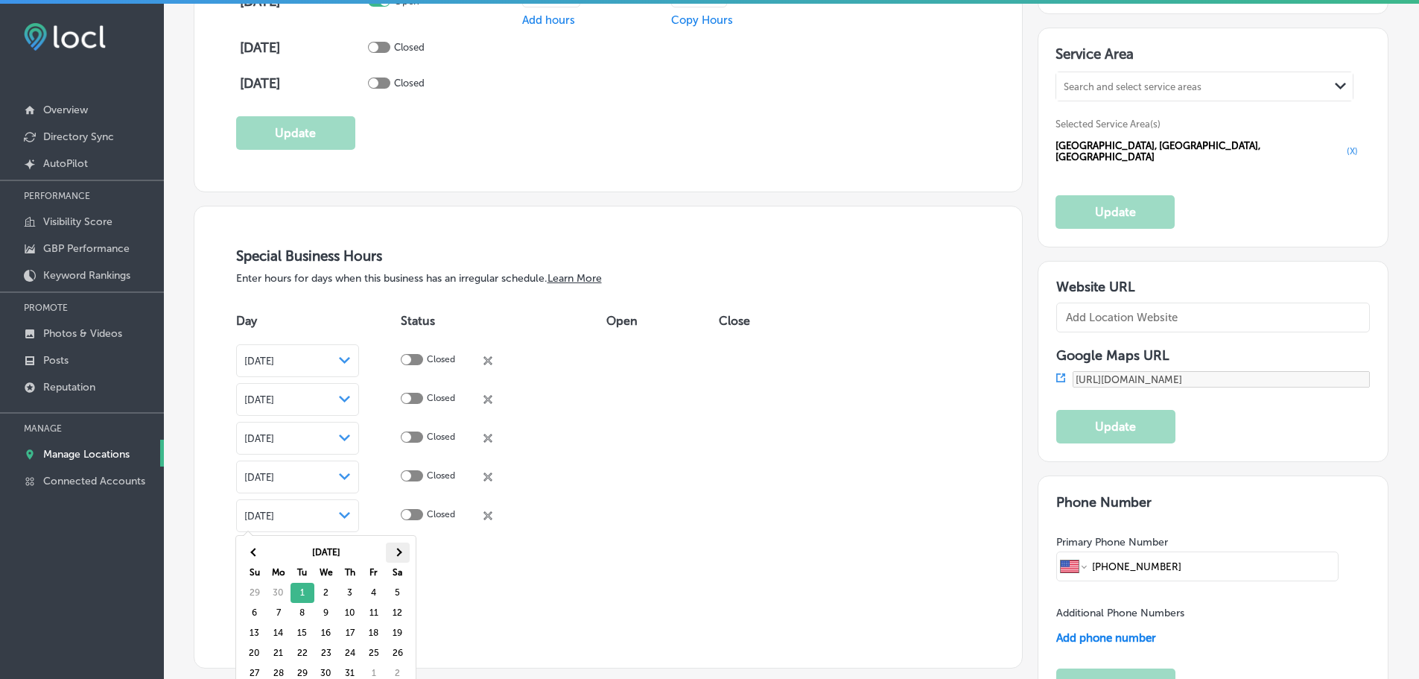
click at [398, 545] on th at bounding box center [398, 552] width 24 height 20
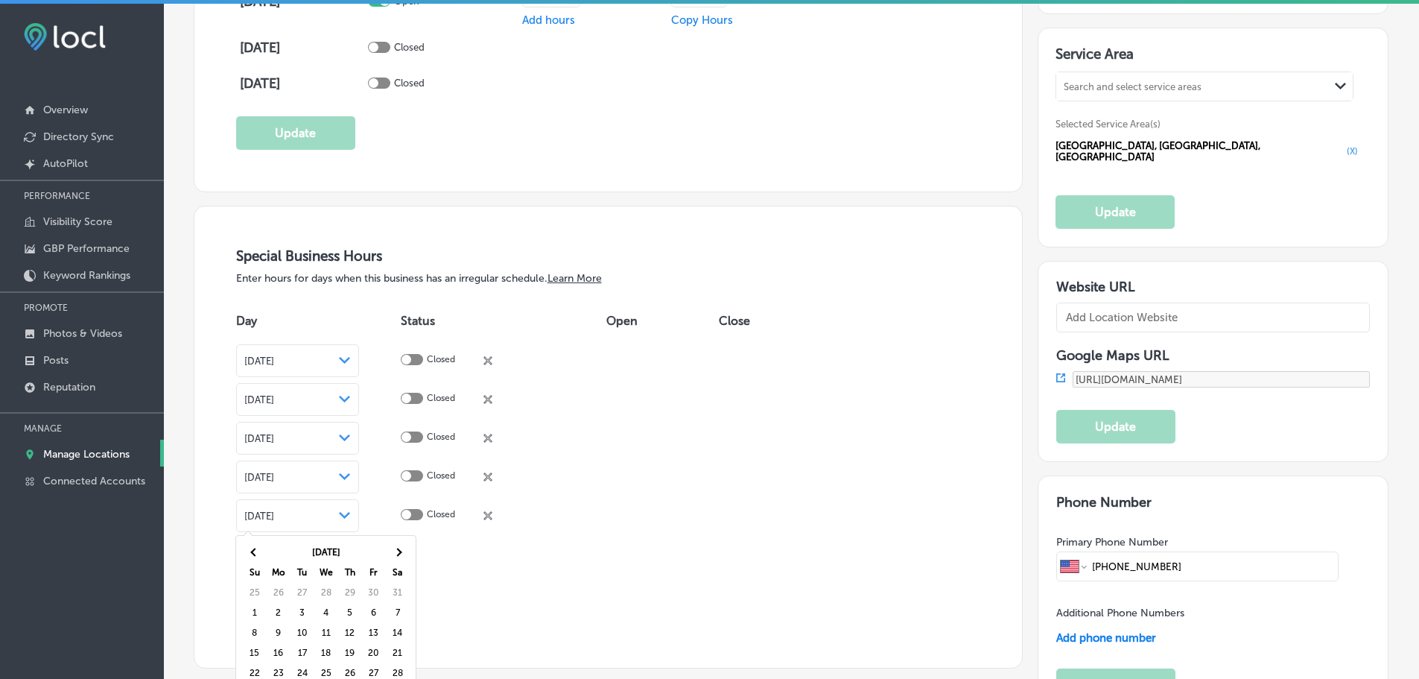
click at [398, 545] on th at bounding box center [398, 552] width 24 height 20
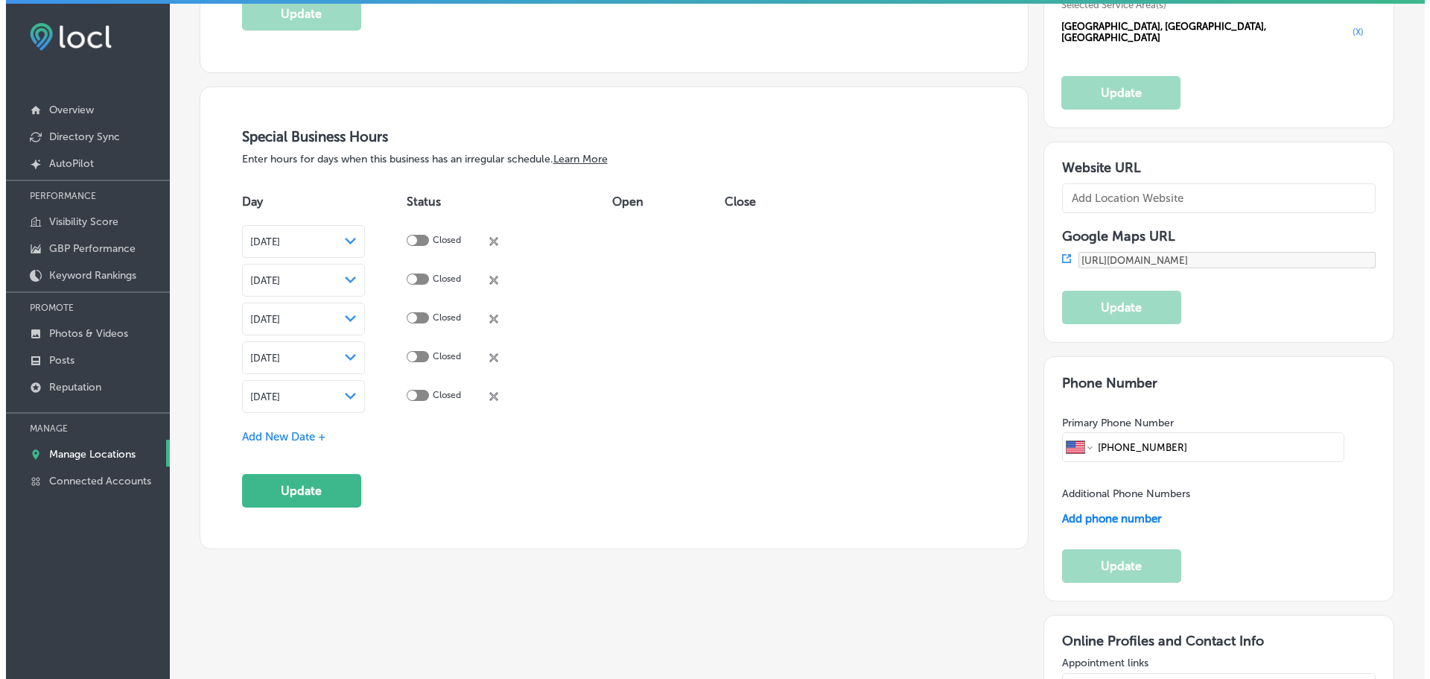
scroll to position [1639, 0]
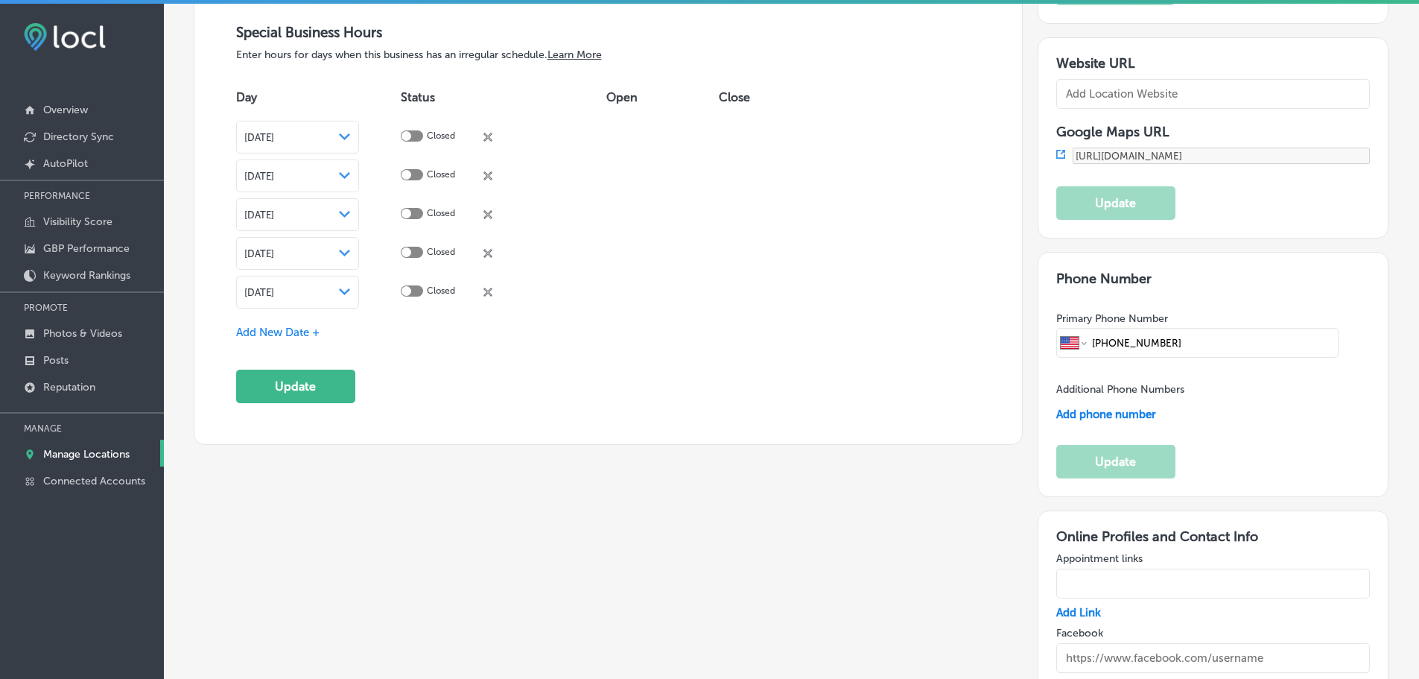
click at [307, 334] on span "Add New Date +" at bounding box center [277, 332] width 83 height 13
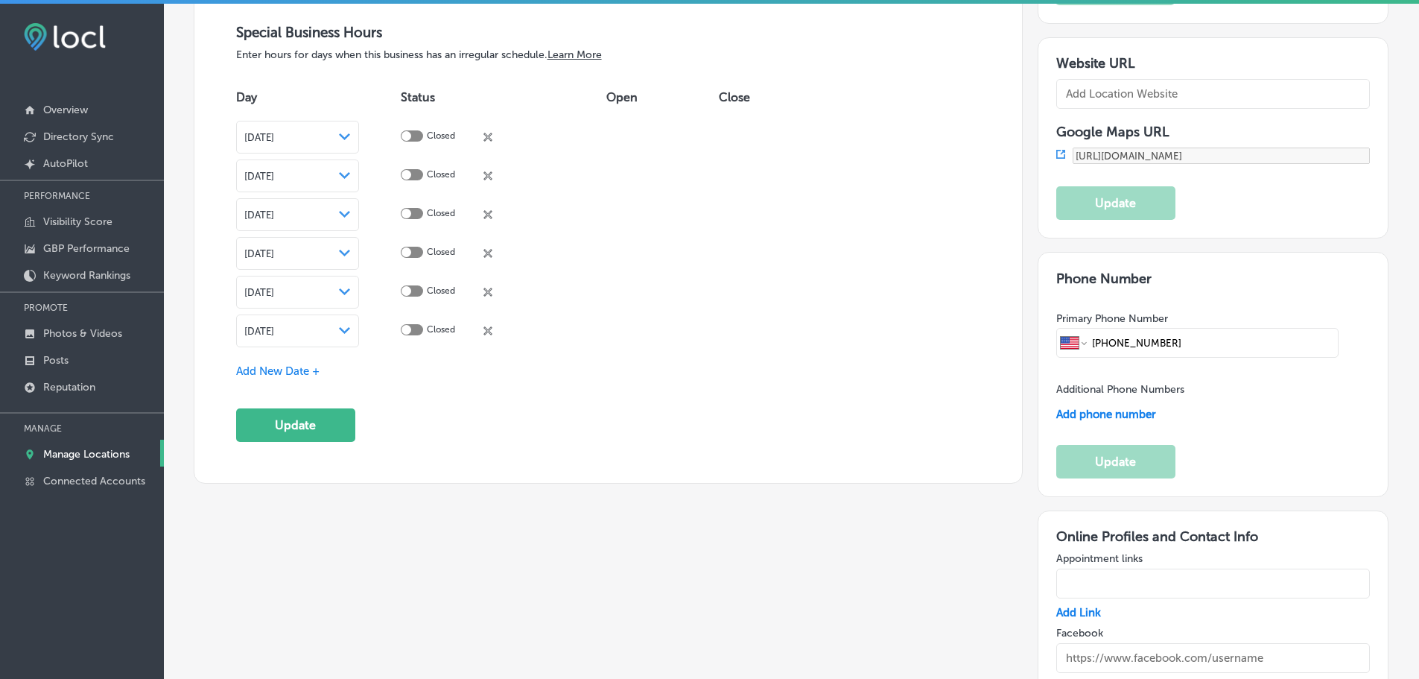
click at [359, 326] on div "Aug 14, 2025 Path Created with Sketch." at bounding box center [297, 330] width 123 height 33
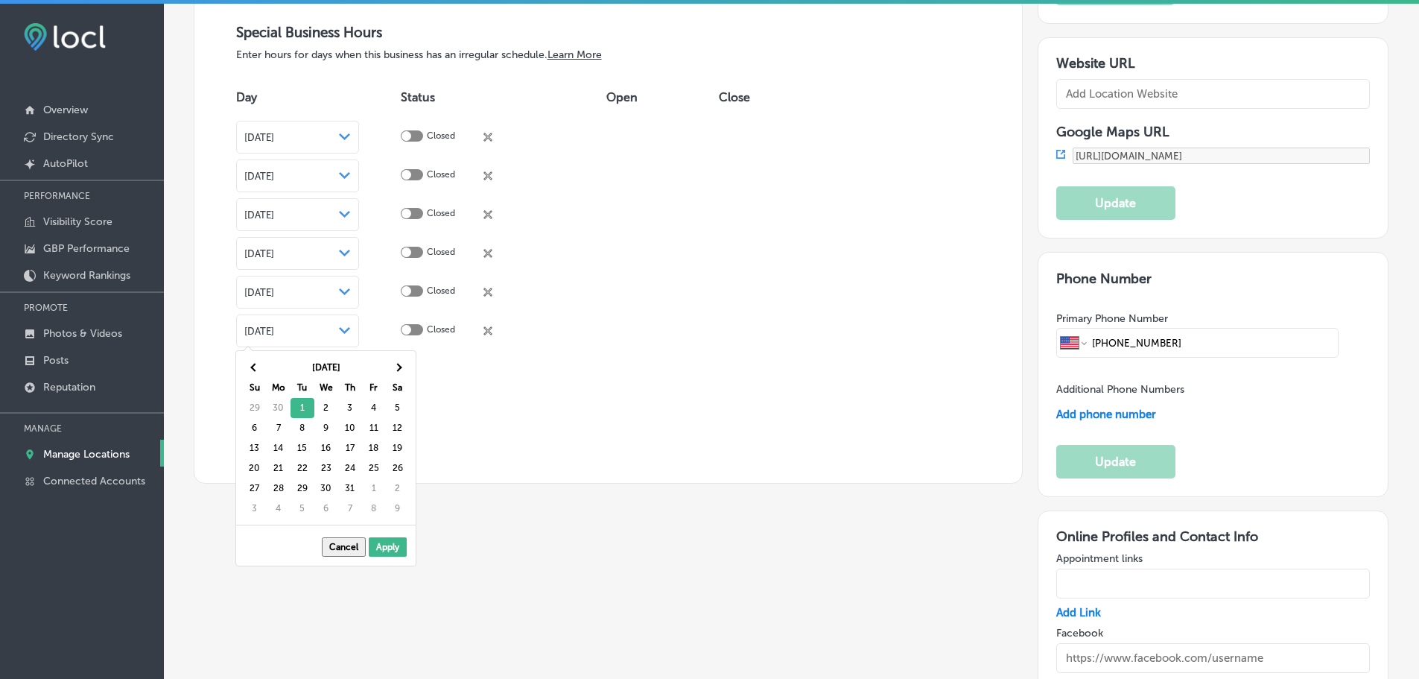
click at [410, 370] on table "Jul 2025 Su Mo Tu We Th Fr Sa 29 30 1 2 3 4 5 6 7 8 9 10 11 12 13 14 15 16 17 1…" at bounding box center [326, 438] width 168 height 162
click at [397, 369] on span at bounding box center [397, 367] width 8 height 8
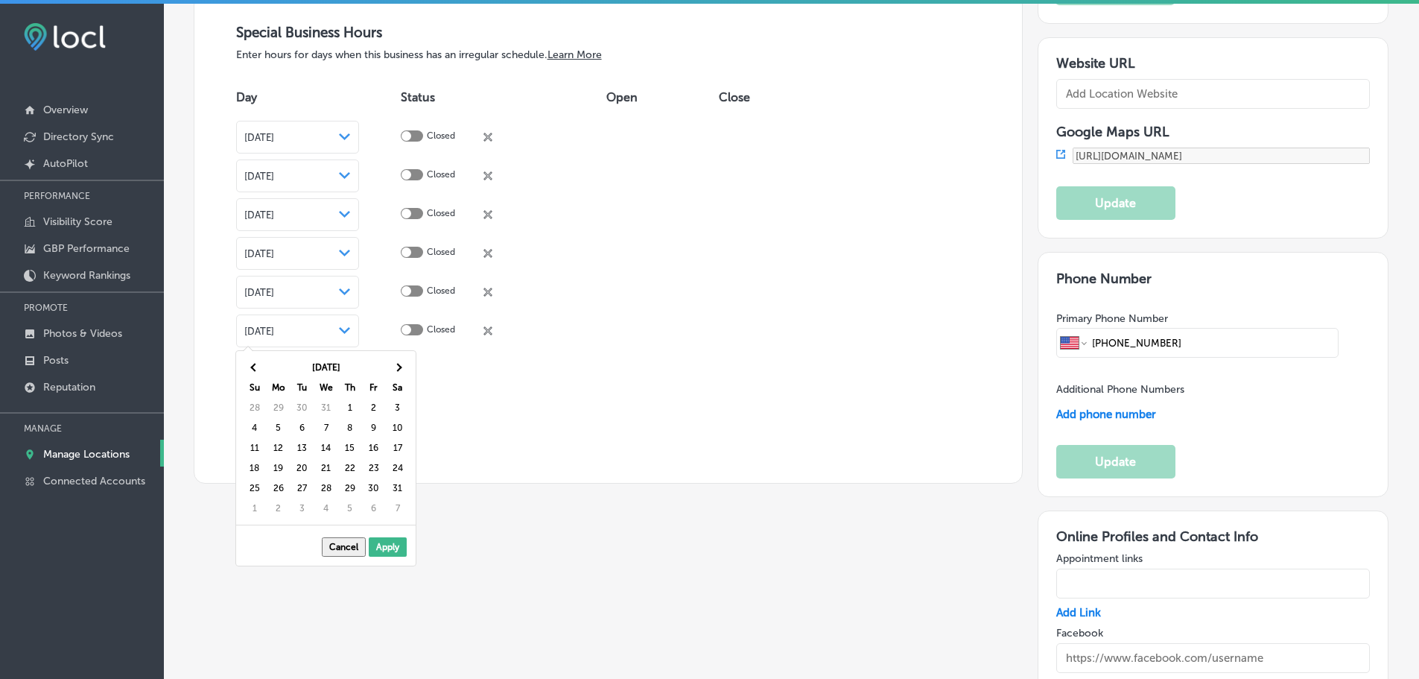
click at [397, 369] on span at bounding box center [397, 367] width 8 height 8
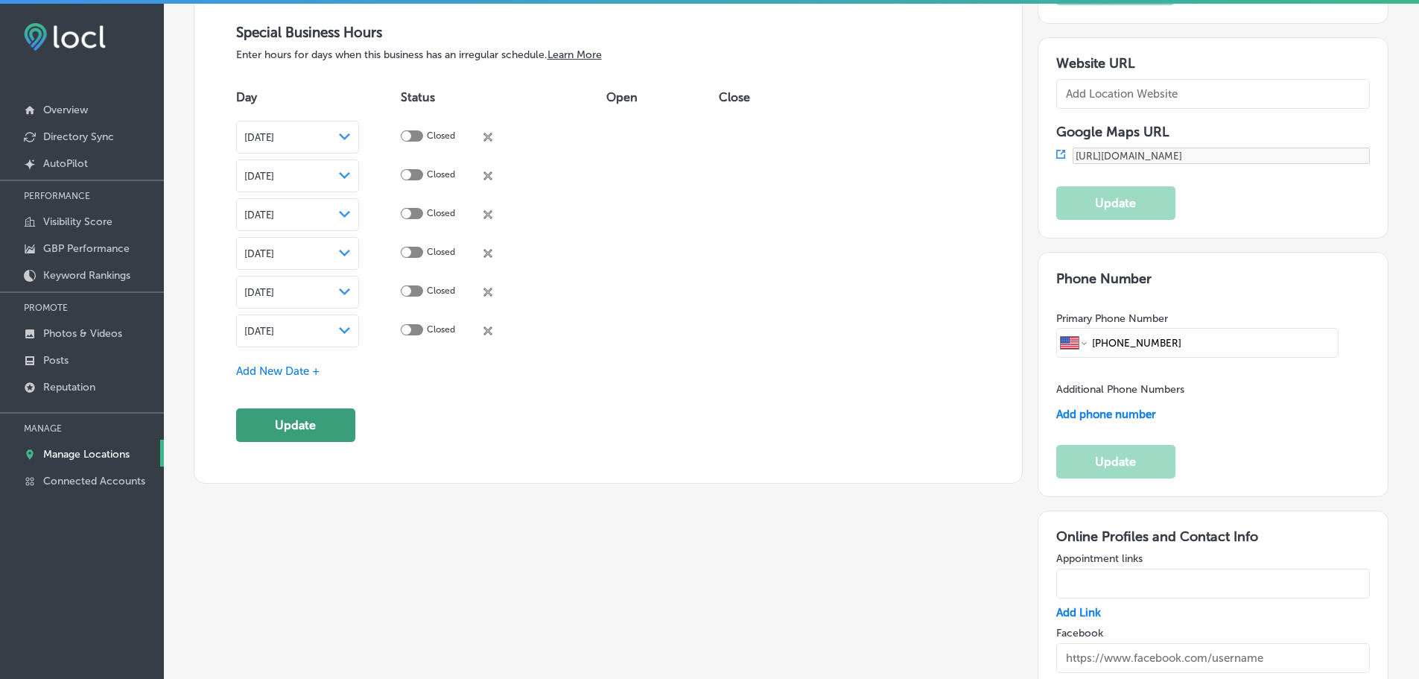
click at [320, 413] on button "Update" at bounding box center [295, 425] width 119 height 34
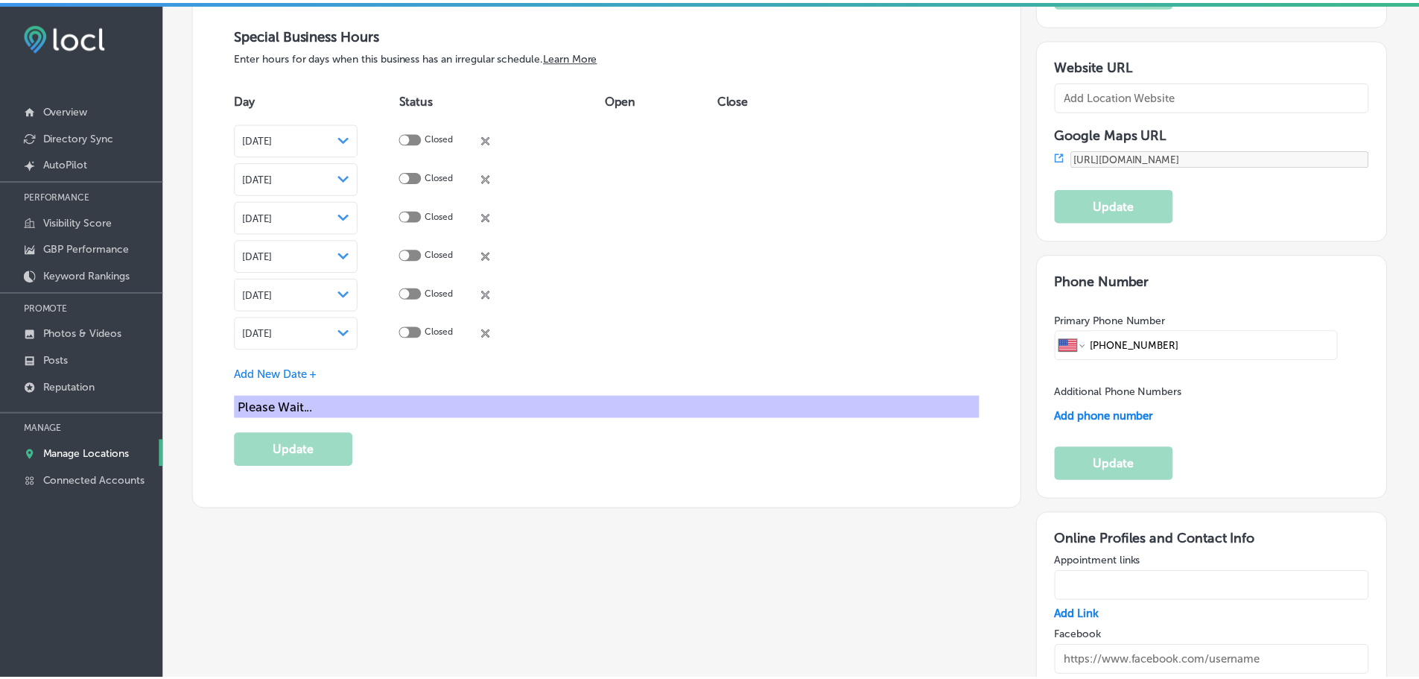
scroll to position [1642, 0]
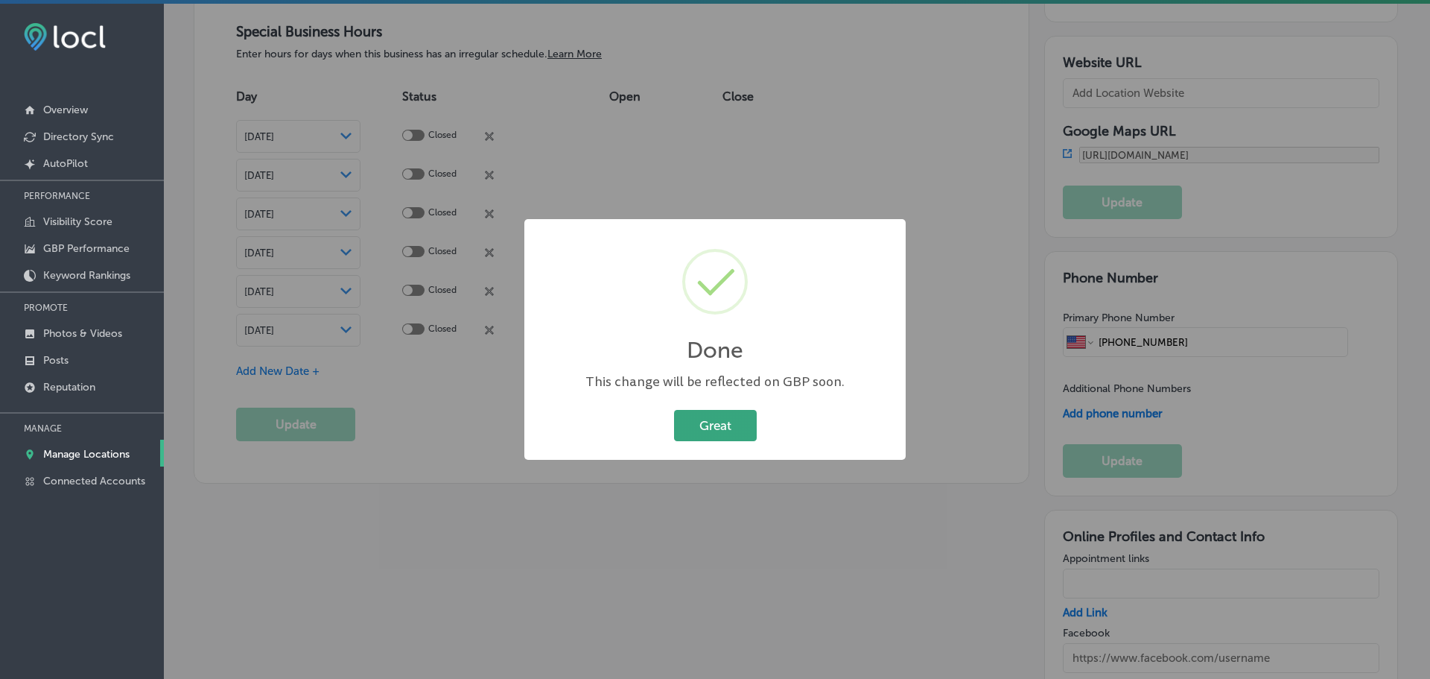
click at [726, 430] on button "Great" at bounding box center [715, 425] width 83 height 31
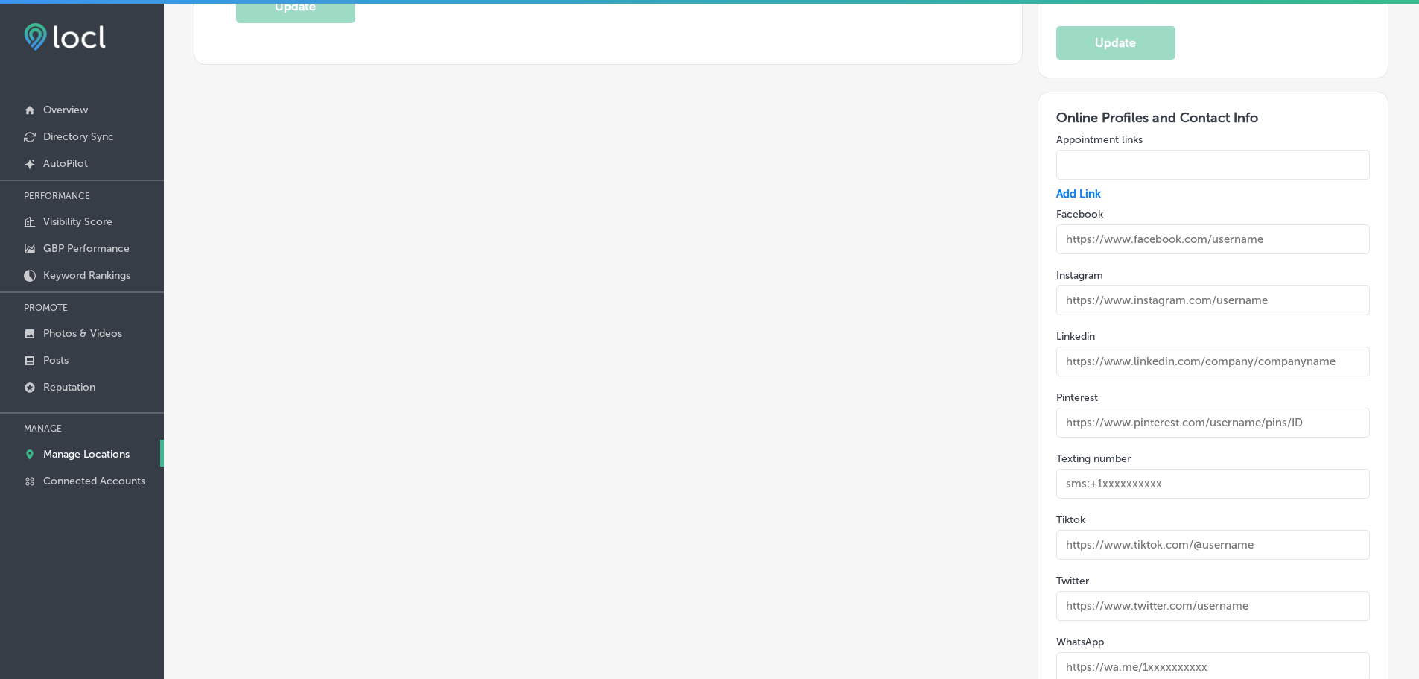
scroll to position [2086, 0]
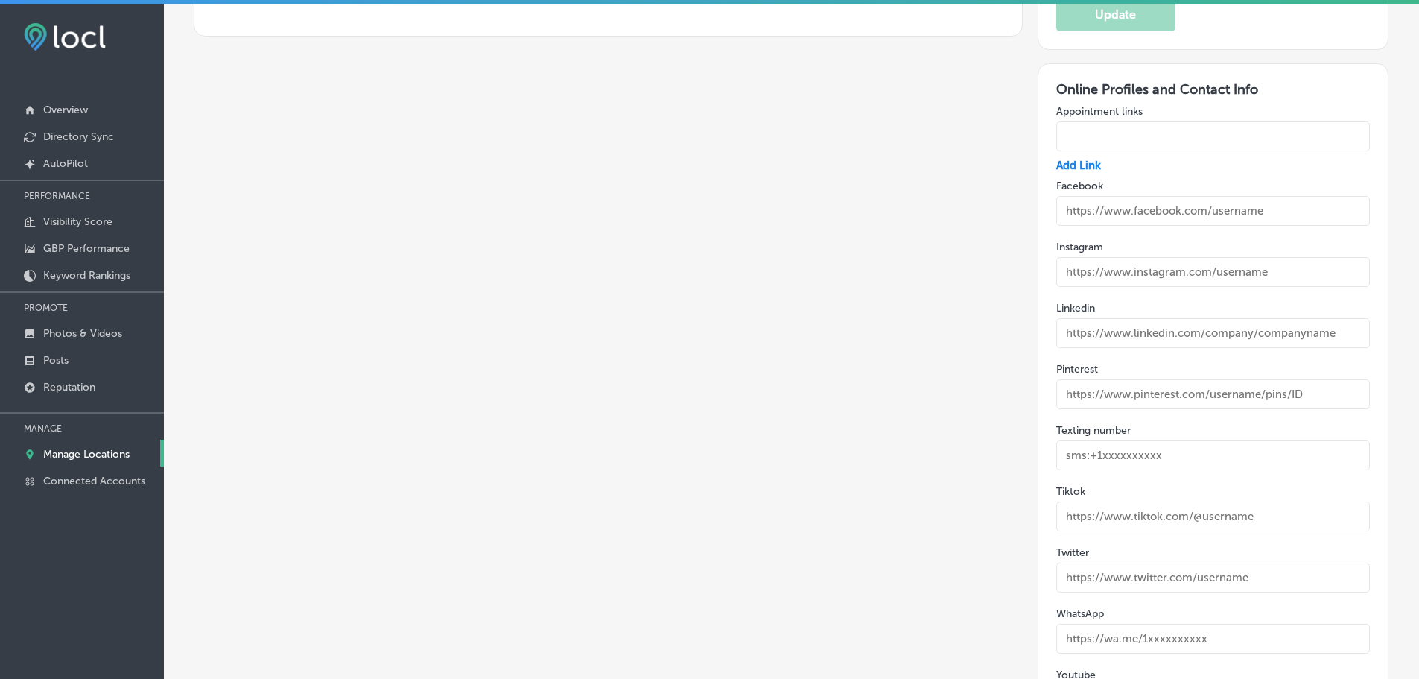
click at [1195, 507] on input "text" at bounding box center [1213, 516] width 314 height 30
paste input "https://www.tiktok.com/@monarch.print.sig"
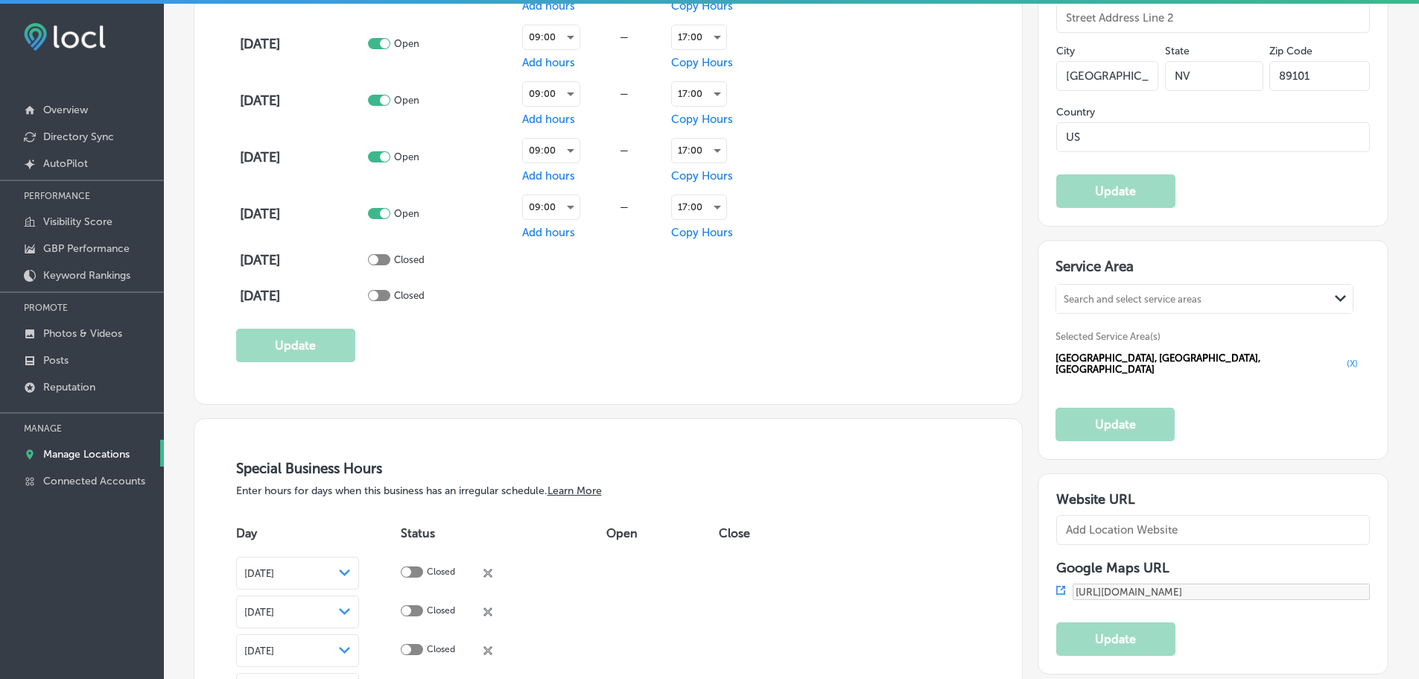
scroll to position [1117, 0]
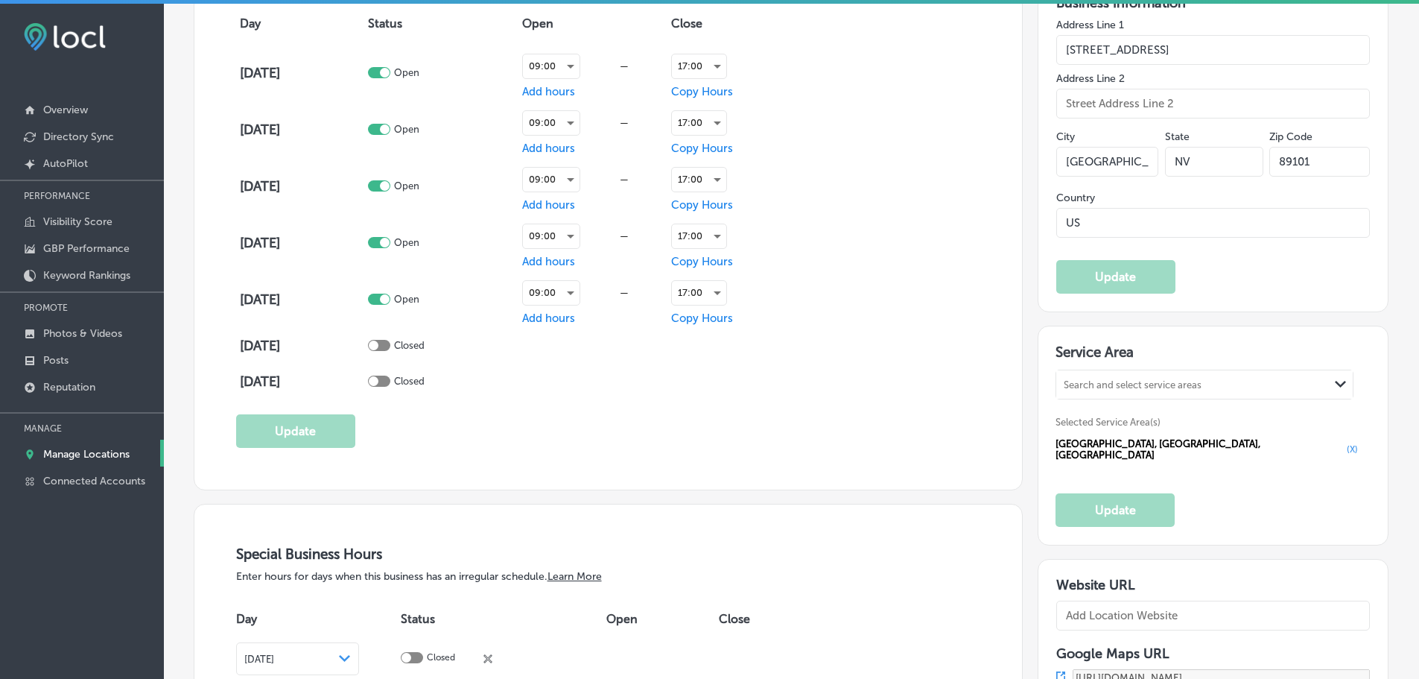
type input "https://www.tiktok.com/@monarch.print.sig"
click at [1169, 384] on div "Search and select service areas" at bounding box center [1133, 384] width 138 height 11
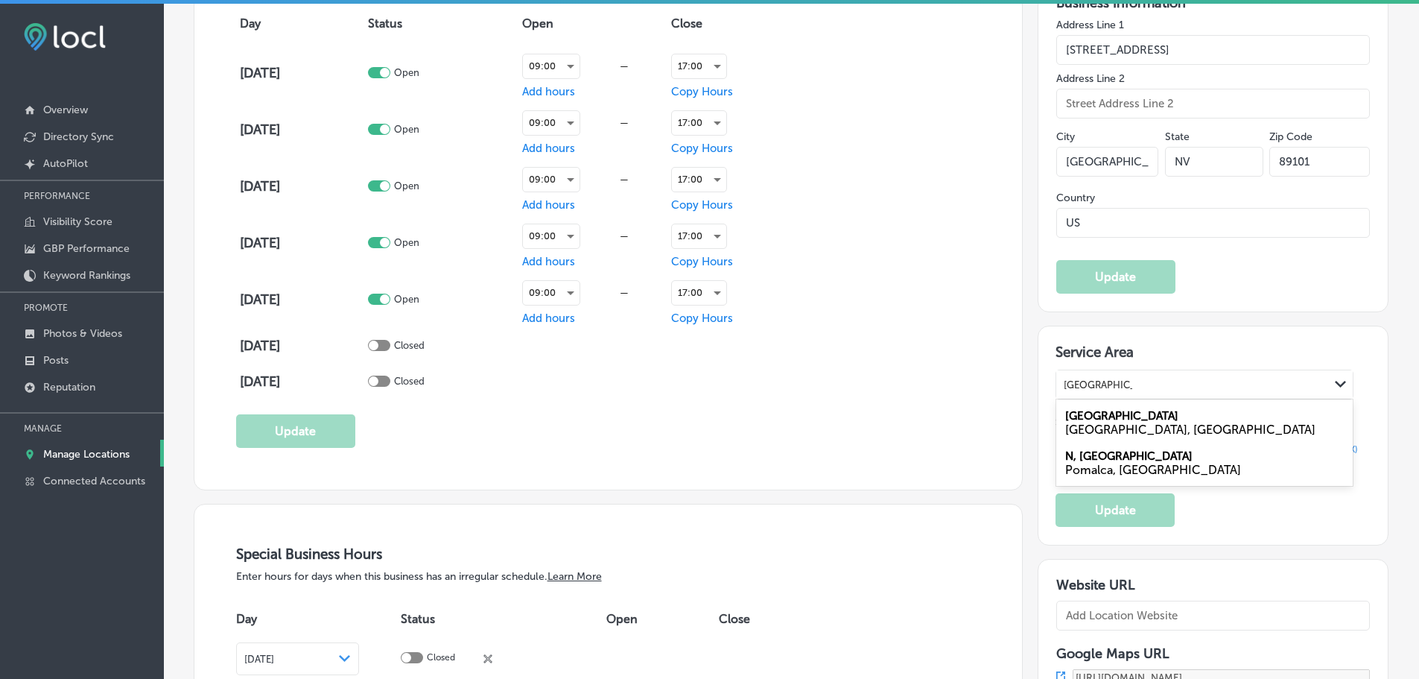
click at [1131, 419] on label "North Las Vegas" at bounding box center [1121, 415] width 113 height 13
type input "north las vegas"
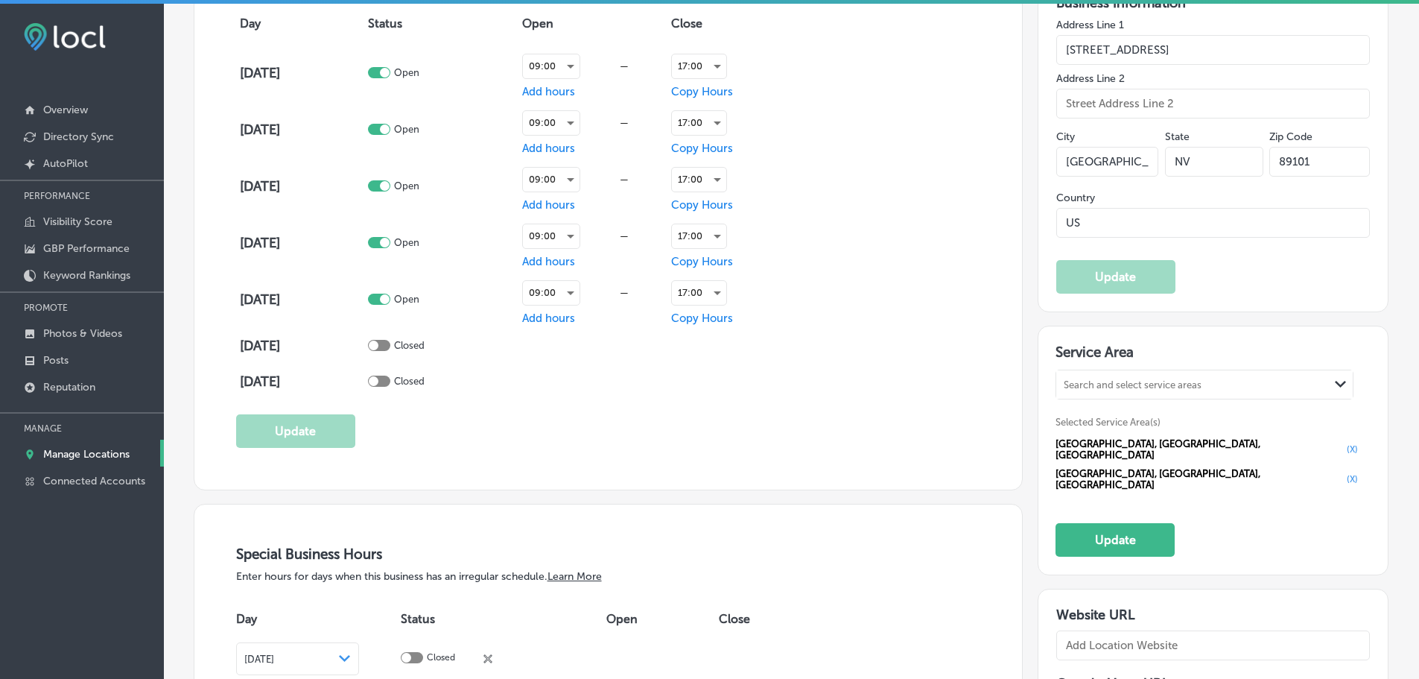
click at [1151, 380] on div "Search and select service areas" at bounding box center [1133, 384] width 138 height 11
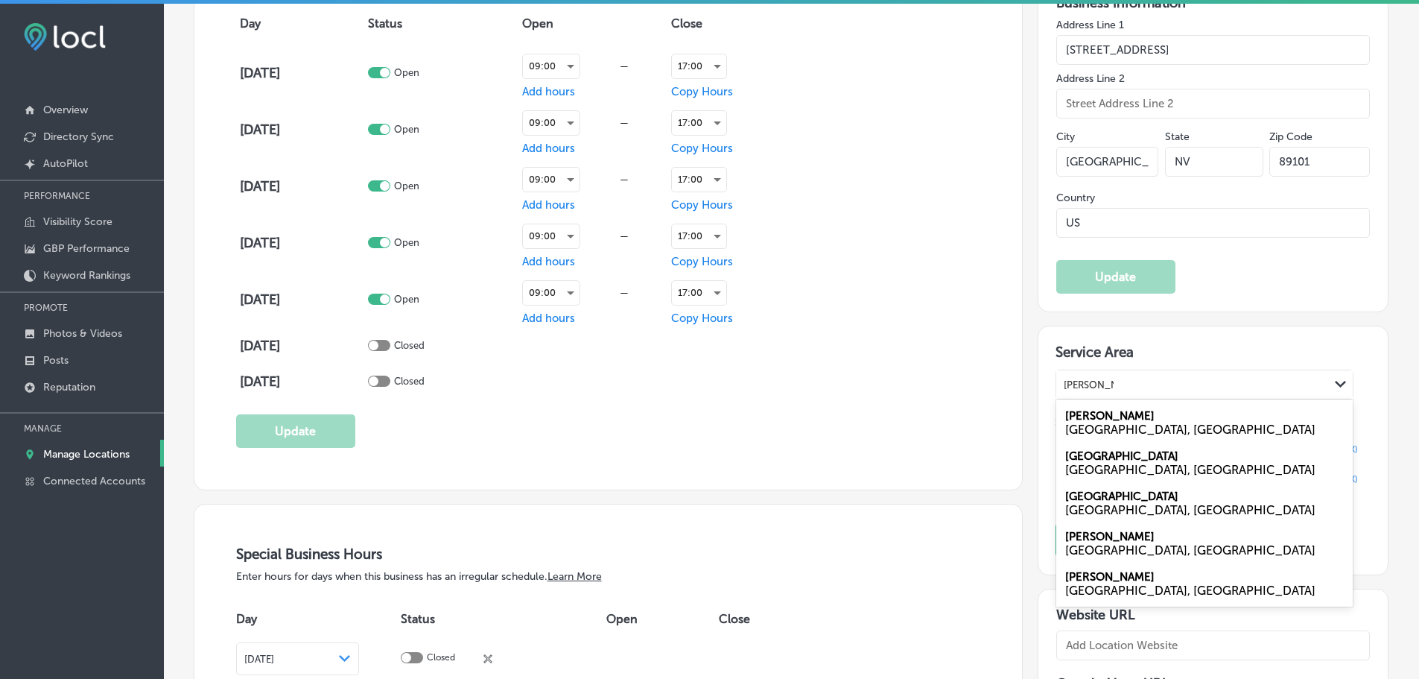
click at [1102, 577] on label "Henderson" at bounding box center [1109, 576] width 89 height 13
type input "henderson"
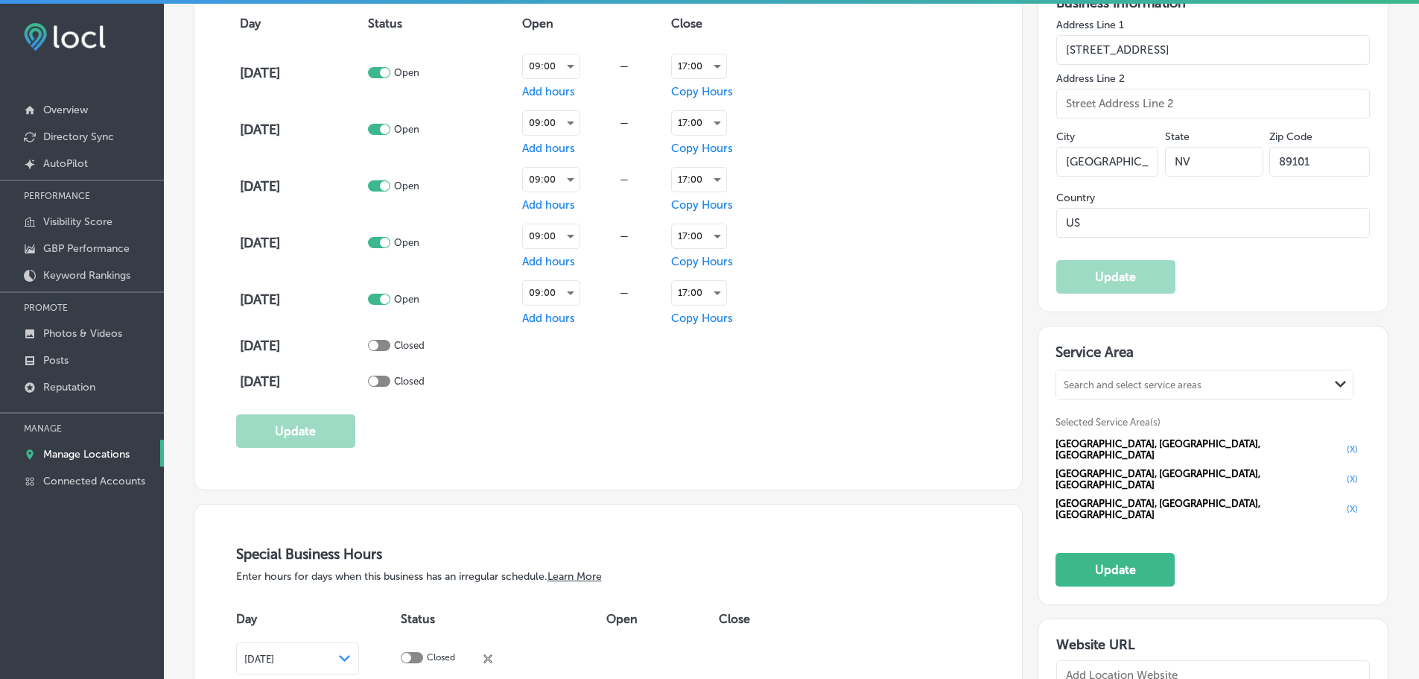
click at [1192, 381] on div "Search and select service areas" at bounding box center [1133, 384] width 138 height 11
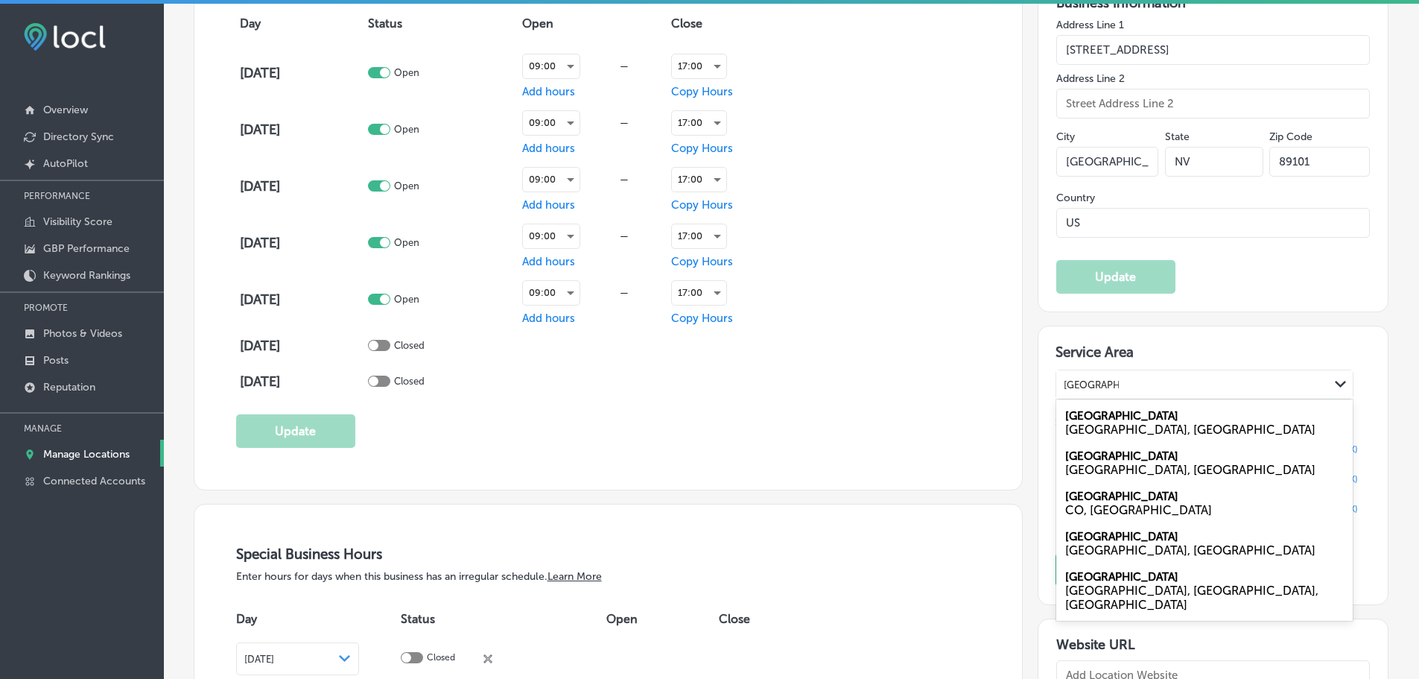
click at [1123, 409] on label "Boulder City" at bounding box center [1121, 415] width 113 height 13
type input "boulder city"
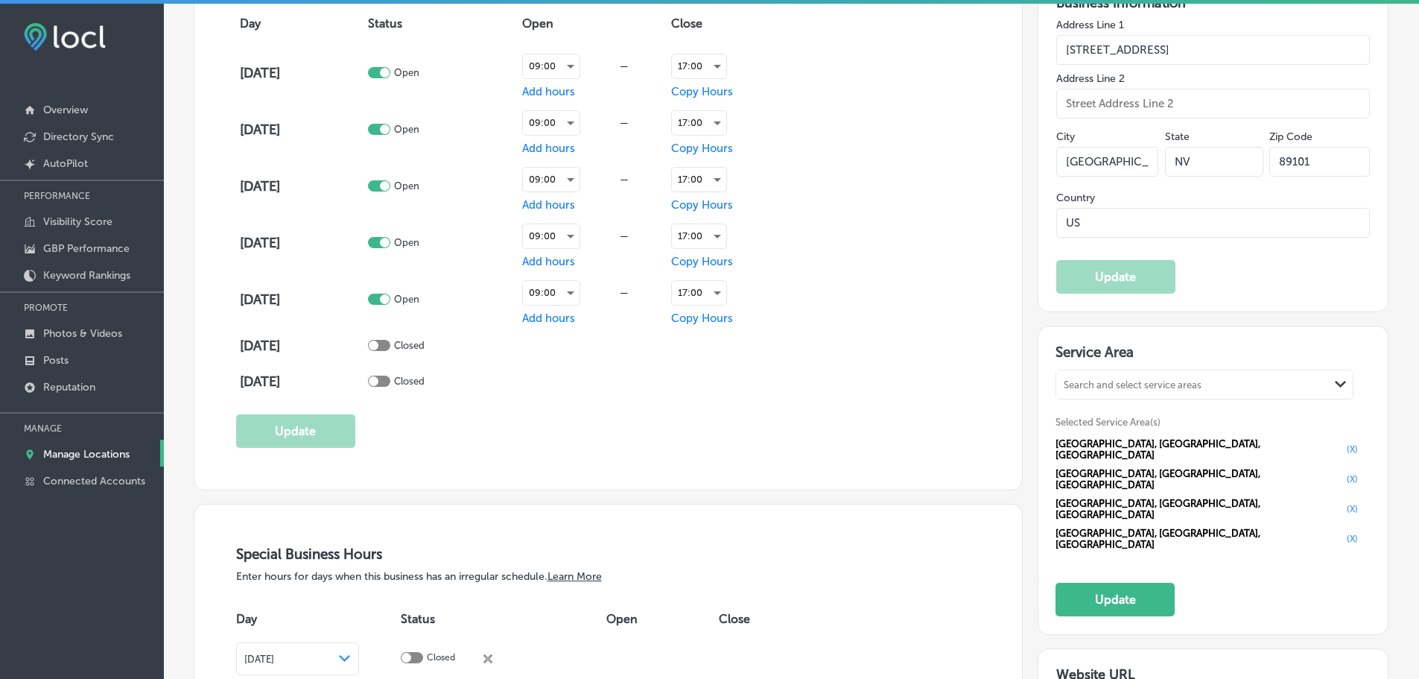
click at [1122, 372] on div "Search and select service areas Path Created with Sketch." at bounding box center [1204, 384] width 296 height 28
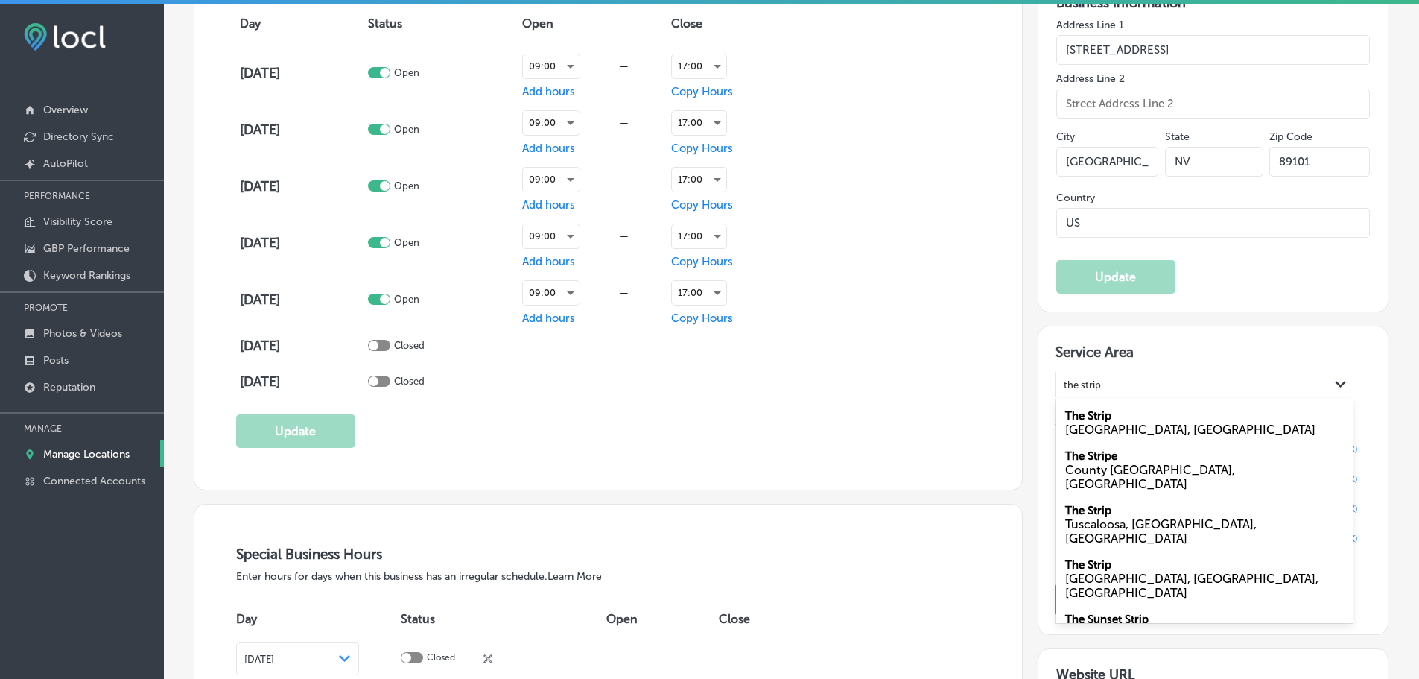
click at [1095, 422] on div "NV, USA" at bounding box center [1204, 429] width 279 height 14
type input "the strip"
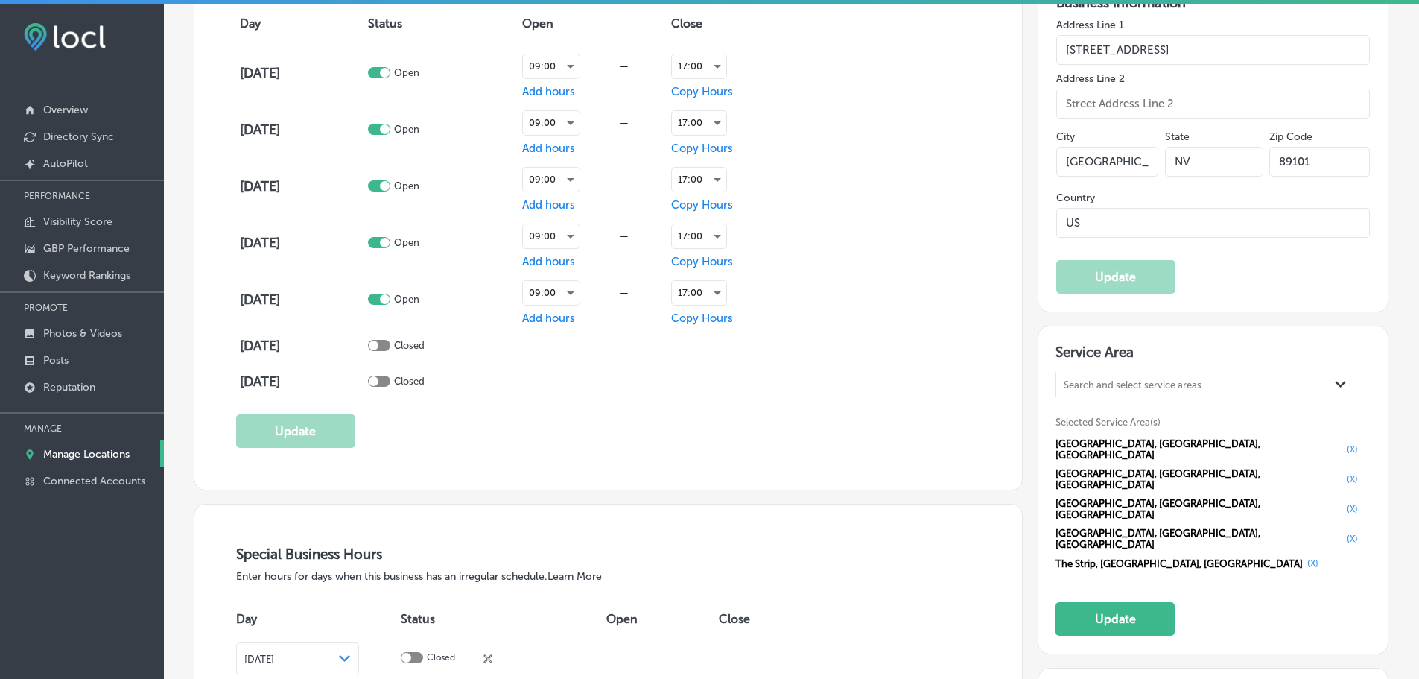
click at [1110, 375] on div "Search and select service areas" at bounding box center [1192, 385] width 273 height 20
click at [1095, 425] on div "NV, USA" at bounding box center [1204, 429] width 279 height 14
type input "mt charleston"
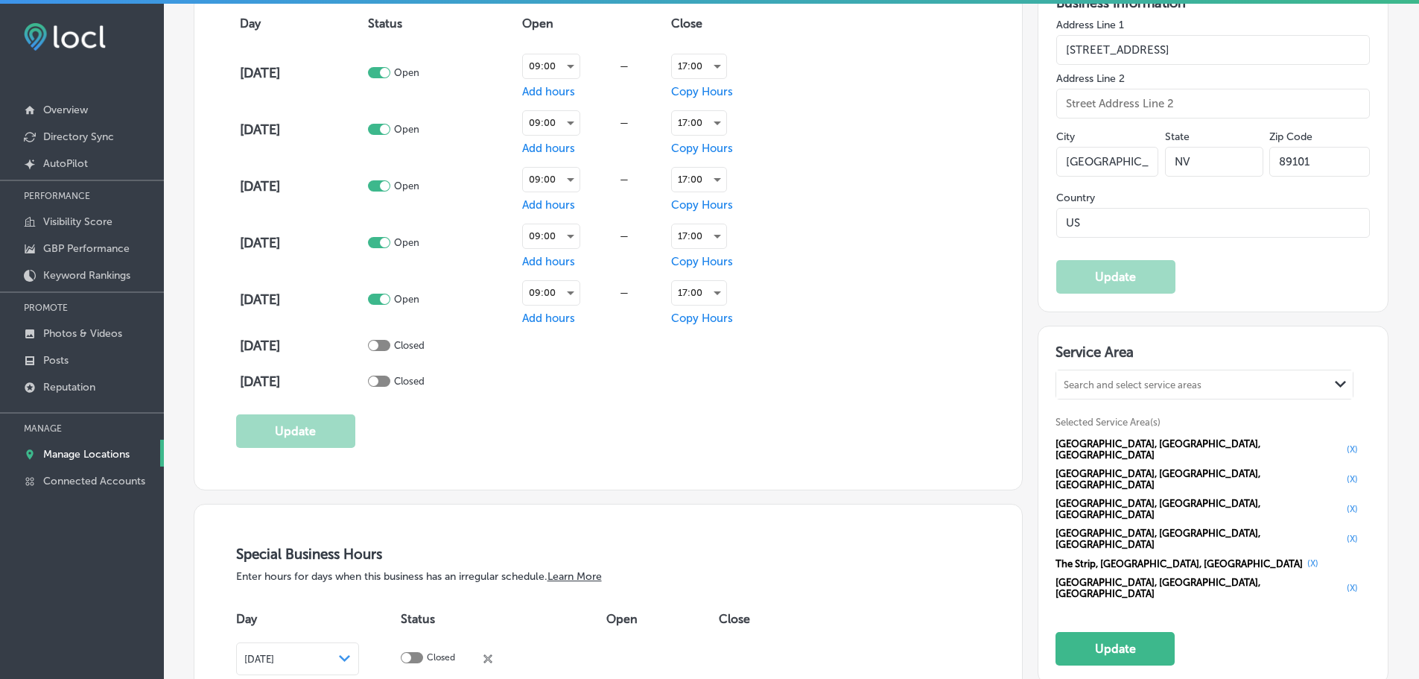
click at [1099, 383] on div "Search and select service areas" at bounding box center [1133, 384] width 138 height 11
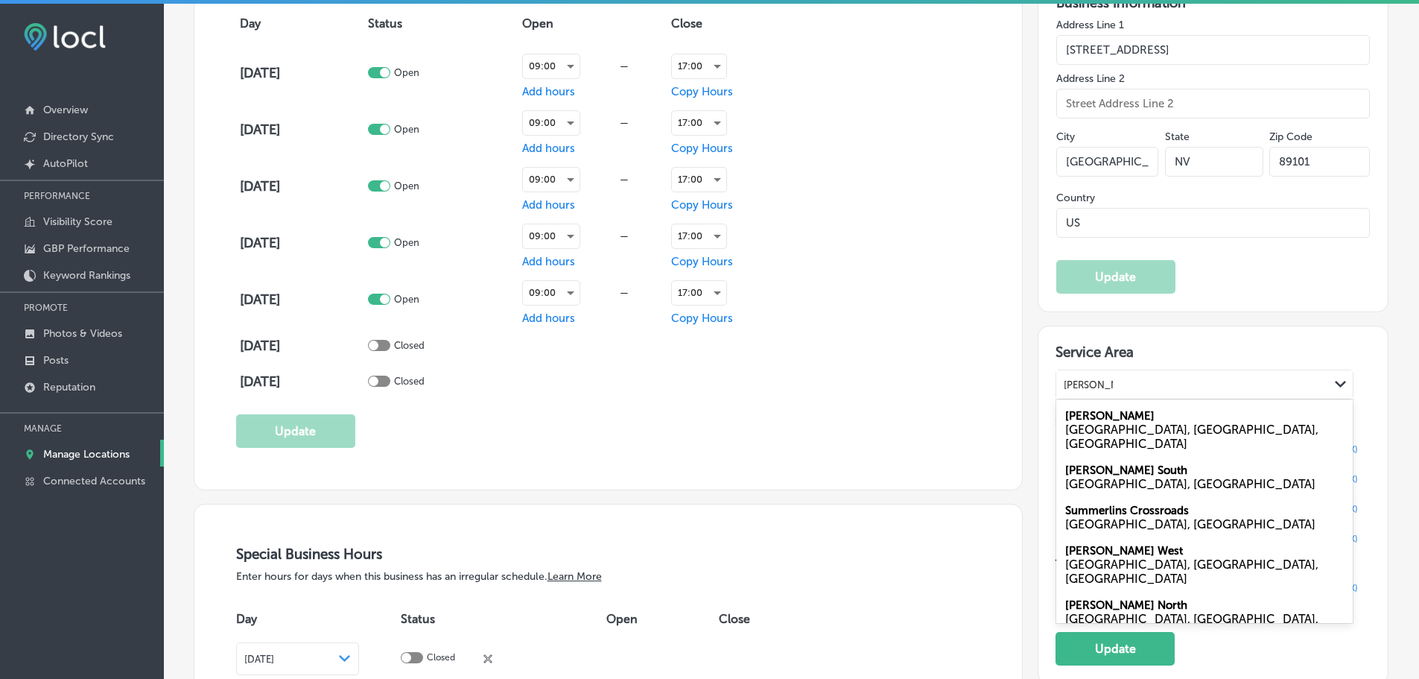
click at [1097, 422] on div "[GEOGRAPHIC_DATA], [GEOGRAPHIC_DATA], [GEOGRAPHIC_DATA]" at bounding box center [1204, 436] width 279 height 28
type input "summerlin"
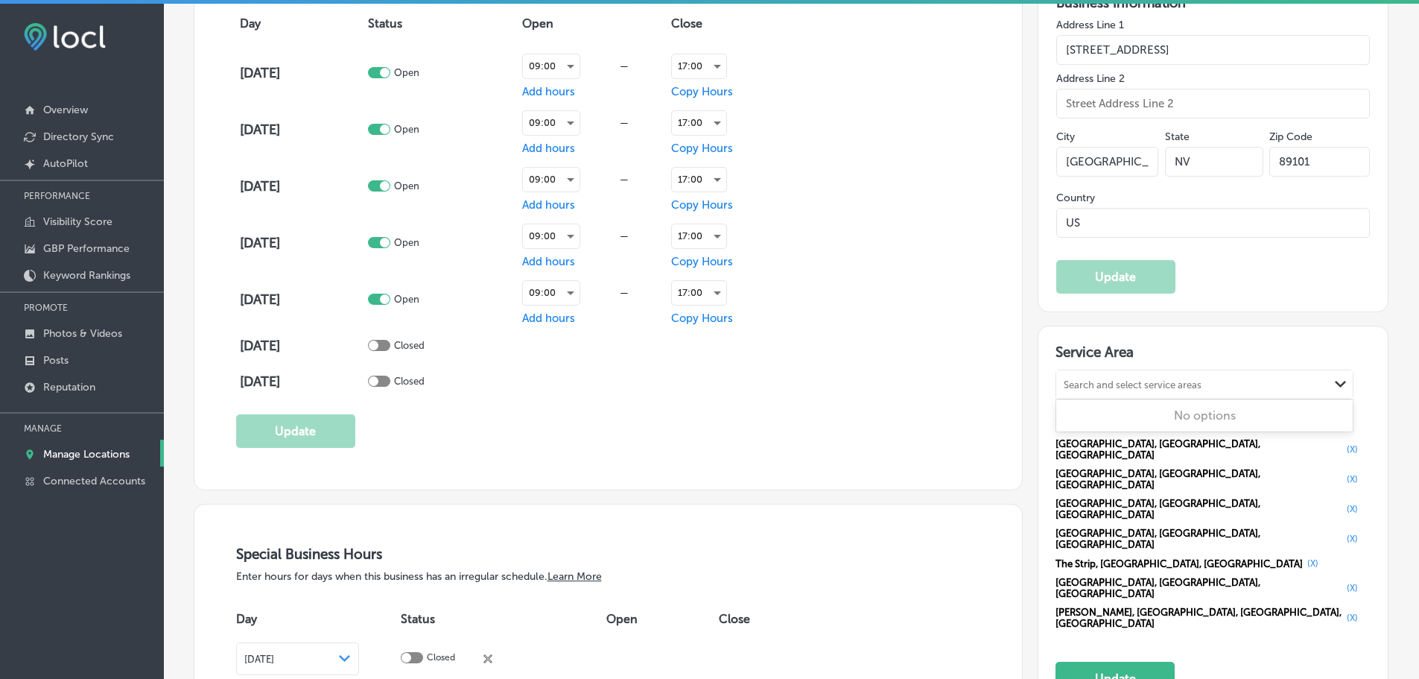
click at [1123, 390] on div "Search and select service areas" at bounding box center [1192, 385] width 273 height 20
click at [1121, 426] on div "NV, USA" at bounding box center [1204, 429] width 279 height 14
type input "spring valley nv"
click at [1136, 381] on div "Search and select service areas" at bounding box center [1133, 384] width 138 height 11
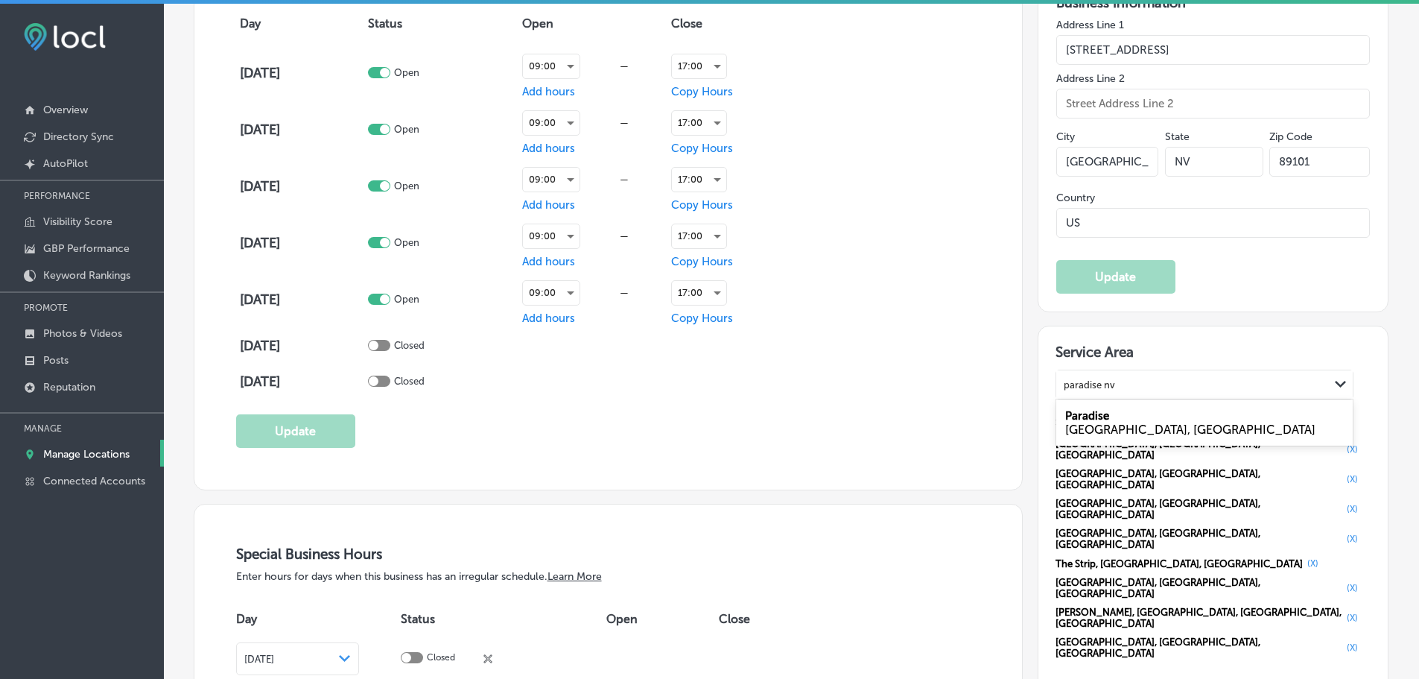
click at [1124, 414] on div "Paradise NV, USA" at bounding box center [1204, 422] width 296 height 40
type input "paradise nv"
click at [1128, 387] on div "Search and select service areas" at bounding box center [1133, 384] width 138 height 11
click at [1107, 422] on div "NV, USA" at bounding box center [1204, 429] width 279 height 14
type input "enterprise nv"
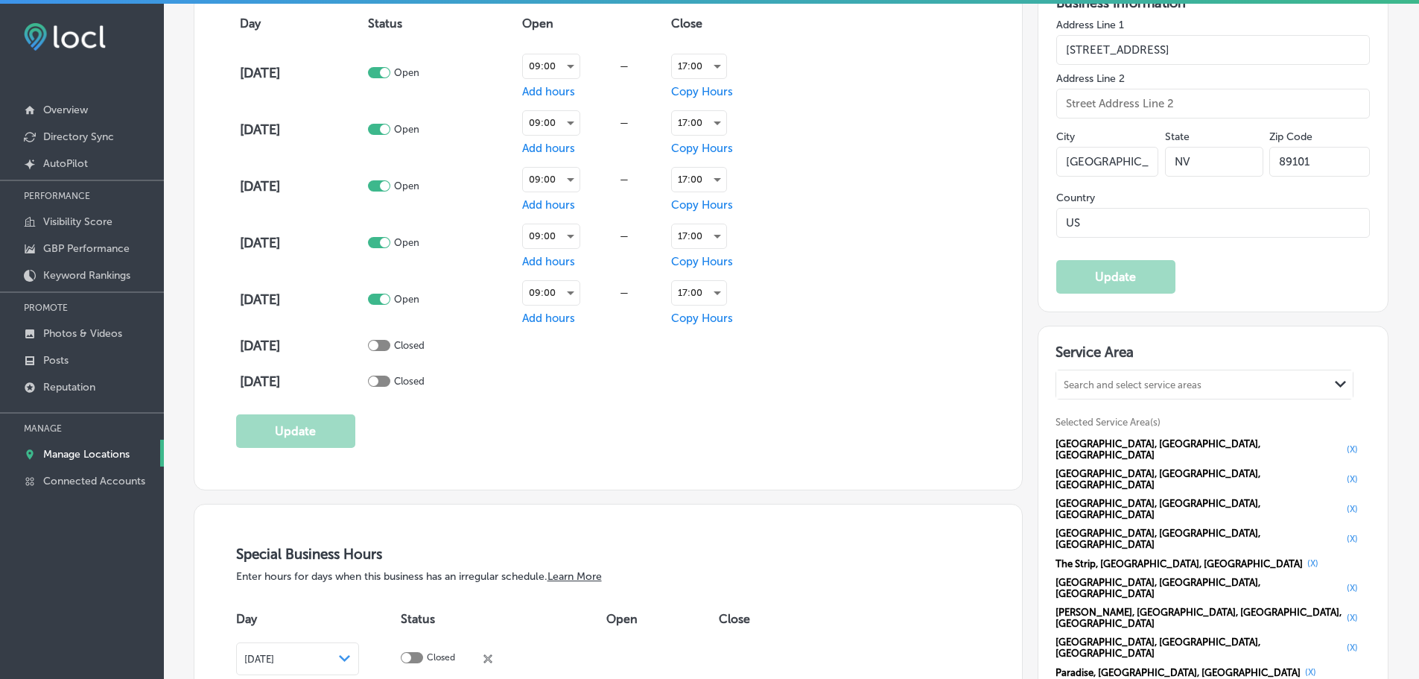
click at [1123, 383] on div "Search and select service areas" at bounding box center [1133, 384] width 138 height 11
click at [1113, 421] on label "Winchester" at bounding box center [1094, 415] width 58 height 13
type input "winchester nv"
click at [1134, 381] on div "Search and select service areas" at bounding box center [1133, 384] width 138 height 11
click at [1117, 419] on div "Whitney NV, USA" at bounding box center [1204, 422] width 296 height 40
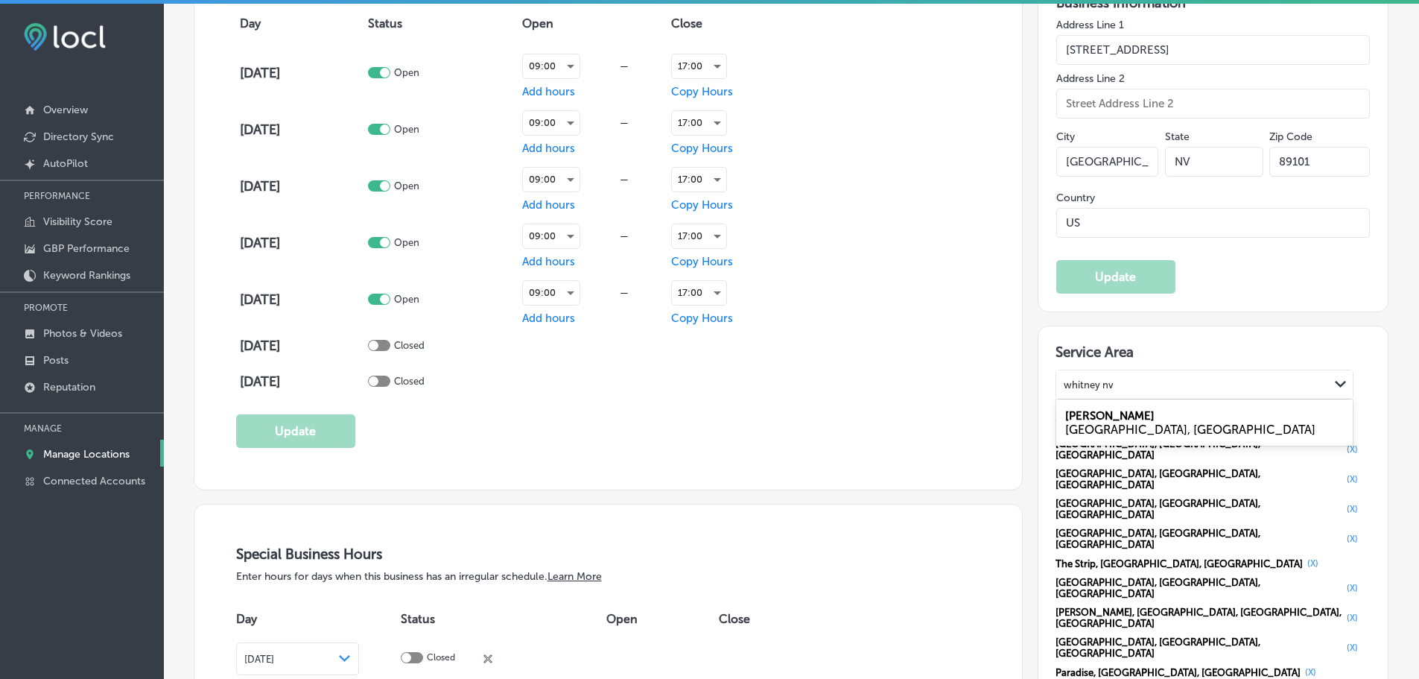
type input "whitney nv"
click at [1103, 379] on div "Search and select service areas" at bounding box center [1133, 384] width 138 height 11
click at [1093, 423] on div "NV, USA" at bounding box center [1204, 429] width 279 height 14
type input "sunrise manor nv"
click at [1114, 376] on div "Search and select service areas" at bounding box center [1192, 385] width 273 height 20
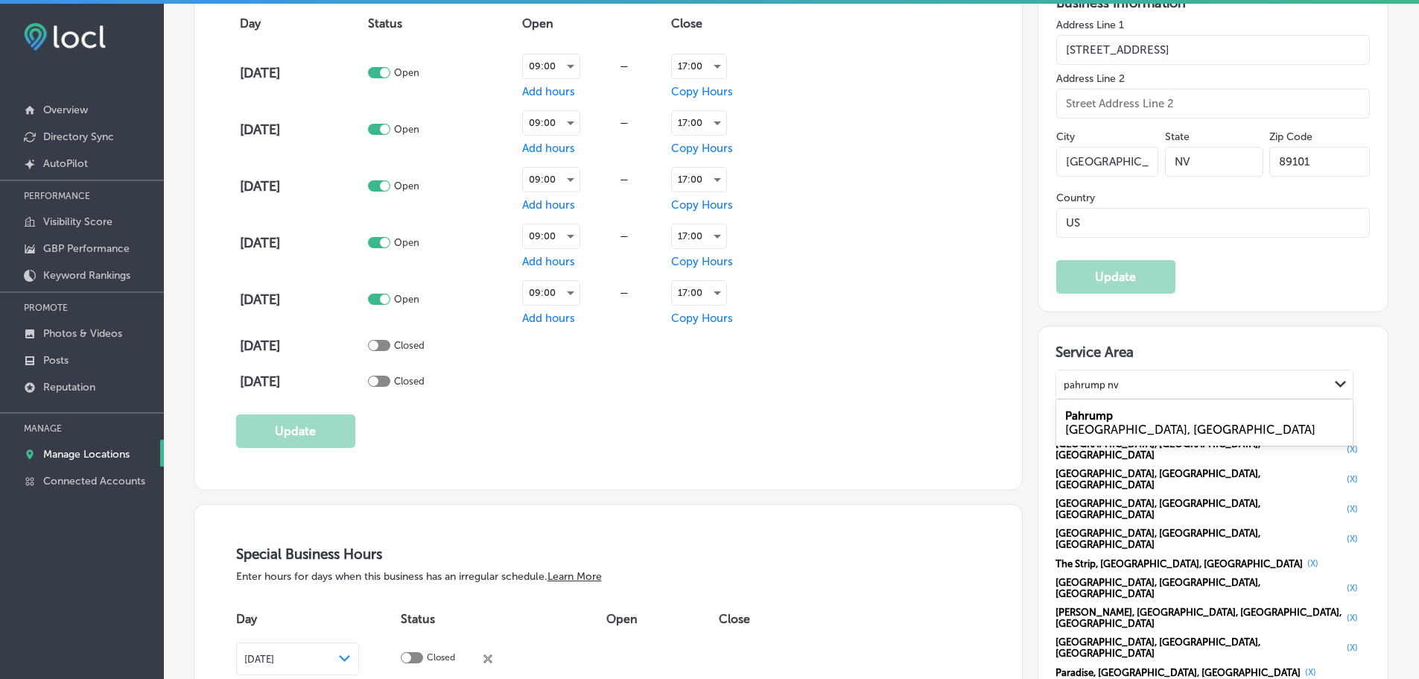
click at [1096, 413] on label "Pahrump" at bounding box center [1089, 415] width 48 height 13
type input "pahrump nv"
click at [1116, 379] on div "Search and select service areas" at bounding box center [1133, 384] width 138 height 11
click at [1113, 413] on div "Mesquite NV, USA" at bounding box center [1204, 422] width 296 height 40
type input "mesquite nv"
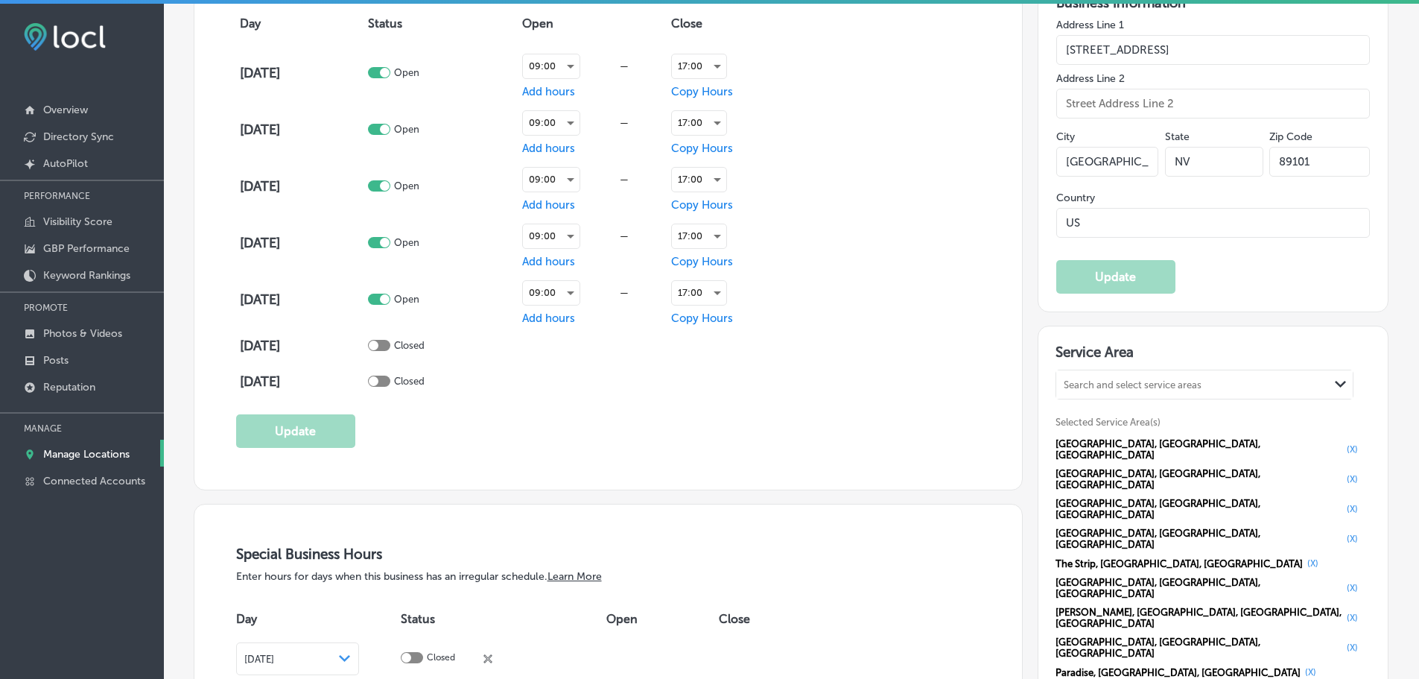
click at [1166, 387] on div "Search and select service areas" at bounding box center [1133, 384] width 138 height 11
click at [1136, 415] on div "Laughlin NV, USA" at bounding box center [1204, 422] width 296 height 40
type input "laughlin nv"
click at [1162, 381] on div "Search and select service areas" at bounding box center [1133, 384] width 138 height 11
click at [1101, 419] on div "Sloan NV, USA" at bounding box center [1204, 422] width 296 height 40
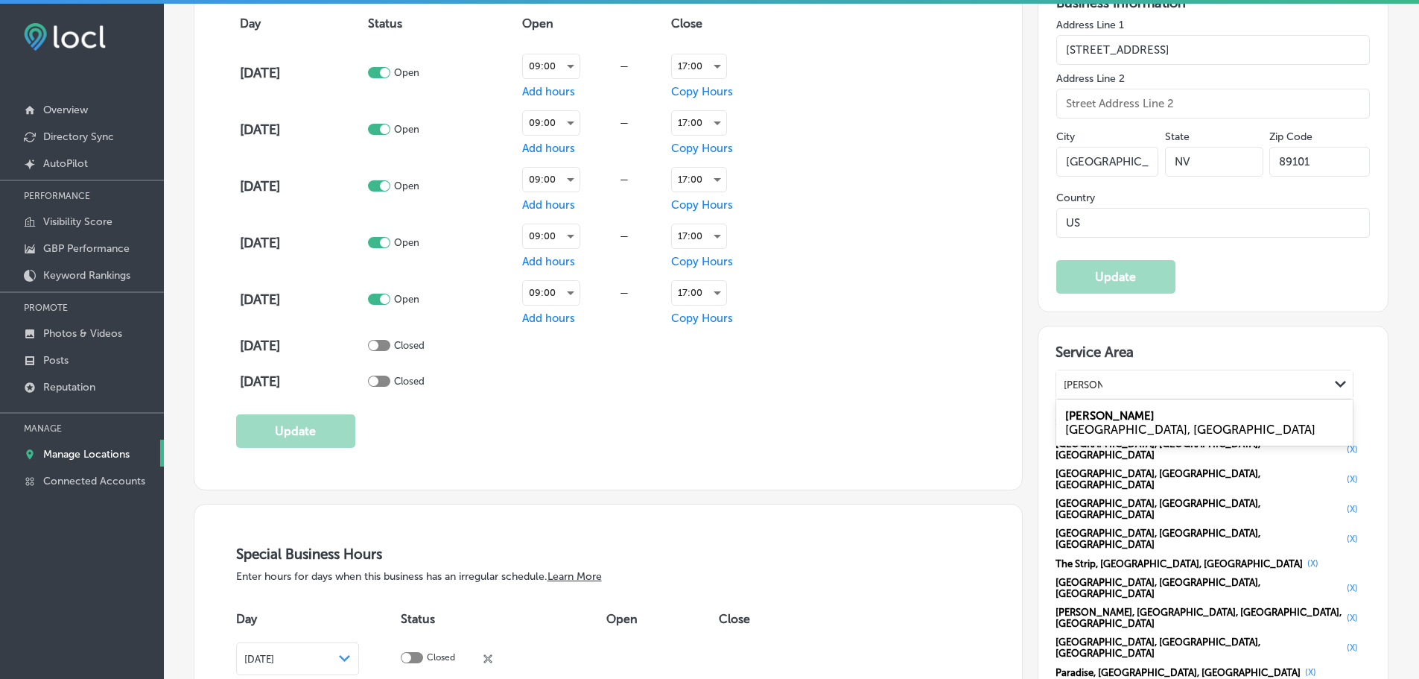
type input "sloan nv"
click at [1171, 387] on div "Search and select service areas" at bounding box center [1133, 384] width 138 height 11
click at [1124, 413] on div "Jean NV, USA" at bounding box center [1204, 422] width 296 height 40
type input "jean nv"
click at [1119, 381] on div "Search and select service areas" at bounding box center [1133, 384] width 138 height 11
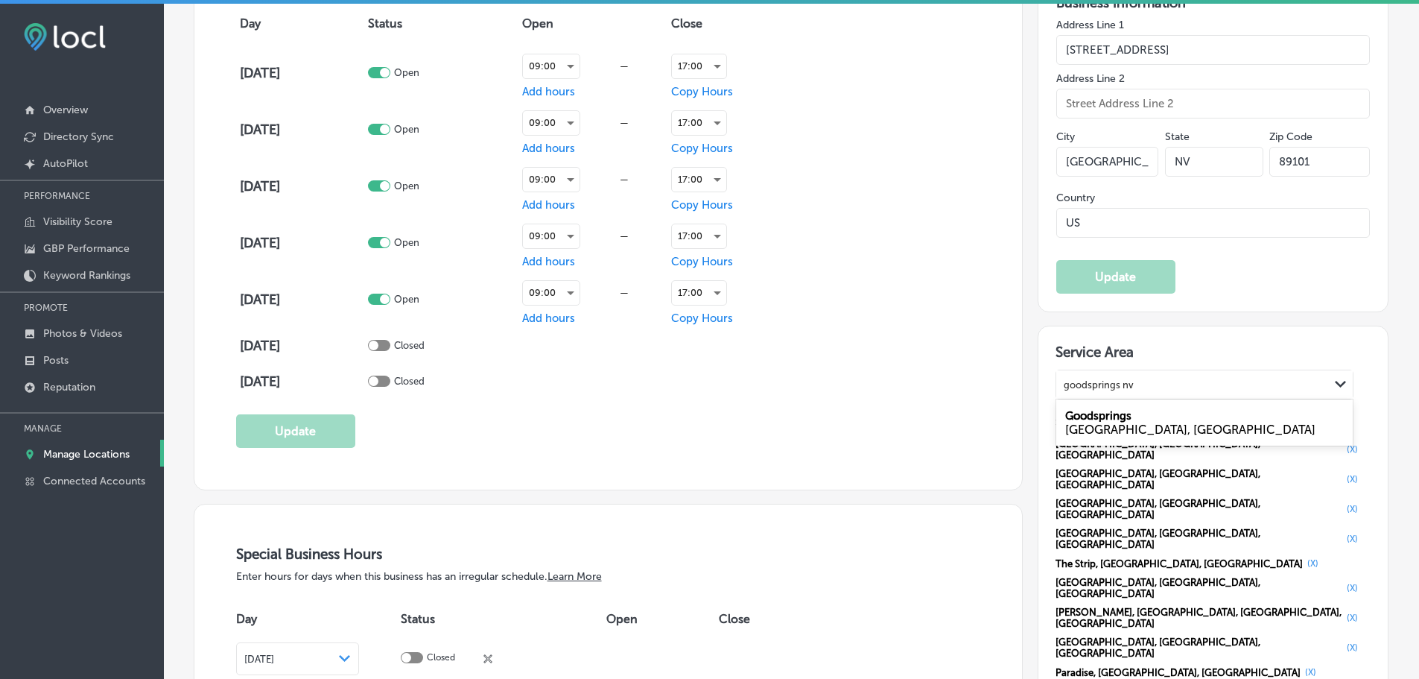
click at [1114, 419] on label "Goodsprings" at bounding box center [1098, 415] width 66 height 13
type input "goodsprings nv"
click at [1109, 381] on div "Search and select service areas" at bounding box center [1133, 384] width 138 height 11
click at [1101, 412] on label "Blue Diamond" at bounding box center [1102, 415] width 74 height 13
type input "blue diamond nv"
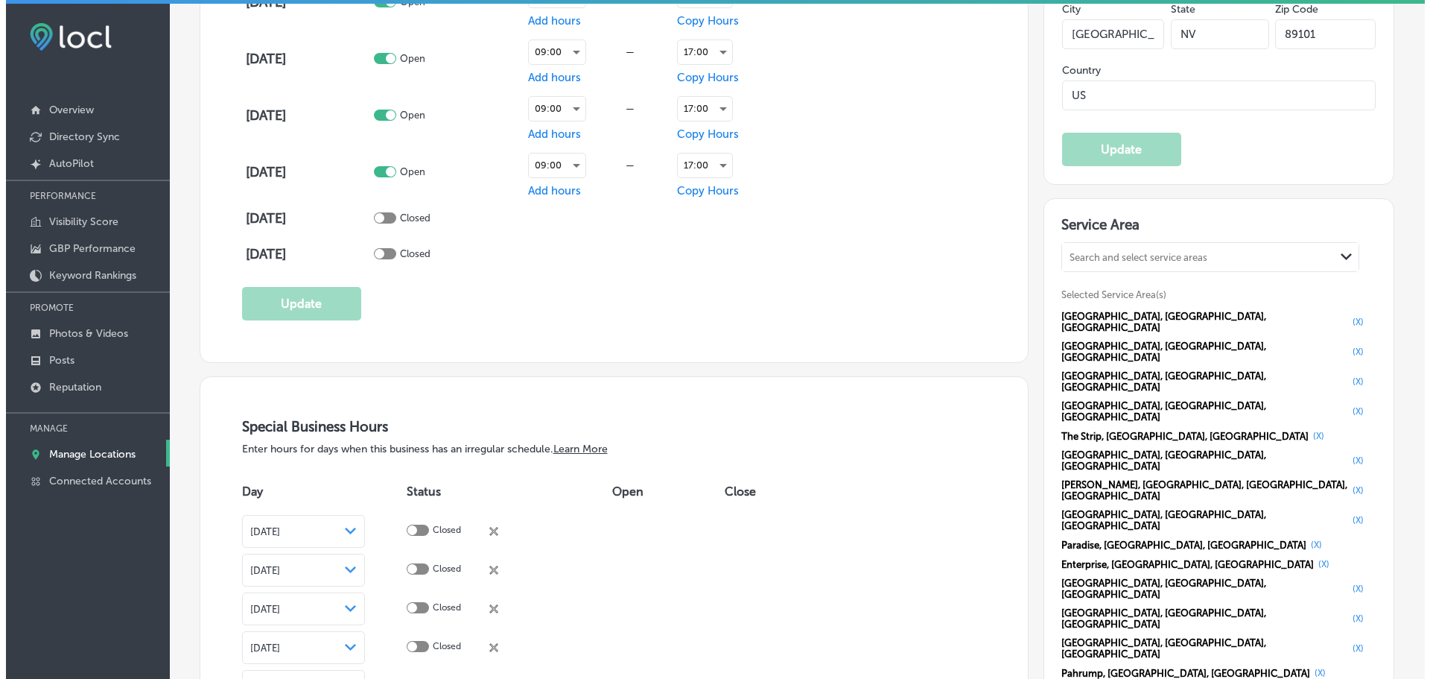
scroll to position [1266, 0]
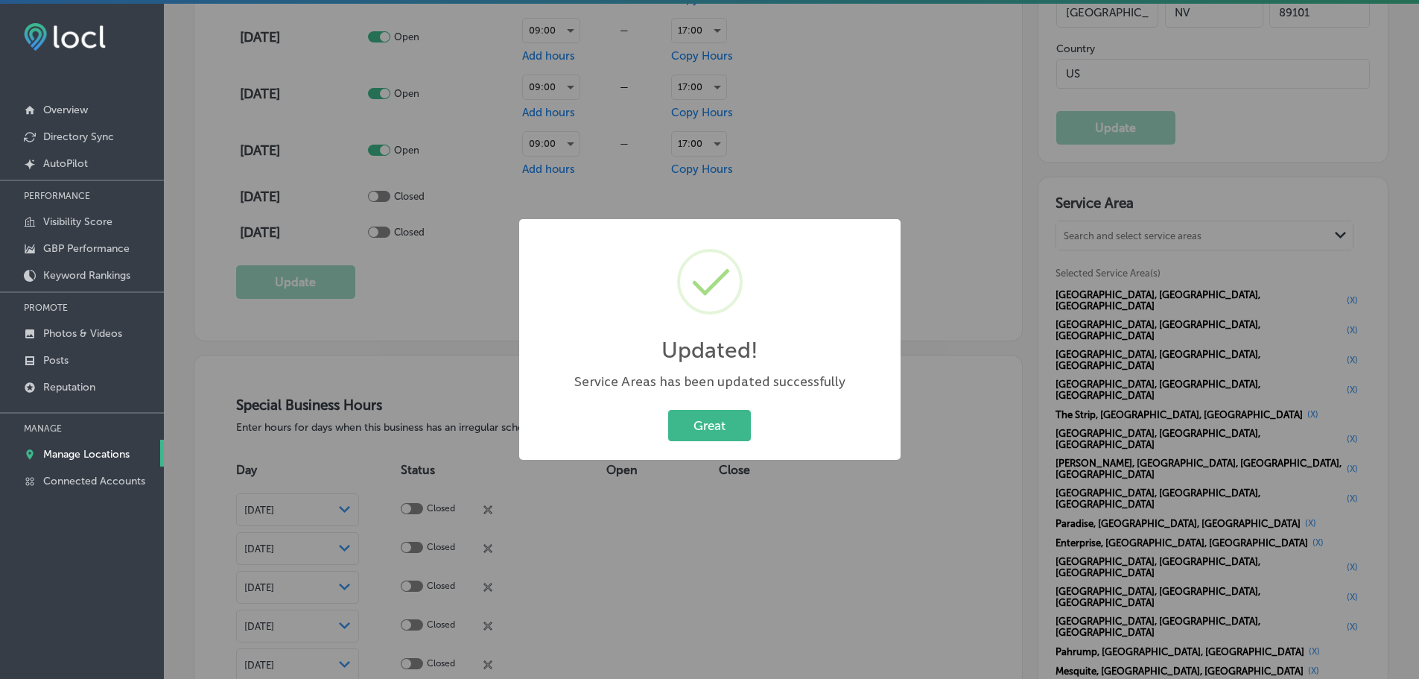
scroll to position [1268, 0]
click at [701, 422] on button "Great" at bounding box center [715, 425] width 83 height 31
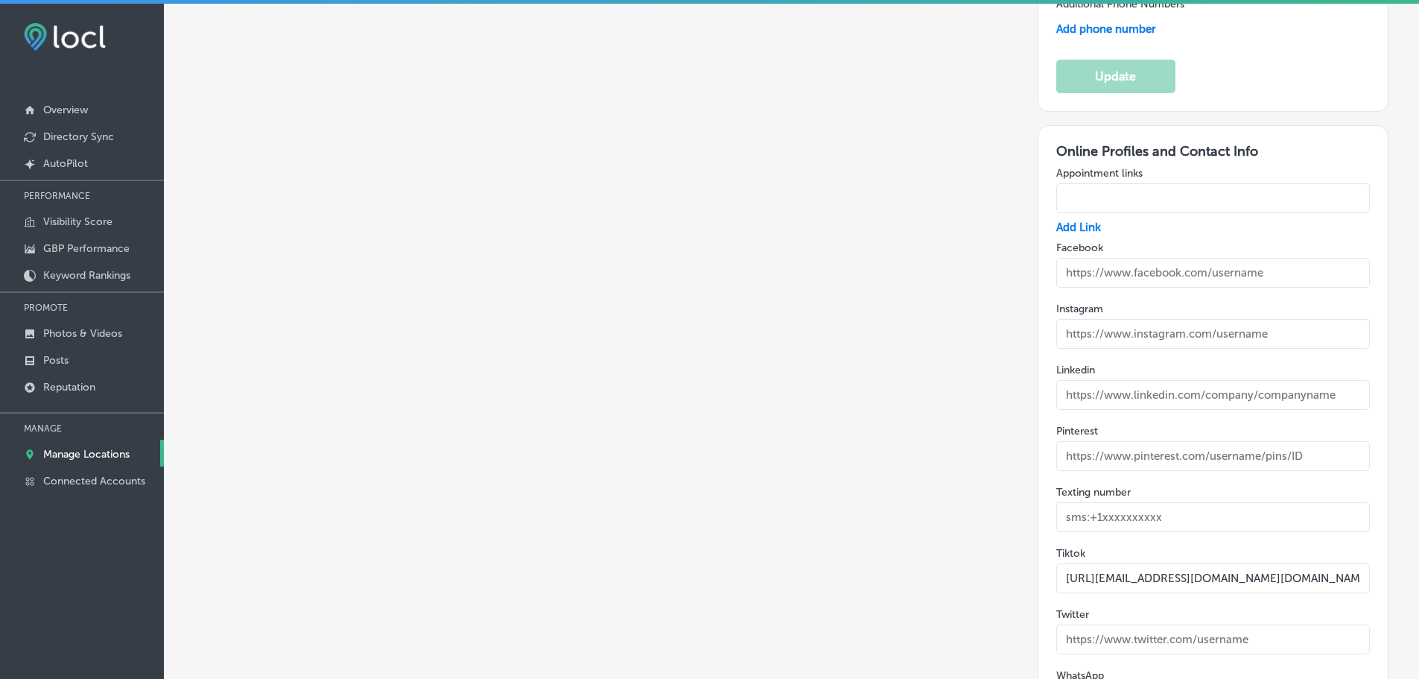
scroll to position [2483, 0]
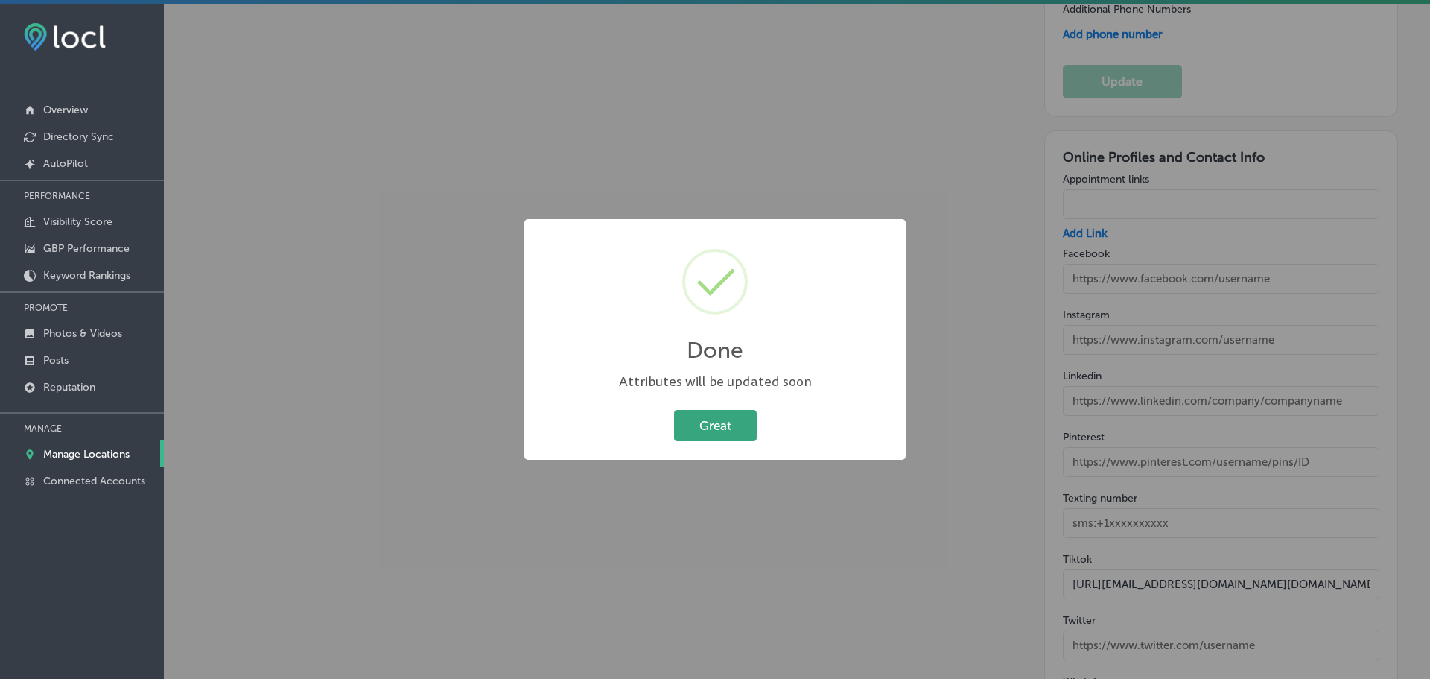
click at [704, 425] on button "Great" at bounding box center [715, 425] width 83 height 31
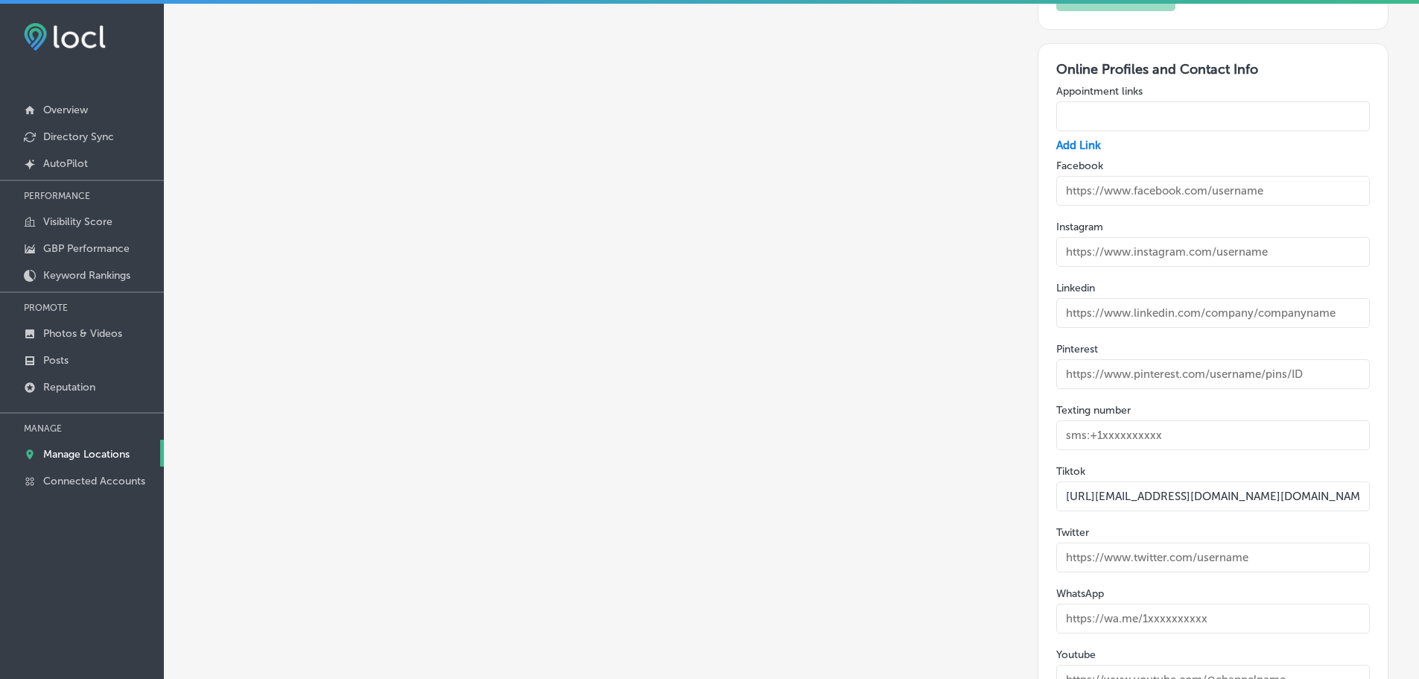
scroll to position [2632, 0]
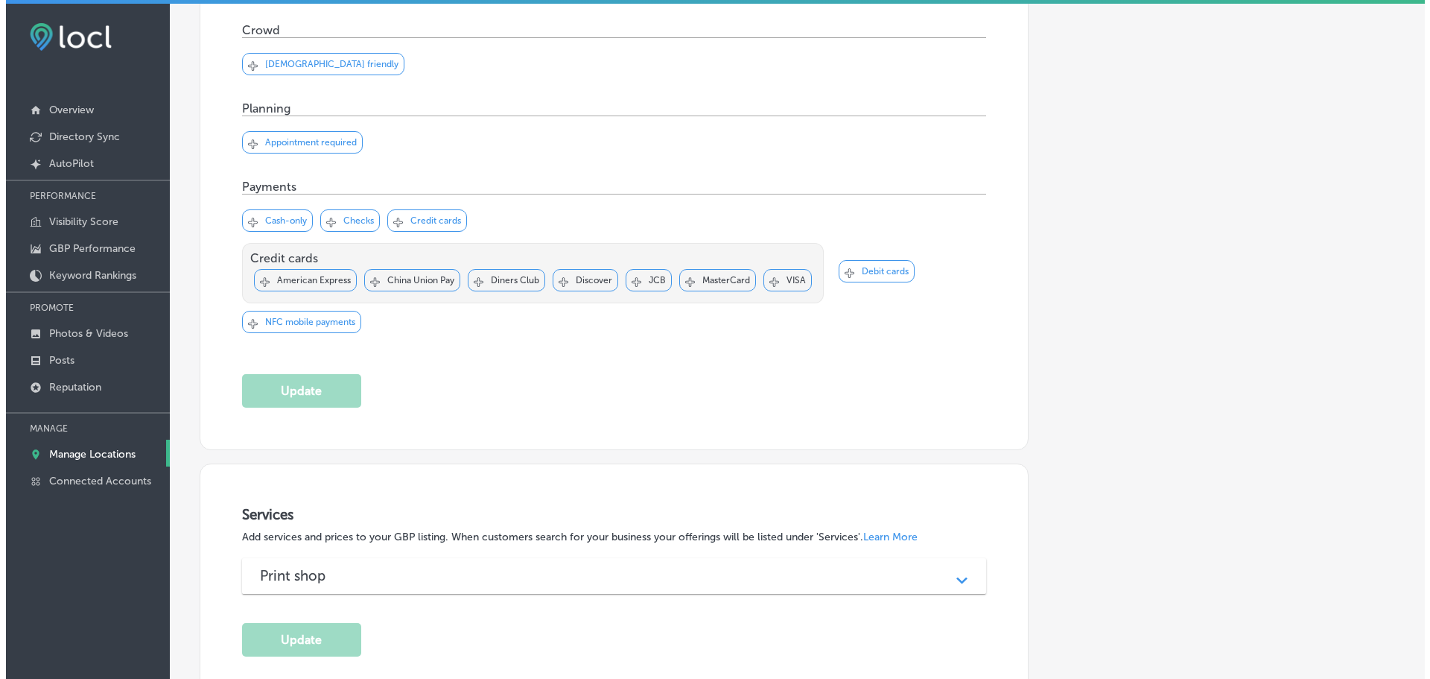
scroll to position [708, 0]
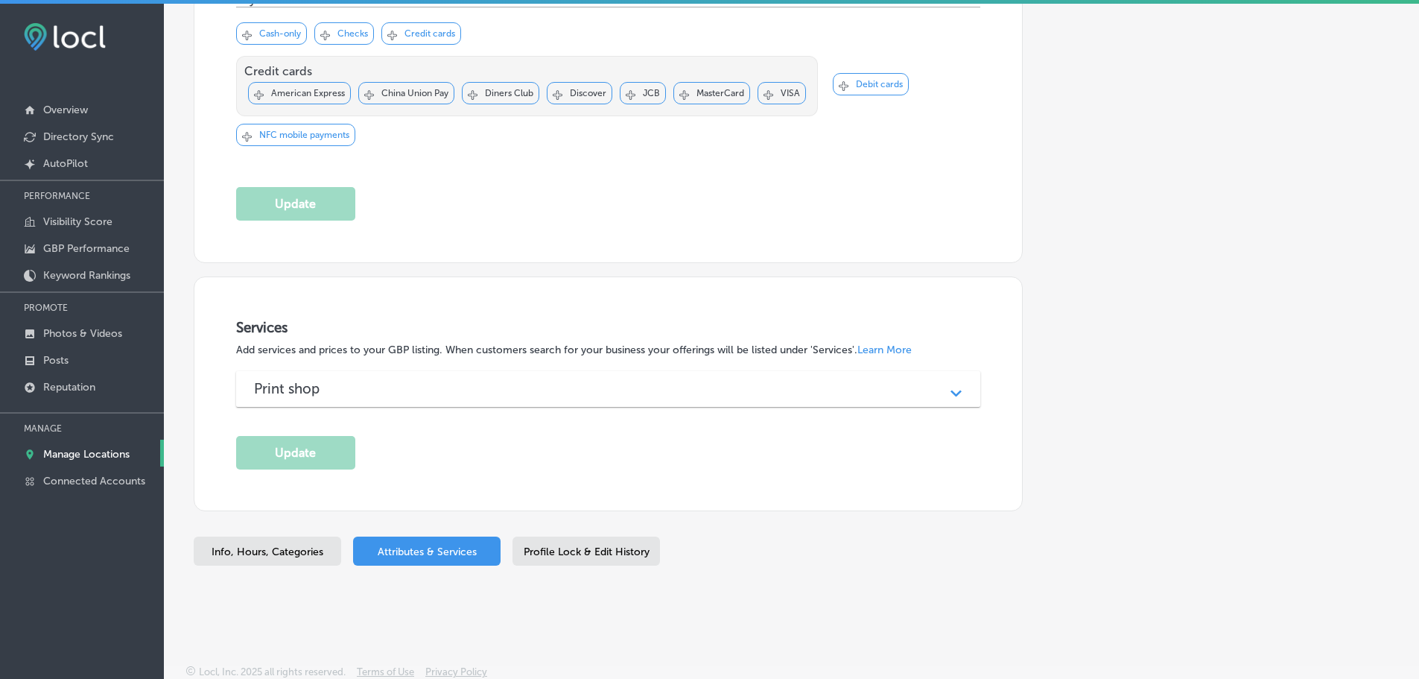
click at [515, 391] on div "Print shop" at bounding box center [608, 388] width 709 height 17
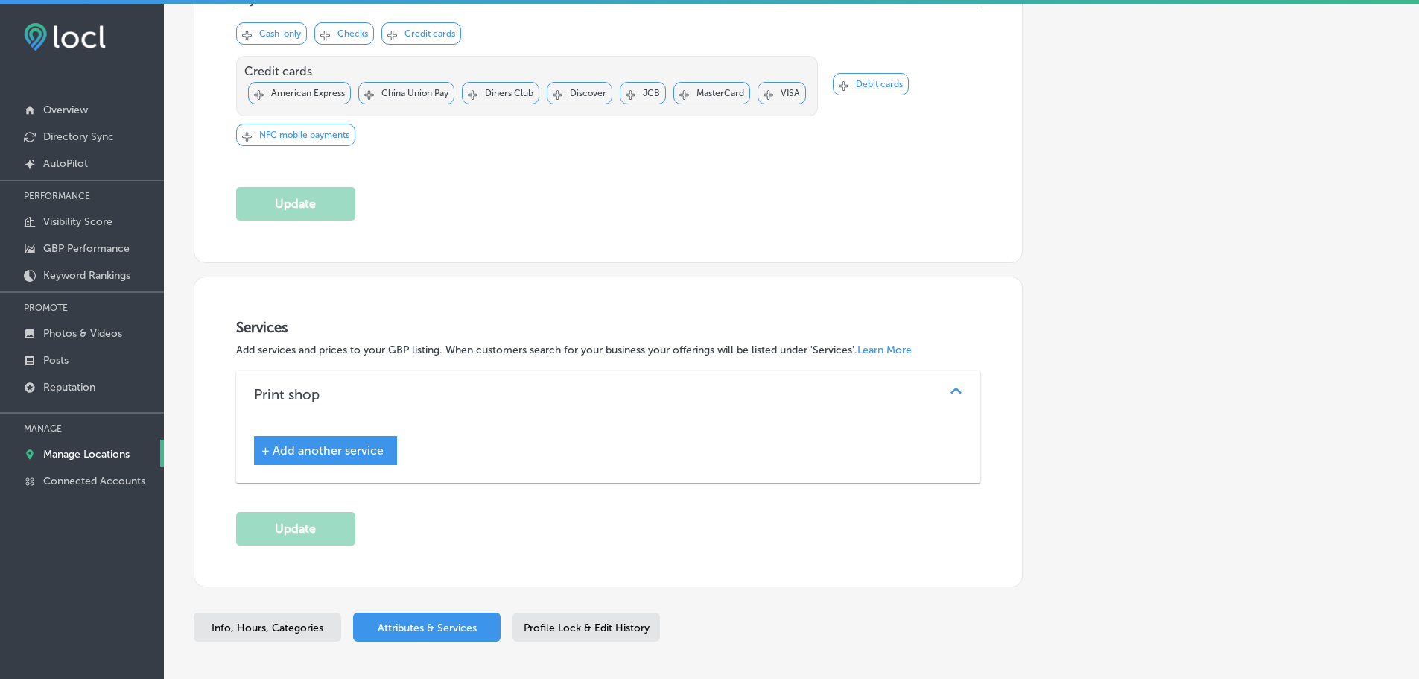
click at [354, 444] on span "+ Add another service" at bounding box center [322, 450] width 122 height 14
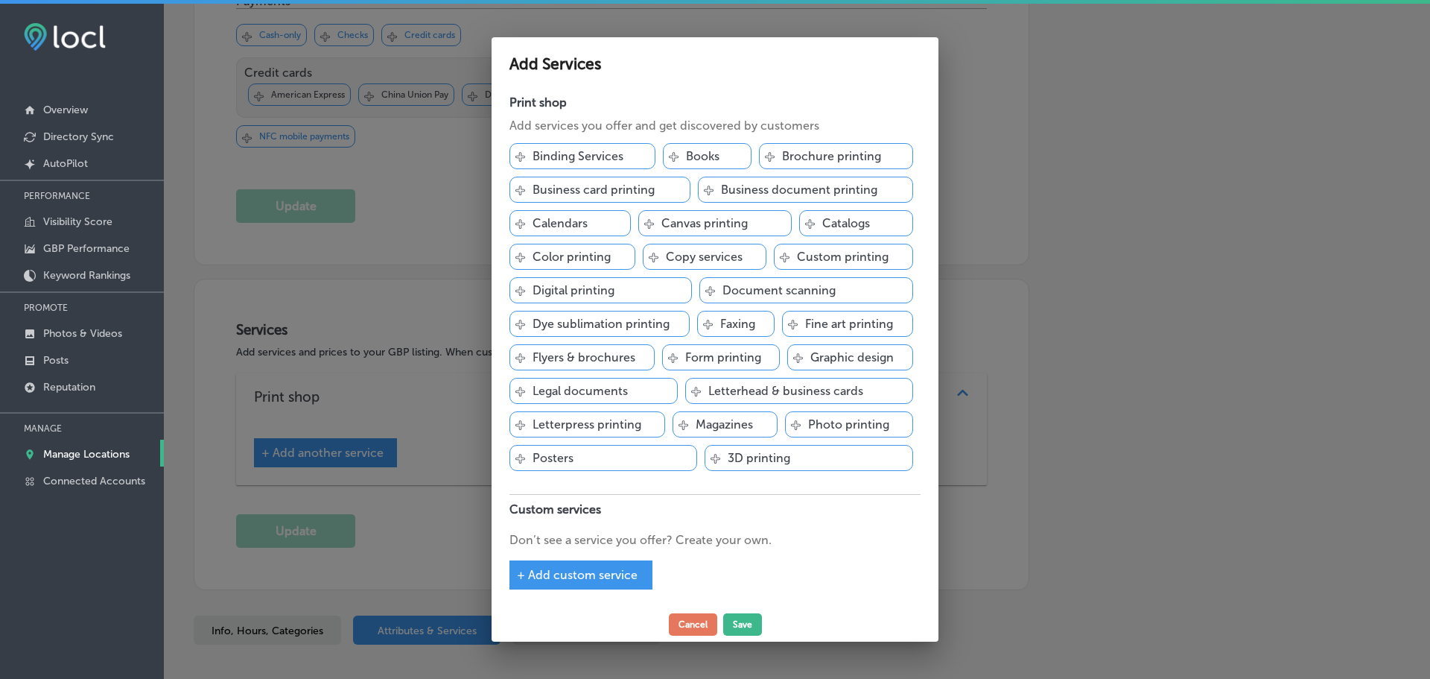
scroll to position [710, 0]
click at [590, 574] on span "+ Add custom service" at bounding box center [577, 575] width 121 height 14
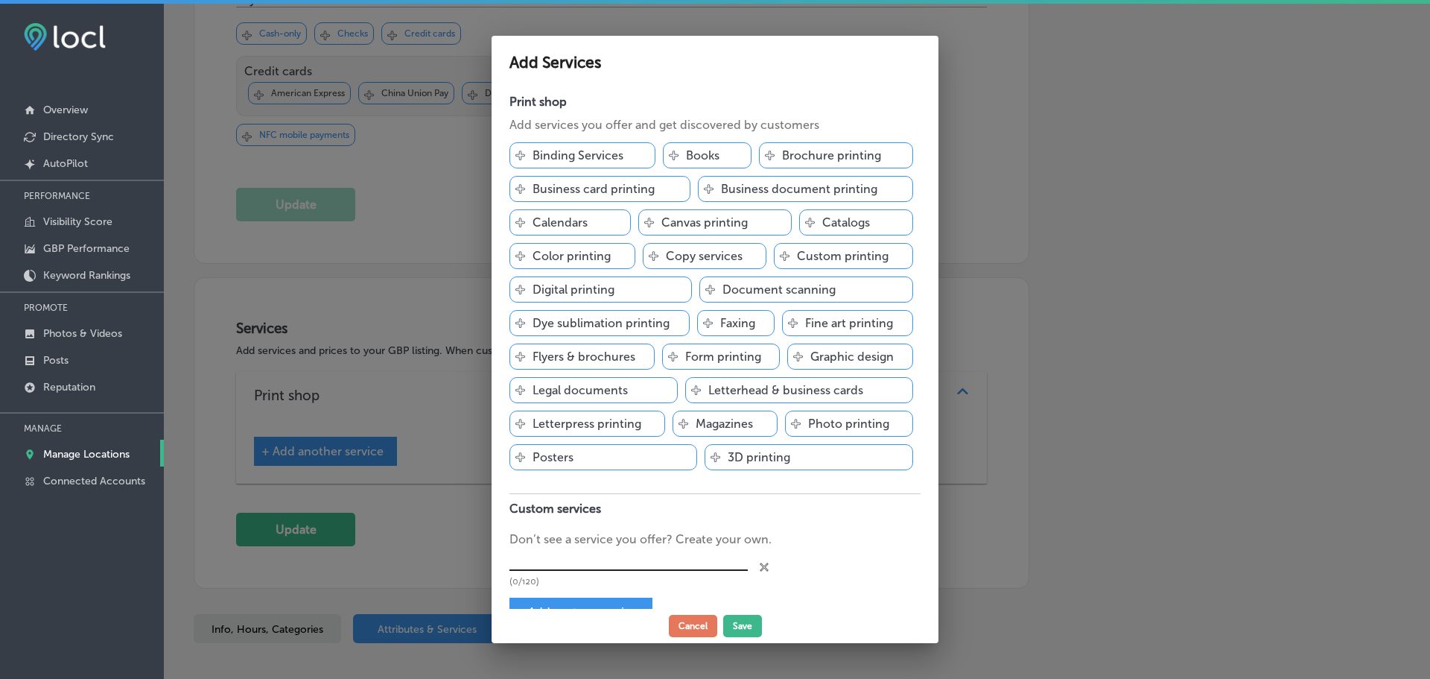
click at [613, 555] on input "text" at bounding box center [629, 559] width 238 height 23
type input "Banners & Signage"
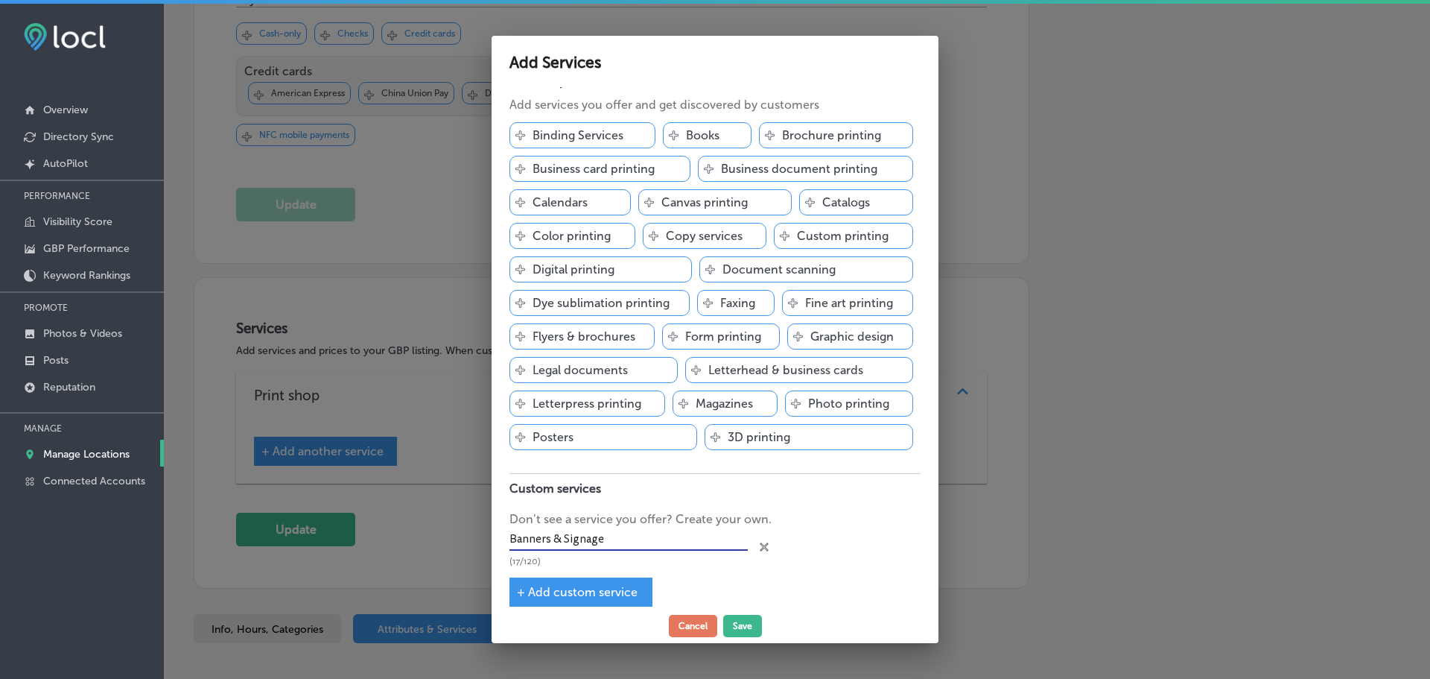
scroll to position [35, 0]
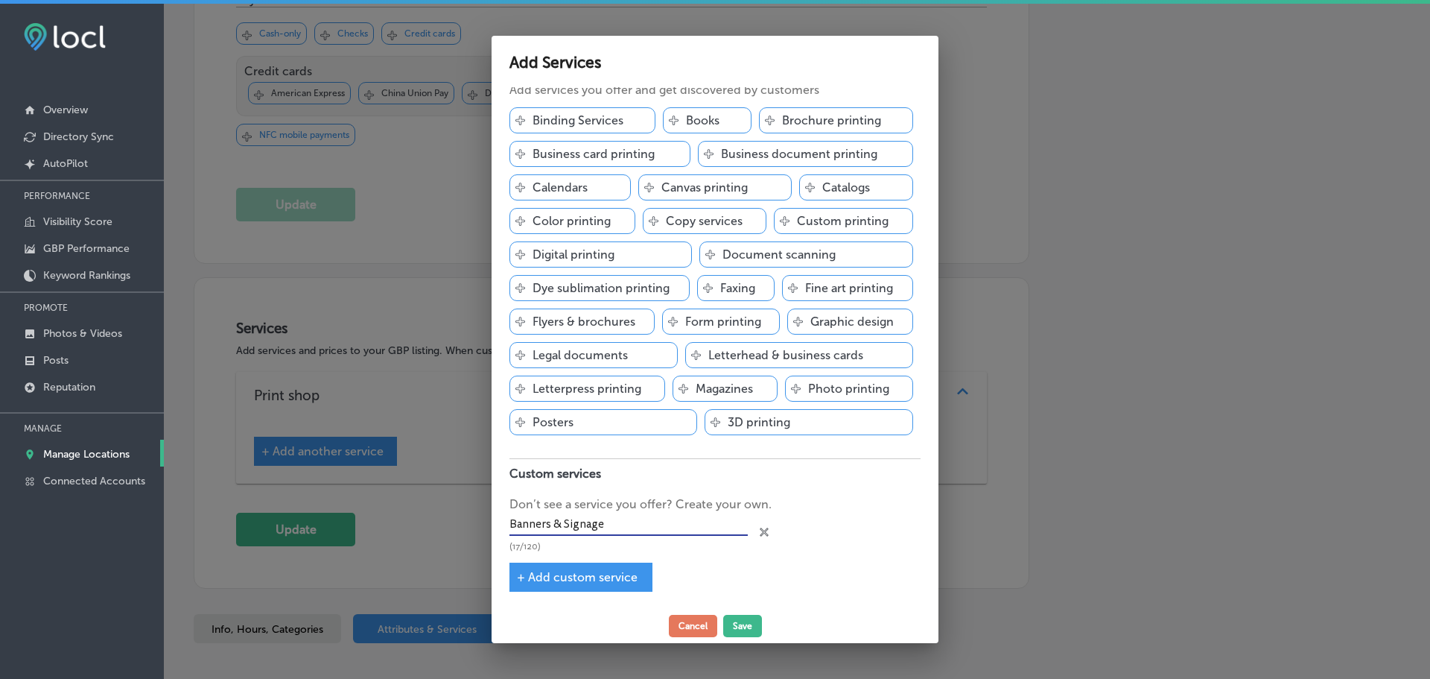
click at [598, 577] on span "+ Add custom service" at bounding box center [577, 577] width 121 height 14
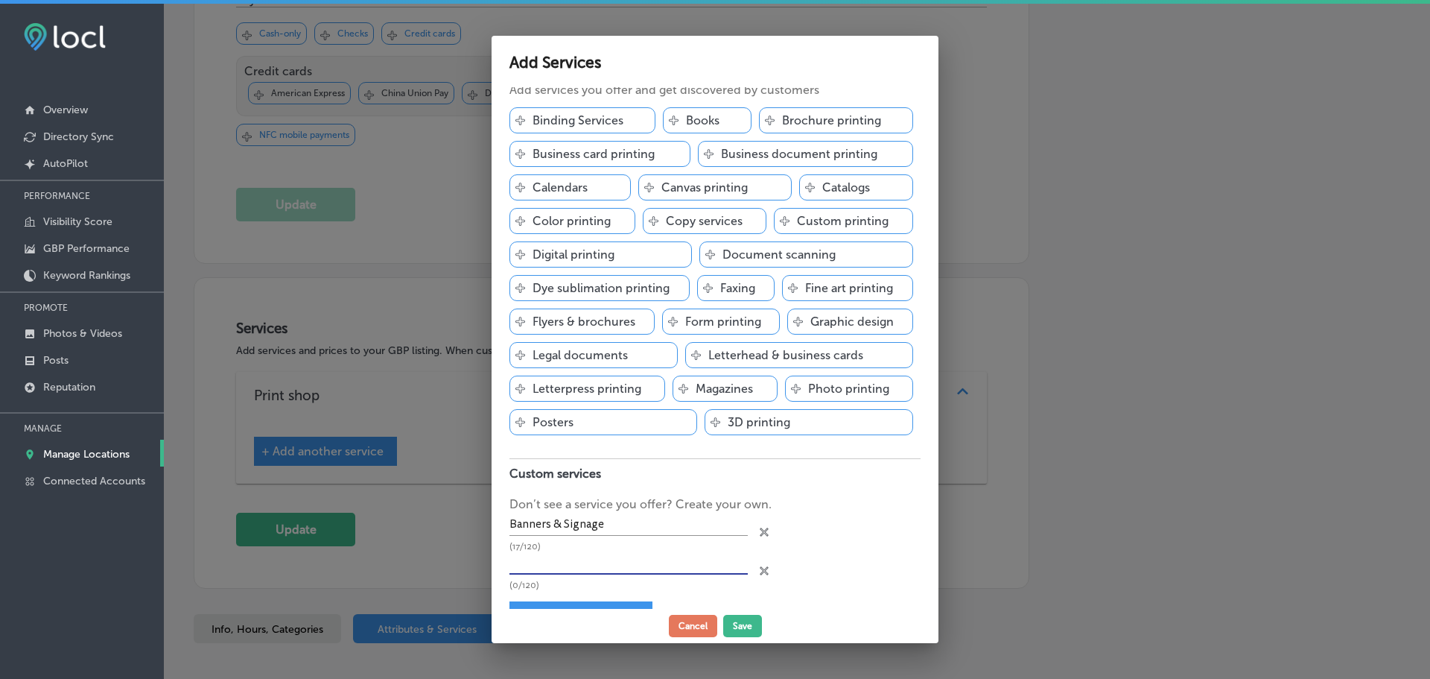
click at [605, 559] on input "text" at bounding box center [629, 562] width 238 height 23
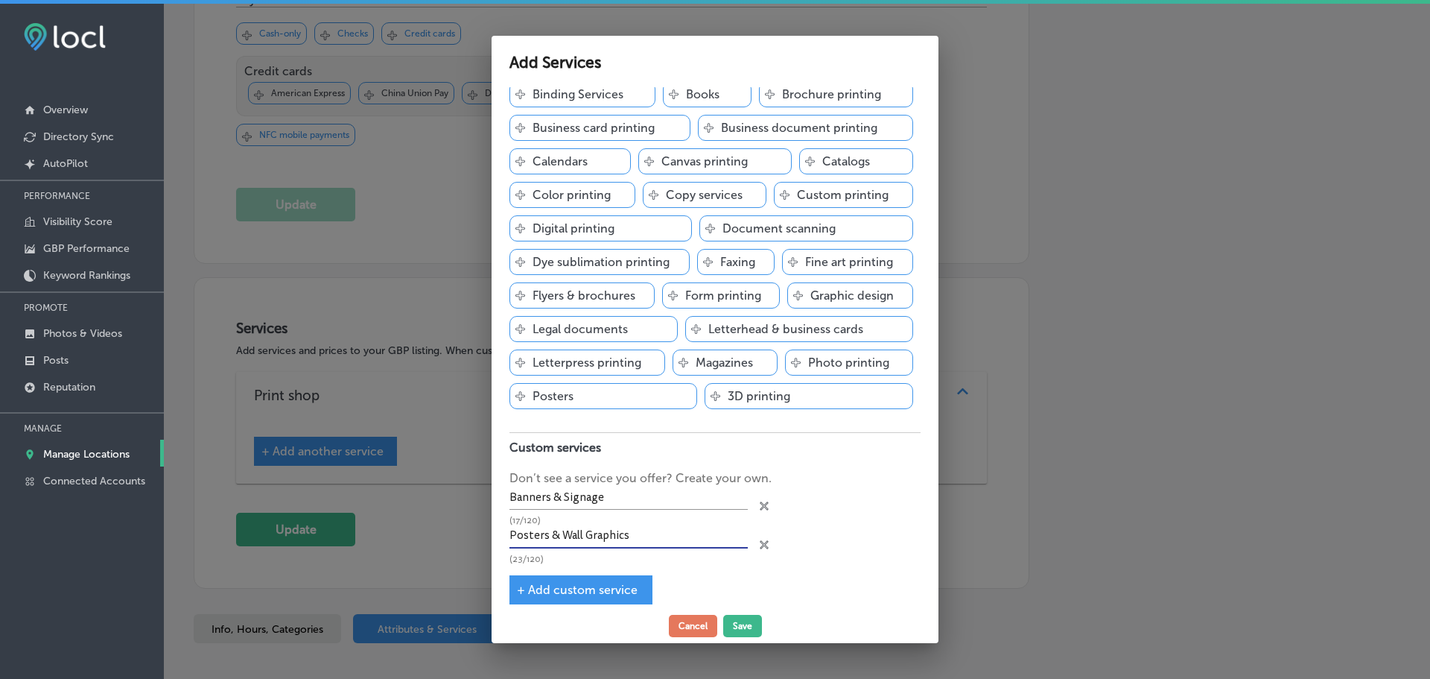
scroll to position [74, 0]
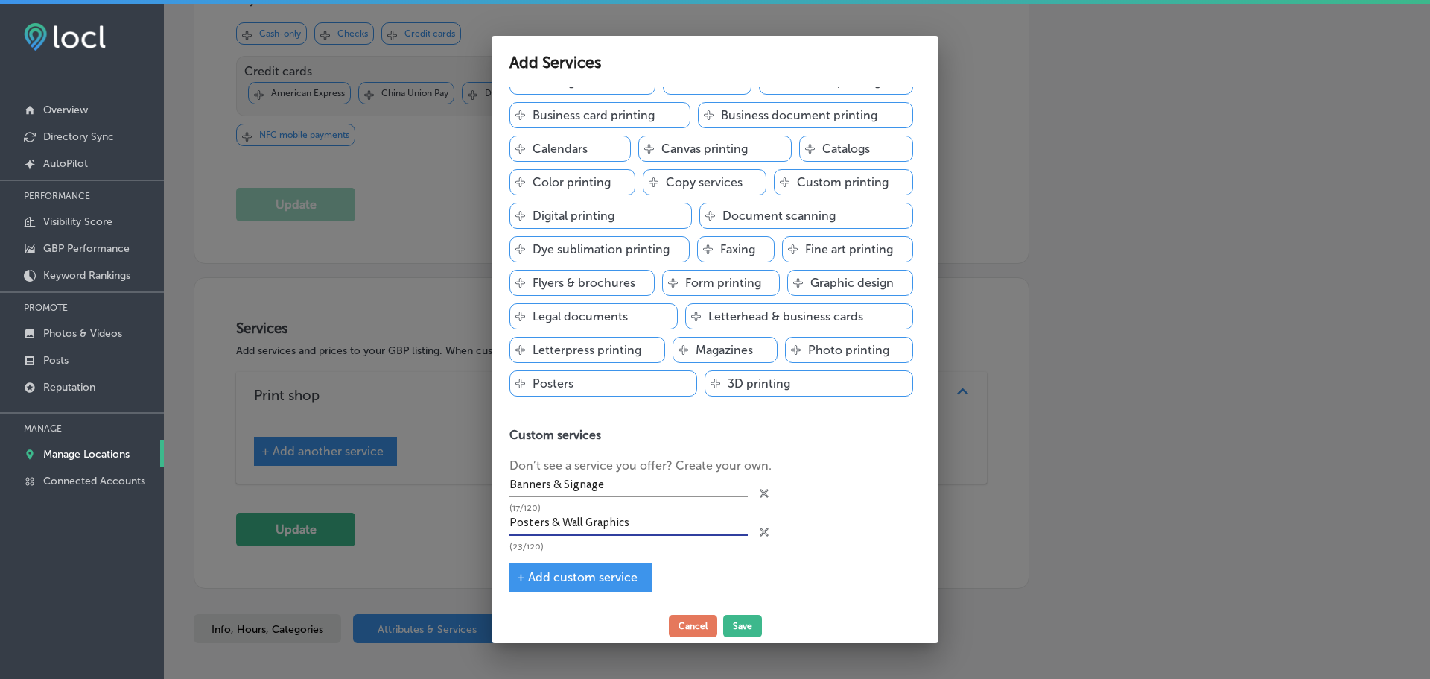
type input "Posters & Wall Graphics"
click at [590, 573] on span "+ Add custom service" at bounding box center [577, 577] width 121 height 14
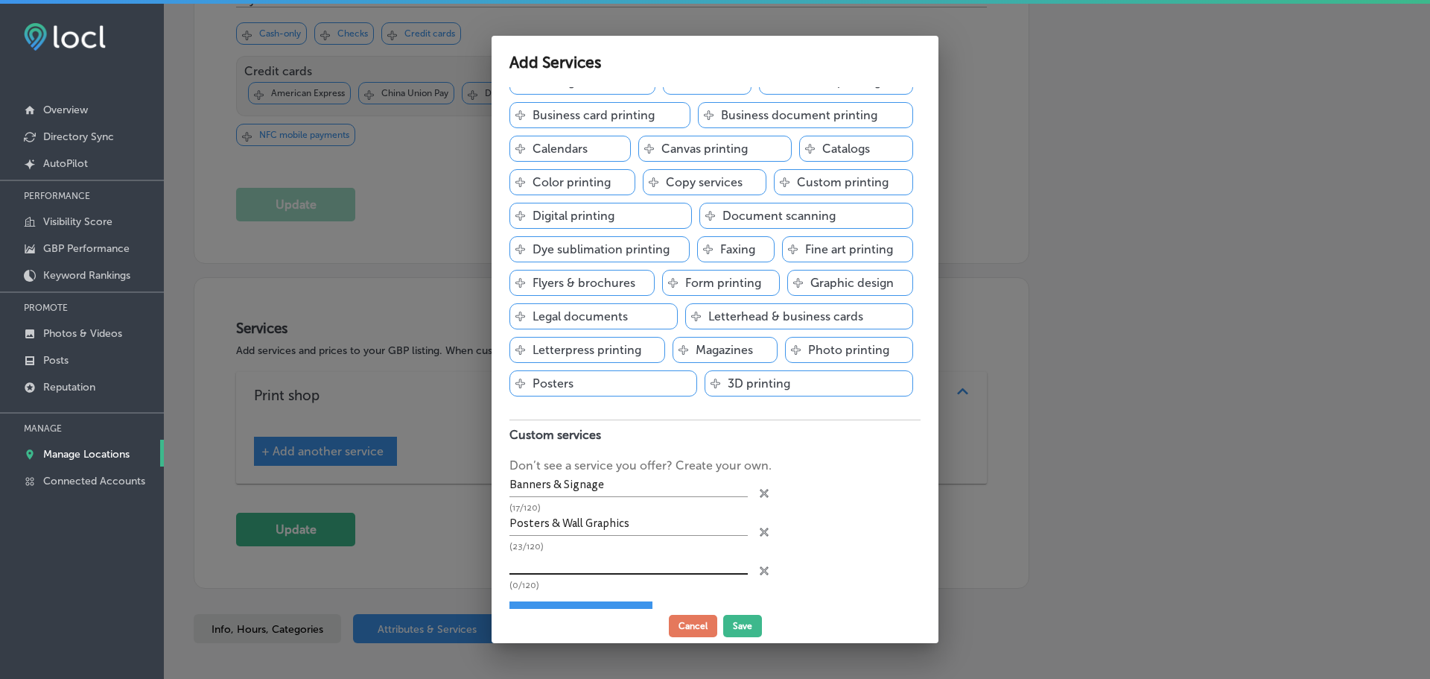
click at [586, 568] on input "text" at bounding box center [629, 562] width 238 height 23
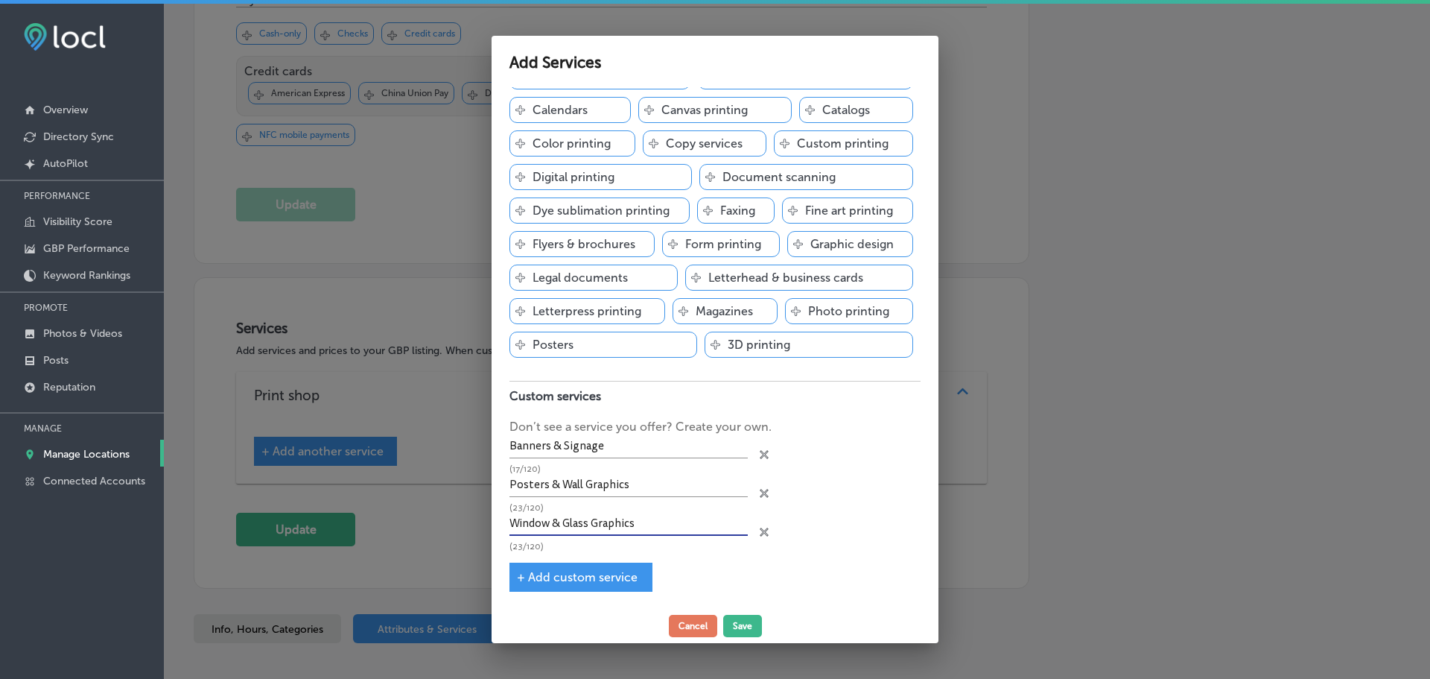
type input "Window & Glass Graphics"
click at [588, 581] on span "+ Add custom service" at bounding box center [577, 577] width 121 height 14
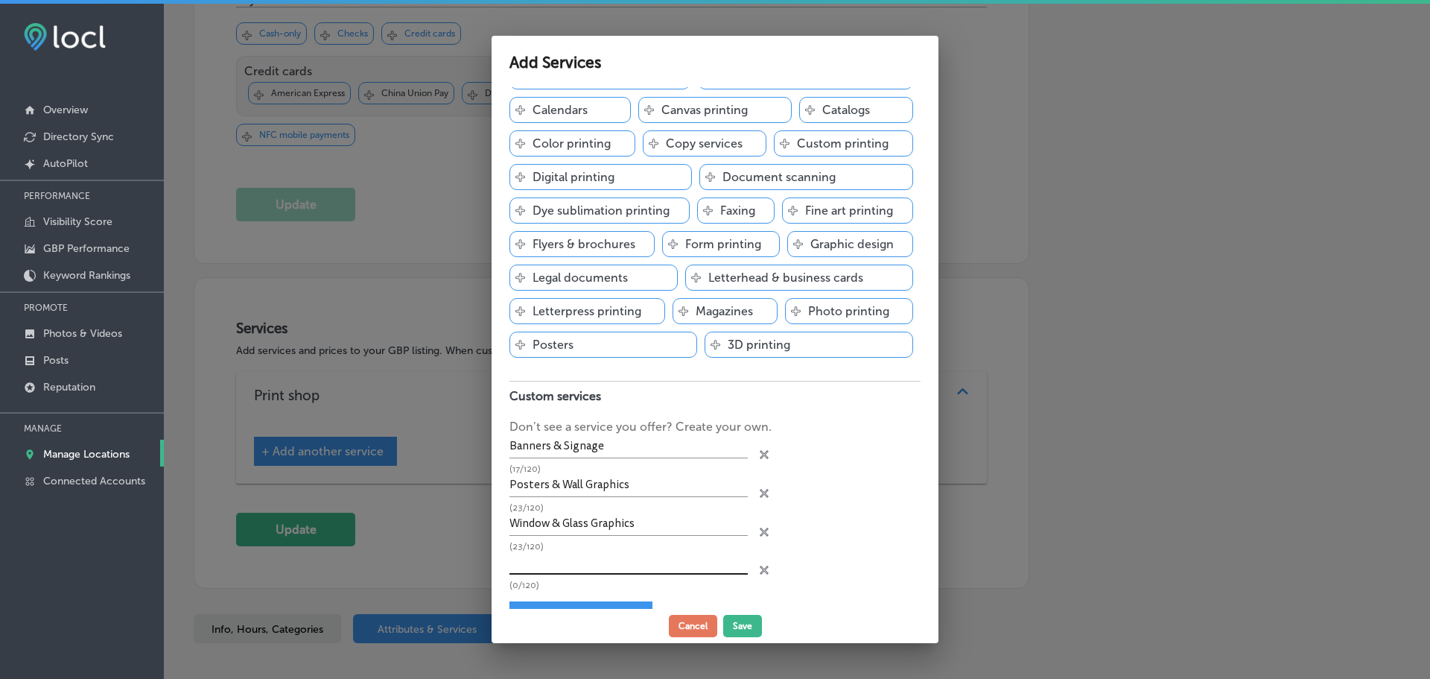
click at [685, 570] on input "text" at bounding box center [629, 562] width 238 height 23
type input "Vehicle & Fleet Graphics"
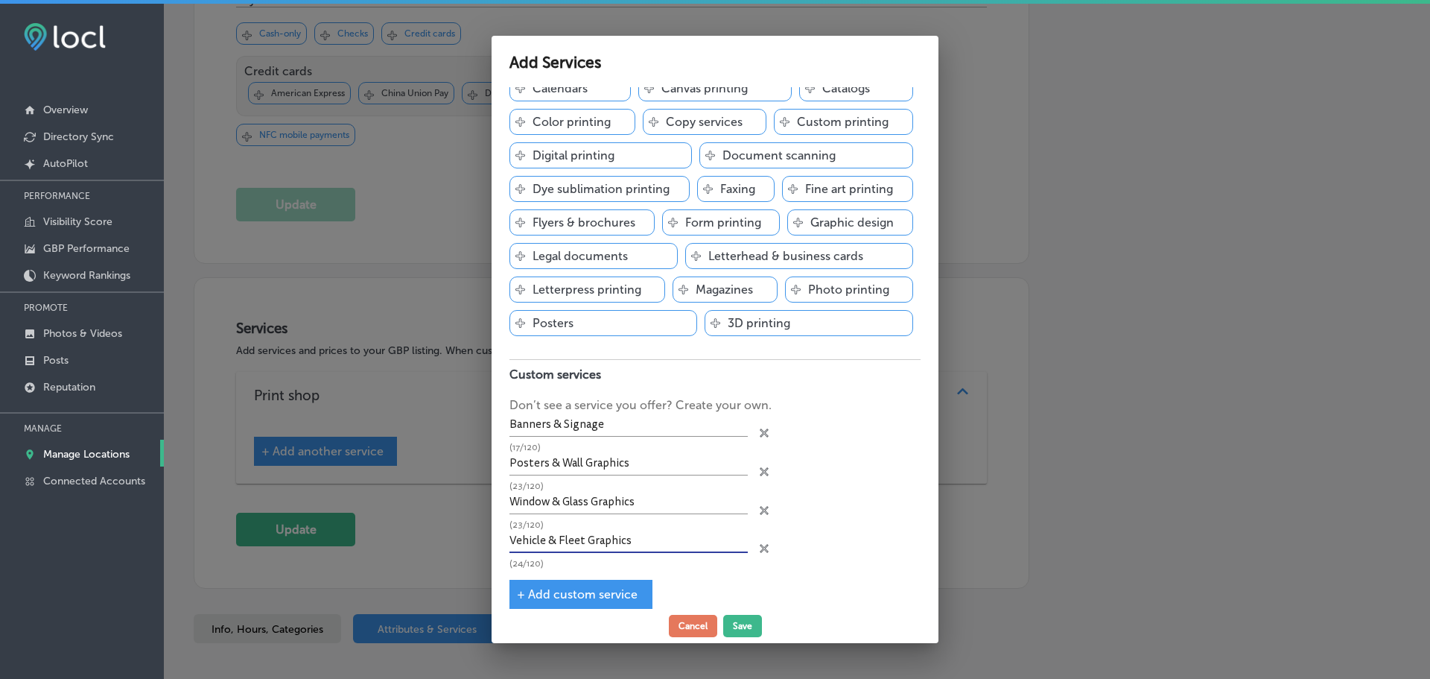
scroll to position [151, 0]
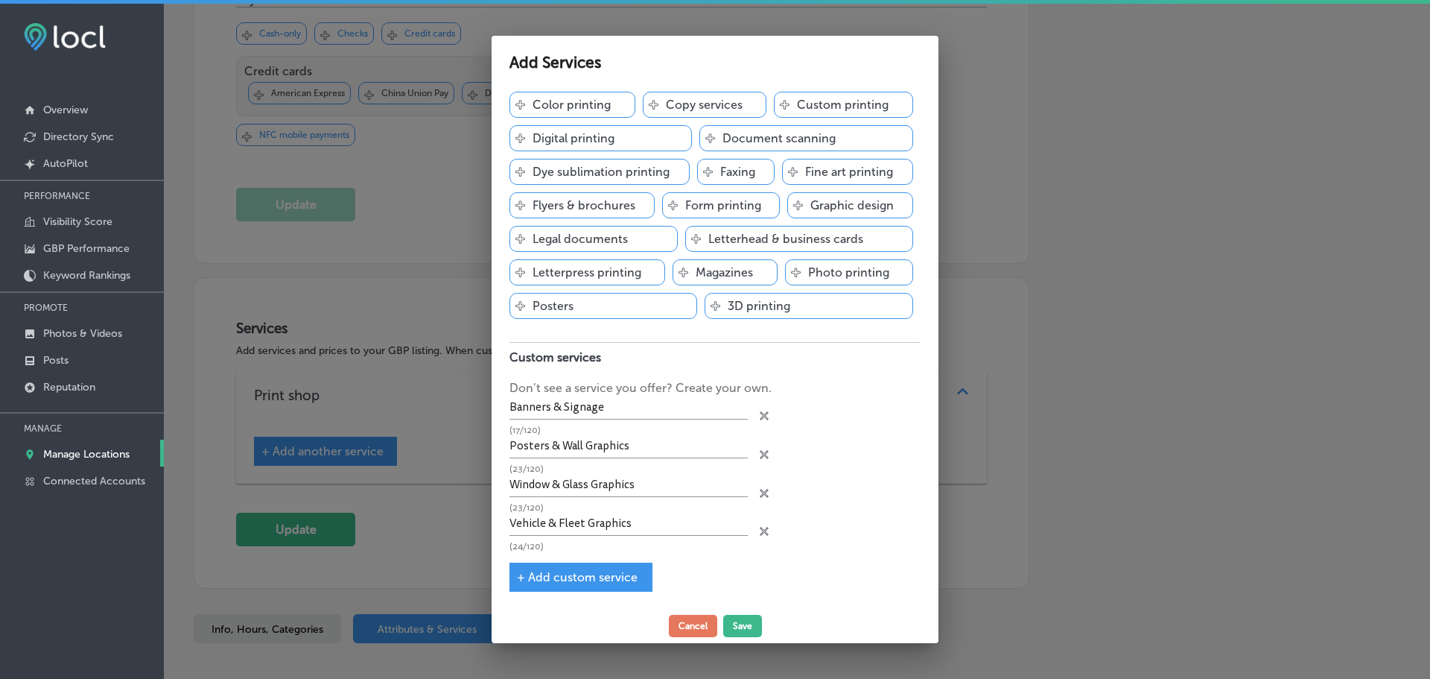
click at [622, 570] on span "+ Add custom service" at bounding box center [577, 577] width 121 height 14
click at [623, 558] on input "text" at bounding box center [629, 562] width 238 height 23
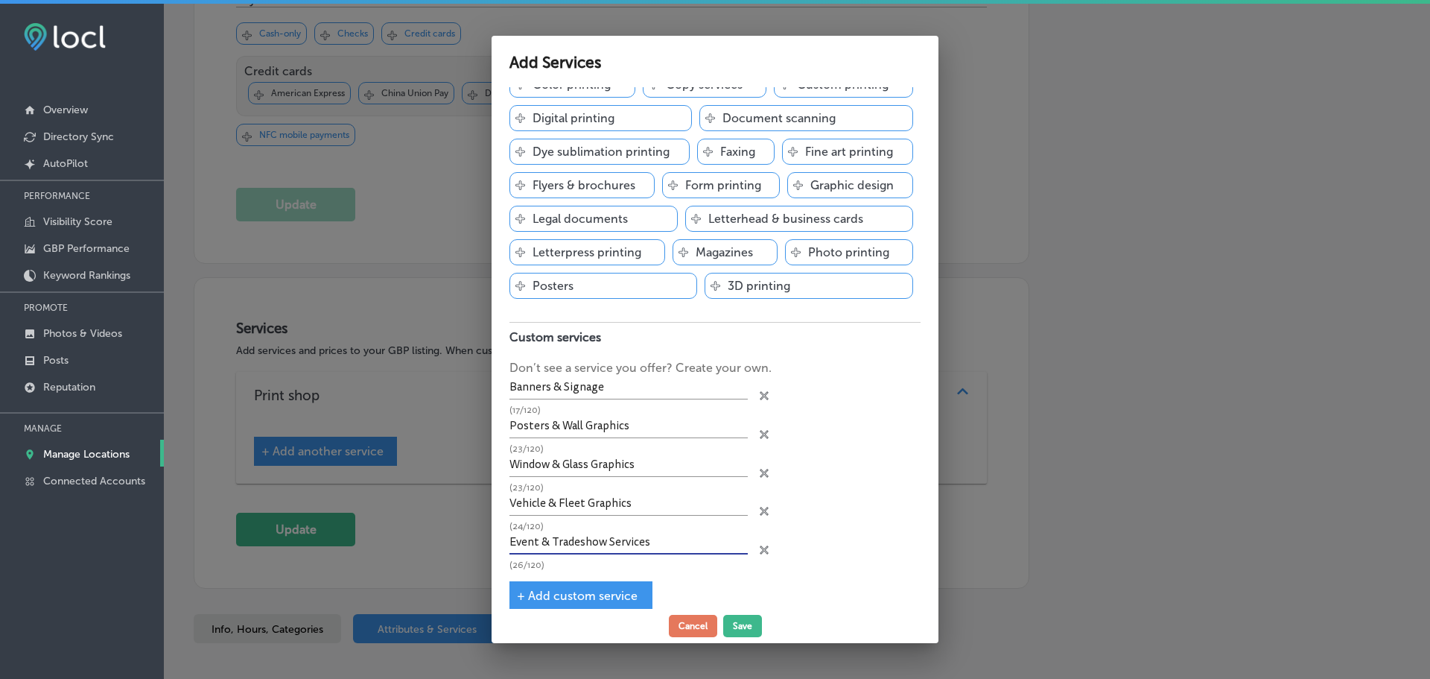
scroll to position [190, 0]
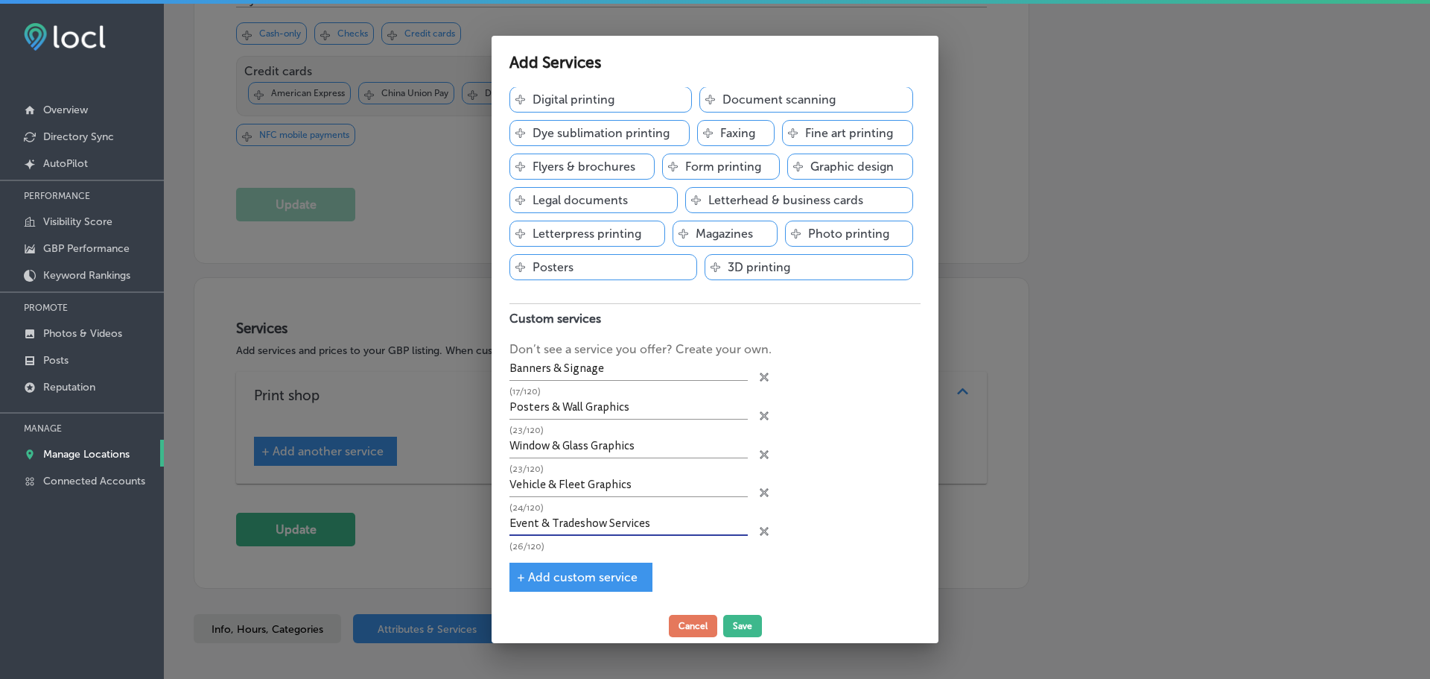
click at [585, 574] on span "+ Add custom service" at bounding box center [577, 577] width 121 height 14
click at [639, 520] on input "Event & Tradeshow Services" at bounding box center [629, 523] width 238 height 23
drag, startPoint x: 656, startPoint y: 521, endPoint x: 604, endPoint y: 524, distance: 52.2
click at [604, 524] on input "Event & Tradeshow Services" at bounding box center [629, 523] width 238 height 23
click at [632, 524] on input "Event & Tradeshow Services" at bounding box center [629, 523] width 238 height 23
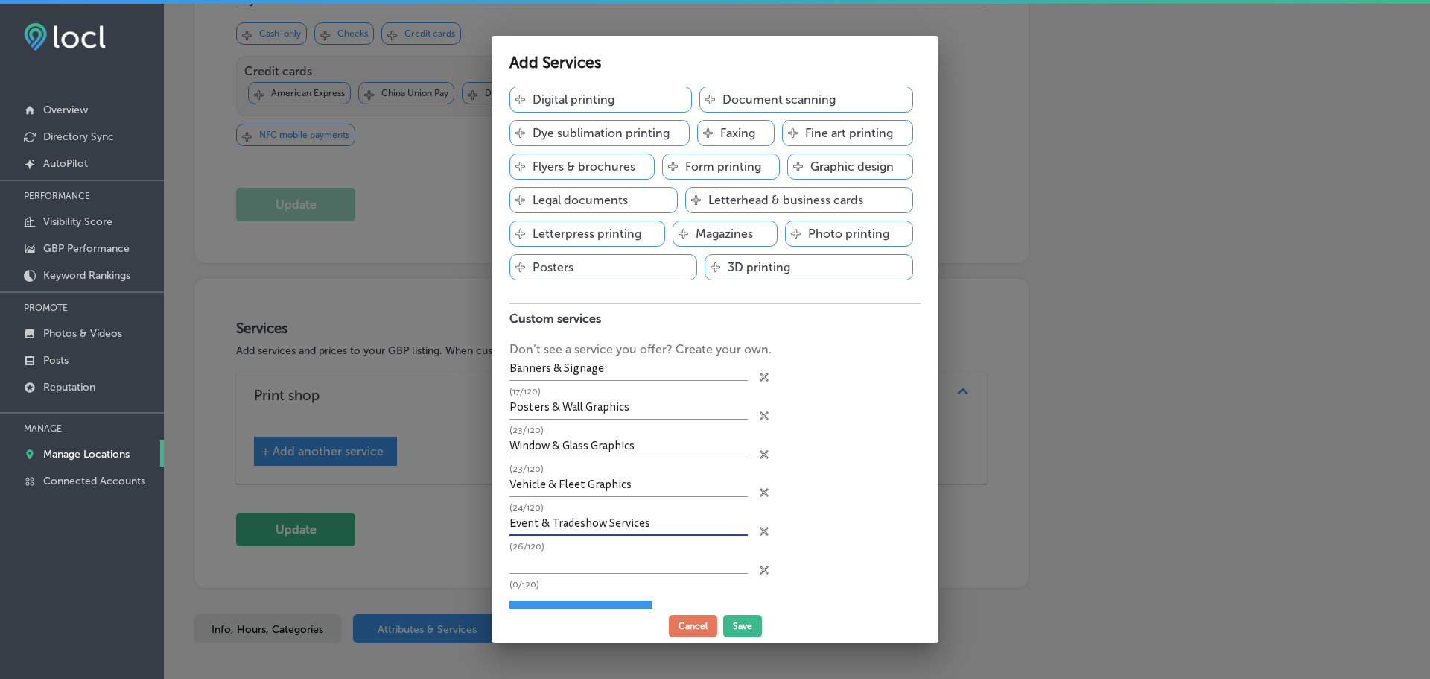
drag, startPoint x: 654, startPoint y: 522, endPoint x: 605, endPoint y: 524, distance: 49.2
click at [605, 524] on input "Event & Tradeshow Services" at bounding box center [629, 523] width 238 height 23
type input "Event & Tradeshow Displays"
click at [601, 557] on input "text" at bounding box center [629, 562] width 238 height 23
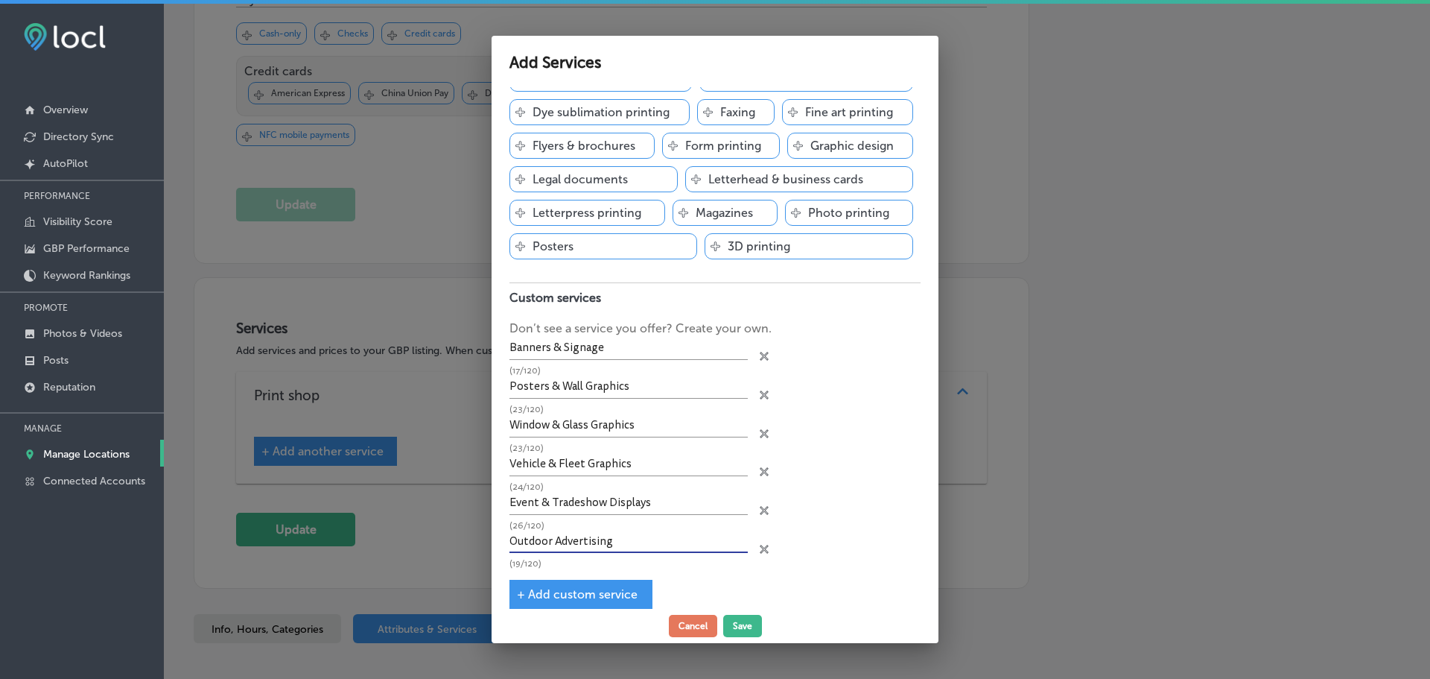
scroll to position [228, 0]
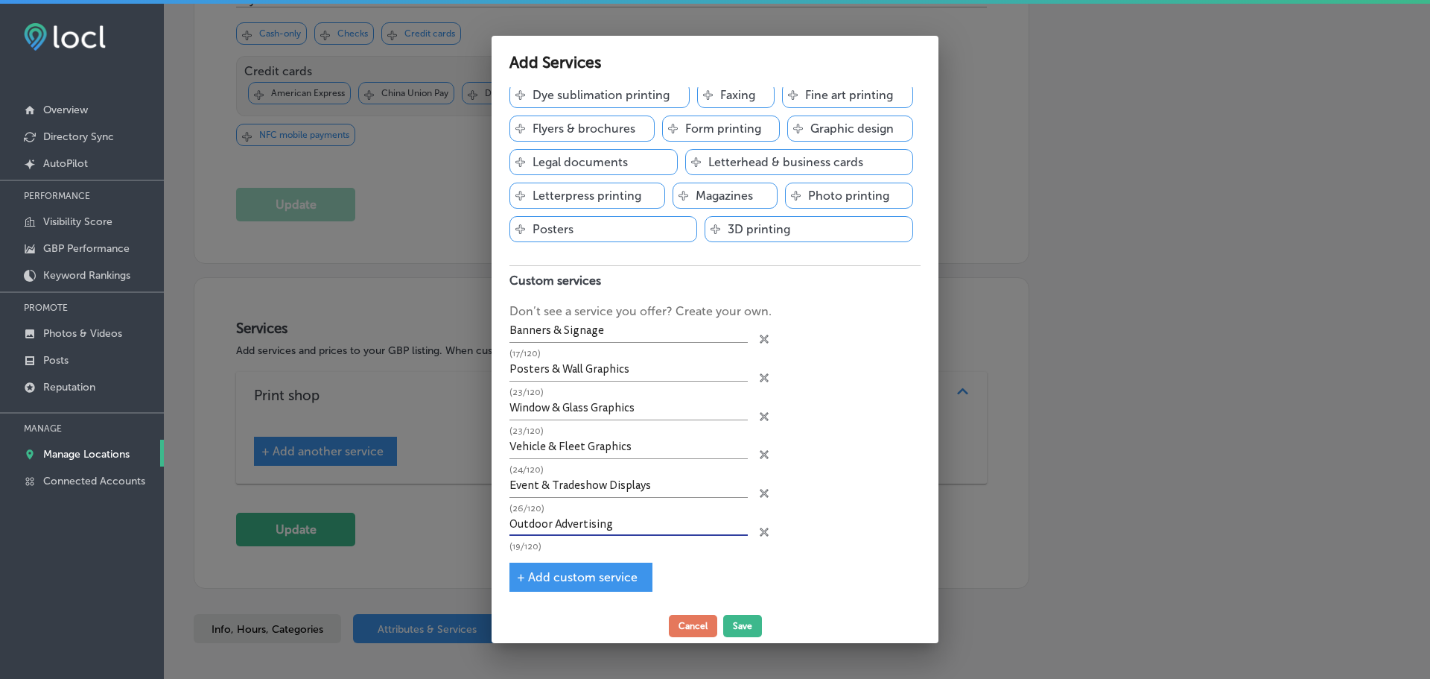
type input "Outdoor Advertising"
click at [585, 568] on div "+ Add custom service" at bounding box center [581, 576] width 143 height 29
click at [620, 575] on span "+ Add custom service" at bounding box center [577, 577] width 121 height 14
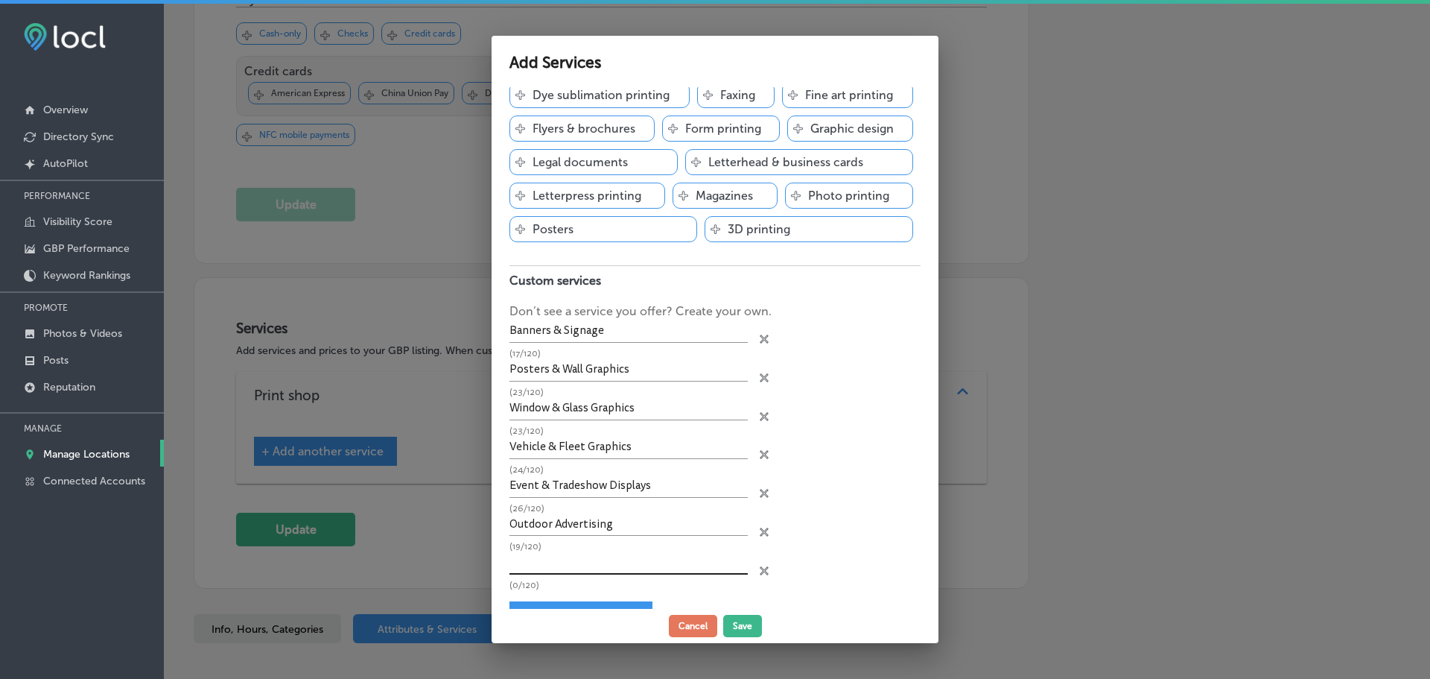
scroll to position [267, 0]
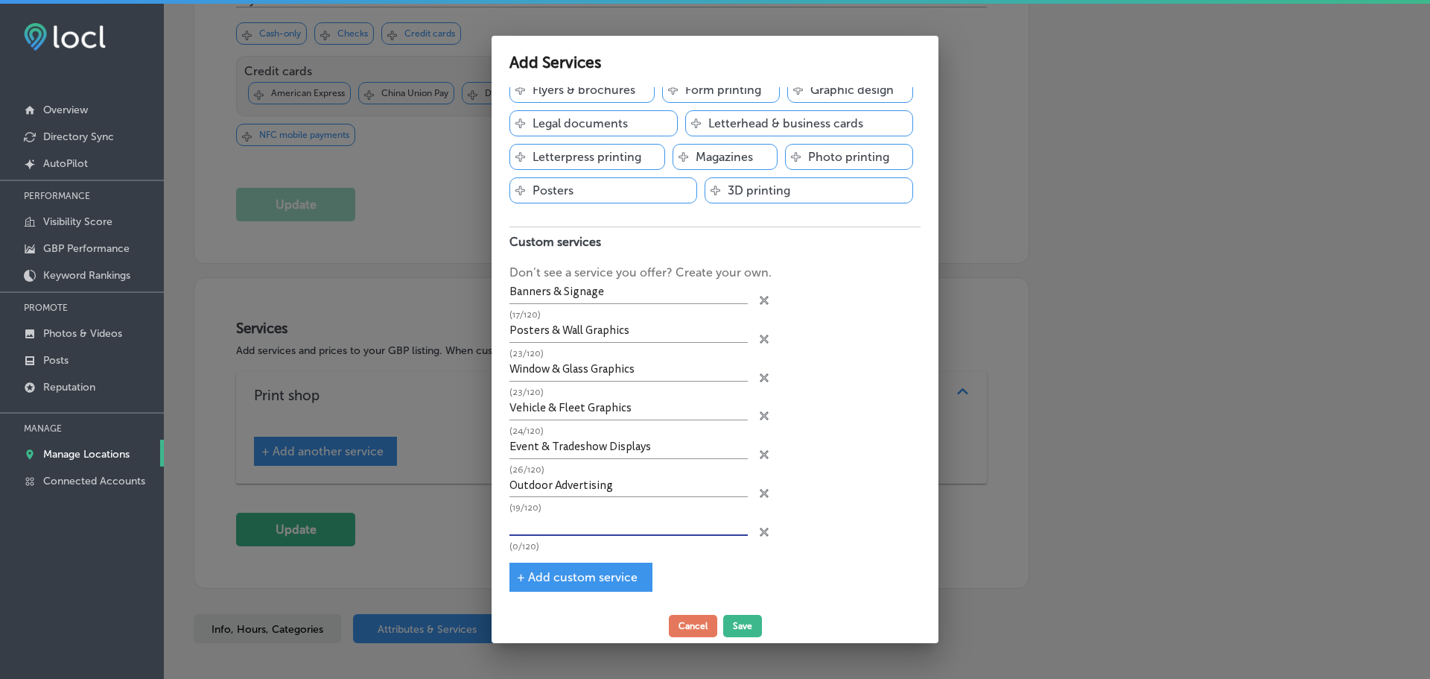
click at [597, 525] on input "text" at bounding box center [629, 523] width 238 height 23
type input "Specialty & Custom Items"
click at [610, 571] on span "+ Add custom service" at bounding box center [577, 577] width 121 height 14
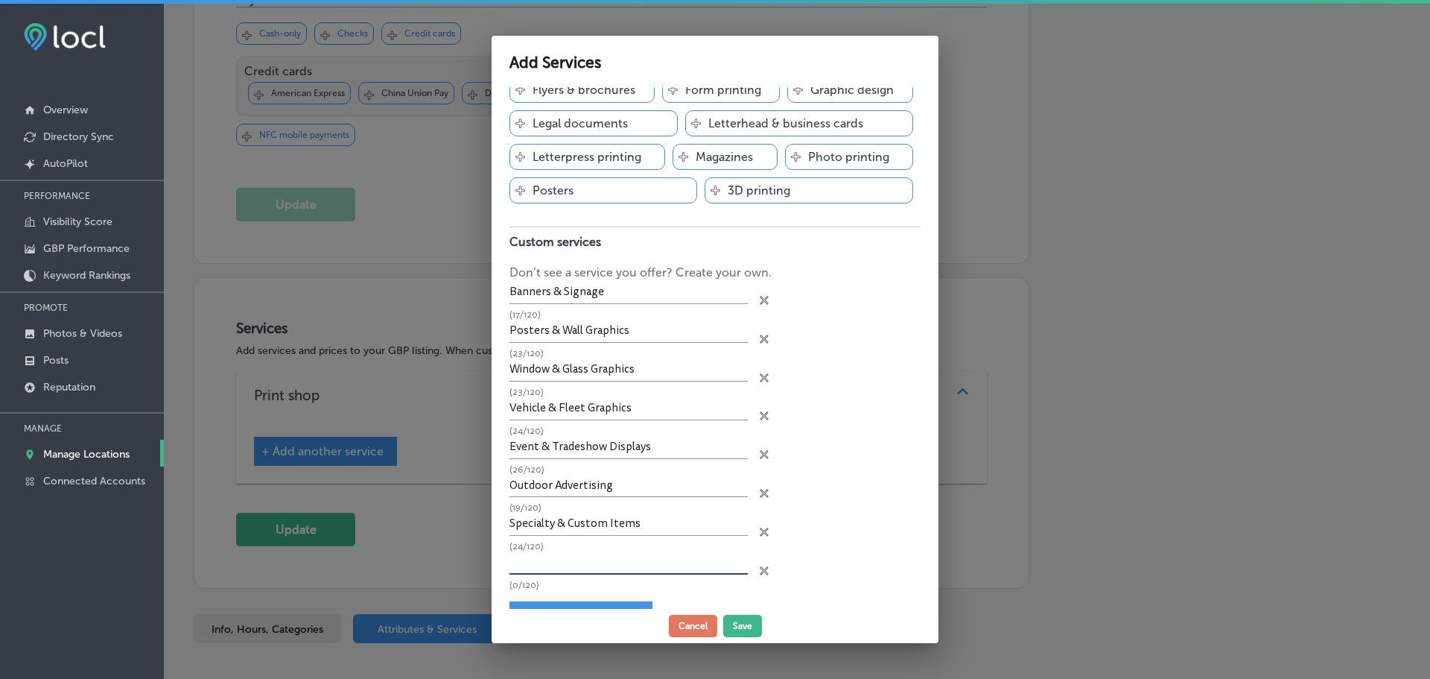
click at [665, 570] on input "text" at bounding box center [629, 562] width 238 height 23
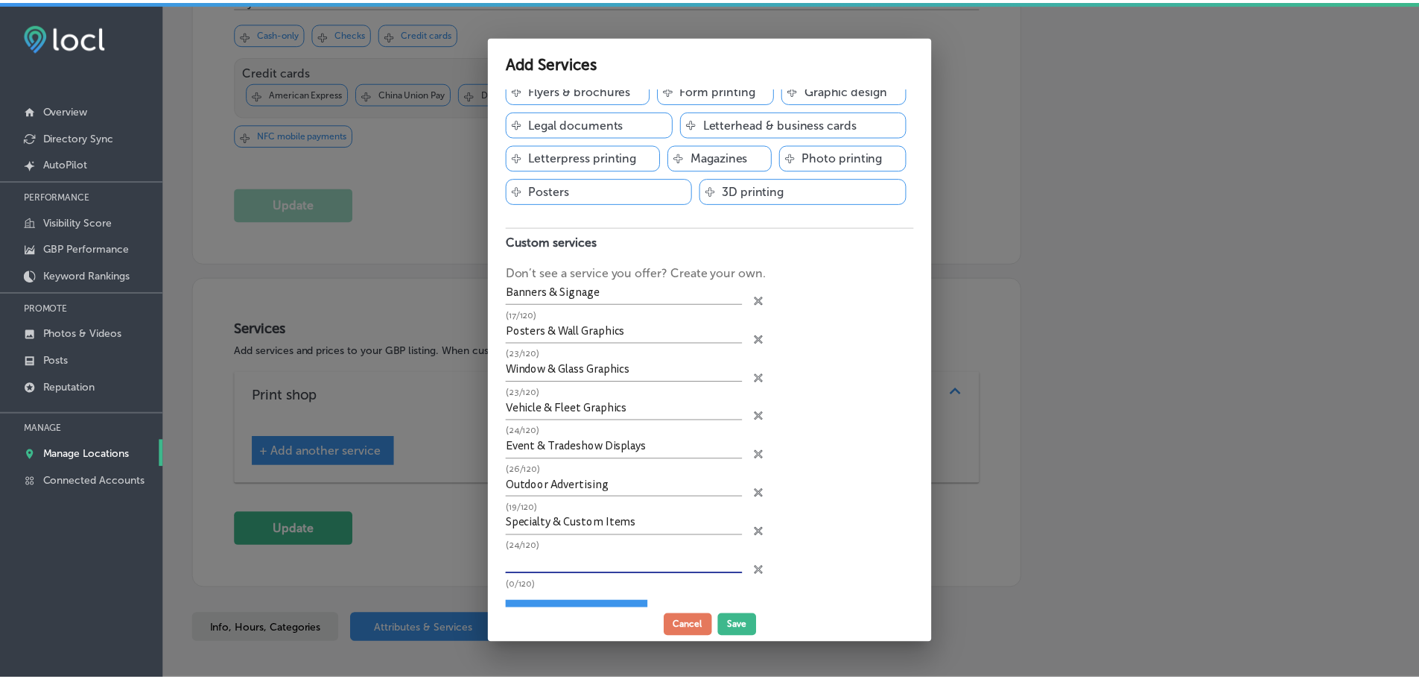
scroll to position [305, 0]
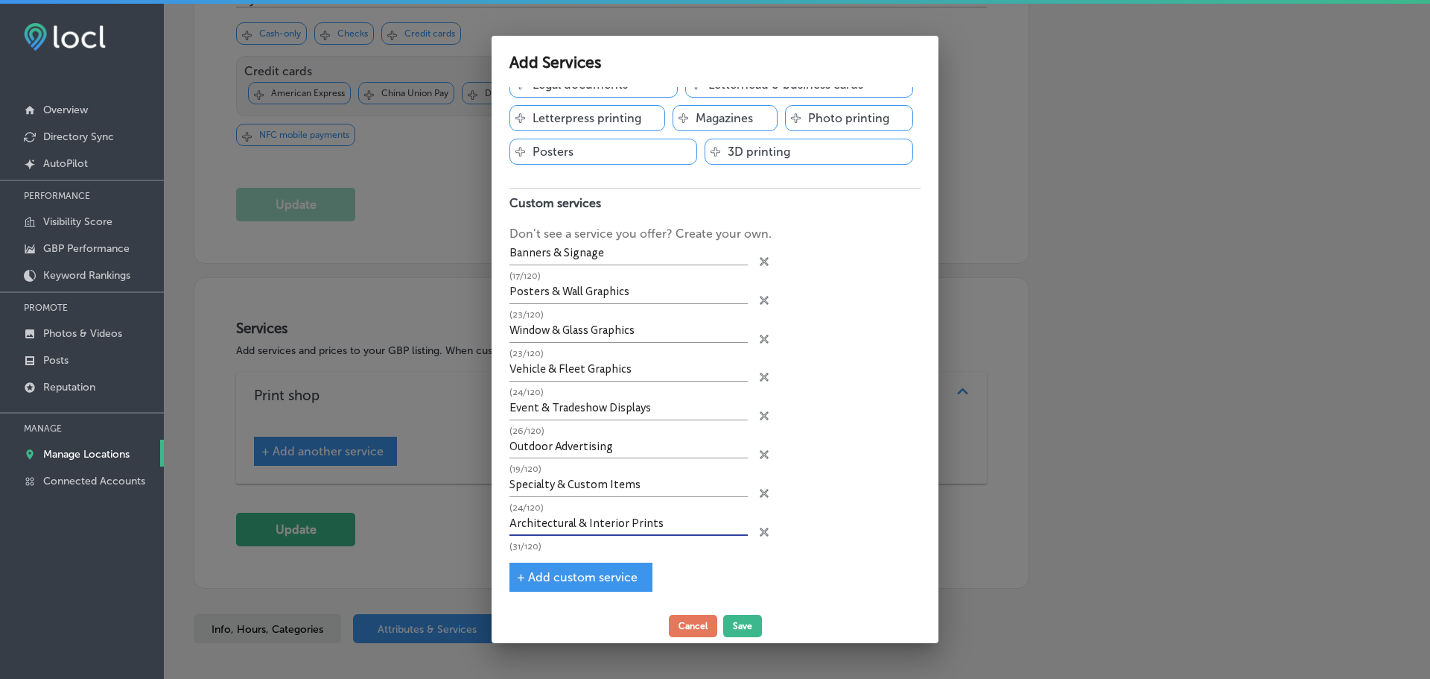
type input "Architectural & Interior Prints"
click at [745, 625] on button "Save" at bounding box center [742, 626] width 39 height 22
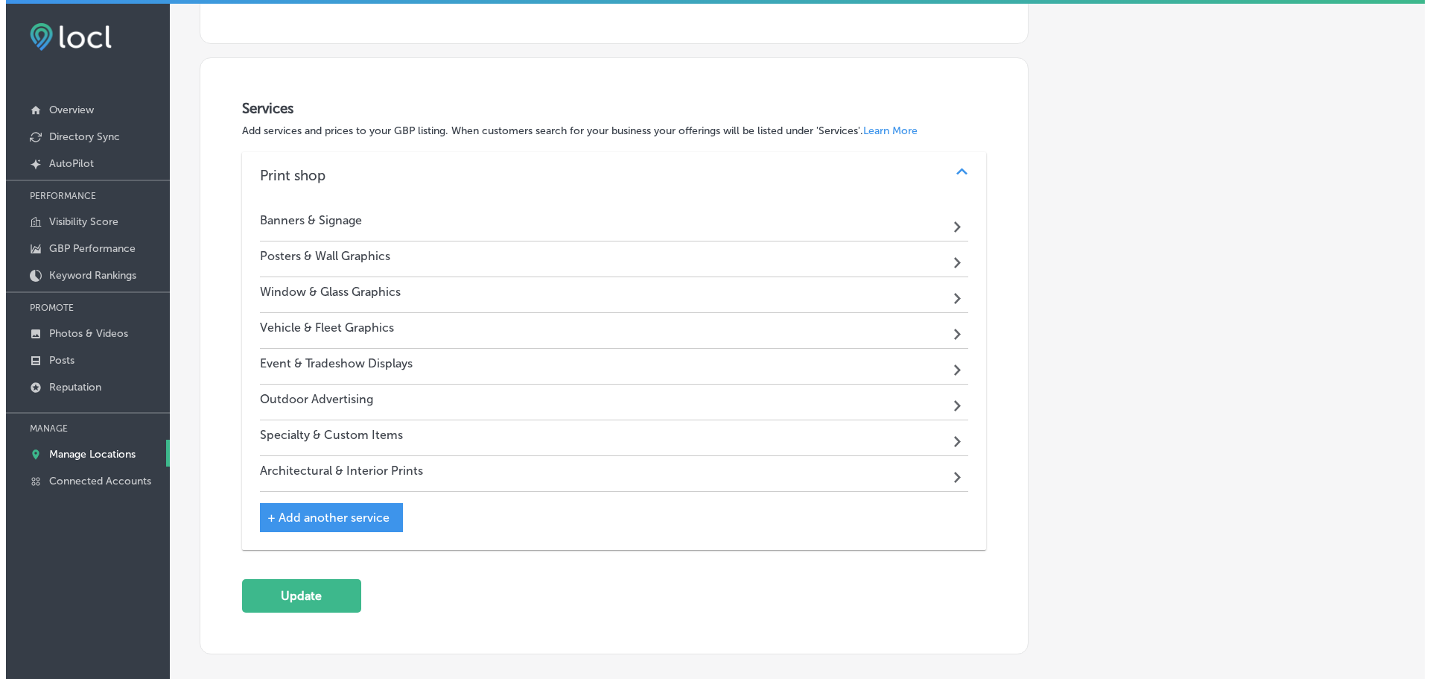
scroll to position [921, 0]
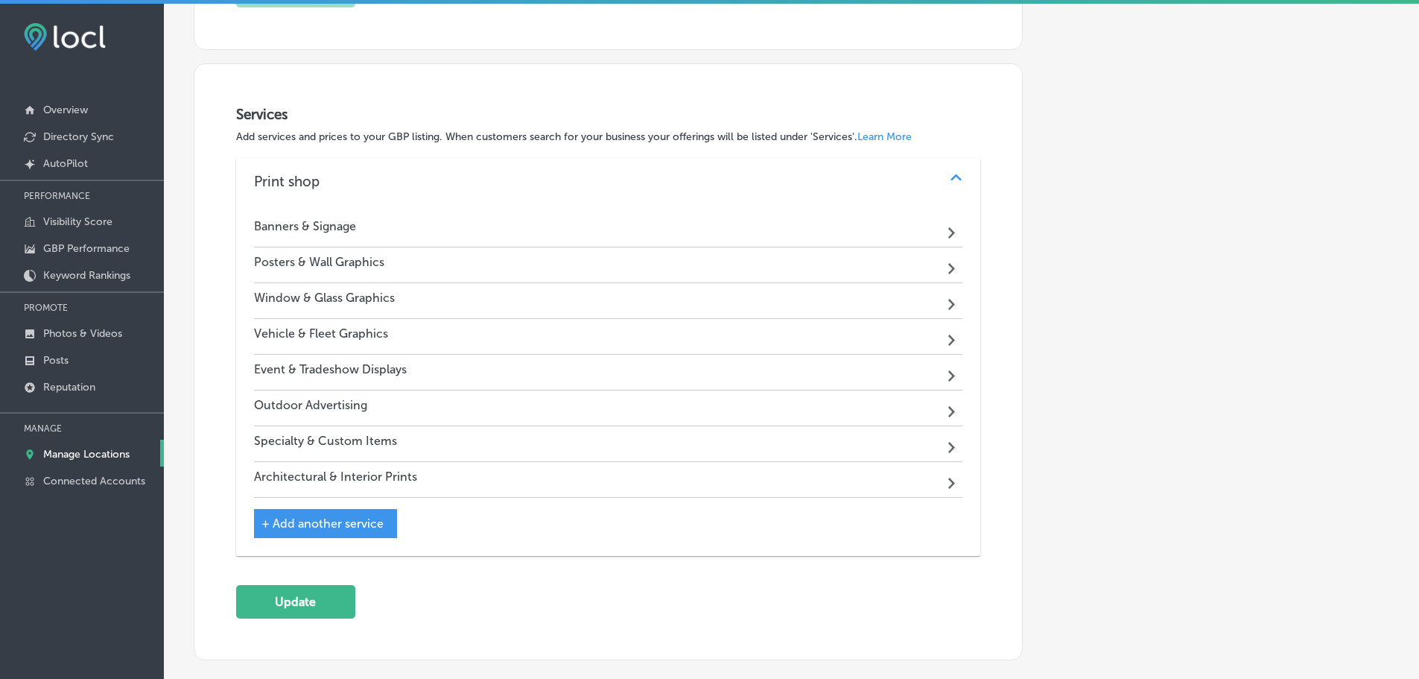
click at [687, 229] on div "Banners & Signage Path Created with Sketch." at bounding box center [608, 230] width 709 height 36
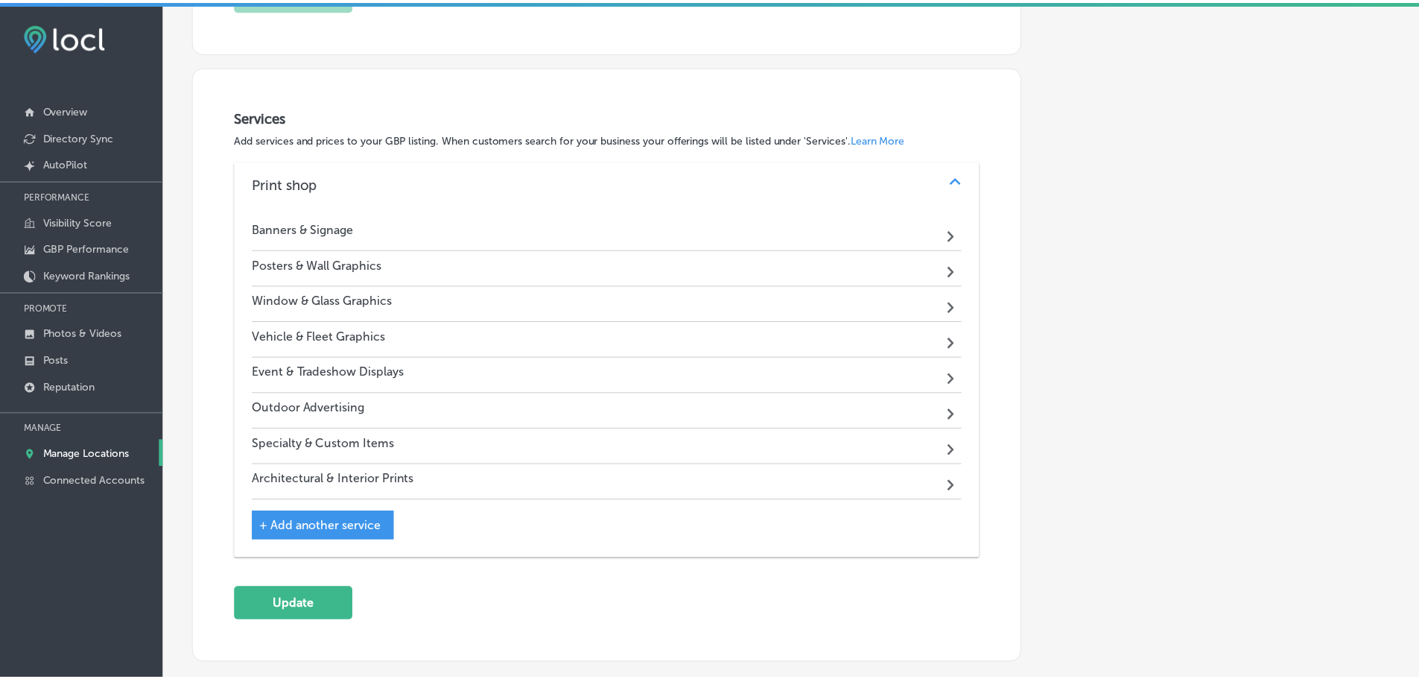
scroll to position [924, 0]
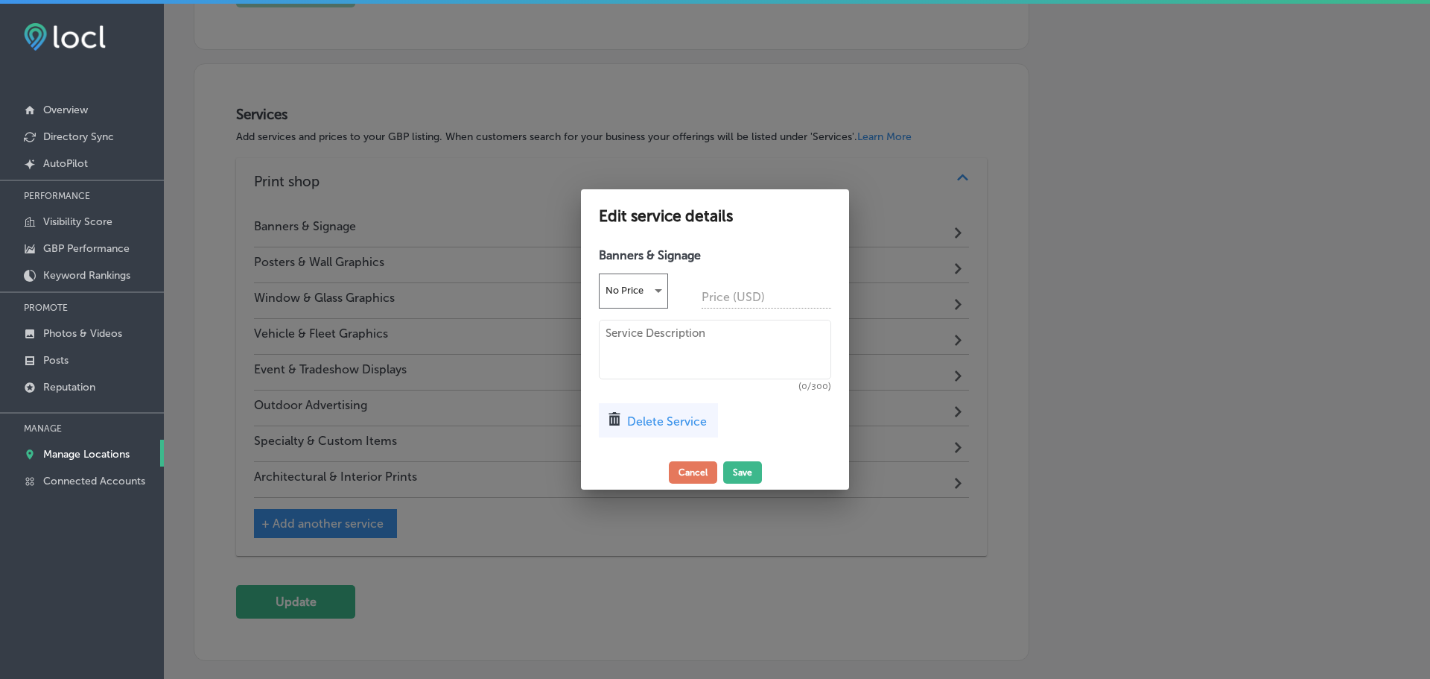
click at [661, 343] on textarea at bounding box center [715, 350] width 232 height 60
paste textarea "Vinyl banners (indoor/outdoor) Mesh banners Event & trade show banners Step-and…"
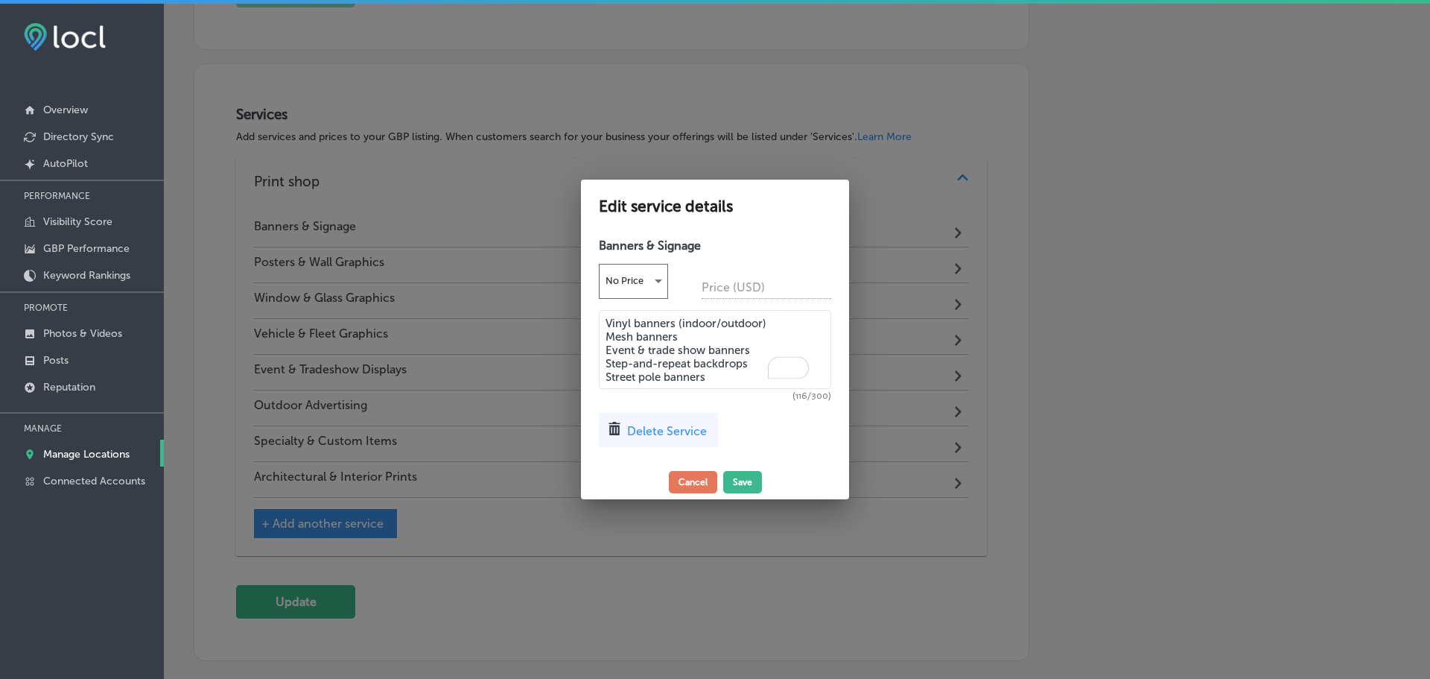
click at [606, 323] on textarea "Vinyl banners (indoor/outdoor) Mesh banners Event & trade show banners Step-and…" at bounding box center [715, 349] width 232 height 79
click at [604, 329] on textarea "- Vinyl banners (indoor/outdoor) Mesh banners Event & trade show banners Step-a…" at bounding box center [715, 349] width 232 height 79
click at [607, 346] on textarea "- Vinyl banners (indoor/outdoor) - Mesh banners Event & trade show banners Step…" at bounding box center [715, 349] width 232 height 79
click at [607, 358] on textarea "- Vinyl banners (indoor/outdoor) - Mesh banners - Event & trade show banners St…" at bounding box center [715, 349] width 232 height 79
click at [606, 369] on textarea "- Vinyl banners (indoor/outdoor) - Mesh banners - Event & trade show banners - …" at bounding box center [715, 349] width 232 height 79
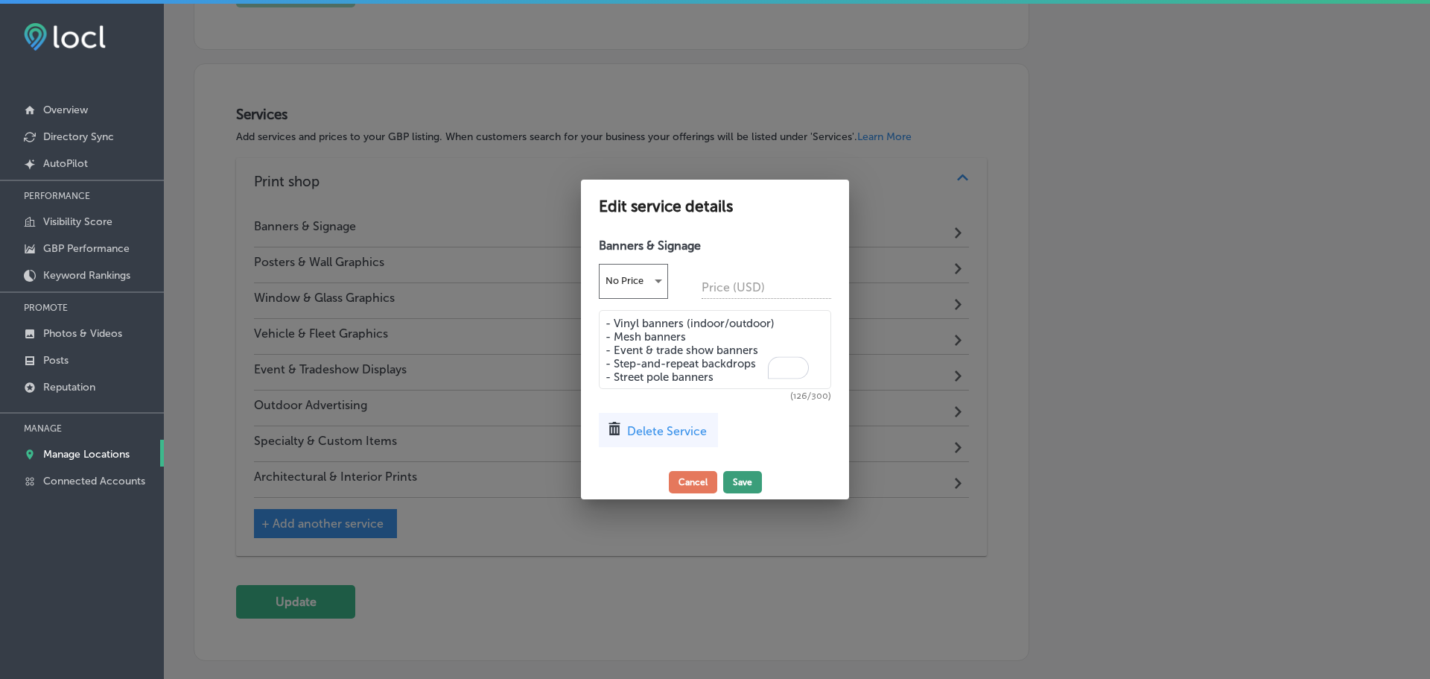
type textarea "- Vinyl banners (indoor/outdoor) - Mesh banners - Event & trade show banners - …"
click at [737, 473] on button "Save" at bounding box center [742, 482] width 39 height 22
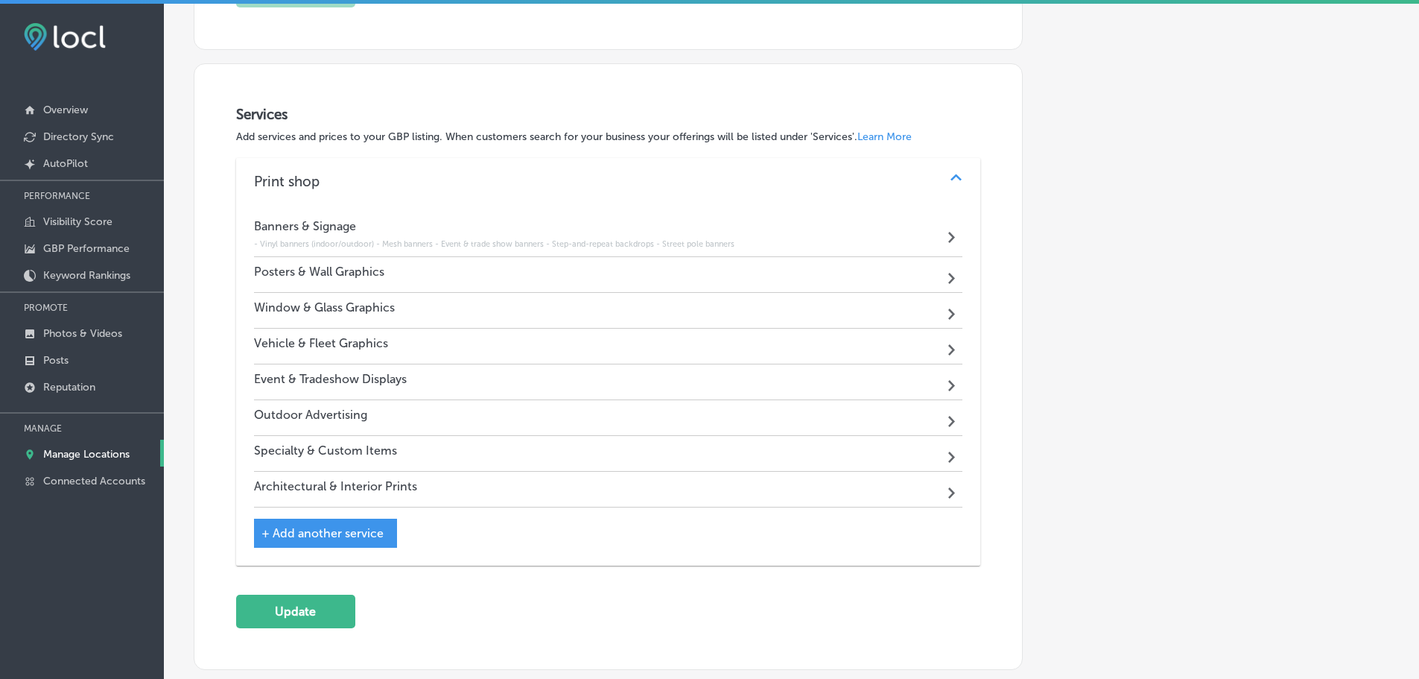
click at [424, 279] on div "Posters & Wall Graphics Path Created with Sketch." at bounding box center [608, 275] width 709 height 36
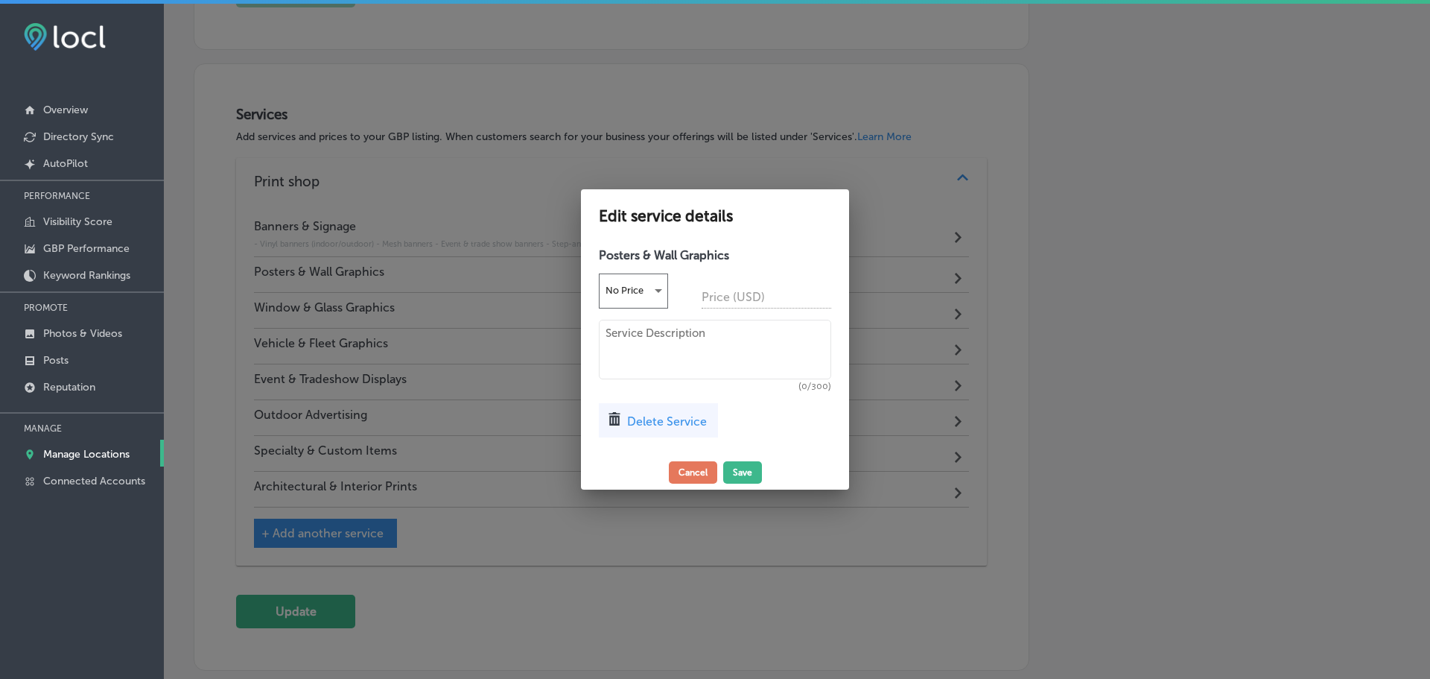
click at [619, 345] on textarea at bounding box center [715, 350] width 232 height 60
paste textarea "Large posters Wall wraps & murals Removable wall decals Canvas prints Foam boar…"
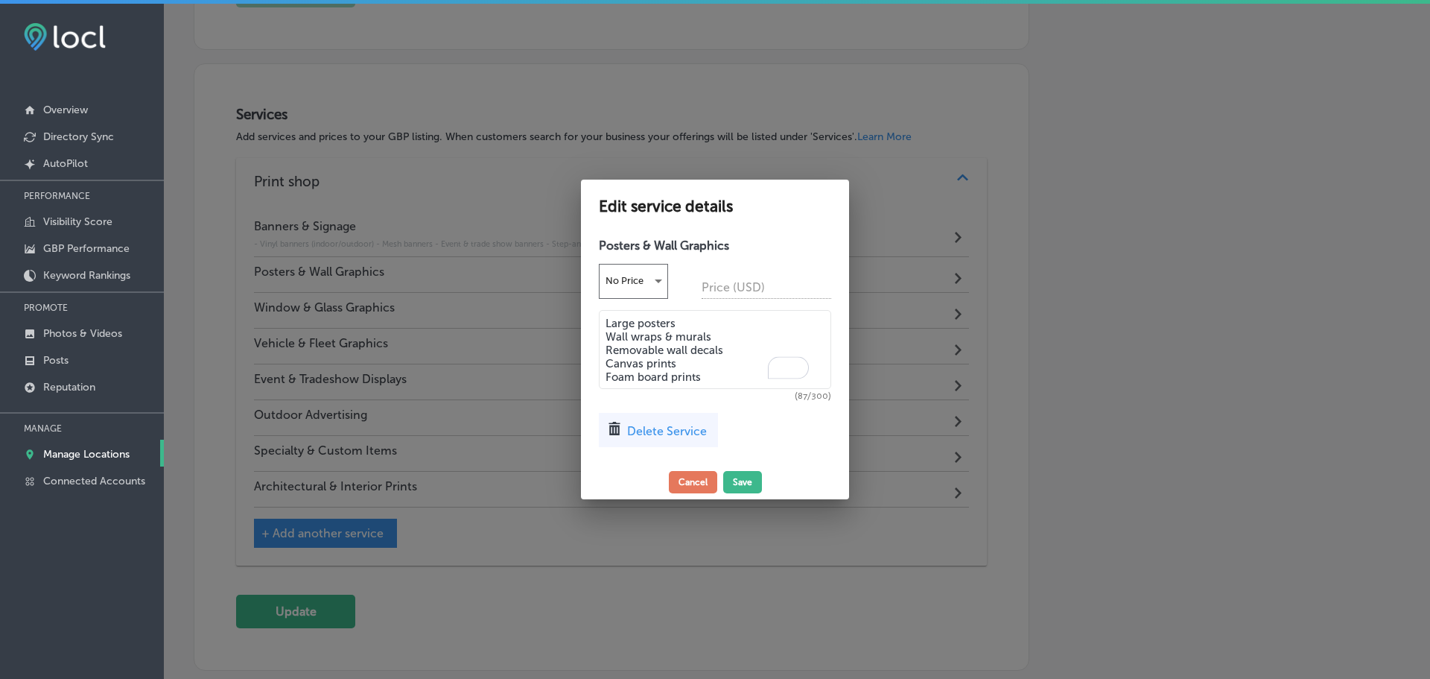
click at [608, 320] on textarea "Large posters Wall wraps & murals Removable wall decals Canvas prints Foam boar…" at bounding box center [715, 349] width 232 height 79
click at [606, 334] on textarea "- Large posters Wall wraps & murals Removable wall decals Canvas prints Foam bo…" at bounding box center [715, 349] width 232 height 79
click at [609, 341] on textarea "- Large posters - Wall wraps & murals Removable wall decals Canvas prints Foam …" at bounding box center [715, 349] width 232 height 79
click at [609, 358] on textarea "- Large posters - Wall wraps & murals - Removable wall decals Canvas prints Foa…" at bounding box center [715, 349] width 232 height 79
click at [605, 367] on textarea "- Large posters - Wall wraps & murals - Removable wall decals - Canvas prints F…" at bounding box center [715, 349] width 232 height 79
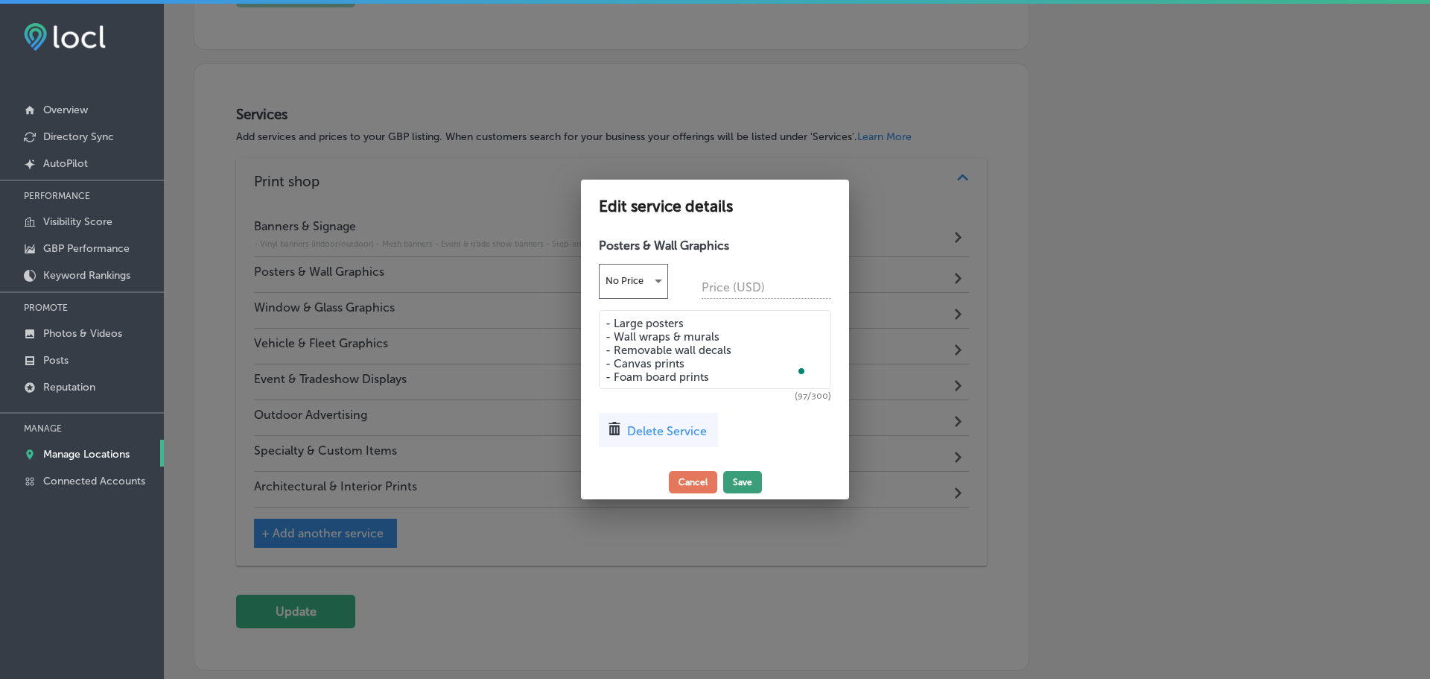
type textarea "- Large posters - Wall wraps & murals - Removable wall decals - Canvas prints -…"
click at [734, 474] on button "Save" at bounding box center [742, 482] width 39 height 22
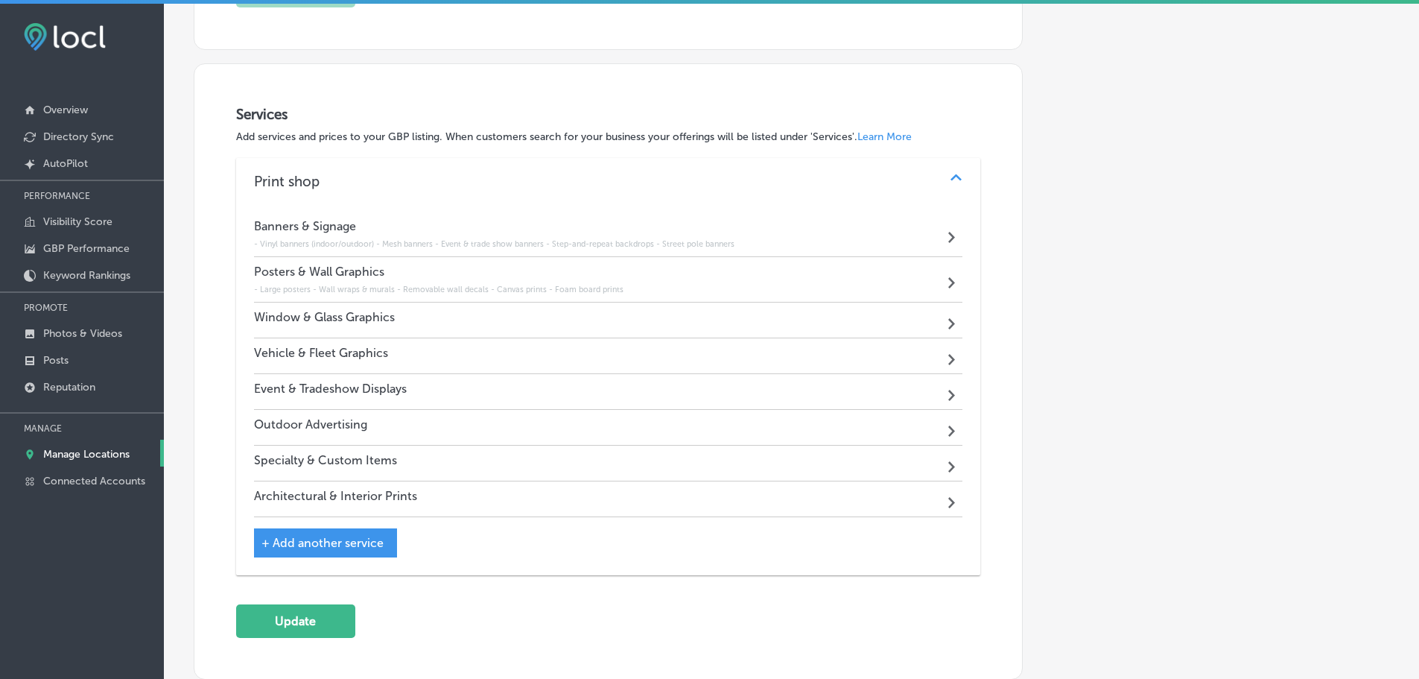
click at [476, 322] on div "Window & Glass Graphics Path Created with Sketch." at bounding box center [608, 320] width 709 height 36
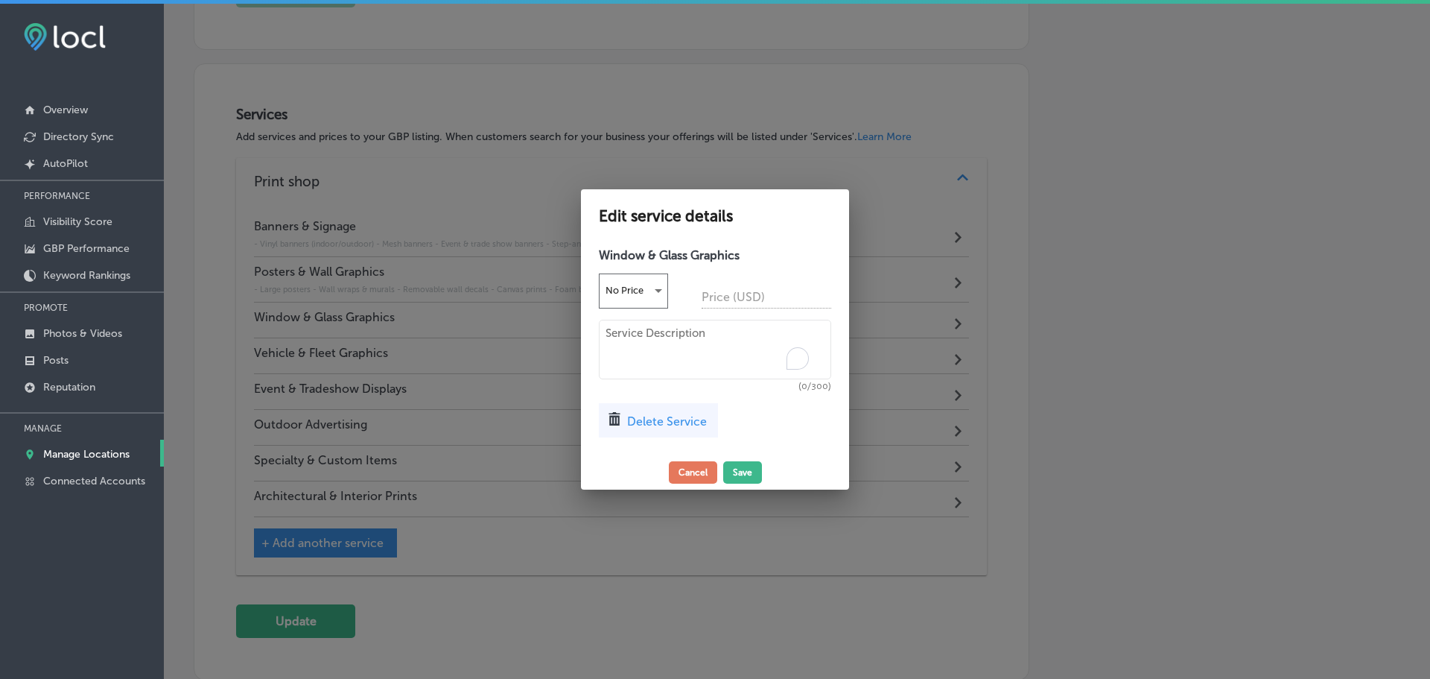
click at [616, 347] on textarea "To enrich screen reader interactions, please activate Accessibility in Grammarl…" at bounding box center [715, 350] width 232 height 60
paste textarea "Perforated window film Frosted privacy film Full-color window wraps Window clin…"
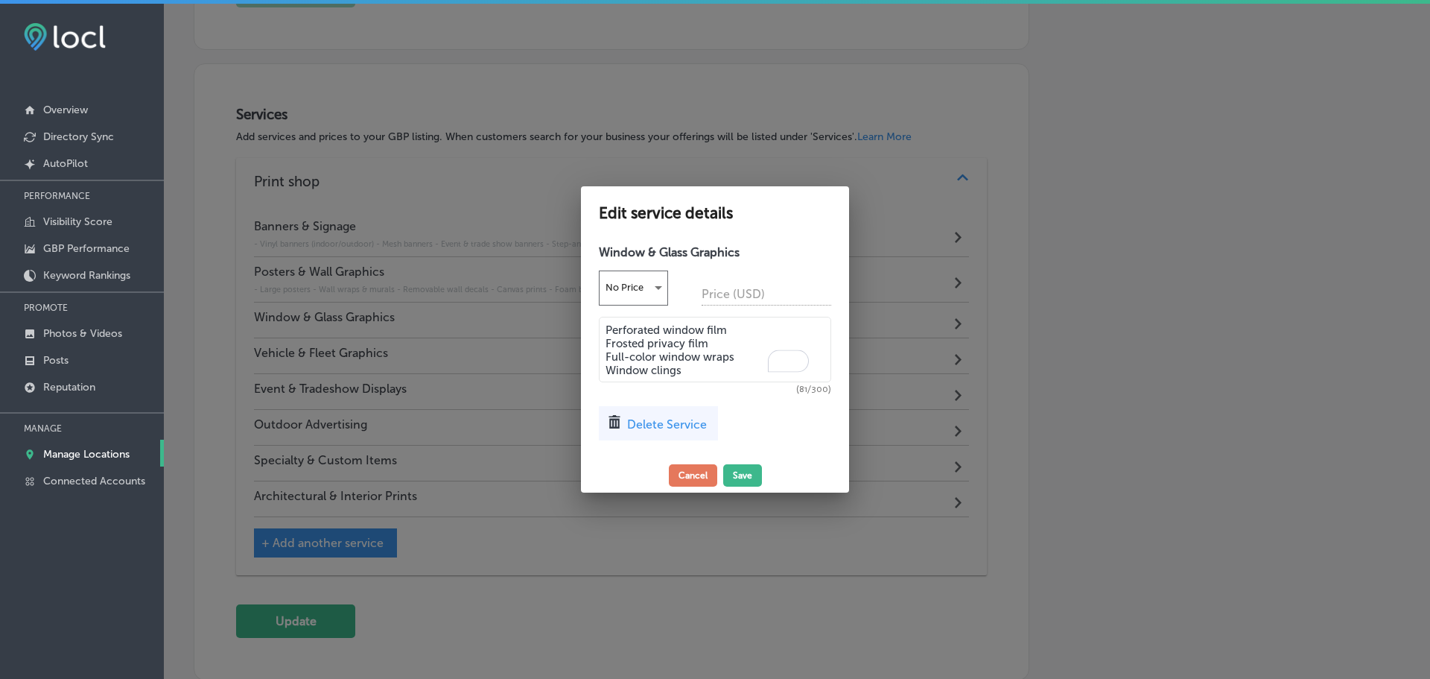
click at [606, 329] on textarea "Perforated window film Frosted privacy film Full-color window wraps Window clin…" at bounding box center [715, 350] width 232 height 66
click at [608, 337] on textarea "- Perforated window film Frosted privacy film Full-color window wraps Window cl…" at bounding box center [715, 350] width 232 height 66
click at [605, 350] on textarea "- Perforated window film - Frosted privacy film Full-color window wraps Window …" at bounding box center [715, 350] width 232 height 66
click at [606, 364] on textarea "- Perforated window film - Frosted privacy film - Full-color window wraps Windo…" at bounding box center [715, 350] width 232 height 66
type textarea "- Perforated window film - Frosted privacy film - Full-color window wraps - Win…"
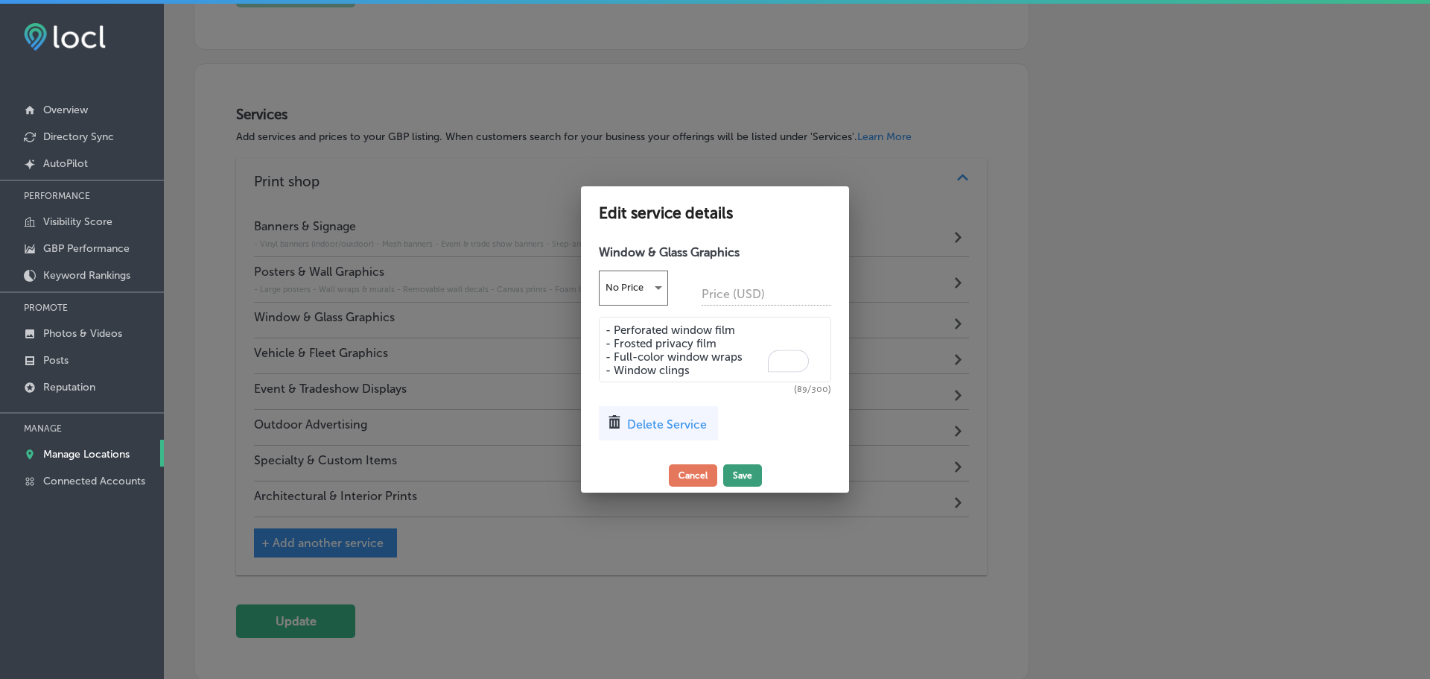
click at [737, 466] on button "Save" at bounding box center [742, 475] width 39 height 22
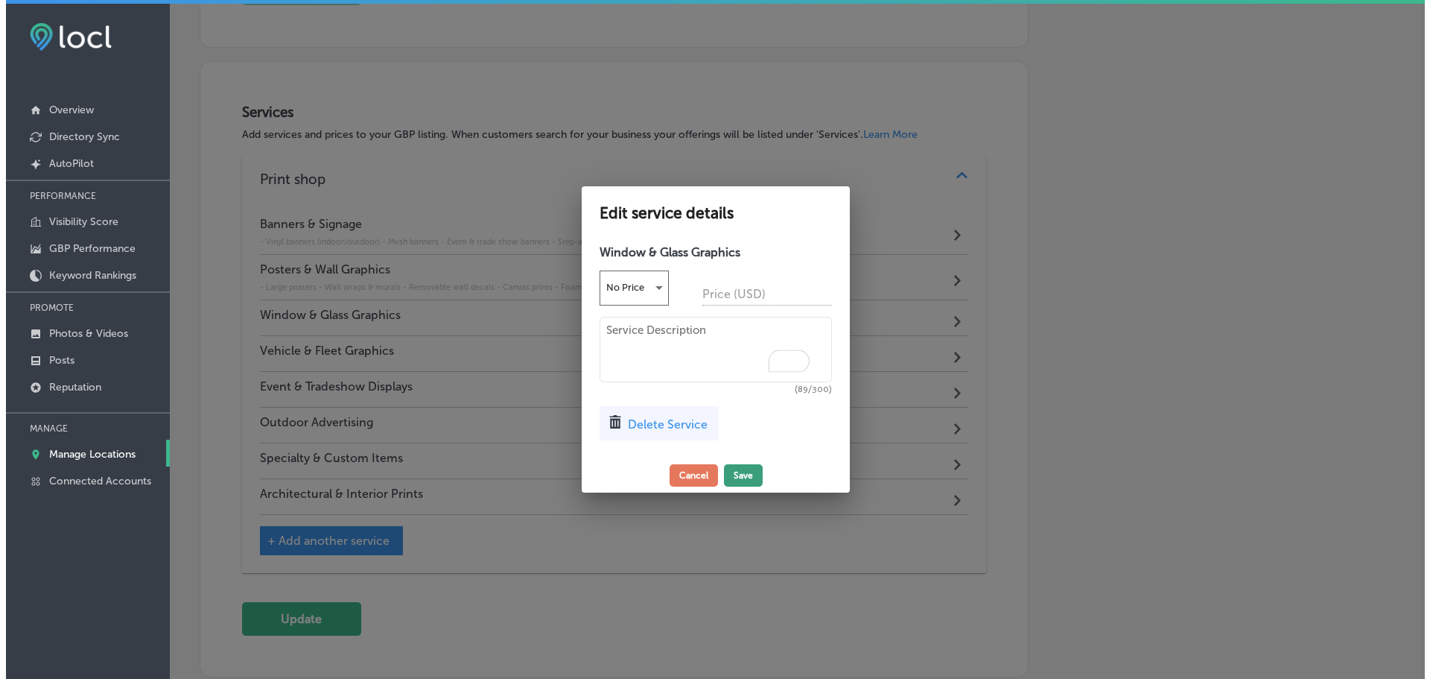
scroll to position [921, 0]
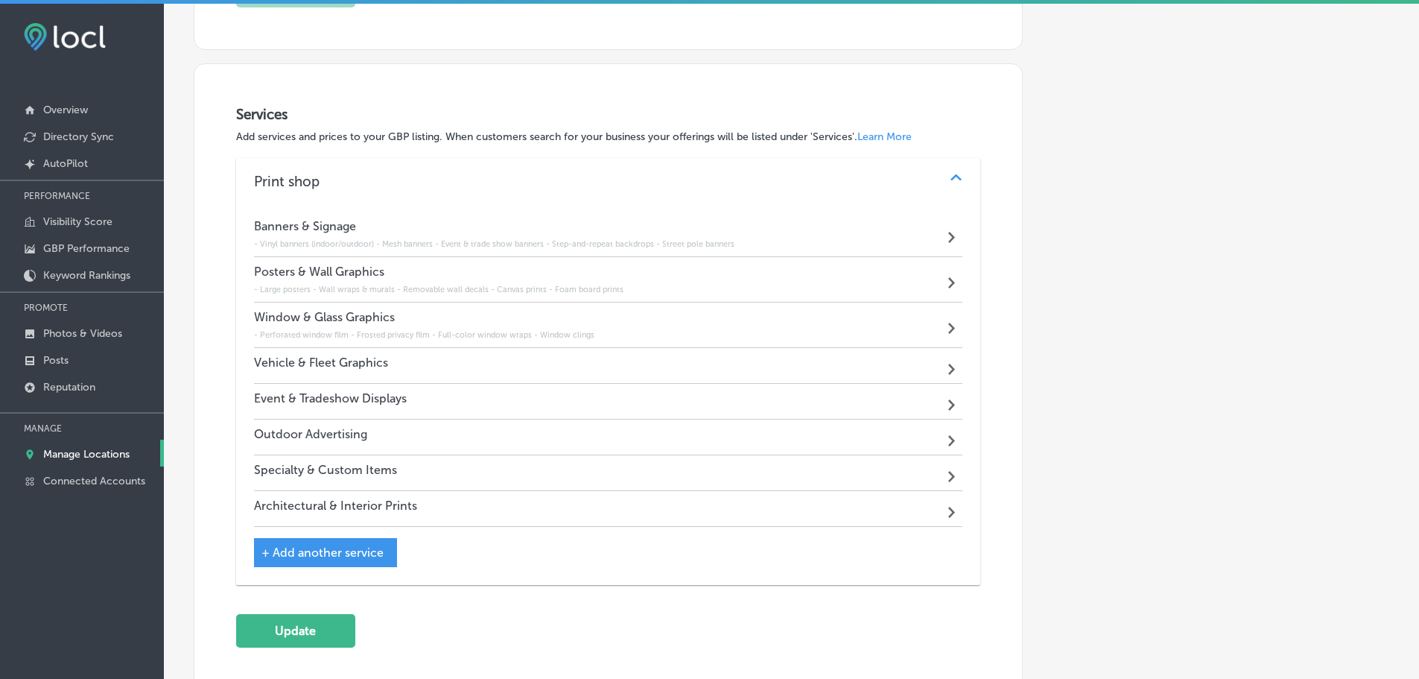
click at [449, 364] on div "Vehicle & Fleet Graphics Path Created with Sketch." at bounding box center [608, 366] width 709 height 36
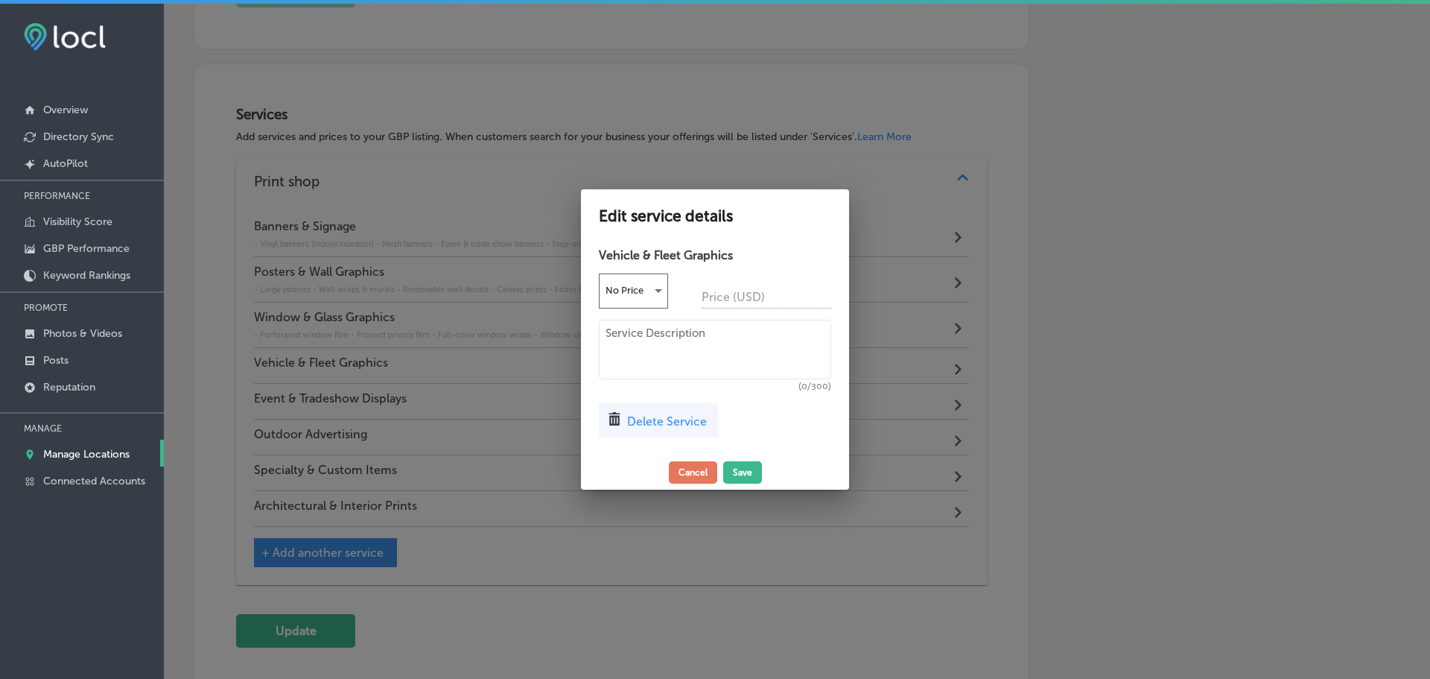
click at [660, 342] on textarea at bounding box center [715, 350] width 232 height 60
paste textarea "Full vehicle wraps Partial wraps Door & tailgate decals Magnetic signs"
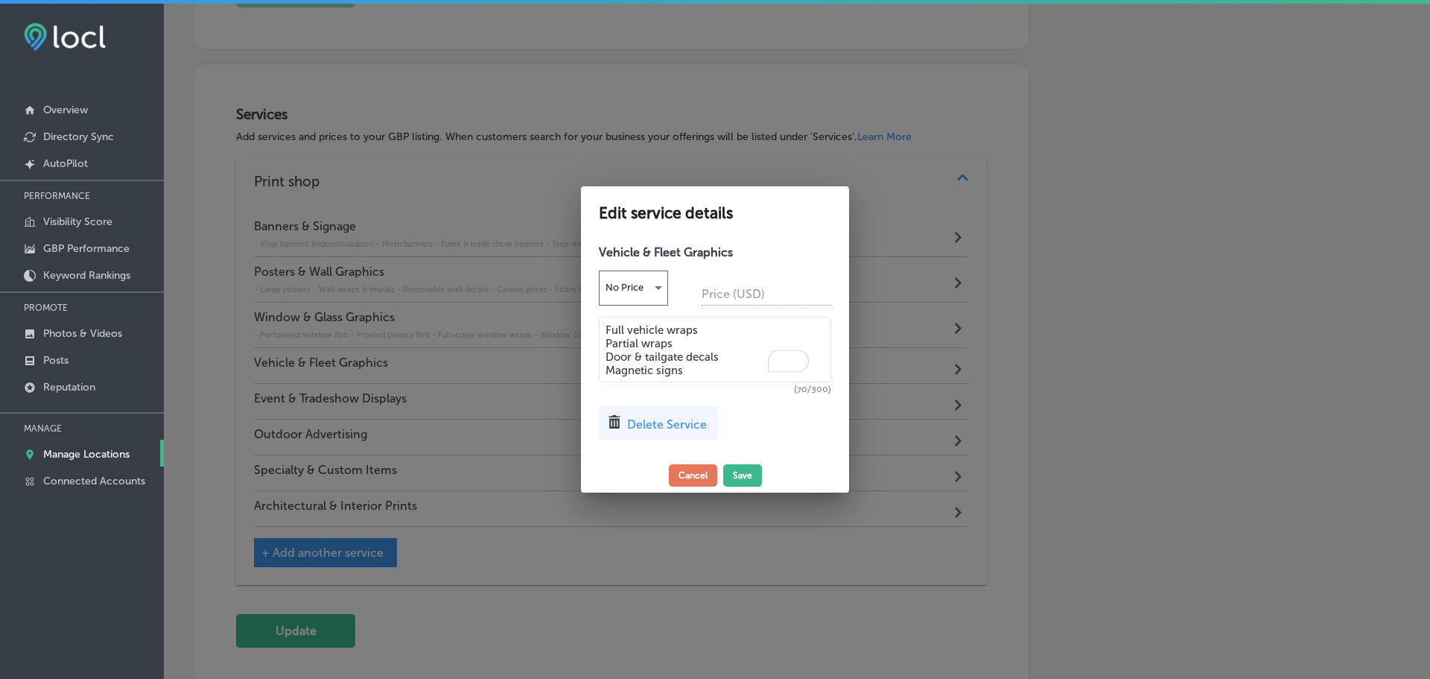
click at [606, 328] on textarea "Full vehicle wraps Partial wraps Door & tailgate decals Magnetic signs" at bounding box center [715, 350] width 232 height 66
click at [607, 334] on textarea "- Full vehicle wraps Partial wraps Door & tailgate decals Magnetic signs" at bounding box center [715, 350] width 232 height 66
click at [606, 351] on textarea "- Full vehicle wraps - Partial wraps Door & tailgate decals Magnetic signs" at bounding box center [715, 350] width 232 height 66
click at [607, 364] on textarea "- Full vehicle wraps - Partial wraps - Door & tailgate decals Magnetic signs" at bounding box center [715, 350] width 232 height 66
type textarea "- Full vehicle wraps - Partial wraps - Door & tailgate decals - Magnetic signs"
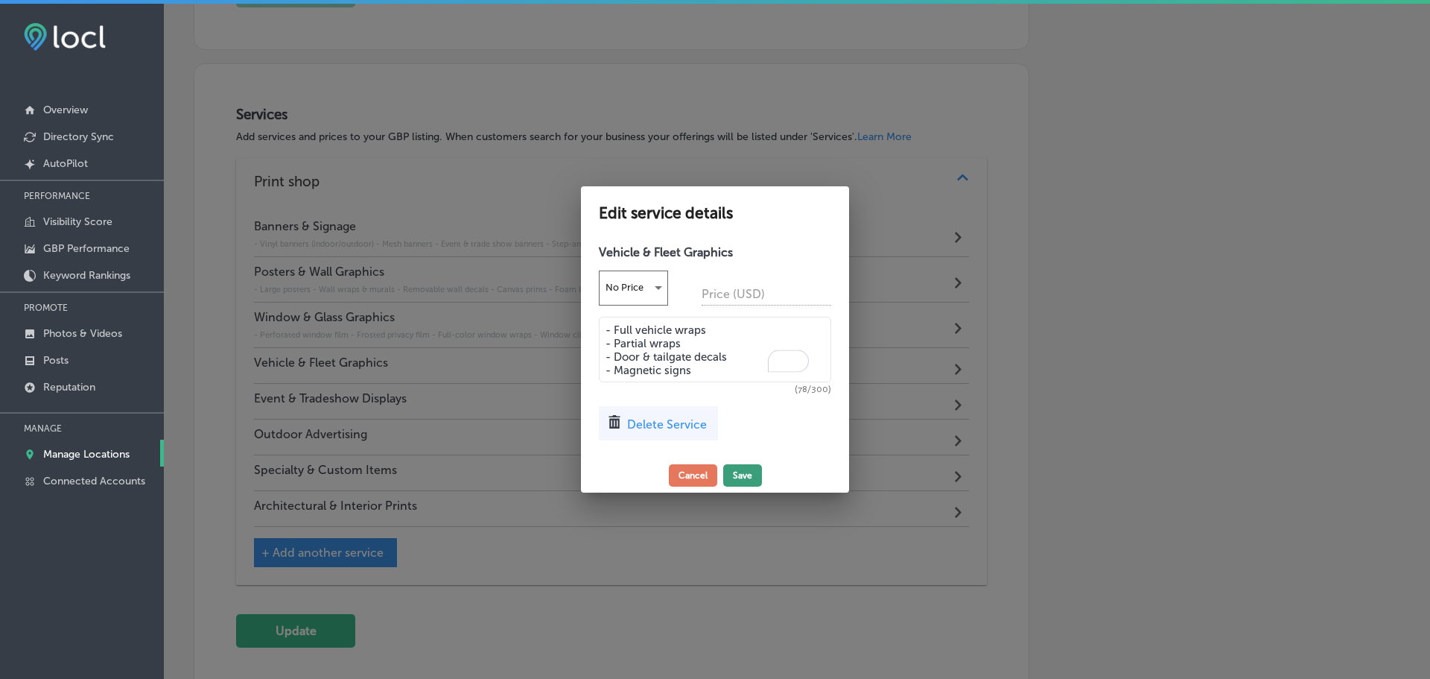
click at [740, 469] on button "Save" at bounding box center [742, 475] width 39 height 22
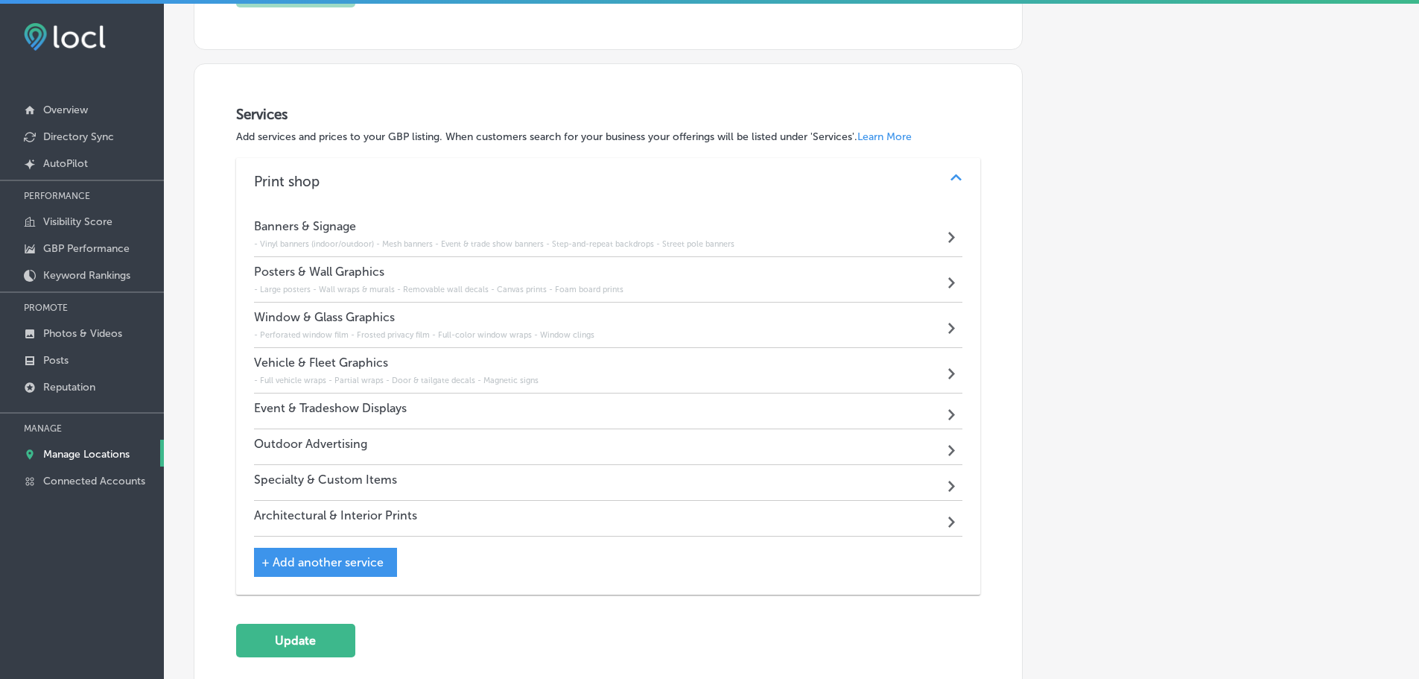
click at [593, 409] on div "Event & Tradeshow Displays Path Created with Sketch." at bounding box center [608, 411] width 709 height 36
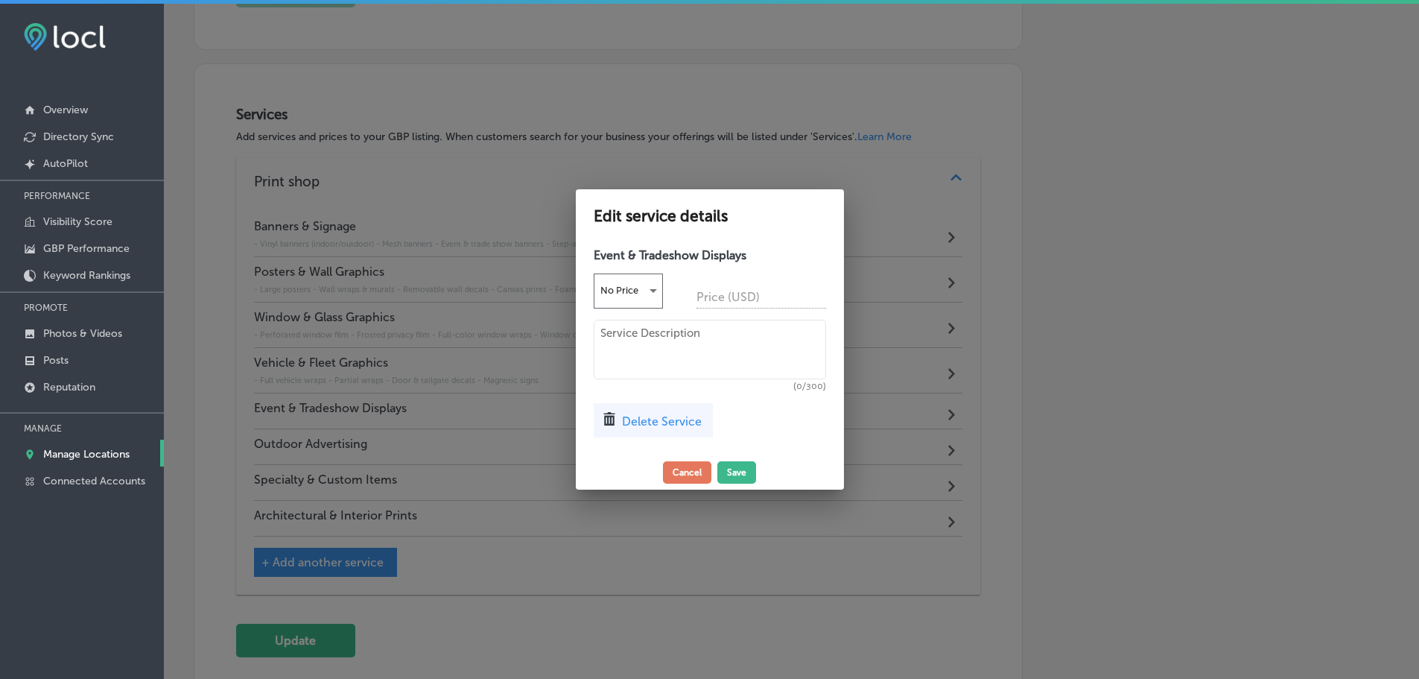
scroll to position [924, 0]
click at [639, 340] on textarea at bounding box center [715, 350] width 232 height 60
paste textarea "Pop-up displays Retractable banners Table throws & runners Backlit displays"
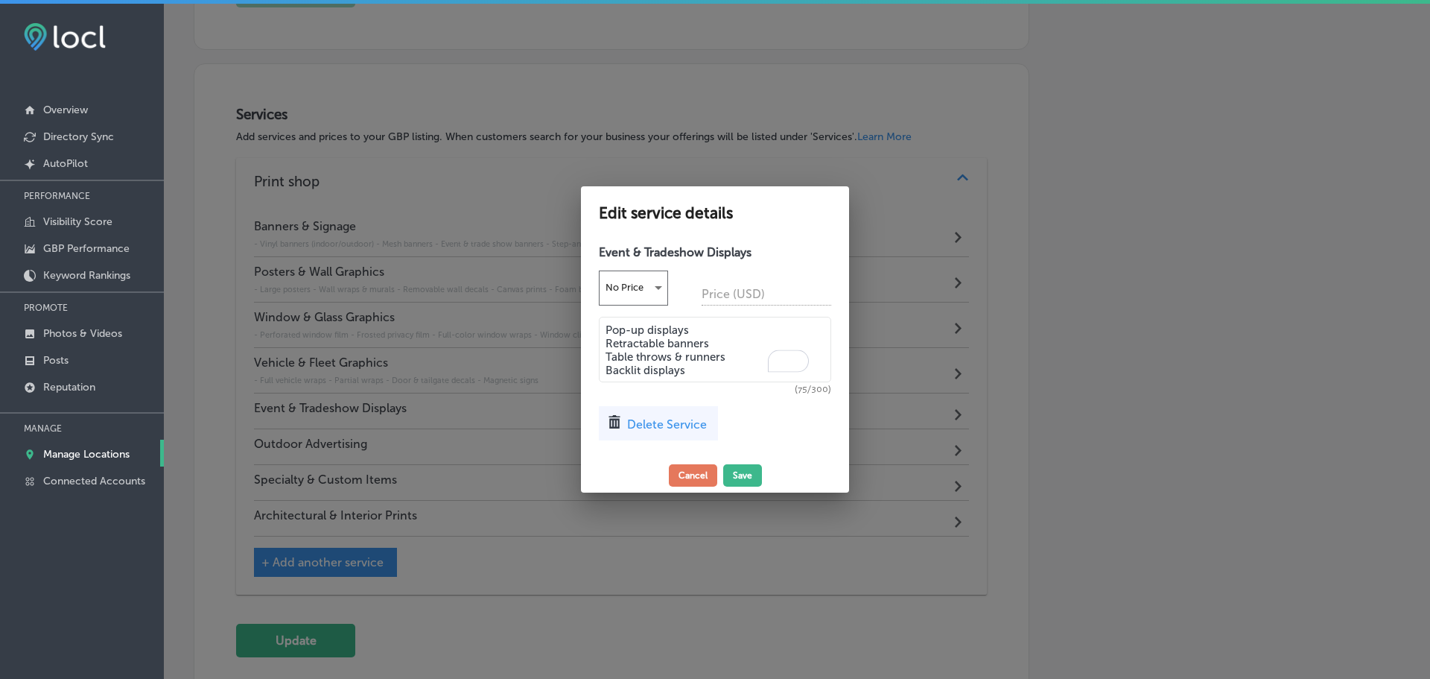
click at [609, 326] on textarea "Pop-up displays Retractable banners Table throws & runners Backlit displays" at bounding box center [715, 350] width 232 height 66
click at [607, 335] on textarea "- Pop-up displays Retractable banners Table throws & runners Backlit displays" at bounding box center [715, 350] width 232 height 66
click at [606, 350] on textarea "- Pop-up displays - Retractable banners Table throws & runners Backlit displays" at bounding box center [715, 350] width 232 height 66
click at [606, 364] on textarea "- Pop-up displays - Retractable banners - Table throws & runners Backlit displa…" at bounding box center [715, 350] width 232 height 66
type textarea "- Pop-up displays - Retractable banners - Table throws & runners - Backlit disp…"
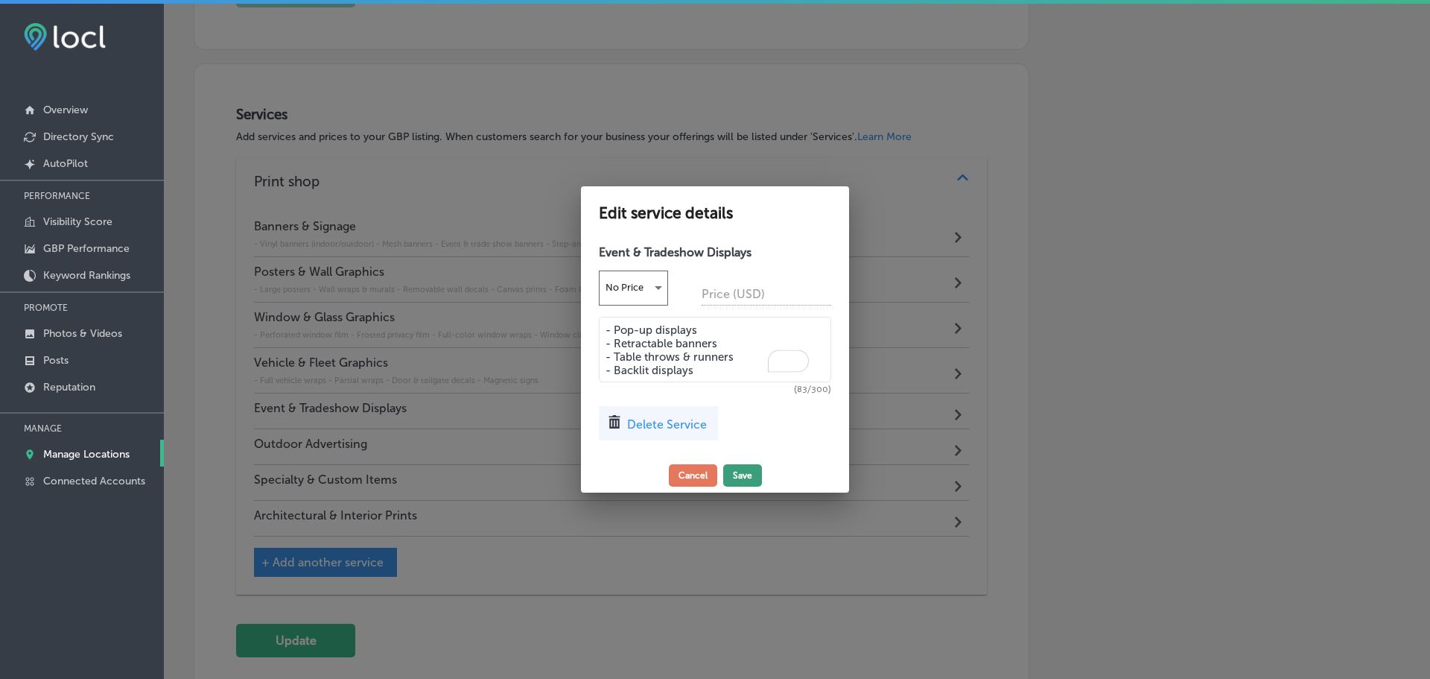
click at [736, 473] on button "Save" at bounding box center [742, 475] width 39 height 22
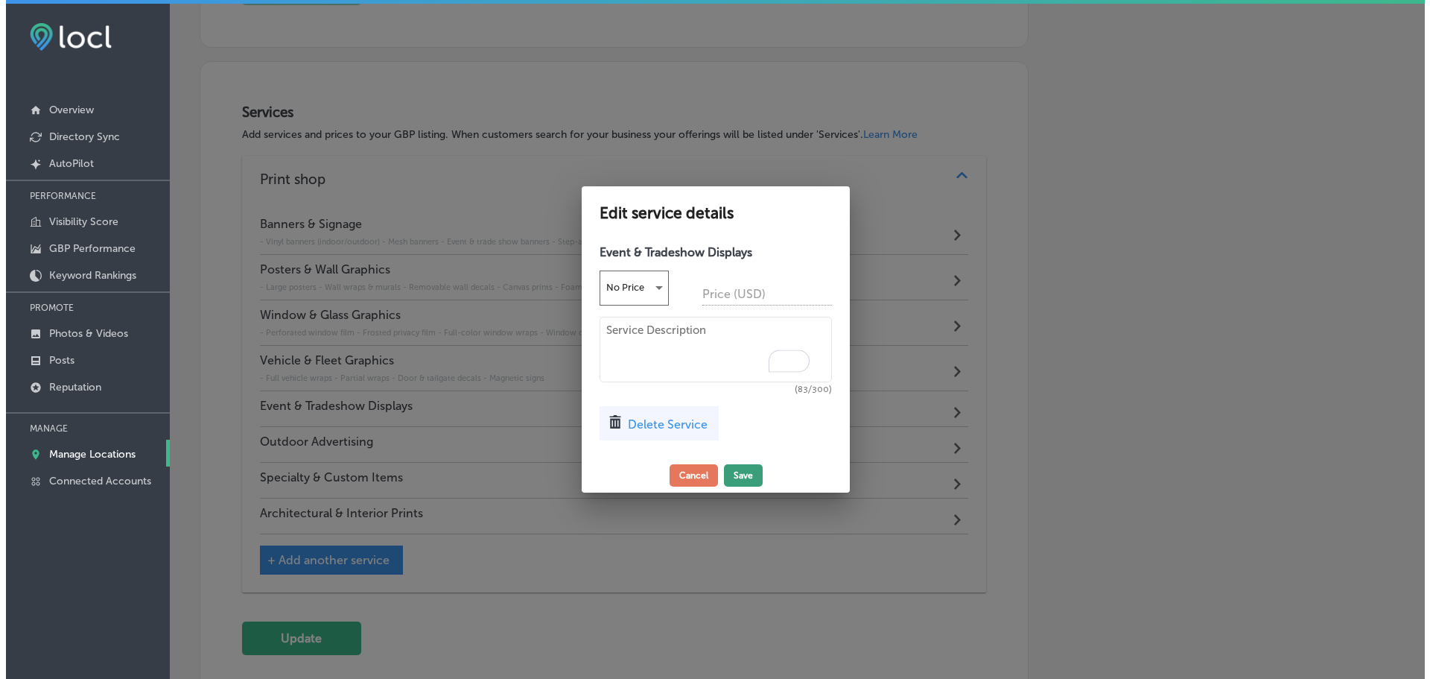
scroll to position [921, 0]
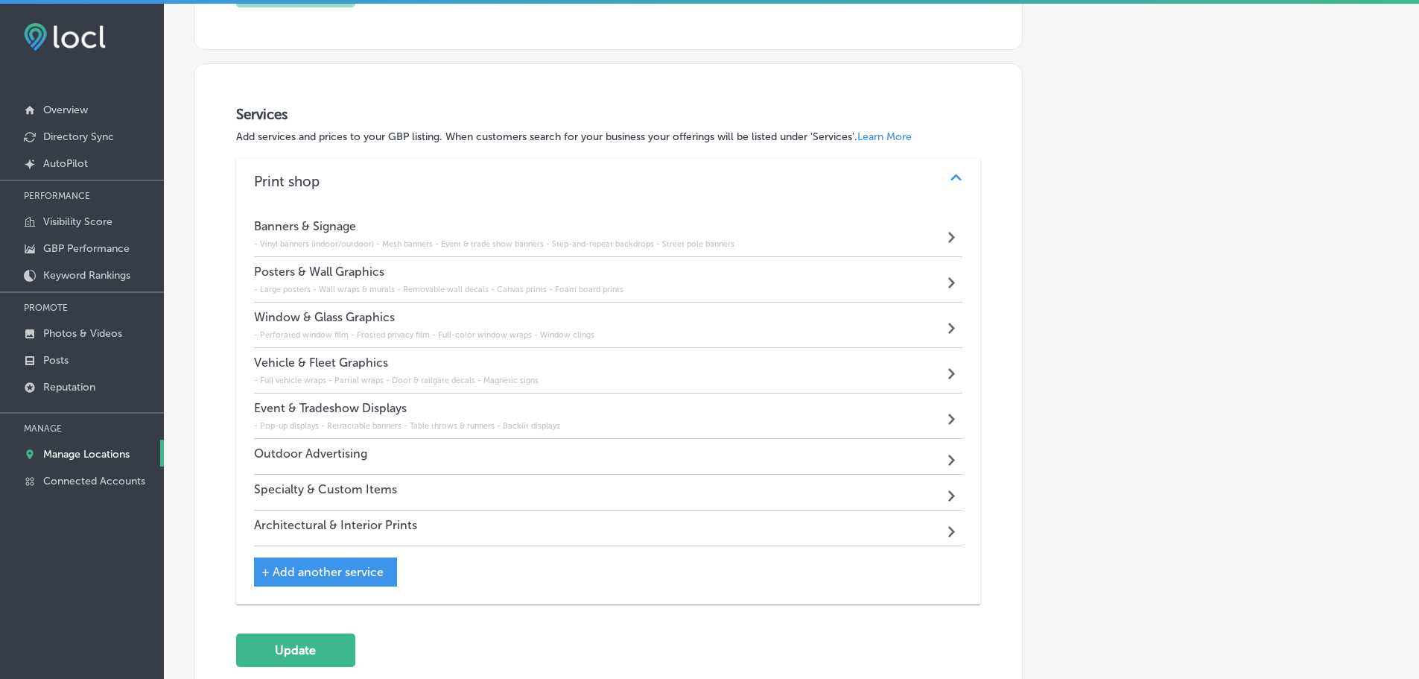
click at [499, 453] on div "Outdoor Advertising Path Created with Sketch." at bounding box center [608, 457] width 709 height 36
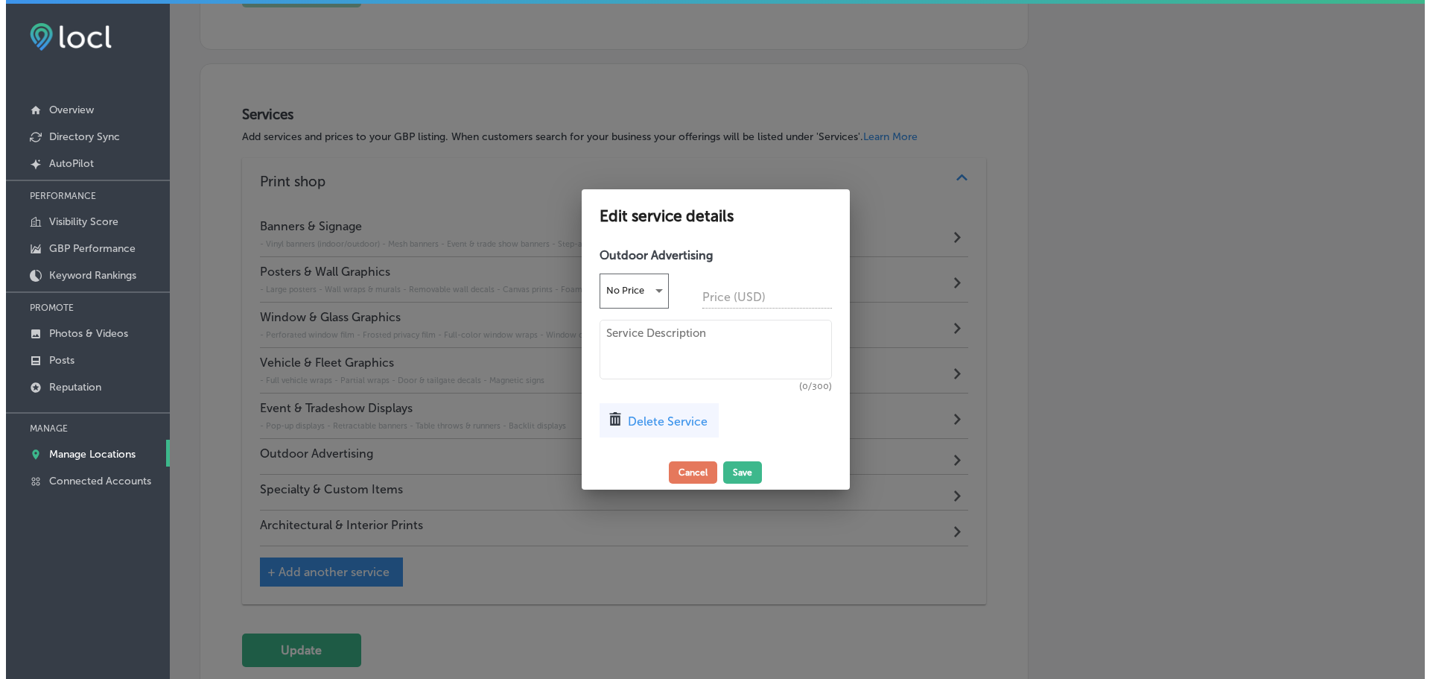
scroll to position [924, 0]
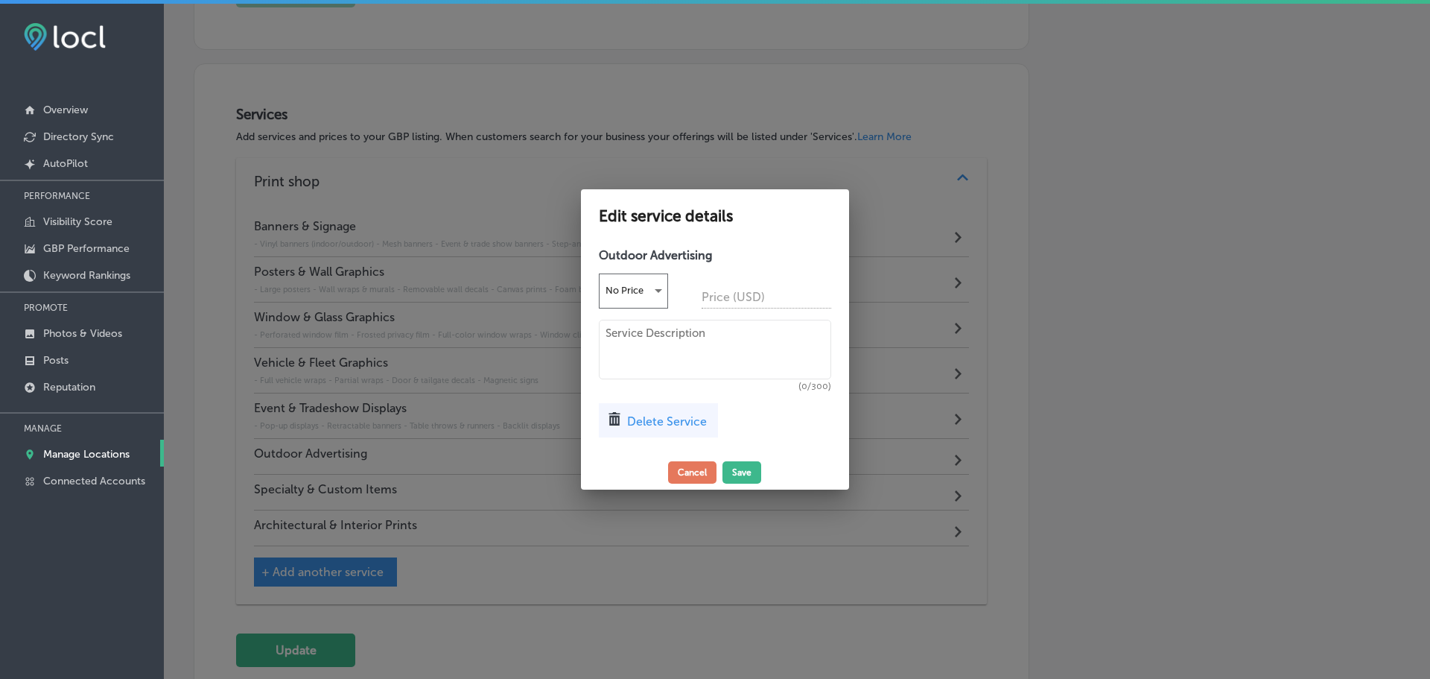
click at [633, 349] on textarea at bounding box center [715, 350] width 232 height 60
paste textarea "Billboards Building wraps Sidewalk signs (A-frames) Yard & real estate signs"
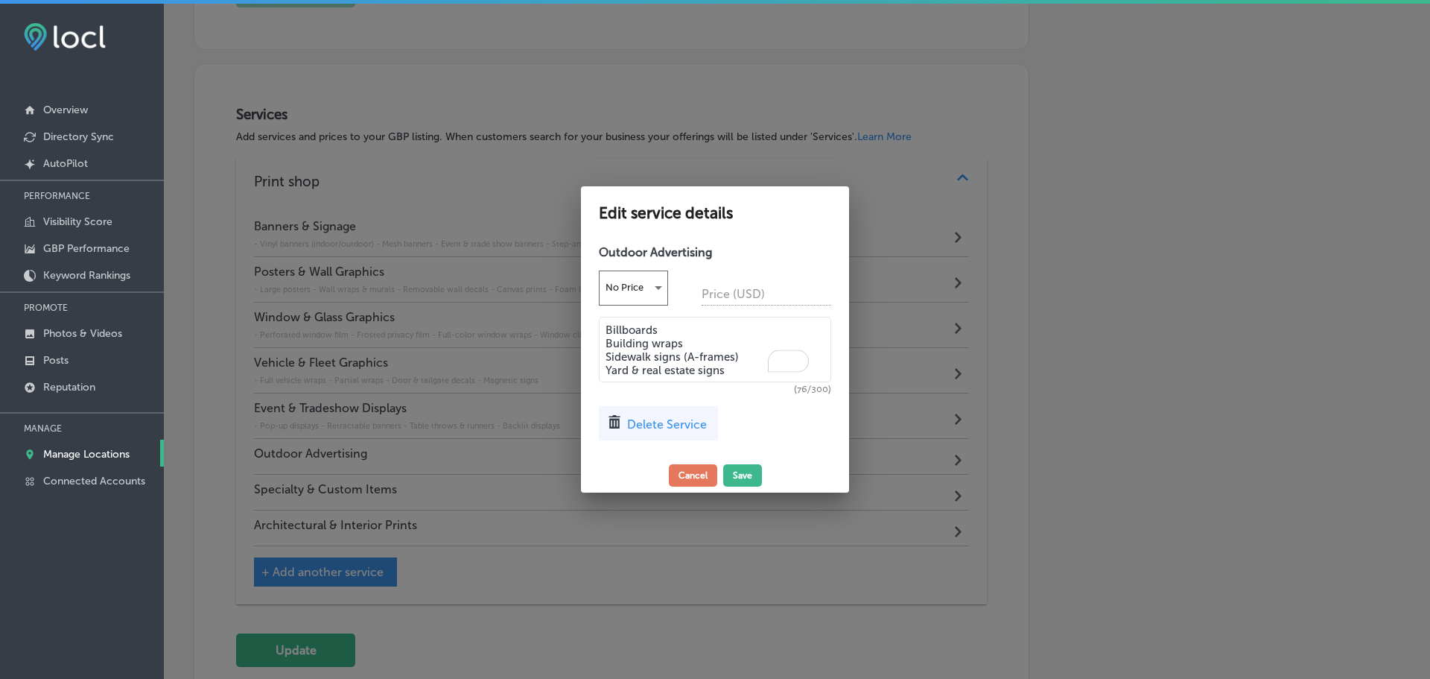
click at [606, 331] on textarea "Billboards Building wraps Sidewalk signs (A-frames) Yard & real estate signs" at bounding box center [715, 350] width 232 height 66
click at [609, 326] on textarea "Billboards Building wraps Sidewalk signs (A-frames) Yard & real estate signs" at bounding box center [715, 350] width 232 height 66
type textarea "- Billboards Building wraps Sidewalk signs (A-frames) Yard & real estate signs"
click at [607, 338] on textarea "- Billboards Building wraps Sidewalk signs (A-frames) Yard & real estate signs" at bounding box center [715, 350] width 232 height 66
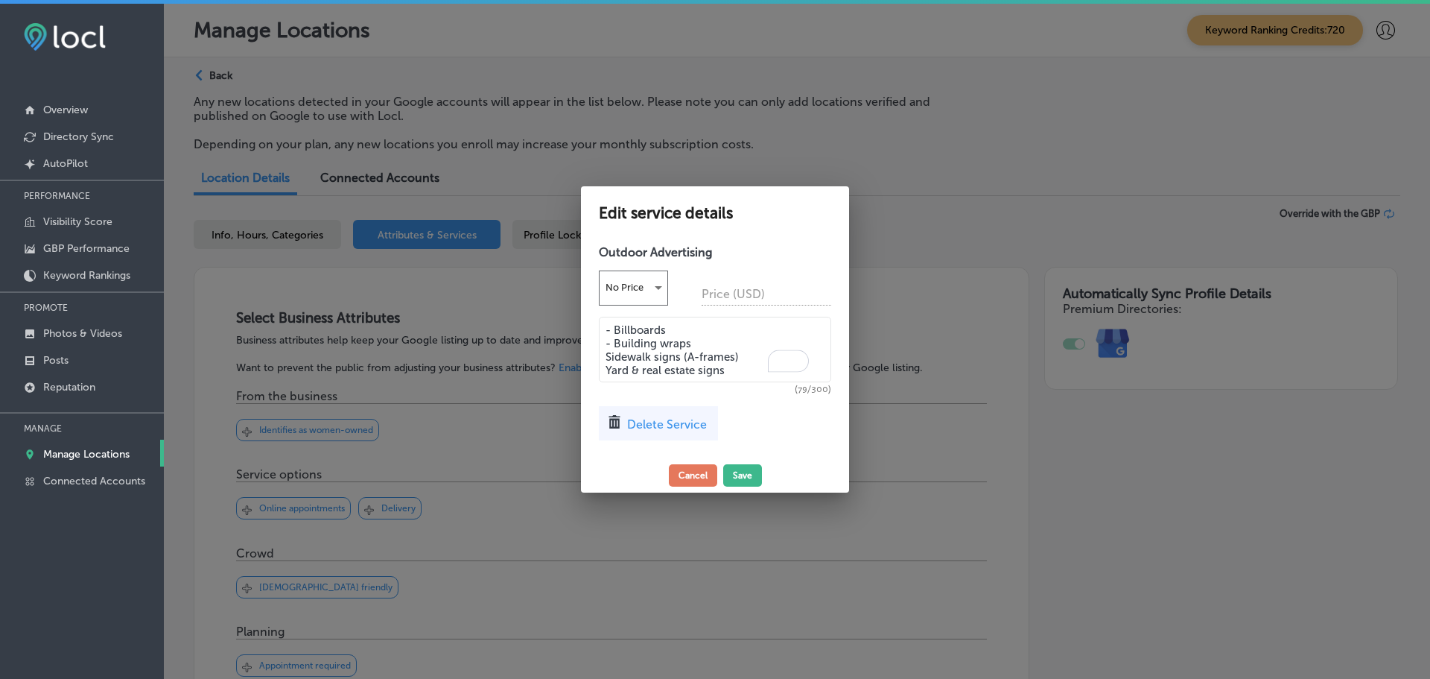
scroll to position [924, 0]
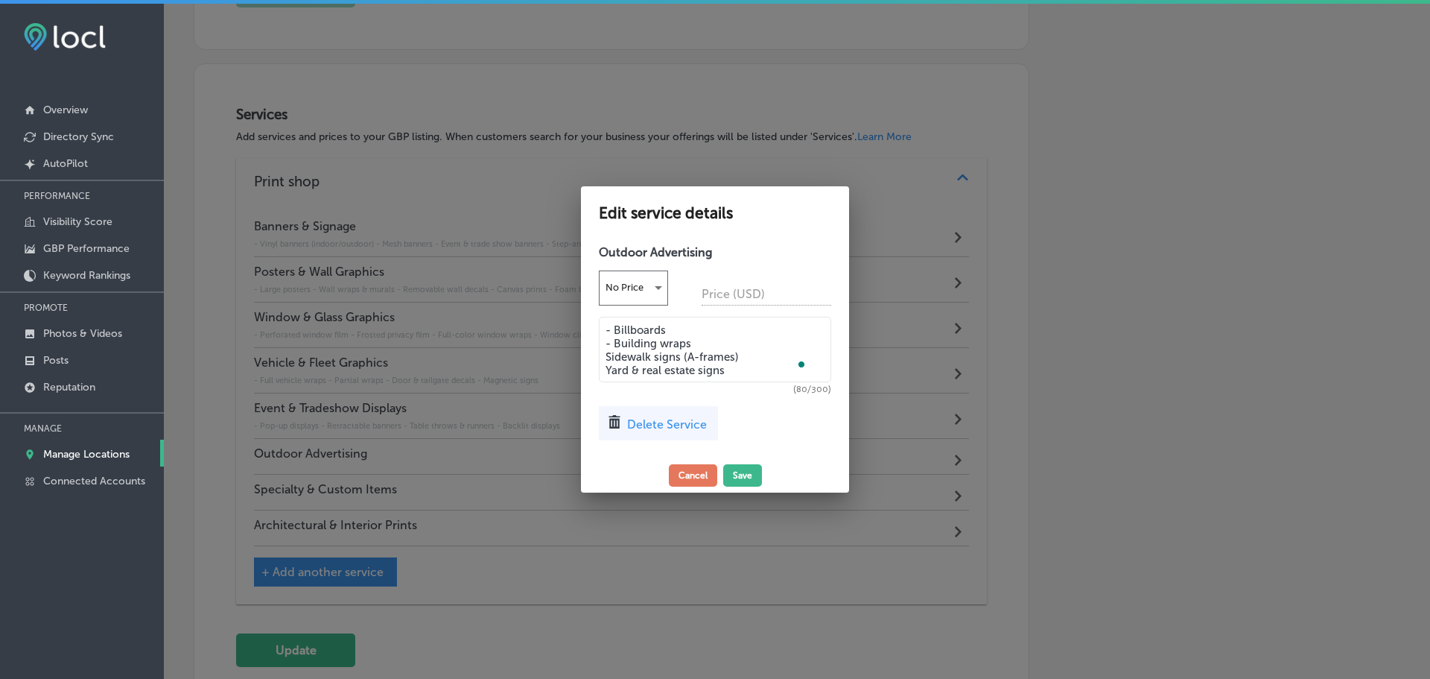
click at [606, 355] on textarea "- Billboards - Building wraps Sidewalk signs (A-frames) Yard & real estate signs" at bounding box center [715, 350] width 232 height 66
click at [606, 363] on textarea "- Billboards - Building wraps - Sidewalk signs (A-frames) Yard & real estate si…" at bounding box center [715, 350] width 232 height 66
type textarea "- Billboards - Building wraps - Sidewalk signs (A-frames) - Yard & real estate …"
click at [730, 464] on button "Save" at bounding box center [742, 475] width 39 height 22
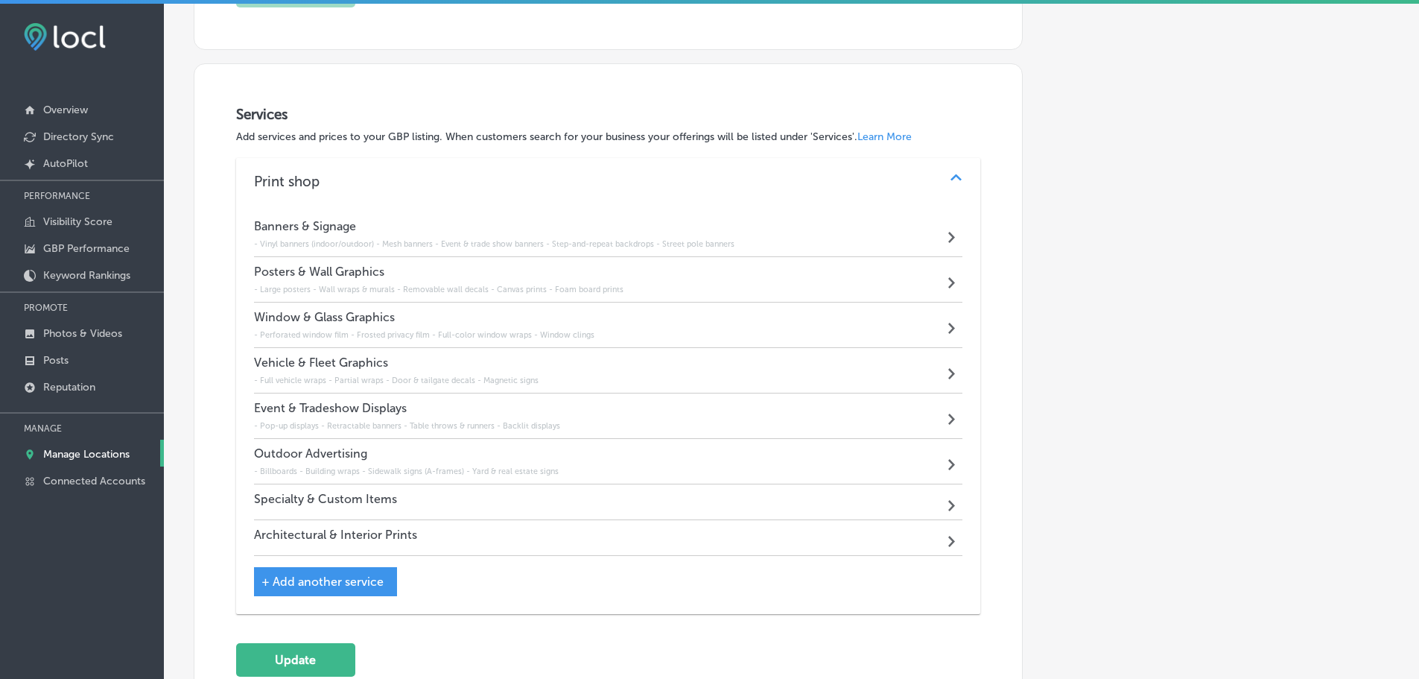
click at [619, 497] on div "Specialty & Custom Items Path Created with Sketch." at bounding box center [608, 502] width 709 height 36
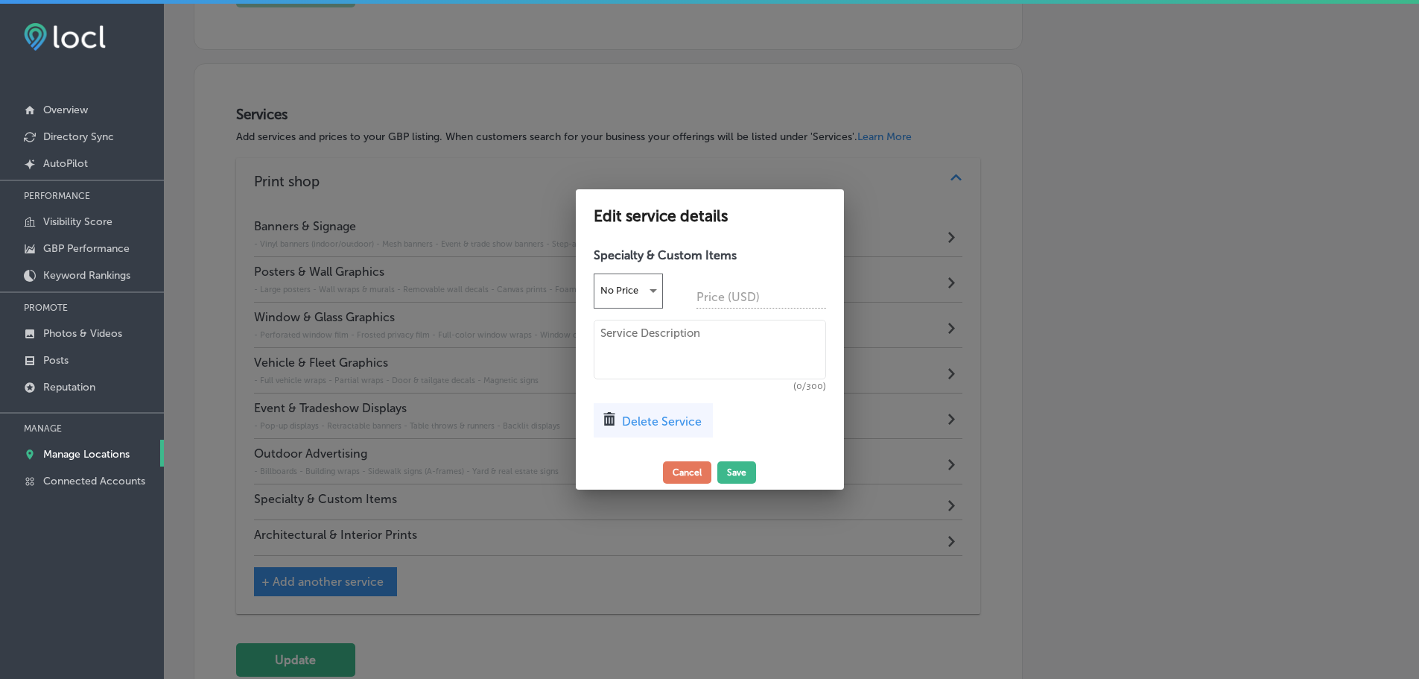
scroll to position [924, 0]
click at [665, 337] on textarea at bounding box center [715, 350] width 232 height 60
paste textarea "Floor graphics Dimensional letters & signs Custom cut-outs Die-cut stickers"
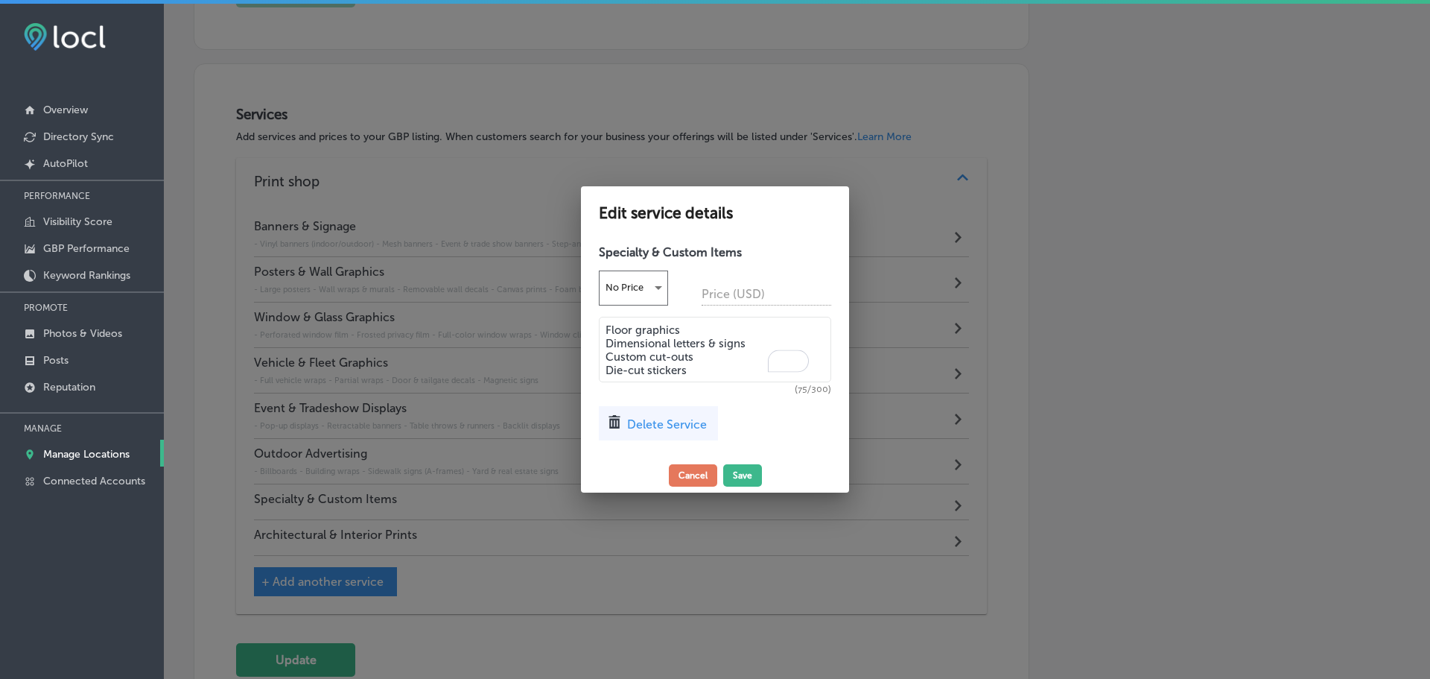
click at [608, 325] on textarea "Floor graphics Dimensional letters & signs Custom cut-outs Die-cut stickers" at bounding box center [715, 350] width 232 height 66
click at [608, 335] on textarea "- Floor graphics Dimensional letters & signs Custom cut-outs Die-cut stickers" at bounding box center [715, 350] width 232 height 66
click at [606, 352] on textarea "- Floor graphics - Dimensional letters & signs Custom cut-outs Die-cut stickers" at bounding box center [715, 350] width 232 height 66
click at [606, 364] on textarea "- Floor graphics - Dimensional letters & signs - Custom cut-outs Die-cut sticke…" at bounding box center [715, 350] width 232 height 66
type textarea "- Floor graphics - Dimensional letters & signs - Custom cut-outs - Die-cut stic…"
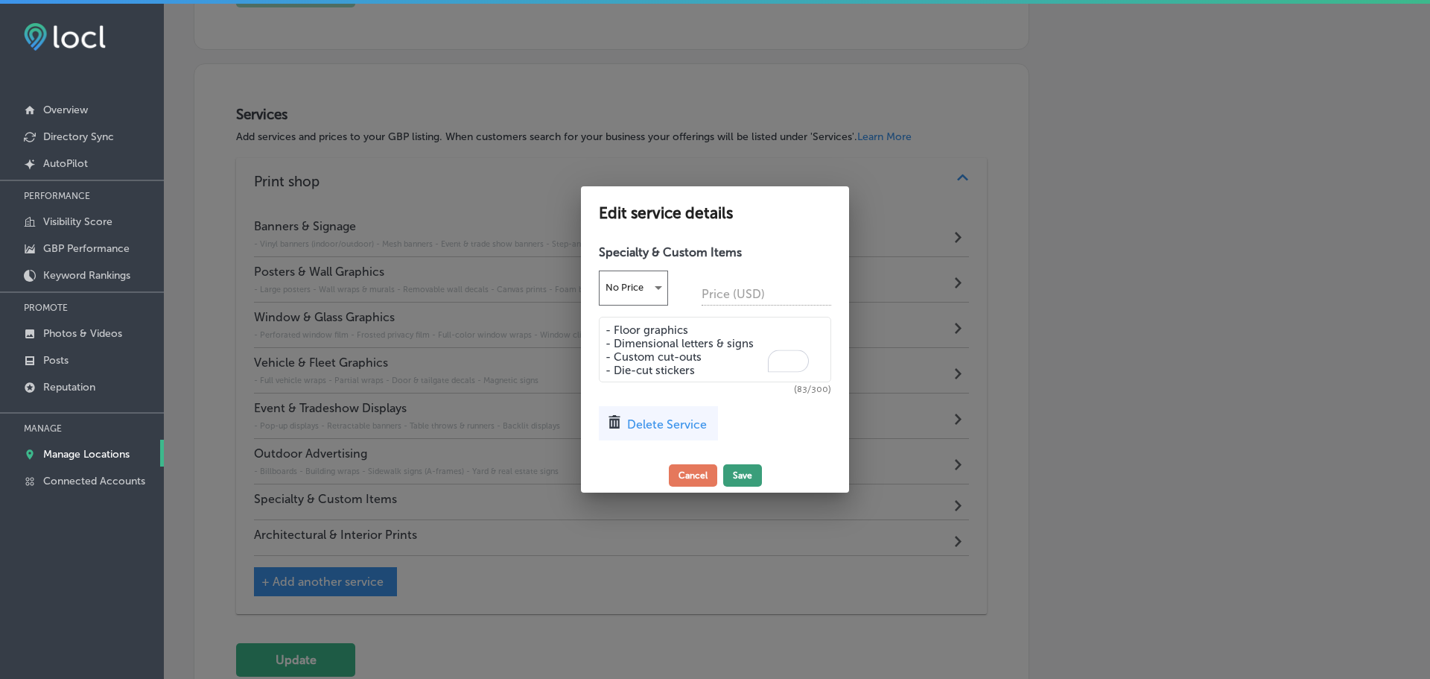
click at [734, 466] on button "Save" at bounding box center [742, 475] width 39 height 22
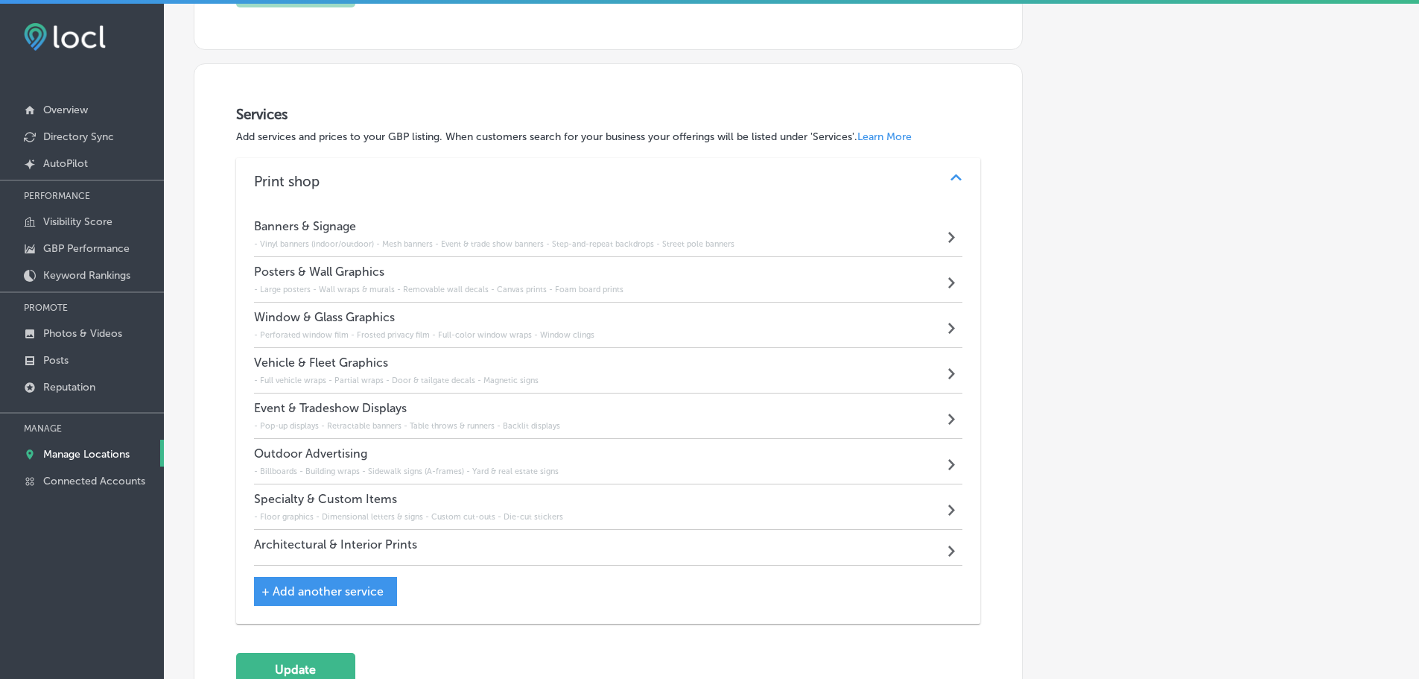
click at [417, 547] on div "Architectural & Interior Prints Path Created with Sketch." at bounding box center [608, 548] width 709 height 36
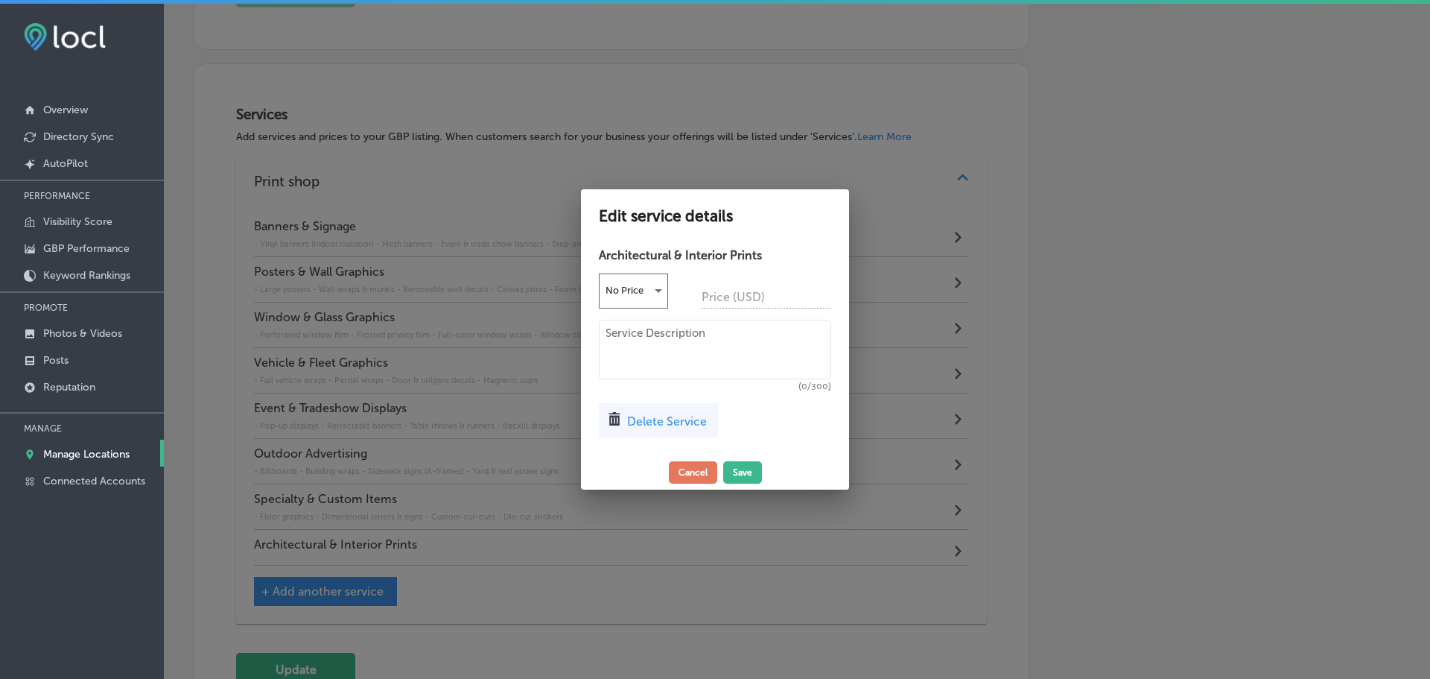
click at [636, 324] on textarea at bounding box center [715, 350] width 232 height 60
paste textarea "Wayfinding signage Custom wallpaper Glass partitions graphics Elevator wraps"
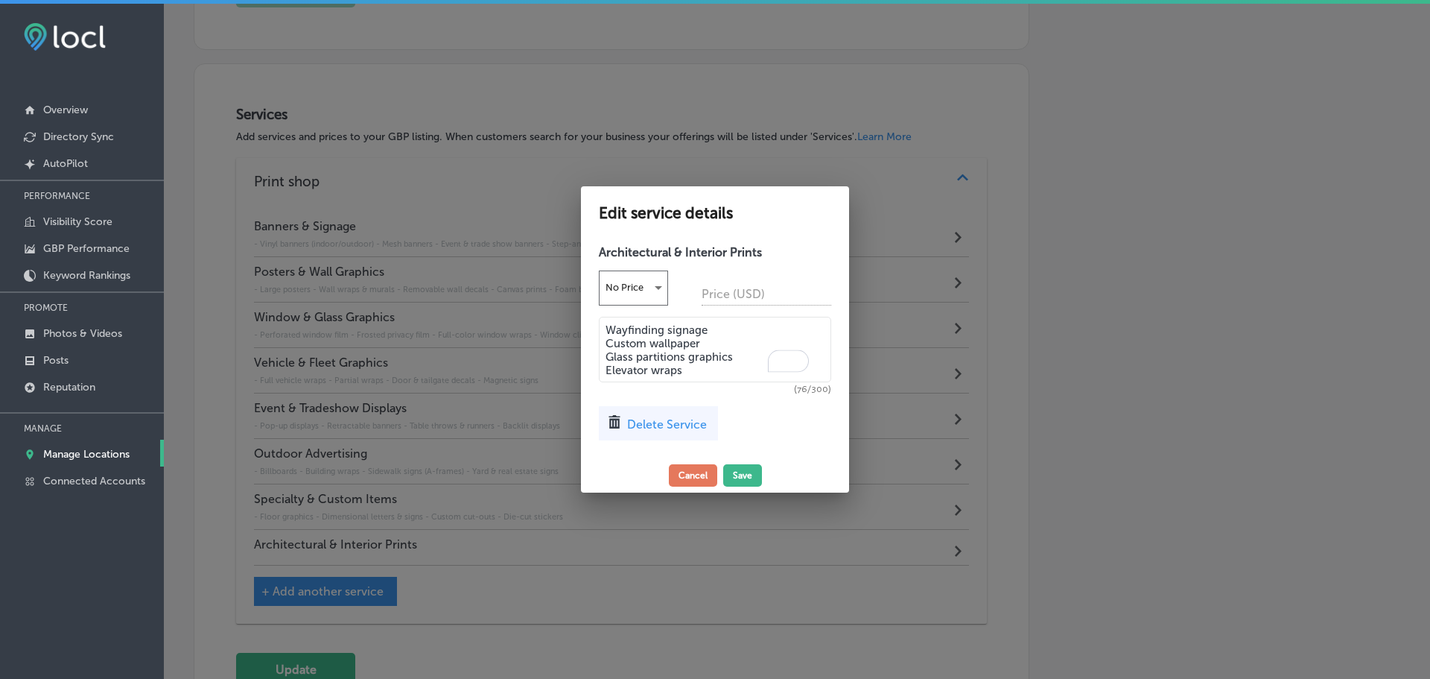
click at [610, 327] on textarea "Wayfinding signage Custom wallpaper Glass partitions graphics Elevator wraps" at bounding box center [715, 350] width 232 height 66
click at [609, 336] on textarea "- Wayfinding signage Custom wallpaper Glass partitions graphics Elevator wraps" at bounding box center [715, 350] width 232 height 66
click at [607, 350] on textarea "- Wayfinding signage - Custom wallpaper Glass partitions graphics Elevator wraps" at bounding box center [715, 350] width 232 height 66
click at [608, 363] on textarea "- Wayfinding signage - Custom wallpaper - Glass partitions graphics Elevator wr…" at bounding box center [715, 350] width 232 height 66
type textarea "- Wayfinding signage - Custom wallpaper - Glass partitions graphics - Elevator …"
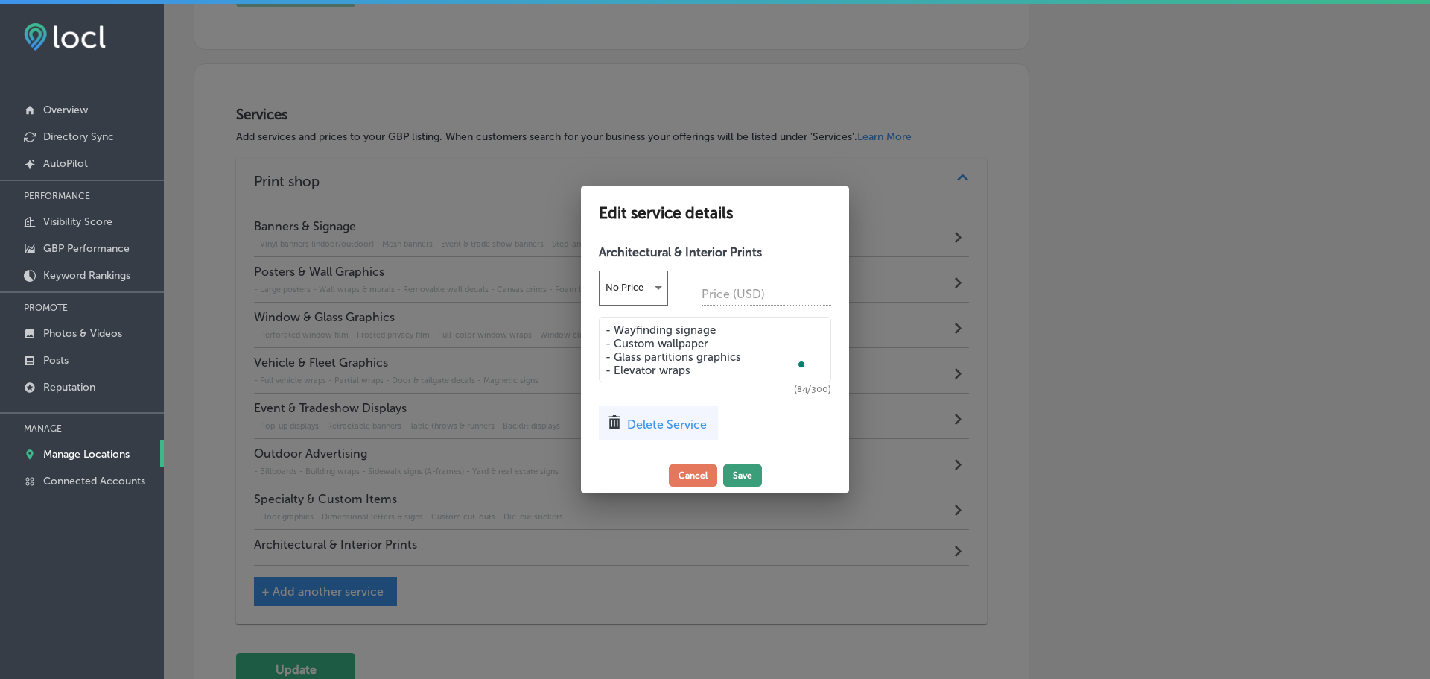
click at [737, 466] on button "Save" at bounding box center [742, 475] width 39 height 22
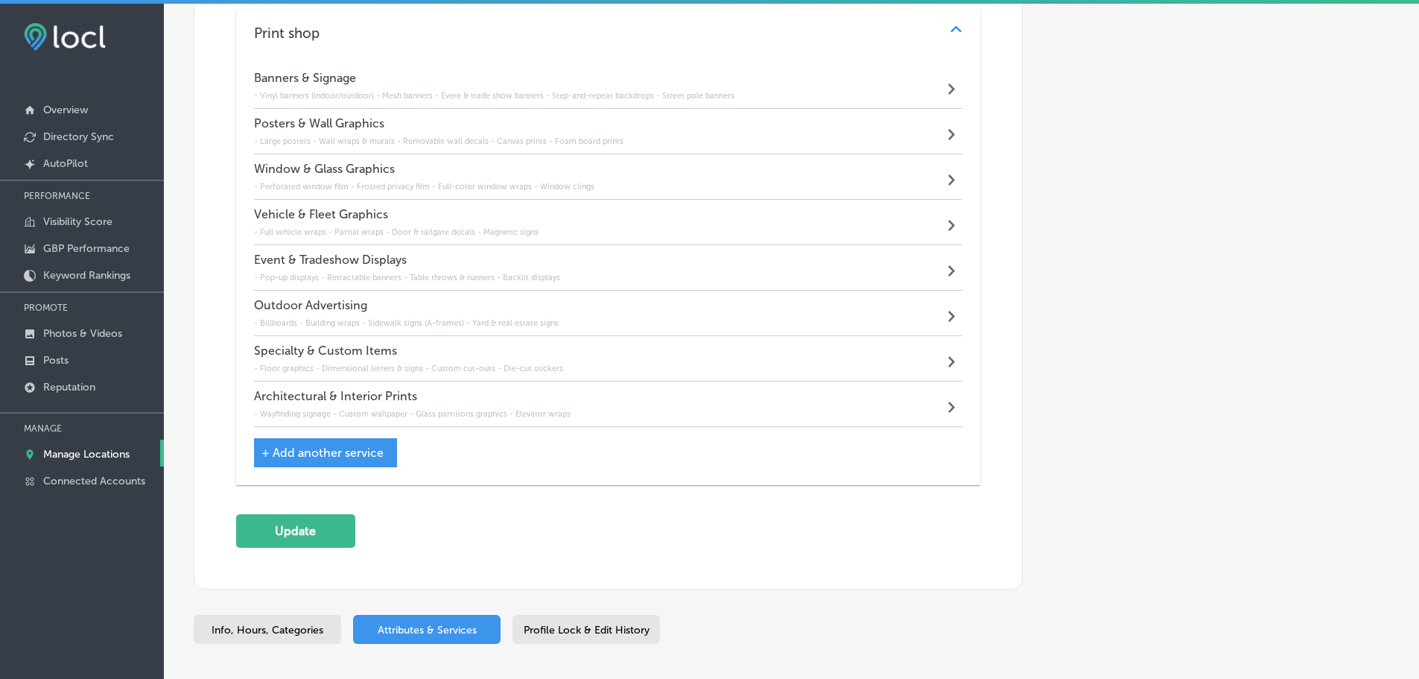
scroll to position [1070, 0]
click at [311, 531] on button "Update" at bounding box center [295, 530] width 119 height 34
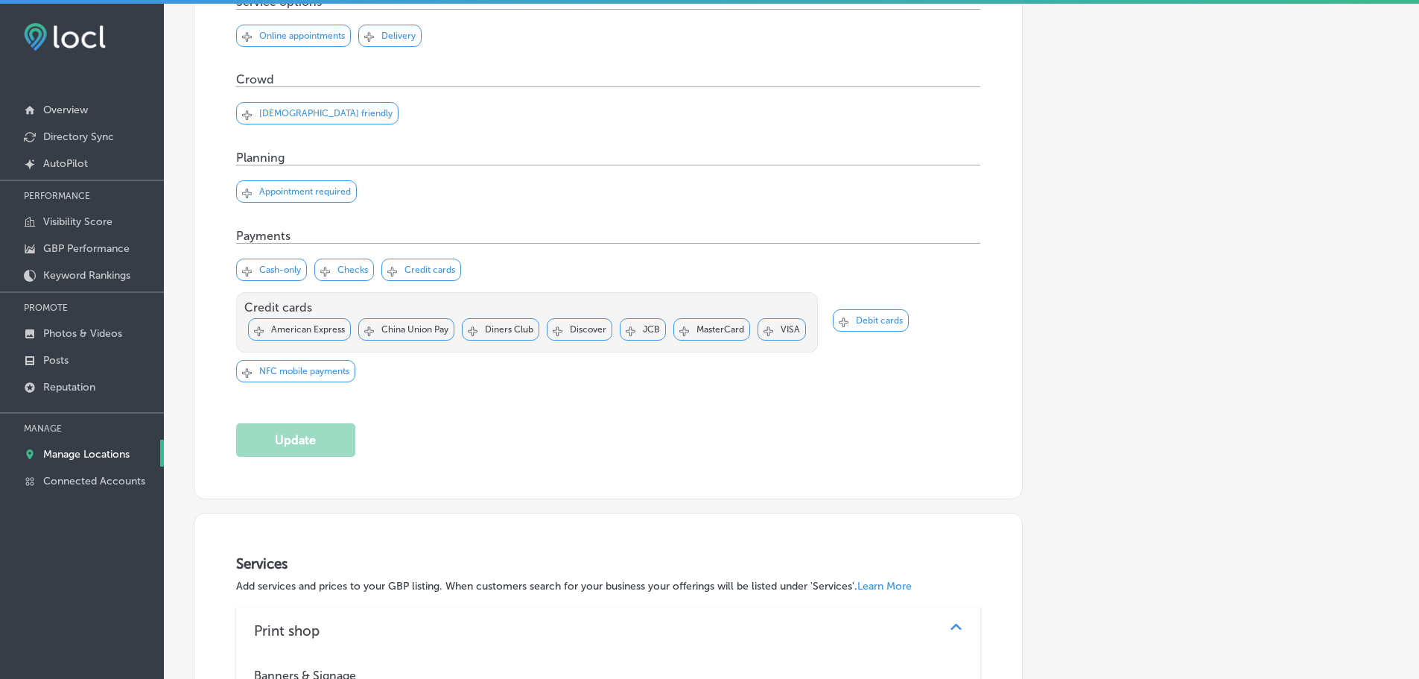
scroll to position [251, 0]
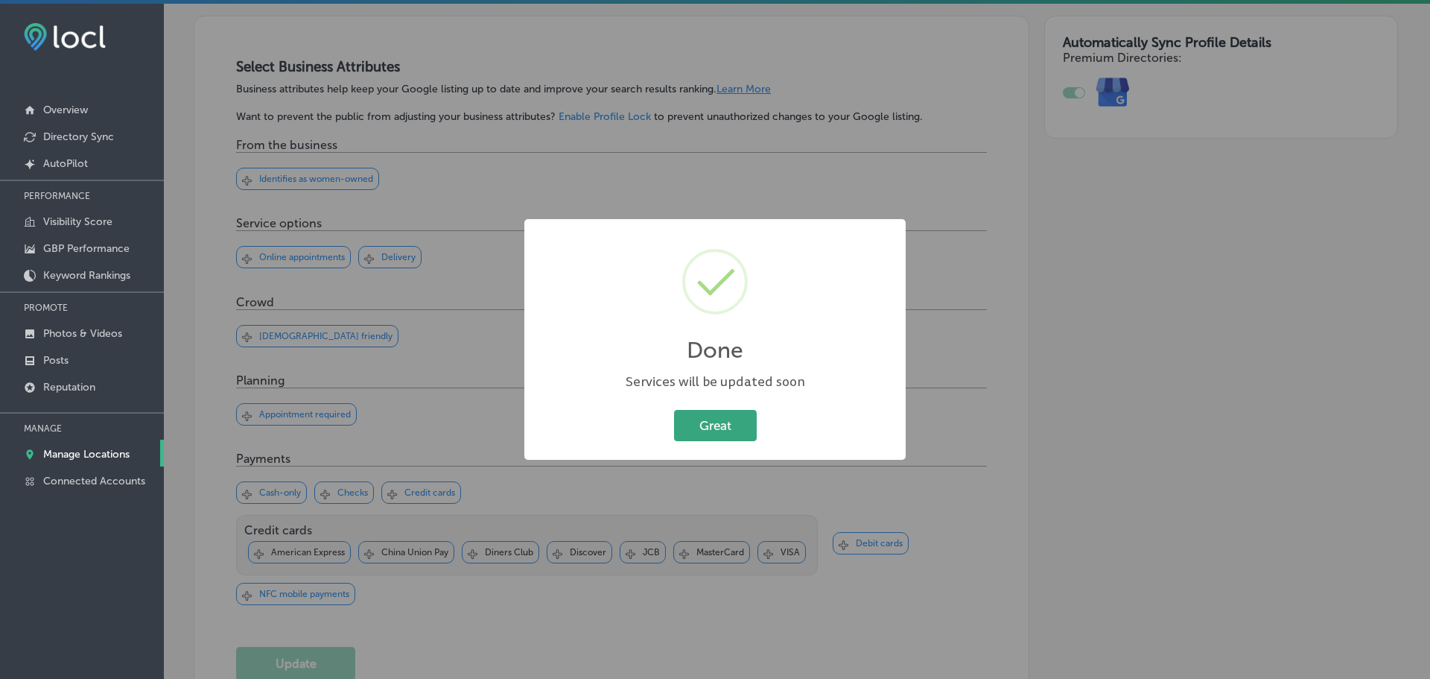
click at [729, 423] on button "Great" at bounding box center [715, 425] width 83 height 31
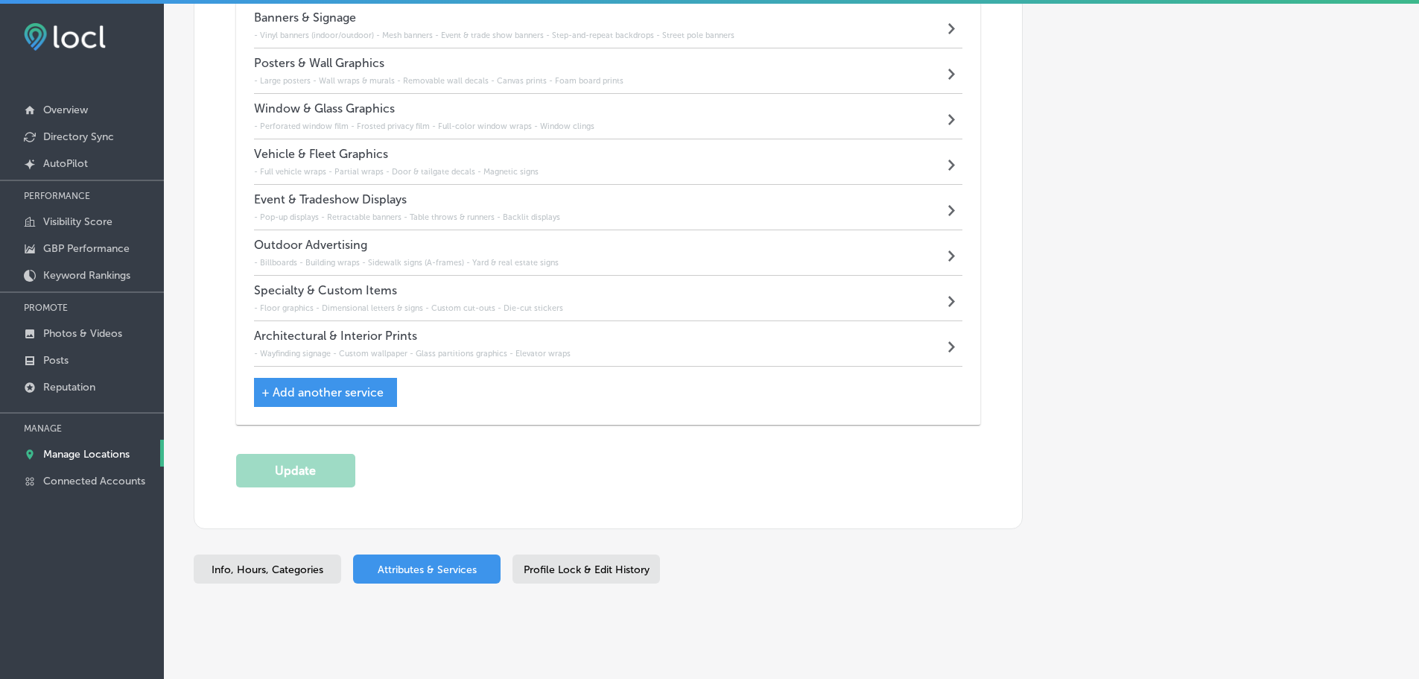
scroll to position [1148, 0]
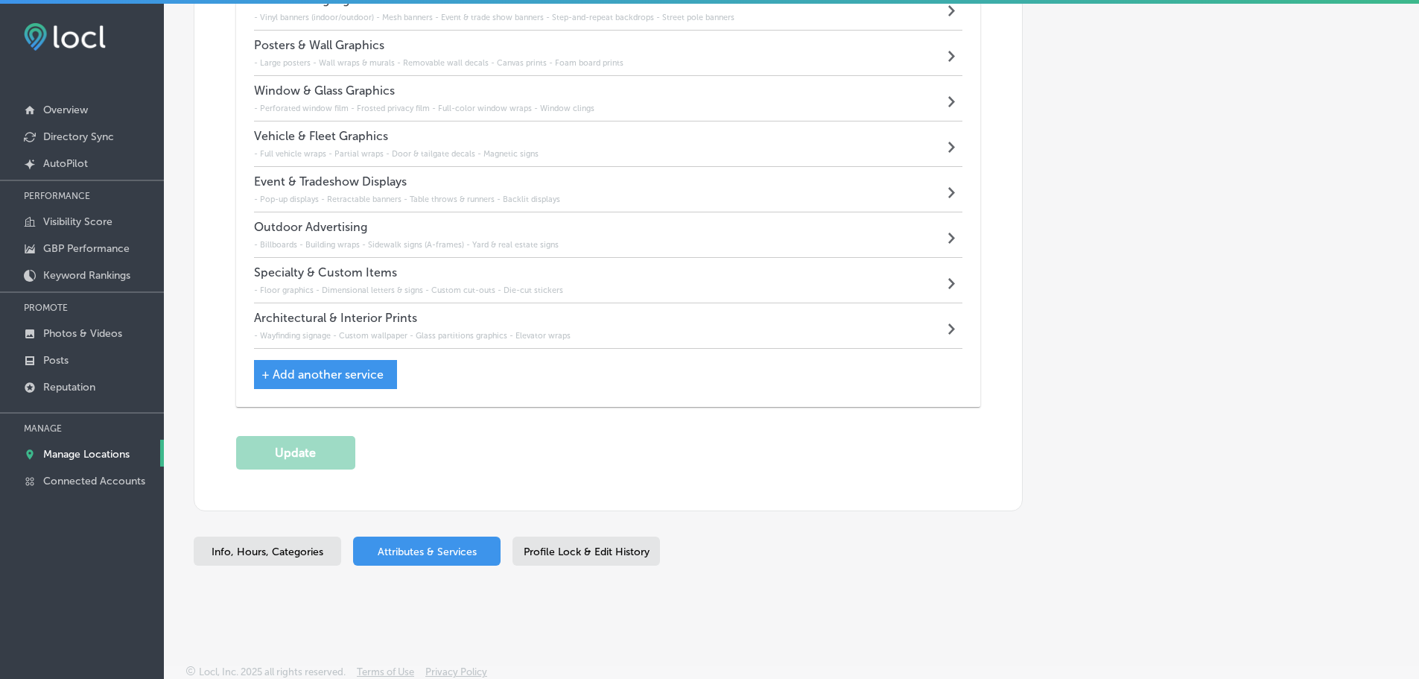
click at [630, 551] on span "Profile Lock & Edit History" at bounding box center [587, 551] width 126 height 13
